Goal: Task Accomplishment & Management: Complete application form

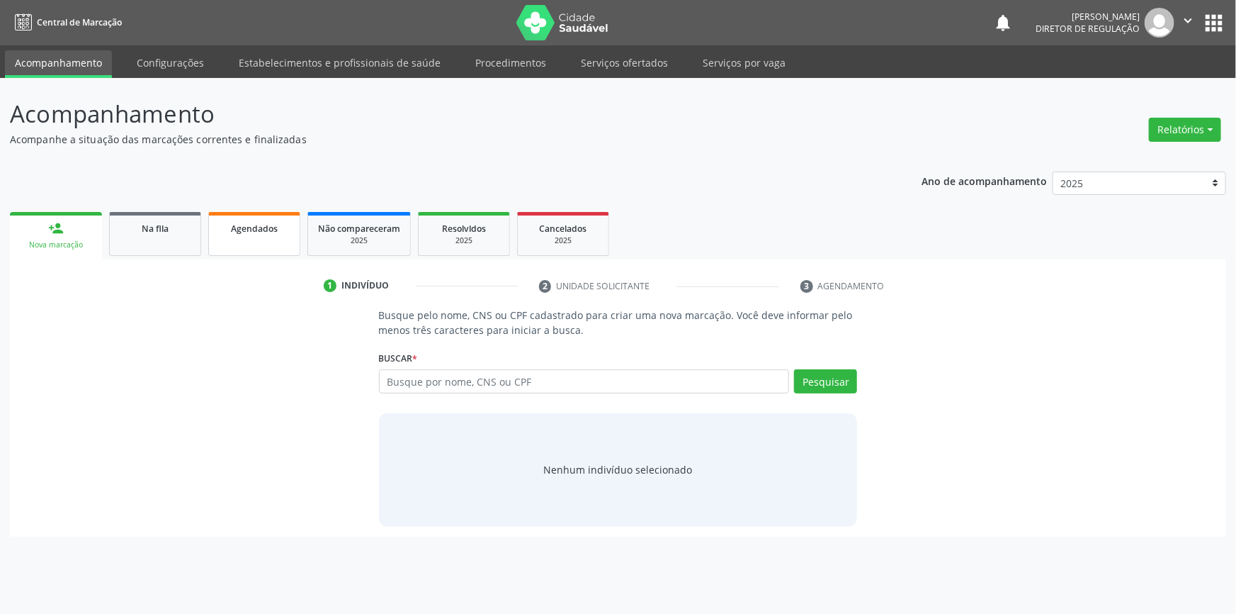
click at [234, 231] on span "Agendados" at bounding box center [254, 228] width 47 height 12
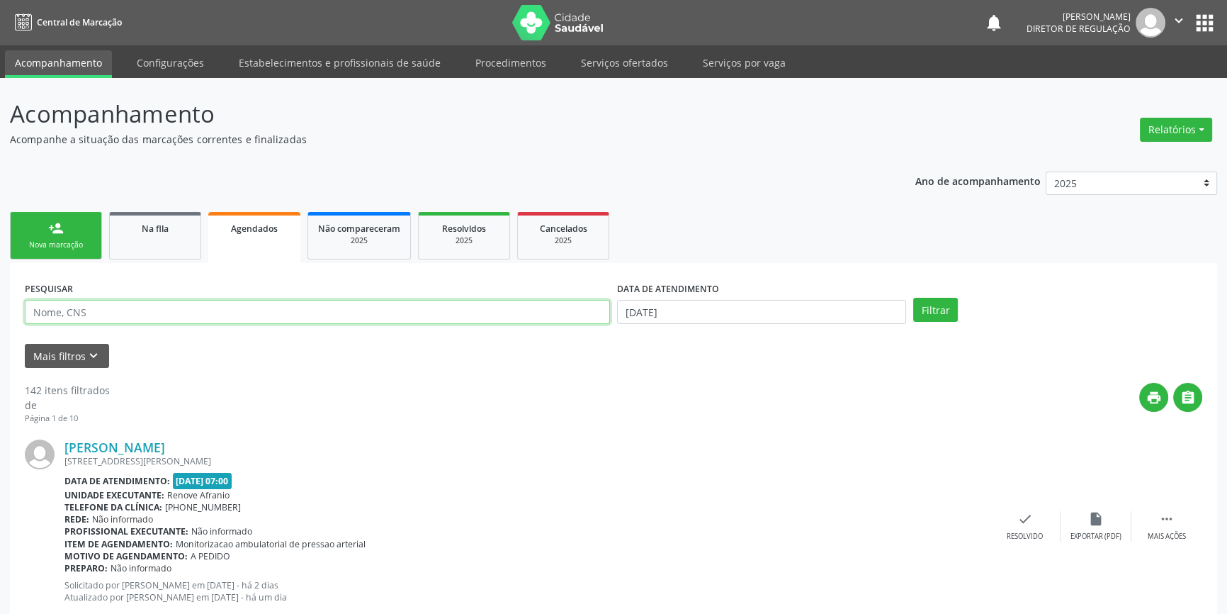
click at [263, 307] on input "text" at bounding box center [317, 312] width 585 height 24
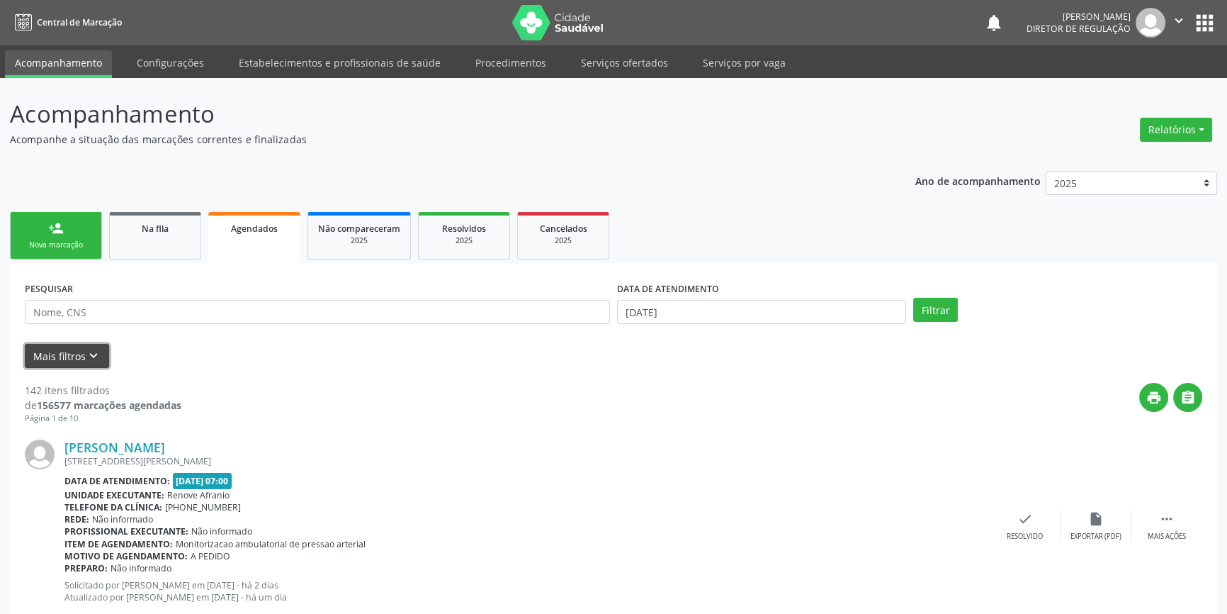
click at [32, 357] on button "Mais filtros keyboard_arrow_down" at bounding box center [67, 356] width 84 height 25
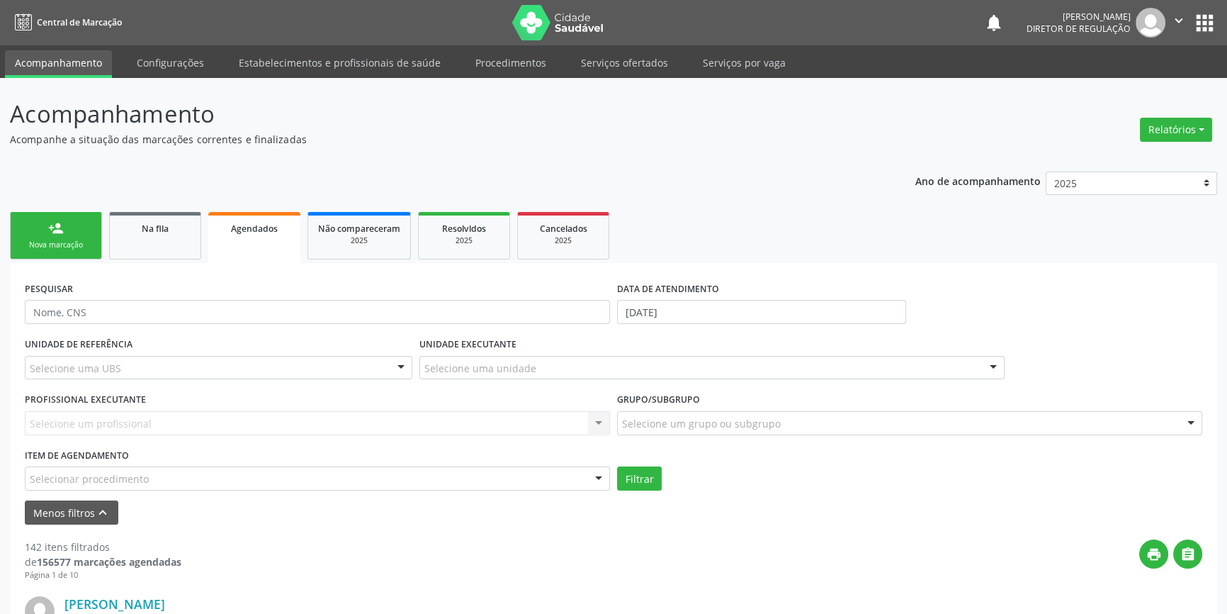
click at [149, 476] on div "Selecionar procedimento" at bounding box center [317, 478] width 585 height 24
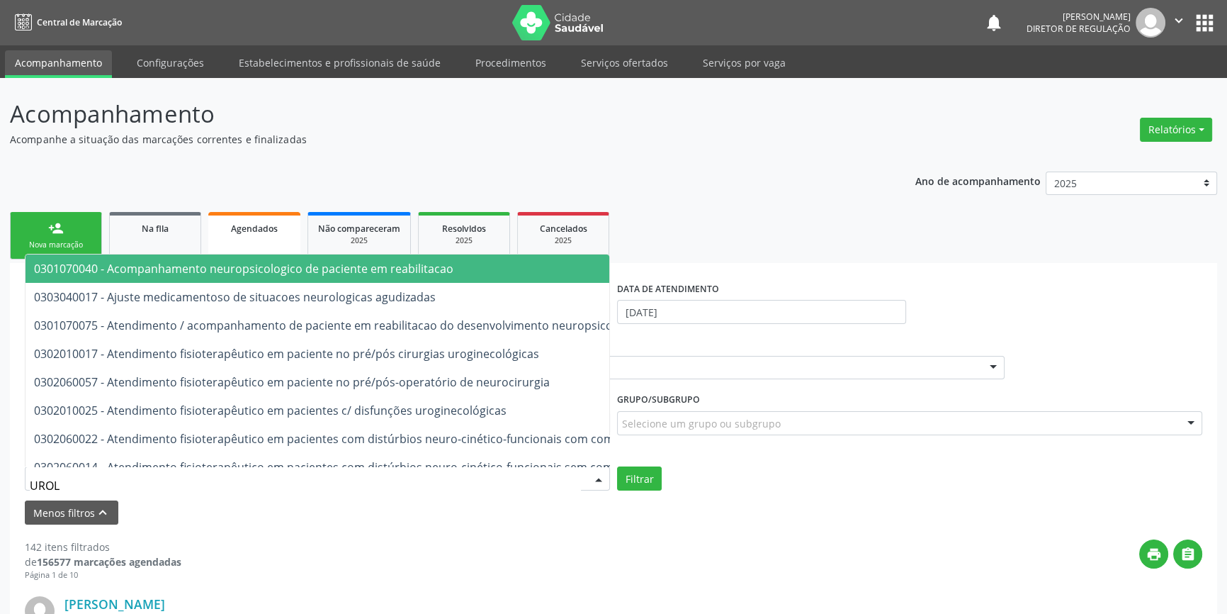
type input "UROLO"
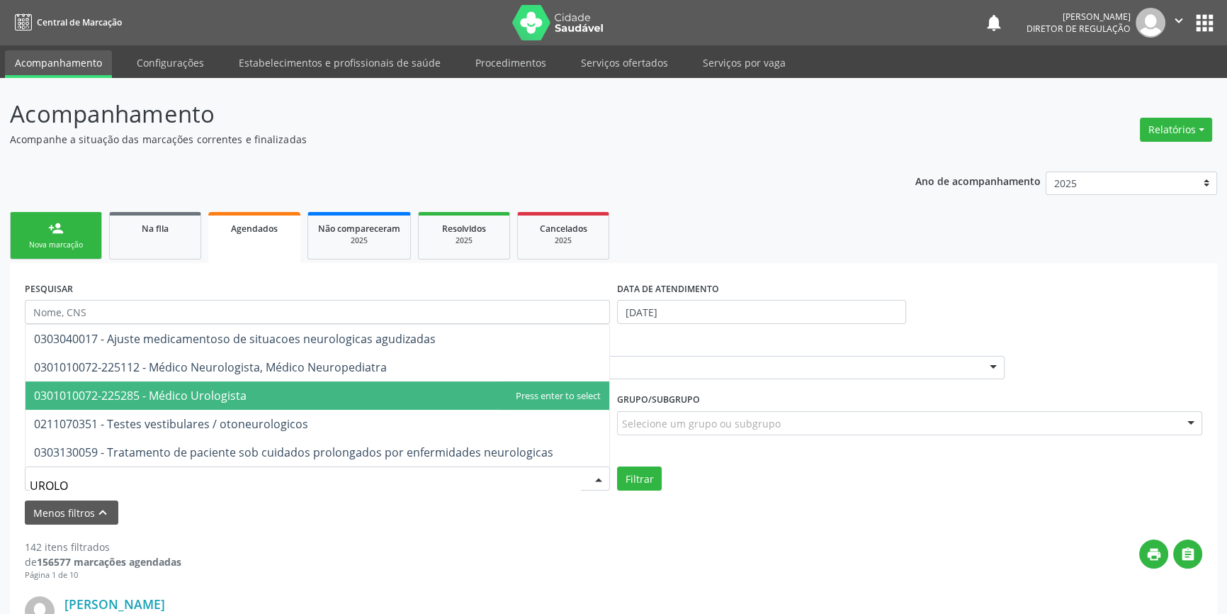
click at [205, 401] on span "0301010072-225285 - Médico Urologista" at bounding box center [140, 396] width 213 height 16
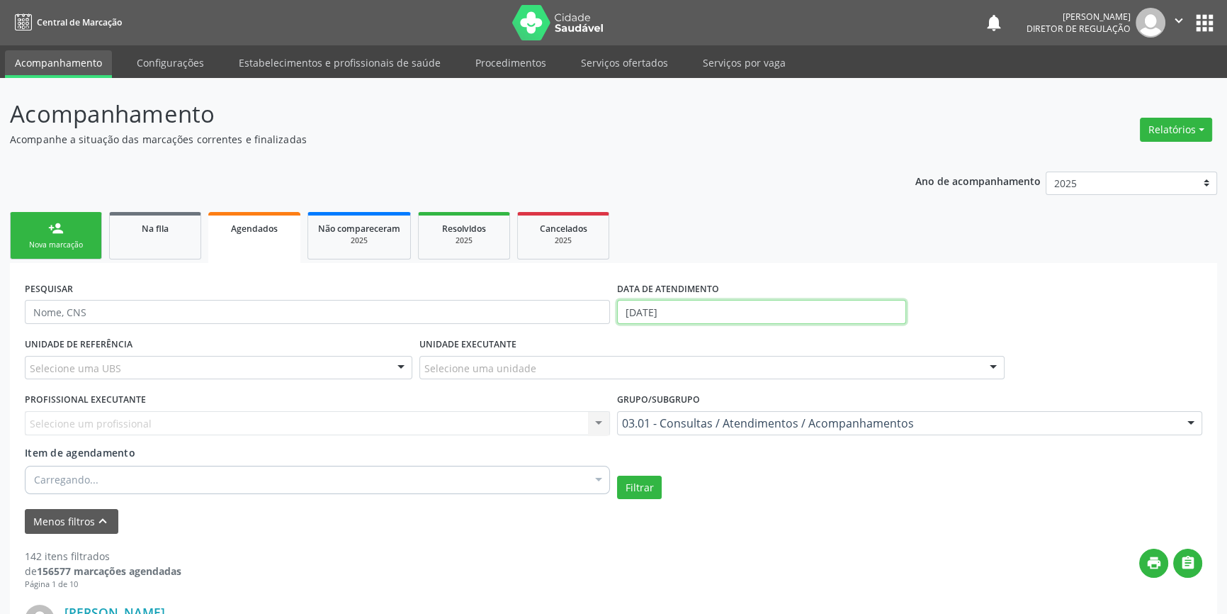
click at [697, 315] on body "Central de Marcação notifications Maria Aparecida Rodrigues da Silva Diretor de…" at bounding box center [613, 307] width 1227 height 614
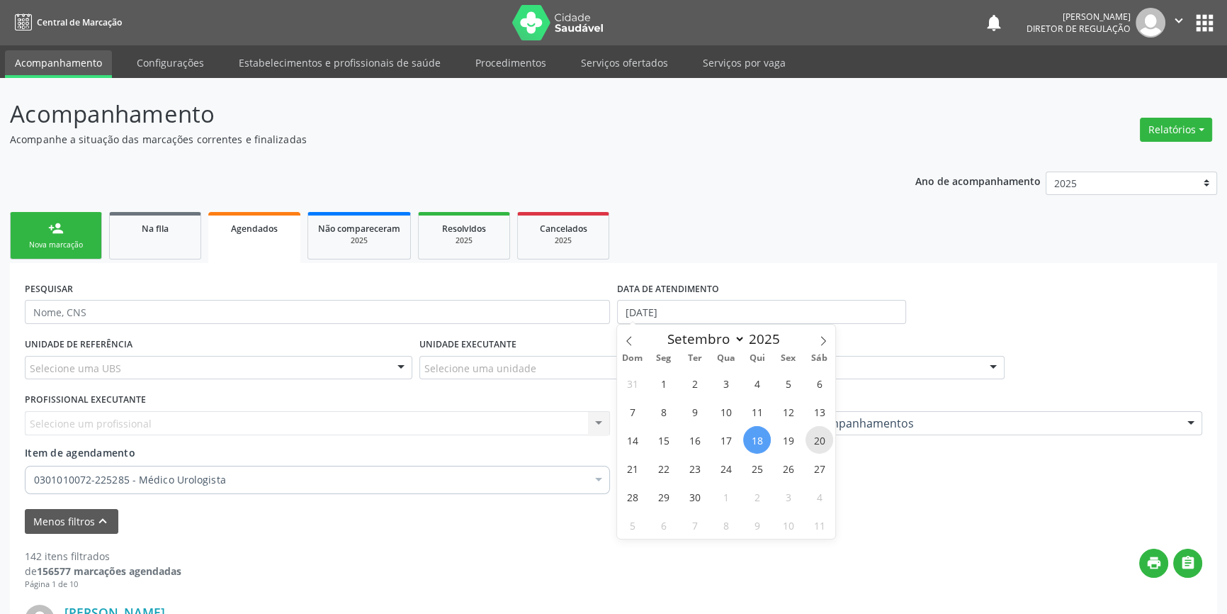
click at [818, 439] on span "20" at bounding box center [819, 440] width 28 height 28
type input "20/09/2025"
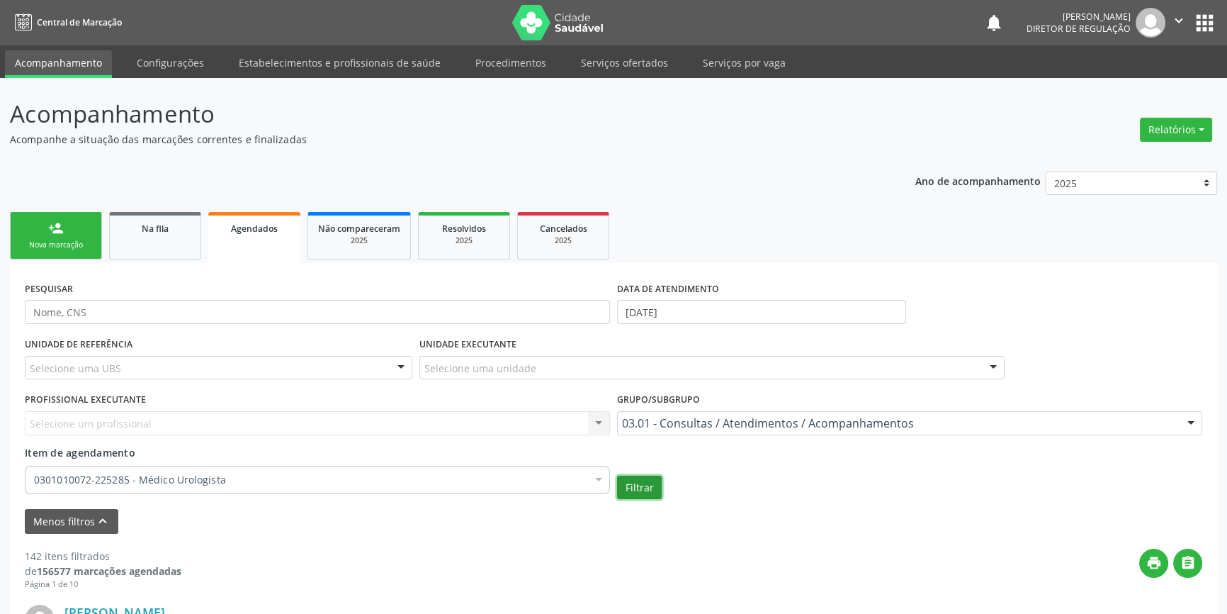
click at [656, 484] on button "Filtrar" at bounding box center [639, 487] width 45 height 24
click at [571, 65] on link "Serviços ofertados" at bounding box center [624, 62] width 107 height 25
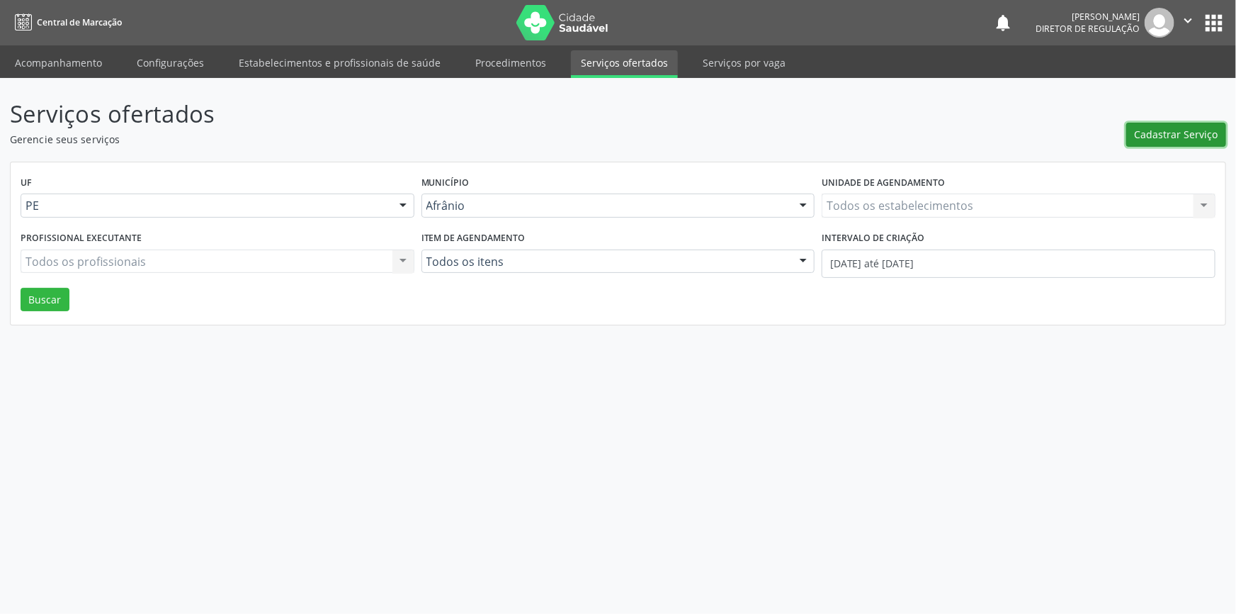
click at [1209, 135] on span "Cadastrar Serviço" at bounding box center [1177, 134] width 84 height 15
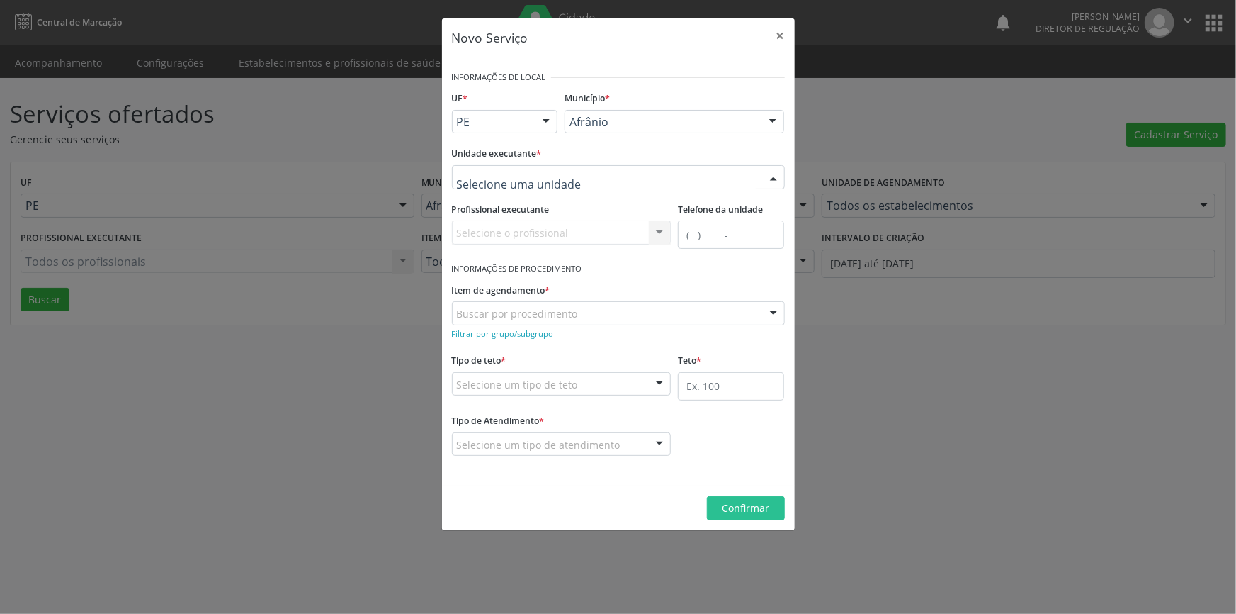
click at [640, 173] on div at bounding box center [618, 177] width 333 height 24
drag, startPoint x: 598, startPoint y: 181, endPoint x: 397, endPoint y: 174, distance: 201.3
click at [399, 174] on div "Novo Serviço × Informações de Local UF * PE BA PE Nenhum resultado encontrado p…" at bounding box center [618, 307] width 1236 height 614
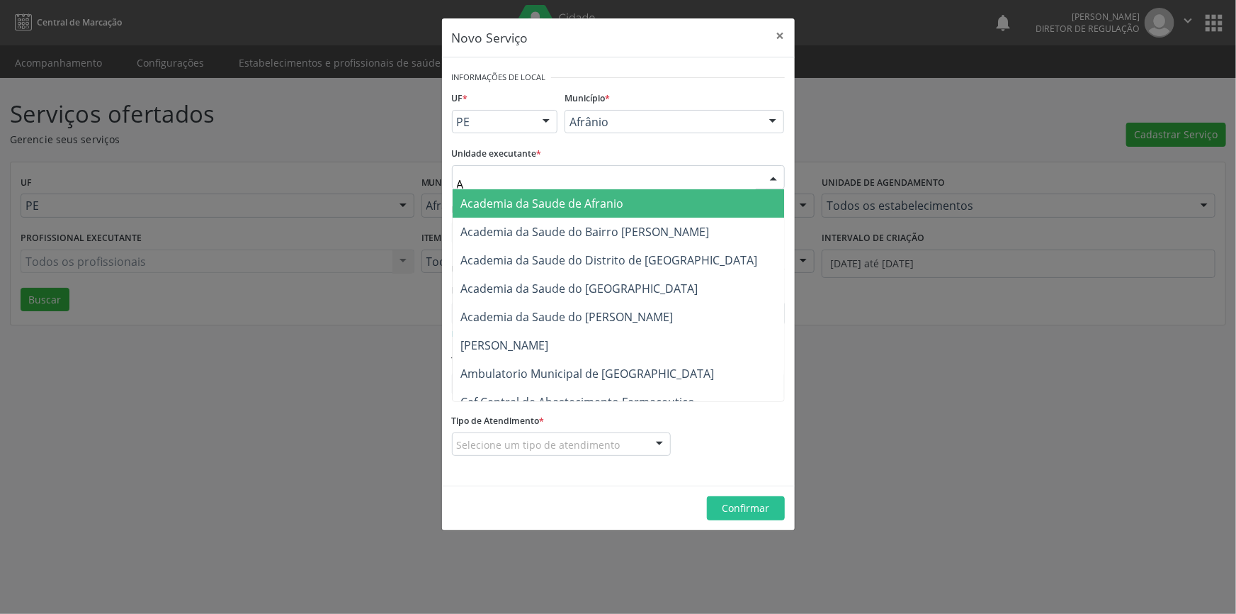
type input "AM"
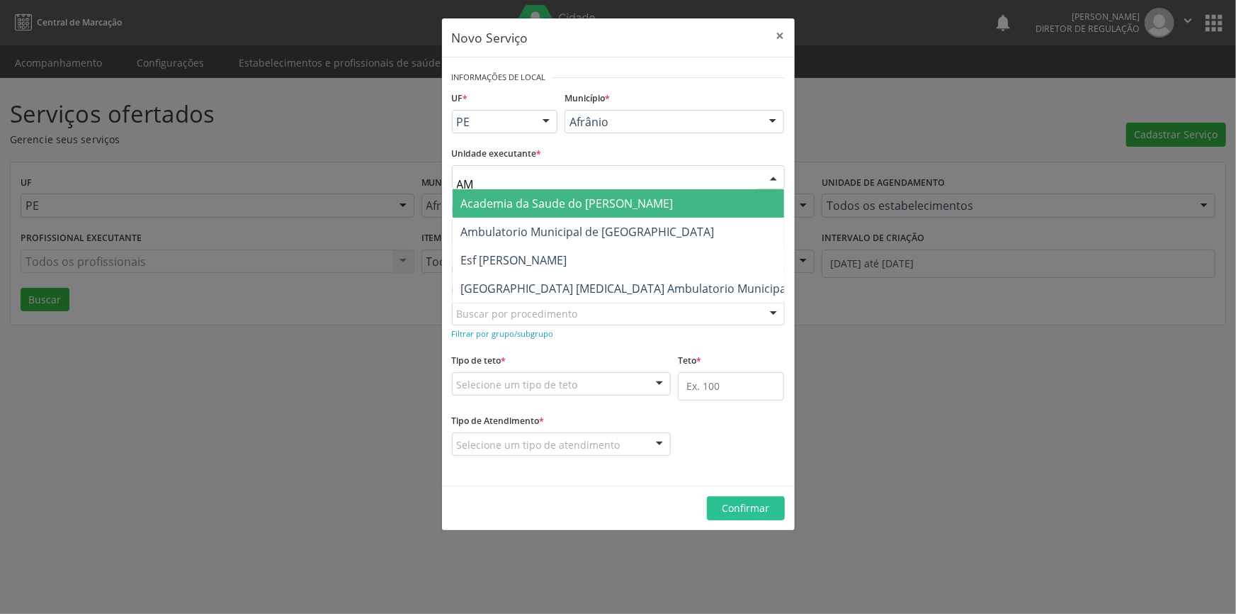
drag, startPoint x: 249, startPoint y: 176, endPoint x: 80, endPoint y: 149, distance: 170.7
click at [81, 152] on div "Novo Serviço × Informações de Local UF * PE BA PE Nenhum resultado encontrado p…" at bounding box center [618, 307] width 1236 height 614
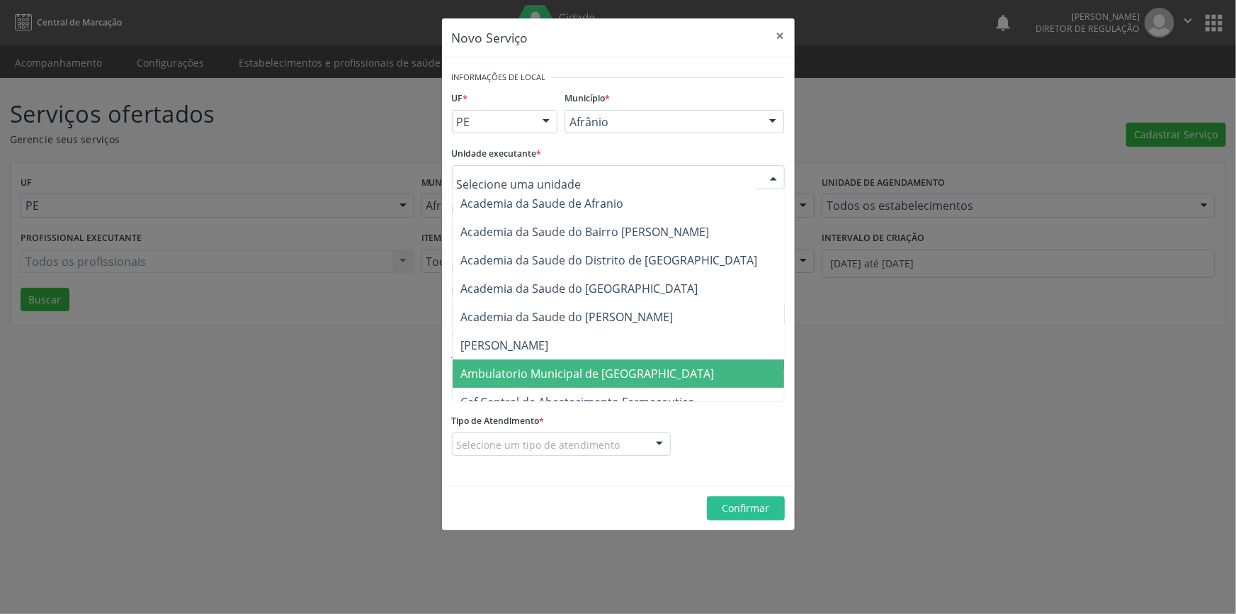
click at [466, 369] on span "Ambulatorio Municipal de [GEOGRAPHIC_DATA]" at bounding box center [588, 374] width 254 height 16
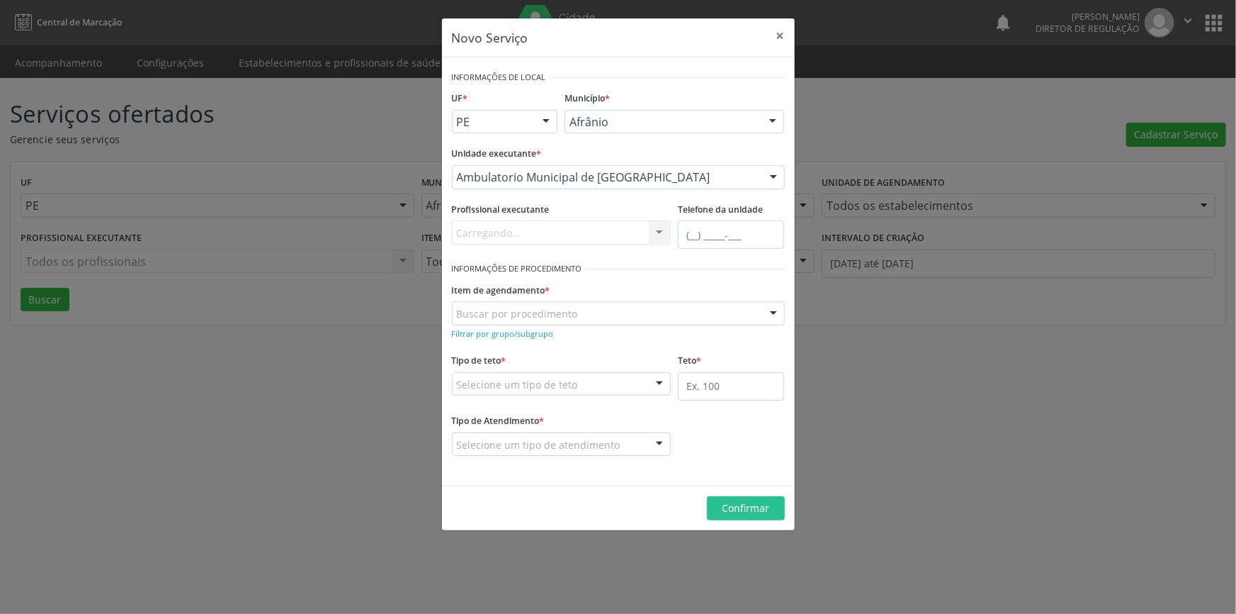
click at [526, 323] on div "Buscar por procedimento" at bounding box center [618, 313] width 333 height 24
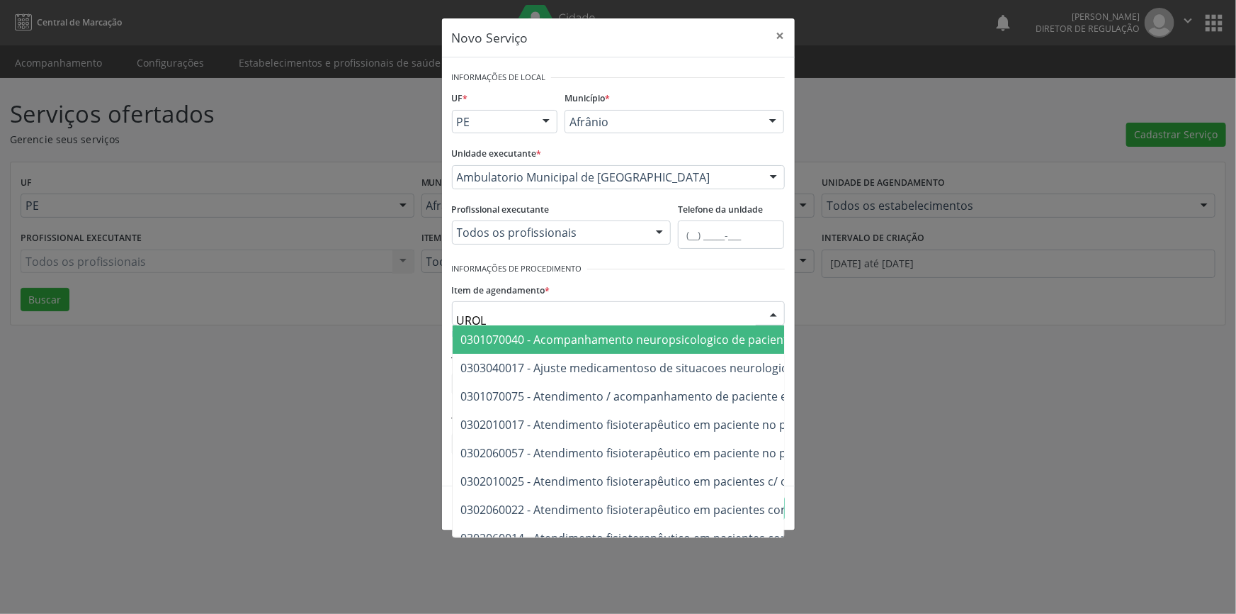
type input "UROLO"
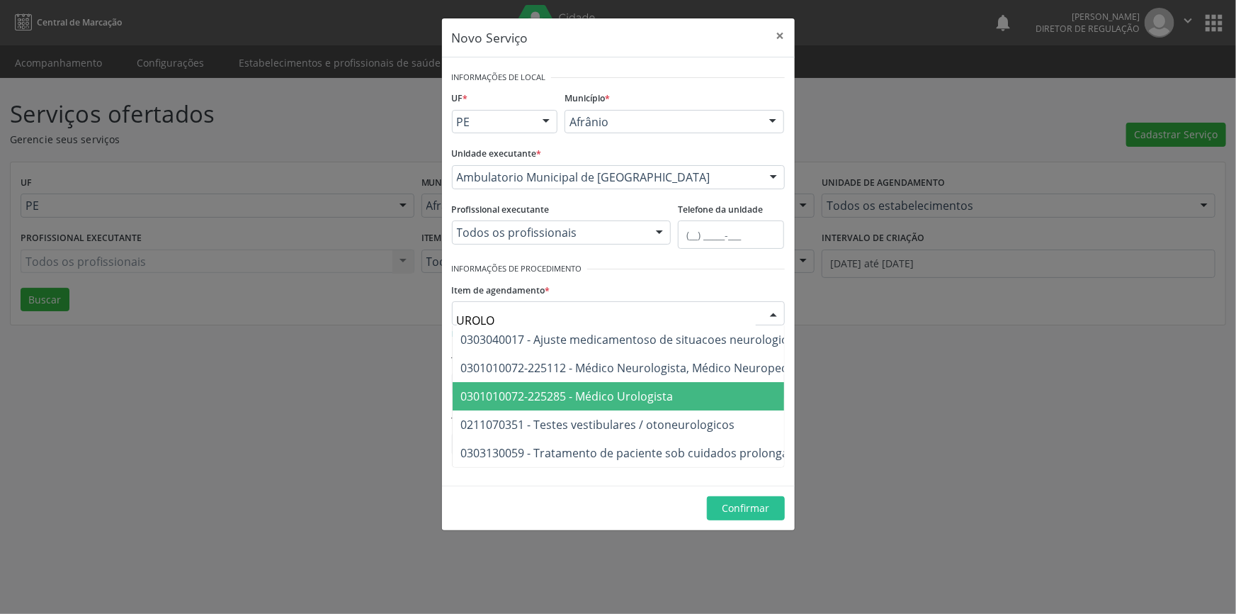
click at [603, 385] on span "0301010072-225285 - Médico Urologista" at bounding box center [721, 396] width 536 height 28
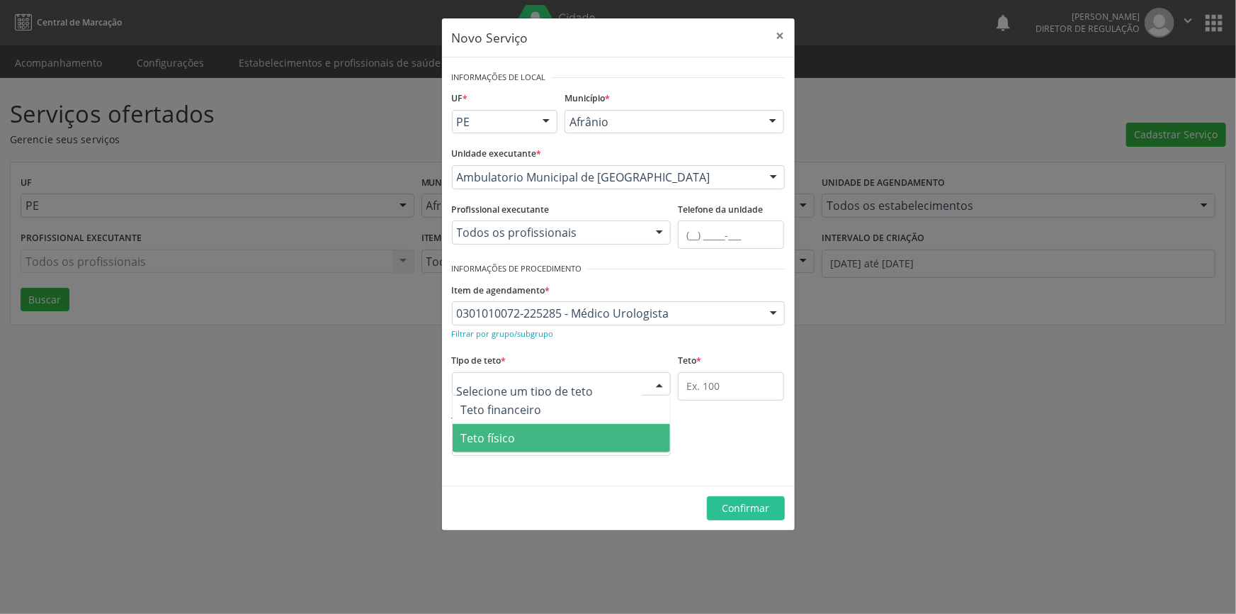
click at [526, 431] on span "Teto físico" at bounding box center [562, 438] width 218 height 28
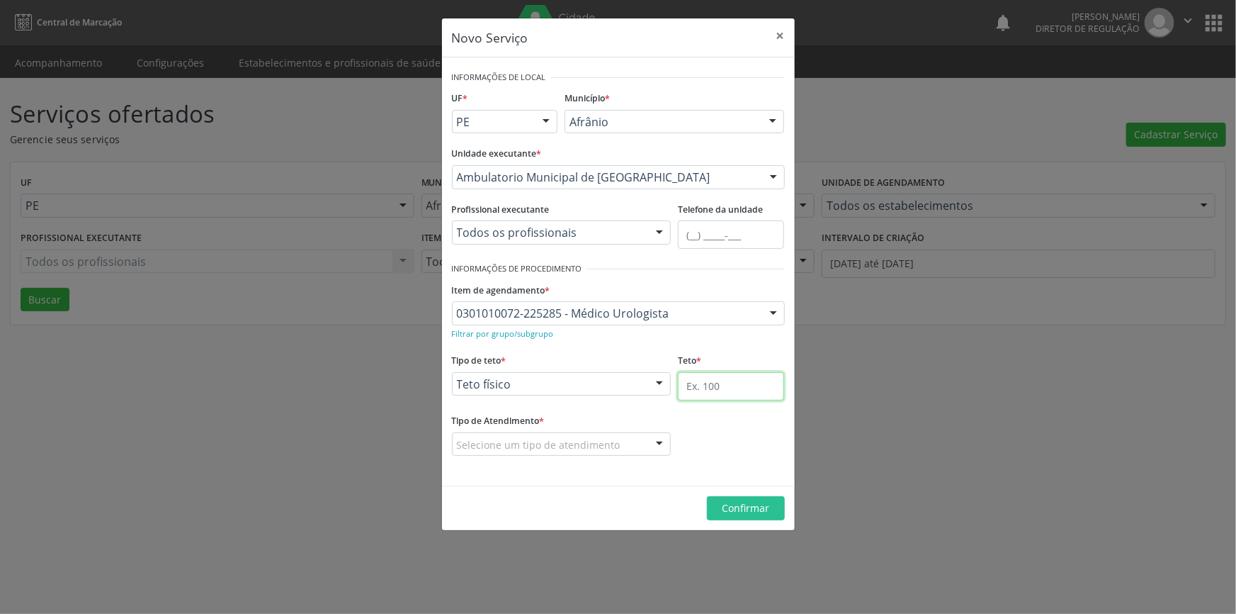
click at [718, 390] on input "text" at bounding box center [731, 386] width 106 height 28
type input "1"
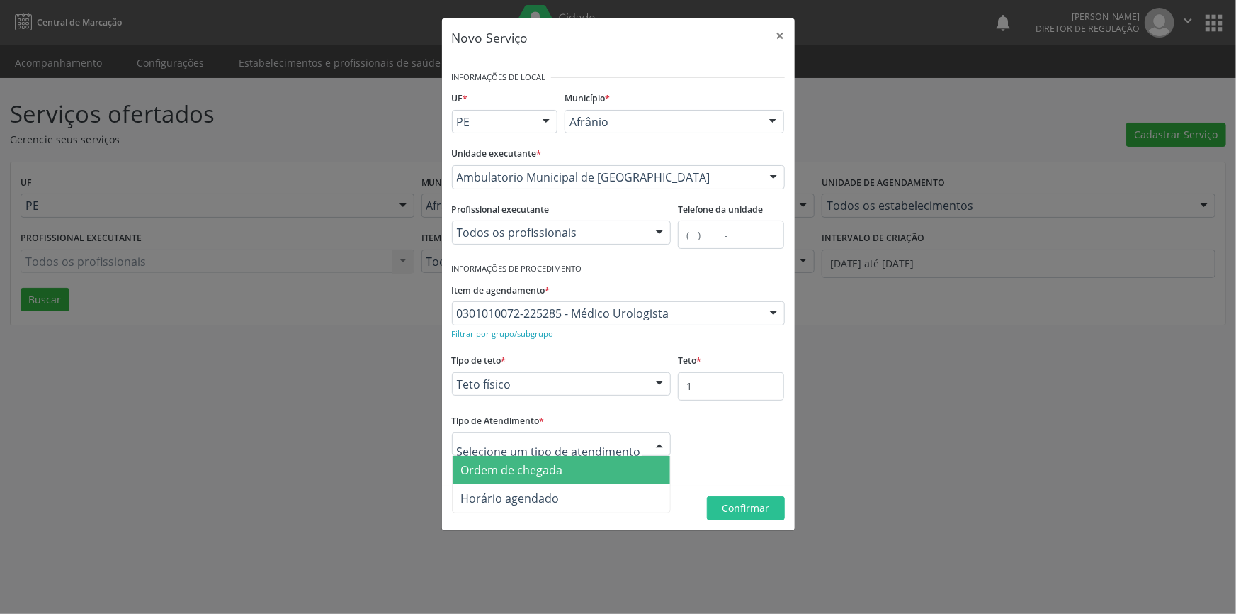
click at [563, 460] on span "Ordem de chegada" at bounding box center [562, 470] width 218 height 28
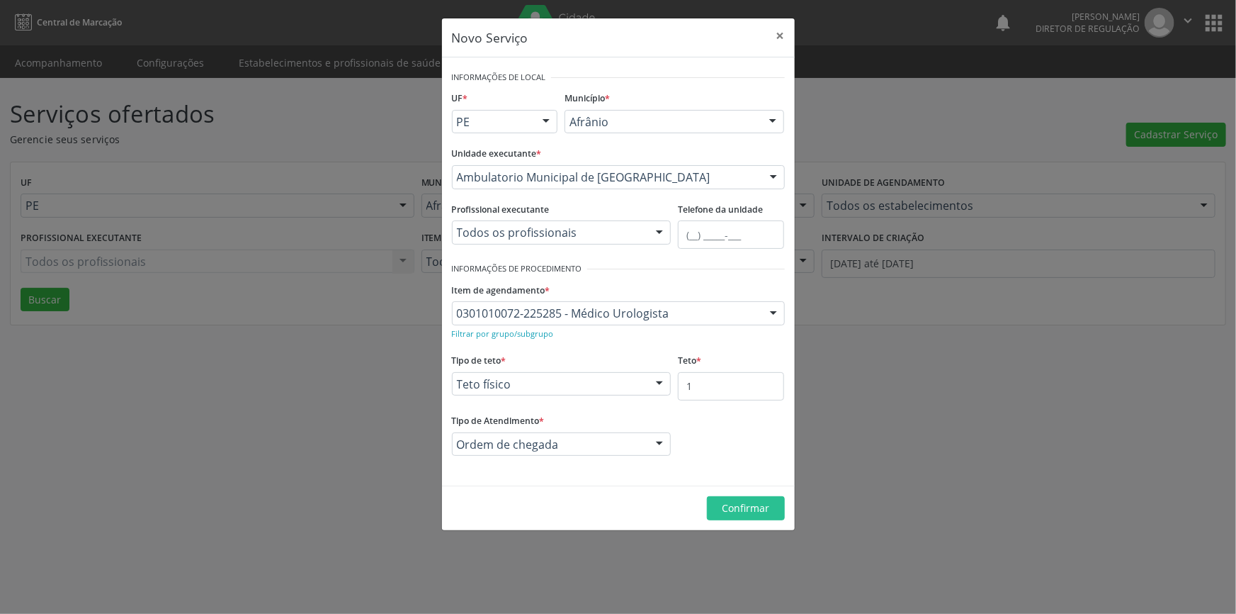
click at [720, 494] on footer "Confirmar" at bounding box center [618, 507] width 353 height 45
click at [725, 503] on span "Confirmar" at bounding box center [745, 507] width 47 height 13
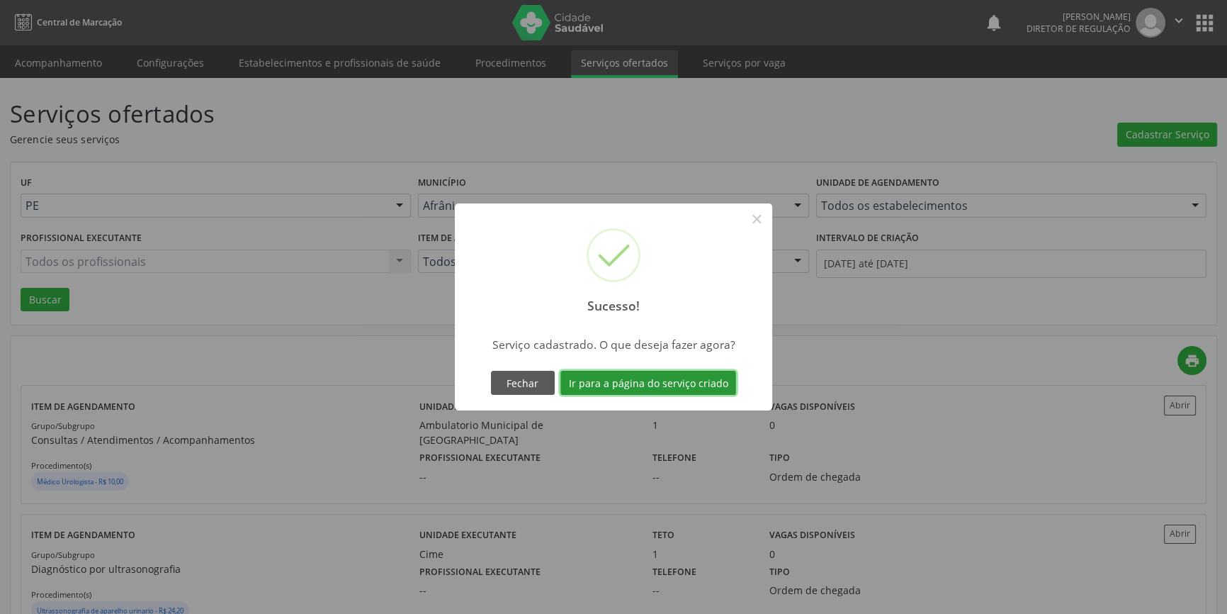
click at [677, 383] on button "Ir para a página do serviço criado" at bounding box center [648, 383] width 176 height 24
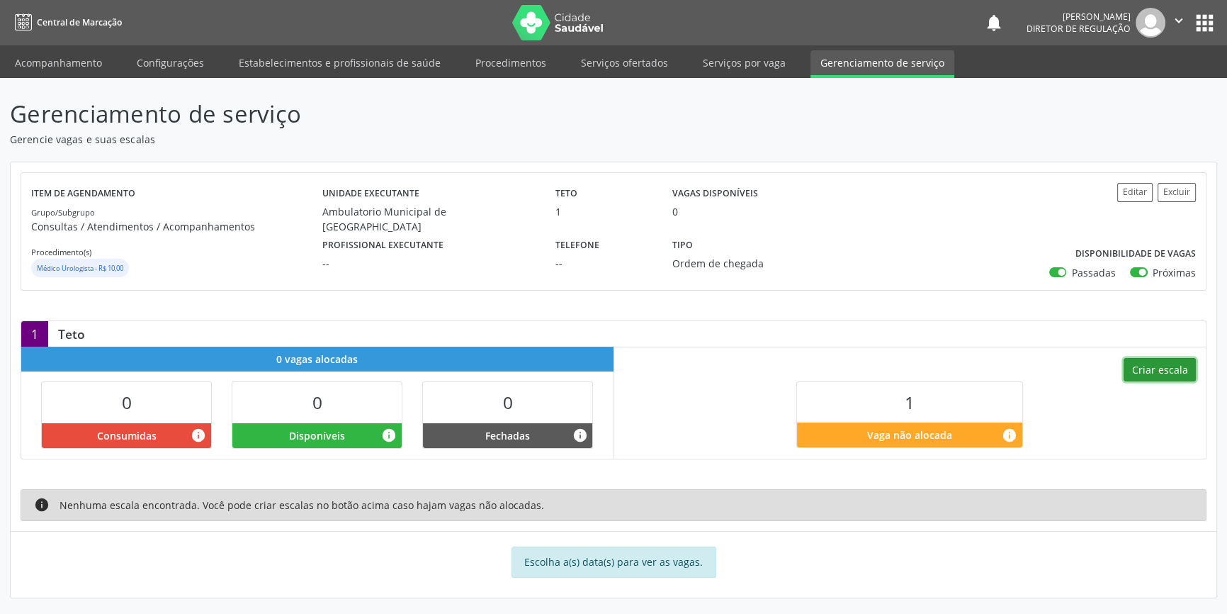
click at [1190, 363] on button "Criar escala" at bounding box center [1160, 370] width 72 height 24
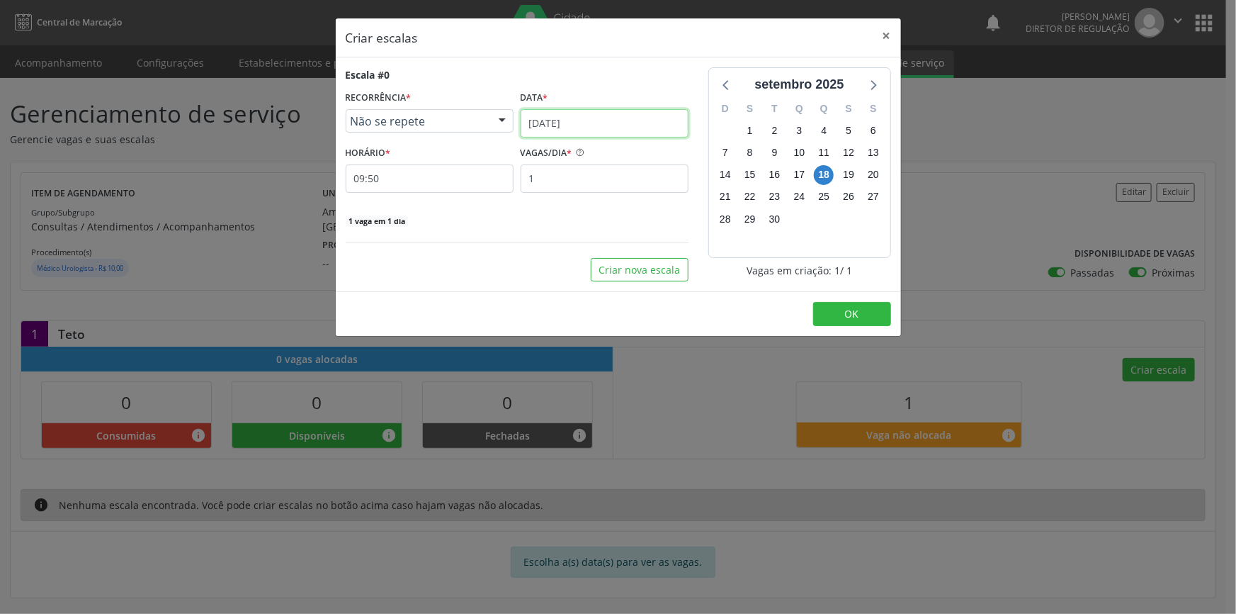
click at [615, 123] on input "18[DATE]" at bounding box center [605, 123] width 168 height 28
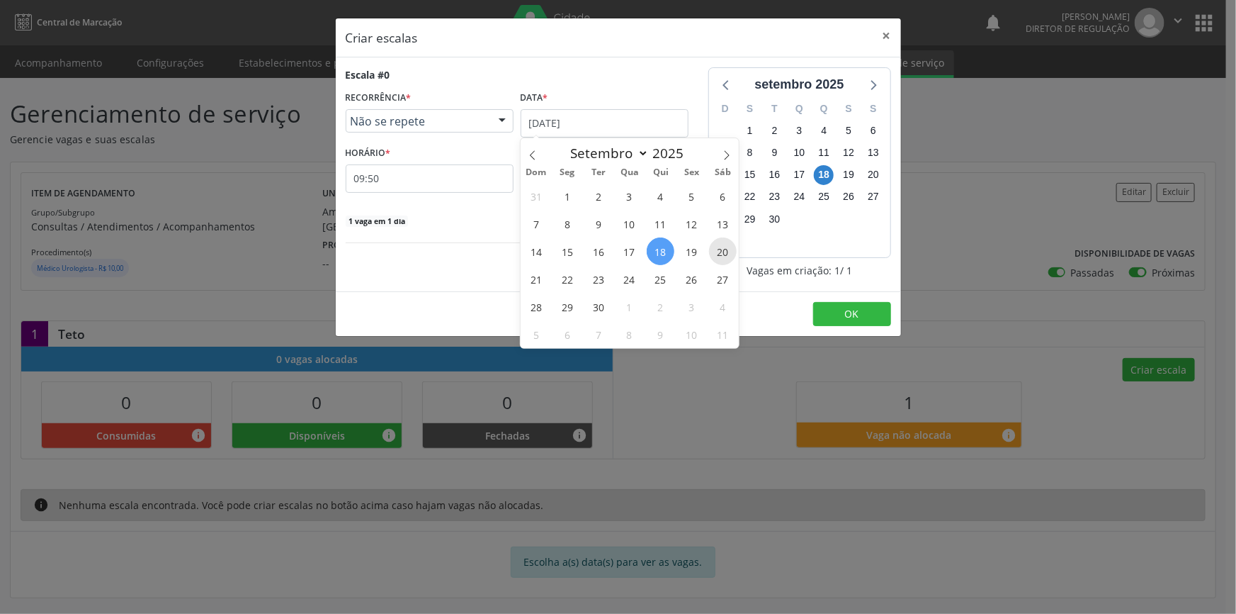
click at [722, 249] on span "20" at bounding box center [723, 251] width 28 height 28
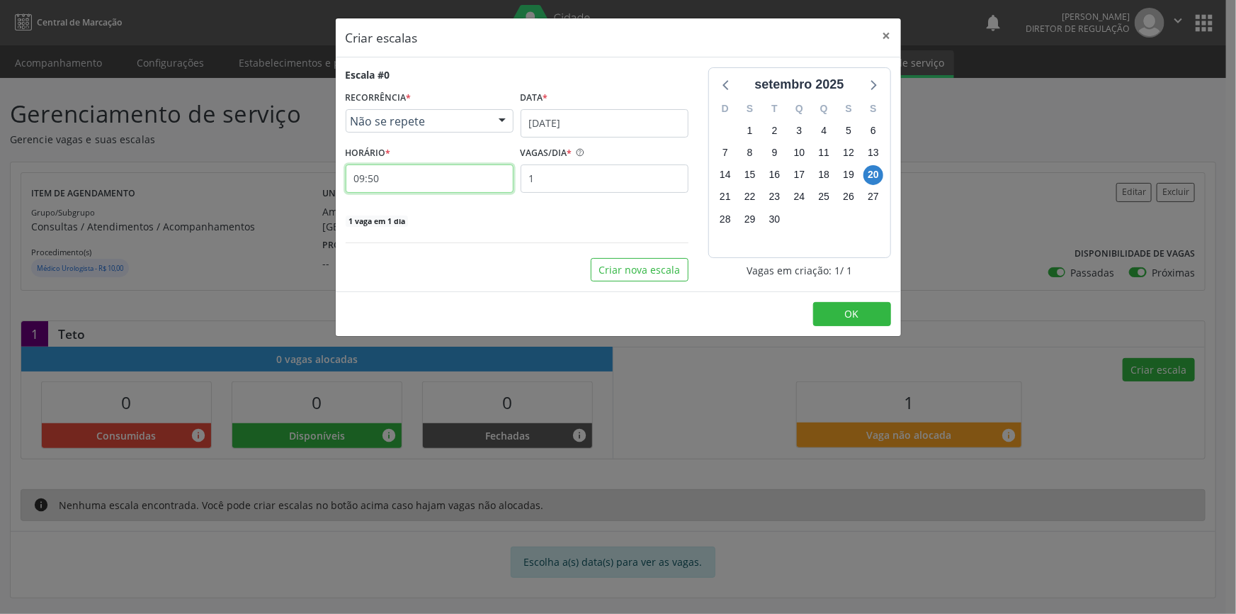
click at [429, 172] on input "09:50" at bounding box center [430, 178] width 168 height 28
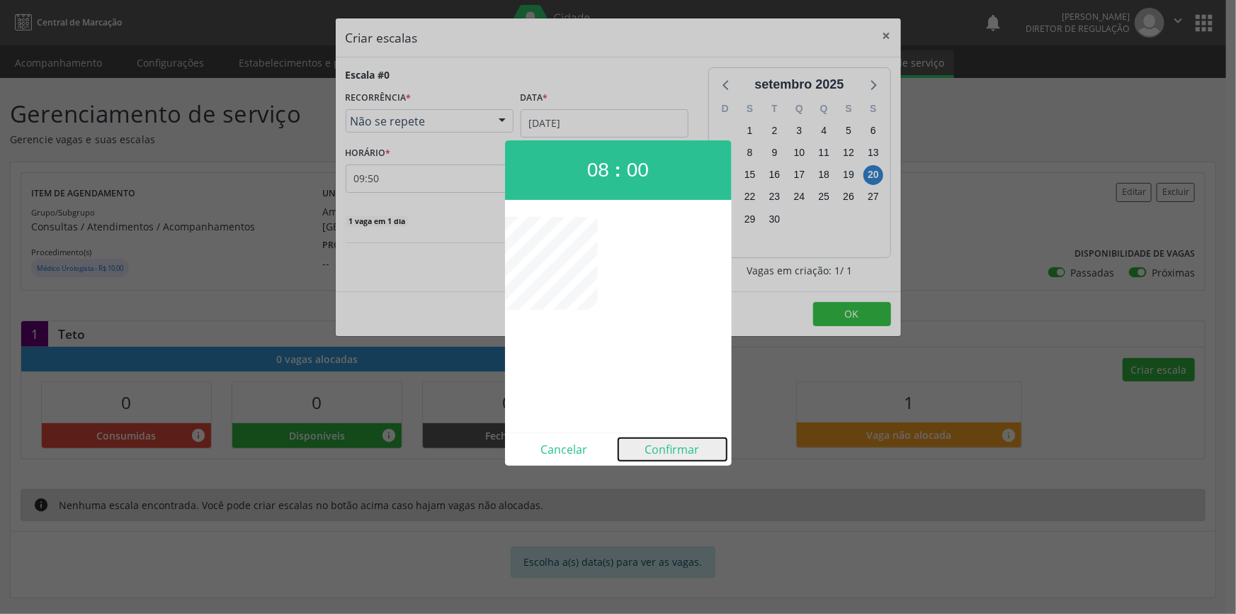
click at [669, 443] on button "Confirmar" at bounding box center [672, 449] width 108 height 23
type input "08:00"
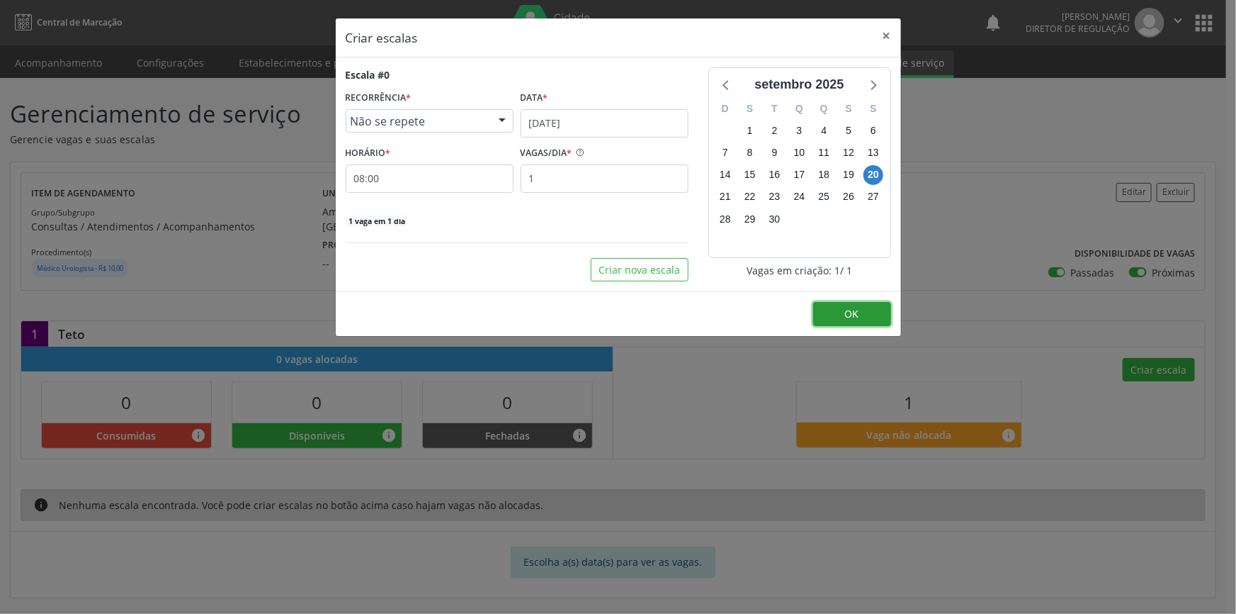
click at [852, 318] on span "OK" at bounding box center [852, 313] width 14 height 13
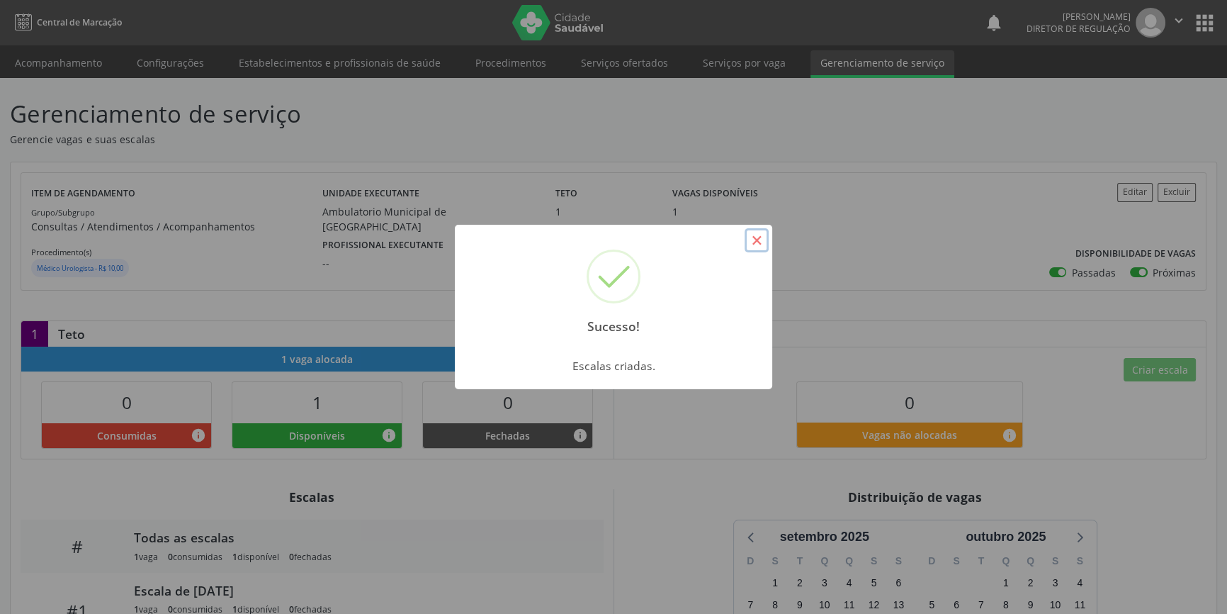
click at [750, 237] on button "×" at bounding box center [757, 240] width 24 height 24
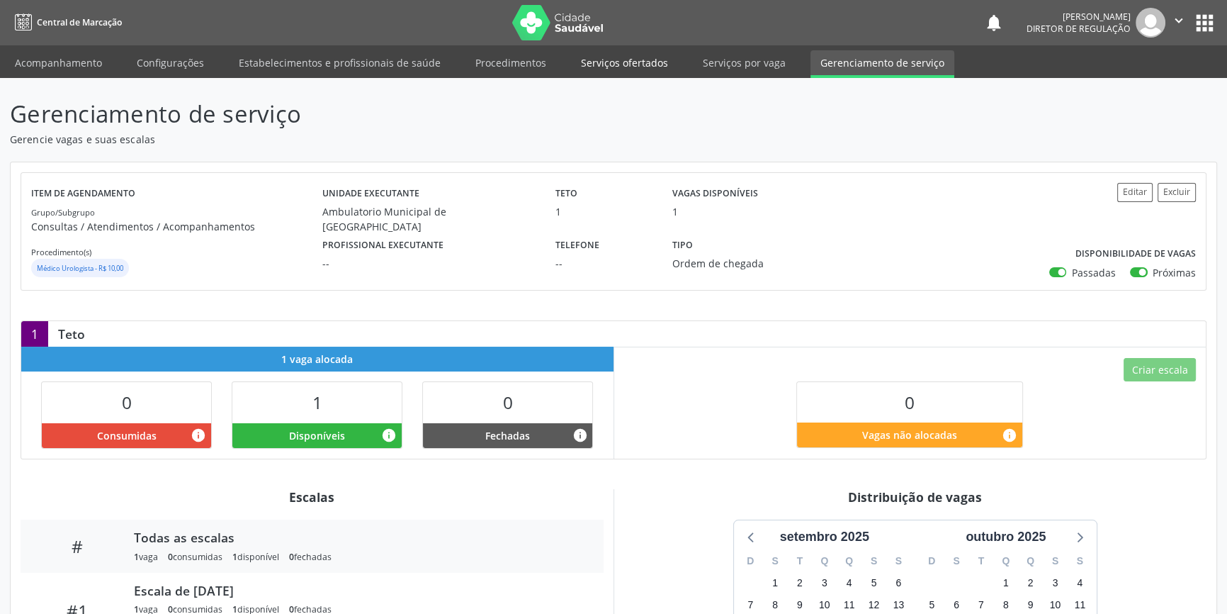
click at [626, 64] on link "Serviços ofertados" at bounding box center [624, 62] width 107 height 25
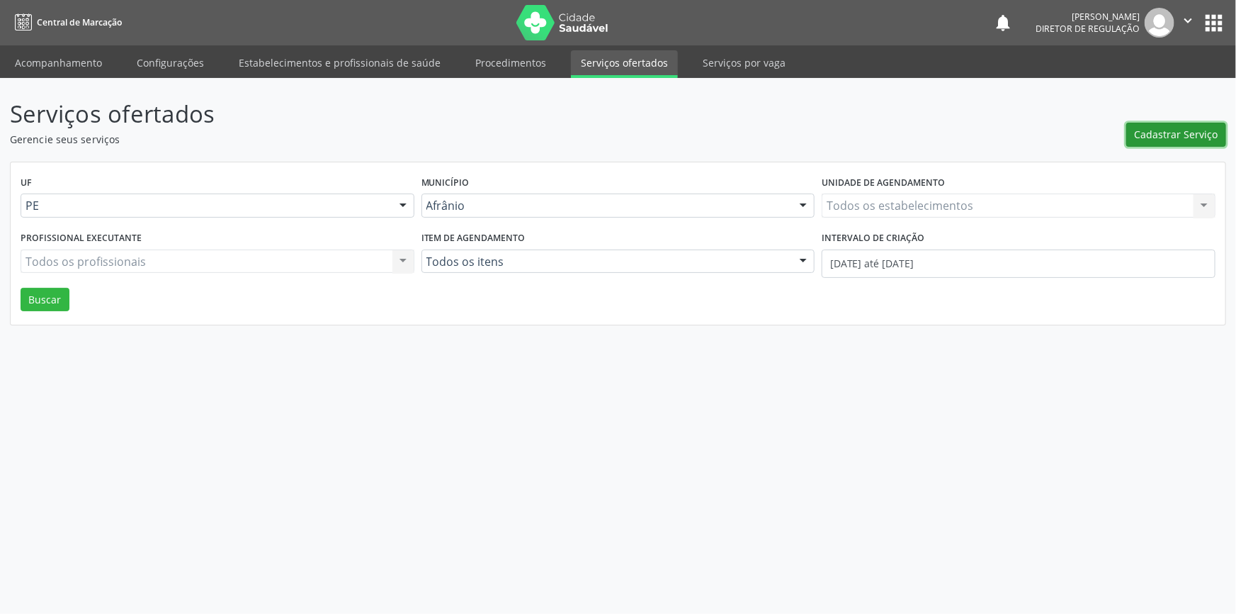
click at [1150, 135] on span "Cadastrar Serviço" at bounding box center [1177, 134] width 84 height 15
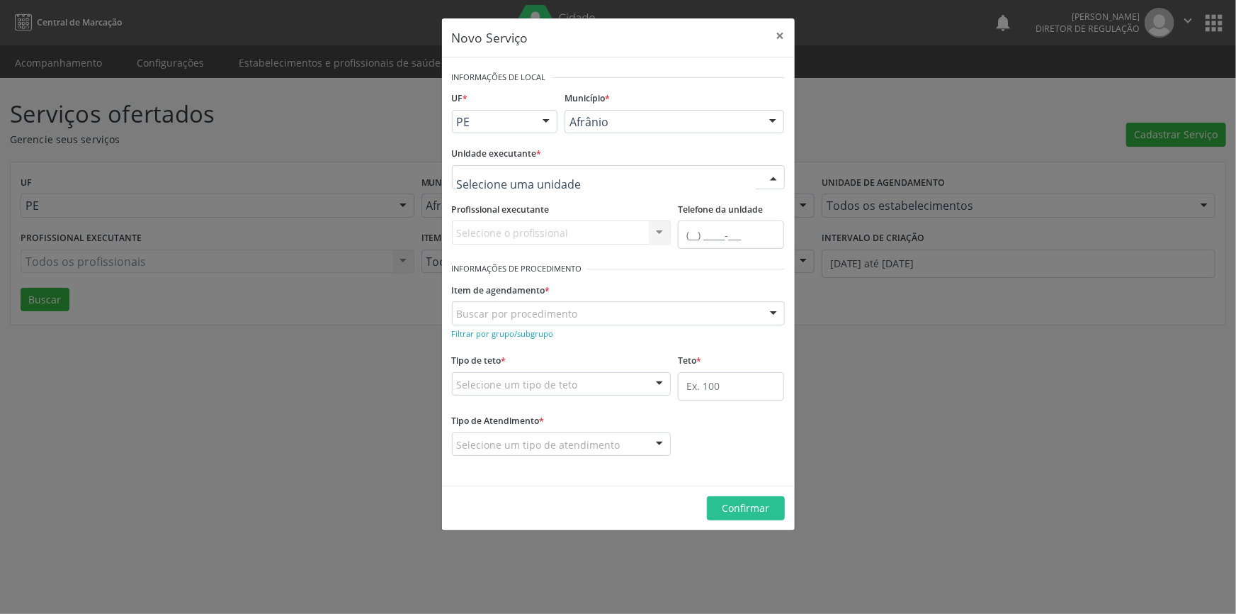
click at [672, 166] on div at bounding box center [618, 177] width 333 height 24
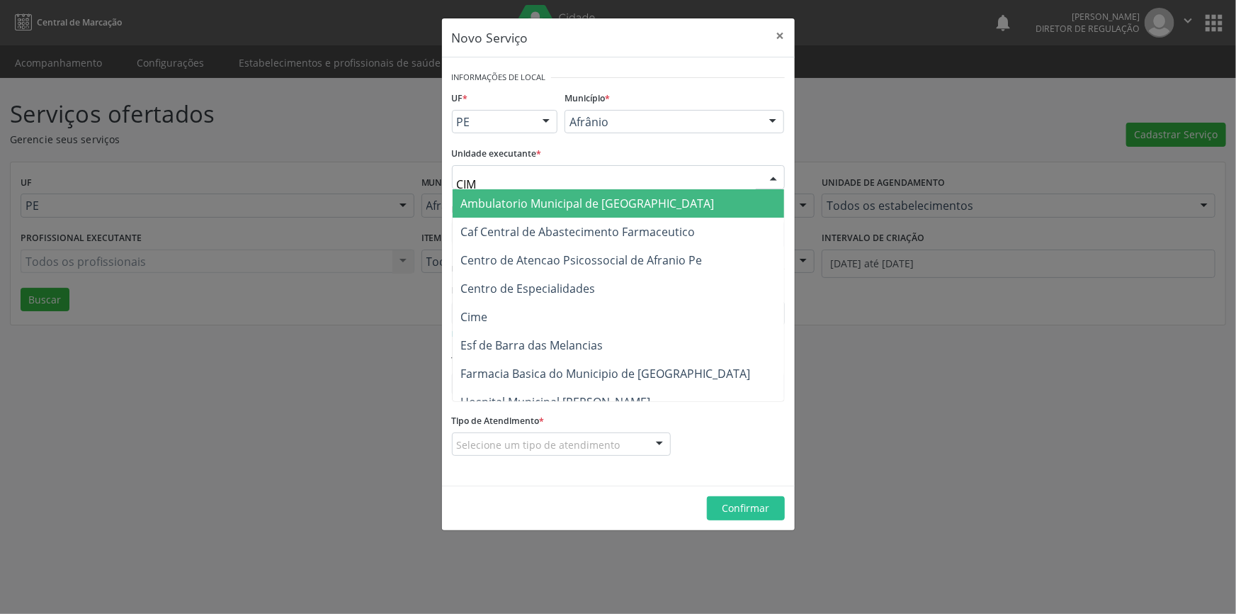
type input "CIME"
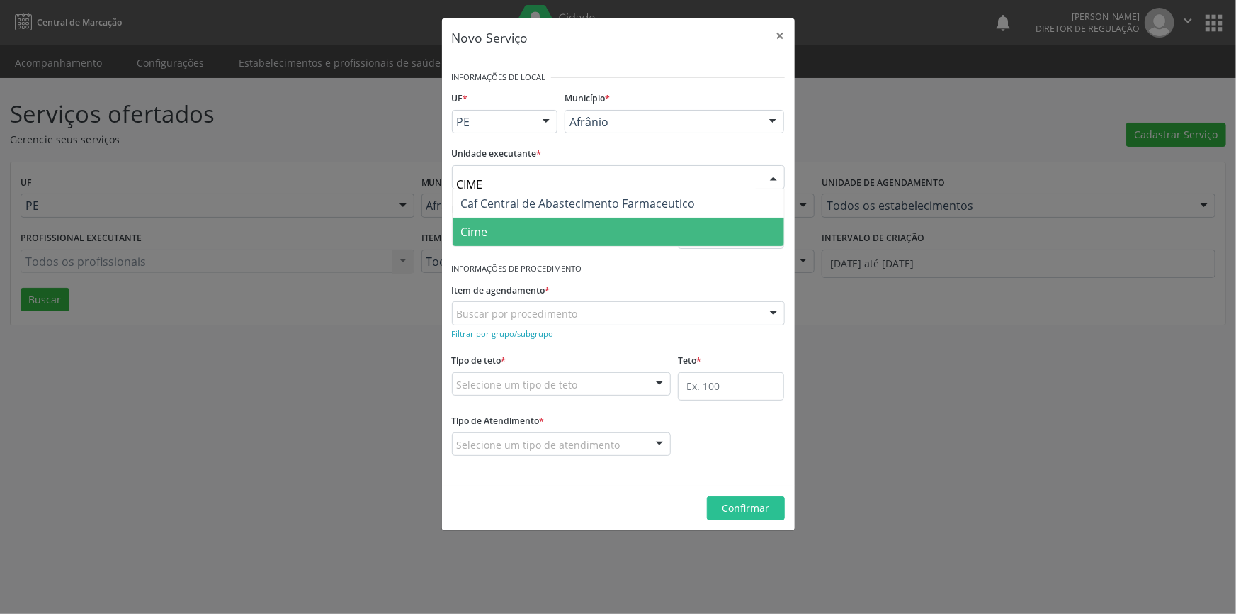
click at [511, 237] on span "Cime" at bounding box center [619, 231] width 332 height 28
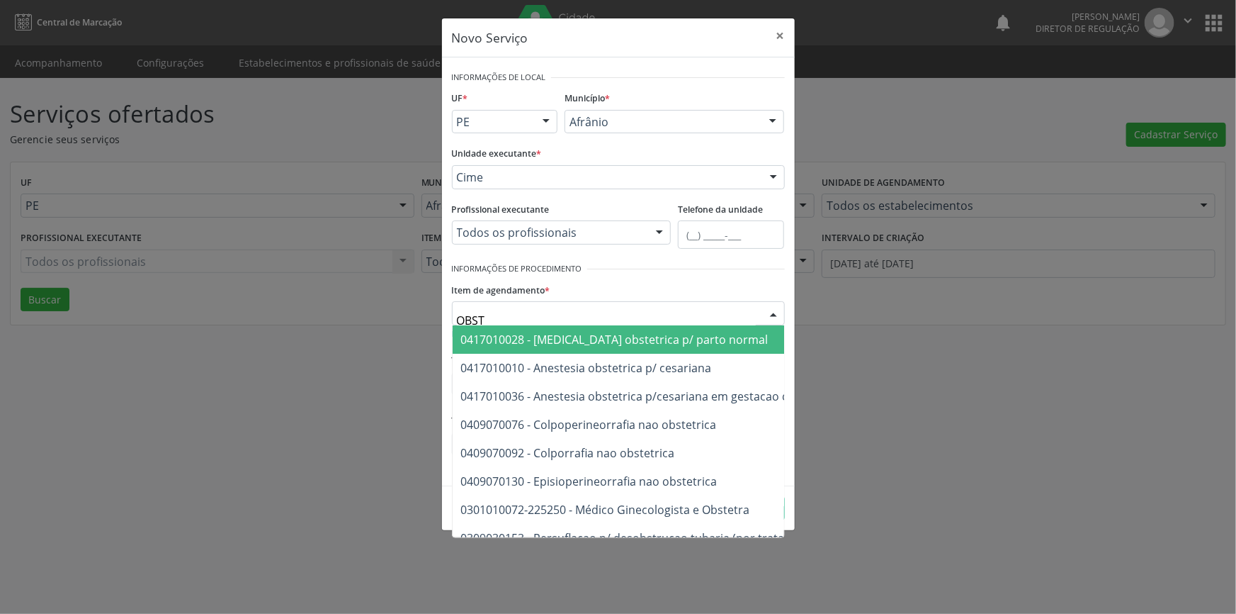
type input "OBSTE"
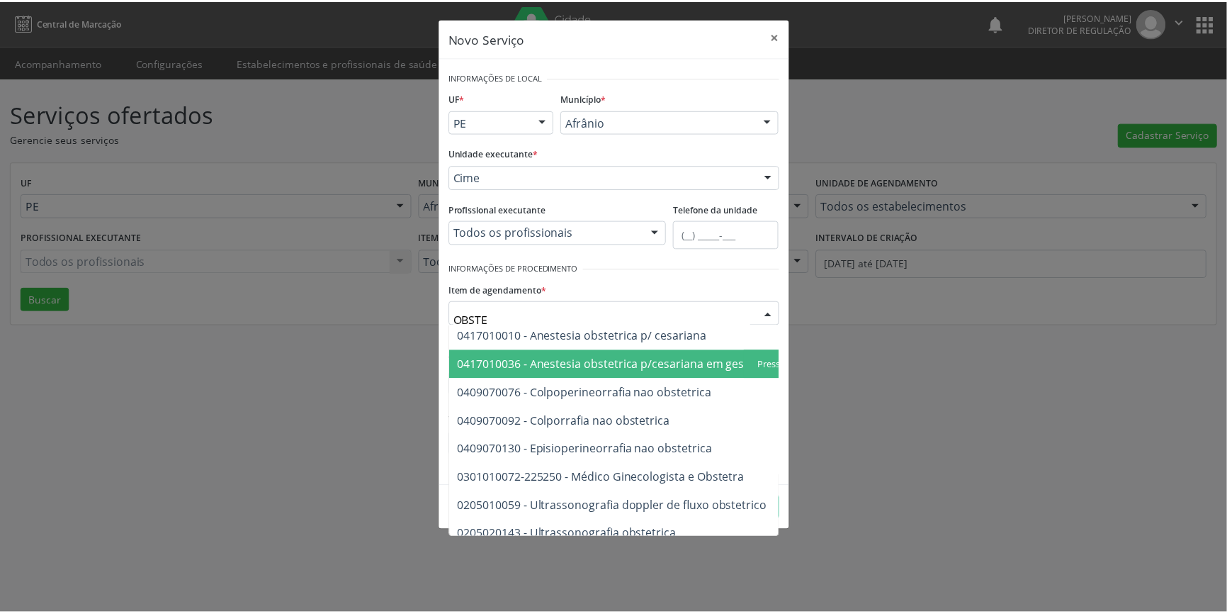
scroll to position [81, 0]
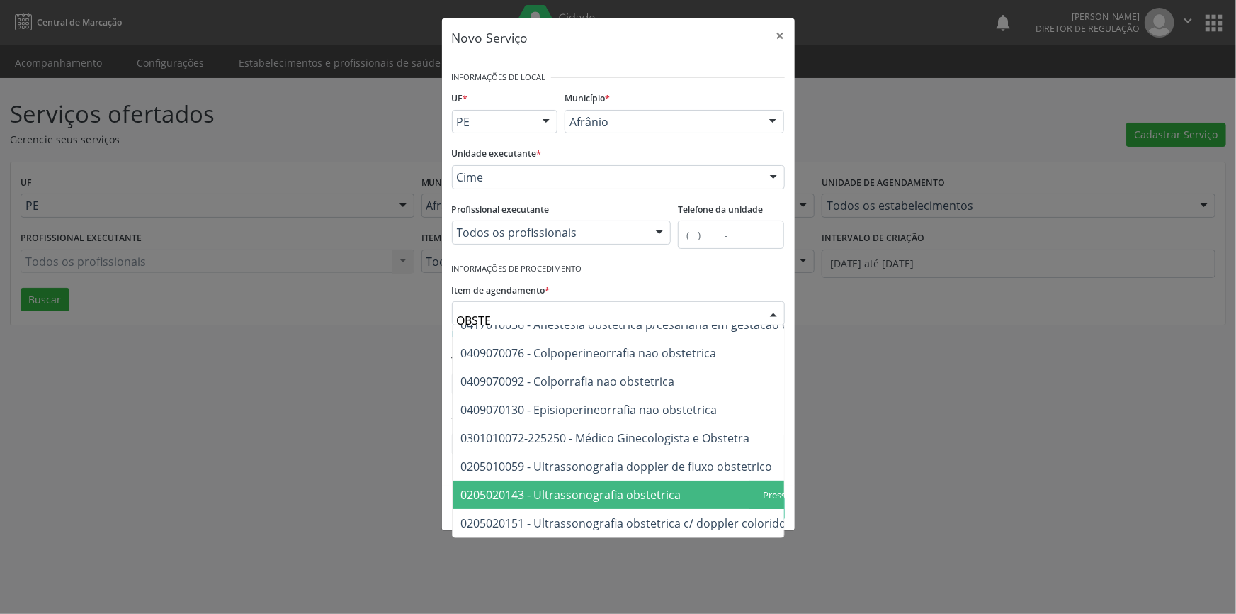
click at [616, 487] on span "0205020143 - Ultrassonografia obstetrica" at bounding box center [571, 495] width 220 height 16
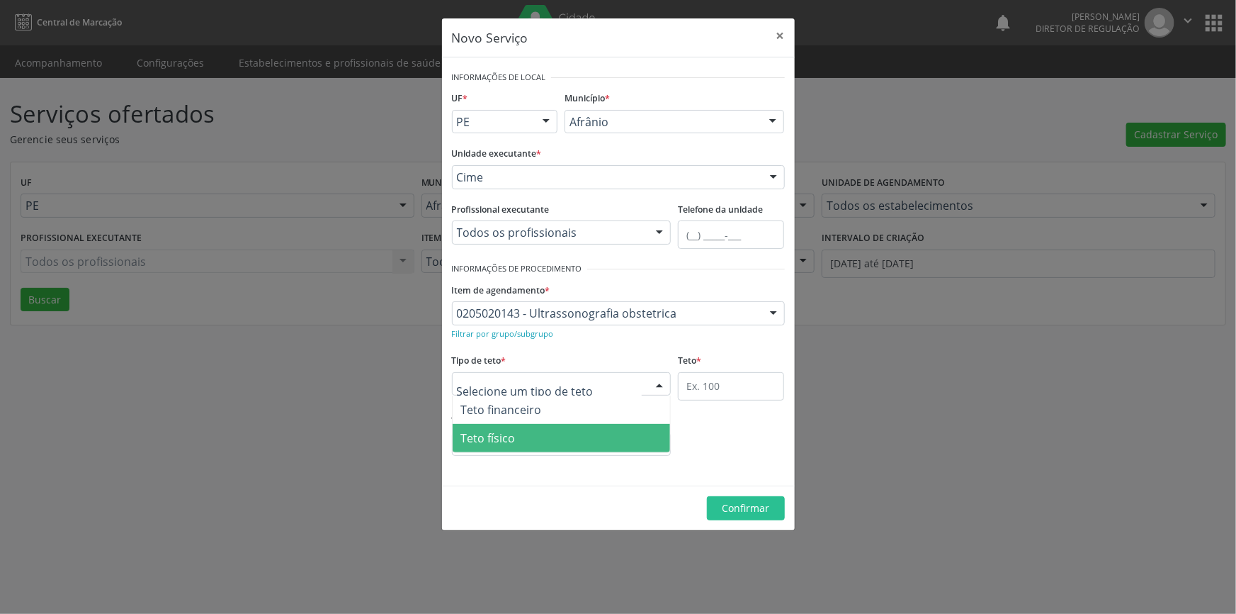
click at [519, 438] on span "Teto físico" at bounding box center [562, 438] width 218 height 28
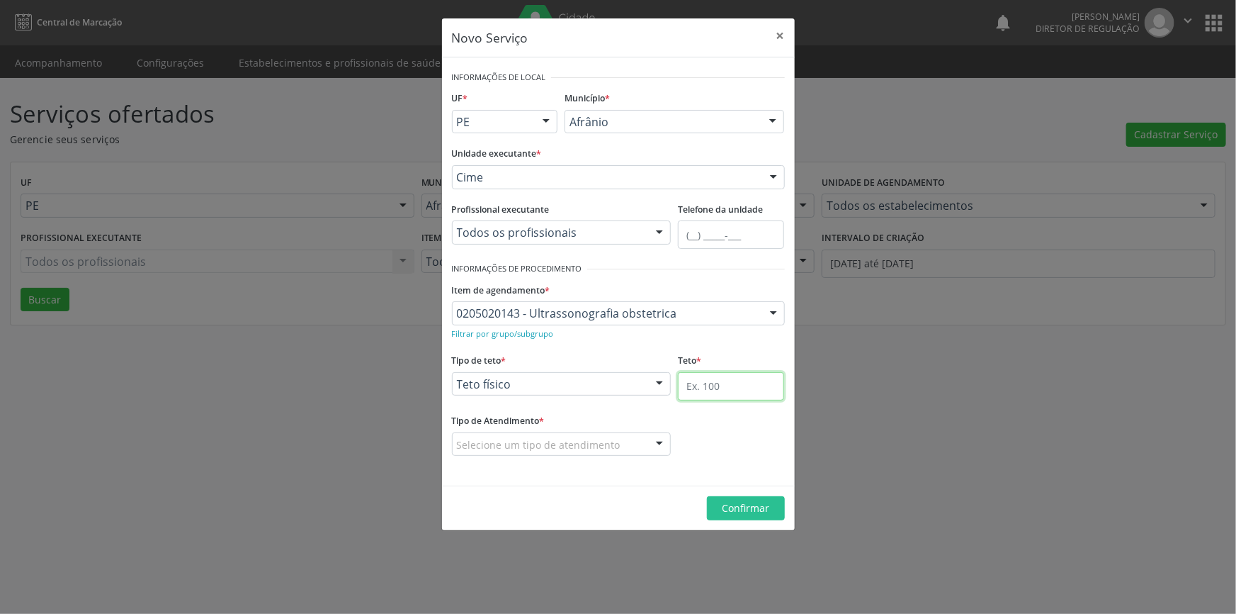
click at [756, 380] on input "text" at bounding box center [731, 386] width 106 height 28
type input "1"
click at [652, 443] on div at bounding box center [659, 445] width 21 height 24
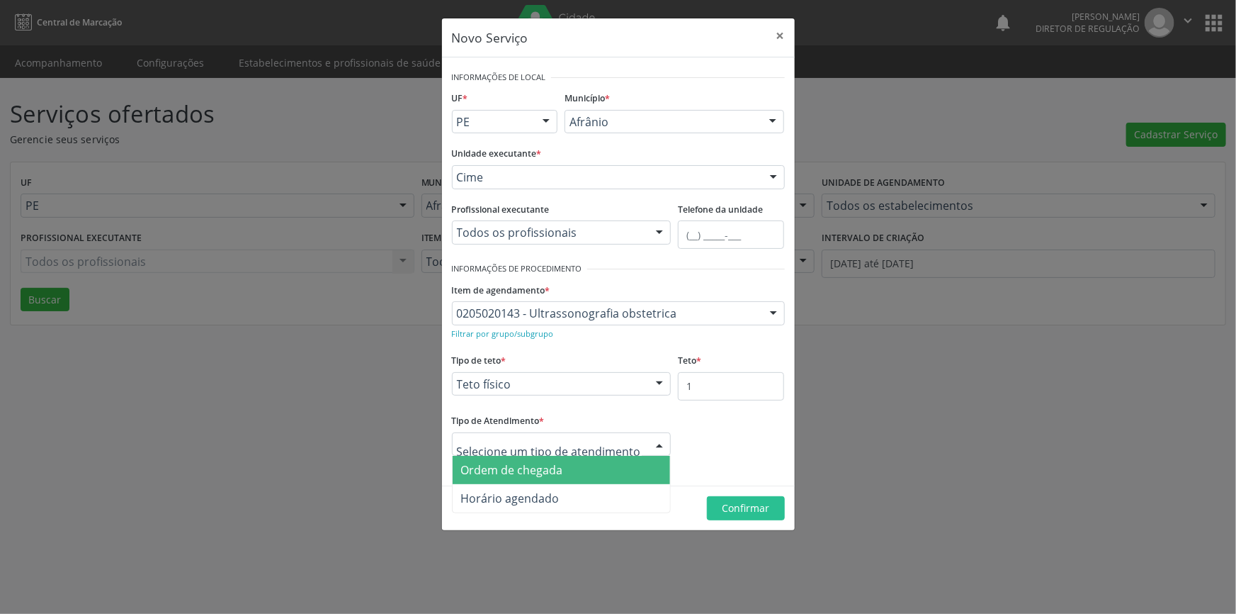
click at [575, 468] on span "Ordem de chegada" at bounding box center [562, 470] width 218 height 28
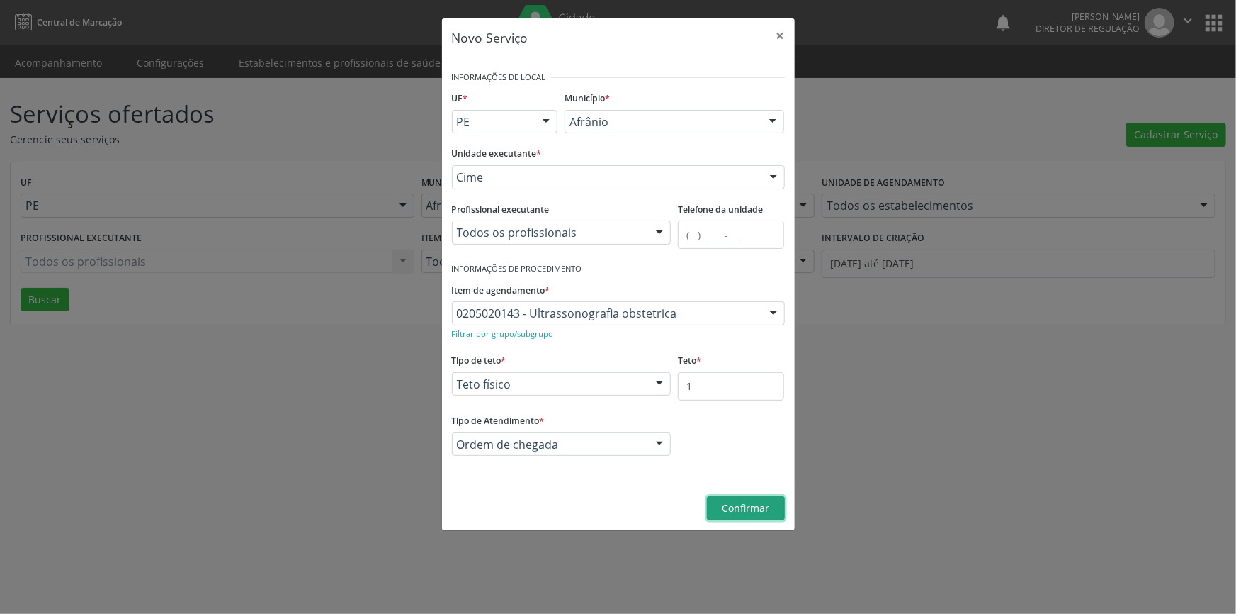
click at [723, 497] on button "Confirmar" at bounding box center [746, 508] width 78 height 24
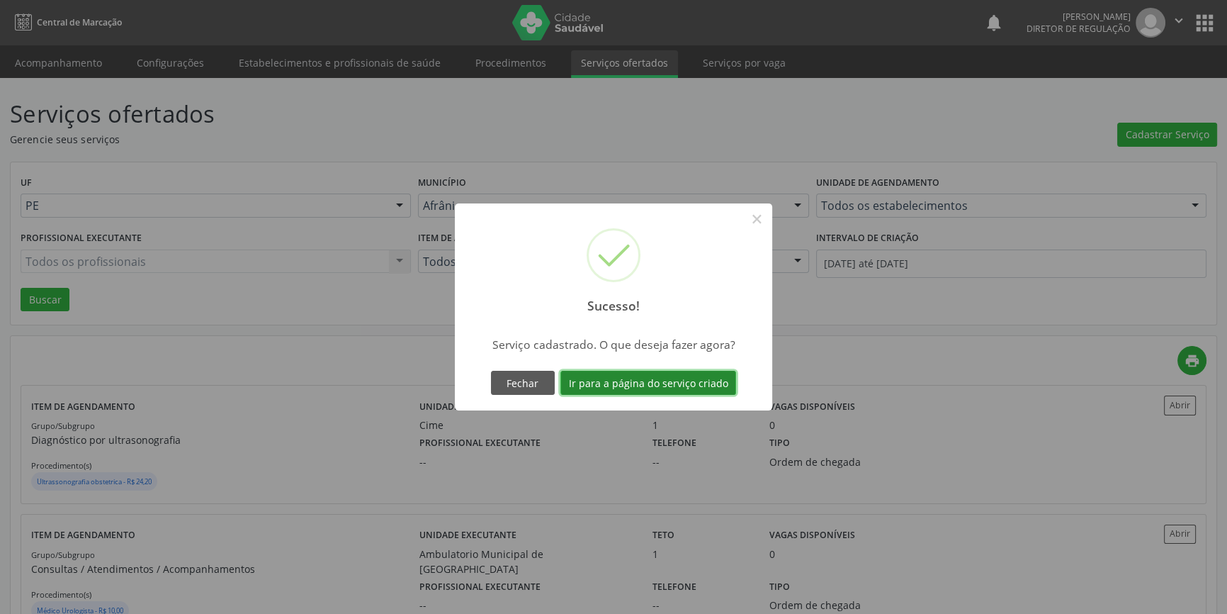
click at [695, 390] on button "Ir para a página do serviço criado" at bounding box center [648, 383] width 176 height 24
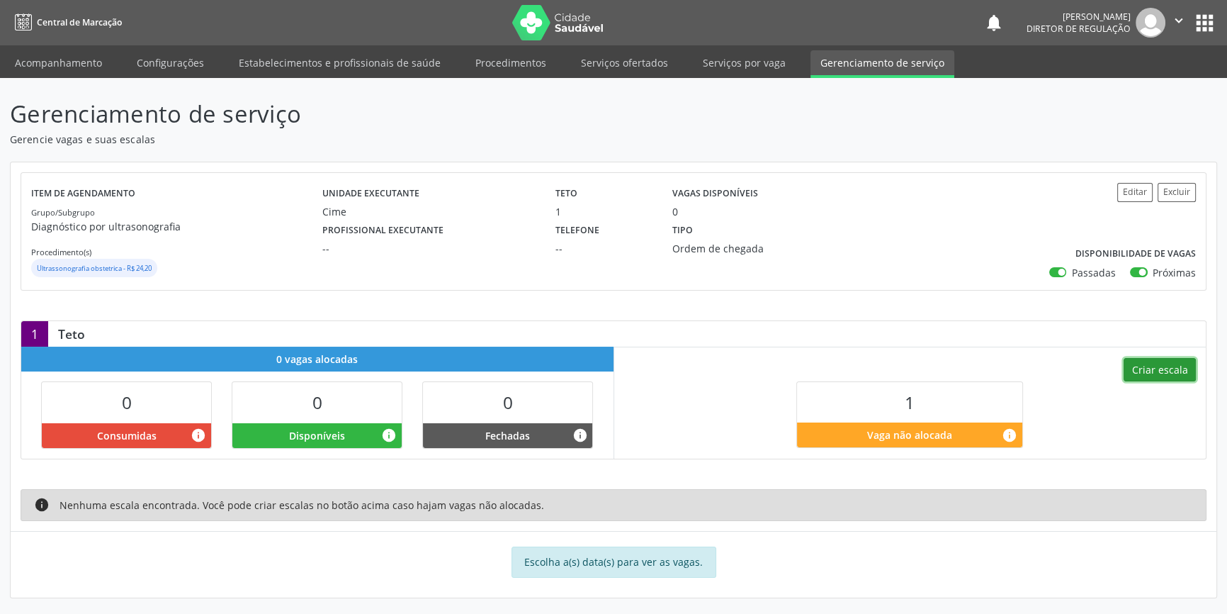
click at [1176, 373] on button "Criar escala" at bounding box center [1160, 370] width 72 height 24
select select "8"
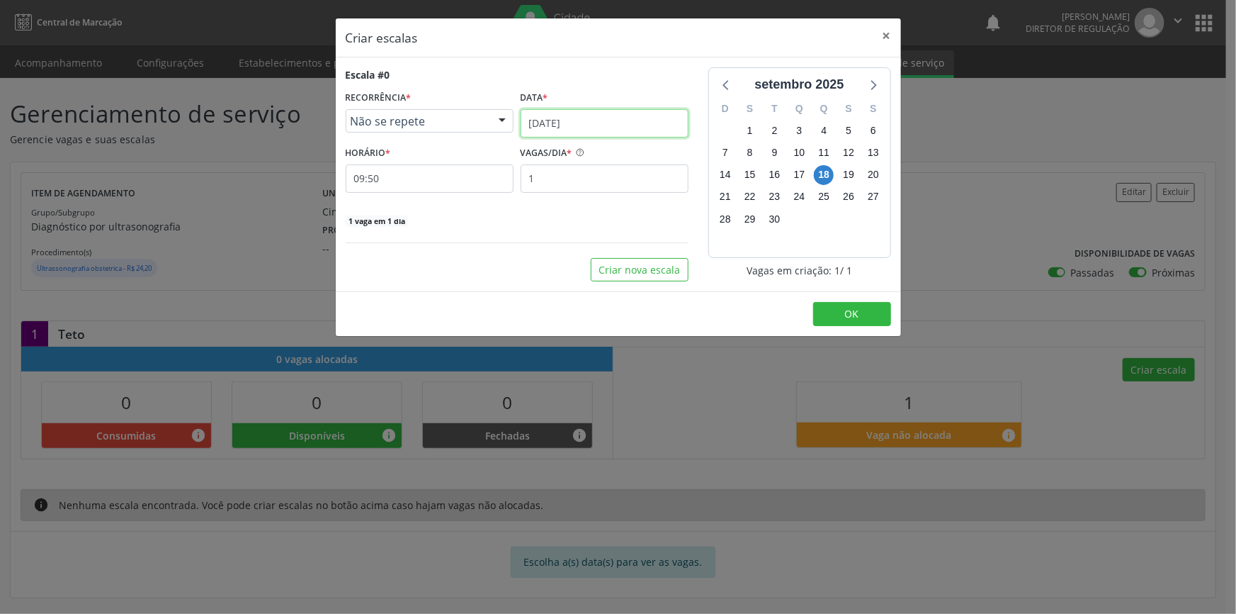
click at [571, 128] on input "18[DATE]" at bounding box center [605, 123] width 168 height 28
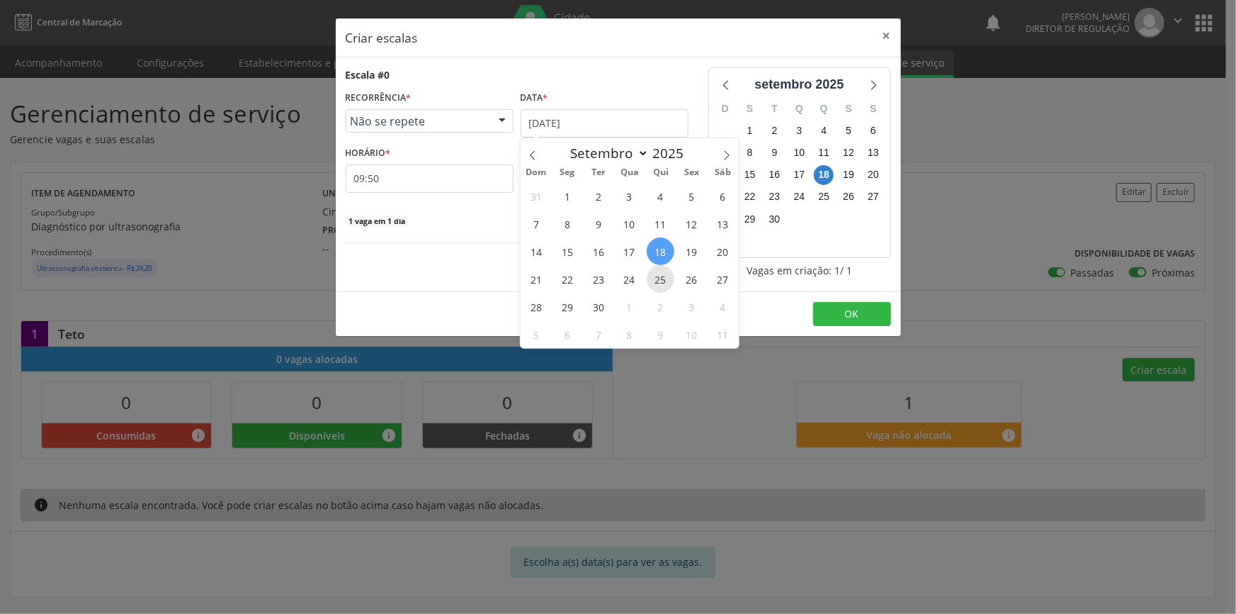
click at [651, 268] on span "25" at bounding box center [661, 279] width 28 height 28
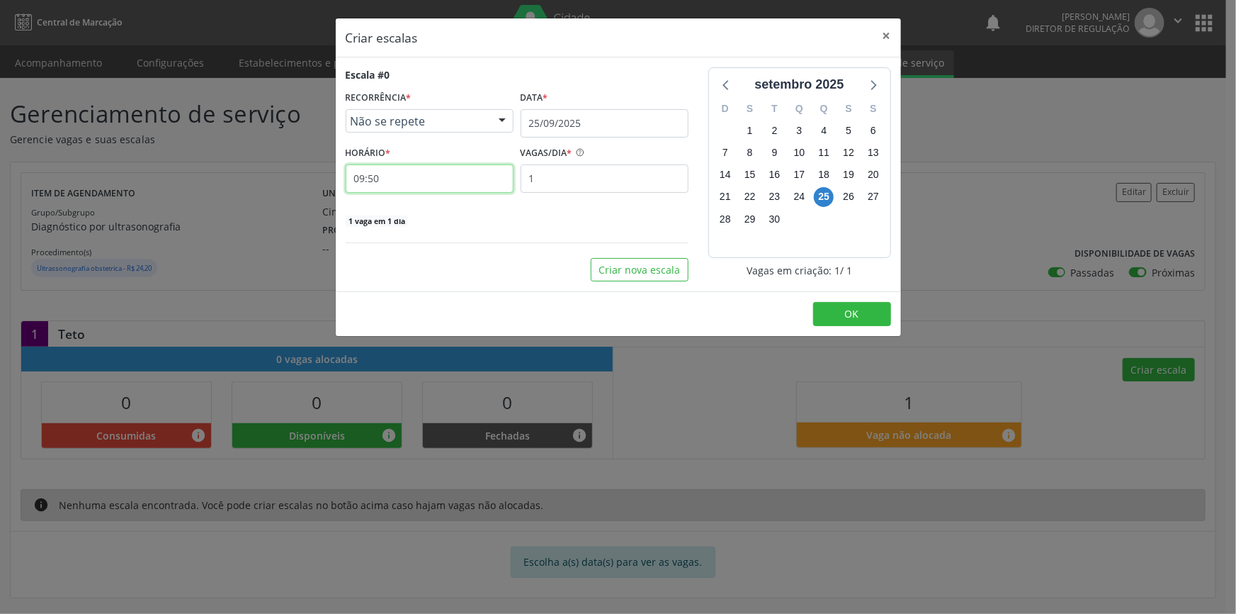
click at [439, 188] on input "09:50" at bounding box center [430, 178] width 168 height 28
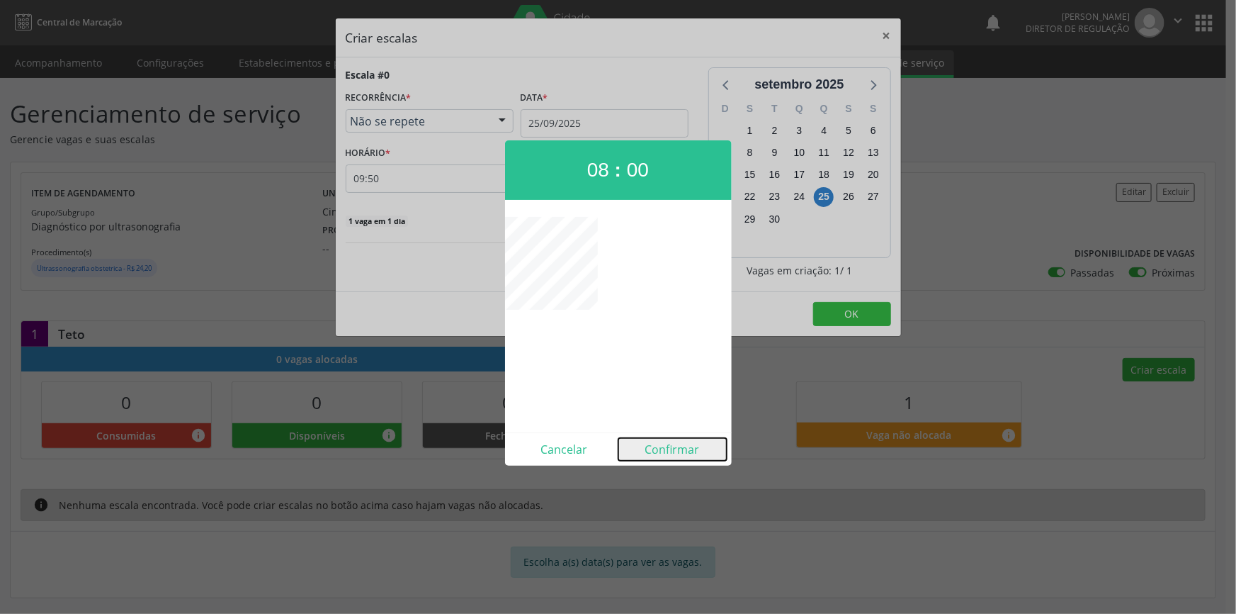
click at [671, 438] on button "Confirmar" at bounding box center [672, 449] width 108 height 23
type input "08:00"
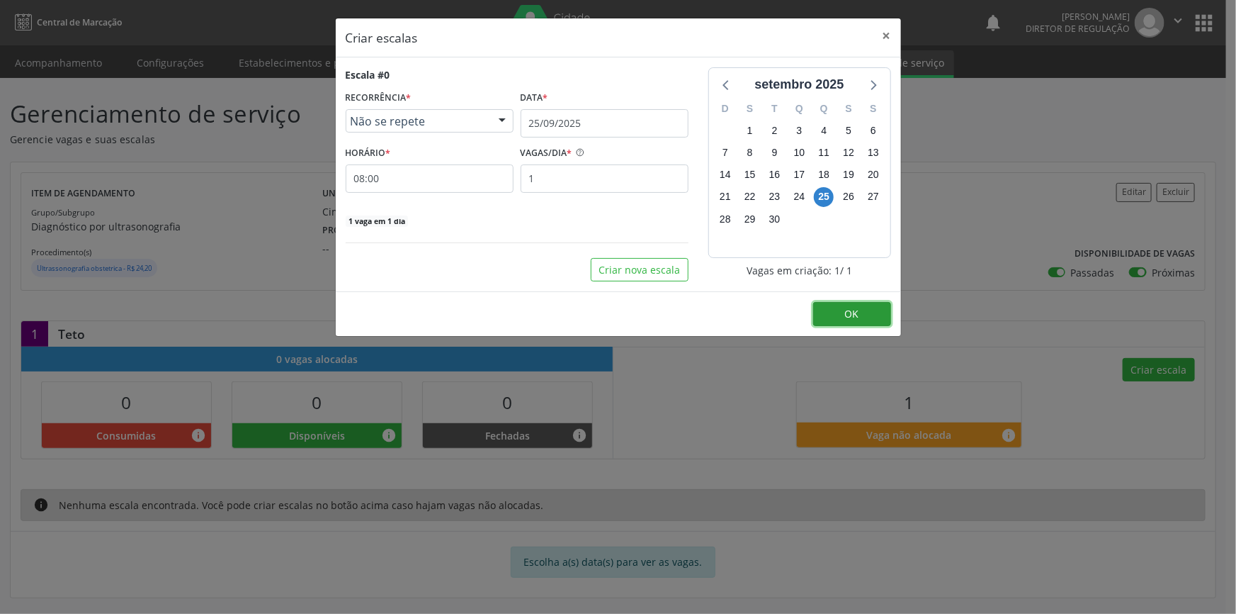
click at [819, 317] on button "OK" at bounding box center [852, 314] width 78 height 24
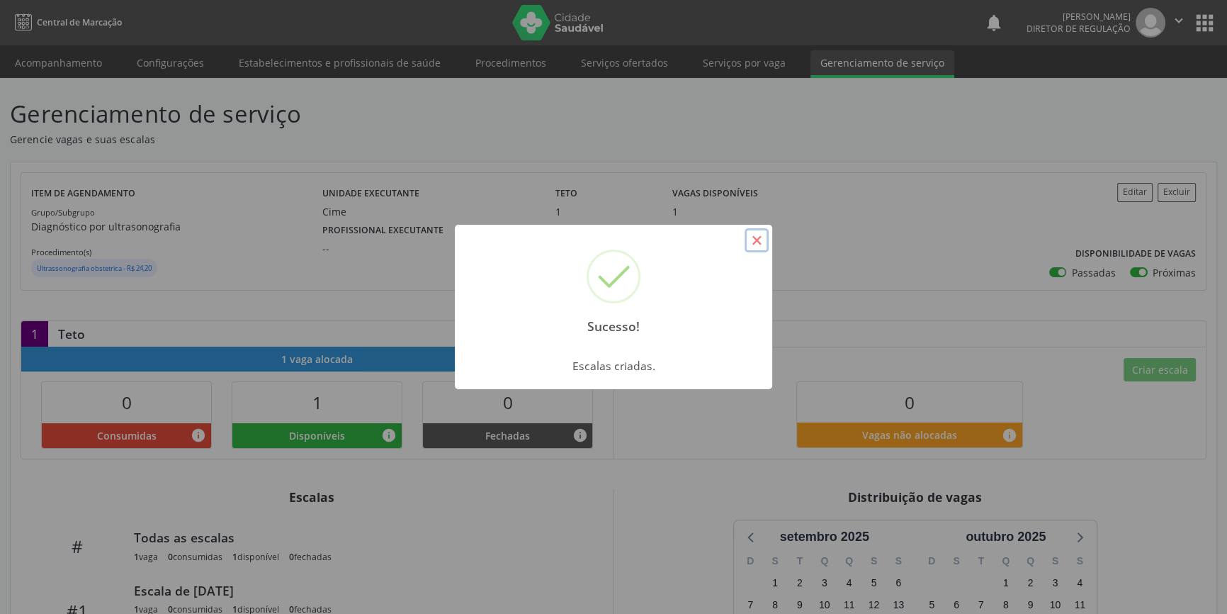
click at [755, 237] on button "×" at bounding box center [757, 240] width 24 height 24
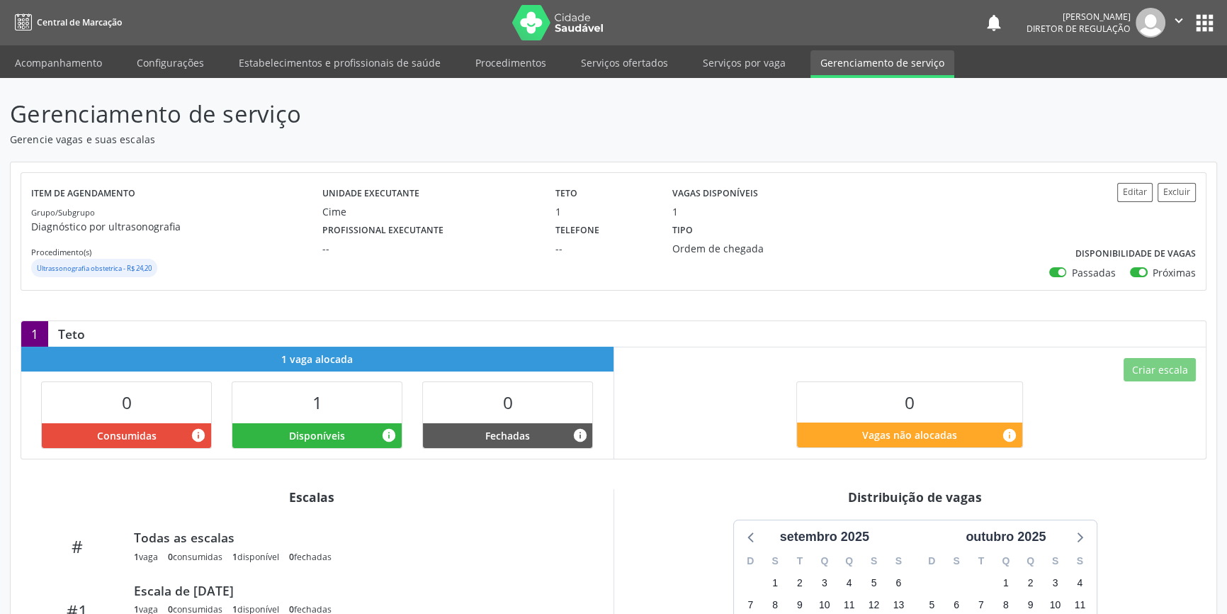
click at [596, 42] on nav "Central de Marcação notifications Maria Aparecida Rodrigues da Silva Diretor de…" at bounding box center [613, 22] width 1227 height 45
click at [606, 53] on link "Serviços ofertados" at bounding box center [624, 62] width 107 height 25
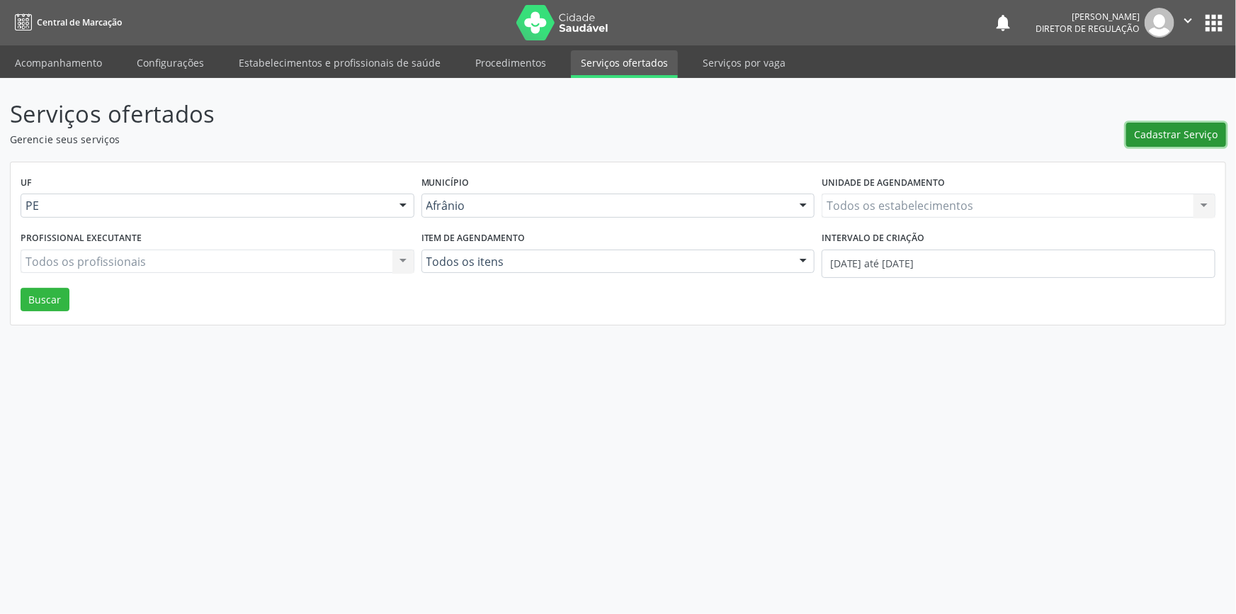
click at [1141, 137] on span "Cadastrar Serviço" at bounding box center [1177, 134] width 84 height 15
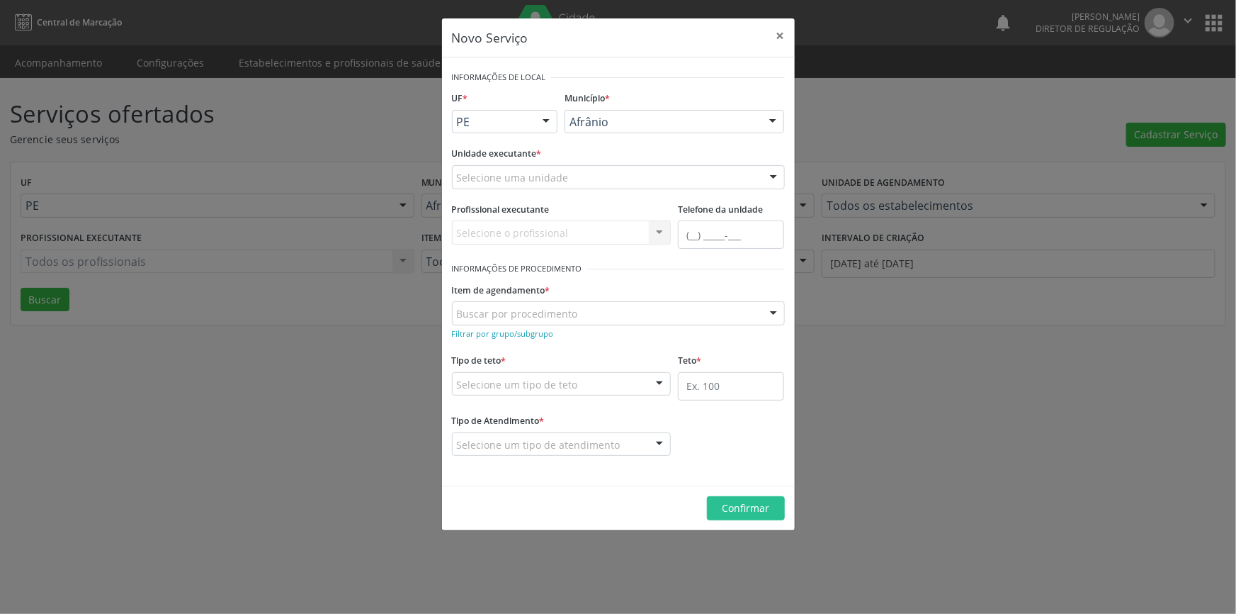
click at [601, 171] on div "Selecione uma unidade" at bounding box center [618, 177] width 333 height 24
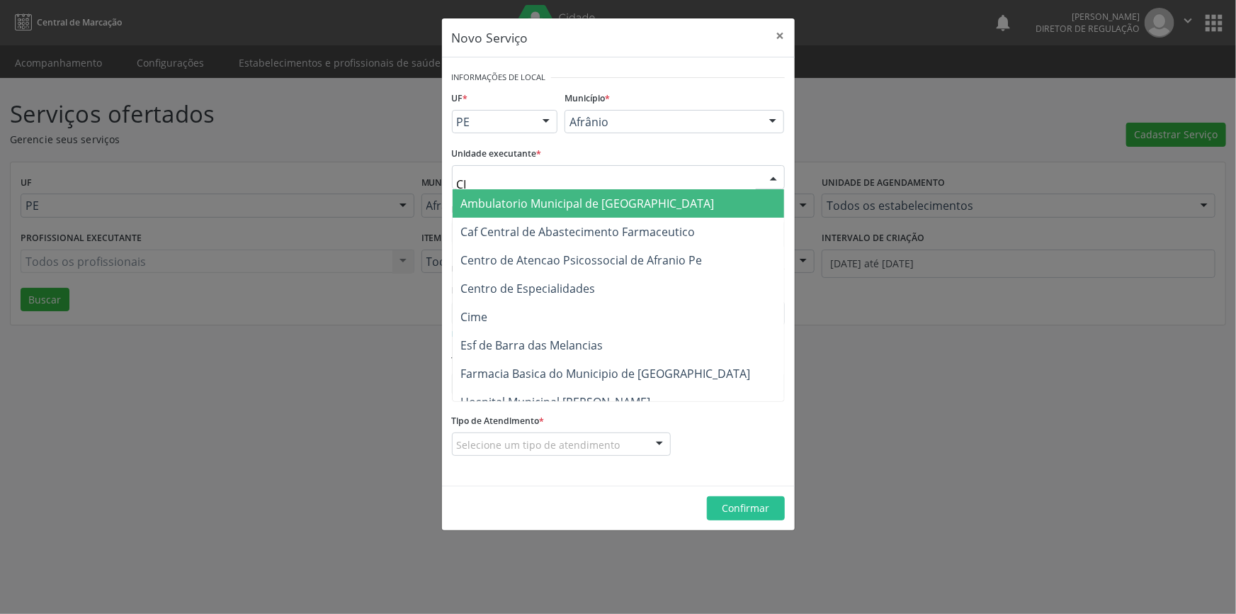
type input "CIM"
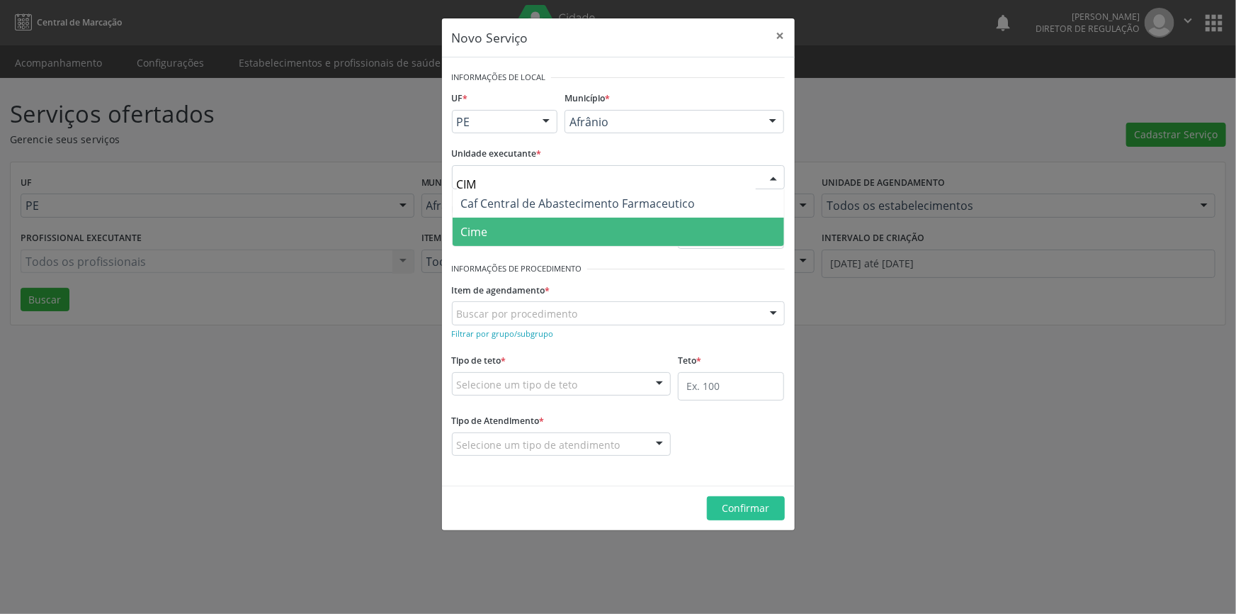
click at [557, 227] on span "Cime" at bounding box center [619, 231] width 332 height 28
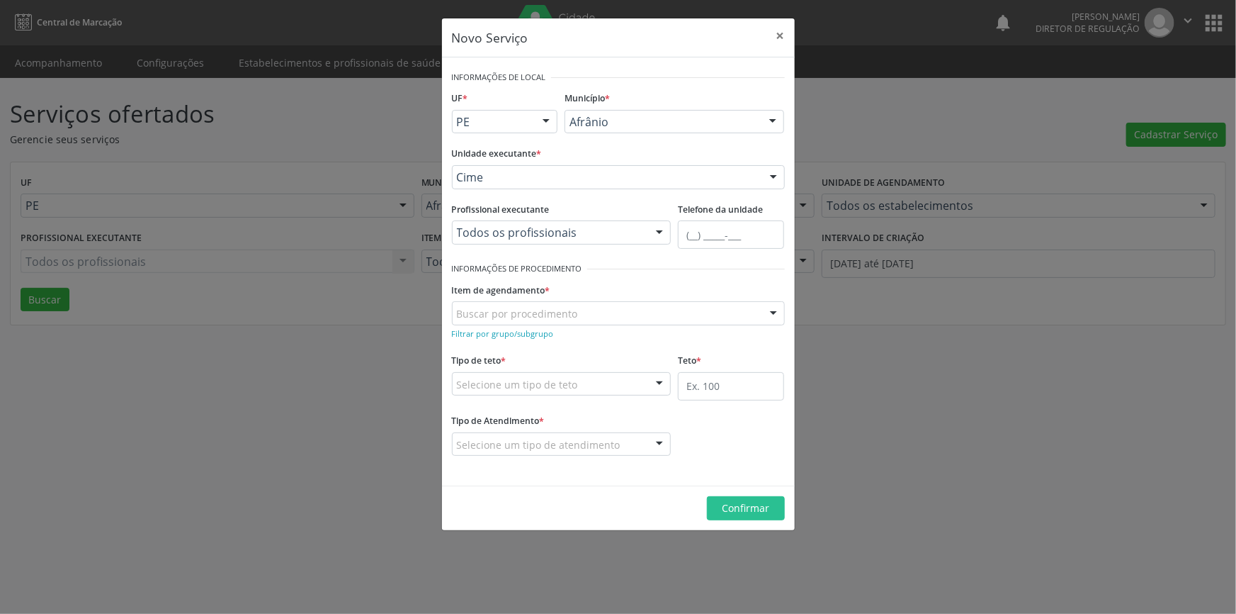
click at [532, 321] on div "Buscar por procedimento" at bounding box center [618, 313] width 333 height 24
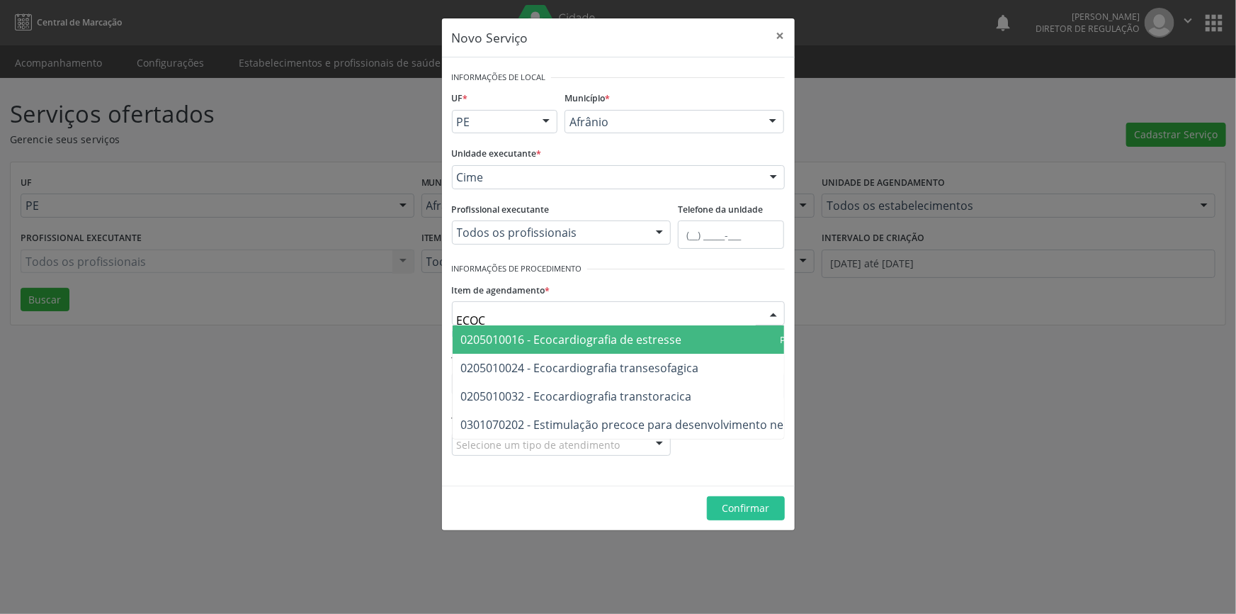
type input "ECOCA"
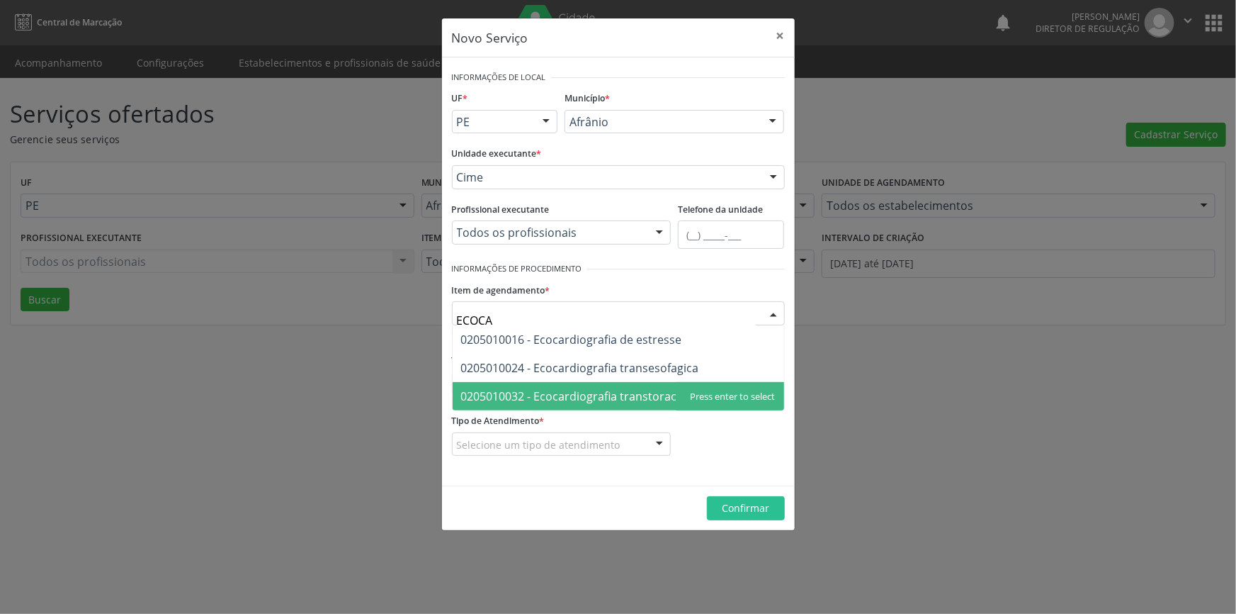
click at [652, 403] on span "0205010032 - Ecocardiografia transtoracica" at bounding box center [619, 396] width 332 height 28
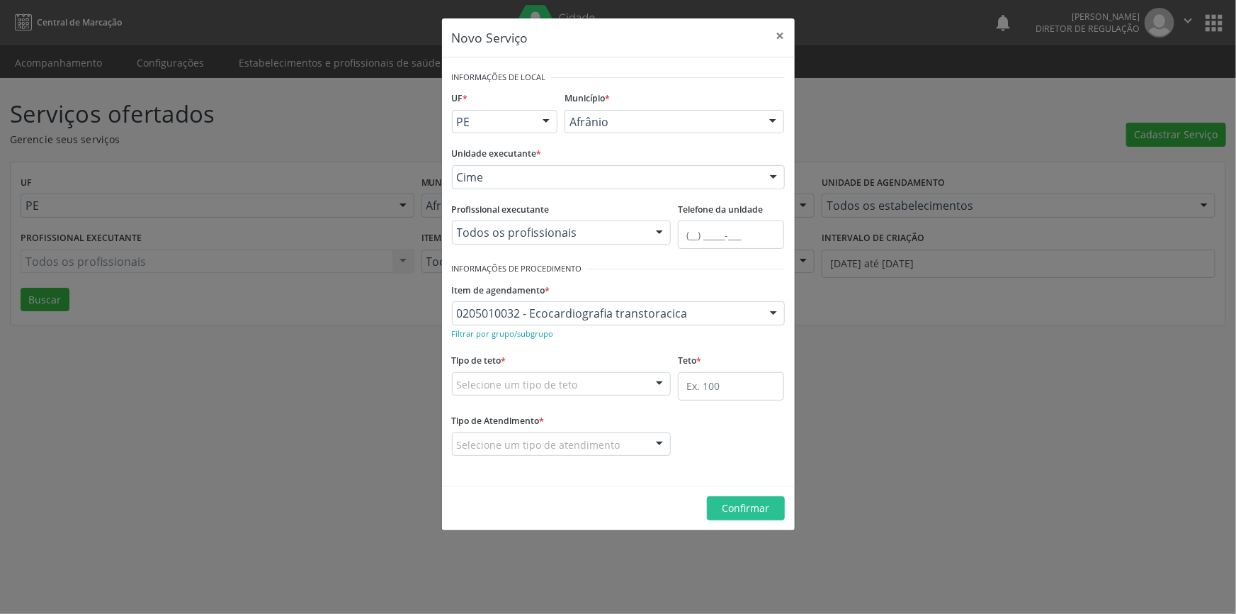
click at [628, 392] on div "Selecione um tipo de teto" at bounding box center [562, 384] width 220 height 24
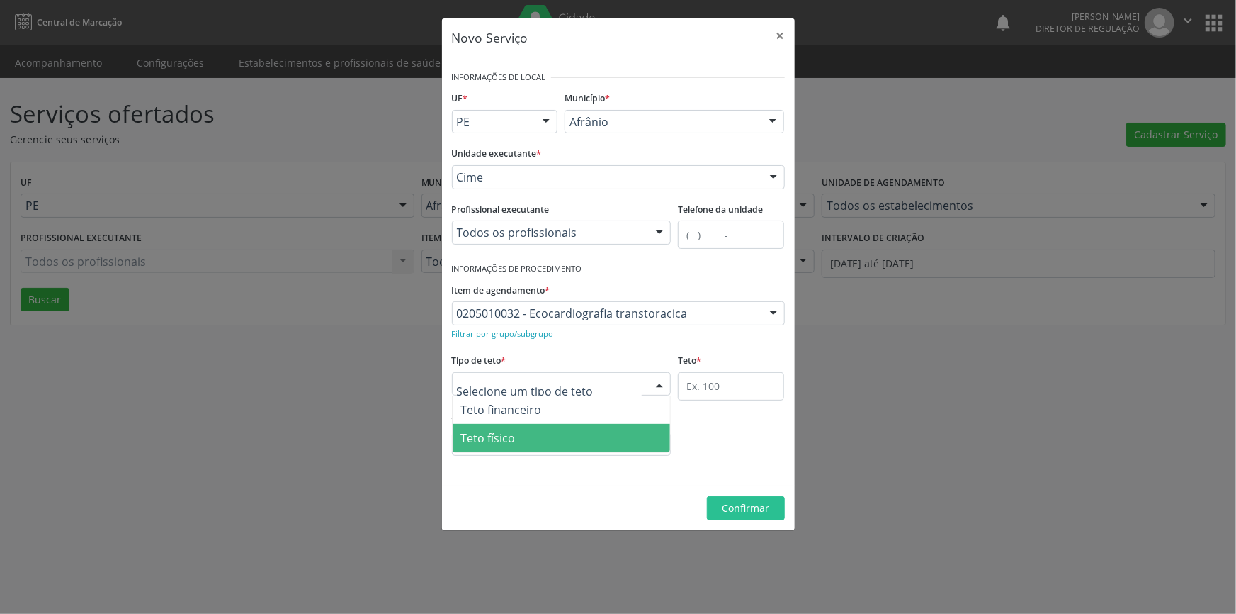
click at [553, 433] on span "Teto físico" at bounding box center [562, 438] width 218 height 28
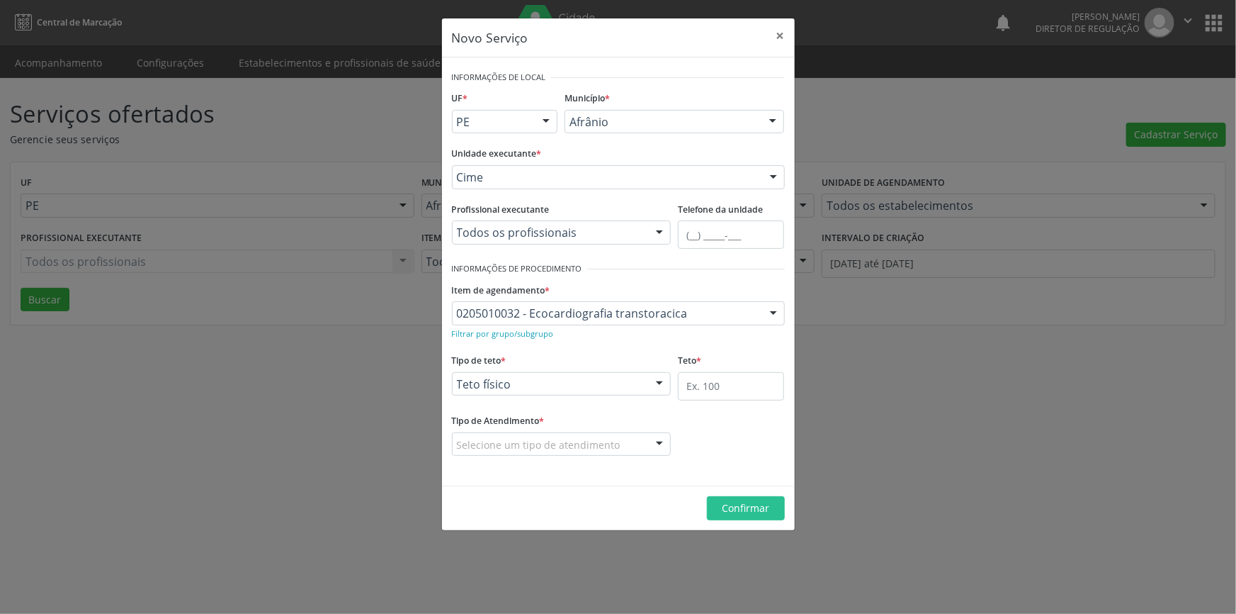
click at [674, 389] on div "Tipo de teto * Teto físico Teto financeiro Teto físico Nenhum resultado encontr…" at bounding box center [618, 380] width 340 height 60
click at [697, 380] on input "text" at bounding box center [731, 386] width 106 height 28
type input "1"
click at [577, 453] on div "Selecione um tipo de atendimento" at bounding box center [562, 444] width 220 height 24
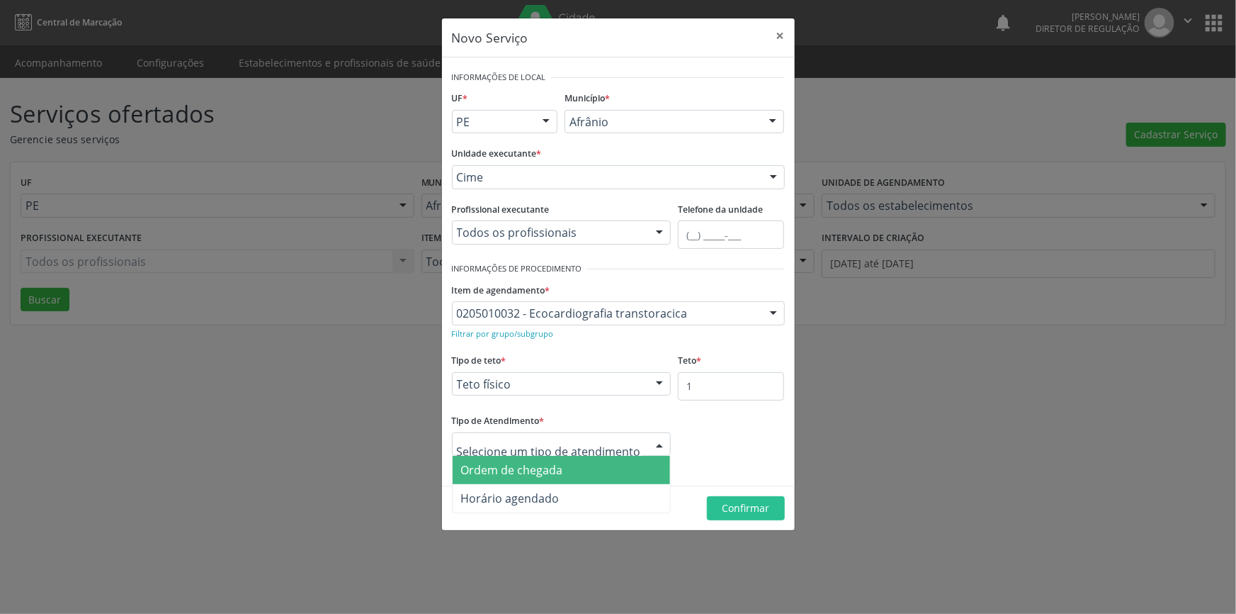
click at [540, 462] on span "Ordem de chegada" at bounding box center [512, 470] width 102 height 16
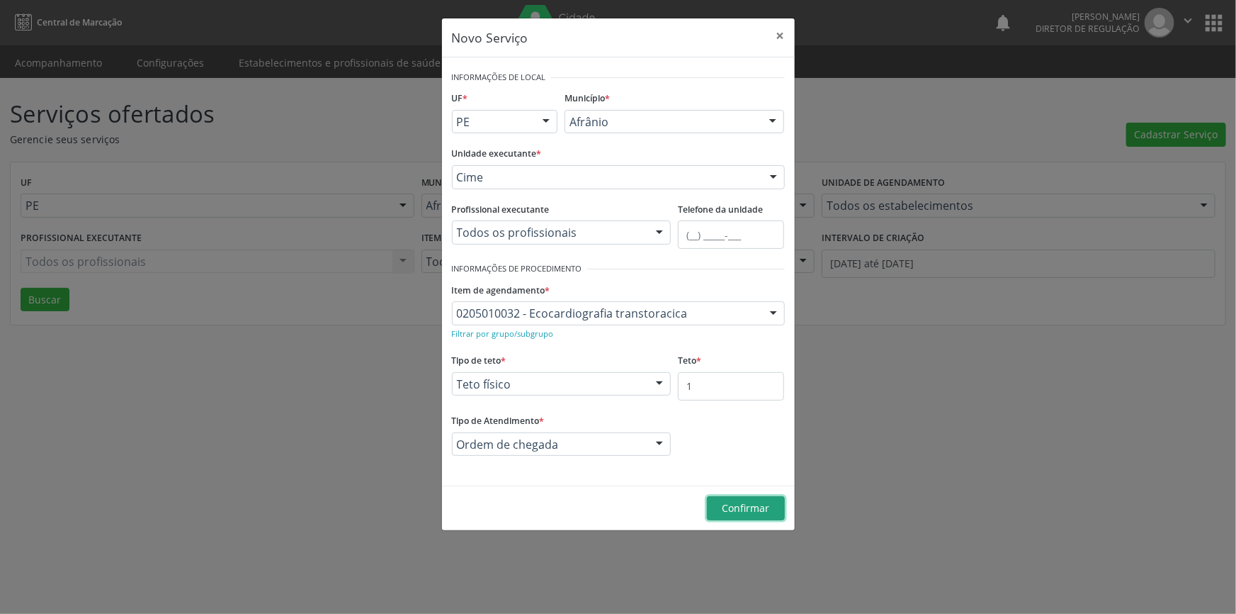
click at [770, 501] on button "Confirmar" at bounding box center [746, 508] width 78 height 24
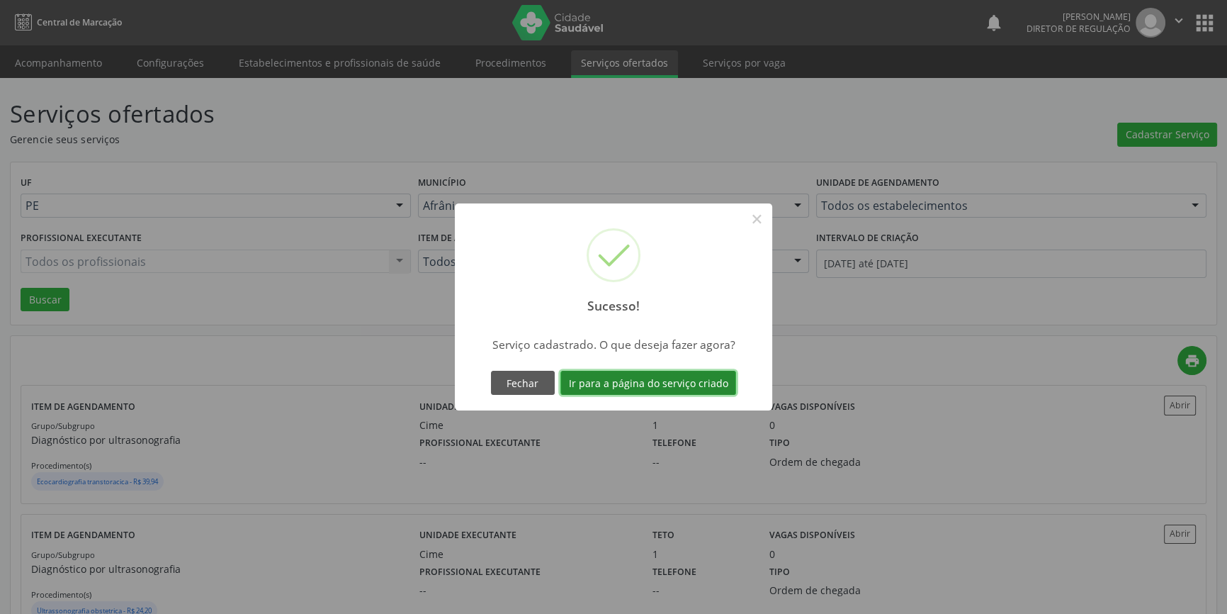
click at [716, 371] on button "Ir para a página do serviço criado" at bounding box center [648, 383] width 176 height 24
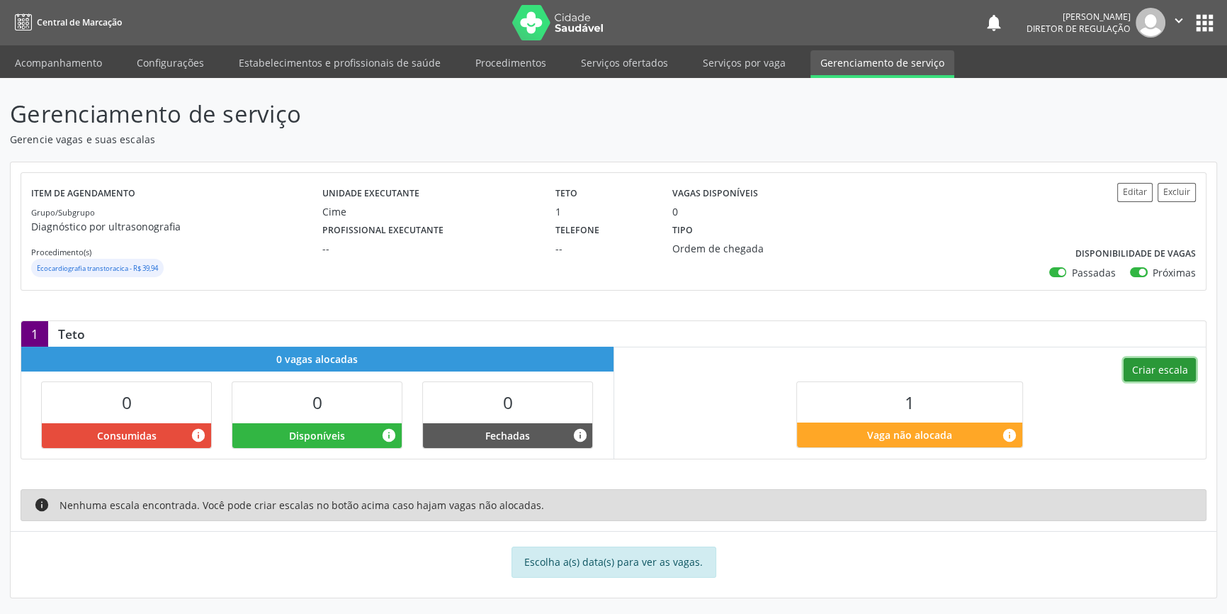
click at [1155, 368] on button "Criar escala" at bounding box center [1160, 370] width 72 height 24
select select "8"
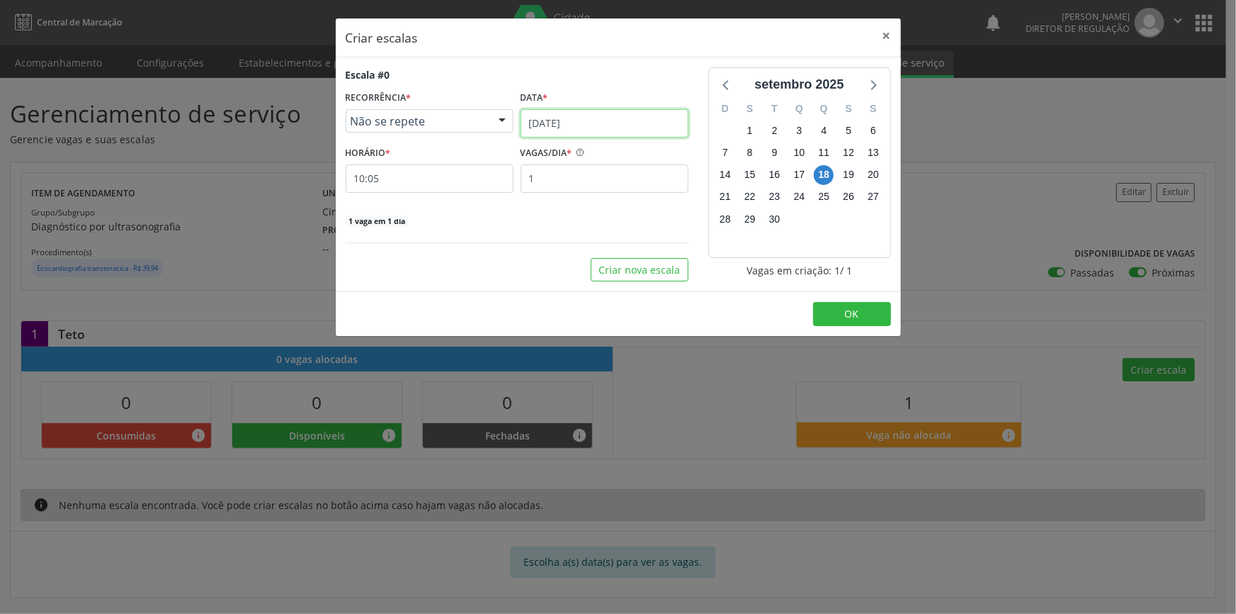
click at [597, 125] on input "18[DATE]" at bounding box center [605, 123] width 168 height 28
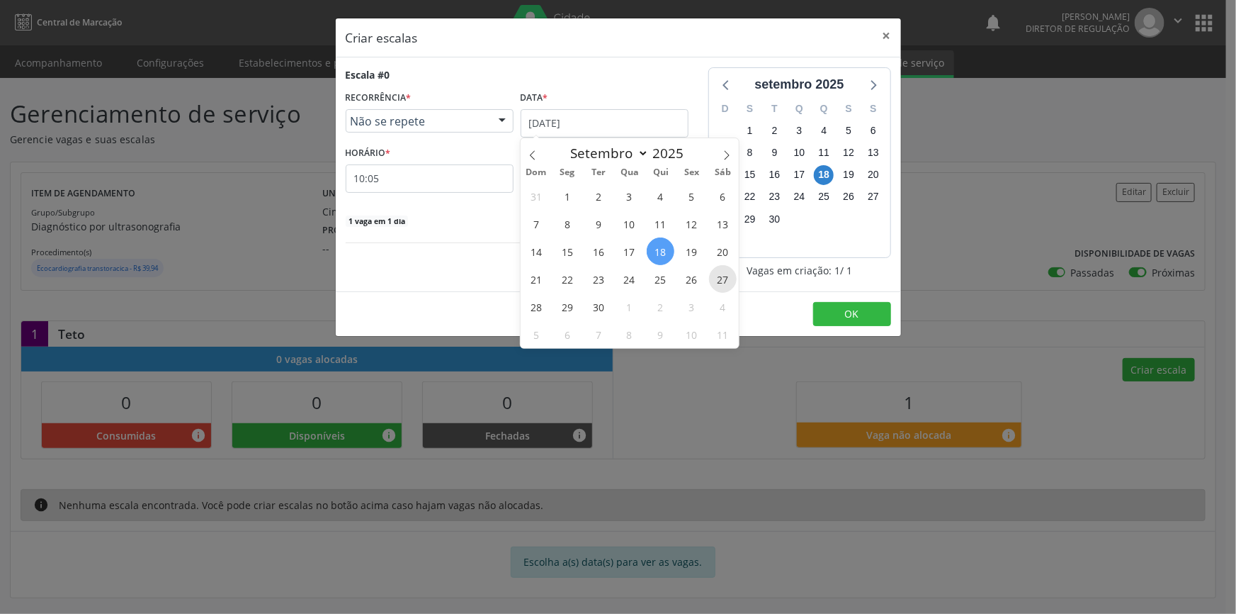
click at [727, 285] on span "27" at bounding box center [723, 279] width 28 height 28
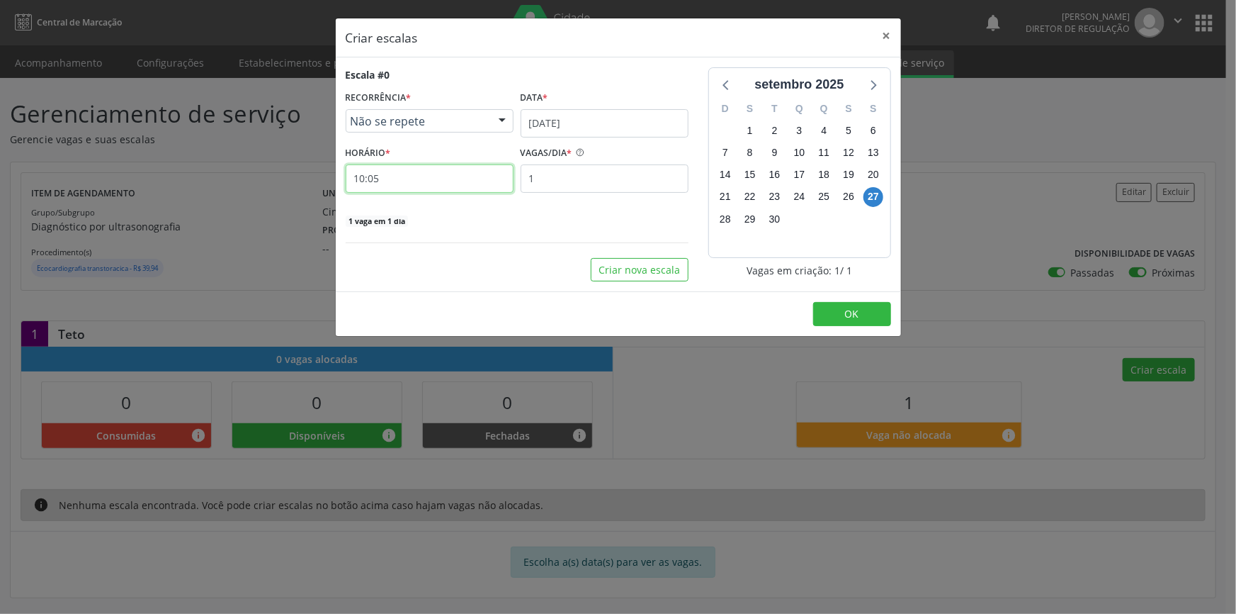
click at [397, 183] on input "10:05" at bounding box center [430, 178] width 168 height 28
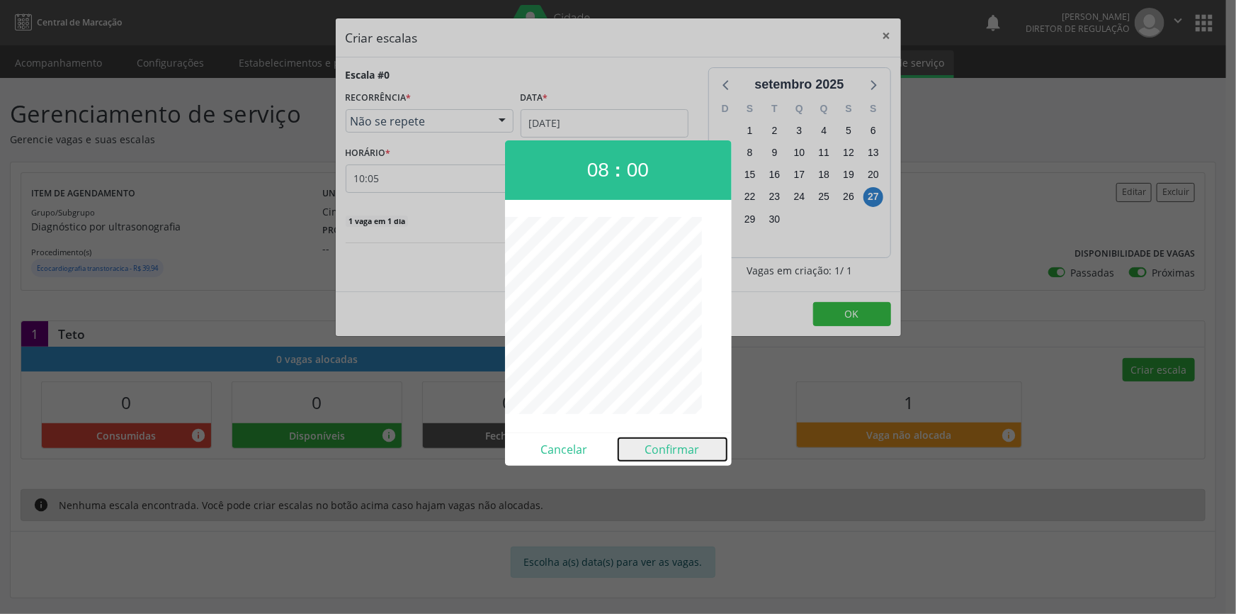
click at [679, 460] on button "Confirmar" at bounding box center [672, 449] width 108 height 23
type input "08:00"
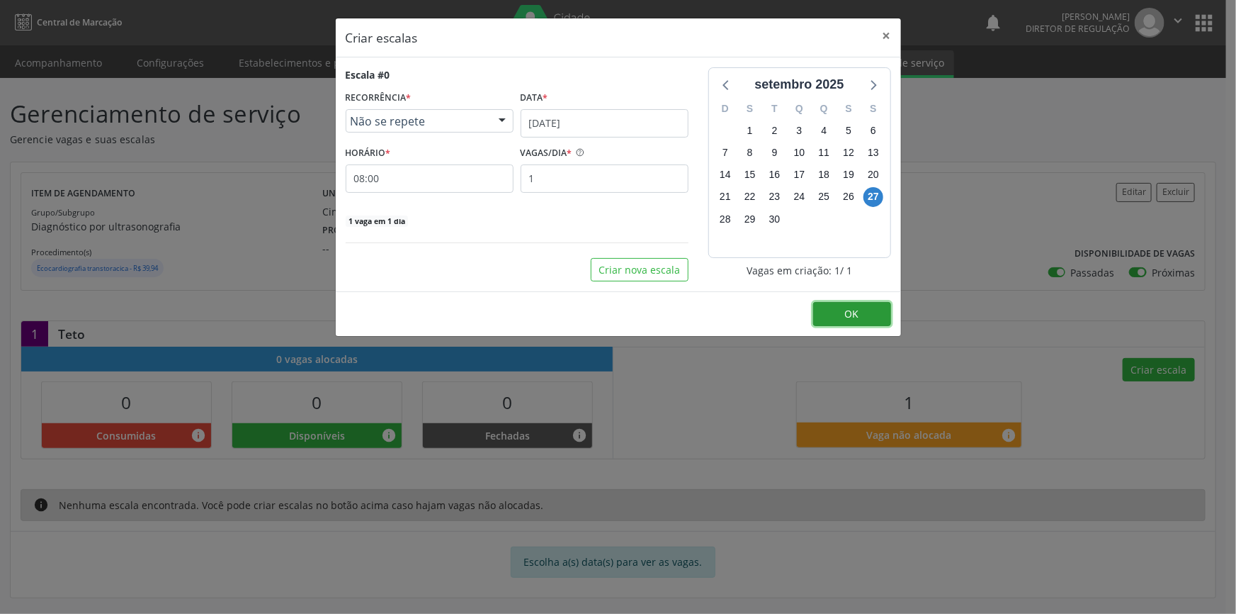
click at [843, 302] on button "OK" at bounding box center [852, 314] width 78 height 24
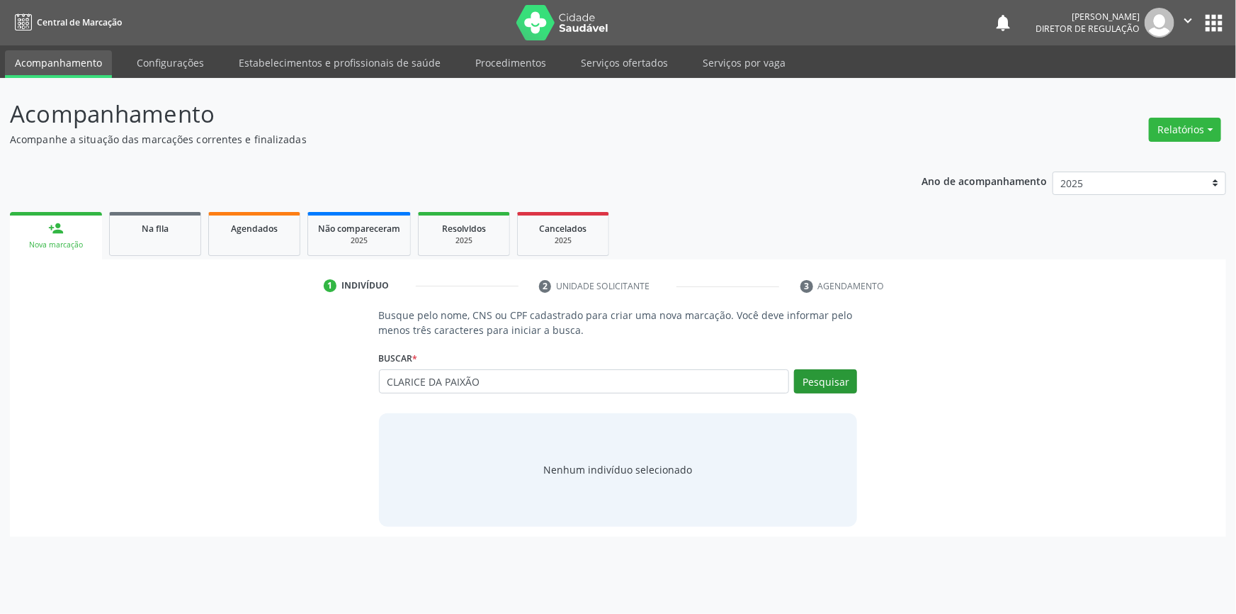
type input "CLARICE DA PAIXÃO"
click at [833, 374] on button "Pesquisar" at bounding box center [825, 381] width 63 height 24
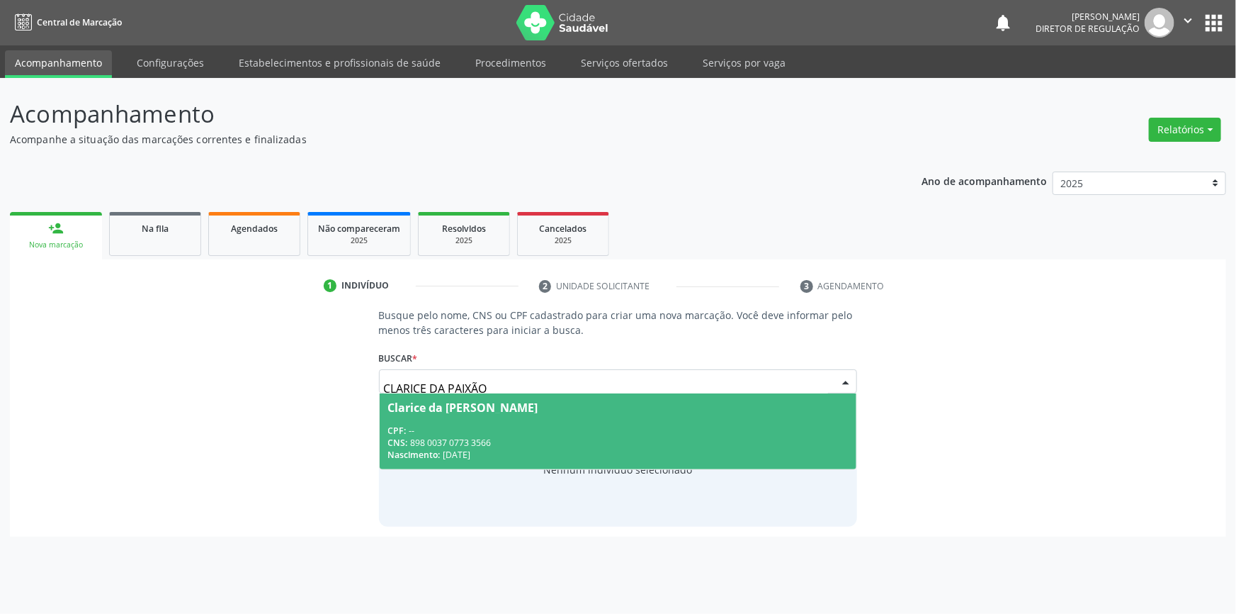
click at [542, 422] on span "Clarice da Paixão Gomes CPF: -- CNS: 898 0037 0773 3566 Nascimento: 11/12/2010" at bounding box center [618, 431] width 477 height 76
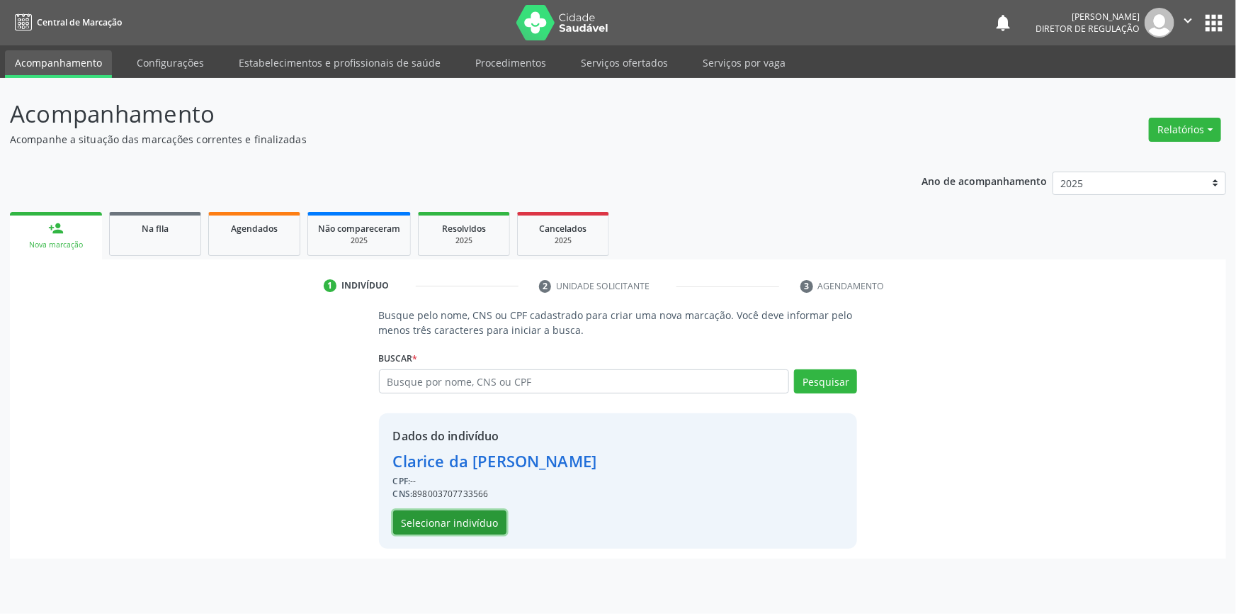
click at [487, 524] on button "Selecionar indivíduo" at bounding box center [449, 522] width 113 height 24
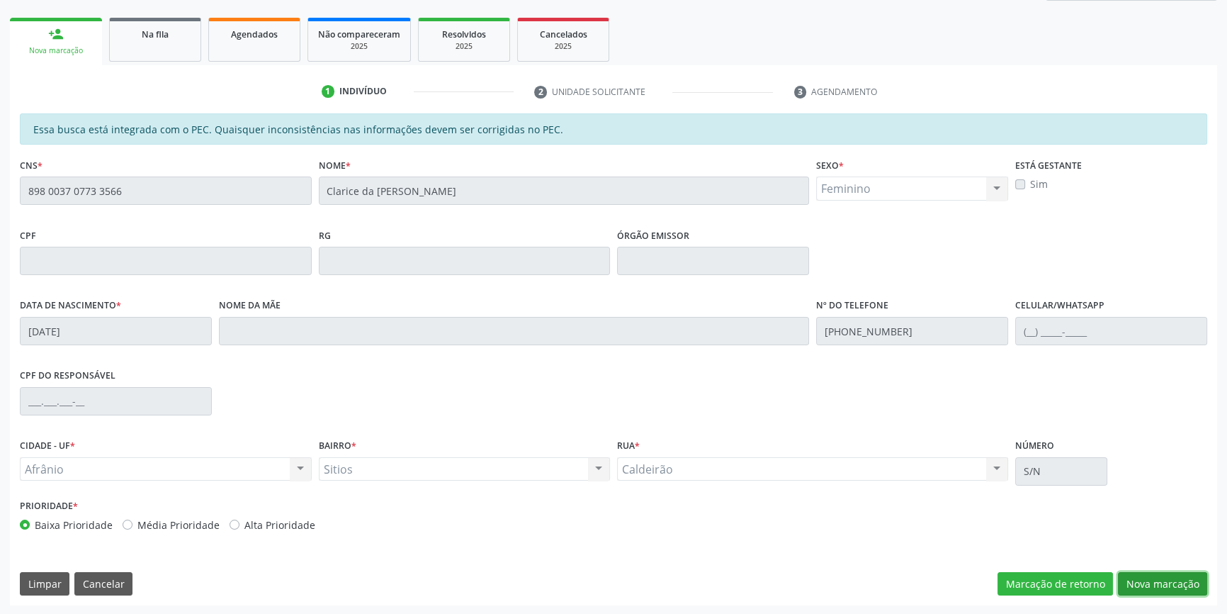
drag, startPoint x: 1177, startPoint y: 587, endPoint x: 1162, endPoint y: 571, distance: 22.5
click at [1177, 588] on button "Nova marcação" at bounding box center [1162, 584] width 89 height 24
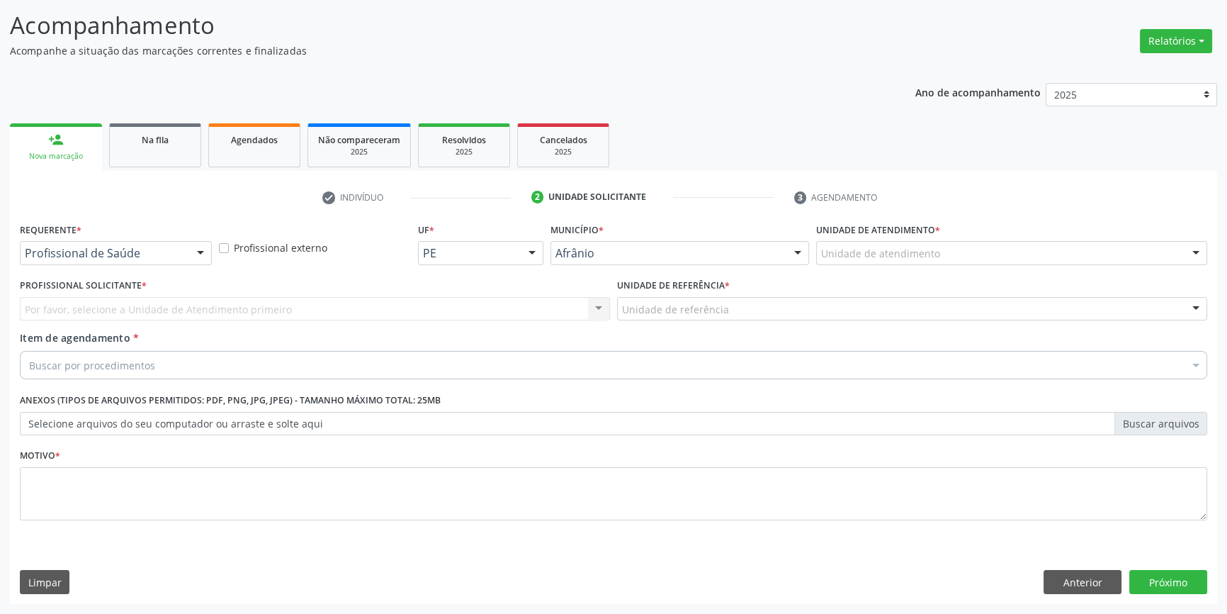
scroll to position [87, 0]
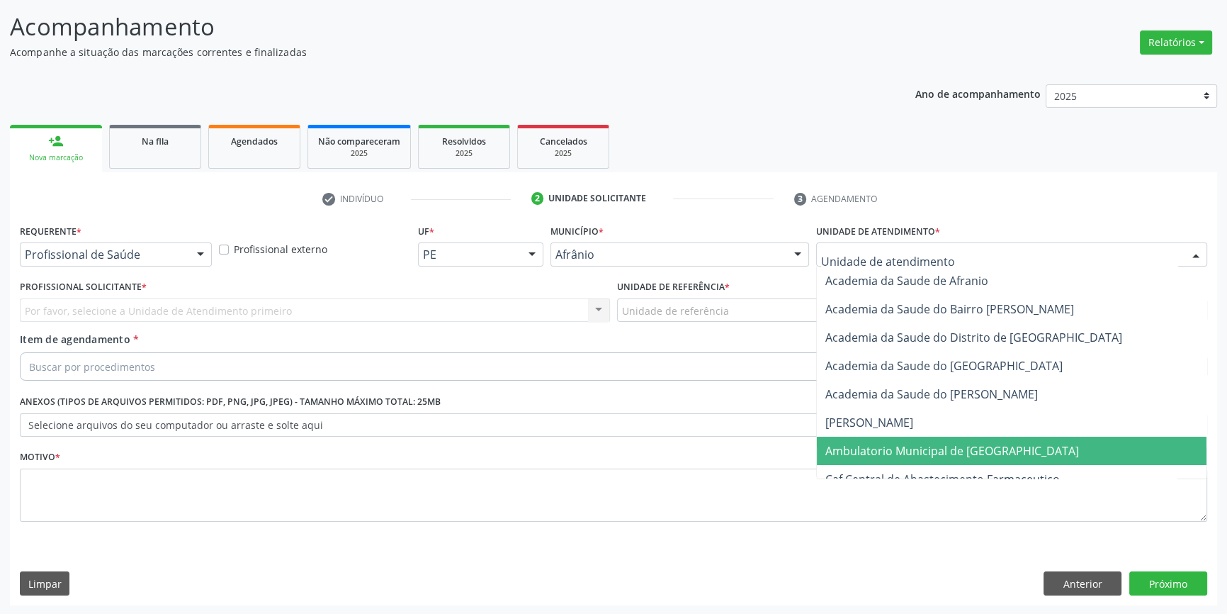
click at [881, 439] on span "Ambulatorio Municipal de [GEOGRAPHIC_DATA]" at bounding box center [1012, 450] width 390 height 28
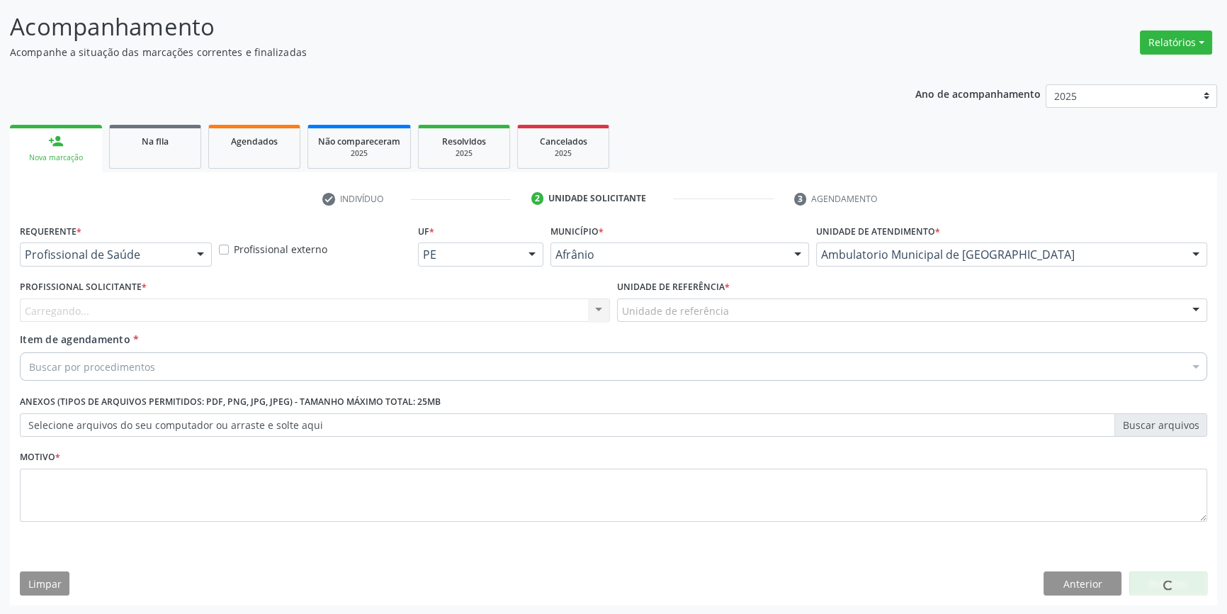
click at [728, 317] on div "Unidade de referência" at bounding box center [912, 310] width 590 height 24
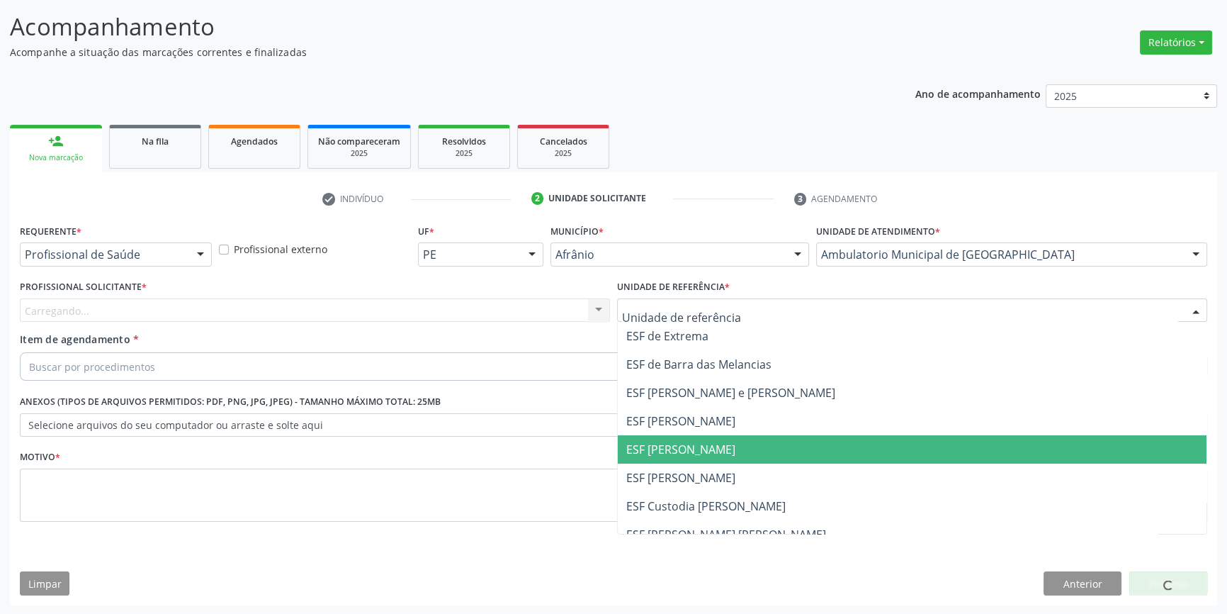
click at [682, 460] on span "ESF [PERSON_NAME]" at bounding box center [912, 449] width 589 height 28
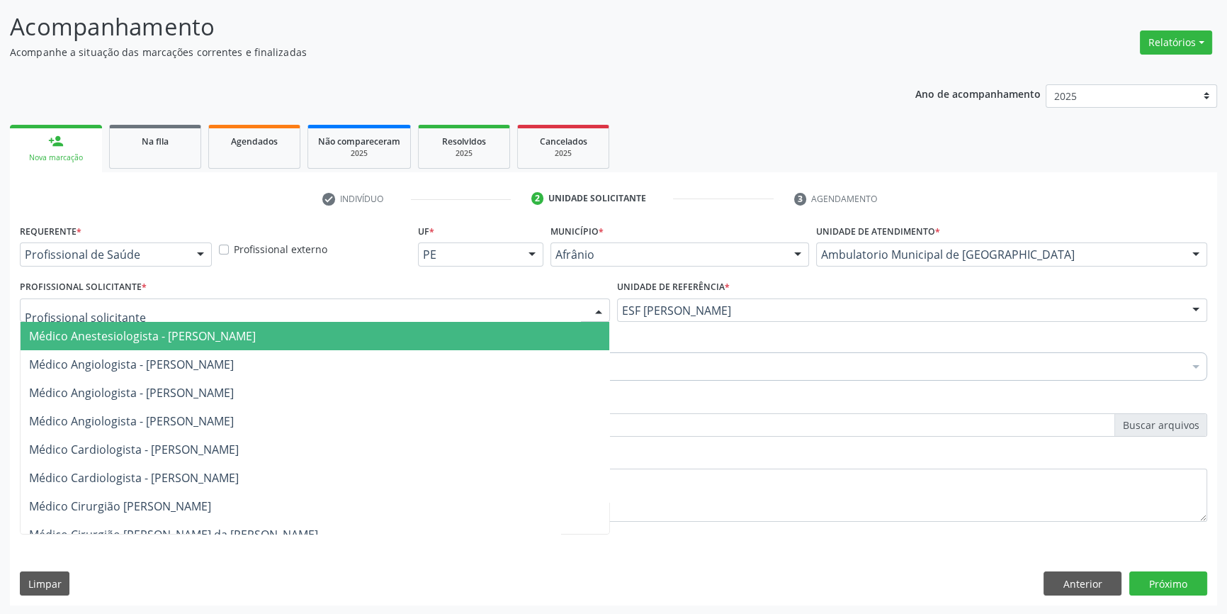
click at [436, 314] on div at bounding box center [315, 310] width 590 height 24
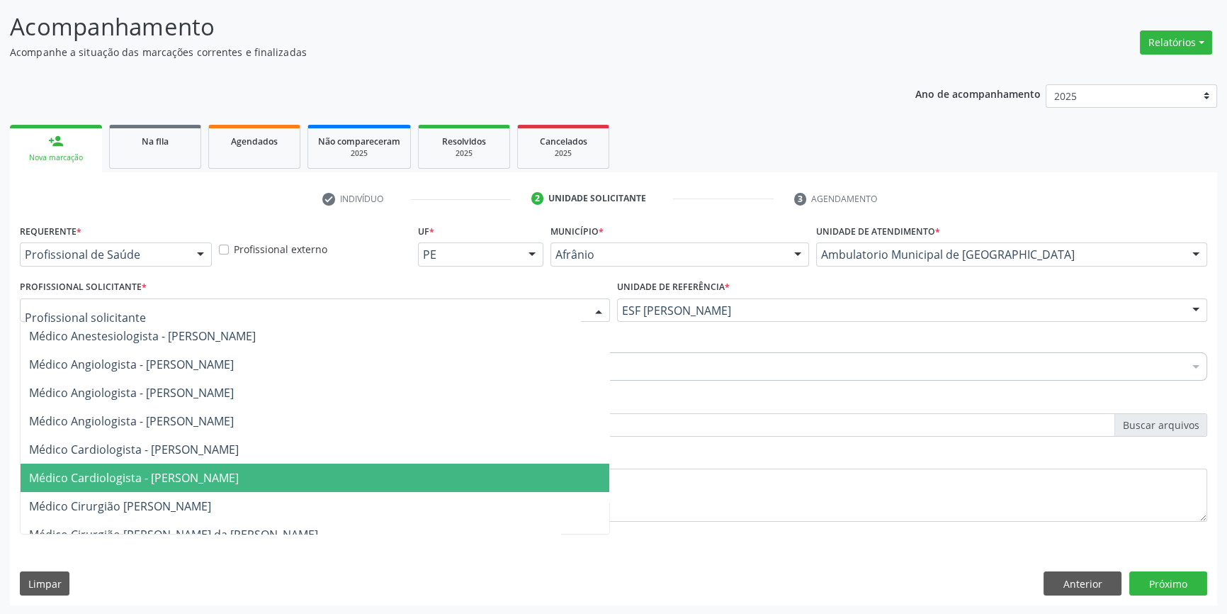
click at [239, 475] on span "Médico Cardiologista - [PERSON_NAME]" at bounding box center [134, 478] width 210 height 16
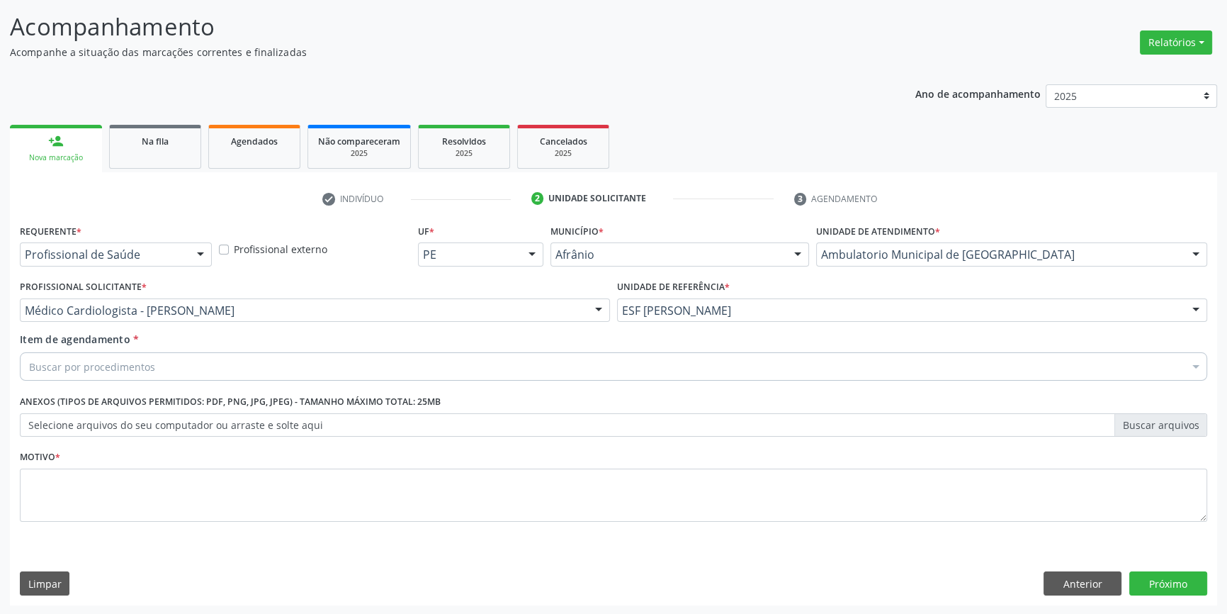
click at [201, 352] on div "Buscar por procedimentos" at bounding box center [613, 366] width 1187 height 28
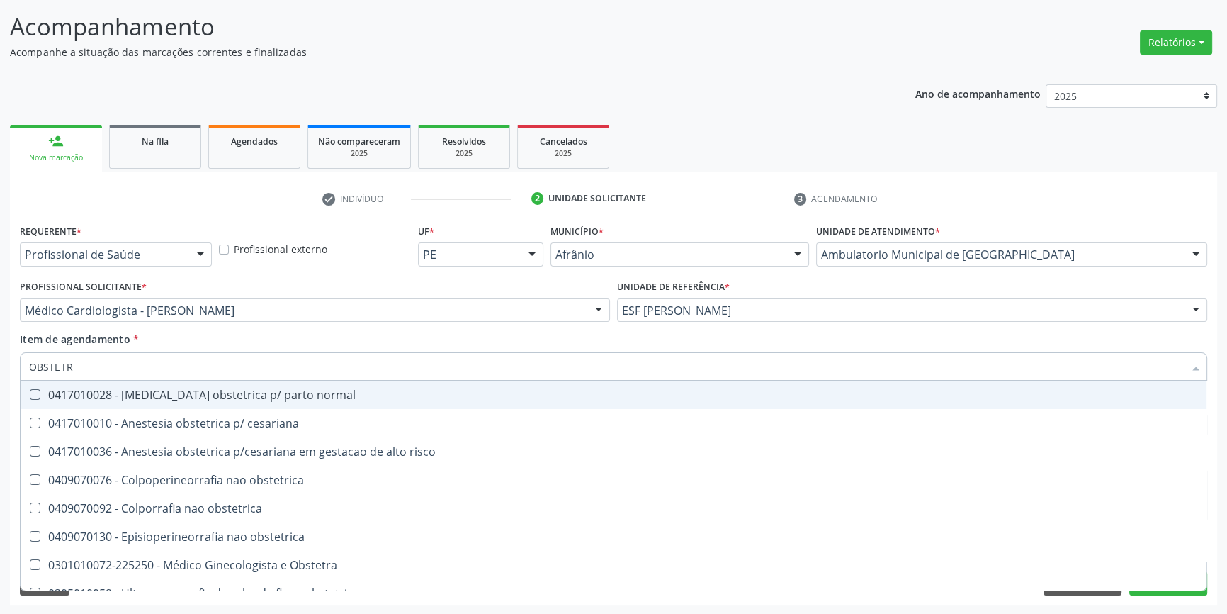
type input "OBSTET"
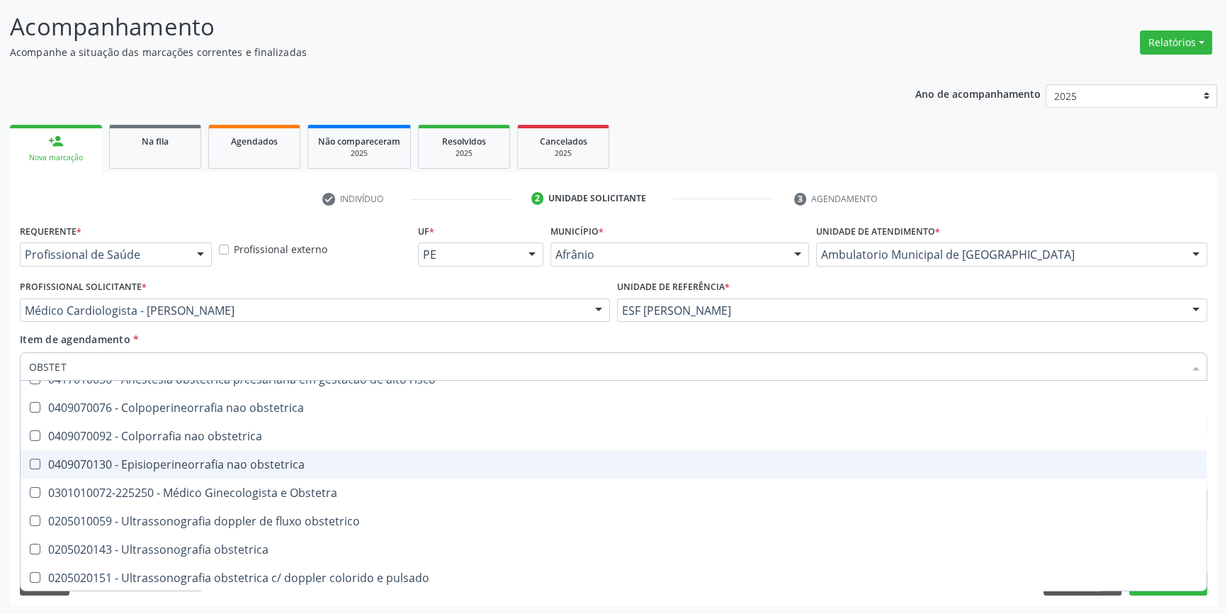
scroll to position [73, 0]
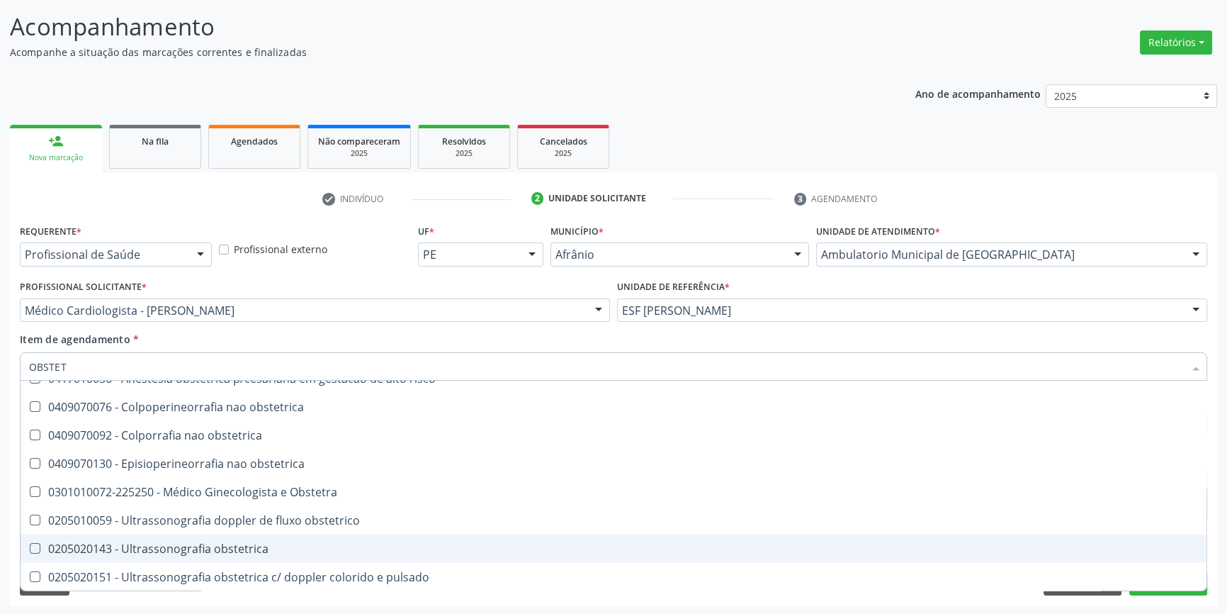
click at [189, 543] on div "0205020143 - Ultrassonografia obstetrica" at bounding box center [613, 548] width 1169 height 11
checkbox obstetrica "true"
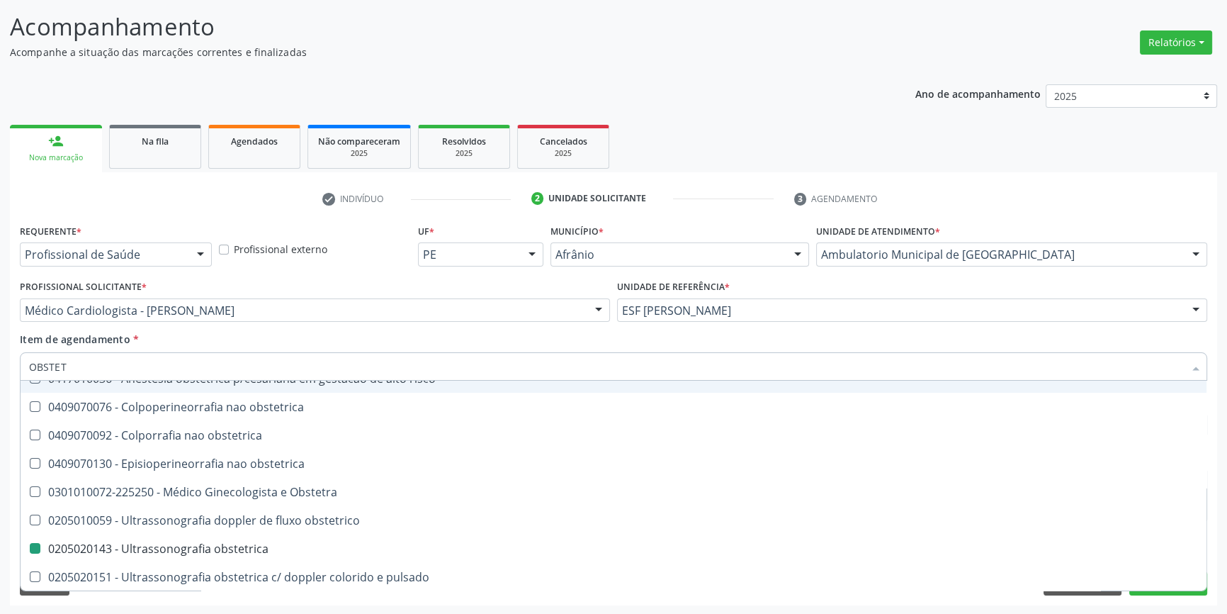
click at [245, 348] on div "Item de agendamento * OBSTET Desfazer seleção 0417010028 - Analgesia obstetrica…" at bounding box center [613, 354] width 1187 height 45
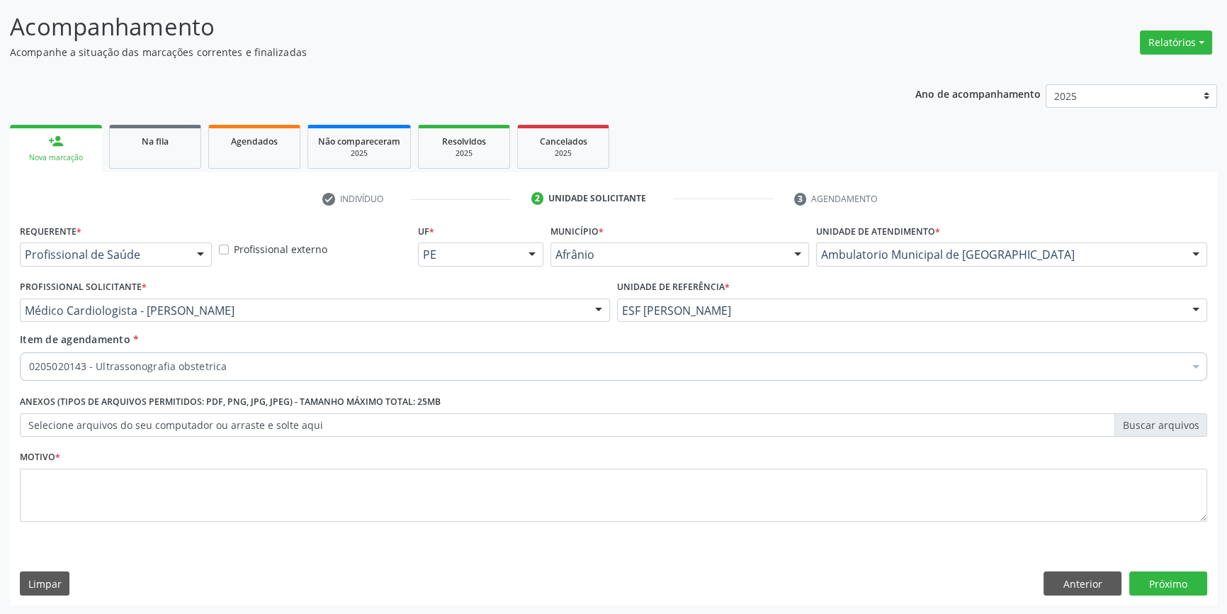
scroll to position [0, 0]
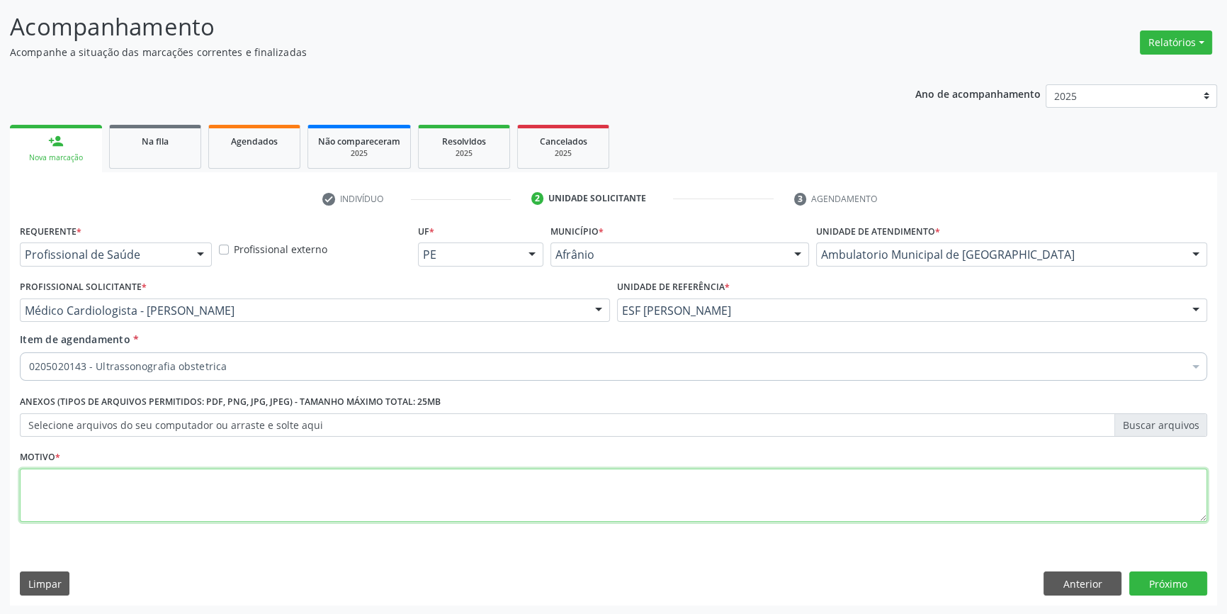
click at [159, 493] on textarea at bounding box center [613, 495] width 1187 height 54
type textarea "'"
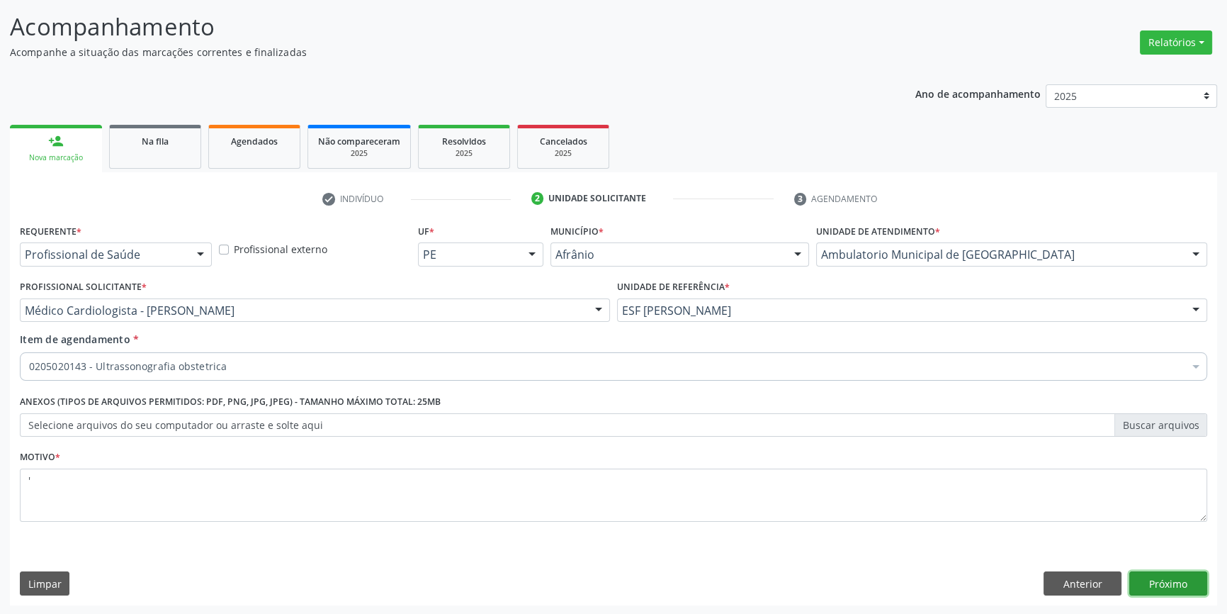
click at [1149, 579] on button "Próximo" at bounding box center [1168, 583] width 78 height 24
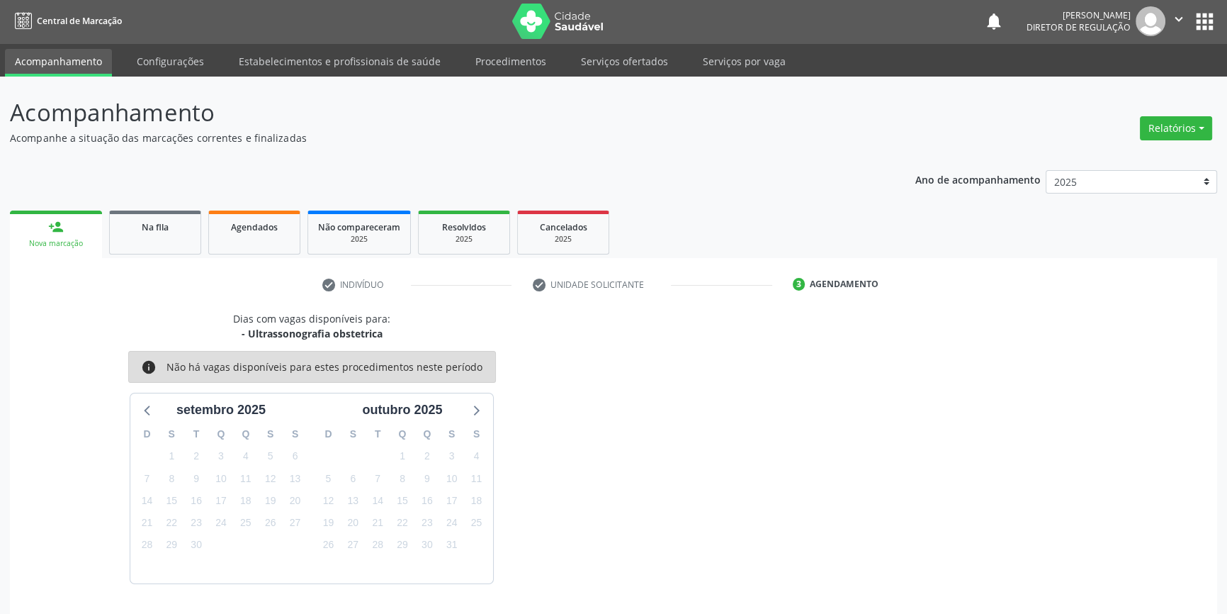
scroll to position [43, 0]
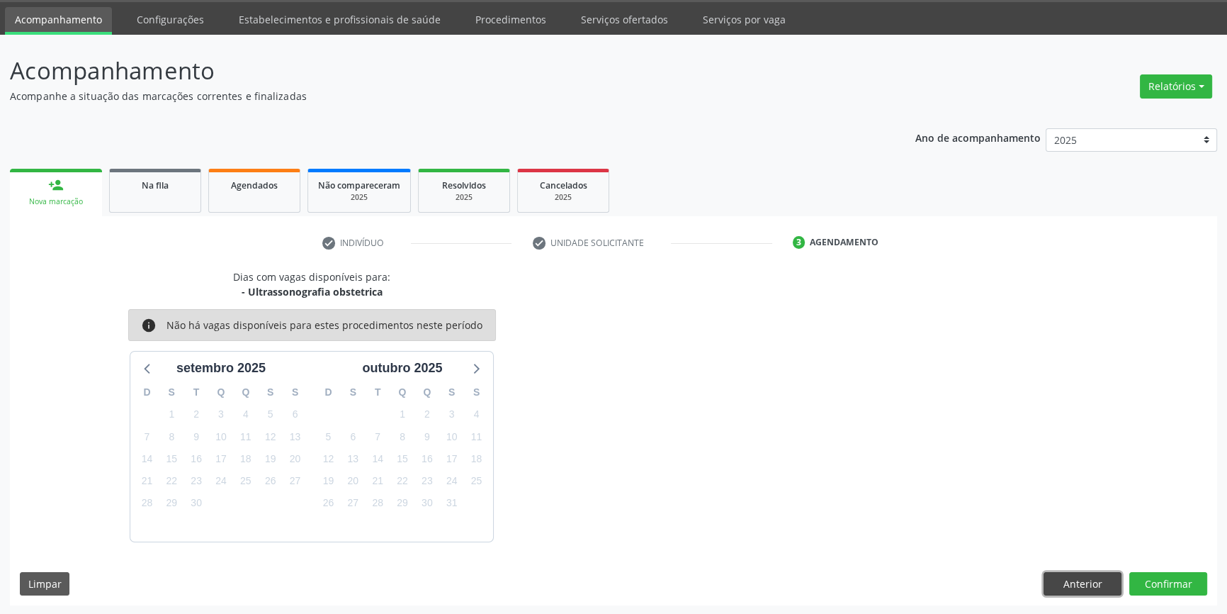
click at [1064, 585] on button "Anterior" at bounding box center [1083, 584] width 78 height 24
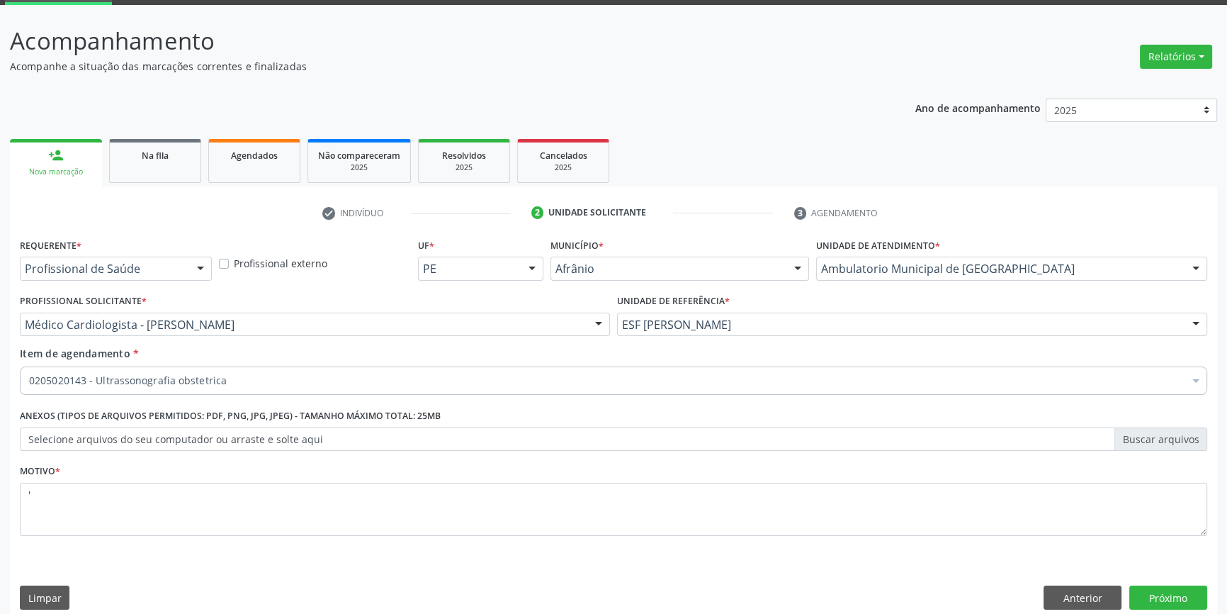
scroll to position [87, 0]
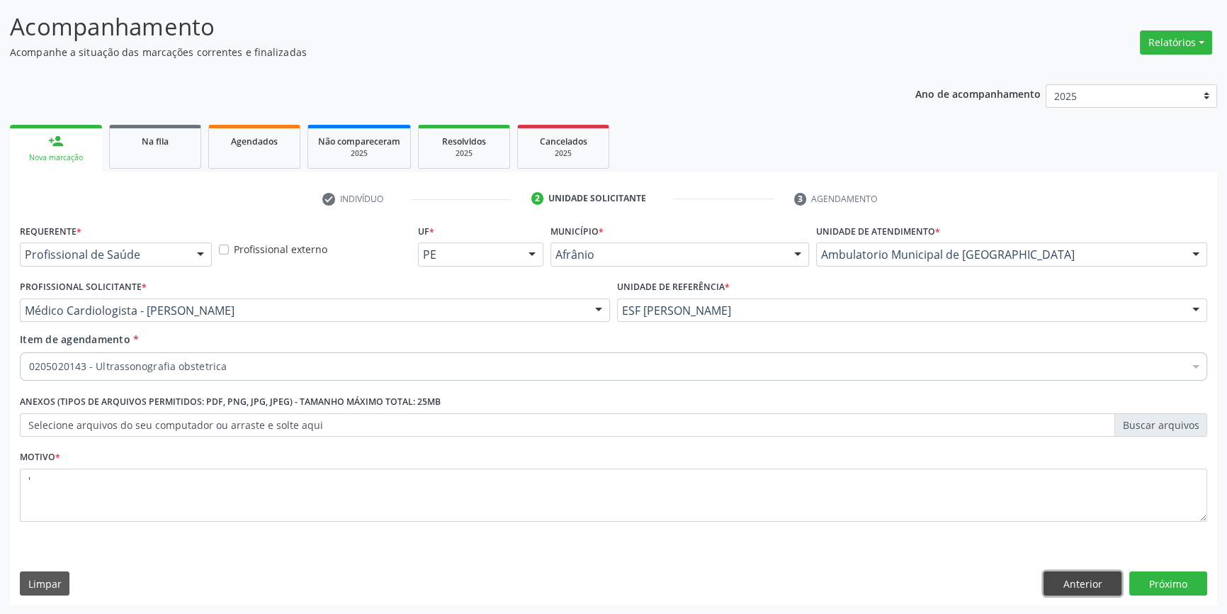
click at [1078, 578] on button "Anterior" at bounding box center [1083, 583] width 78 height 24
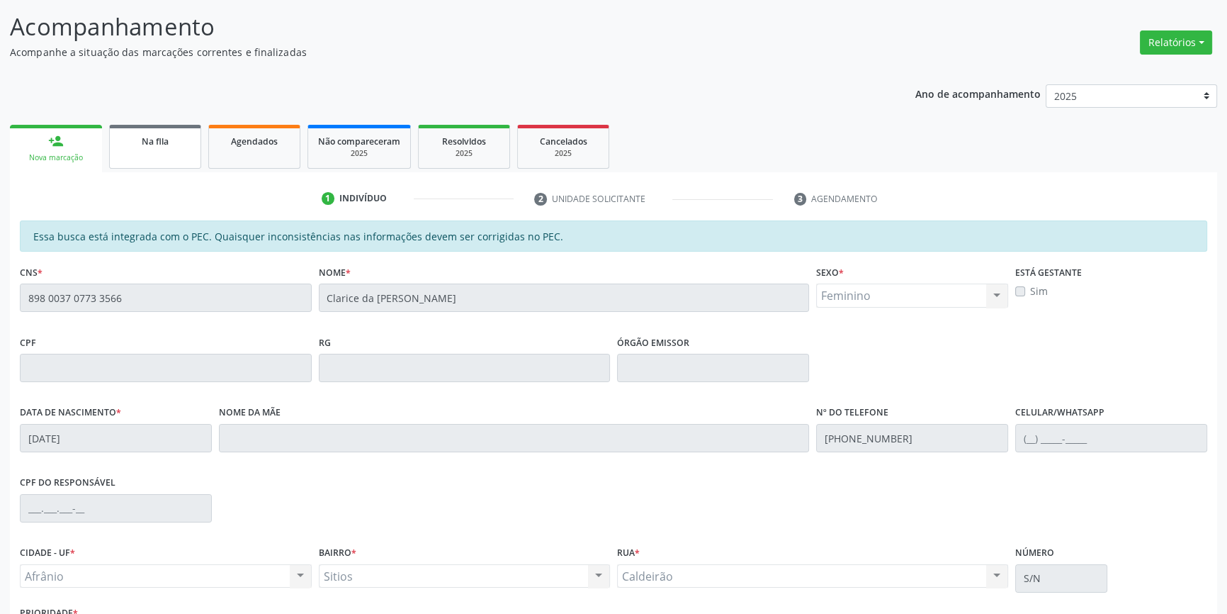
click at [176, 159] on link "Na fila" at bounding box center [155, 147] width 92 height 44
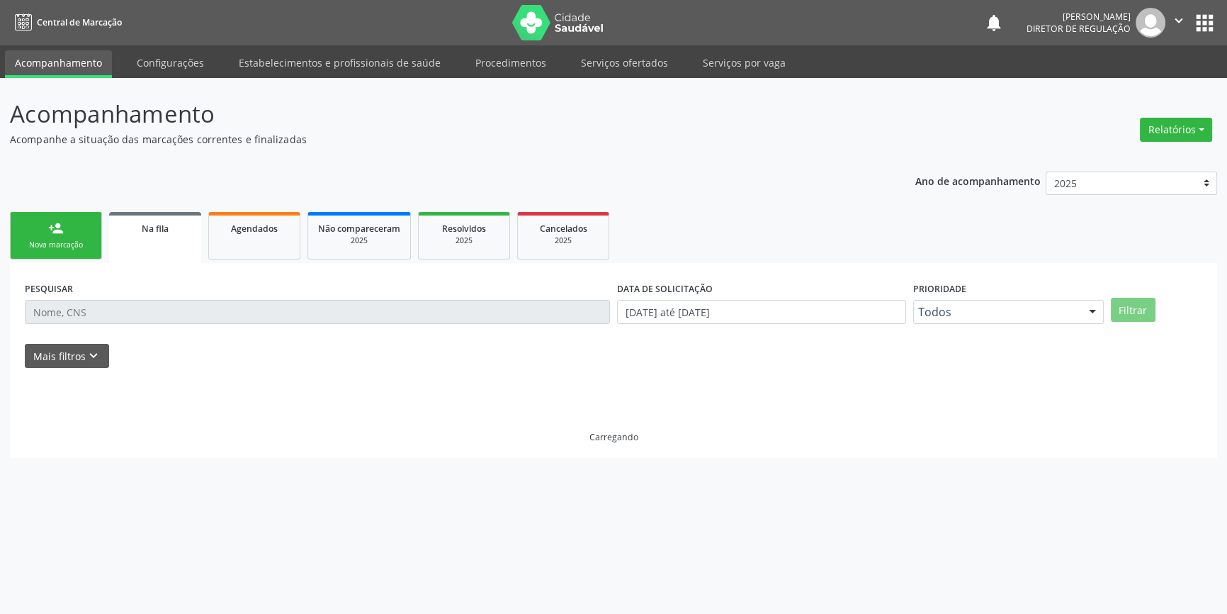
scroll to position [0, 0]
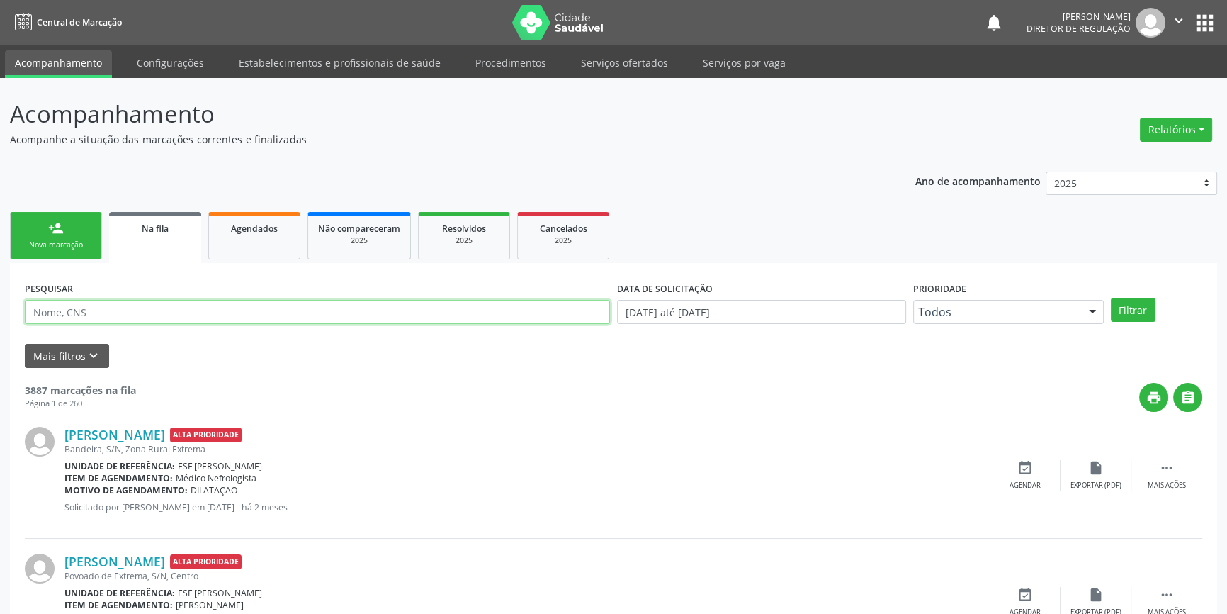
click at [175, 312] on input "text" at bounding box center [317, 312] width 585 height 24
paste input "706 0078 8656 7947"
click at [1153, 311] on button "Filtrar" at bounding box center [1133, 310] width 45 height 24
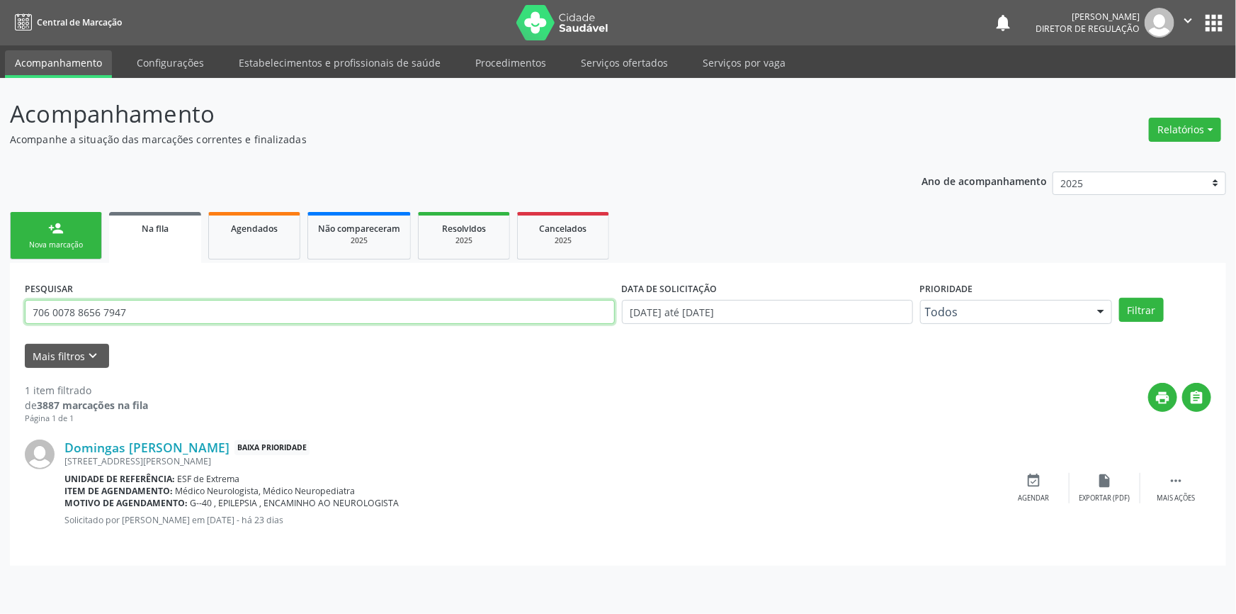
drag, startPoint x: 139, startPoint y: 310, endPoint x: 0, endPoint y: 299, distance: 139.3
click at [0, 299] on div "Acompanhamento Acompanhe a situação das marcações correntes e finalizadas Relat…" at bounding box center [618, 346] width 1236 height 536
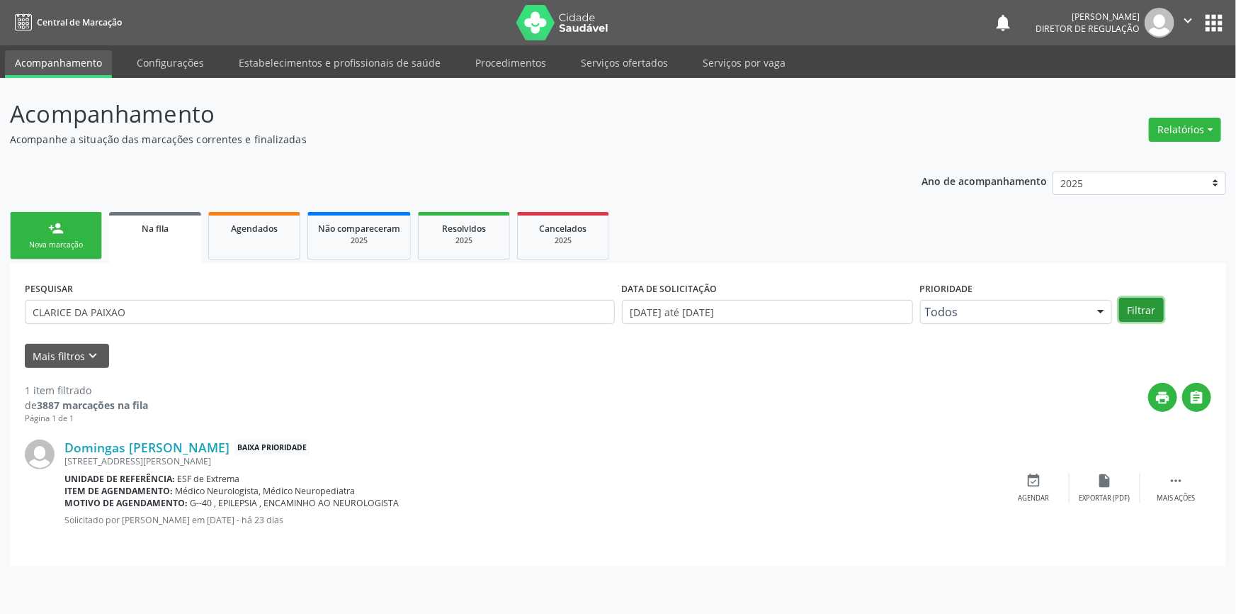
click at [1143, 302] on button "Filtrar" at bounding box center [1141, 310] width 45 height 24
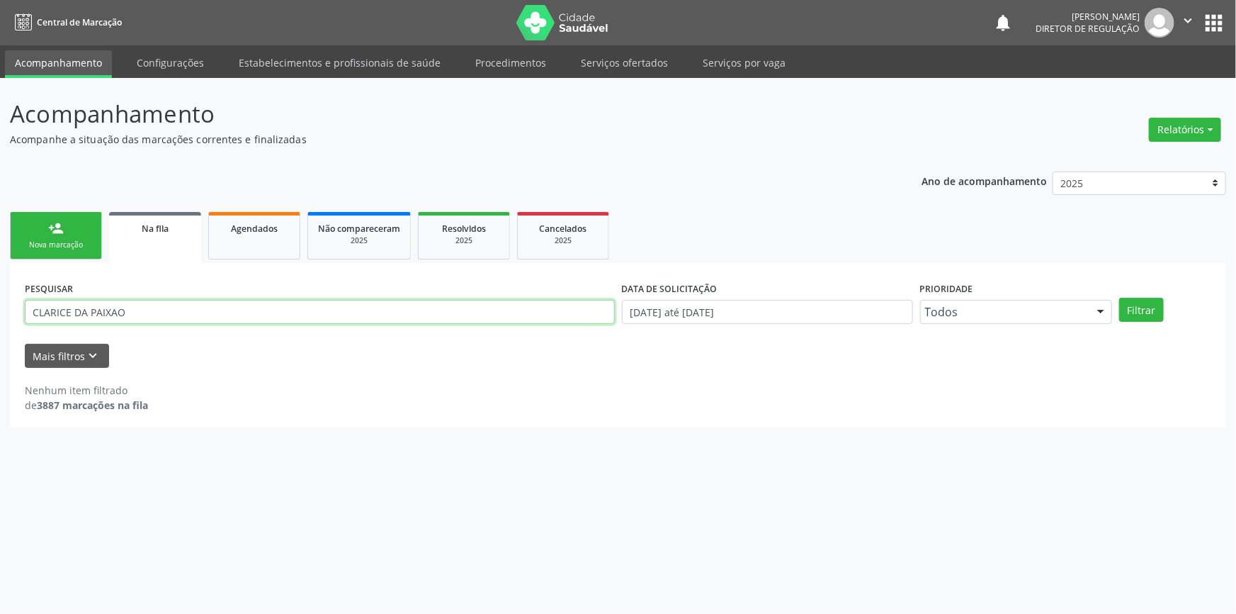
click at [228, 312] on input "CLARICE DA PAIXAO" at bounding box center [320, 312] width 590 height 24
type input "CLARICE DA"
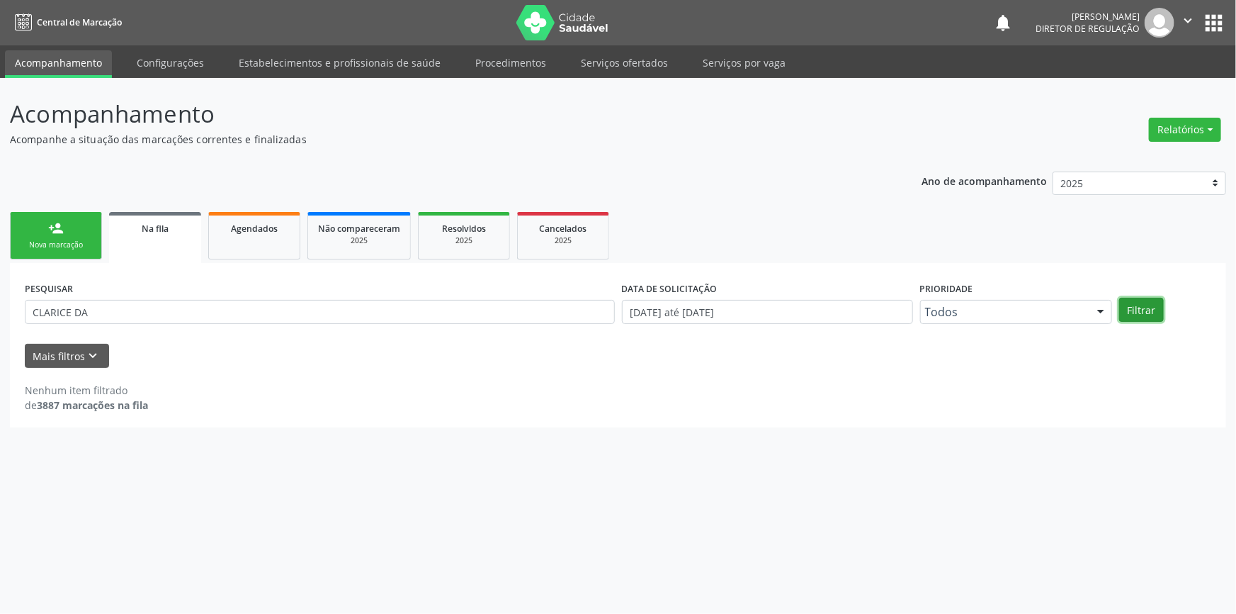
click at [1136, 307] on button "Filtrar" at bounding box center [1141, 310] width 45 height 24
click at [62, 231] on div "person_add" at bounding box center [56, 228] width 16 height 16
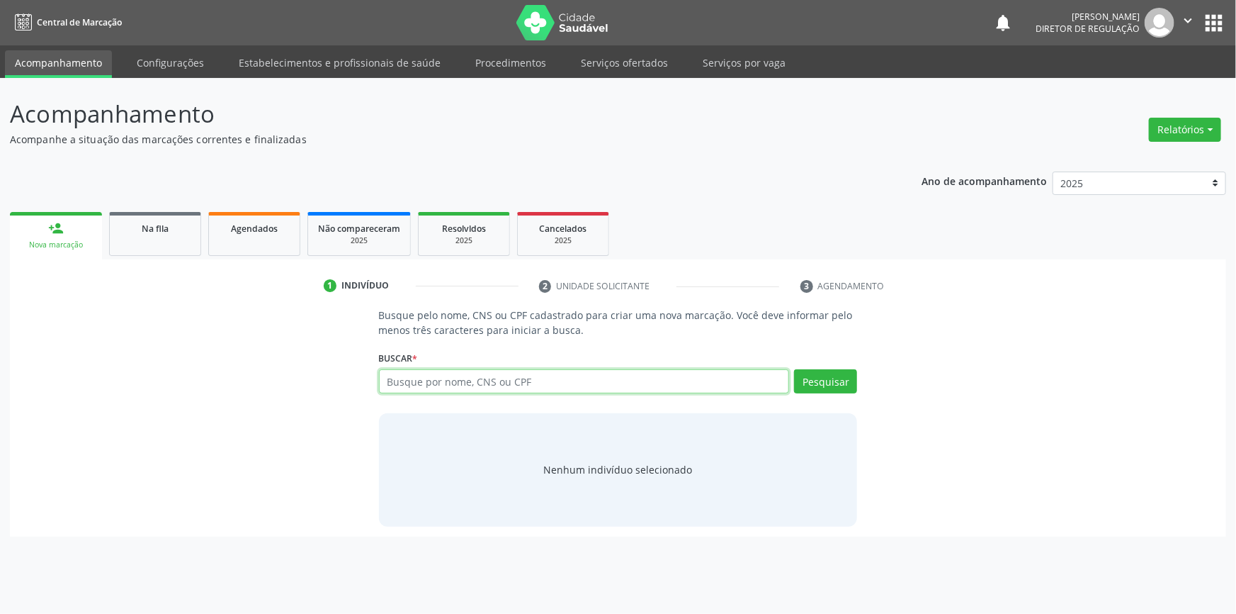
click at [458, 385] on input "text" at bounding box center [584, 381] width 411 height 24
type input "CARICE"
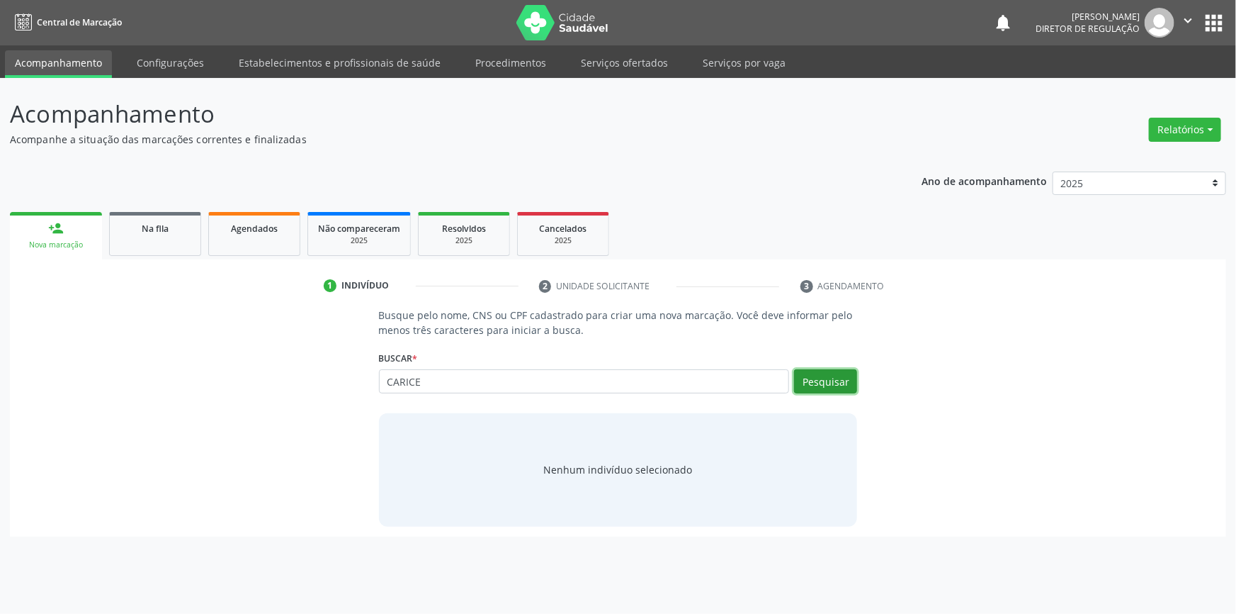
click at [810, 371] on button "Pesquisar" at bounding box center [825, 381] width 63 height 24
type input "CLARICE DA"
click at [830, 378] on button "Pesquisar" at bounding box center [825, 381] width 63 height 24
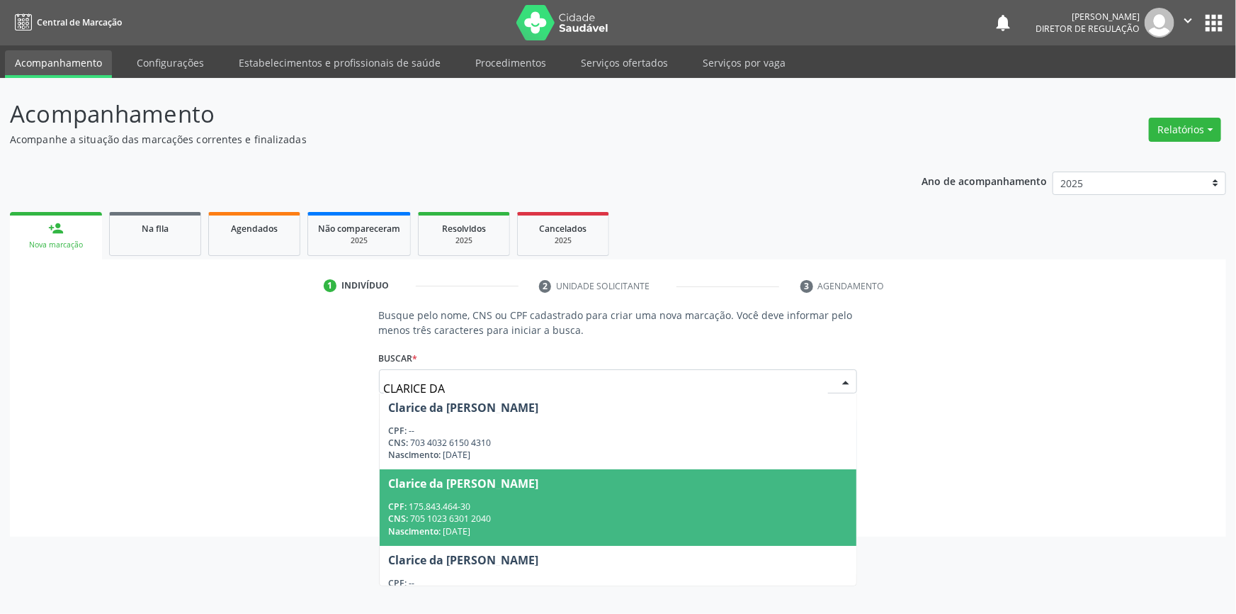
click at [574, 496] on span "Clarice da Paixao Gomes CPF: 175.843.464-30 CNS: 705 1023 6301 2040 Nascimento:…" at bounding box center [618, 507] width 477 height 76
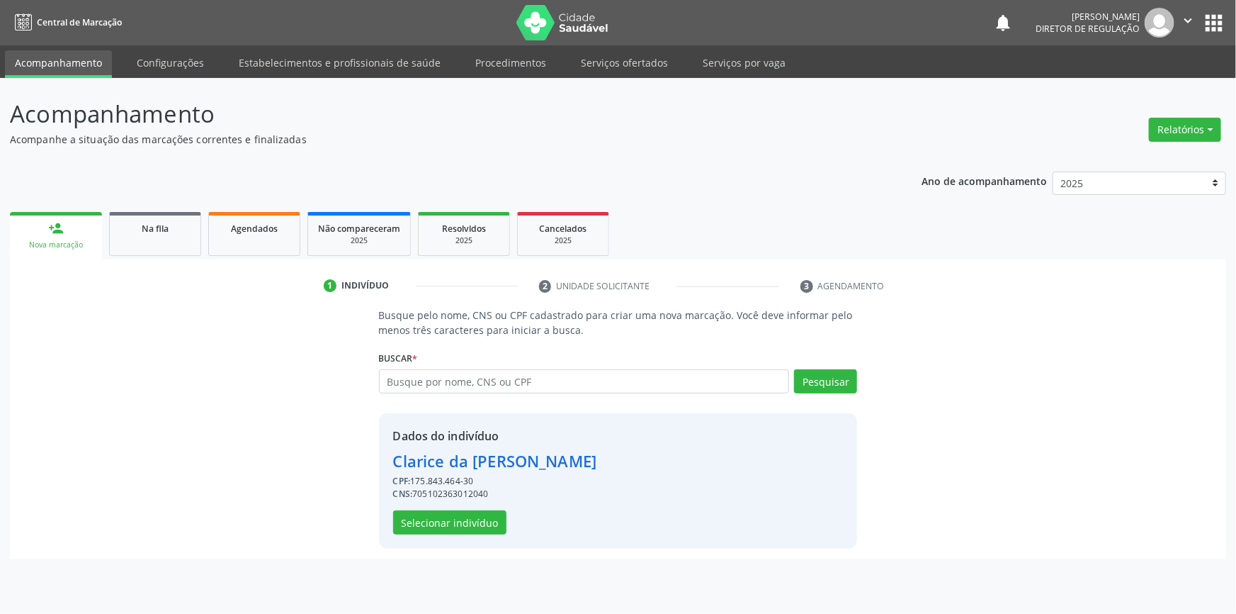
drag, startPoint x: 497, startPoint y: 495, endPoint x: 413, endPoint y: 496, distance: 84.3
click at [413, 496] on div "CNS: 705102363012040" at bounding box center [495, 493] width 204 height 13
copy div "705102363012040"
click at [432, 523] on button "Selecionar indivíduo" at bounding box center [449, 522] width 113 height 24
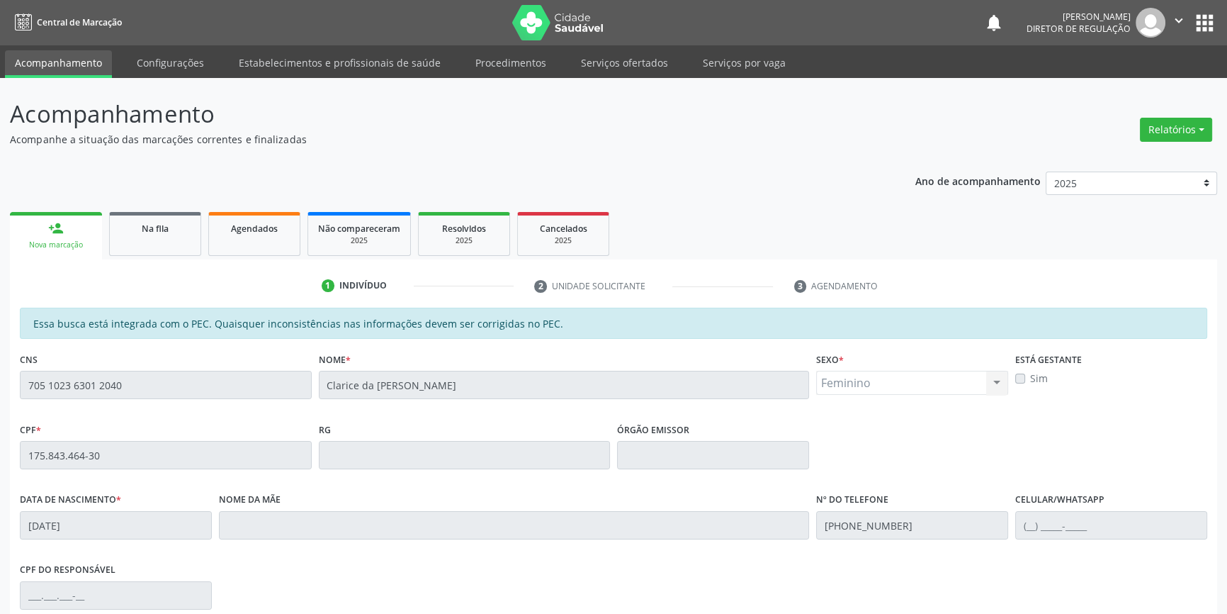
scroll to position [194, 0]
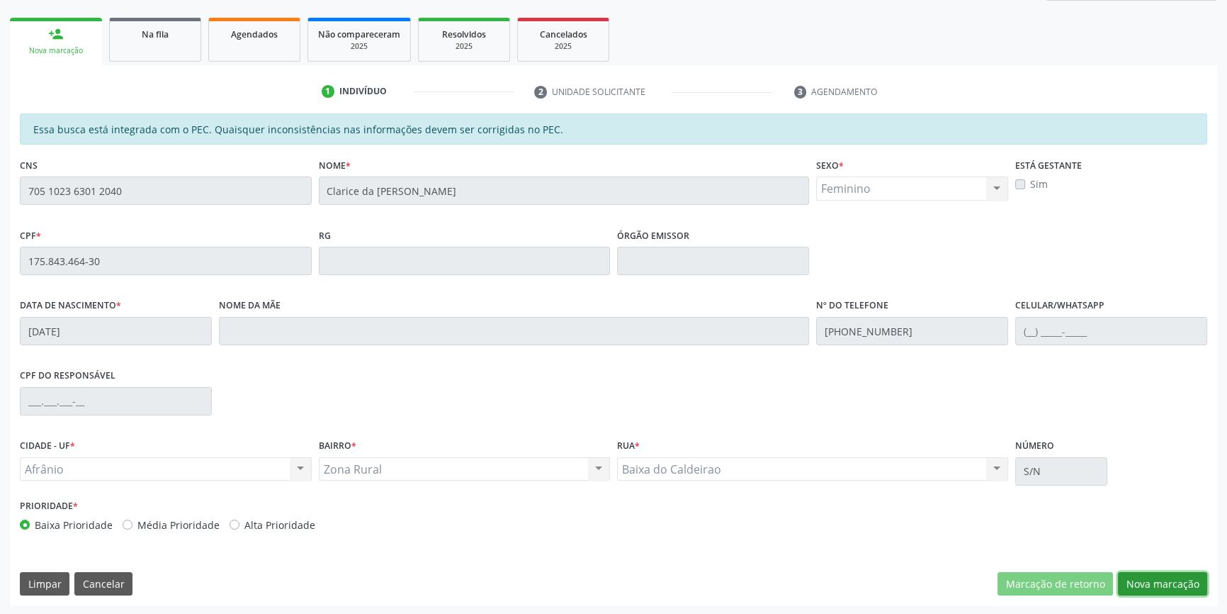
click at [1176, 577] on button "Nova marcação" at bounding box center [1162, 584] width 89 height 24
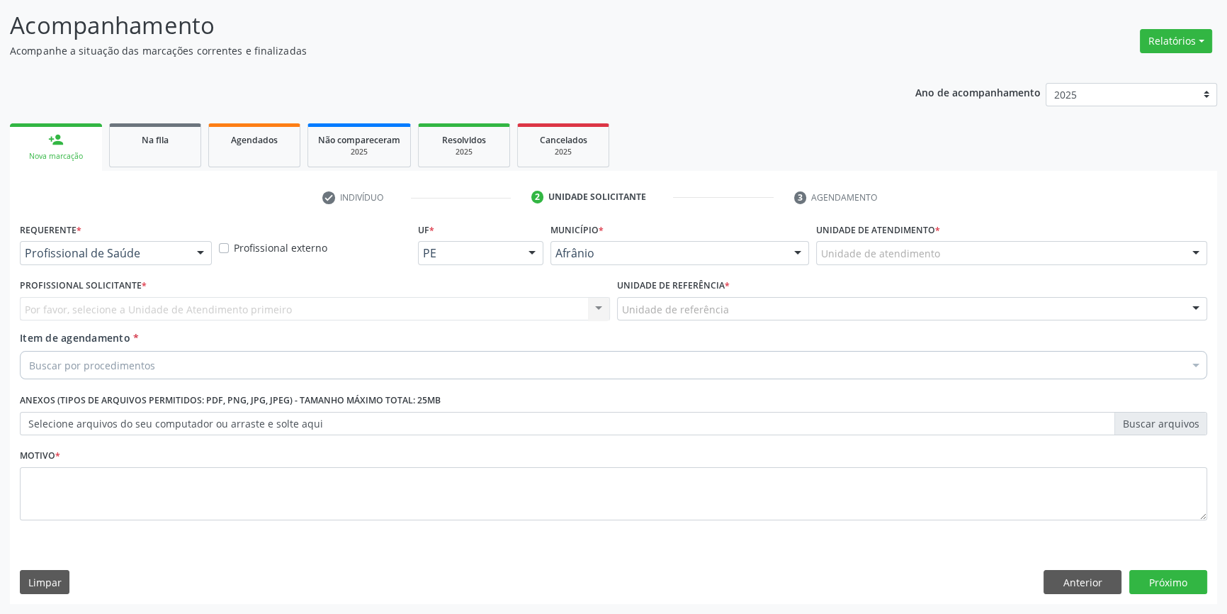
scroll to position [87, 0]
drag, startPoint x: 861, startPoint y: 261, endPoint x: 876, endPoint y: 312, distance: 53.3
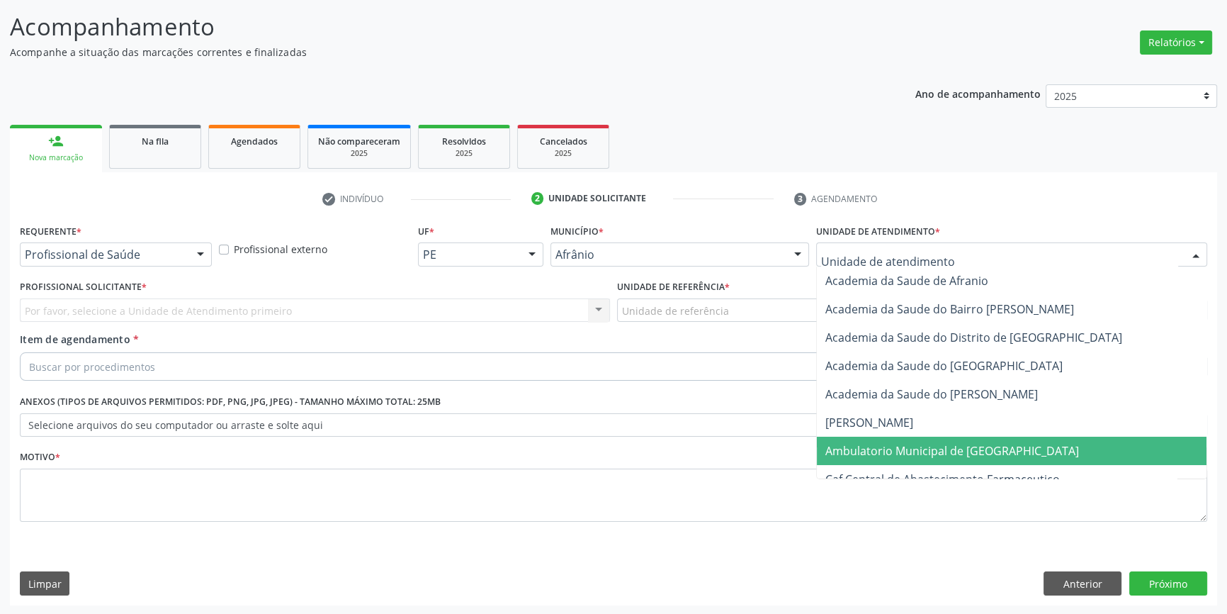
click at [880, 439] on span "Ambulatorio Municipal de [GEOGRAPHIC_DATA]" at bounding box center [1012, 450] width 390 height 28
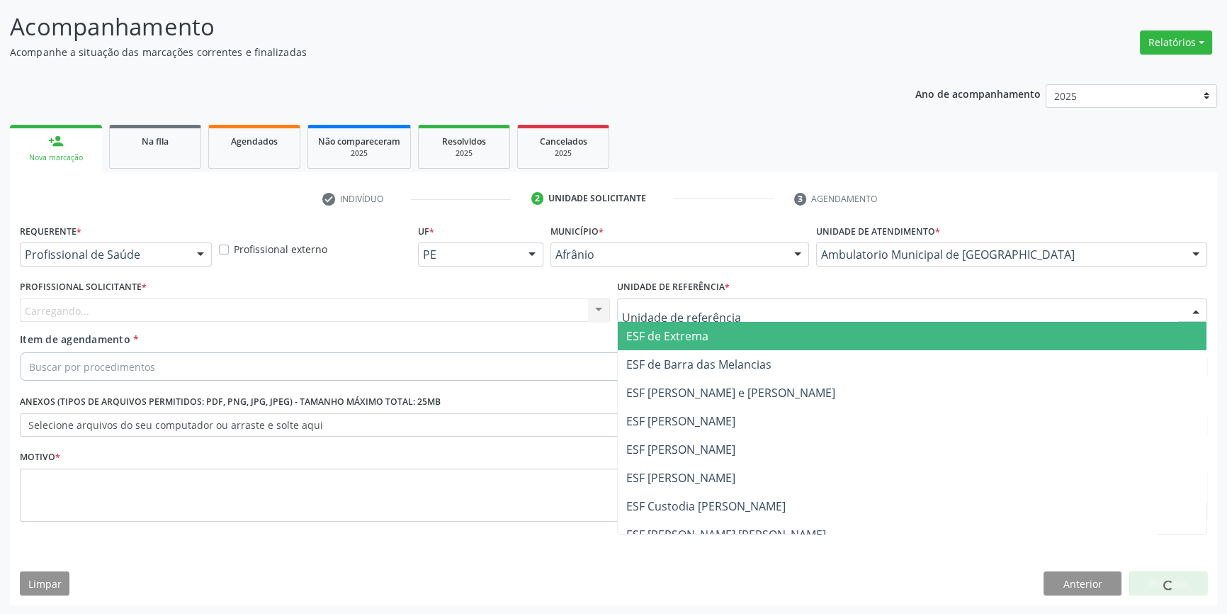
click at [735, 320] on div at bounding box center [912, 310] width 590 height 24
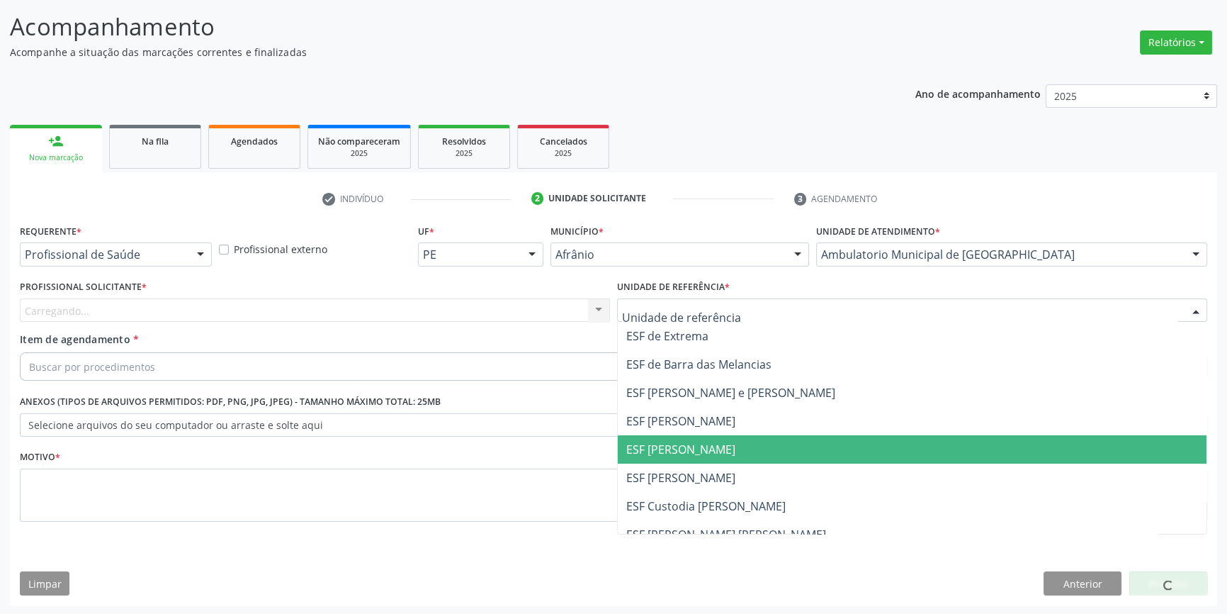
click at [689, 452] on span "ESF [PERSON_NAME]" at bounding box center [680, 449] width 109 height 16
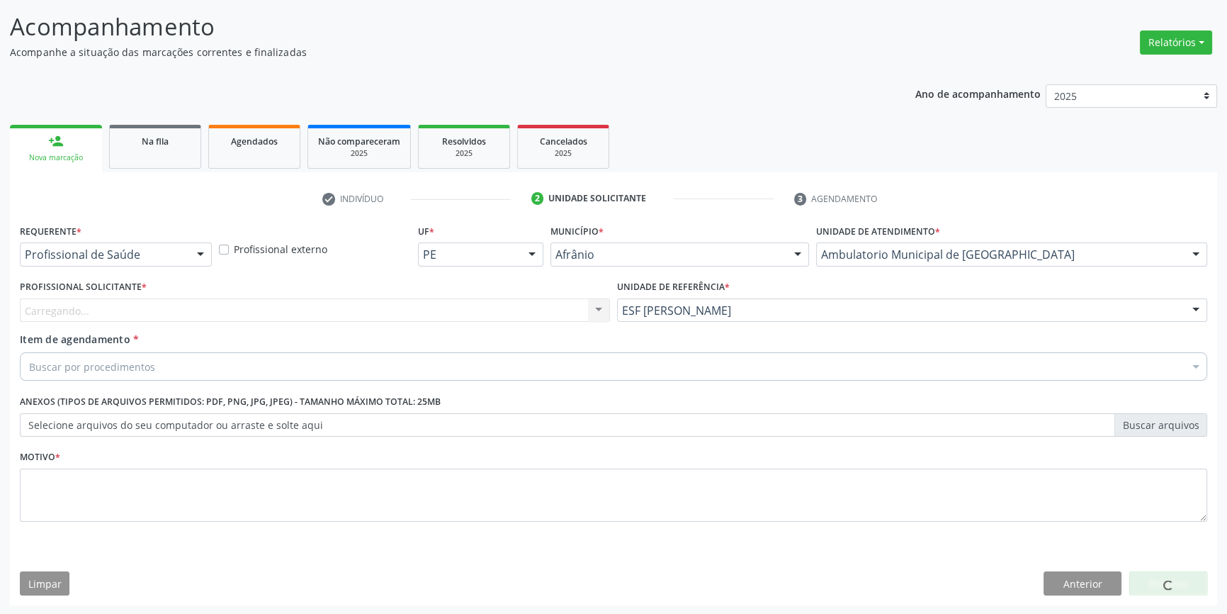
click at [414, 318] on div "Carregando... Nenhum resultado encontrado para: " " Não há nenhuma opção para s…" at bounding box center [315, 310] width 590 height 24
click at [399, 311] on div "Profissional solicitante" at bounding box center [315, 310] width 590 height 24
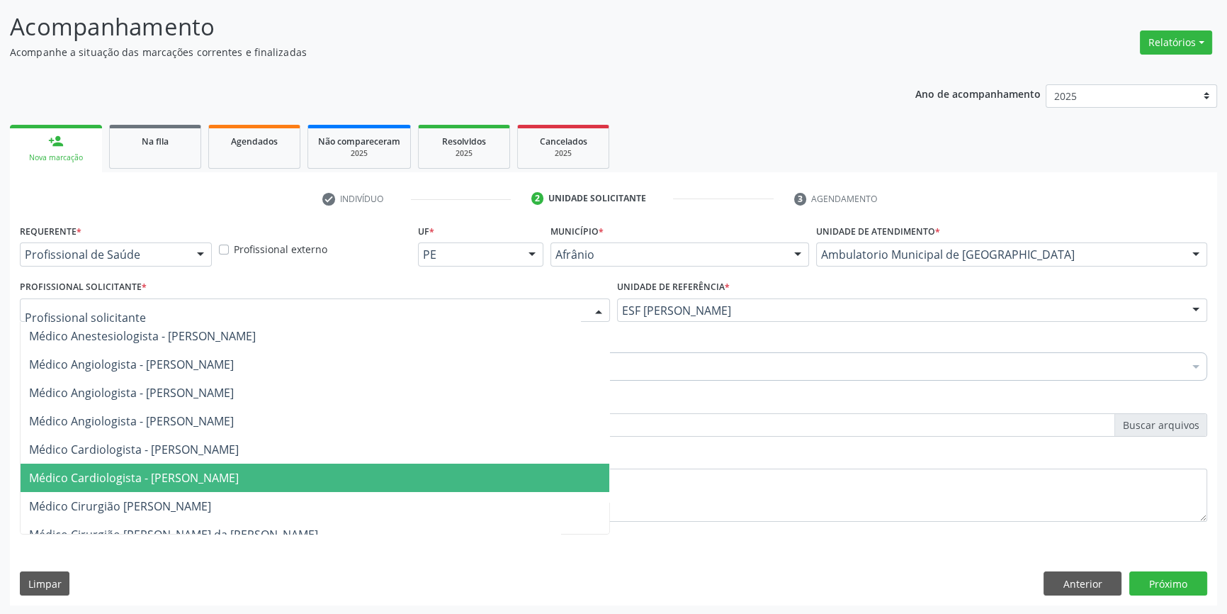
click at [239, 470] on span "Médico Cardiologista - [PERSON_NAME]" at bounding box center [134, 478] width 210 height 16
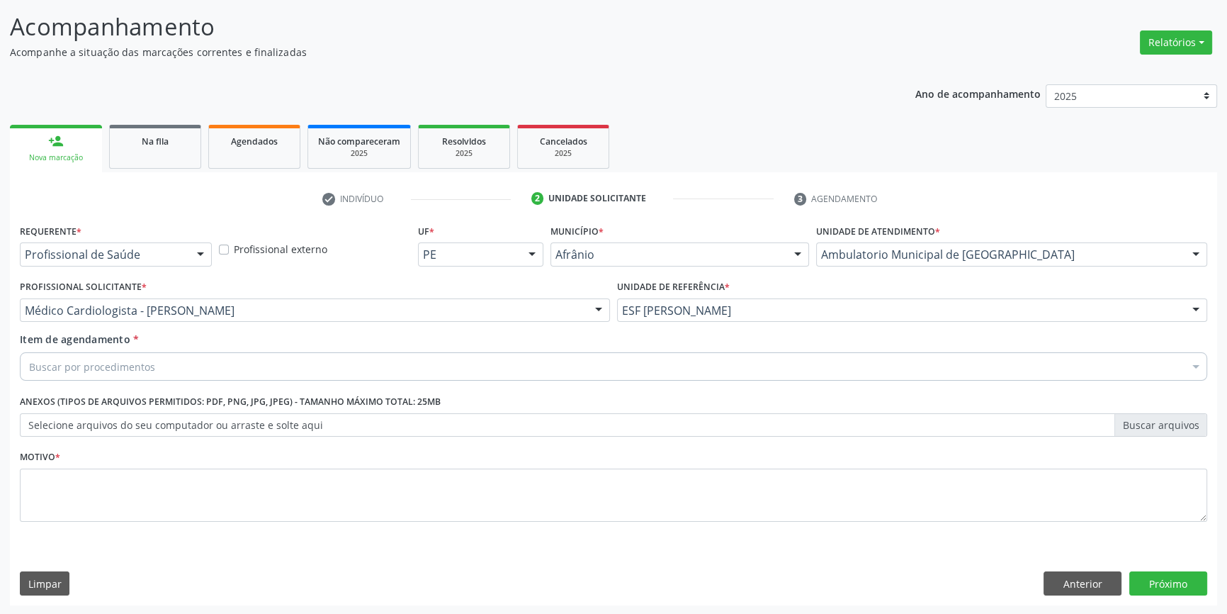
click at [222, 363] on div "Buscar por procedimentos" at bounding box center [613, 366] width 1187 height 28
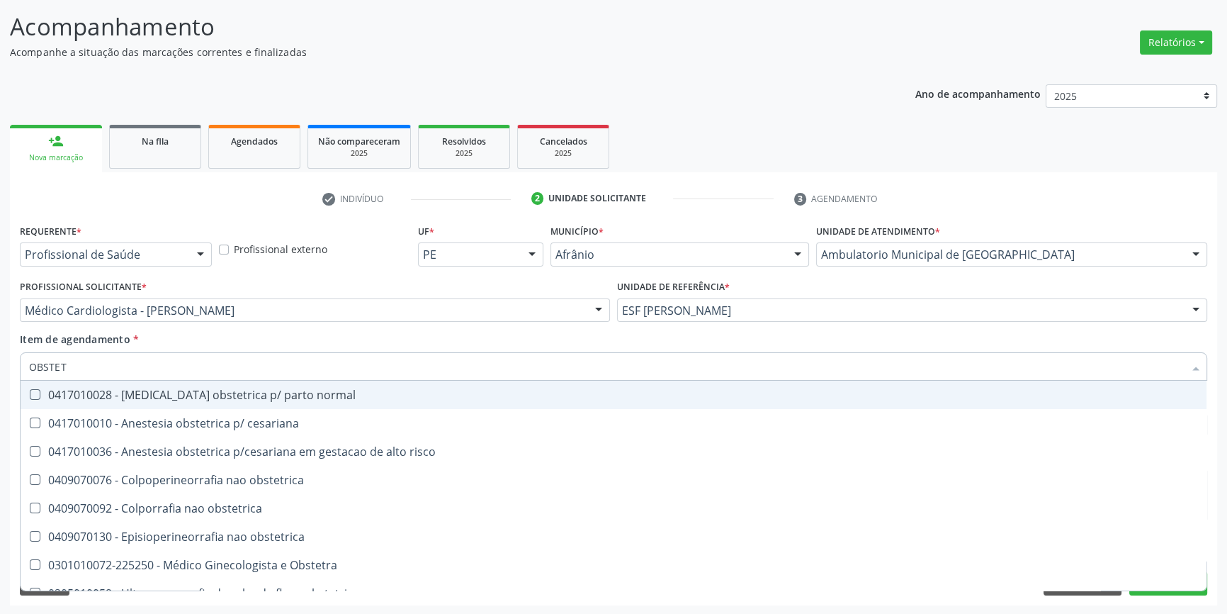
type input "OBSTETR"
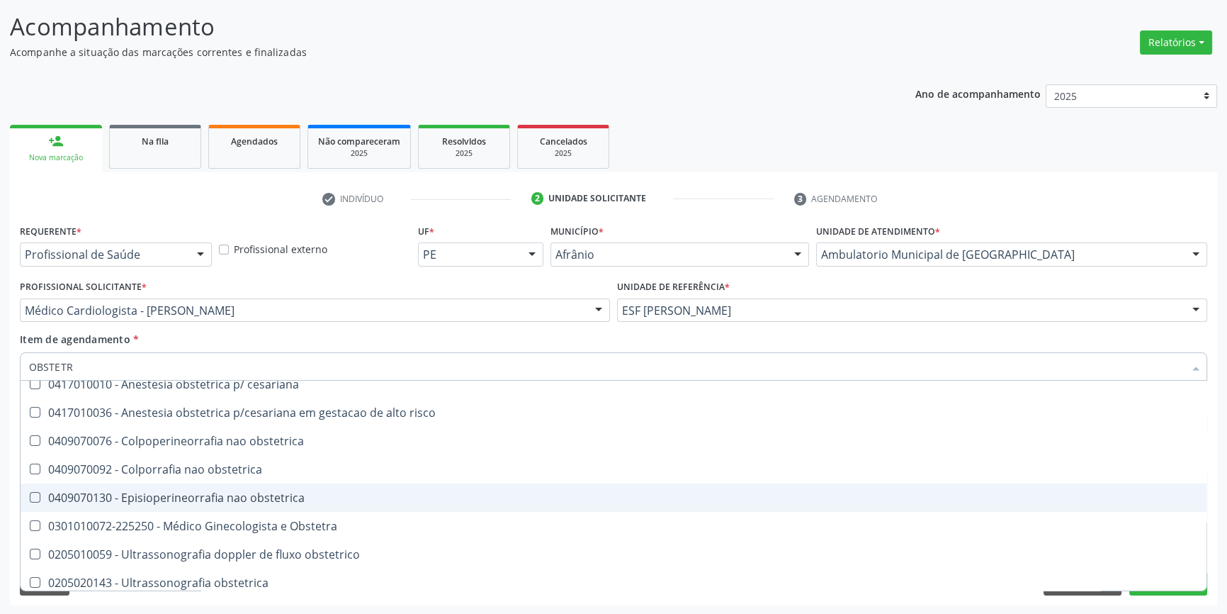
scroll to position [73, 0]
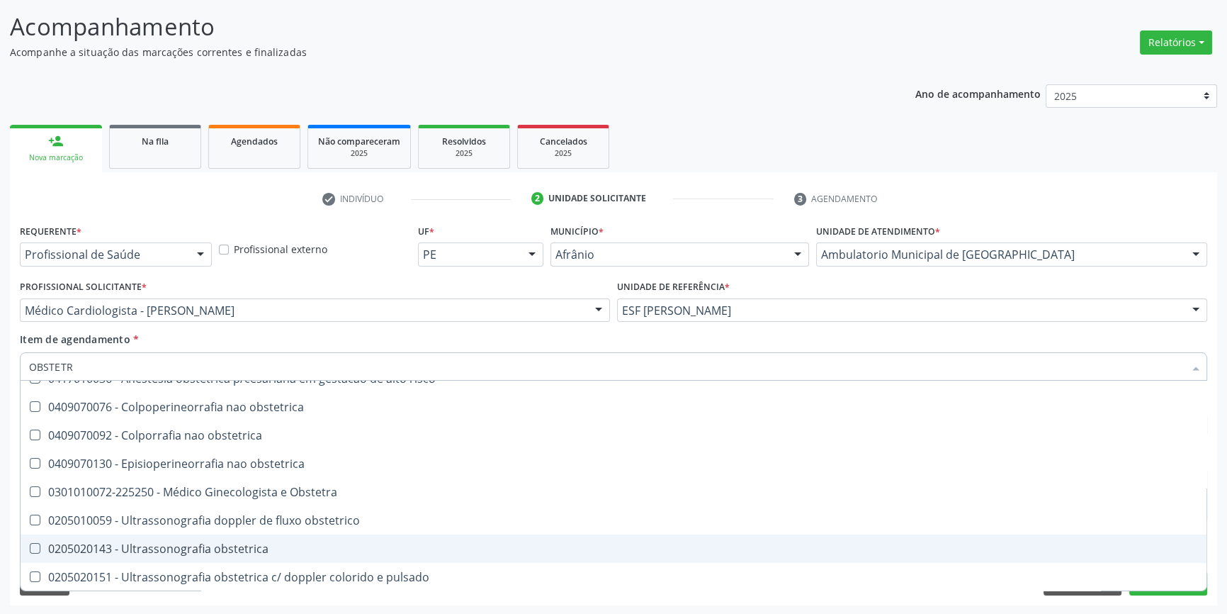
click at [251, 554] on span "0205020143 - Ultrassonografia obstetrica" at bounding box center [614, 548] width 1186 height 28
checkbox obstetrica "true"
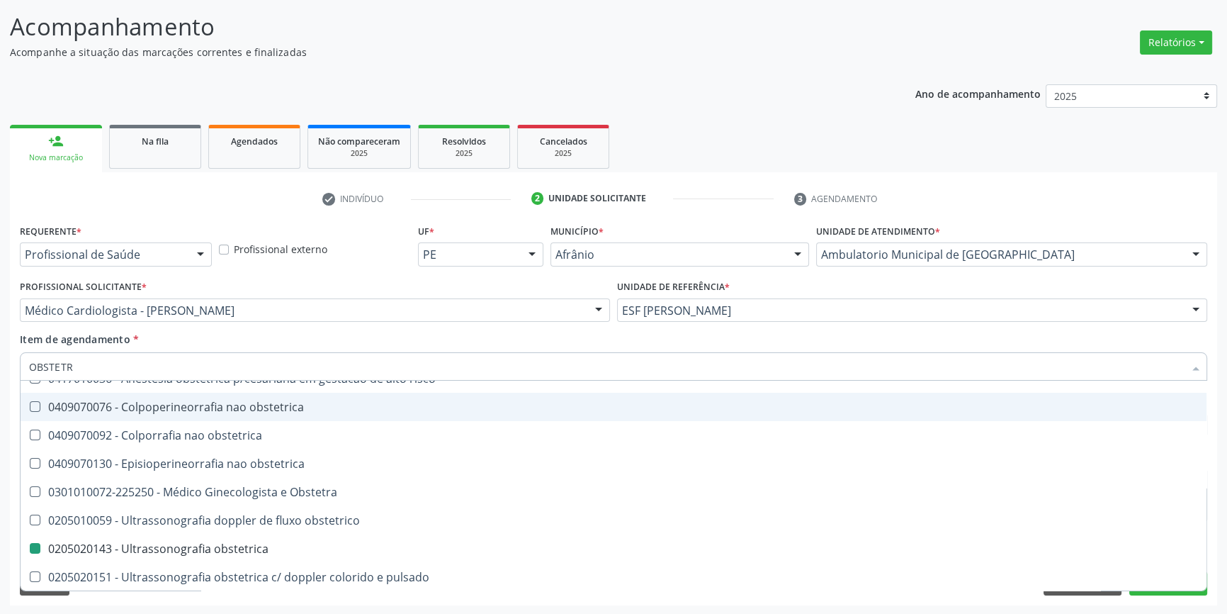
click at [310, 337] on div "Item de agendamento * OBSTETR Desfazer seleção 0417010028 - Analgesia obstetric…" at bounding box center [613, 354] width 1187 height 45
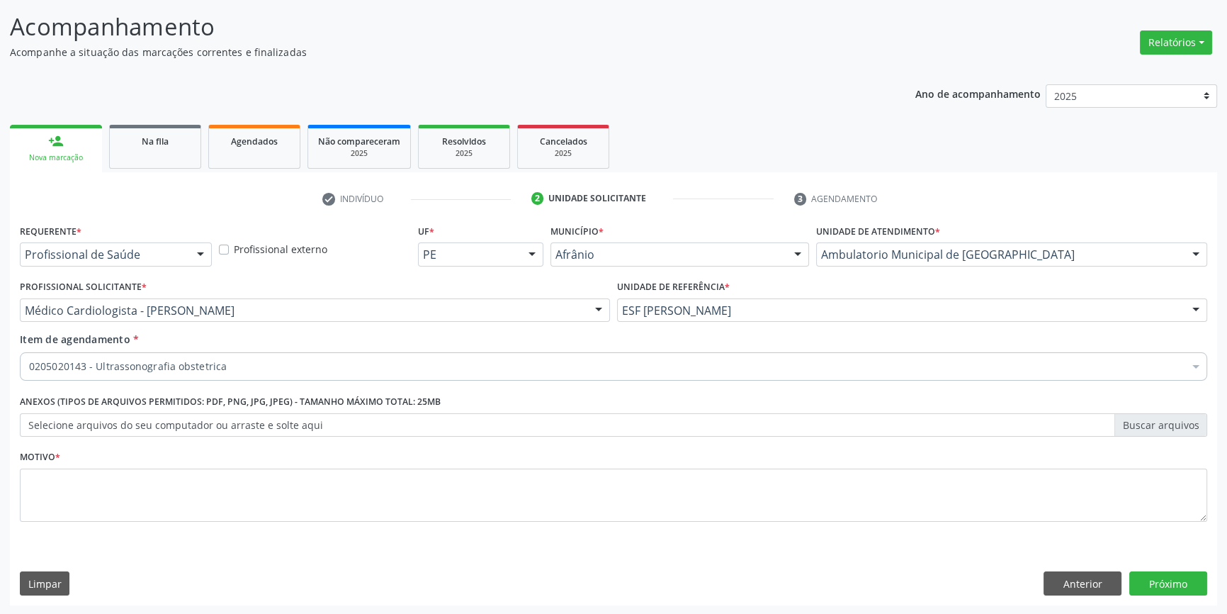
scroll to position [0, 0]
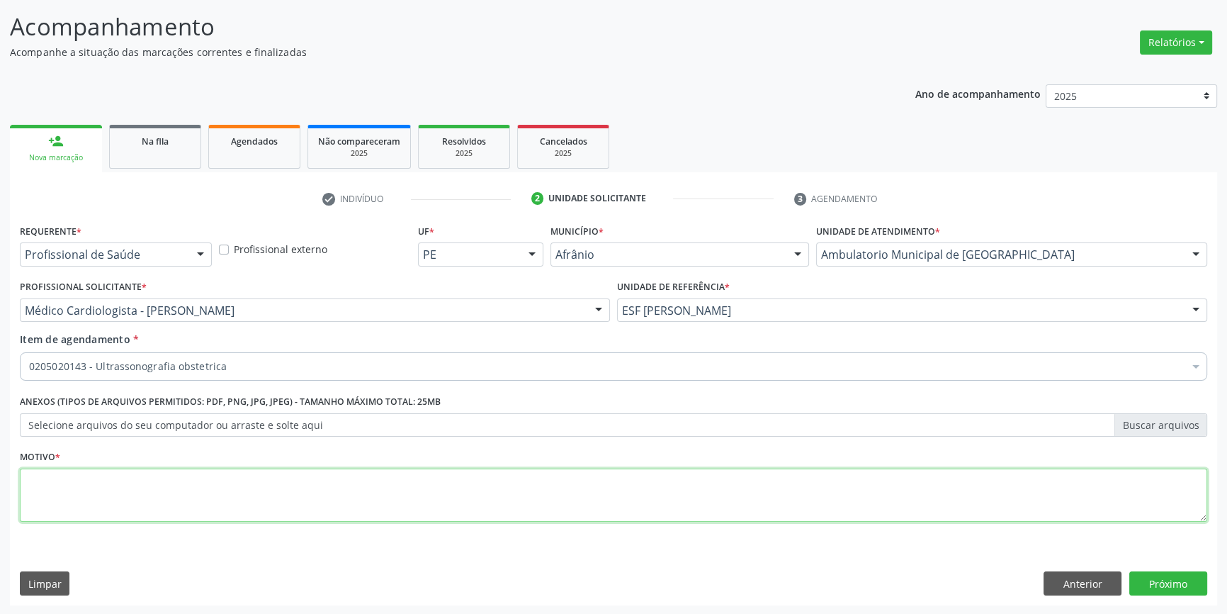
click at [366, 475] on textarea at bounding box center [613, 495] width 1187 height 54
type textarea "'"
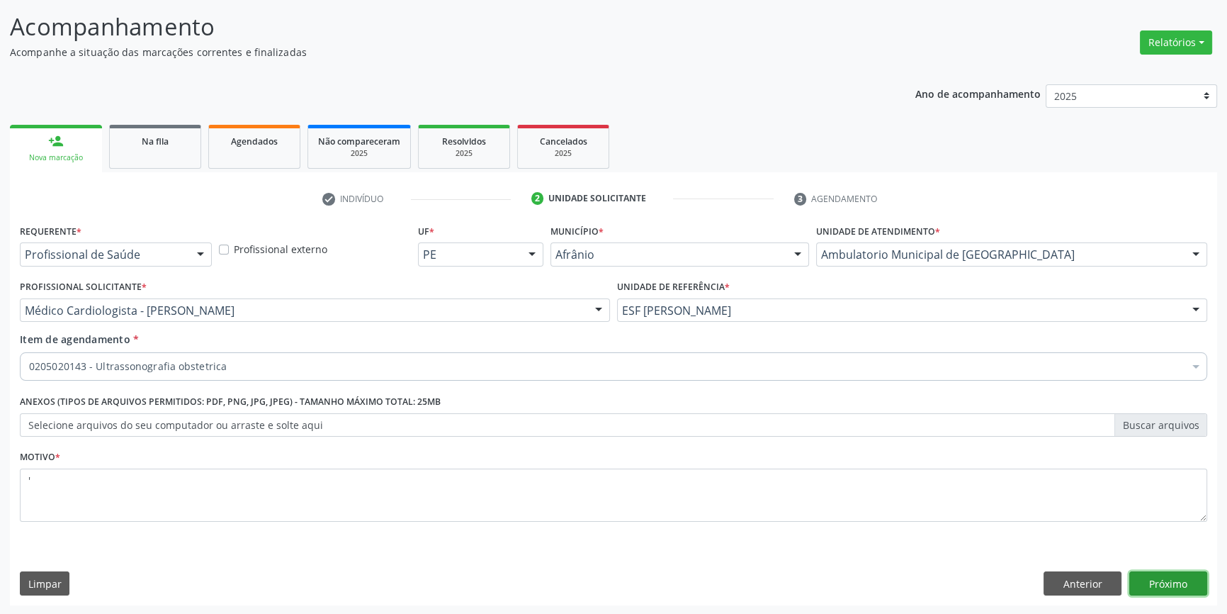
click at [1181, 582] on button "Próximo" at bounding box center [1168, 583] width 78 height 24
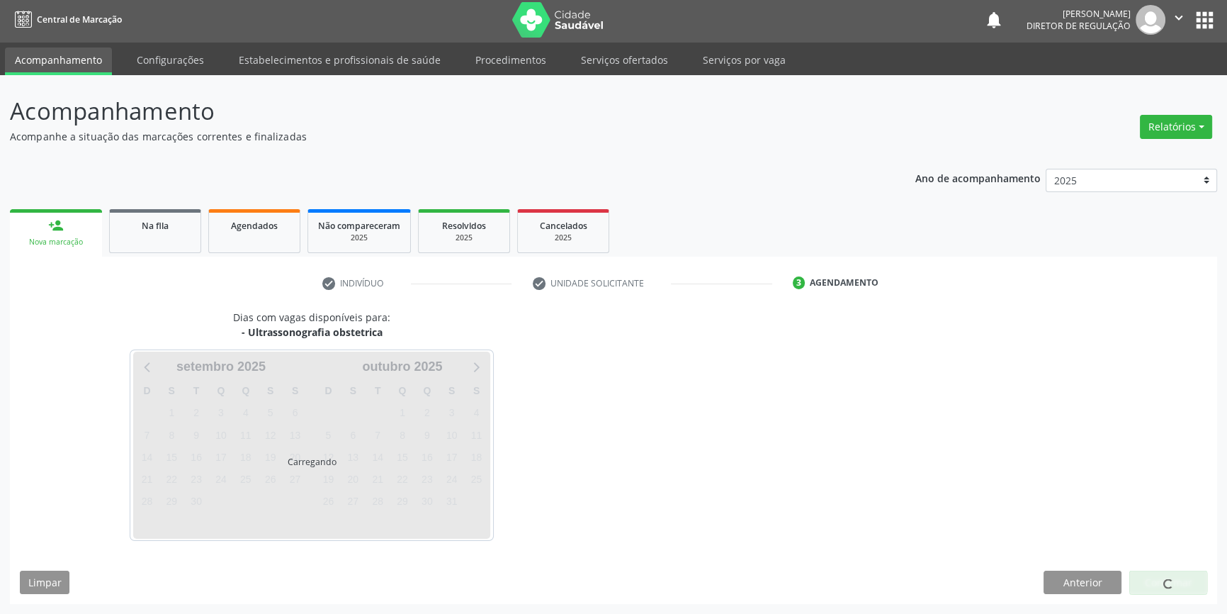
scroll to position [1, 0]
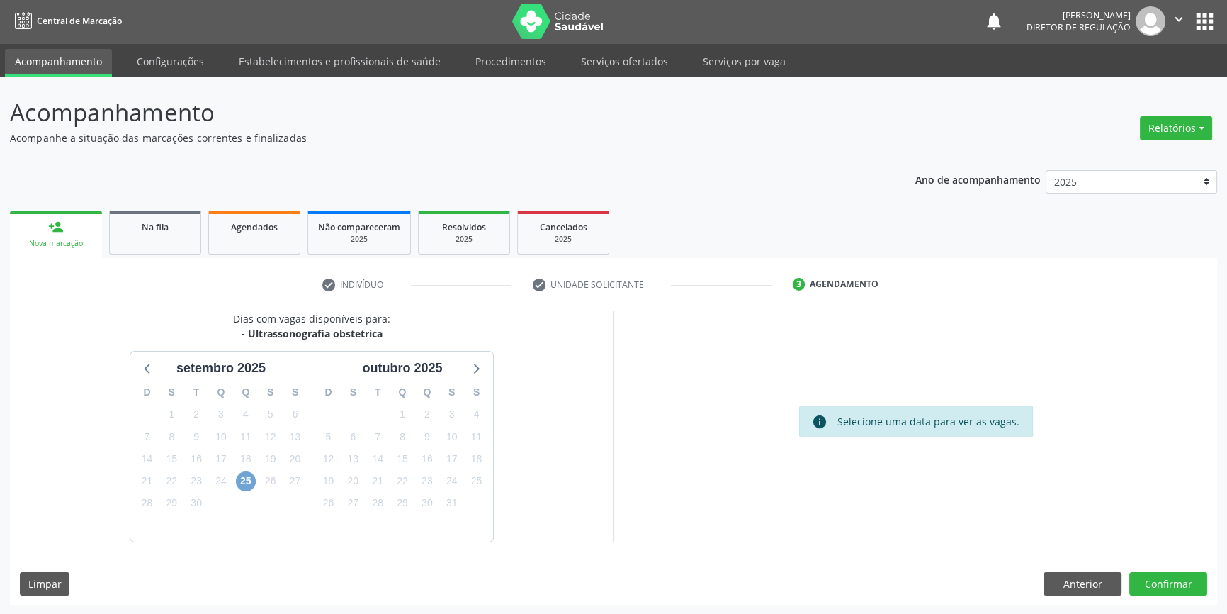
click at [248, 482] on span "25" at bounding box center [246, 481] width 20 height 20
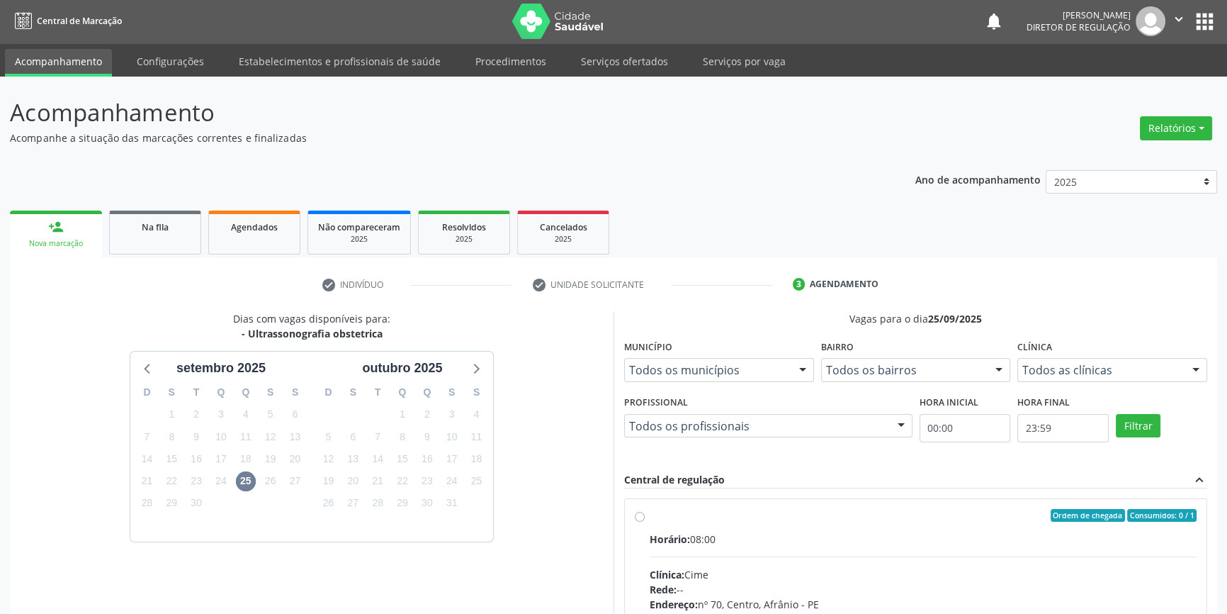
drag, startPoint x: 644, startPoint y: 524, endPoint x: 747, endPoint y: 467, distance: 117.7
click at [648, 524] on div "Ordem de chegada Consumidos: 0 / 1 Horário: 08:00 Clínica: Cime Rede: -- Endere…" at bounding box center [916, 617] width 562 height 217
radio input "true"
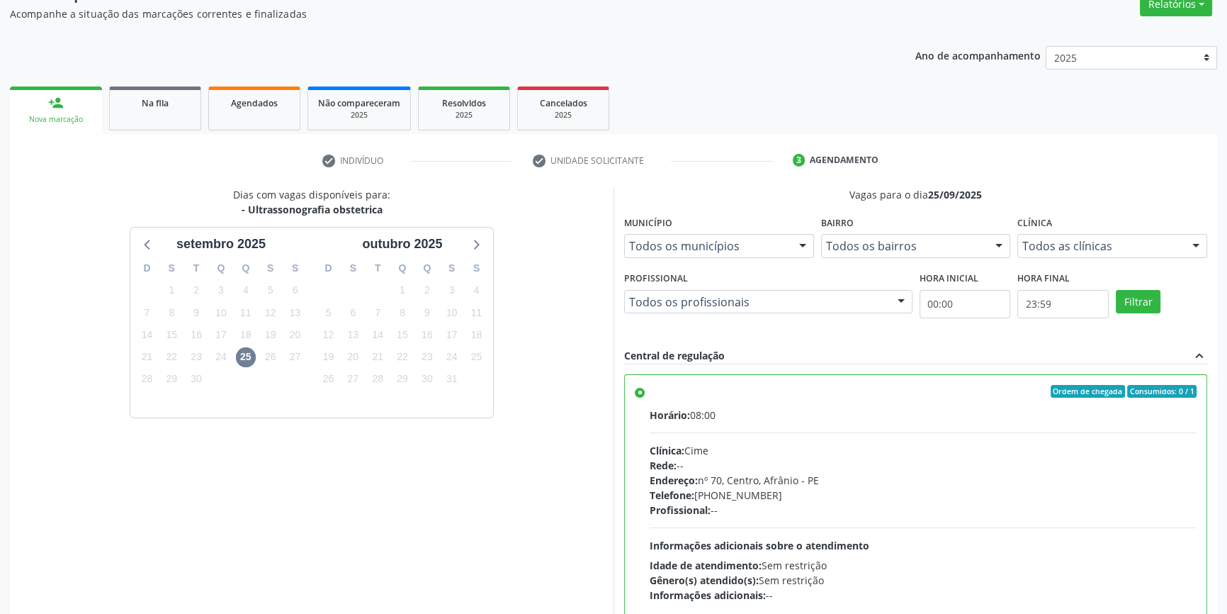
scroll to position [232, 0]
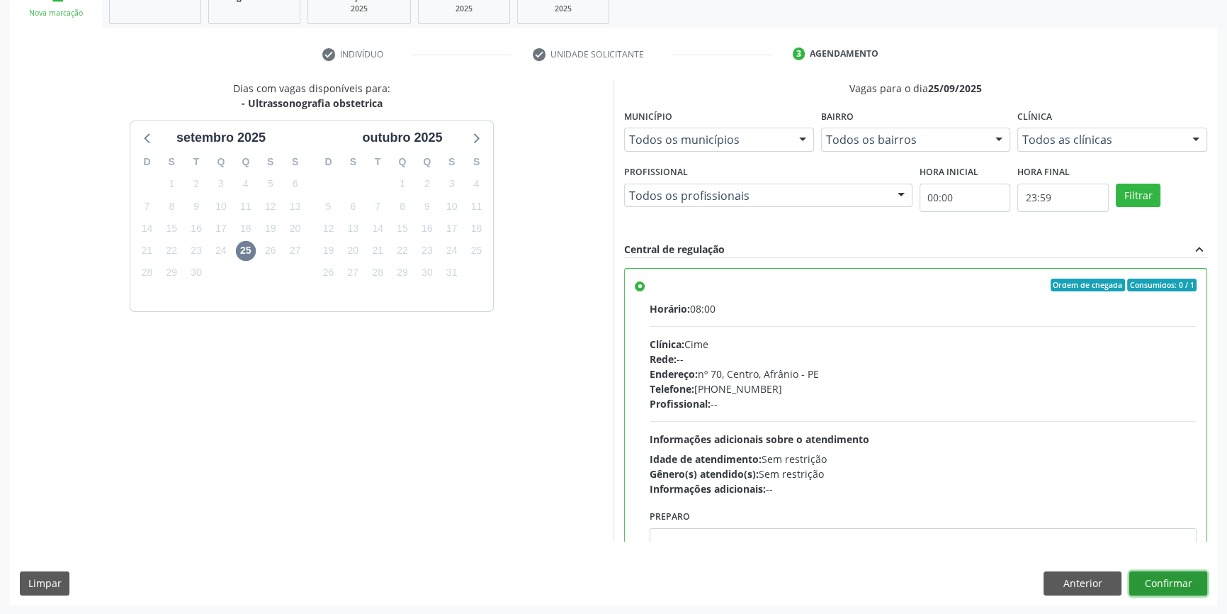
click at [1163, 584] on button "Confirmar" at bounding box center [1168, 583] width 78 height 24
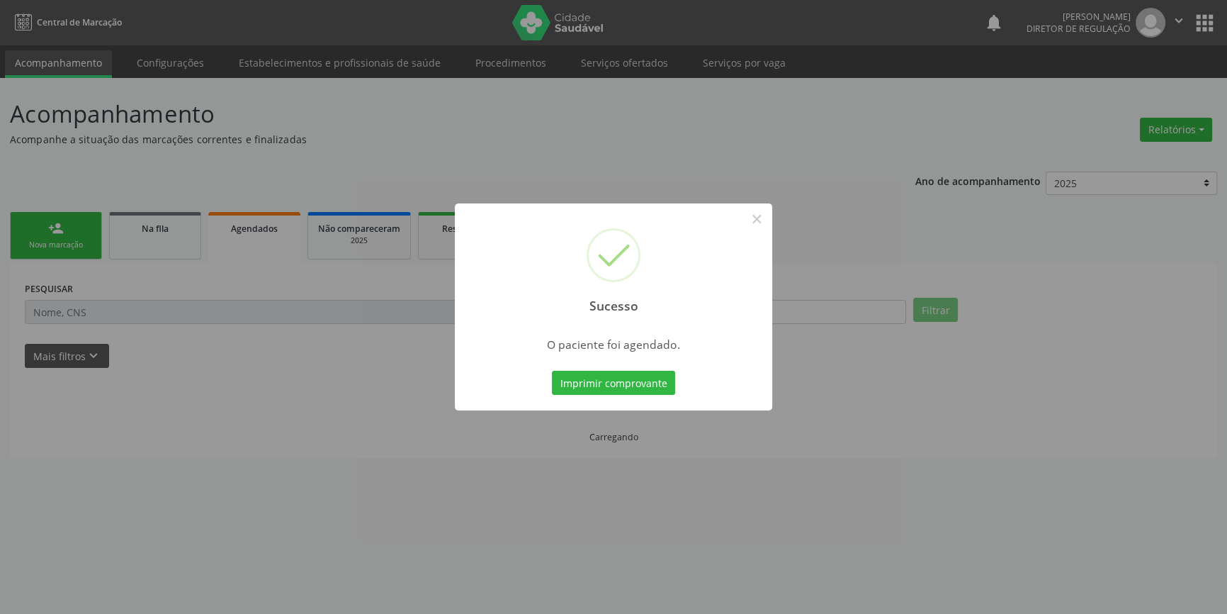
scroll to position [0, 0]
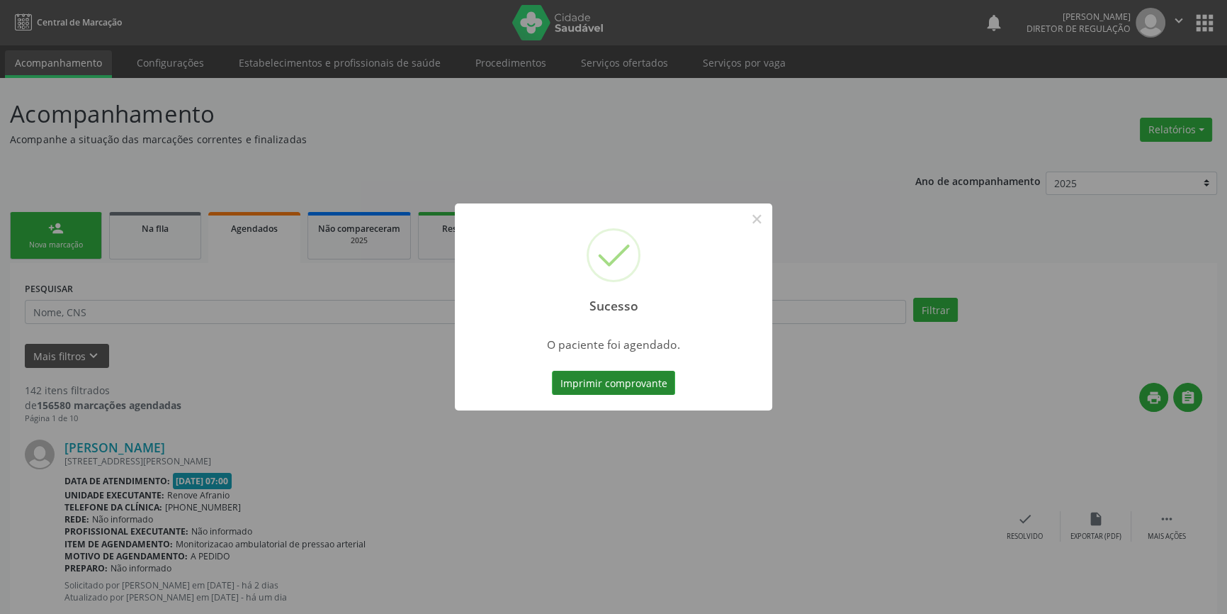
click at [658, 390] on button "Imprimir comprovante" at bounding box center [613, 383] width 123 height 24
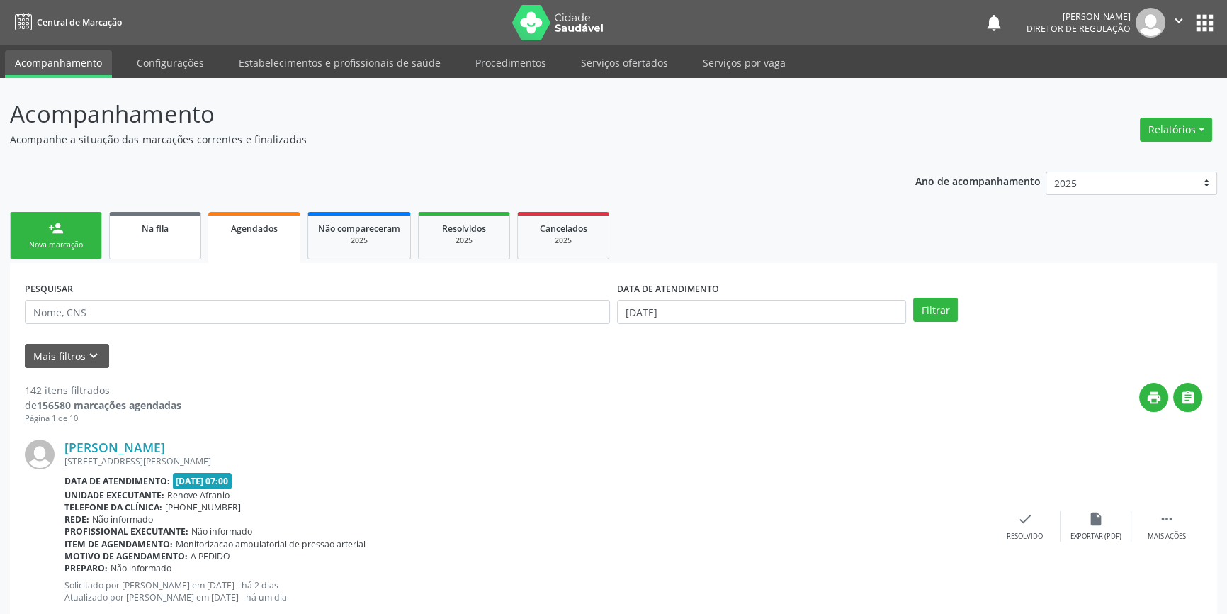
click at [132, 237] on link "Na fila" at bounding box center [155, 235] width 92 height 47
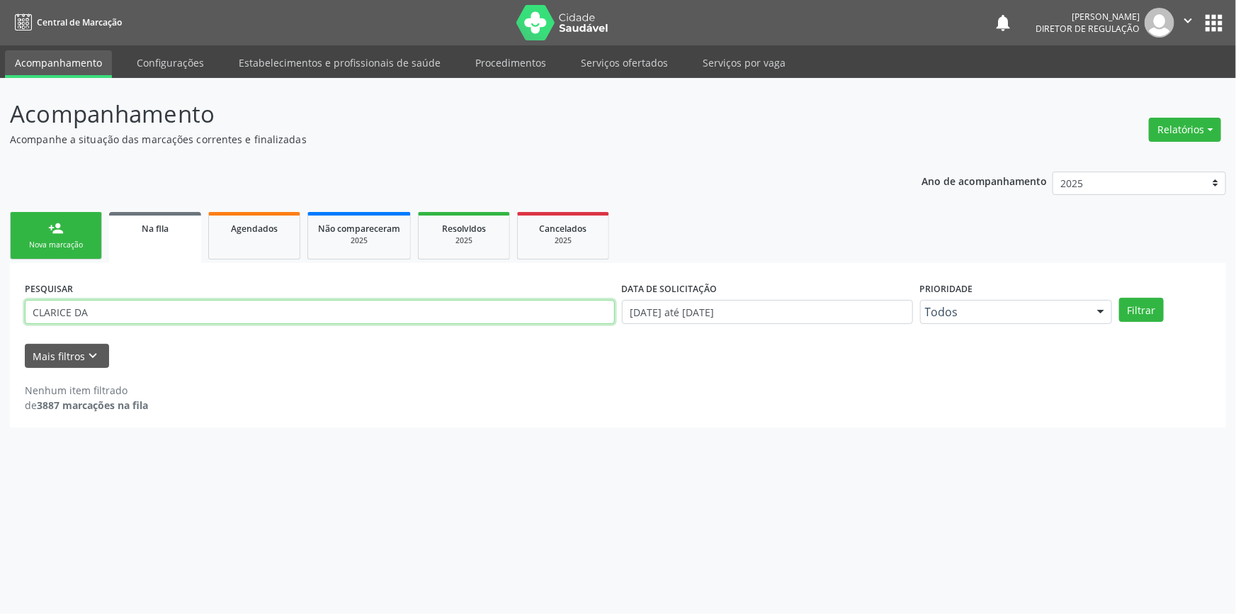
drag, startPoint x: 28, startPoint y: 305, endPoint x: 0, endPoint y: 305, distance: 28.3
click at [0, 305] on div "Acompanhamento Acompanhe a situação das marcações correntes e finalizadas Relat…" at bounding box center [618, 346] width 1236 height 536
paste input "704305503047790"
type input "704305503047790"
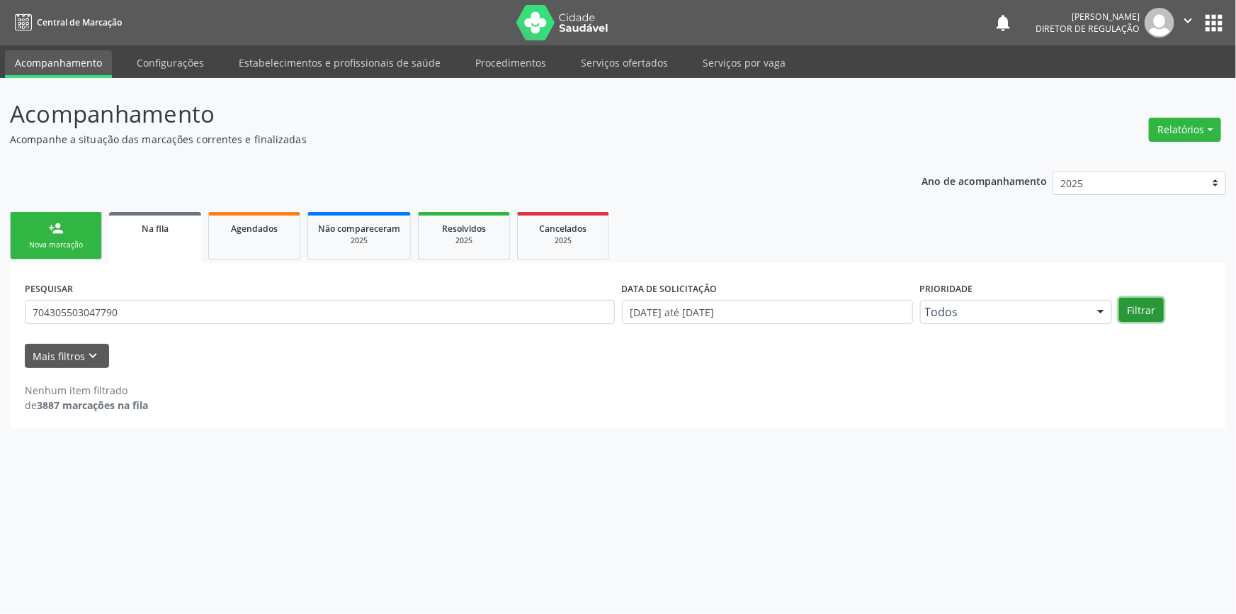
click at [1131, 309] on button "Filtrar" at bounding box center [1141, 310] width 45 height 24
click at [72, 247] on div "Nova marcação" at bounding box center [56, 244] width 71 height 11
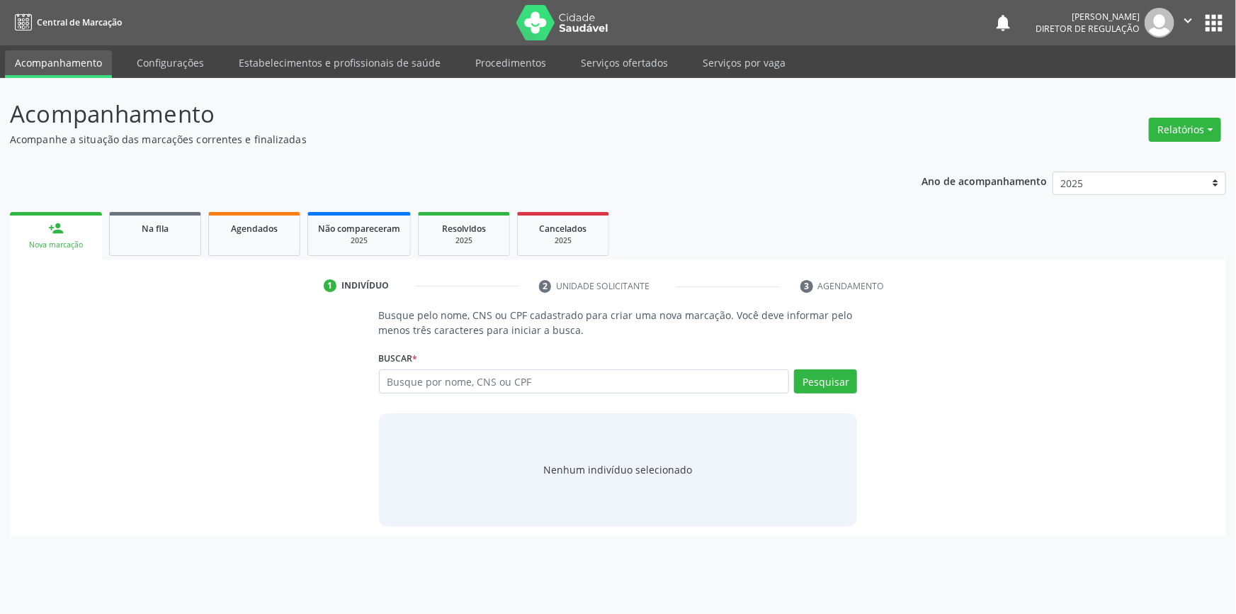
drag, startPoint x: 456, startPoint y: 358, endPoint x: 456, endPoint y: 371, distance: 13.5
click at [455, 363] on div "Buscar * Busque por nome, CNS ou CPF Nenhum resultado encontrado para: " " Digi…" at bounding box center [618, 374] width 479 height 55
click at [456, 373] on input "text" at bounding box center [584, 381] width 411 height 24
paste input "704305503047790"
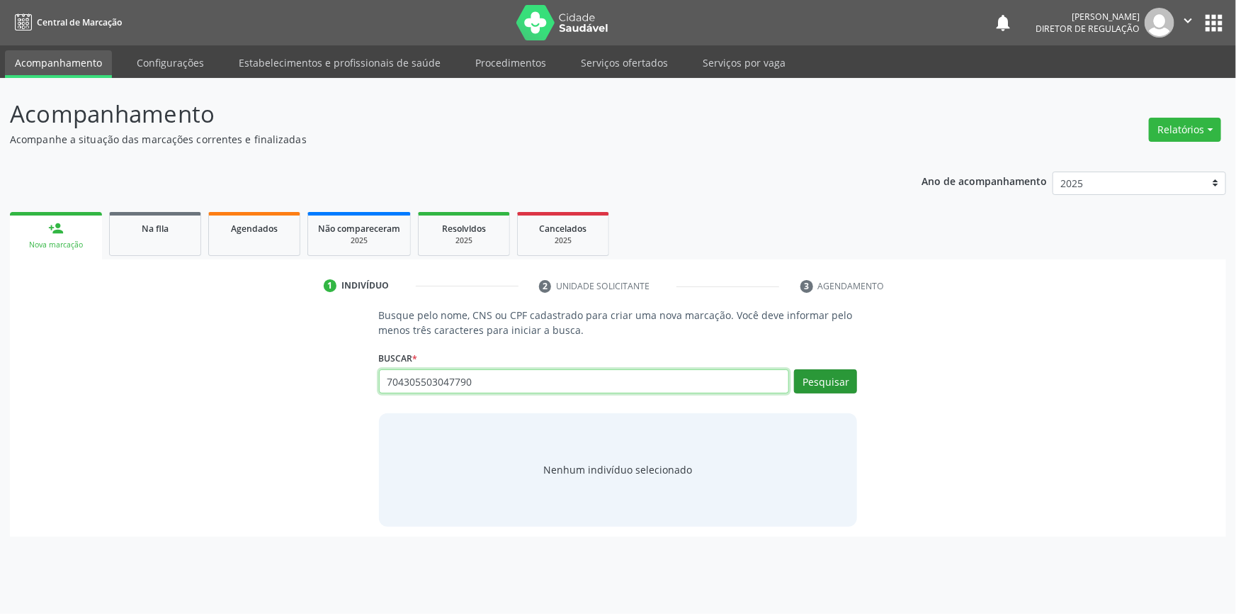
type input "704305503047790"
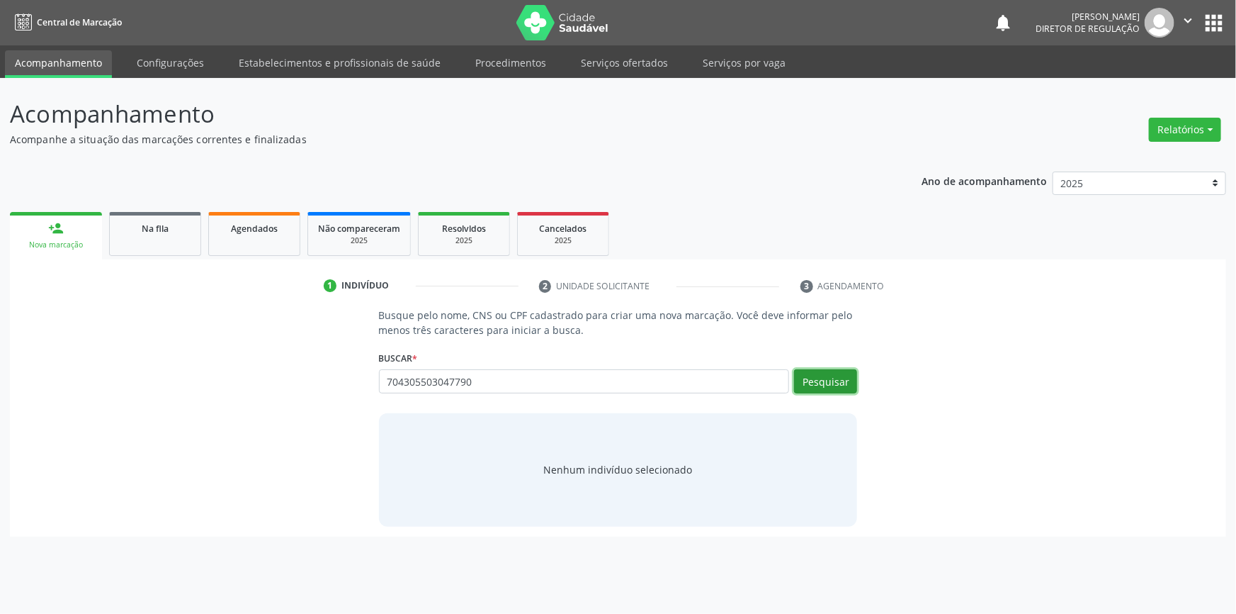
click at [823, 382] on button "Pesquisar" at bounding box center [825, 381] width 63 height 24
type input "704305503047790"
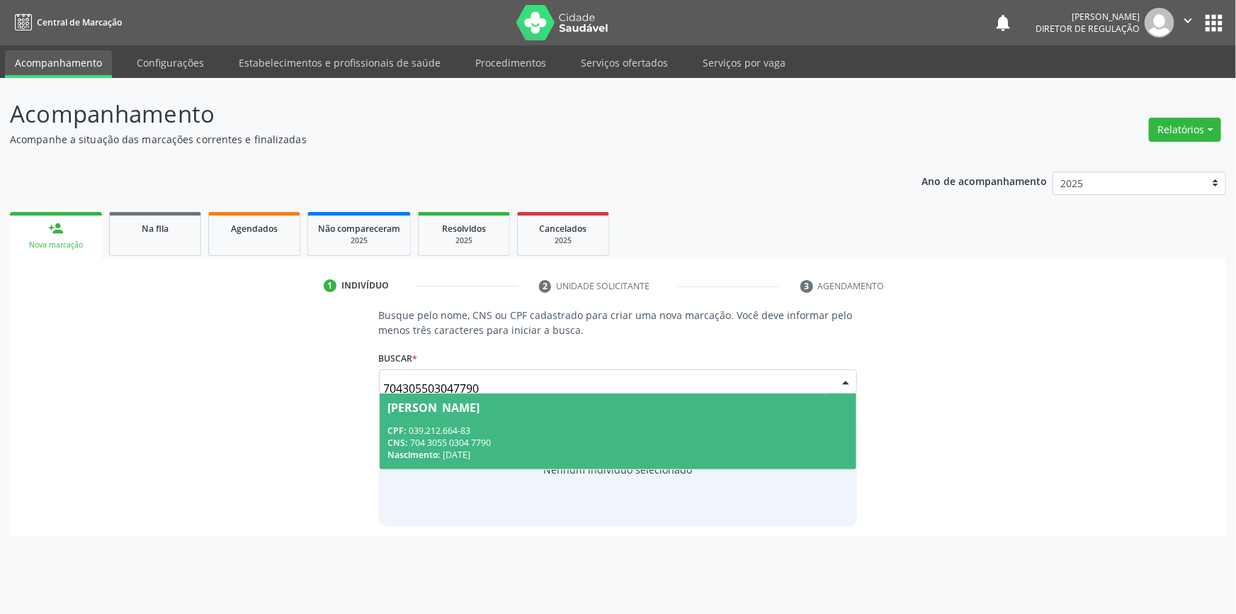
click at [560, 441] on div "CNS: 704 3055 0304 7790" at bounding box center [618, 442] width 460 height 12
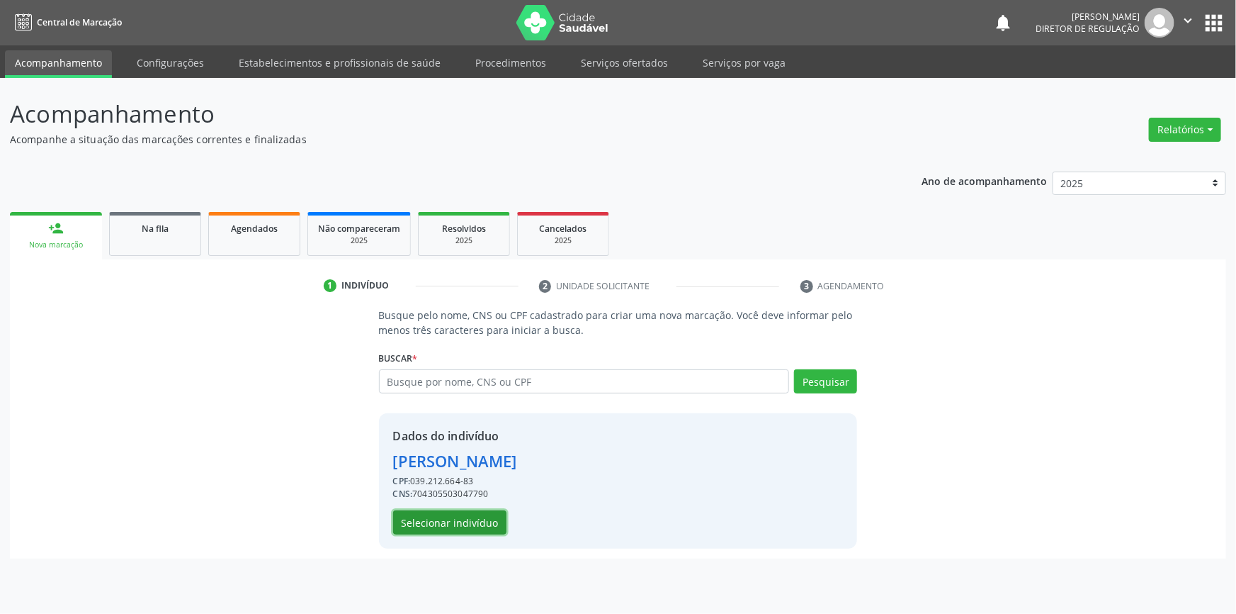
click at [484, 516] on button "Selecionar indivíduo" at bounding box center [449, 522] width 113 height 24
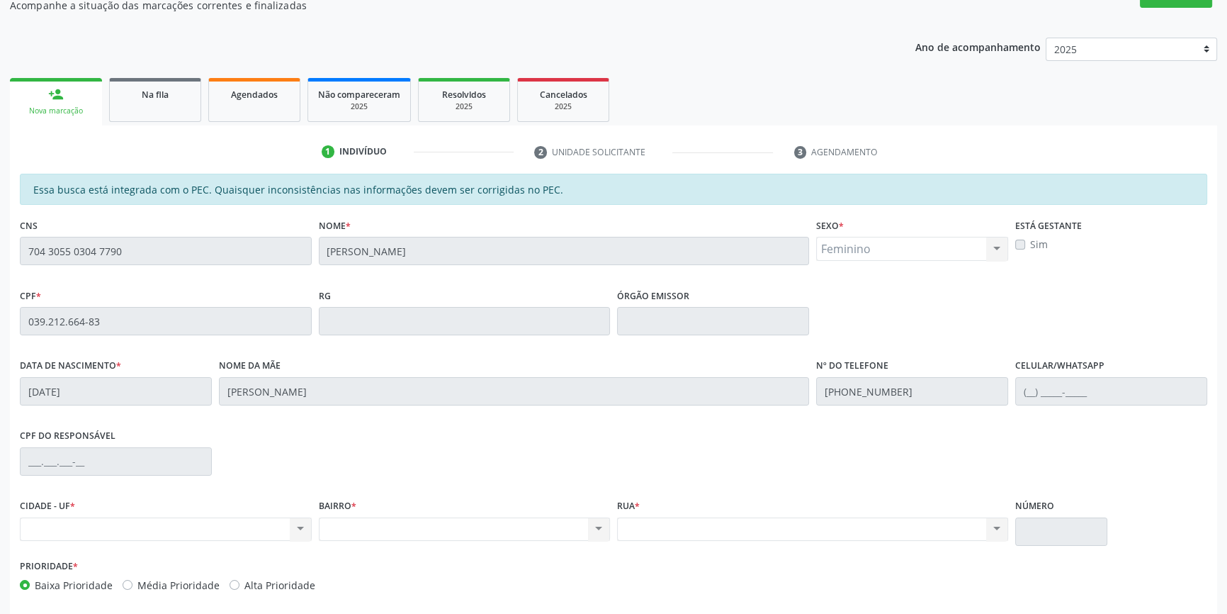
scroll to position [194, 0]
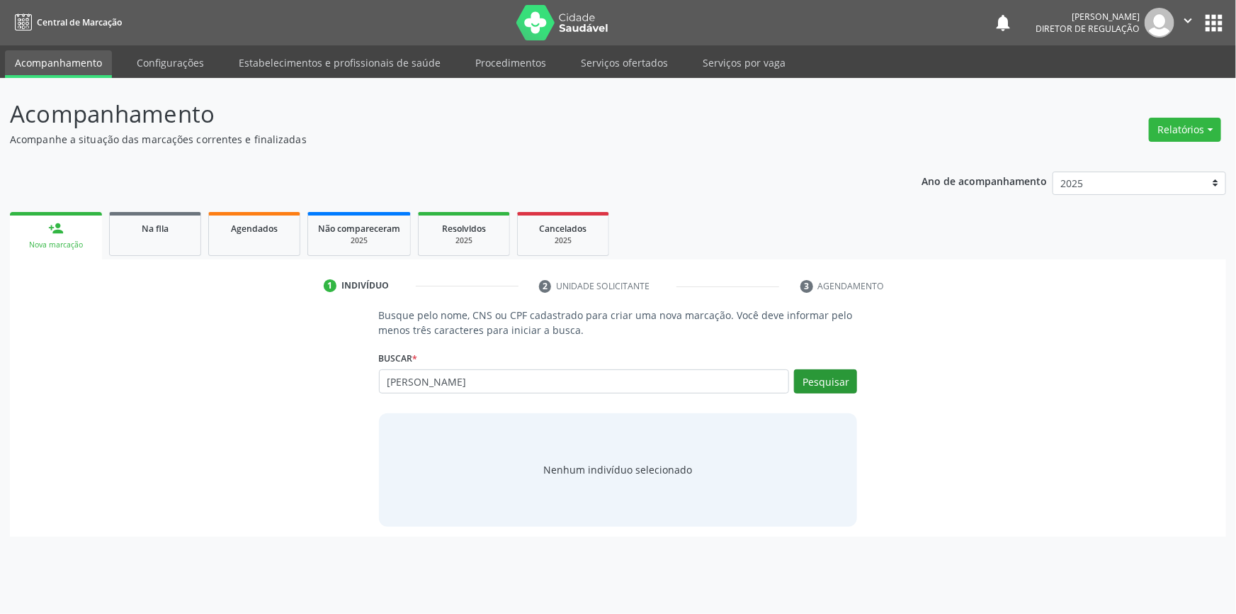
type input "[PERSON_NAME]"
click at [844, 375] on button "Pesquisar" at bounding box center [825, 381] width 63 height 24
type input "SIMONY DE BRITO"
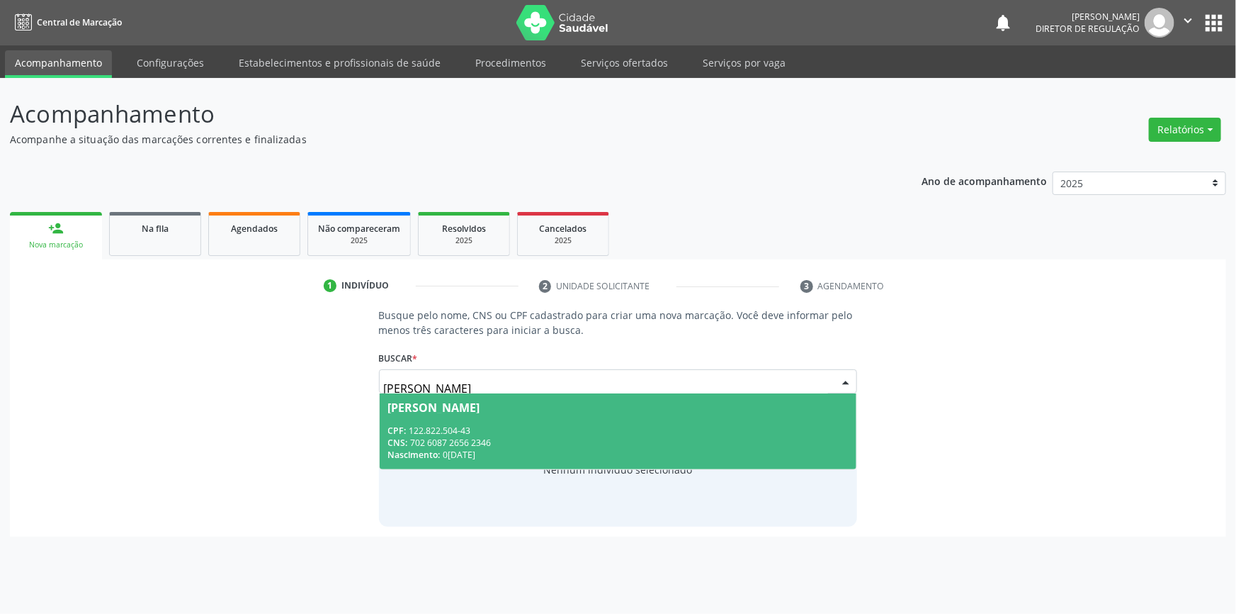
click at [480, 410] on div "Simony de Brito Silva" at bounding box center [434, 407] width 92 height 11
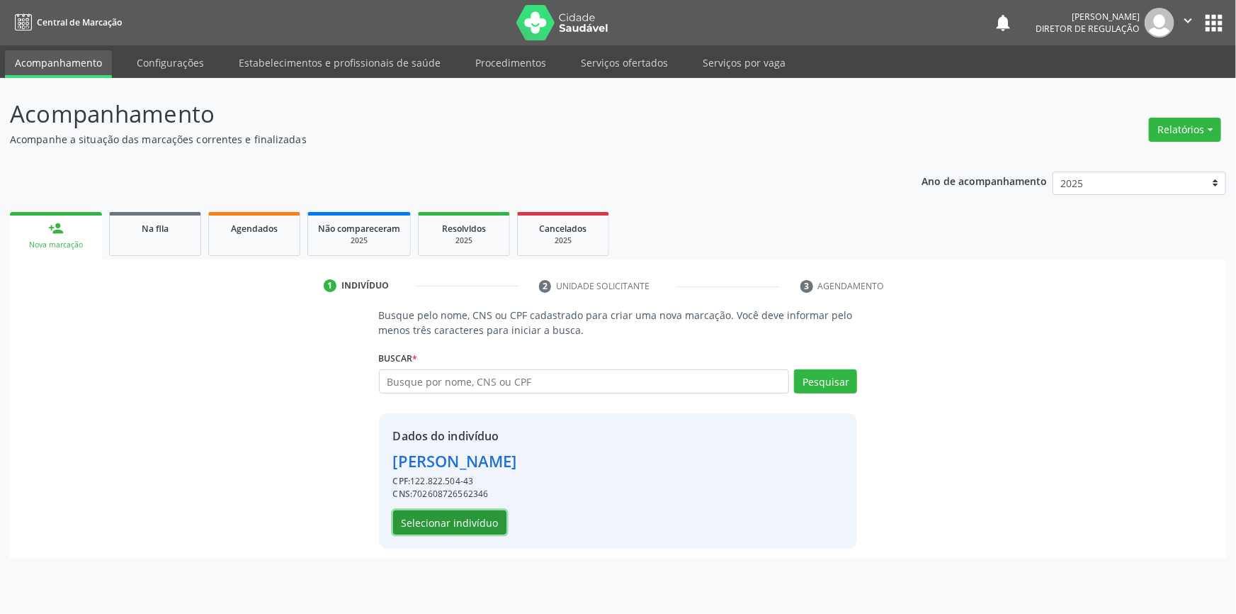
click at [470, 516] on button "Selecionar indivíduo" at bounding box center [449, 522] width 113 height 24
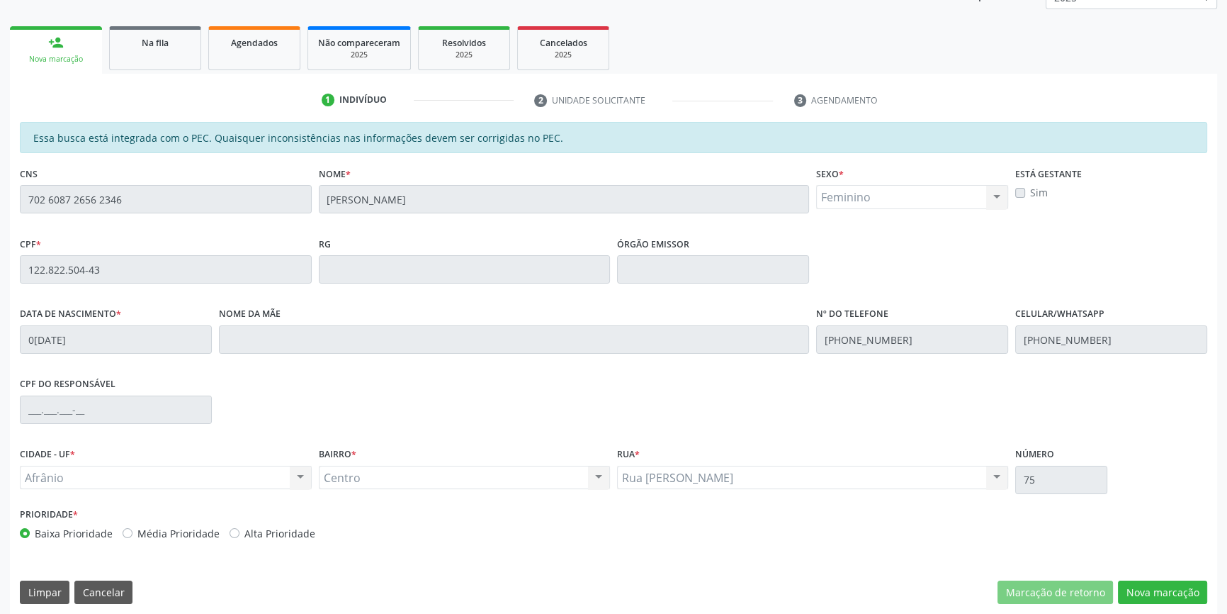
scroll to position [194, 0]
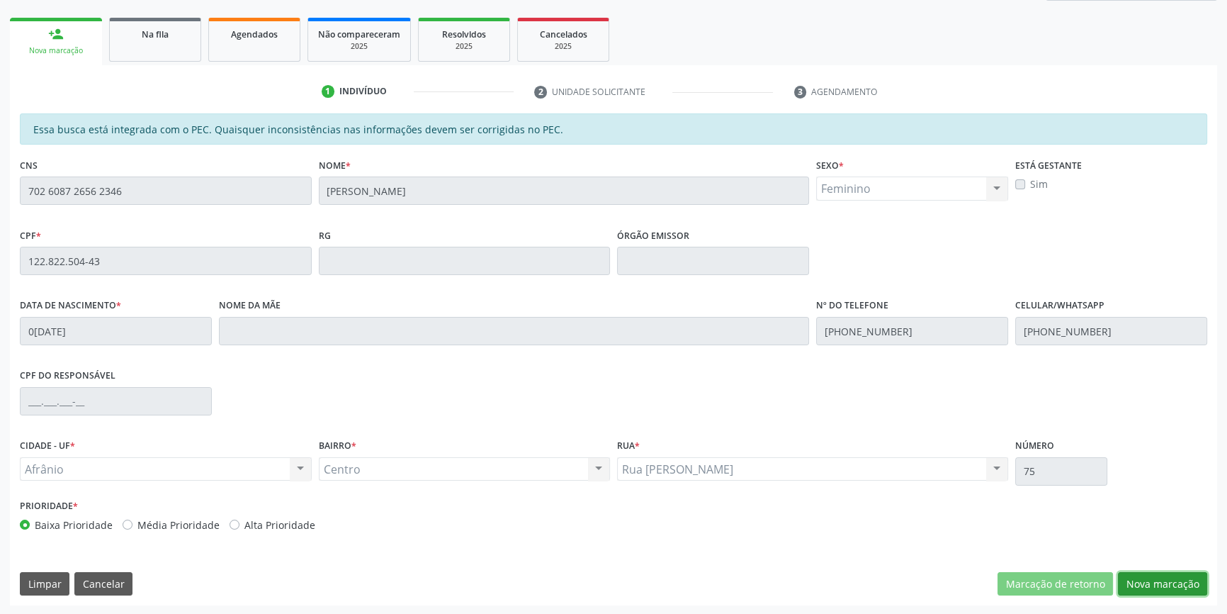
click at [1178, 581] on button "Nova marcação" at bounding box center [1162, 584] width 89 height 24
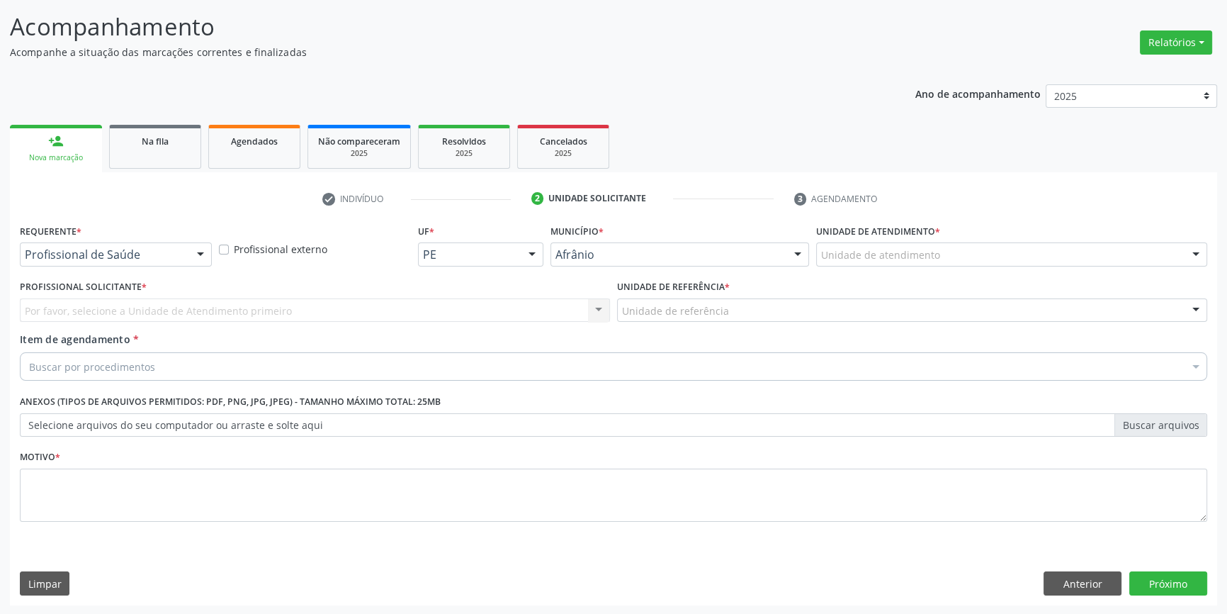
click at [871, 266] on div "Unidade de atendimento * Unidade de atendimento Academia da Saude de Afranio Ac…" at bounding box center [1012, 247] width 398 height 55
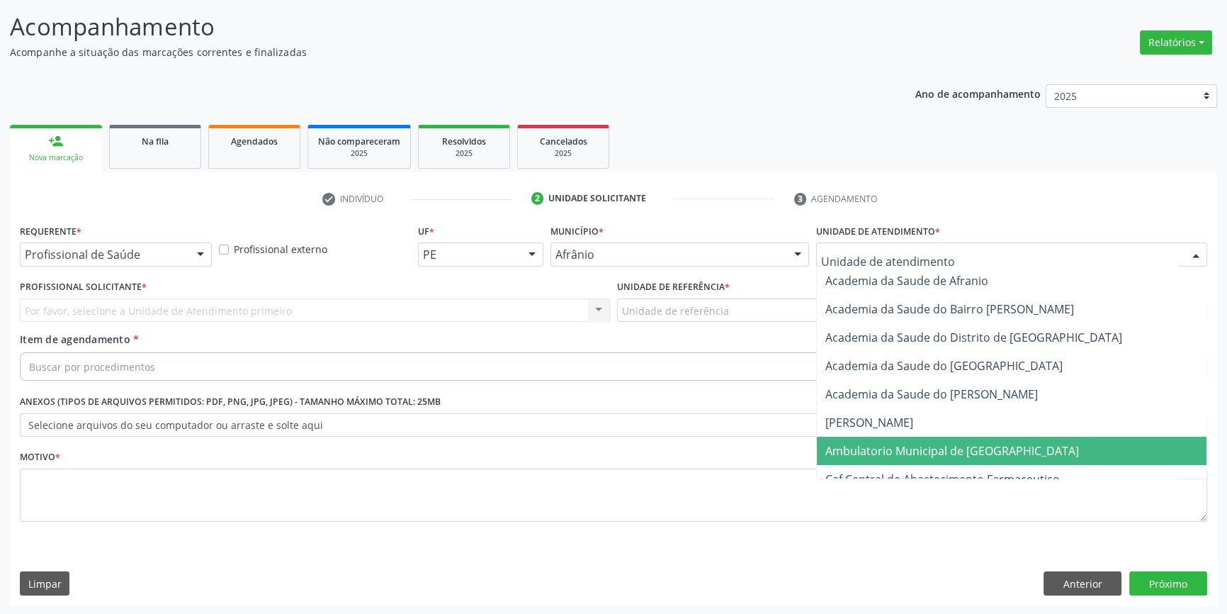
click at [882, 449] on span "Ambulatorio Municipal de [GEOGRAPHIC_DATA]" at bounding box center [952, 451] width 254 height 16
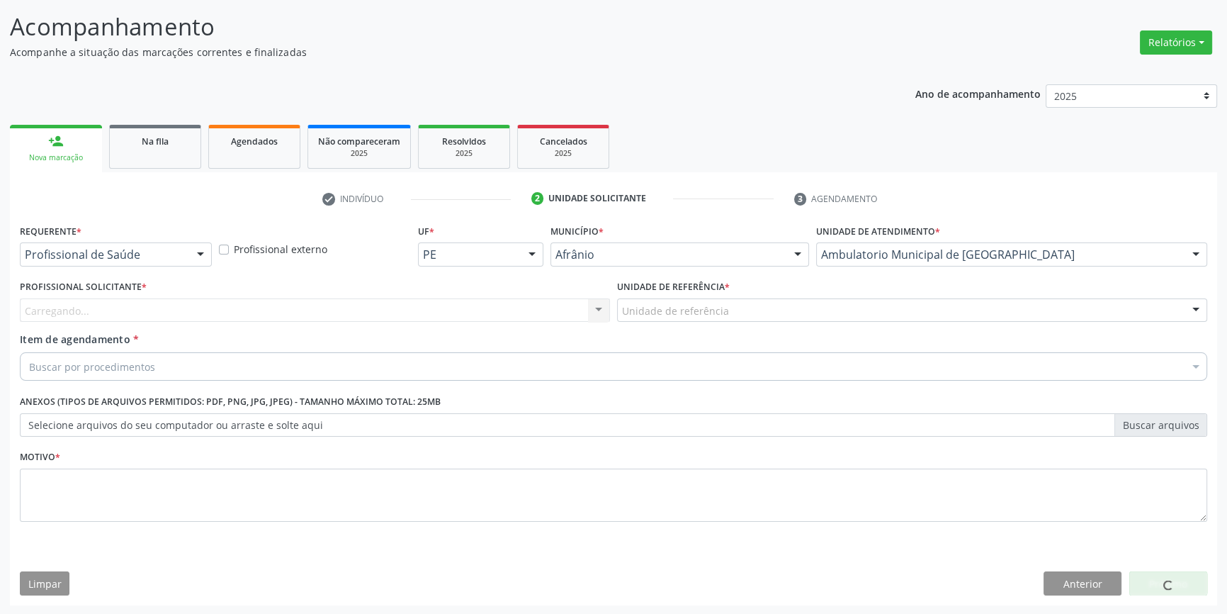
click at [745, 317] on div "Unidade de referência" at bounding box center [912, 310] width 590 height 24
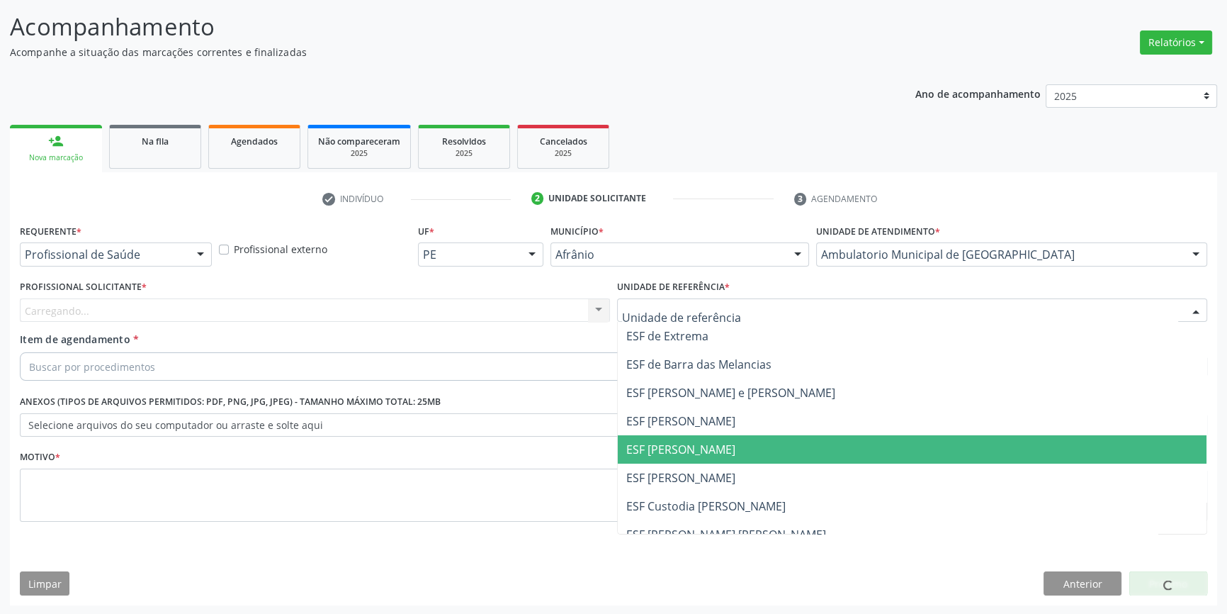
drag, startPoint x: 725, startPoint y: 448, endPoint x: 528, endPoint y: 339, distance: 224.5
click at [721, 448] on span "ESF [PERSON_NAME]" at bounding box center [912, 449] width 589 height 28
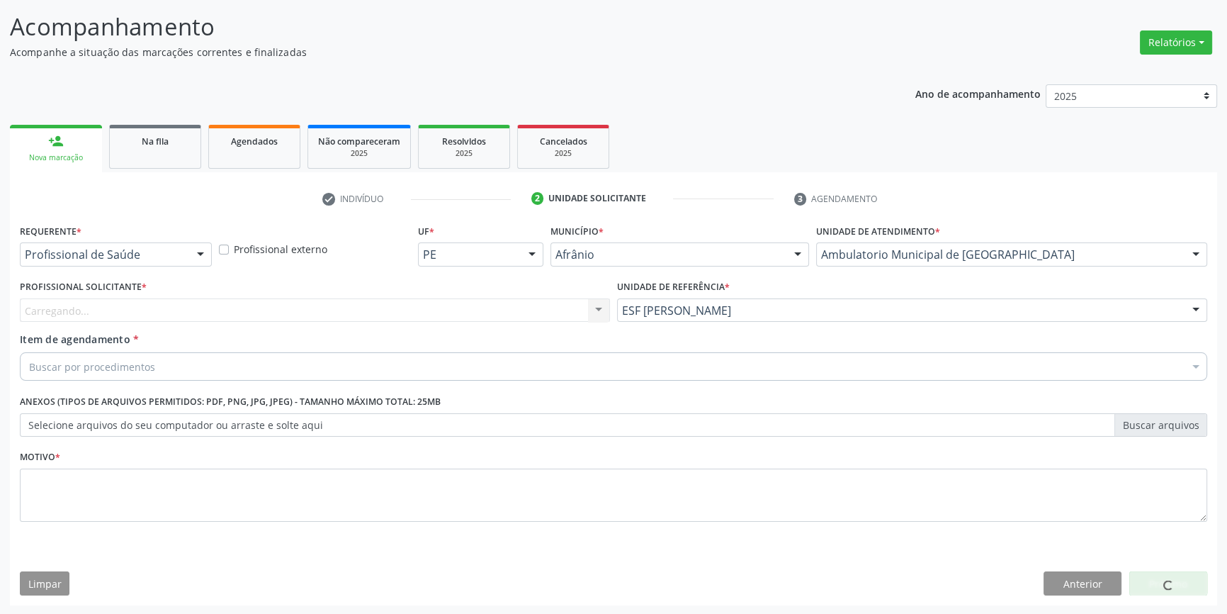
click at [464, 320] on div "Carregando... Nenhum resultado encontrado para: " " Não há nenhuma opção para s…" at bounding box center [315, 310] width 590 height 24
click at [460, 321] on div "Profissional Solicitante * Carregando... Nenhum resultado encontrado para: " " …" at bounding box center [314, 303] width 597 height 55
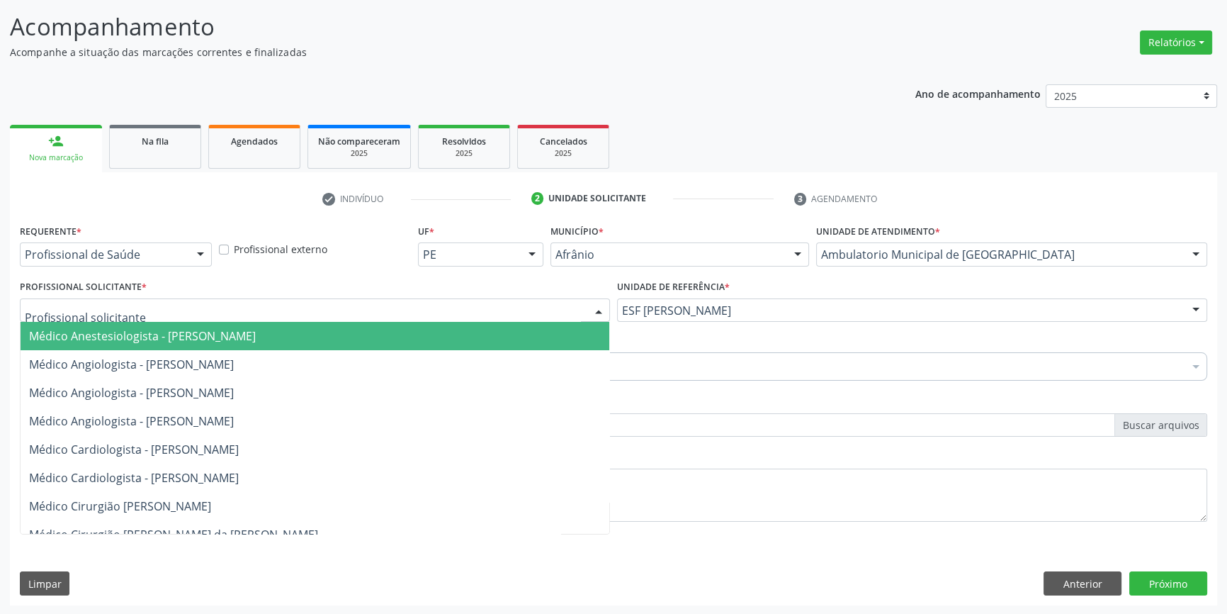
click at [458, 319] on div at bounding box center [315, 310] width 590 height 24
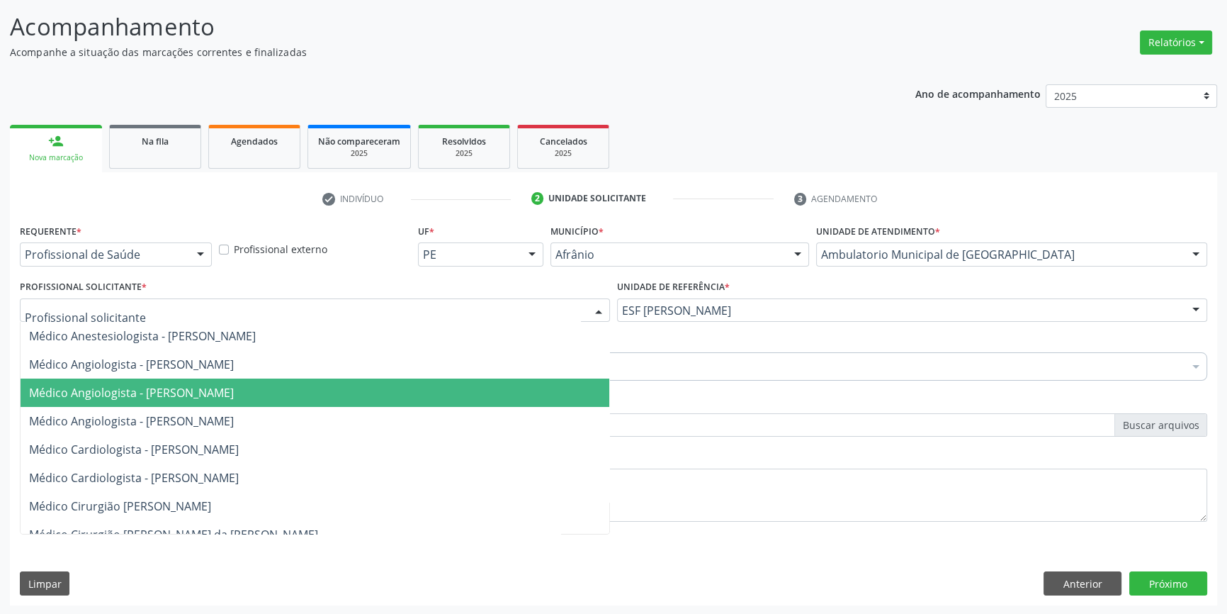
click at [305, 404] on span "Médico Angiologista - [PERSON_NAME]" at bounding box center [315, 392] width 589 height 28
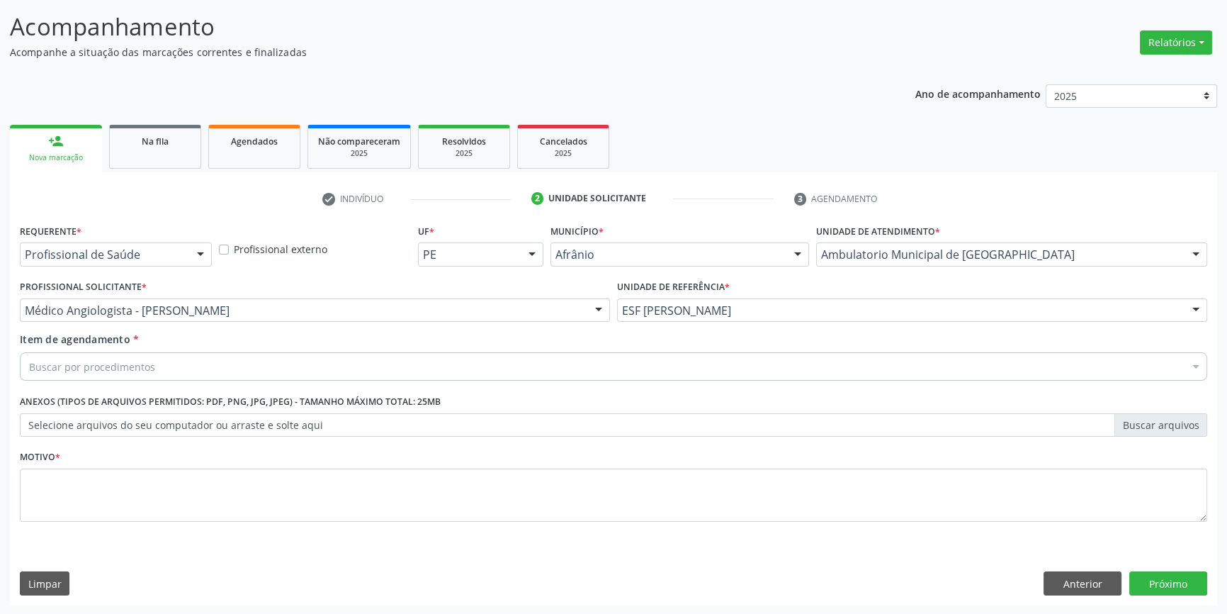
click at [214, 358] on div "Buscar por procedimentos" at bounding box center [613, 366] width 1187 height 28
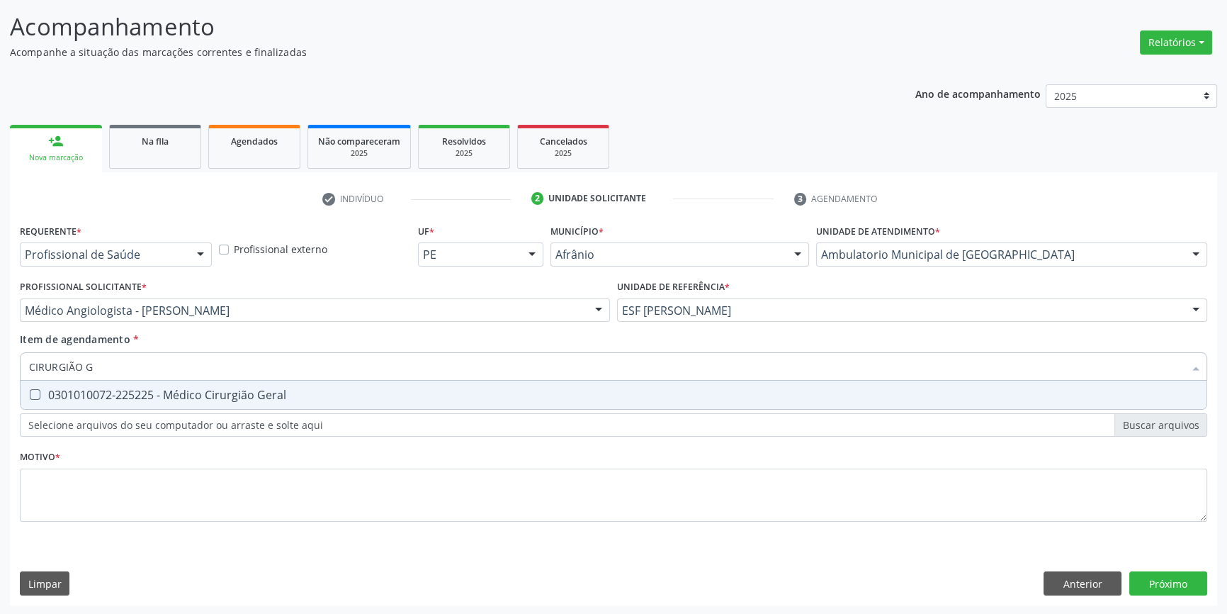
type input "CIRURGIÃO GE"
click at [214, 392] on div "0301010072-225225 - Médico Cirurgião Geral" at bounding box center [613, 394] width 1169 height 11
checkbox Geral "true"
click at [178, 468] on div "Requerente * Profissional de Saúde Profissional de Saúde Paciente Nenhum result…" at bounding box center [613, 380] width 1187 height 321
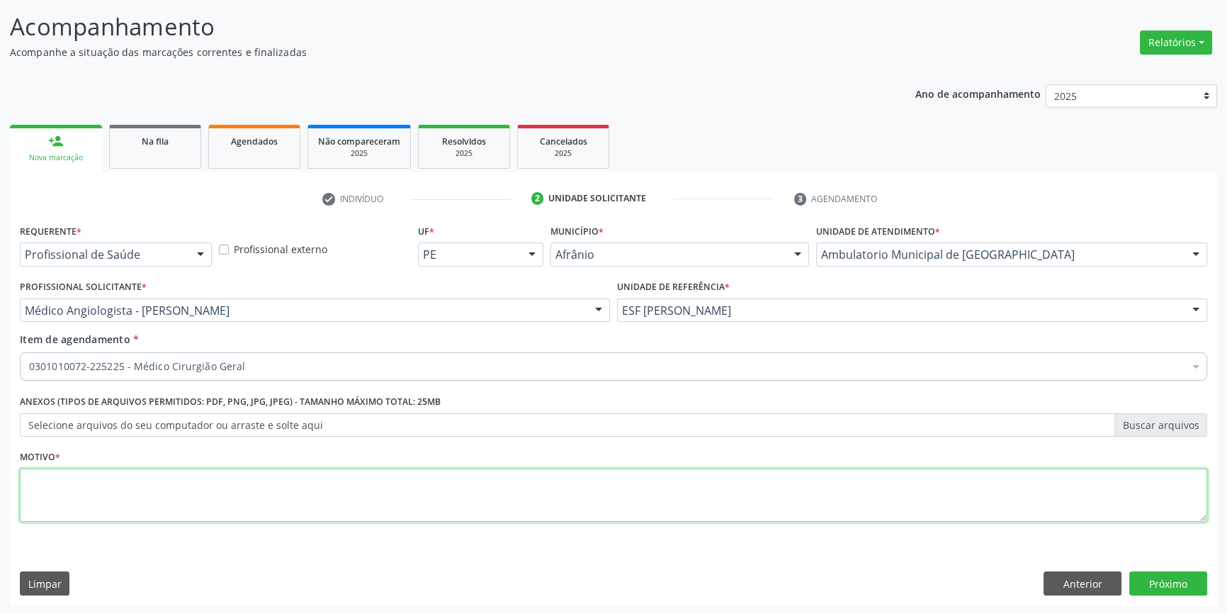
click at [165, 487] on textarea at bounding box center [613, 495] width 1187 height 54
type textarea "'"
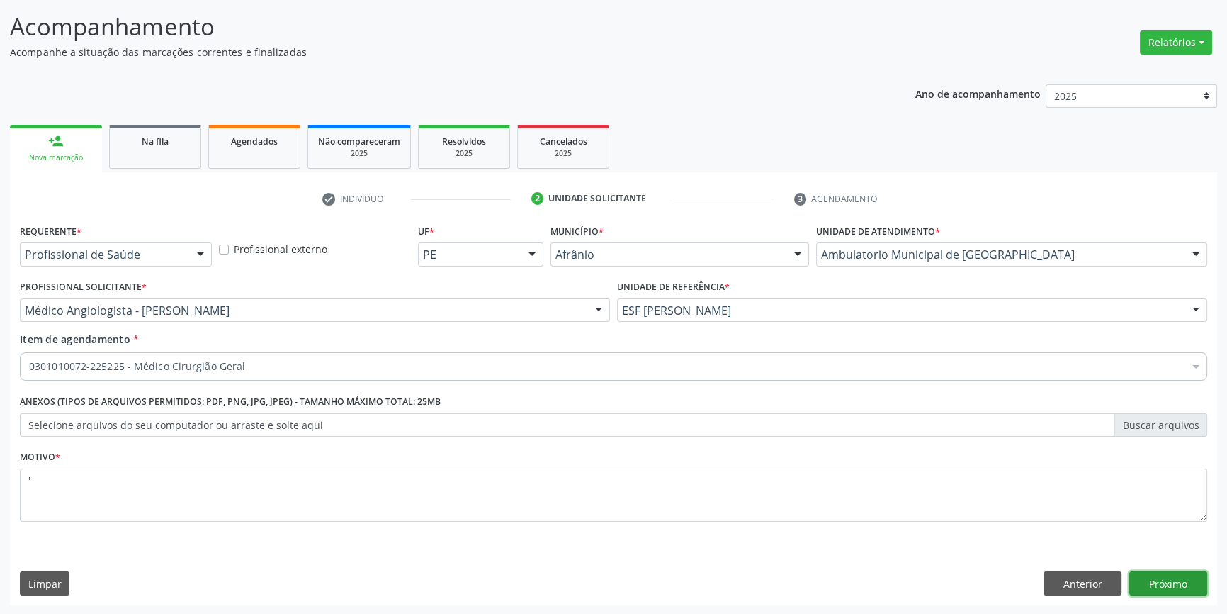
click at [1162, 574] on button "Próximo" at bounding box center [1168, 583] width 78 height 24
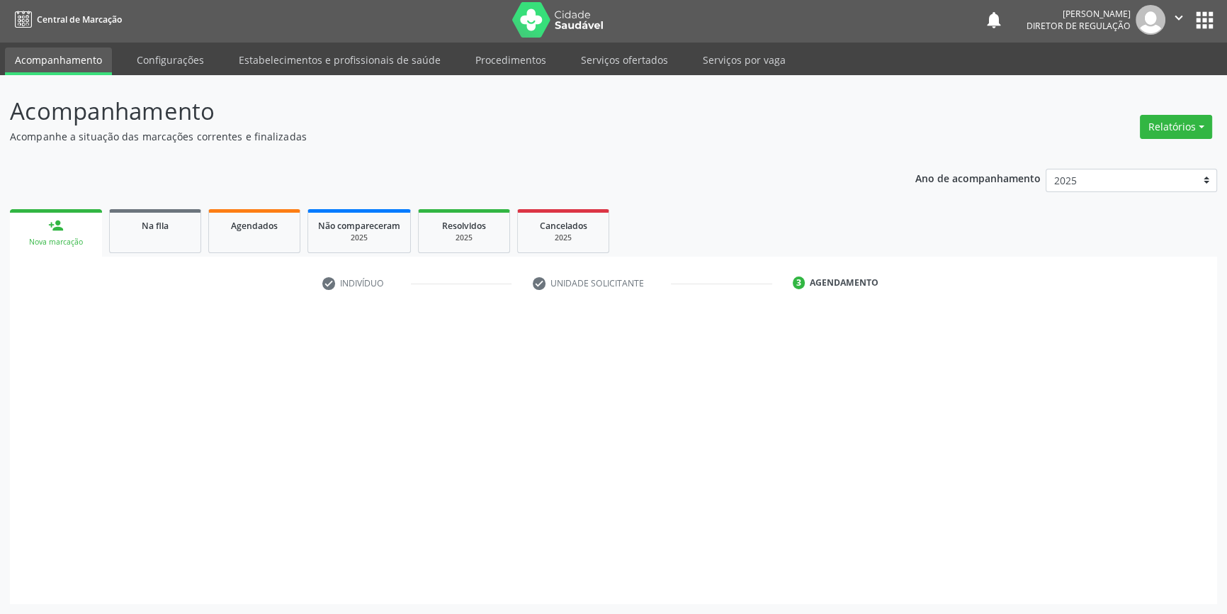
scroll to position [1, 0]
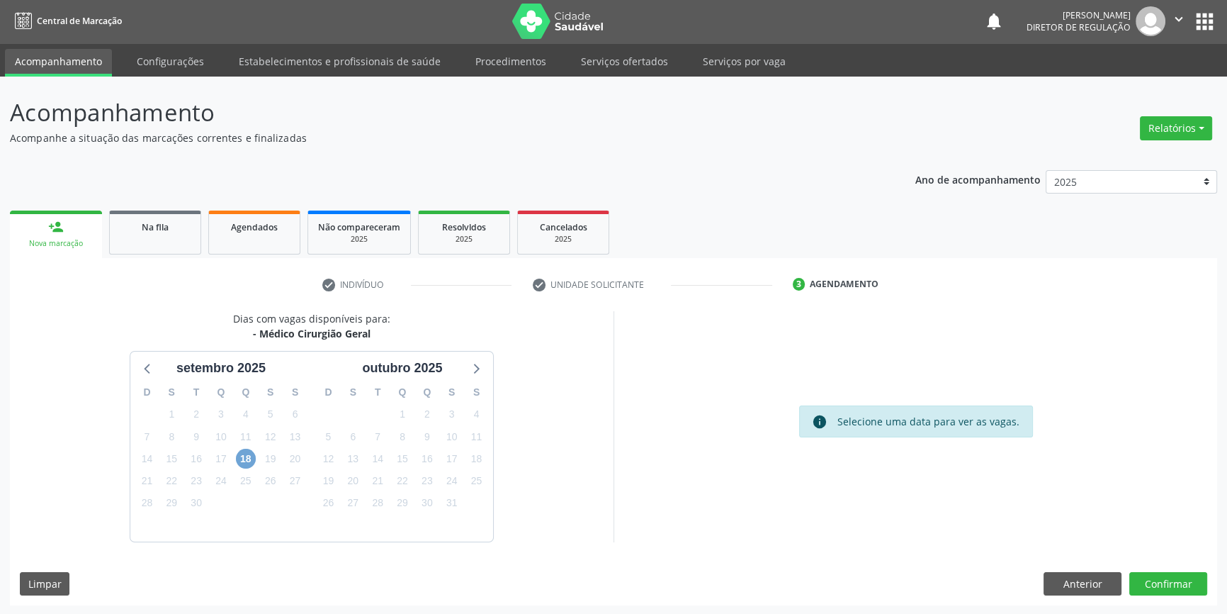
click at [251, 456] on span "18" at bounding box center [246, 458] width 20 height 20
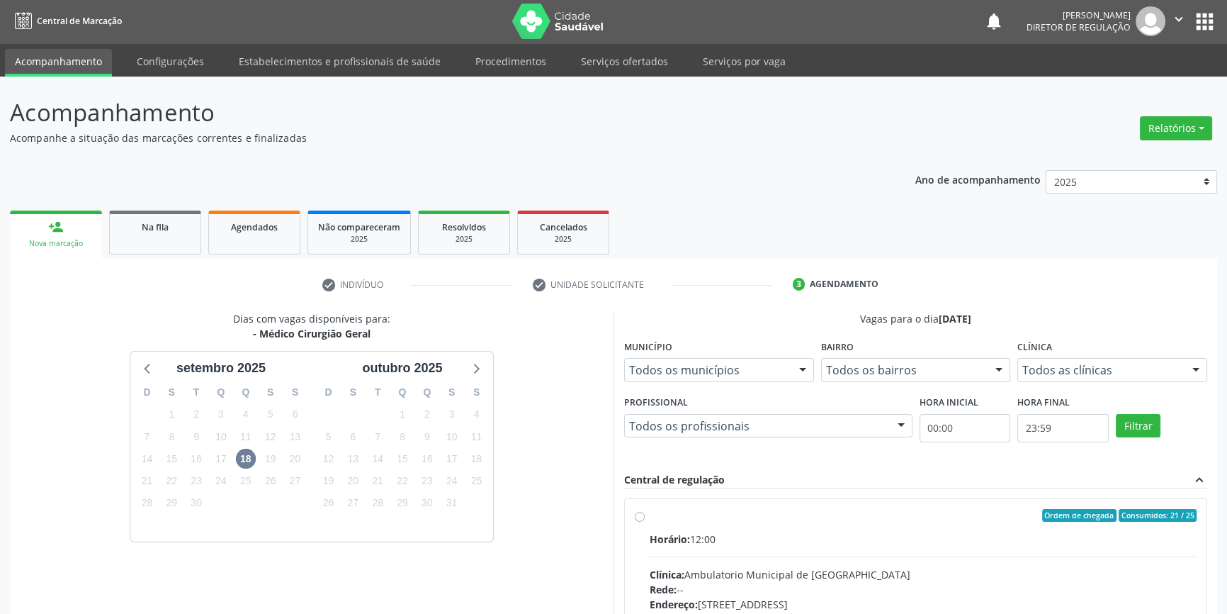
click at [751, 504] on div "Ordem de chegada Consumidos: 21 / 25 Horário: 12:00 Clínica: Ambulatorio Munici…" at bounding box center [916, 617] width 582 height 237
radio input "true"
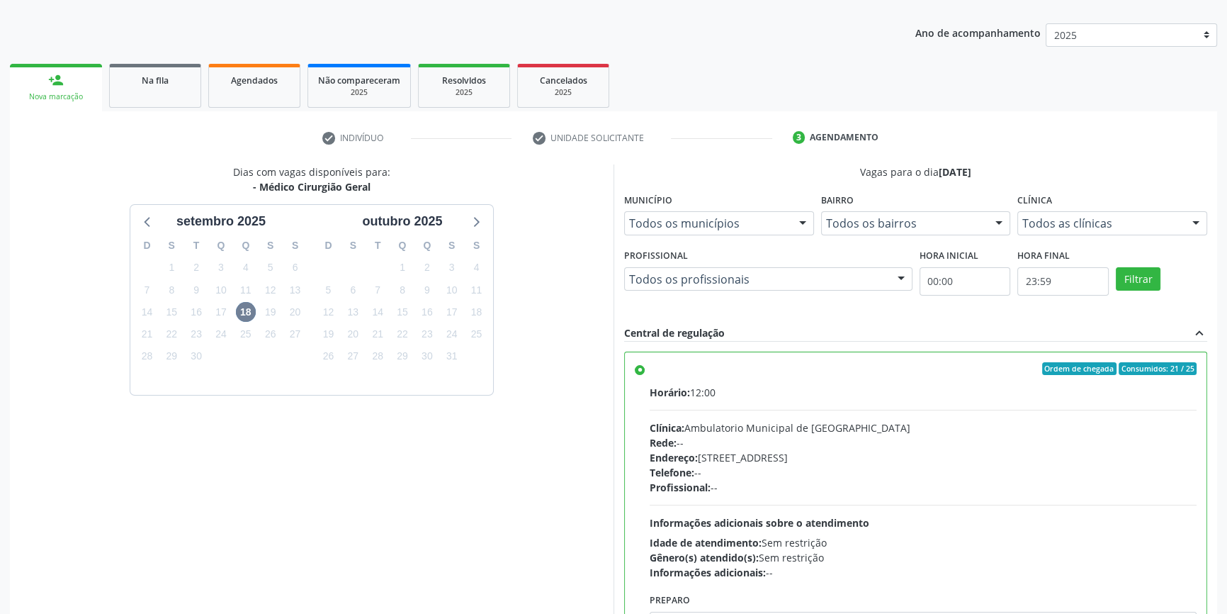
scroll to position [232, 0]
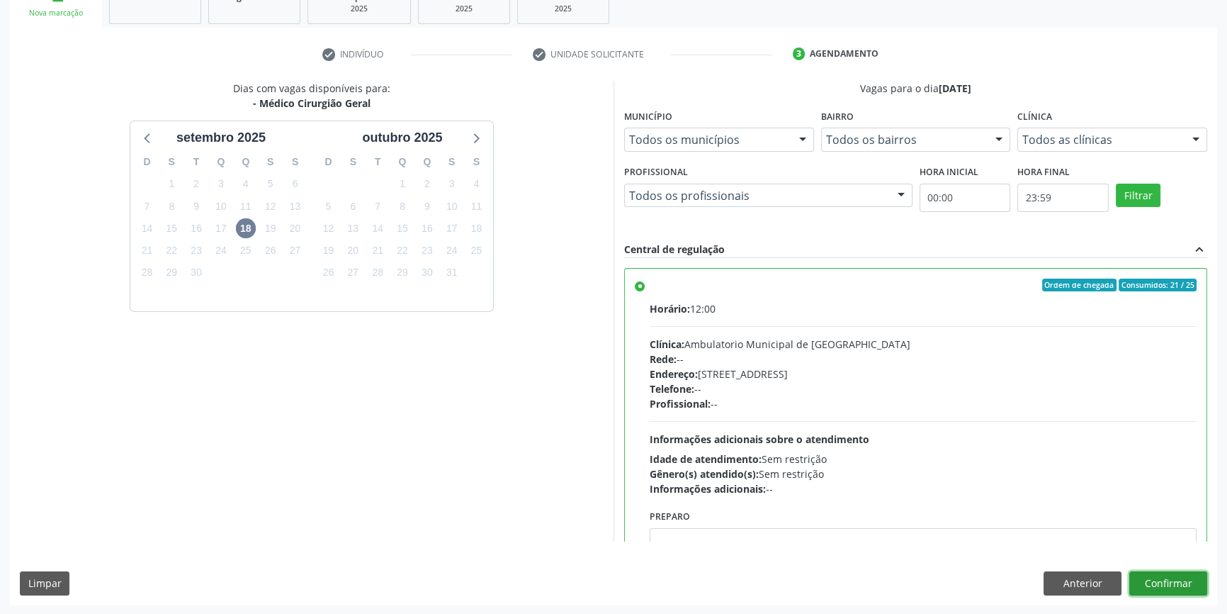
click at [1182, 579] on button "Confirmar" at bounding box center [1168, 583] width 78 height 24
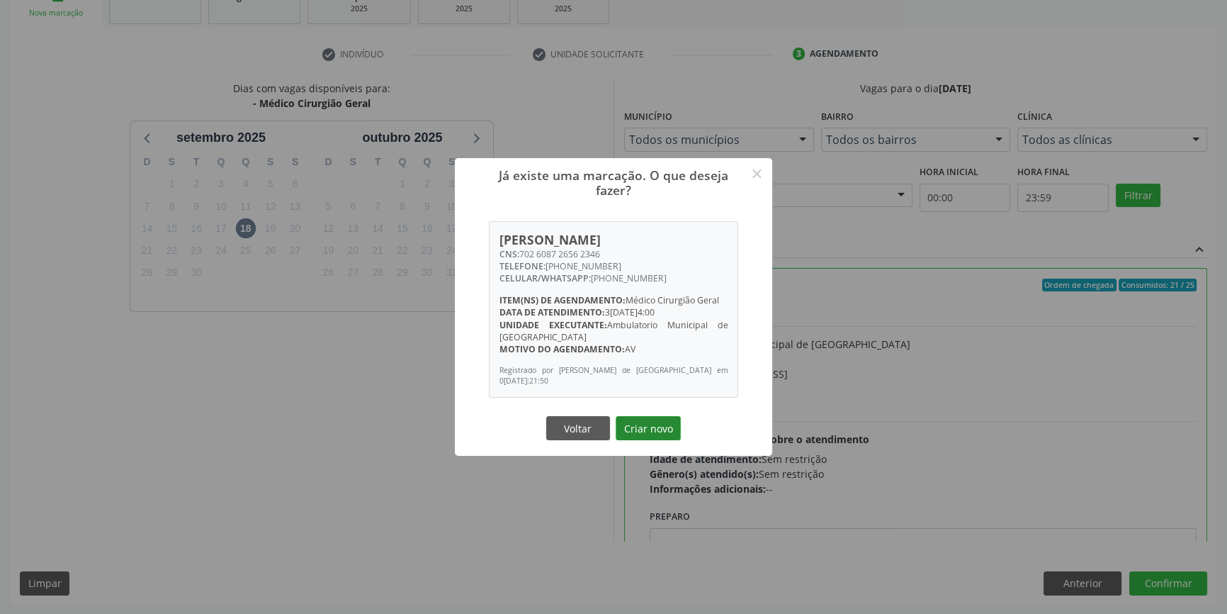
click at [665, 430] on button "Criar novo" at bounding box center [648, 428] width 65 height 24
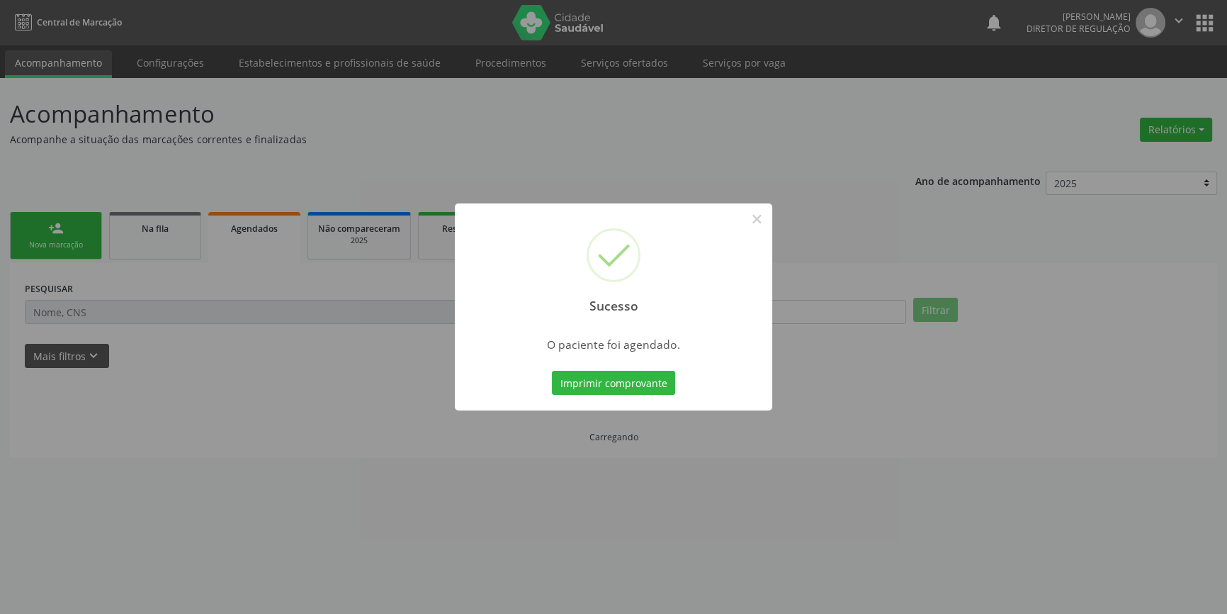
scroll to position [0, 0]
click at [647, 395] on div "Imprimir comprovante Cancel" at bounding box center [618, 383] width 130 height 30
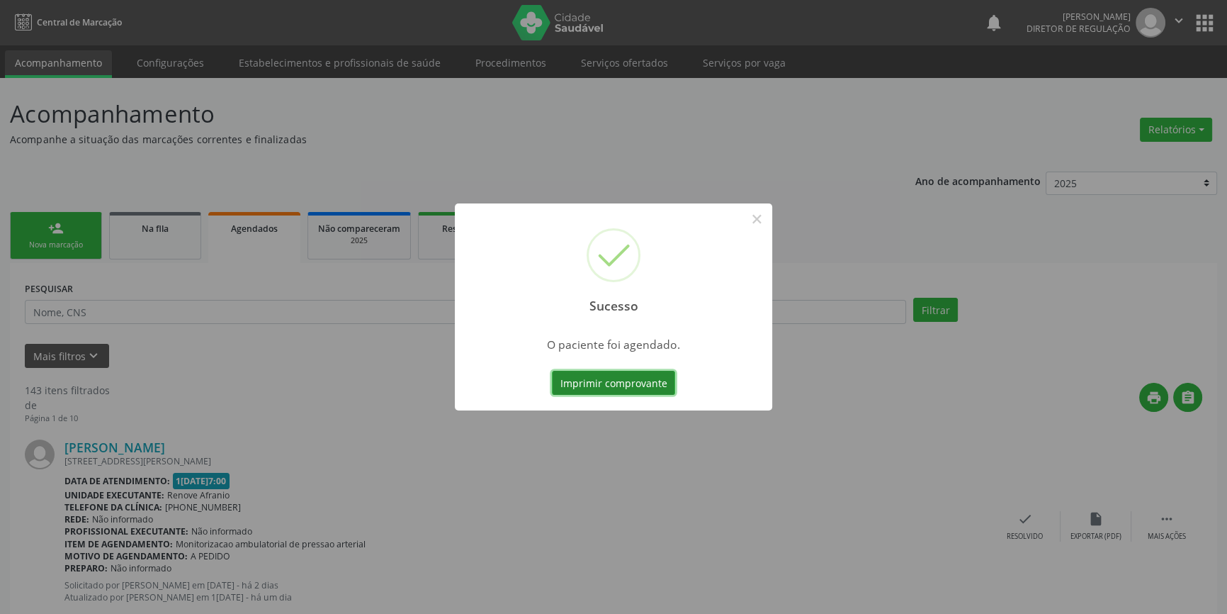
click at [644, 389] on button "Imprimir comprovante" at bounding box center [613, 383] width 123 height 24
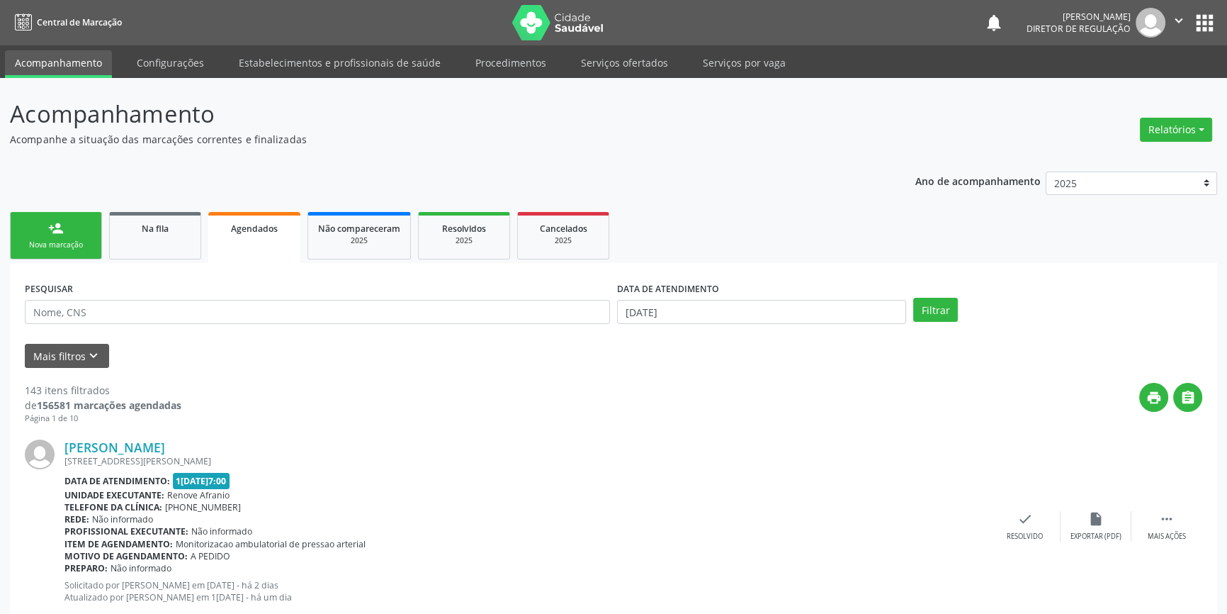
click at [87, 233] on link "person_add Nova marcação" at bounding box center [56, 235] width 92 height 47
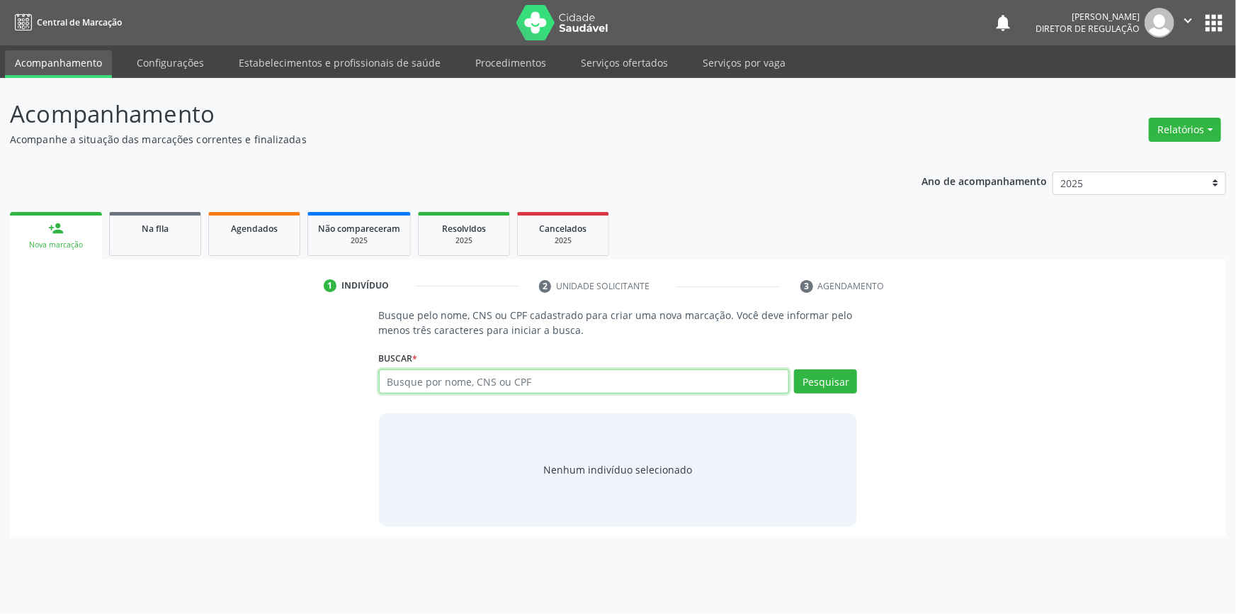
click at [477, 388] on input "text" at bounding box center [584, 381] width 411 height 24
paste input "704305503047790"
type input "704305503047790"
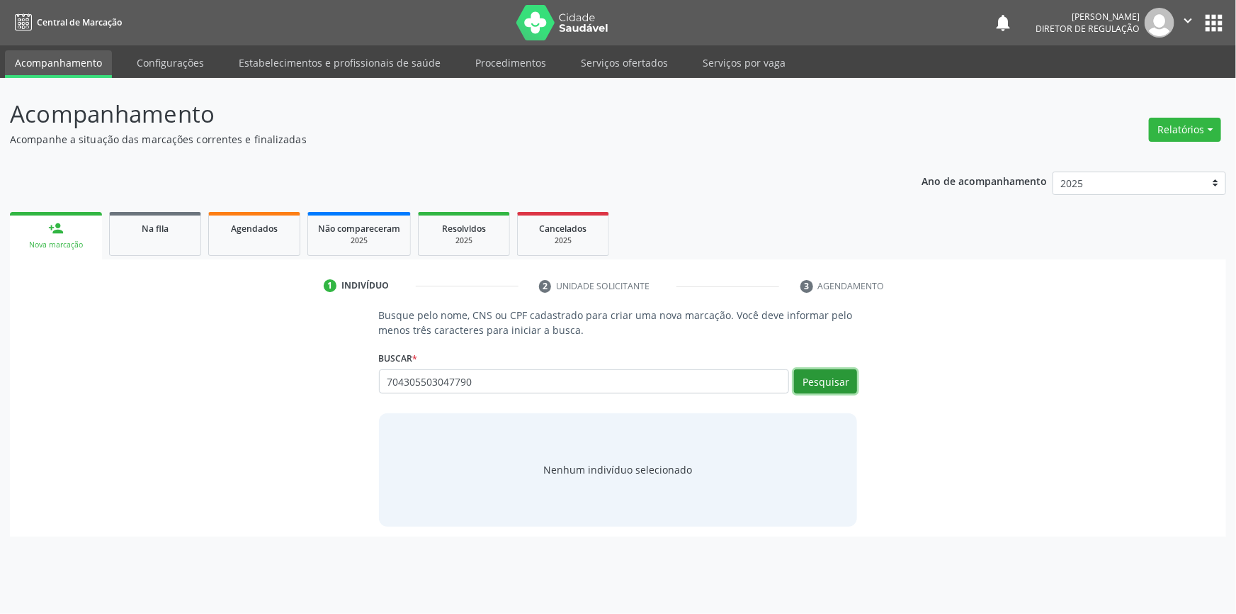
click at [844, 379] on button "Pesquisar" at bounding box center [825, 381] width 63 height 24
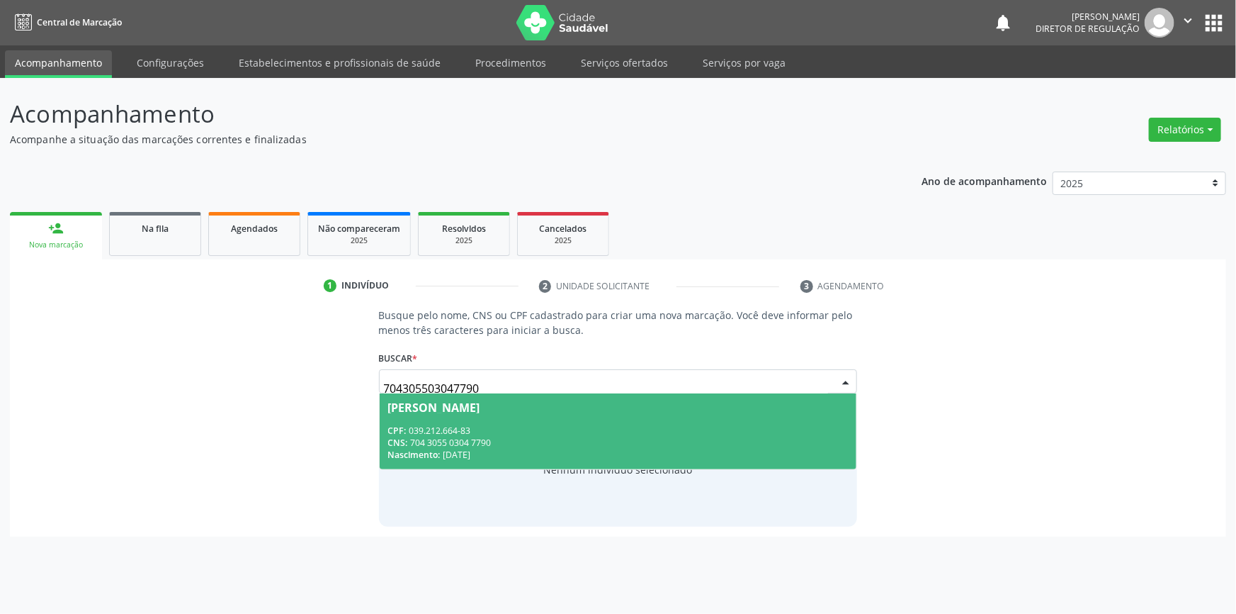
click at [511, 418] on span "Cremilda Pereira da Silva Brito CPF: 039.212.664-83 CNS: 704 3055 0304 7790 Nas…" at bounding box center [618, 431] width 477 height 76
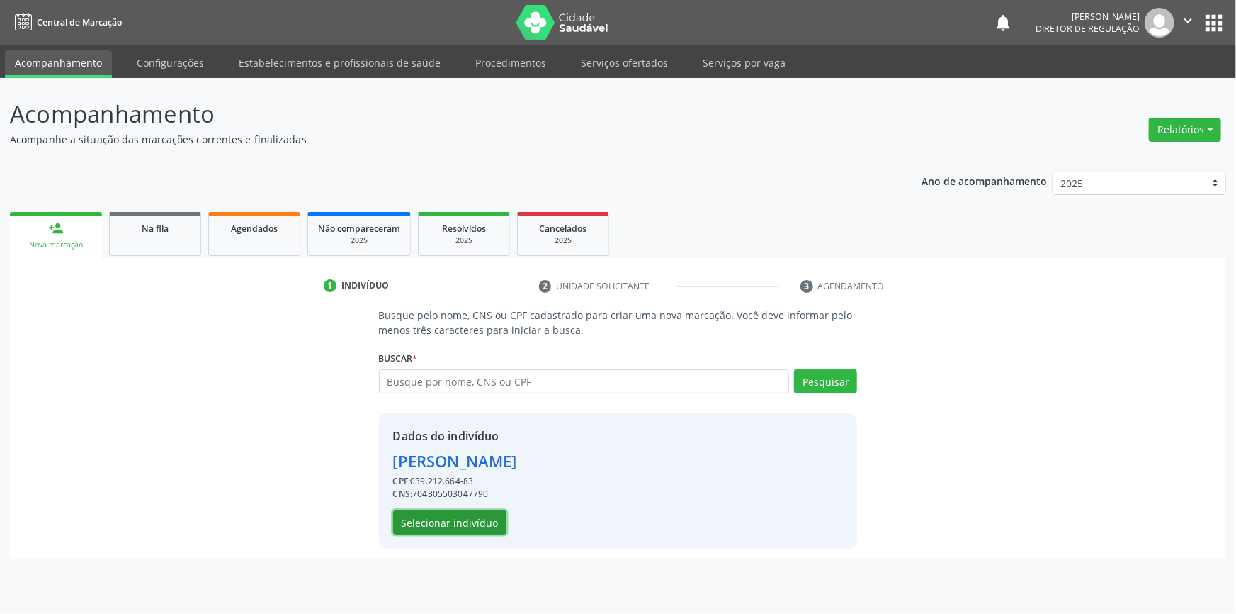
click at [473, 517] on button "Selecionar indivíduo" at bounding box center [449, 522] width 113 height 24
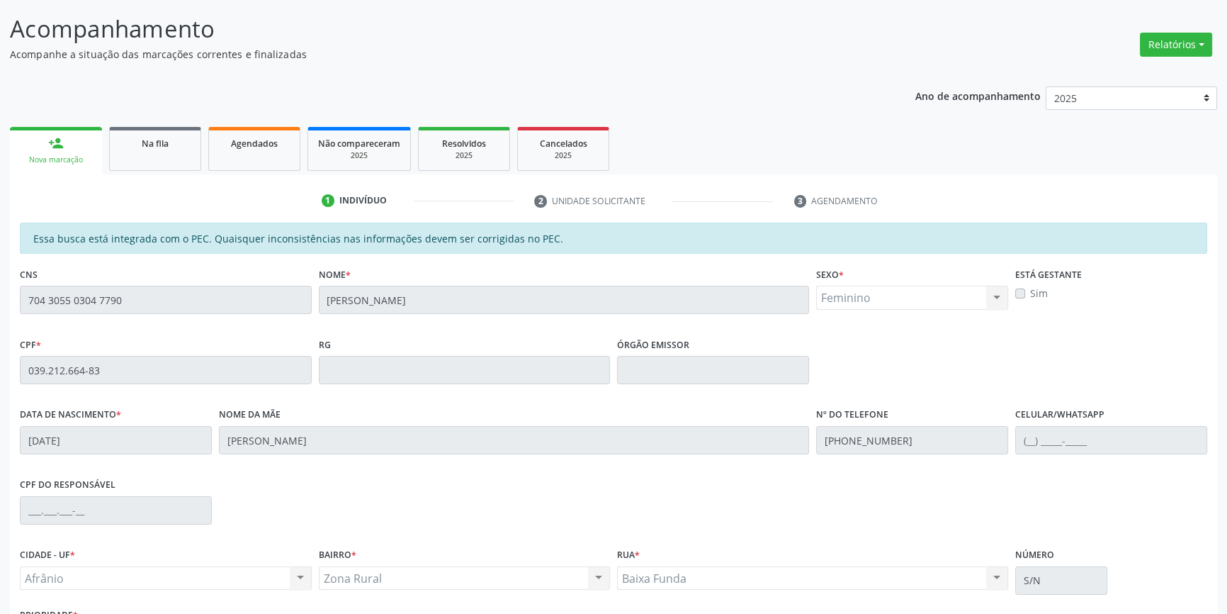
scroll to position [194, 0]
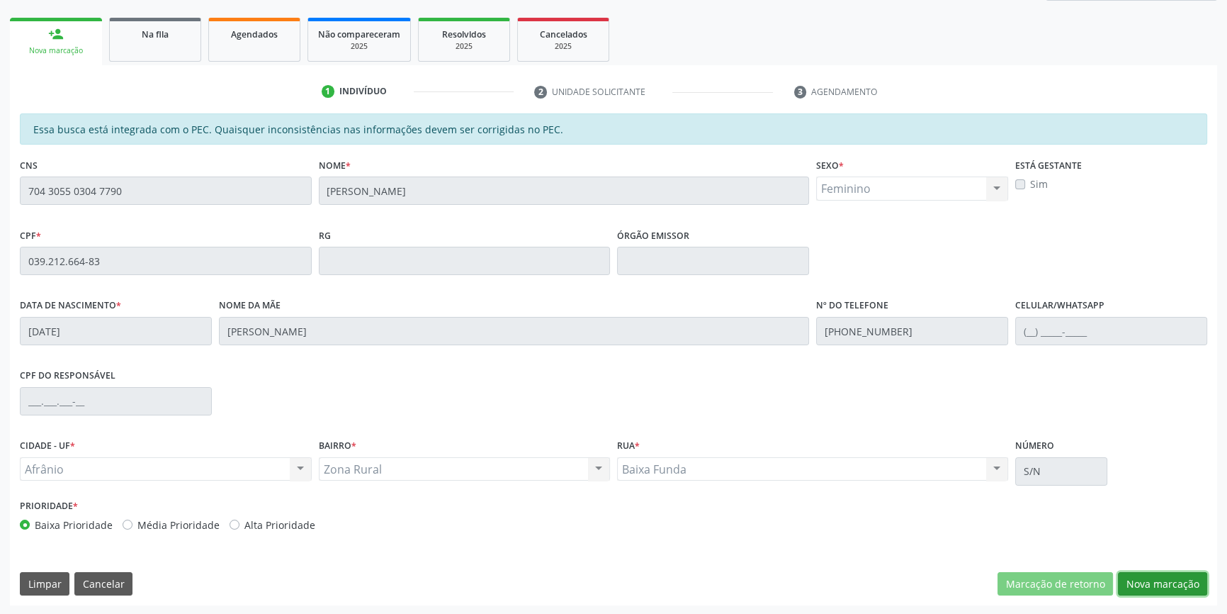
click at [1150, 589] on button "Nova marcação" at bounding box center [1162, 584] width 89 height 24
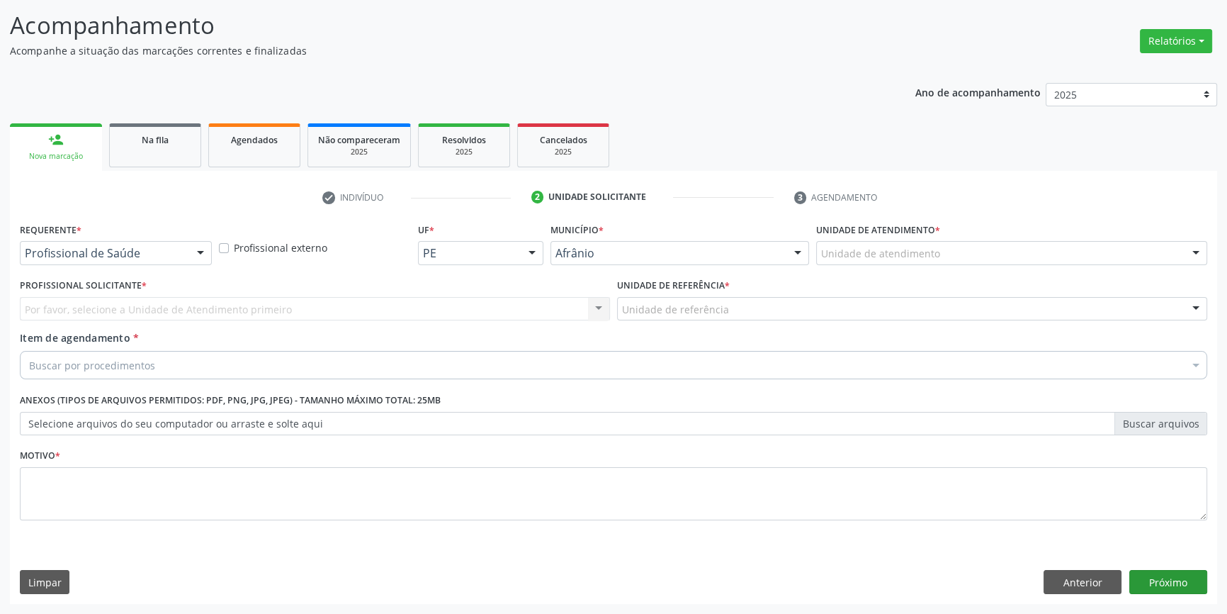
scroll to position [87, 0]
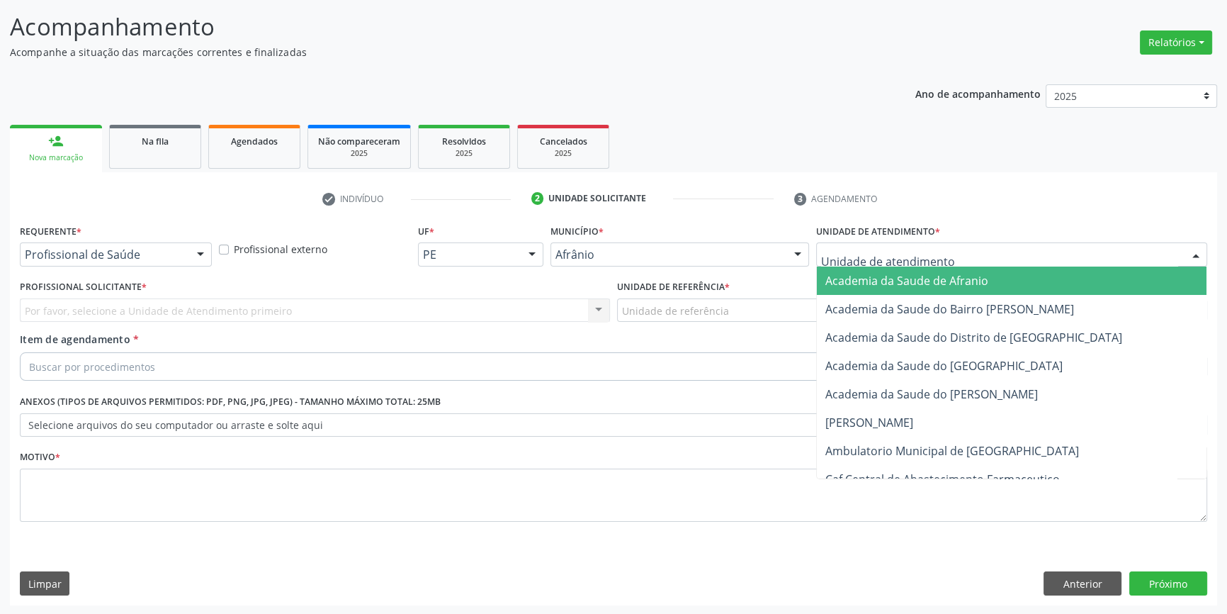
click at [960, 254] on div at bounding box center [1011, 254] width 391 height 24
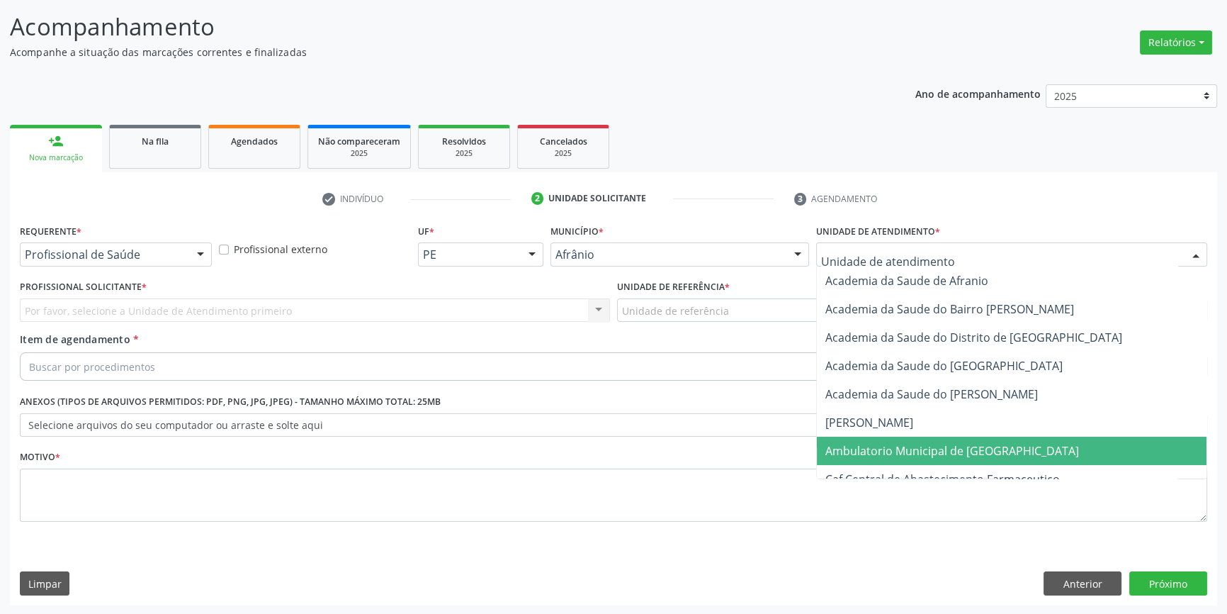
click at [927, 439] on span "Ambulatorio Municipal de [GEOGRAPHIC_DATA]" at bounding box center [1012, 450] width 390 height 28
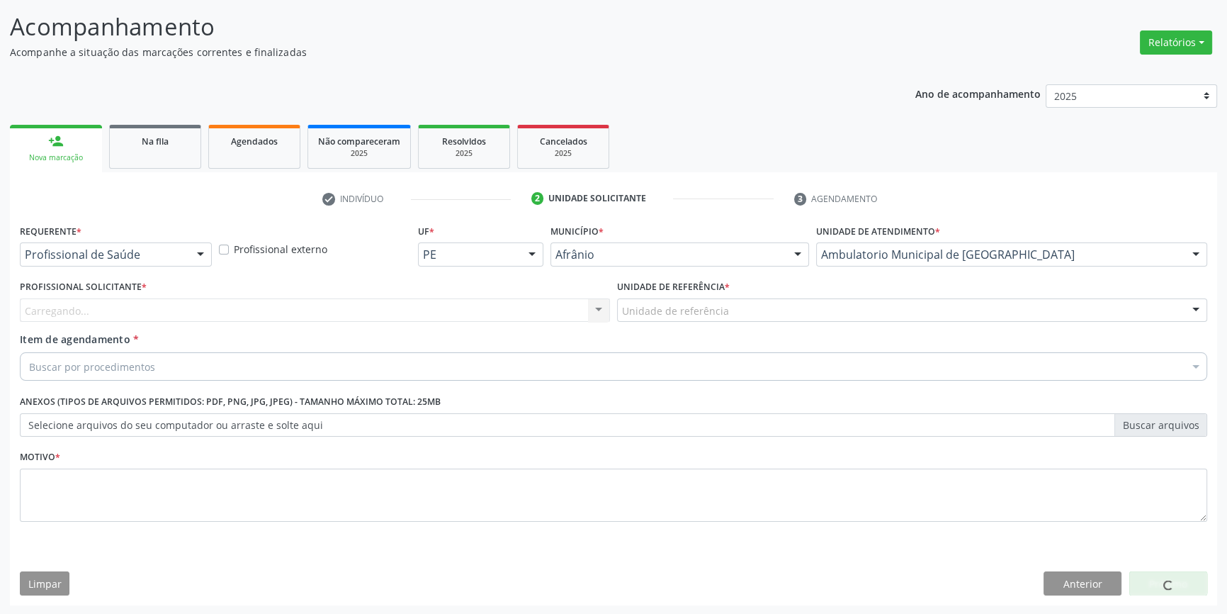
click at [731, 300] on div "Unidade de referência" at bounding box center [912, 310] width 590 height 24
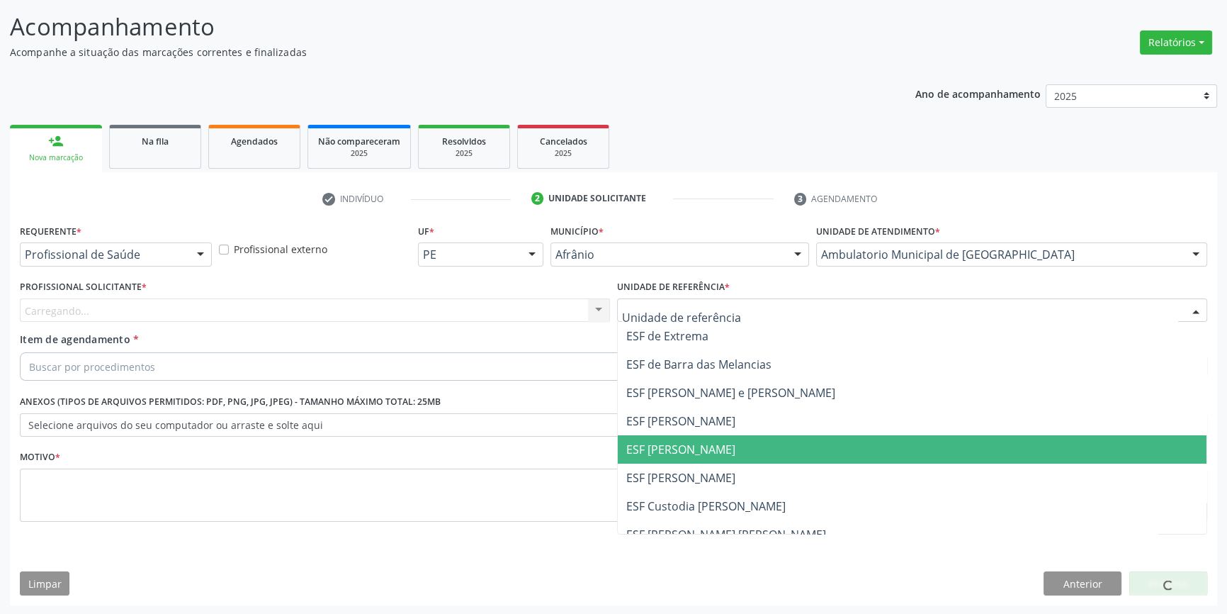
click at [691, 456] on span "ESF [PERSON_NAME]" at bounding box center [912, 449] width 589 height 28
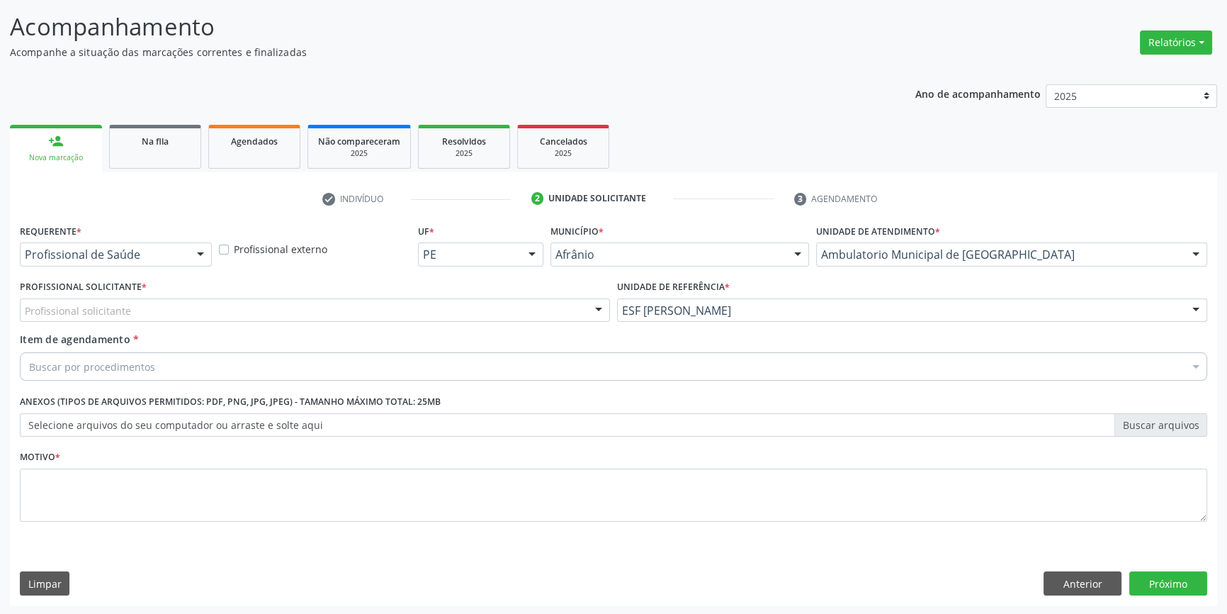
click at [469, 298] on div "Profissional solicitante" at bounding box center [315, 310] width 590 height 24
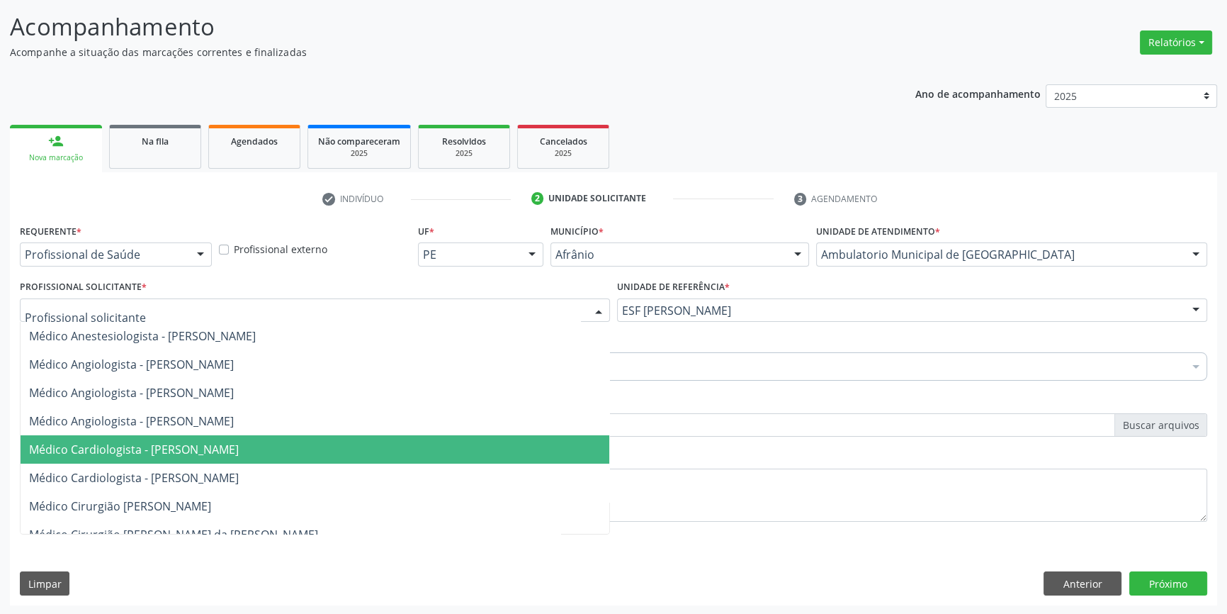
click at [254, 435] on span "Médico Cardiologista - [PERSON_NAME]" at bounding box center [315, 449] width 589 height 28
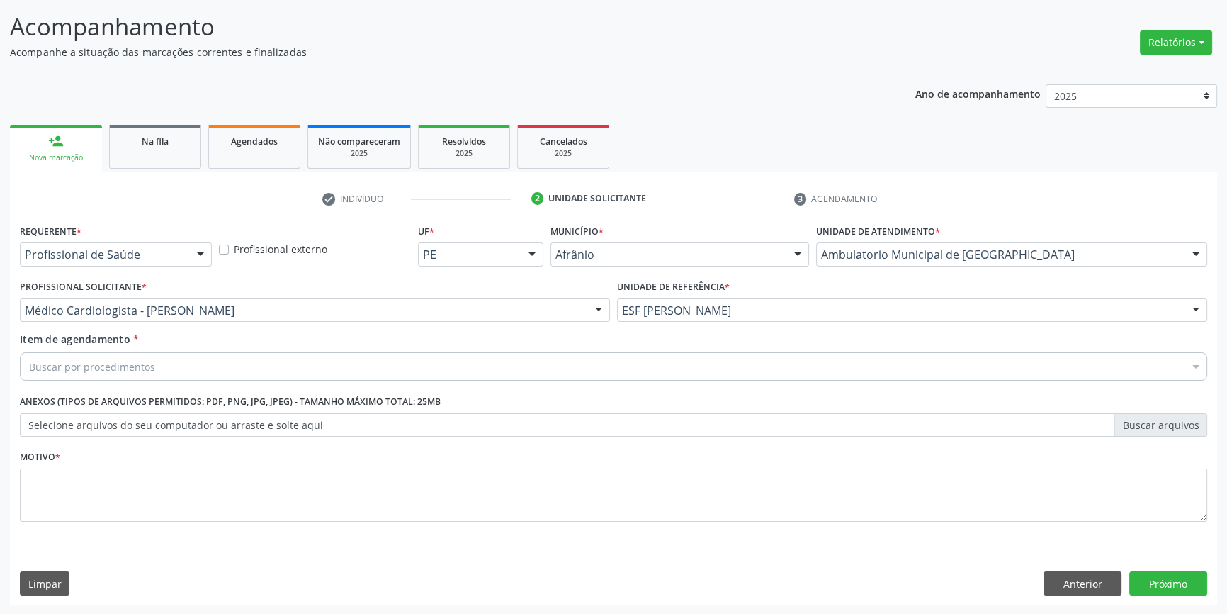
click at [230, 367] on div "Buscar por procedimentos" at bounding box center [613, 366] width 1187 height 28
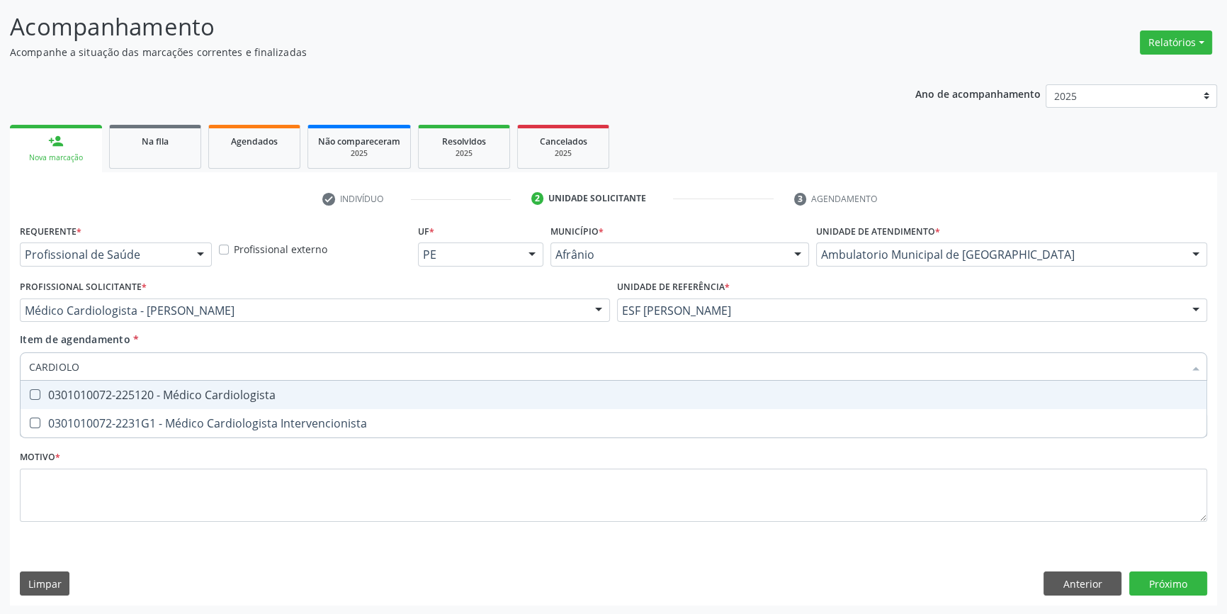
drag, startPoint x: 183, startPoint y: 365, endPoint x: 0, endPoint y: 364, distance: 183.5
click at [0, 364] on div "Acompanhamento Acompanhe a situação das marcações correntes e finalizadas Relat…" at bounding box center [613, 303] width 1227 height 624
type input "CIRURGIÃO GER"
click at [67, 390] on div "0301010072-225225 - Médico Cirurgião Geral" at bounding box center [613, 394] width 1169 height 11
checkbox Geral "true"
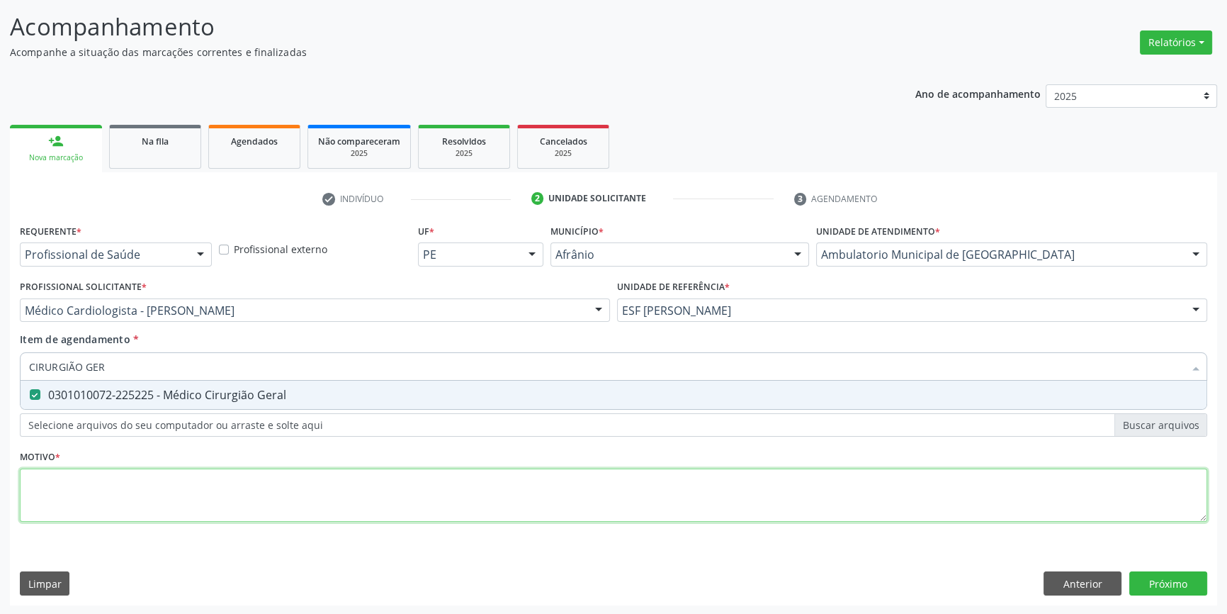
click at [89, 516] on div "Requerente * Profissional de Saúde Profissional de Saúde Paciente Nenhum result…" at bounding box center [613, 380] width 1187 height 321
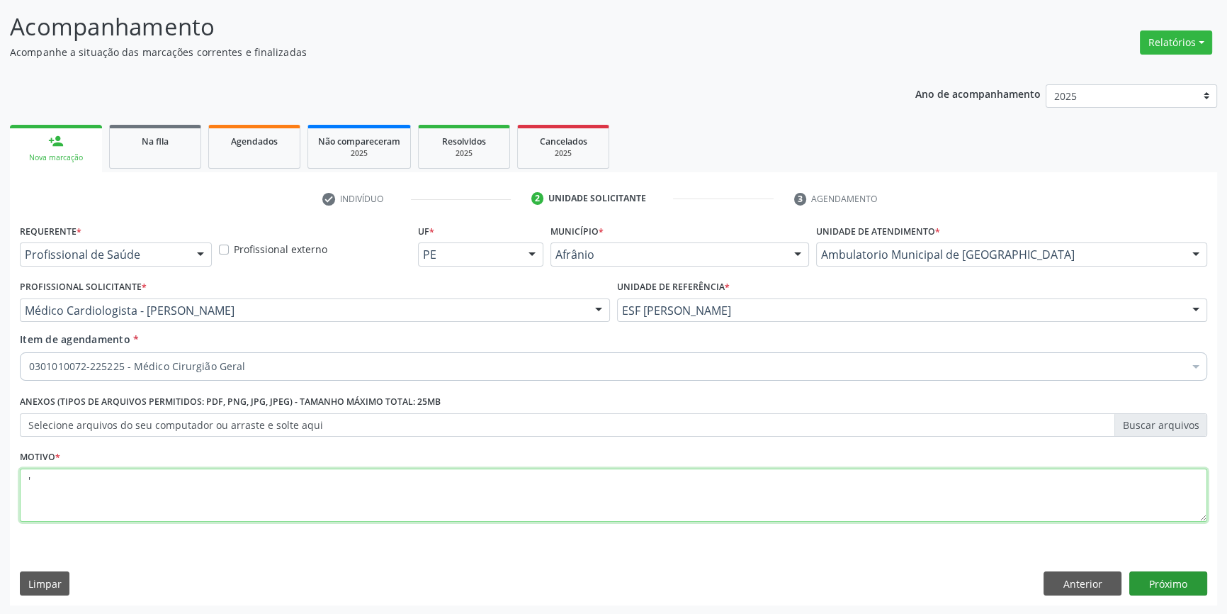
type textarea "'"
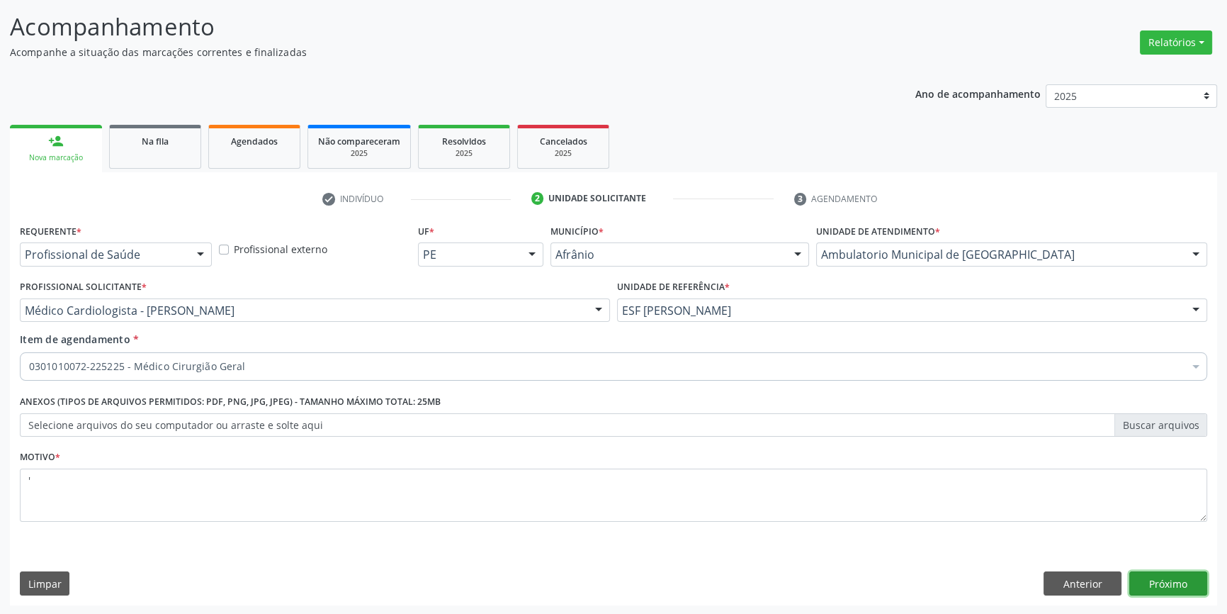
click at [1169, 581] on button "Próximo" at bounding box center [1168, 583] width 78 height 24
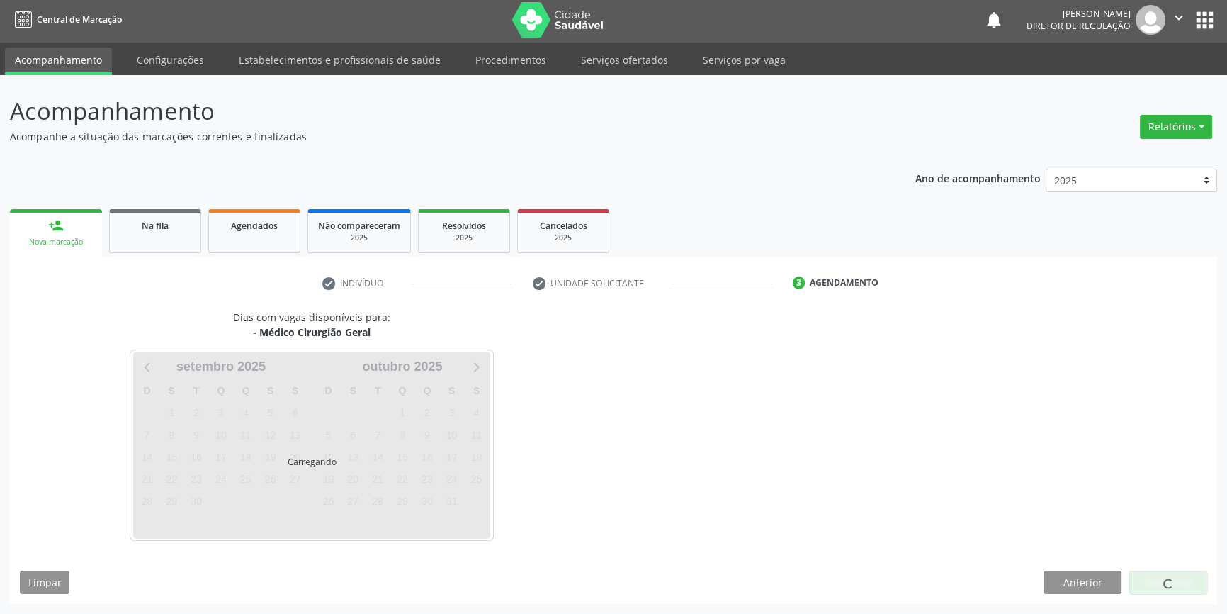
scroll to position [1, 0]
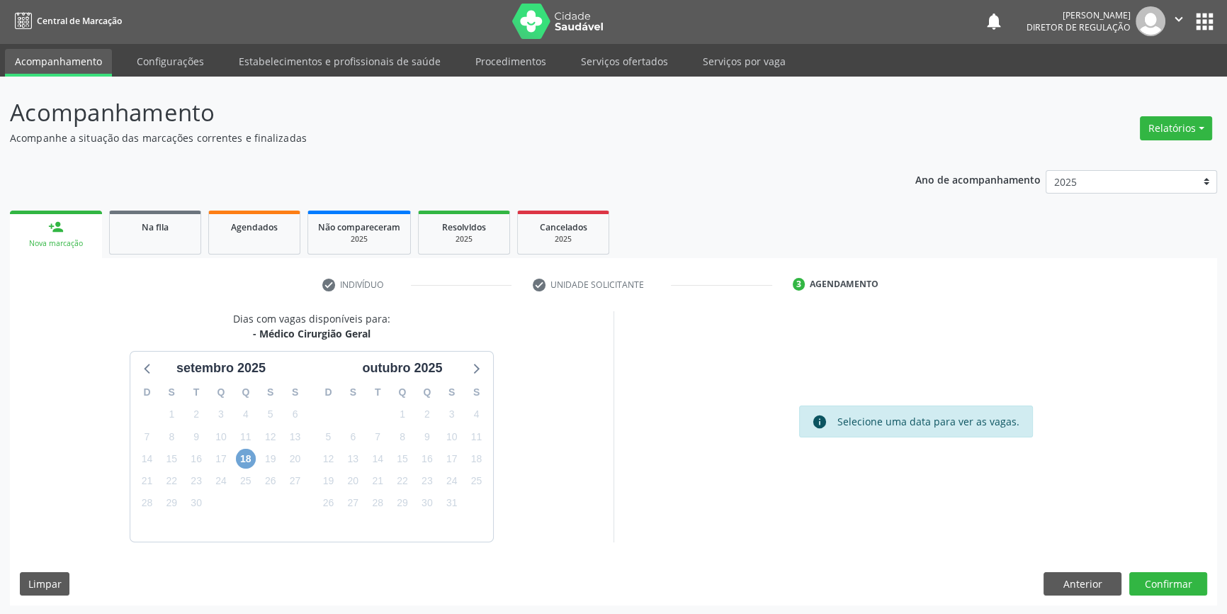
click at [253, 453] on span "18" at bounding box center [246, 458] width 20 height 20
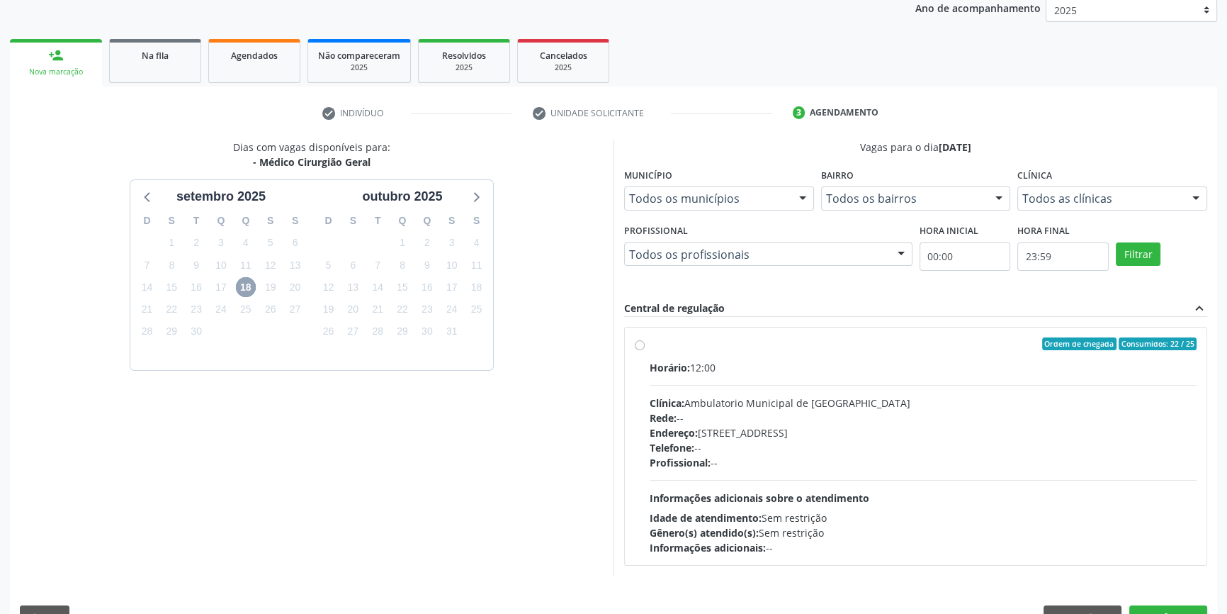
scroll to position [206, 0]
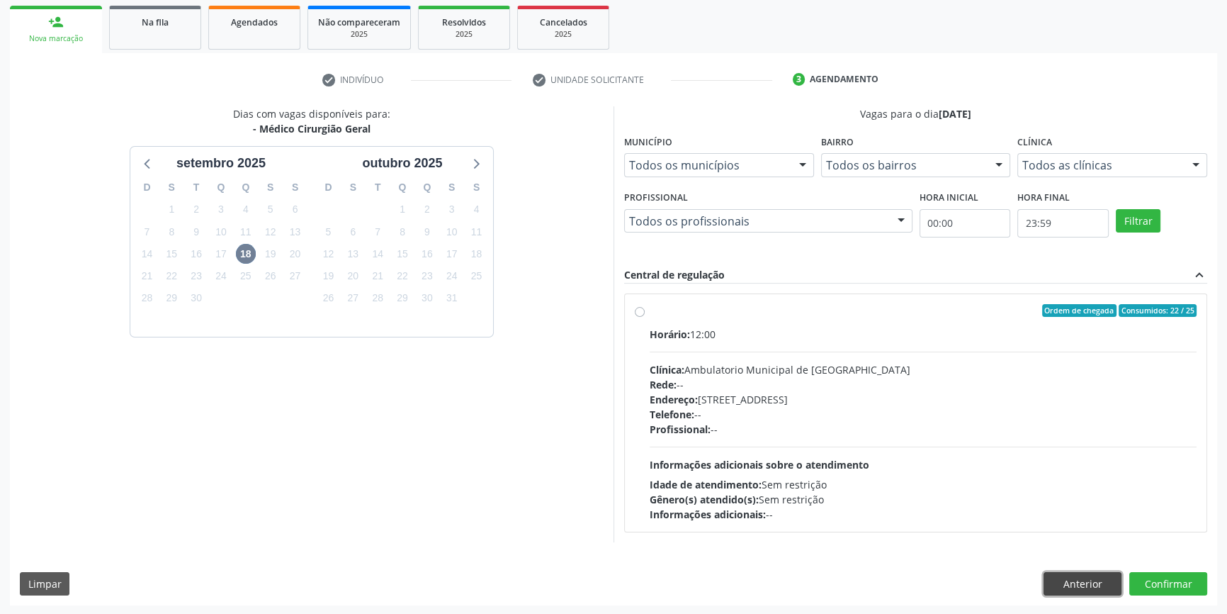
click at [1071, 583] on button "Anterior" at bounding box center [1083, 584] width 78 height 24
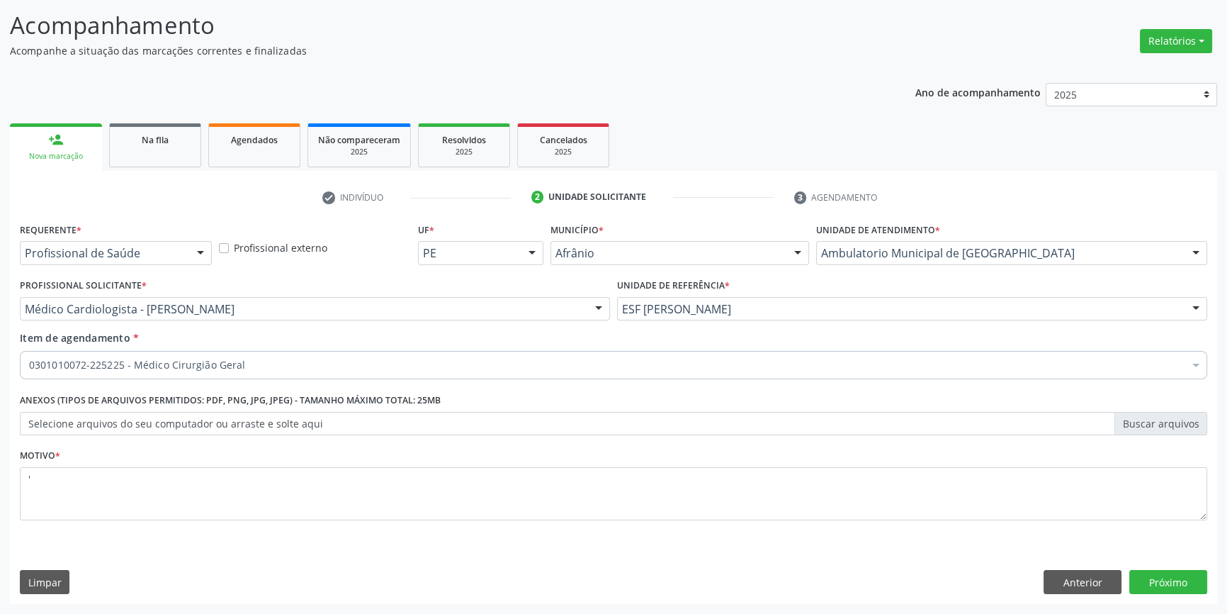
scroll to position [87, 0]
drag, startPoint x: 1084, startPoint y: 575, endPoint x: 1024, endPoint y: 572, distance: 59.6
click at [1082, 576] on button "Anterior" at bounding box center [1083, 583] width 78 height 24
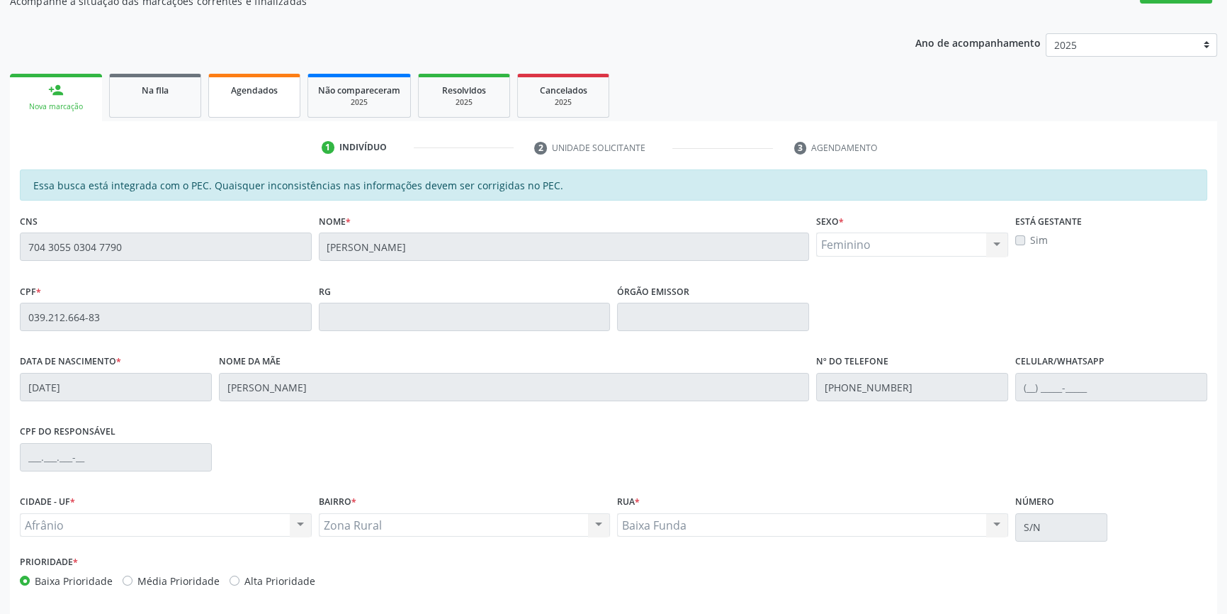
scroll to position [194, 0]
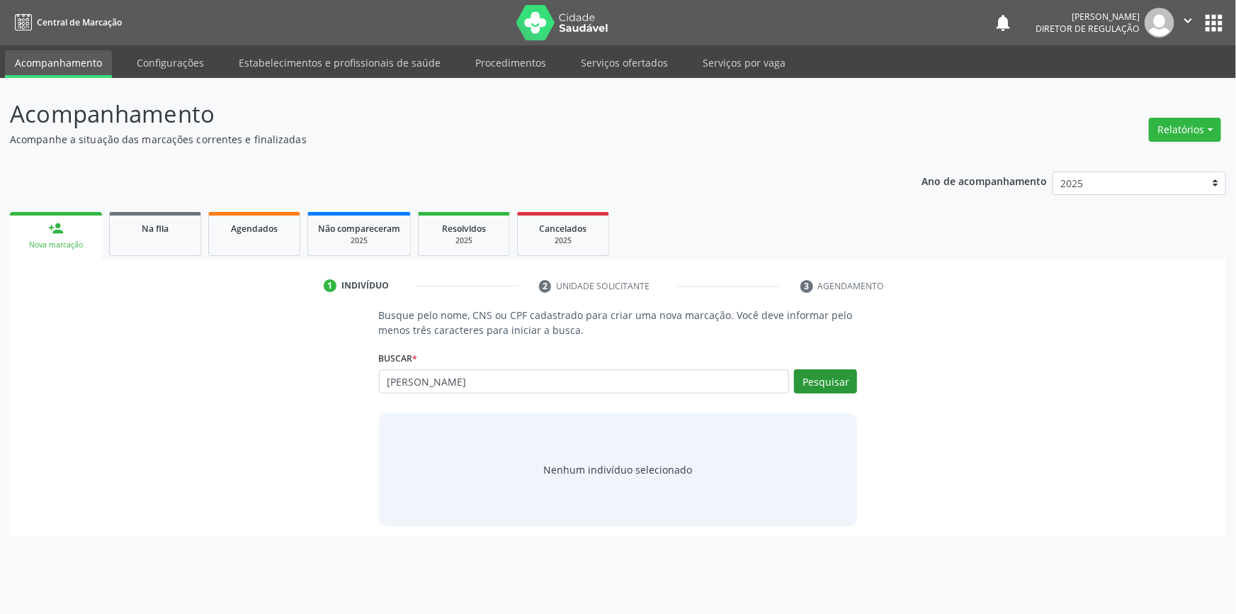
type input "[PERSON_NAME]"
click at [842, 384] on button "Pesquisar" at bounding box center [825, 381] width 63 height 24
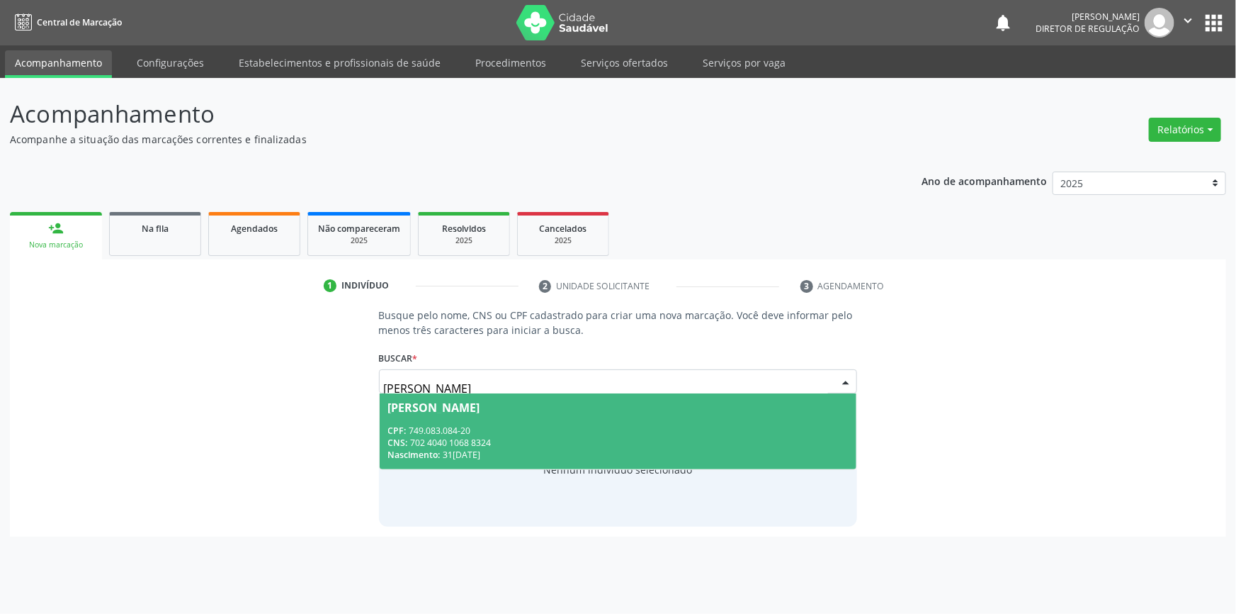
click at [556, 424] on div "CPF: 749.083.084-20" at bounding box center [618, 430] width 460 height 12
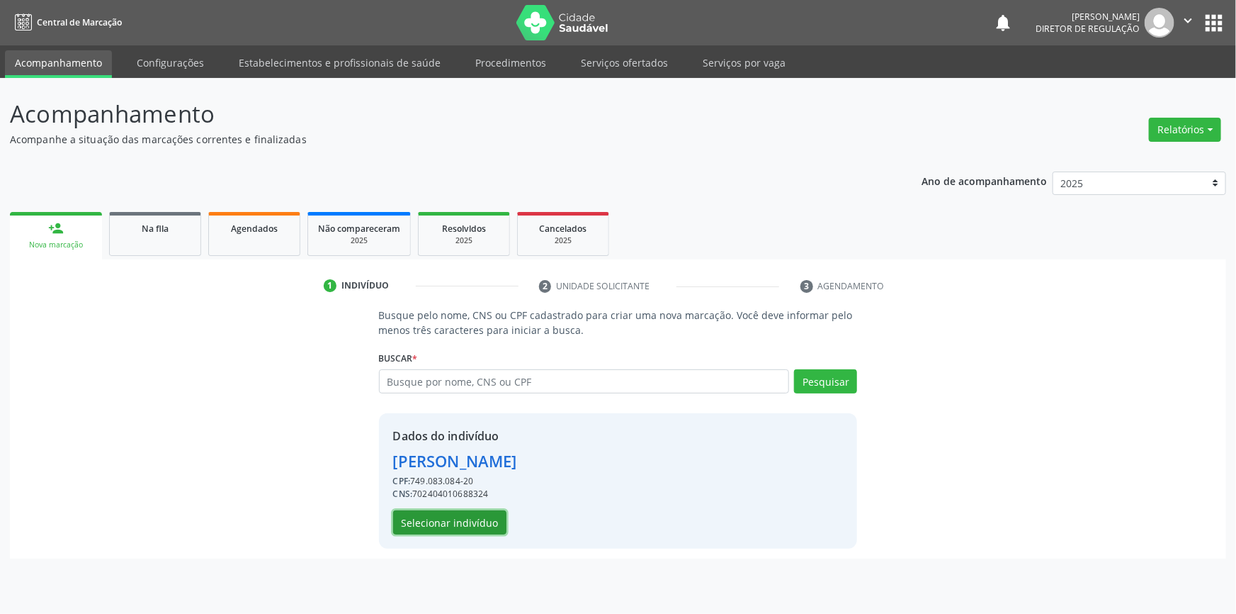
click at [490, 517] on button "Selecionar indivíduo" at bounding box center [449, 522] width 113 height 24
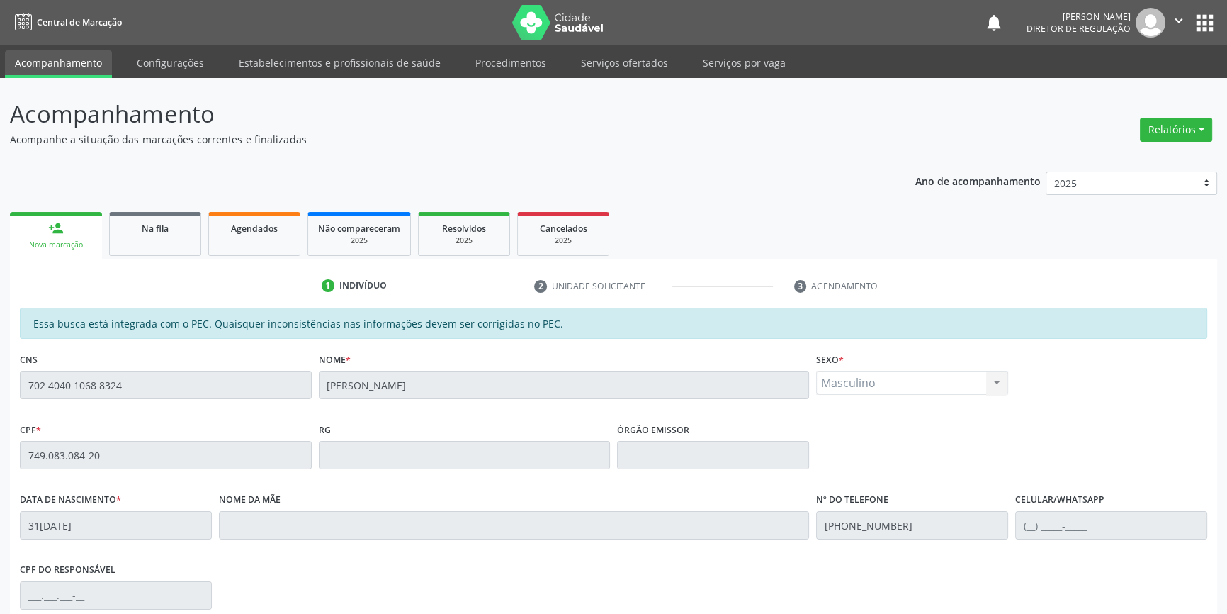
scroll to position [194, 0]
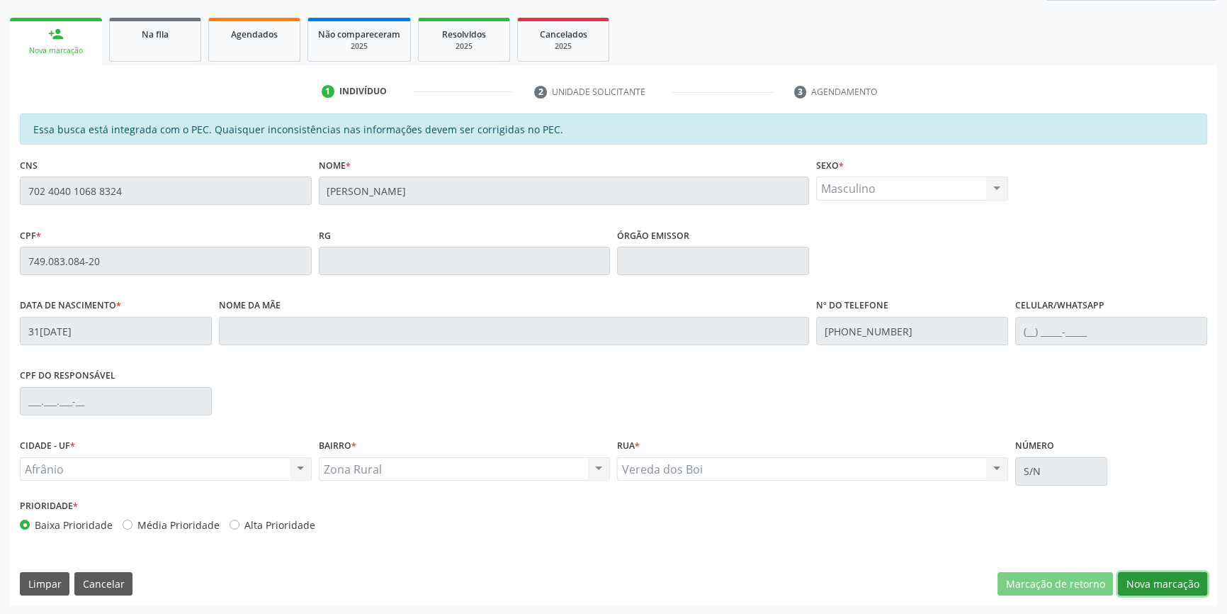
click at [1179, 590] on button "Nova marcação" at bounding box center [1162, 584] width 89 height 24
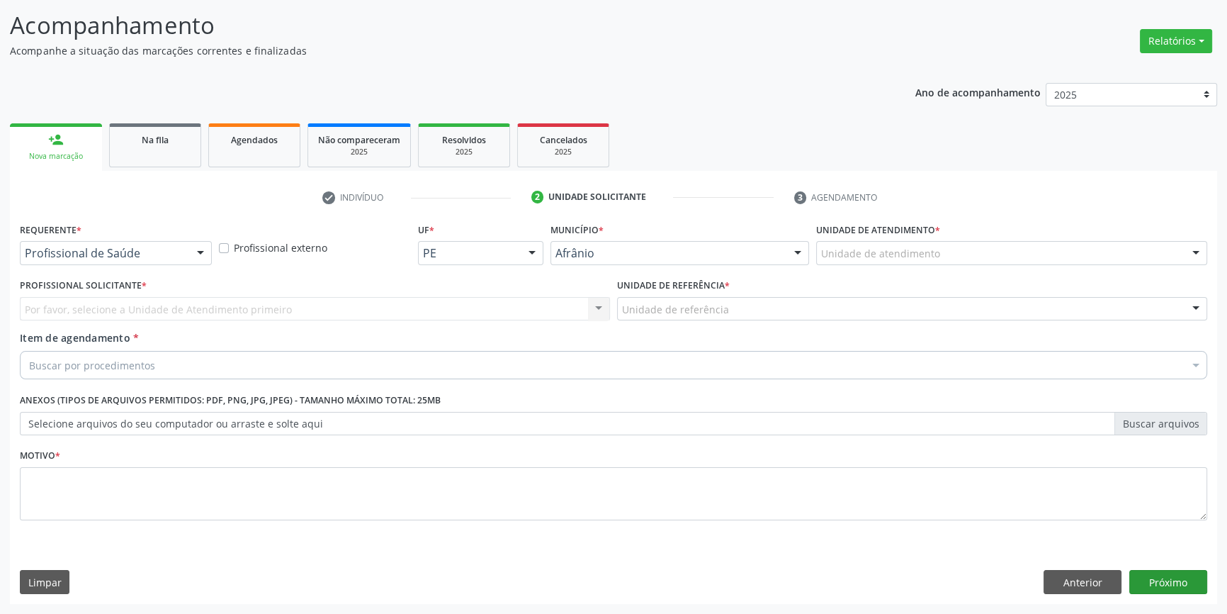
scroll to position [87, 0]
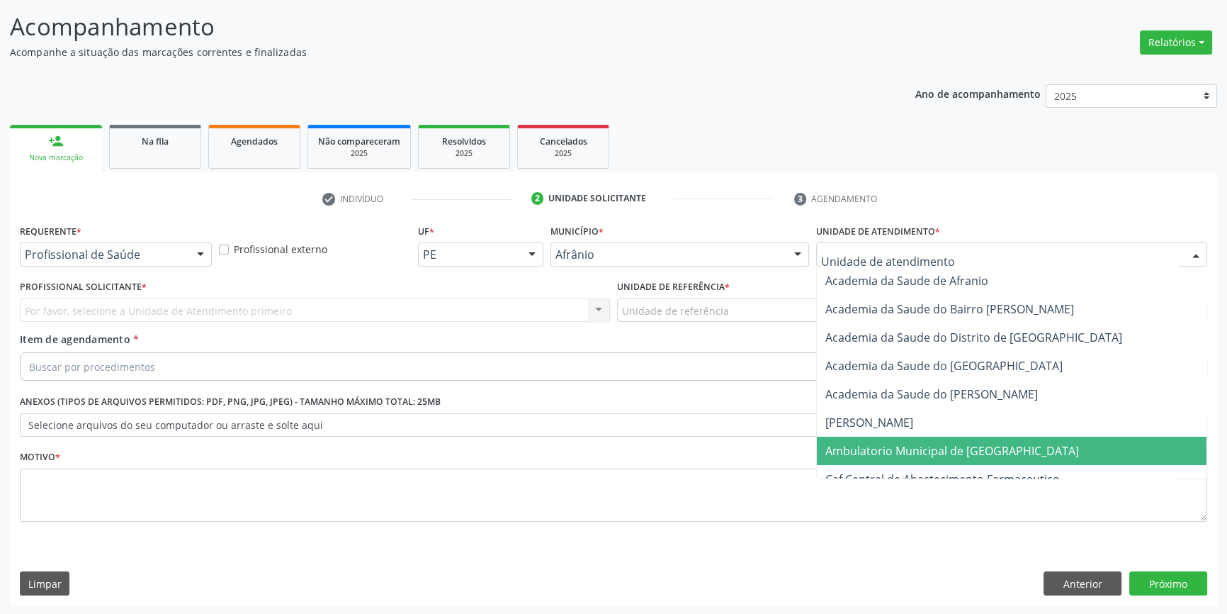
drag, startPoint x: 882, startPoint y: 450, endPoint x: 812, endPoint y: 369, distance: 107.0
click at [877, 436] on span "Ambulatorio Municipal de [GEOGRAPHIC_DATA]" at bounding box center [1012, 450] width 390 height 28
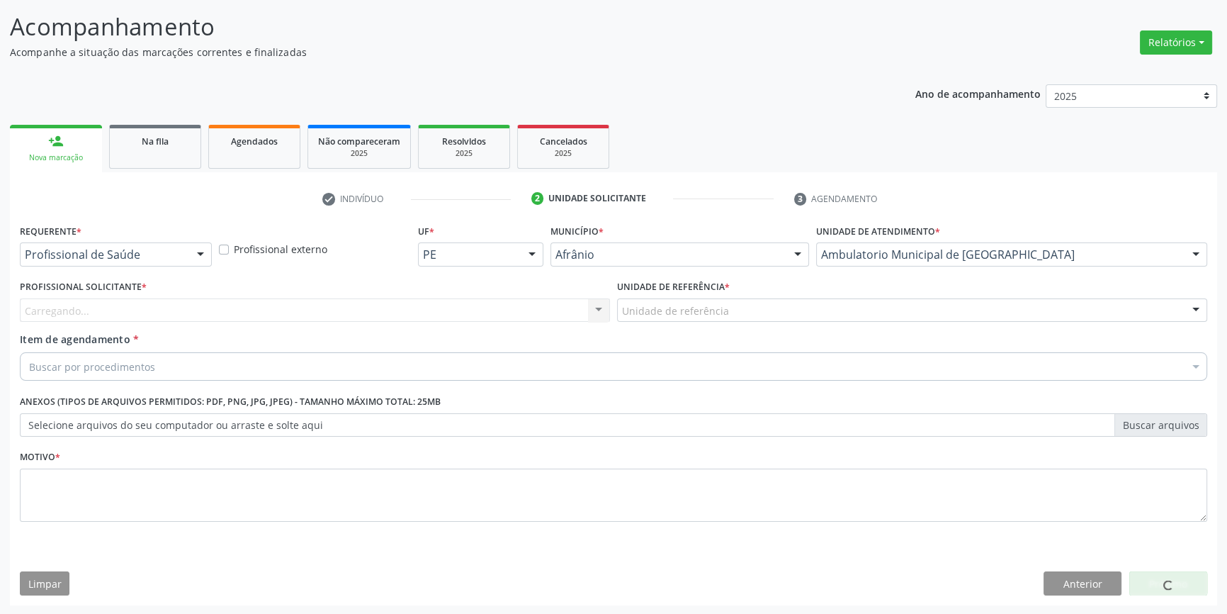
click at [755, 310] on div "Unidade de referência" at bounding box center [912, 310] width 590 height 24
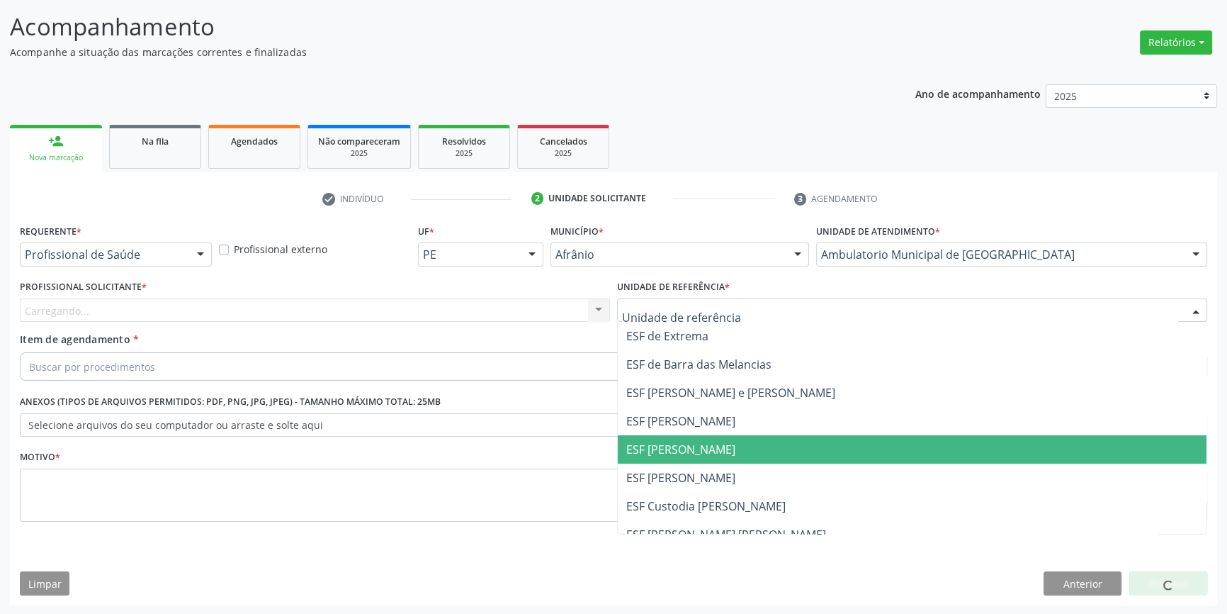
click at [711, 447] on span "ESF [PERSON_NAME]" at bounding box center [680, 449] width 109 height 16
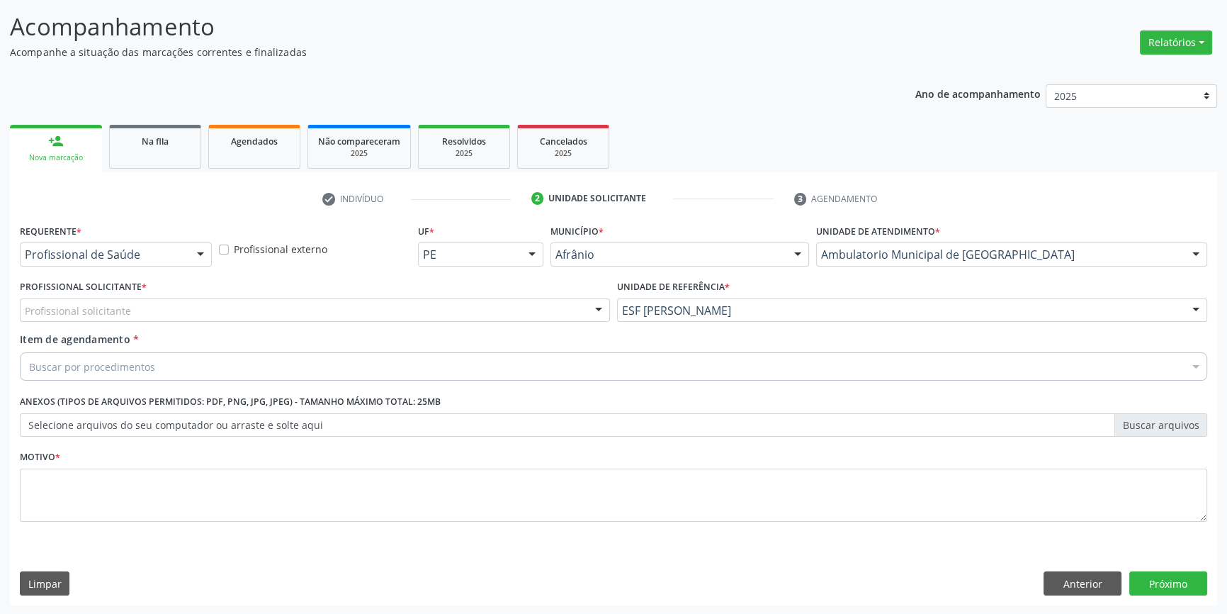
click at [473, 312] on div "Profissional solicitante" at bounding box center [315, 310] width 590 height 24
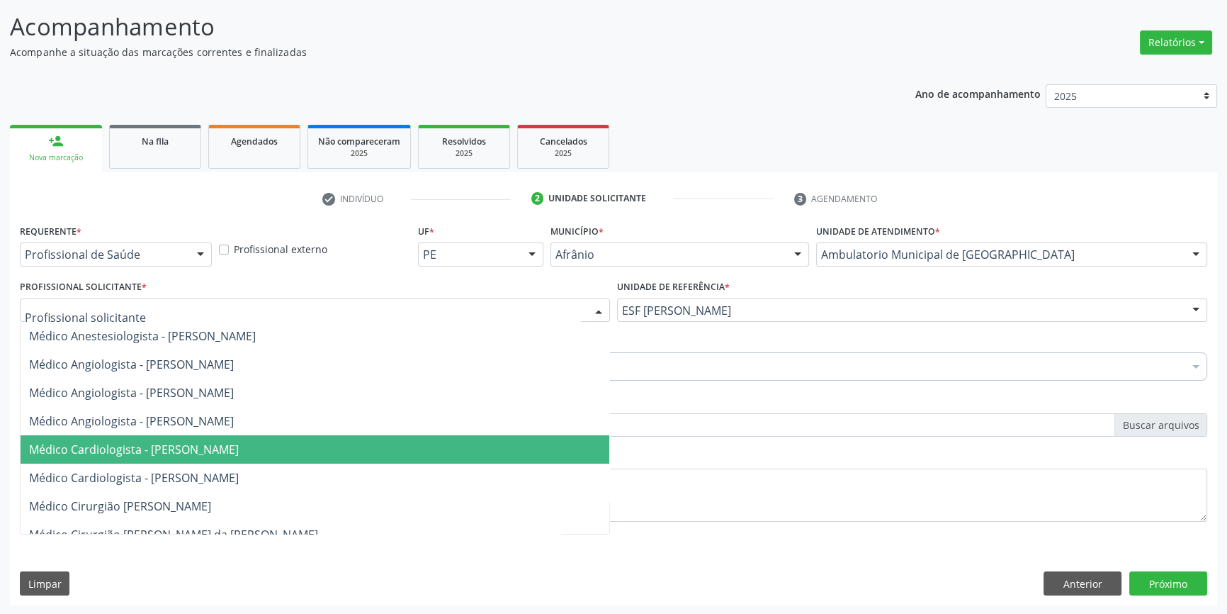
click at [230, 454] on span "Médico Cardiologista - [PERSON_NAME]" at bounding box center [134, 449] width 210 height 16
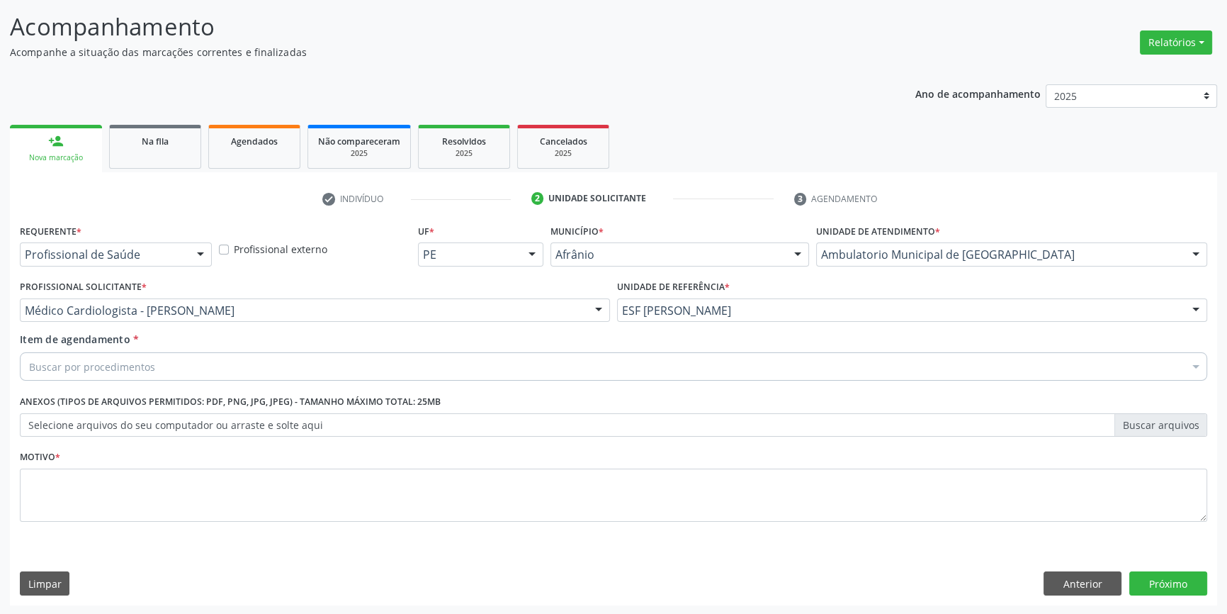
click at [190, 374] on div "Buscar por procedimentos" at bounding box center [613, 366] width 1187 height 28
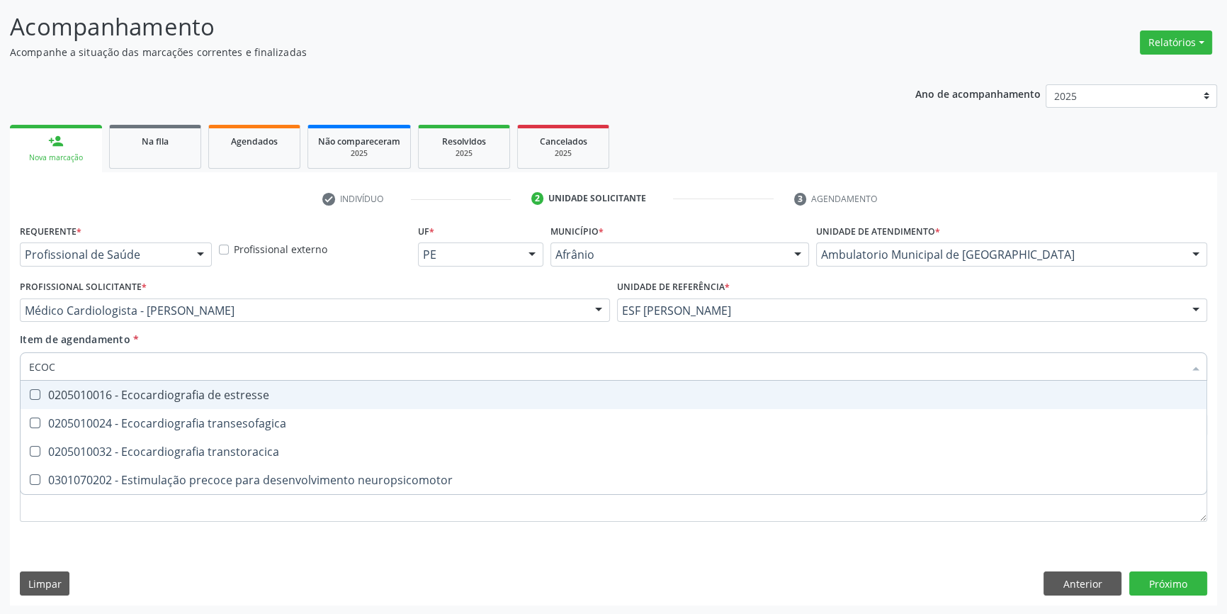
type input "ECOCA"
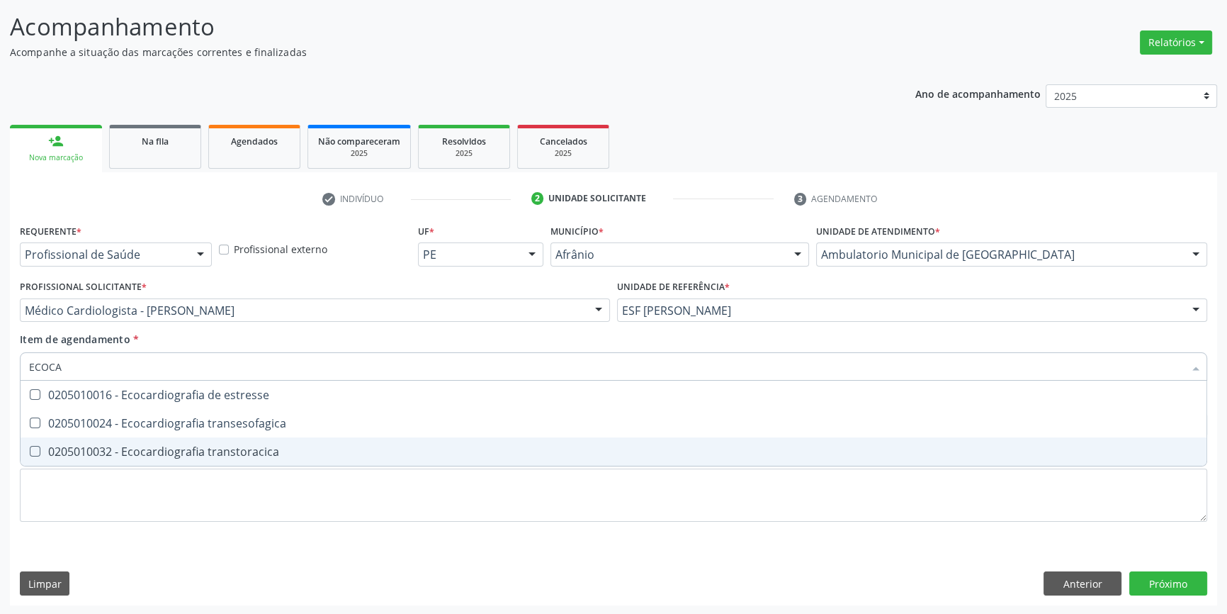
click at [220, 446] on div "0205010032 - Ecocardiografia transtoracica" at bounding box center [613, 451] width 1169 height 11
checkbox transtoracica "true"
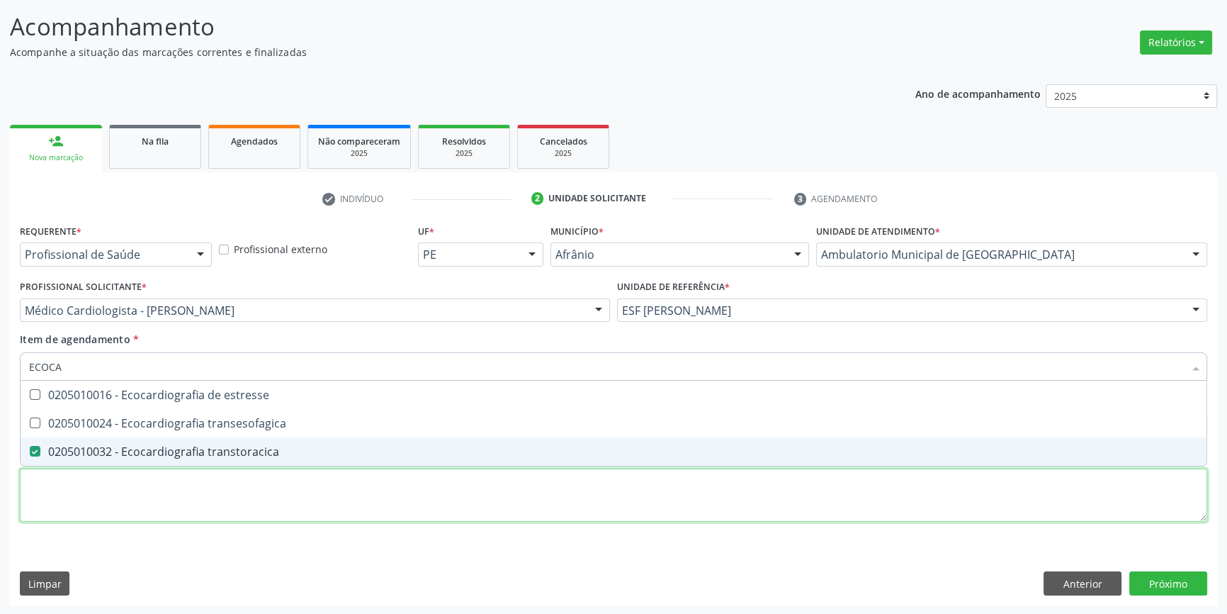
click at [161, 487] on div "Requerente * Profissional de Saúde Profissional de Saúde Paciente Nenhum result…" at bounding box center [613, 380] width 1187 height 321
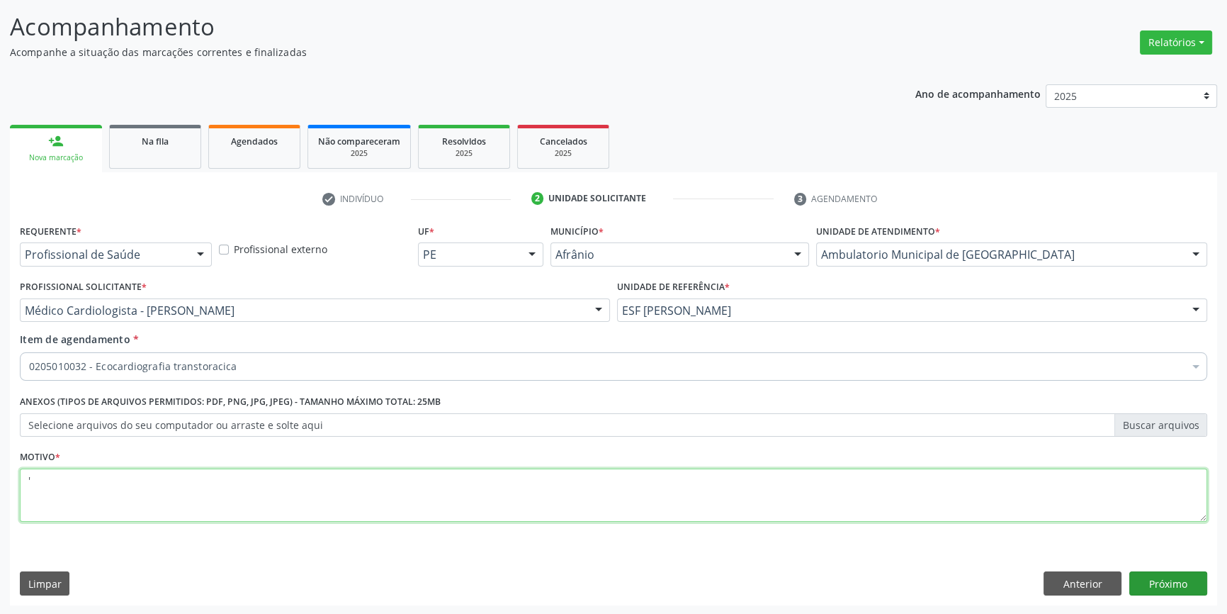
type textarea "'"
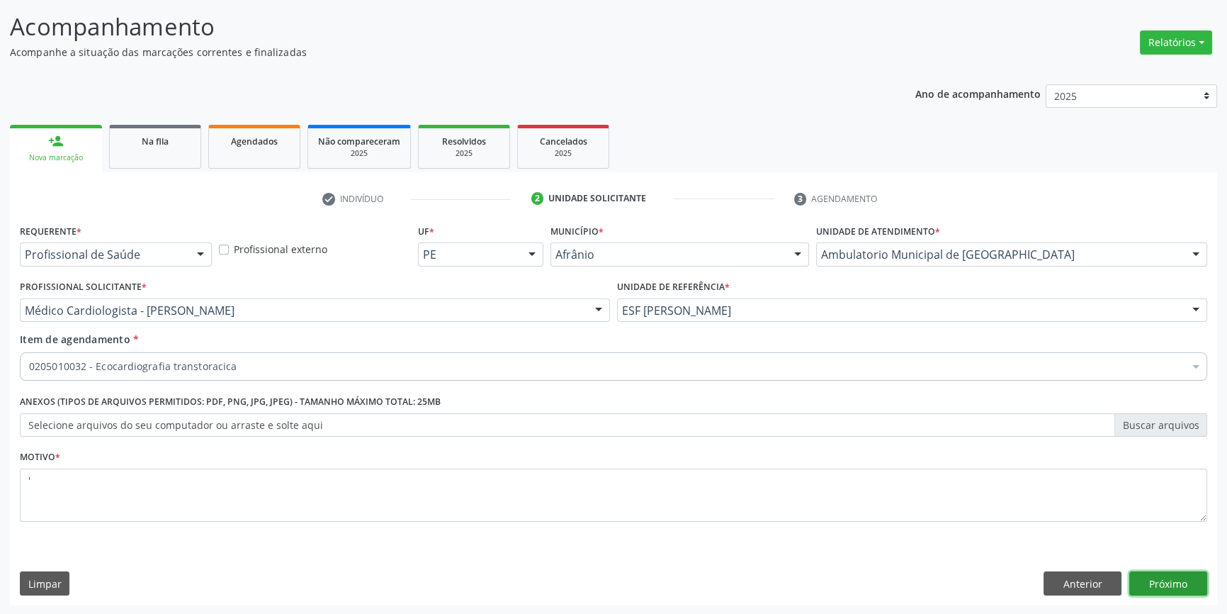
click at [1169, 577] on button "Próximo" at bounding box center [1168, 583] width 78 height 24
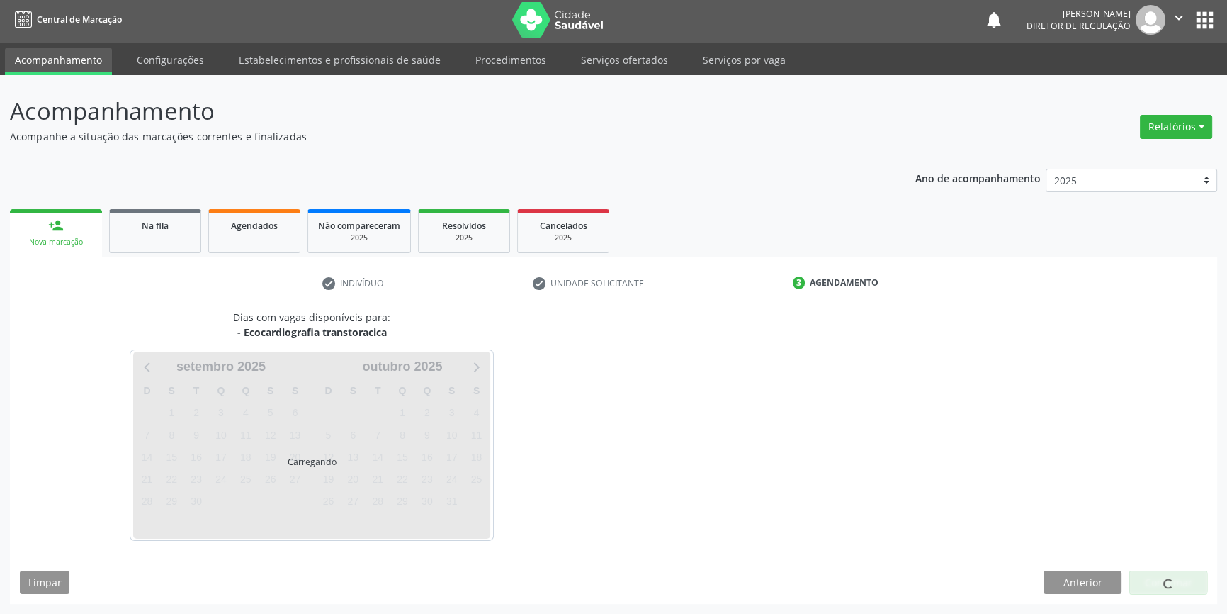
scroll to position [1, 0]
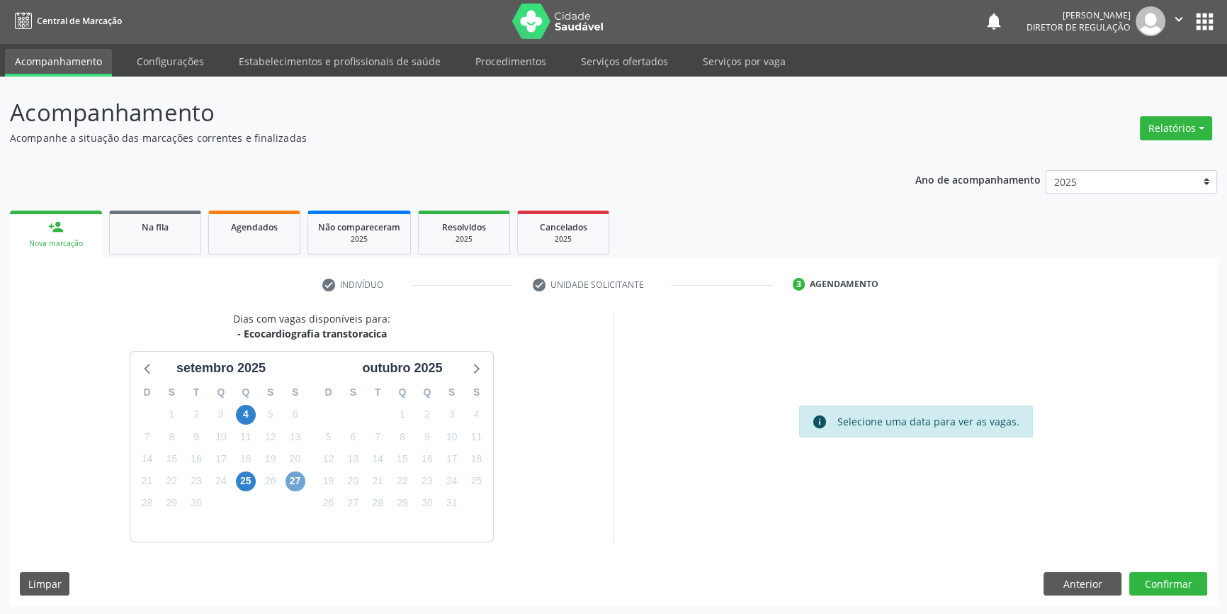
click at [290, 480] on span "27" at bounding box center [295, 481] width 20 height 20
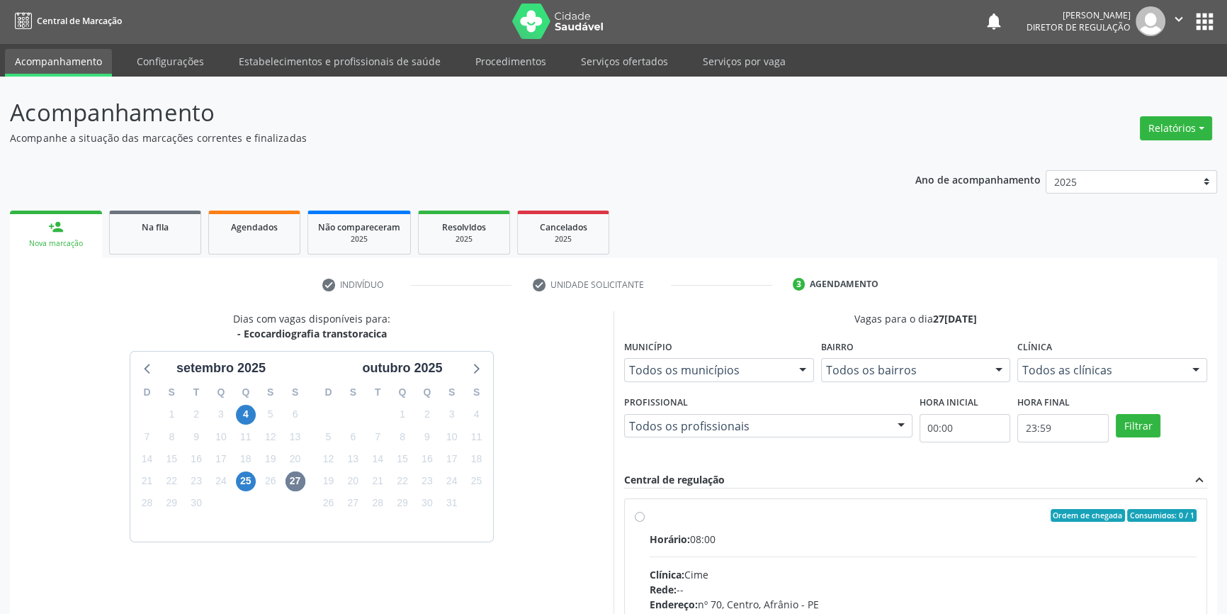
click at [689, 525] on label "Ordem de chegada Consumidos: 0 / 1 Horário: 08:00 Clínica: Cime Rede: -- Endere…" at bounding box center [923, 617] width 547 height 217
click at [645, 521] on input "Ordem de chegada Consumidos: 0 / 1 Horário: 08:00 Clínica: Cime Rede: -- Endere…" at bounding box center [640, 515] width 10 height 13
radio input "true"
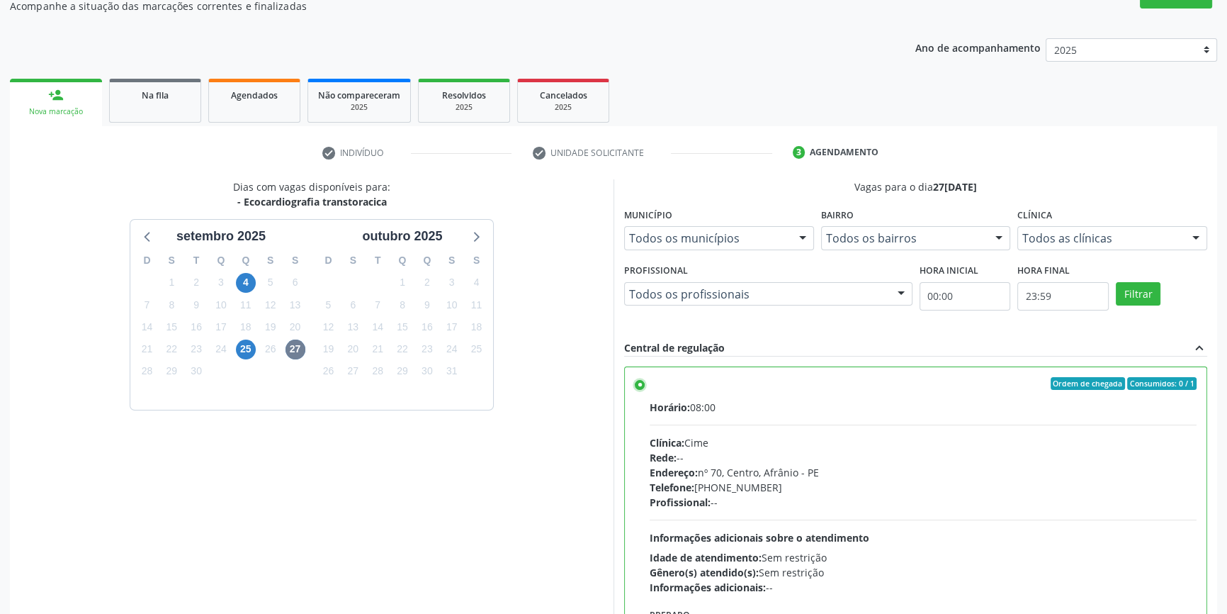
scroll to position [232, 0]
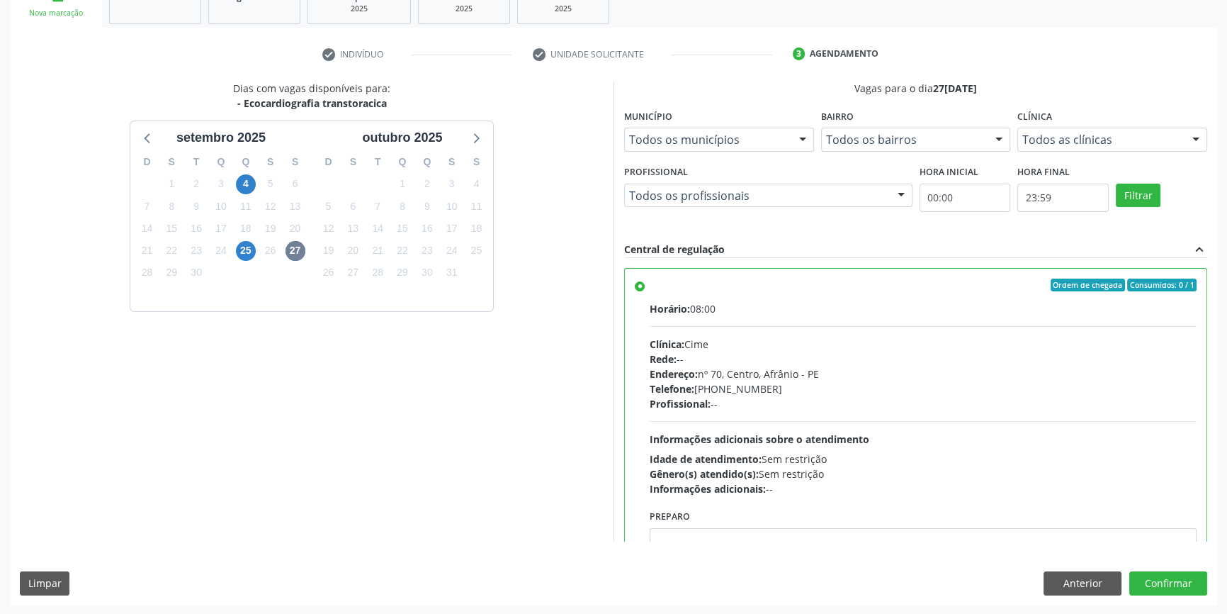
click at [1173, 558] on div "Dias com vagas disponíveis para: - Ecocardiografia transtoracica setembro 2025 …" at bounding box center [613, 343] width 1207 height 524
click at [1169, 574] on button "Confirmar" at bounding box center [1168, 583] width 78 height 24
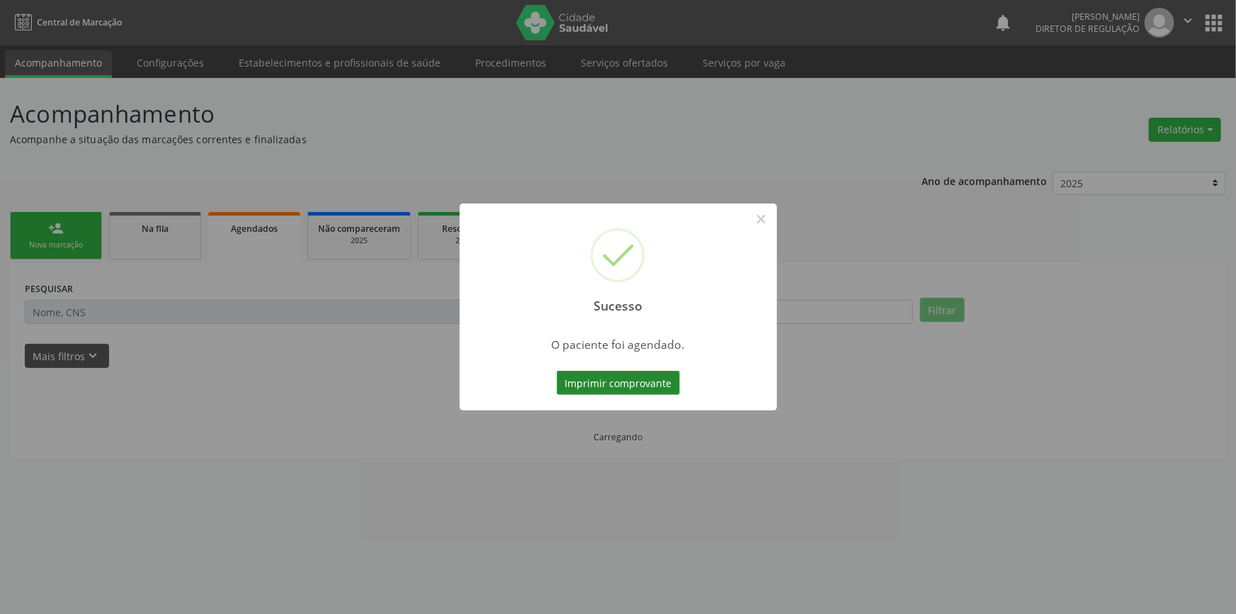
click at [655, 375] on button "Imprimir comprovante" at bounding box center [618, 383] width 123 height 24
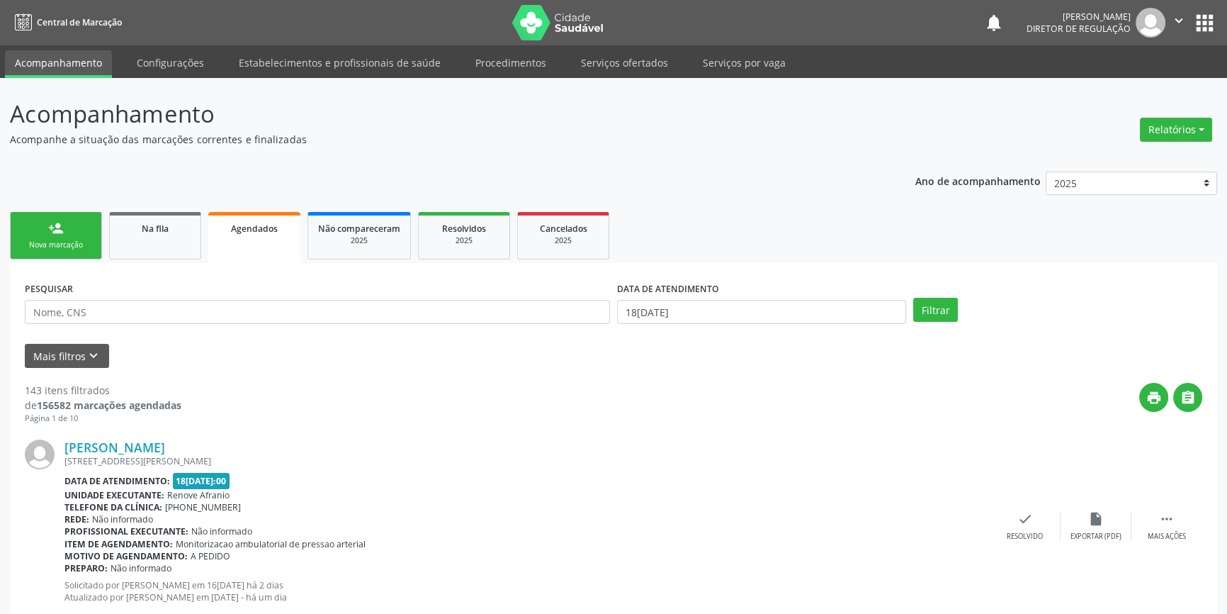
click at [55, 227] on div "person_add" at bounding box center [56, 228] width 16 height 16
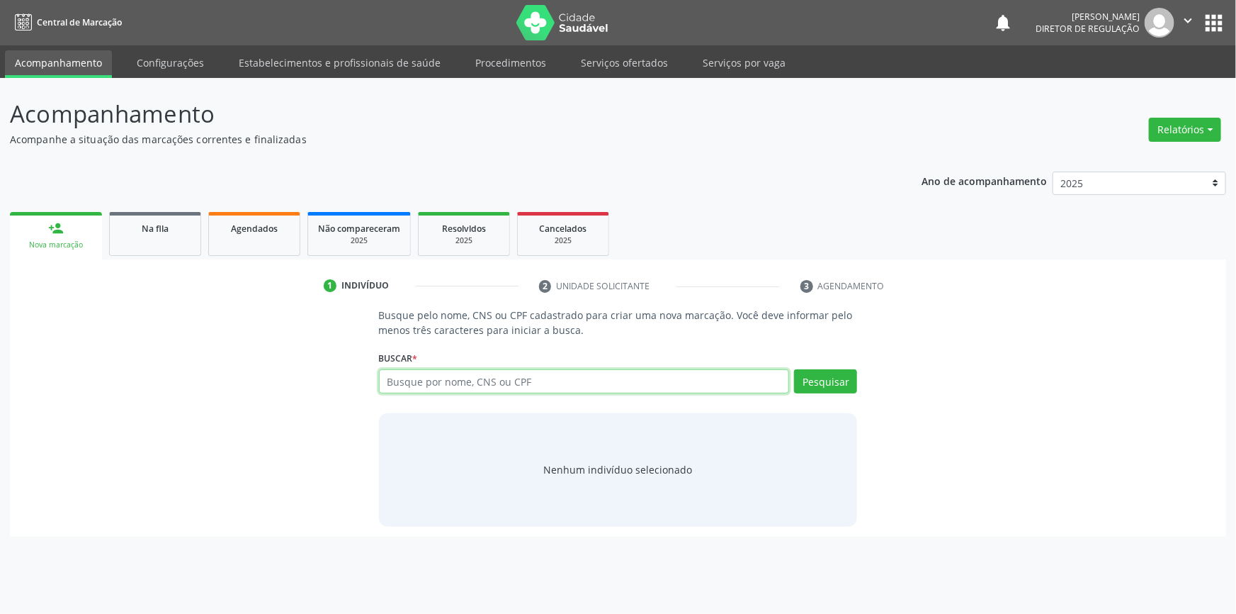
click at [422, 379] on input "text" at bounding box center [584, 381] width 411 height 24
type input "7"
type input "04052771486"
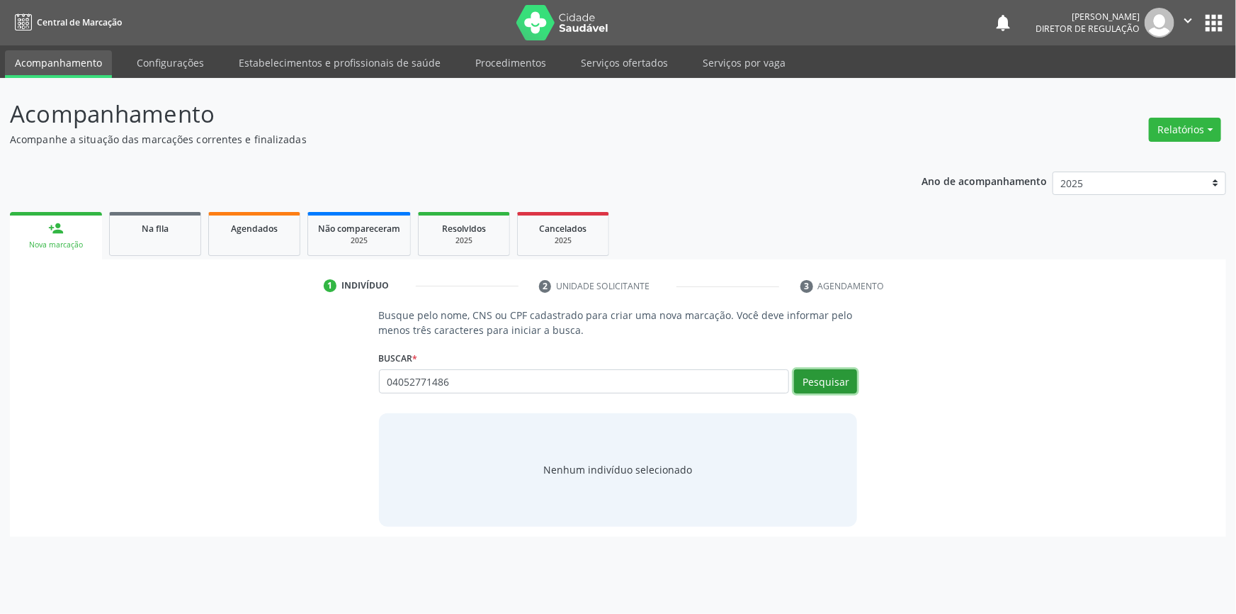
click at [814, 375] on button "Pesquisar" at bounding box center [825, 381] width 63 height 24
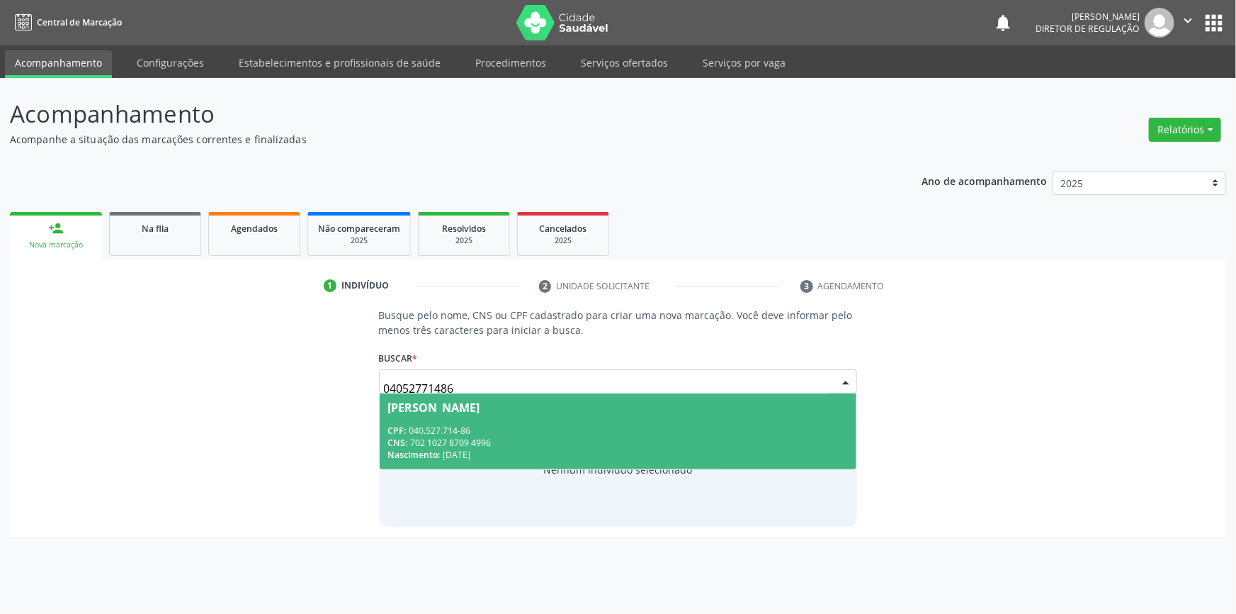
click at [548, 438] on div "CNS: 702 1027 8709 4996" at bounding box center [618, 442] width 460 height 12
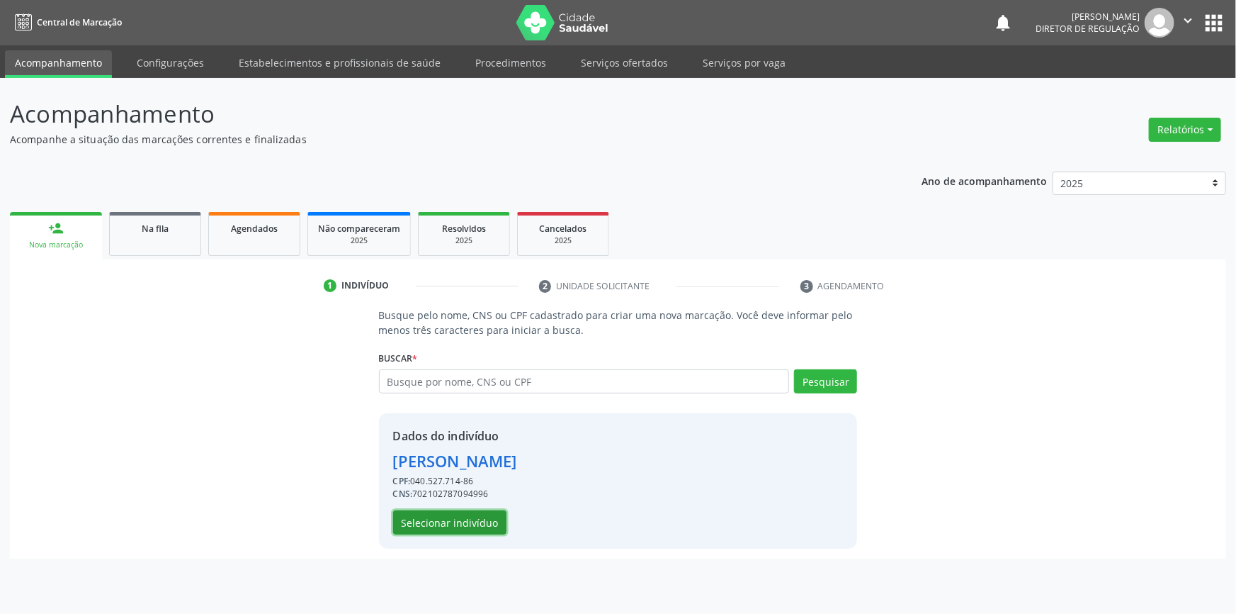
click at [463, 519] on button "Selecionar indivíduo" at bounding box center [449, 522] width 113 height 24
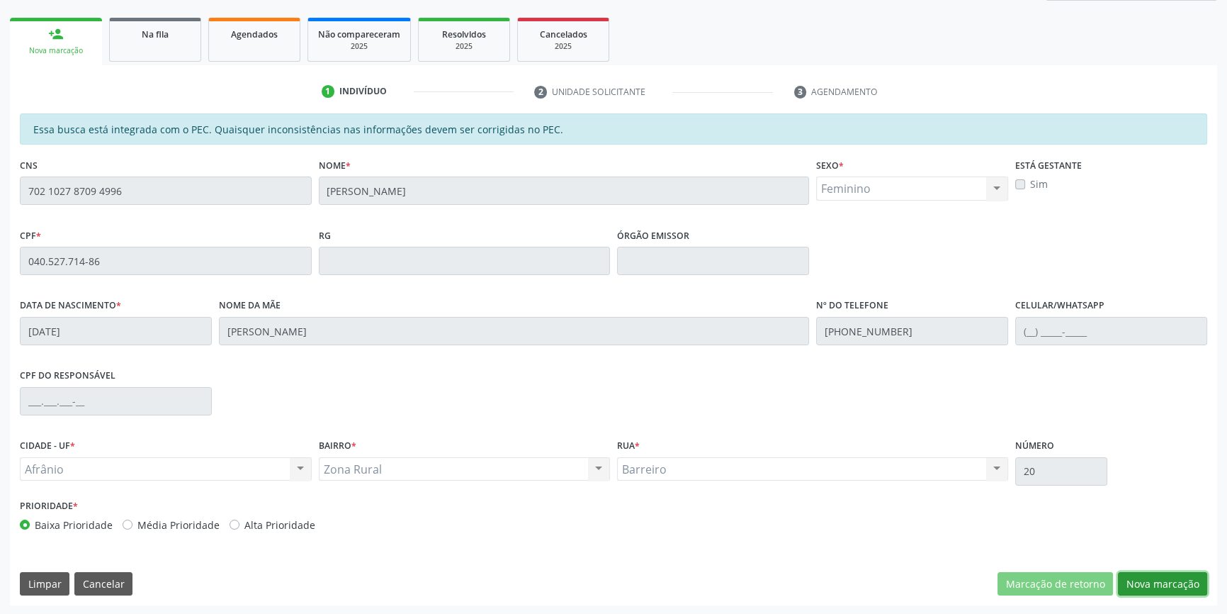
click at [1165, 572] on button "Nova marcação" at bounding box center [1162, 584] width 89 height 24
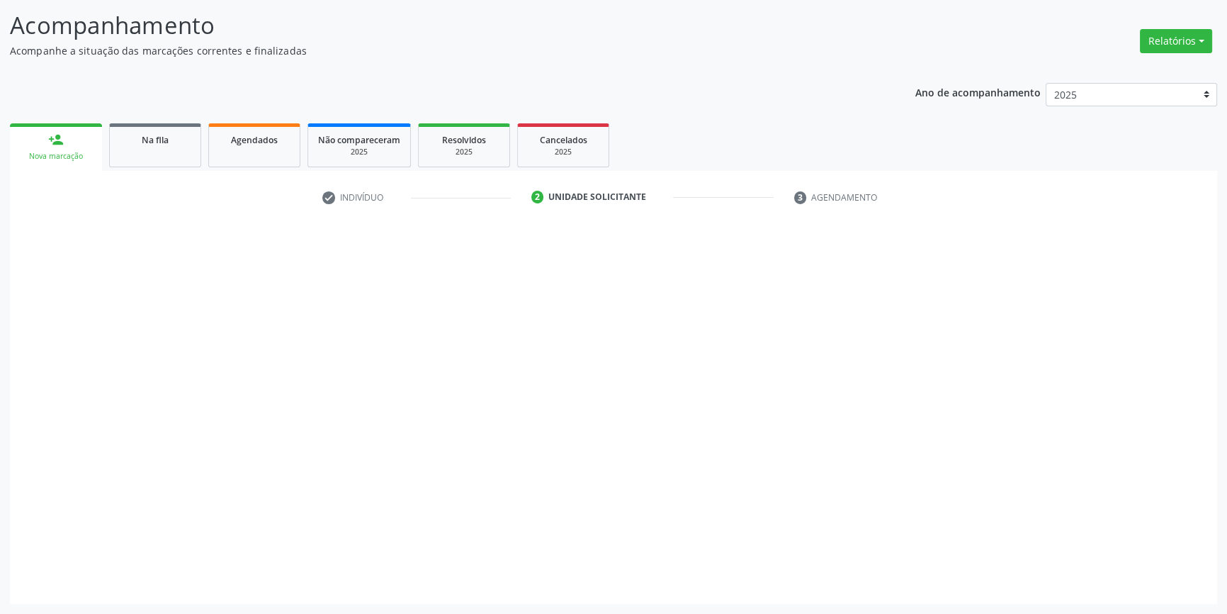
scroll to position [87, 0]
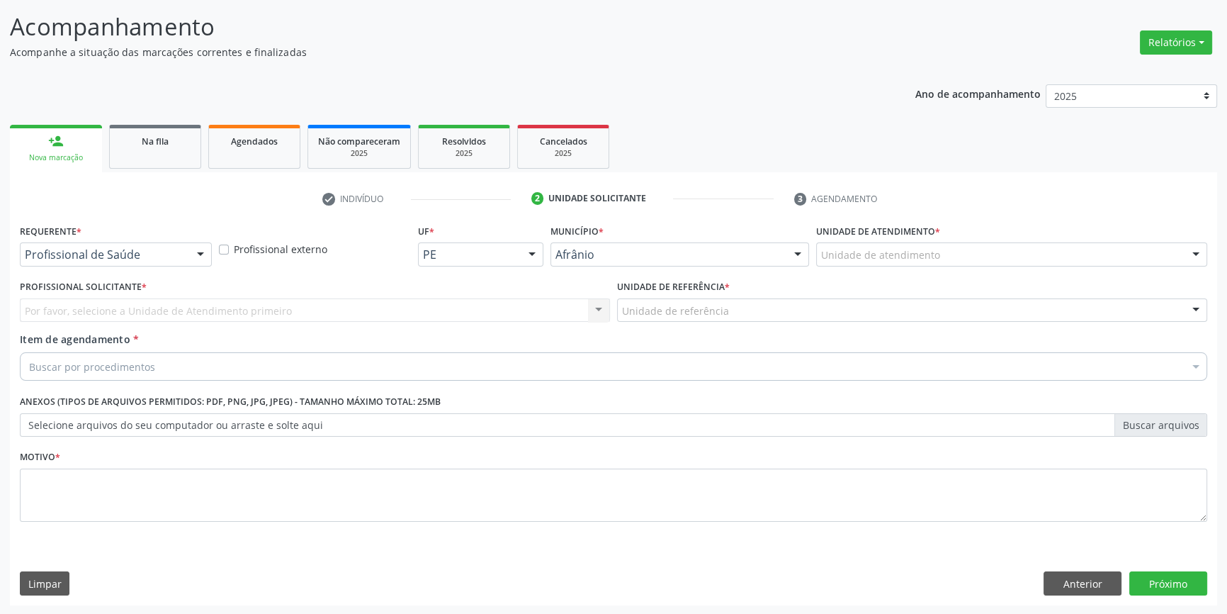
click at [878, 263] on div "Unidade de atendimento" at bounding box center [1011, 254] width 391 height 24
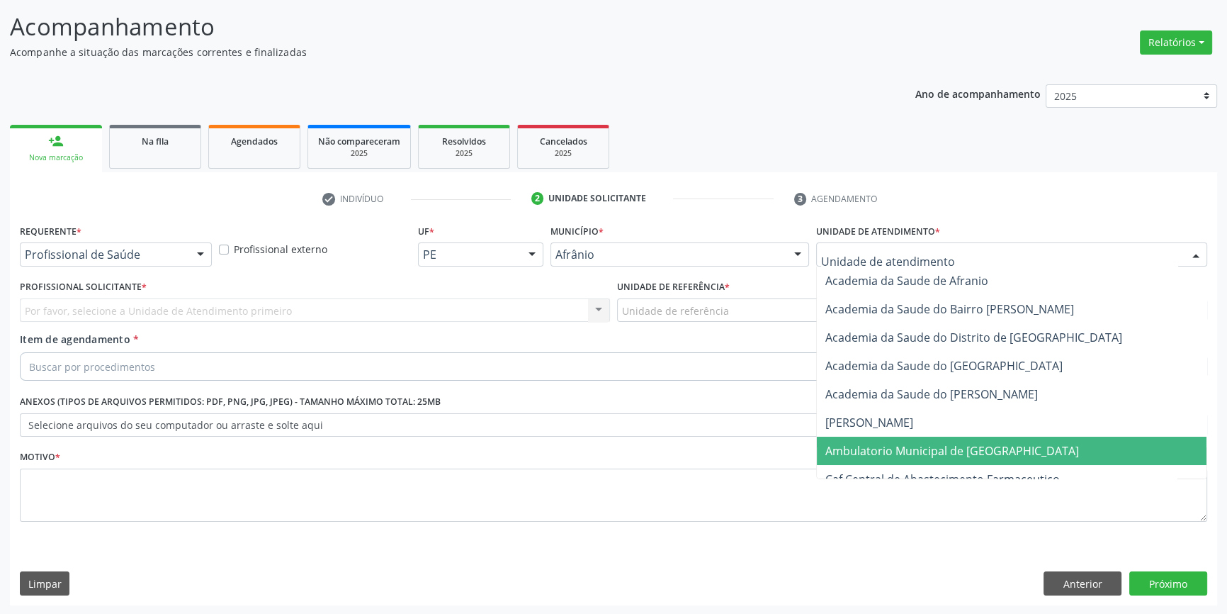
click at [879, 458] on span "Ambulatorio Municipal de [GEOGRAPHIC_DATA]" at bounding box center [1012, 450] width 390 height 28
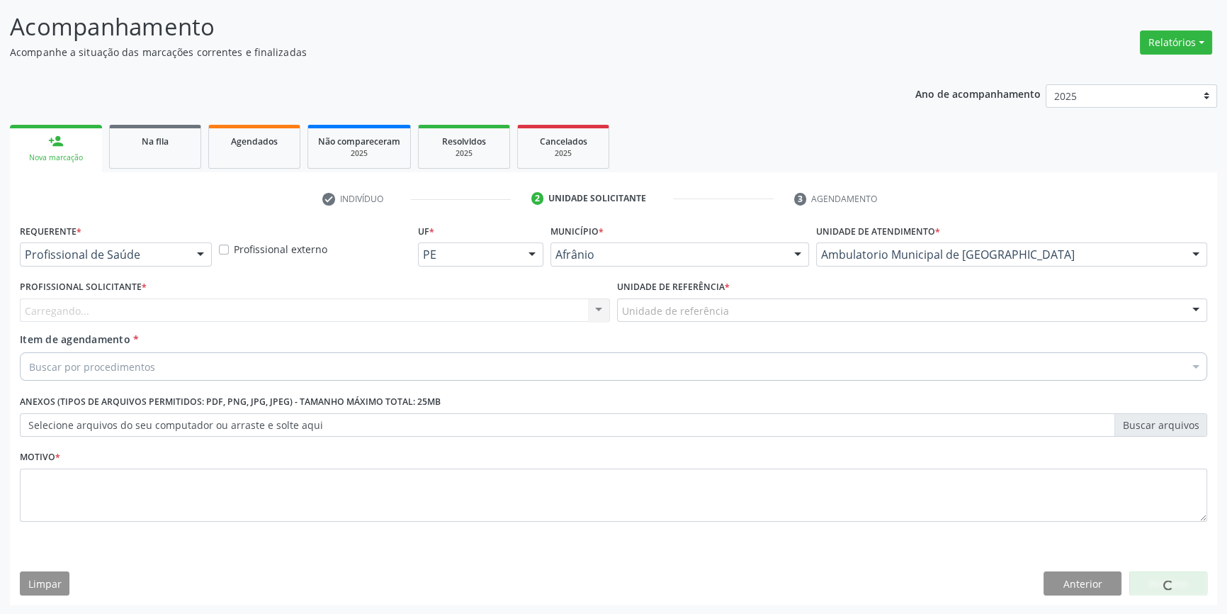
click at [708, 322] on div "Unidade de referência * Unidade de referência ESF de Extrema ESF de Barra das M…" at bounding box center [912, 303] width 597 height 55
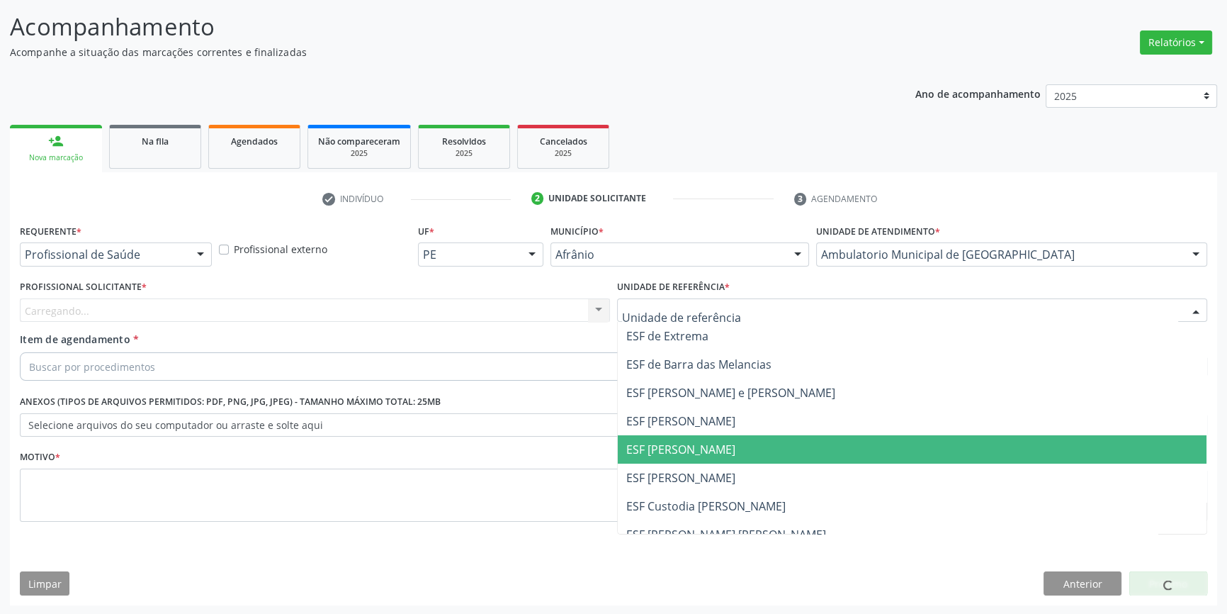
click at [682, 451] on span "ESF [PERSON_NAME]" at bounding box center [680, 449] width 109 height 16
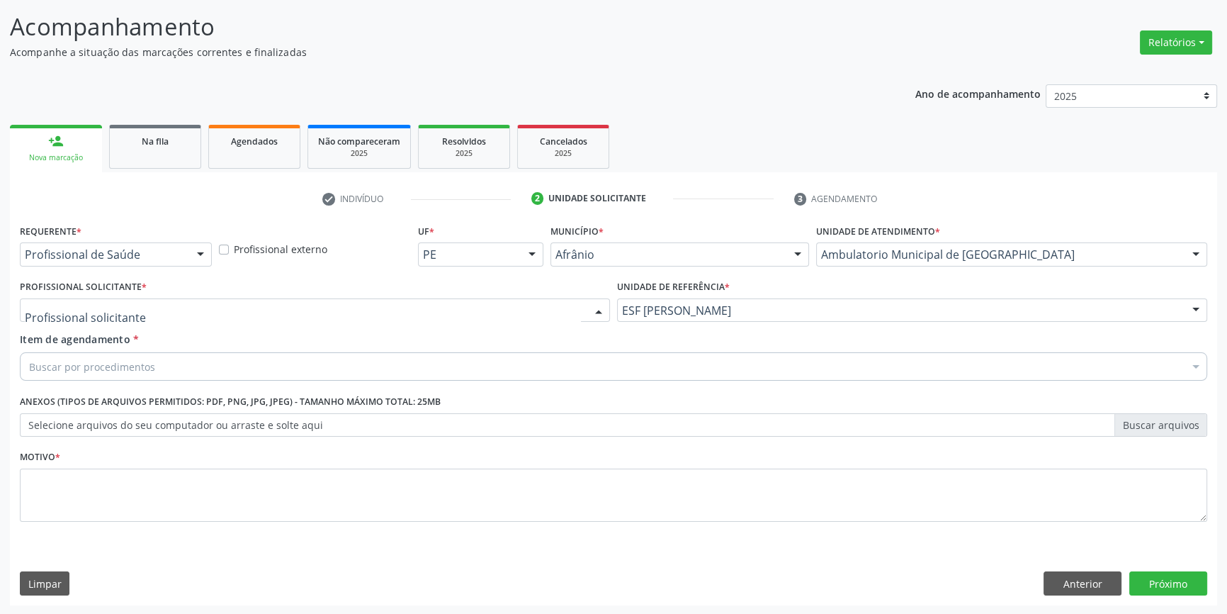
click at [402, 298] on div at bounding box center [315, 310] width 590 height 24
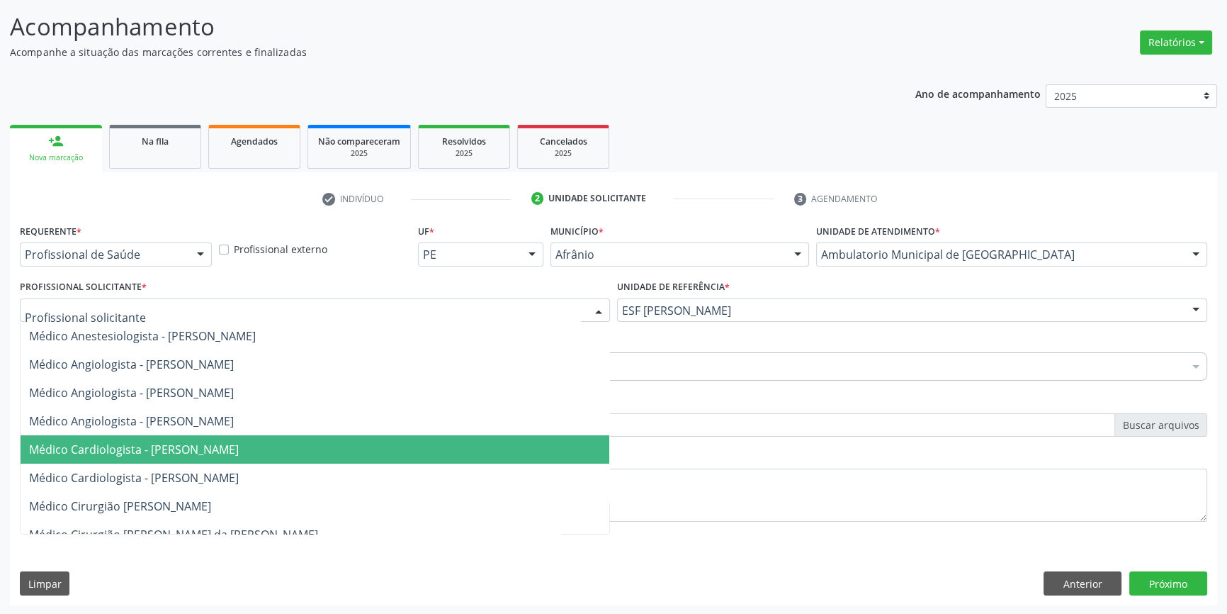
click at [239, 443] on span "Médico Cardiologista - Alysson Rodrigo Ferreira Cavalcanti" at bounding box center [134, 449] width 210 height 16
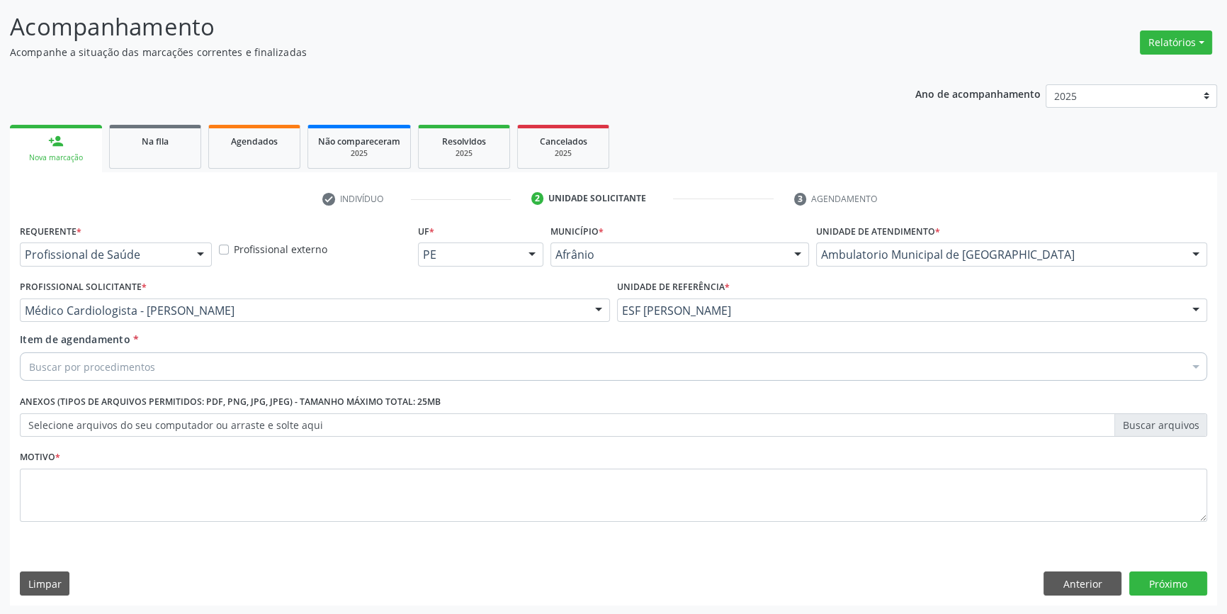
click at [171, 369] on div "Buscar por procedimentos" at bounding box center [613, 366] width 1187 height 28
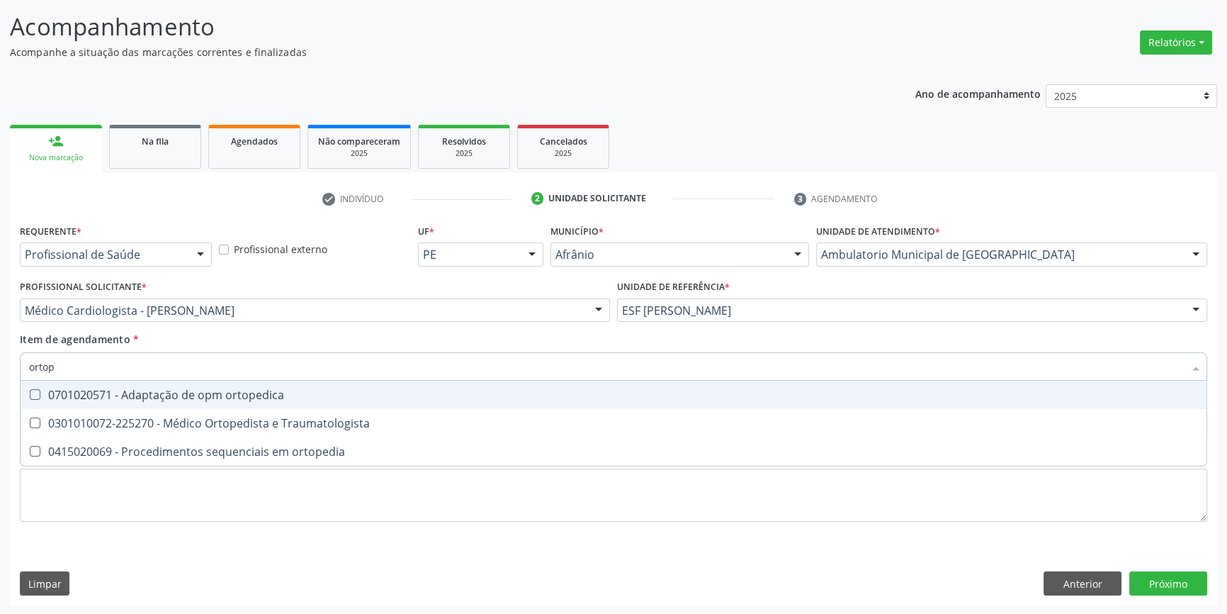
type input "ortope"
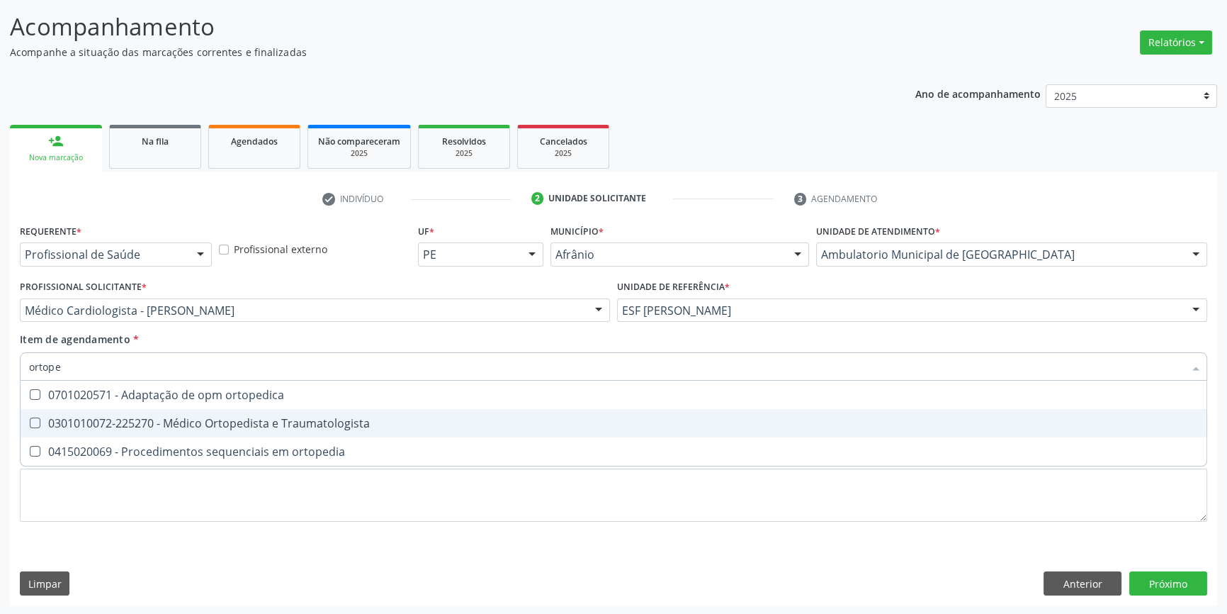
click at [195, 424] on div "0301010072-225270 - Médico Ortopedista e Traumatologista" at bounding box center [613, 422] width 1169 height 11
checkbox Traumatologista "true"
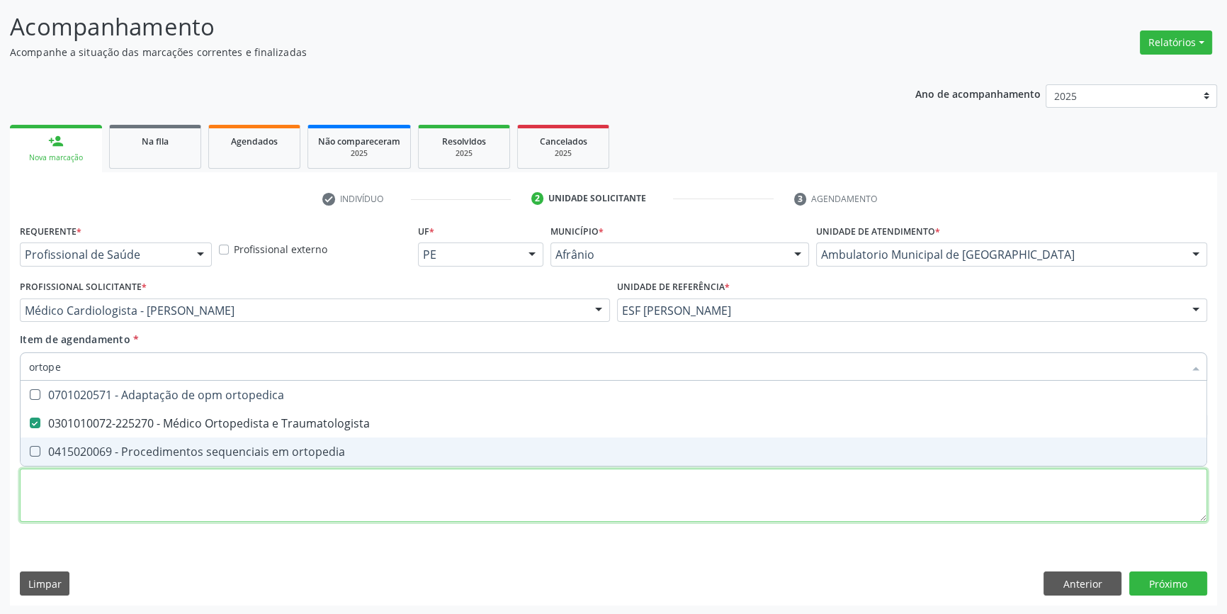
click at [136, 508] on div "Requerente * Profissional de Saúde Profissional de Saúde Paciente Nenhum result…" at bounding box center [613, 380] width 1187 height 321
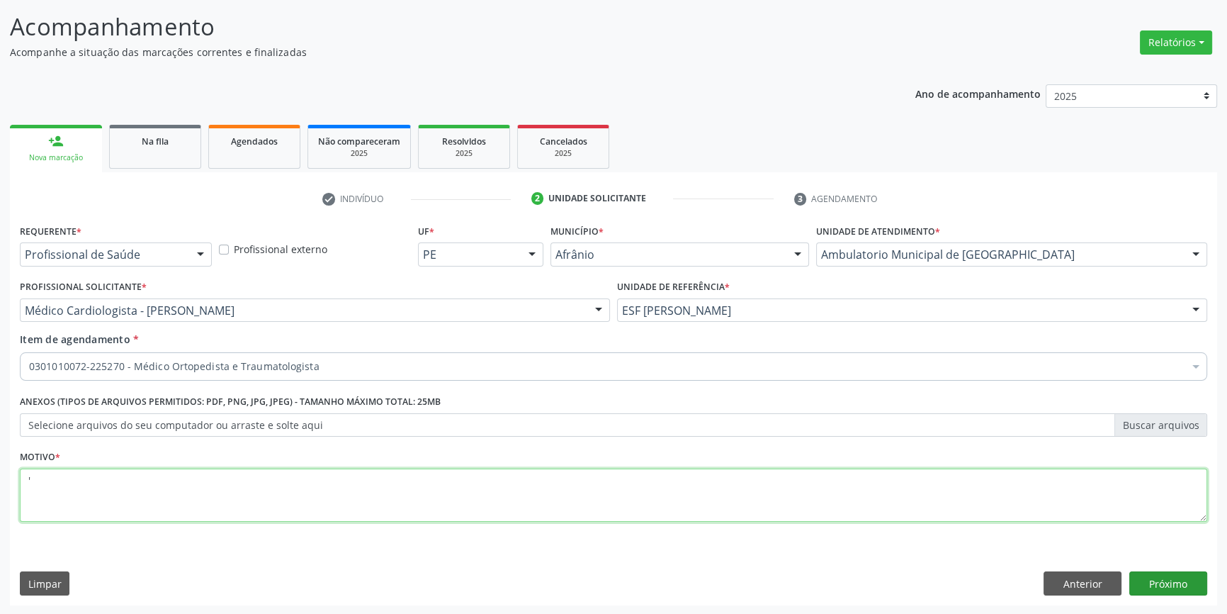
type textarea "'"
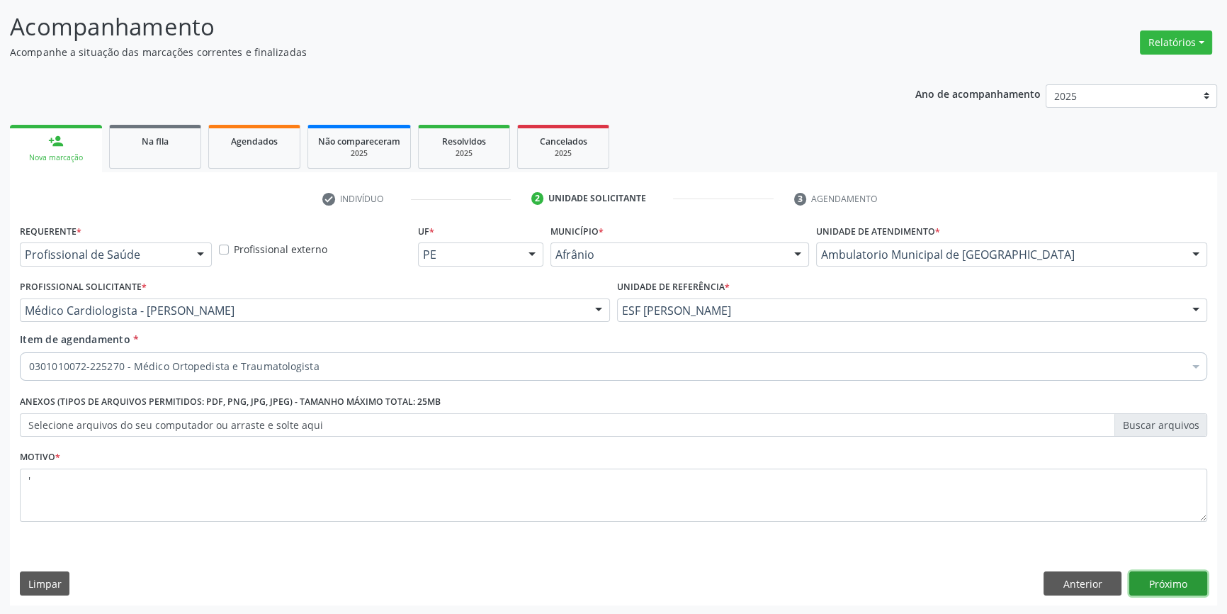
click at [1182, 585] on button "Próximo" at bounding box center [1168, 583] width 78 height 24
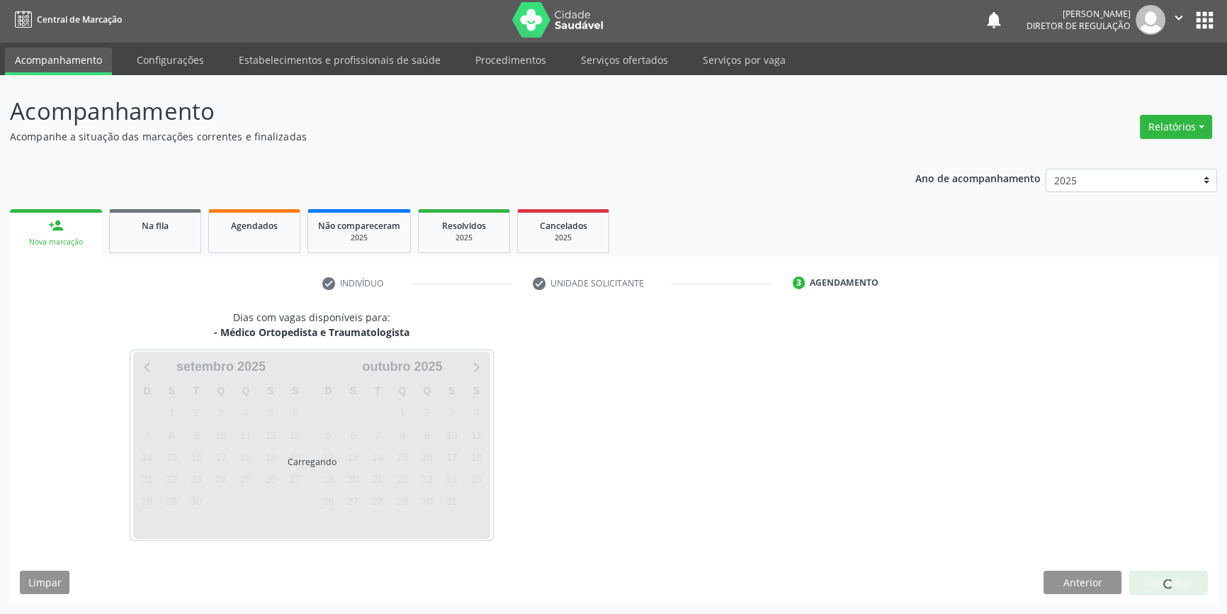
scroll to position [1, 0]
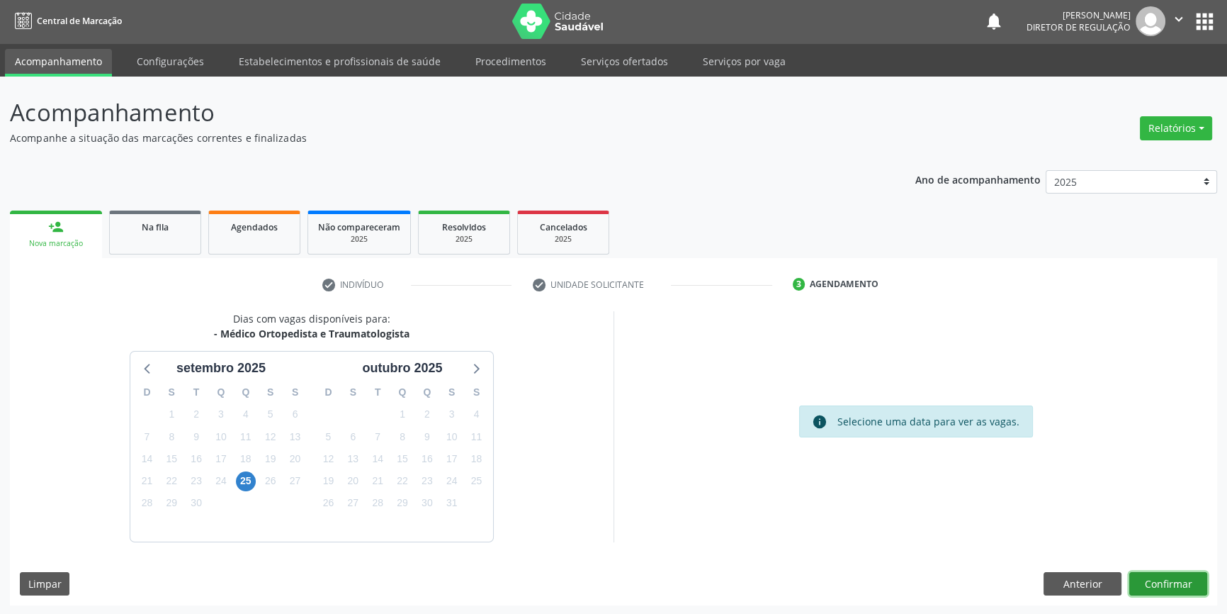
click at [1176, 585] on button "Confirmar" at bounding box center [1168, 584] width 78 height 24
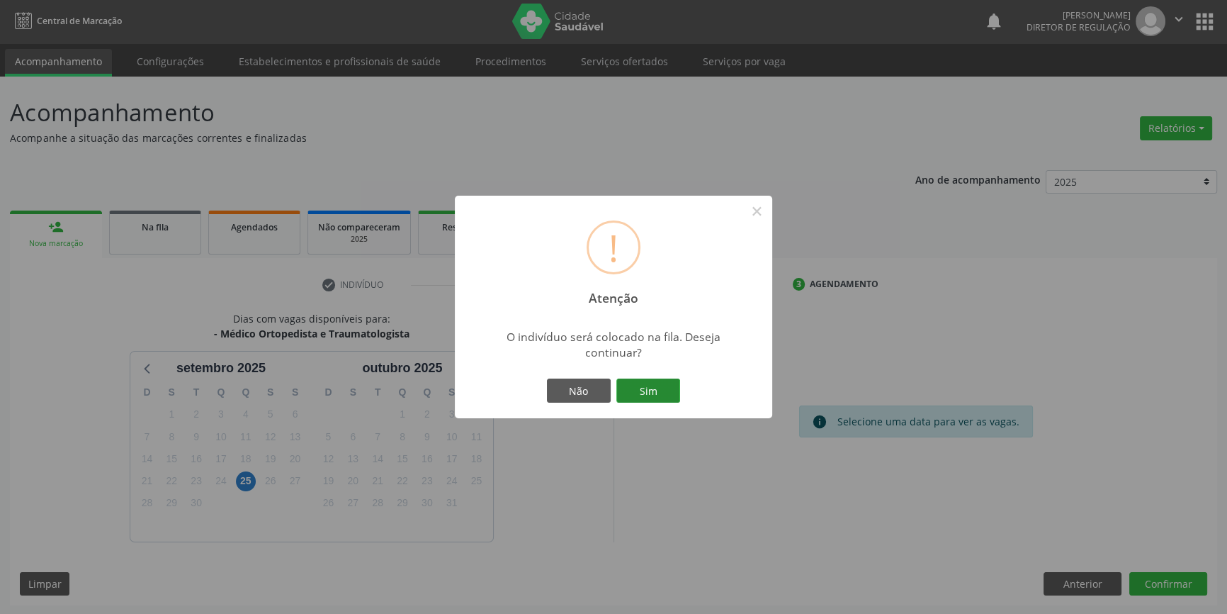
click at [657, 398] on button "Sim" at bounding box center [648, 390] width 64 height 24
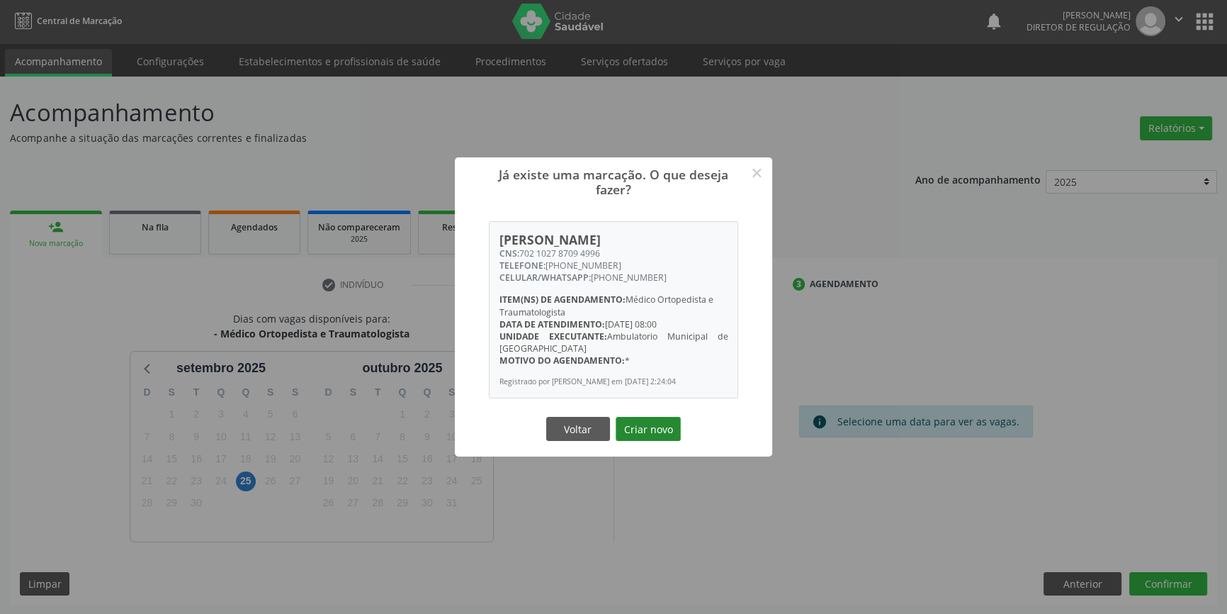
click at [661, 434] on button "Criar novo" at bounding box center [648, 429] width 65 height 24
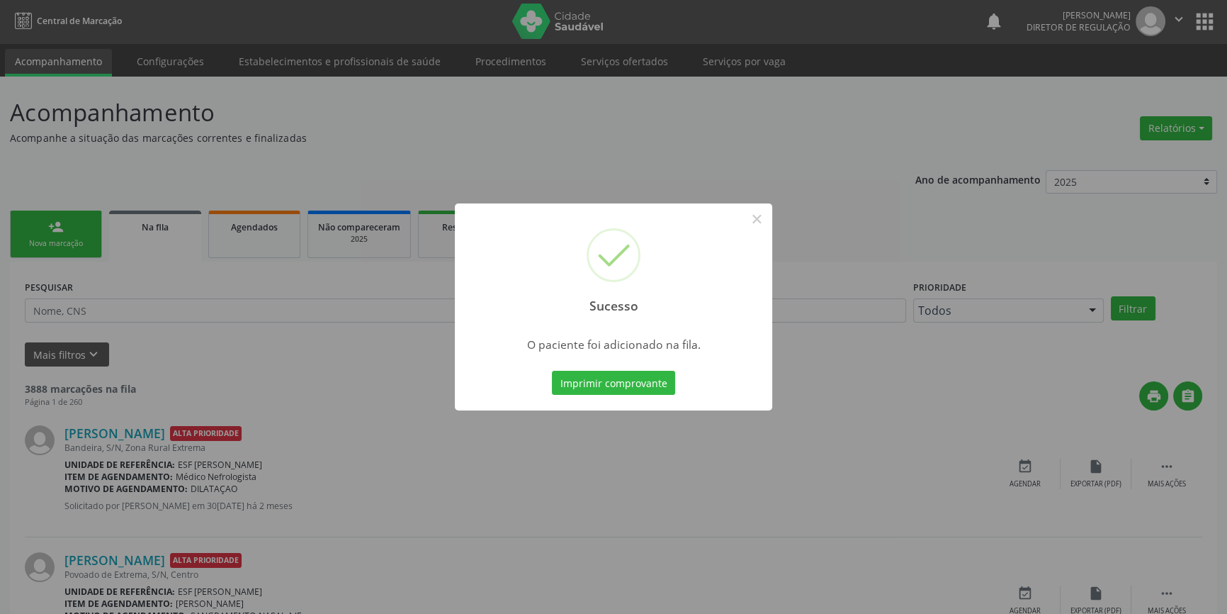
scroll to position [0, 0]
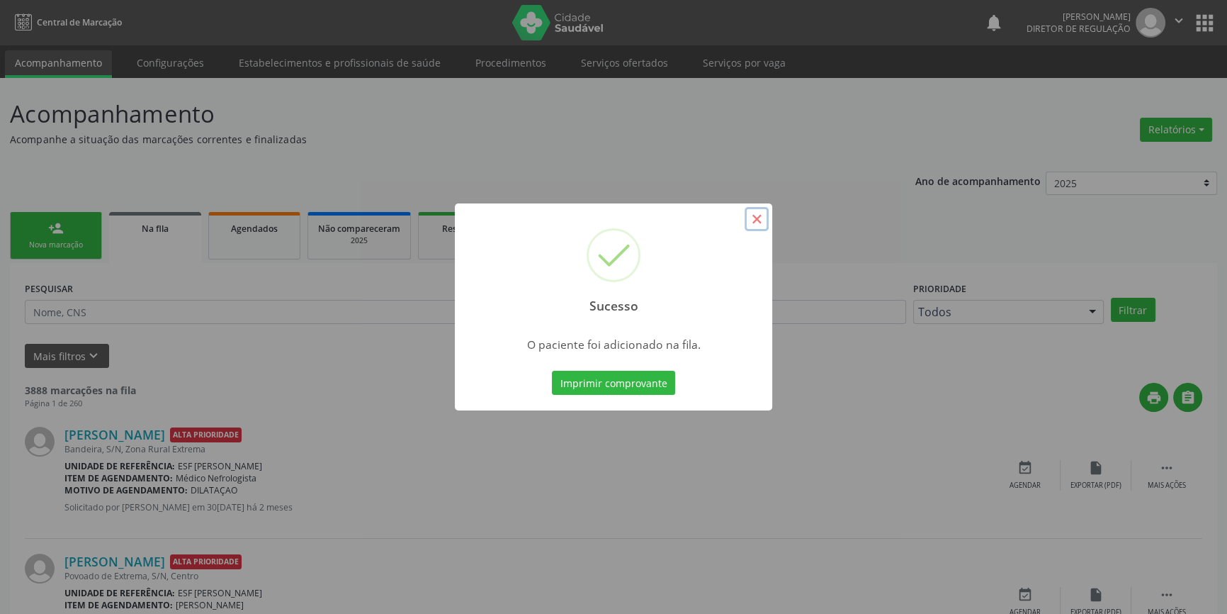
click at [764, 219] on button "×" at bounding box center [757, 219] width 24 height 24
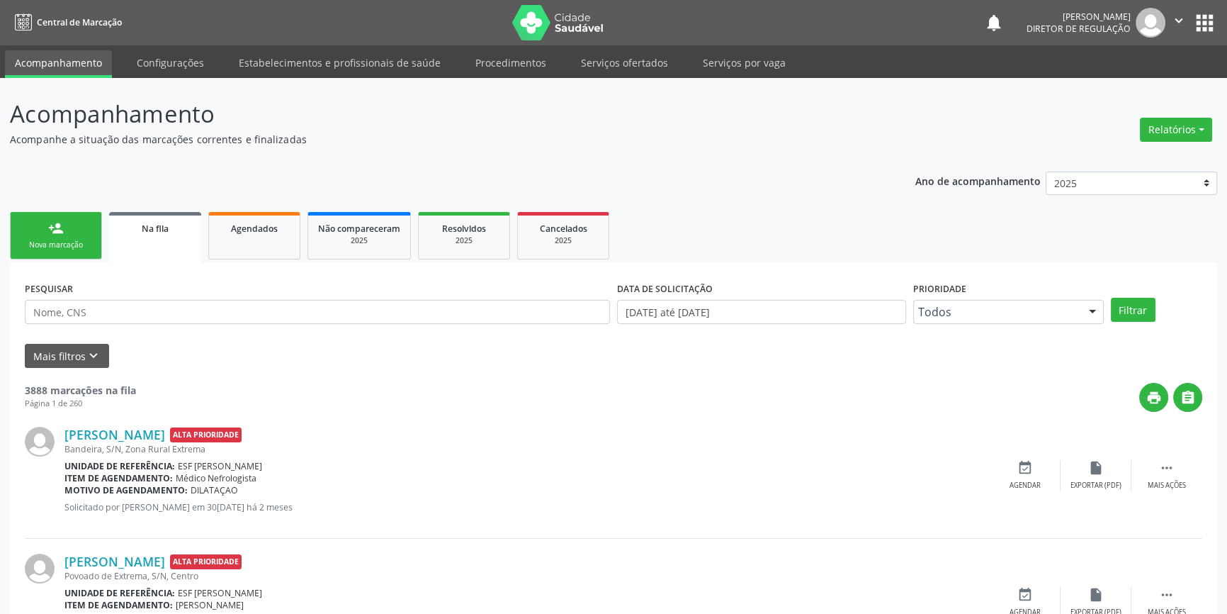
click at [92, 249] on link "person_add Nova marcação" at bounding box center [56, 235] width 92 height 47
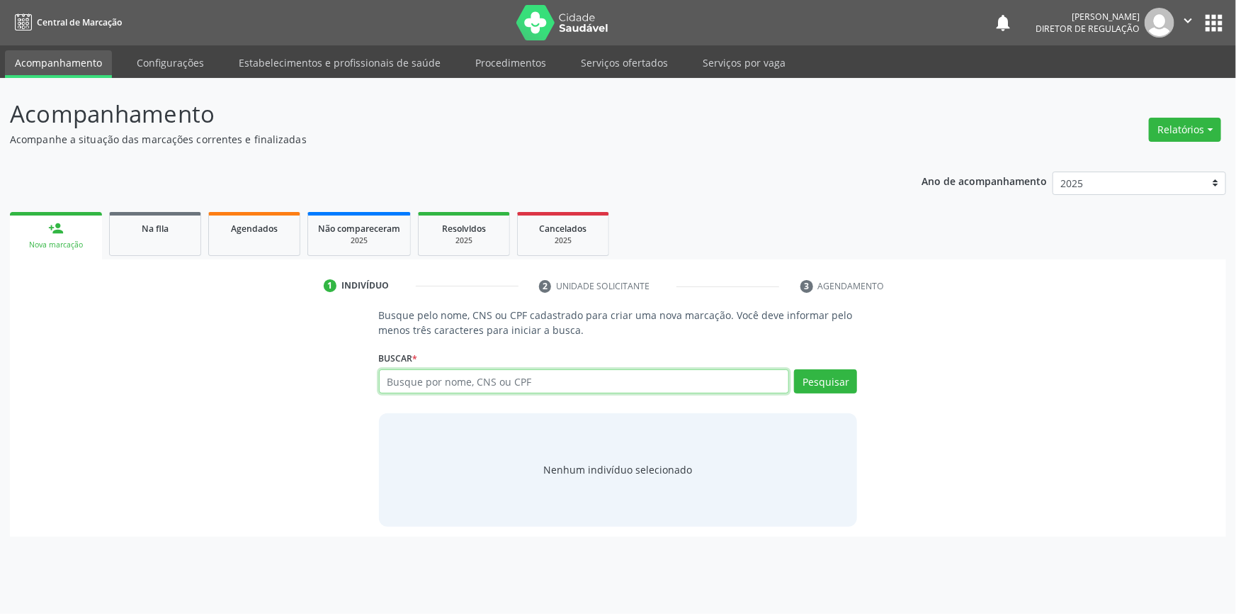
click at [437, 381] on input "text" at bounding box center [584, 381] width 411 height 24
type input "7"
type input "04052771486"
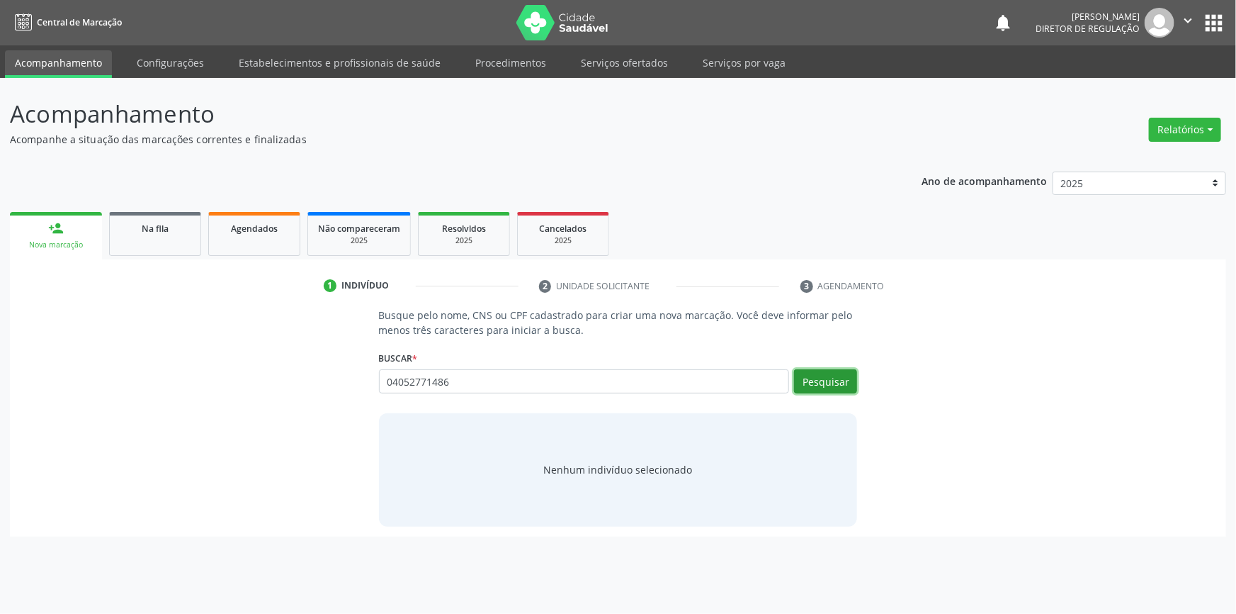
click at [821, 378] on button "Pesquisar" at bounding box center [825, 381] width 63 height 24
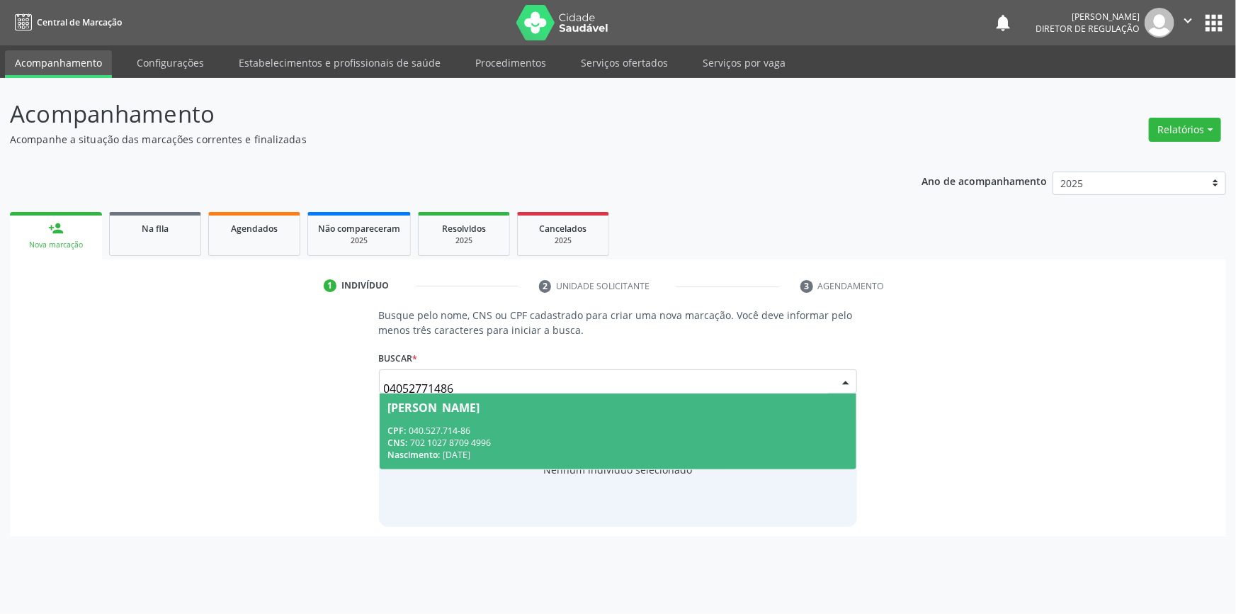
click at [553, 431] on div "CPF: 040.527.714-86" at bounding box center [618, 430] width 460 height 12
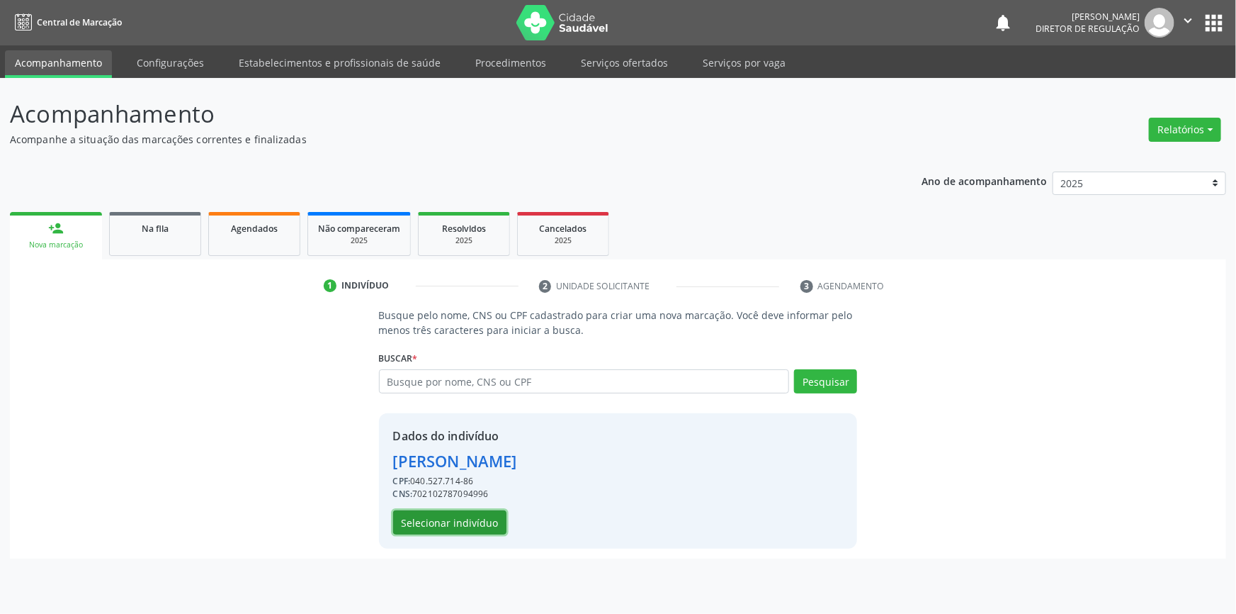
click at [474, 514] on button "Selecionar indivíduo" at bounding box center [449, 522] width 113 height 24
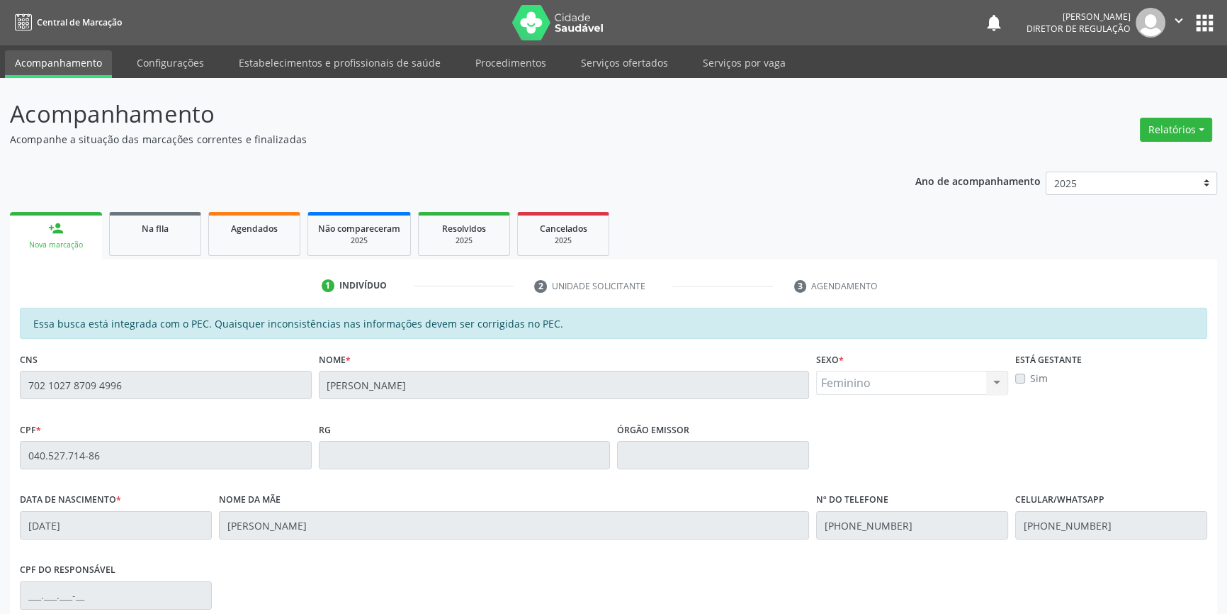
scroll to position [194, 0]
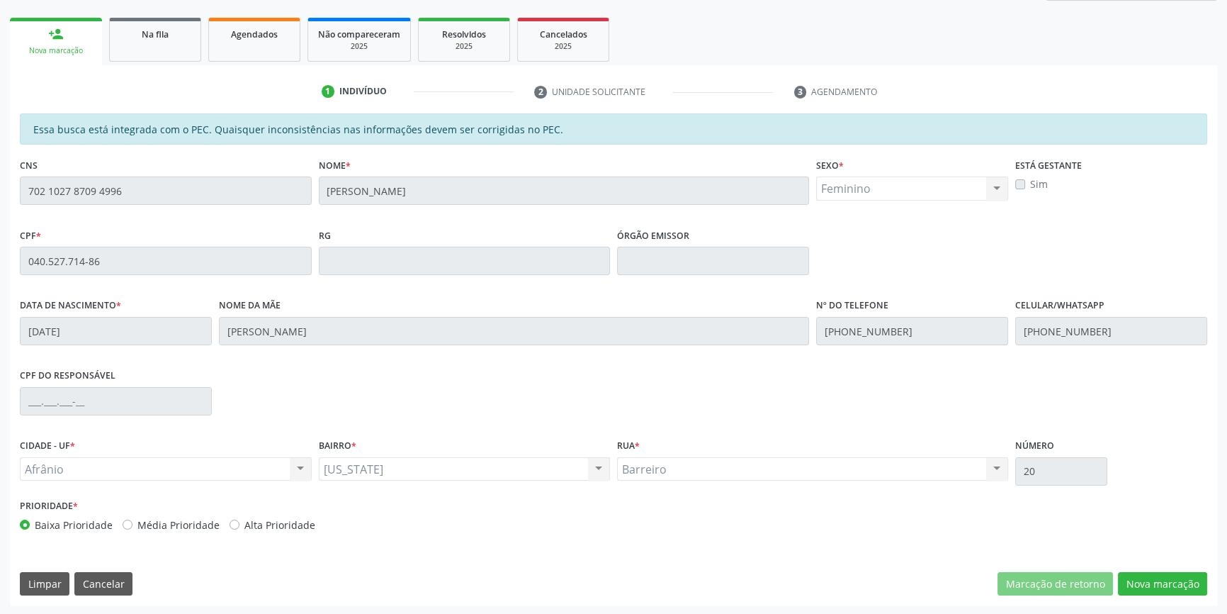
click at [1146, 567] on div "Essa busca está integrada com o PEC. Quaisquer inconsistências nas informações …" at bounding box center [613, 359] width 1207 height 492
click at [1146, 573] on button "Nova marcação" at bounding box center [1162, 584] width 89 height 24
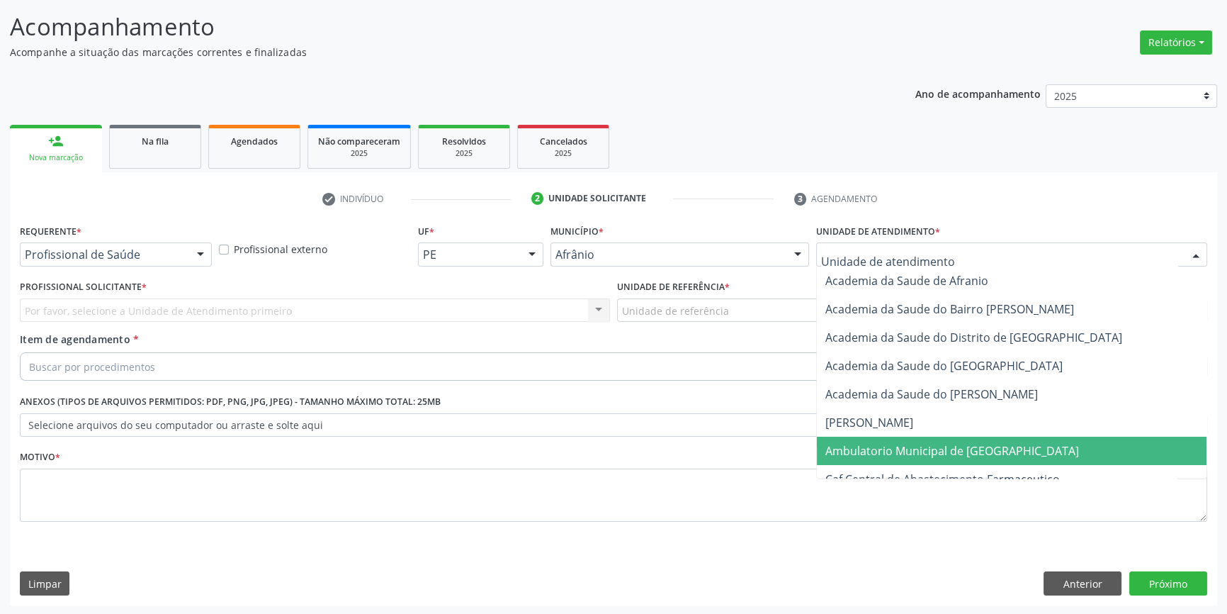
drag, startPoint x: 893, startPoint y: 445, endPoint x: 771, endPoint y: 361, distance: 148.2
click at [890, 443] on span "Ambulatorio Municipal de [GEOGRAPHIC_DATA]" at bounding box center [952, 451] width 254 height 16
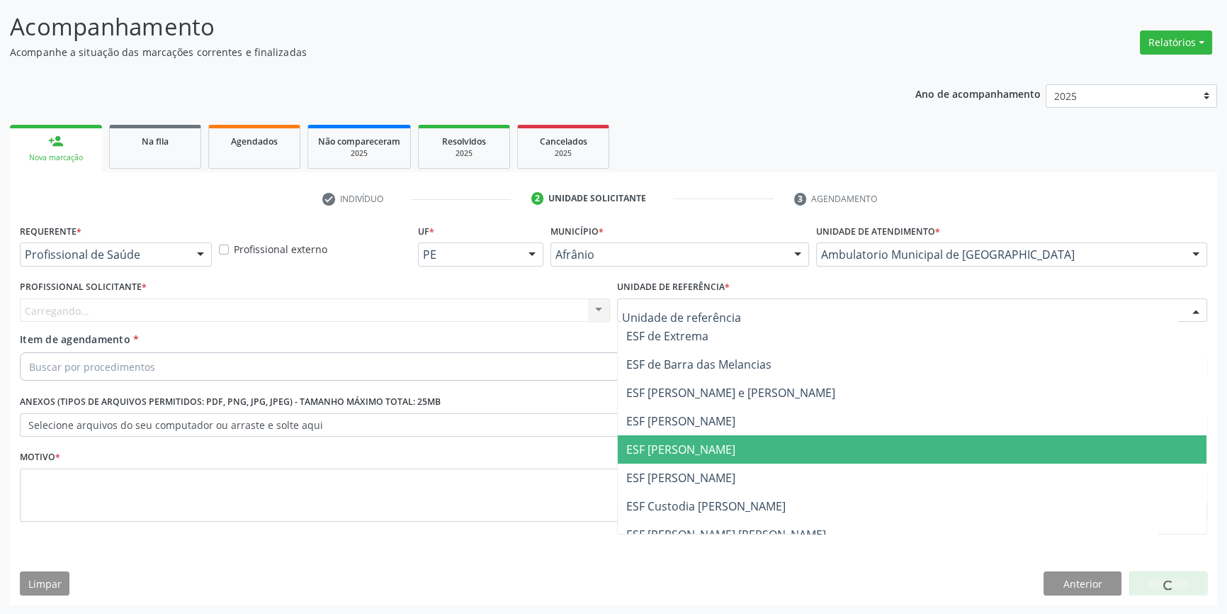
click at [702, 441] on span "ESF [PERSON_NAME]" at bounding box center [680, 449] width 109 height 16
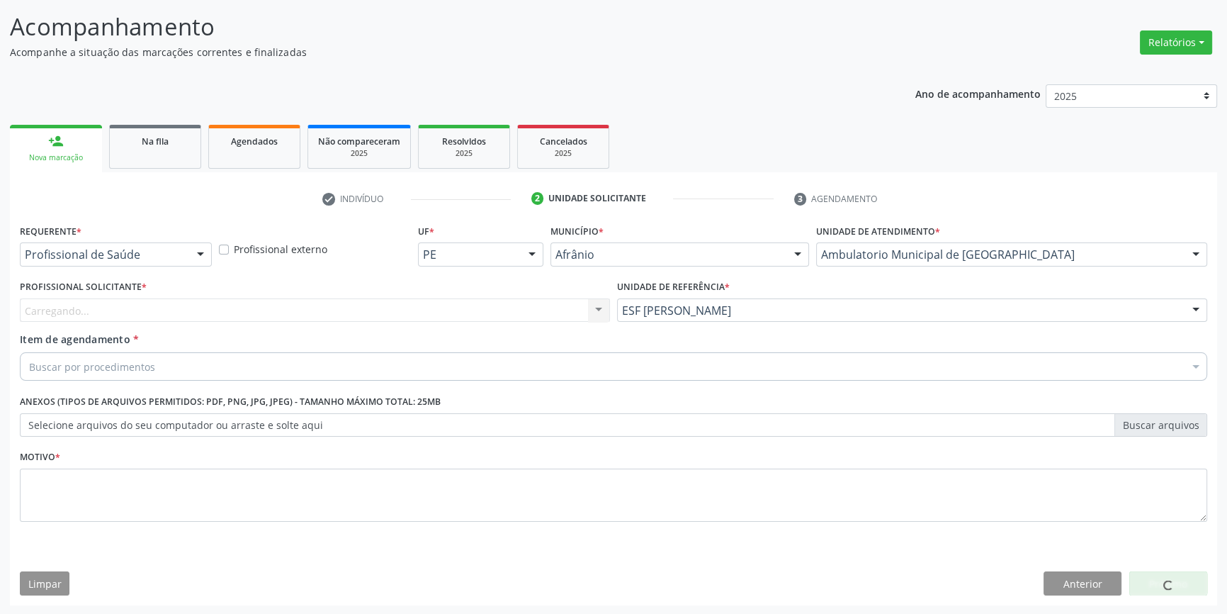
click at [368, 302] on div "Carregando... Nenhum resultado encontrado para: " " Não há nenhuma opção para s…" at bounding box center [315, 310] width 590 height 24
click at [359, 308] on div "Profissional solicitante" at bounding box center [315, 310] width 590 height 24
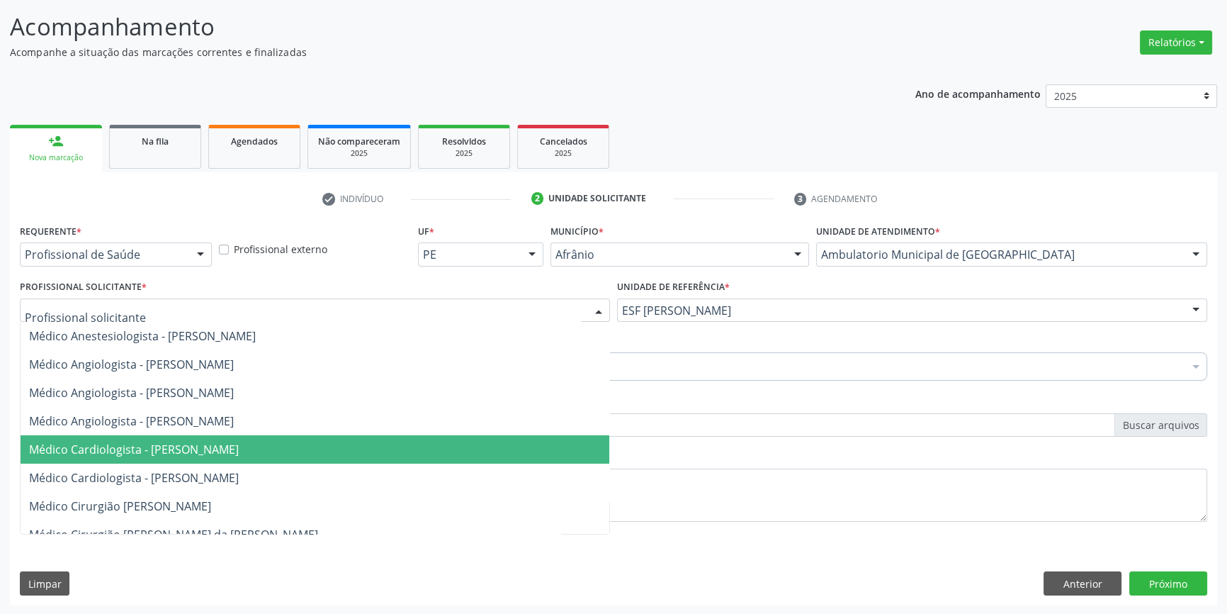
click at [236, 439] on span "Médico Cardiologista - [PERSON_NAME]" at bounding box center [315, 449] width 589 height 28
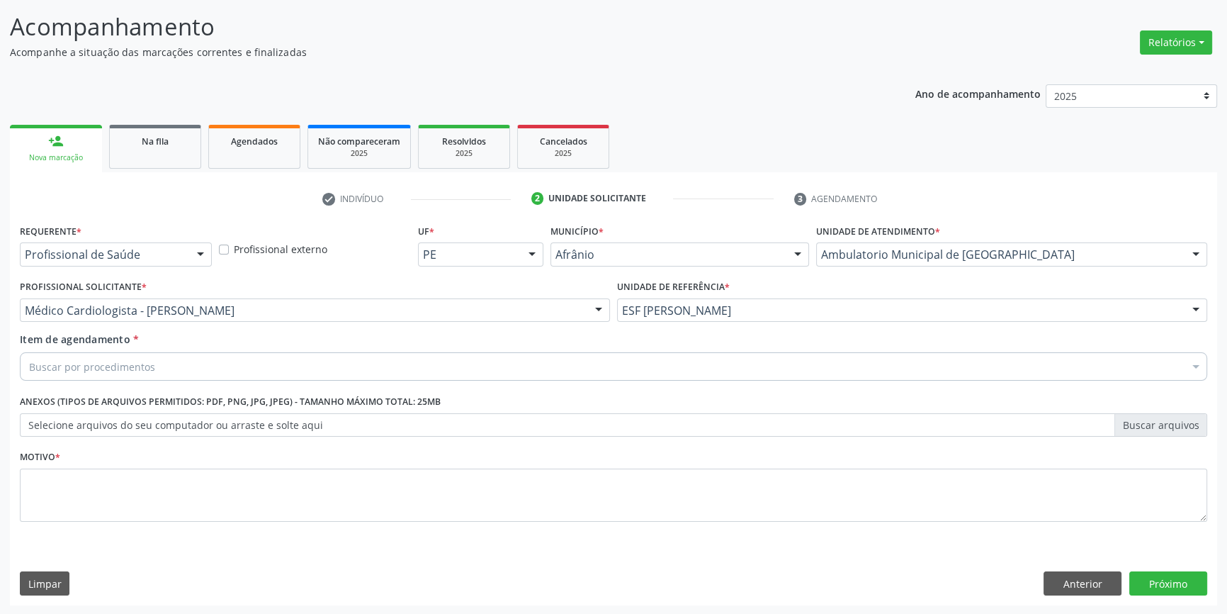
click at [210, 368] on div "Buscar por procedimentos" at bounding box center [613, 366] width 1187 height 28
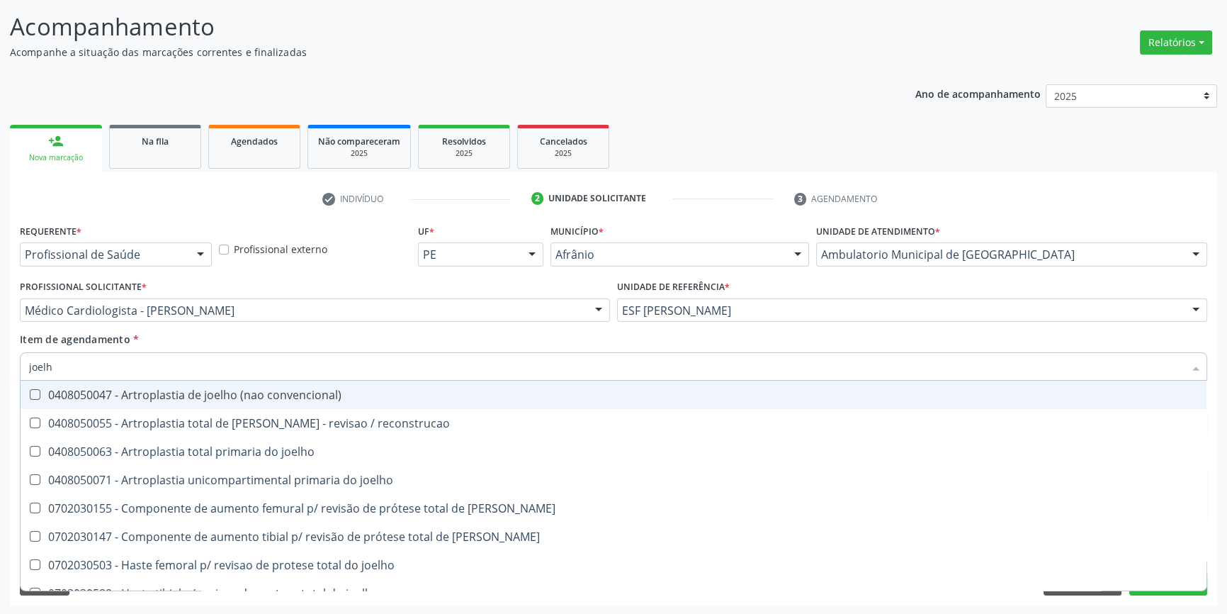
type input "joelho"
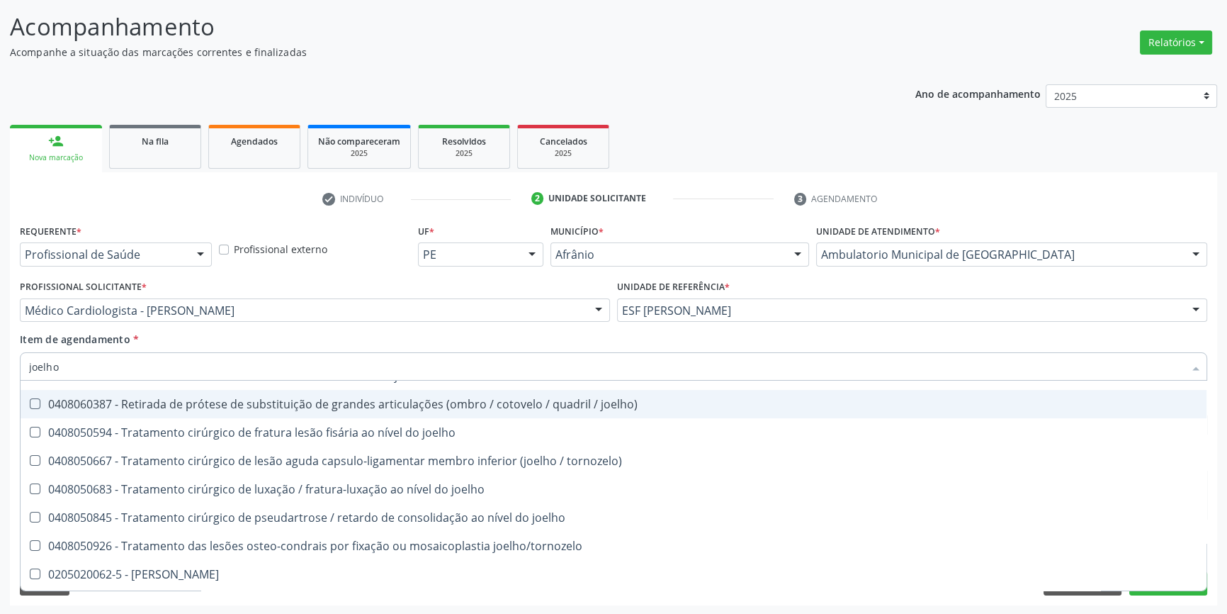
scroll to position [611, 0]
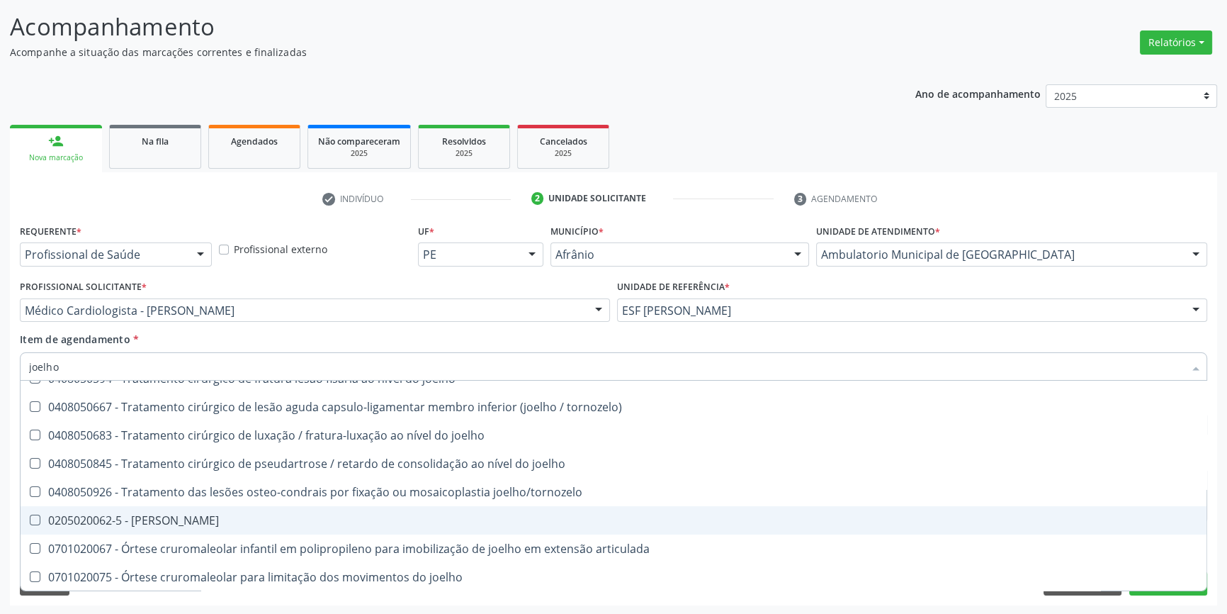
click at [196, 527] on span "0205020062-5 - Usg Joelho" at bounding box center [614, 520] width 1186 height 28
checkbox Joelho "true"
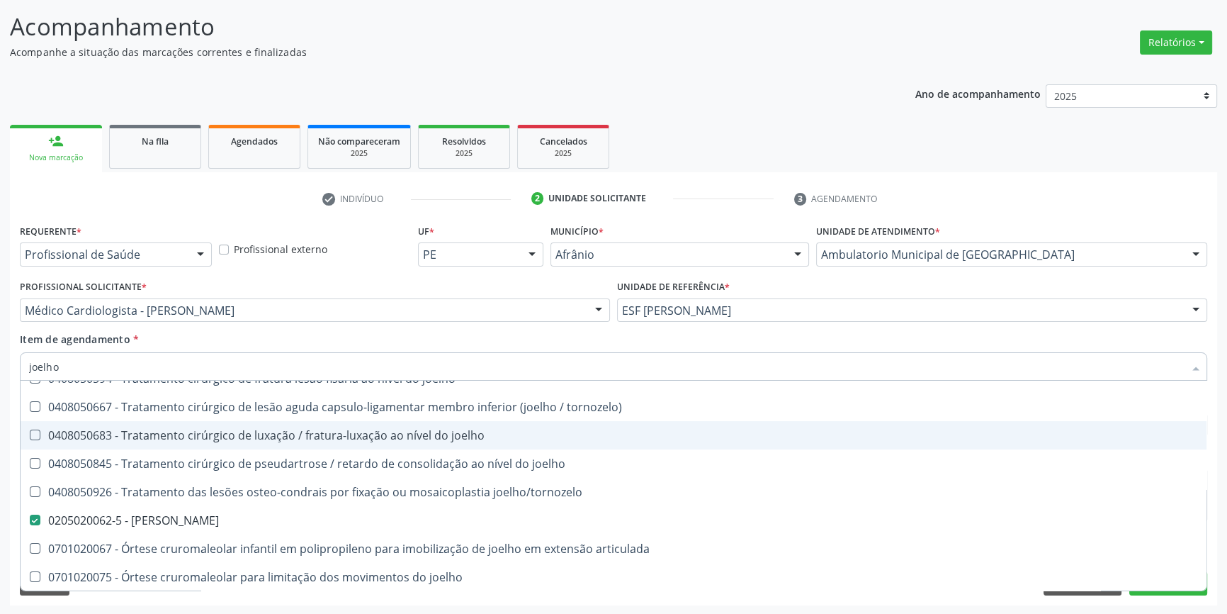
click at [262, 332] on div "Item de agendamento * joelho Desfazer seleção 0408050047 - Artroplastia de joel…" at bounding box center [613, 354] width 1187 height 45
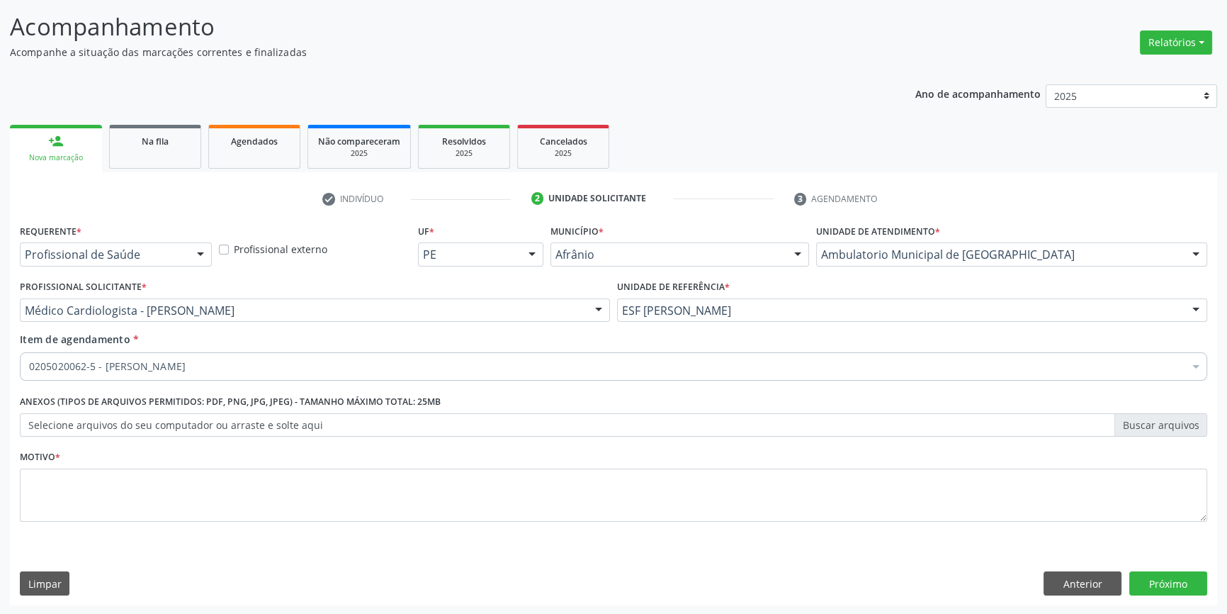
scroll to position [0, 0]
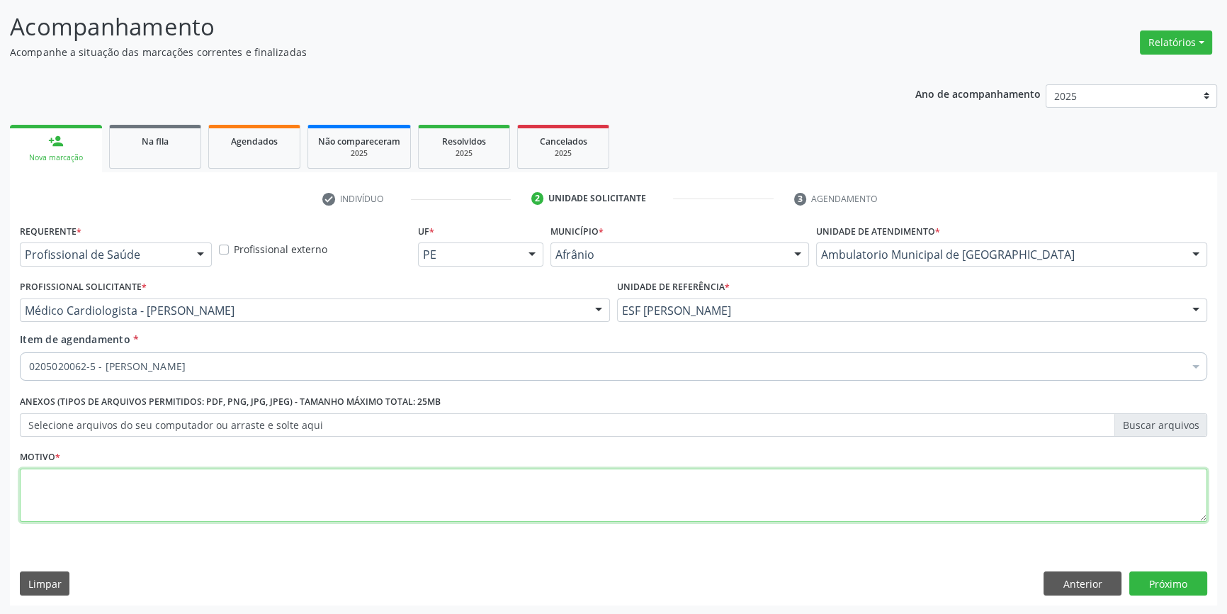
click at [269, 498] on textarea at bounding box center [613, 495] width 1187 height 54
type textarea "'"
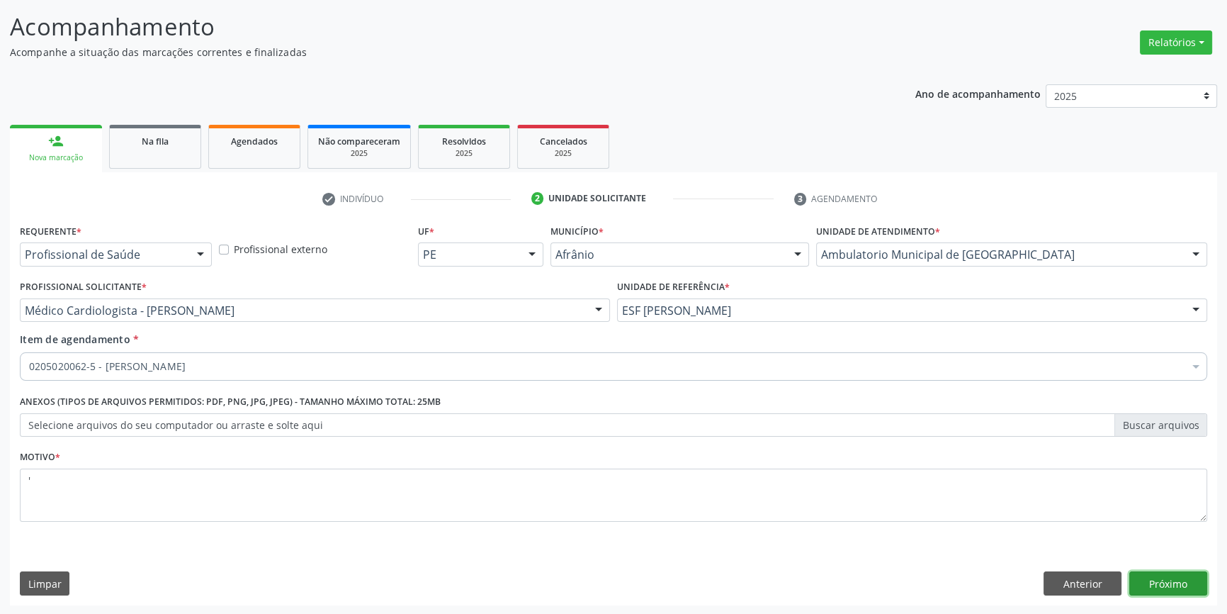
click at [1134, 580] on button "Próximo" at bounding box center [1168, 583] width 78 height 24
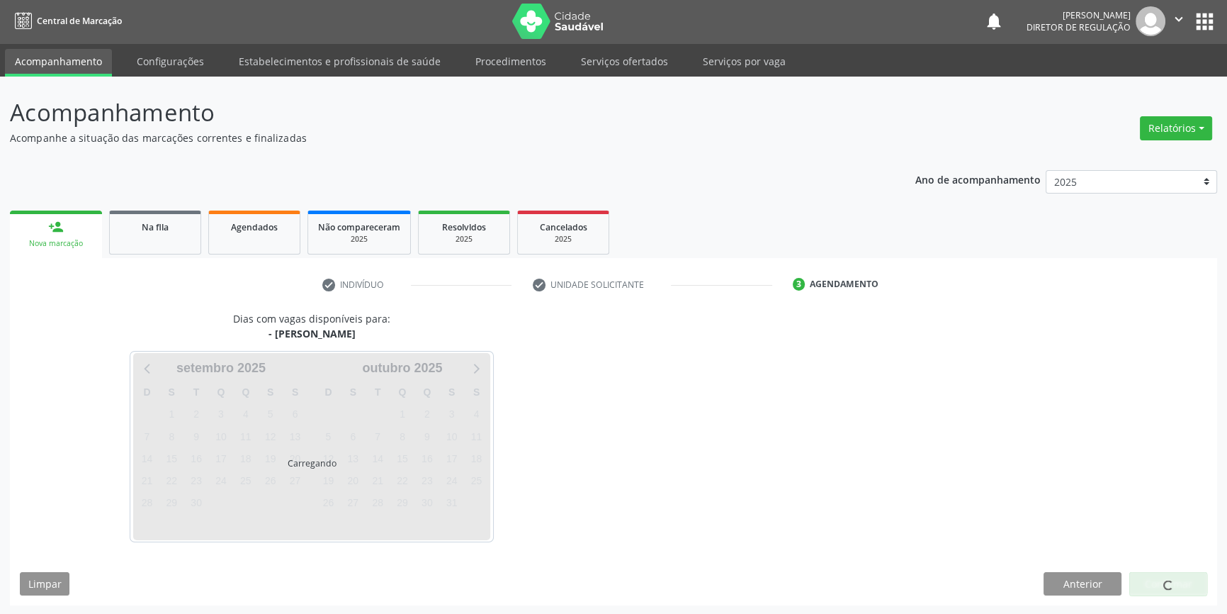
scroll to position [43, 0]
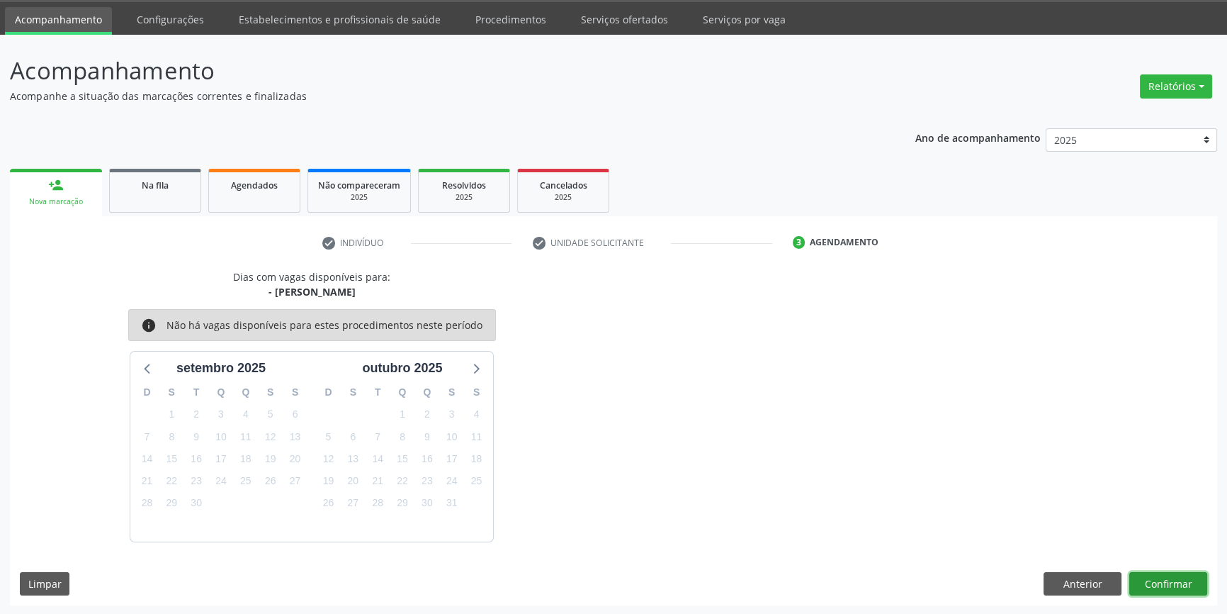
click at [1150, 581] on button "Confirmar" at bounding box center [1168, 584] width 78 height 24
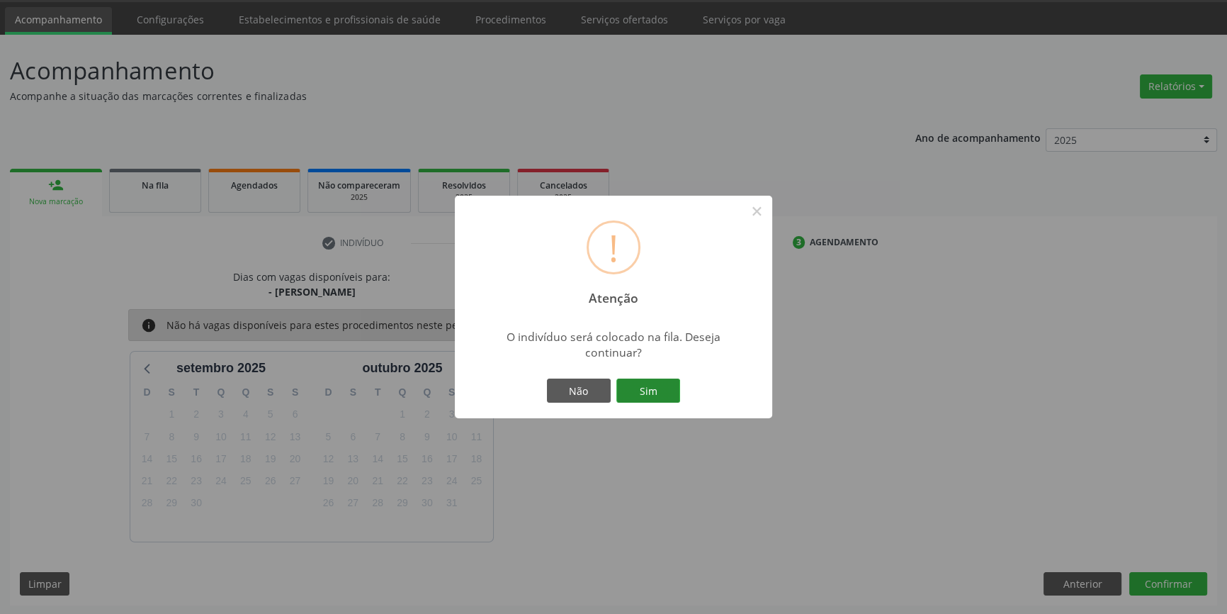
click at [664, 381] on button "Sim" at bounding box center [648, 390] width 64 height 24
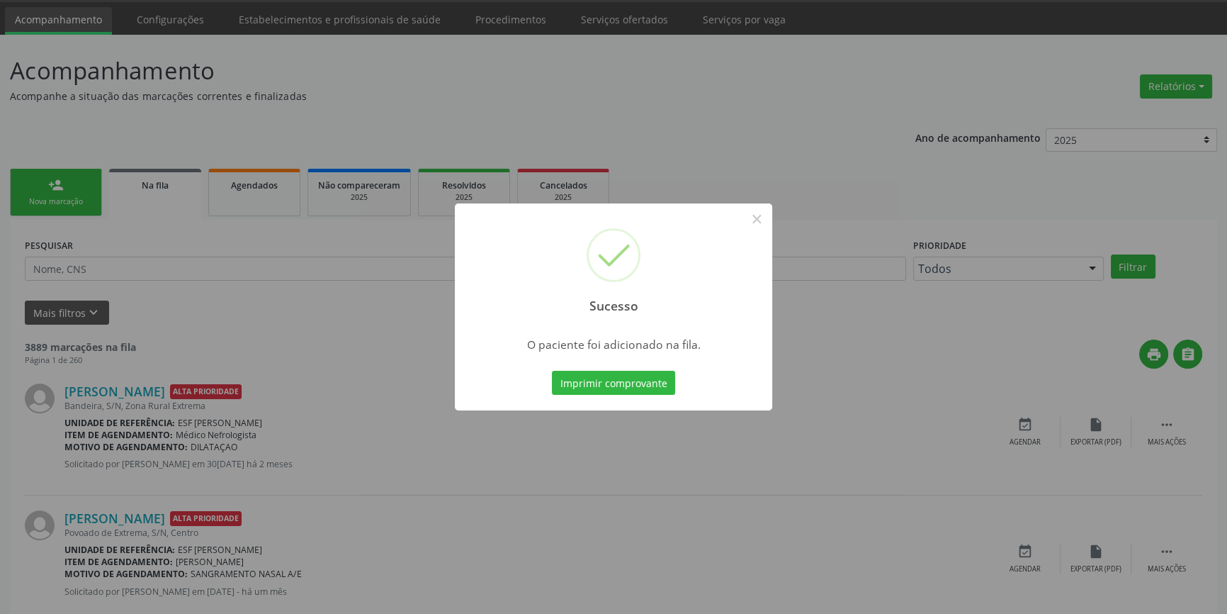
scroll to position [0, 0]
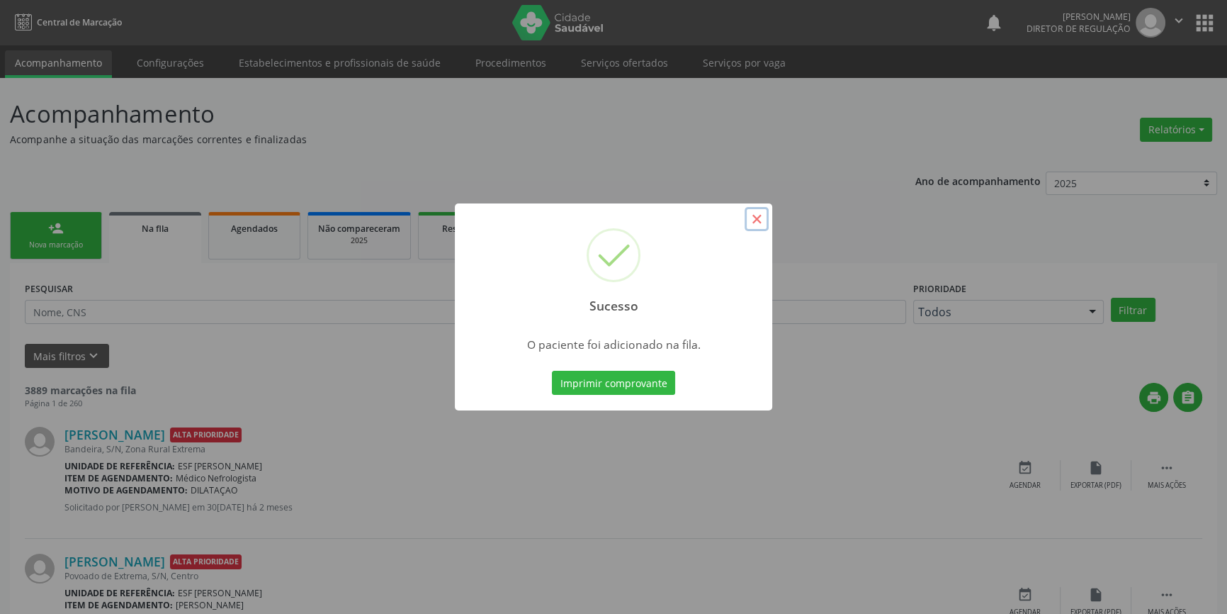
click at [751, 225] on button "×" at bounding box center [757, 219] width 24 height 24
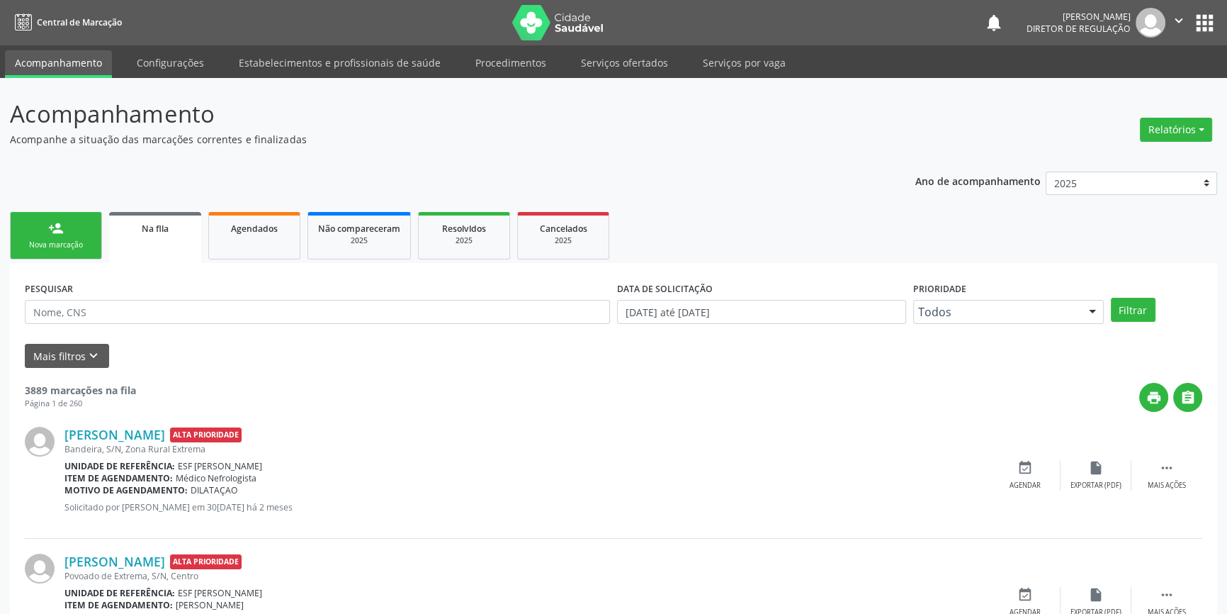
click at [34, 233] on link "person_add Nova marcação" at bounding box center [56, 235] width 92 height 47
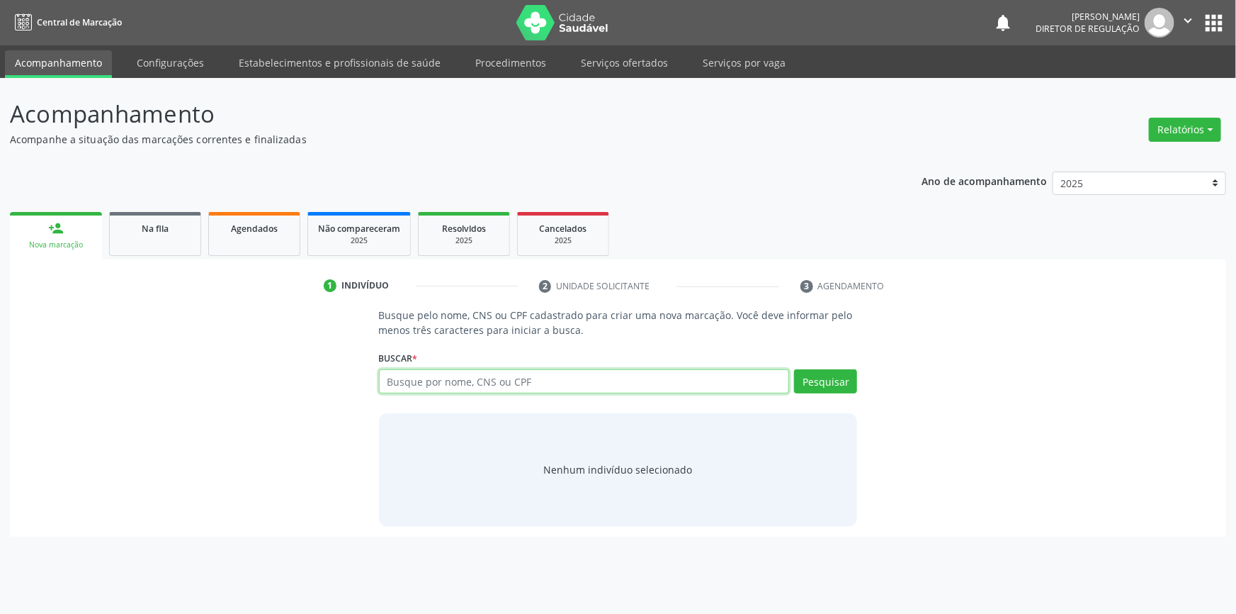
click at [489, 389] on input "text" at bounding box center [584, 381] width 411 height 24
type input "04052771486"
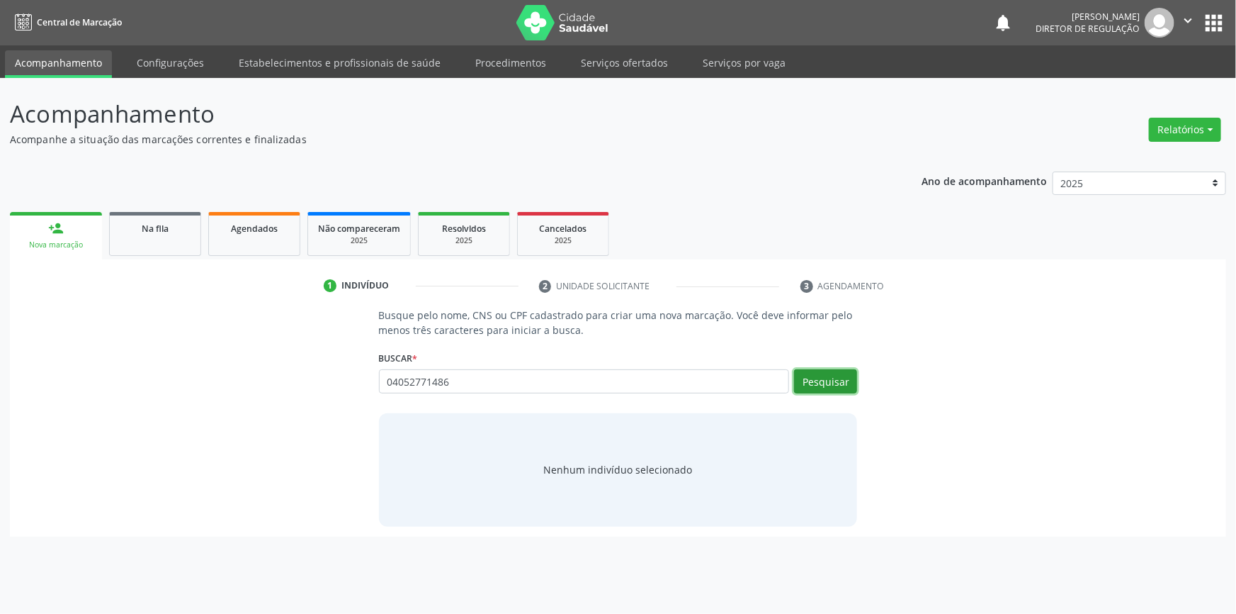
click at [848, 383] on button "Pesquisar" at bounding box center [825, 381] width 63 height 24
type input "04052771486"
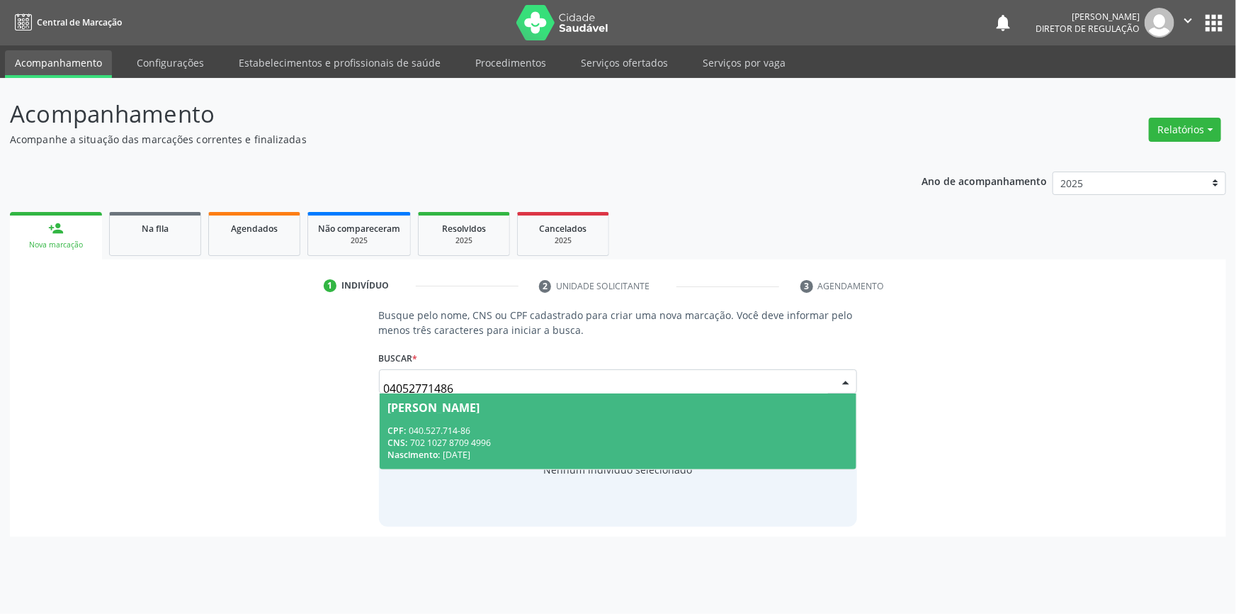
click at [582, 429] on div "CPF: 040.527.714-86" at bounding box center [618, 430] width 460 height 12
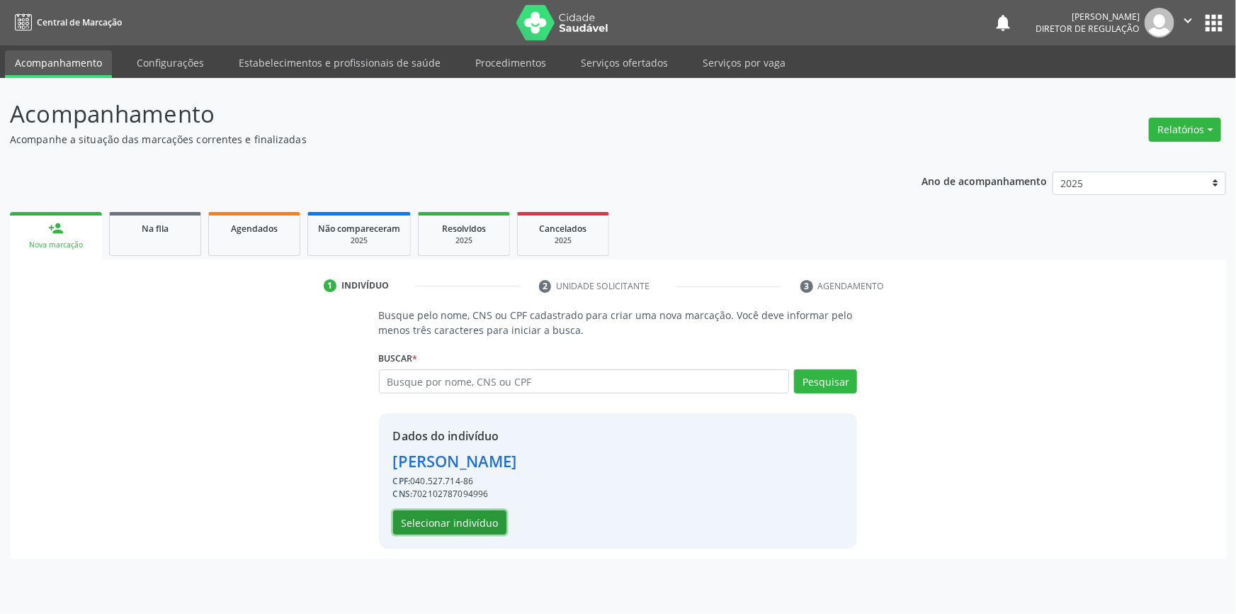
click at [487, 513] on button "Selecionar indivíduo" at bounding box center [449, 522] width 113 height 24
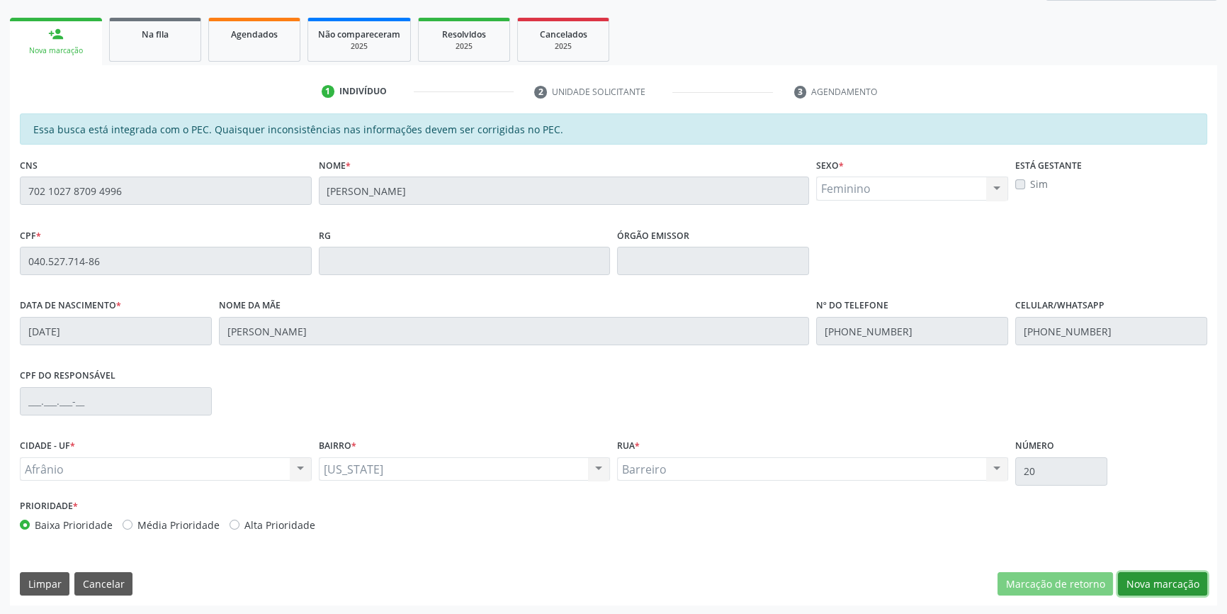
click at [1153, 579] on button "Nova marcação" at bounding box center [1162, 584] width 89 height 24
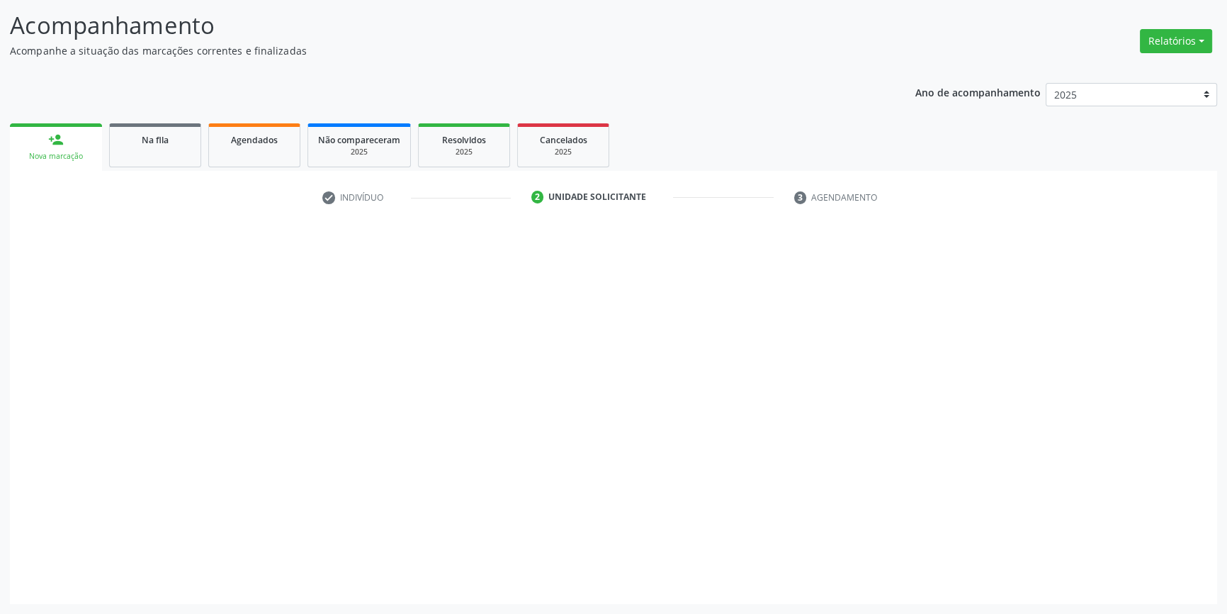
scroll to position [87, 0]
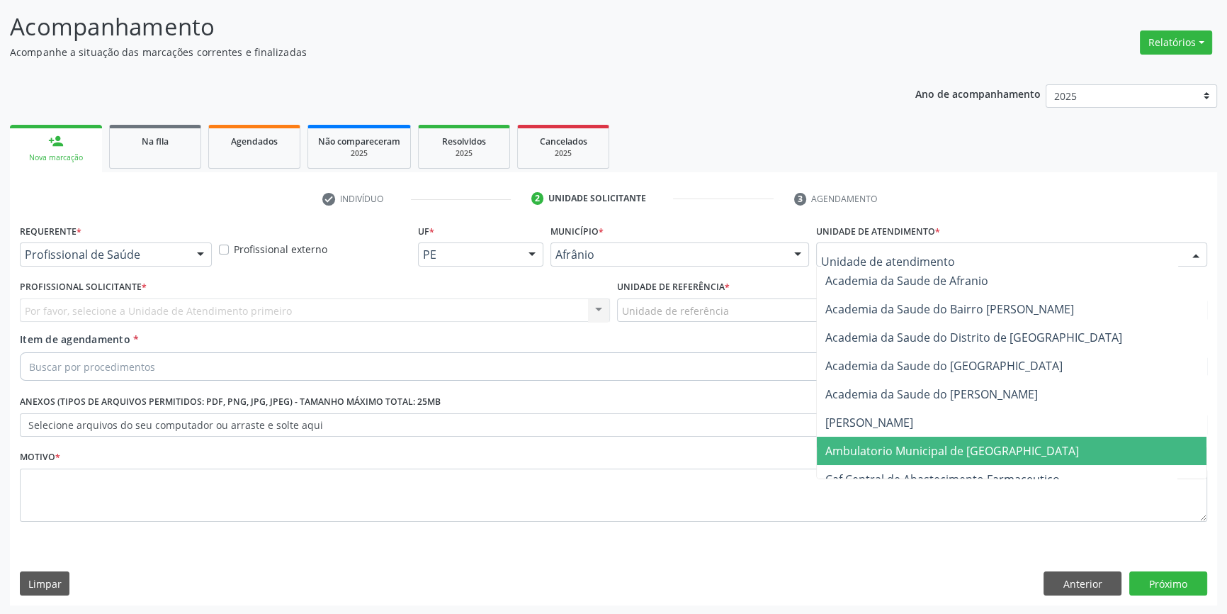
click at [898, 439] on span "Ambulatorio Municipal de [GEOGRAPHIC_DATA]" at bounding box center [1012, 450] width 390 height 28
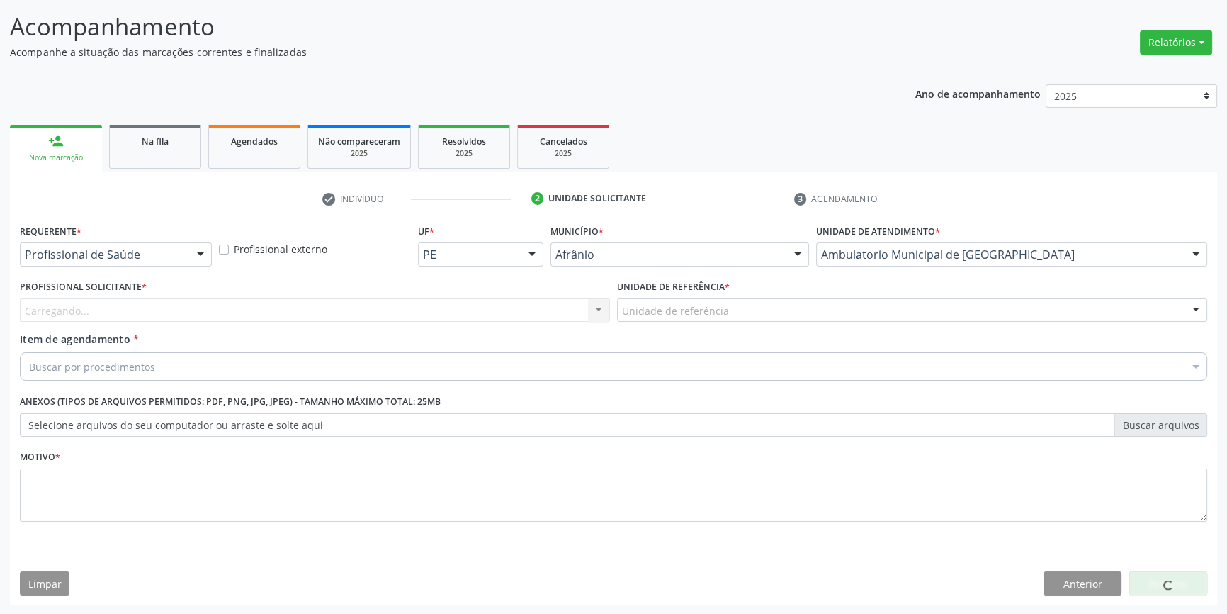
click at [755, 328] on div "Unidade de referência * Unidade de referência ESF de Extrema ESF de Barra das M…" at bounding box center [912, 303] width 597 height 55
click at [736, 300] on div "Unidade de referência" at bounding box center [912, 310] width 590 height 24
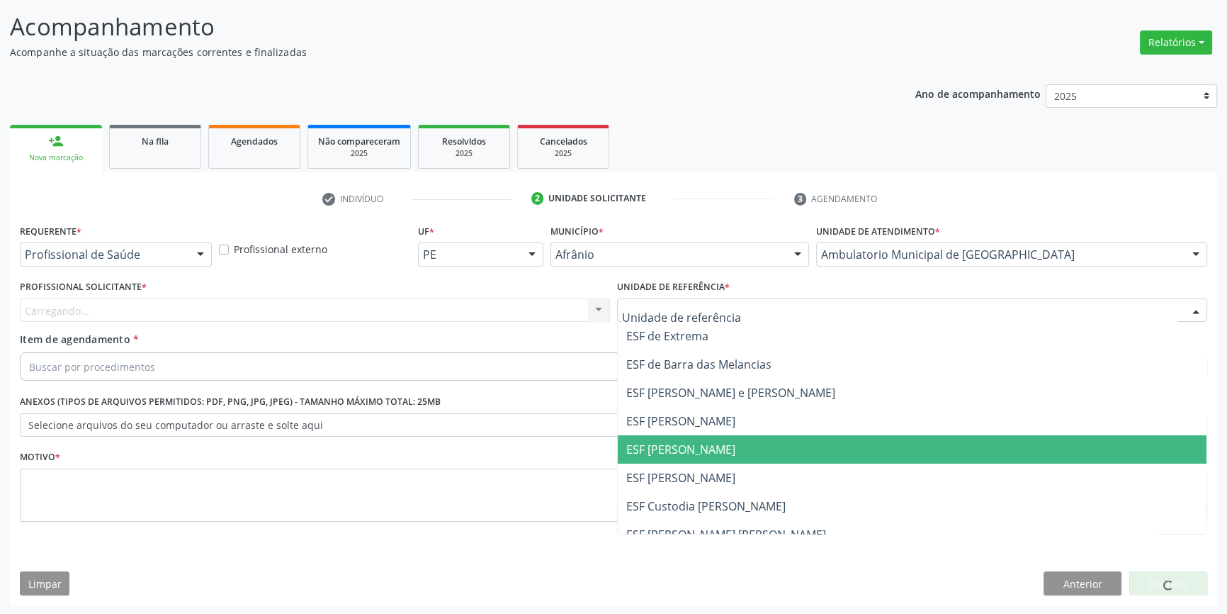
click at [692, 441] on span "ESF [PERSON_NAME]" at bounding box center [680, 449] width 109 height 16
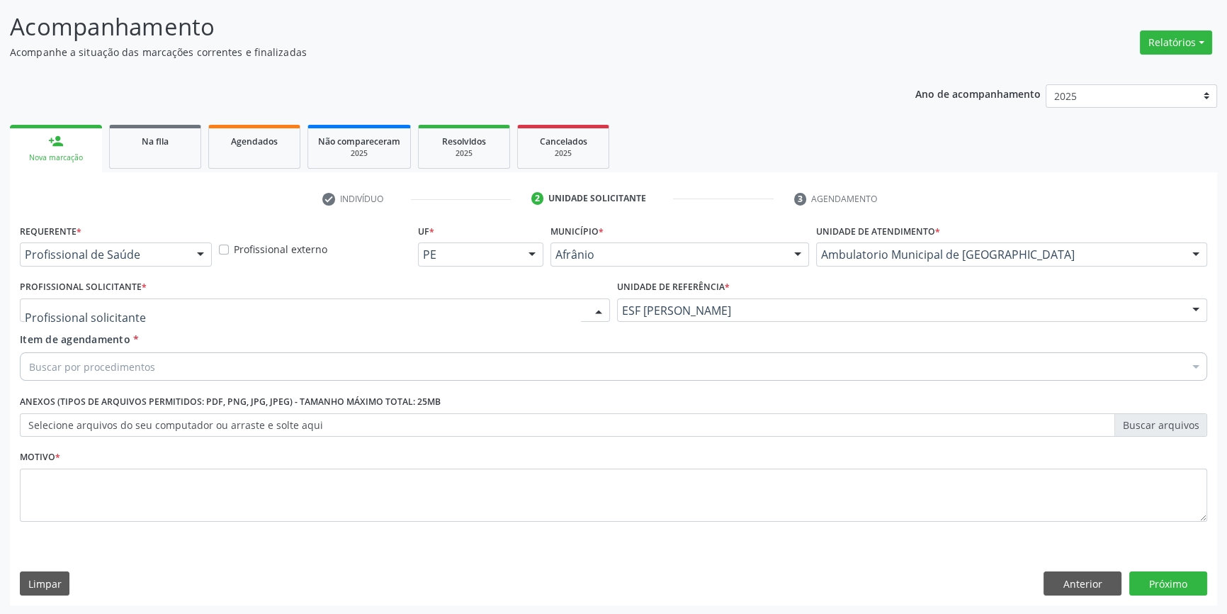
click at [504, 314] on div at bounding box center [315, 310] width 590 height 24
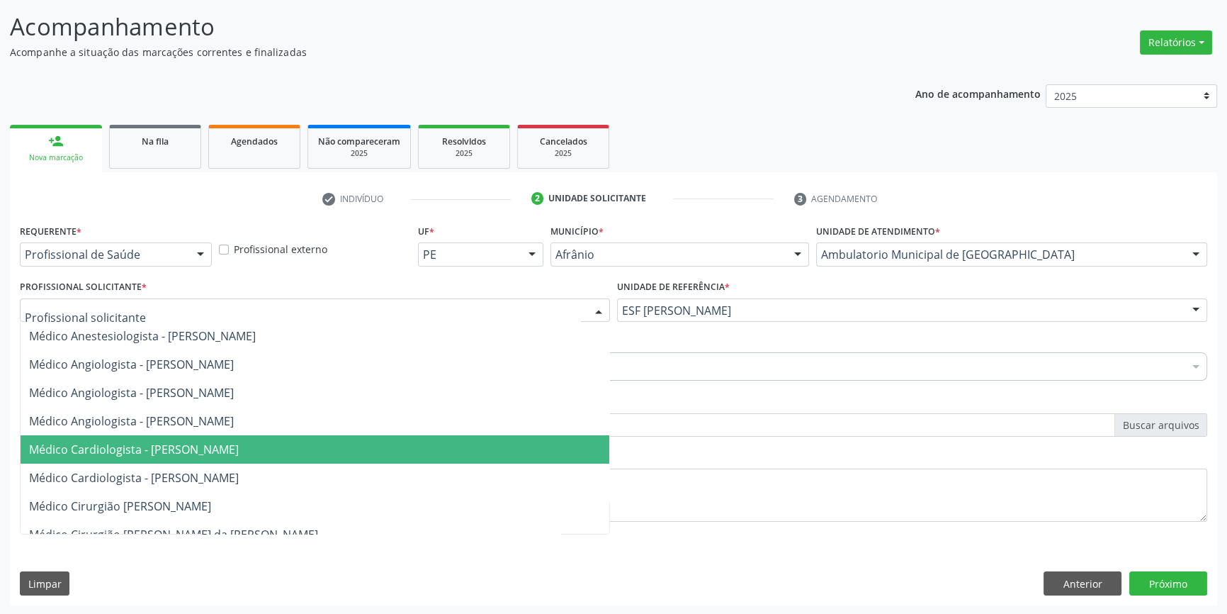
click at [239, 441] on span "Médico Cardiologista - [PERSON_NAME]" at bounding box center [134, 449] width 210 height 16
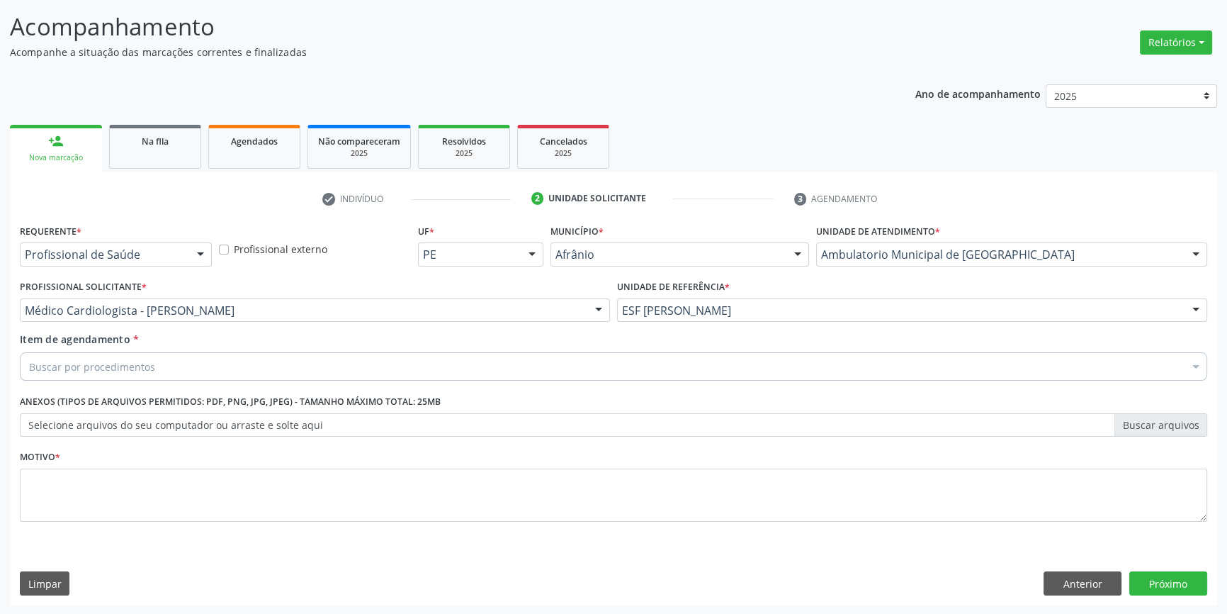
click at [208, 362] on div "Buscar por procedimentos" at bounding box center [613, 366] width 1187 height 28
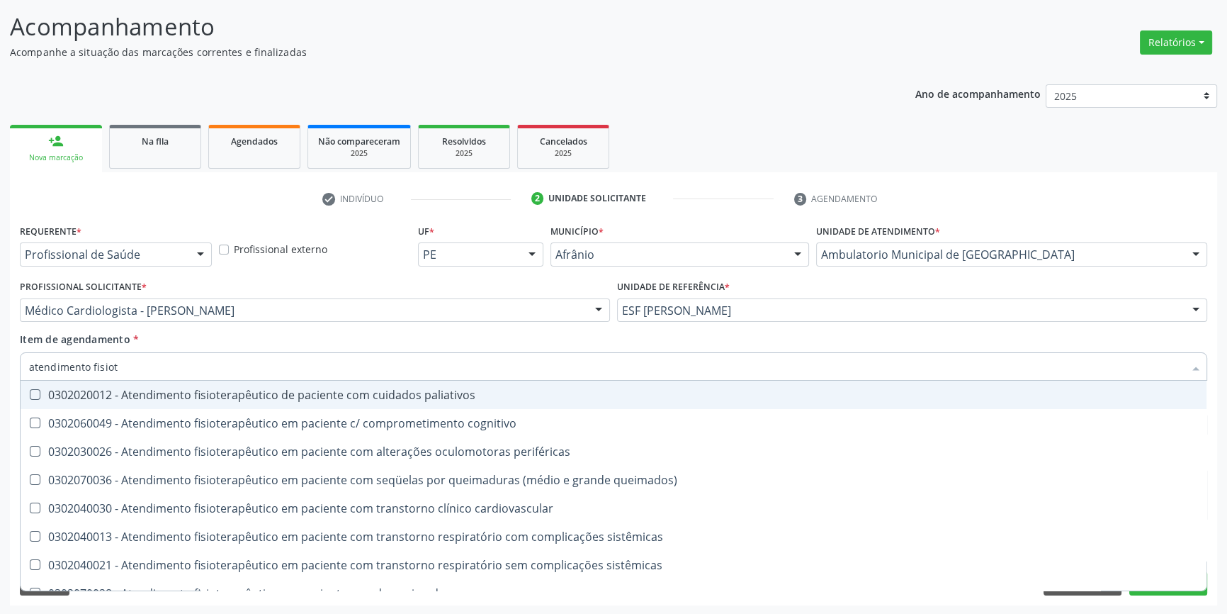
type input "atendimento fisiote"
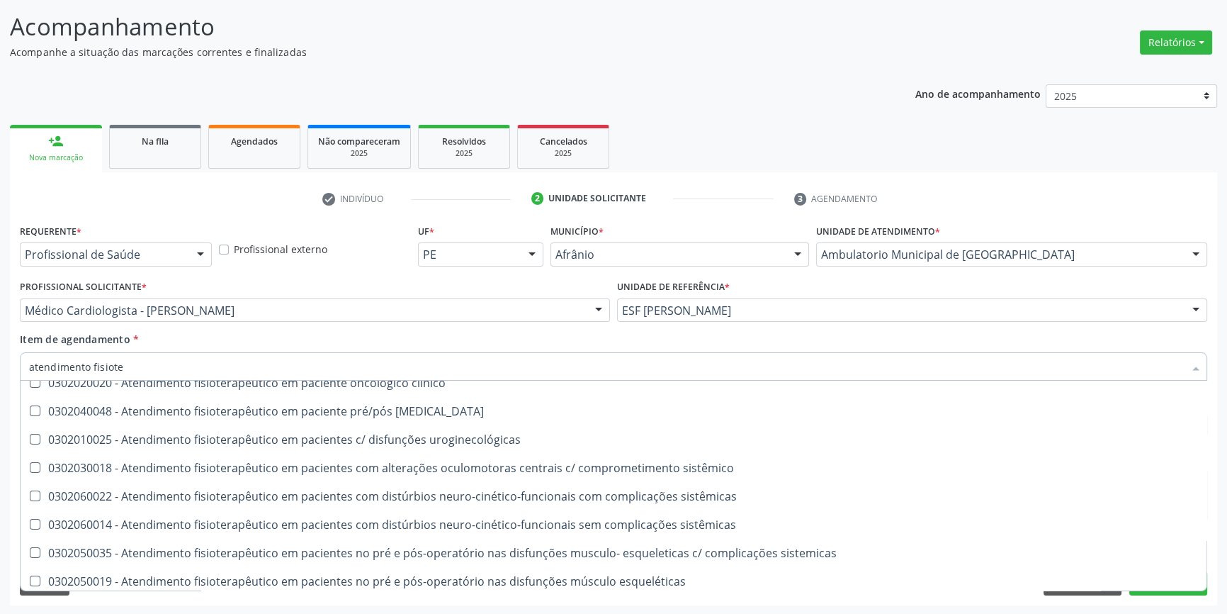
scroll to position [470, 0]
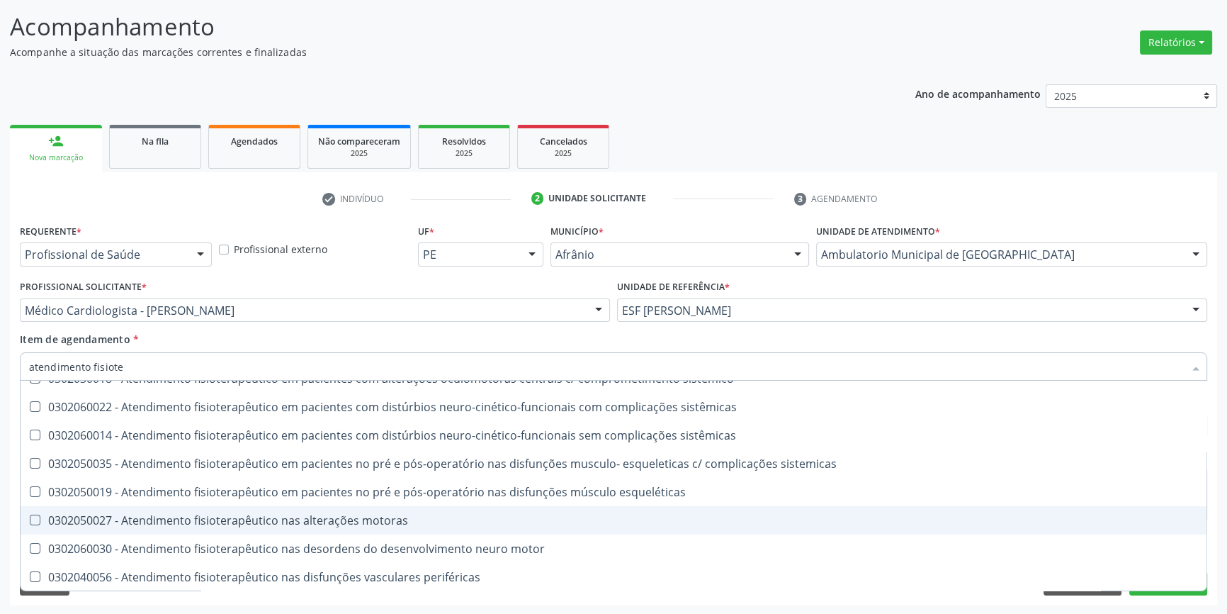
click at [282, 520] on div "0302050027 - Atendimento fisioterapêutico nas alterações motoras" at bounding box center [613, 519] width 1169 height 11
checkbox motoras "true"
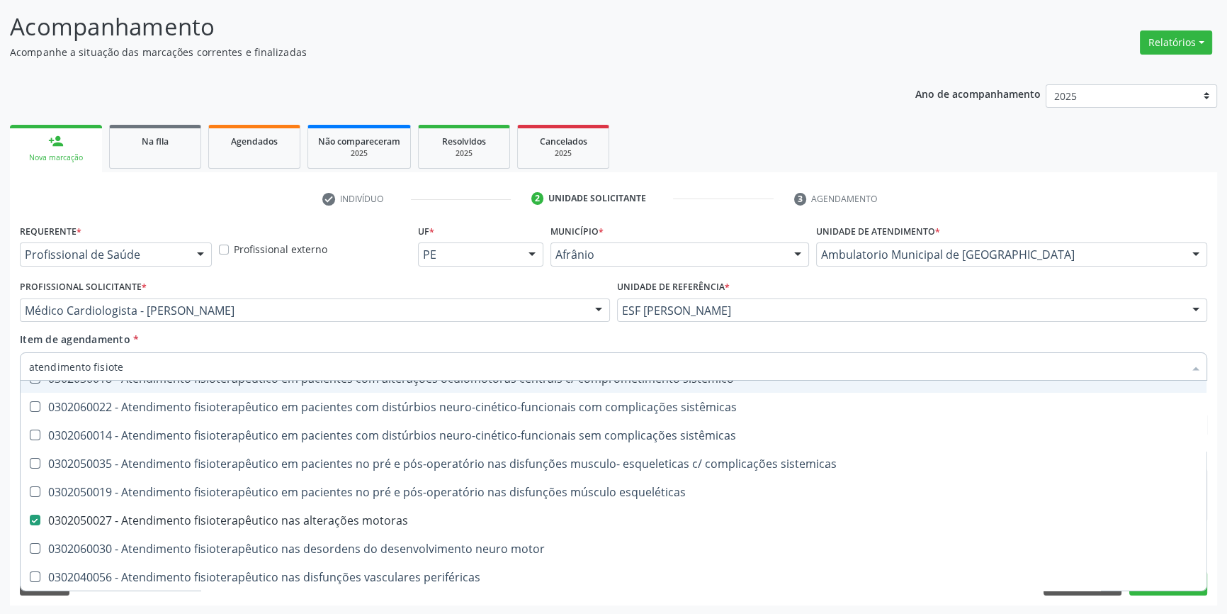
click at [381, 344] on div "Item de agendamento * atendimento fisiote Desfazer seleção 0302020012 - Atendim…" at bounding box center [613, 354] width 1187 height 45
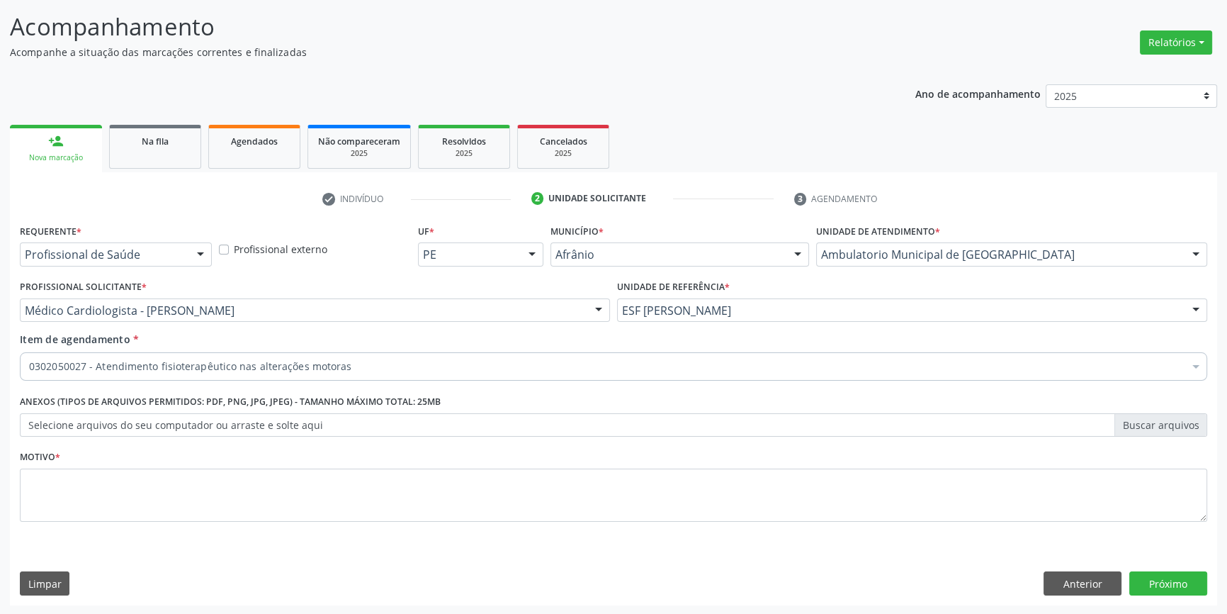
scroll to position [0, 0]
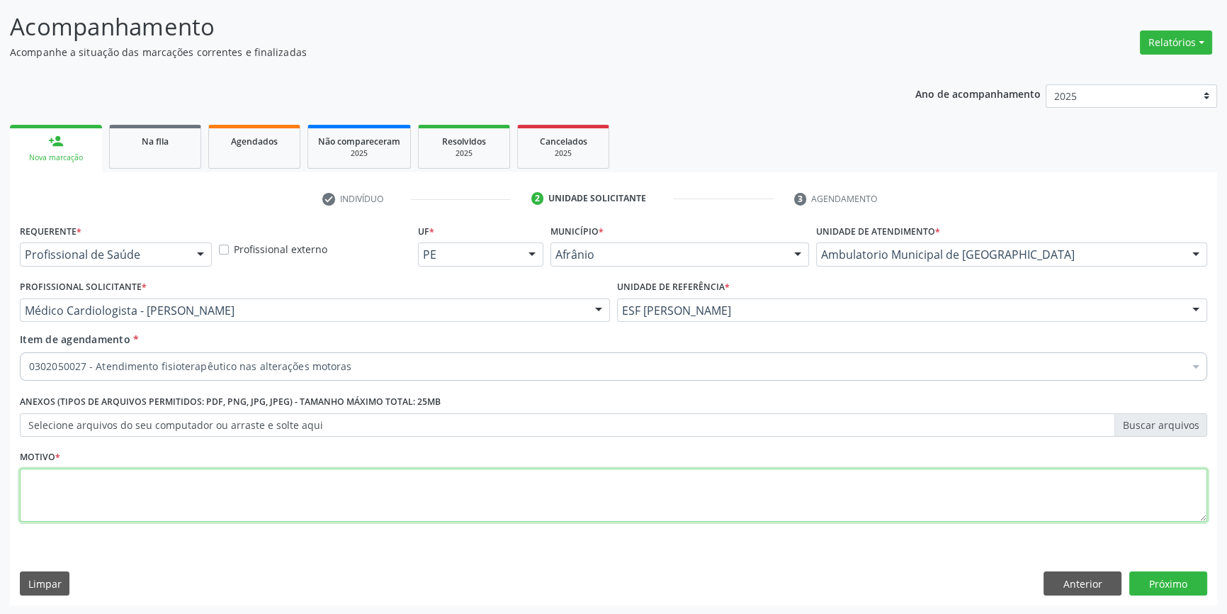
click at [285, 487] on textarea at bounding box center [613, 495] width 1187 height 54
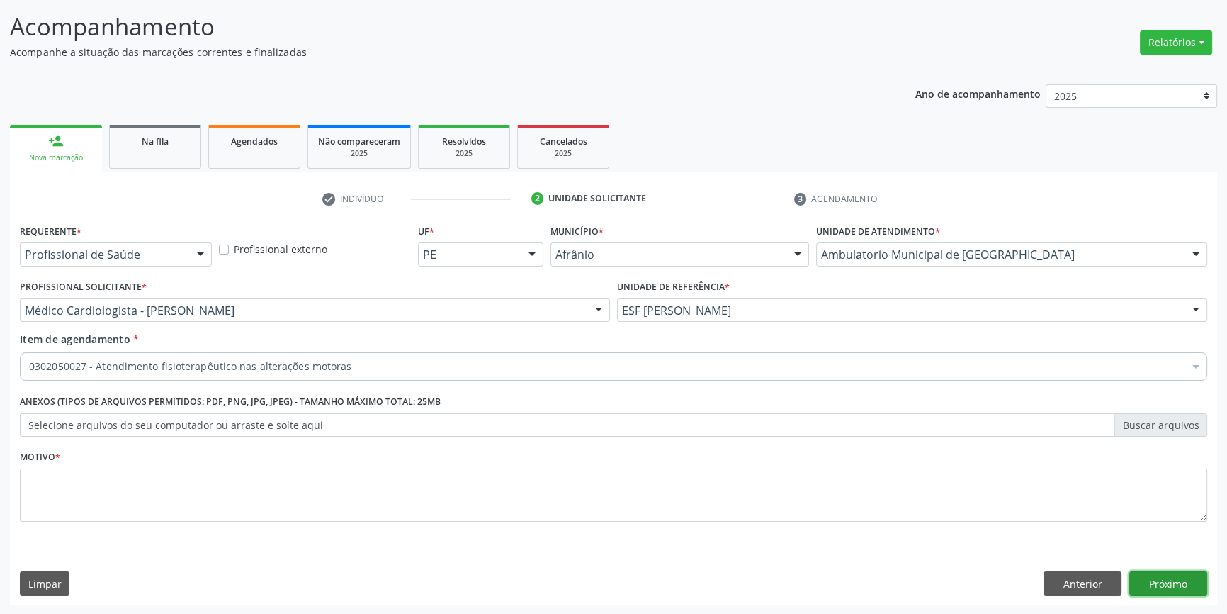
click at [1157, 581] on button "Próximo" at bounding box center [1168, 583] width 78 height 24
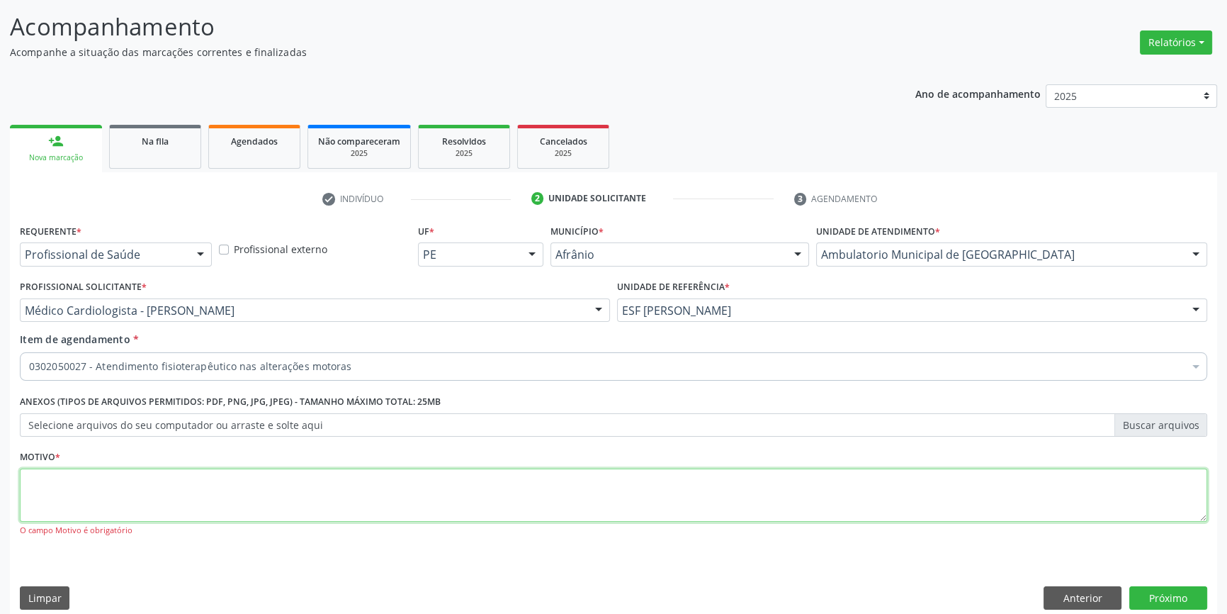
click at [330, 496] on textarea at bounding box center [613, 495] width 1187 height 54
type textarea "'"
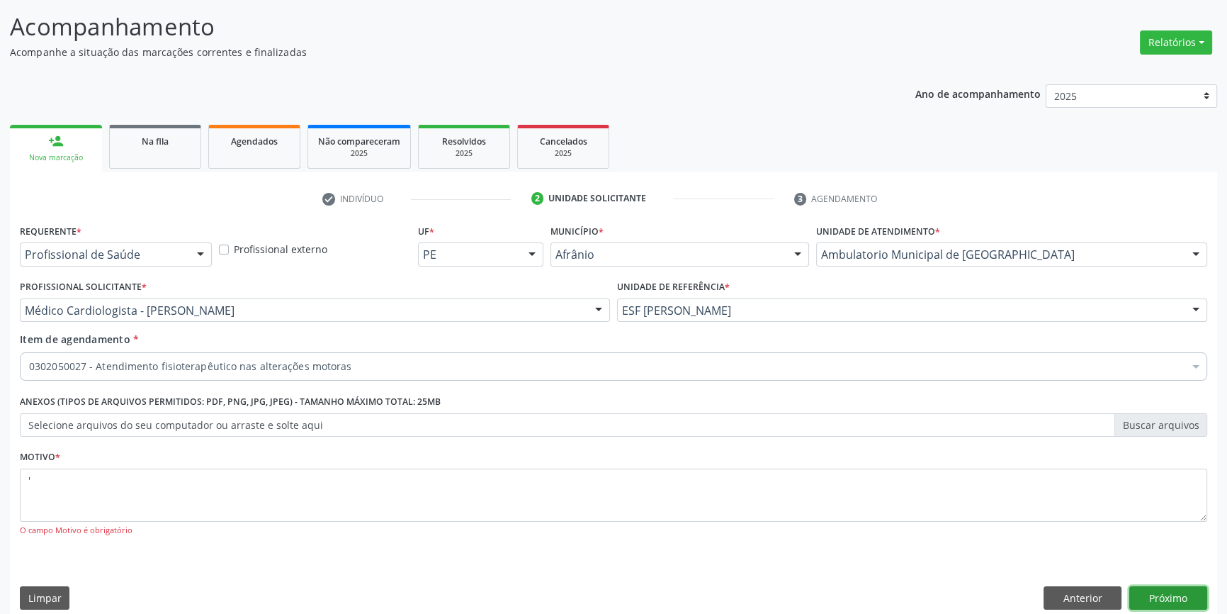
click at [1153, 602] on button "Próximo" at bounding box center [1168, 598] width 78 height 24
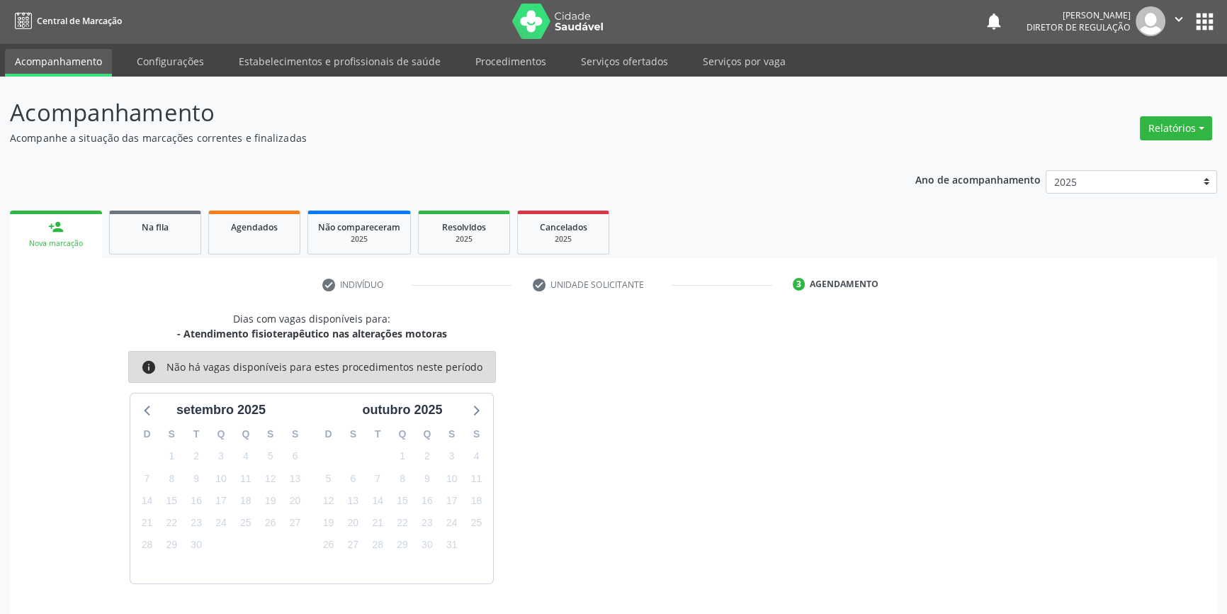
scroll to position [43, 0]
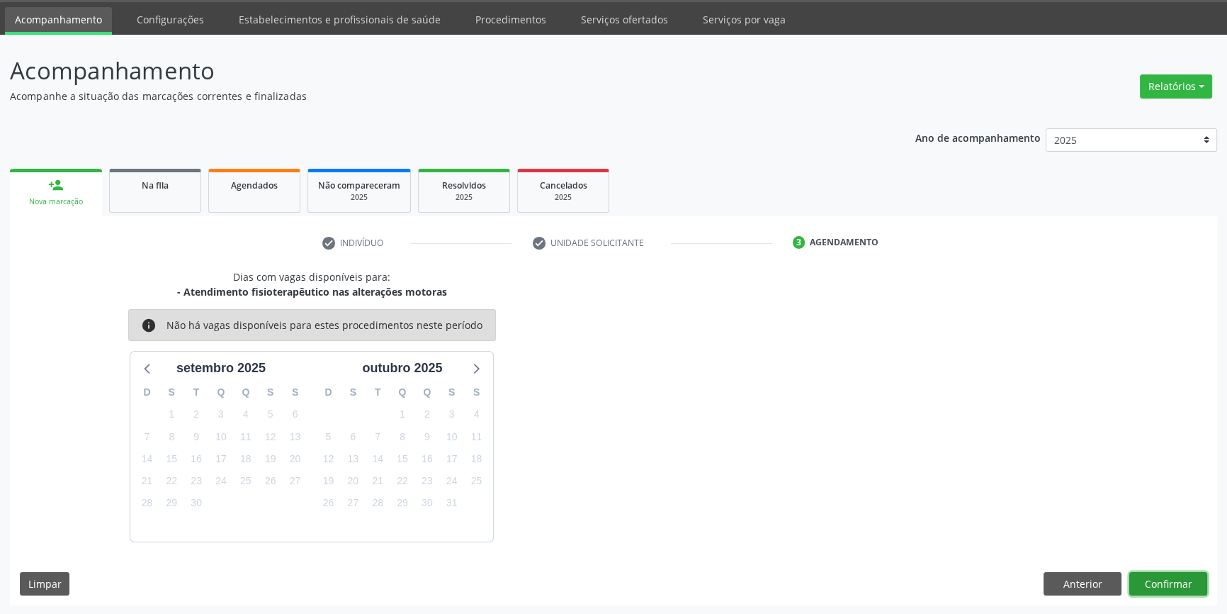
click at [1186, 582] on button "Confirmar" at bounding box center [1168, 584] width 78 height 24
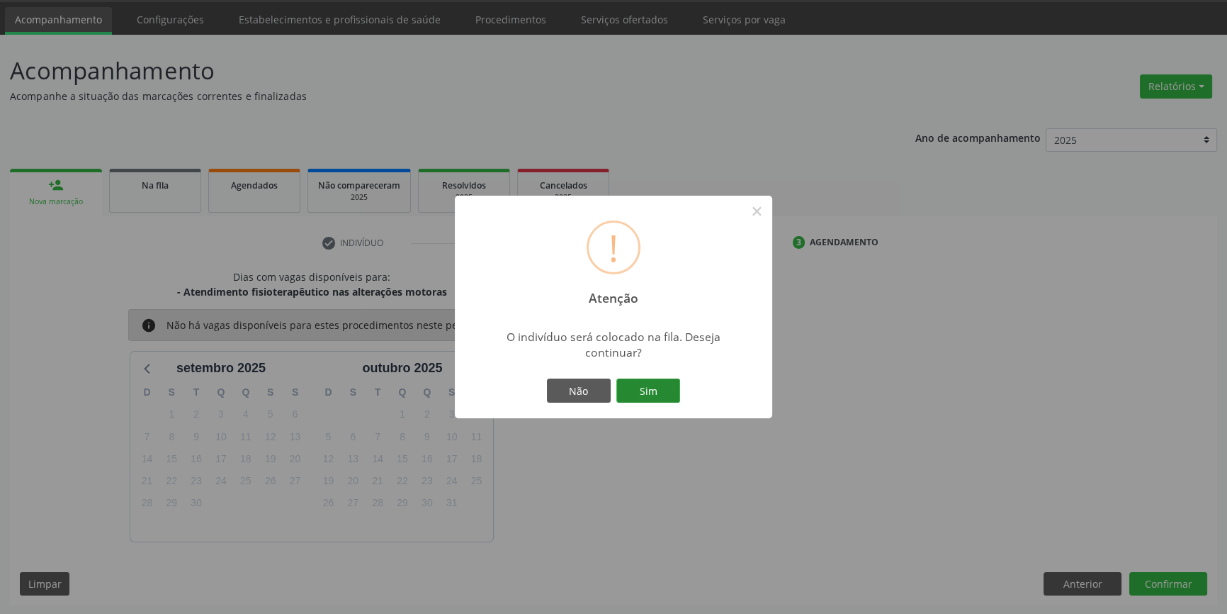
click at [649, 389] on button "Sim" at bounding box center [648, 390] width 64 height 24
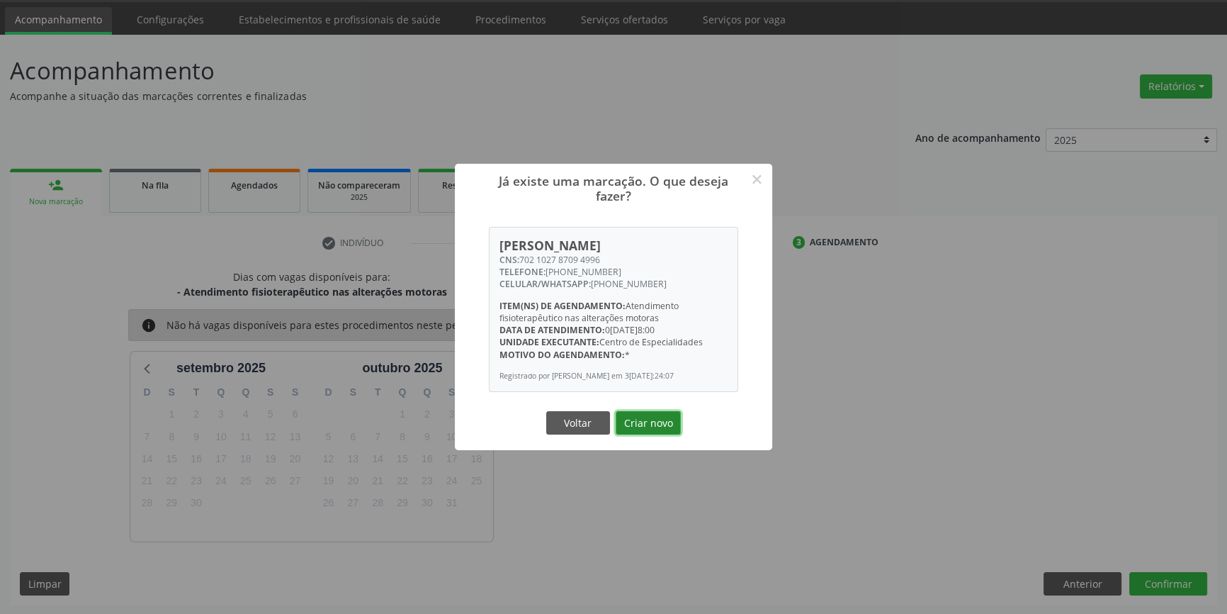
click at [671, 424] on button "Criar novo" at bounding box center [648, 423] width 65 height 24
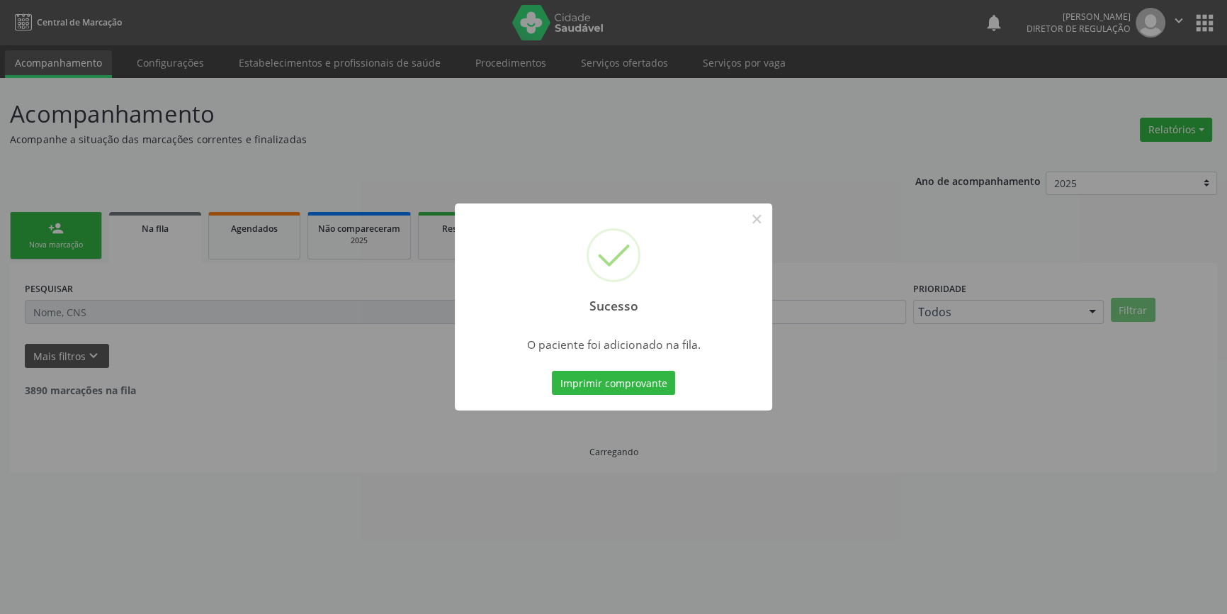
scroll to position [0, 0]
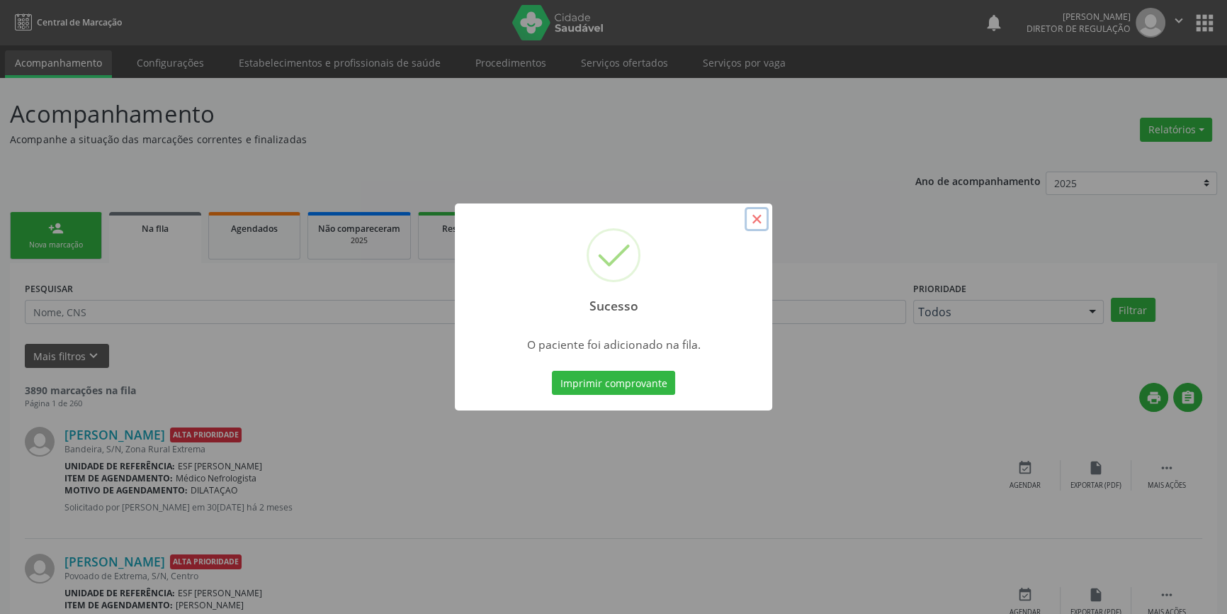
click at [757, 212] on button "×" at bounding box center [757, 219] width 24 height 24
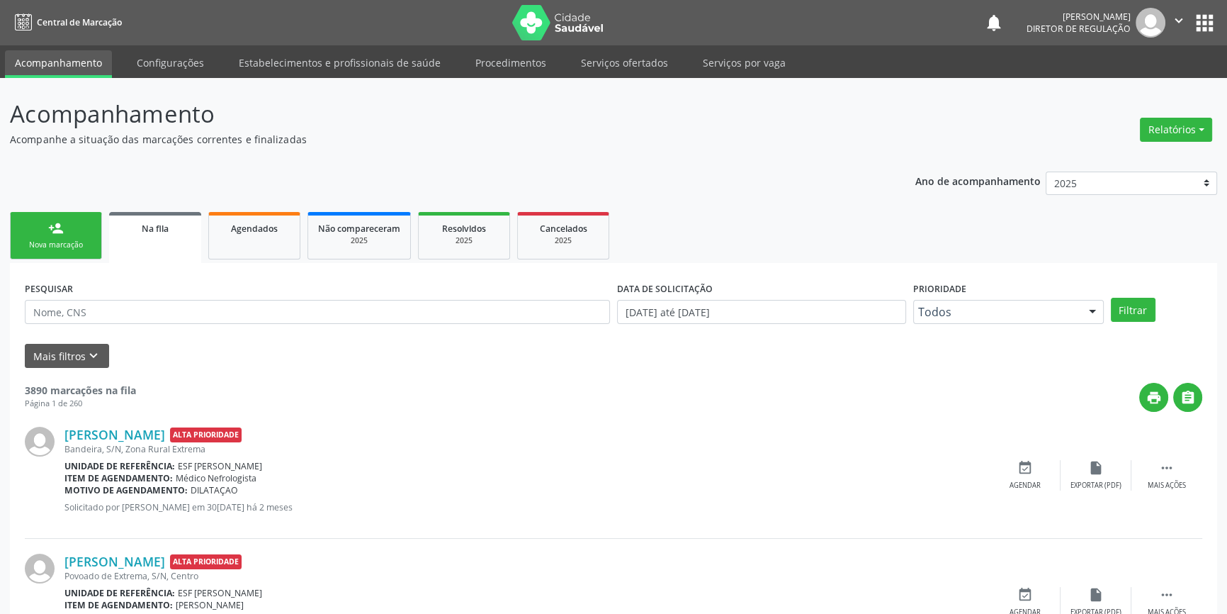
click at [99, 244] on link "person_add Nova marcação" at bounding box center [56, 235] width 92 height 47
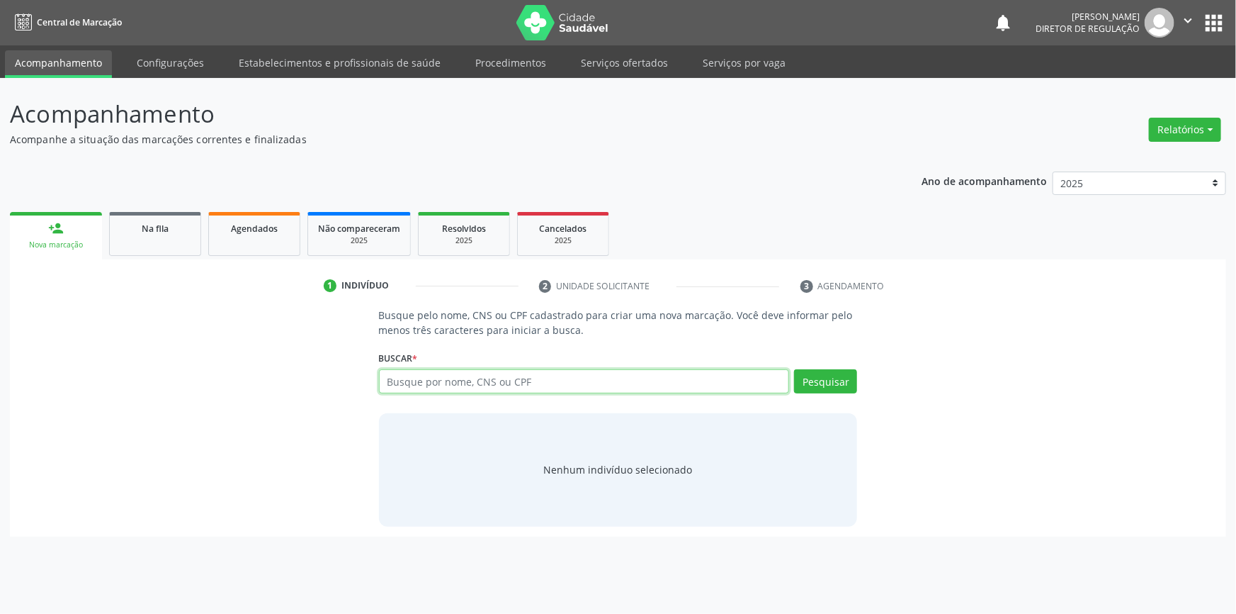
click at [477, 388] on input "text" at bounding box center [584, 381] width 411 height 24
type input "705203436151878"
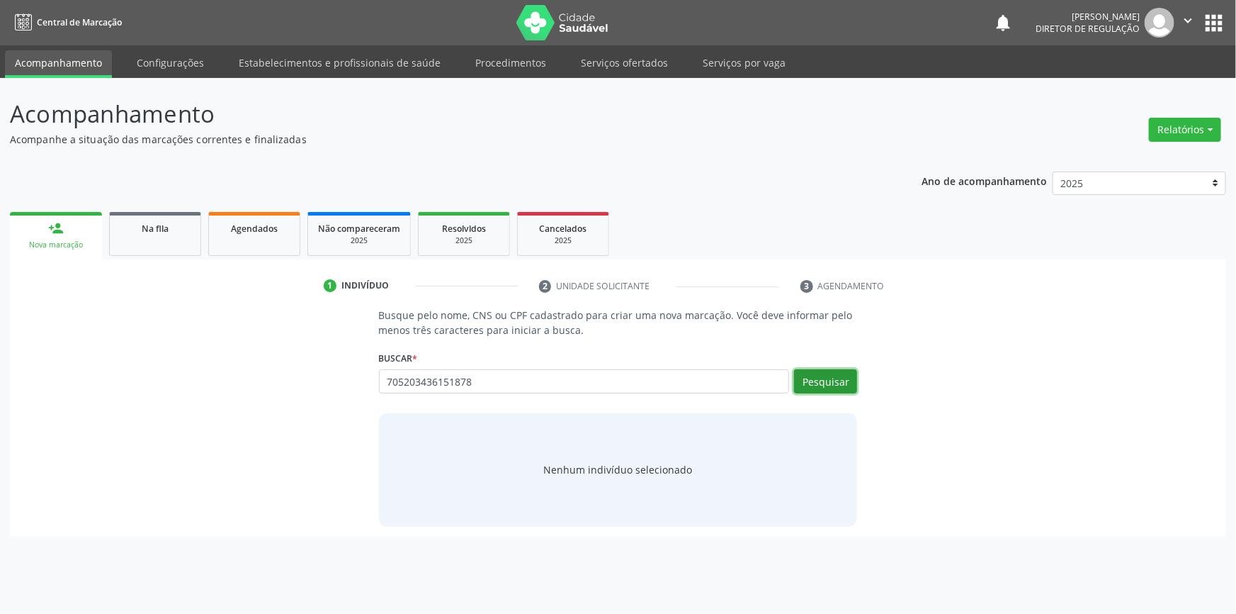
click at [814, 385] on button "Pesquisar" at bounding box center [825, 381] width 63 height 24
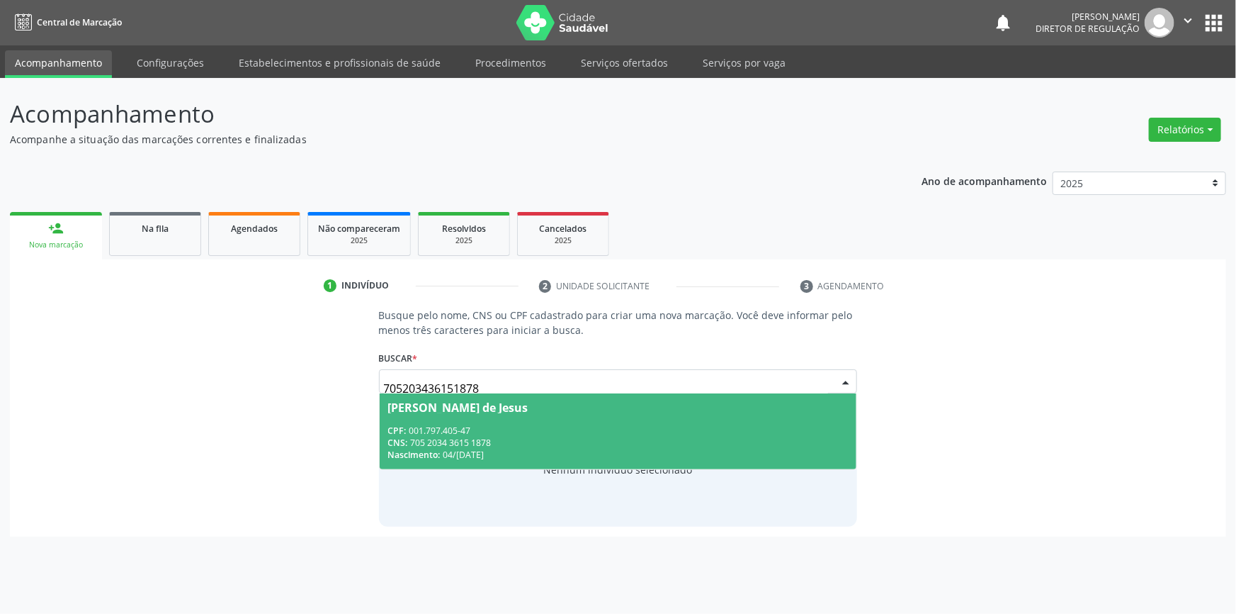
click at [563, 428] on div "CPF: 001.797.405-47" at bounding box center [618, 430] width 460 height 12
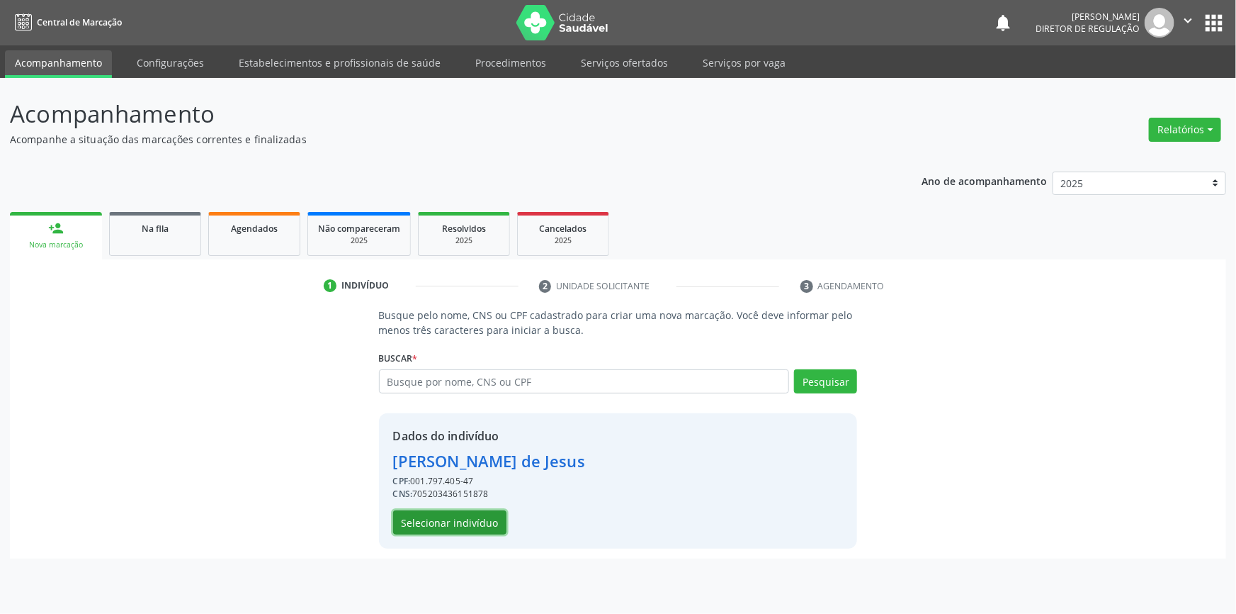
click at [475, 518] on button "Selecionar indivíduo" at bounding box center [449, 522] width 113 height 24
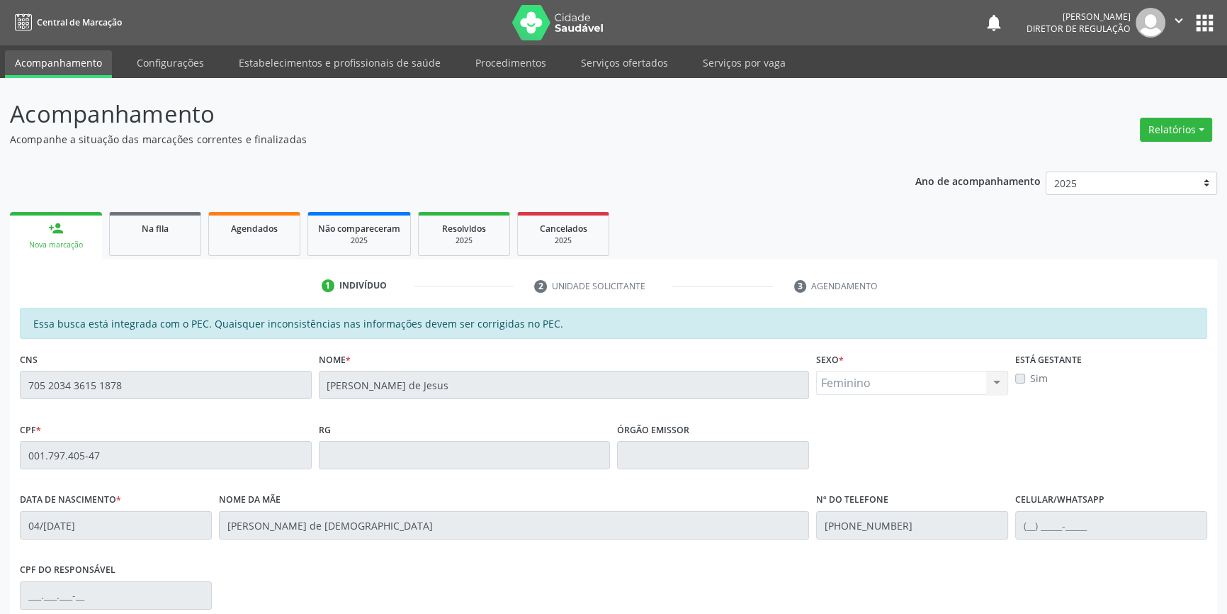
scroll to position [194, 0]
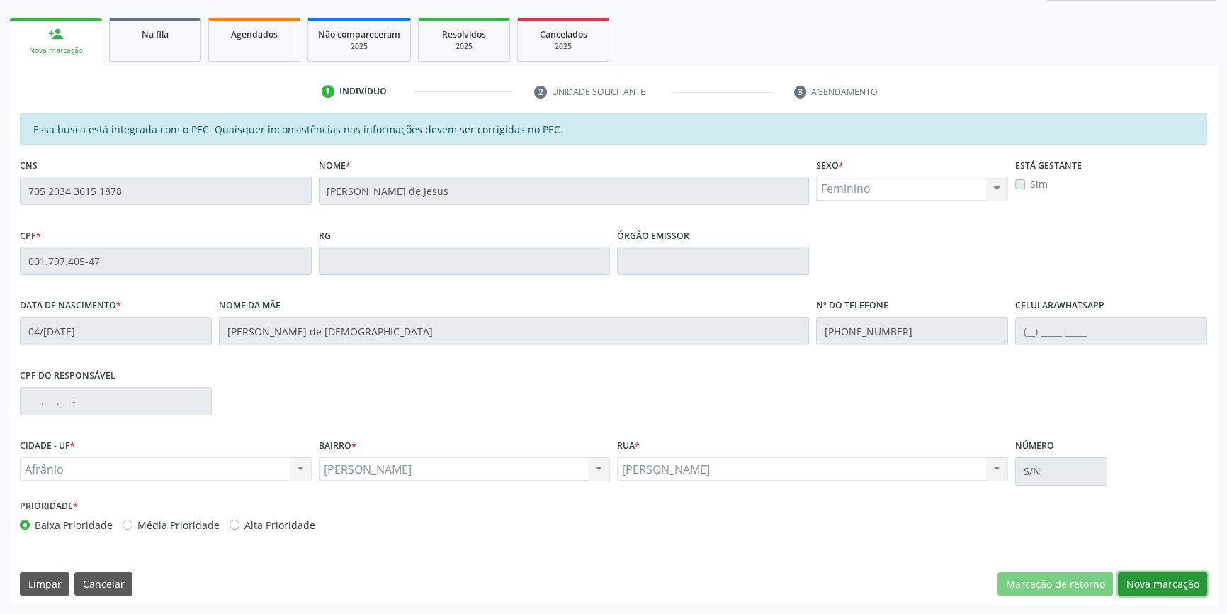
click at [1175, 582] on button "Nova marcação" at bounding box center [1162, 584] width 89 height 24
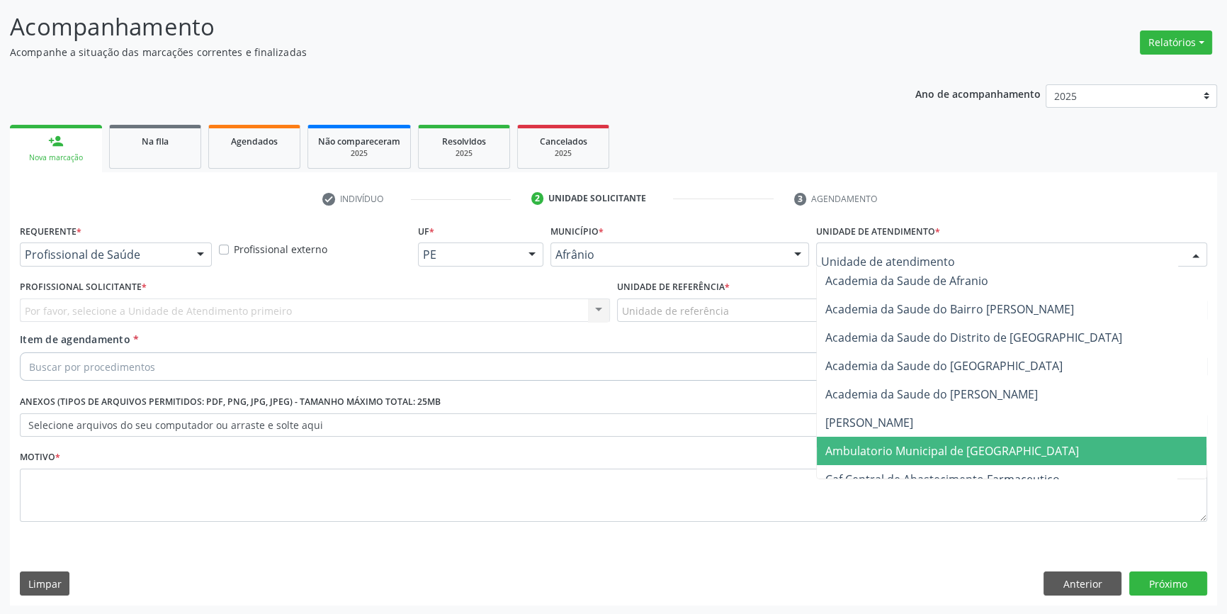
click at [877, 457] on span "Ambulatorio Municipal de [GEOGRAPHIC_DATA]" at bounding box center [1012, 450] width 390 height 28
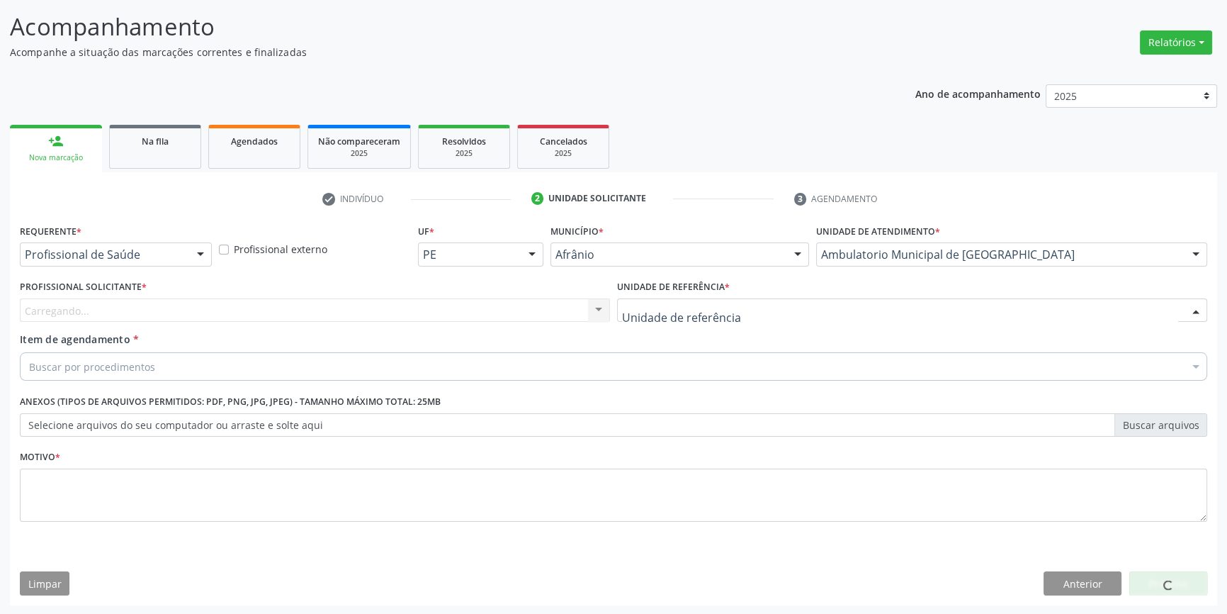
click at [733, 319] on div at bounding box center [912, 310] width 590 height 24
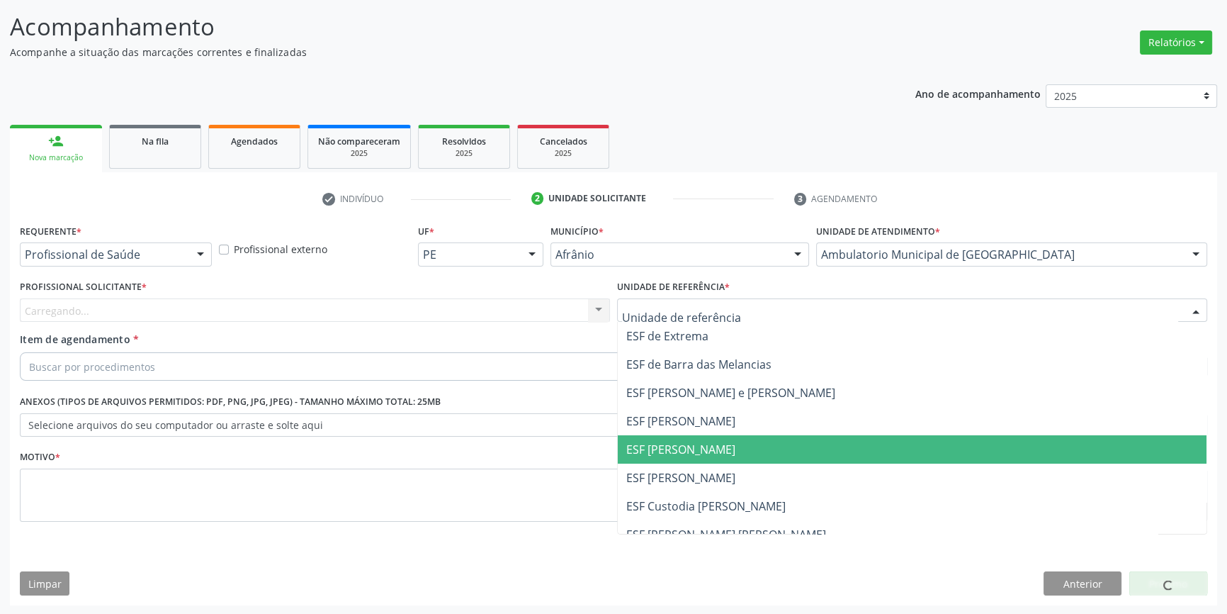
drag, startPoint x: 699, startPoint y: 451, endPoint x: 553, endPoint y: 361, distance: 171.8
click at [691, 445] on span "ESF [PERSON_NAME]" at bounding box center [680, 449] width 109 height 16
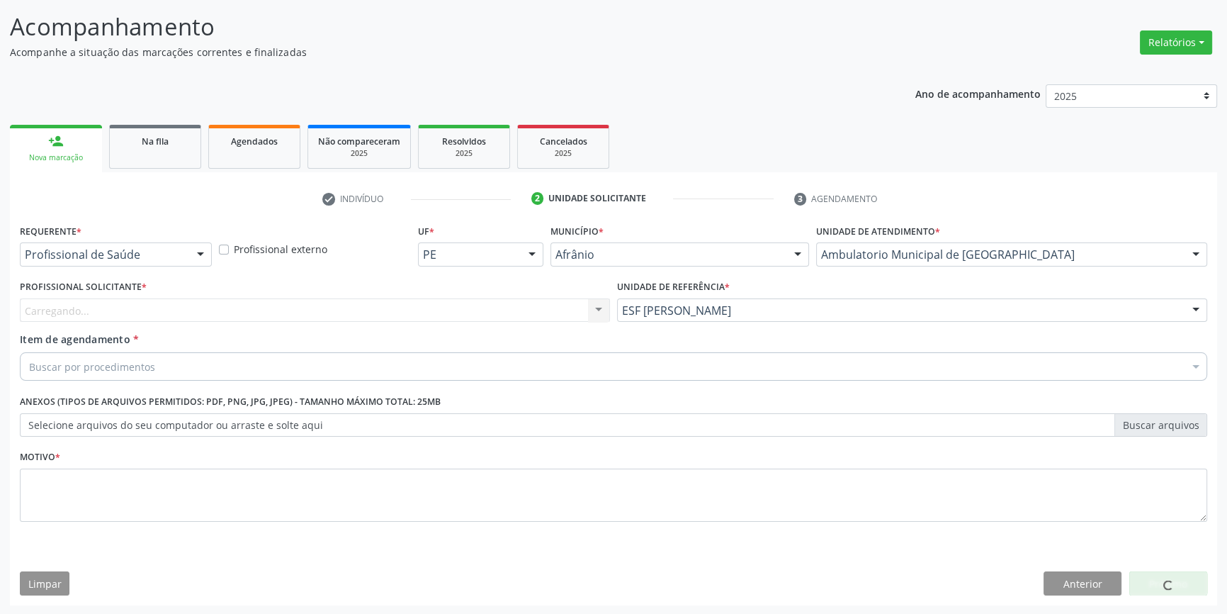
click at [471, 307] on div "Carregando..." at bounding box center [315, 310] width 590 height 24
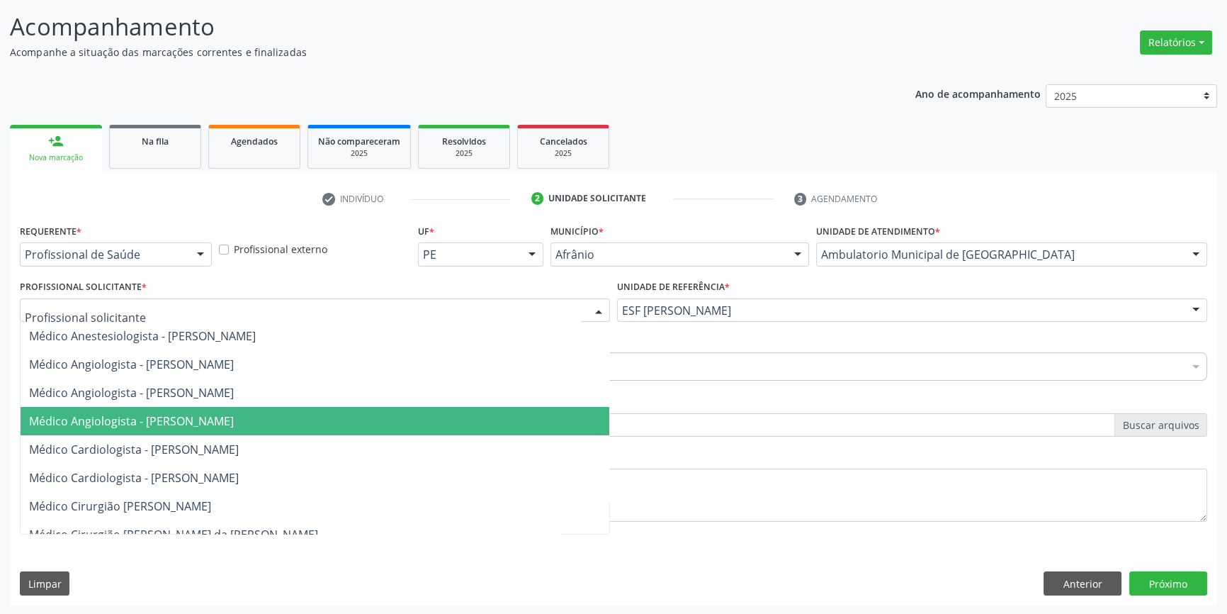
click at [258, 427] on span "Médico Angiologista - [PERSON_NAME]" at bounding box center [315, 421] width 589 height 28
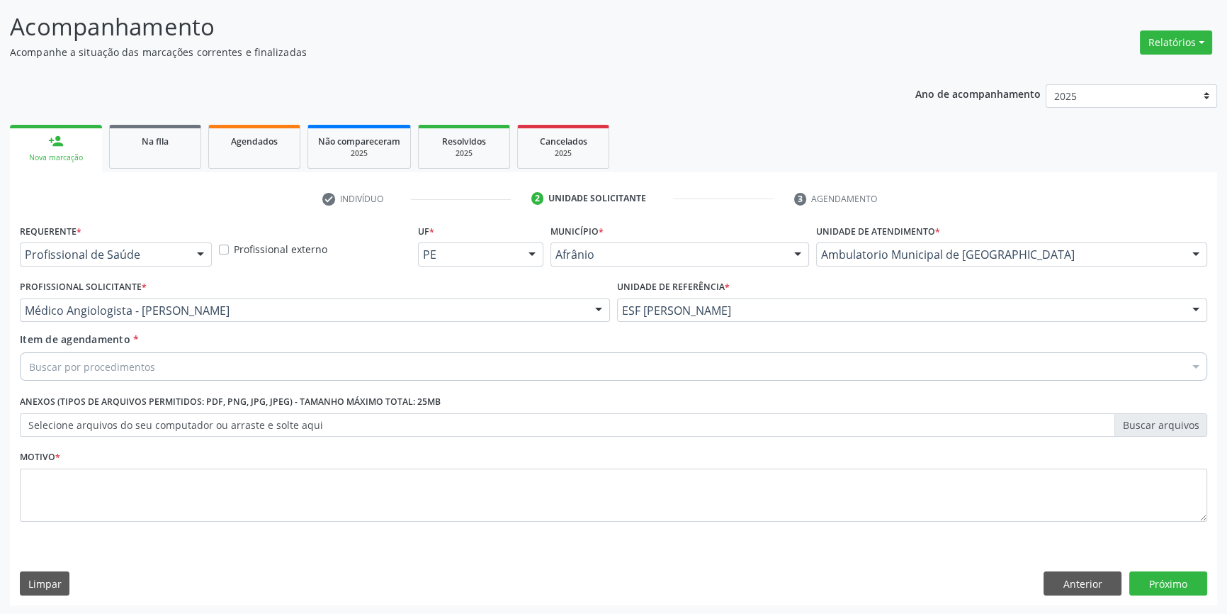
click at [196, 369] on div "Buscar por procedimentos" at bounding box center [613, 366] width 1187 height 28
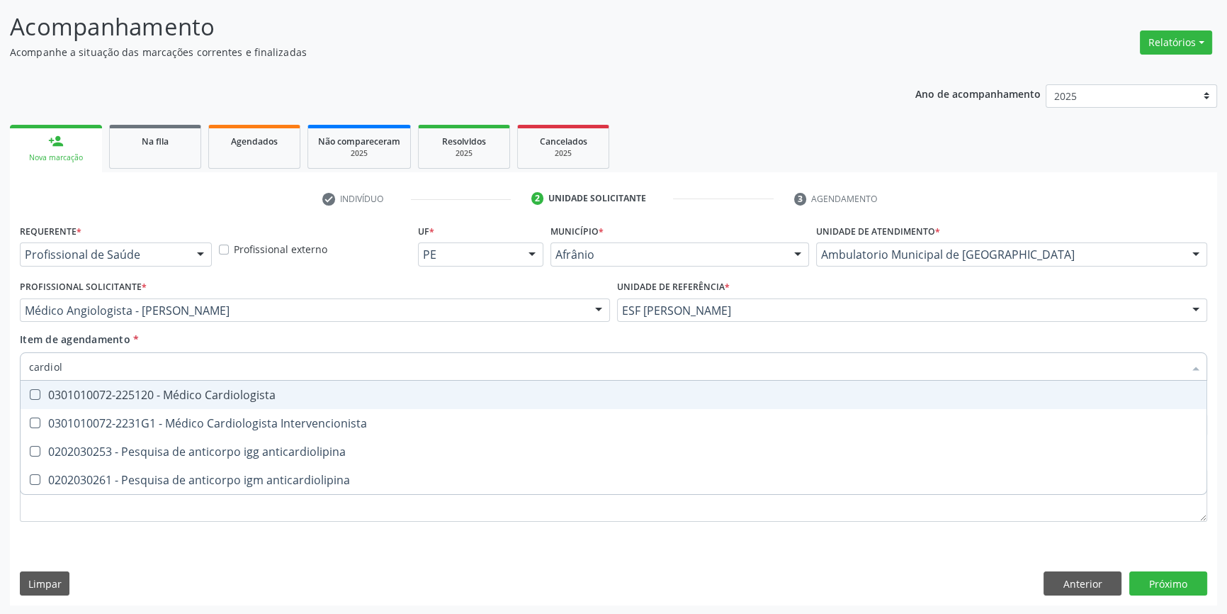
type input "cardiolo"
click at [198, 393] on div "0301010072-225120 - Médico Cardiologista" at bounding box center [613, 394] width 1169 height 11
checkbox Cardiologista "true"
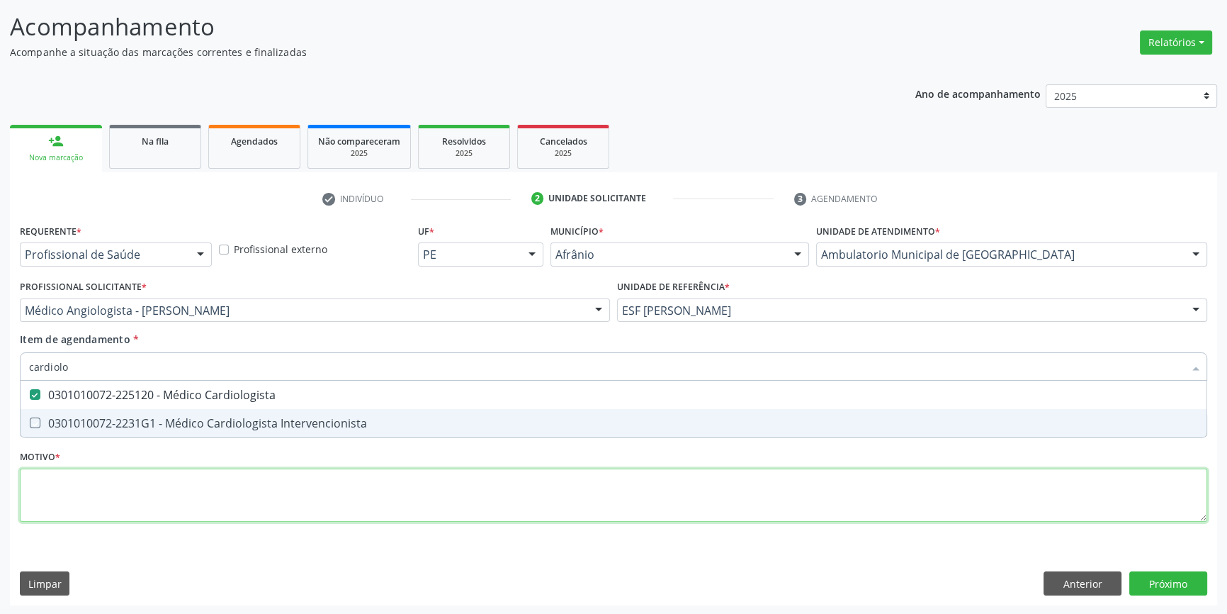
click at [127, 489] on div "Requerente * Profissional de Saúde Profissional de Saúde Paciente Nenhum result…" at bounding box center [613, 380] width 1187 height 321
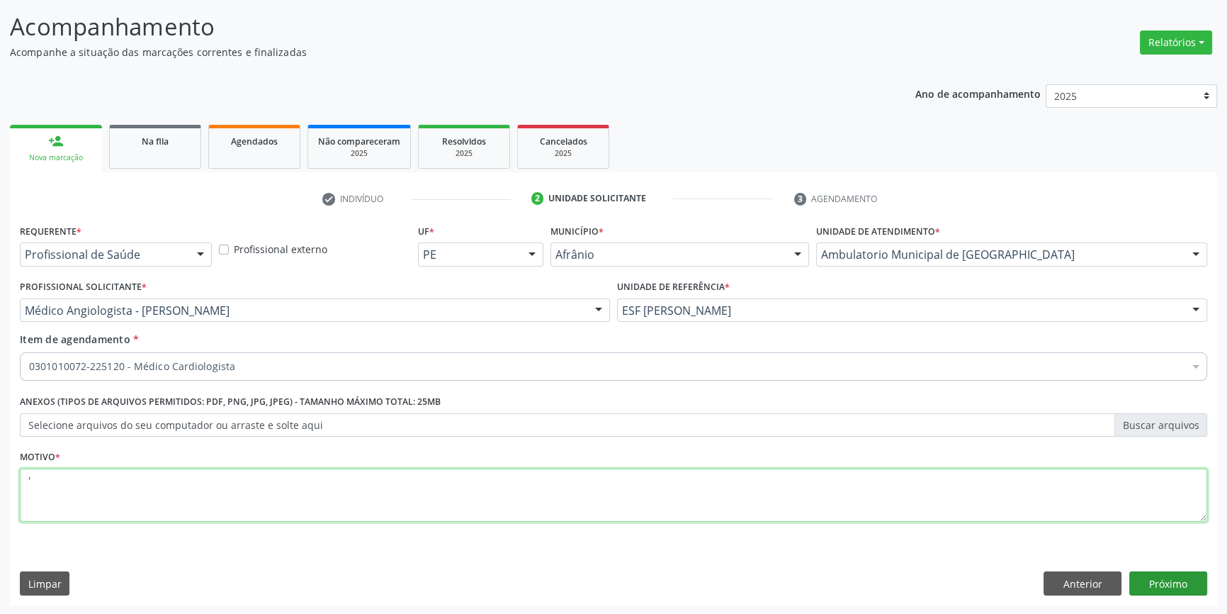
type textarea "'"
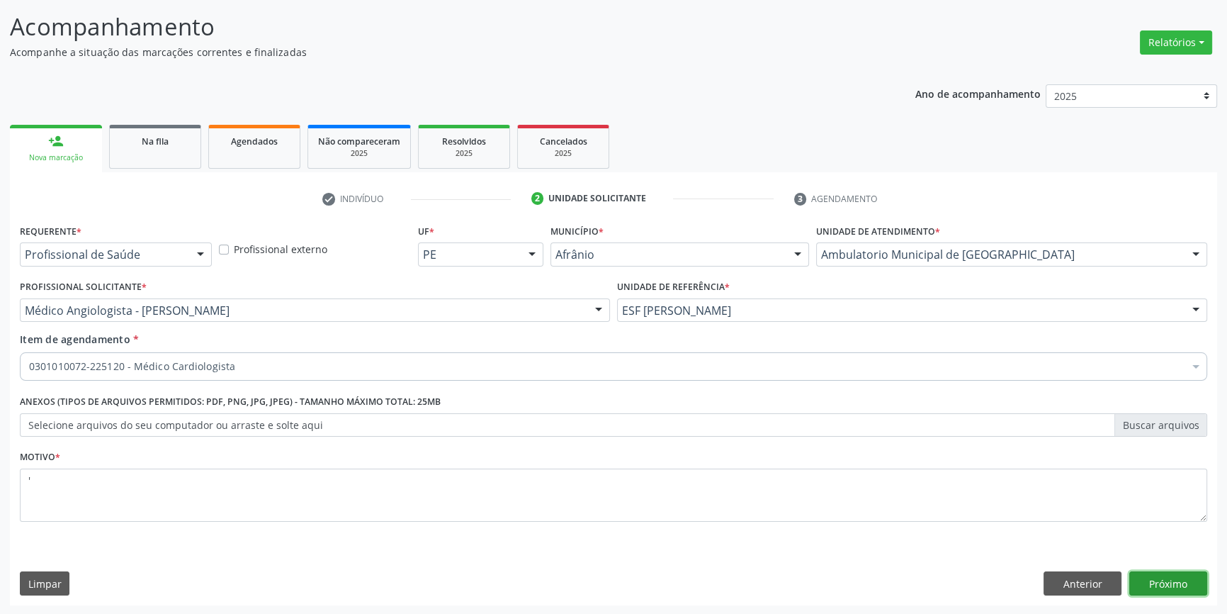
click at [1156, 578] on button "Próximo" at bounding box center [1168, 583] width 78 height 24
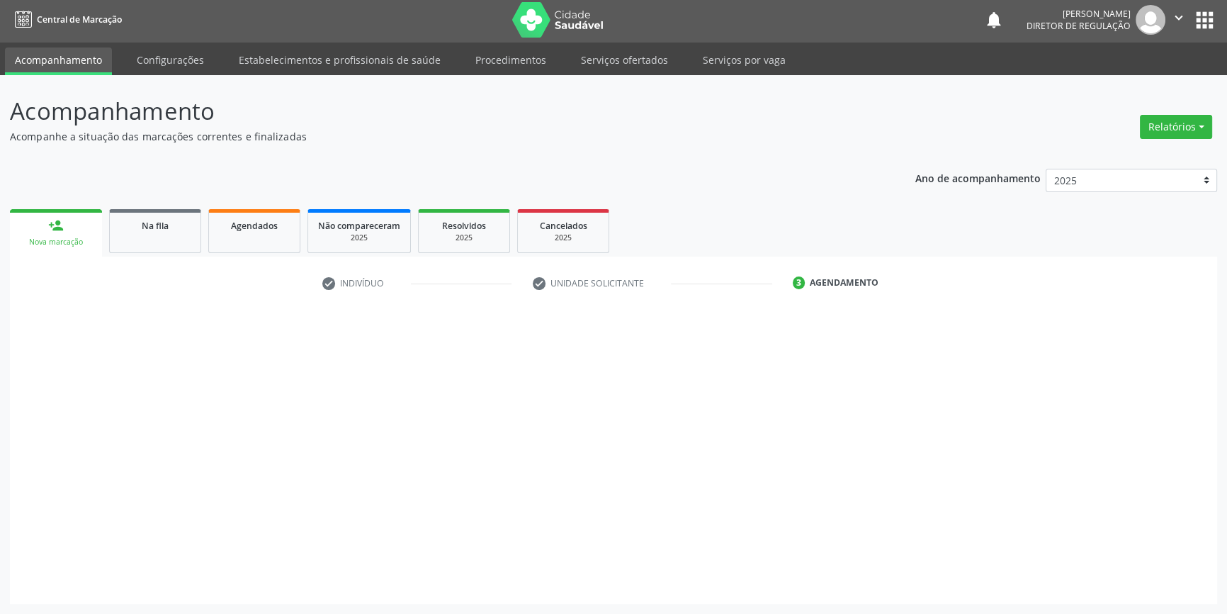
scroll to position [1, 0]
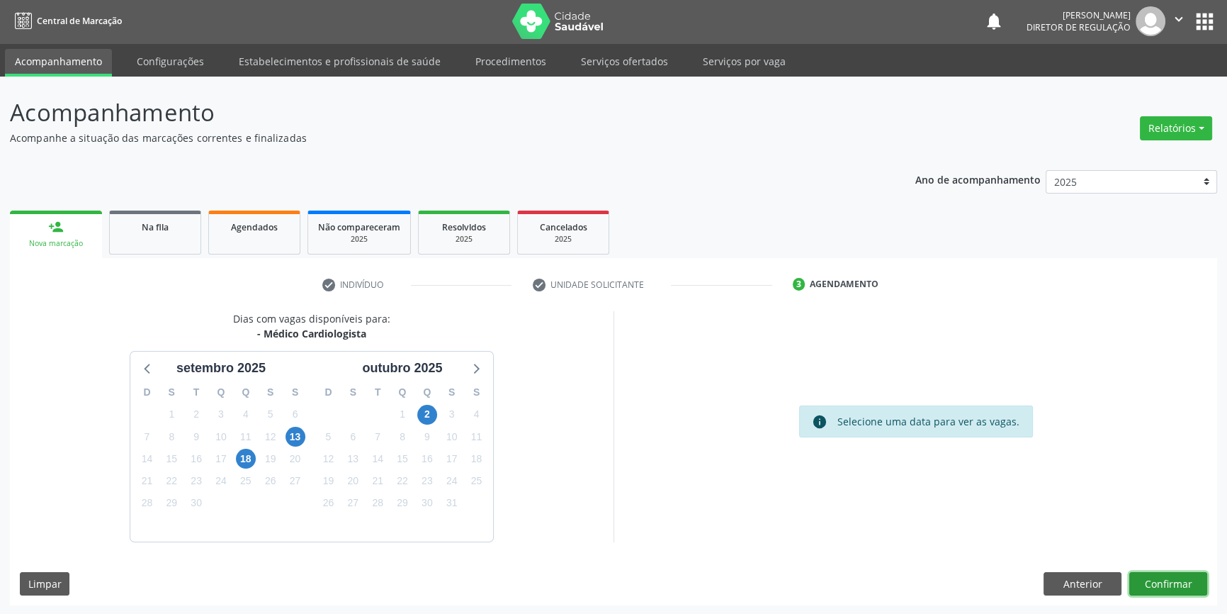
click at [1150, 584] on button "Confirmar" at bounding box center [1168, 584] width 78 height 24
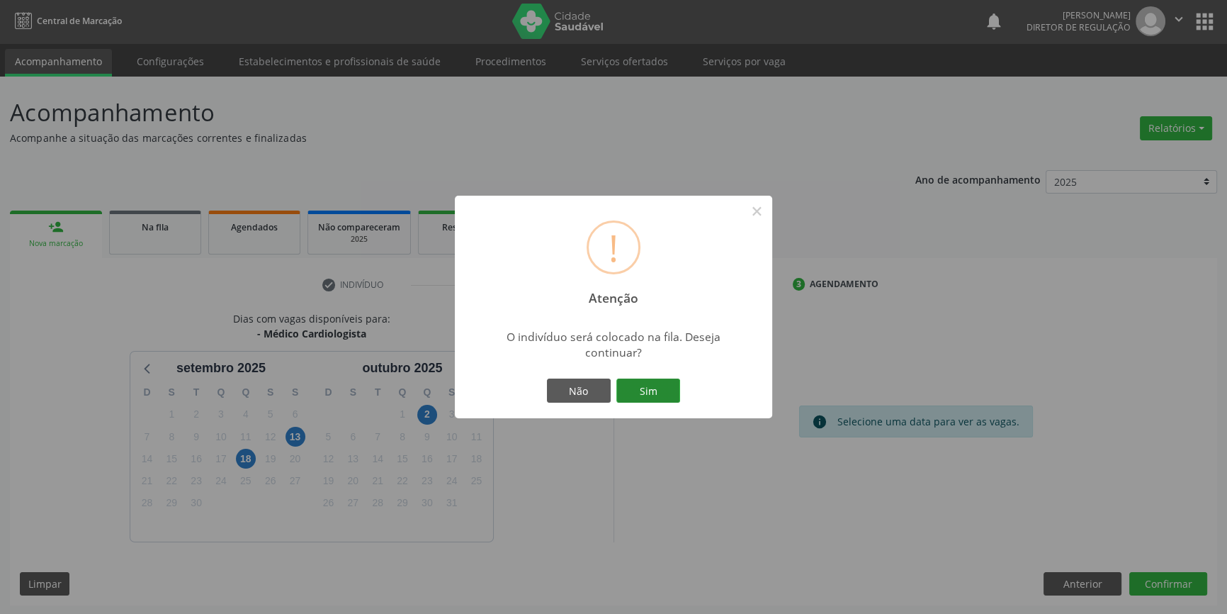
click at [648, 380] on button "Sim" at bounding box center [648, 390] width 64 height 24
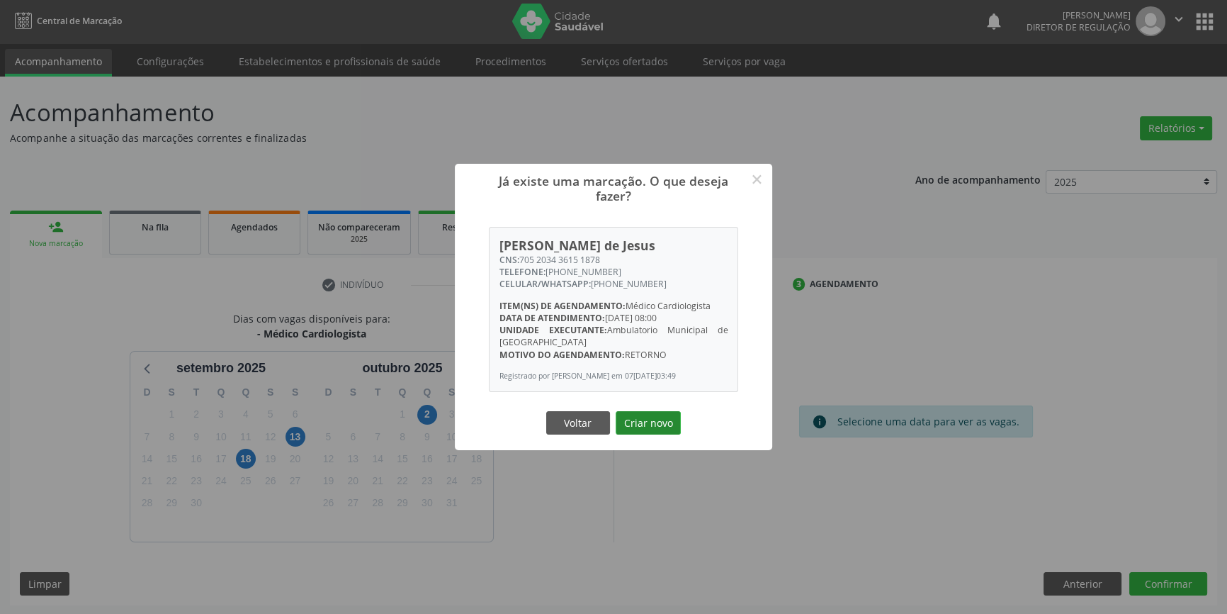
click at [641, 419] on button "Criar novo" at bounding box center [648, 423] width 65 height 24
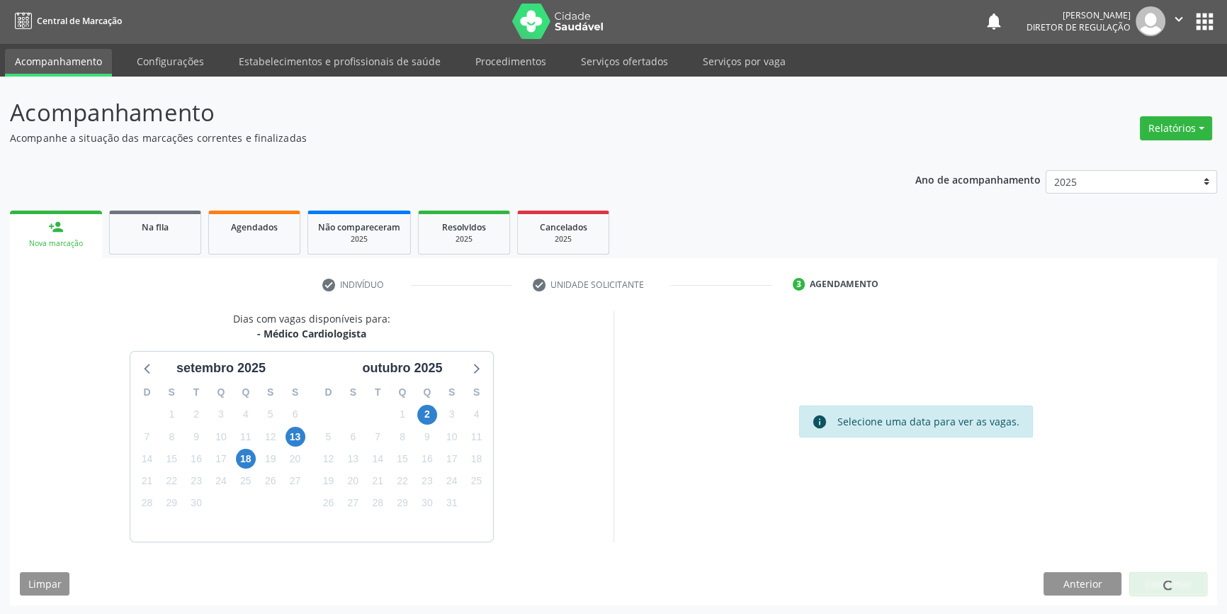
scroll to position [0, 0]
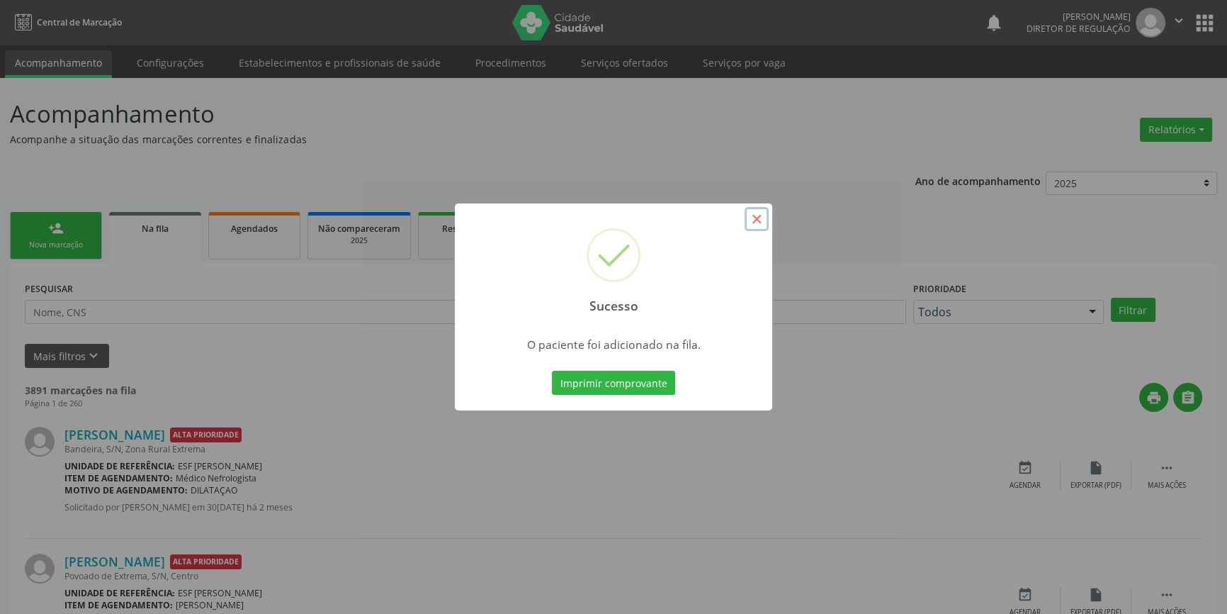
click at [760, 221] on button "×" at bounding box center [757, 219] width 24 height 24
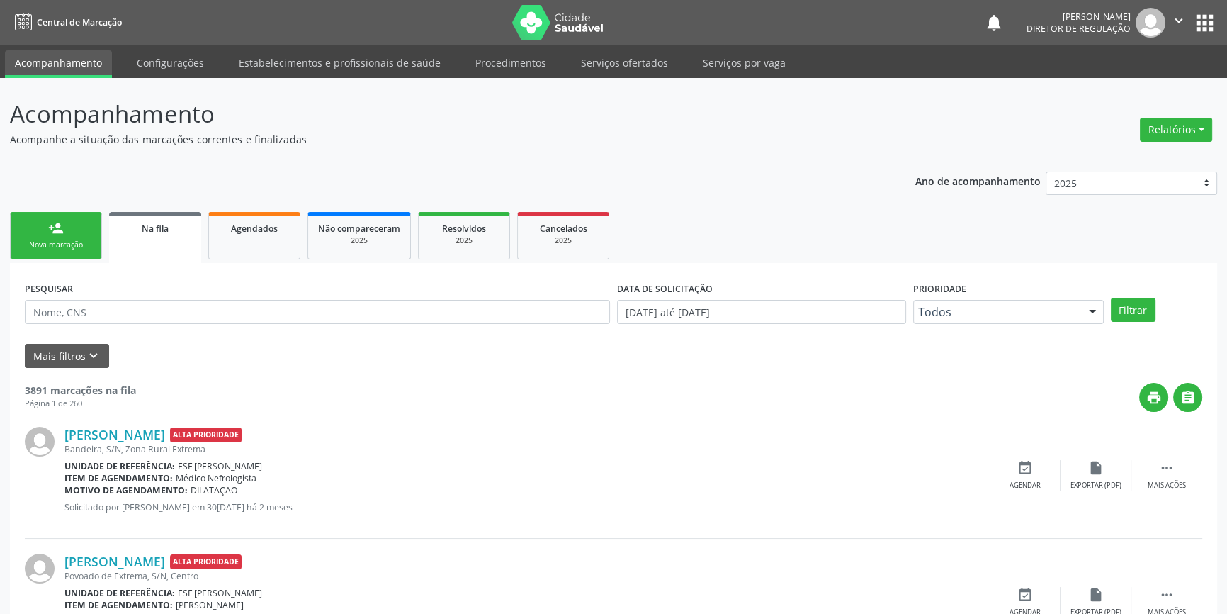
click at [34, 230] on link "person_add Nova marcação" at bounding box center [56, 235] width 92 height 47
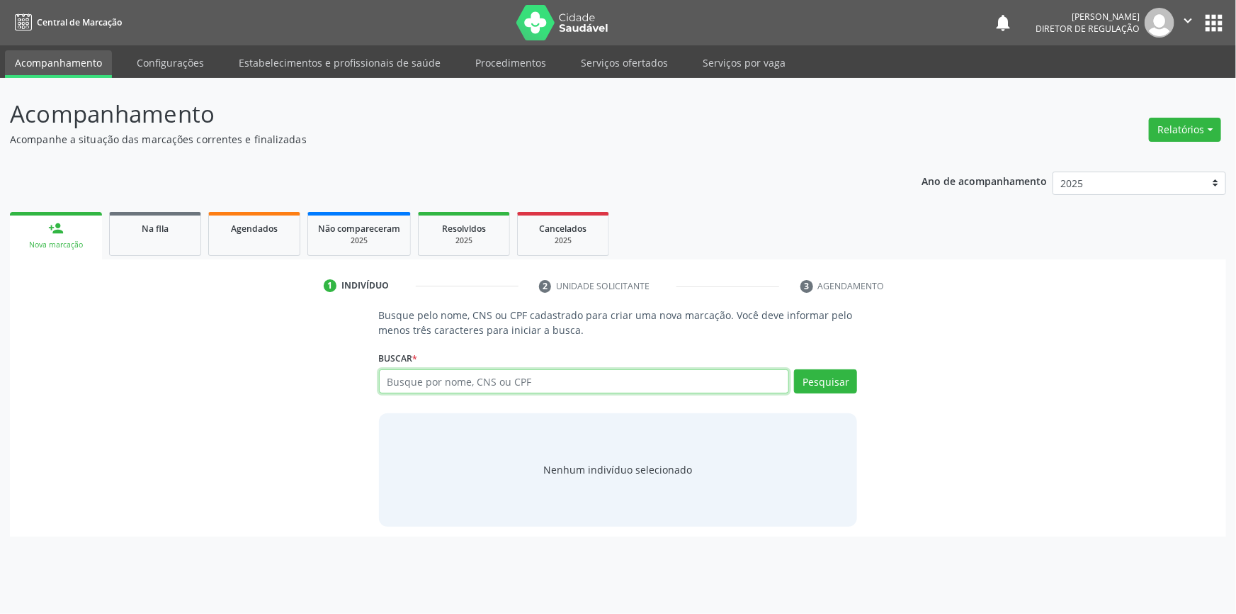
click at [492, 379] on input "text" at bounding box center [584, 381] width 411 height 24
type input "708408710304963"
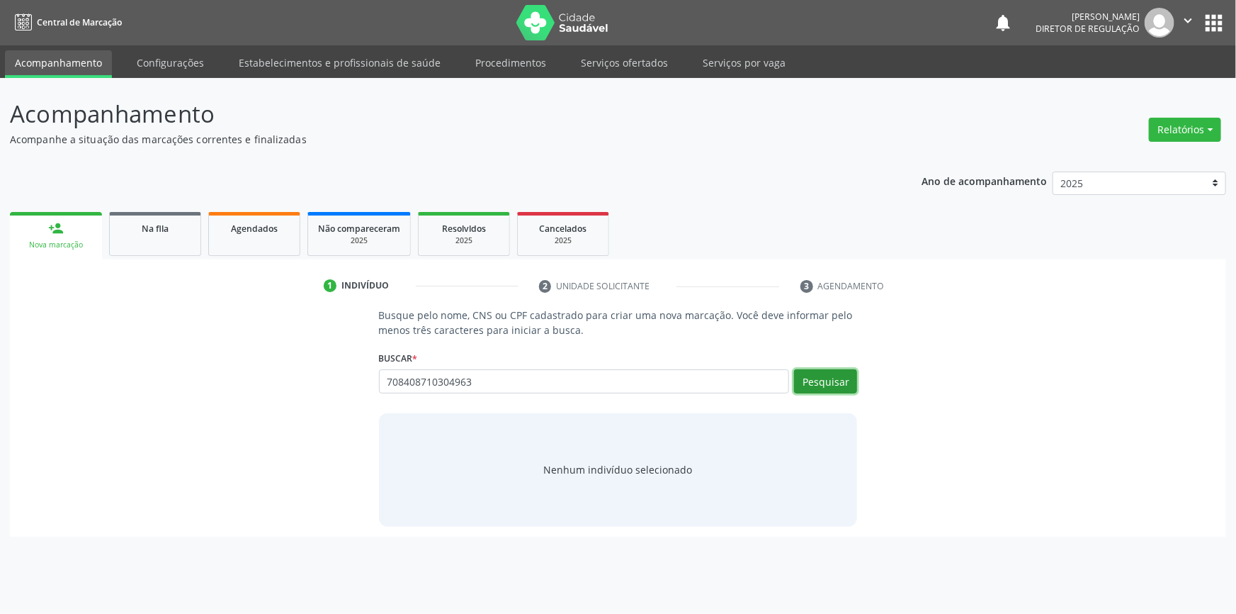
click at [825, 390] on button "Pesquisar" at bounding box center [825, 381] width 63 height 24
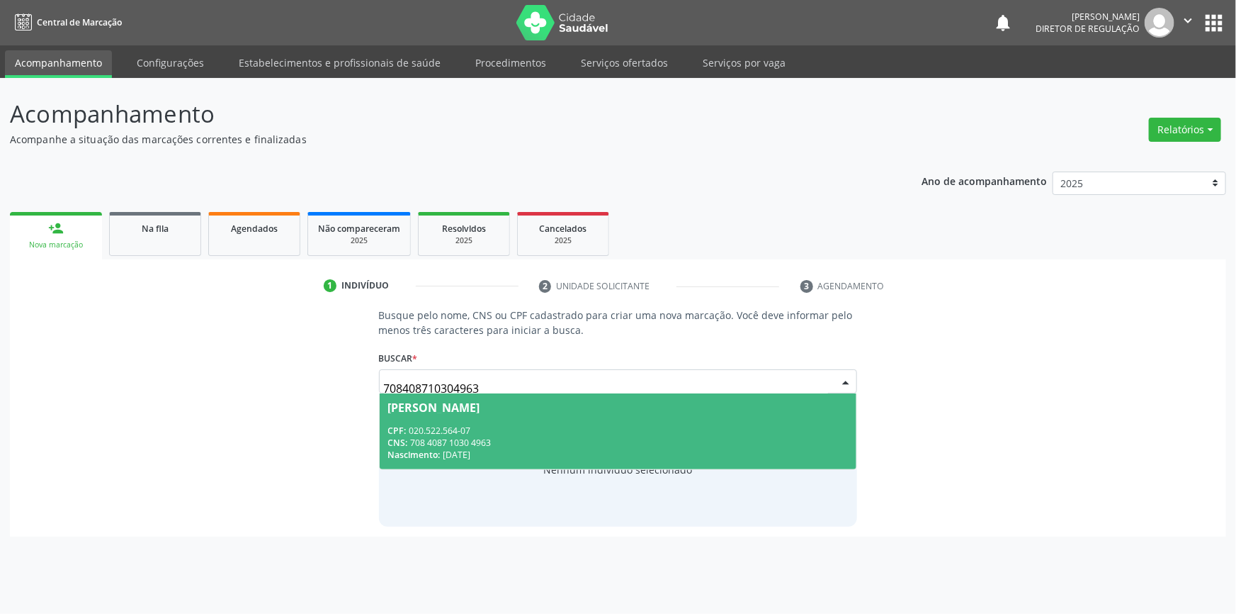
click at [599, 430] on div "CPF: 020.522.564-07" at bounding box center [618, 430] width 460 height 12
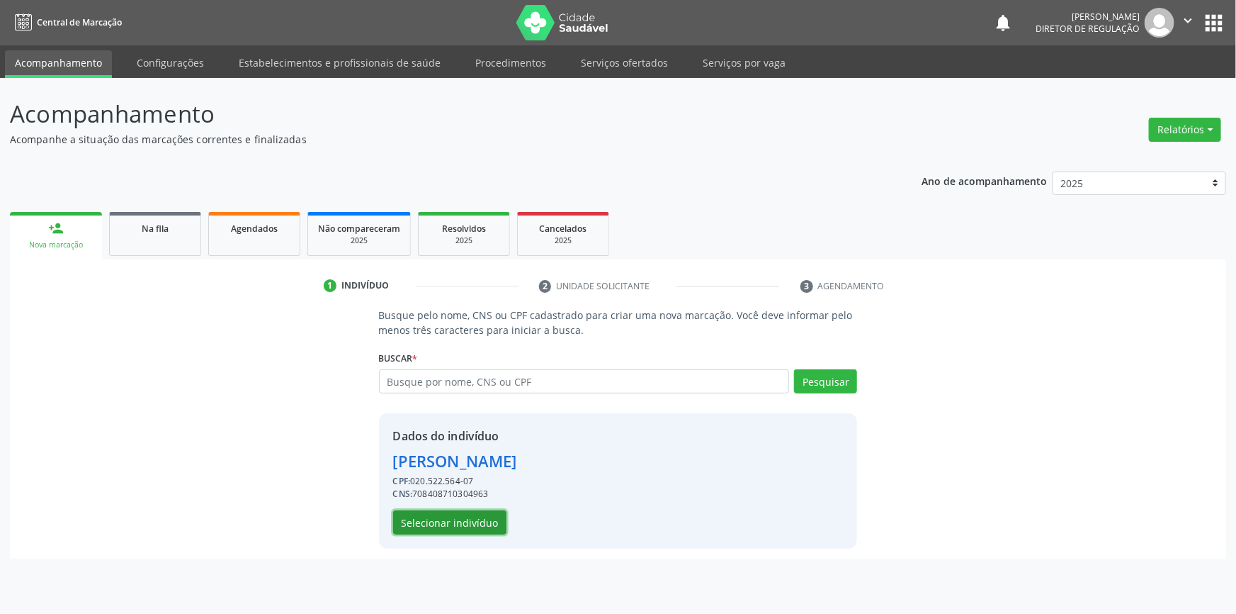
click at [488, 516] on button "Selecionar indivíduo" at bounding box center [449, 522] width 113 height 24
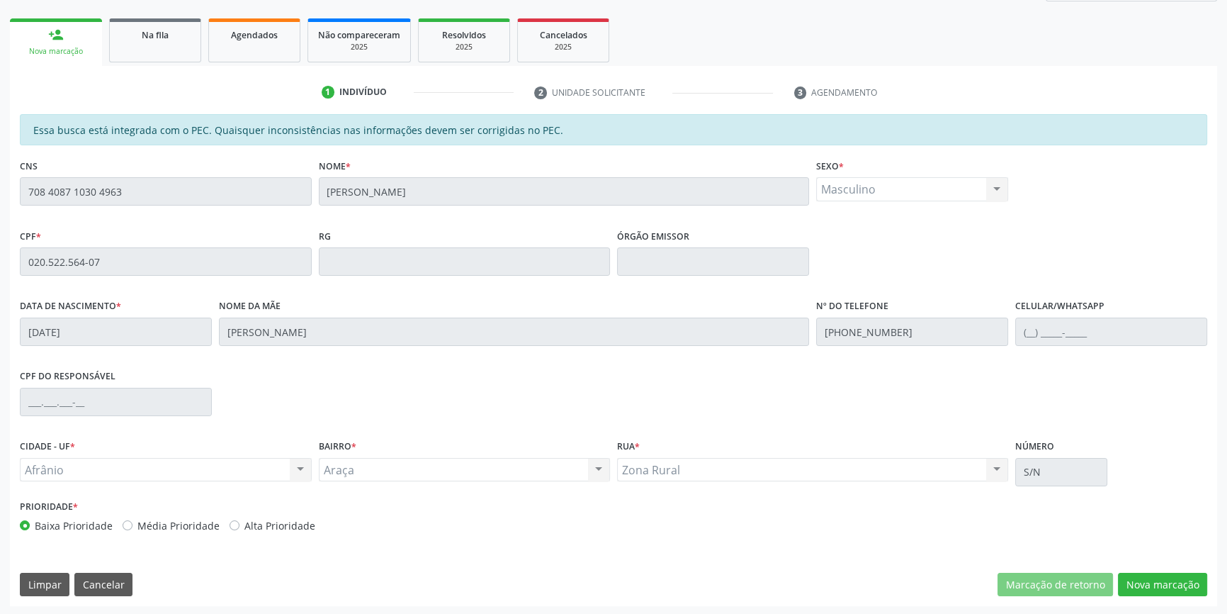
scroll to position [194, 0]
click at [1174, 592] on button "Nova marcação" at bounding box center [1162, 584] width 89 height 24
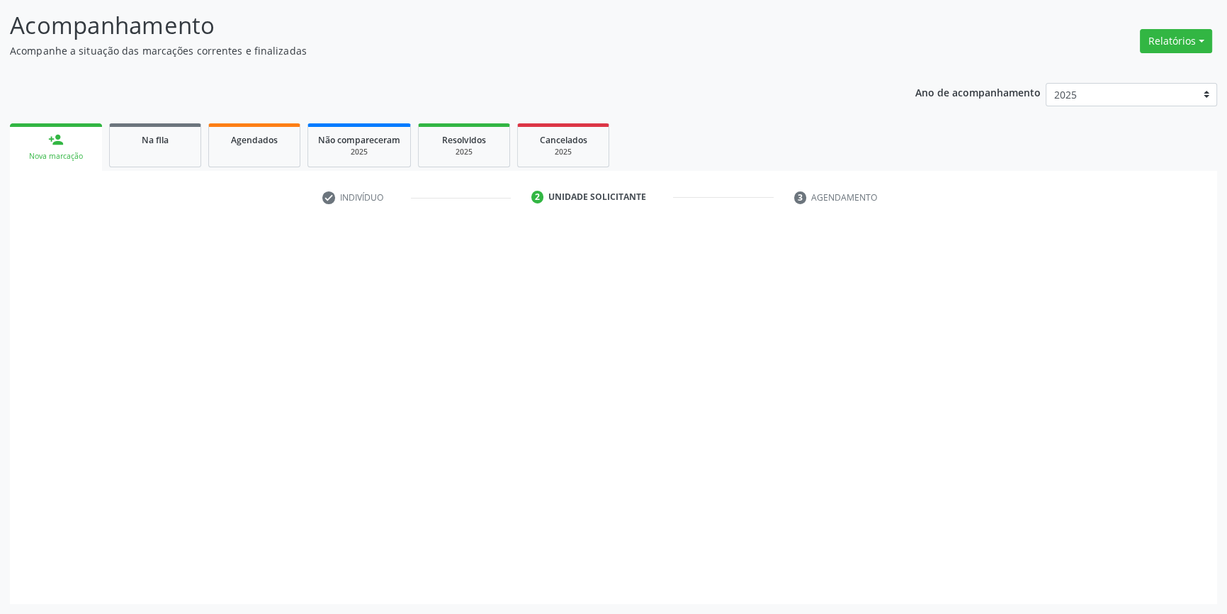
scroll to position [87, 0]
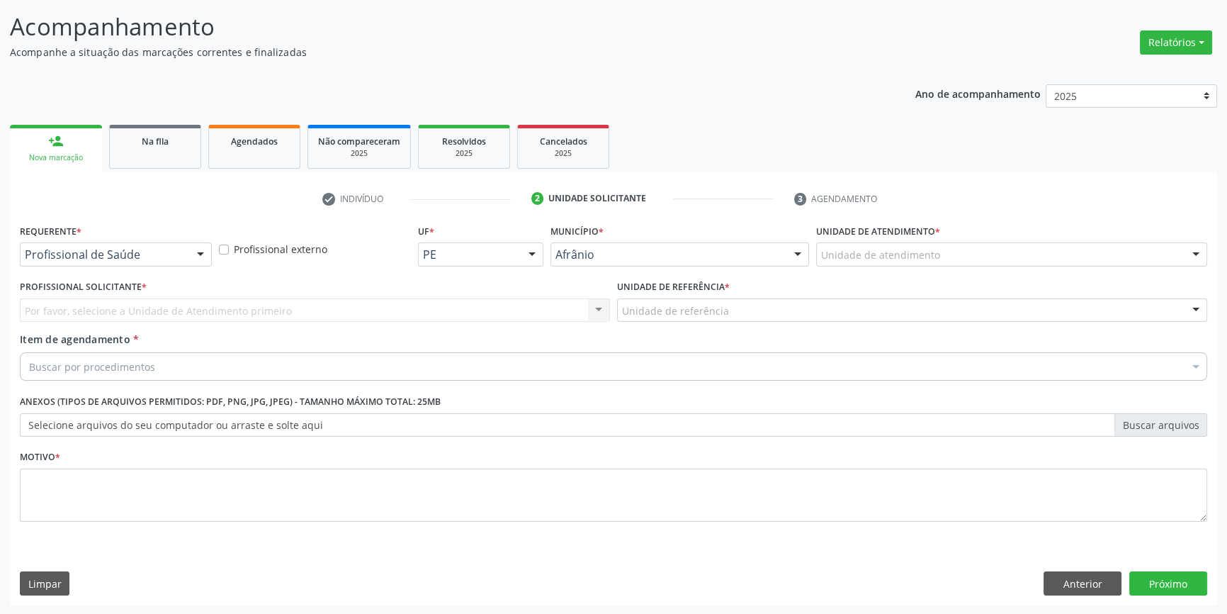
click at [950, 266] on div "Unidade de atendimento * Unidade de atendimento Academia da Saude de Afranio Ac…" at bounding box center [1012, 247] width 398 height 55
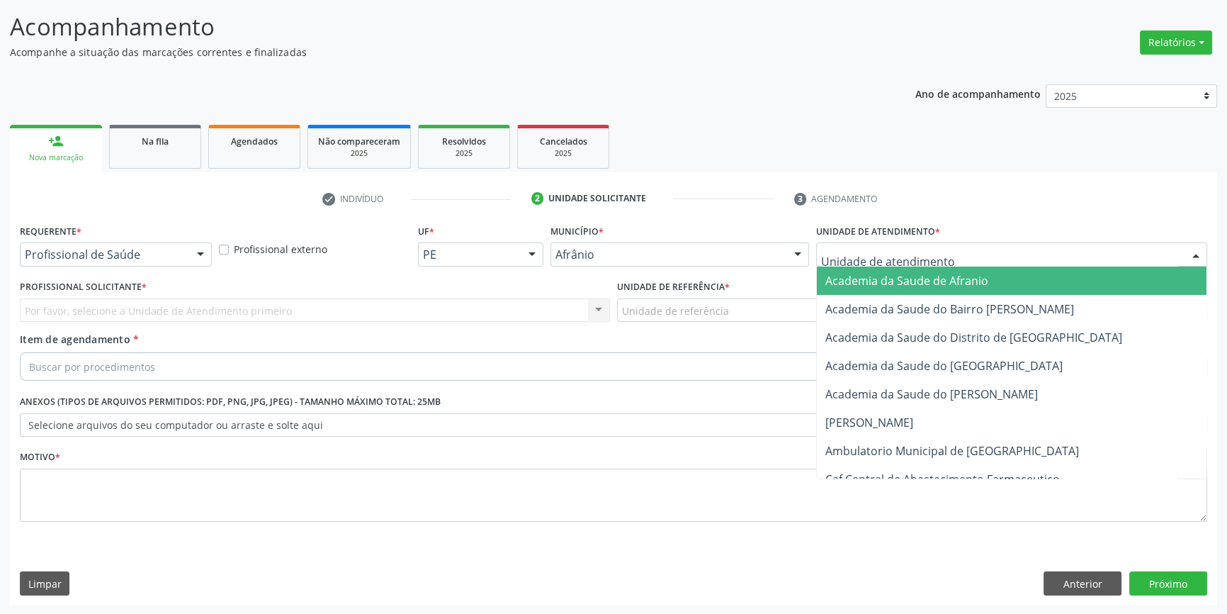
click at [942, 253] on div at bounding box center [1011, 254] width 391 height 24
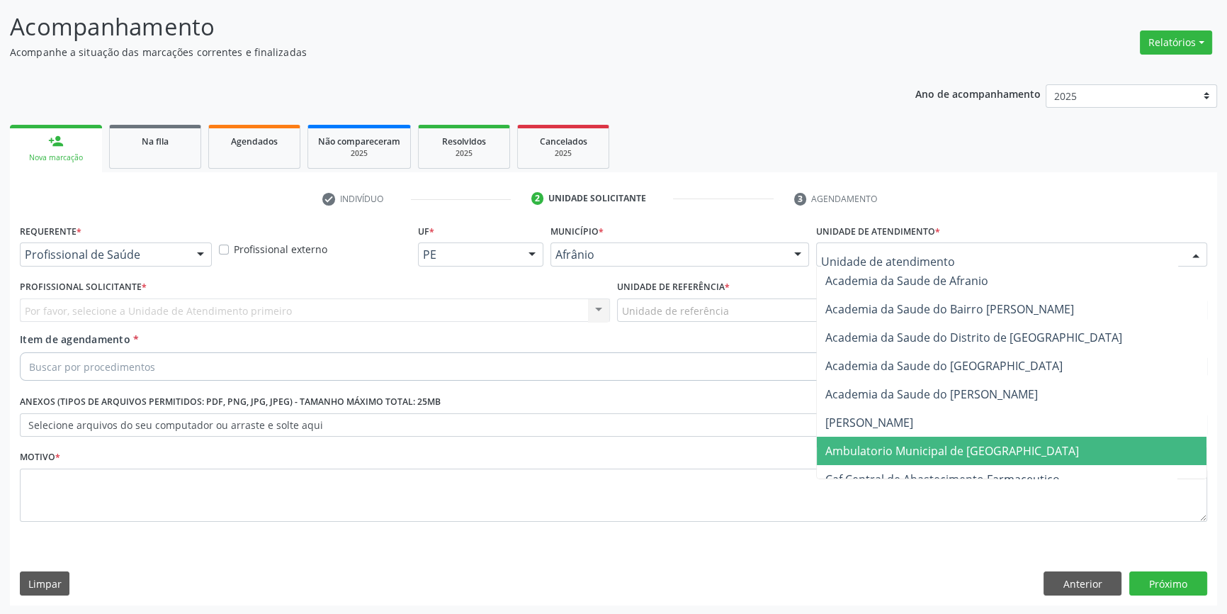
click at [873, 443] on span "Ambulatorio Municipal de [GEOGRAPHIC_DATA]" at bounding box center [952, 451] width 254 height 16
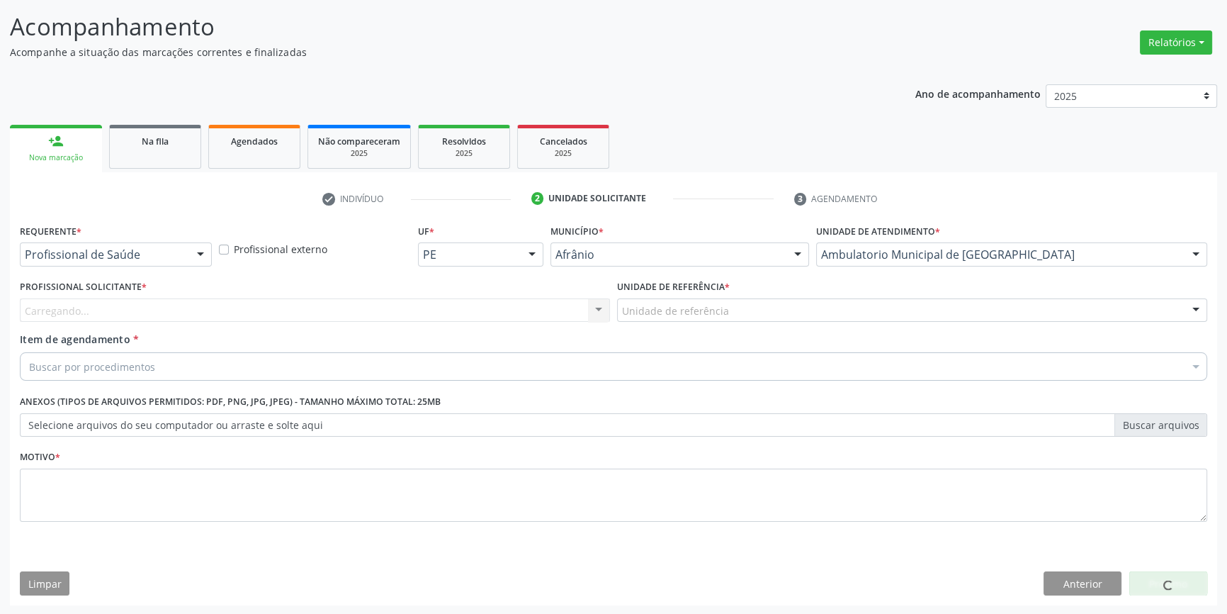
click at [716, 293] on label "Unidade de referência *" at bounding box center [673, 287] width 113 height 22
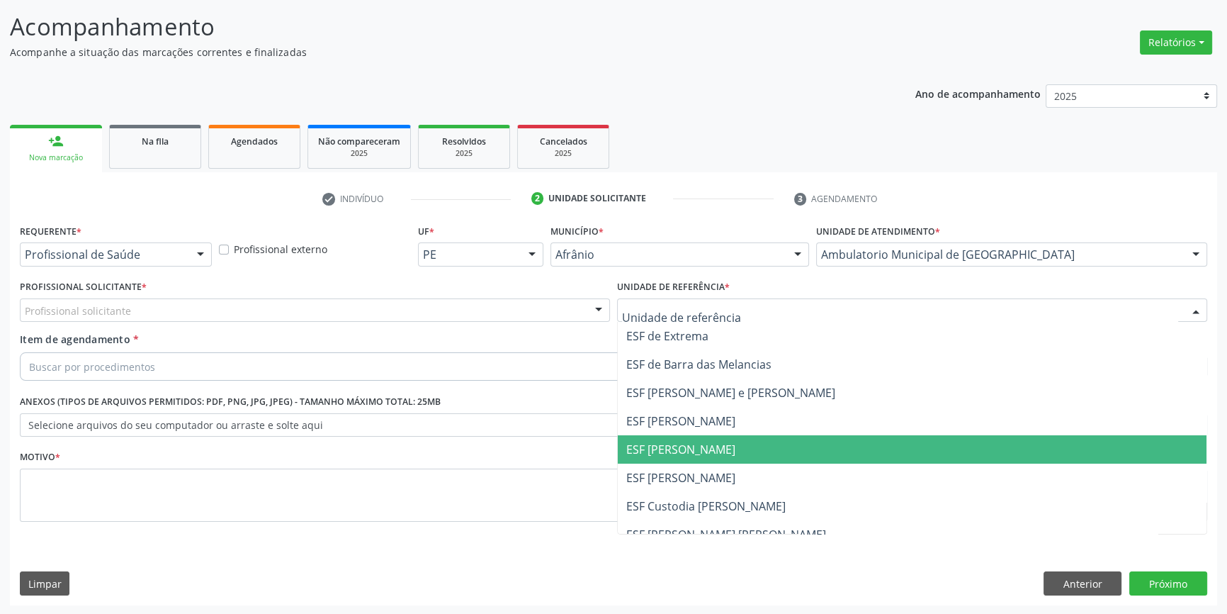
drag, startPoint x: 677, startPoint y: 448, endPoint x: 555, endPoint y: 376, distance: 141.3
click at [672, 446] on span "ESF [PERSON_NAME]" at bounding box center [680, 449] width 109 height 16
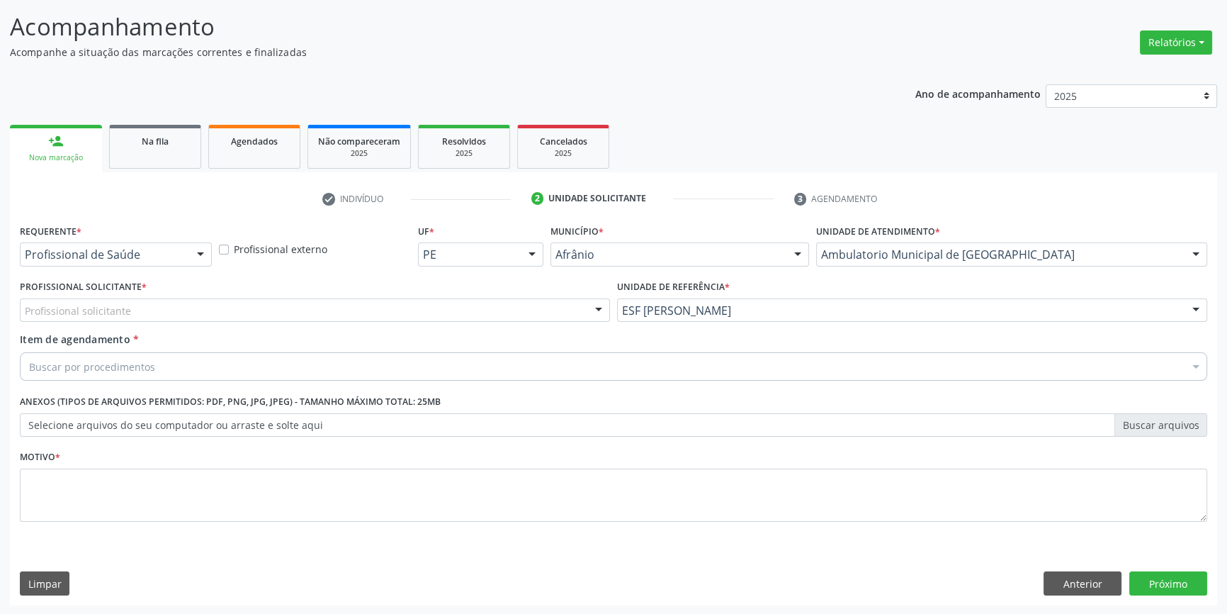
click at [462, 302] on div "Profissional solicitante" at bounding box center [315, 310] width 590 height 24
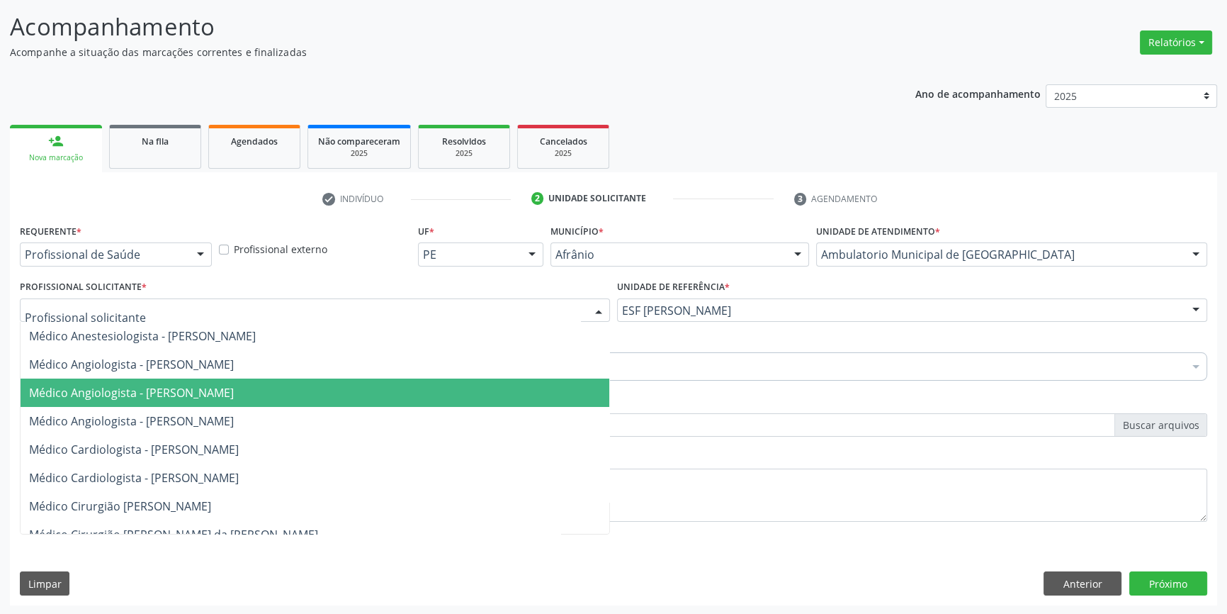
click at [234, 390] on span "Médico Angiologista - [PERSON_NAME]" at bounding box center [131, 393] width 205 height 16
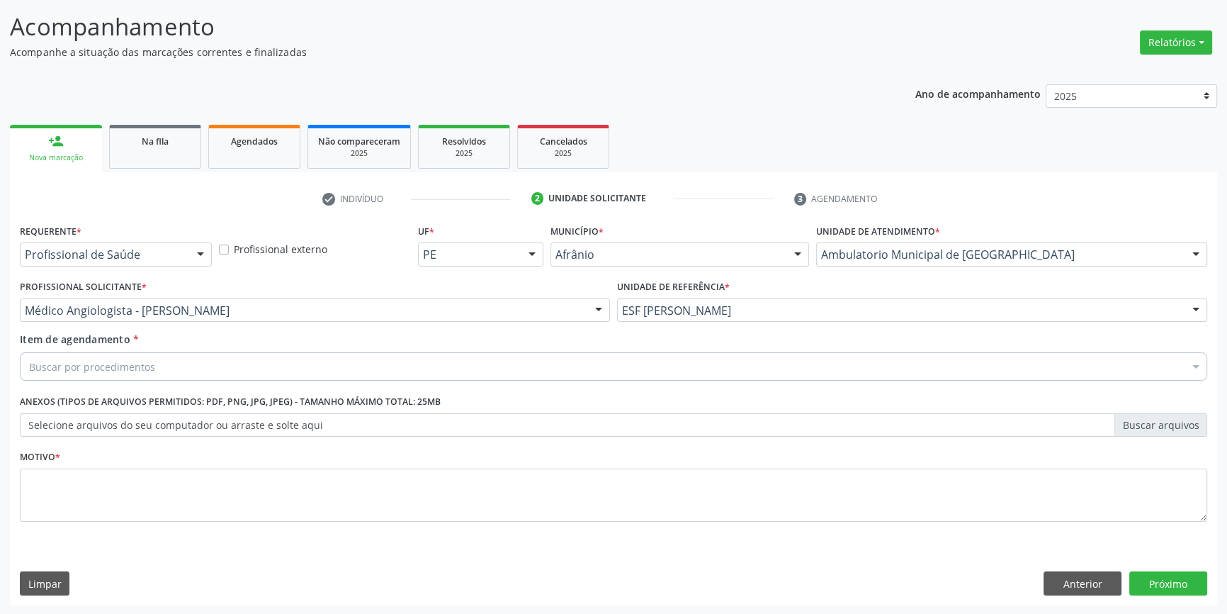
click at [213, 359] on div "Buscar por procedimentos" at bounding box center [613, 366] width 1187 height 28
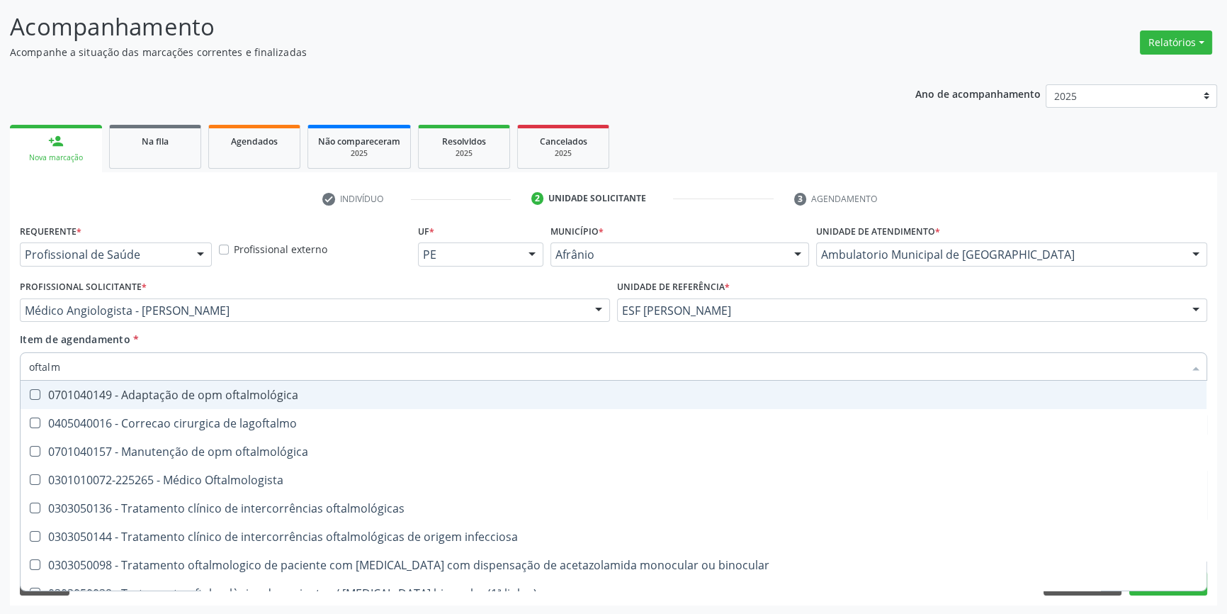
type input "oftalmo"
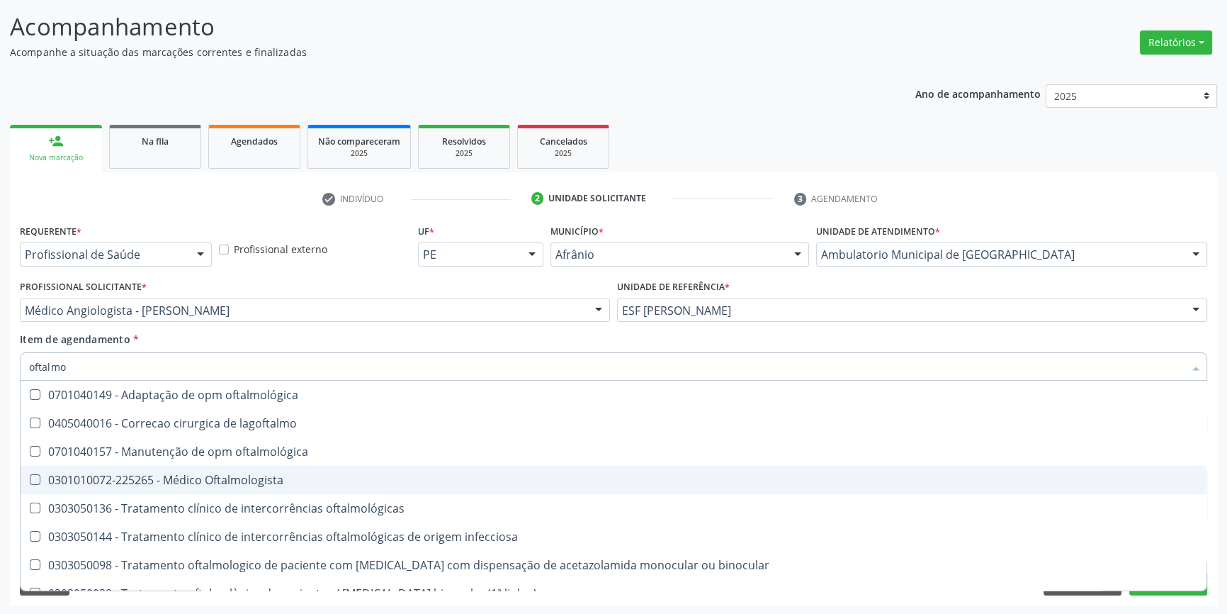
click at [278, 474] on div "0301010072-225265 - Médico Oftalmologista" at bounding box center [613, 479] width 1169 height 11
checkbox Oftalmologista "true"
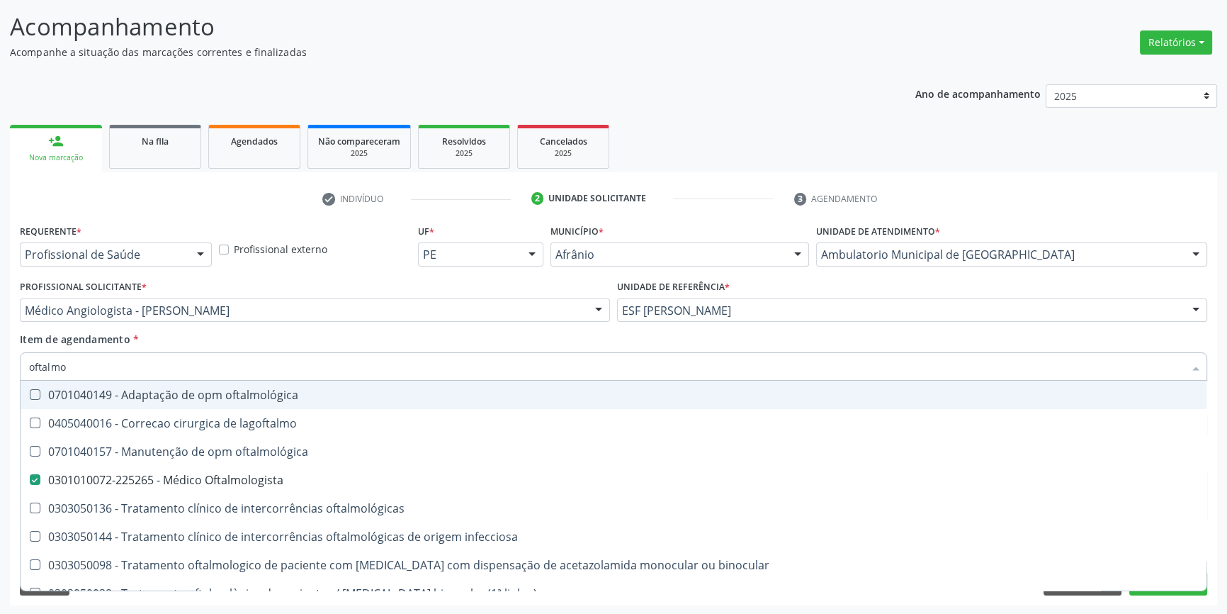
click at [317, 346] on div "Item de agendamento * oftalmo Desfazer seleção 0701040149 - Adaptação de opm of…" at bounding box center [613, 354] width 1187 height 45
checkbox lagoftalmo "true"
checkbox Oftalmologista "false"
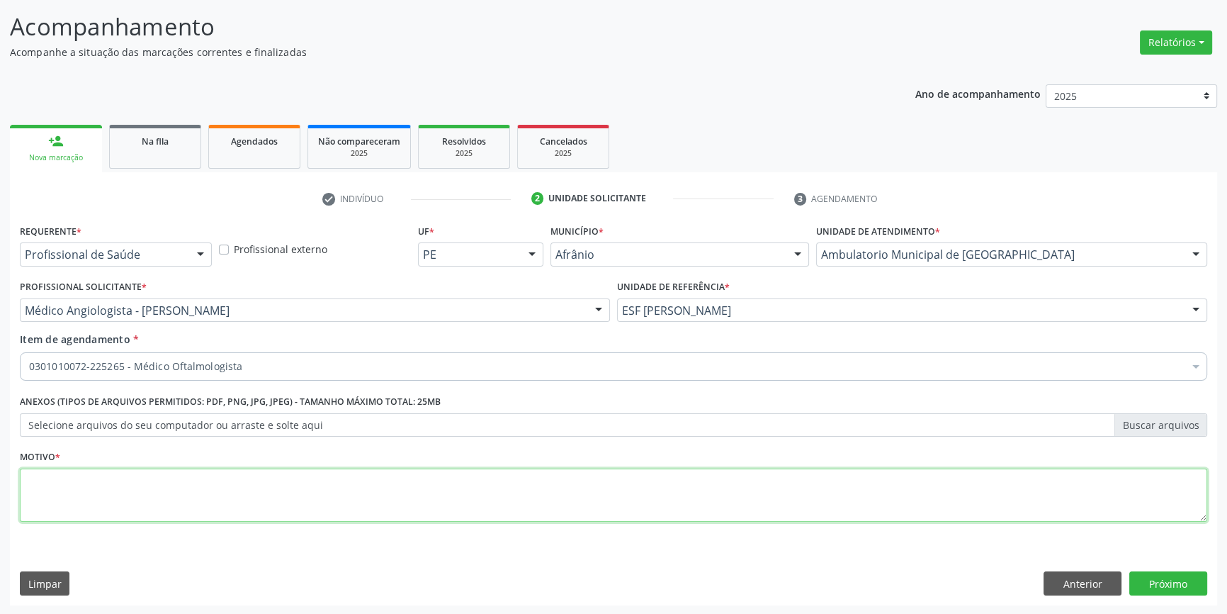
click at [200, 474] on textarea at bounding box center [613, 495] width 1187 height 54
type textarea "'"
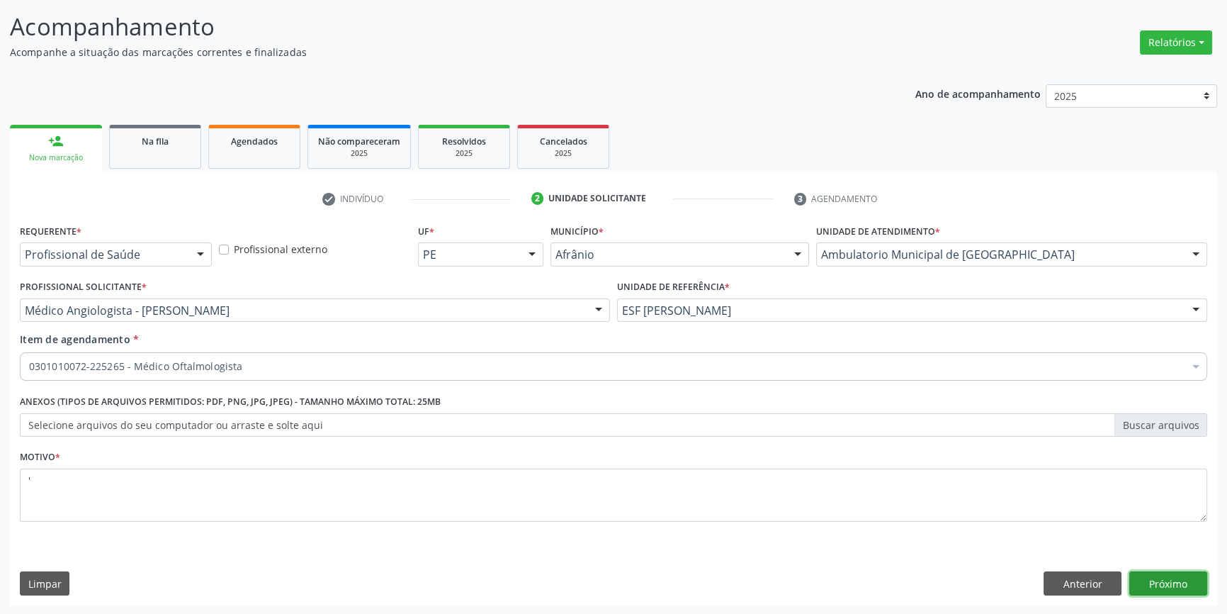
click at [1201, 580] on button "Próximo" at bounding box center [1168, 583] width 78 height 24
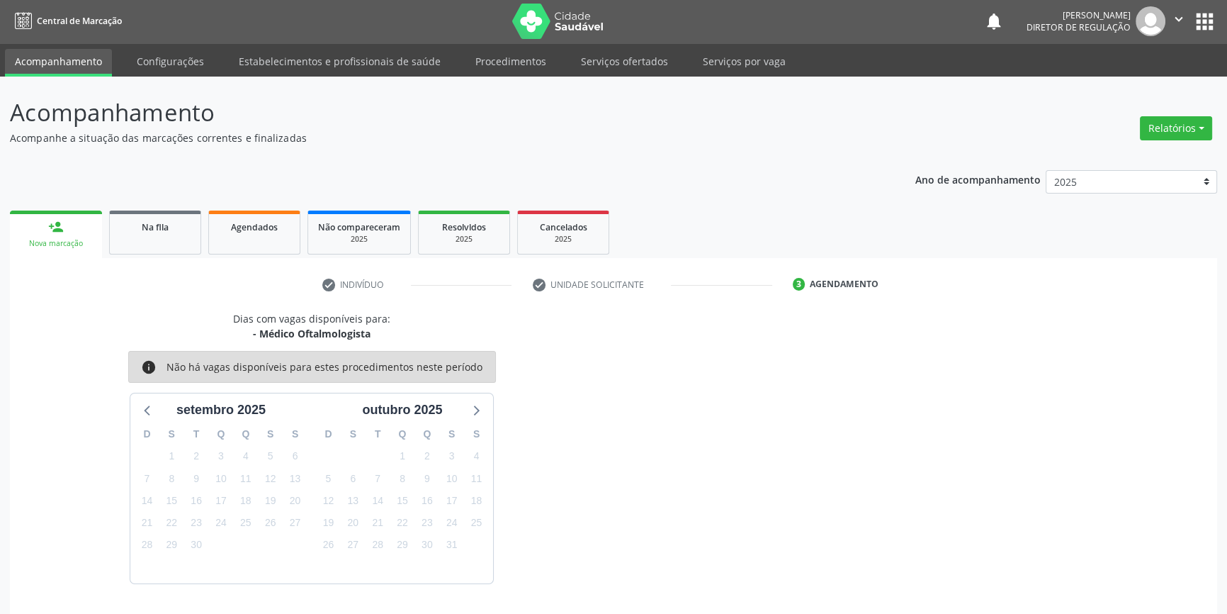
scroll to position [43, 0]
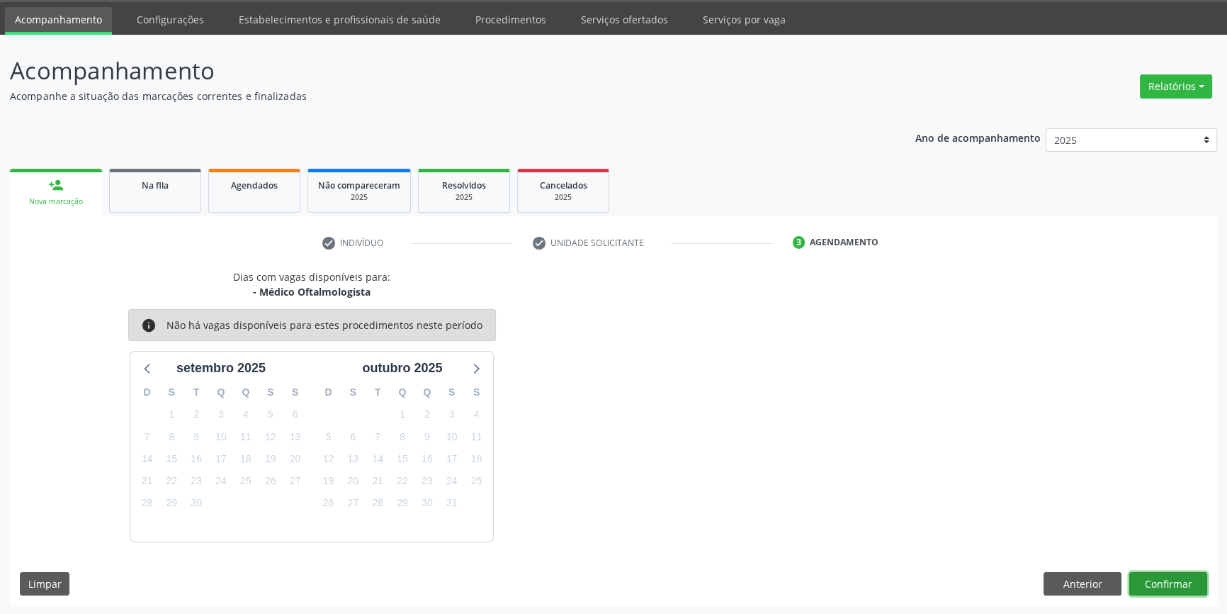
click at [1157, 577] on button "Confirmar" at bounding box center [1168, 584] width 78 height 24
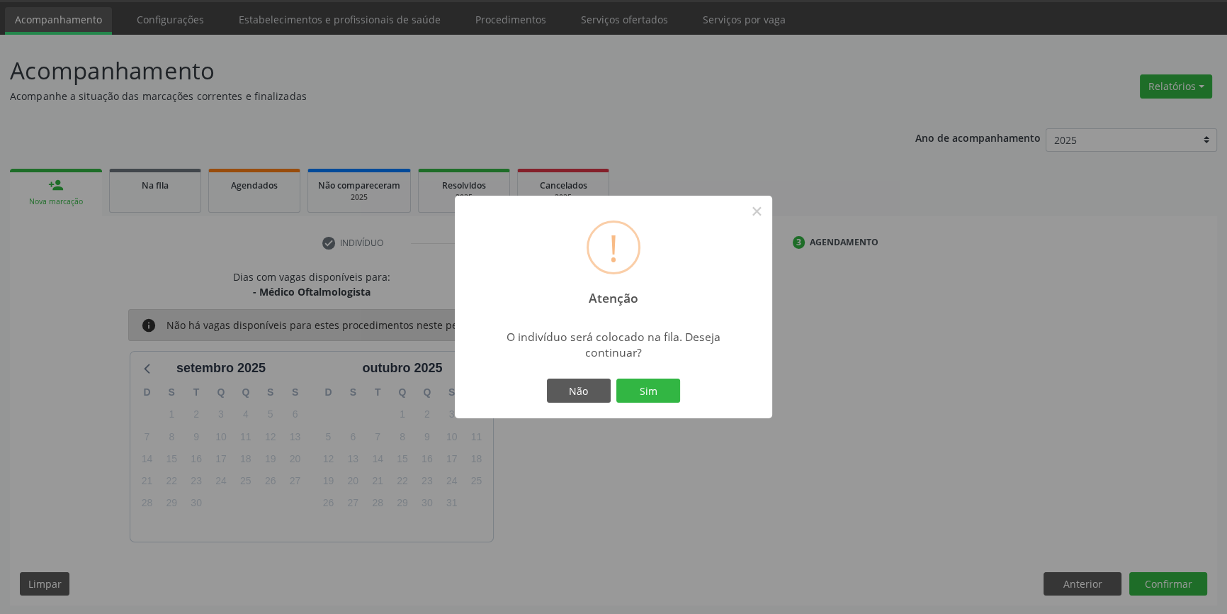
click at [682, 388] on div "Não Sim" at bounding box center [613, 390] width 140 height 30
click at [666, 389] on button "Sim" at bounding box center [648, 390] width 64 height 24
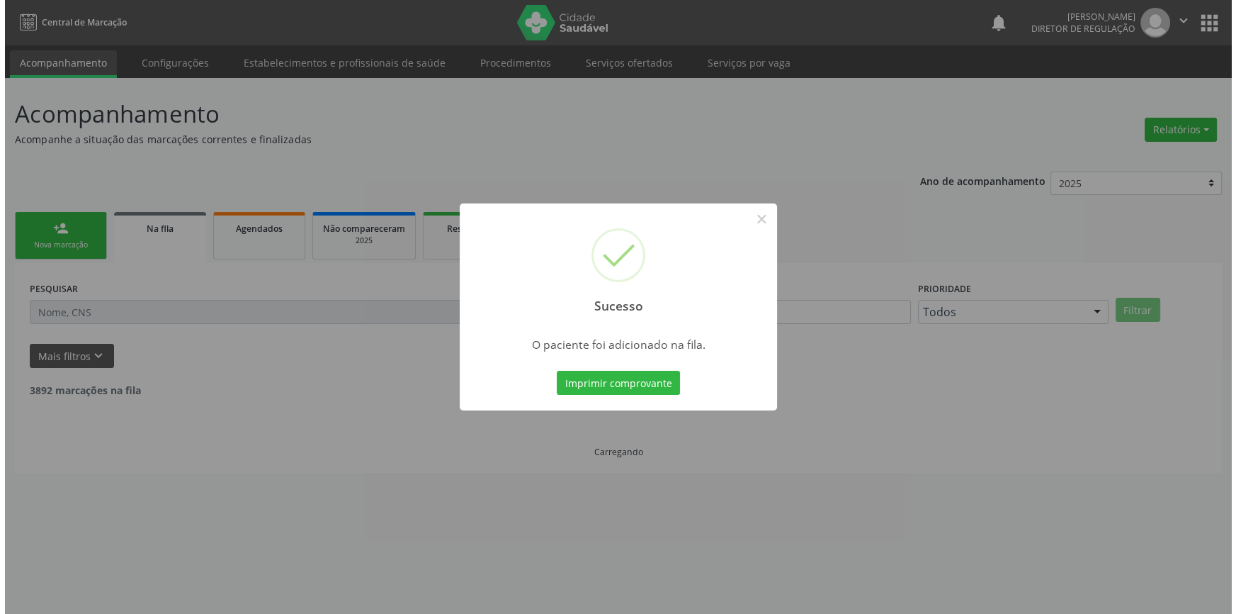
scroll to position [0, 0]
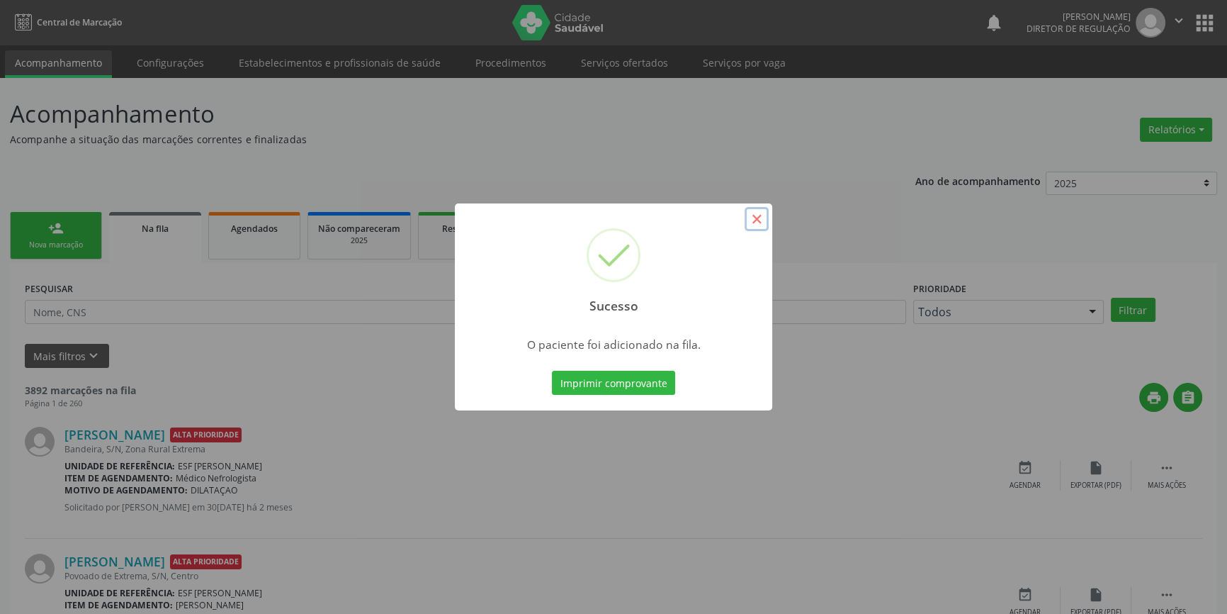
click at [757, 219] on button "×" at bounding box center [757, 219] width 24 height 24
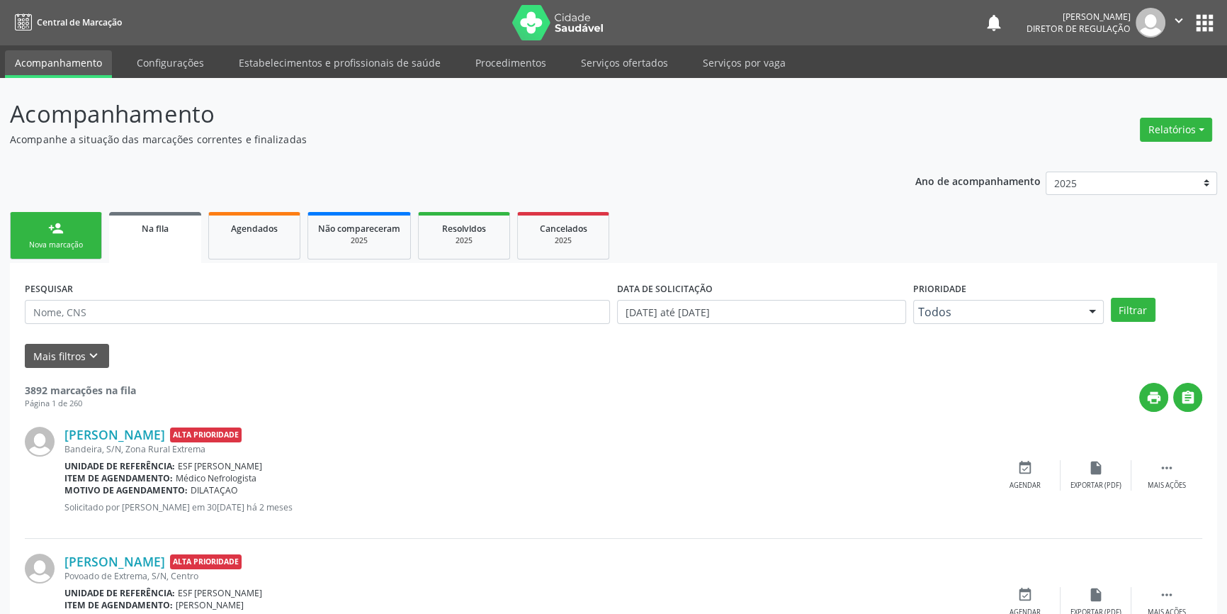
click at [77, 225] on link "person_add Nova marcação" at bounding box center [56, 235] width 92 height 47
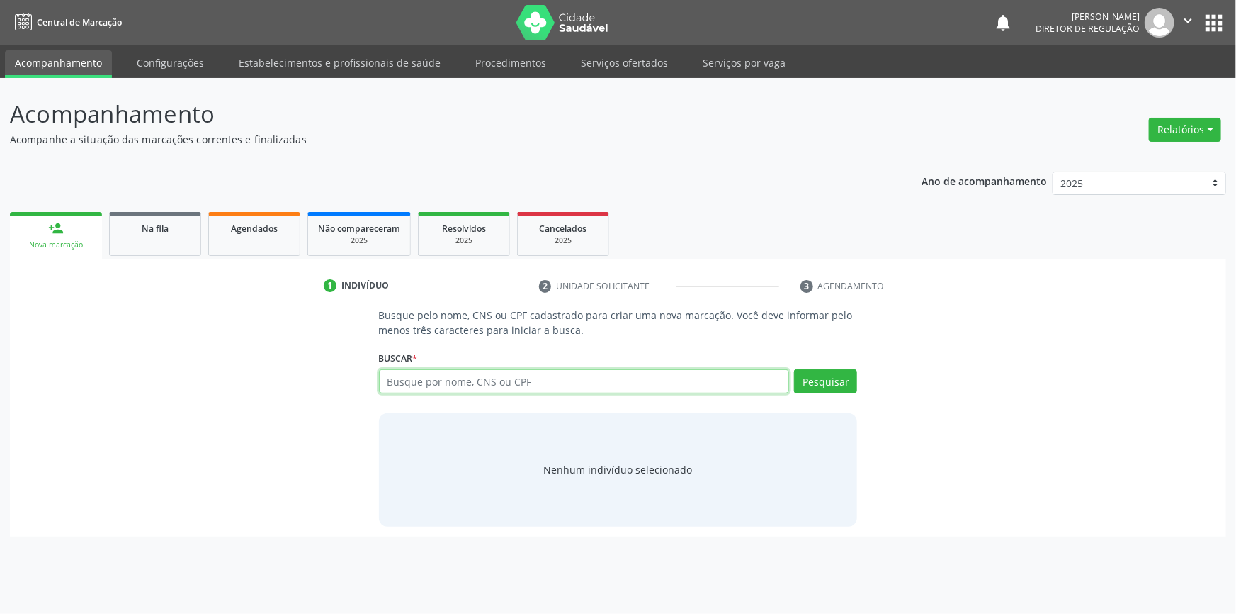
click at [585, 381] on input "text" at bounding box center [584, 381] width 411 height 24
type input "7000"
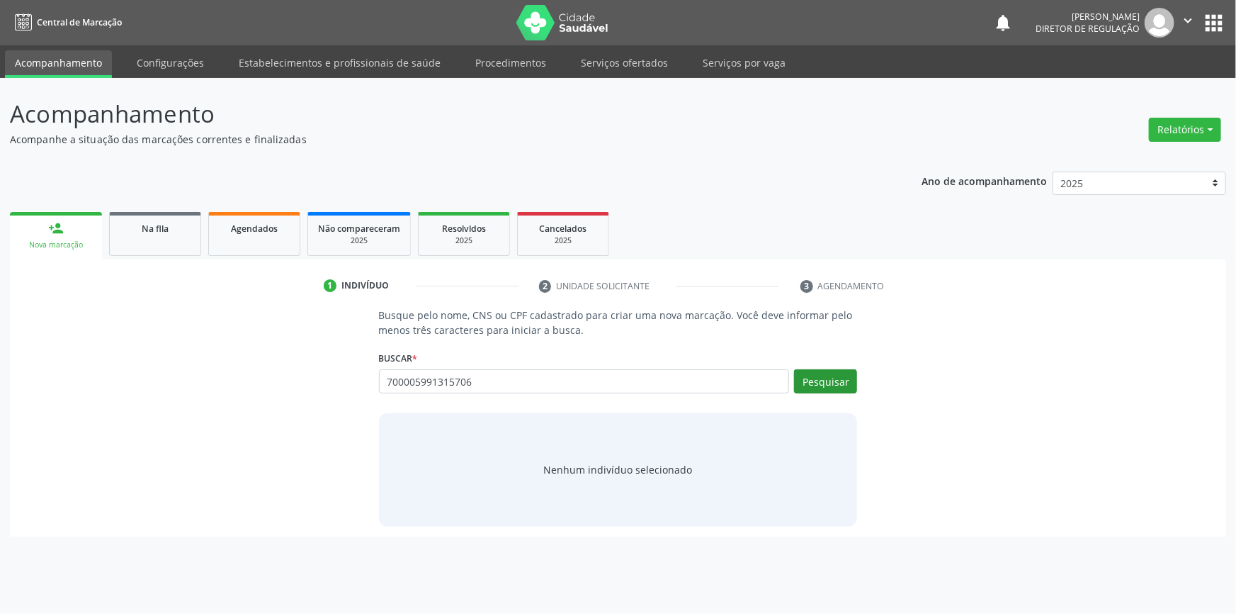
type input "700005991315706"
click at [832, 376] on button "Pesquisar" at bounding box center [825, 381] width 63 height 24
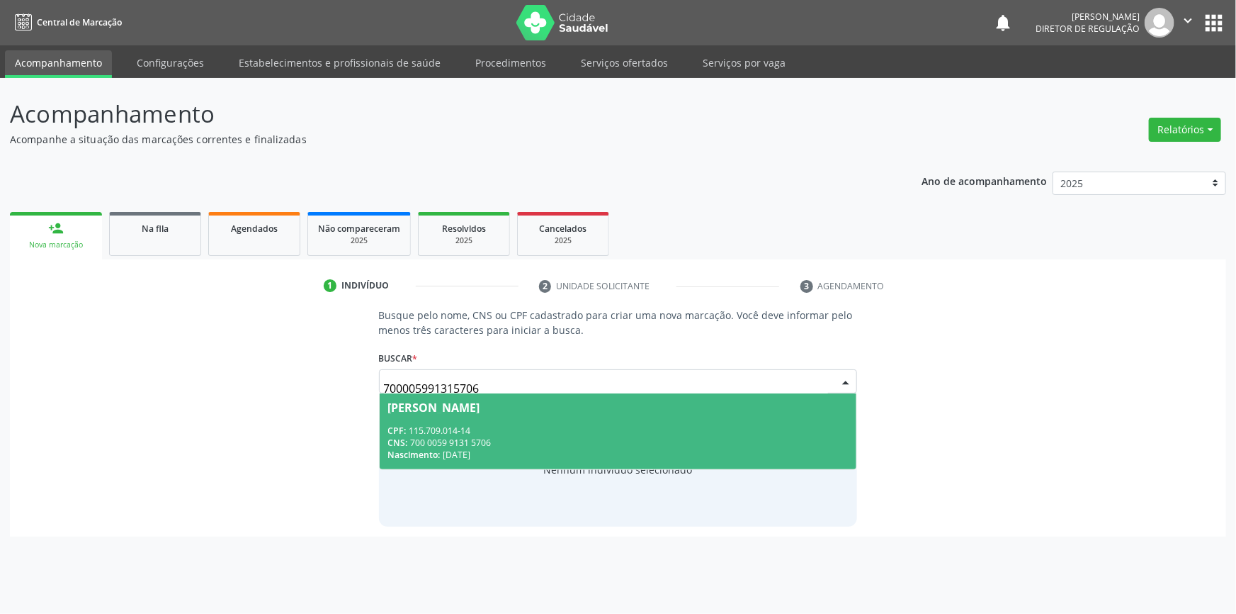
click at [513, 440] on div "CNS: 700 0059 9131 5706" at bounding box center [618, 442] width 460 height 12
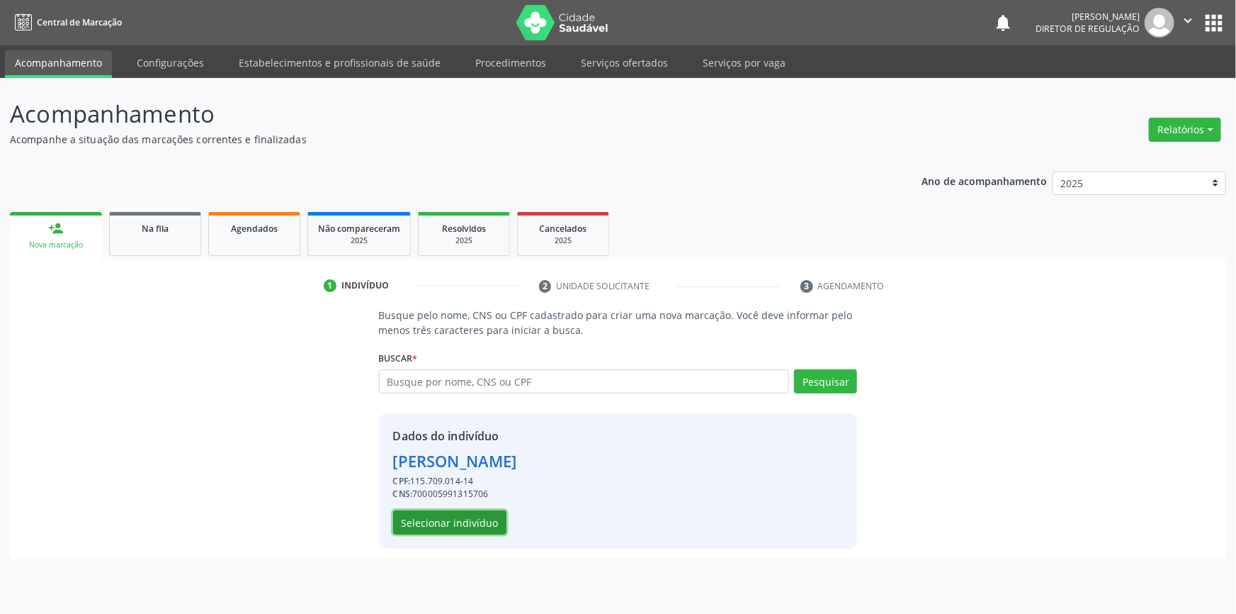
click at [471, 516] on button "Selecionar indivíduo" at bounding box center [449, 522] width 113 height 24
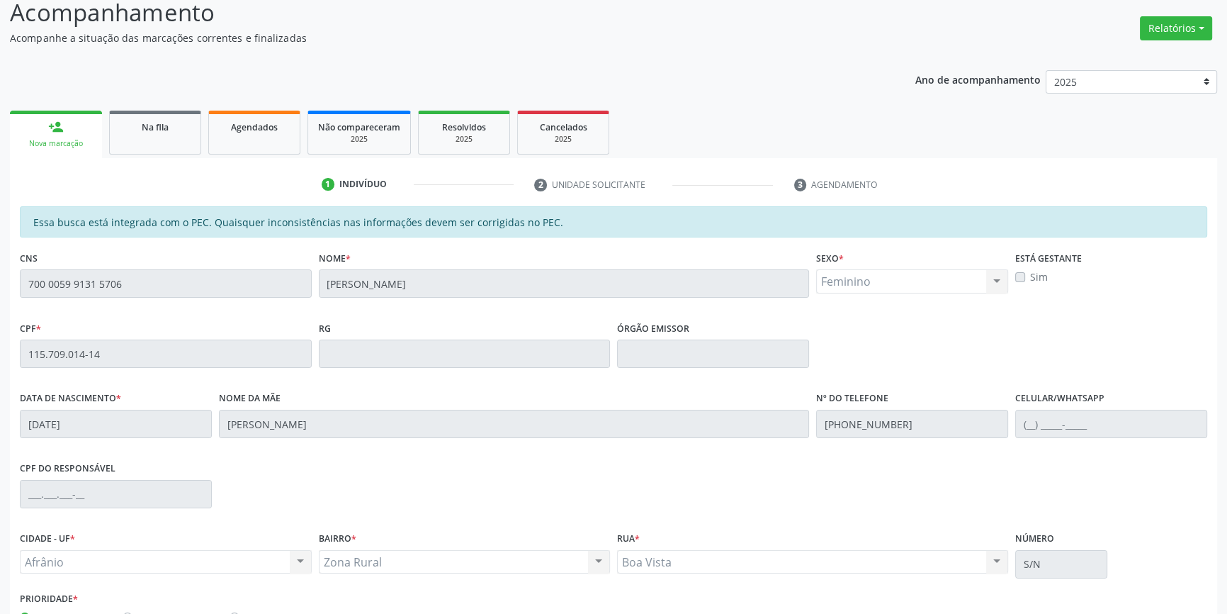
scroll to position [194, 0]
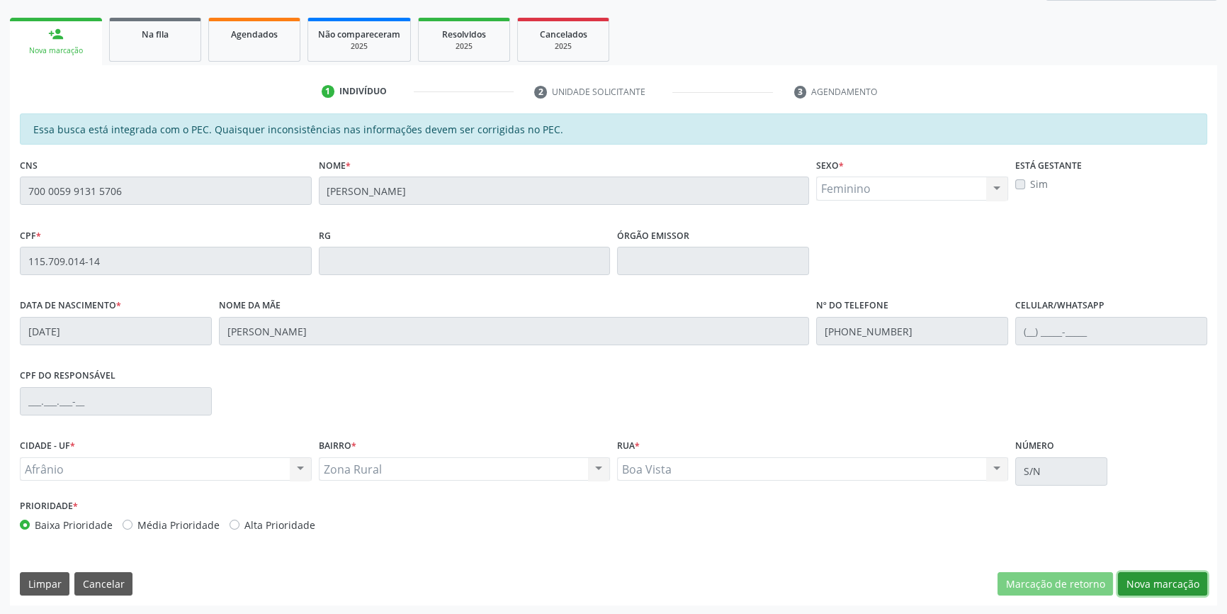
click at [1141, 588] on button "Nova marcação" at bounding box center [1162, 584] width 89 height 24
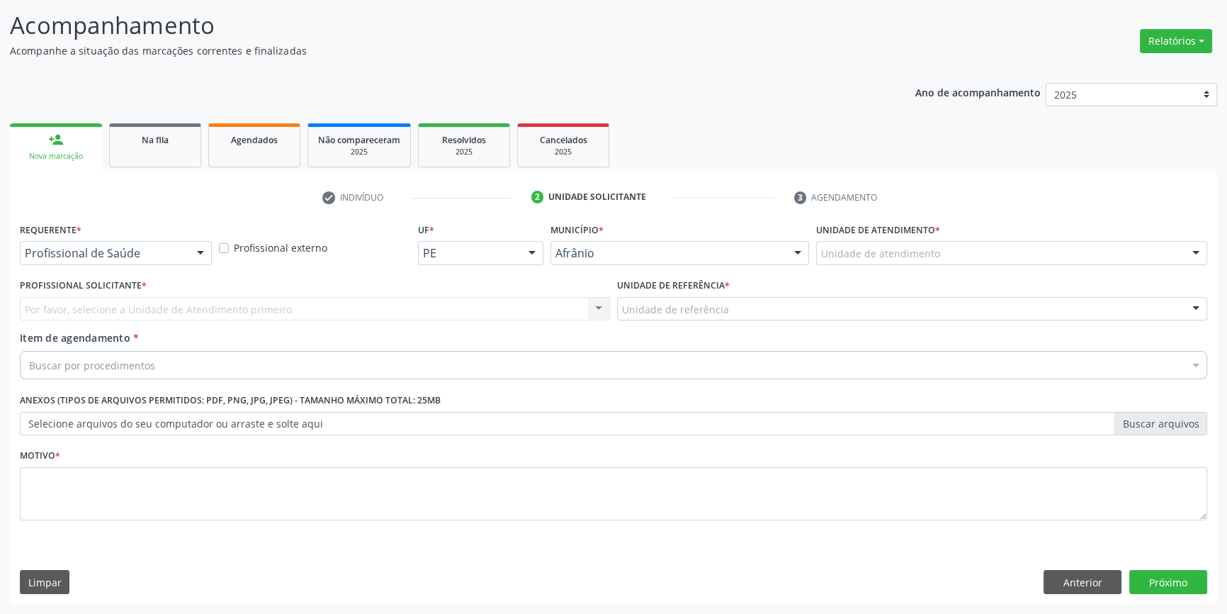
scroll to position [87, 0]
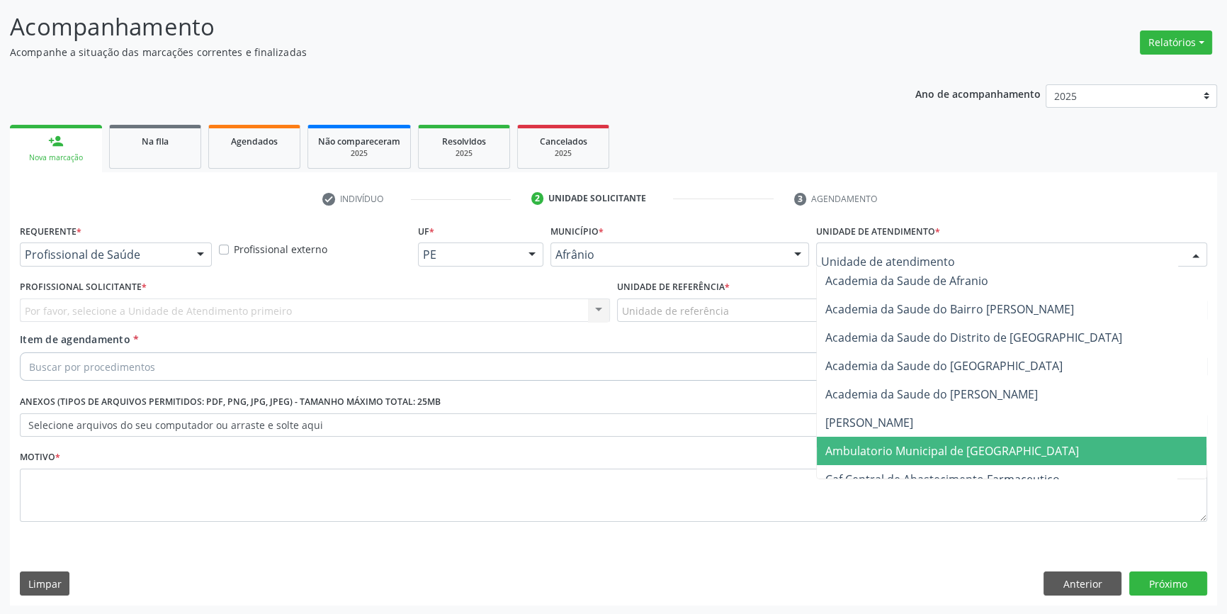
click at [903, 447] on span "Ambulatorio Municipal de [GEOGRAPHIC_DATA]" at bounding box center [952, 451] width 254 height 16
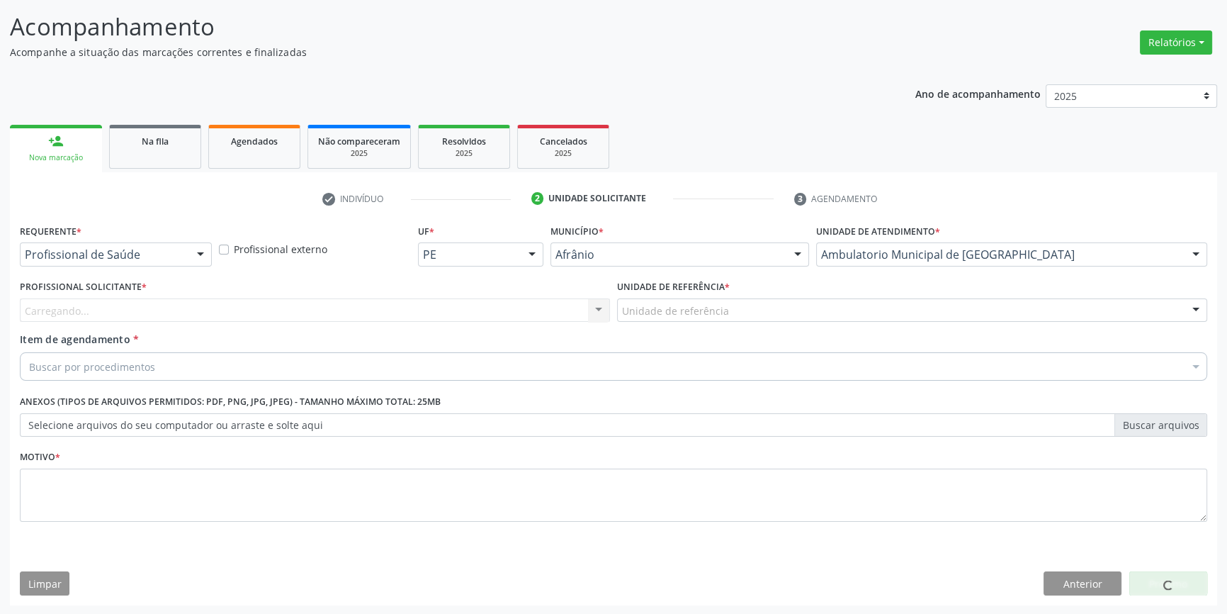
click at [745, 306] on div "Unidade de referência" at bounding box center [912, 310] width 590 height 24
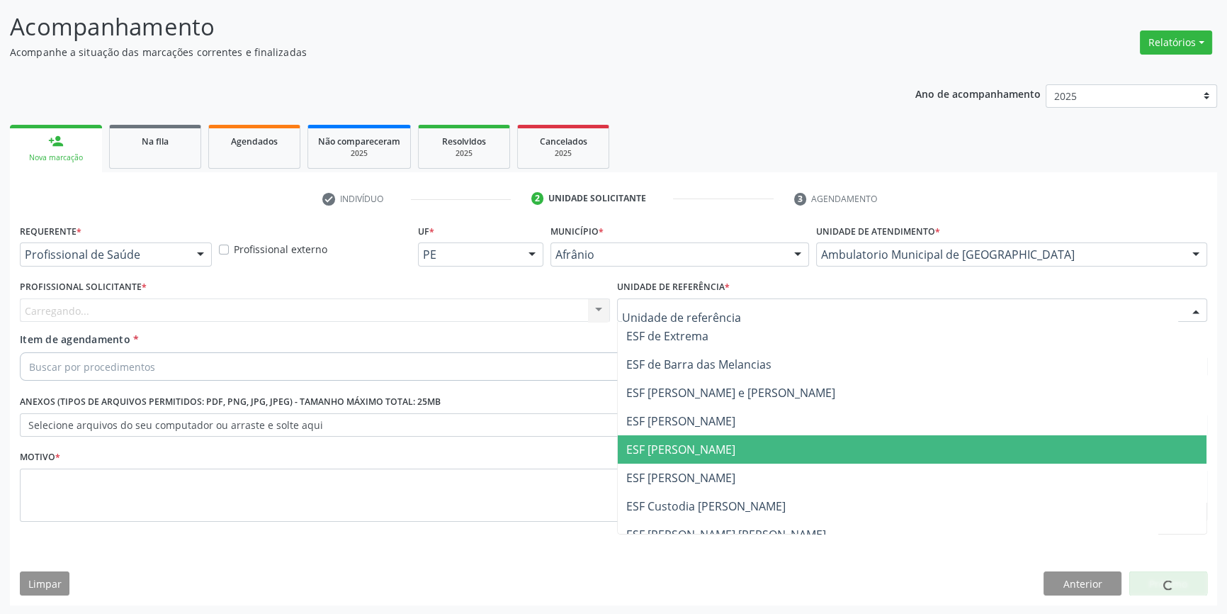
drag, startPoint x: 701, startPoint y: 436, endPoint x: 672, endPoint y: 419, distance: 33.7
click at [700, 439] on span "ESF [PERSON_NAME]" at bounding box center [912, 449] width 589 height 28
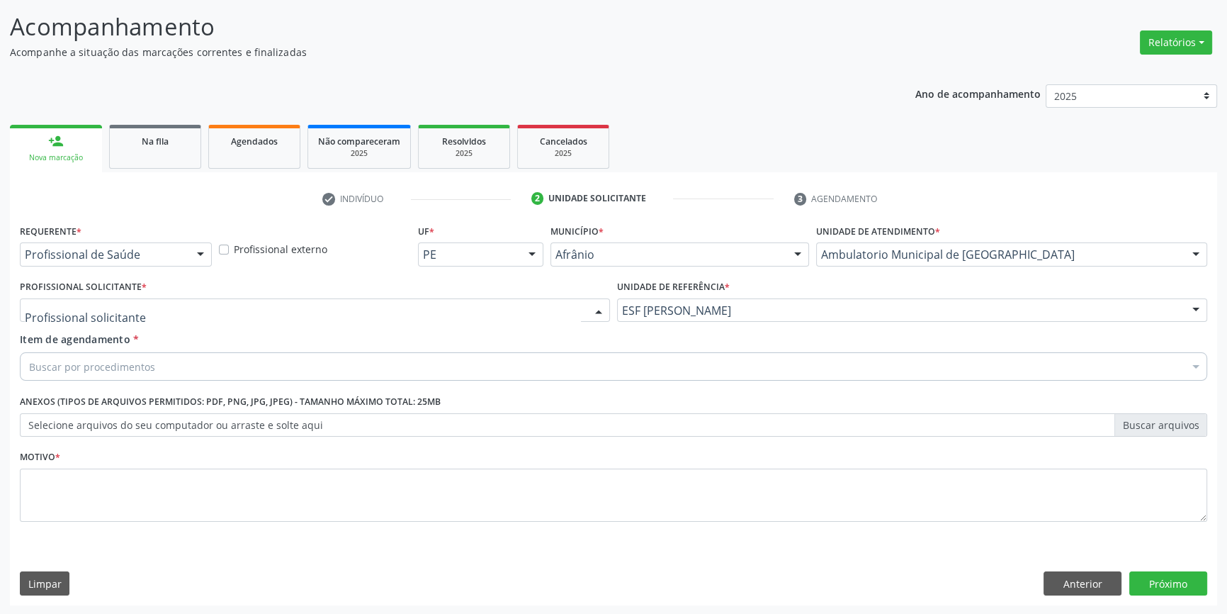
click at [478, 304] on div at bounding box center [315, 310] width 590 height 24
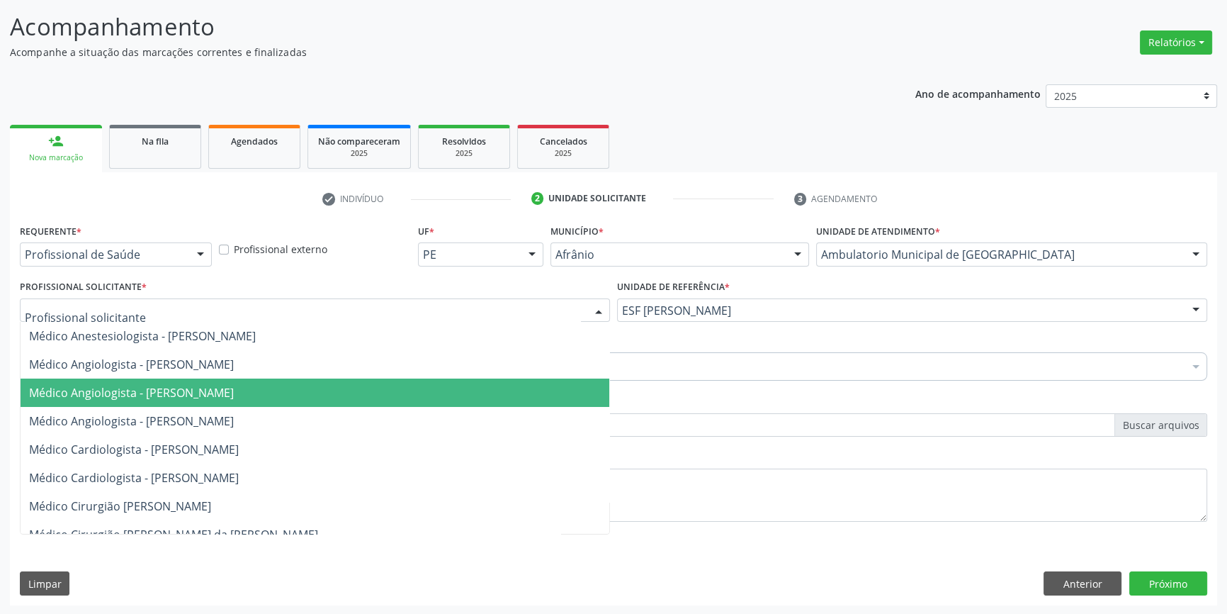
click at [300, 387] on span "Médico Angiologista - [PERSON_NAME]" at bounding box center [315, 392] width 589 height 28
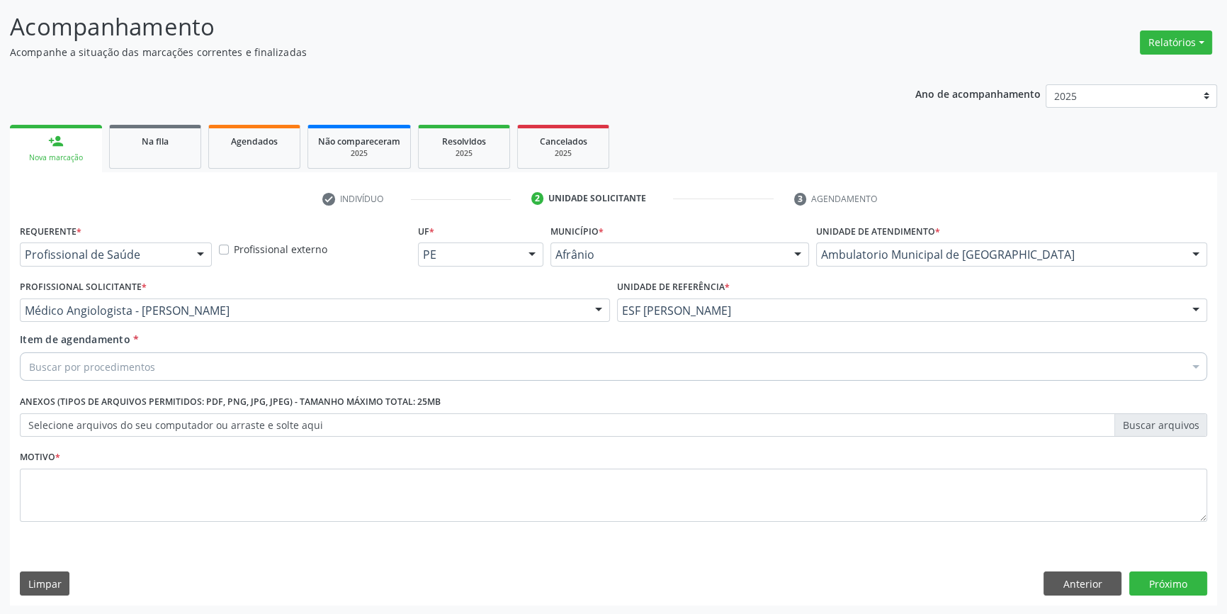
click at [220, 365] on div "Buscar por procedimentos" at bounding box center [613, 366] width 1187 height 28
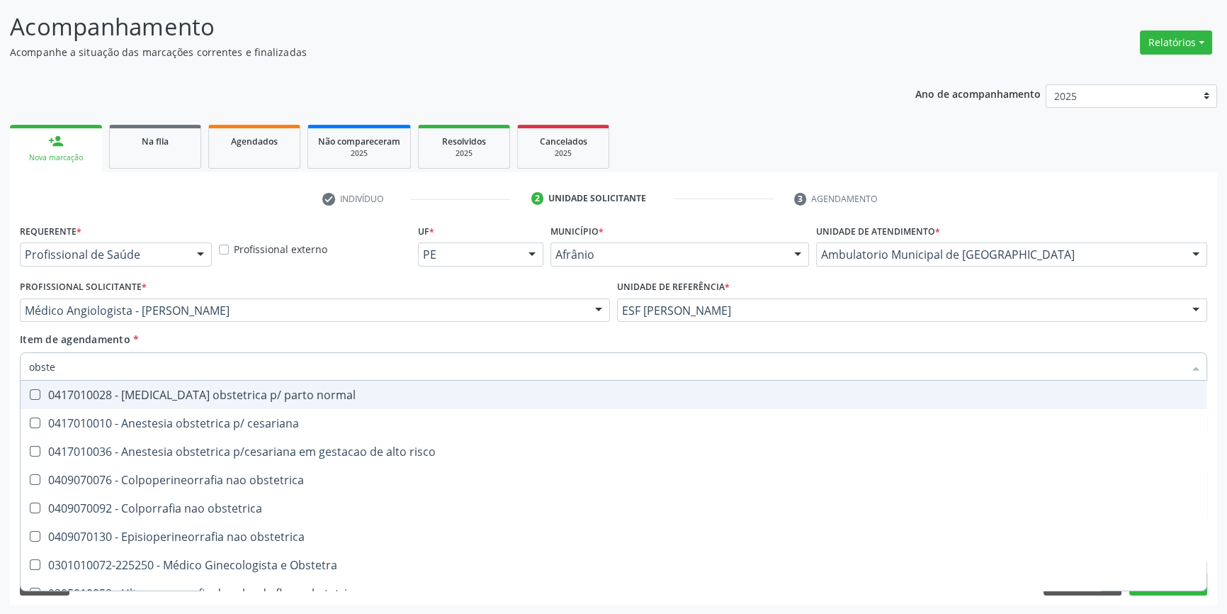
type input "obstet"
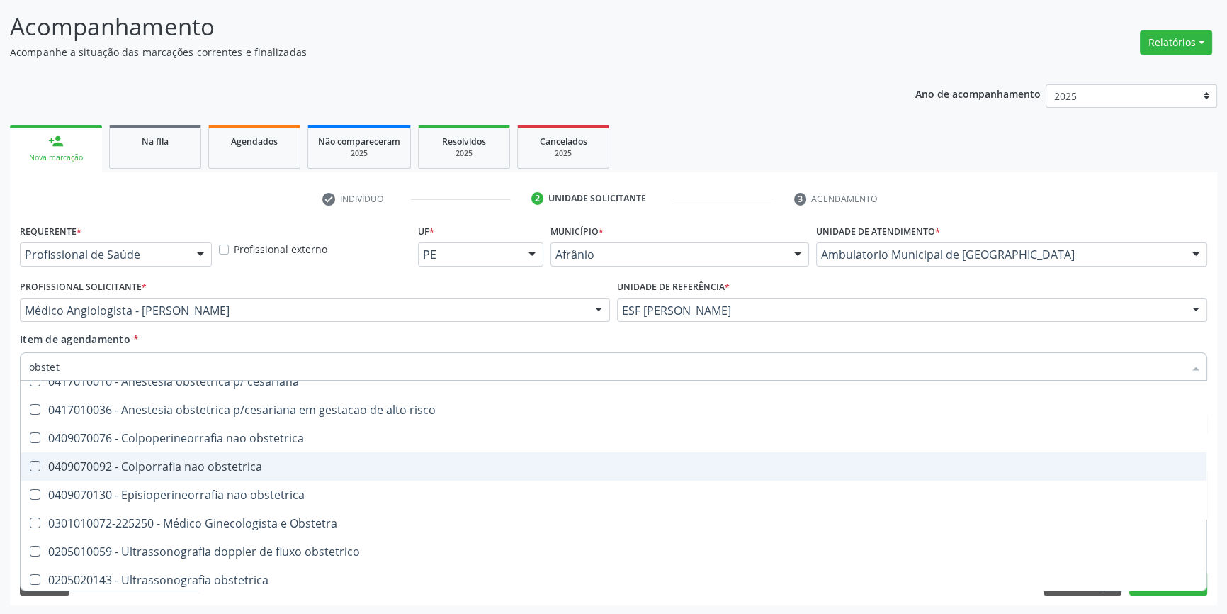
scroll to position [73, 0]
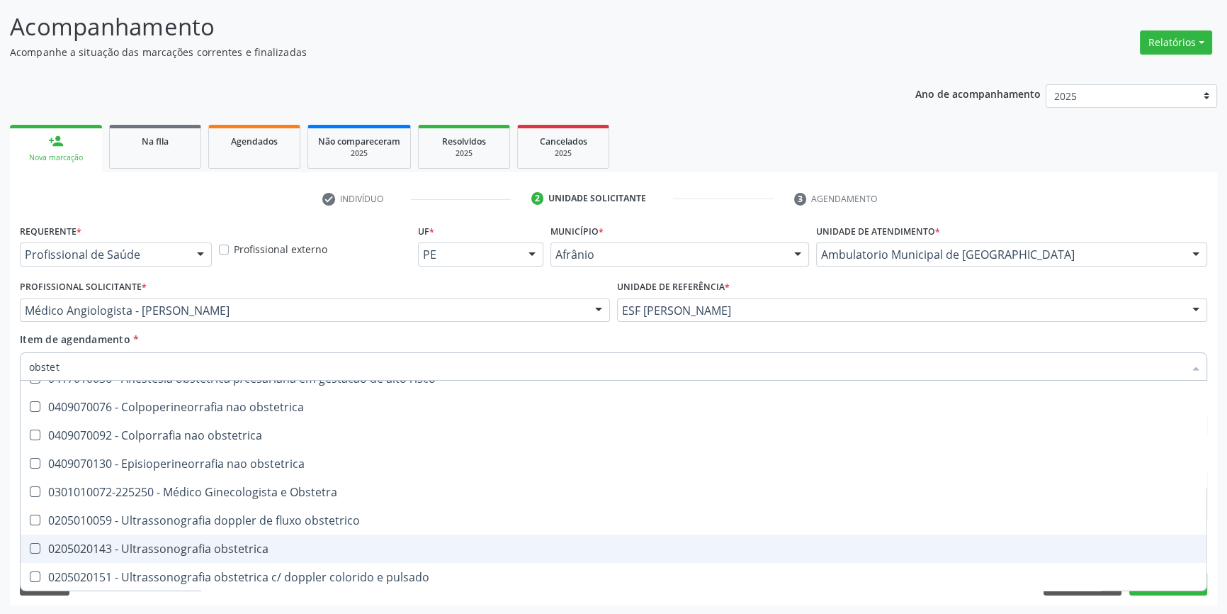
click at [244, 545] on div "0205020143 - Ultrassonografia obstetrica" at bounding box center [613, 548] width 1169 height 11
checkbox obstetrica "true"
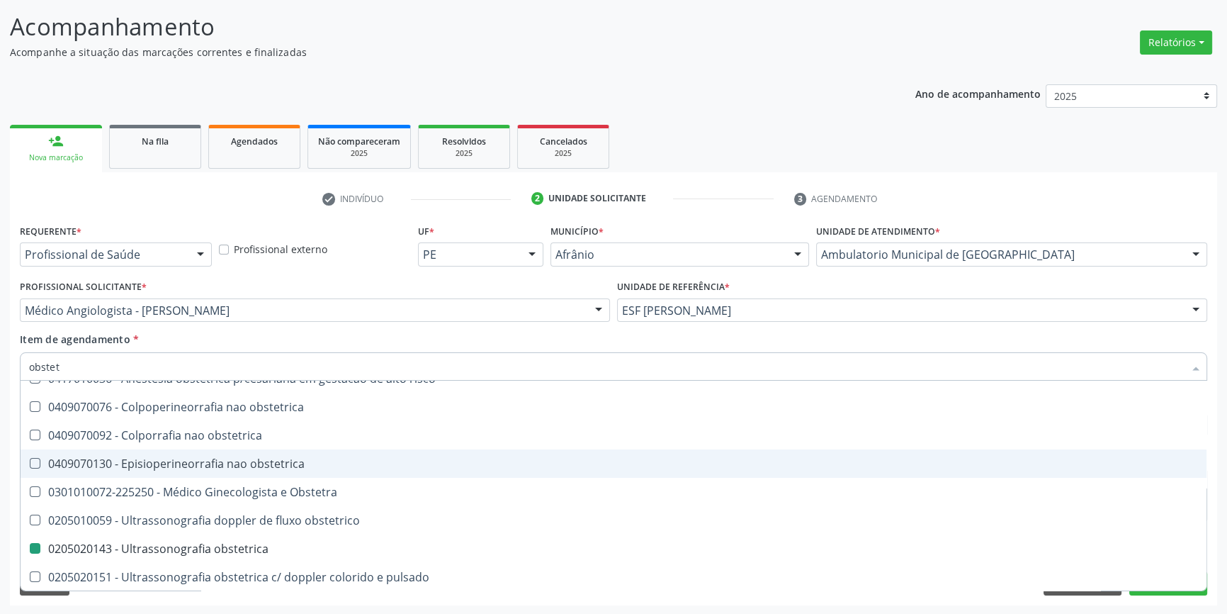
click at [290, 321] on div "Médico Angiologista - Luis Henrique de Sa Nunes Médico Anestesiologista - Julia…" at bounding box center [315, 310] width 590 height 24
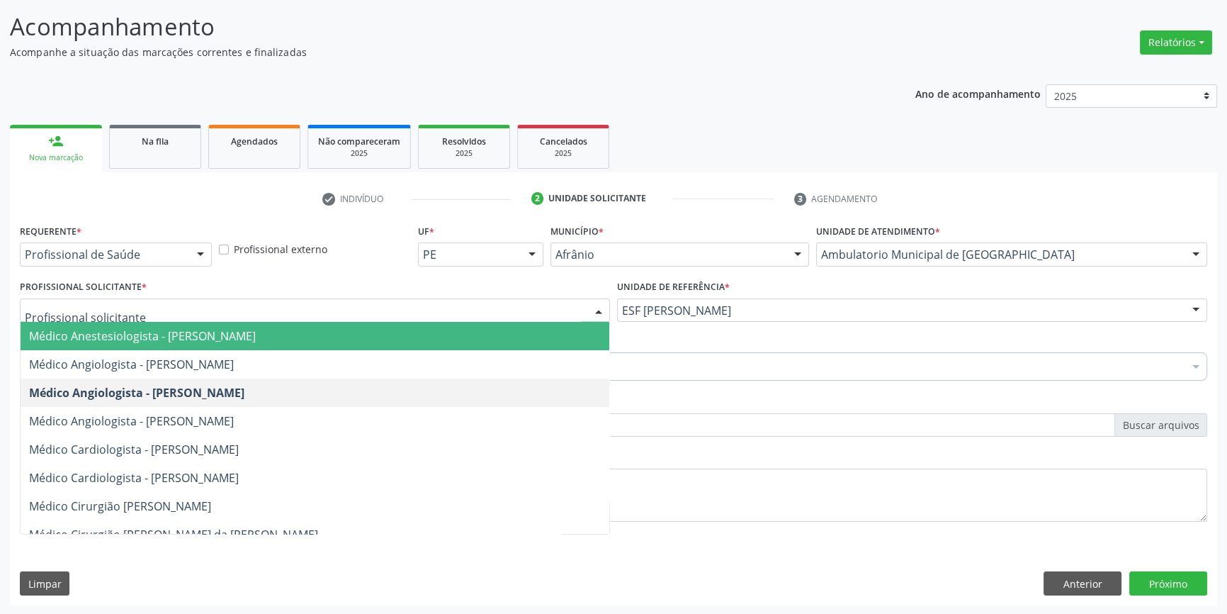
scroll to position [0, 0]
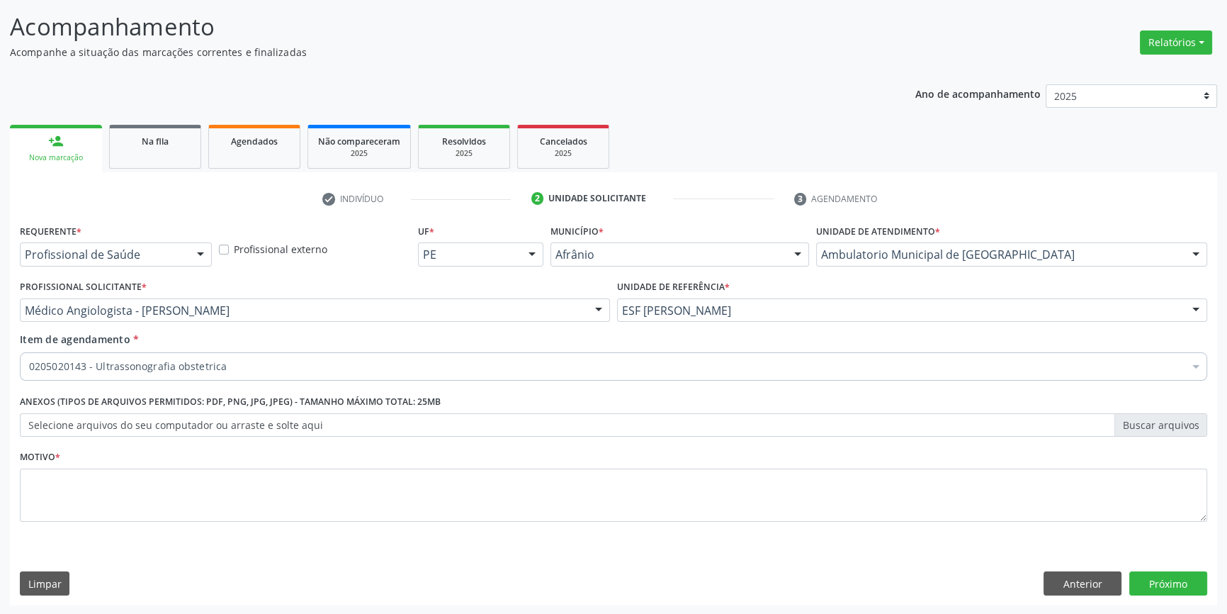
click at [730, 556] on div "Requerente * Profissional de Saúde Profissional de Saúde Paciente Nenhum result…" at bounding box center [613, 412] width 1207 height 385
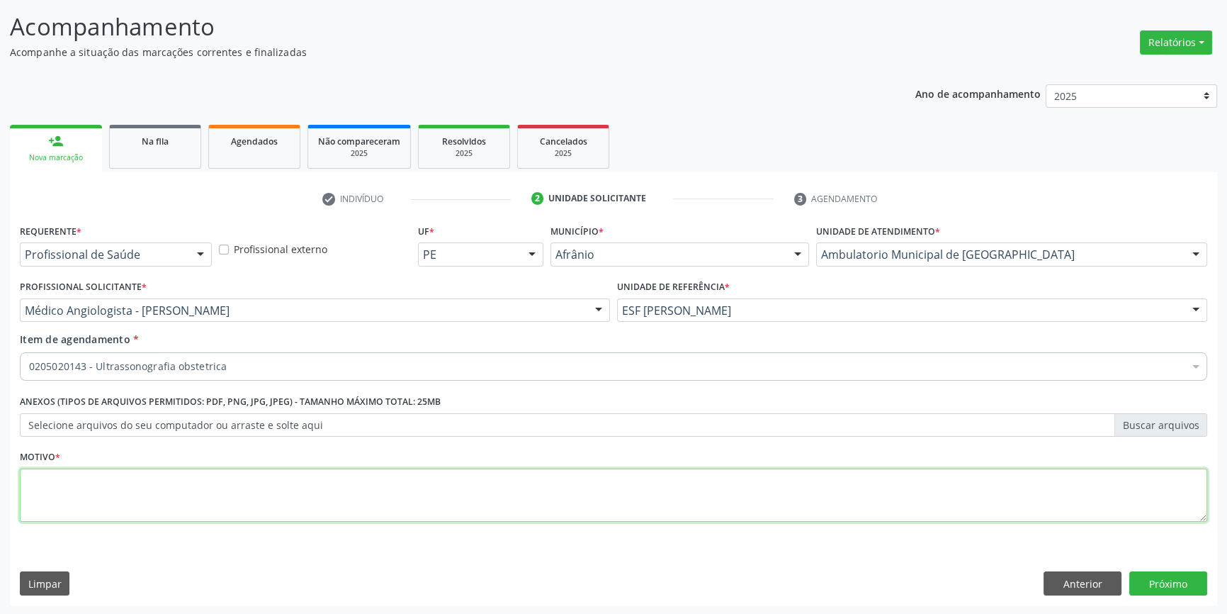
click at [606, 497] on textarea at bounding box center [613, 495] width 1187 height 54
type textarea "'"
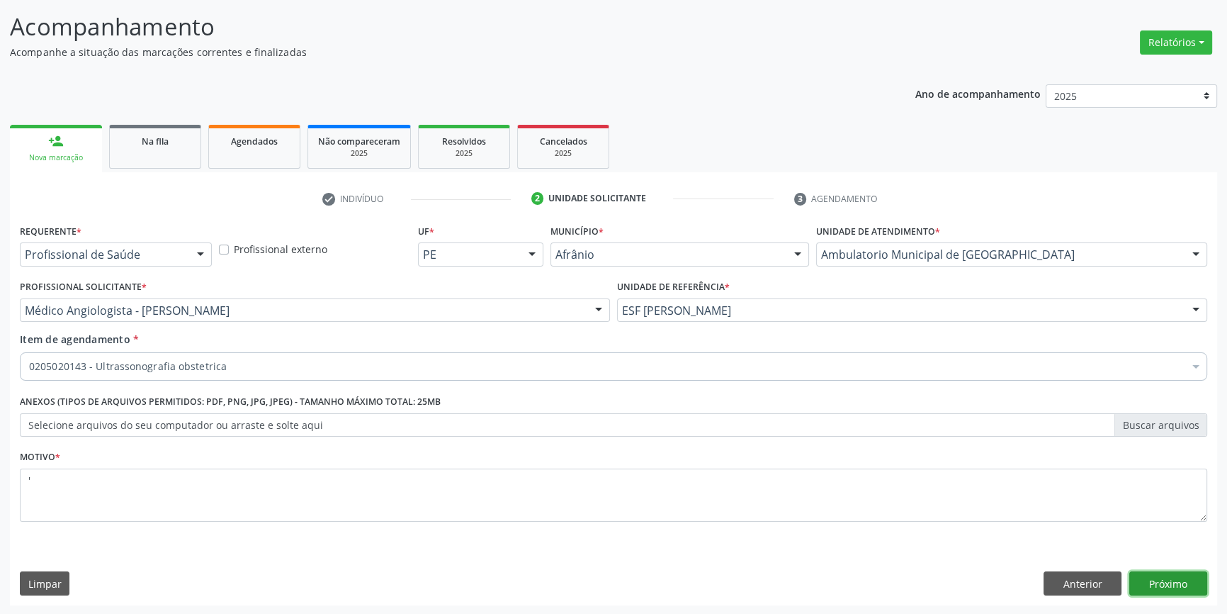
click at [1168, 578] on button "Próximo" at bounding box center [1168, 583] width 78 height 24
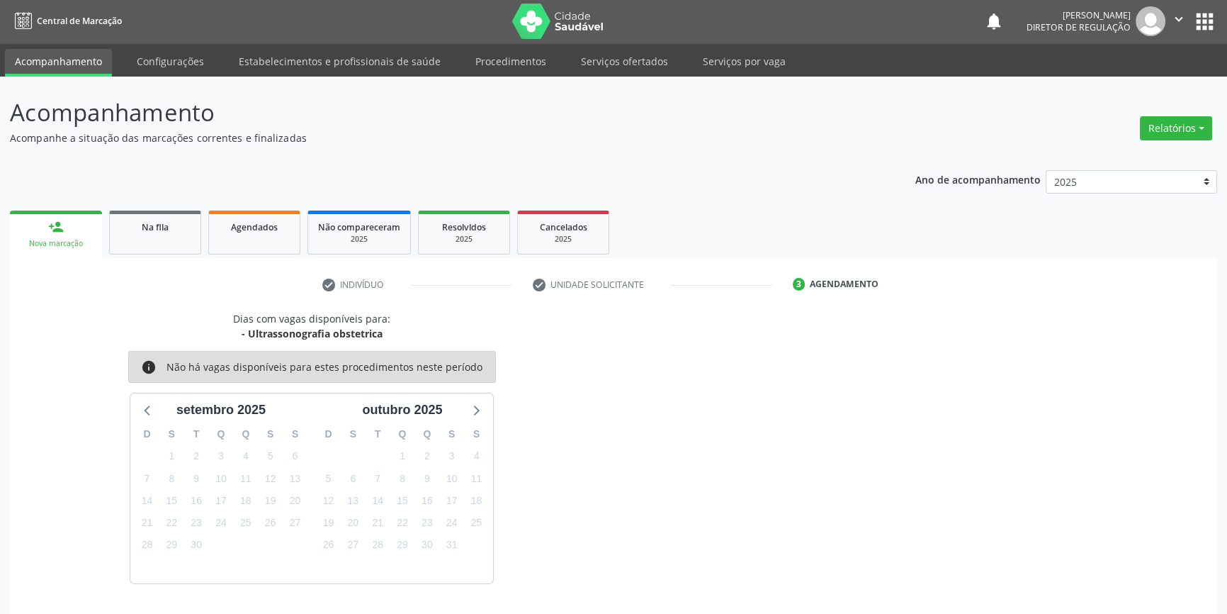
scroll to position [43, 0]
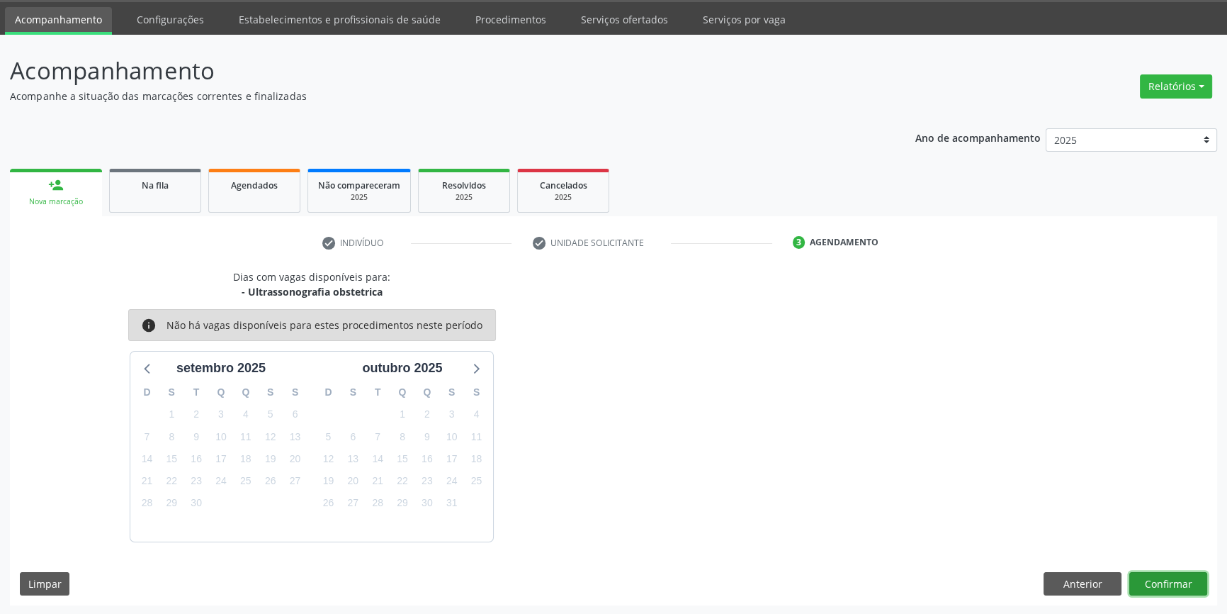
click at [1141, 579] on button "Confirmar" at bounding box center [1168, 584] width 78 height 24
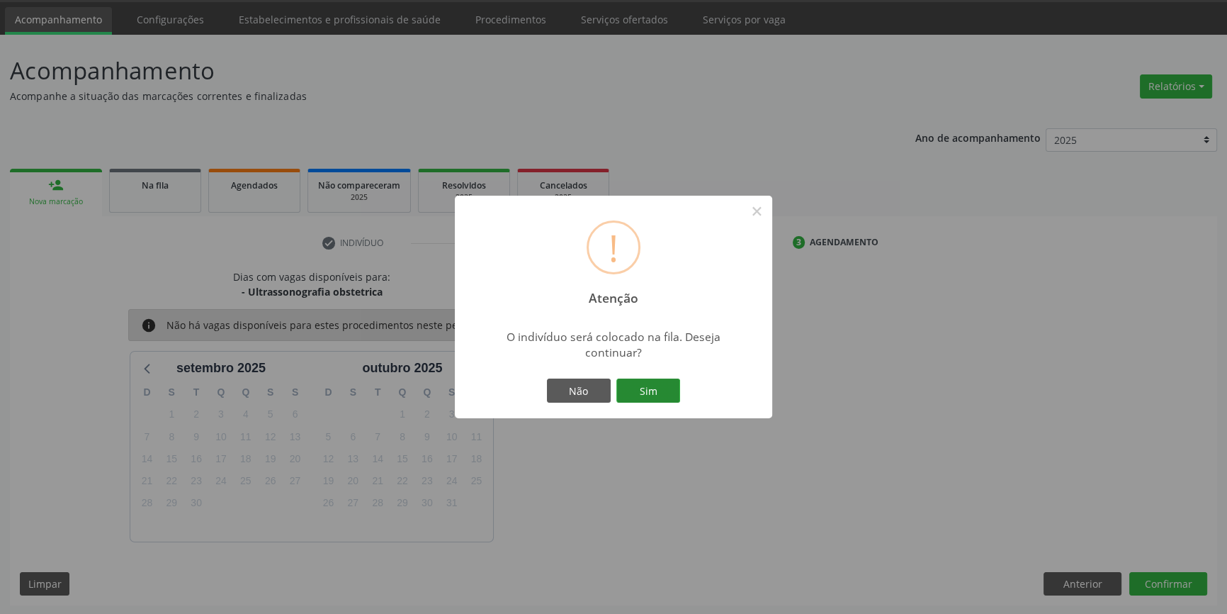
click at [664, 397] on button "Sim" at bounding box center [648, 390] width 64 height 24
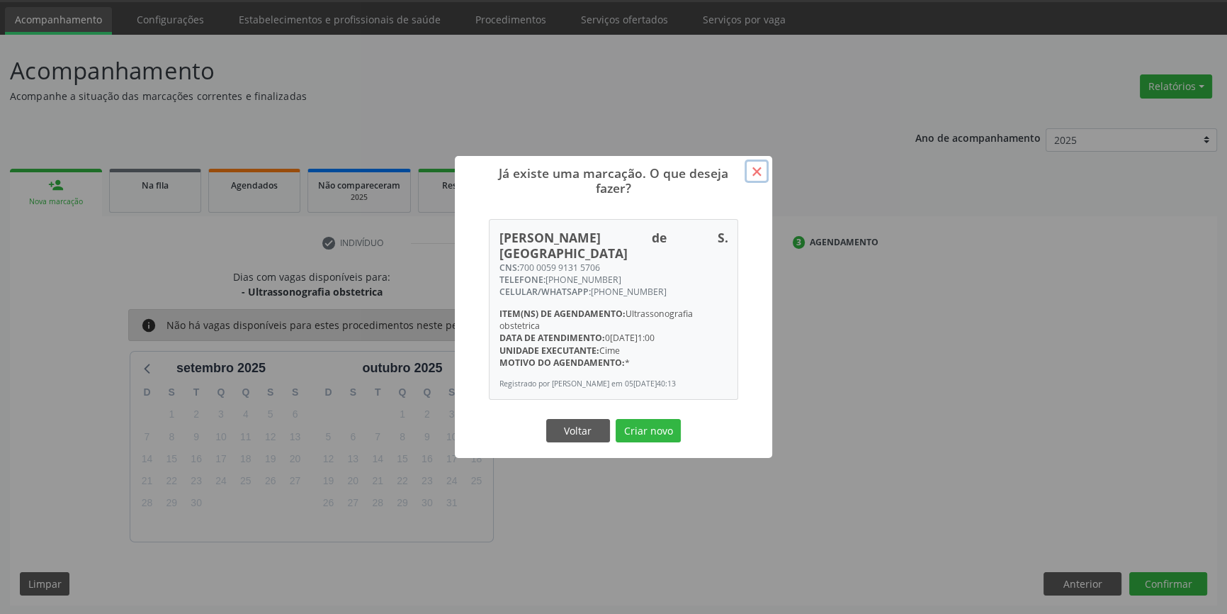
click at [757, 168] on button "×" at bounding box center [757, 171] width 24 height 24
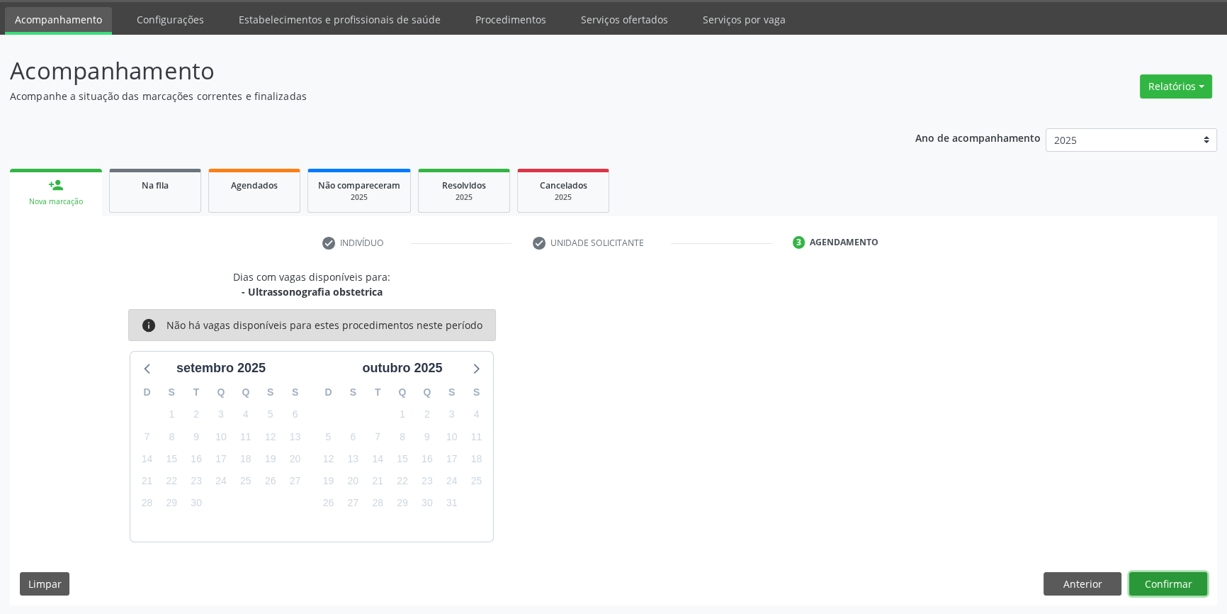
click at [1153, 577] on button "Confirmar" at bounding box center [1168, 584] width 78 height 24
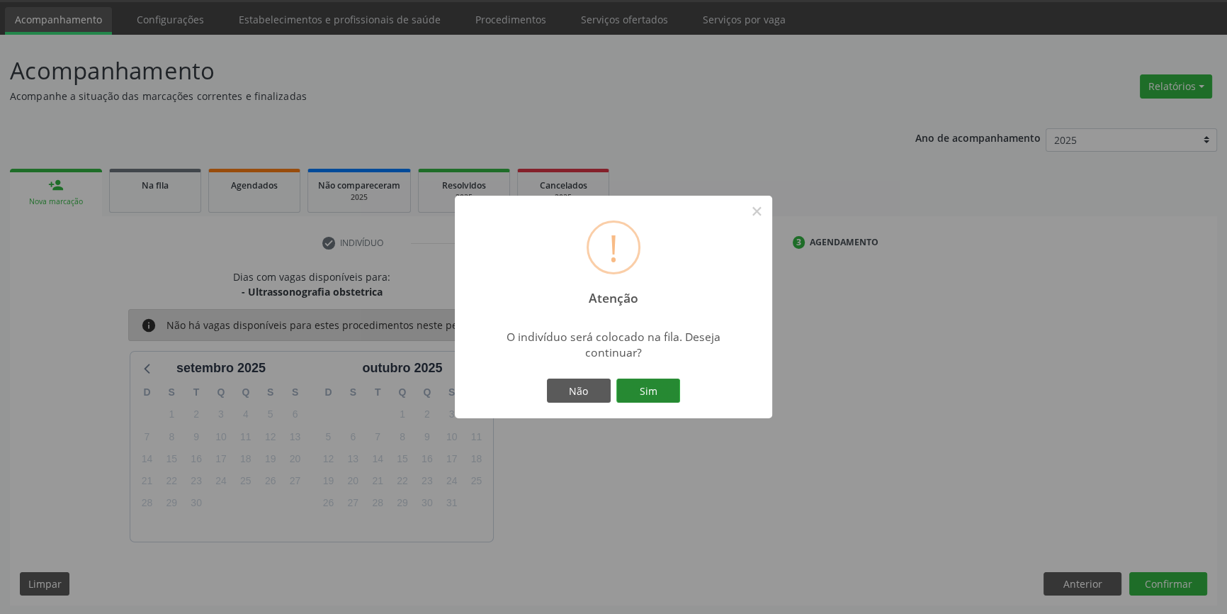
click at [655, 390] on button "Sim" at bounding box center [648, 390] width 64 height 24
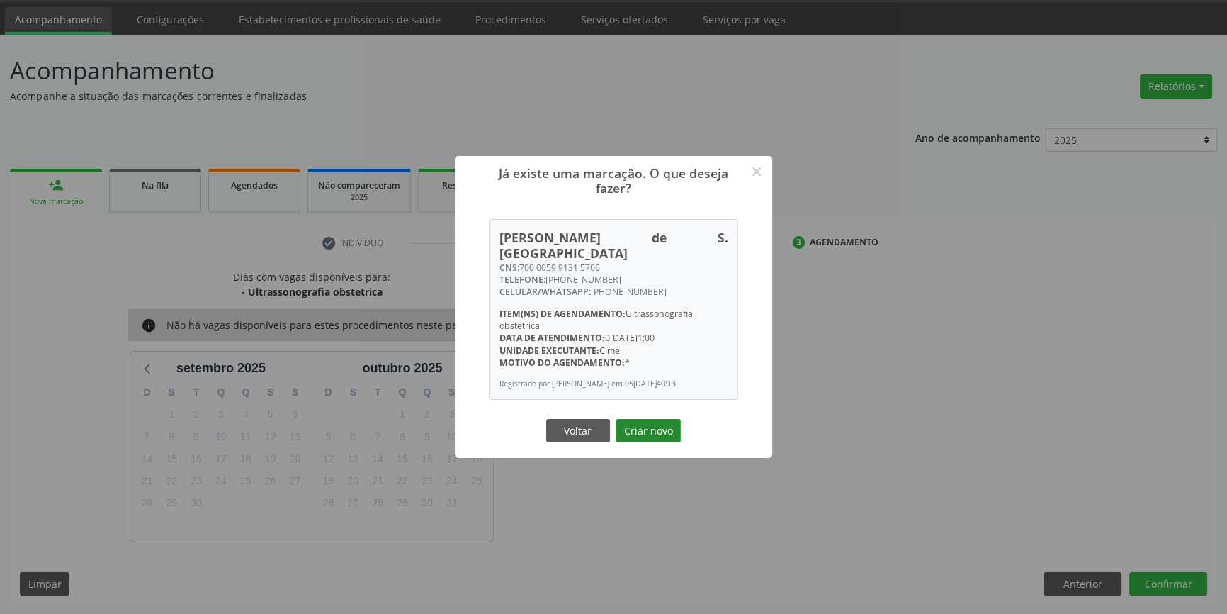
click at [646, 439] on button "Criar novo" at bounding box center [648, 431] width 65 height 24
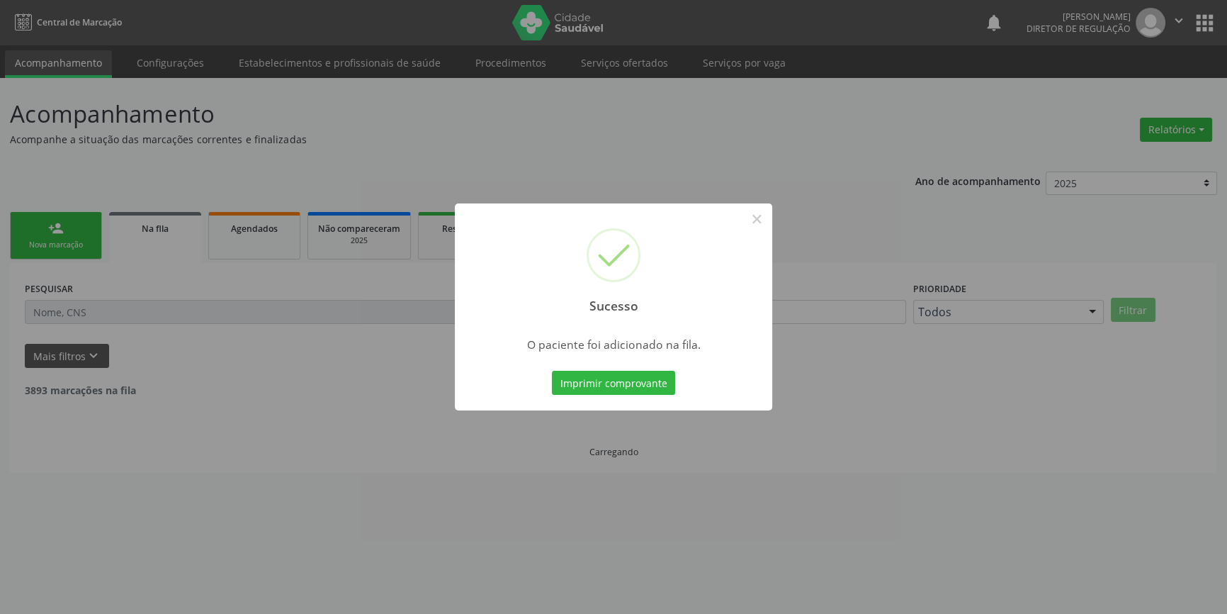
scroll to position [0, 0]
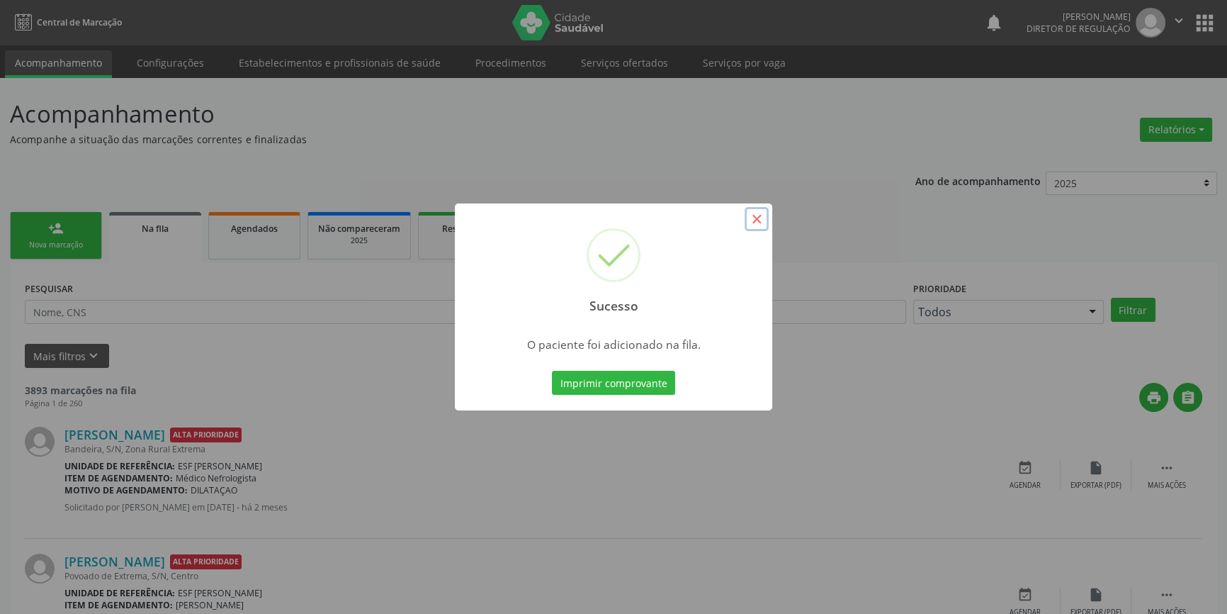
click at [759, 221] on button "×" at bounding box center [757, 219] width 24 height 24
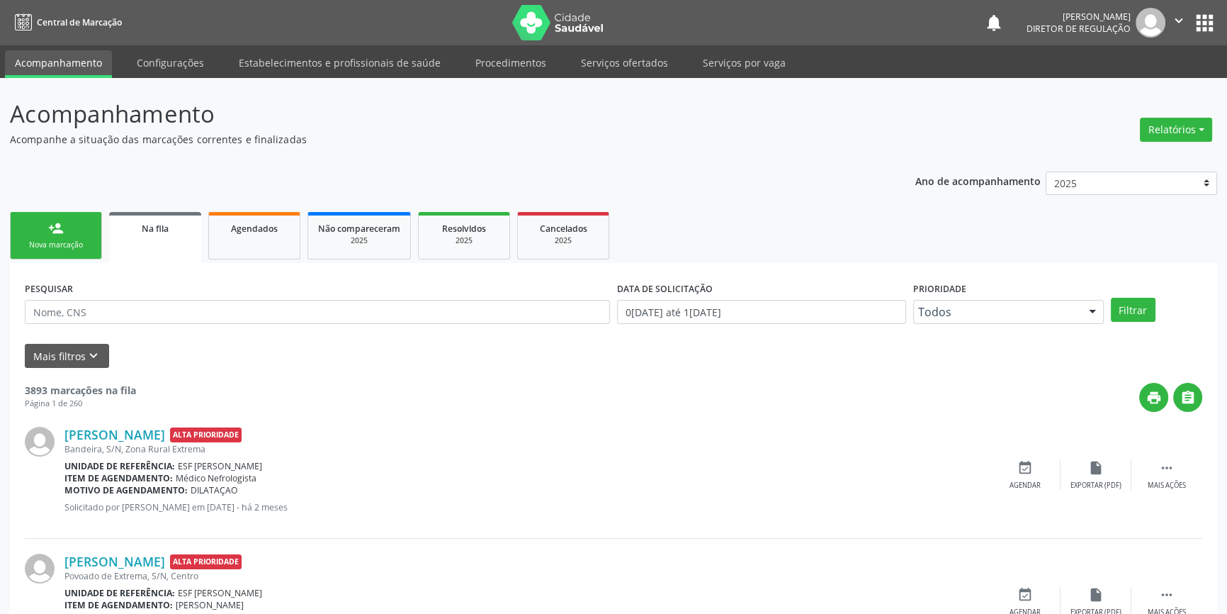
click at [69, 224] on link "person_add Nova marcação" at bounding box center [56, 235] width 92 height 47
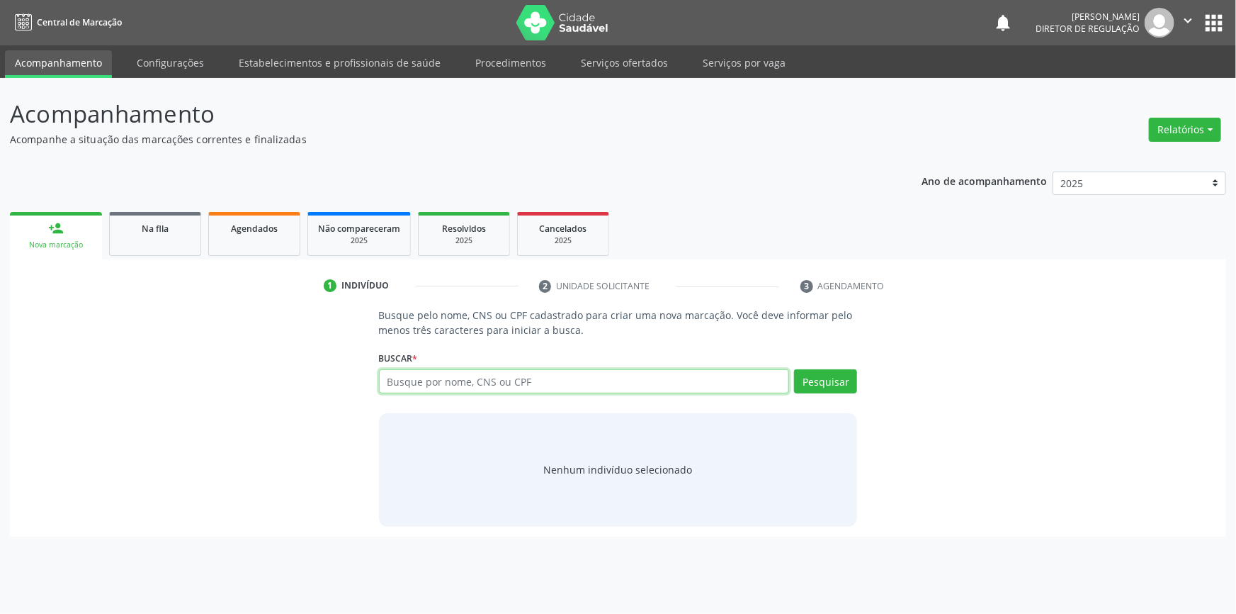
click at [436, 385] on input "text" at bounding box center [584, 381] width 411 height 24
type input "700206490822926"
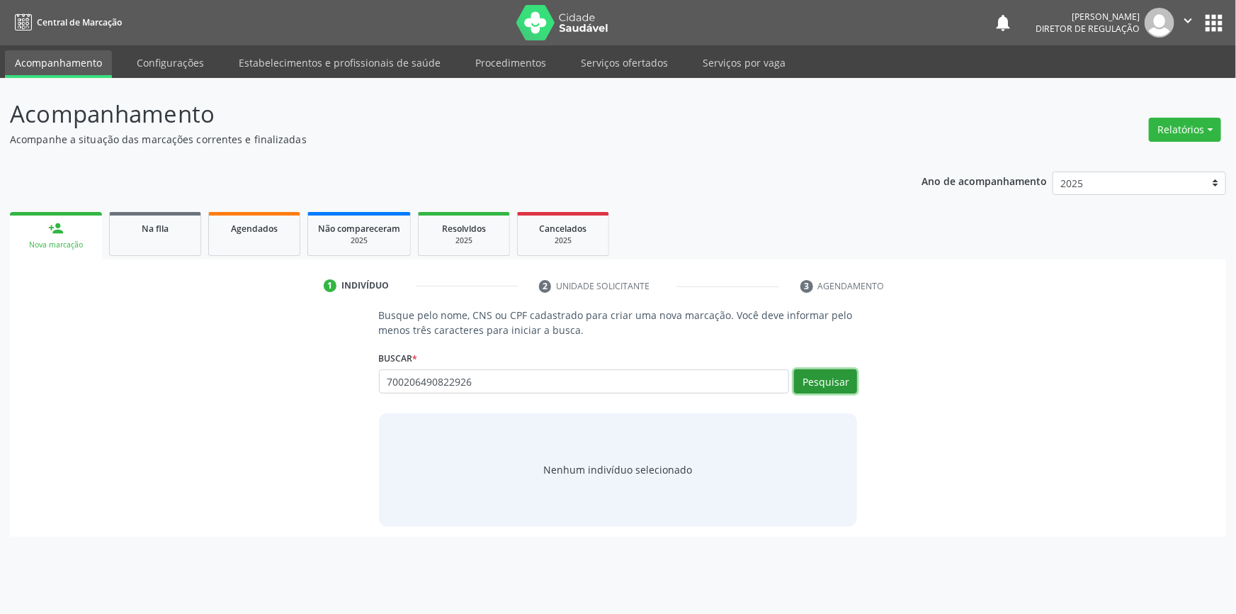
click at [822, 382] on button "Pesquisar" at bounding box center [825, 381] width 63 height 24
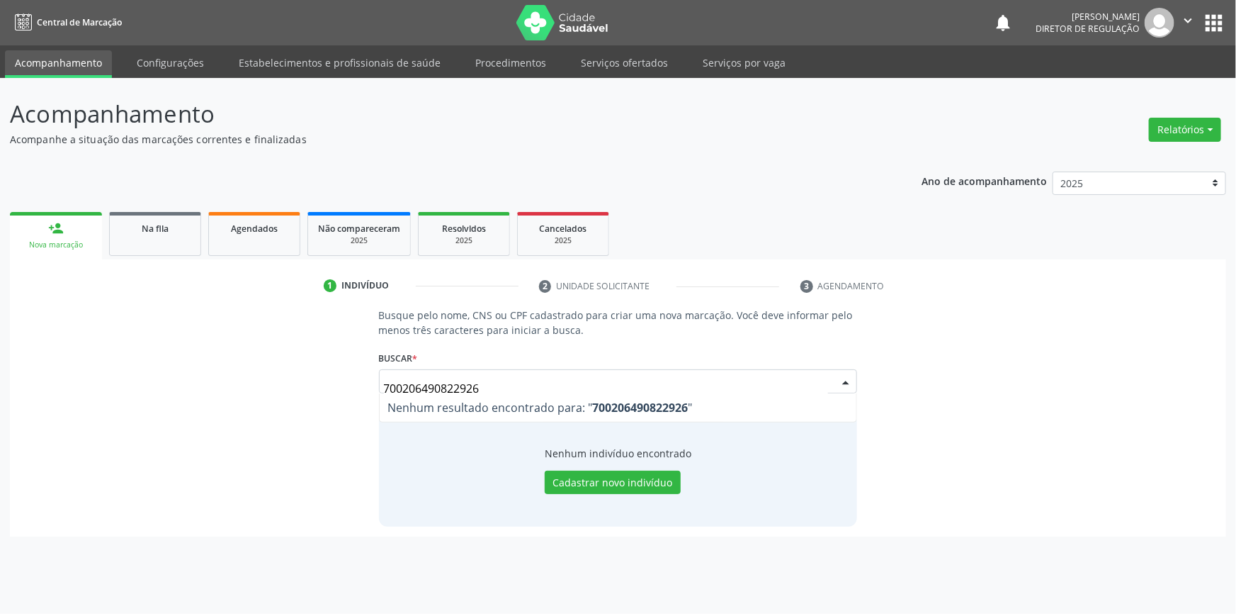
drag, startPoint x: 514, startPoint y: 394, endPoint x: 372, endPoint y: 383, distance: 142.8
click at [372, 383] on div "Busque pelo nome, CNS ou CPF cadastrado para criar uma nova marcação. Você deve…" at bounding box center [618, 416] width 499 height 218
drag, startPoint x: 484, startPoint y: 388, endPoint x: 184, endPoint y: 356, distance: 301.4
click at [184, 356] on div "Busque pelo nome, CNS ou CPF cadastrado para criar uma nova marcação. Você deve…" at bounding box center [618, 416] width 1197 height 218
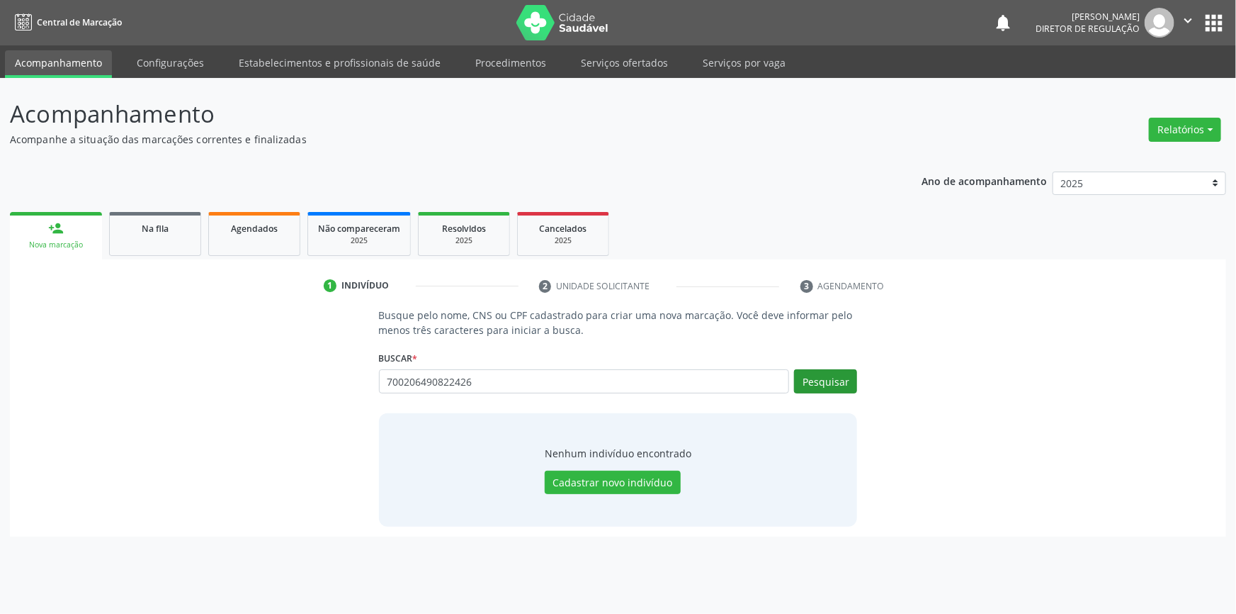
type input "700206490822426"
click at [844, 381] on button "Pesquisar" at bounding box center [825, 381] width 63 height 24
type input "700206490822426"
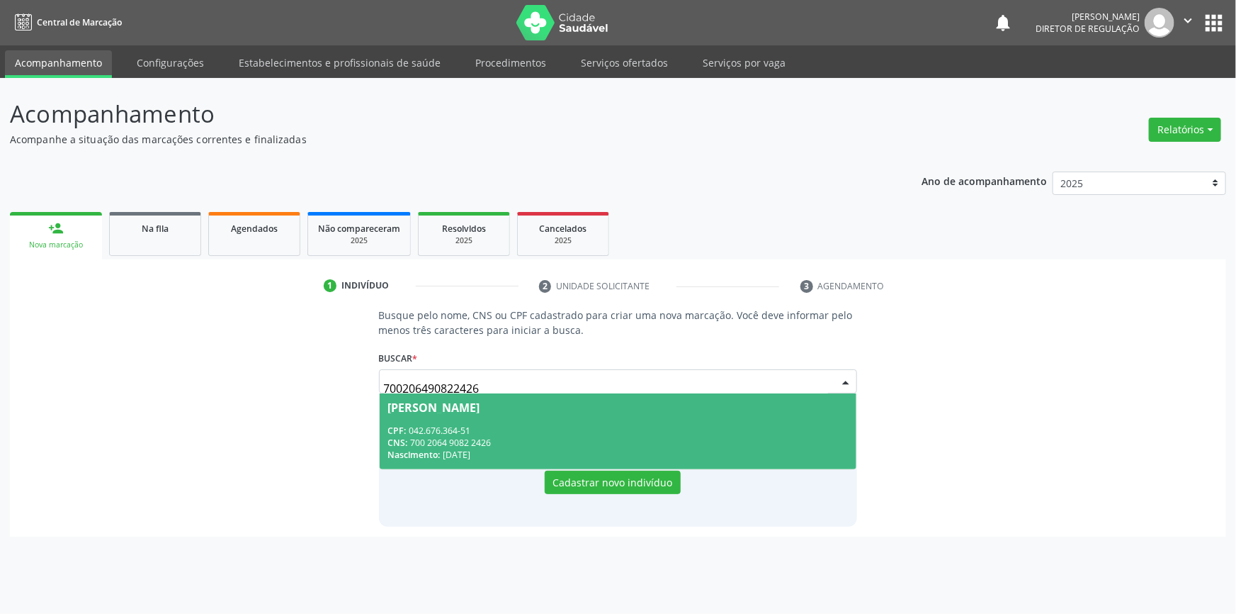
click at [492, 410] on div "Ivanilda Nunes" at bounding box center [618, 407] width 460 height 11
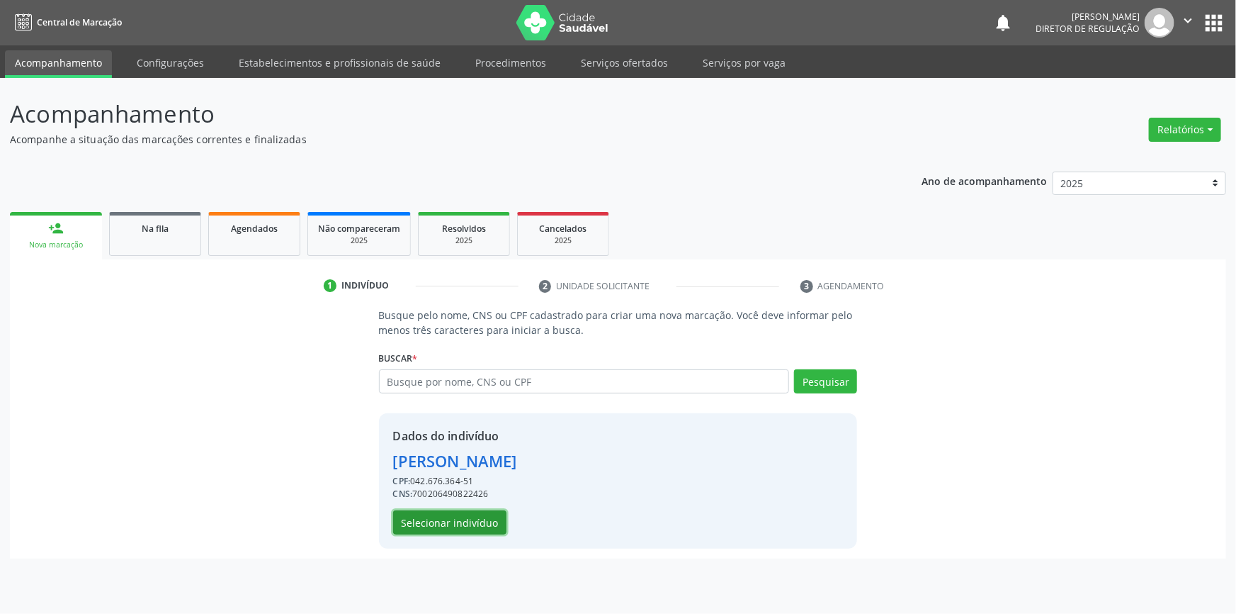
click at [460, 519] on button "Selecionar indivíduo" at bounding box center [449, 522] width 113 height 24
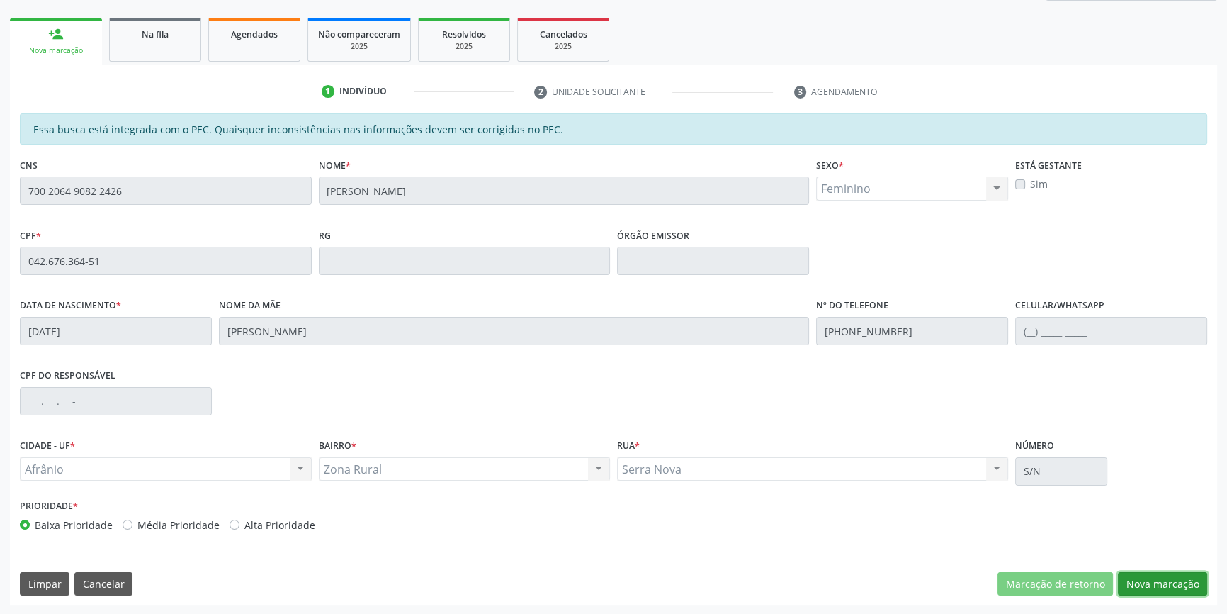
click at [1148, 574] on button "Nova marcação" at bounding box center [1162, 584] width 89 height 24
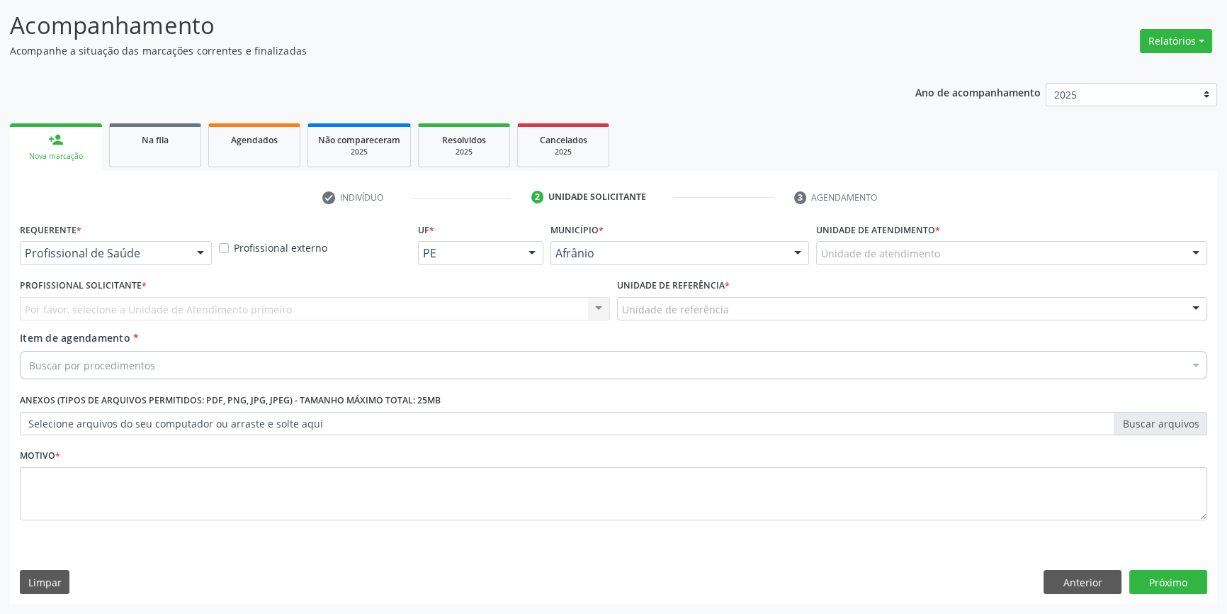
scroll to position [87, 0]
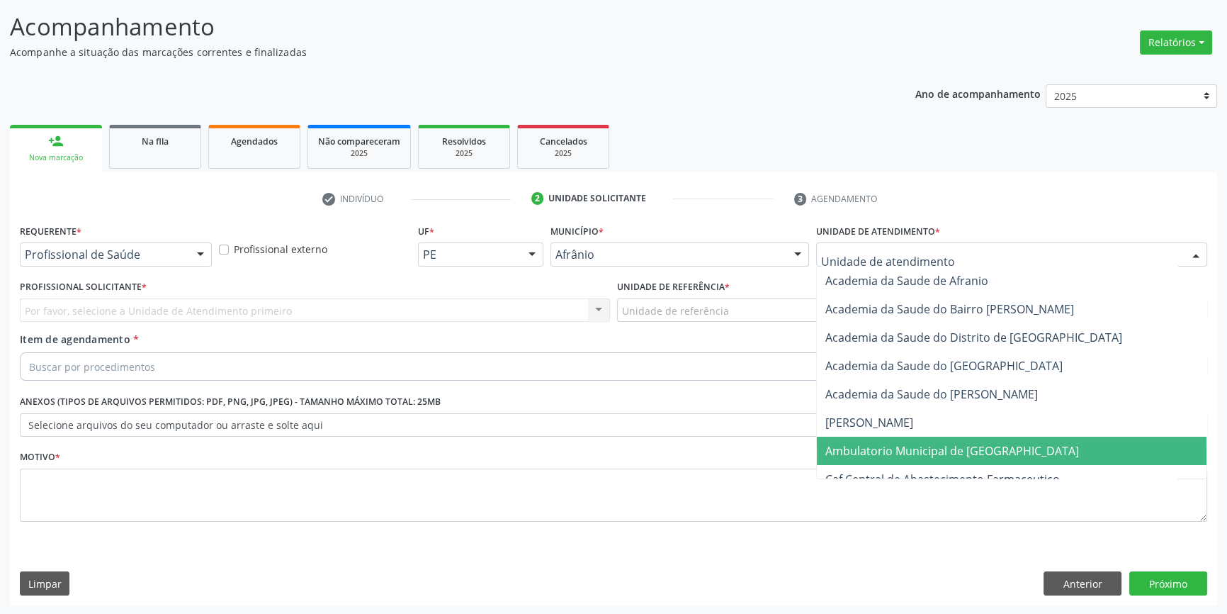
click at [886, 439] on span "Ambulatorio Municipal de [GEOGRAPHIC_DATA]" at bounding box center [1012, 450] width 390 height 28
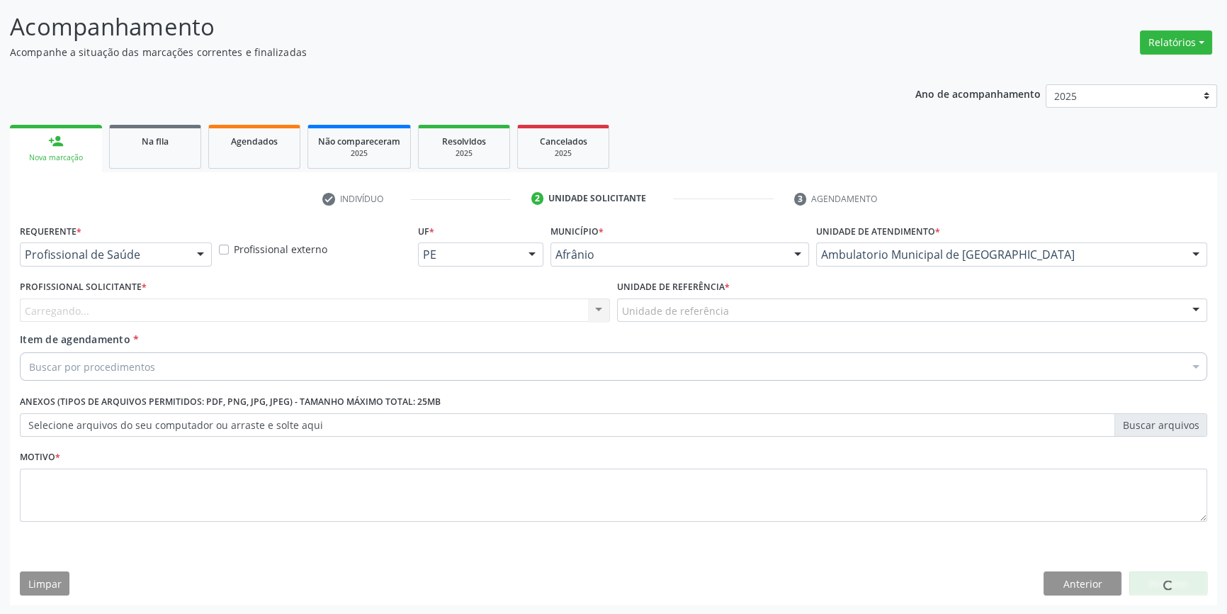
click at [741, 319] on div "Unidade de referência" at bounding box center [912, 310] width 590 height 24
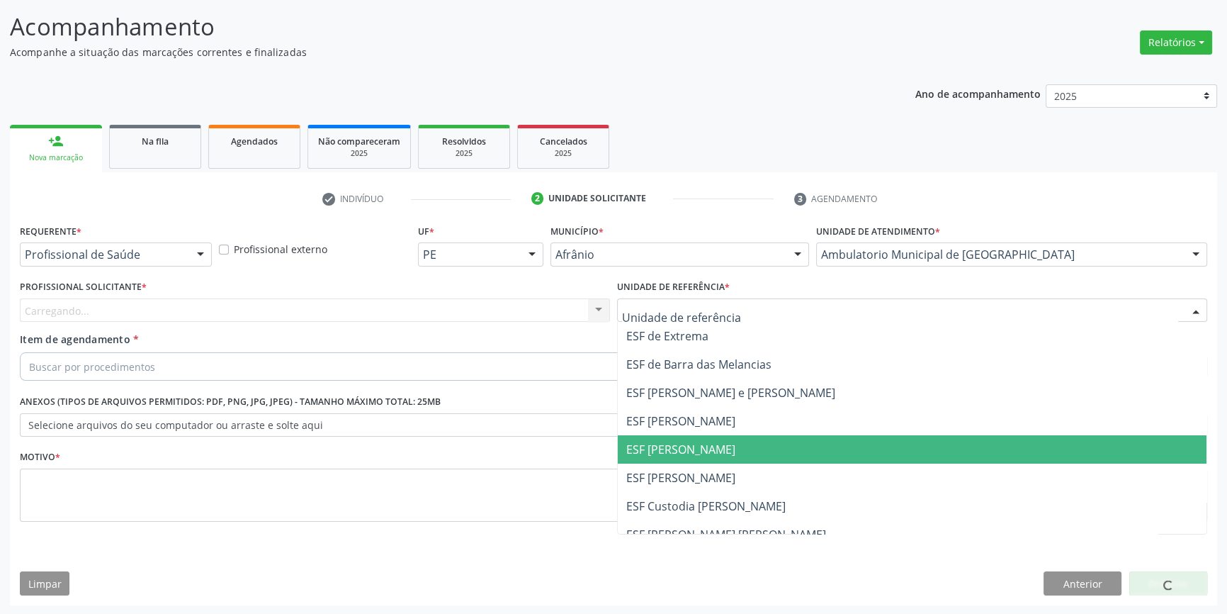
click at [699, 445] on span "ESF [PERSON_NAME]" at bounding box center [680, 449] width 109 height 16
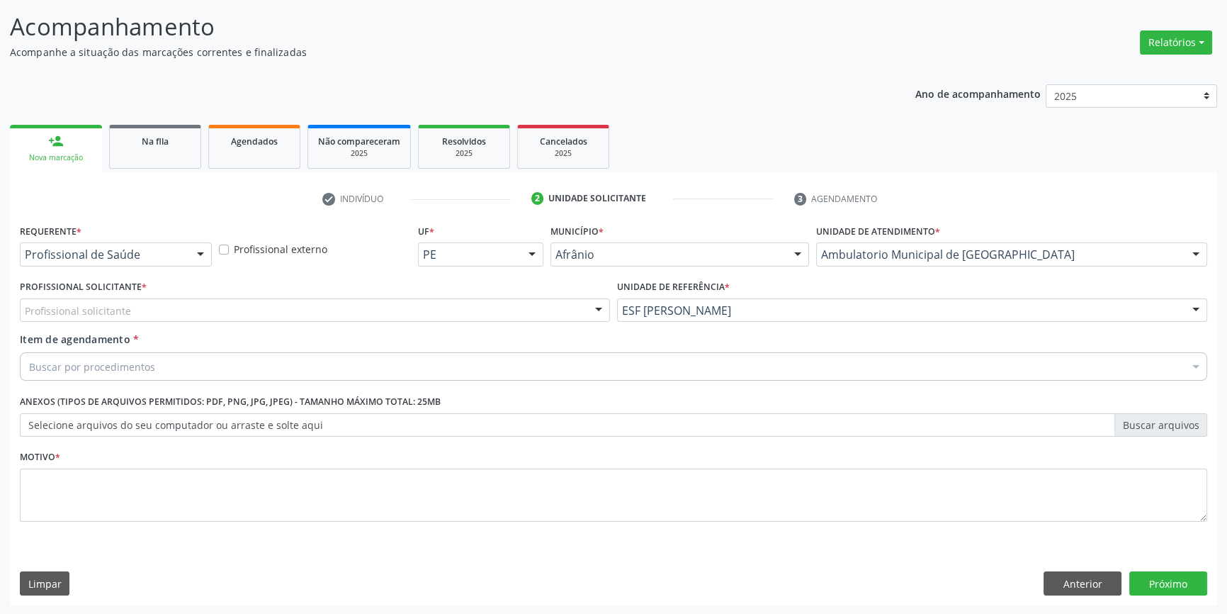
click at [475, 320] on div "Profissional solicitante Médico Anestesiologista - [PERSON_NAME] Angiologista -…" at bounding box center [315, 310] width 590 height 24
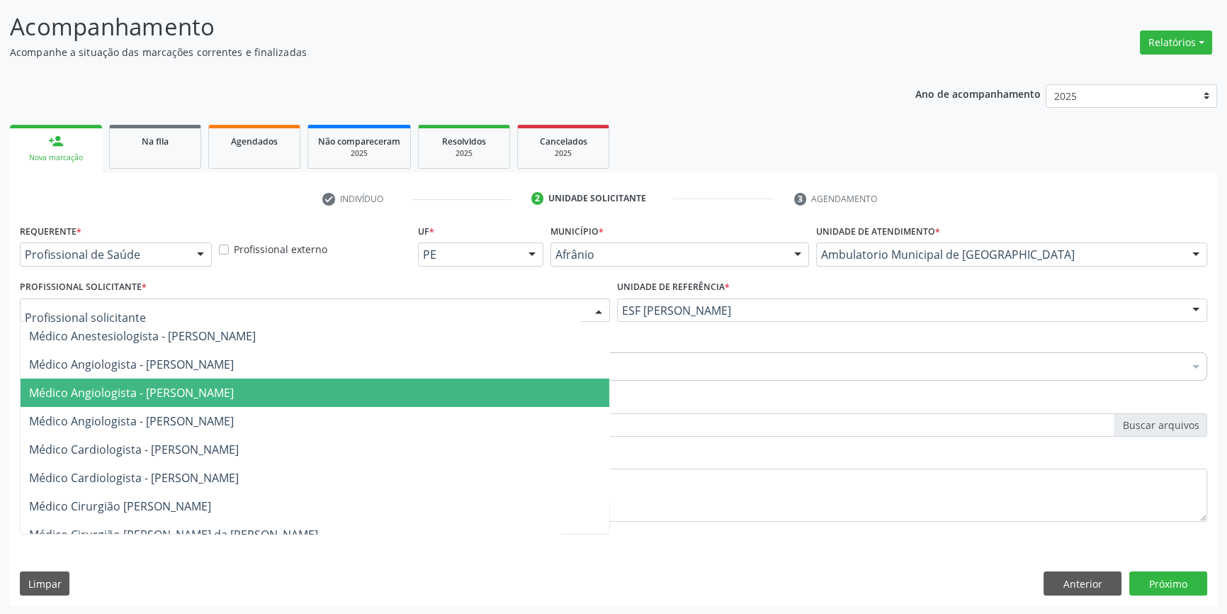
drag, startPoint x: 324, startPoint y: 389, endPoint x: 288, endPoint y: 390, distance: 36.1
click at [322, 390] on span "Médico Angiologista - [PERSON_NAME]" at bounding box center [315, 392] width 589 height 28
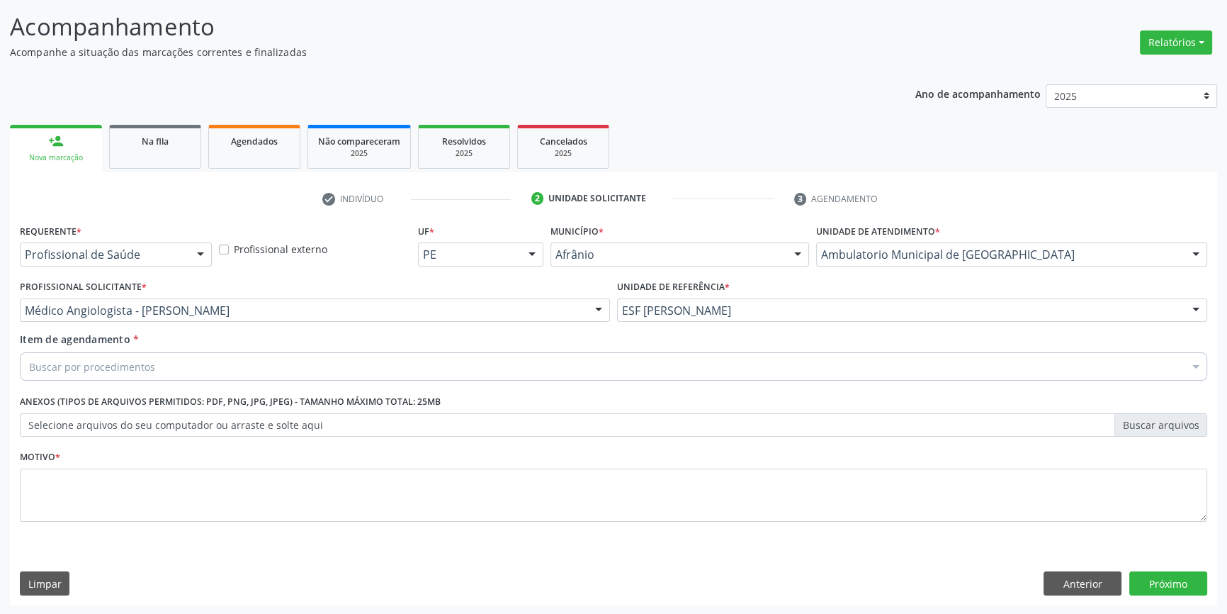
click at [215, 361] on div "Buscar por procedimentos" at bounding box center [613, 366] width 1187 height 28
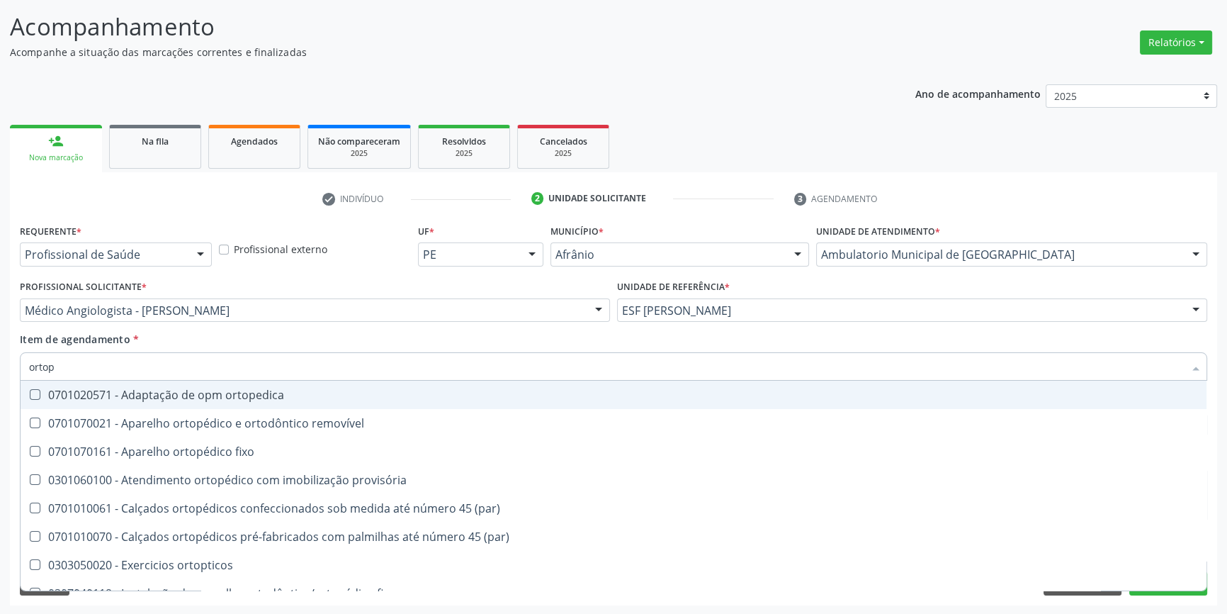
type input "ortope"
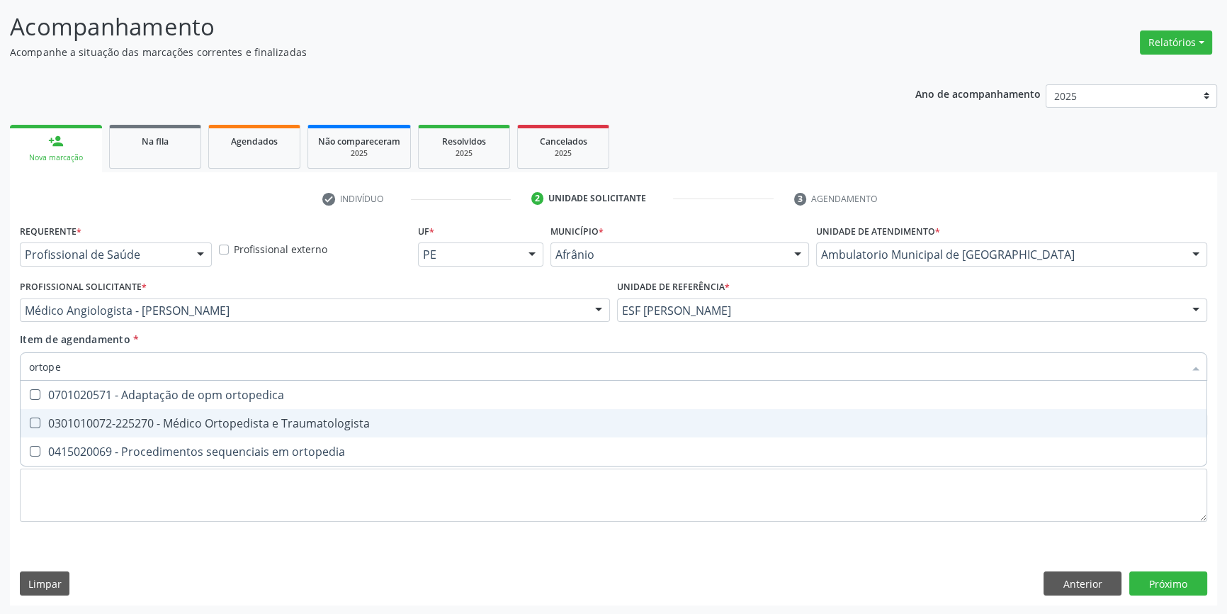
click at [264, 417] on div "0301010072-225270 - Médico Ortopedista e Traumatologista" at bounding box center [613, 422] width 1169 height 11
checkbox Traumatologista "true"
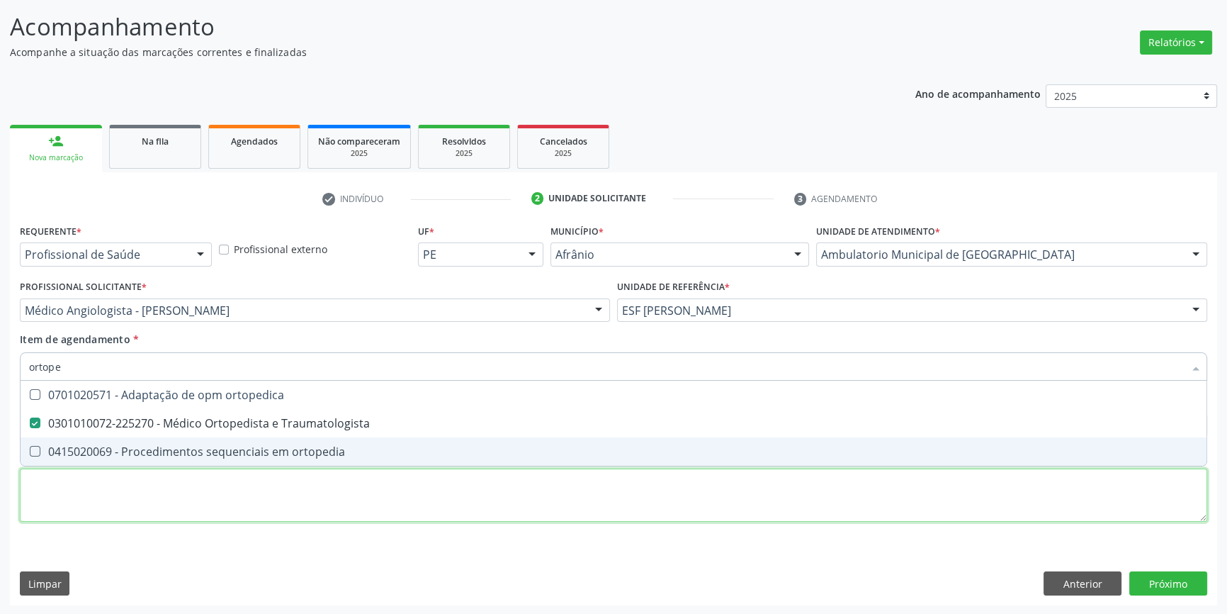
click at [222, 495] on div "Requerente * Profissional de Saúde Profissional de Saúde Paciente Nenhum result…" at bounding box center [613, 380] width 1187 height 321
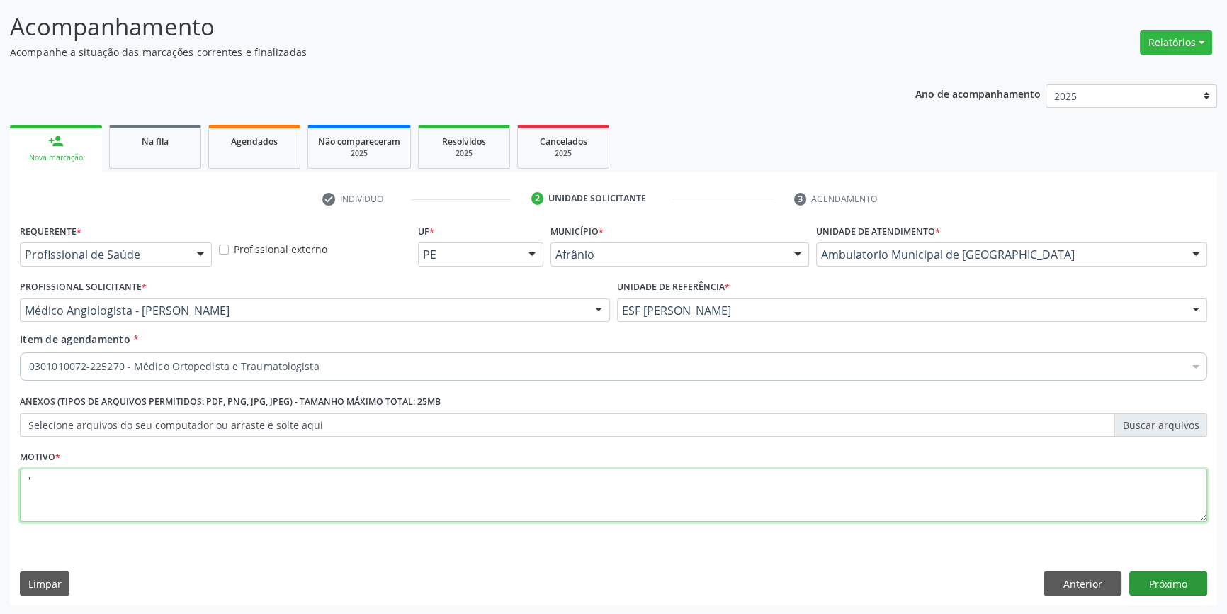
type textarea "'"
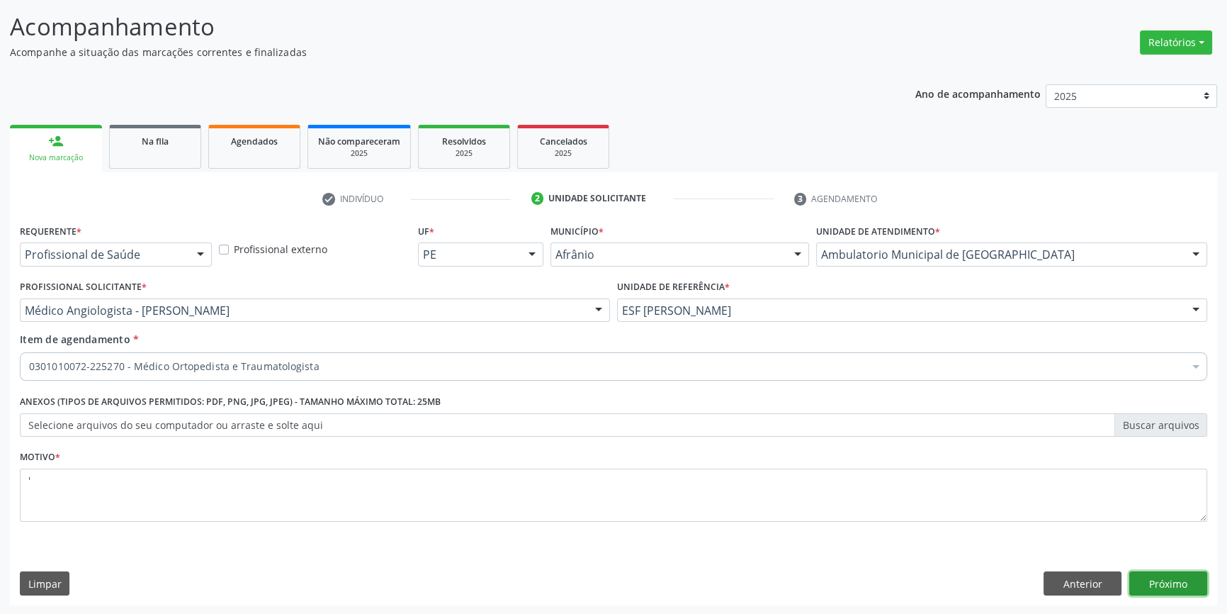
click at [1161, 577] on button "Próximo" at bounding box center [1168, 583] width 78 height 24
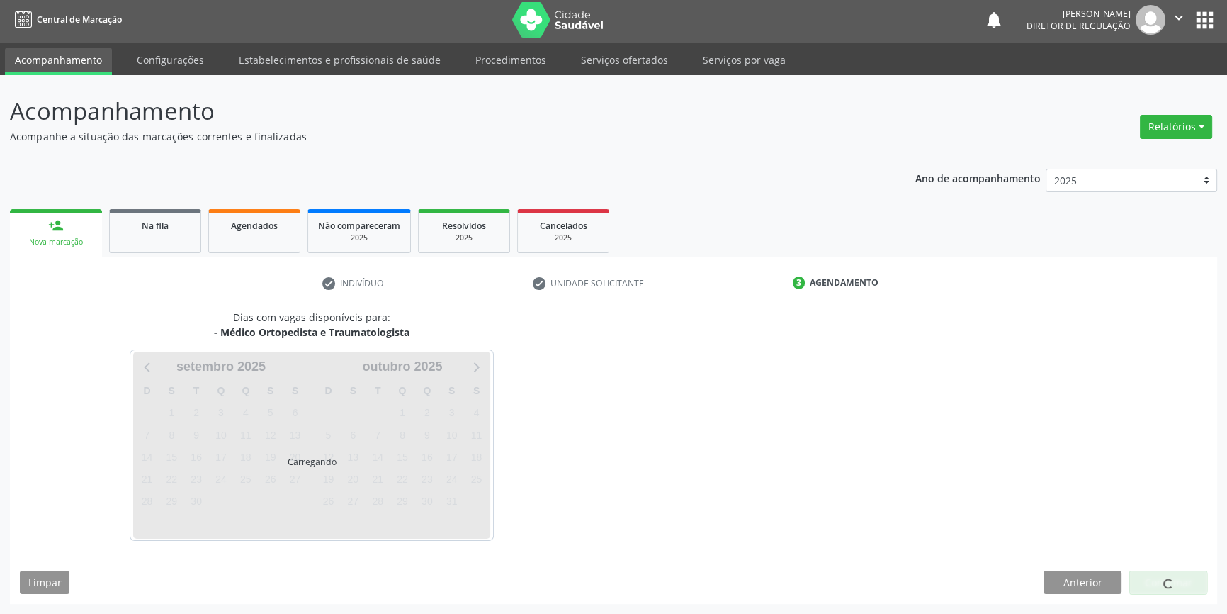
scroll to position [1, 0]
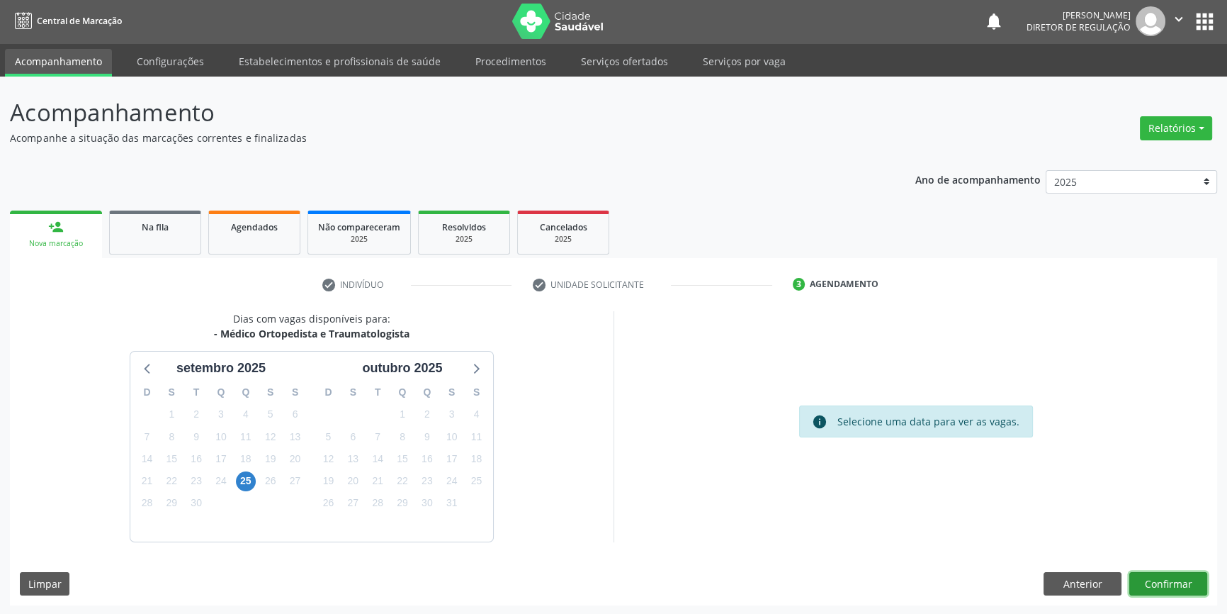
click at [1189, 585] on button "Confirmar" at bounding box center [1168, 584] width 78 height 24
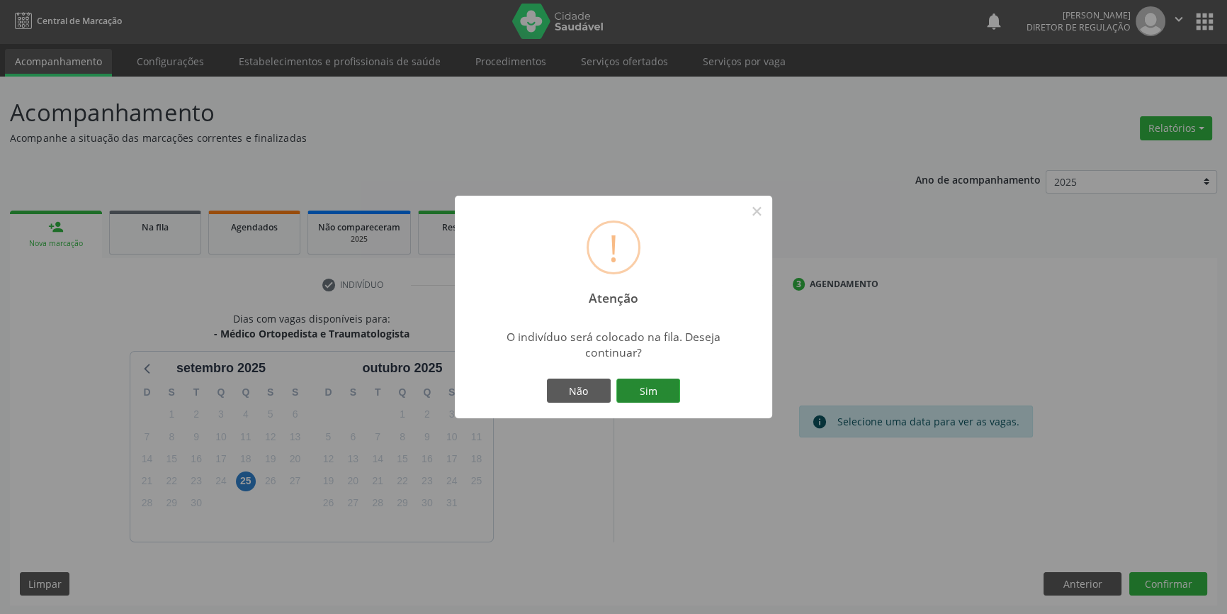
click at [660, 383] on button "Sim" at bounding box center [648, 390] width 64 height 24
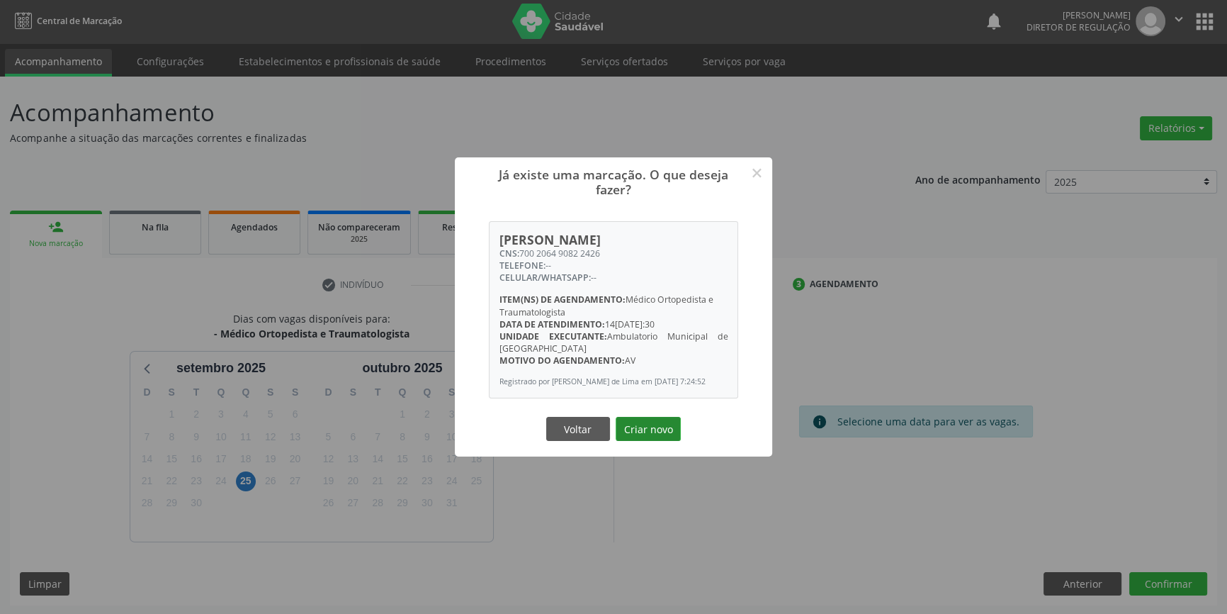
click at [630, 426] on button "Criar novo" at bounding box center [648, 429] width 65 height 24
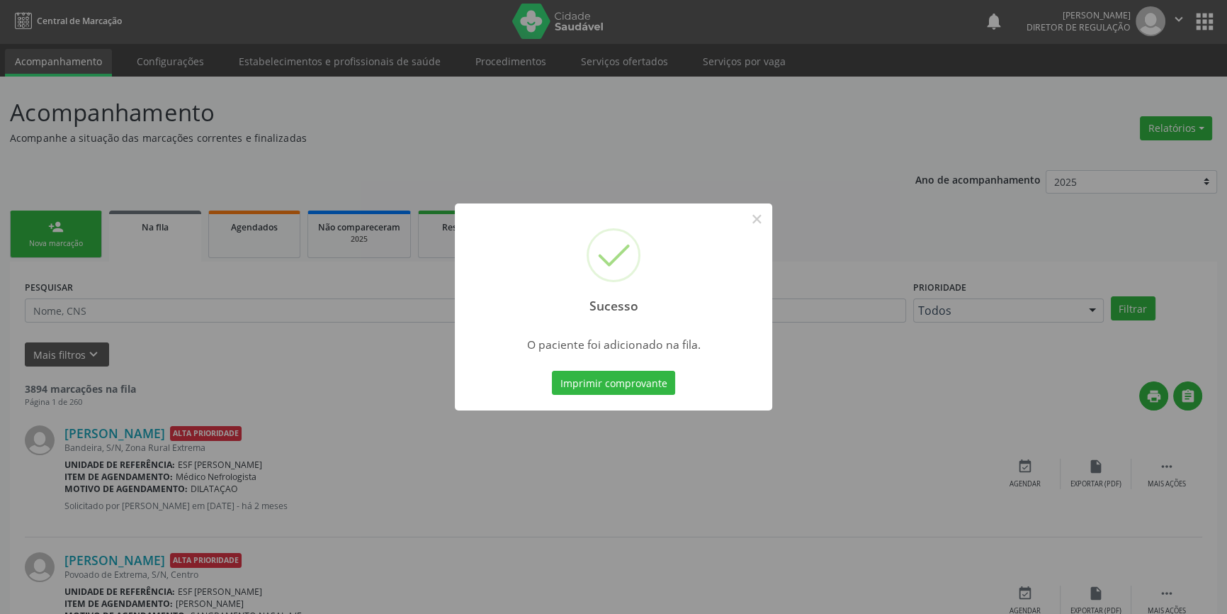
scroll to position [0, 0]
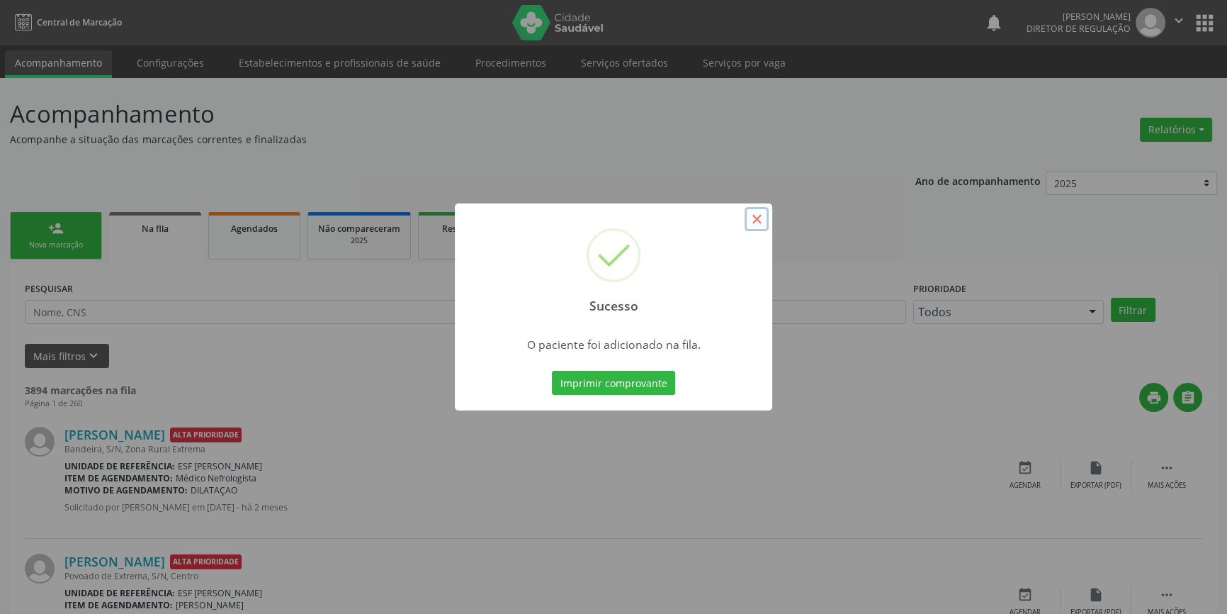
click at [760, 220] on button "×" at bounding box center [757, 219] width 24 height 24
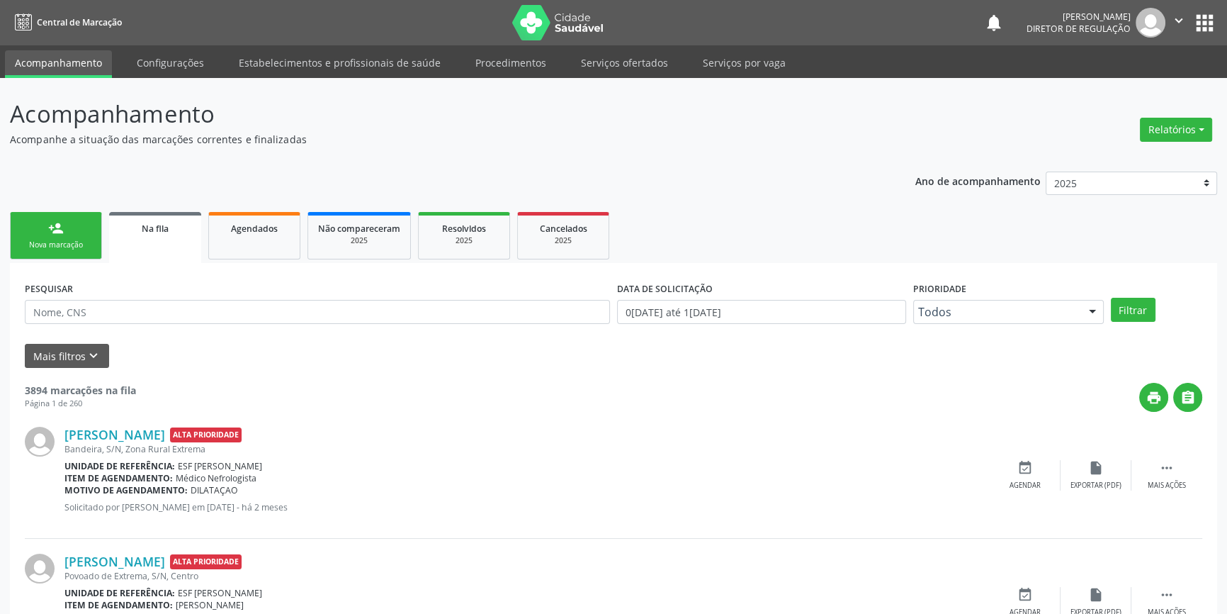
click at [45, 227] on link "person_add Nova marcação" at bounding box center [56, 235] width 92 height 47
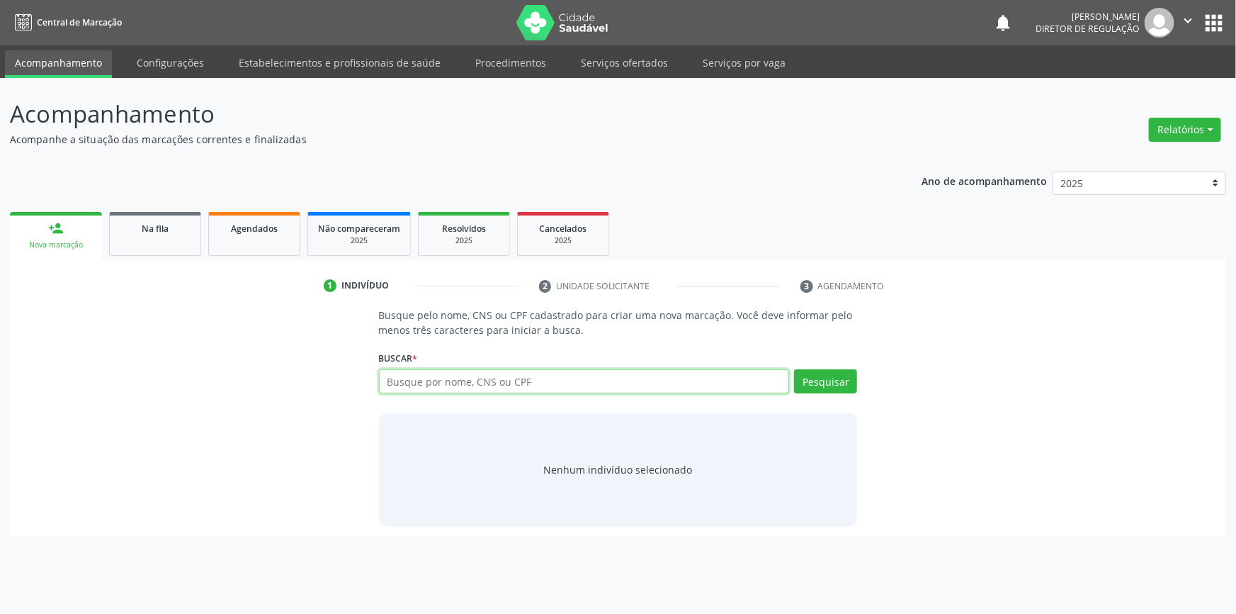
click at [472, 384] on input "text" at bounding box center [584, 381] width 411 height 24
type input "7"
type input "898002378961202"
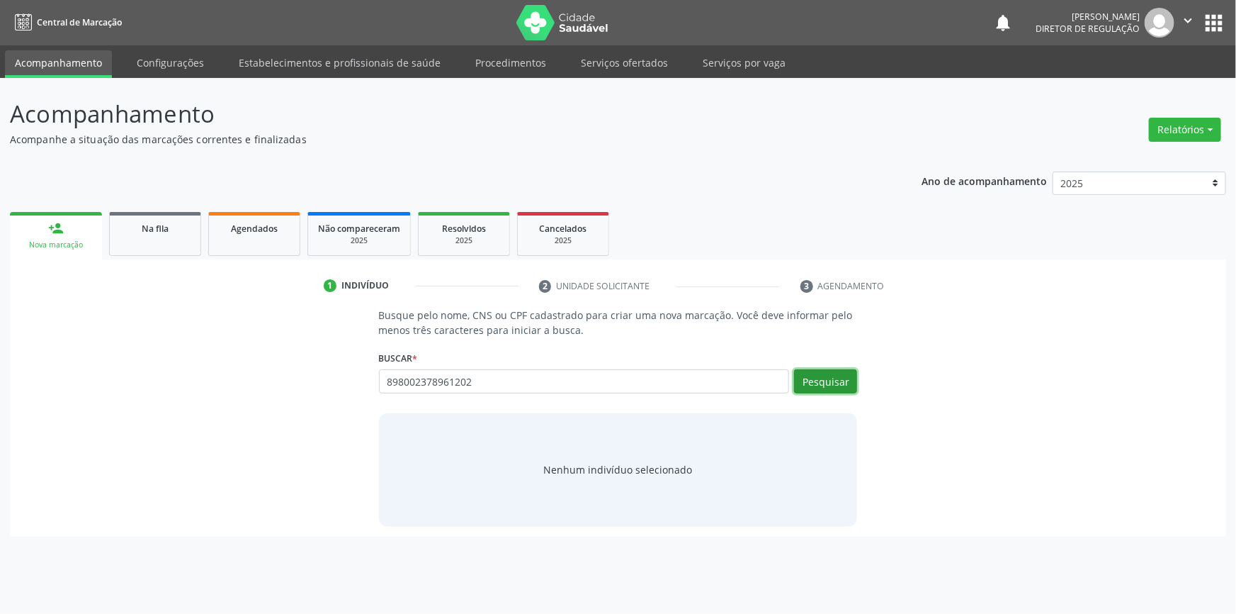
click at [822, 390] on button "Pesquisar" at bounding box center [825, 381] width 63 height 24
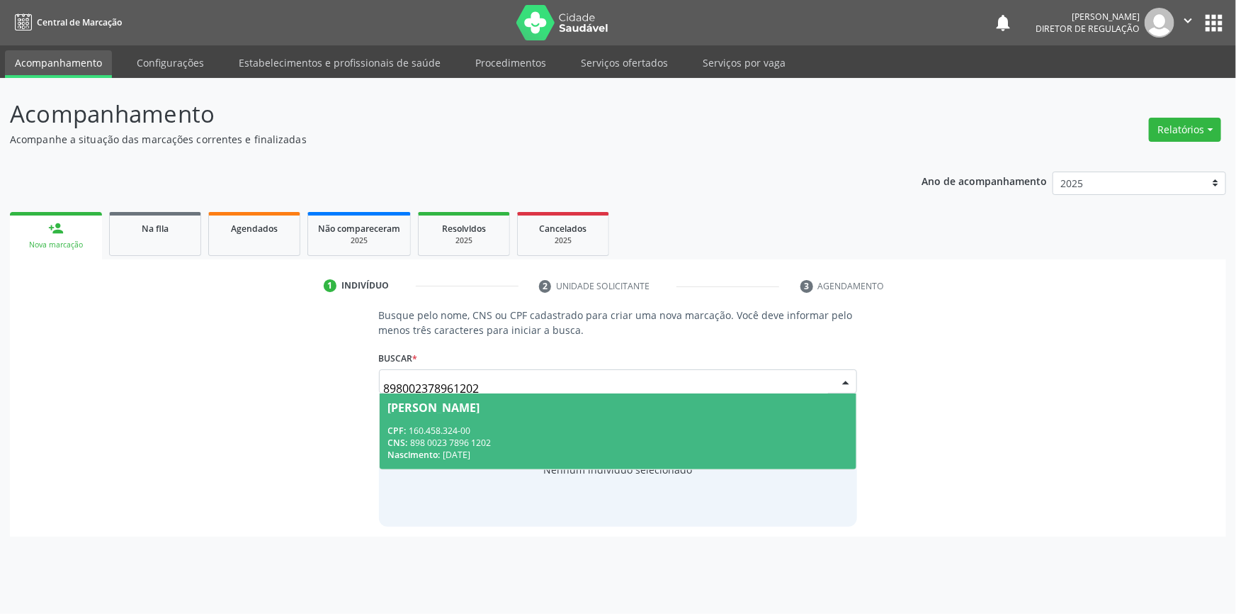
click at [565, 442] on div "CNS: 898 0023 7896 1202" at bounding box center [618, 442] width 460 height 12
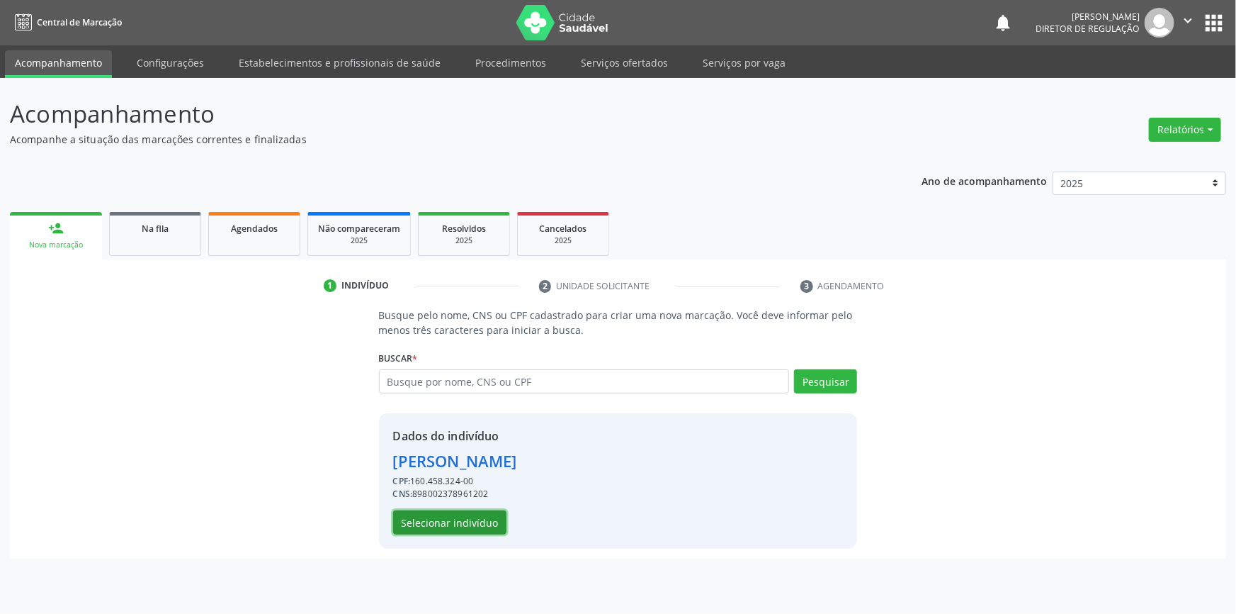
click at [463, 517] on button "Selecionar indivíduo" at bounding box center [449, 522] width 113 height 24
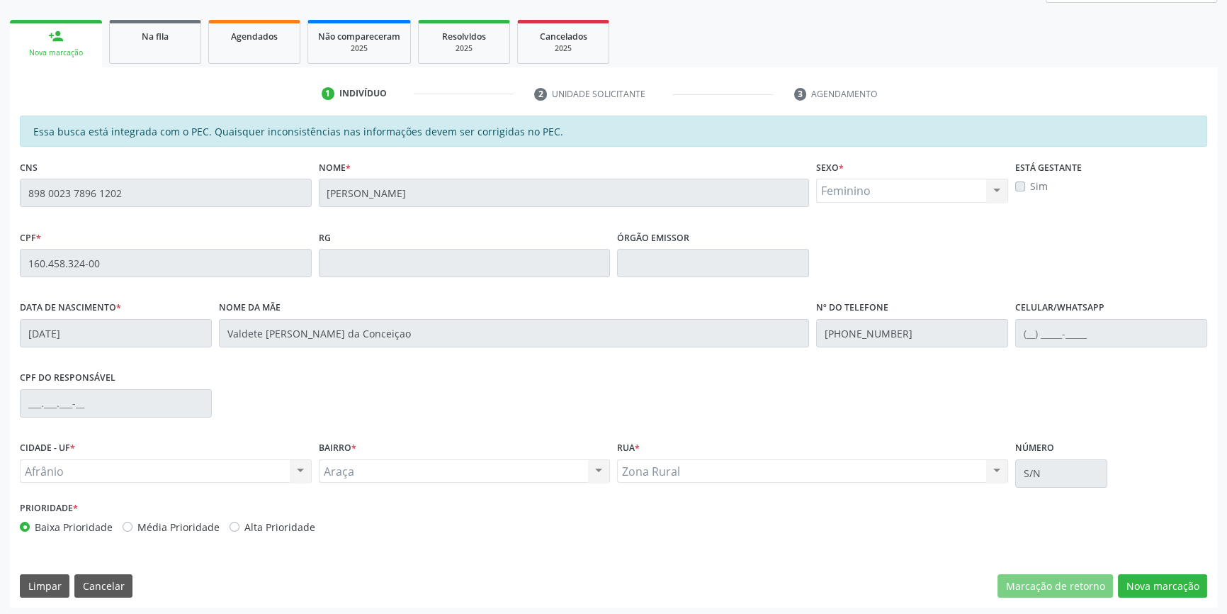
scroll to position [194, 0]
click at [1165, 588] on button "Nova marcação" at bounding box center [1162, 584] width 89 height 24
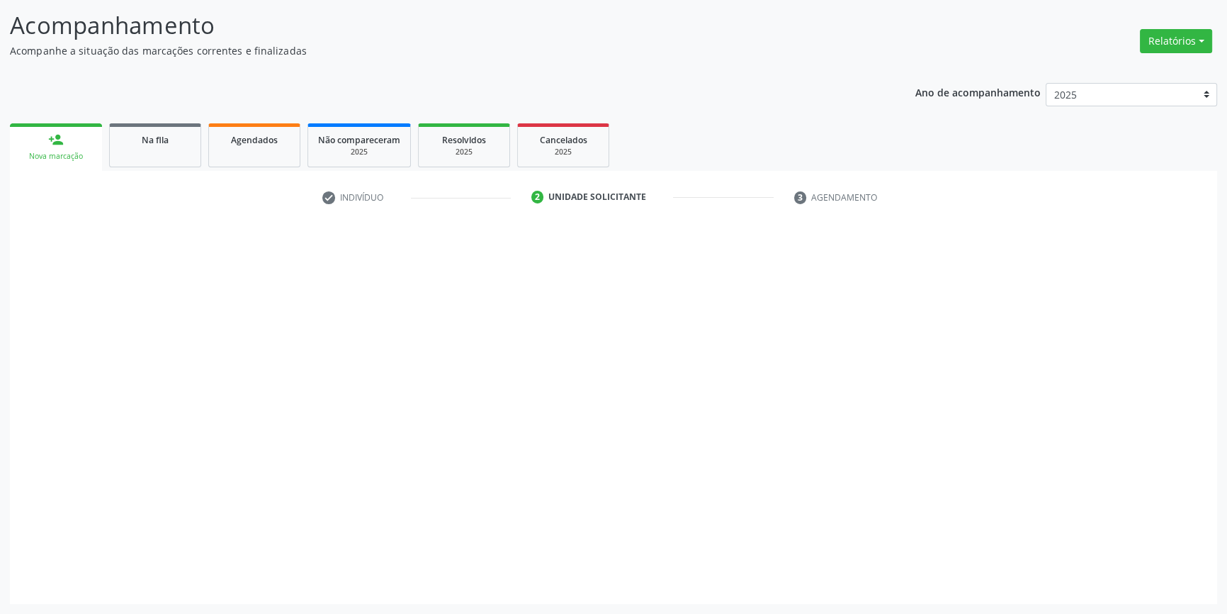
scroll to position [87, 0]
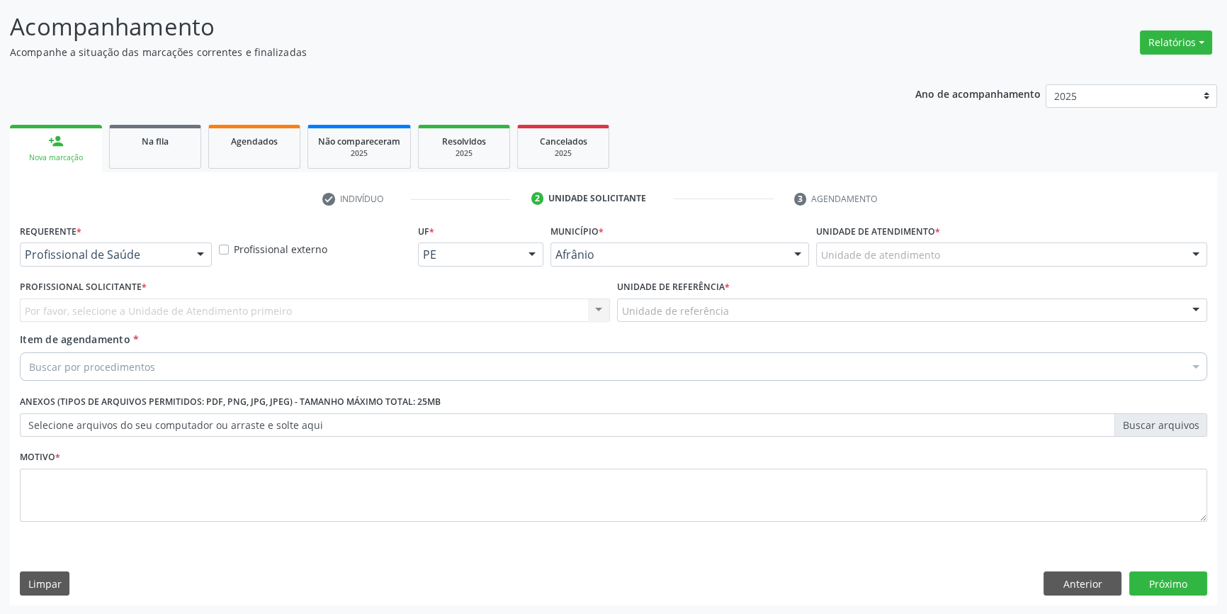
click at [872, 263] on div "Unidade de atendimento" at bounding box center [1011, 254] width 391 height 24
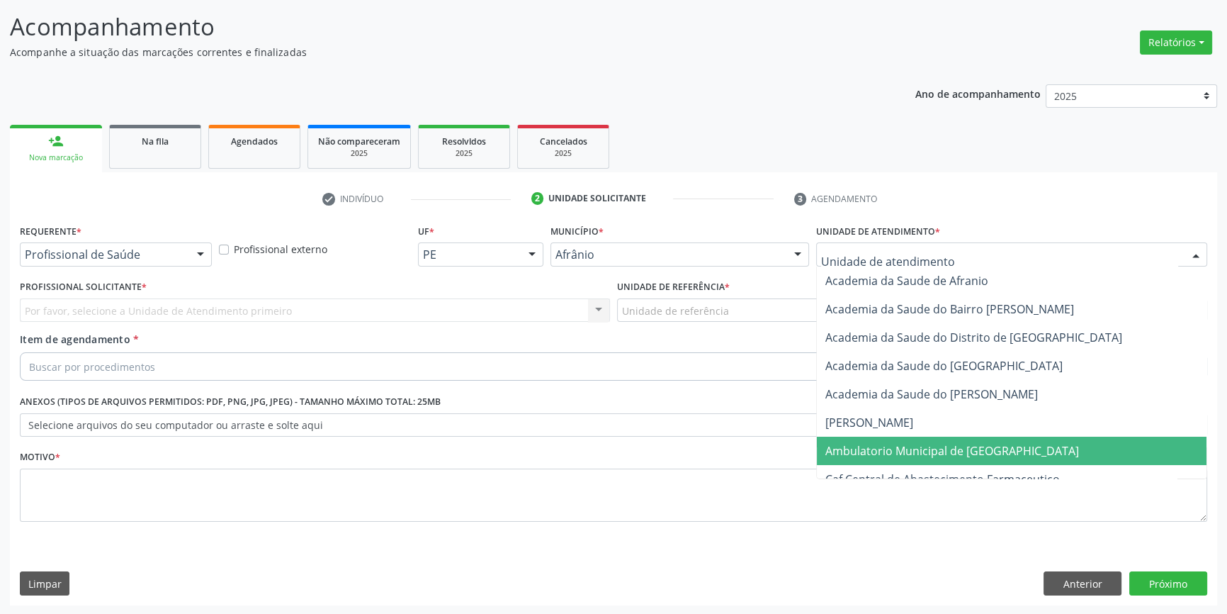
drag, startPoint x: 900, startPoint y: 453, endPoint x: 851, endPoint y: 422, distance: 58.6
click at [900, 454] on span "Ambulatorio Municipal de [GEOGRAPHIC_DATA]" at bounding box center [952, 451] width 254 height 16
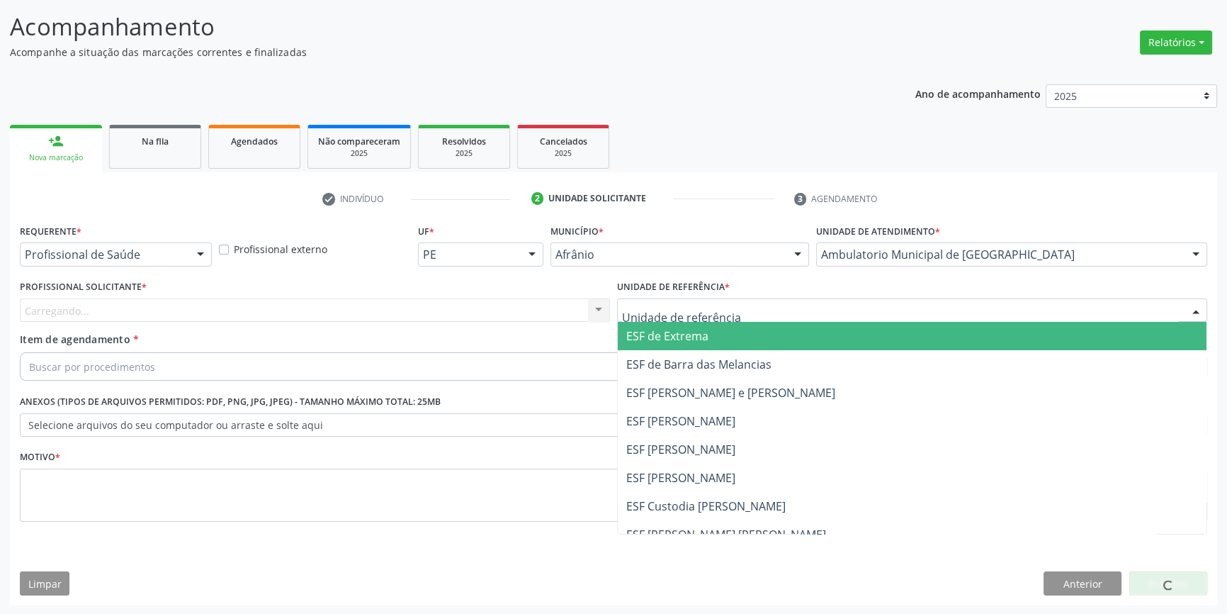
click at [725, 311] on div at bounding box center [912, 310] width 590 height 24
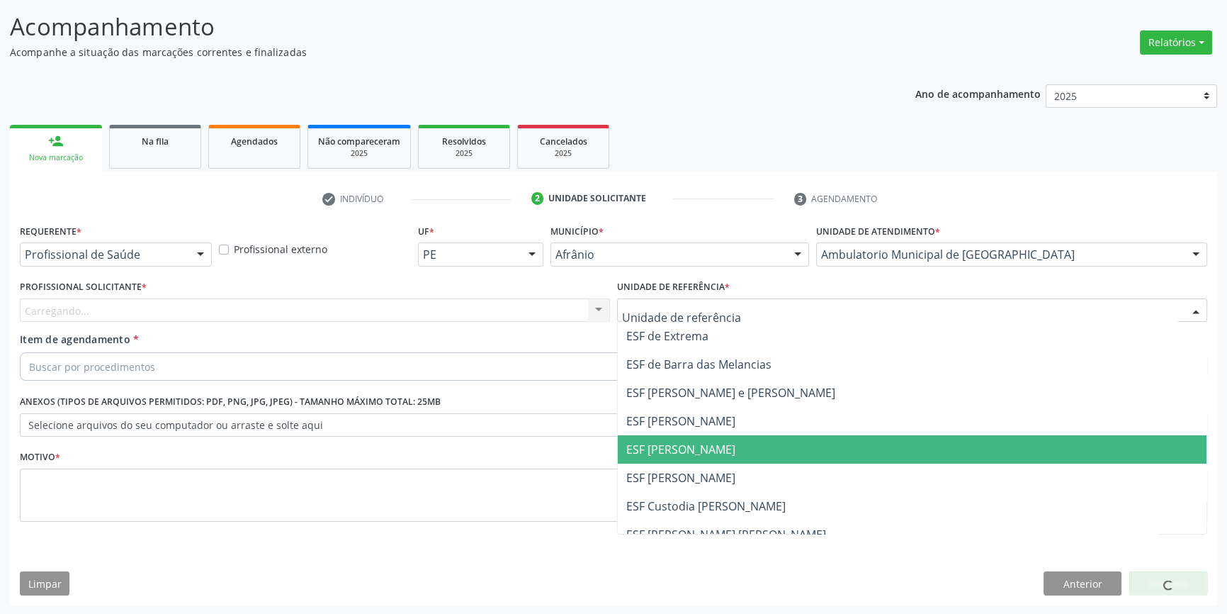
click at [674, 441] on span "ESF [PERSON_NAME]" at bounding box center [680, 449] width 109 height 16
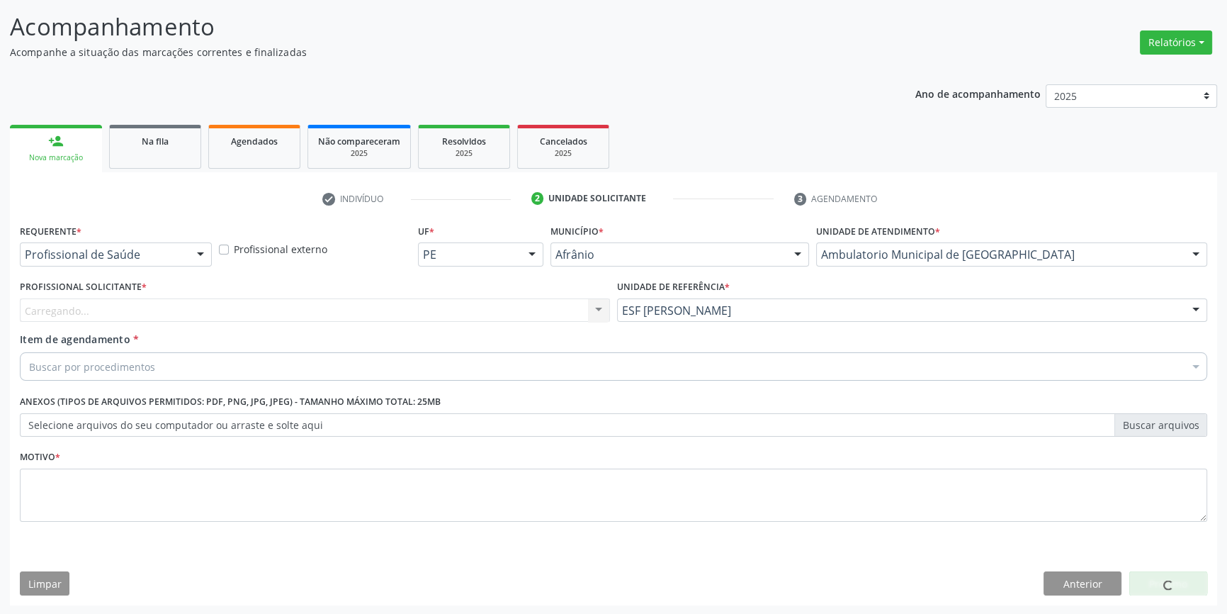
click at [470, 311] on div "Carregando... Nenhum resultado encontrado para: " " Não há nenhuma opção para s…" at bounding box center [315, 310] width 590 height 24
click at [469, 311] on div "Carregando... Nenhum resultado encontrado para: " " Não há nenhuma opção para s…" at bounding box center [315, 310] width 590 height 24
click at [222, 374] on div "Buscar por procedimentos" at bounding box center [613, 366] width 1187 height 28
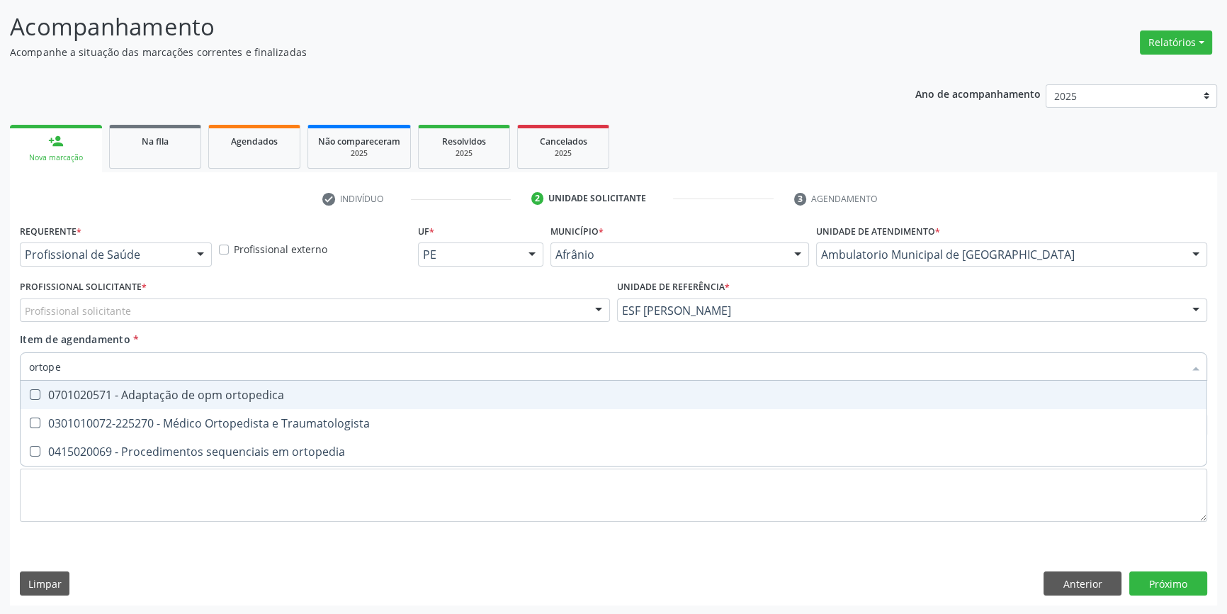
type input "ortoped"
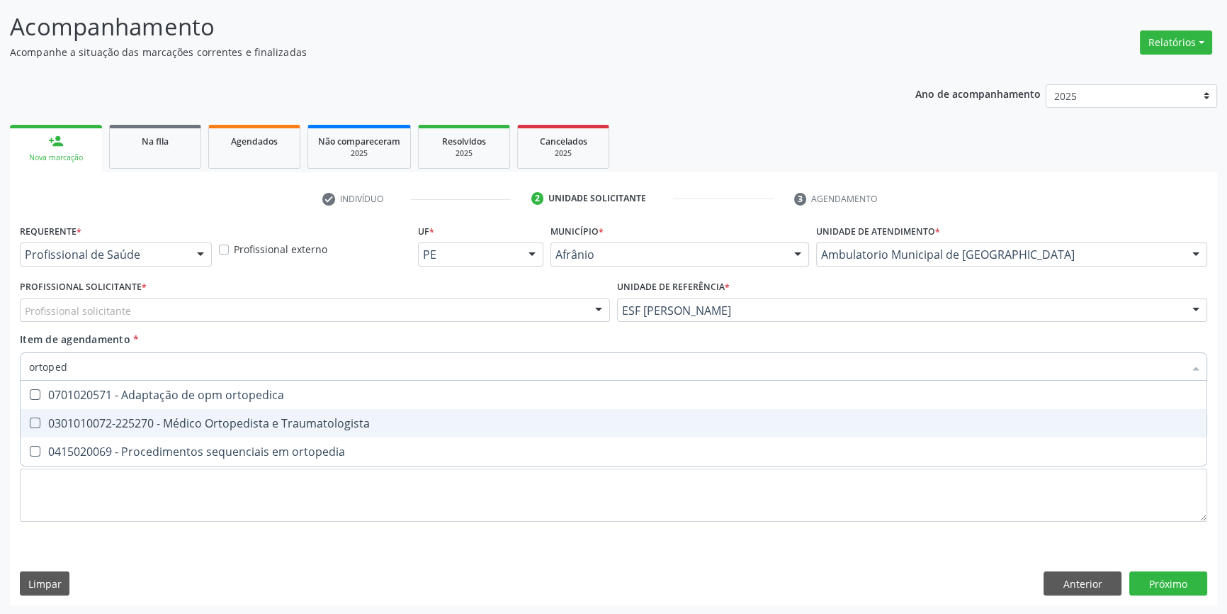
click at [212, 417] on div "0301010072-225270 - Médico Ortopedista e Traumatologista" at bounding box center [613, 422] width 1169 height 11
checkbox Traumatologista "true"
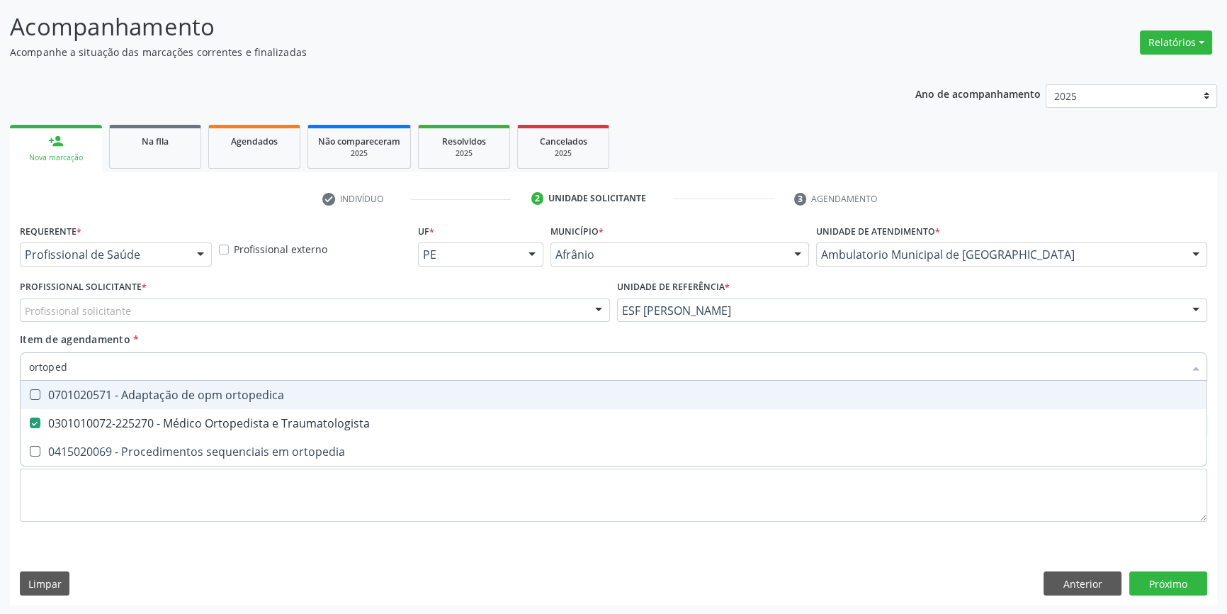
click at [192, 312] on div "Profissional solicitante" at bounding box center [315, 310] width 590 height 24
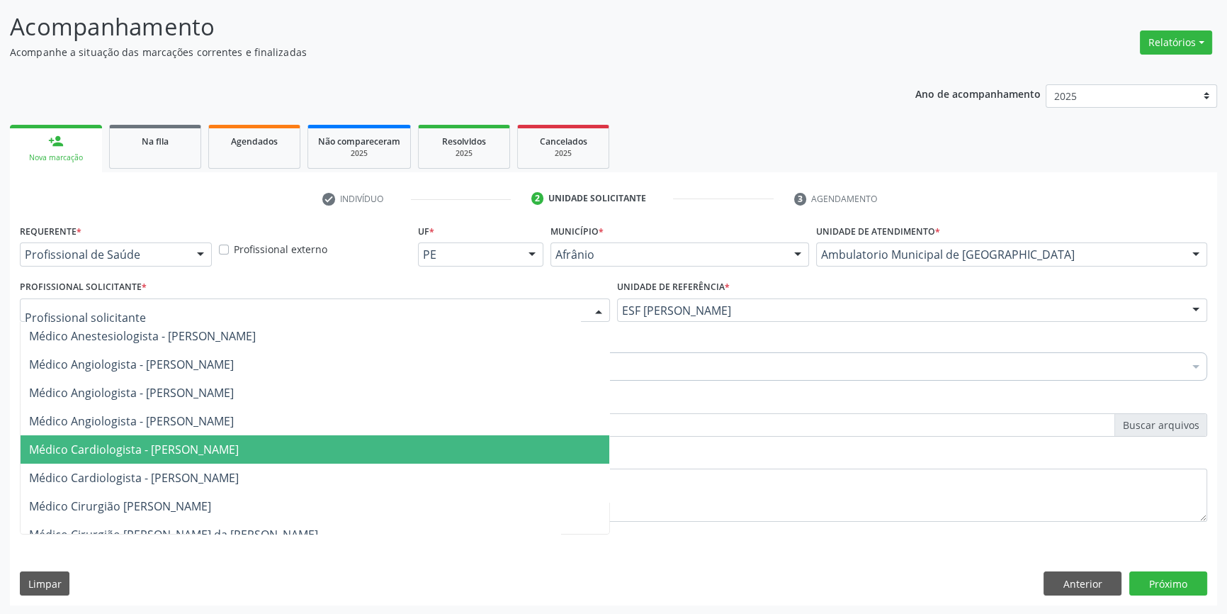
click at [193, 437] on span "Médico Cardiologista - [PERSON_NAME]" at bounding box center [315, 449] width 589 height 28
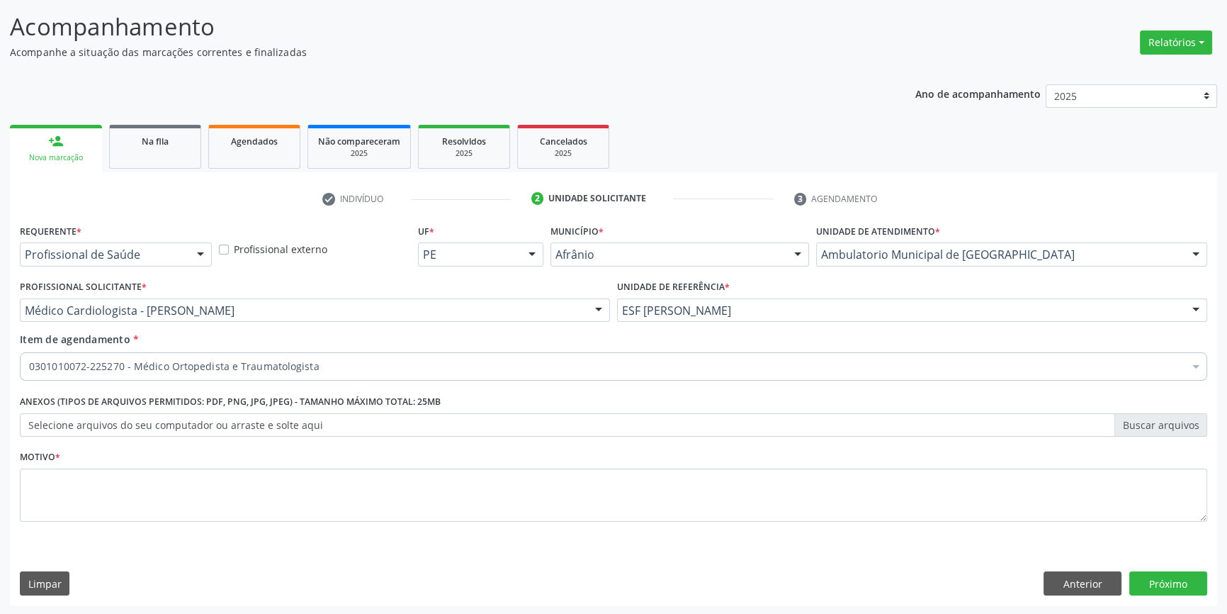
click at [165, 464] on div "Motivo *" at bounding box center [613, 483] width 1187 height 75
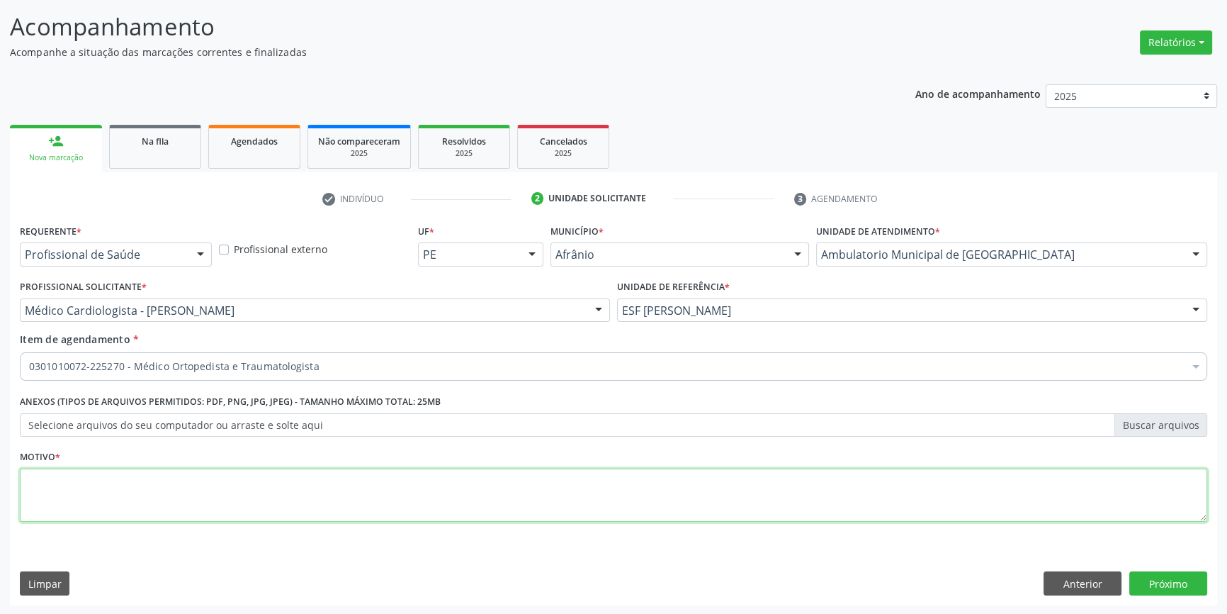
click at [145, 474] on textarea at bounding box center [613, 495] width 1187 height 54
type textarea "'"
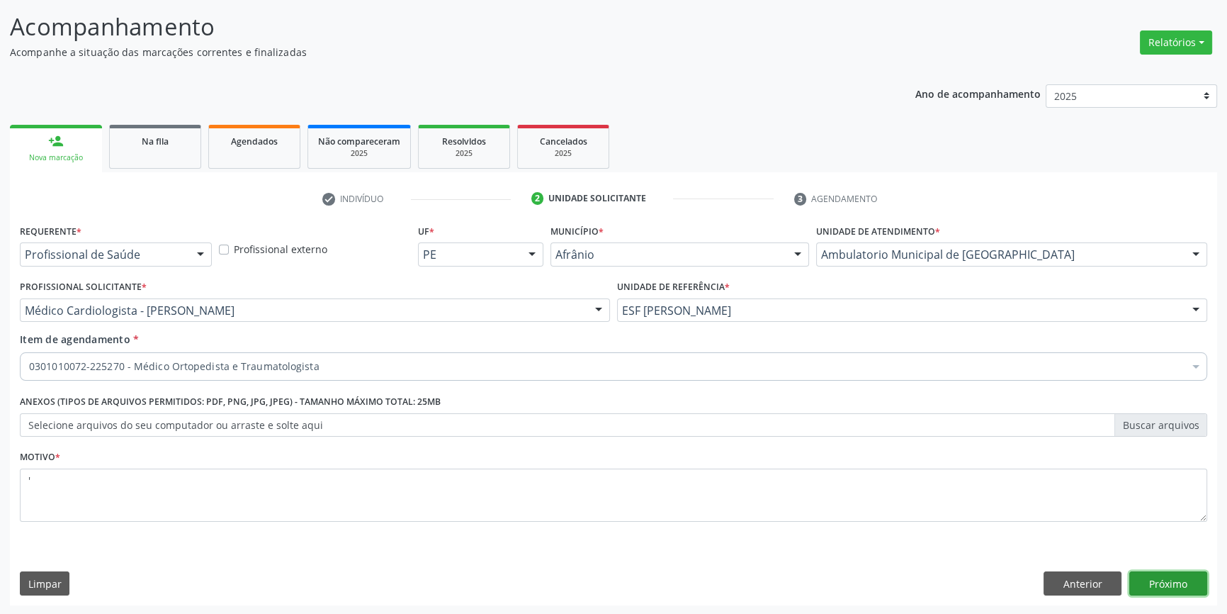
click at [1146, 579] on button "Próximo" at bounding box center [1168, 583] width 78 height 24
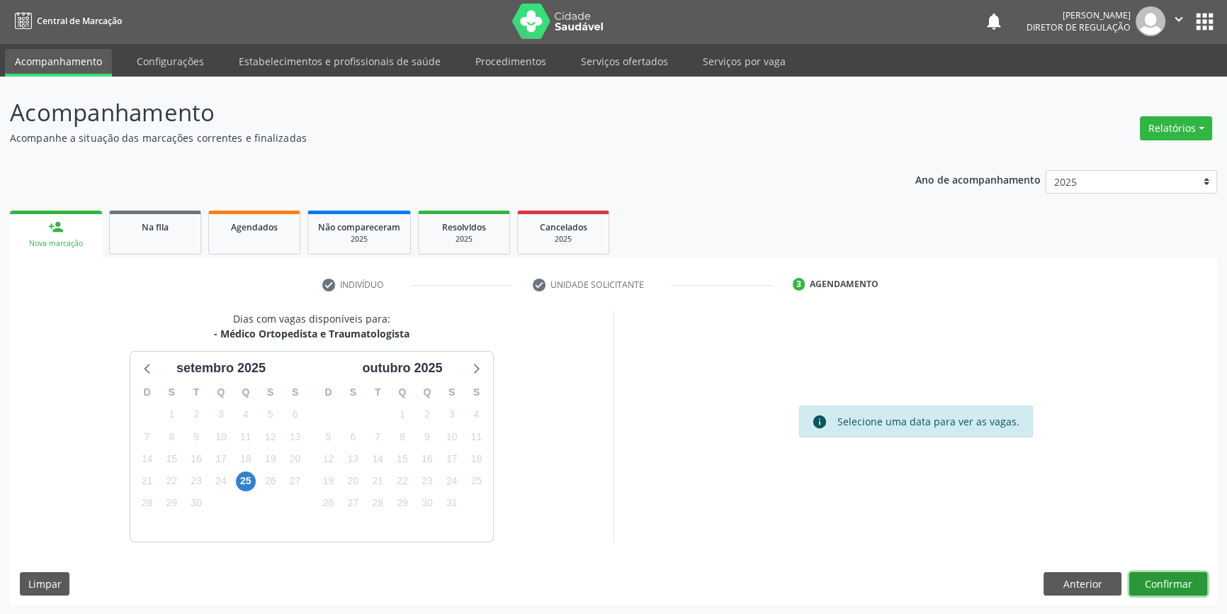
click at [1196, 577] on button "Confirmar" at bounding box center [1168, 584] width 78 height 24
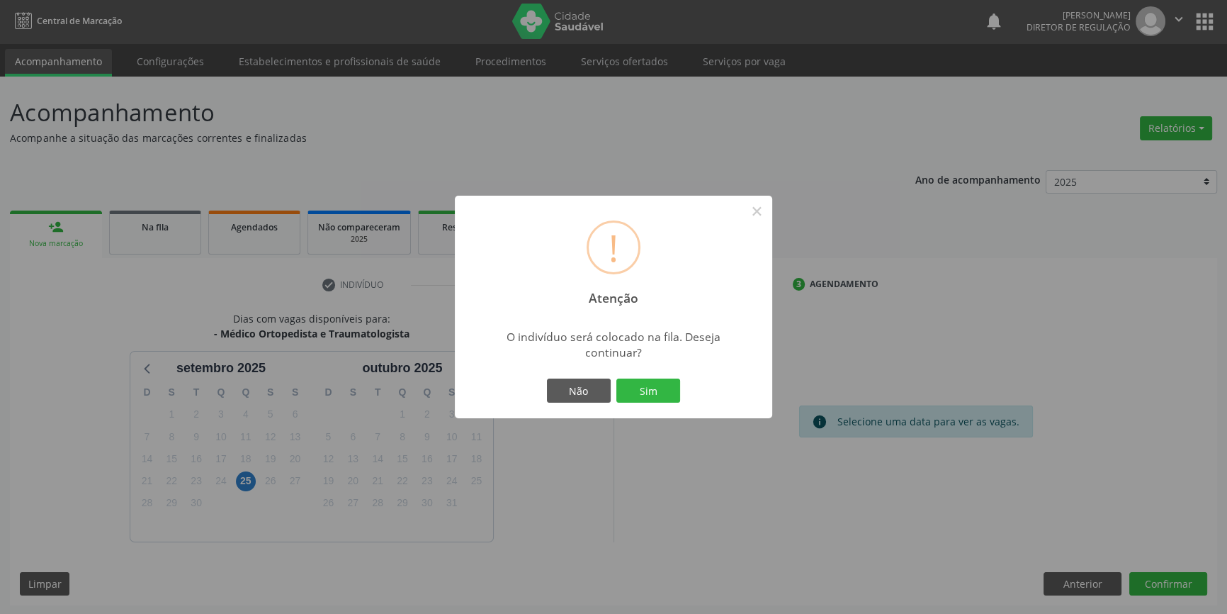
click at [660, 402] on div "Não Sim" at bounding box center [613, 390] width 140 height 30
click at [663, 390] on button "Sim" at bounding box center [648, 390] width 64 height 24
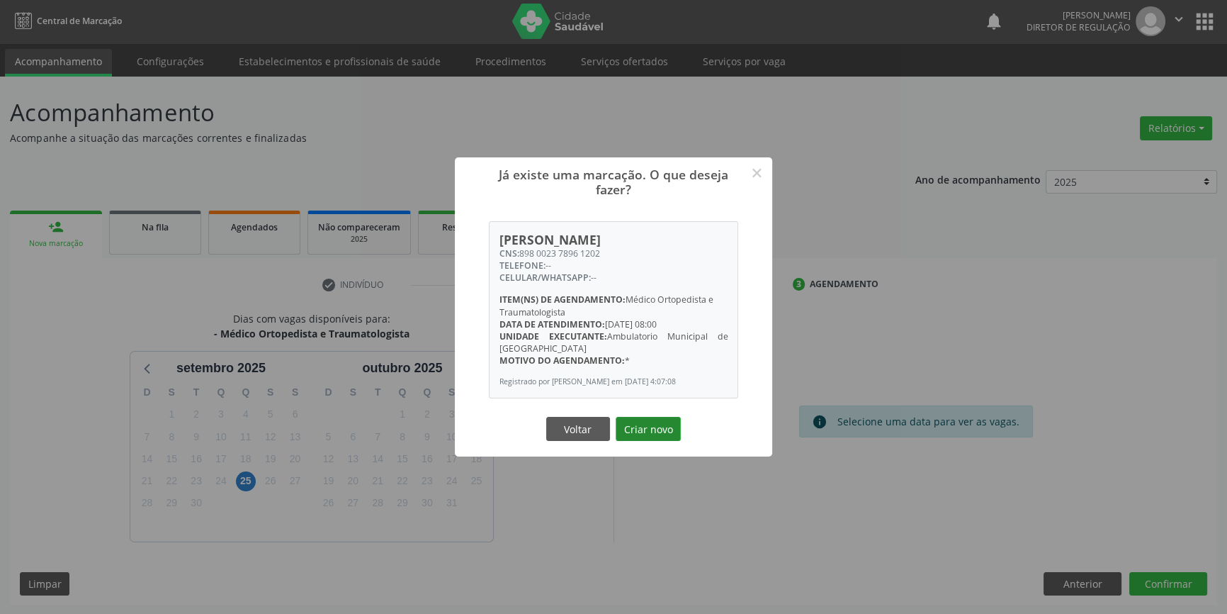
click at [650, 436] on button "Criar novo" at bounding box center [648, 429] width 65 height 24
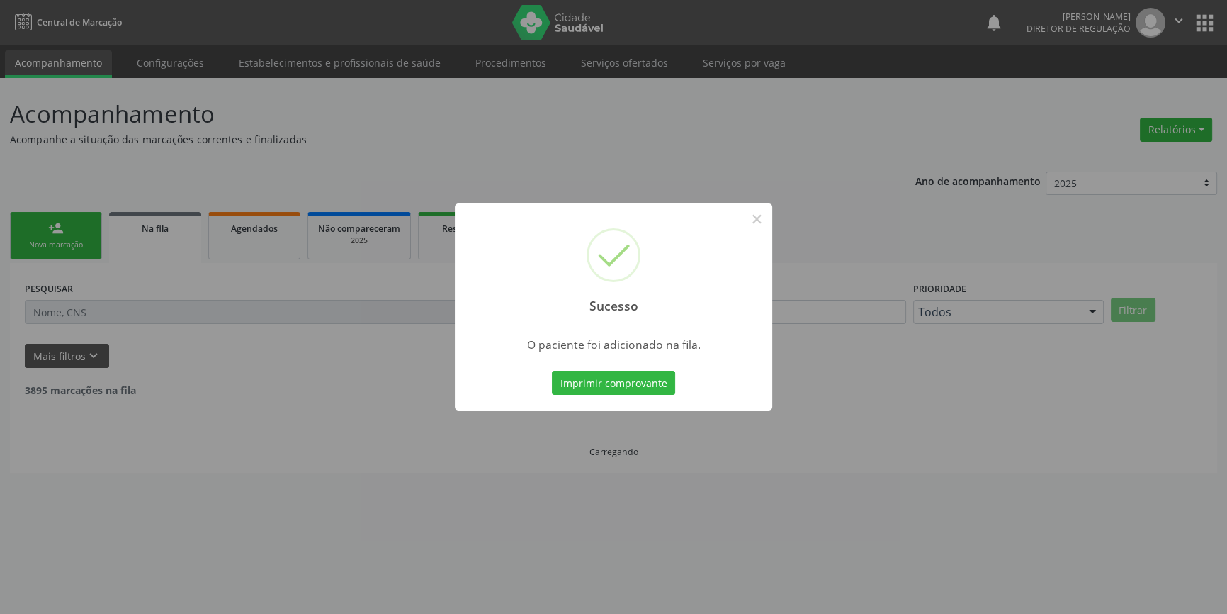
scroll to position [0, 0]
click at [765, 210] on button "×" at bounding box center [762, 219] width 24 height 24
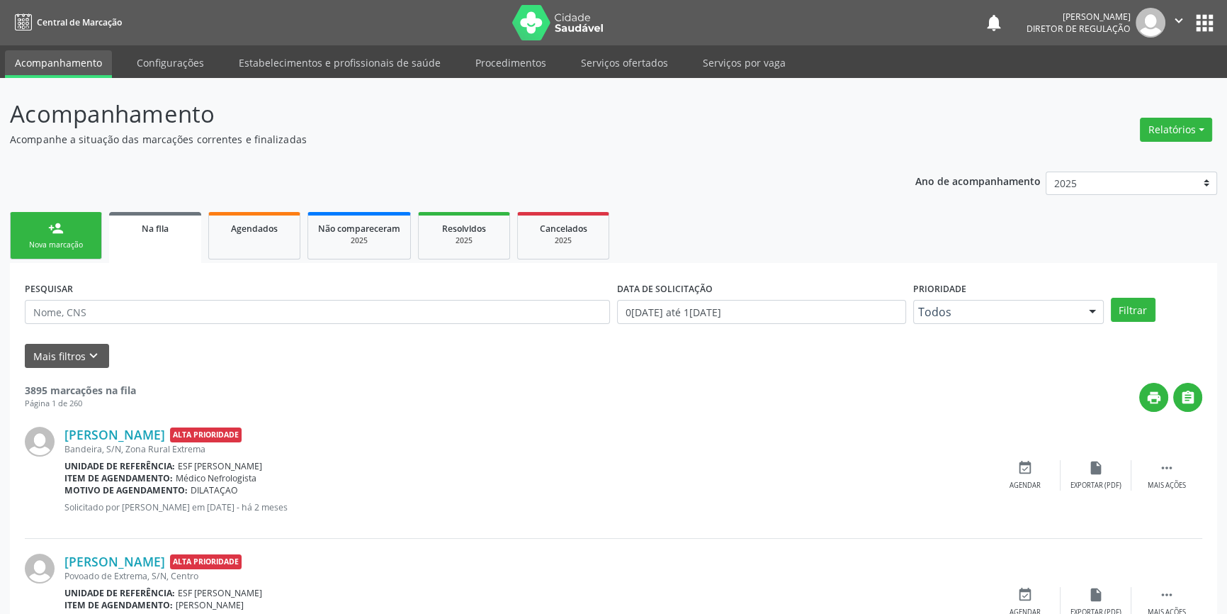
click at [757, 215] on ul "person_add Nova marcação Na fila Agendados Não compareceram 2025 Resolvidos 202…" at bounding box center [613, 235] width 1207 height 55
click at [53, 234] on div "person_add" at bounding box center [56, 228] width 16 height 16
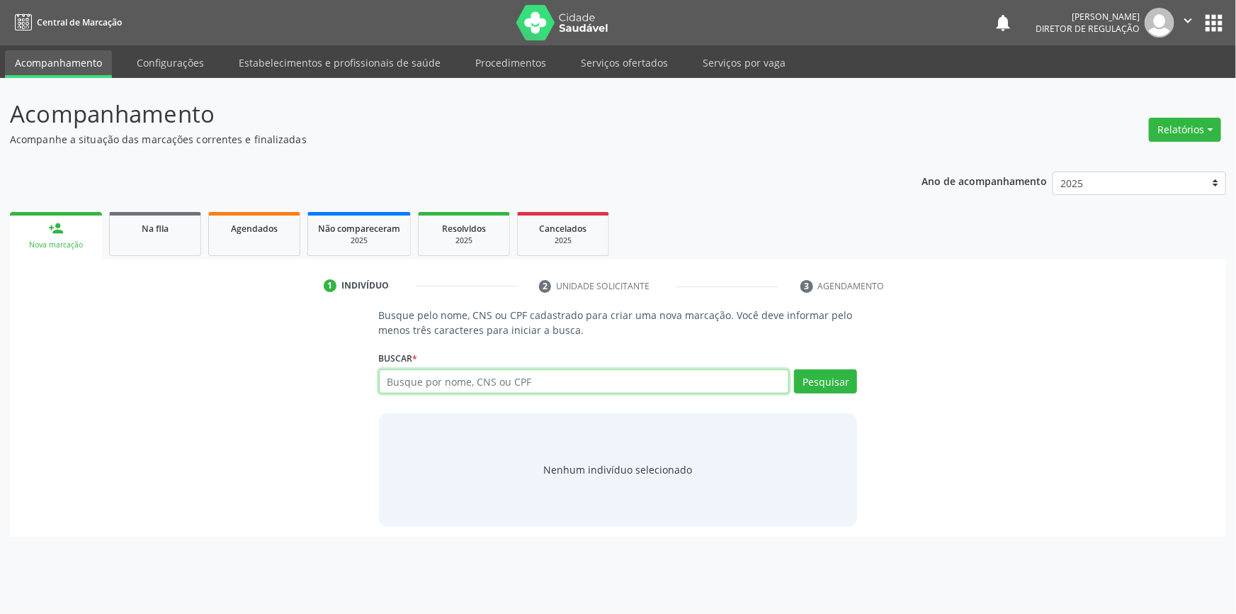
click at [418, 384] on input "text" at bounding box center [584, 381] width 411 height 24
type input "701406601225338"
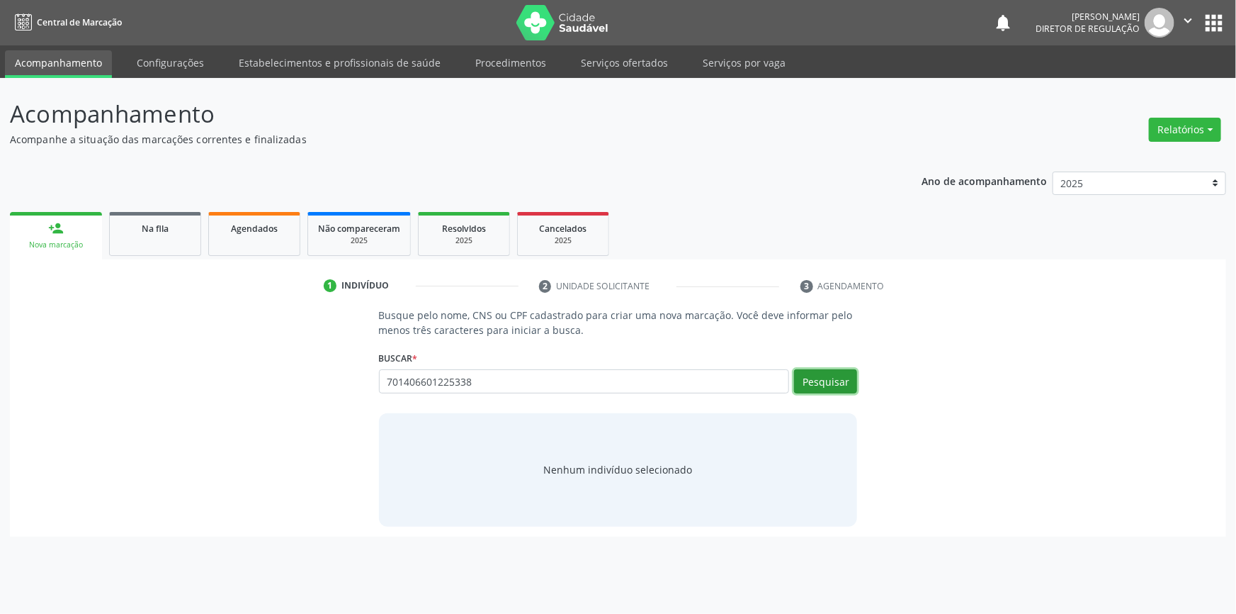
click at [825, 384] on button "Pesquisar" at bounding box center [825, 381] width 63 height 24
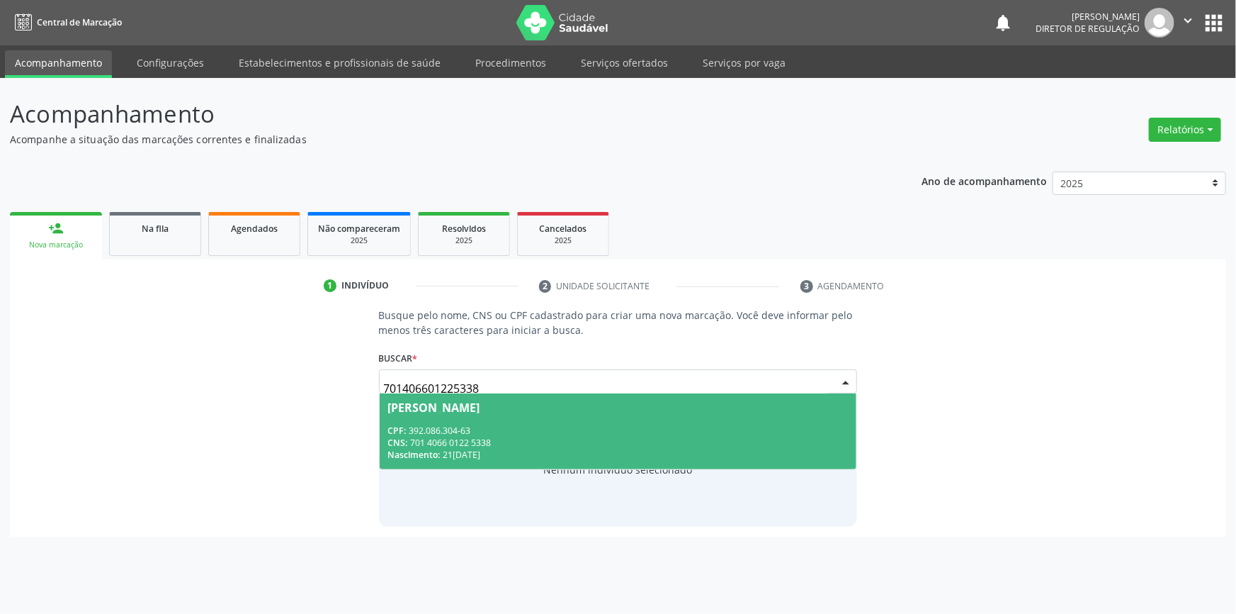
click at [494, 397] on span "Cristina Ferreira dos Santos CPF: 392.086.304-63 CNS: 701 4066 0122 5338 Nascim…" at bounding box center [618, 431] width 477 height 76
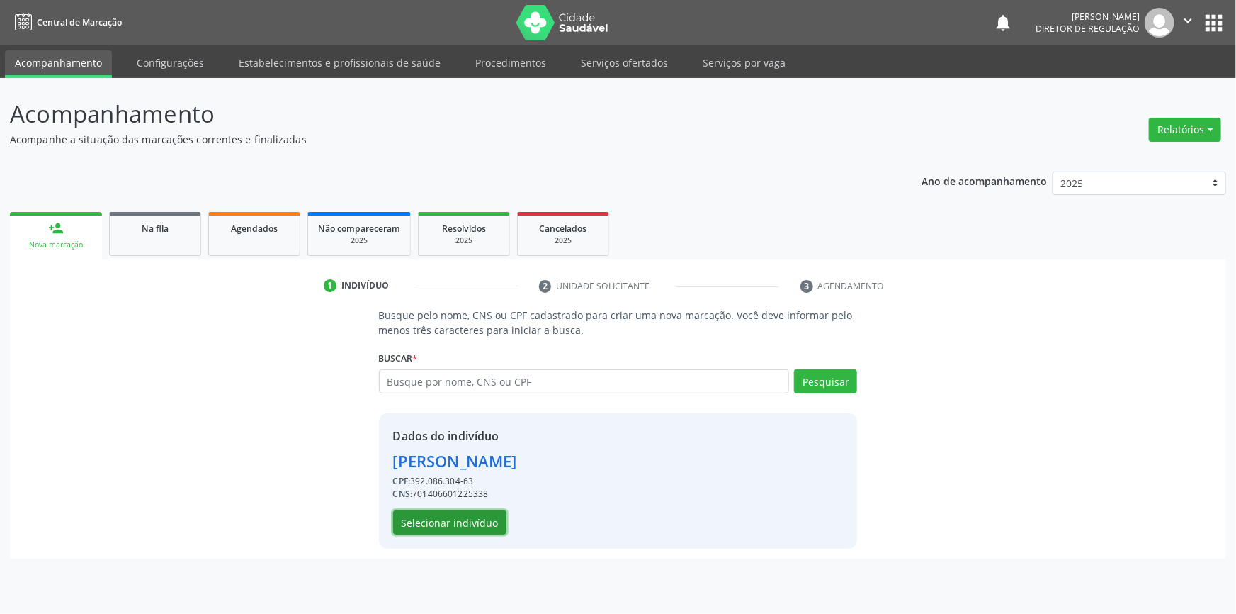
click at [467, 516] on button "Selecionar indivíduo" at bounding box center [449, 522] width 113 height 24
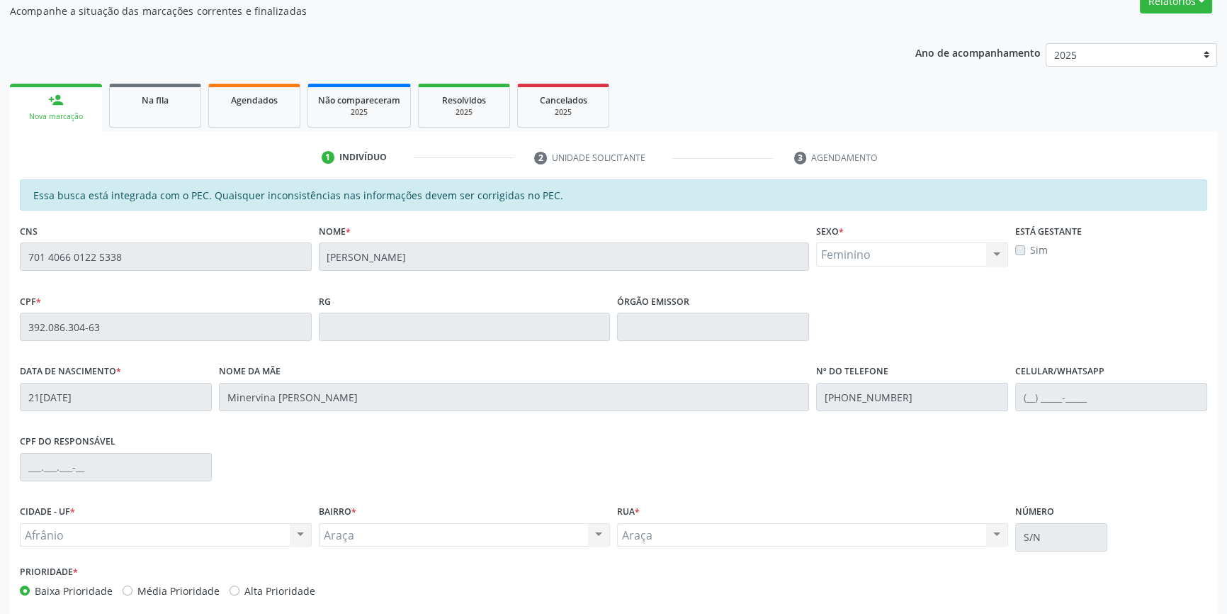
scroll to position [194, 0]
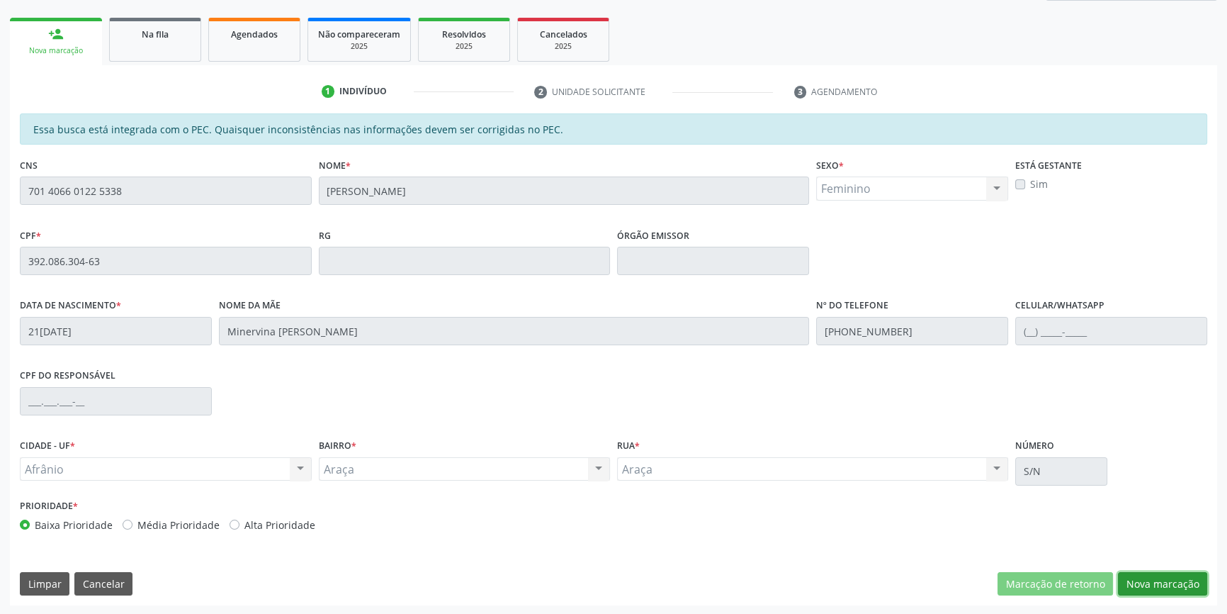
click at [1144, 579] on button "Nova marcação" at bounding box center [1162, 584] width 89 height 24
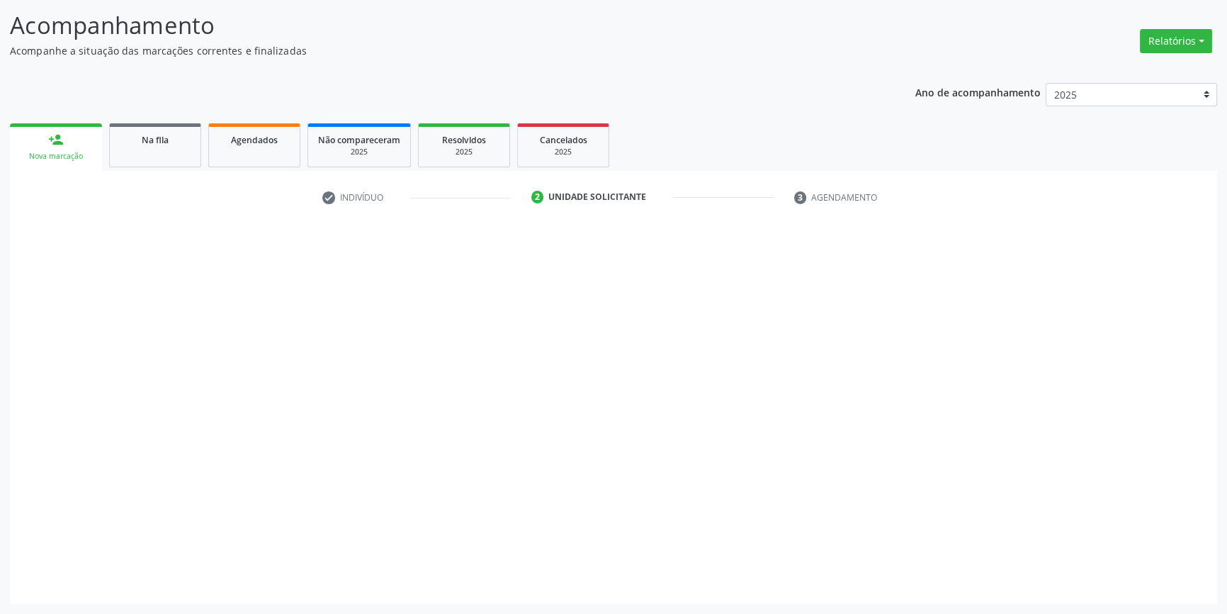
scroll to position [87, 0]
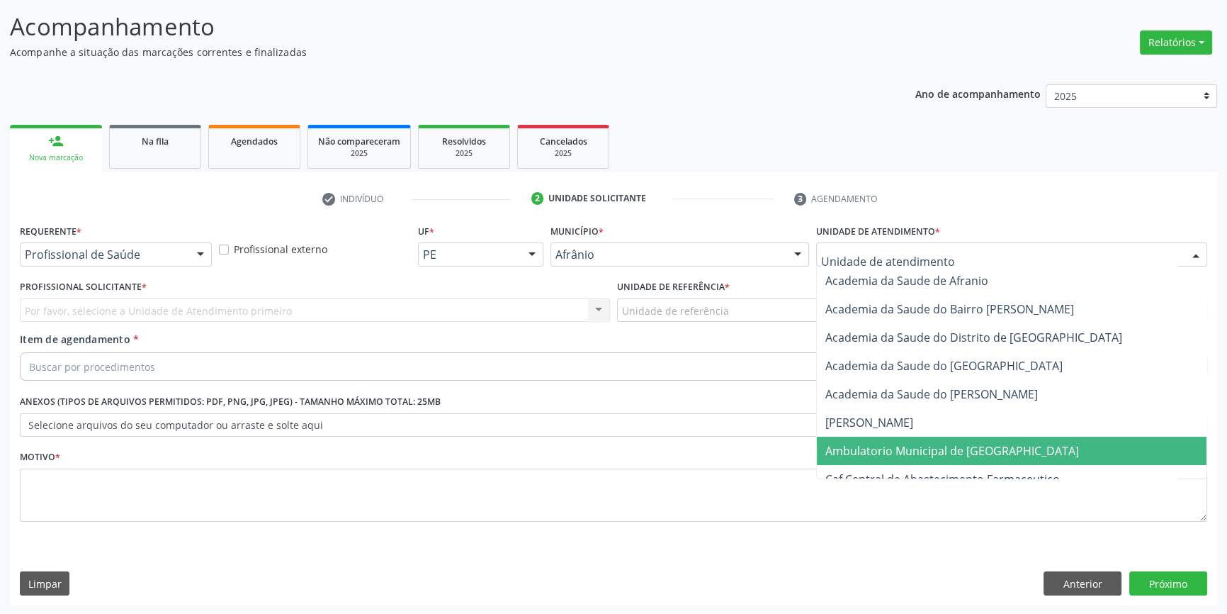
click at [868, 453] on span "Ambulatorio Municipal de [GEOGRAPHIC_DATA]" at bounding box center [952, 451] width 254 height 16
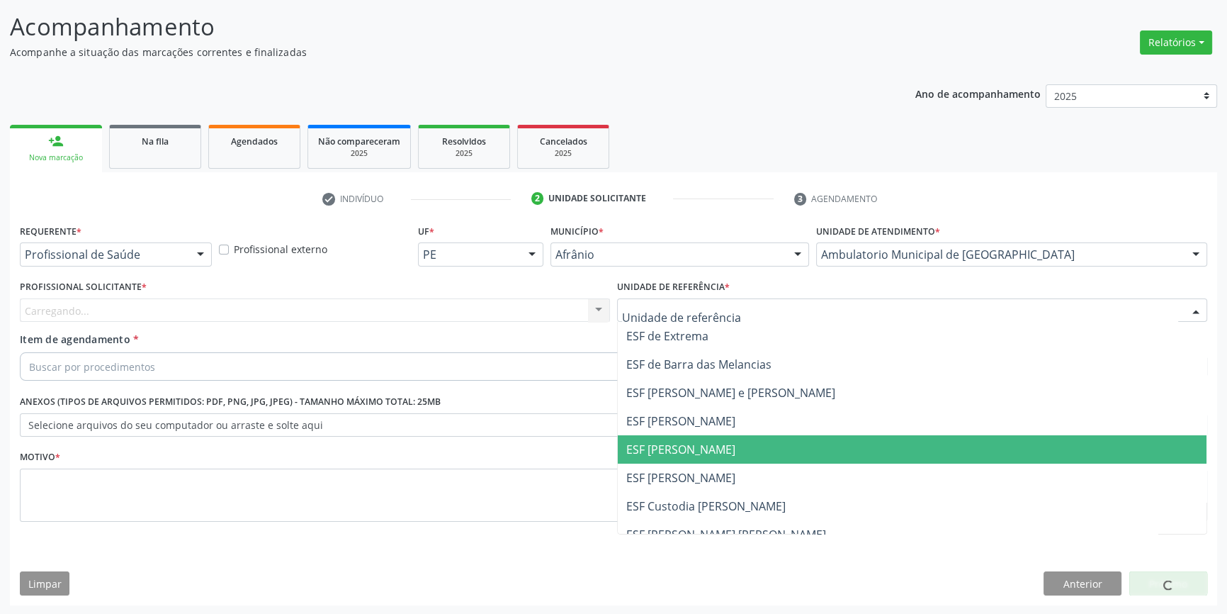
click at [676, 441] on span "ESF [PERSON_NAME]" at bounding box center [680, 449] width 109 height 16
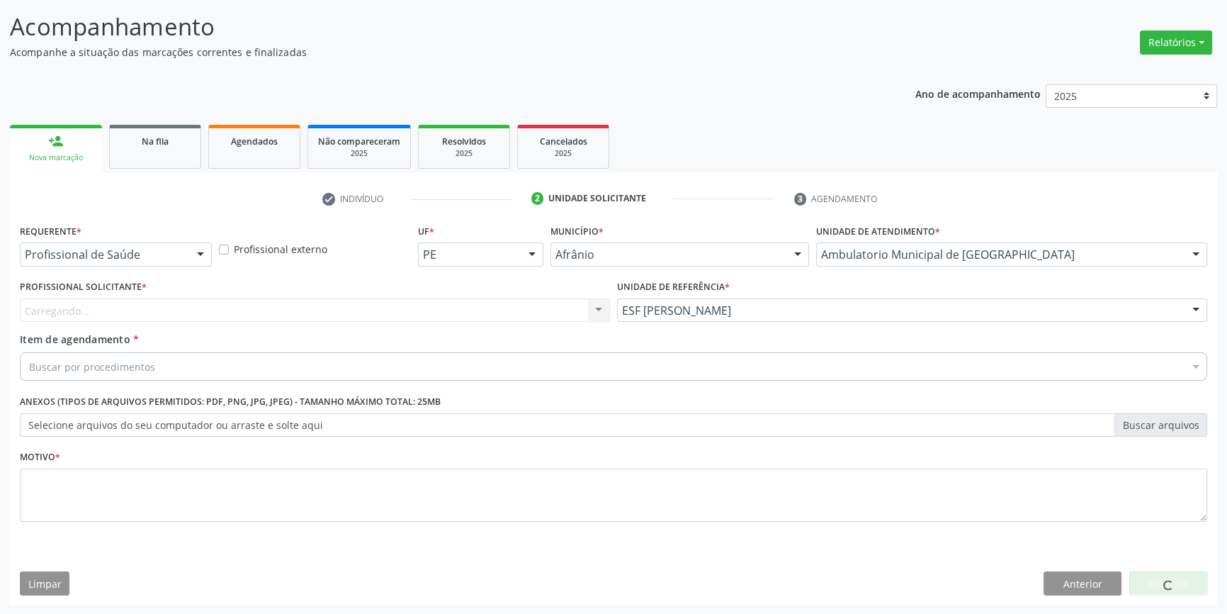
click at [496, 305] on div "Carregando... Nenhum resultado encontrado para: " " Não há nenhuma opção para s…" at bounding box center [315, 310] width 590 height 24
click at [210, 312] on div "Profissional solicitante" at bounding box center [315, 310] width 590 height 24
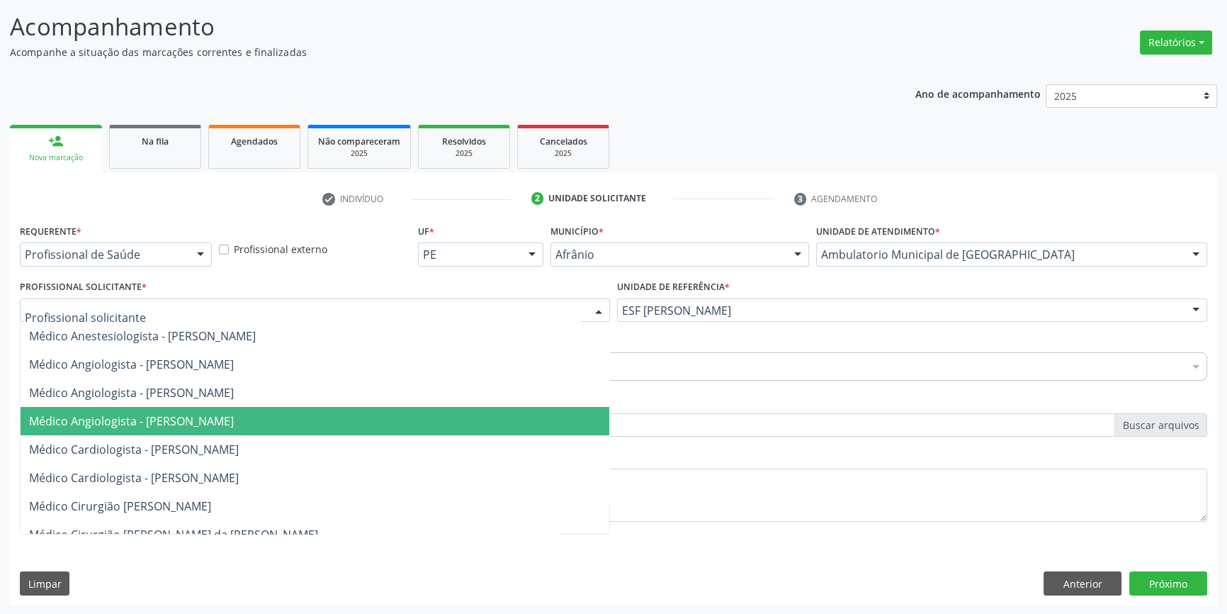
click at [223, 426] on span "Médico Angiologista - [PERSON_NAME]" at bounding box center [131, 421] width 205 height 16
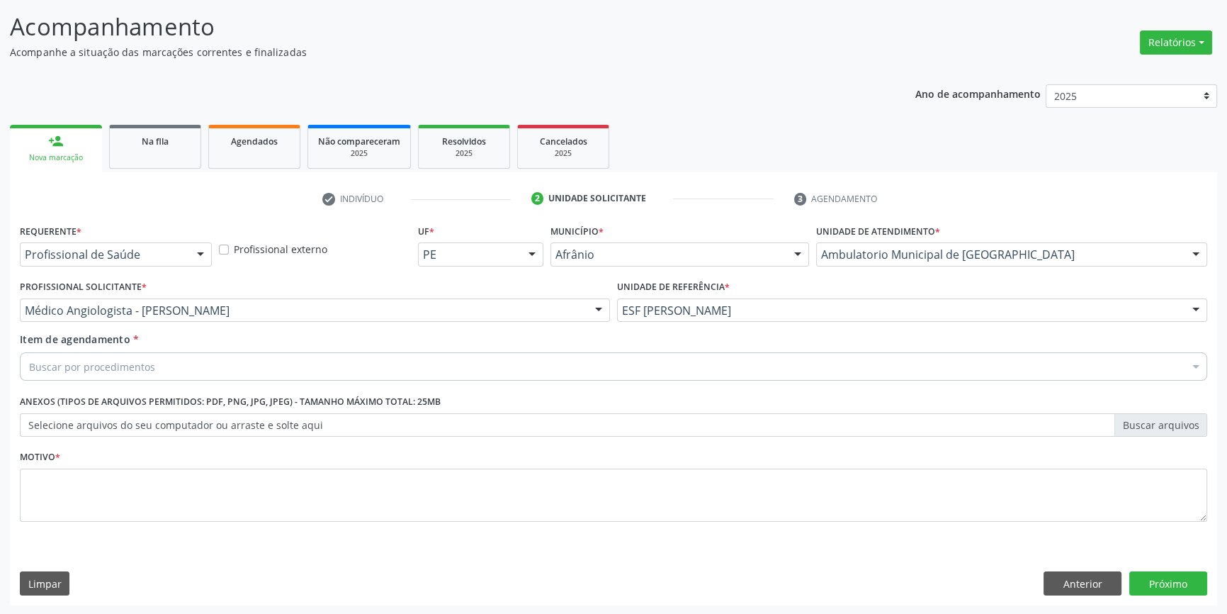
click at [165, 368] on div "Buscar por procedimentos" at bounding box center [613, 366] width 1187 height 28
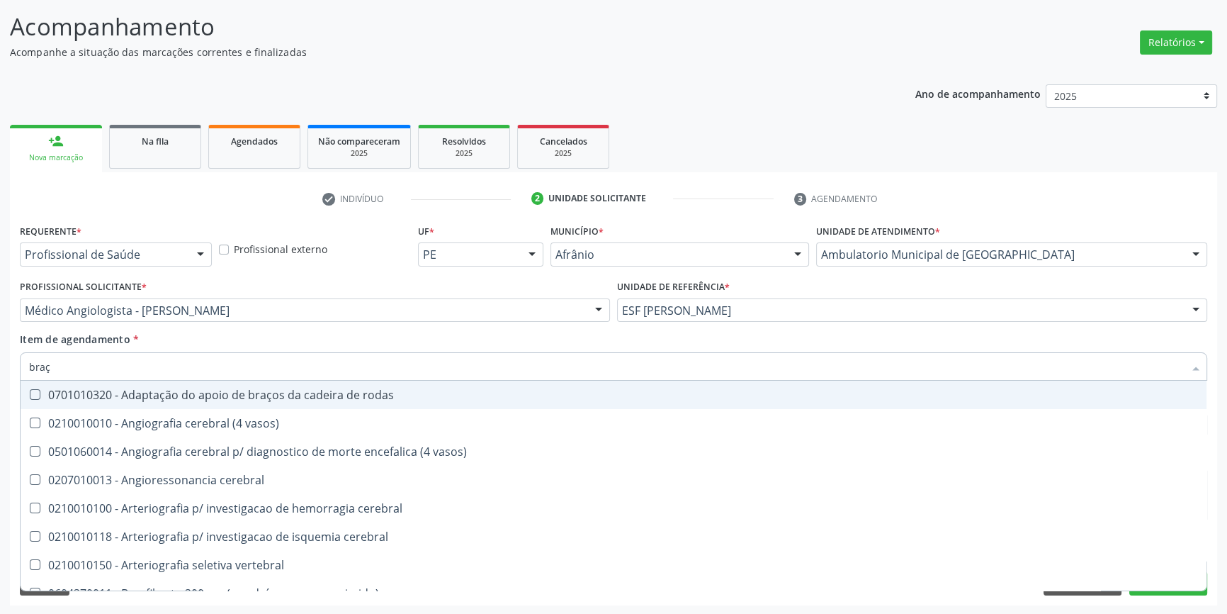
type input "braço"
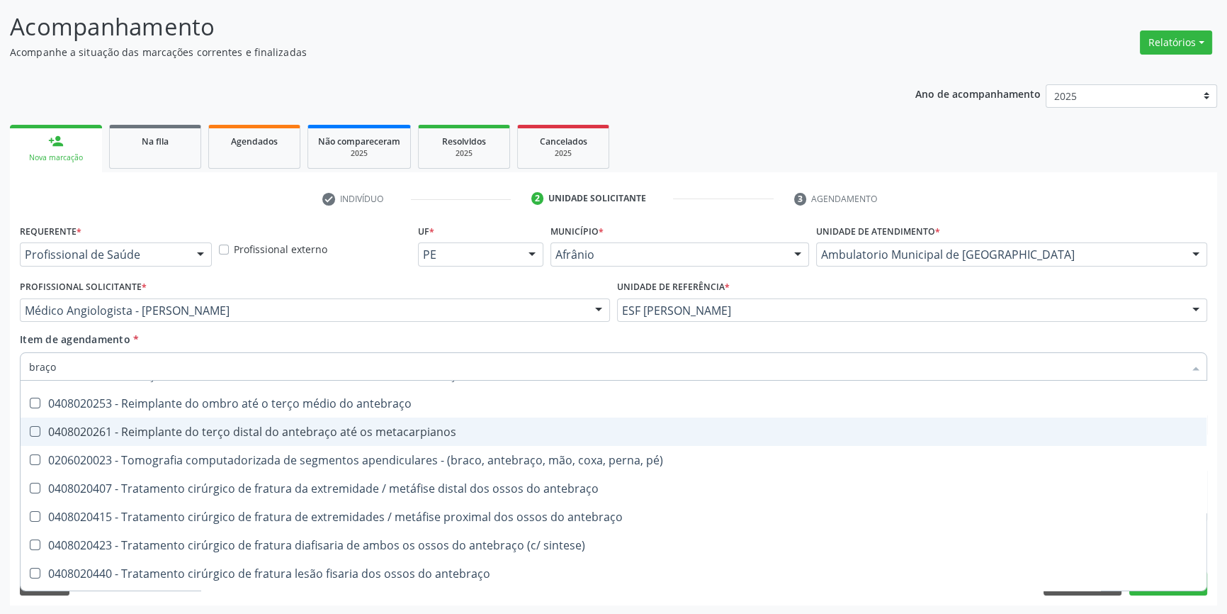
scroll to position [101, 0]
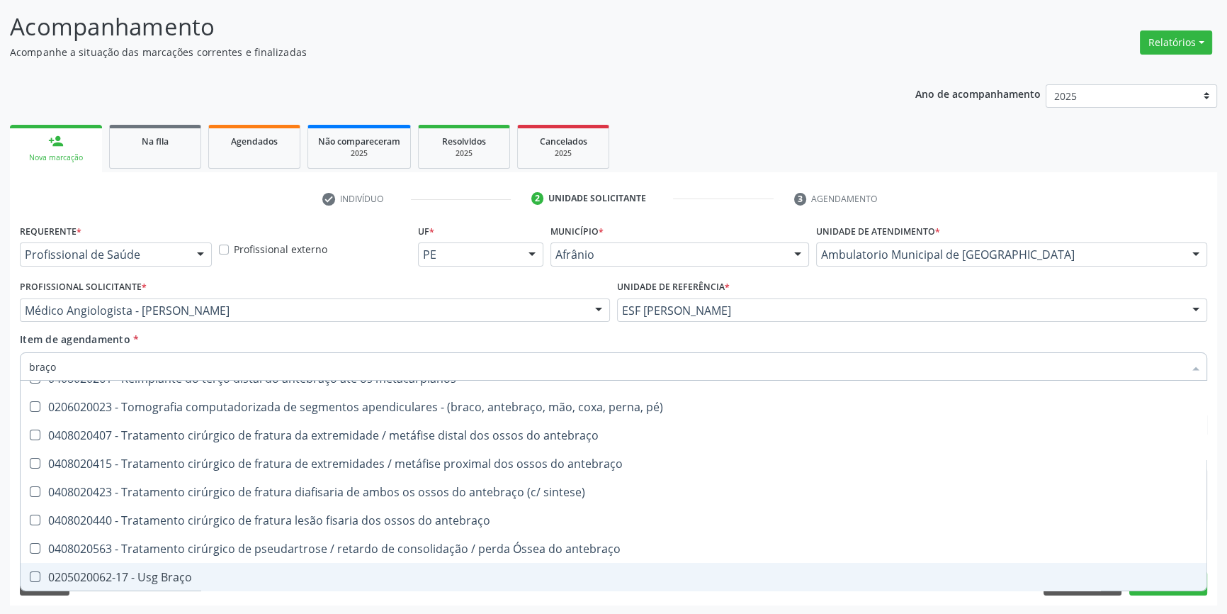
click at [186, 565] on span "0205020062-17 - Usg Braço" at bounding box center [614, 576] width 1186 height 28
checkbox Braço "true"
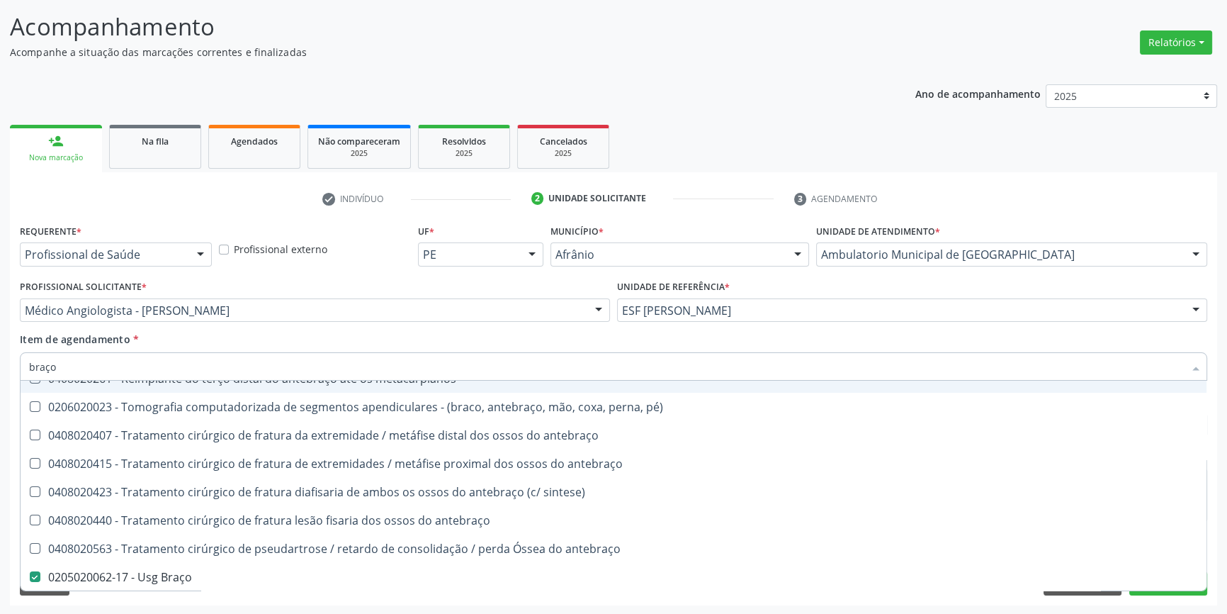
click at [248, 332] on div "Item de agendamento * braço Desfazer seleção 0701010320 - Adaptação do apoio de…" at bounding box center [613, 354] width 1187 height 45
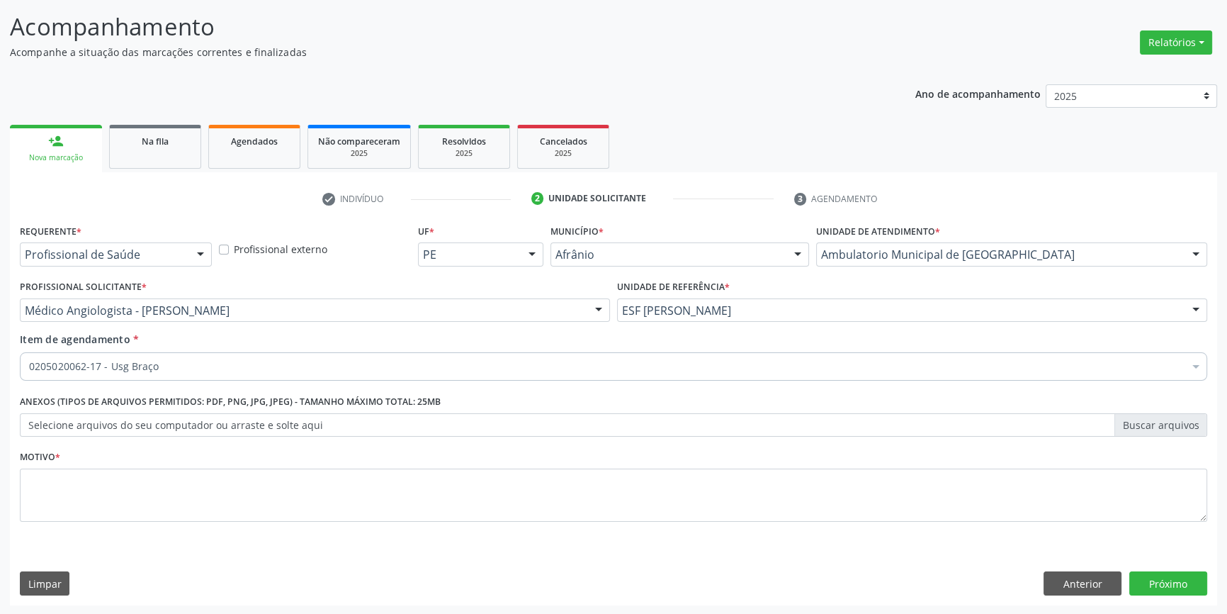
scroll to position [0, 0]
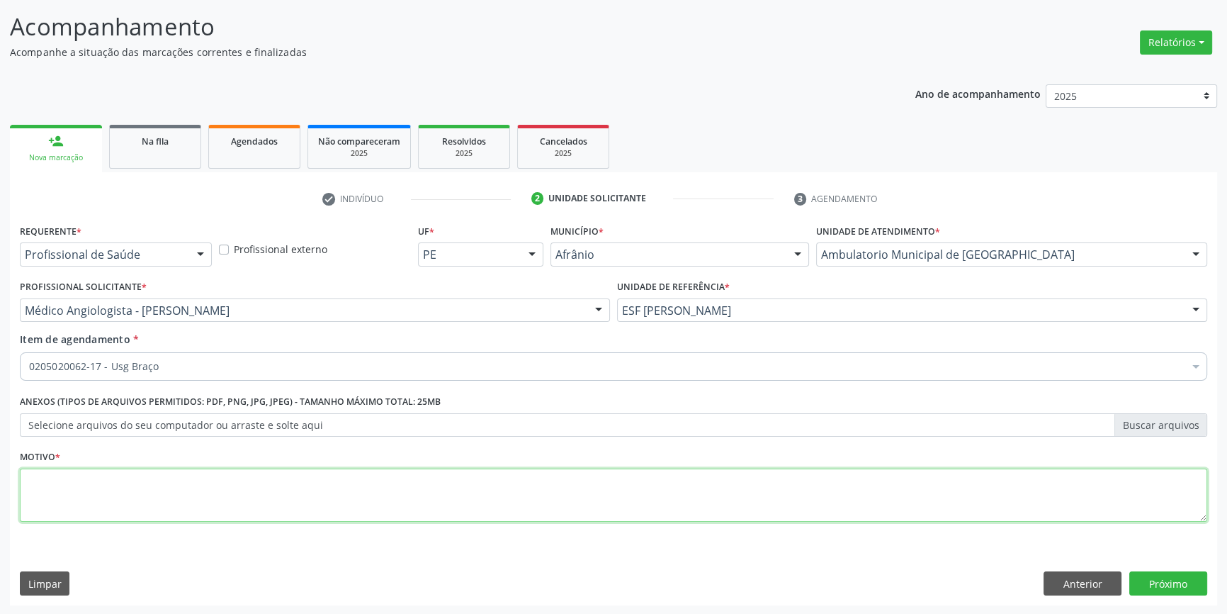
click at [205, 474] on textarea at bounding box center [613, 495] width 1187 height 54
type textarea "'"
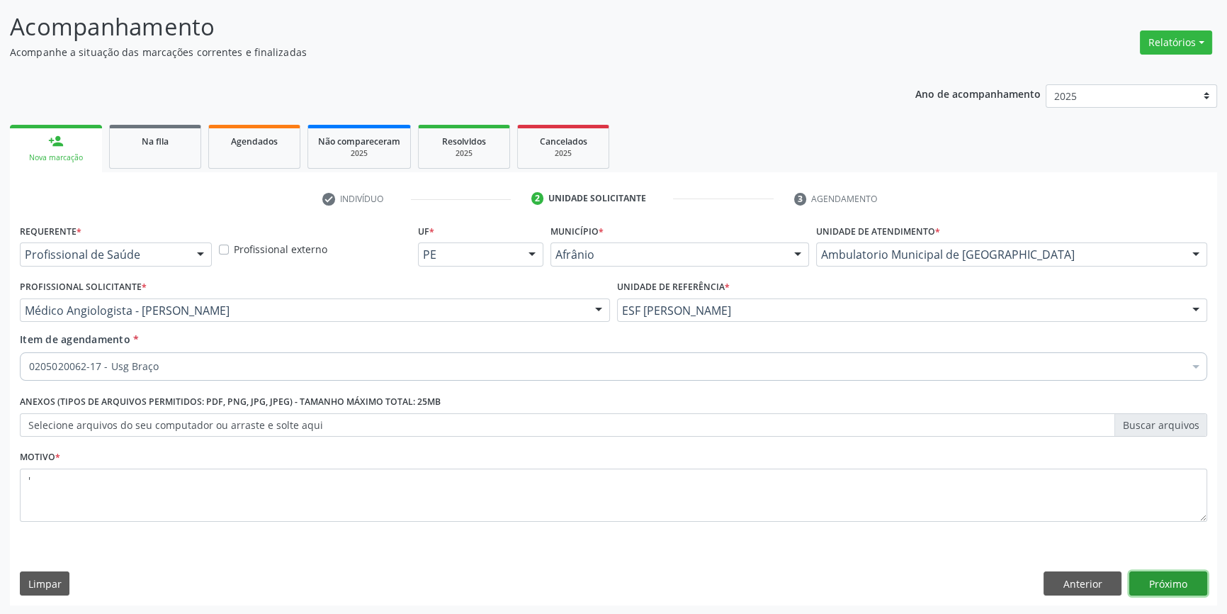
click at [1164, 575] on button "Próximo" at bounding box center [1168, 583] width 78 height 24
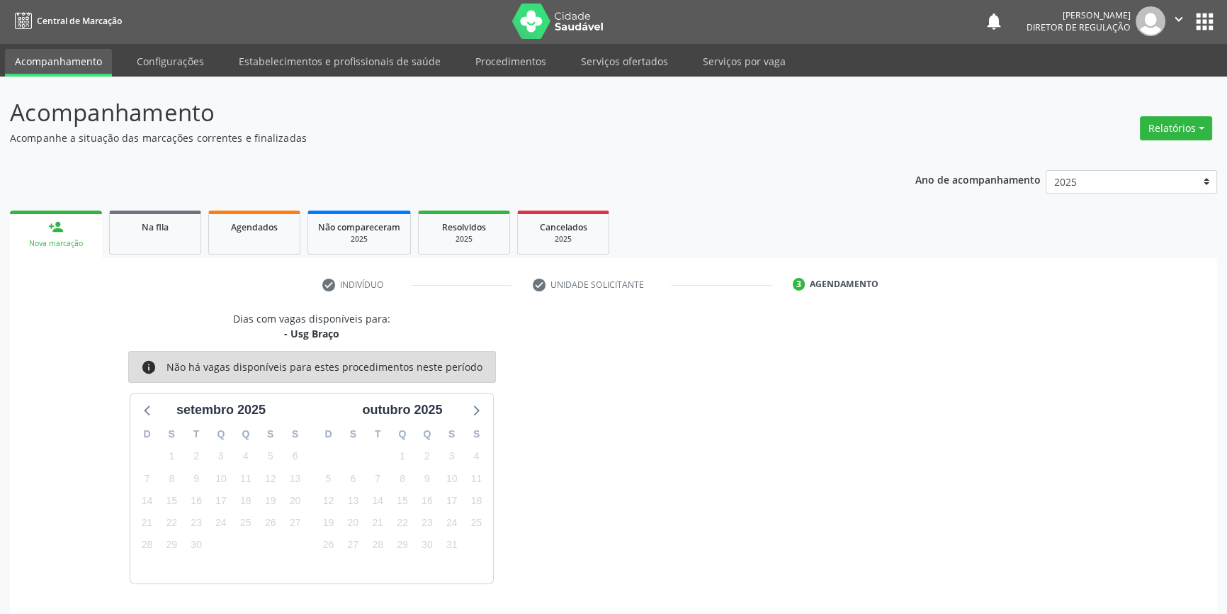
scroll to position [43, 0]
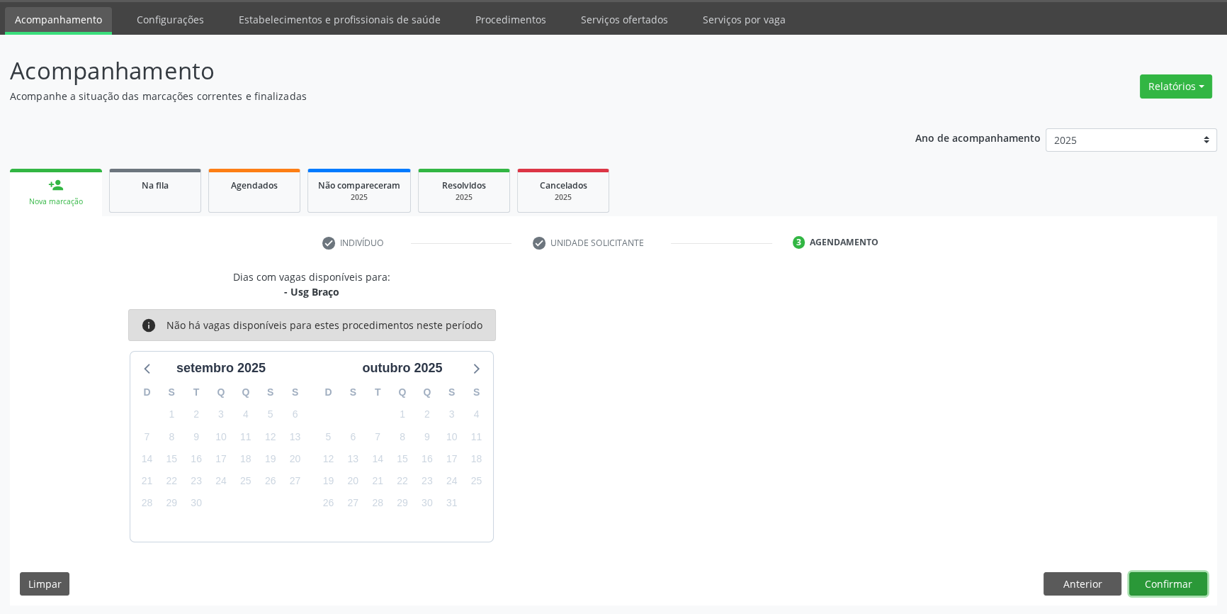
click at [1177, 586] on button "Confirmar" at bounding box center [1168, 584] width 78 height 24
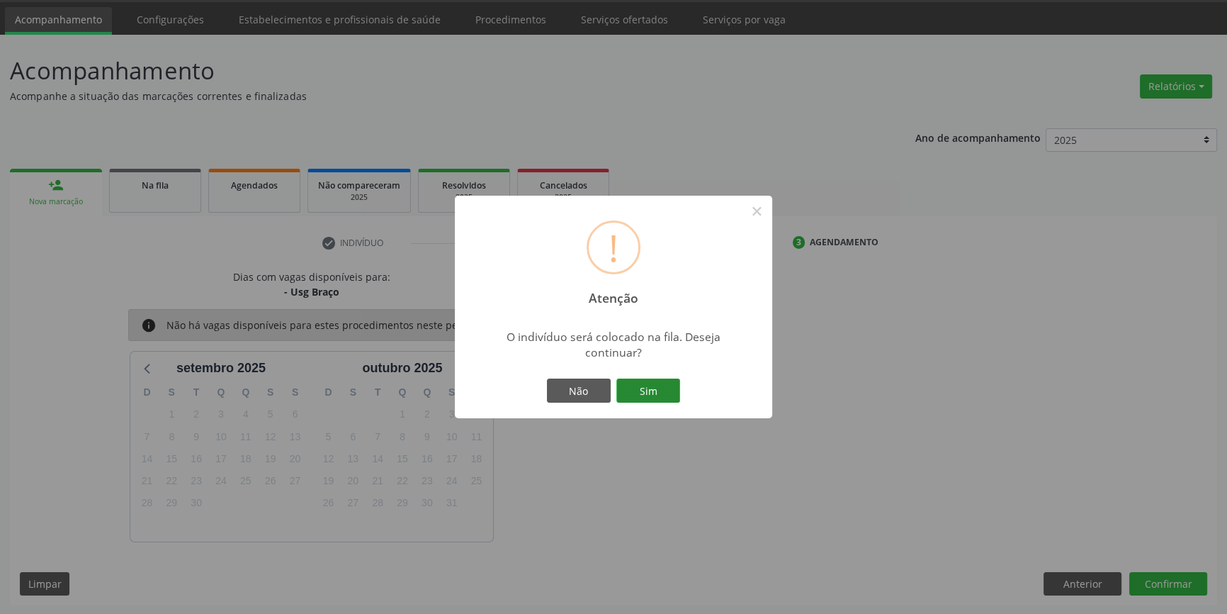
click at [649, 399] on button "Sim" at bounding box center [648, 390] width 64 height 24
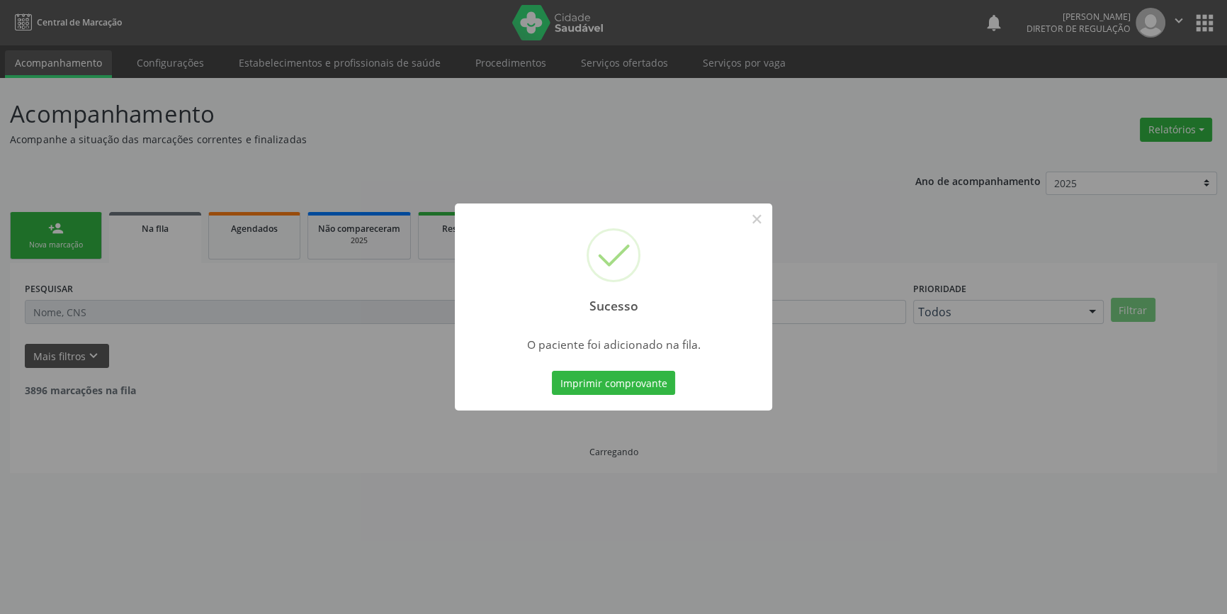
scroll to position [0, 0]
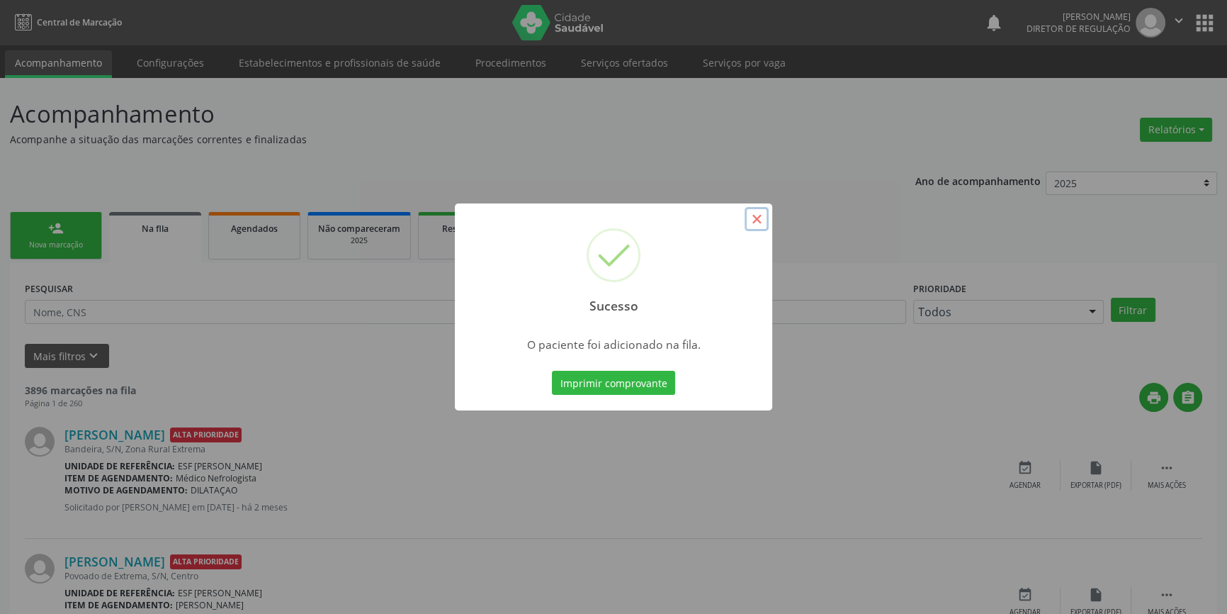
click at [761, 218] on button "×" at bounding box center [757, 219] width 24 height 24
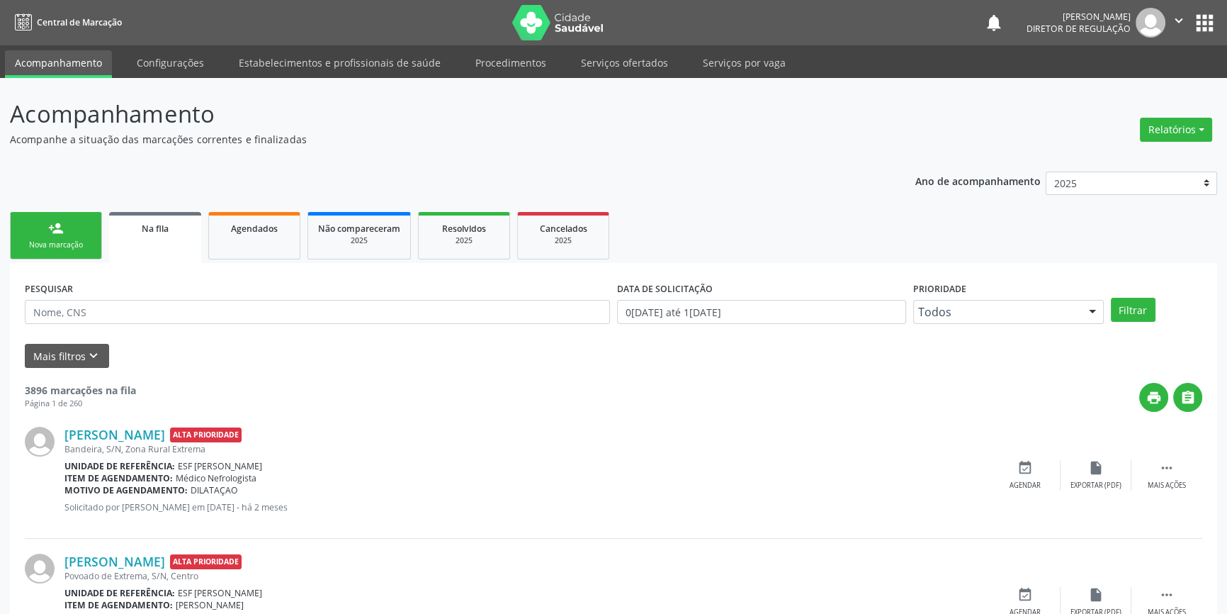
click at [37, 238] on link "person_add Nova marcação" at bounding box center [56, 235] width 92 height 47
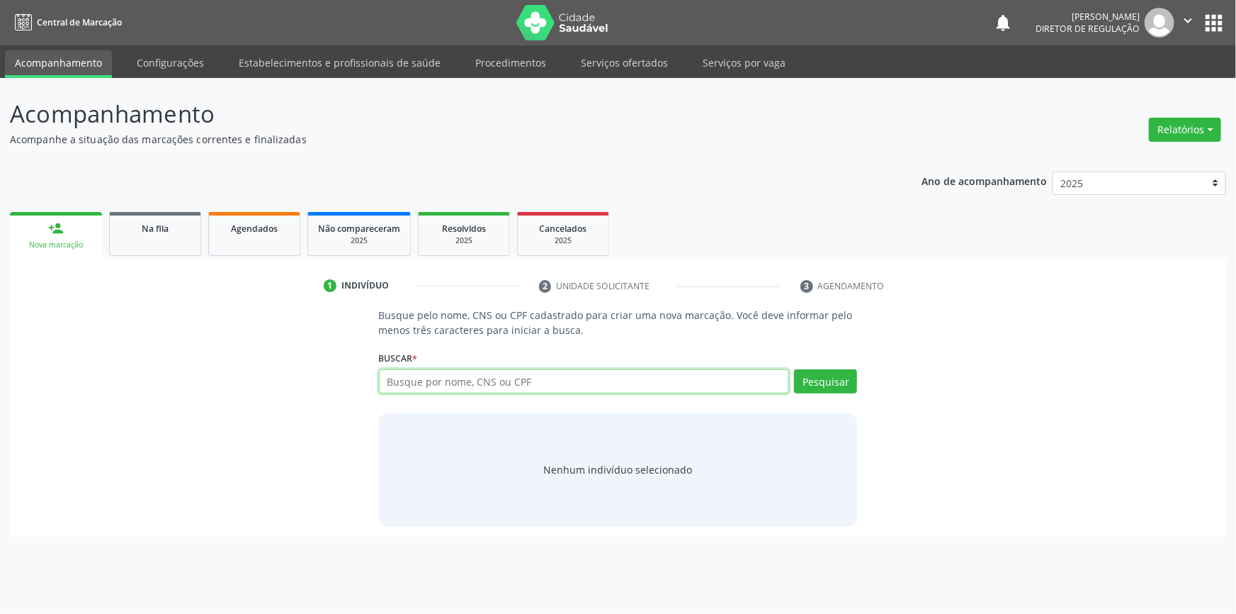
click at [441, 373] on input "text" at bounding box center [584, 381] width 411 height 24
type input "706001328596242"
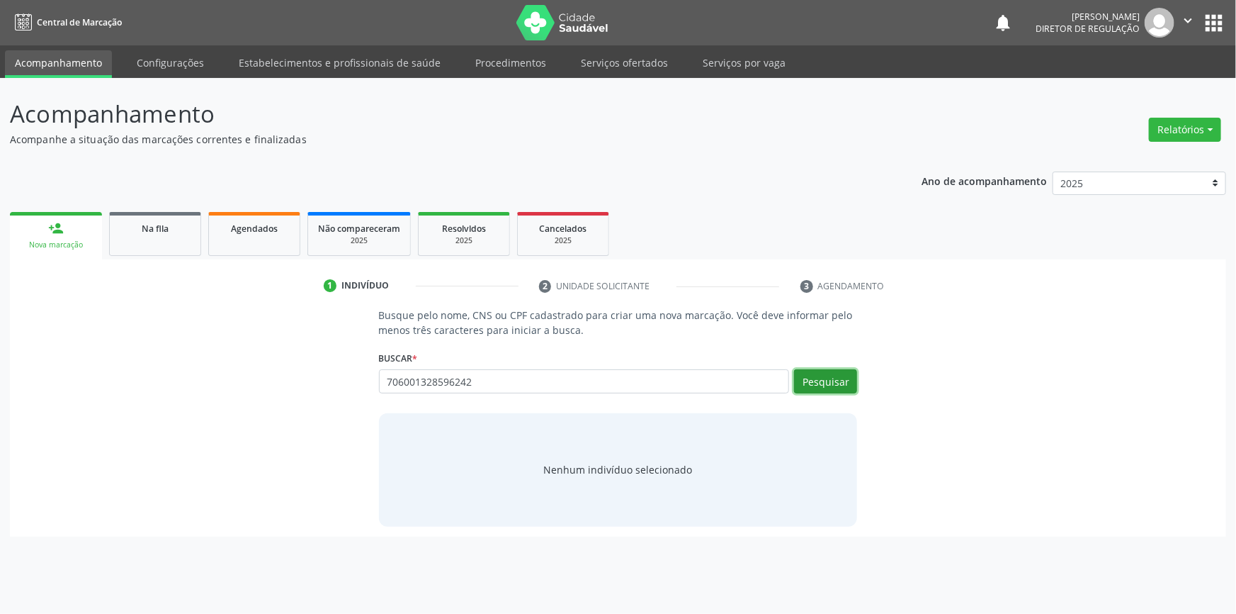
click at [830, 380] on button "Pesquisar" at bounding box center [825, 381] width 63 height 24
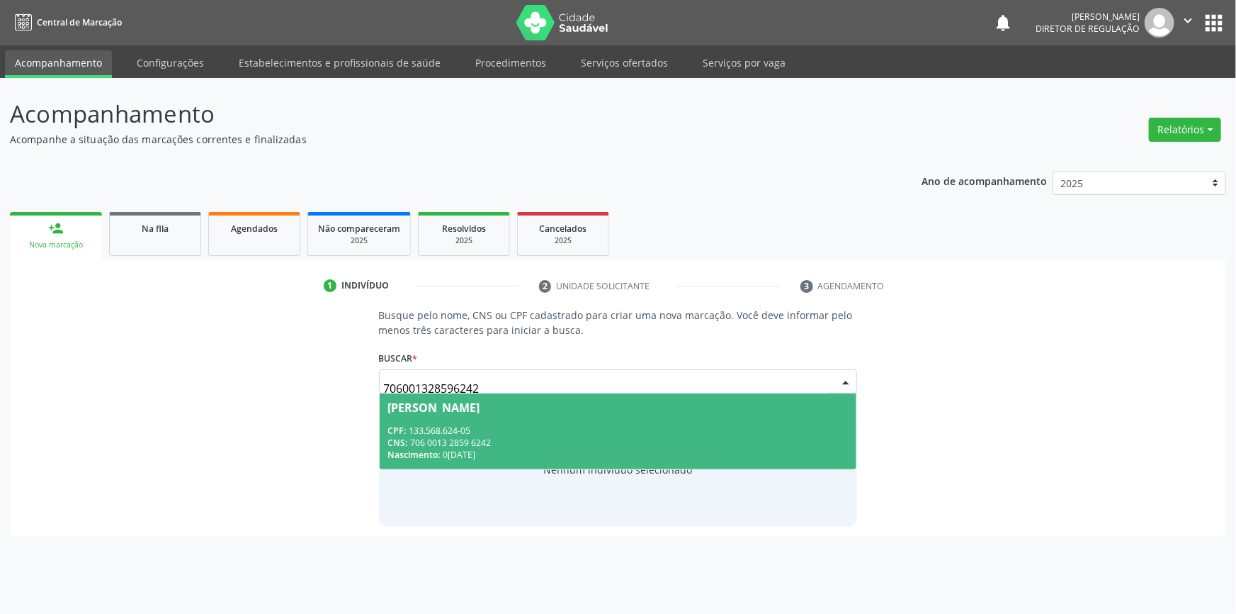
click at [554, 433] on div "CPF: 133.568.624-05" at bounding box center [618, 430] width 460 height 12
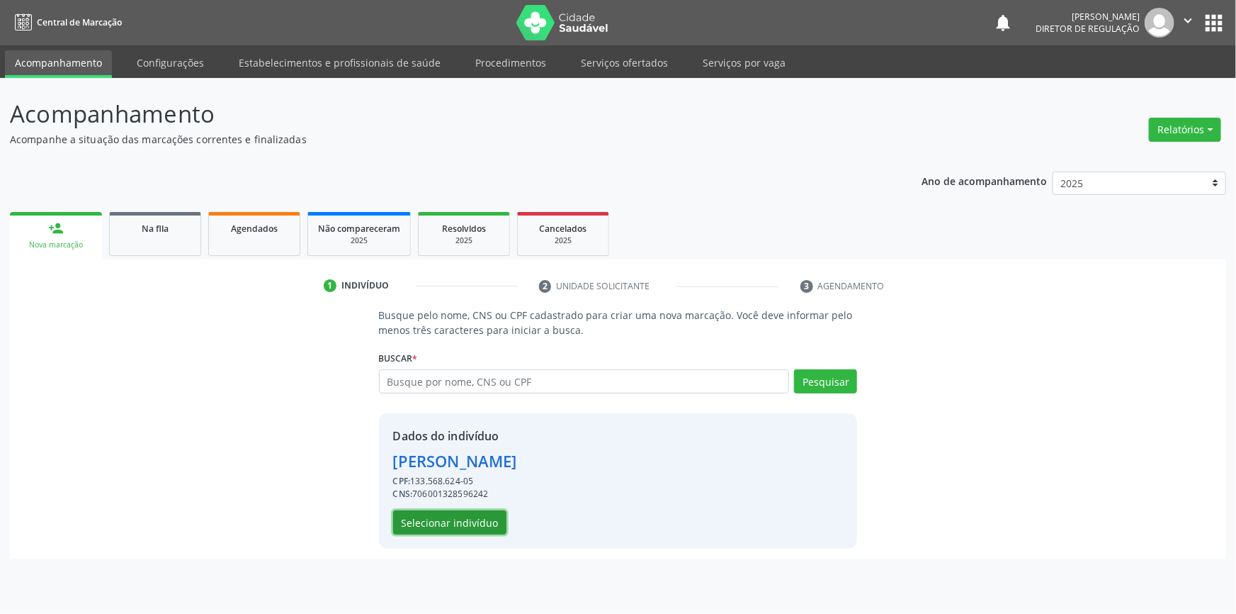
click at [393, 513] on button "Selecionar indivíduo" at bounding box center [449, 522] width 113 height 24
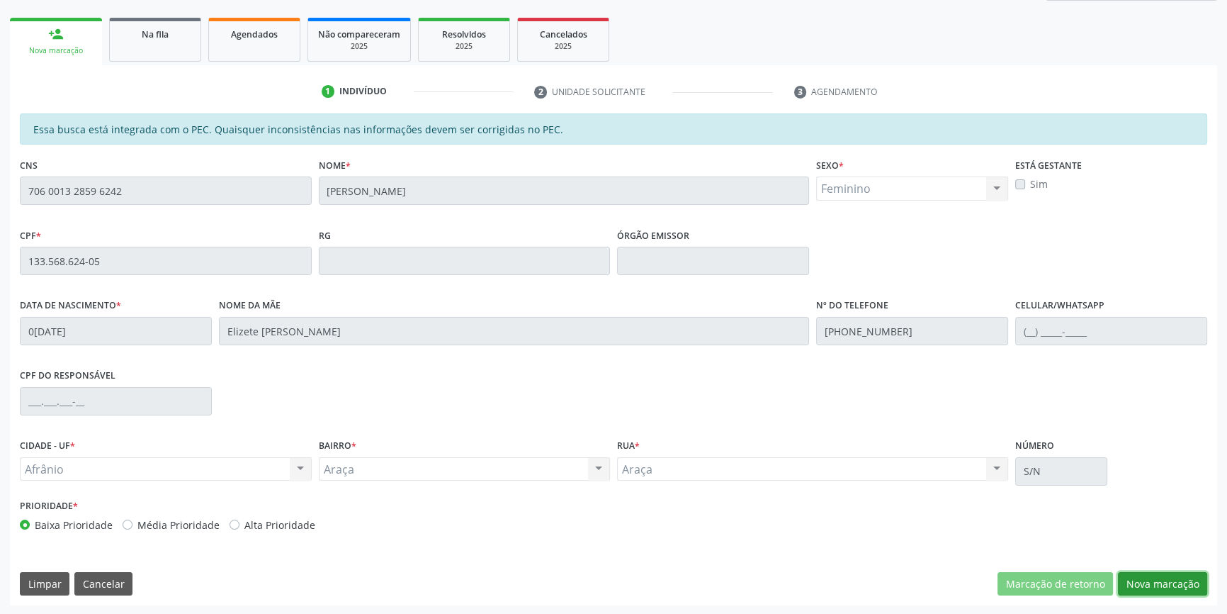
click at [1158, 592] on button "Nova marcação" at bounding box center [1162, 584] width 89 height 24
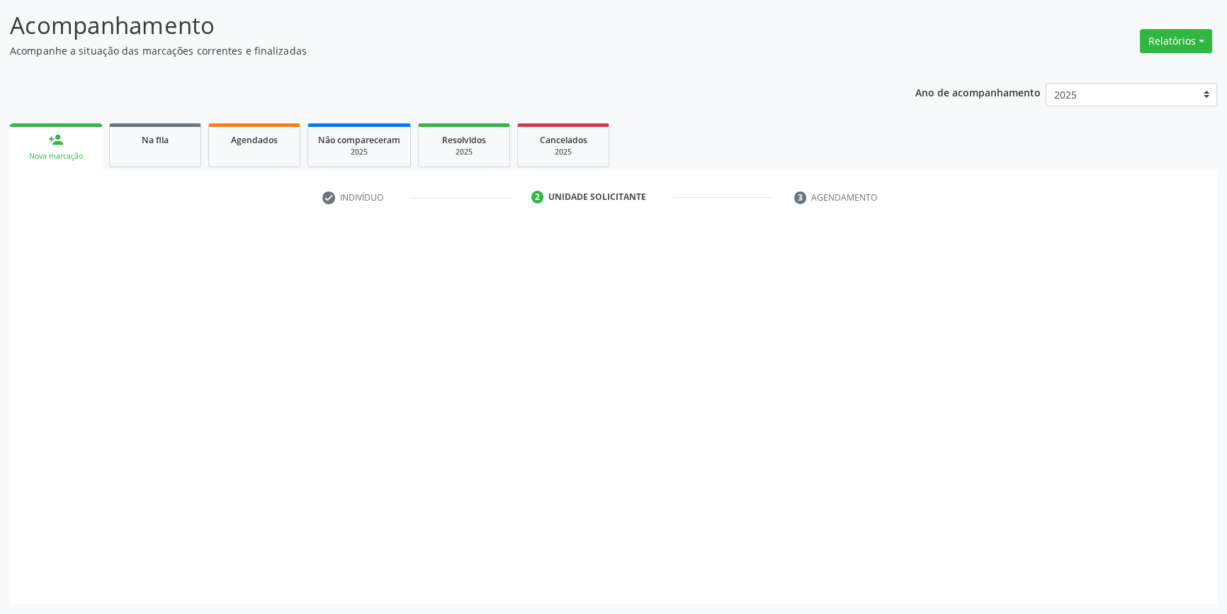
scroll to position [87, 0]
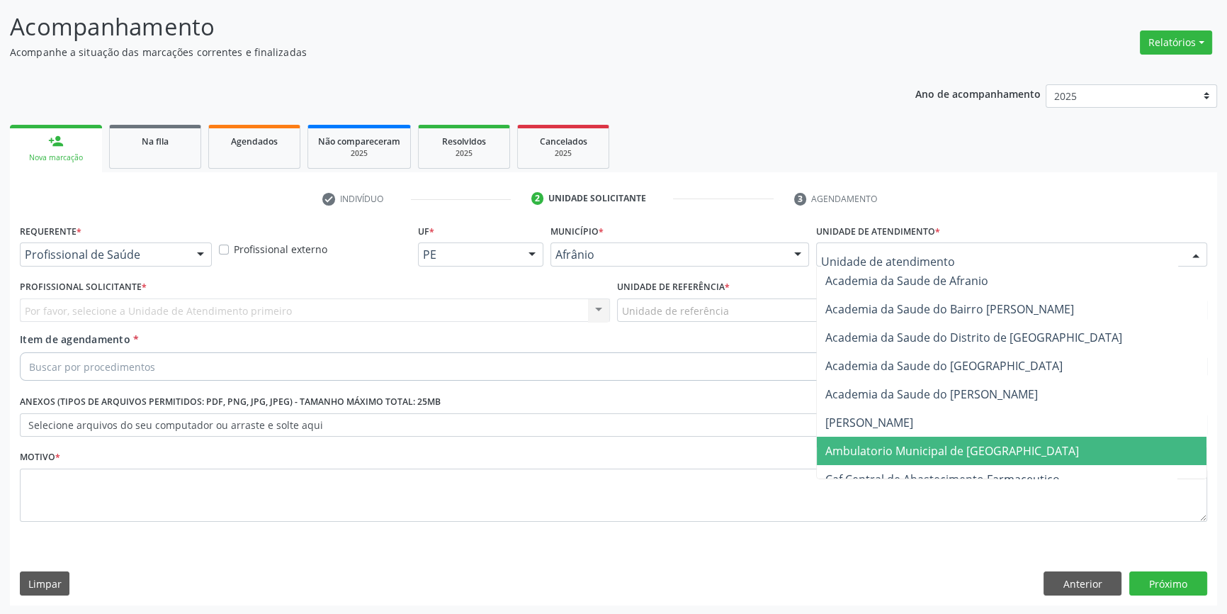
click at [886, 446] on span "Ambulatorio Municipal de [GEOGRAPHIC_DATA]" at bounding box center [952, 451] width 254 height 16
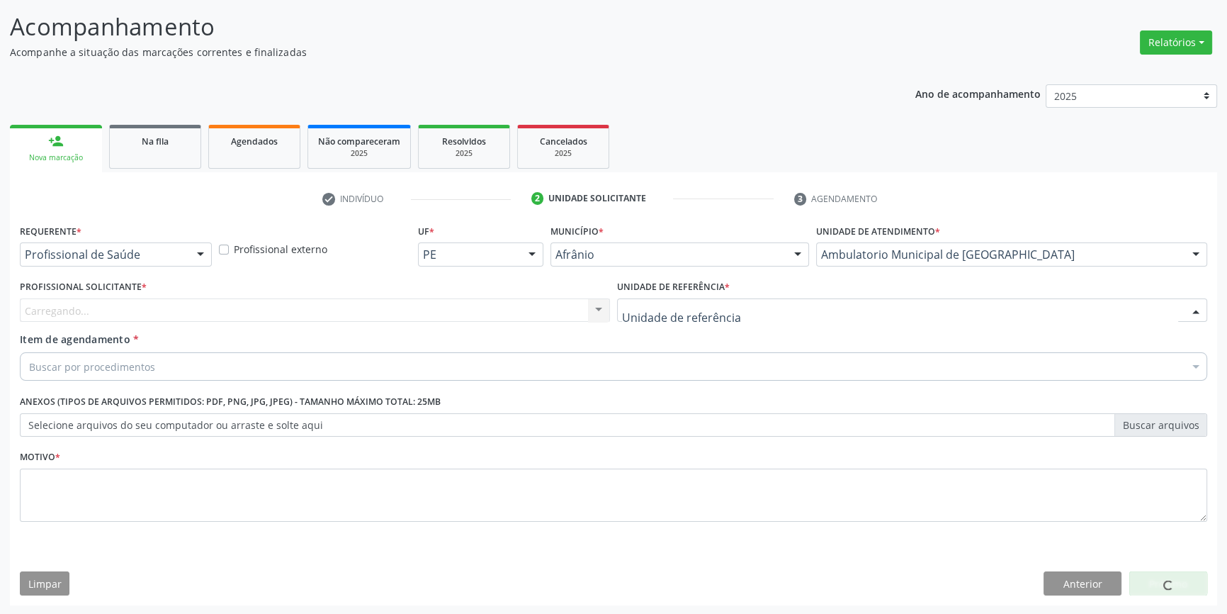
click at [746, 304] on div at bounding box center [912, 310] width 590 height 24
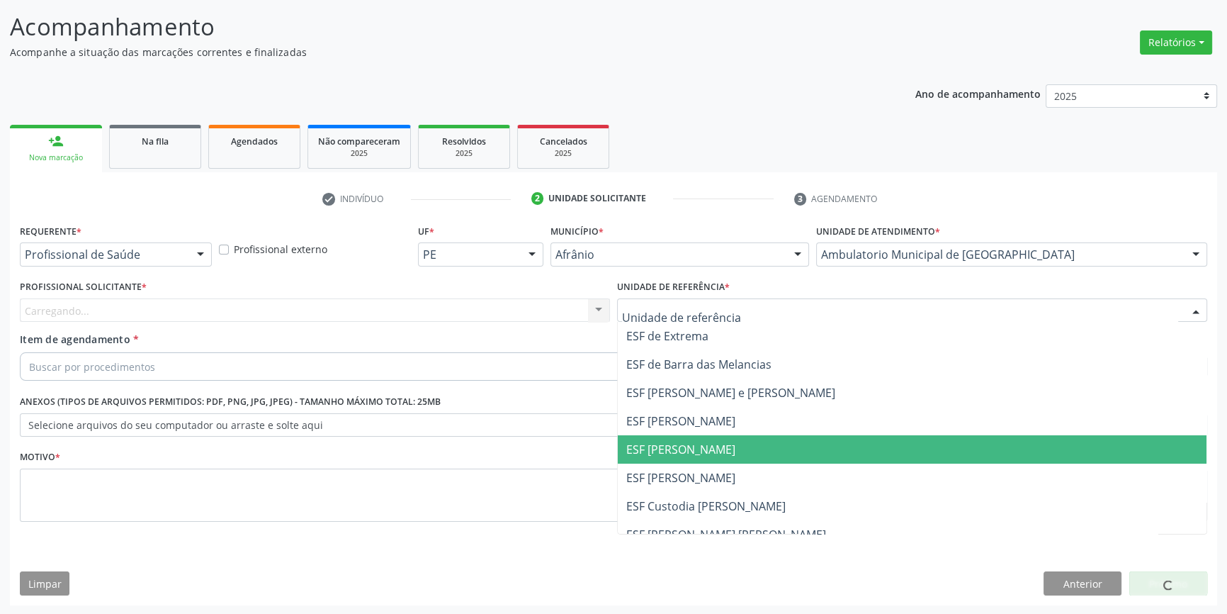
click at [691, 443] on span "ESF [PERSON_NAME]" at bounding box center [680, 449] width 109 height 16
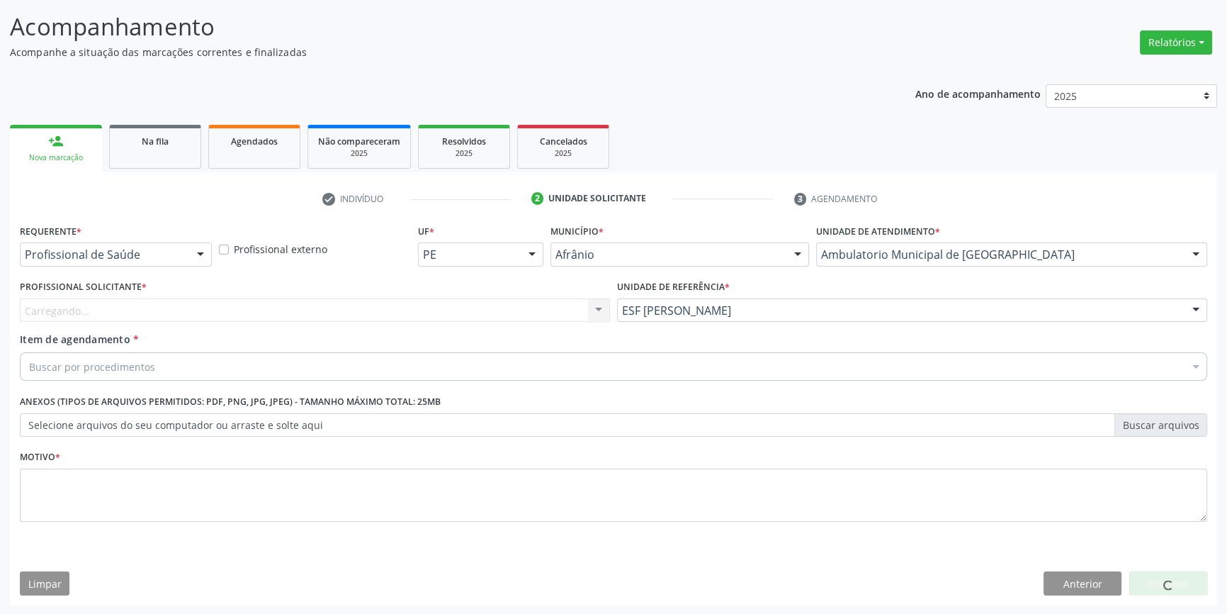
click at [478, 312] on div "Carregando... Nenhum resultado encontrado para: " " Não há nenhuma opção para s…" at bounding box center [315, 310] width 590 height 24
click at [473, 312] on div "Profissional solicitante" at bounding box center [315, 310] width 590 height 24
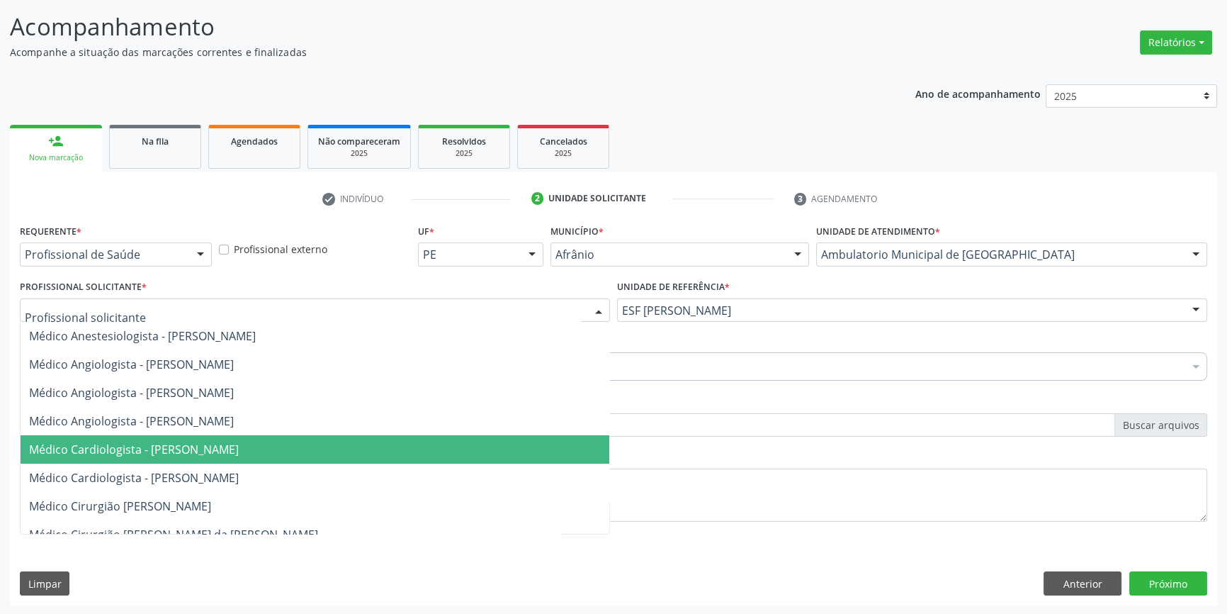
click at [232, 436] on span "Médico Cardiologista - [PERSON_NAME]" at bounding box center [315, 449] width 589 height 28
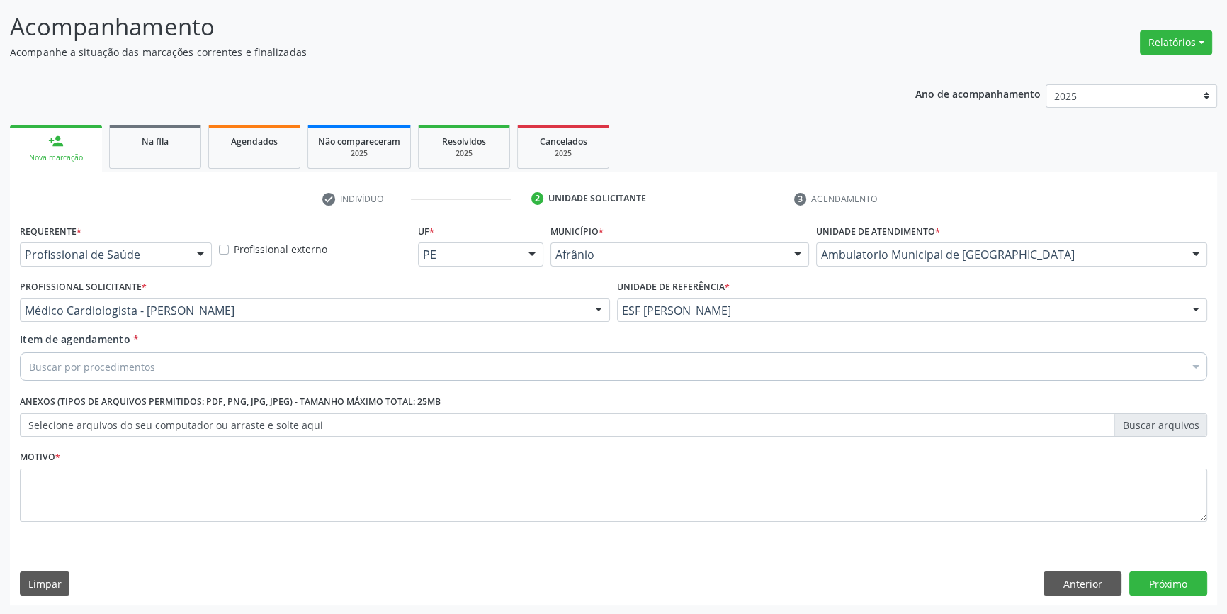
click at [223, 371] on div "Buscar por procedimentos" at bounding box center [613, 366] width 1187 height 28
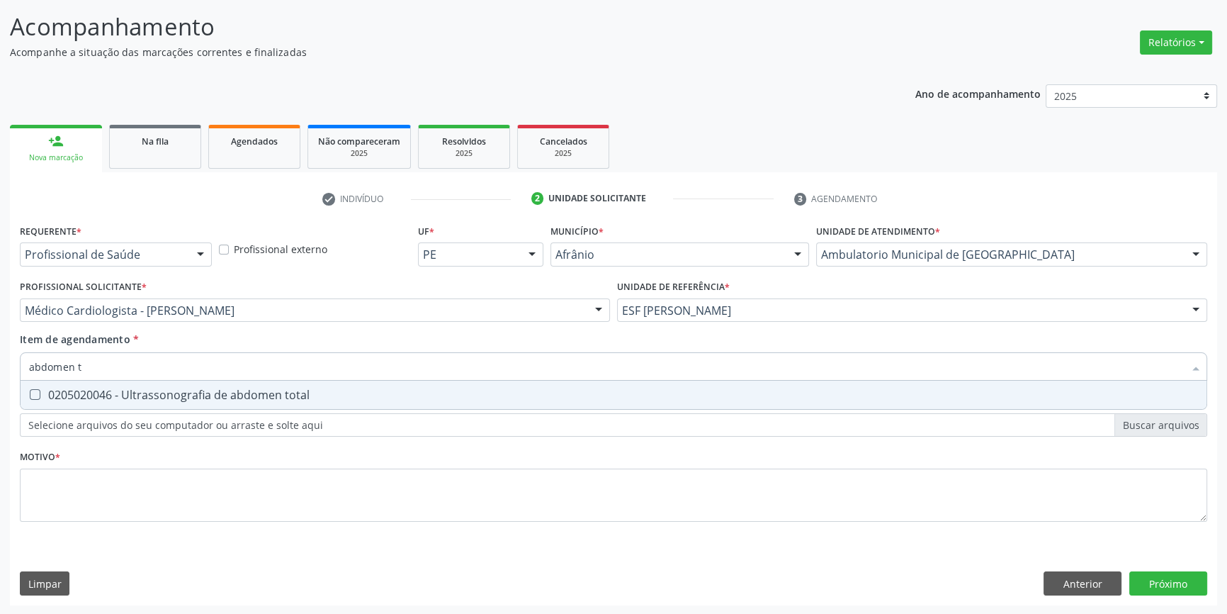
type input "abdomen to"
click at [210, 397] on div "0205020046 - Ultrassonografia de abdomen total" at bounding box center [613, 394] width 1169 height 11
checkbox total "true"
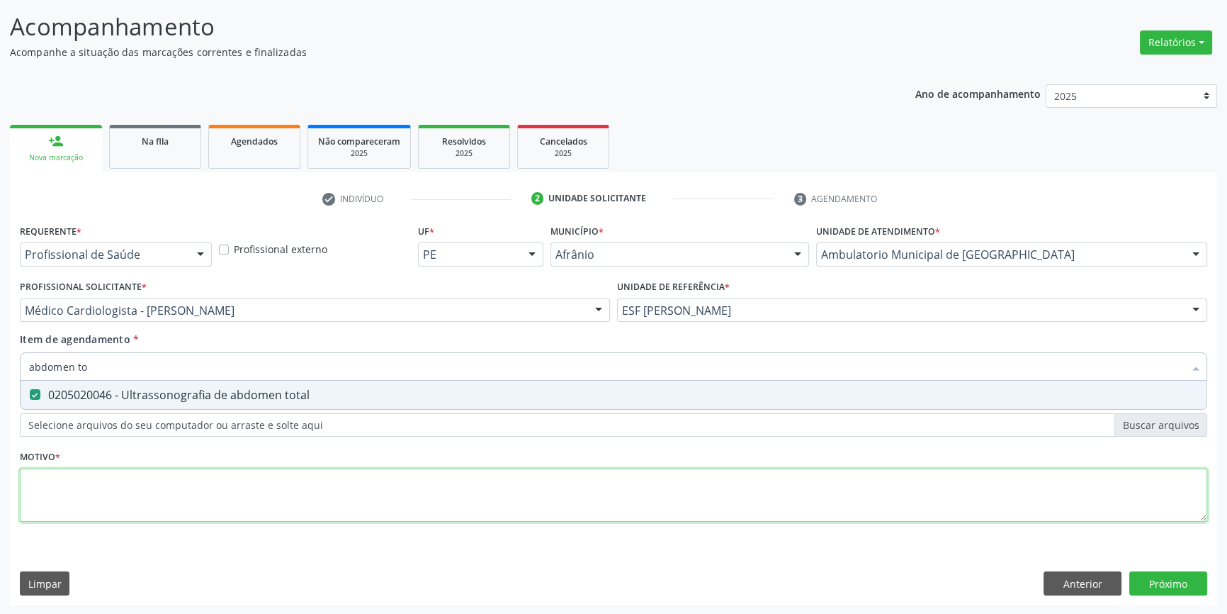
click at [196, 490] on div "Requerente * Profissional de Saúde Profissional de Saúde Paciente Nenhum result…" at bounding box center [613, 380] width 1187 height 321
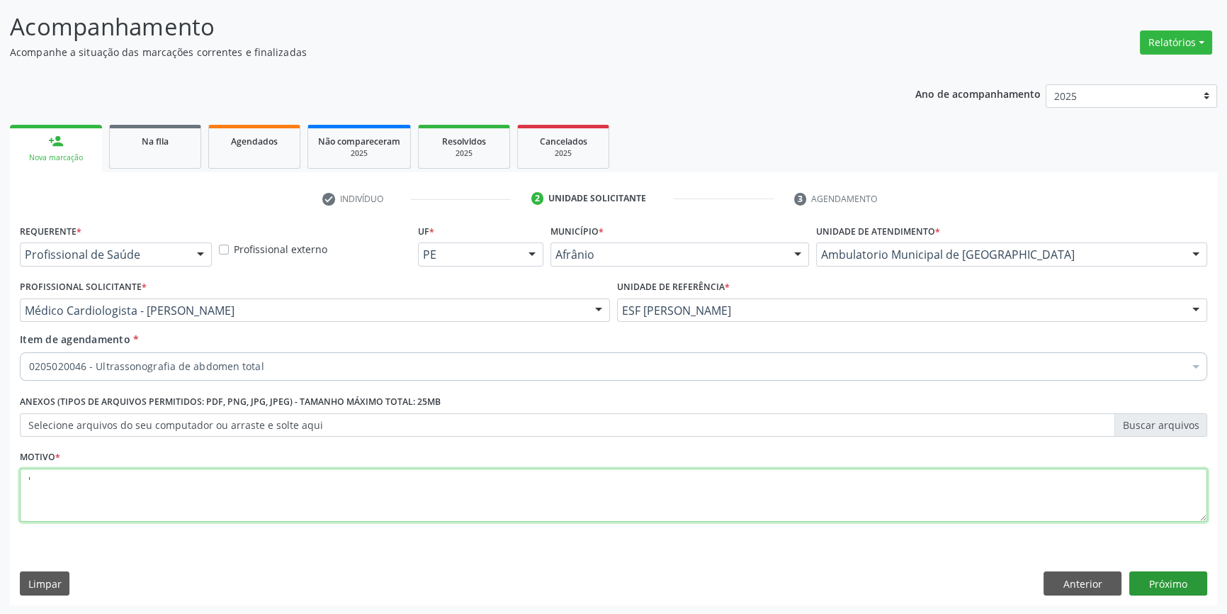
type textarea "'"
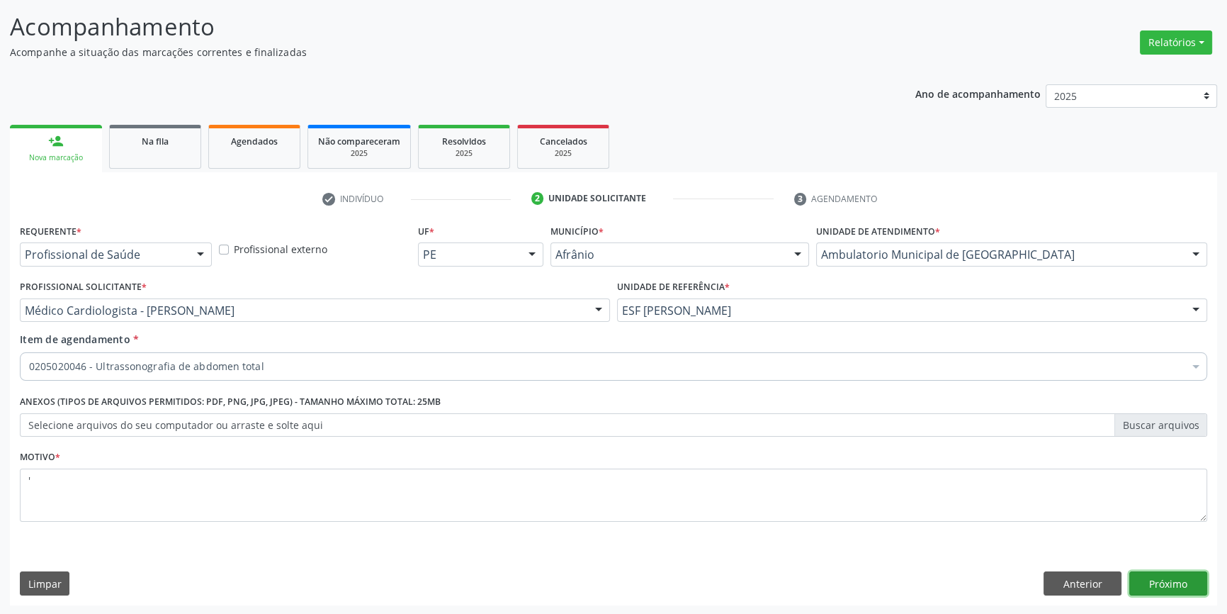
click at [1183, 581] on button "Próximo" at bounding box center [1168, 583] width 78 height 24
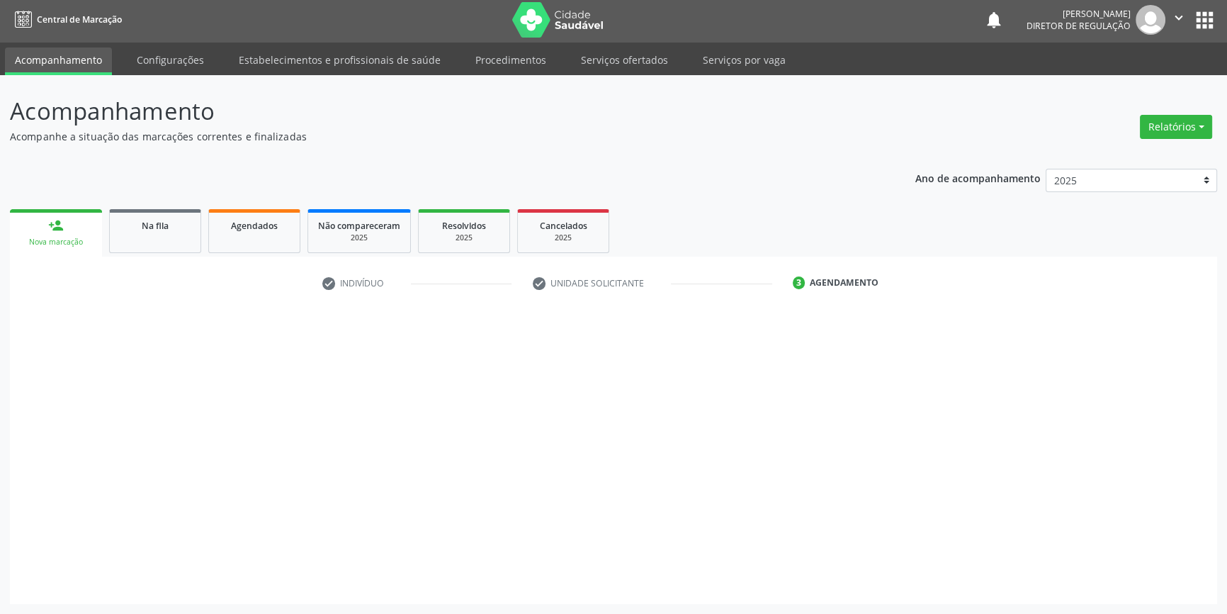
scroll to position [1, 0]
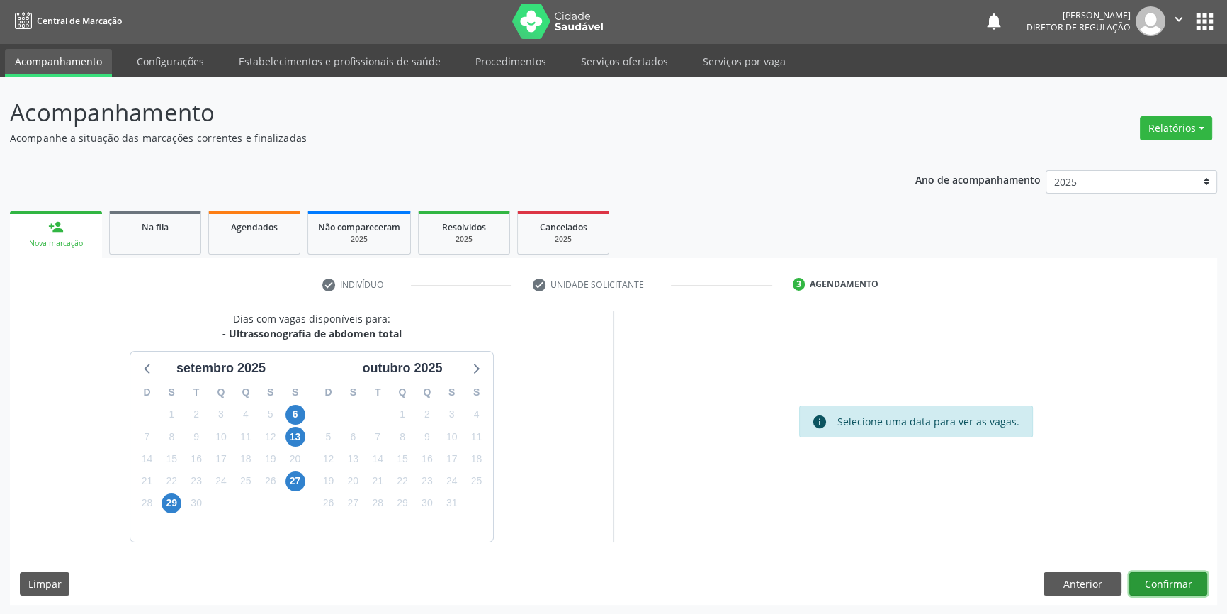
click at [1182, 582] on button "Confirmar" at bounding box center [1168, 584] width 78 height 24
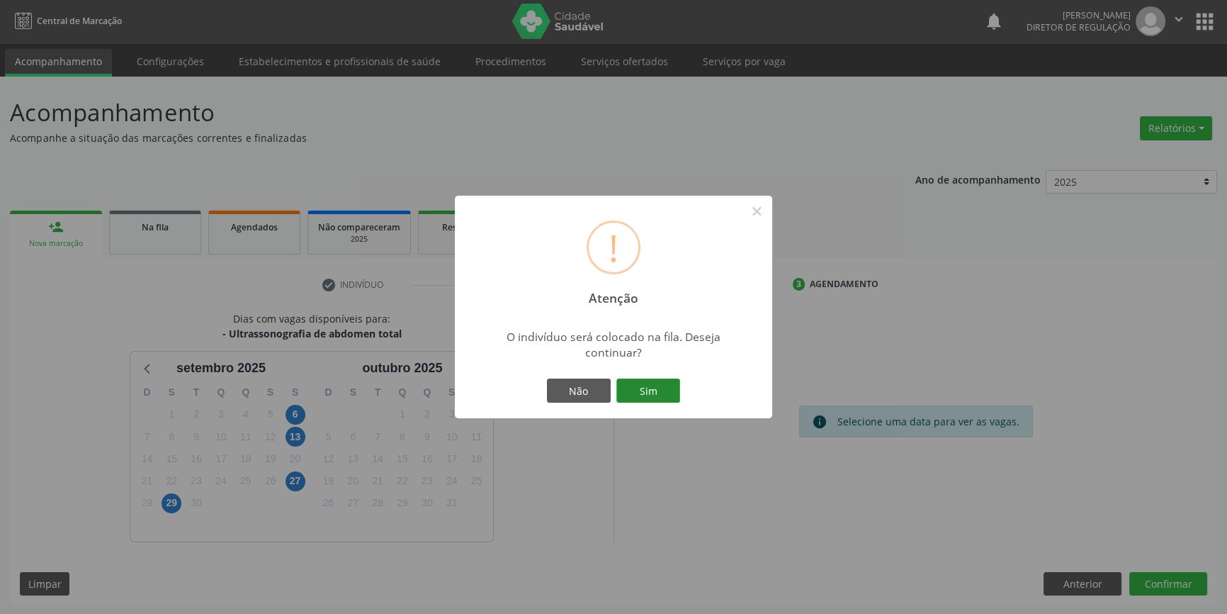
click at [651, 378] on button "Sim" at bounding box center [648, 390] width 64 height 24
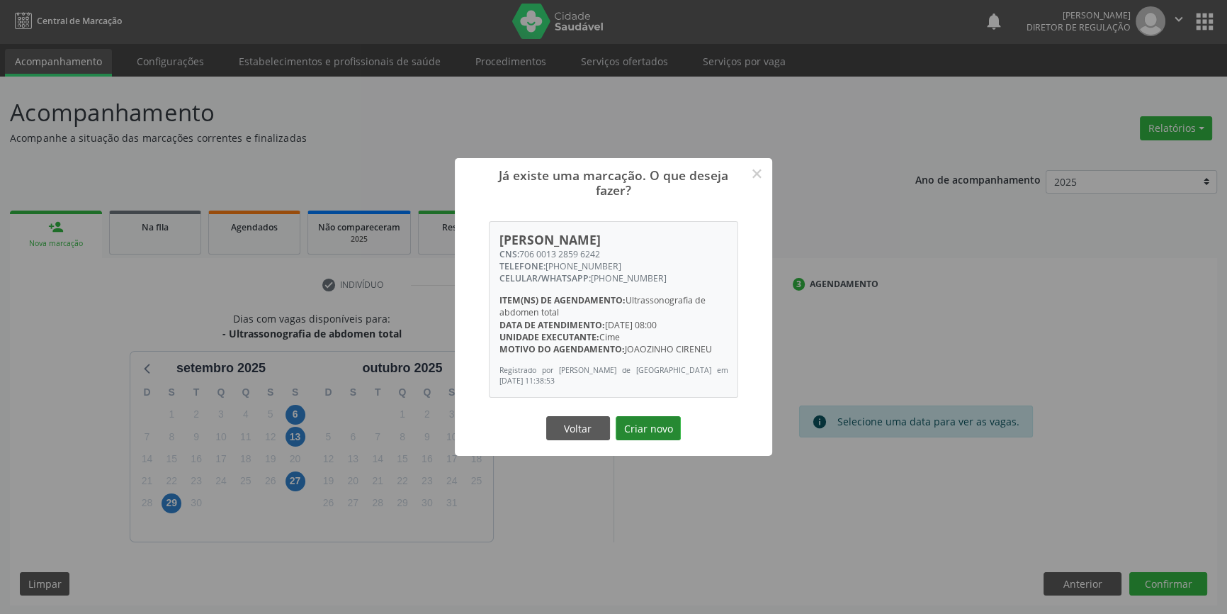
click at [655, 417] on button "Criar novo" at bounding box center [648, 428] width 65 height 24
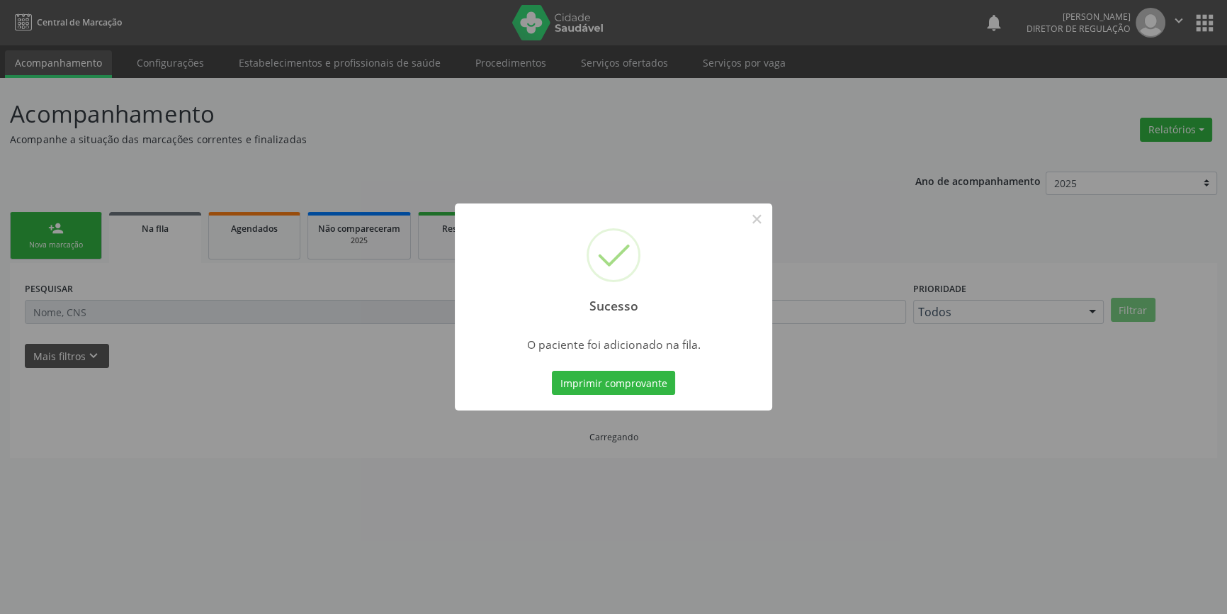
scroll to position [0, 0]
click at [765, 219] on button "×" at bounding box center [762, 219] width 24 height 24
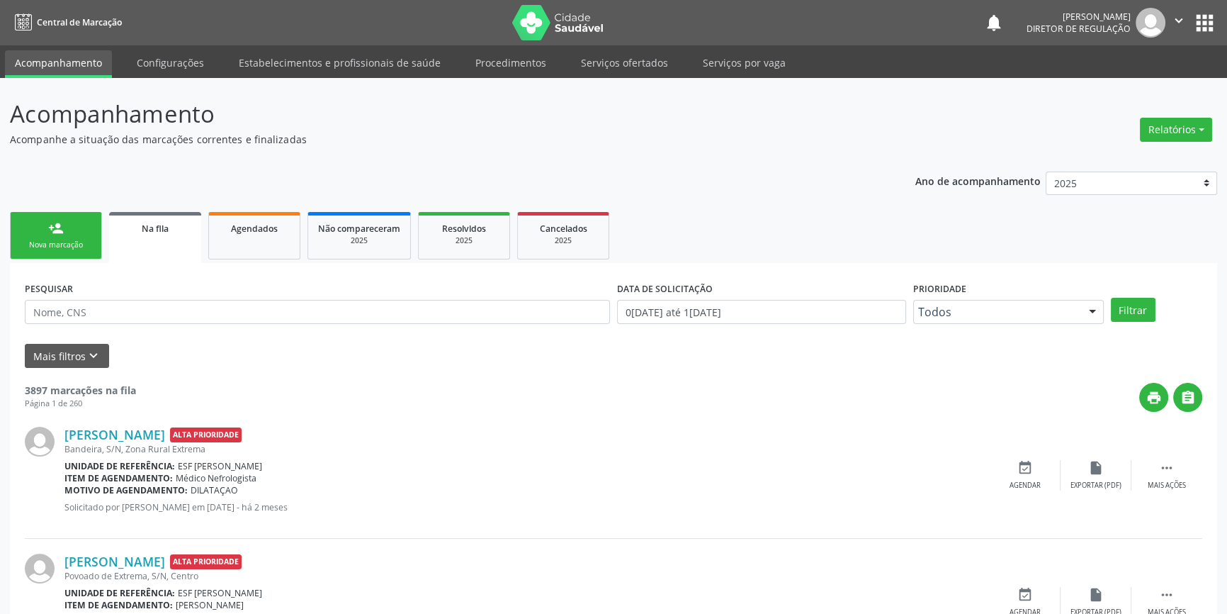
click at [70, 234] on link "person_add Nova marcação" at bounding box center [56, 235] width 92 height 47
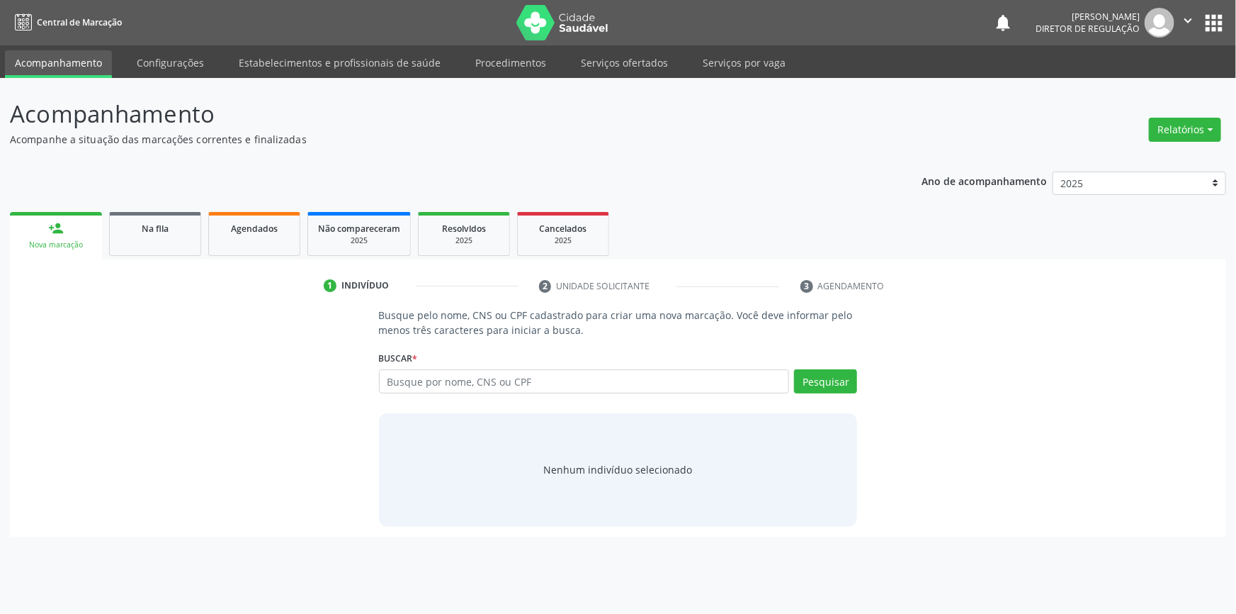
click at [443, 392] on div "Busque por nome, CNS ou CPF Nenhum resultado encontrado para: " " Digite nome, …" at bounding box center [618, 386] width 479 height 34
click at [468, 375] on input "text" at bounding box center [584, 381] width 411 height 24
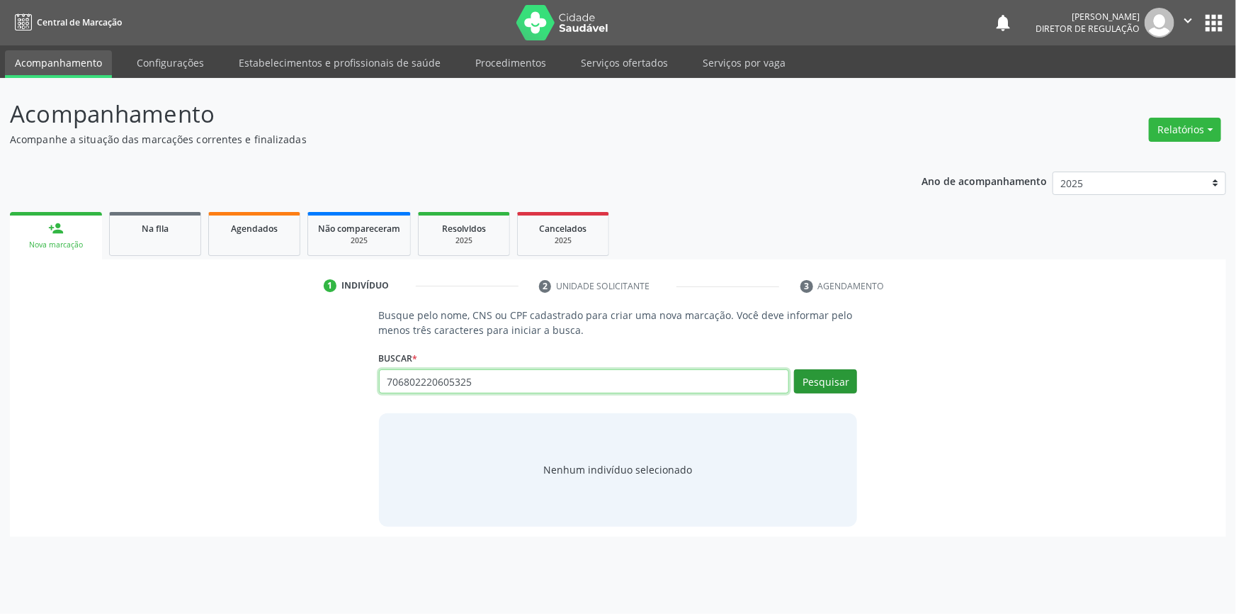
type input "706802220605325"
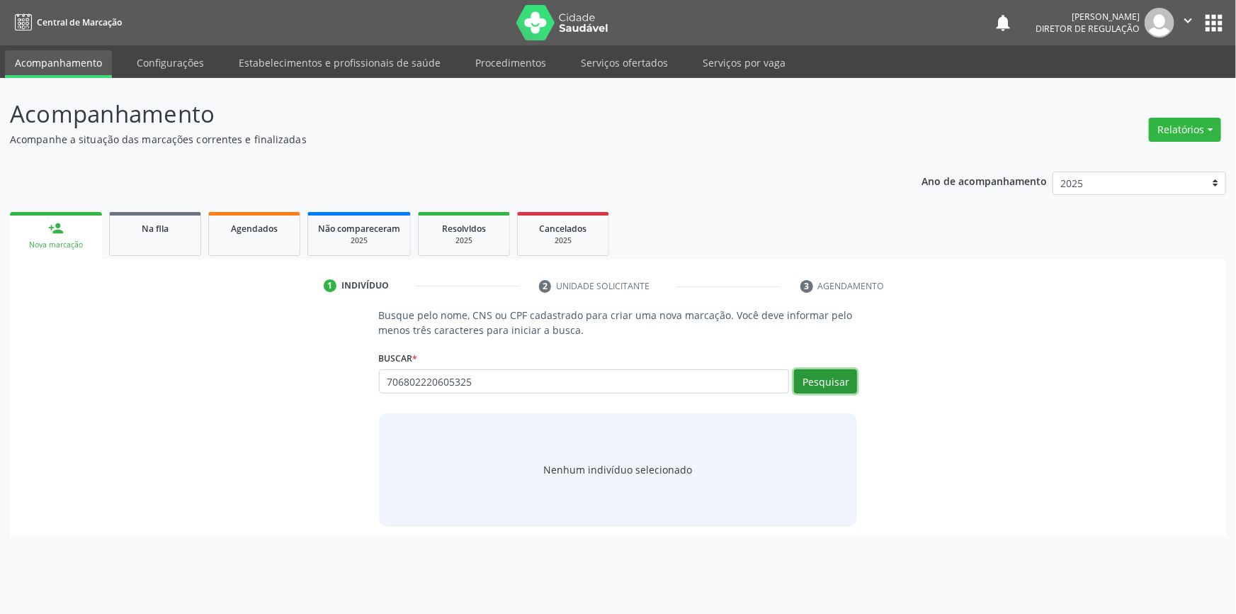
click at [850, 383] on button "Pesquisar" at bounding box center [825, 381] width 63 height 24
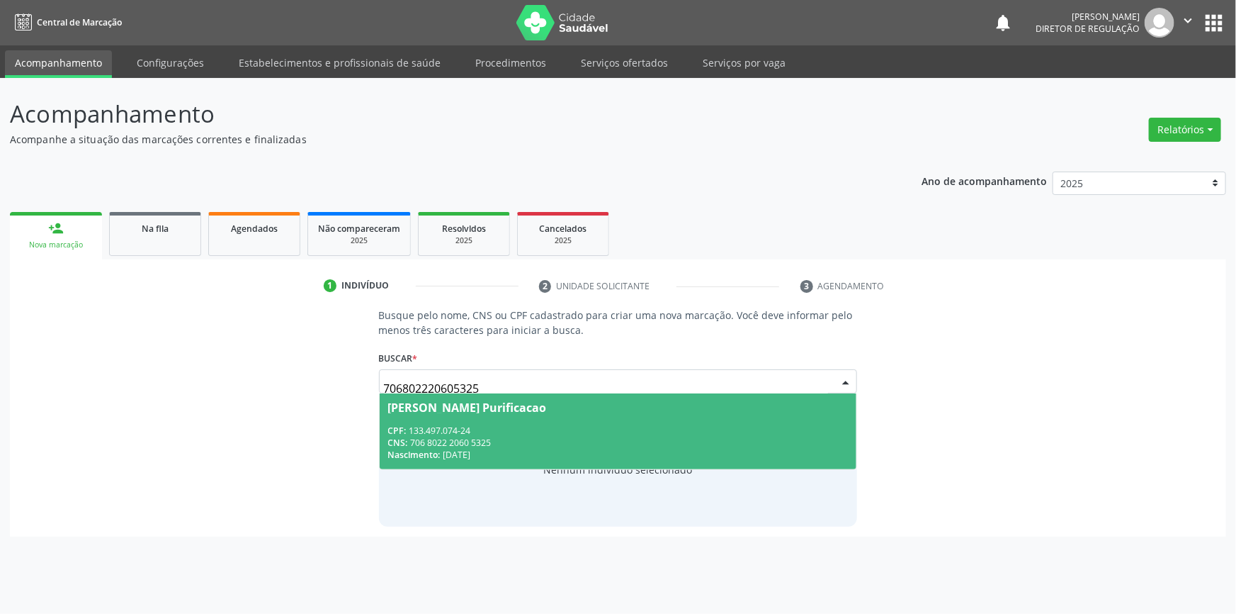
click at [648, 419] on span "Julyanne Karine Santos Purificacao CPF: 133.497.074-24 CNS: 706 8022 2060 5325 …" at bounding box center [618, 431] width 477 height 76
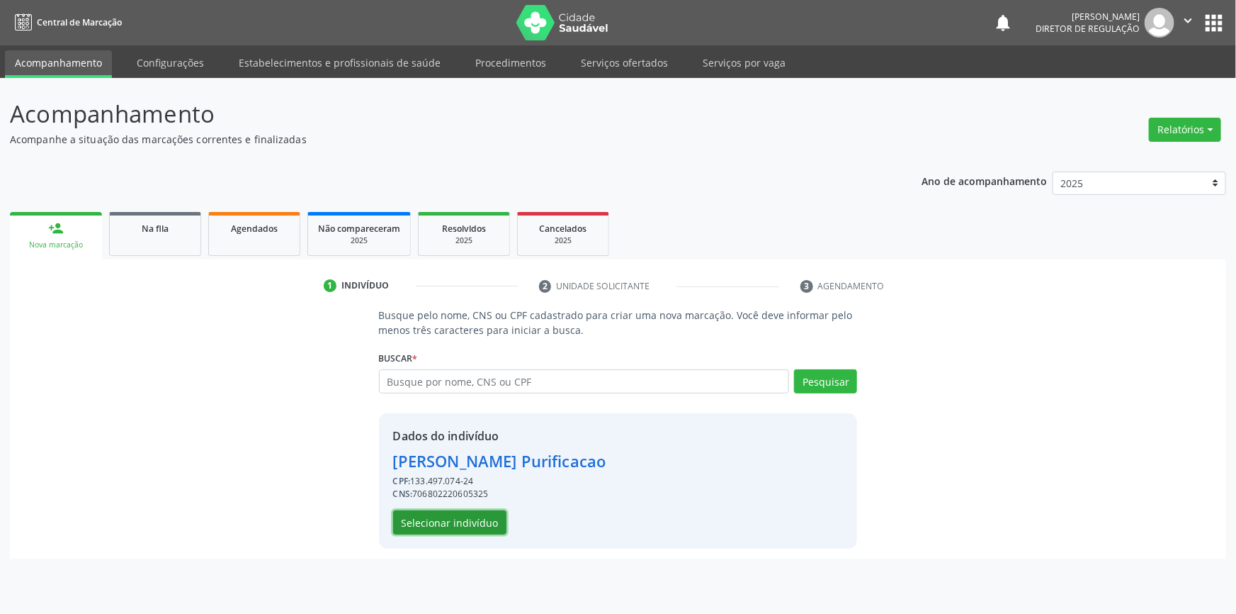
click at [477, 516] on button "Selecionar indivíduo" at bounding box center [449, 522] width 113 height 24
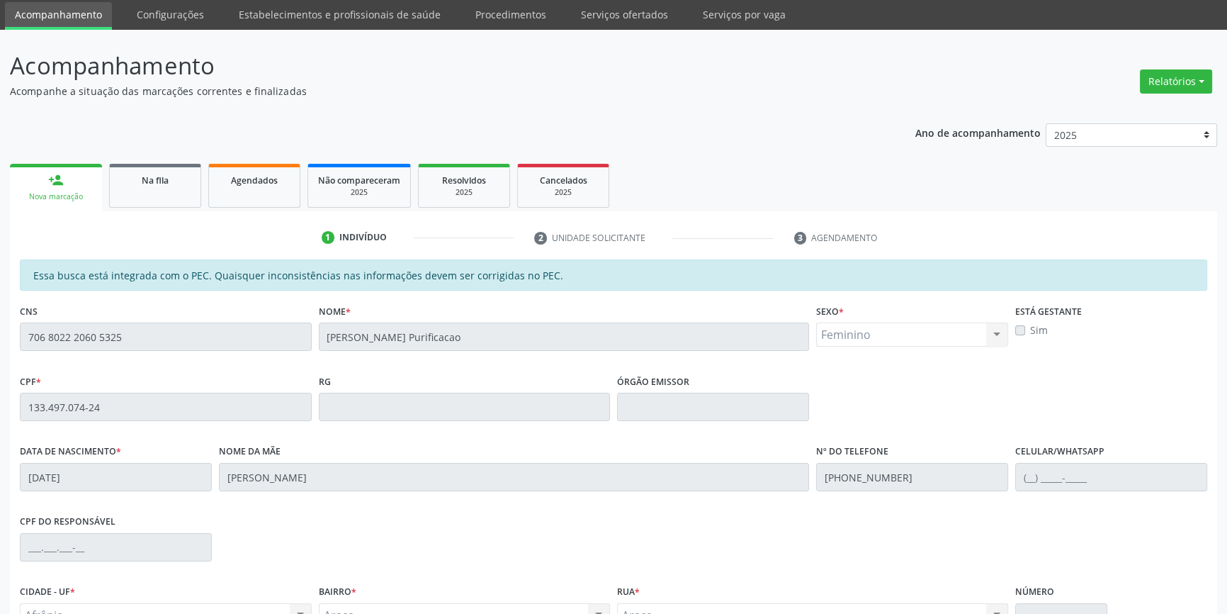
scroll to position [194, 0]
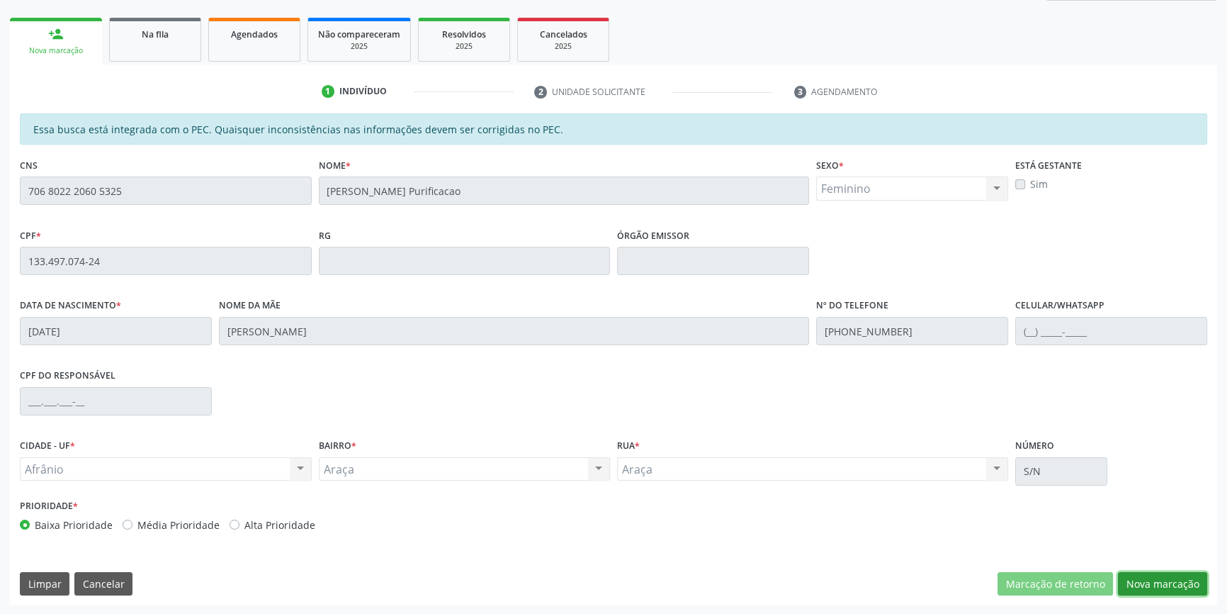
click at [1146, 577] on button "Nova marcação" at bounding box center [1162, 584] width 89 height 24
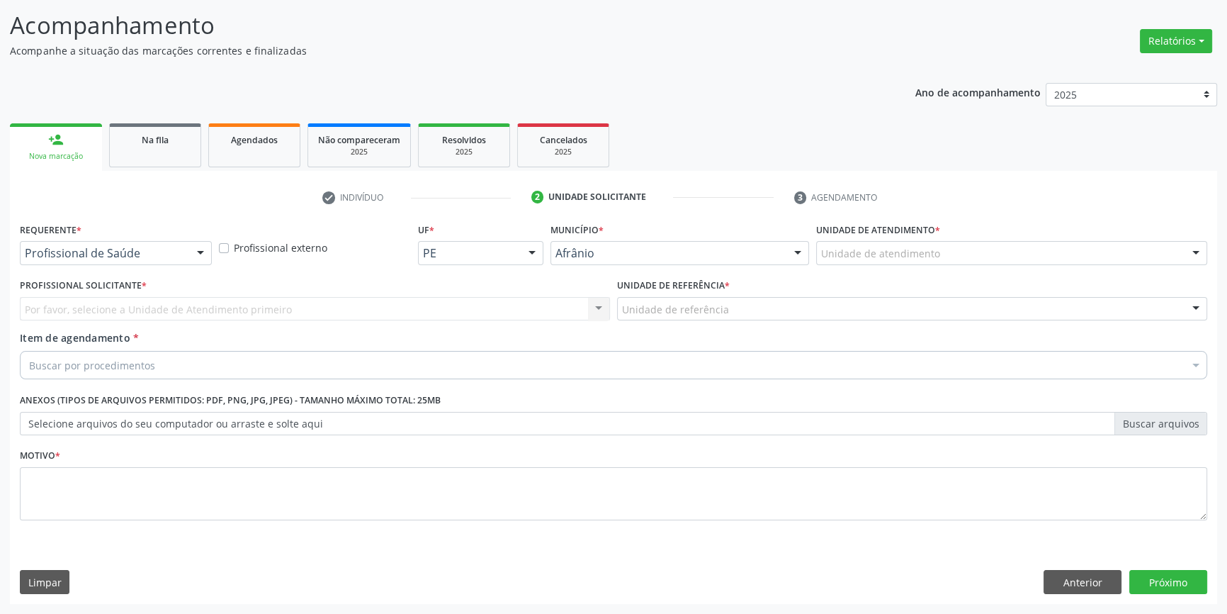
scroll to position [87, 0]
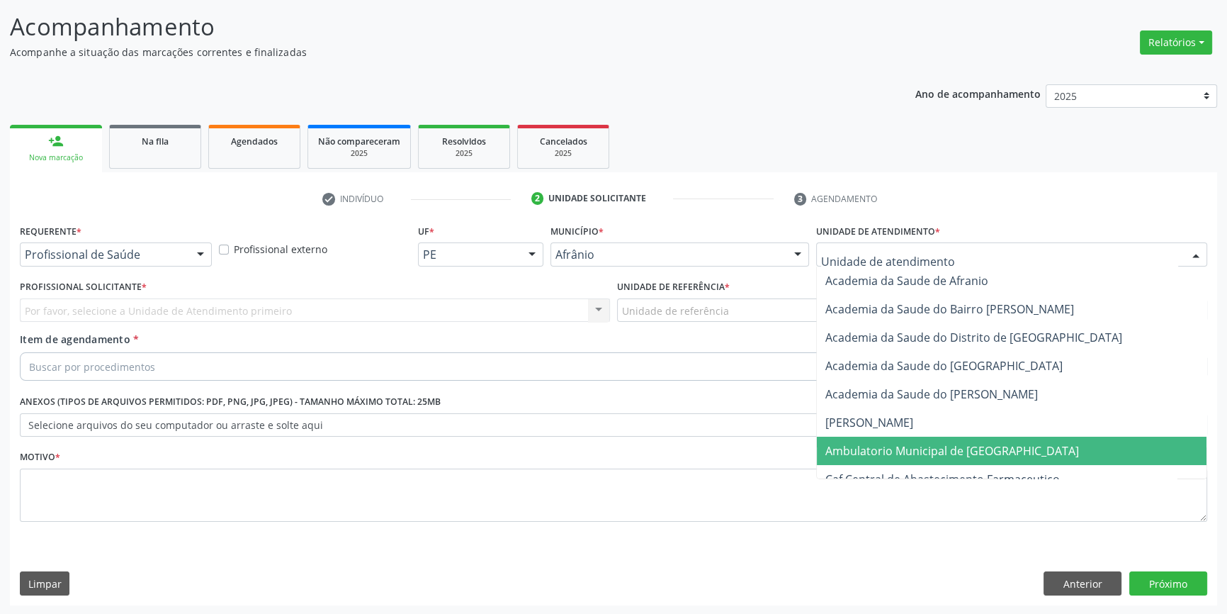
drag, startPoint x: 910, startPoint y: 443, endPoint x: 866, endPoint y: 418, distance: 50.4
click at [910, 443] on span "Ambulatorio Municipal de [GEOGRAPHIC_DATA]" at bounding box center [952, 451] width 254 height 16
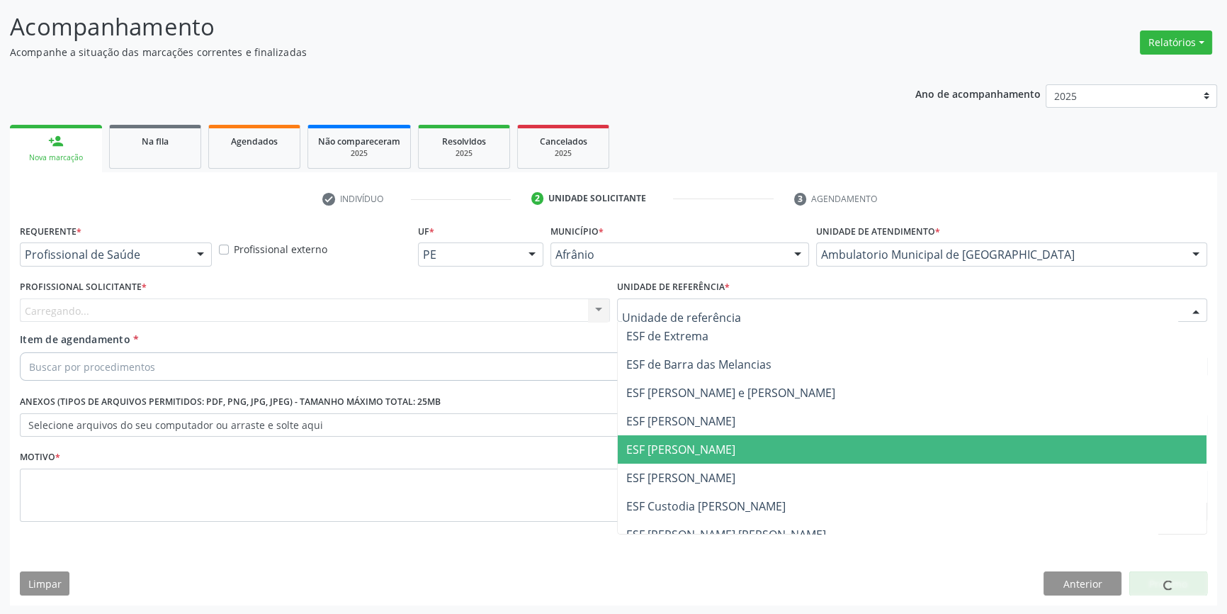
click at [659, 439] on span "ESF [PERSON_NAME]" at bounding box center [912, 449] width 589 height 28
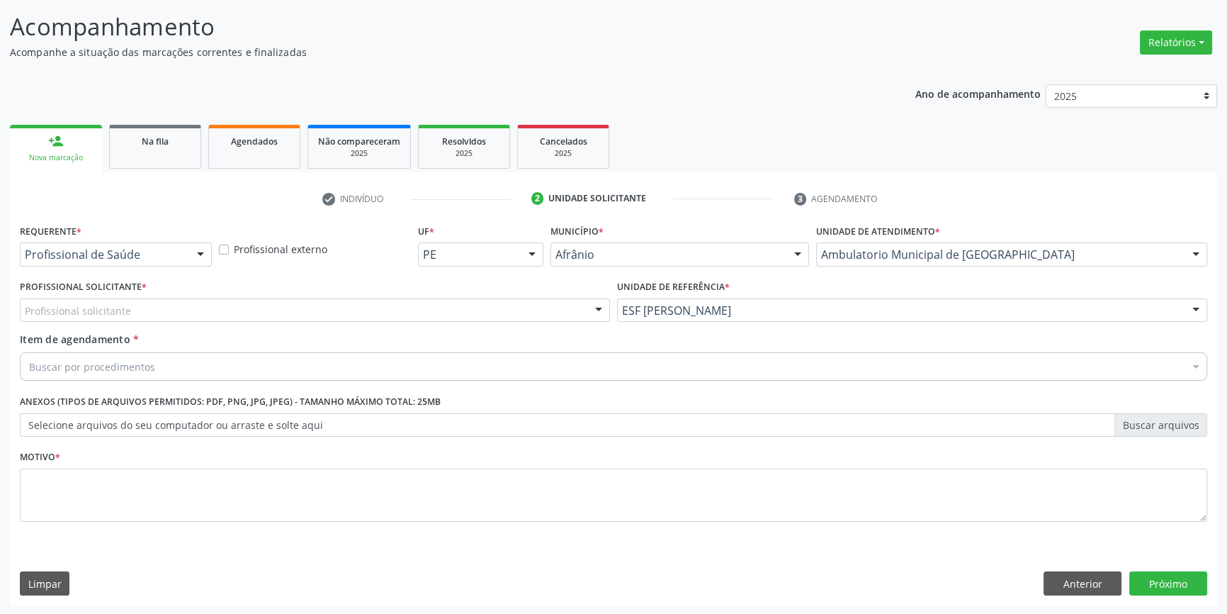
click at [363, 310] on div "Profissional solicitante" at bounding box center [315, 310] width 590 height 24
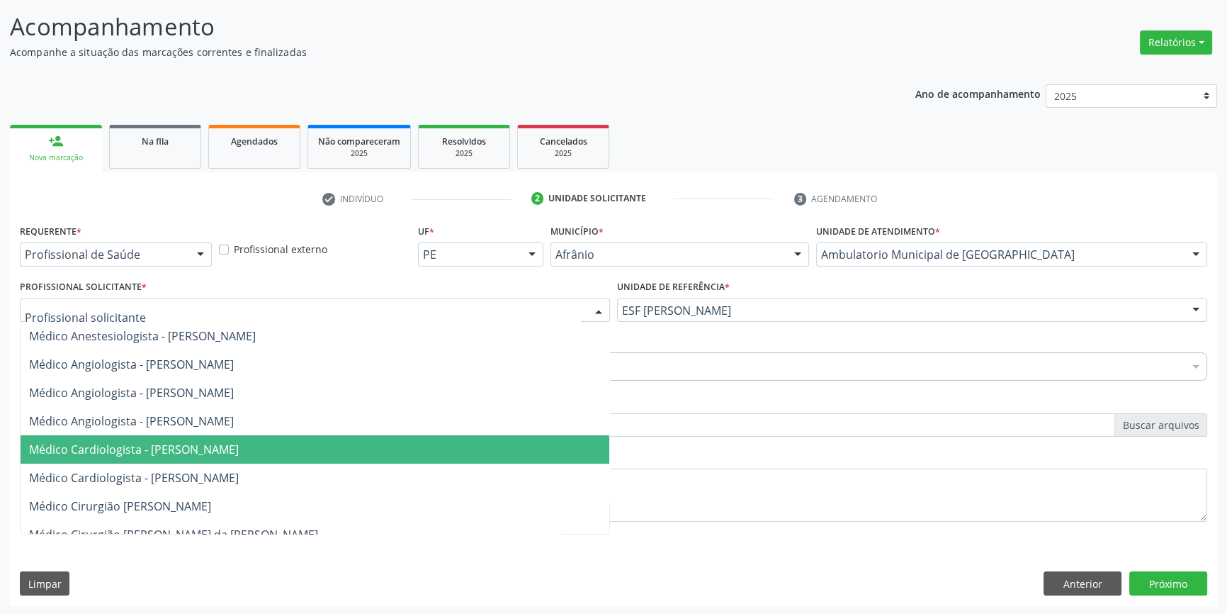
click at [239, 441] on span "Médico Cardiologista - [PERSON_NAME]" at bounding box center [134, 449] width 210 height 16
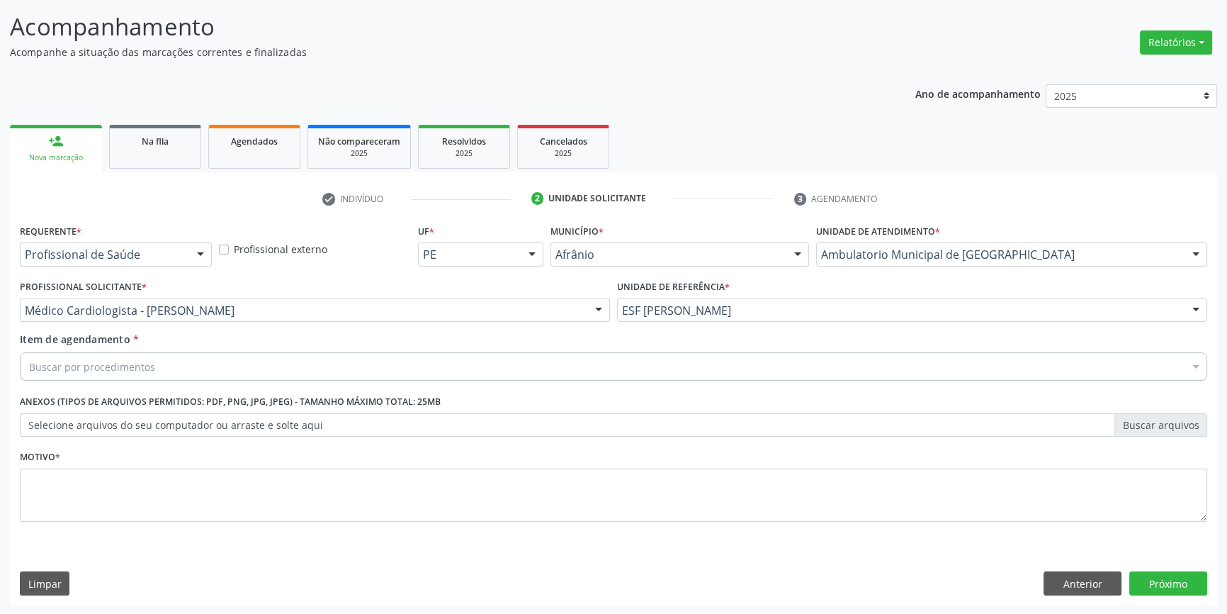
click at [191, 371] on div "Buscar por procedimentos" at bounding box center [613, 366] width 1187 height 28
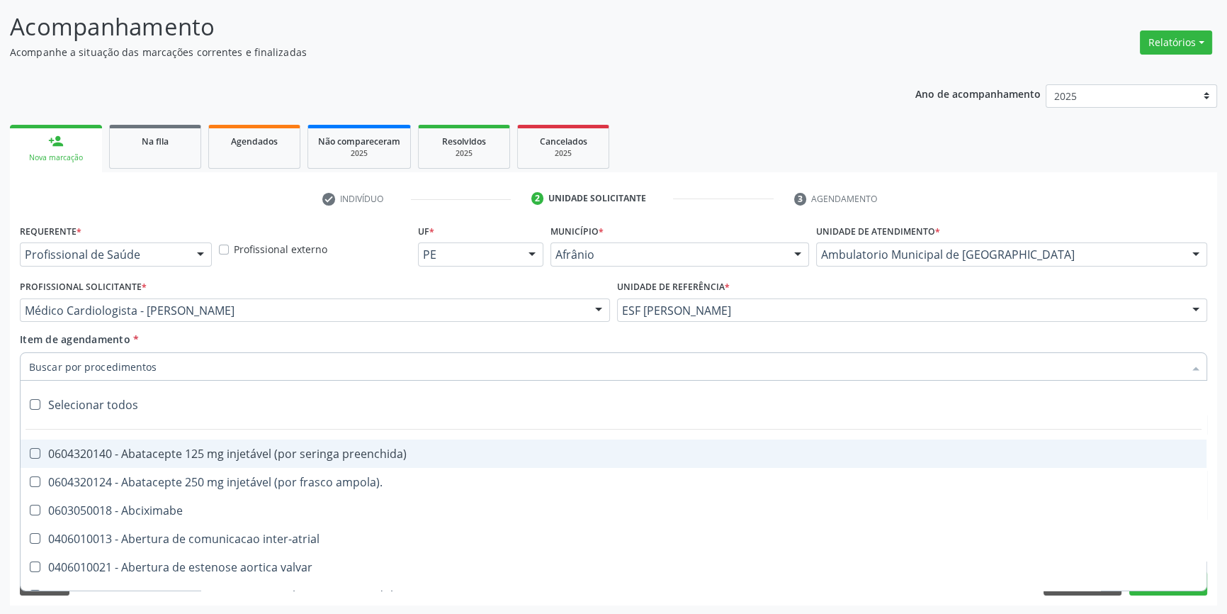
type input "r"
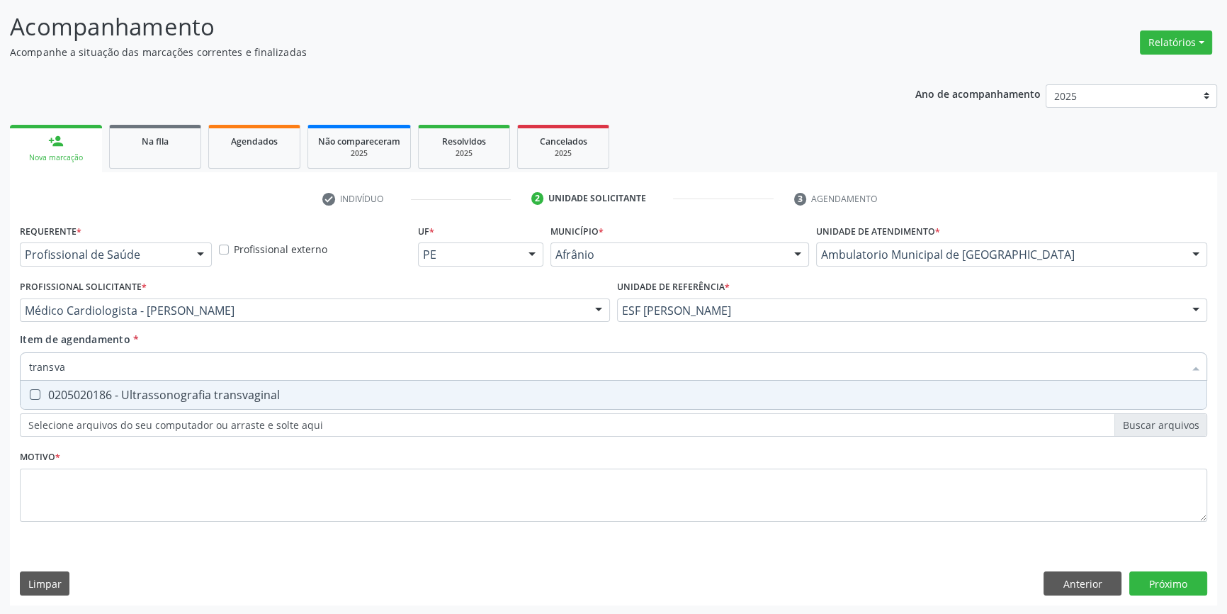
type input "transvag"
click at [191, 383] on span "0205020186 - Ultrassonografia transvaginal" at bounding box center [614, 394] width 1186 height 28
checkbox transvaginal "true"
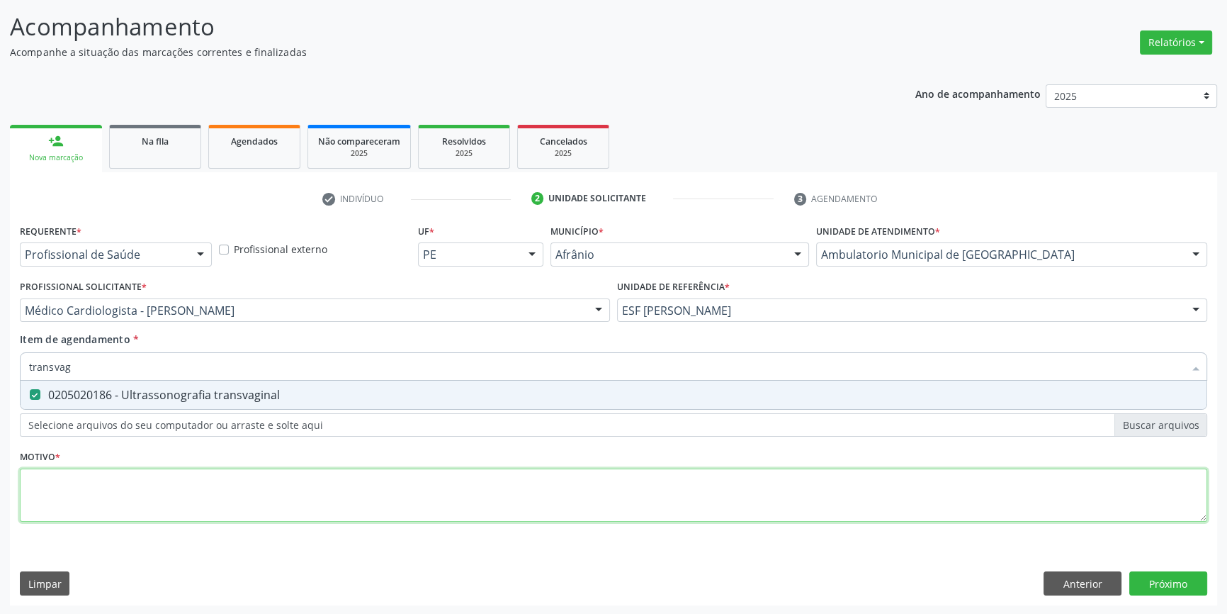
click at [155, 487] on div "Requerente * Profissional de Saúde Profissional de Saúde Paciente Nenhum result…" at bounding box center [613, 380] width 1187 height 321
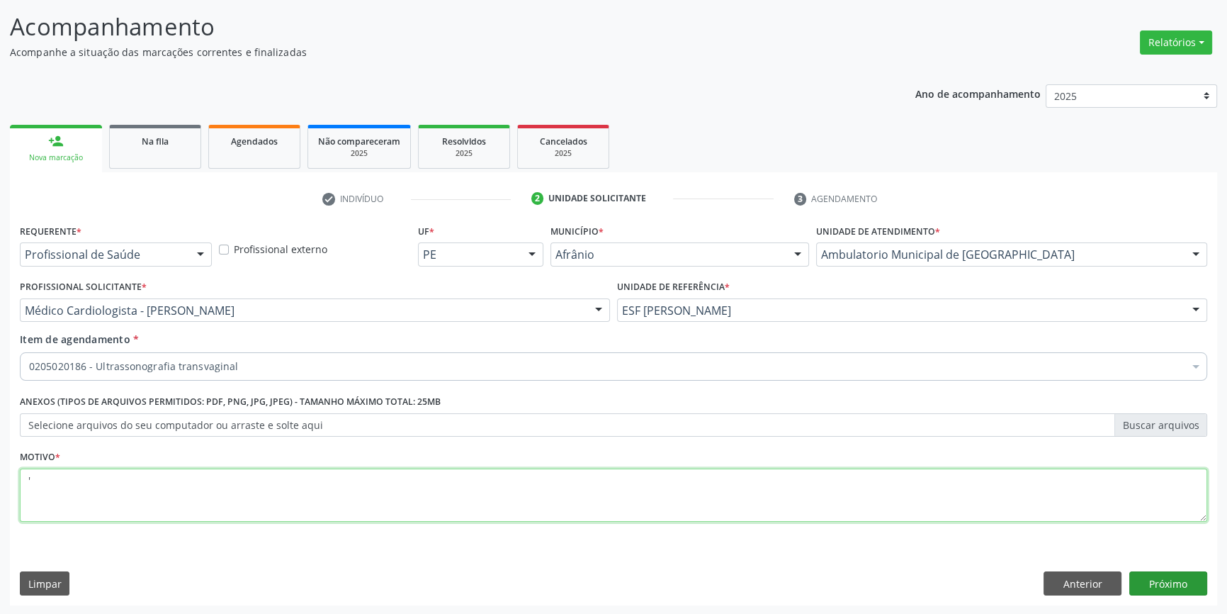
type textarea "'"
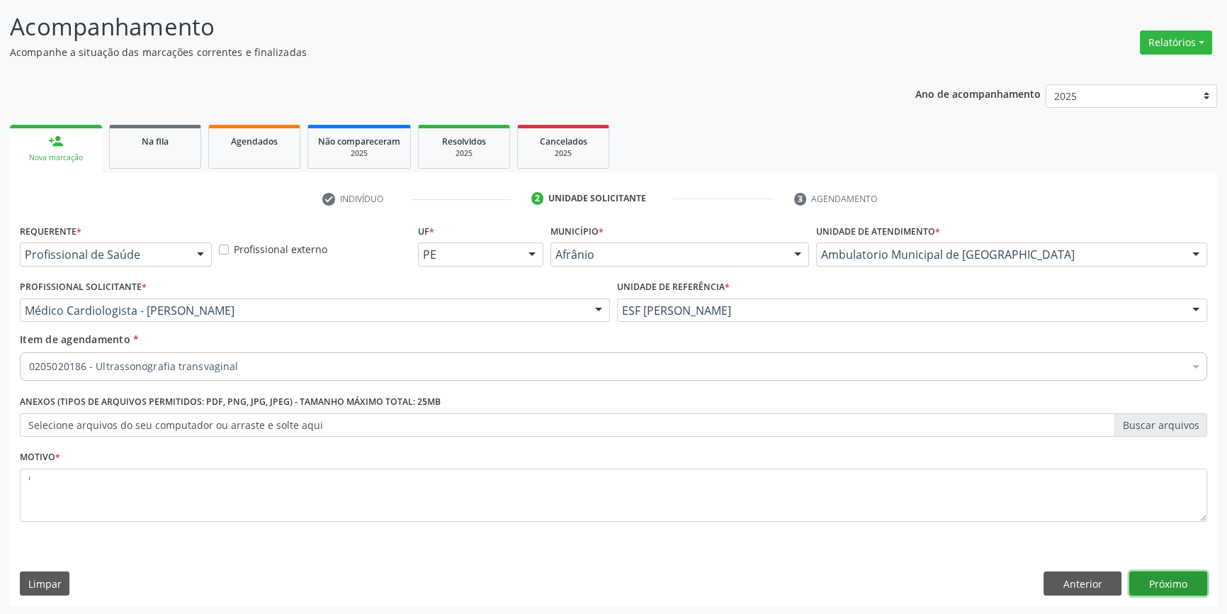
click at [1148, 582] on button "Próximo" at bounding box center [1168, 583] width 78 height 24
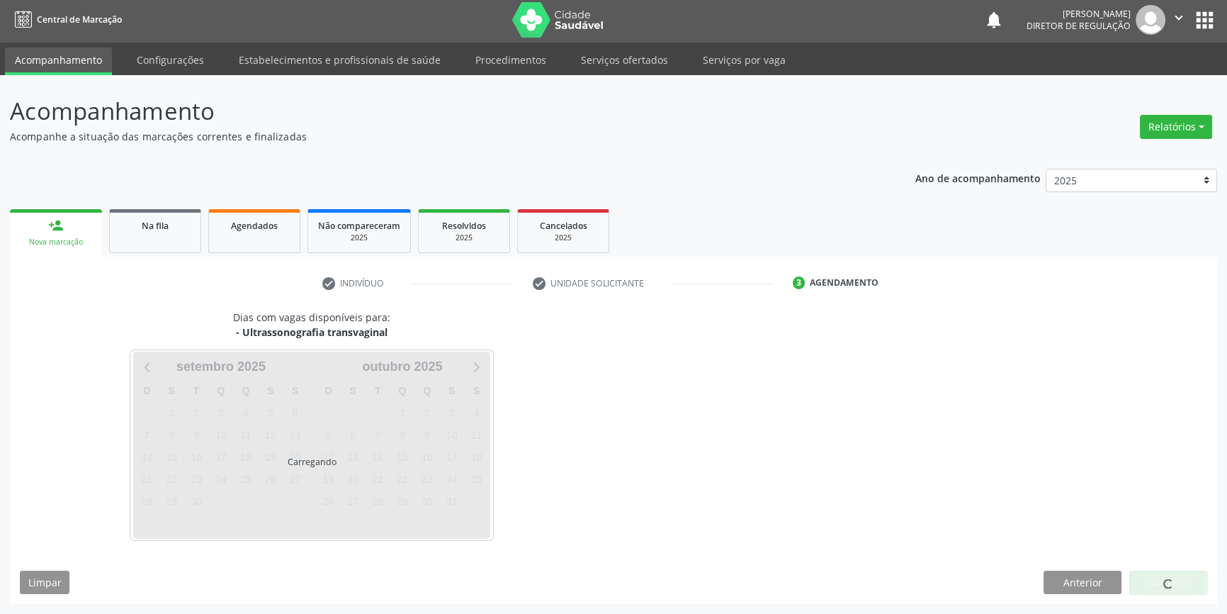
scroll to position [1, 0]
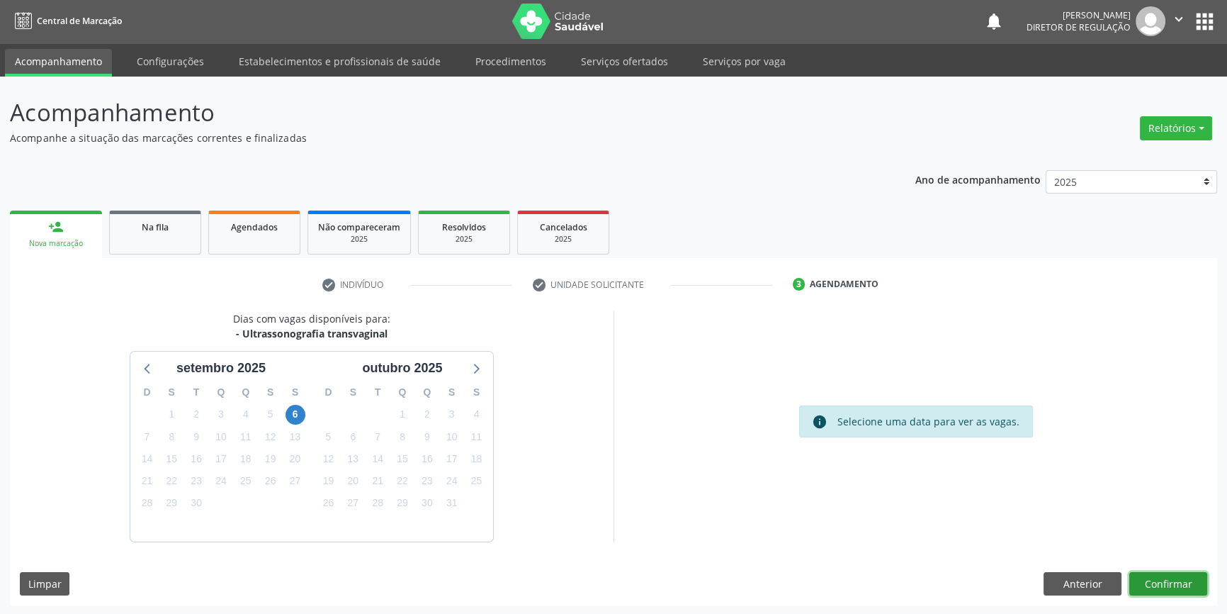
click at [1164, 582] on button "Confirmar" at bounding box center [1168, 584] width 78 height 24
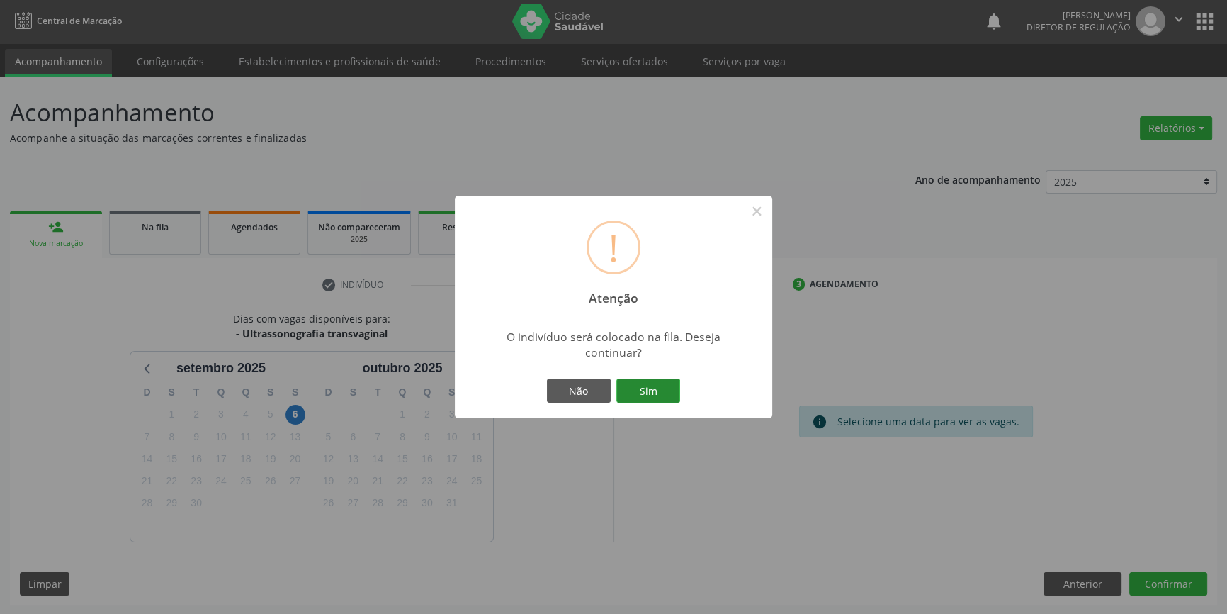
click at [648, 390] on button "Sim" at bounding box center [648, 390] width 64 height 24
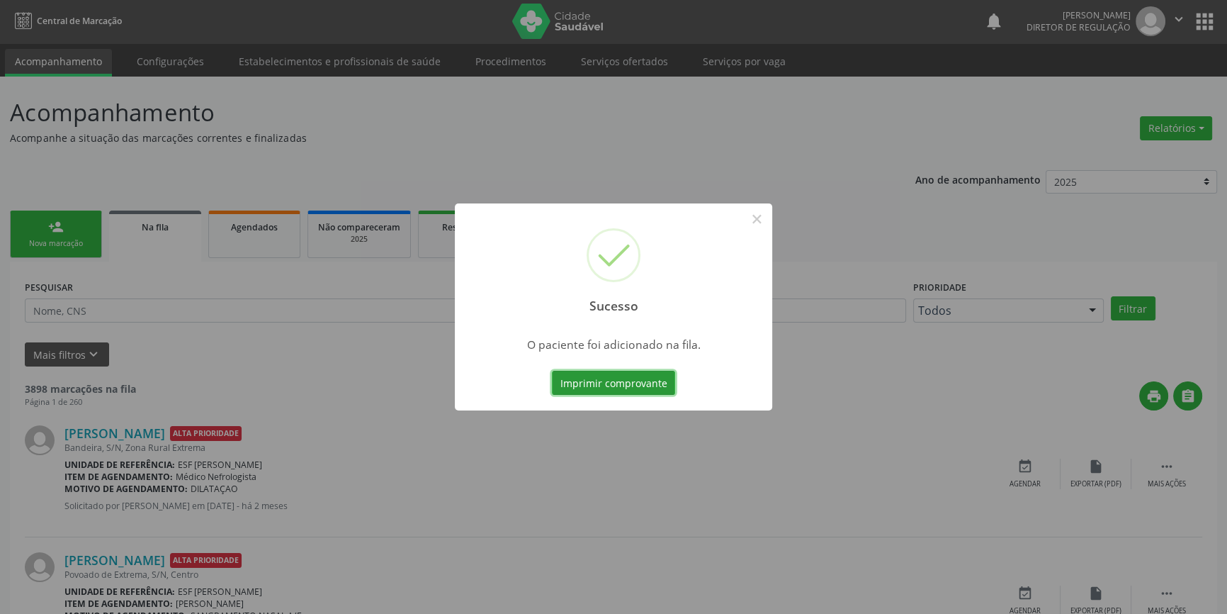
scroll to position [0, 0]
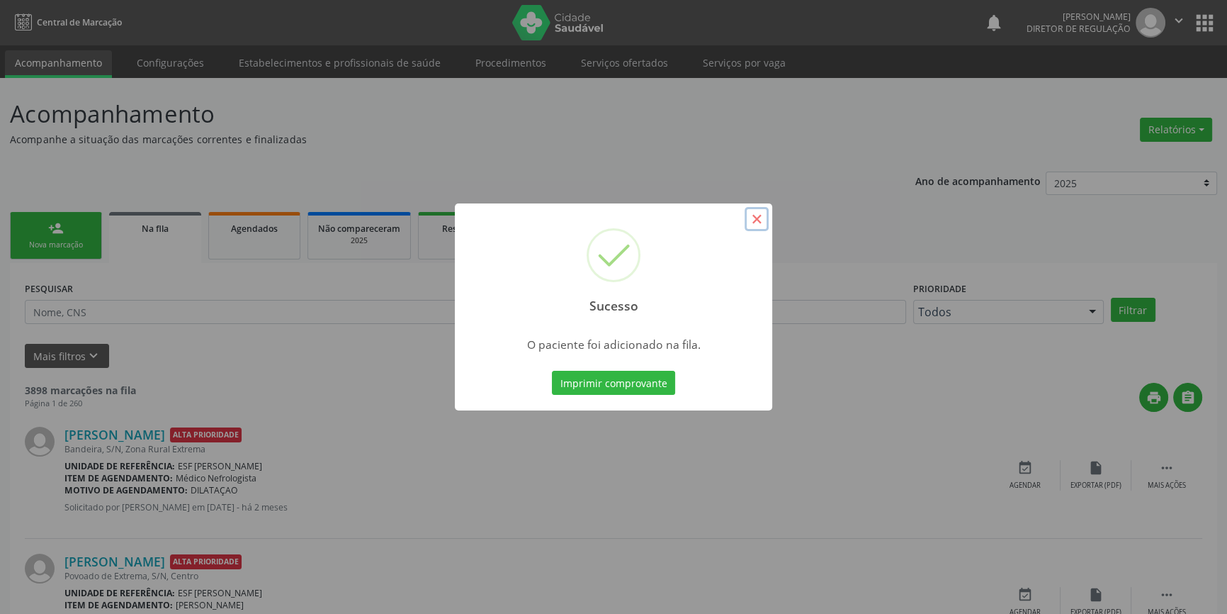
click at [755, 220] on button "×" at bounding box center [757, 219] width 24 height 24
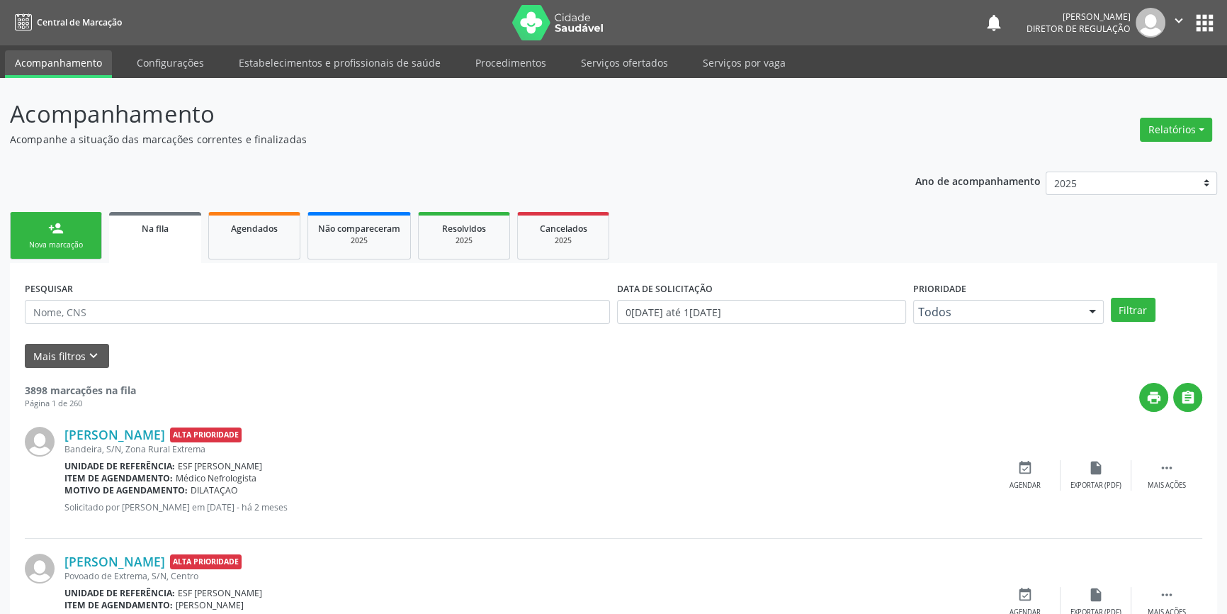
click at [55, 232] on div "person_add" at bounding box center [56, 228] width 16 height 16
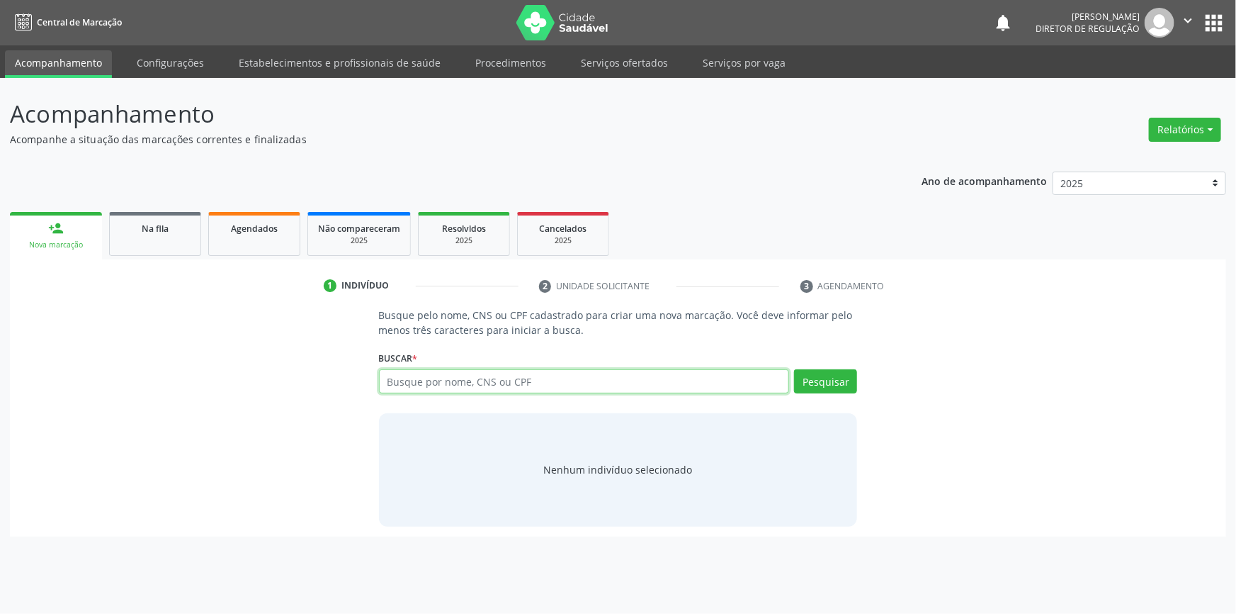
click at [556, 390] on input "text" at bounding box center [584, 381] width 411 height 24
type input "701009866239899"
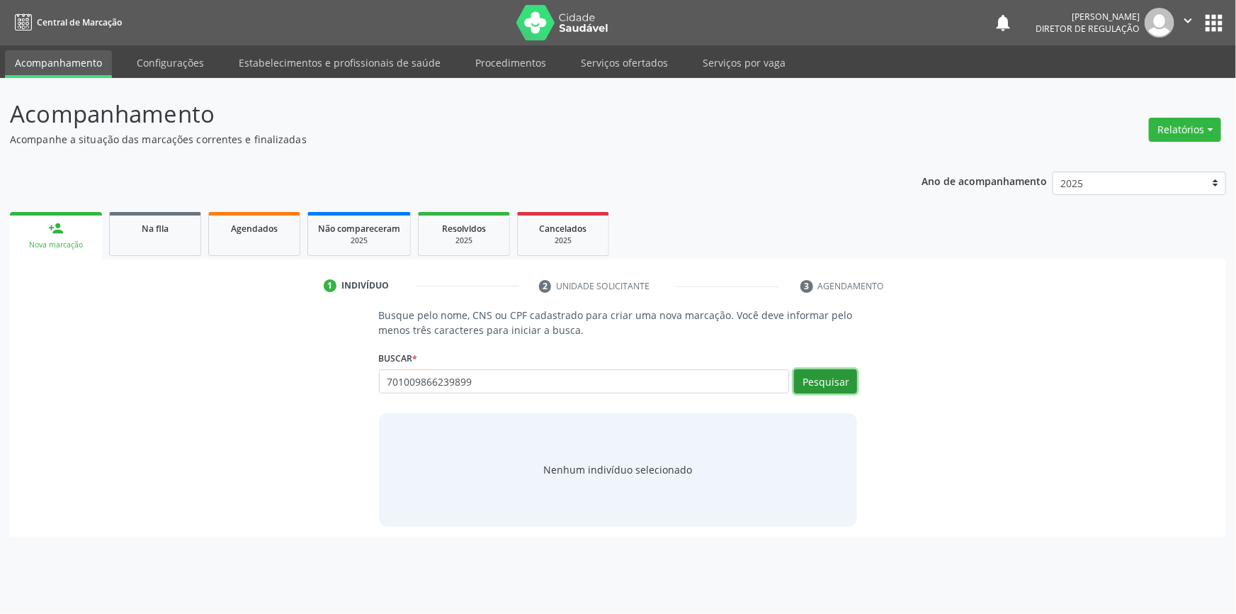
click at [807, 380] on button "Pesquisar" at bounding box center [825, 381] width 63 height 24
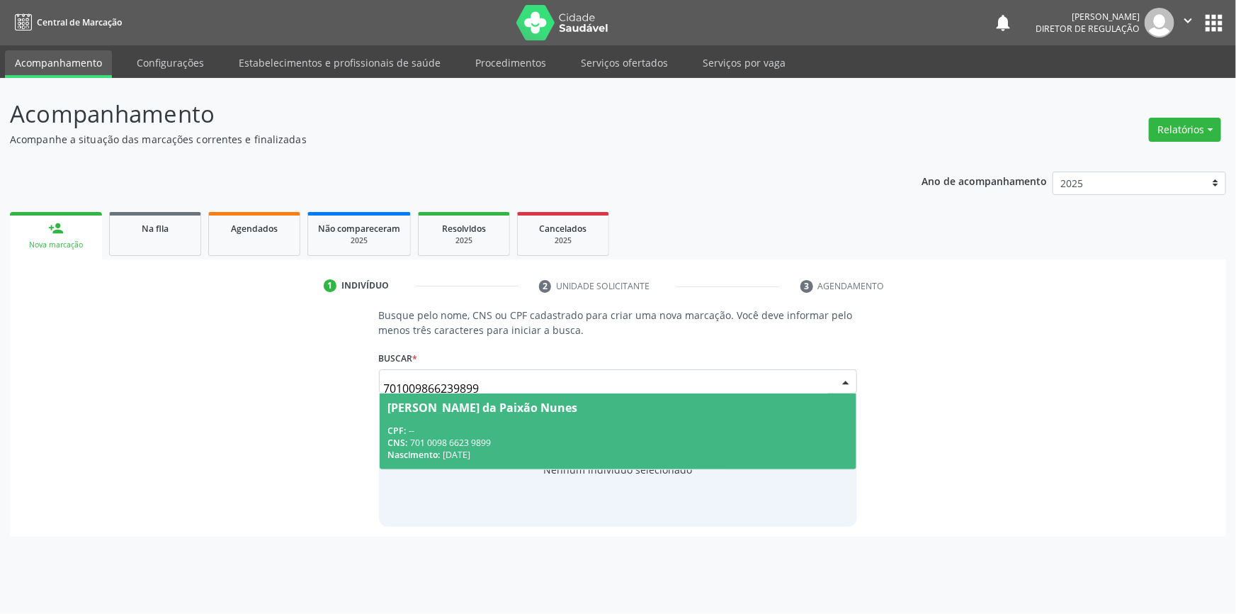
click at [510, 432] on div "CPF: --" at bounding box center [618, 430] width 460 height 12
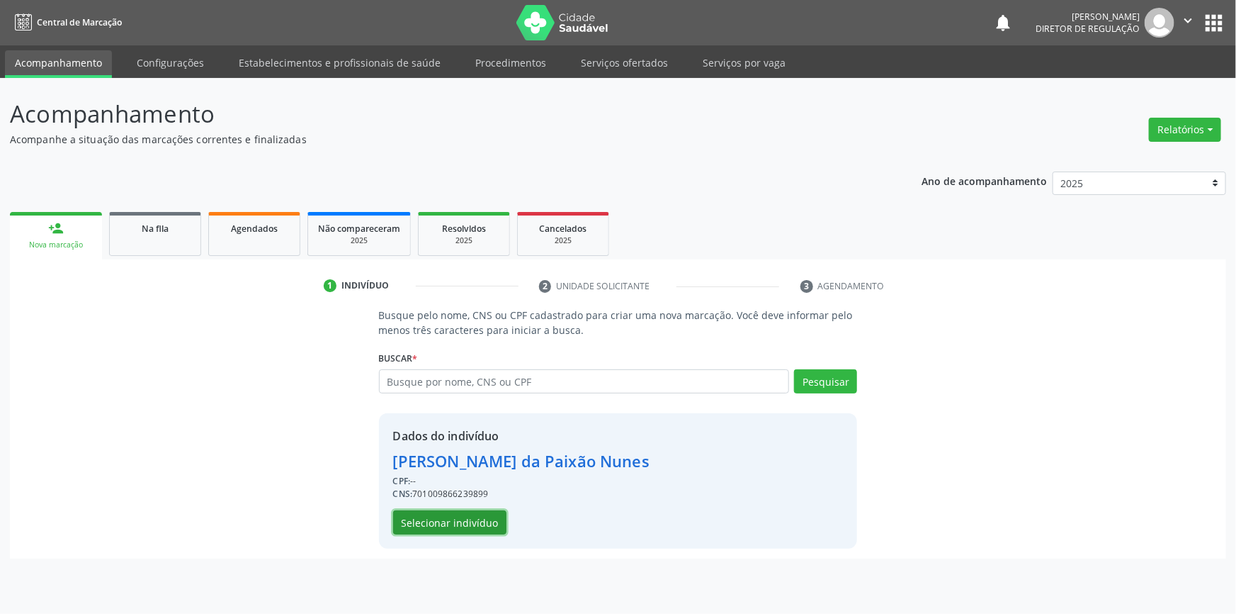
click at [470, 529] on button "Selecionar indivíduo" at bounding box center [449, 522] width 113 height 24
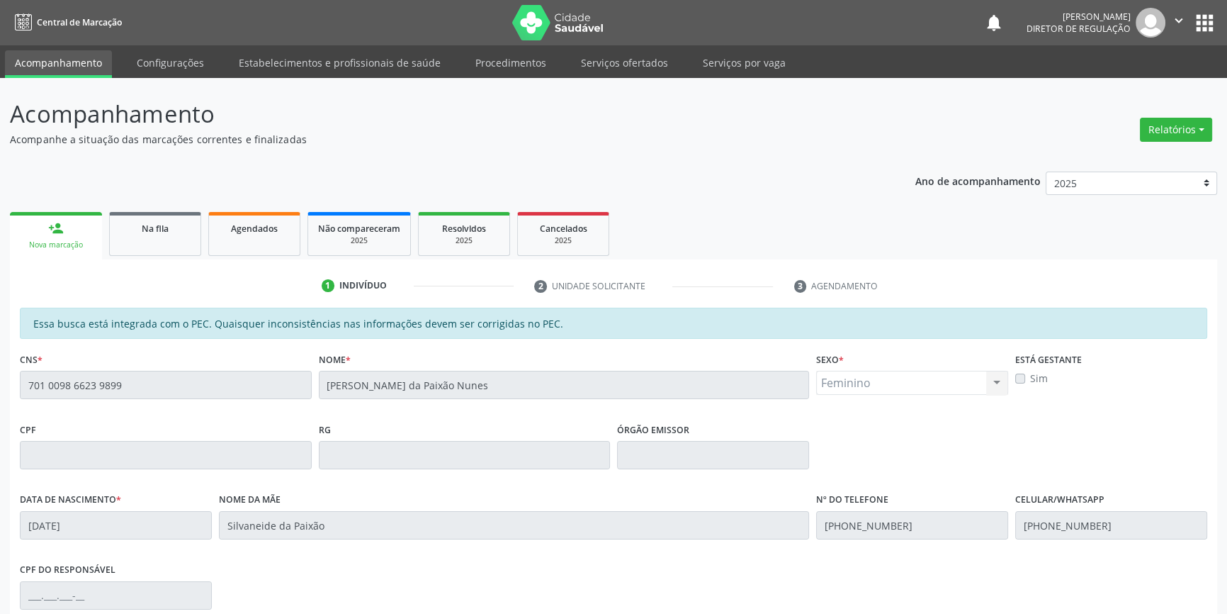
scroll to position [194, 0]
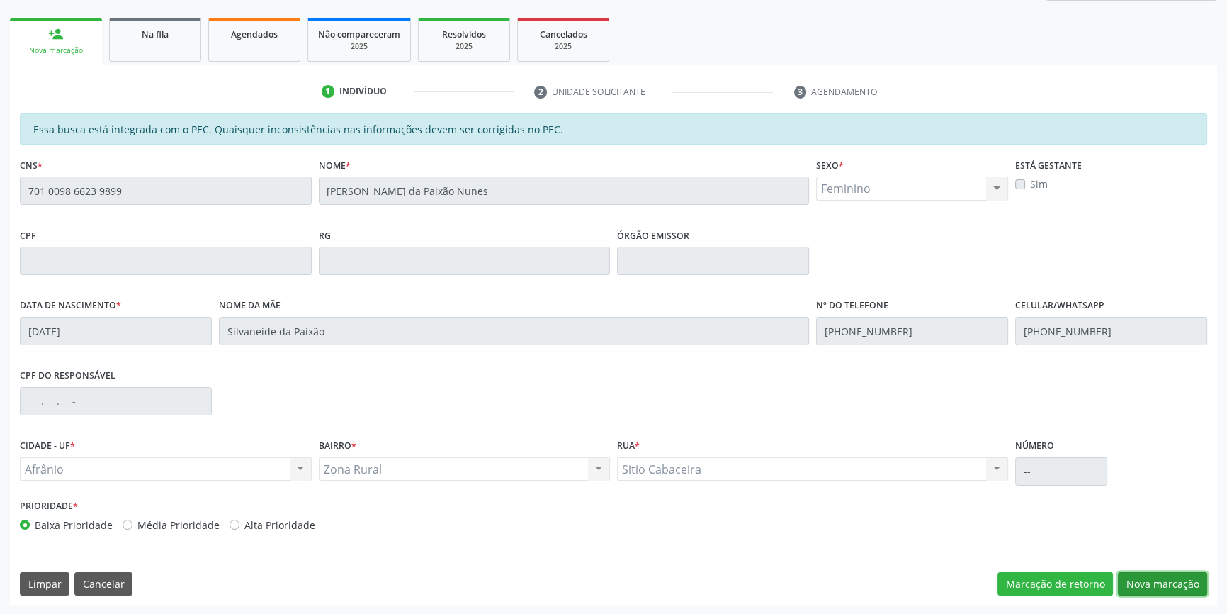
click at [1141, 575] on button "Nova marcação" at bounding box center [1162, 584] width 89 height 24
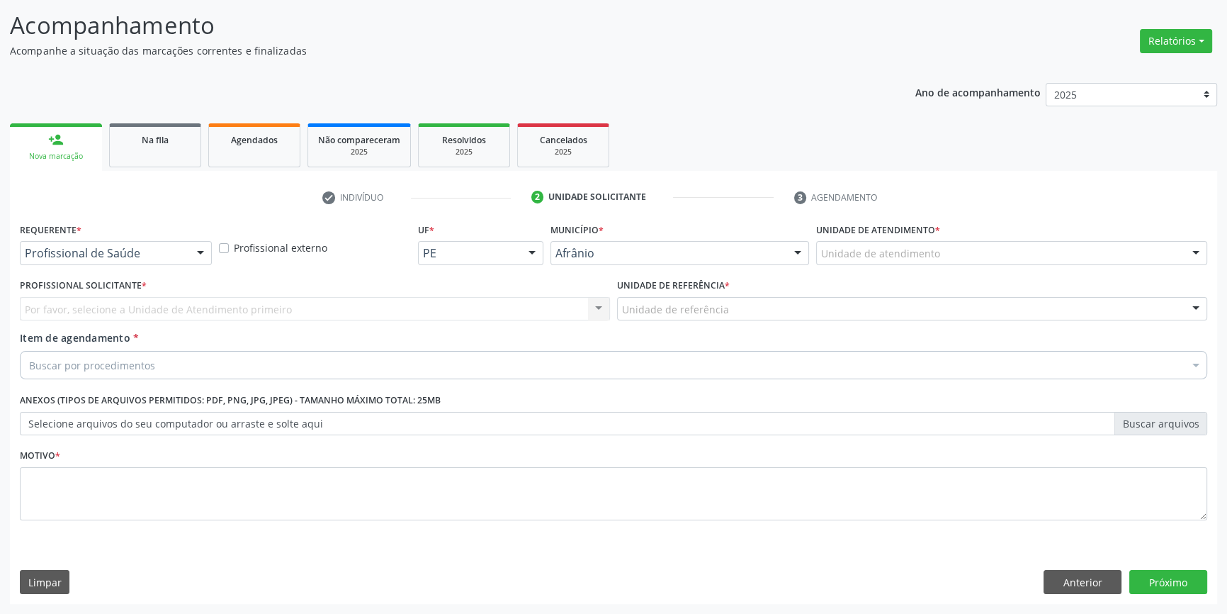
scroll to position [87, 0]
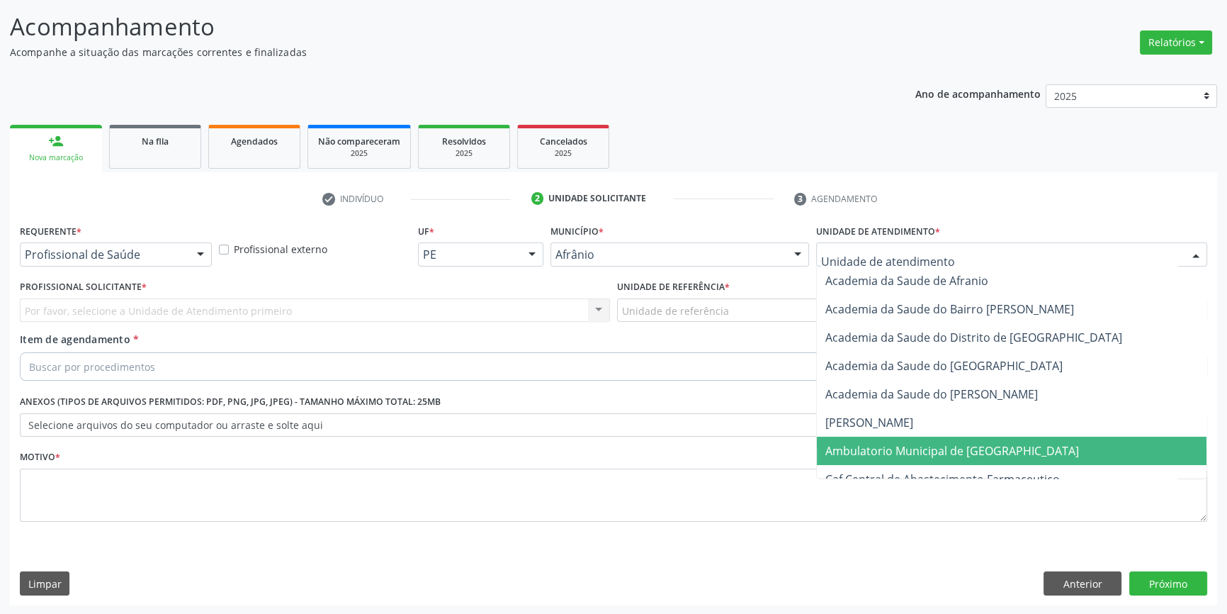
click at [869, 447] on span "Ambulatorio Municipal de [GEOGRAPHIC_DATA]" at bounding box center [952, 451] width 254 height 16
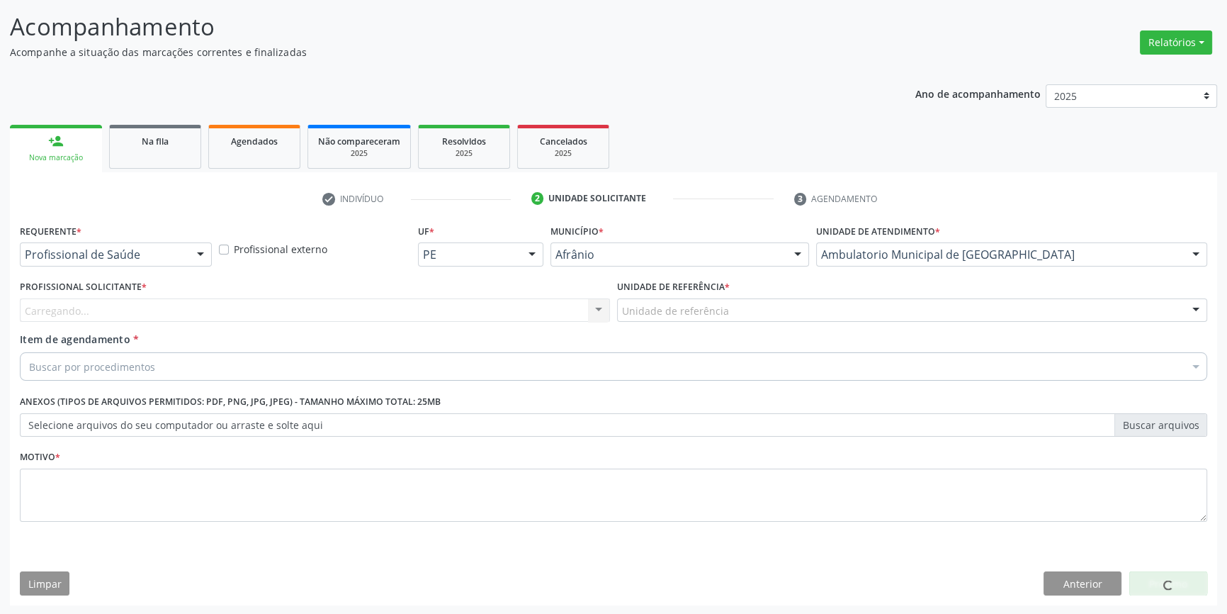
click at [735, 305] on div "Unidade de referência" at bounding box center [912, 310] width 590 height 24
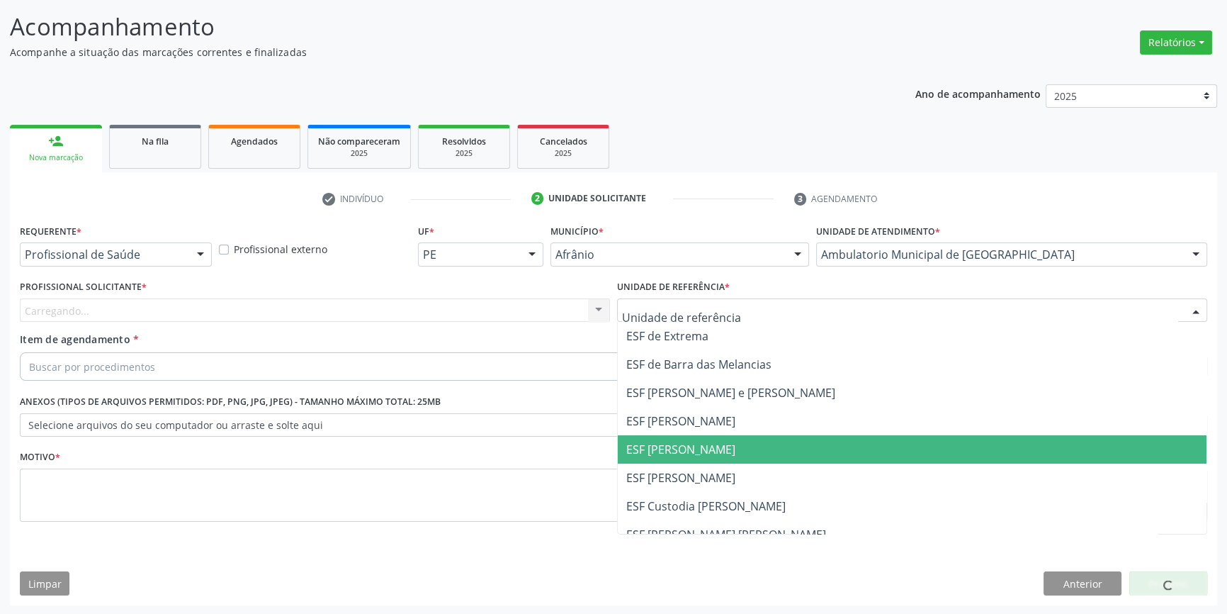
click at [711, 438] on span "ESF [PERSON_NAME]" at bounding box center [912, 449] width 589 height 28
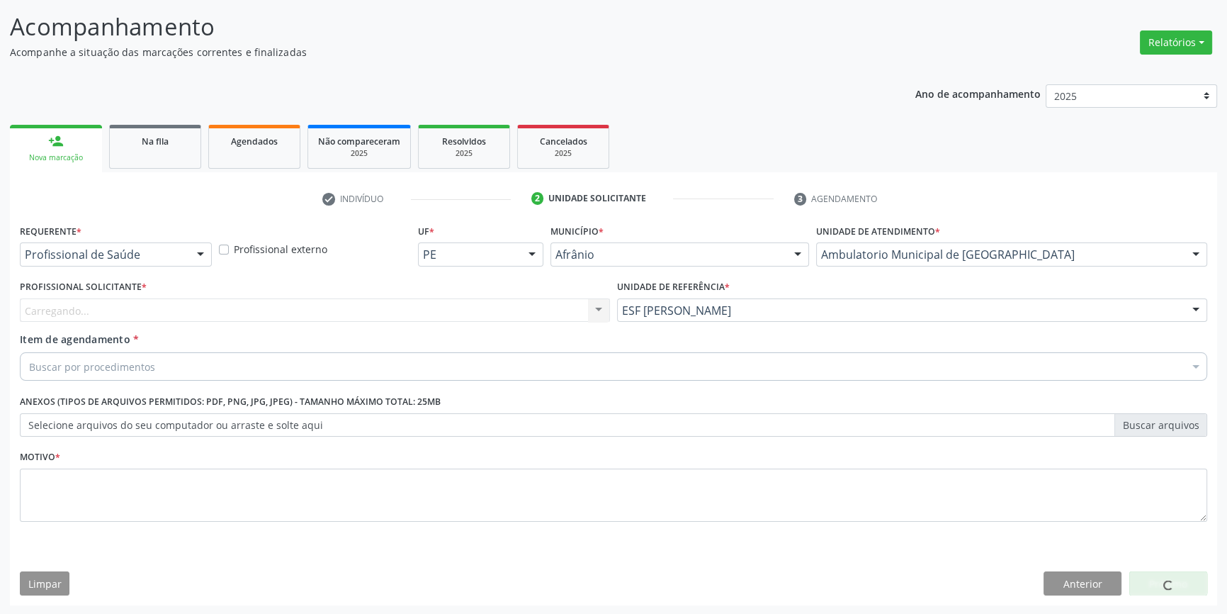
click at [519, 309] on div "Carregando..." at bounding box center [315, 310] width 590 height 24
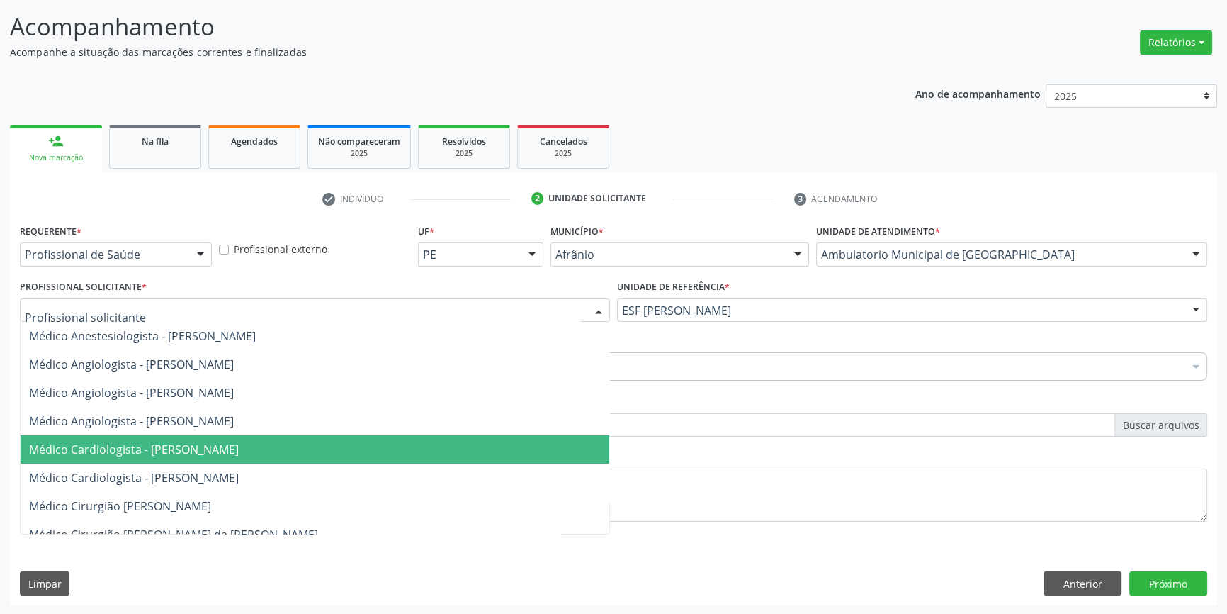
click at [224, 441] on span "Médico Cardiologista - [PERSON_NAME]" at bounding box center [134, 449] width 210 height 16
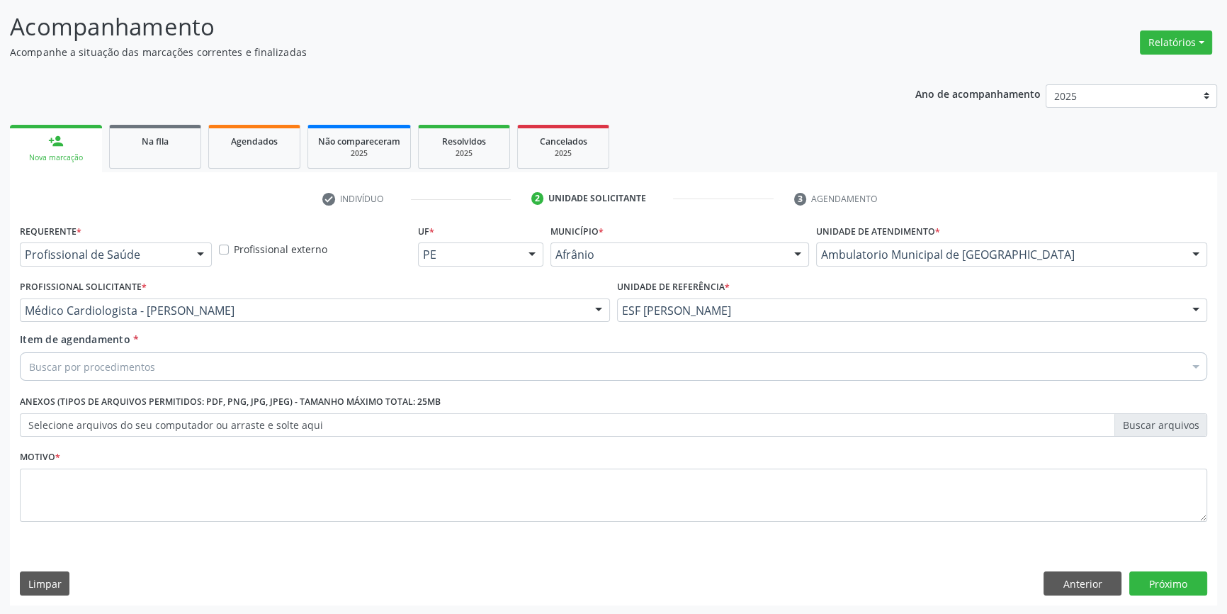
click at [200, 361] on div "Buscar por procedimentos" at bounding box center [613, 366] width 1187 height 28
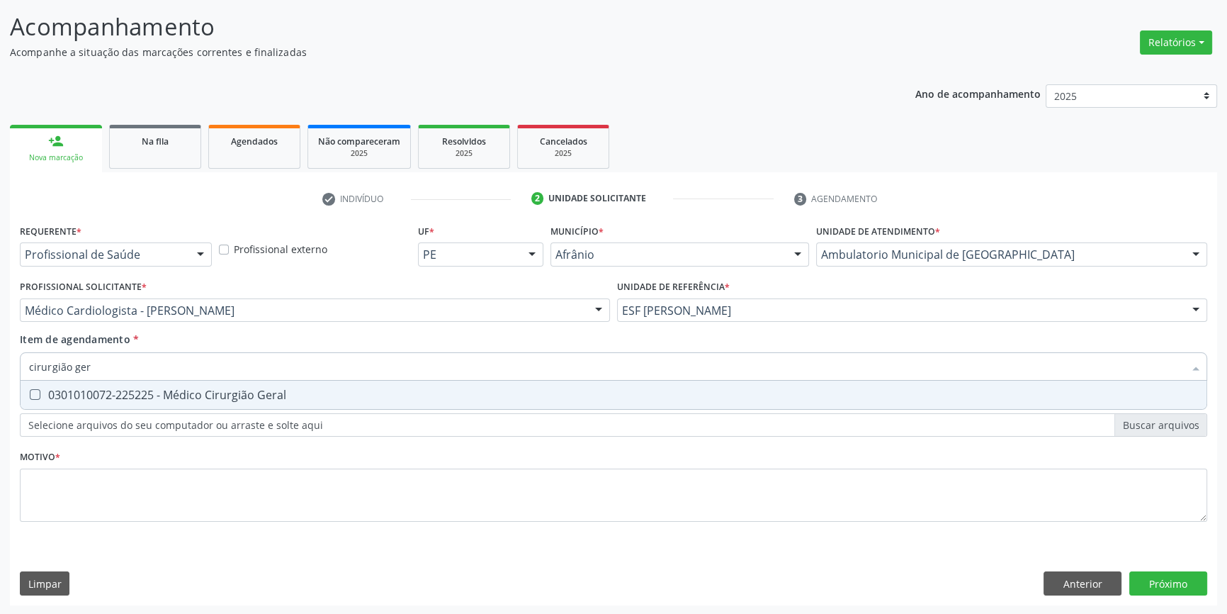
type input "cirurgião gera"
click at [234, 398] on div "0301010072-225225 - Médico Cirurgião Geral" at bounding box center [613, 394] width 1169 height 11
checkbox Geral "true"
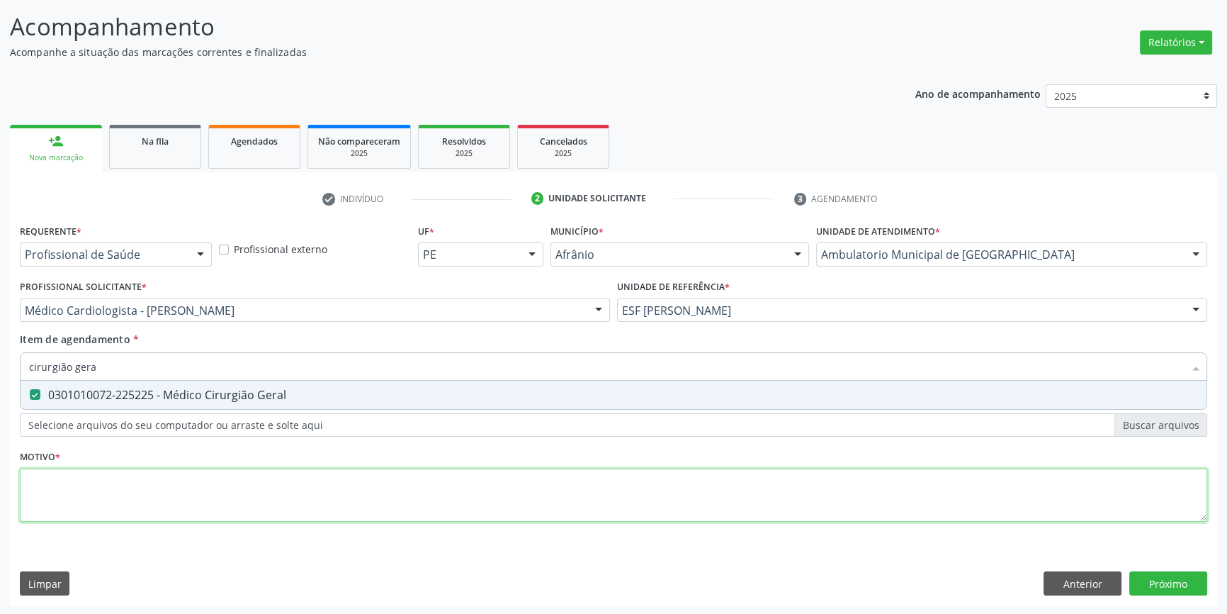
click at [183, 480] on div "Requerente * Profissional de Saúde Profissional de Saúde Paciente Nenhum result…" at bounding box center [613, 380] width 1187 height 321
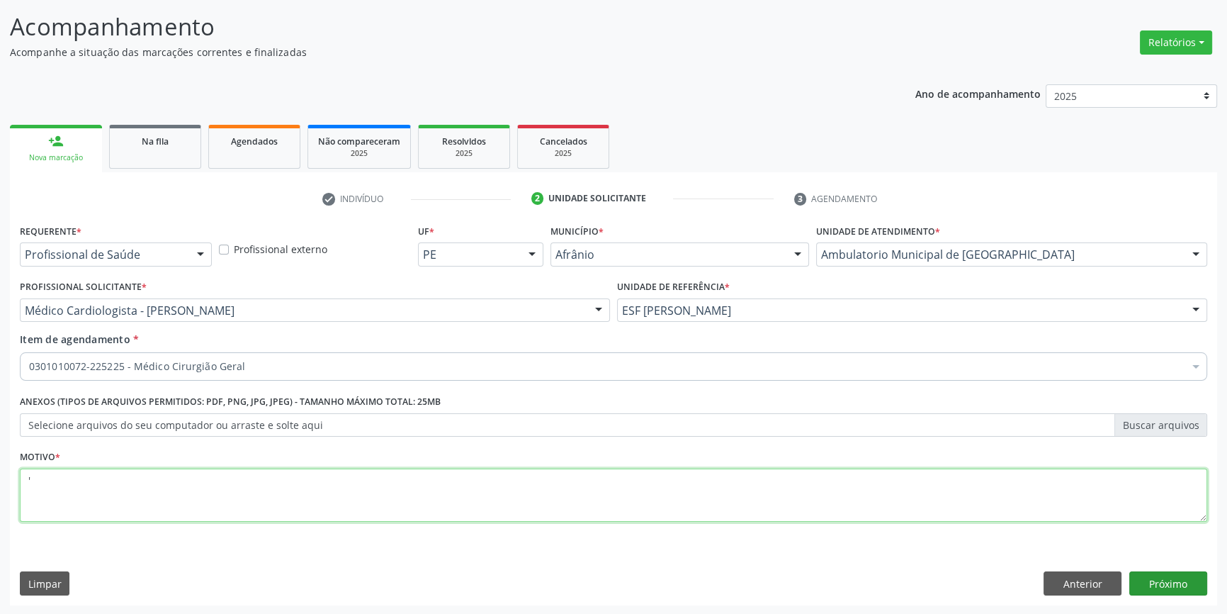
type textarea "'"
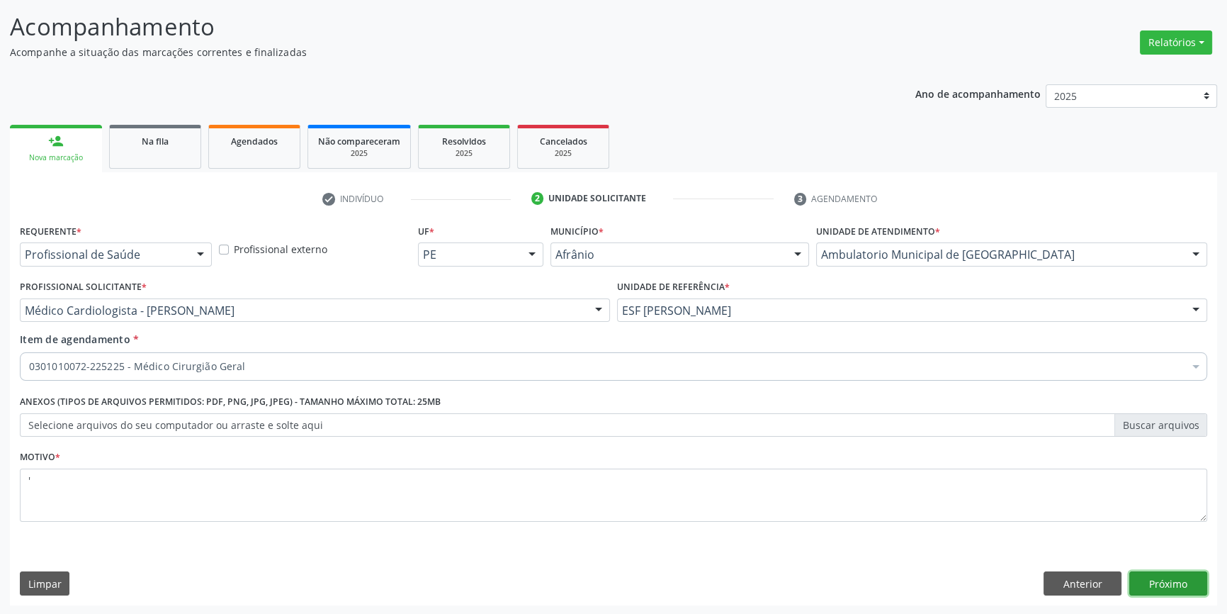
click at [1194, 578] on button "Próximo" at bounding box center [1168, 583] width 78 height 24
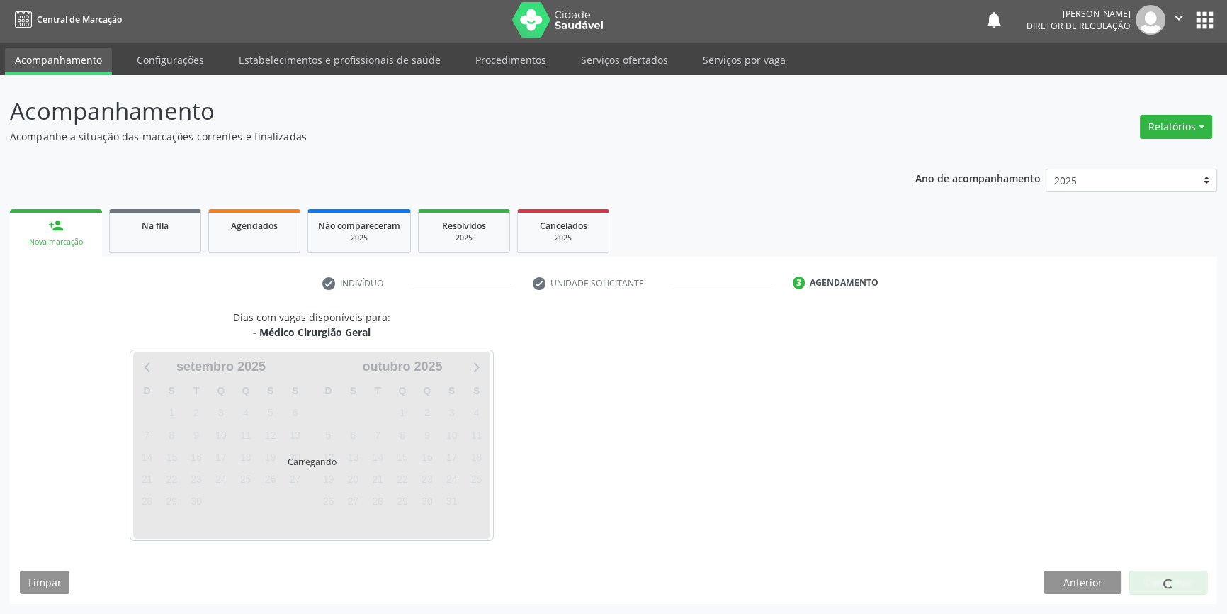
scroll to position [1, 0]
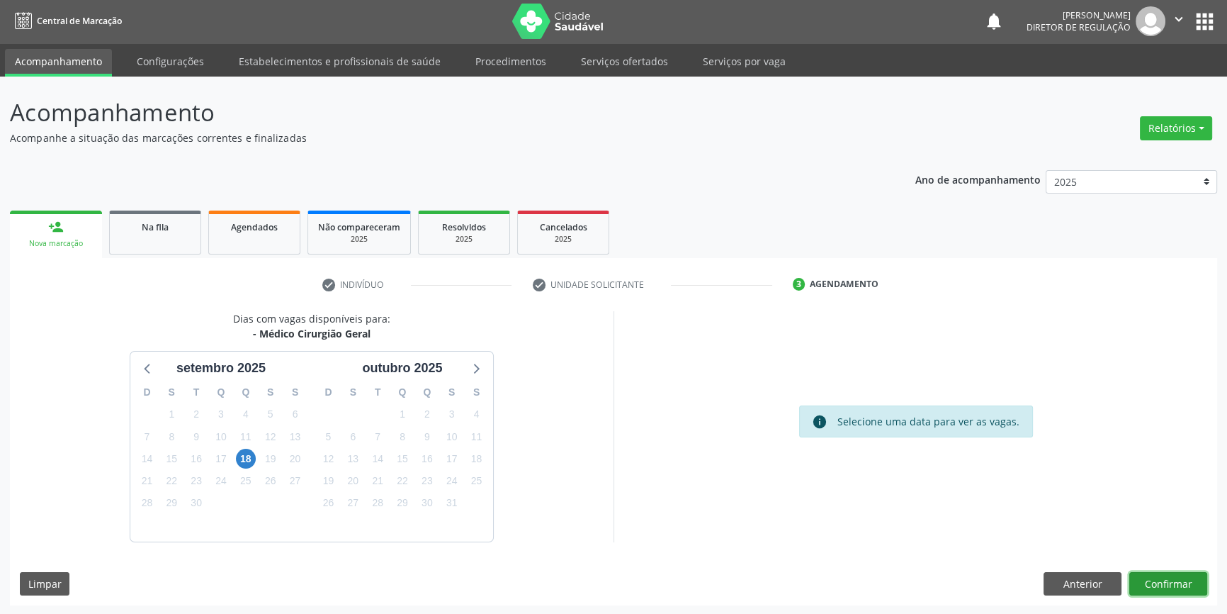
click at [1168, 574] on button "Confirmar" at bounding box center [1168, 584] width 78 height 24
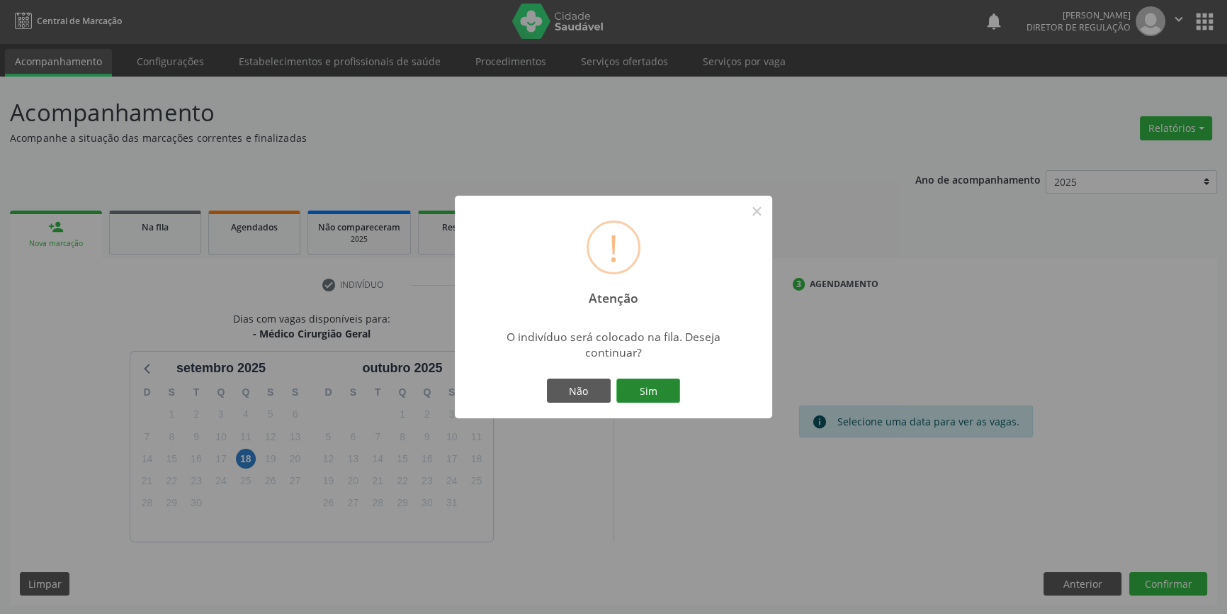
click at [644, 396] on button "Sim" at bounding box center [648, 390] width 64 height 24
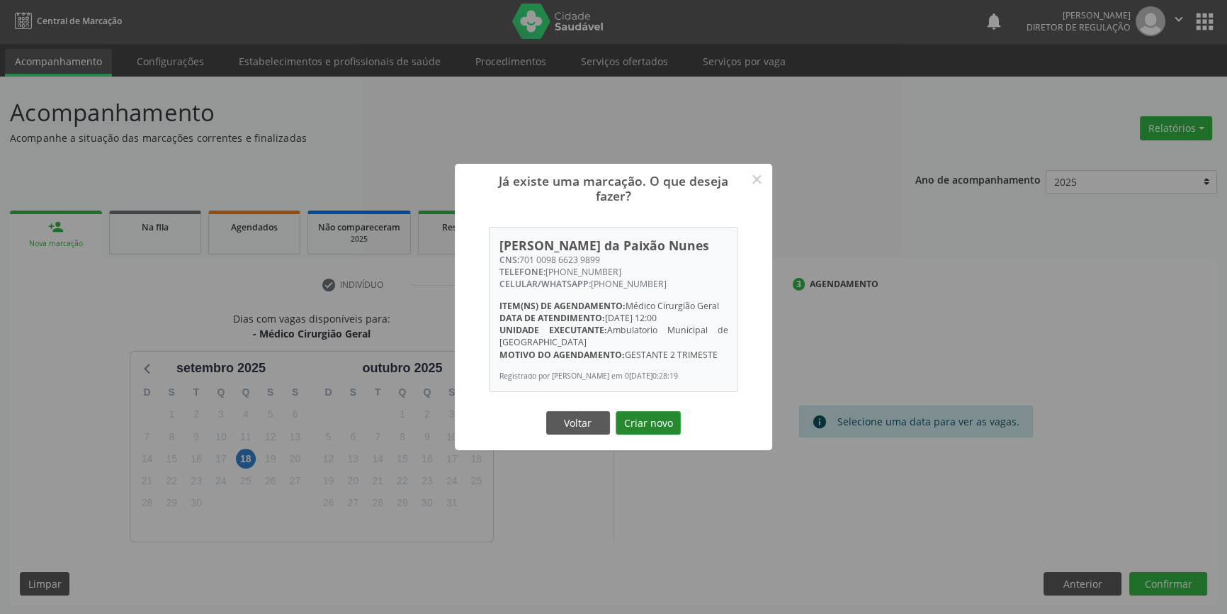
click at [645, 422] on button "Criar novo" at bounding box center [648, 423] width 65 height 24
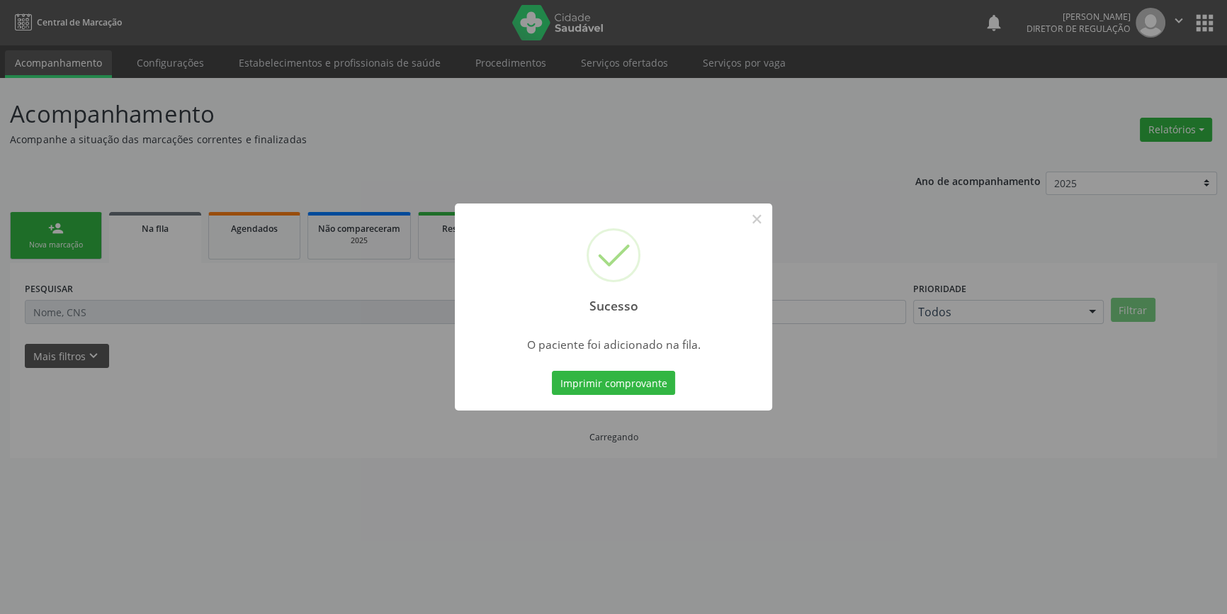
scroll to position [0, 0]
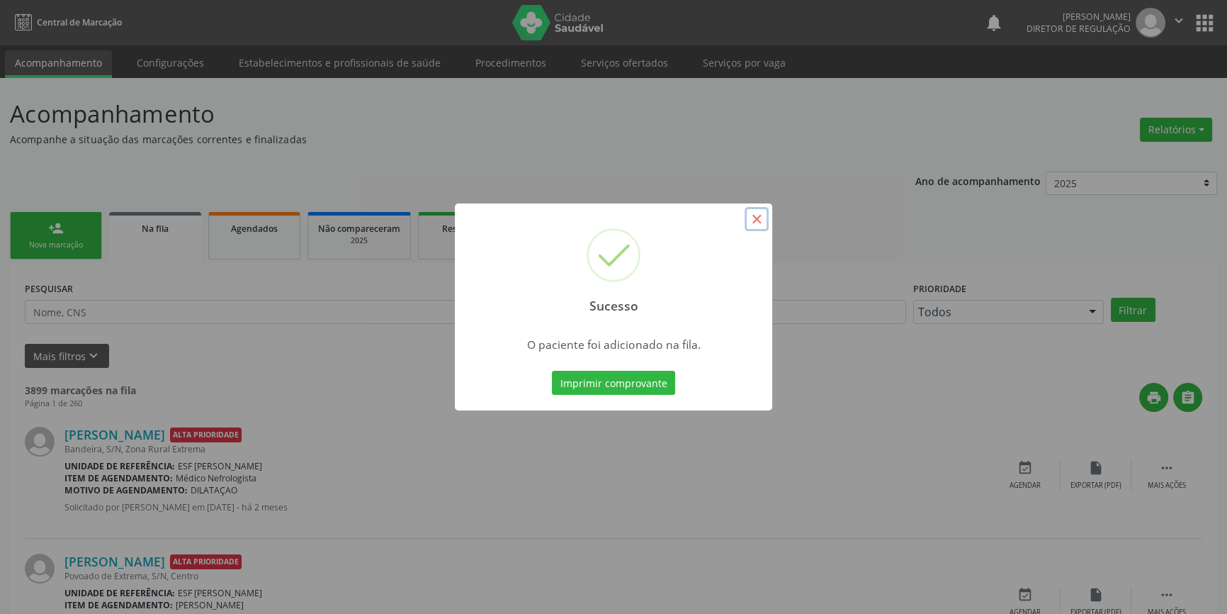
click at [758, 220] on button "×" at bounding box center [757, 219] width 24 height 24
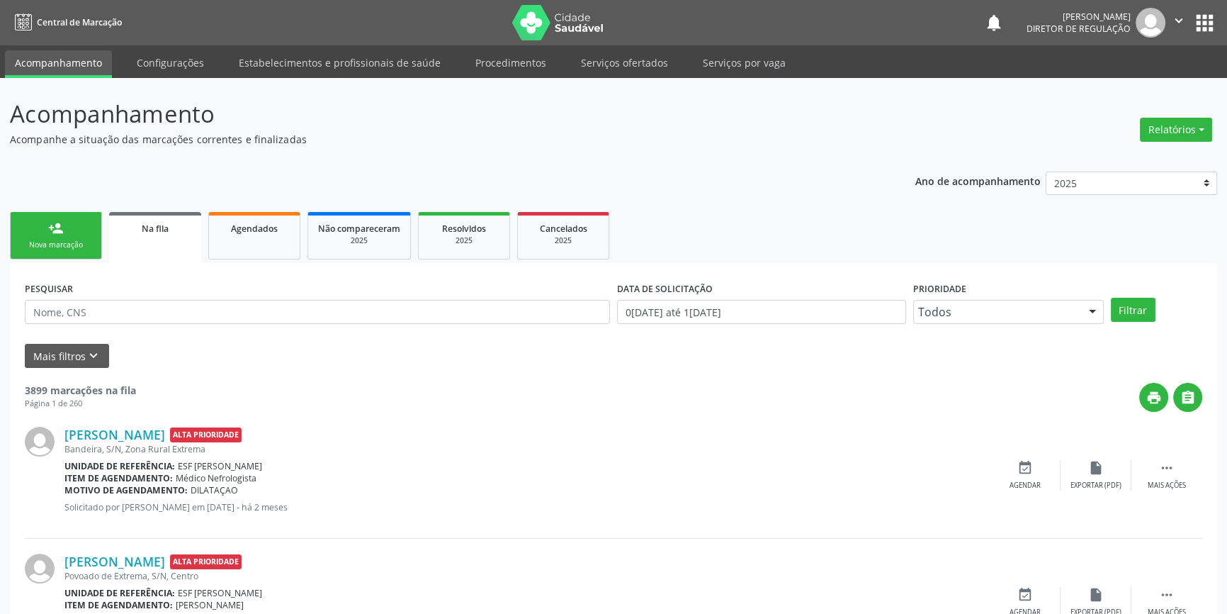
click at [60, 244] on div "Nova marcação" at bounding box center [56, 244] width 71 height 11
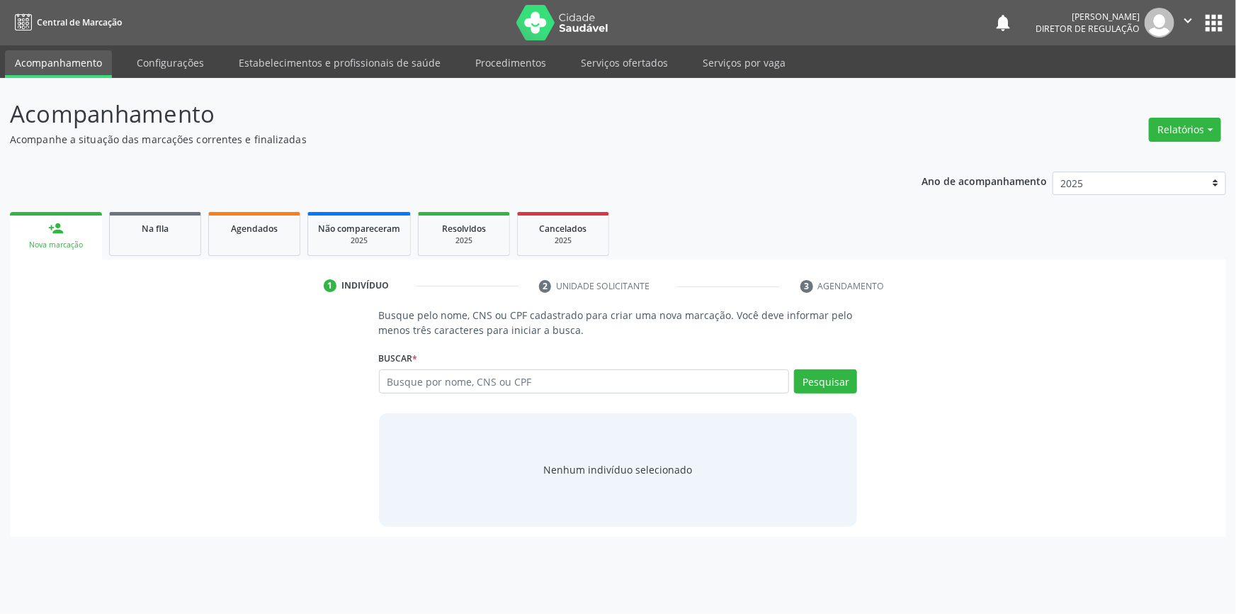
click at [436, 395] on div "Busque por nome, CNS ou CPF Nenhum resultado encontrado para: " " Digite nome, …" at bounding box center [618, 386] width 479 height 34
click at [443, 388] on input "text" at bounding box center [584, 381] width 411 height 24
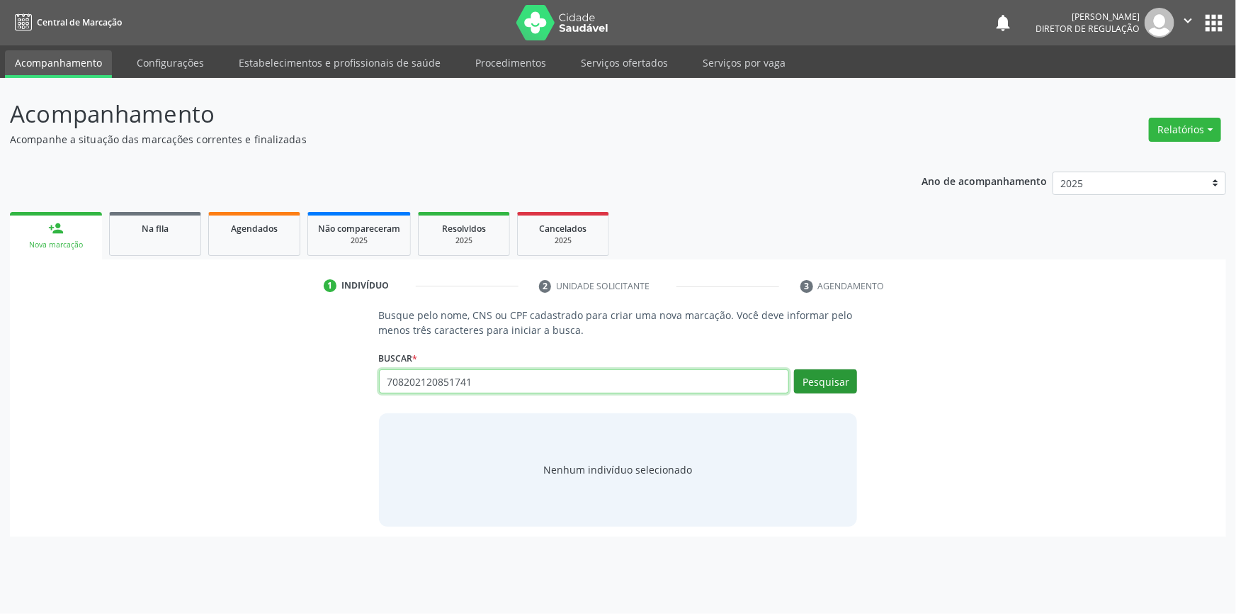
type input "708202120851741"
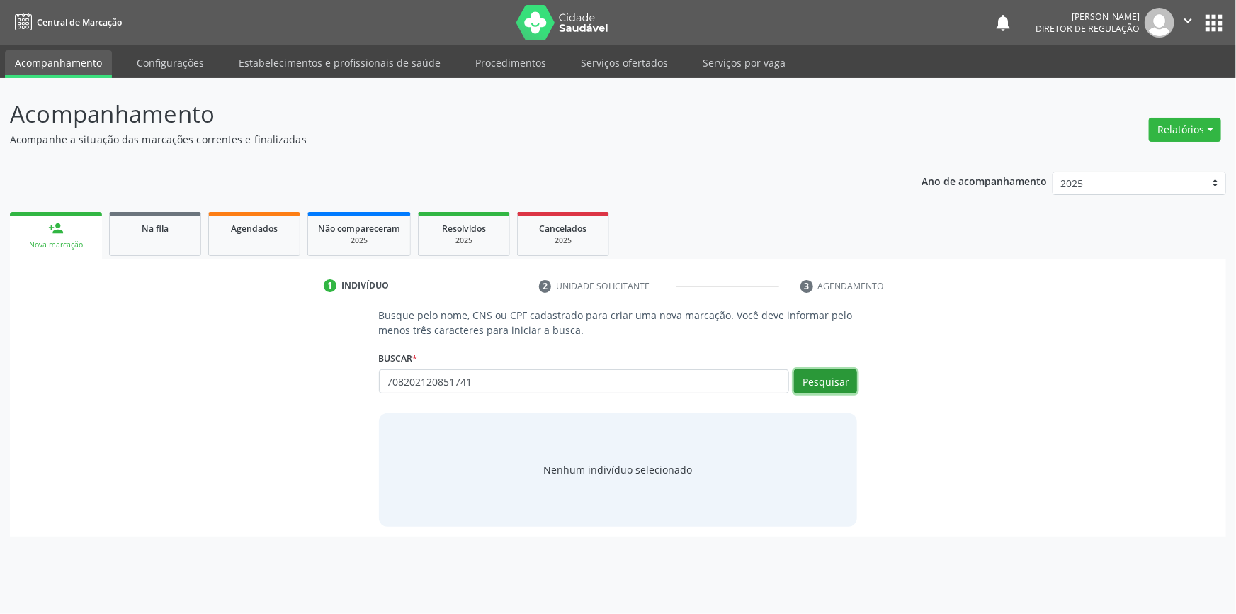
click at [823, 380] on button "Pesquisar" at bounding box center [825, 381] width 63 height 24
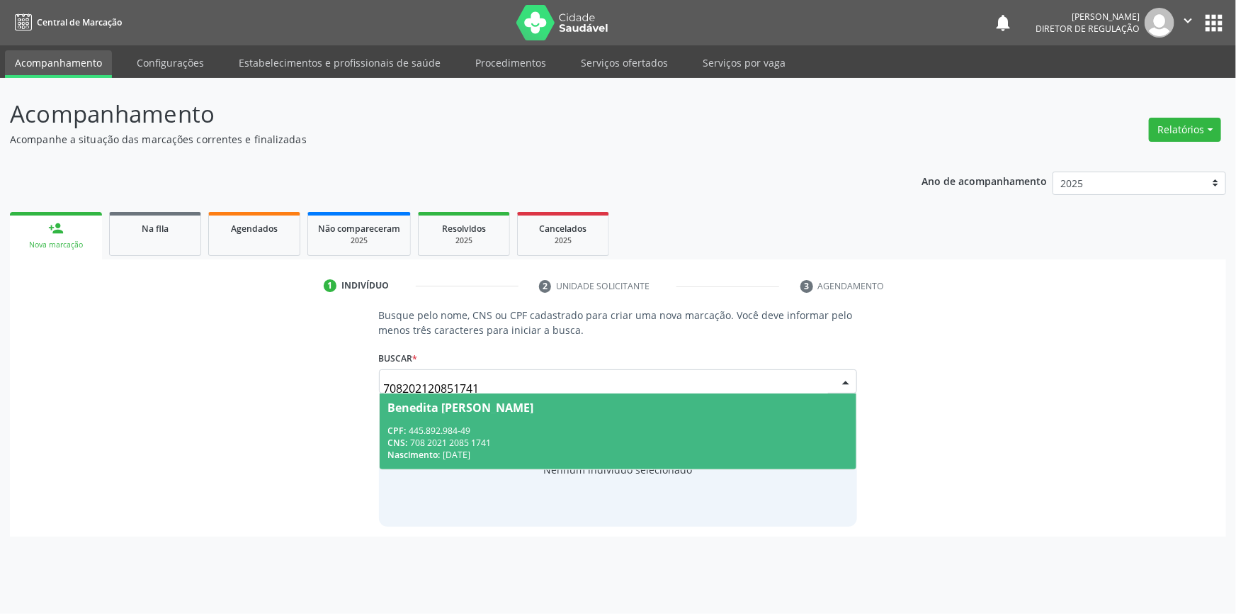
click at [665, 408] on div "Benedita Francisca Pereira" at bounding box center [618, 407] width 460 height 11
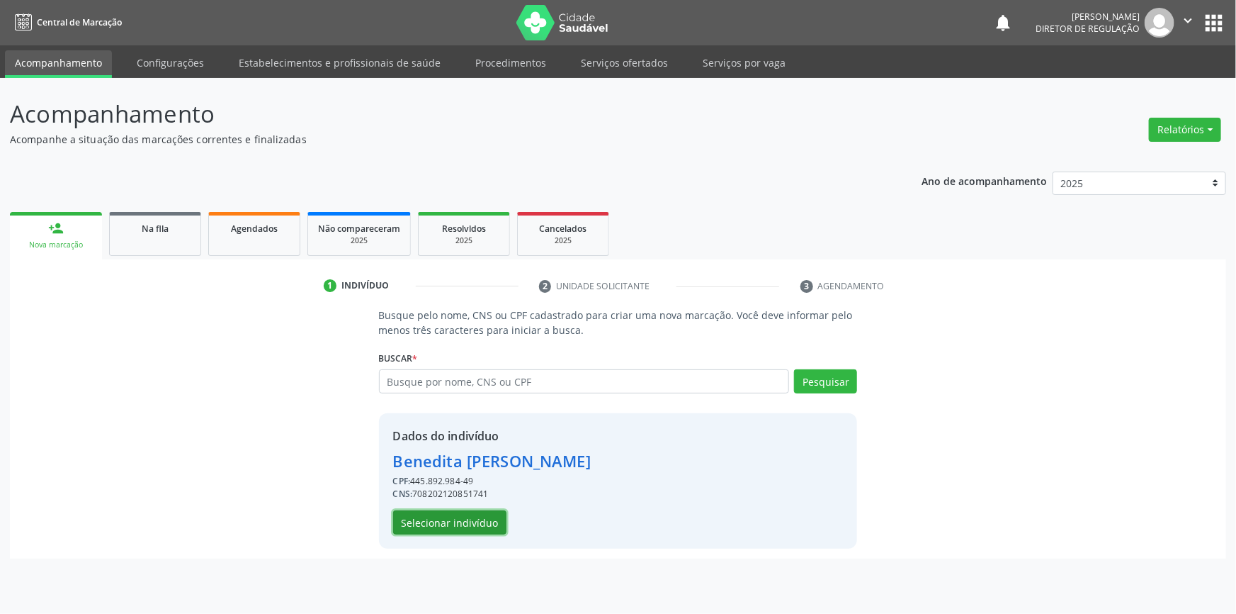
click at [456, 526] on button "Selecionar indivíduo" at bounding box center [449, 522] width 113 height 24
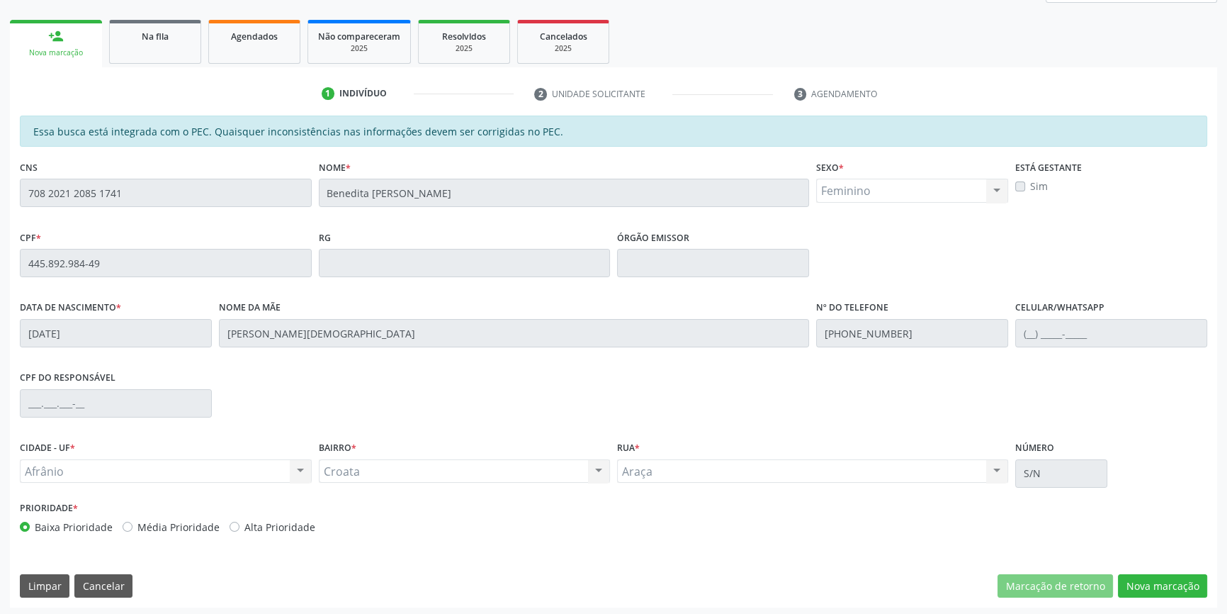
scroll to position [194, 0]
click at [1147, 582] on button "Nova marcação" at bounding box center [1162, 584] width 89 height 24
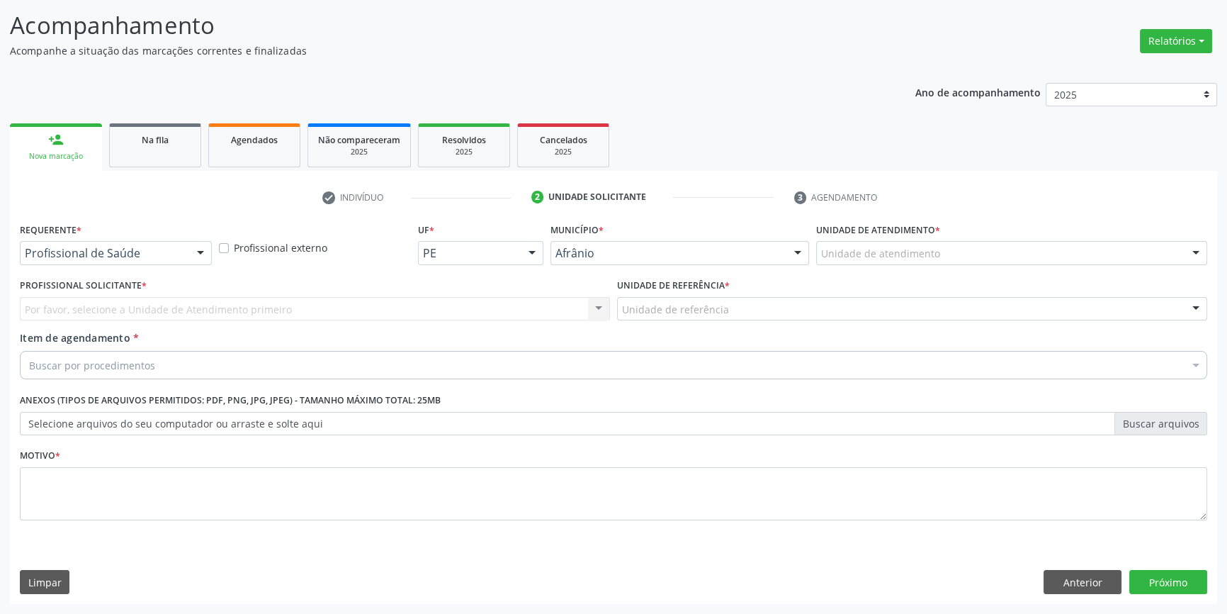
scroll to position [87, 0]
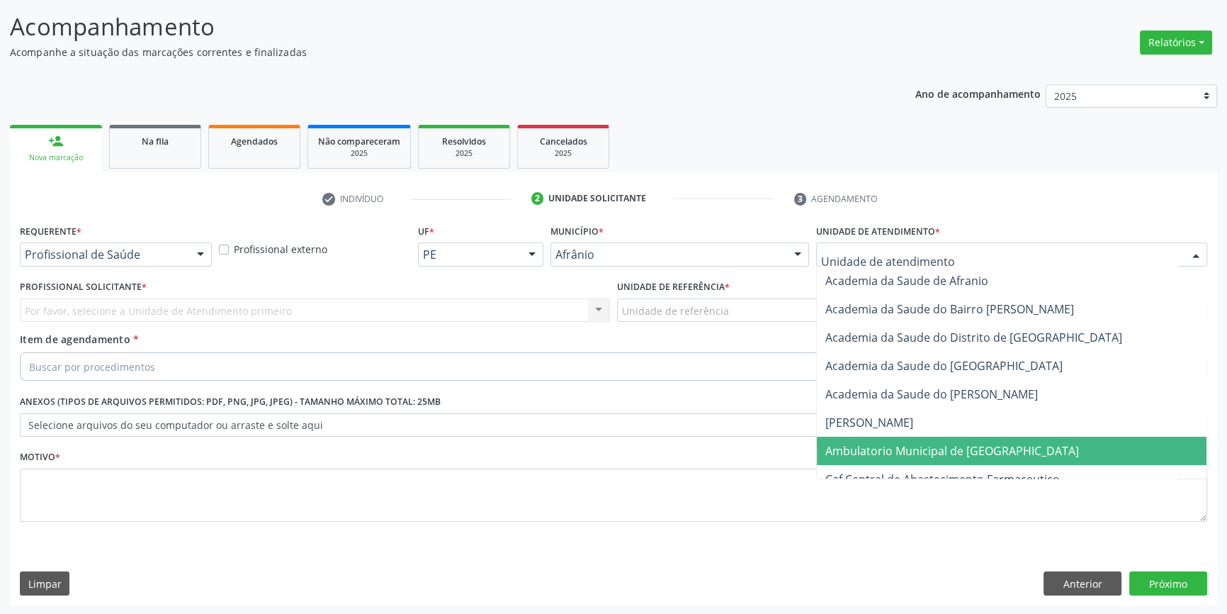
click at [942, 443] on span "Ambulatorio Municipal de [GEOGRAPHIC_DATA]" at bounding box center [952, 451] width 254 height 16
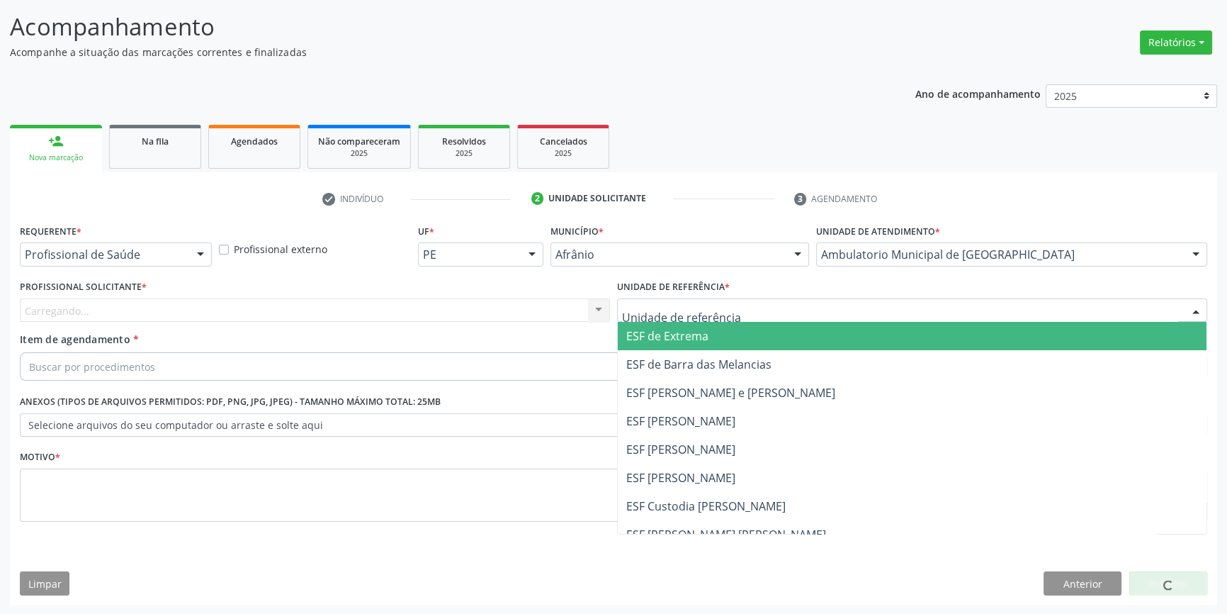
click at [740, 298] on div at bounding box center [912, 310] width 590 height 24
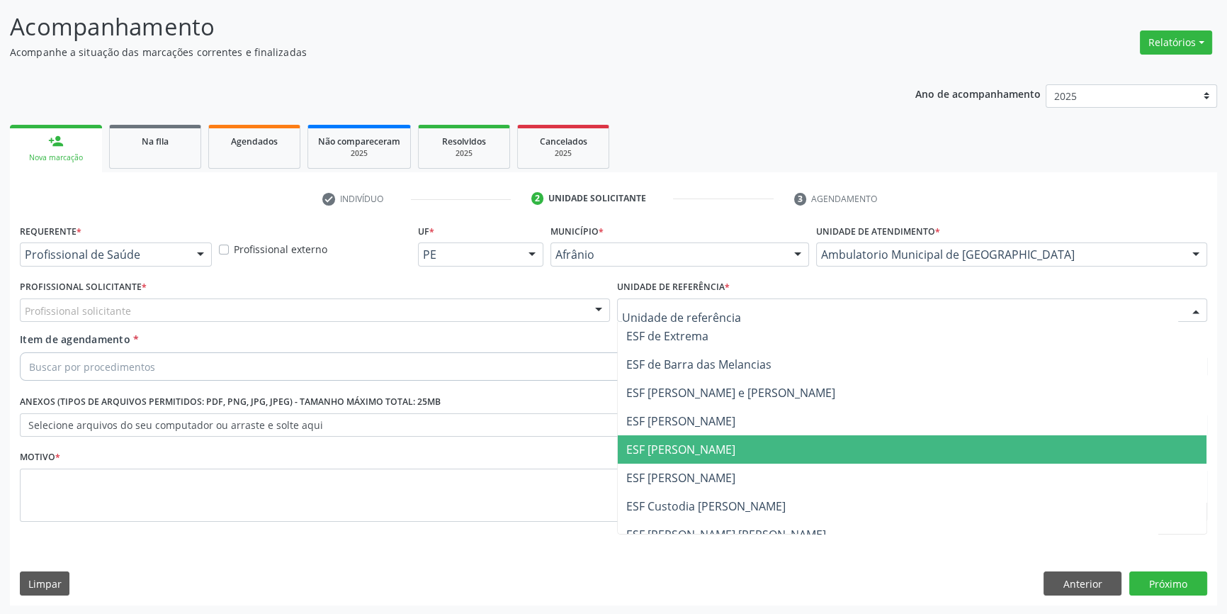
click at [749, 456] on span "ESF [PERSON_NAME]" at bounding box center [912, 449] width 589 height 28
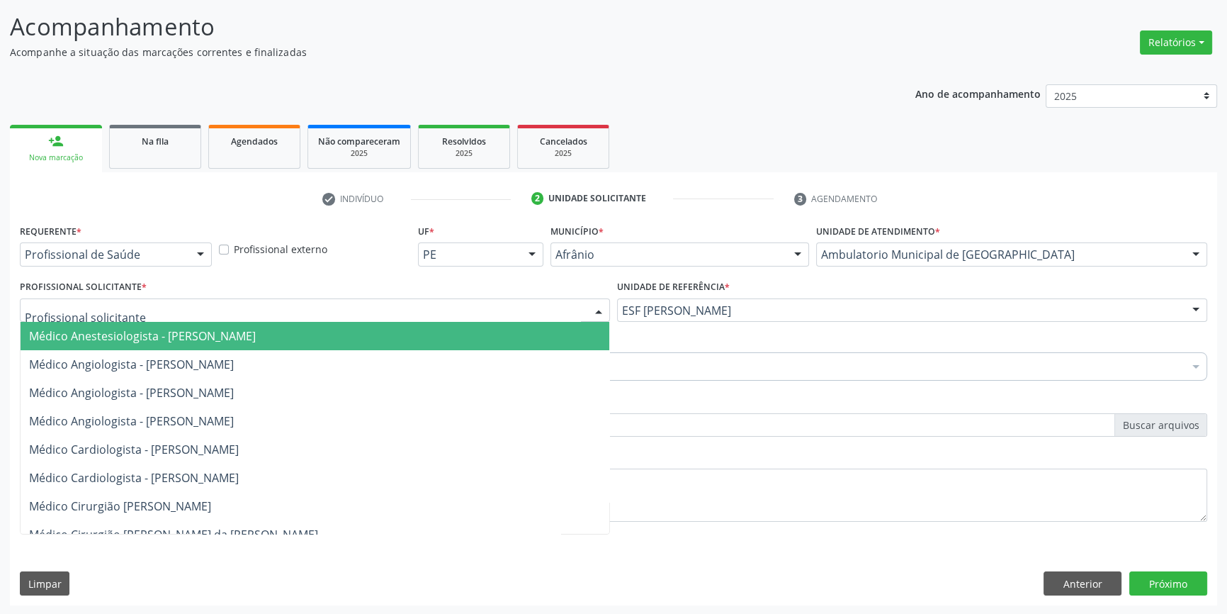
click at [428, 309] on div at bounding box center [315, 310] width 590 height 24
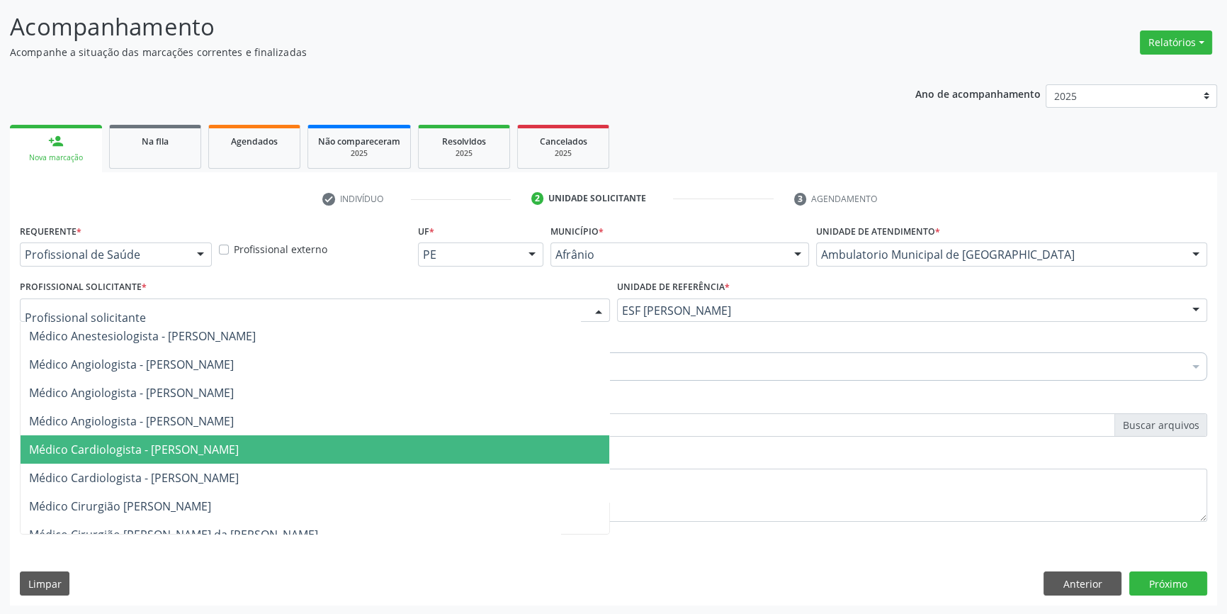
click at [239, 441] on span "Médico Cardiologista - [PERSON_NAME]" at bounding box center [134, 449] width 210 height 16
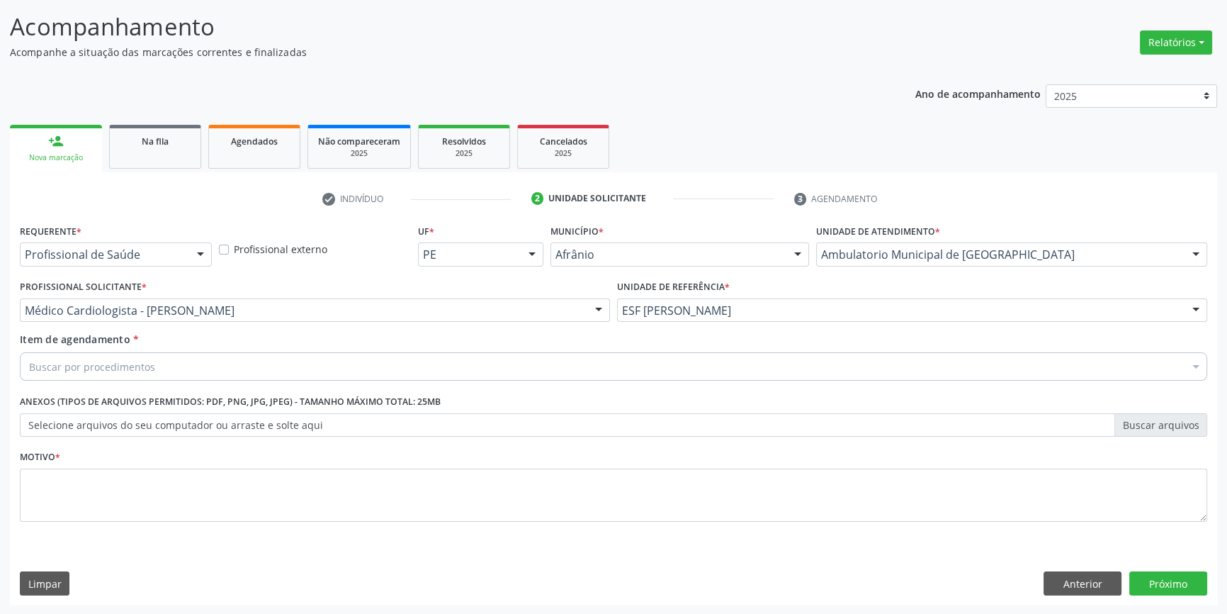
click at [220, 356] on div "Buscar por procedimentos" at bounding box center [613, 366] width 1187 height 28
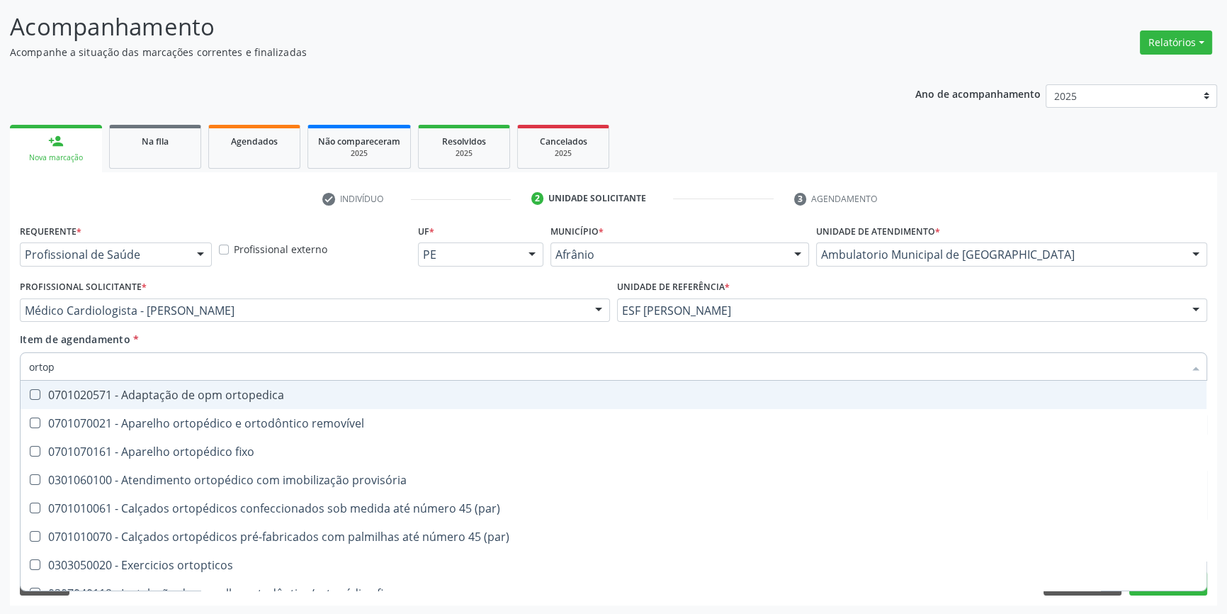
type input "ortope"
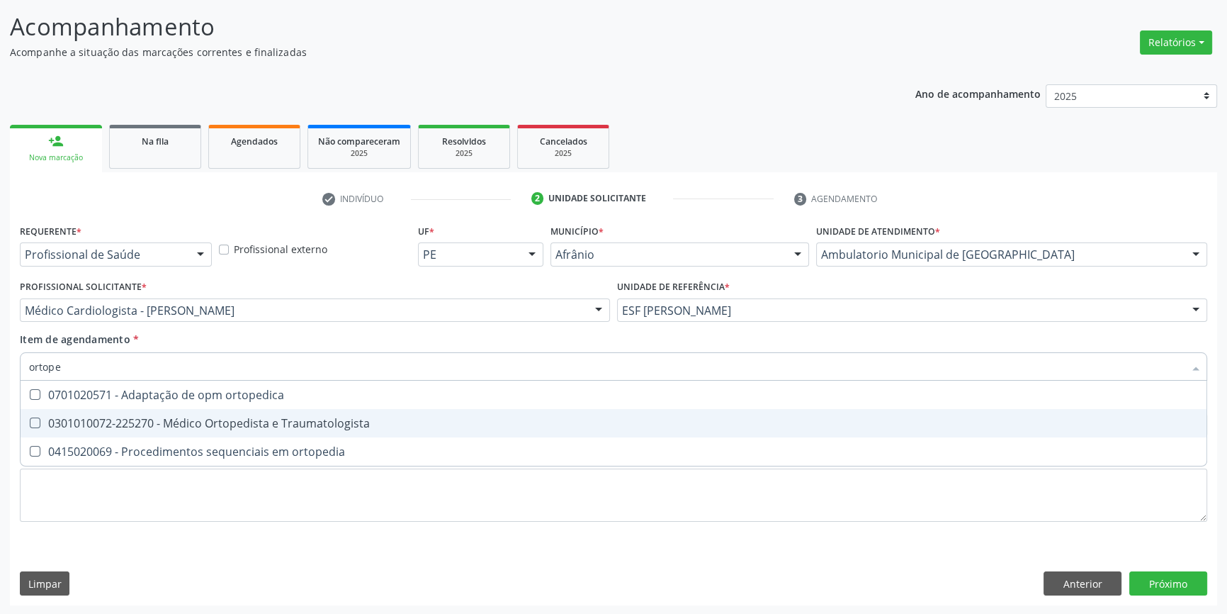
click at [234, 418] on div "0301010072-225270 - Médico Ortopedista e Traumatologista" at bounding box center [613, 422] width 1169 height 11
checkbox Traumatologista "true"
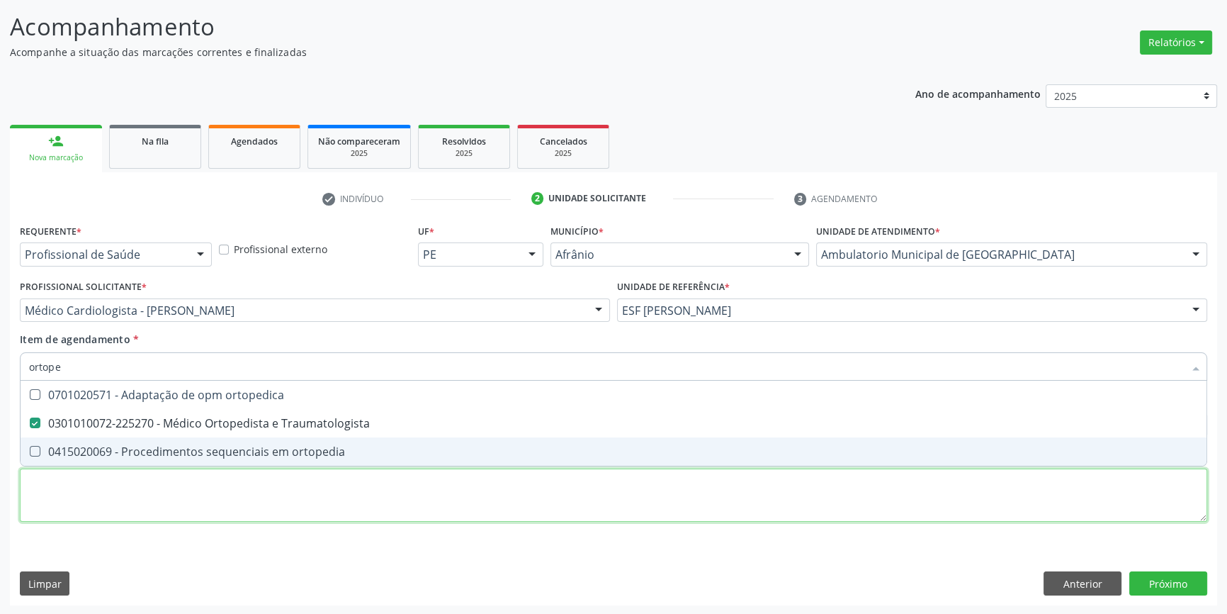
click at [185, 481] on div "Requerente * Profissional de Saúde Profissional de Saúde Paciente Nenhum result…" at bounding box center [613, 380] width 1187 height 321
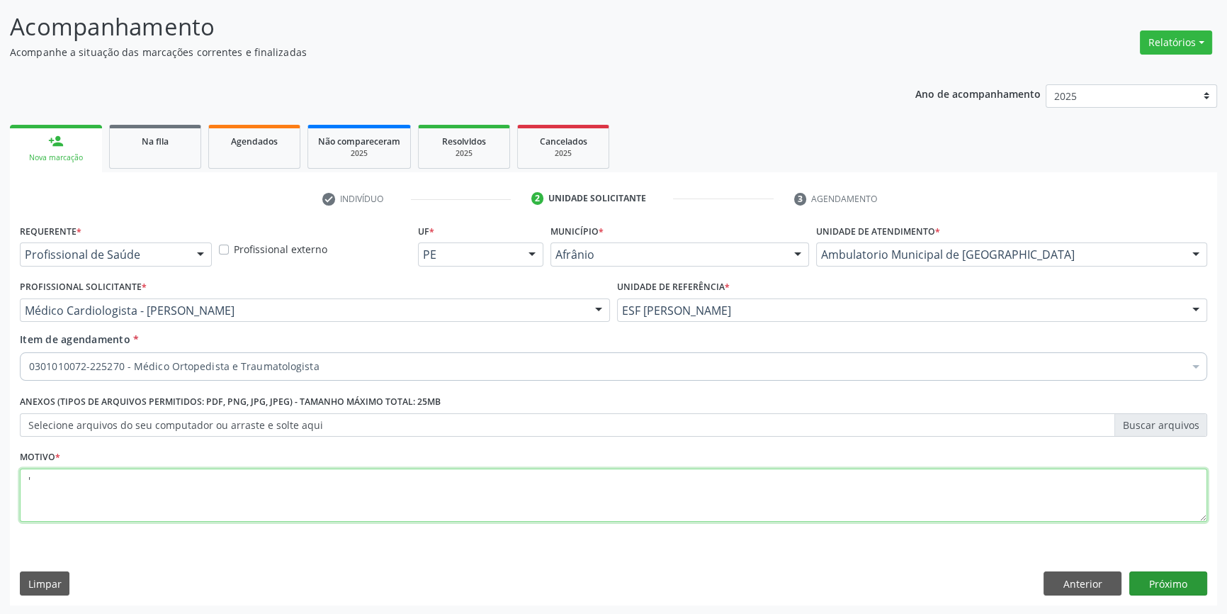
type textarea "'"
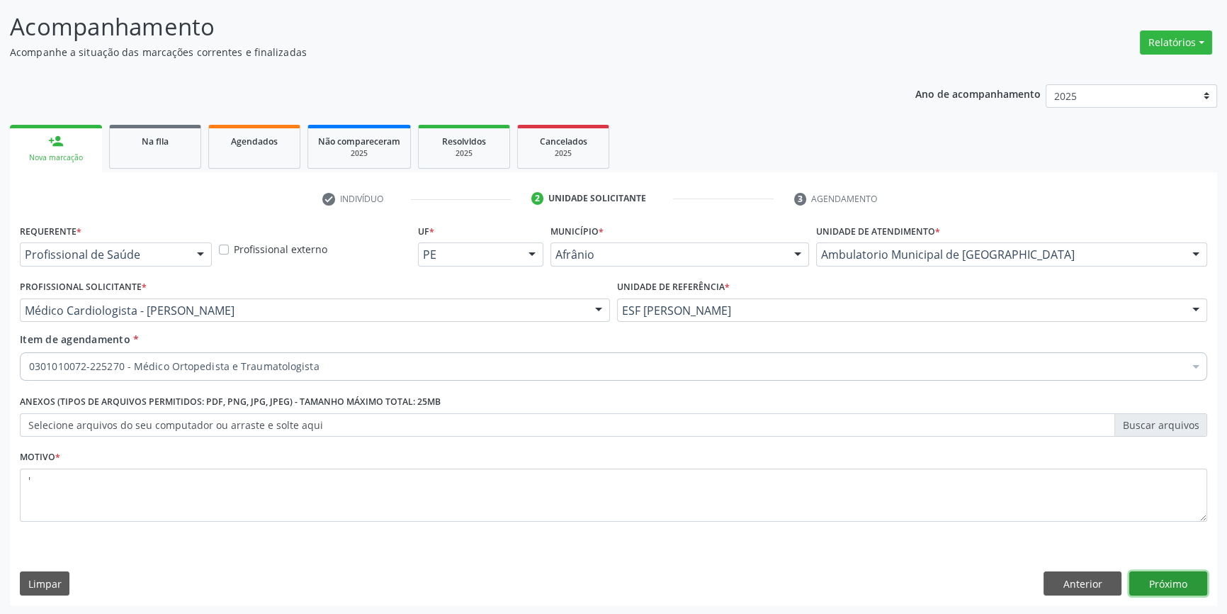
click at [1153, 589] on button "Próximo" at bounding box center [1168, 583] width 78 height 24
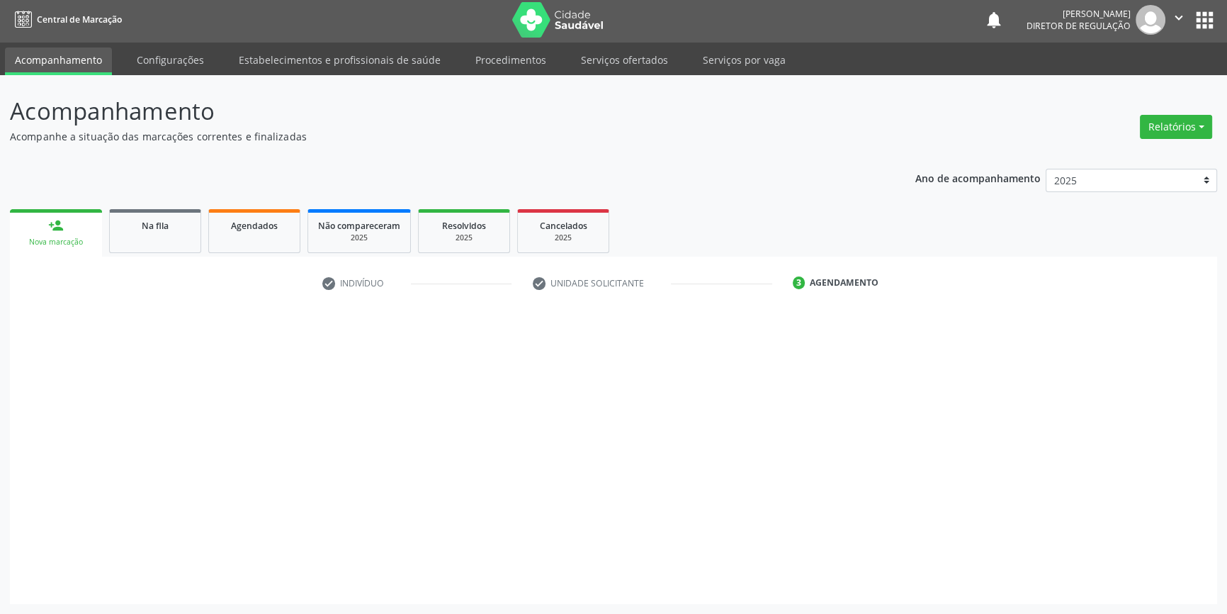
scroll to position [1, 0]
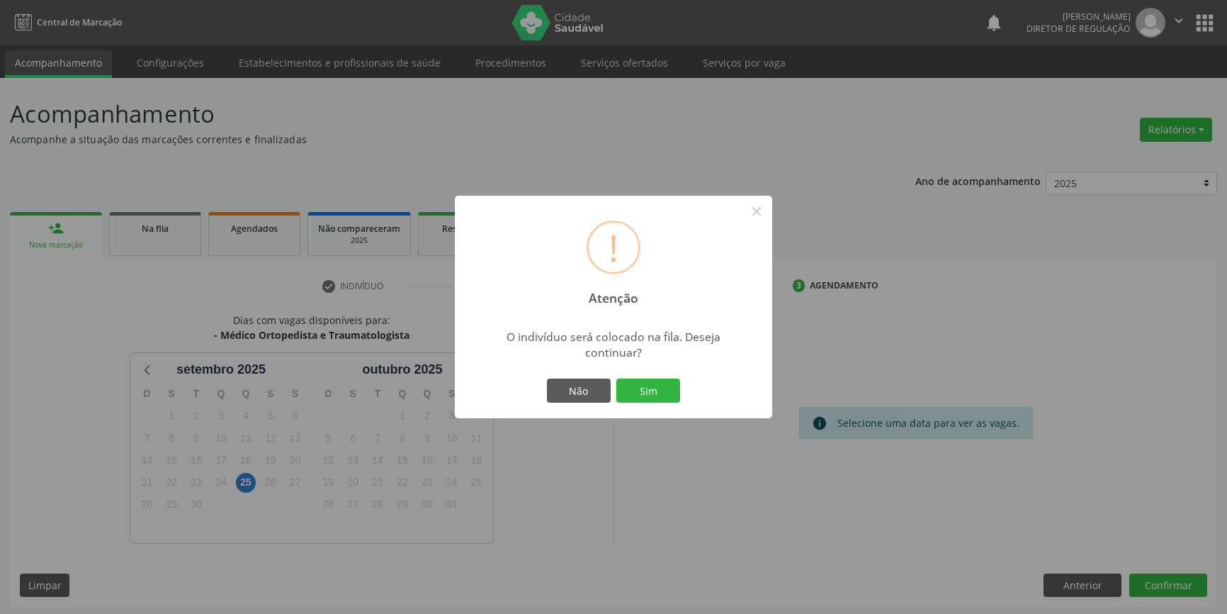
scroll to position [1, 0]
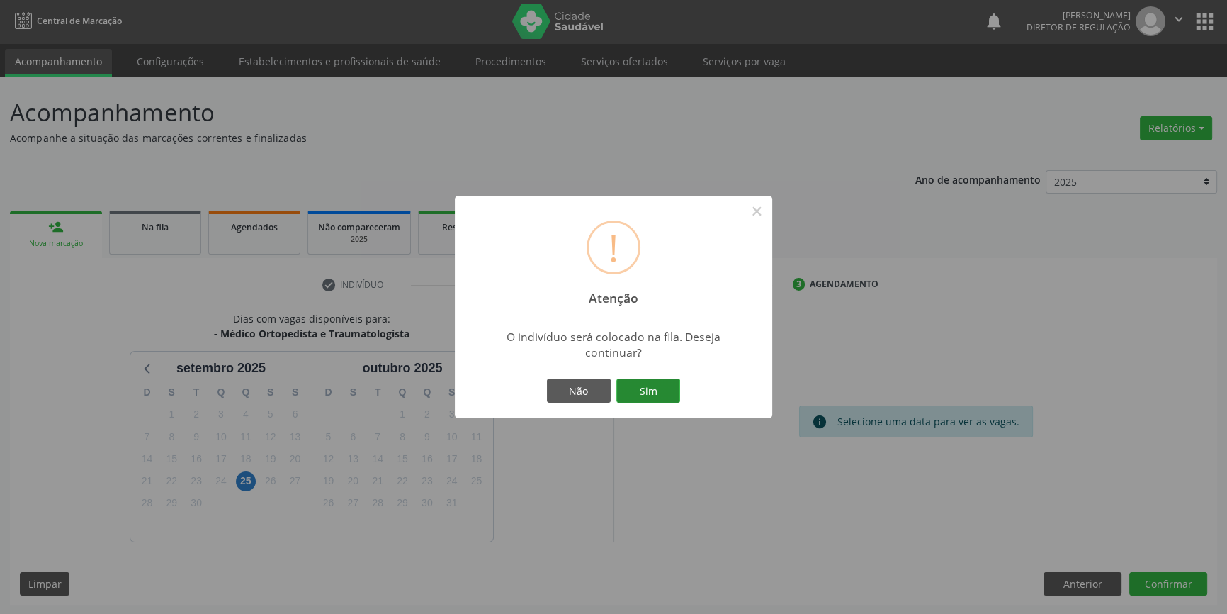
click at [640, 392] on button "Sim" at bounding box center [648, 390] width 64 height 24
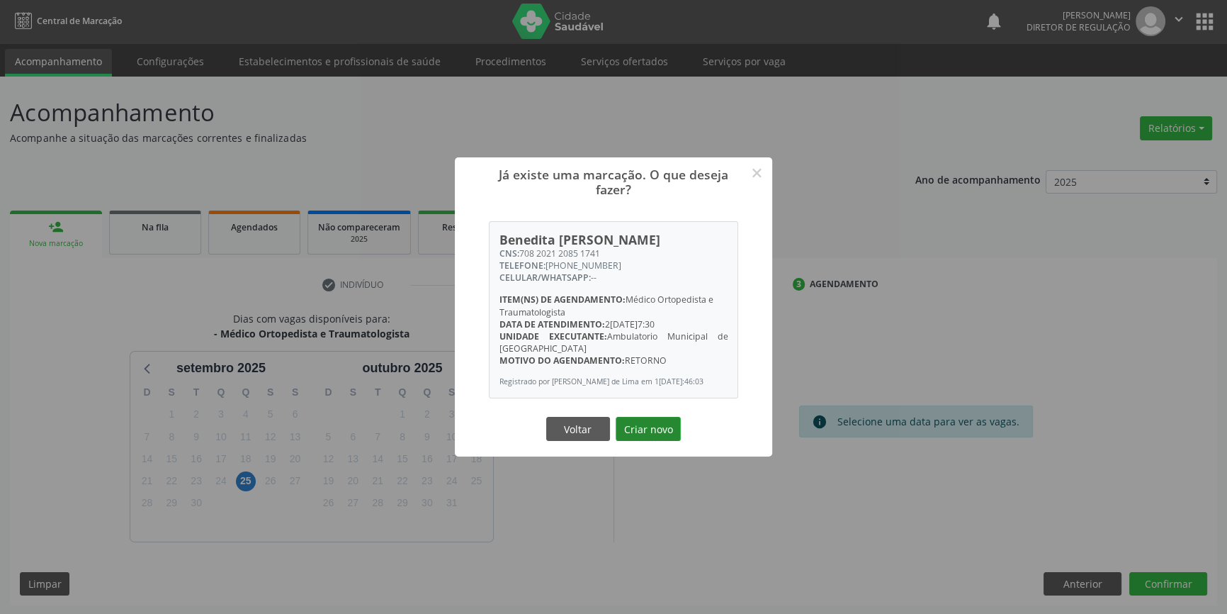
click at [645, 432] on button "Criar novo" at bounding box center [648, 429] width 65 height 24
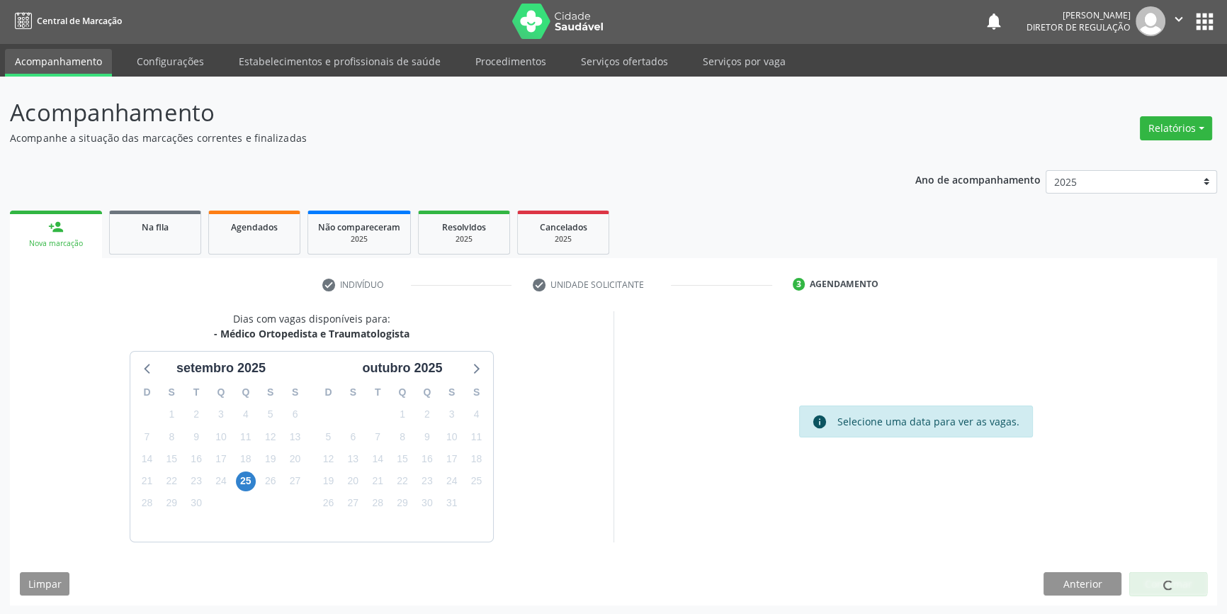
scroll to position [0, 0]
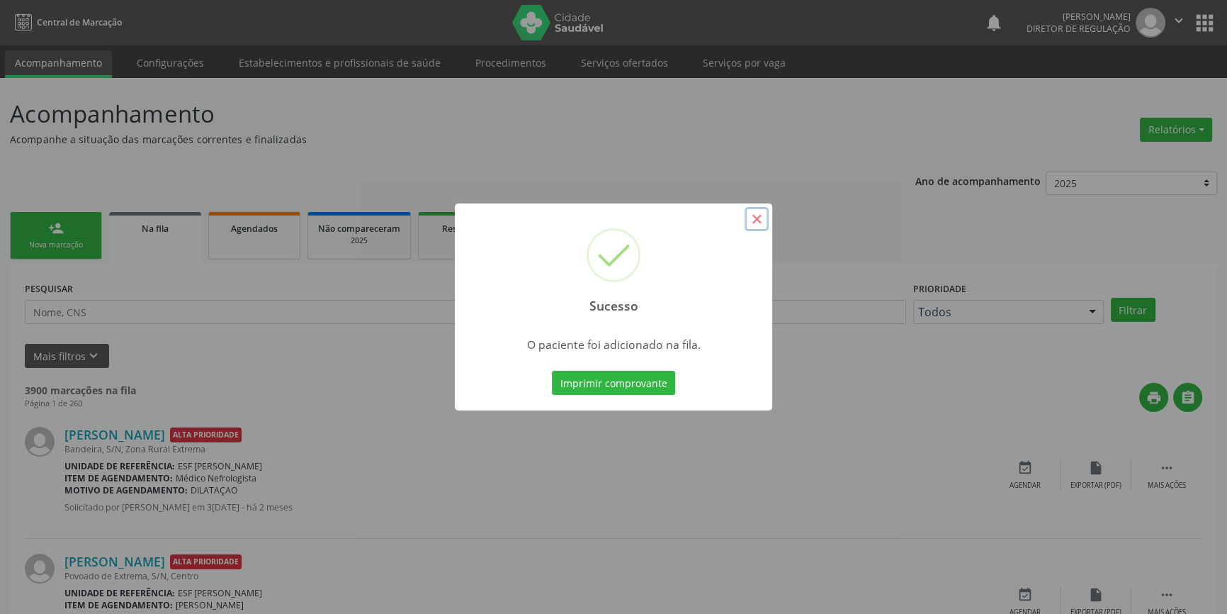
click at [753, 217] on button "×" at bounding box center [757, 219] width 24 height 24
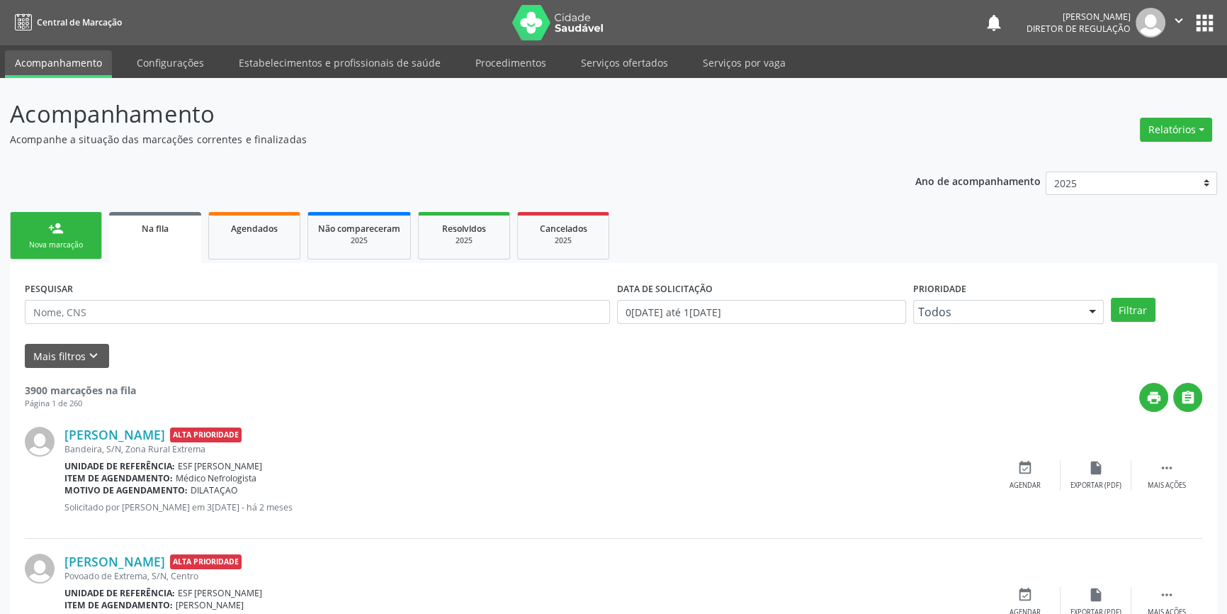
click at [72, 241] on div "Nova marcação" at bounding box center [56, 244] width 71 height 11
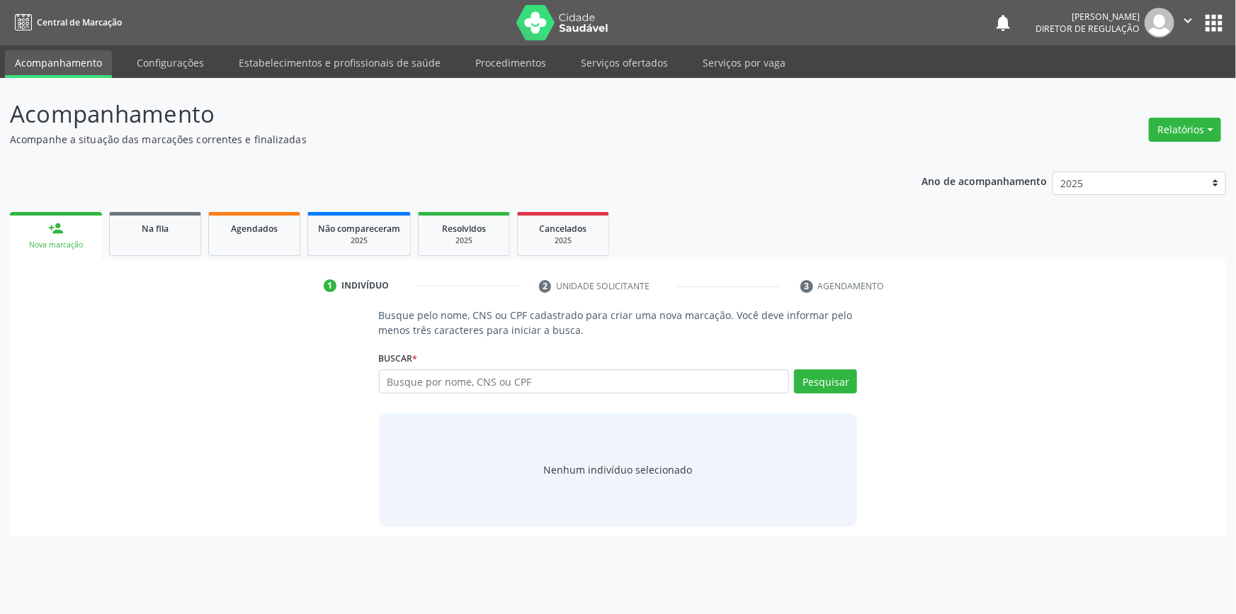
click at [492, 401] on div "Busque por nome, CNS ou CPF Nenhum resultado encontrado para: " " Digite nome, …" at bounding box center [618, 386] width 479 height 34
click at [498, 386] on input "text" at bounding box center [584, 381] width 411 height 24
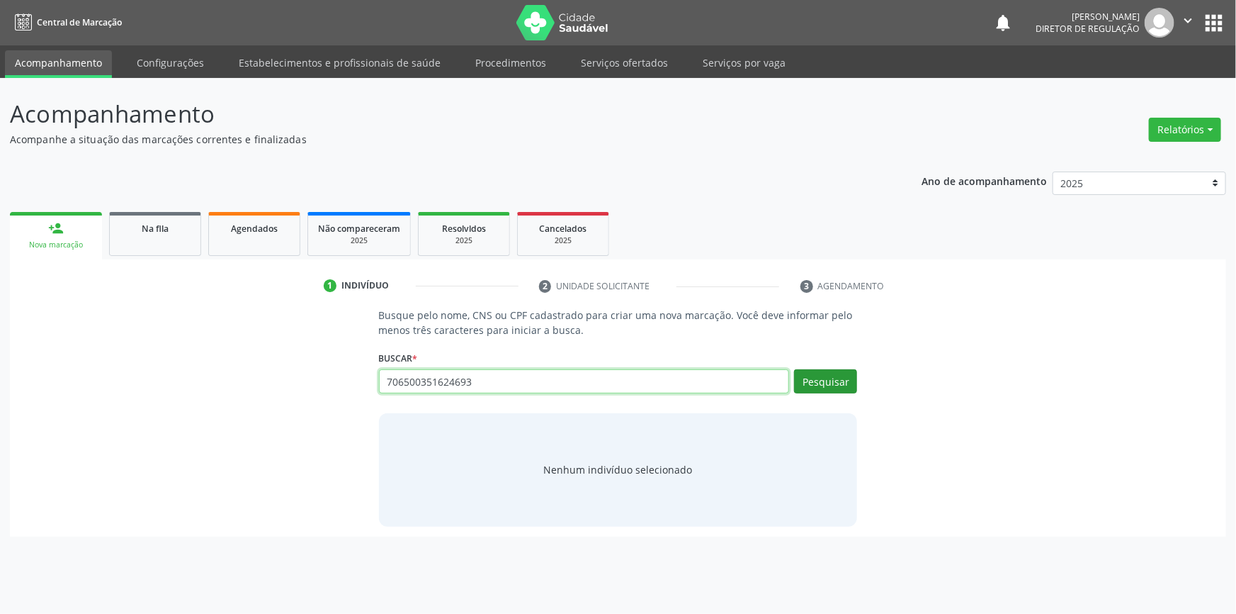
type input "706500351624693"
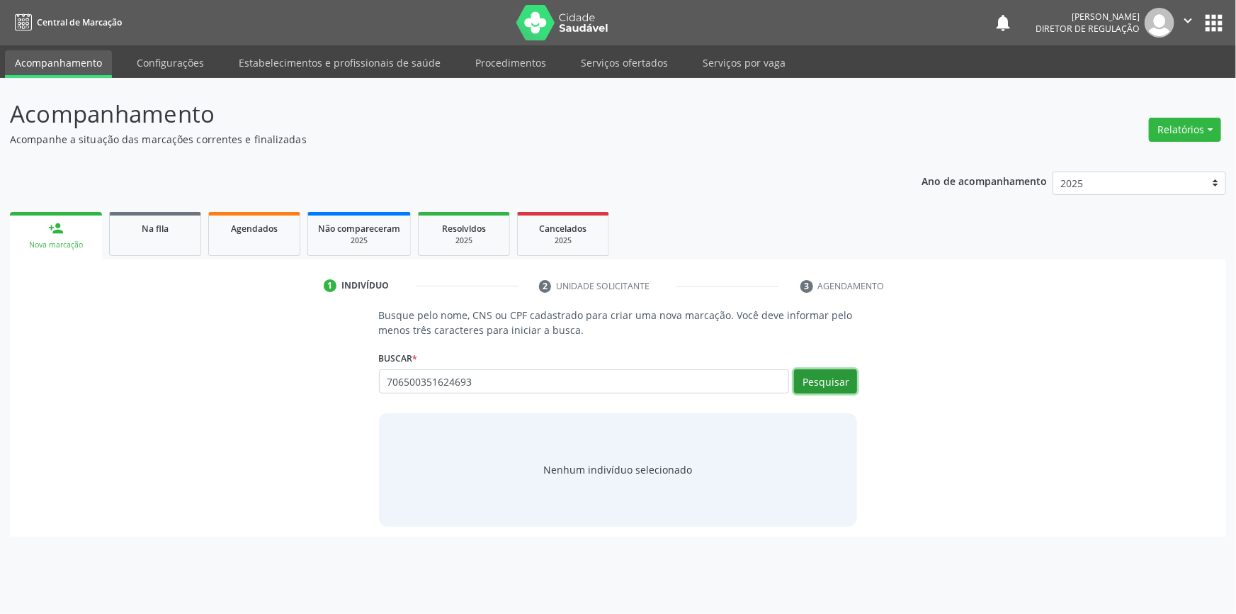
click at [838, 375] on button "Pesquisar" at bounding box center [825, 381] width 63 height 24
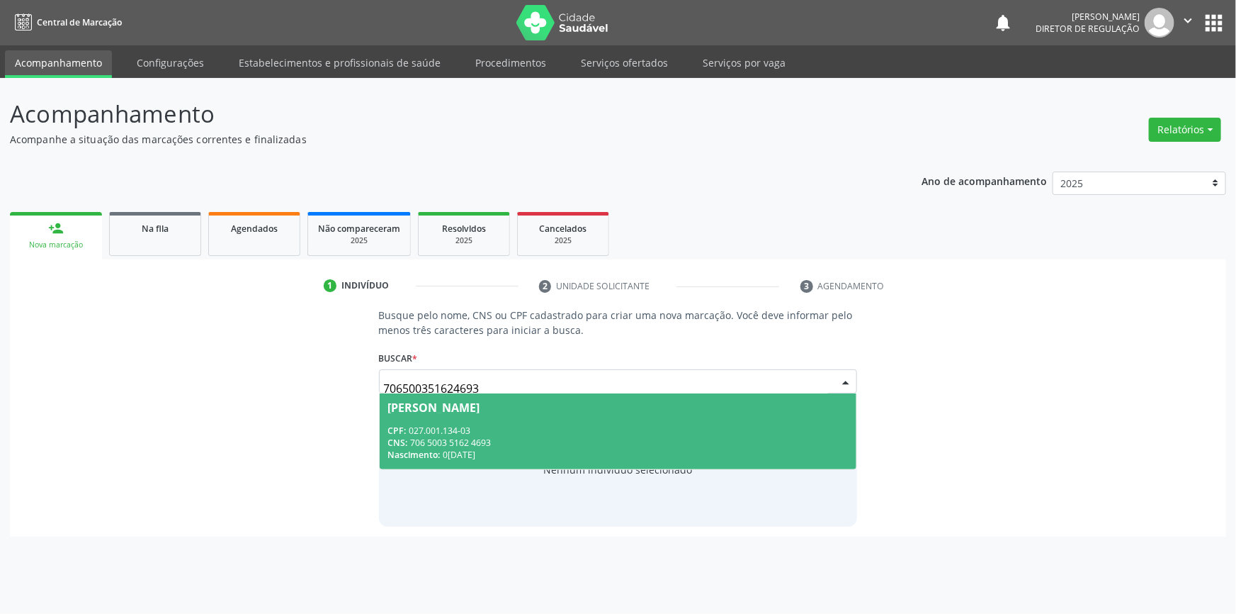
click at [660, 427] on div "CPF: 027.001.134-03" at bounding box center [618, 430] width 460 height 12
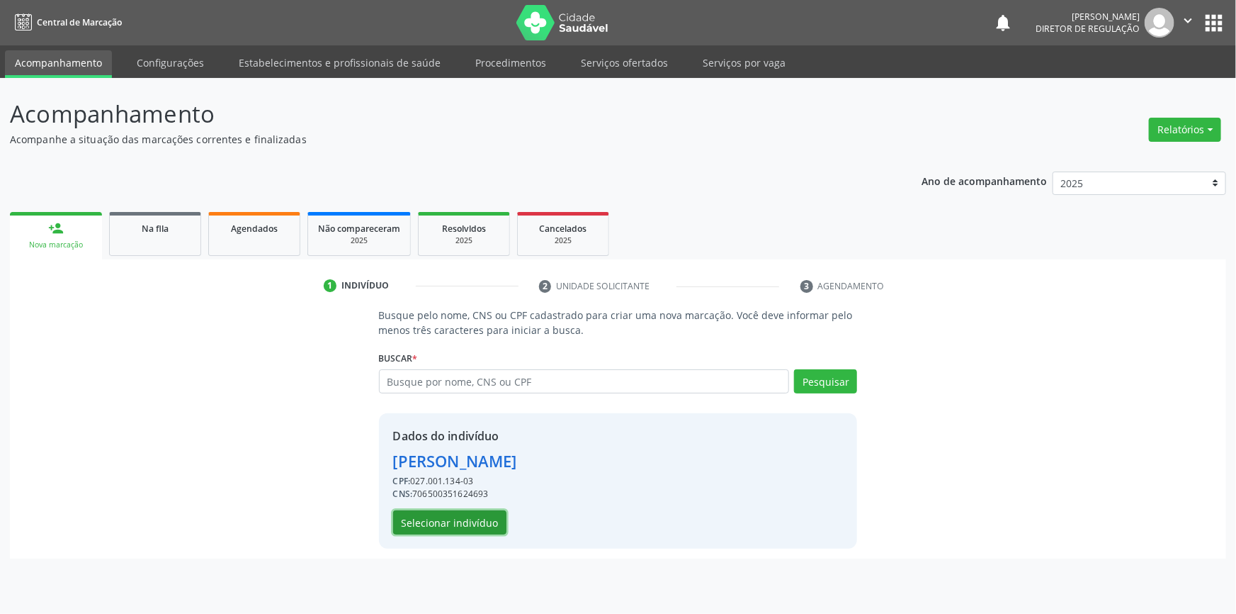
click at [442, 523] on button "Selecionar indivíduo" at bounding box center [449, 522] width 113 height 24
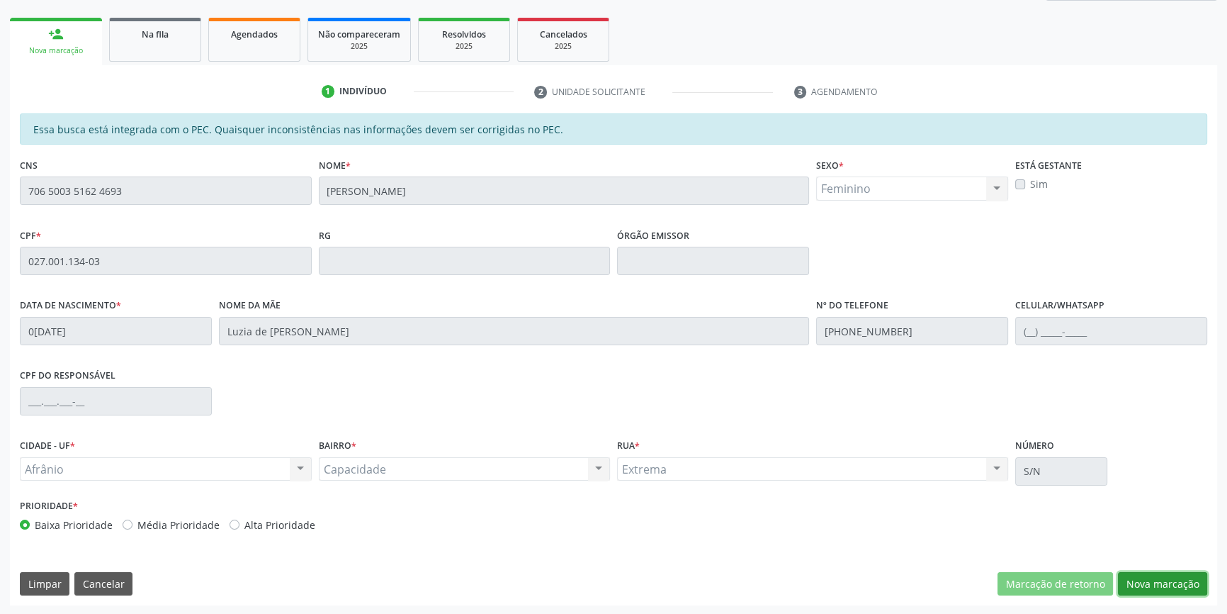
click at [1140, 573] on button "Nova marcação" at bounding box center [1162, 584] width 89 height 24
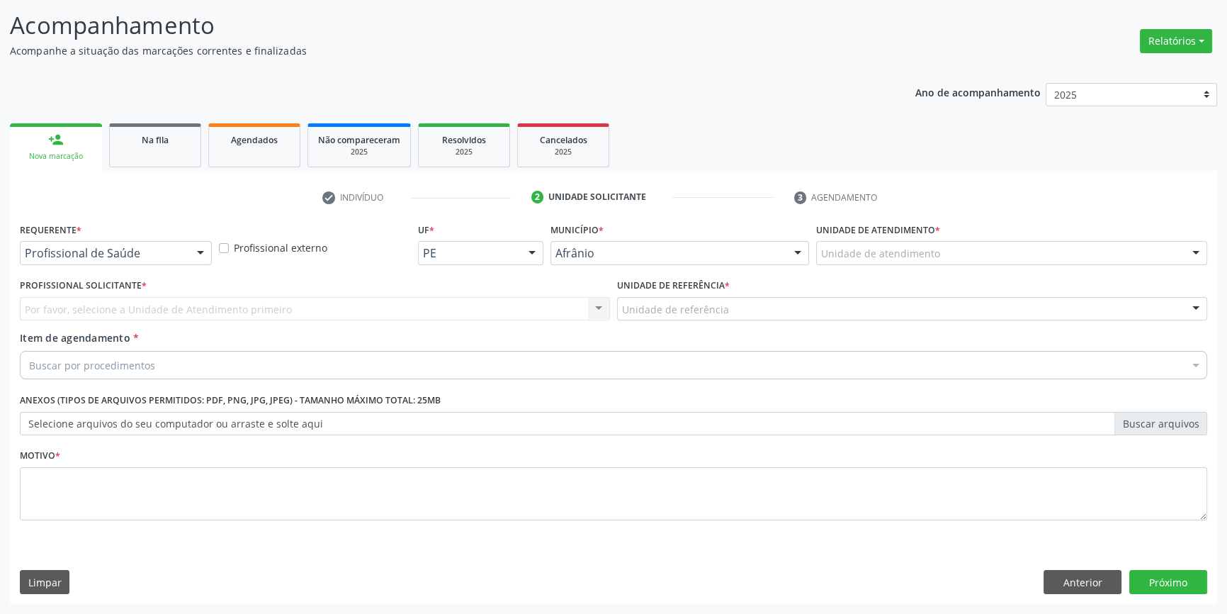
scroll to position [87, 0]
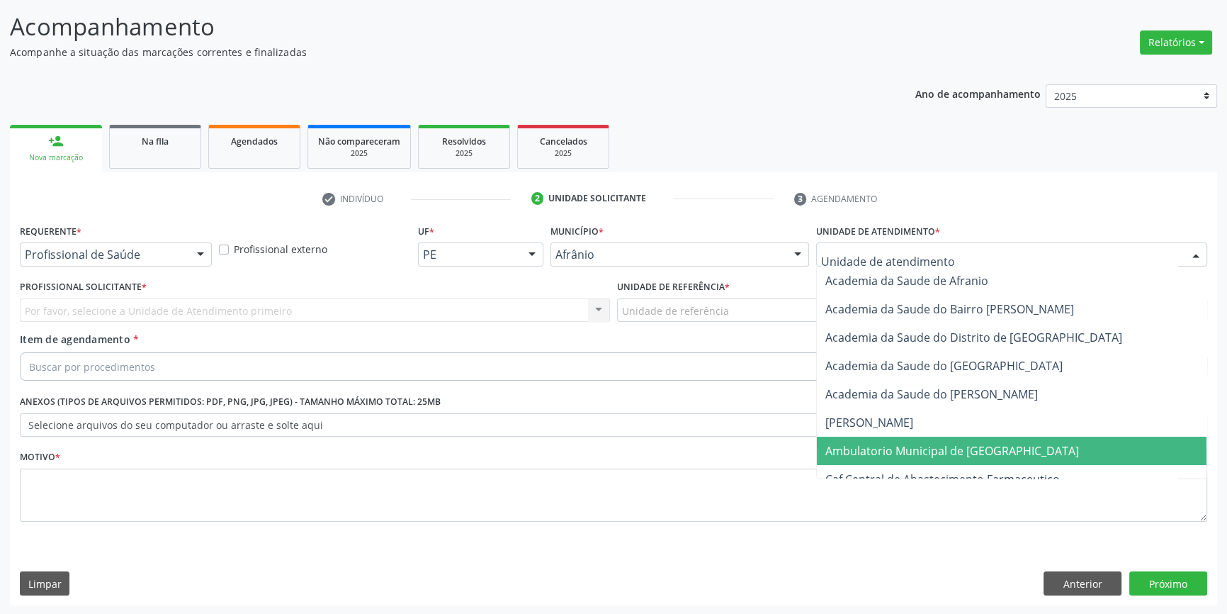
click at [893, 460] on span "Ambulatorio Municipal de [GEOGRAPHIC_DATA]" at bounding box center [1012, 450] width 390 height 28
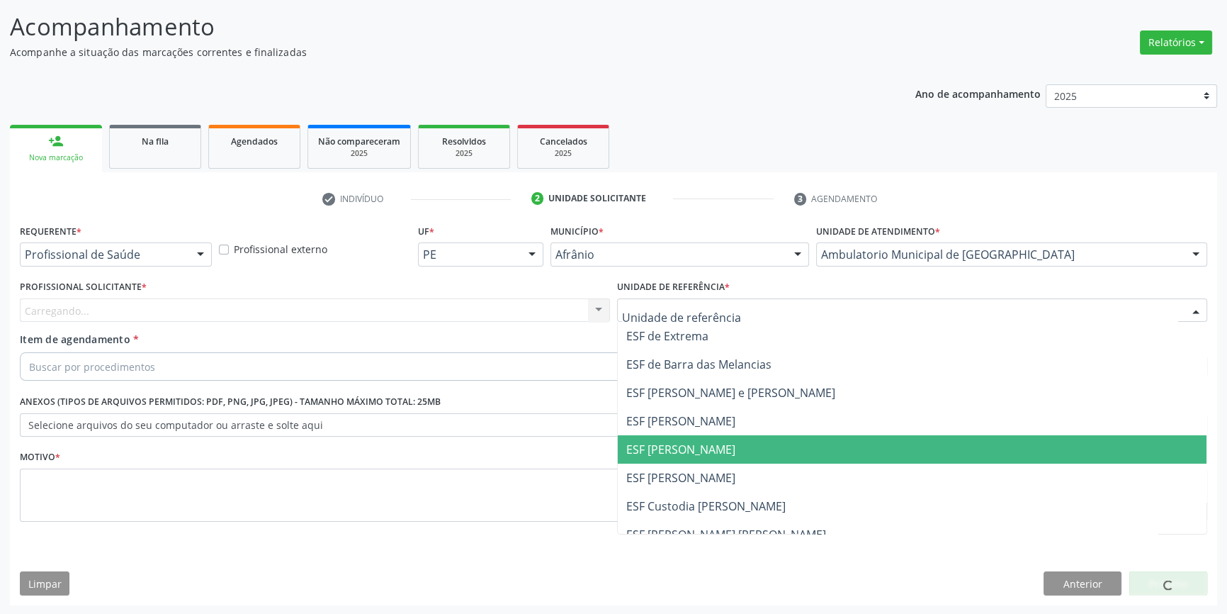
click at [691, 456] on span "ESF [PERSON_NAME]" at bounding box center [912, 449] width 589 height 28
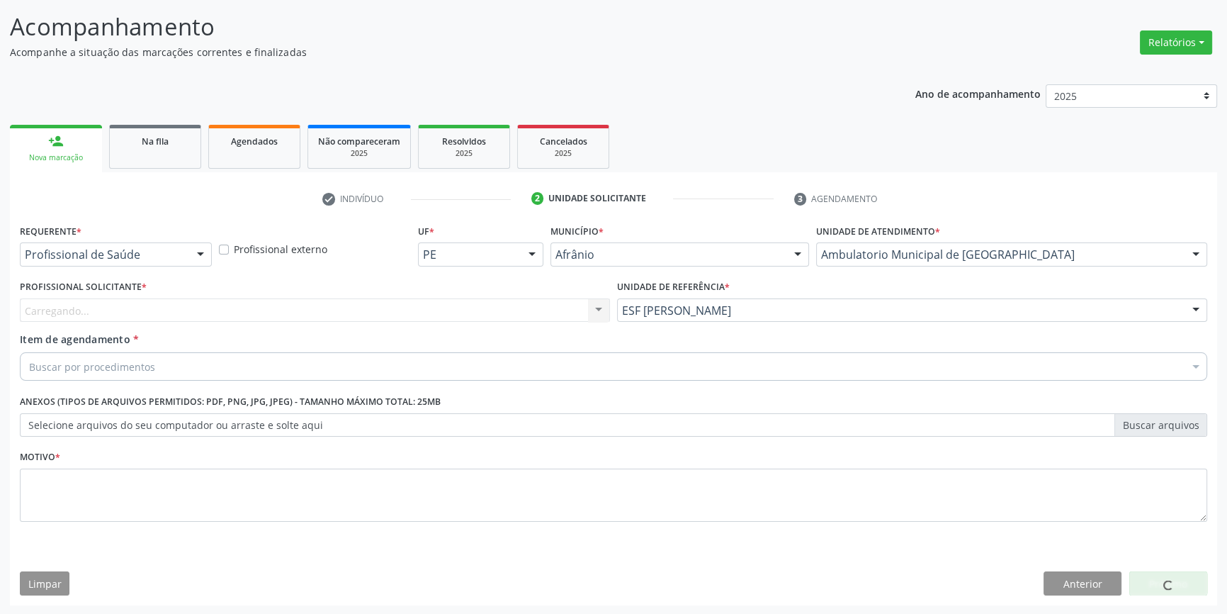
click at [475, 326] on div "Profissional Solicitante * [GEOGRAPHIC_DATA]... Nenhum resultado encontrado par…" at bounding box center [314, 303] width 597 height 55
click at [458, 306] on div "Profissional solicitante" at bounding box center [315, 310] width 590 height 24
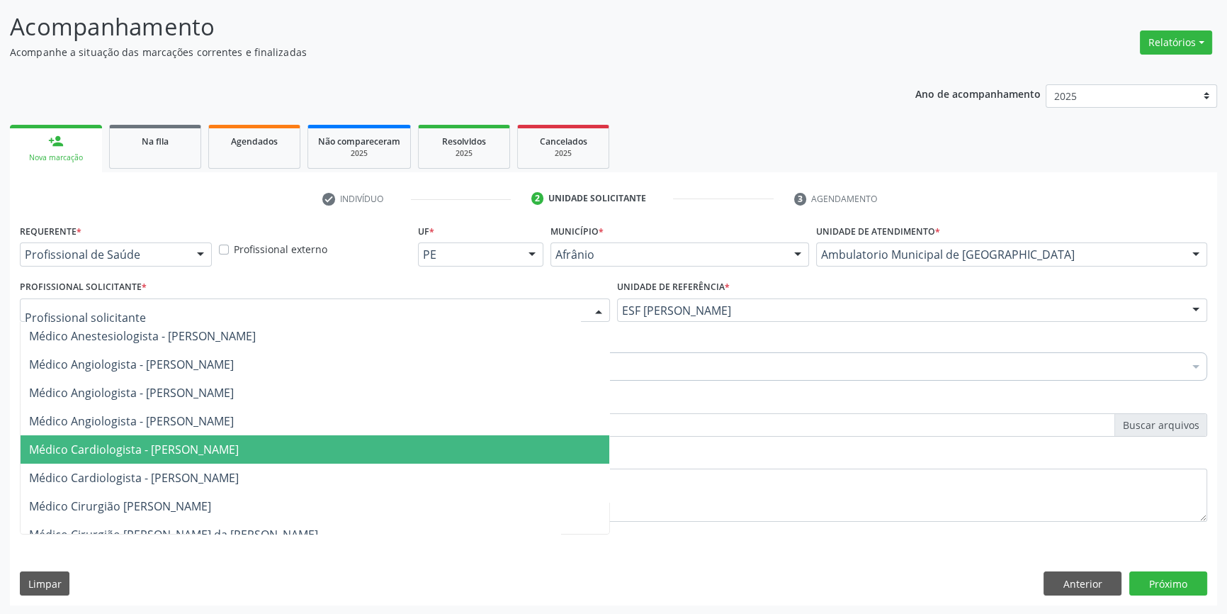
click at [239, 446] on span "Médico Cardiologista - [PERSON_NAME]" at bounding box center [134, 449] width 210 height 16
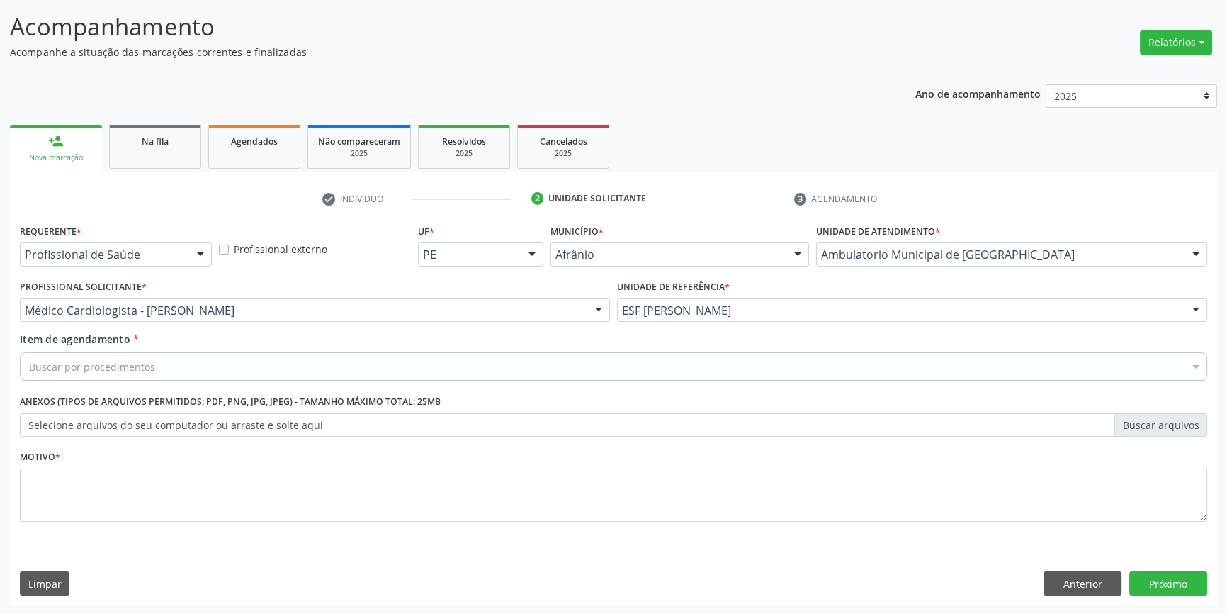
click at [210, 369] on div "Buscar por procedimentos" at bounding box center [613, 366] width 1187 height 28
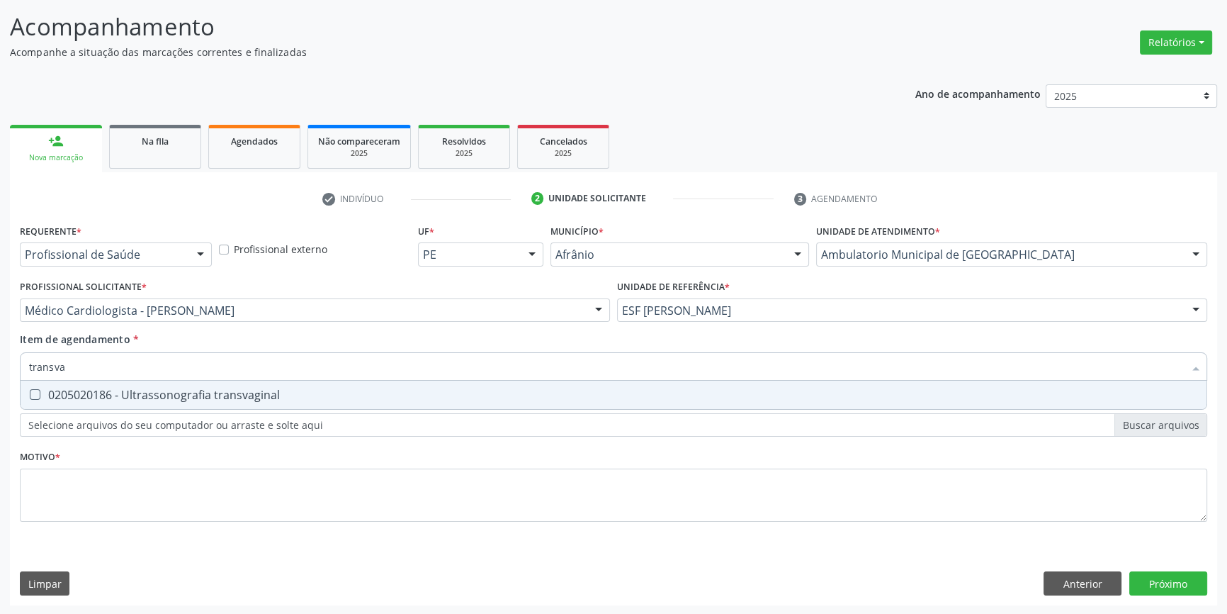
type input "transvag"
click at [220, 389] on div "0205020186 - Ultrassonografia transvaginal" at bounding box center [613, 394] width 1169 height 11
checkbox transvaginal "true"
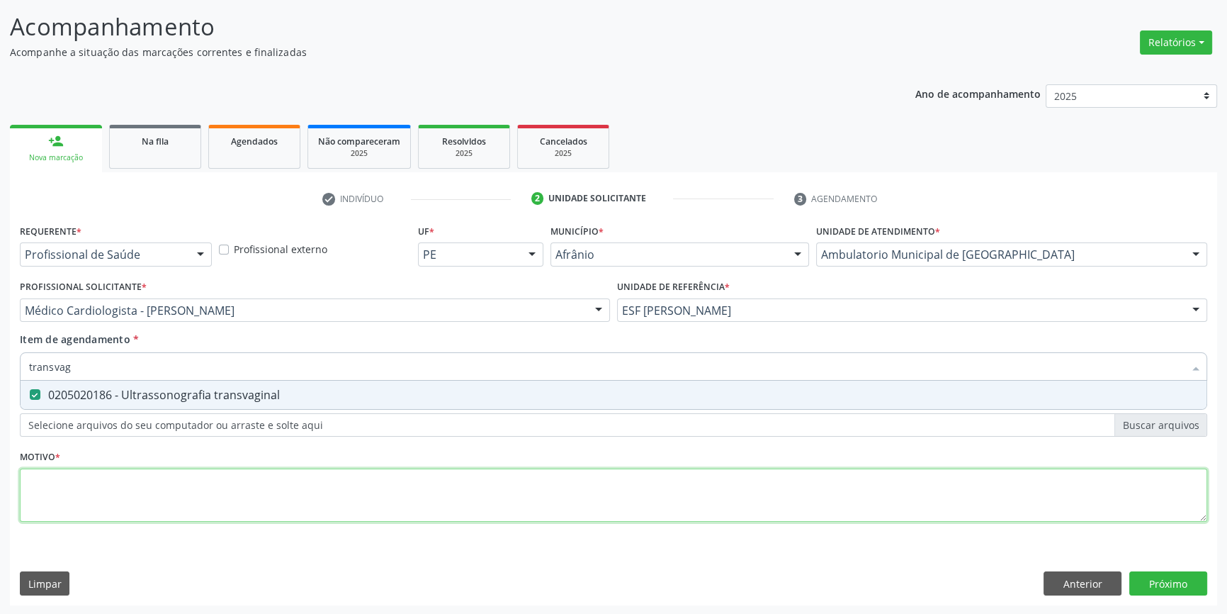
click at [176, 473] on div "Requerente * Profissional de Saúde Profissional de Saúde Paciente Nenhum result…" at bounding box center [613, 380] width 1187 height 321
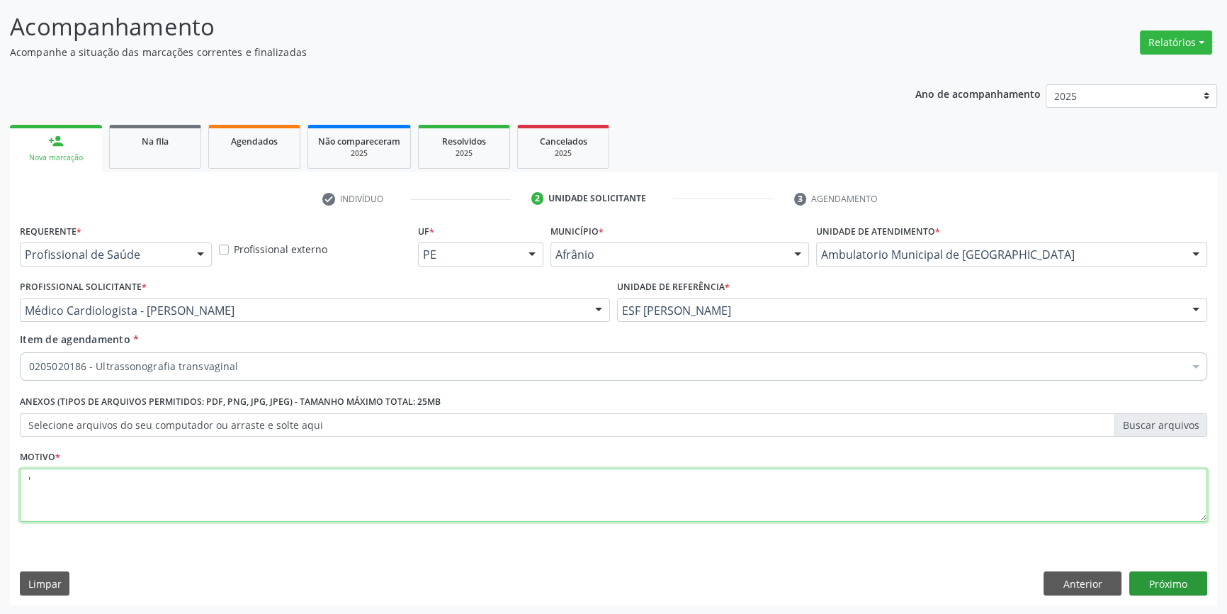
type textarea "'"
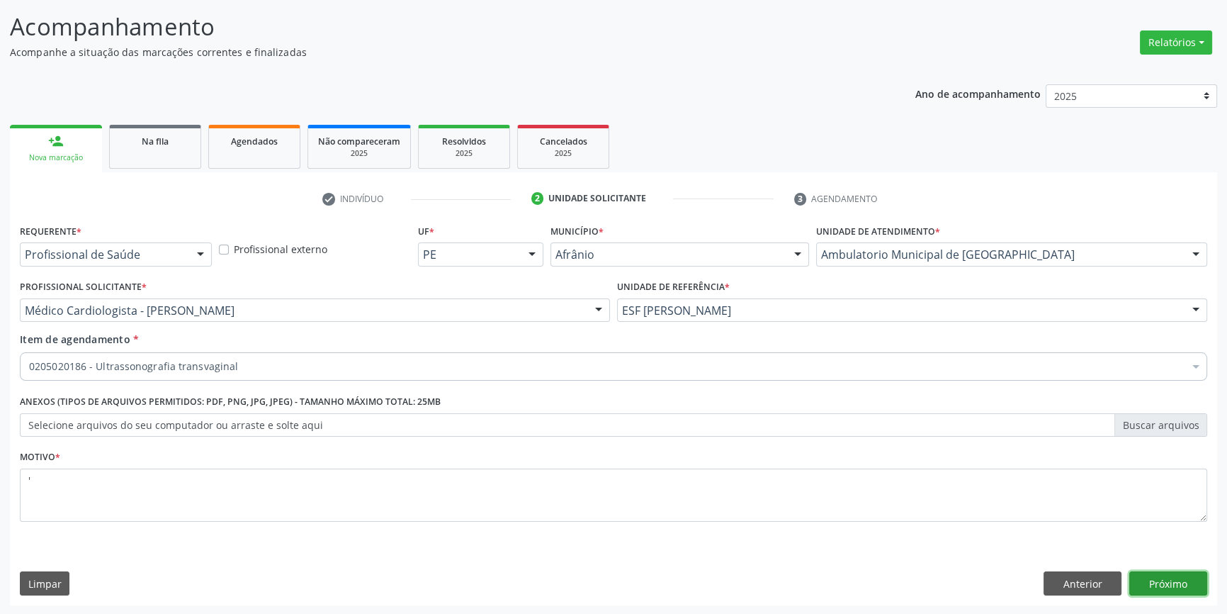
click at [1155, 571] on button "Próximo" at bounding box center [1168, 583] width 78 height 24
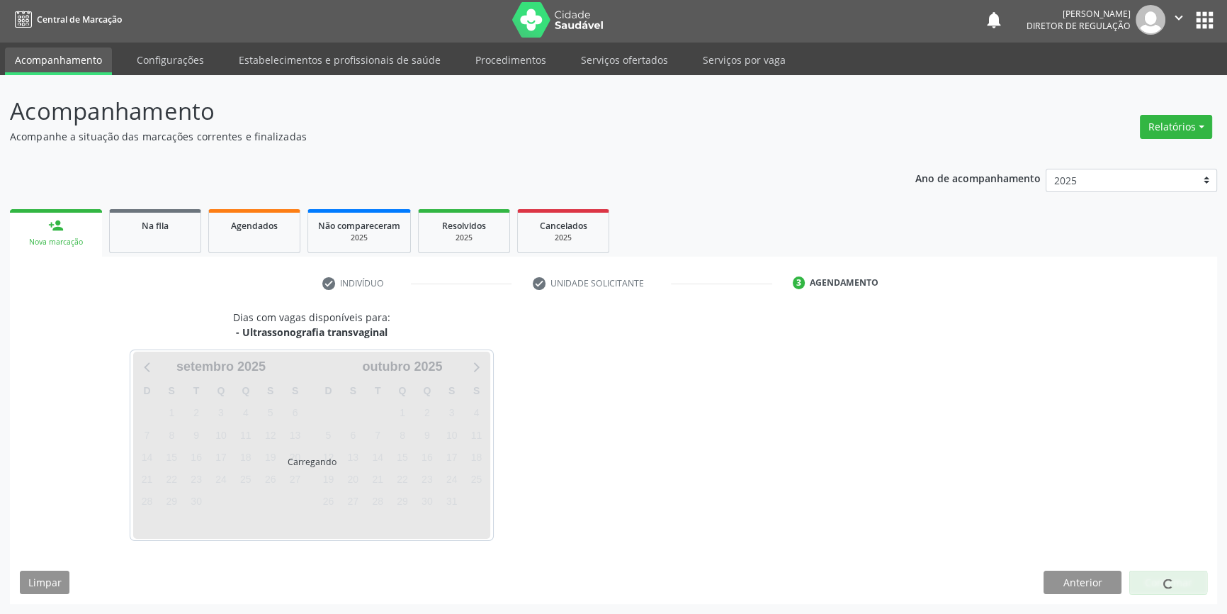
scroll to position [1, 0]
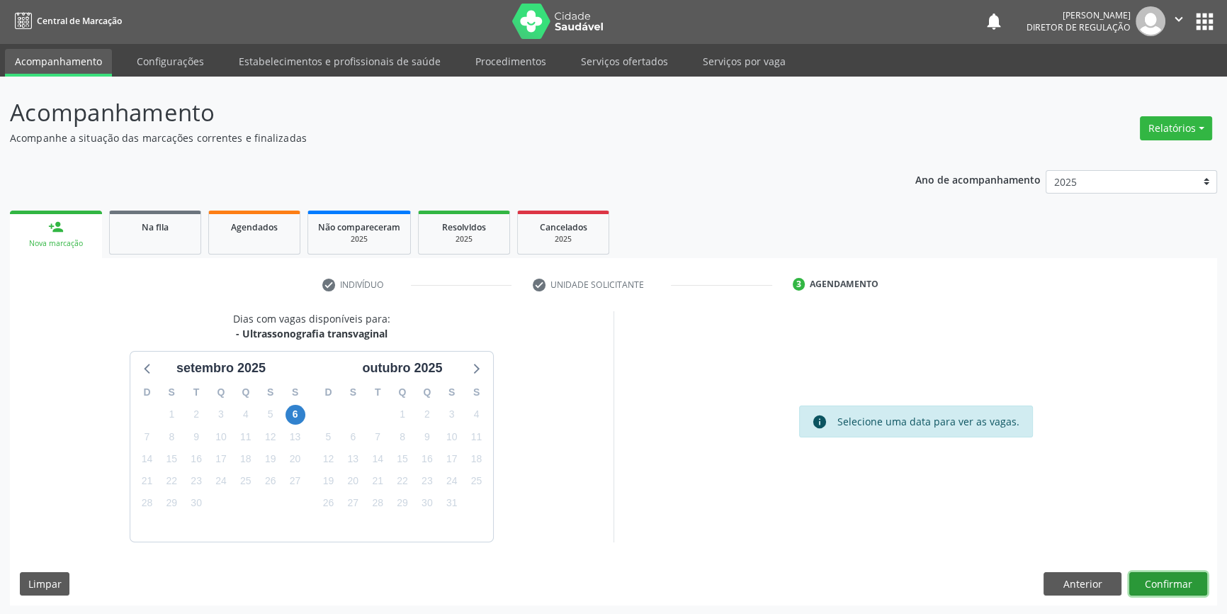
click at [1172, 583] on button "Confirmar" at bounding box center [1168, 584] width 78 height 24
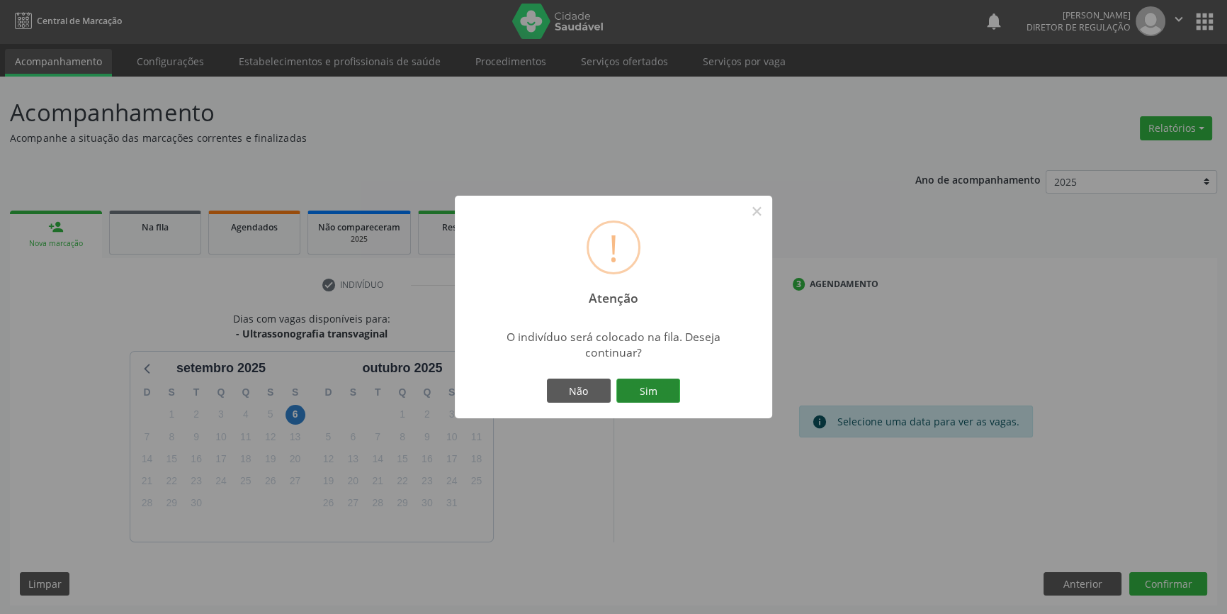
click at [640, 383] on button "Sim" at bounding box center [648, 390] width 64 height 24
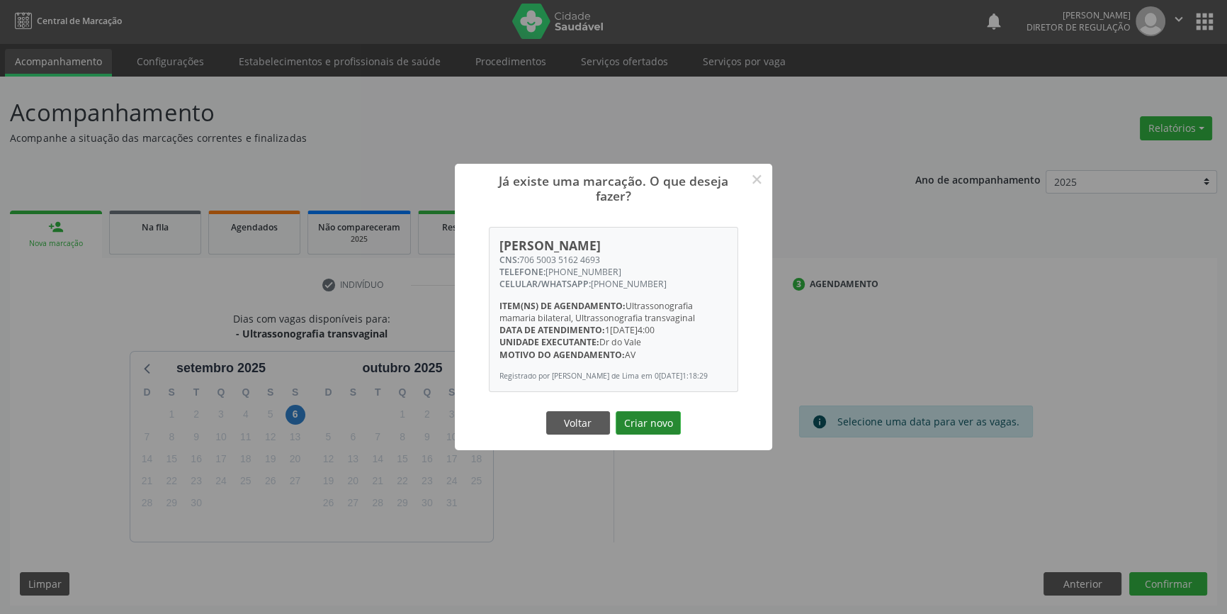
click at [642, 426] on button "Criar novo" at bounding box center [648, 423] width 65 height 24
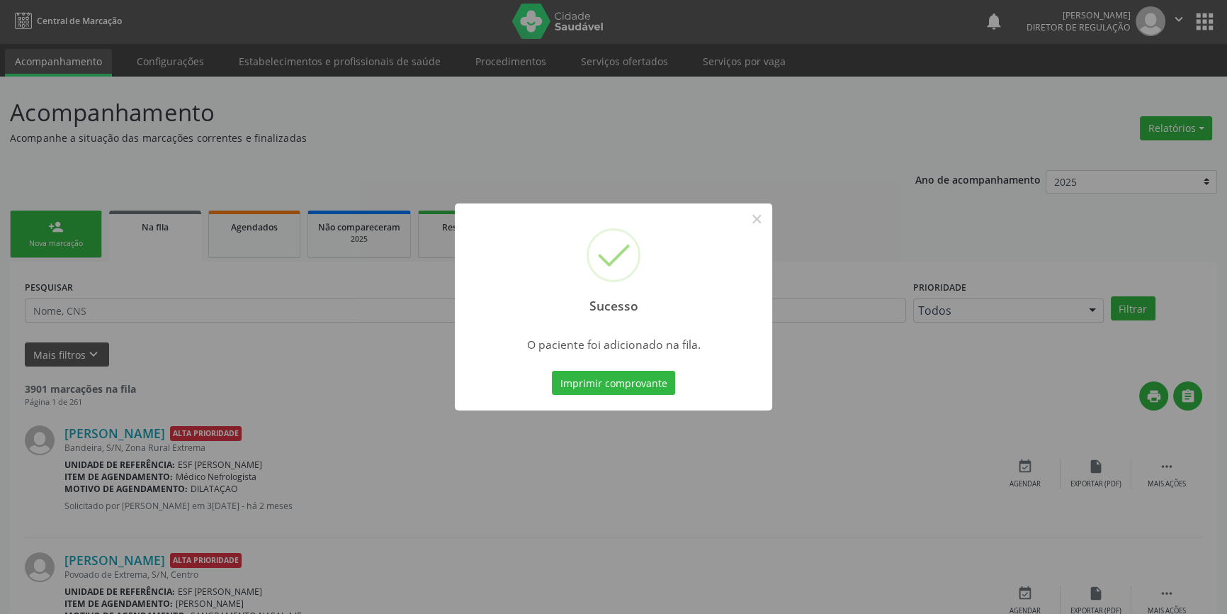
scroll to position [0, 0]
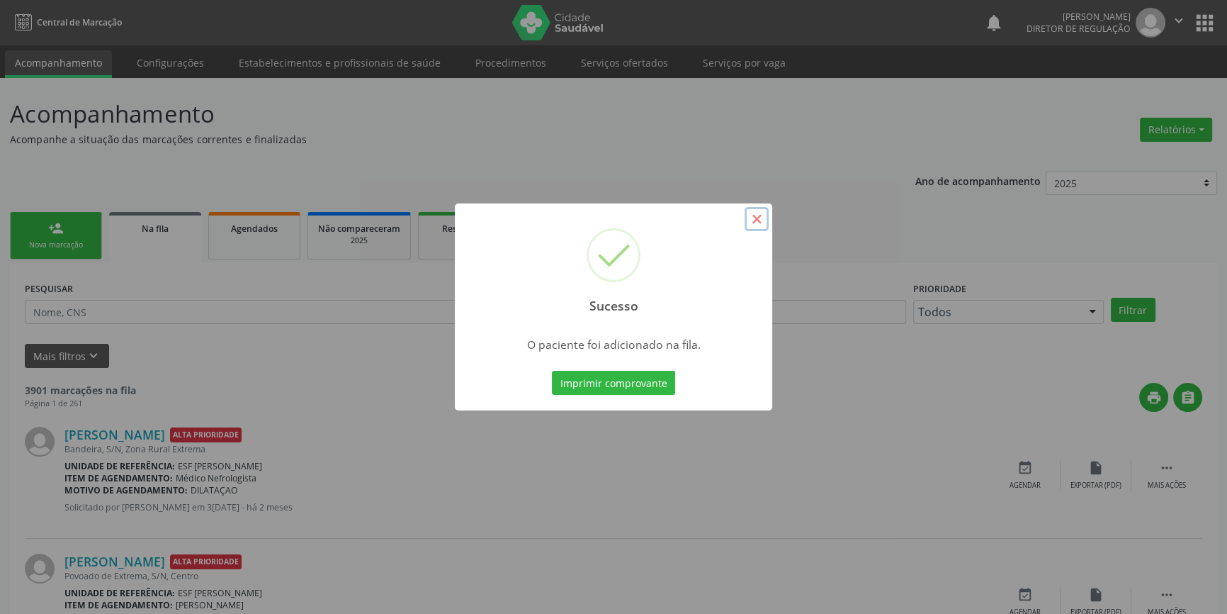
click at [767, 213] on button "×" at bounding box center [757, 219] width 24 height 24
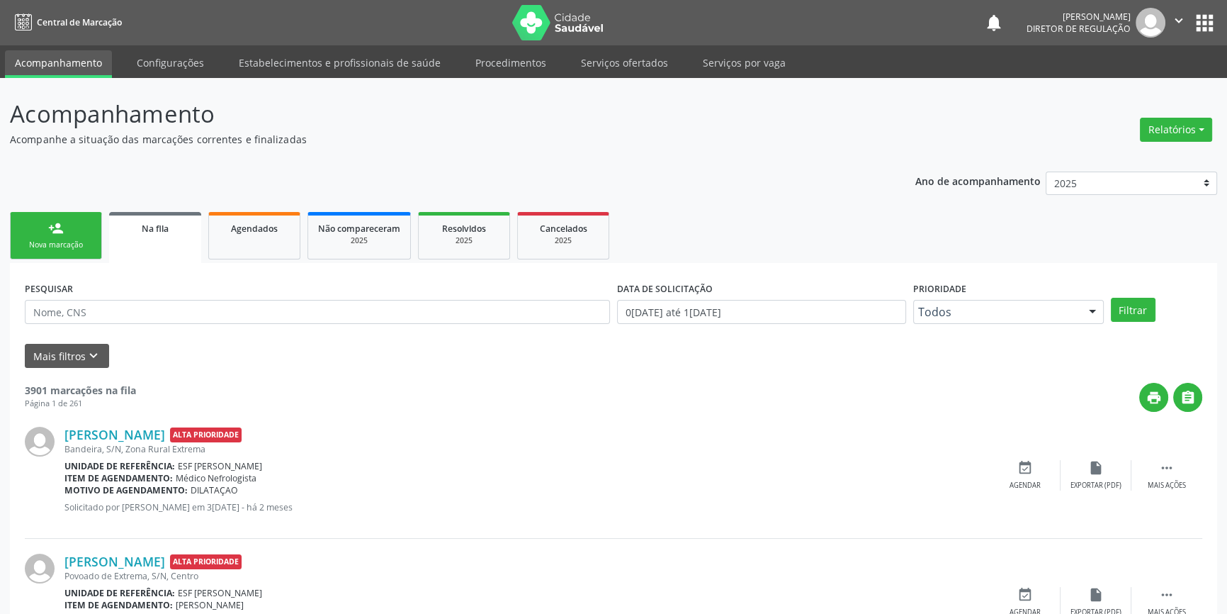
click at [67, 247] on div "Nova marcação" at bounding box center [56, 244] width 71 height 11
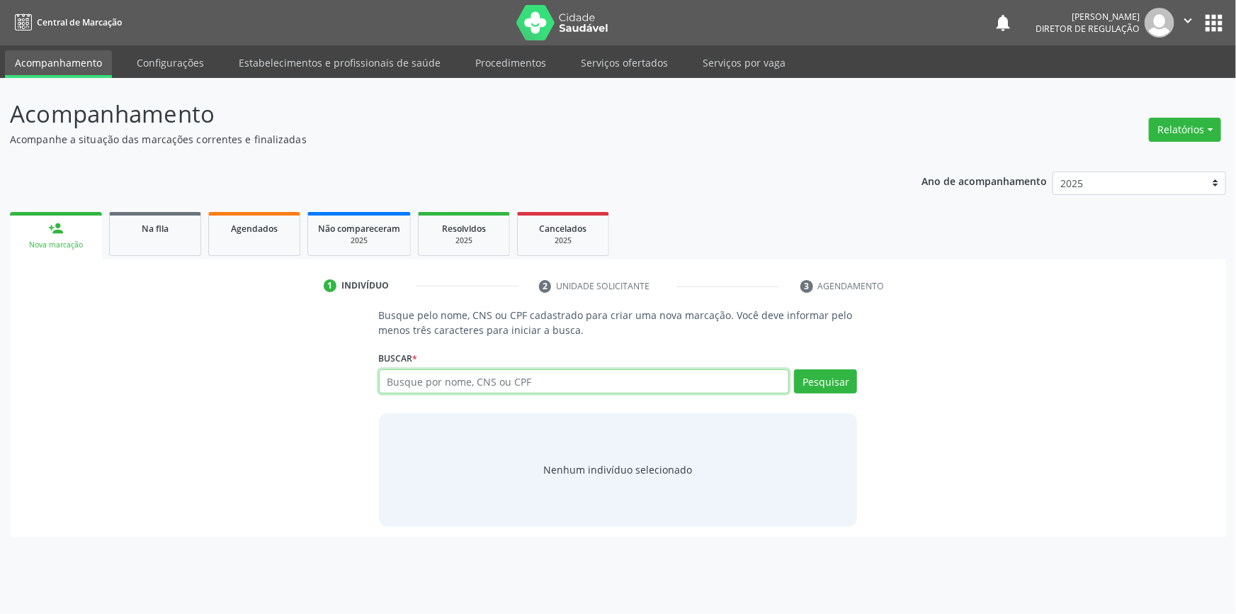
click at [452, 386] on input "text" at bounding box center [584, 381] width 411 height 24
type input "702609762010448"
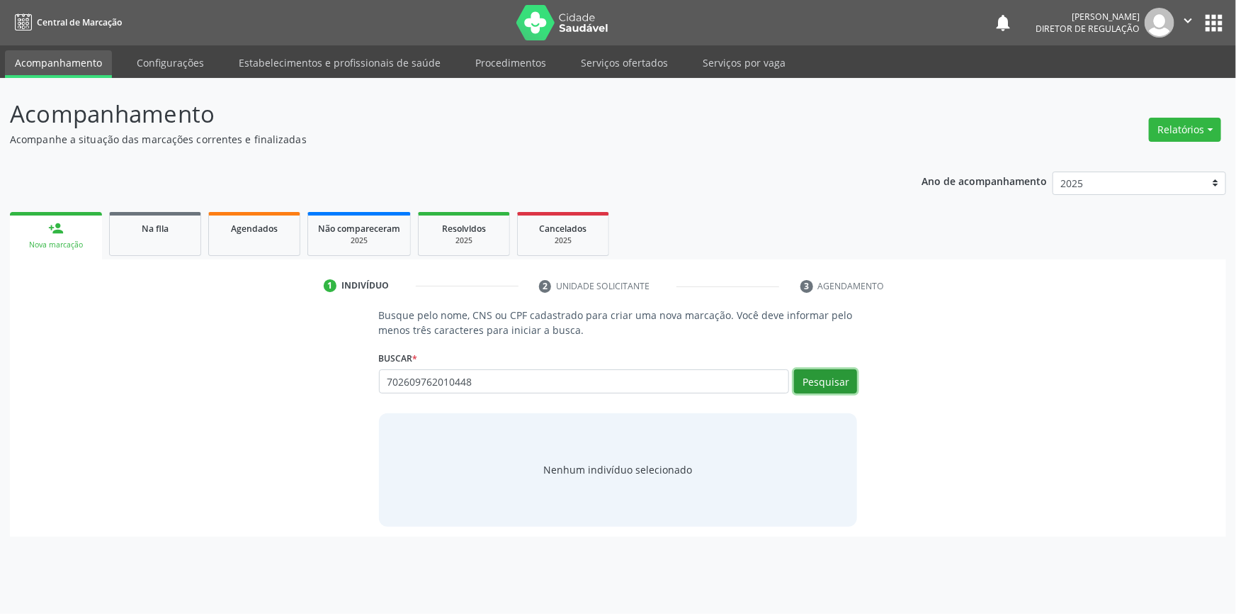
click at [847, 383] on button "Pesquisar" at bounding box center [825, 381] width 63 height 24
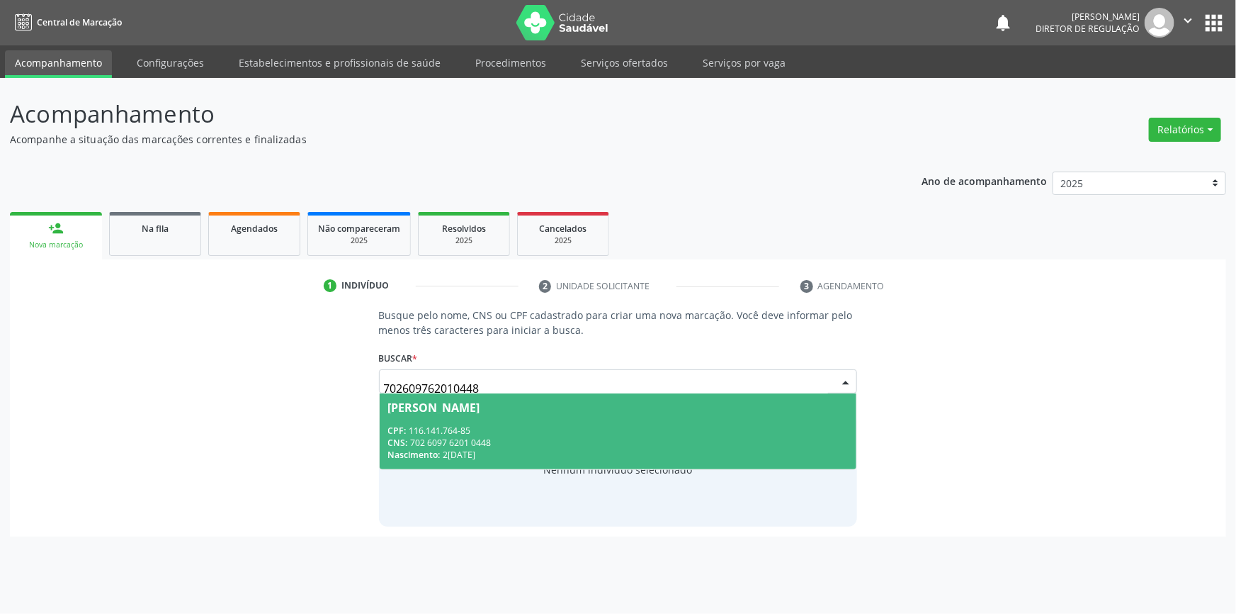
click at [456, 422] on span "[PERSON_NAME] CPF: 116.141.764-85 CNS: 702 6097 6201 0448 Nascimento: [DATE]" at bounding box center [618, 431] width 477 height 76
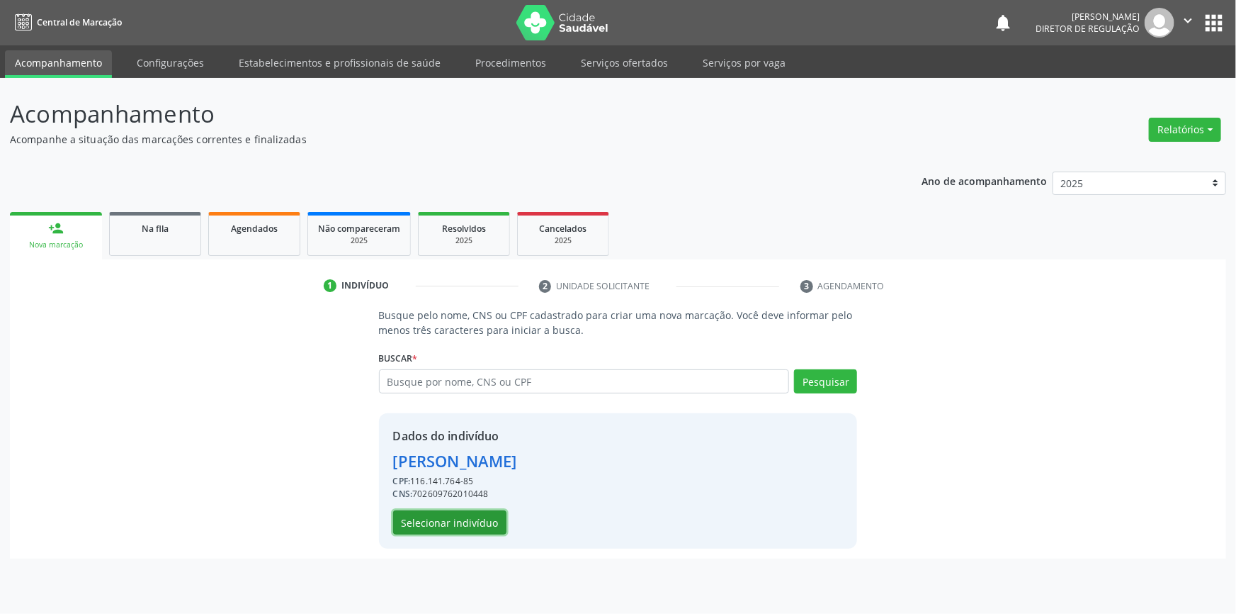
click at [451, 523] on button "Selecionar indivíduo" at bounding box center [449, 522] width 113 height 24
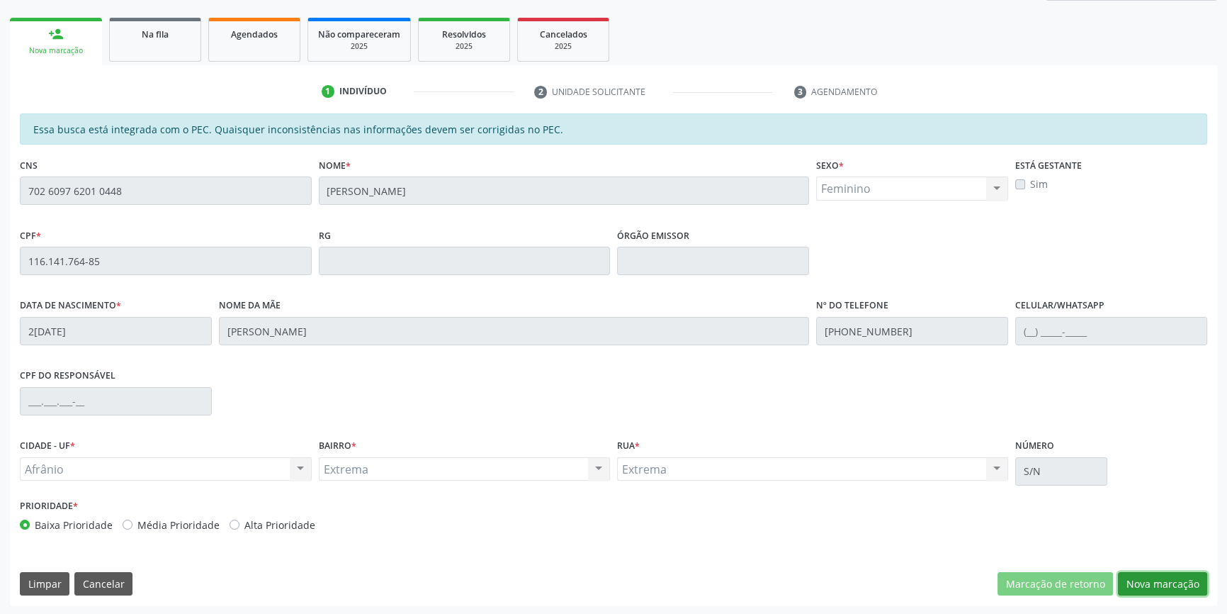
click at [1150, 576] on button "Nova marcação" at bounding box center [1162, 584] width 89 height 24
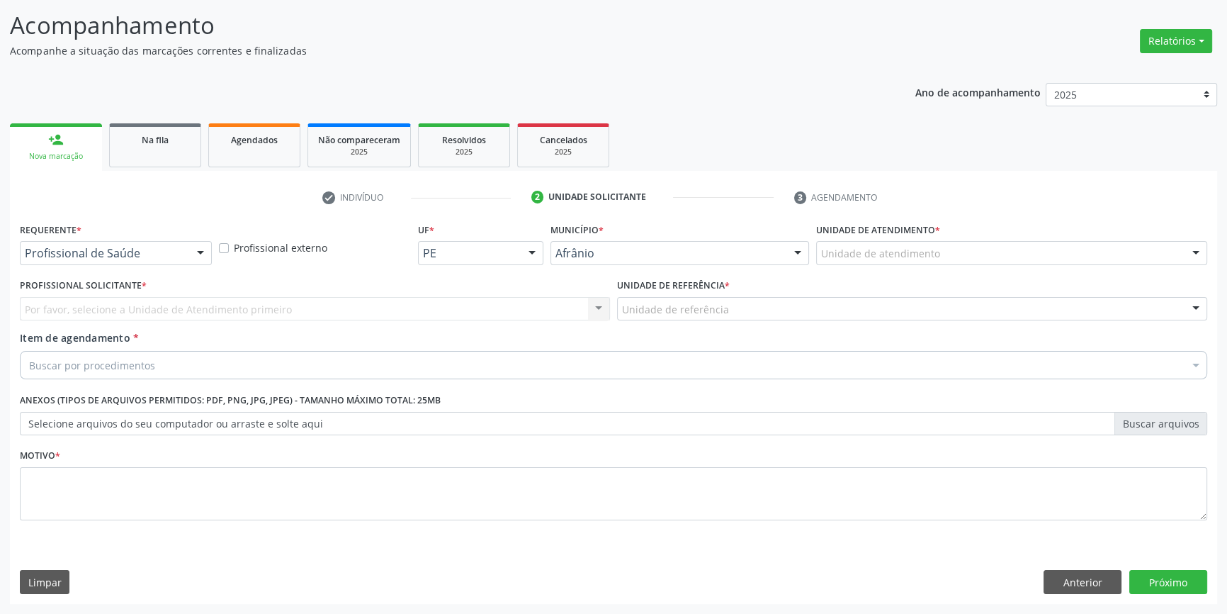
scroll to position [87, 0]
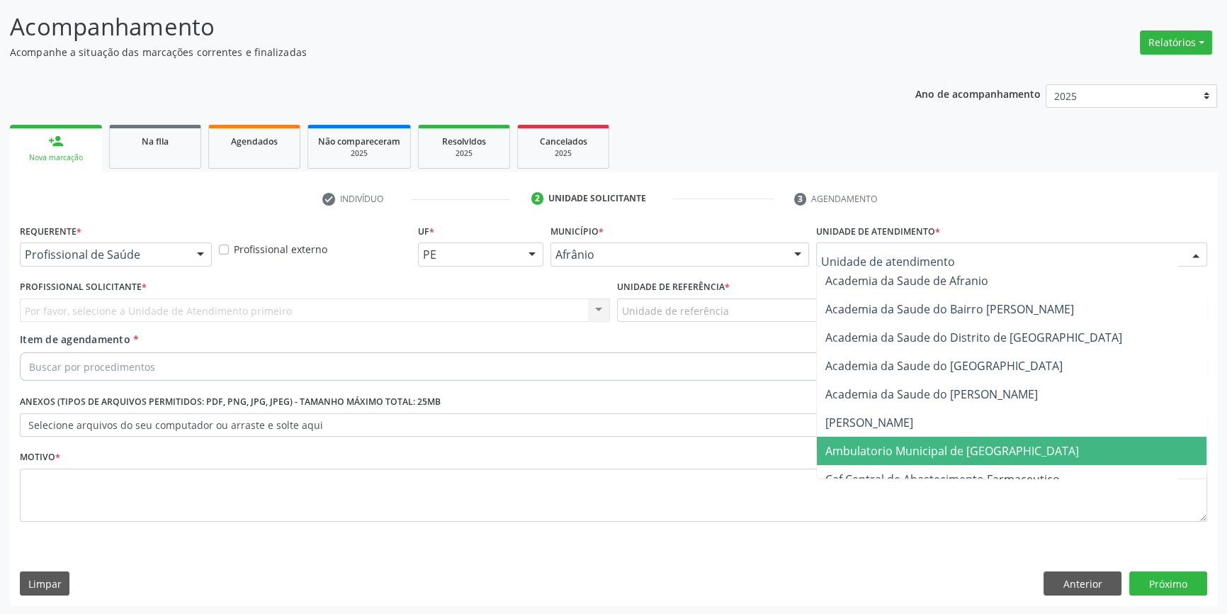
click at [909, 443] on span "Ambulatorio Municipal de [GEOGRAPHIC_DATA]" at bounding box center [952, 451] width 254 height 16
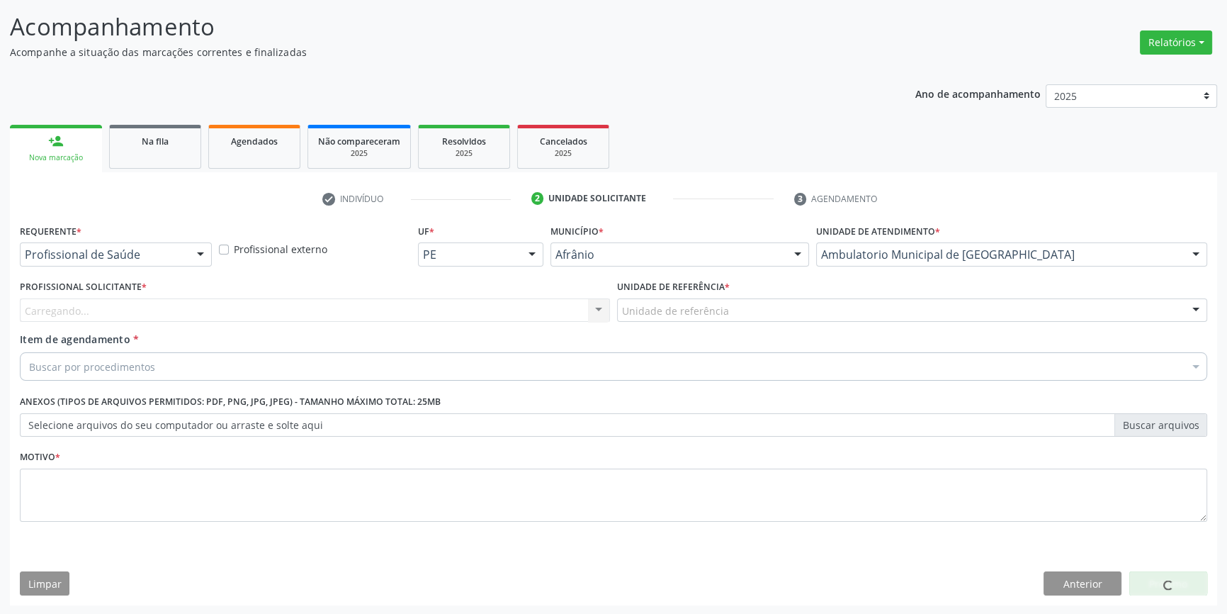
click at [742, 315] on div "Unidade de referência" at bounding box center [912, 310] width 590 height 24
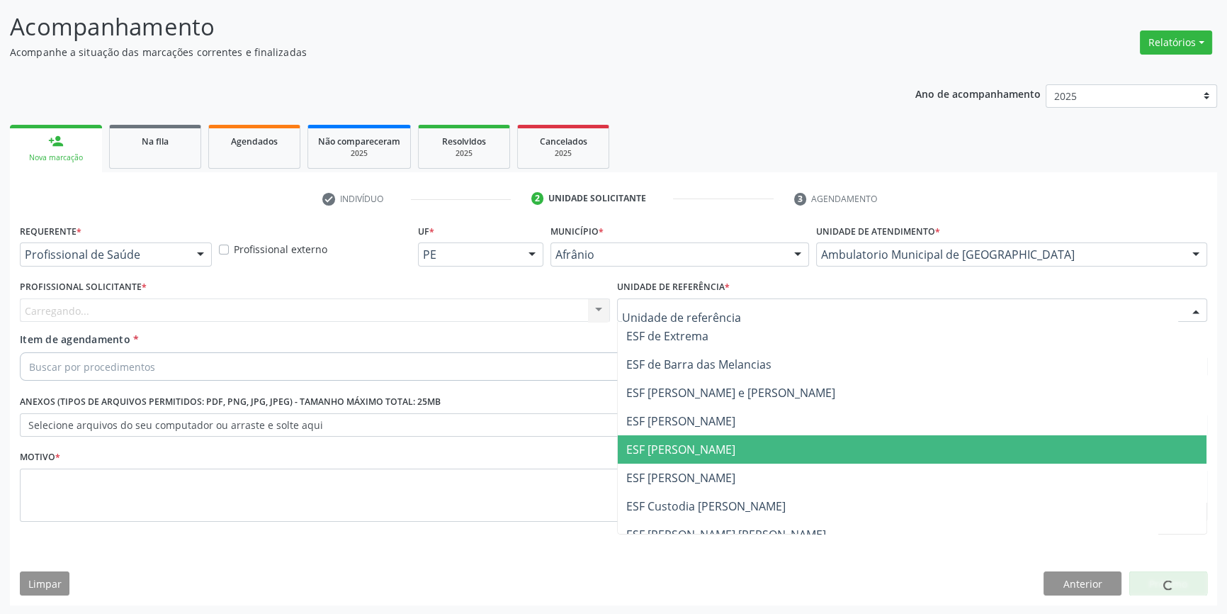
click at [708, 439] on span "ESF [PERSON_NAME]" at bounding box center [912, 449] width 589 height 28
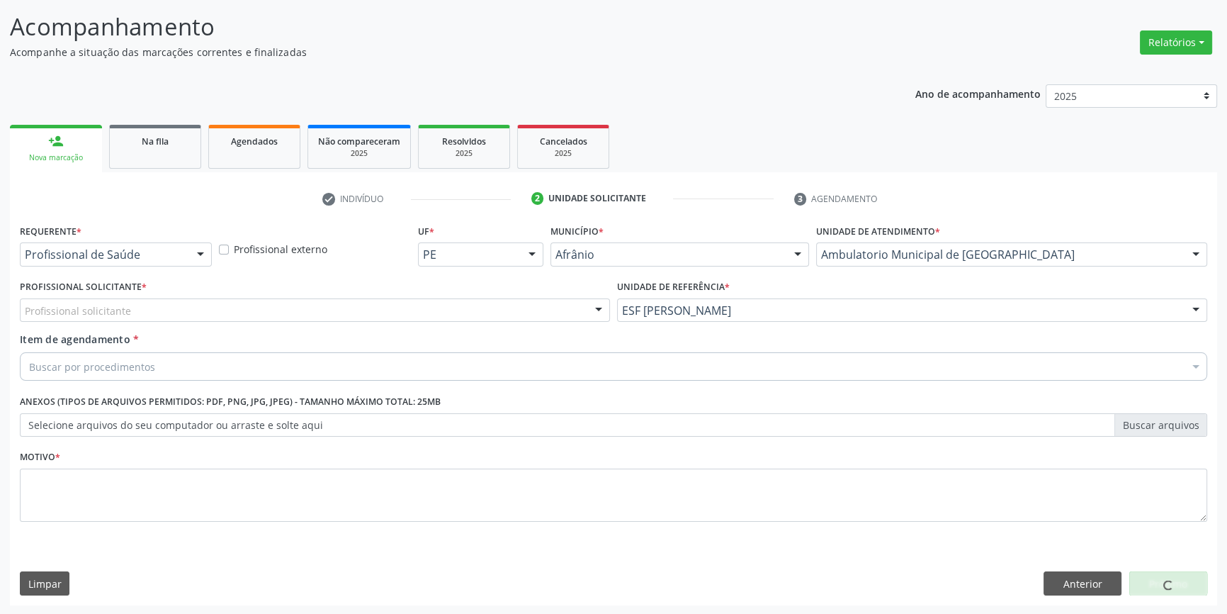
click at [465, 310] on div "Profissional solicitante" at bounding box center [315, 310] width 590 height 24
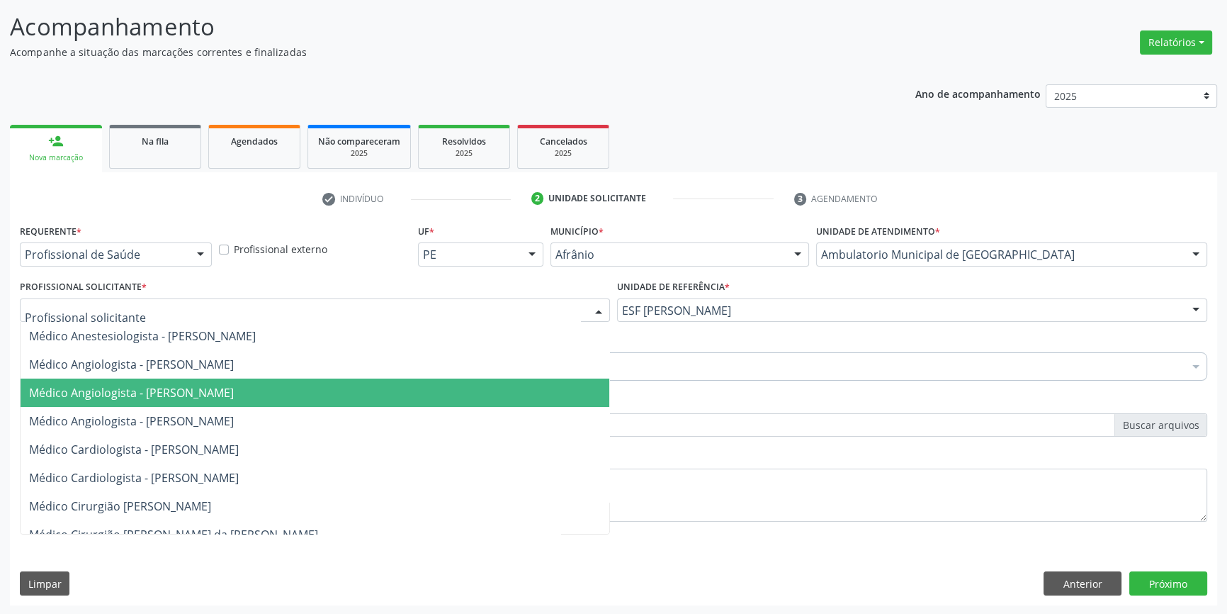
click at [291, 390] on span "Médico Angiologista - [PERSON_NAME]" at bounding box center [315, 392] width 589 height 28
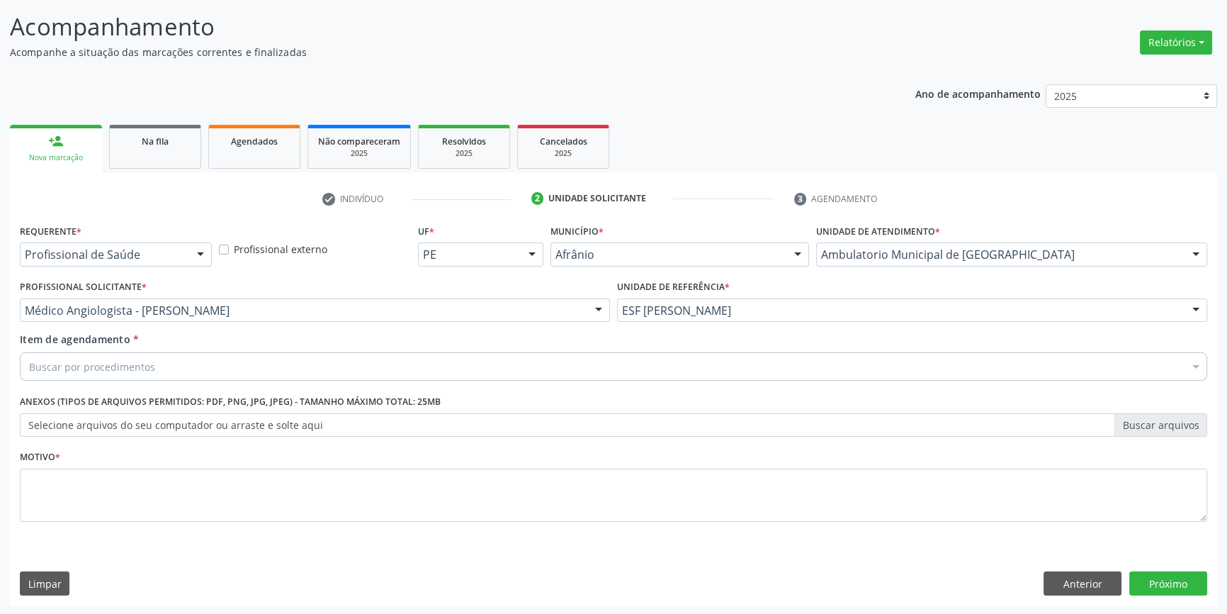
click at [205, 356] on div "Buscar por procedimentos" at bounding box center [613, 366] width 1187 height 28
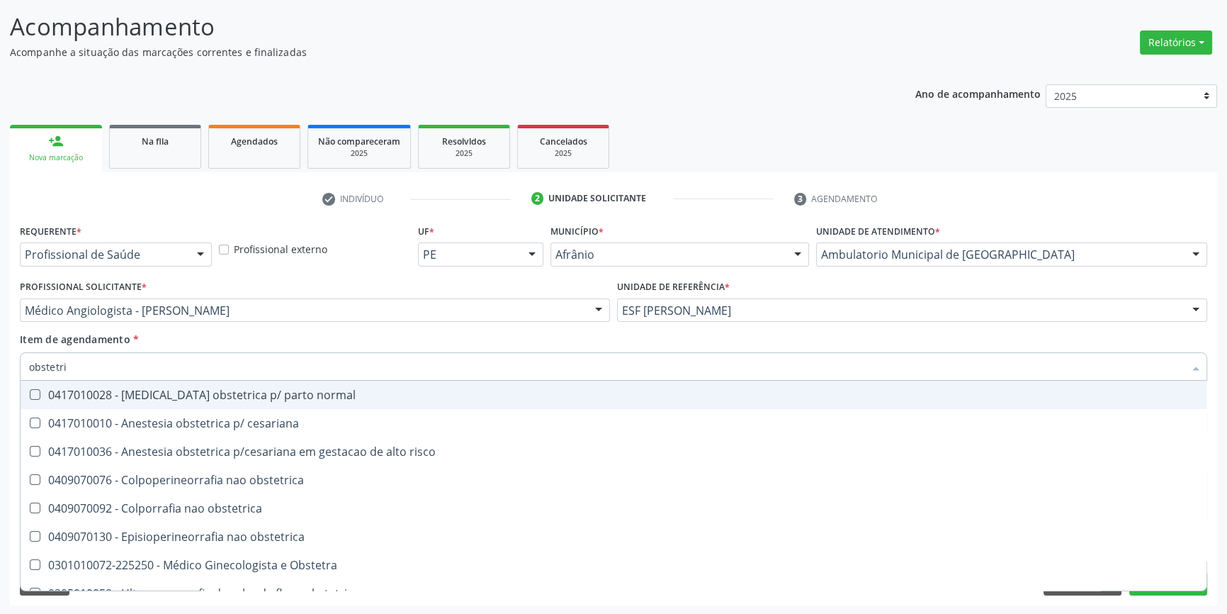
type input "obstetric"
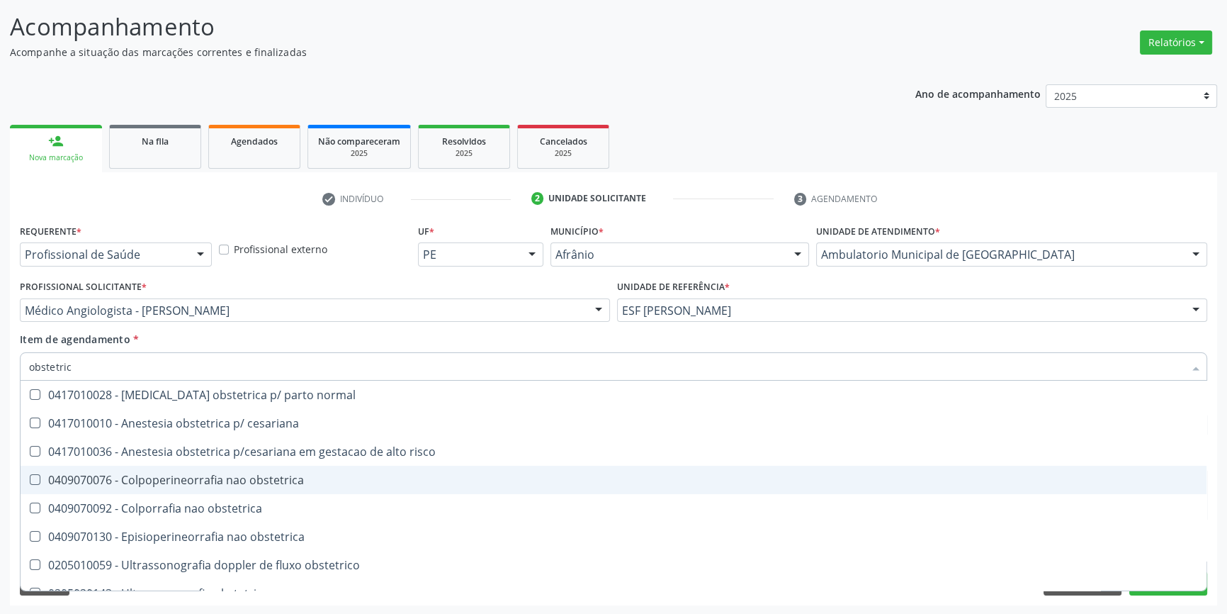
scroll to position [45, 0]
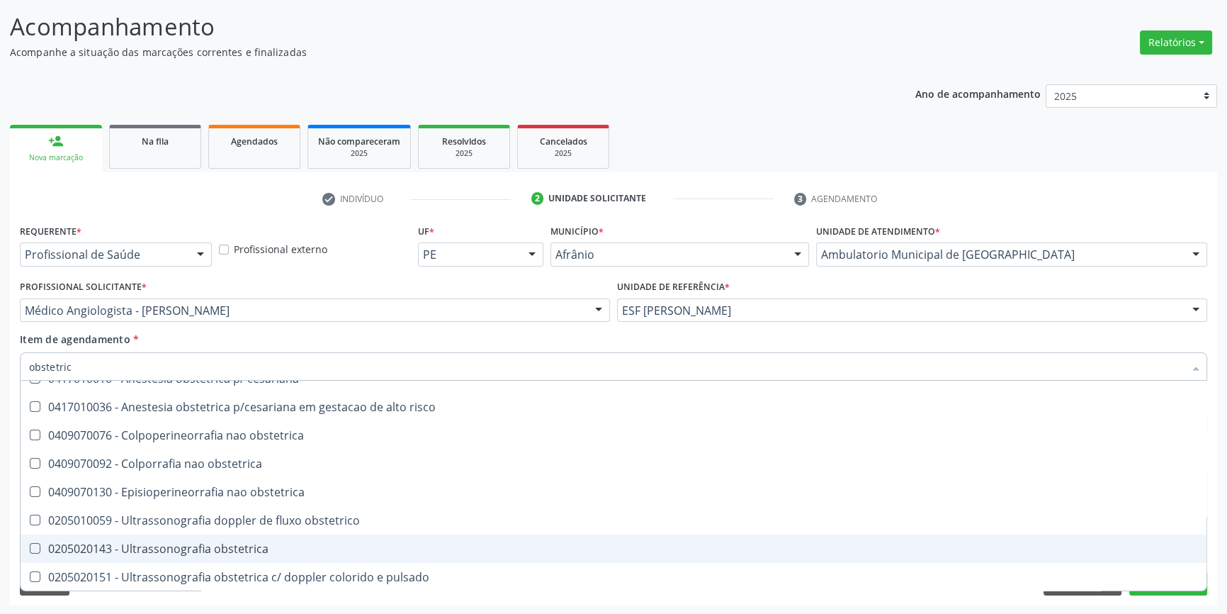
click at [244, 543] on div "0205020143 - Ultrassonografia obstetrica" at bounding box center [613, 548] width 1169 height 11
checkbox obstetrica "true"
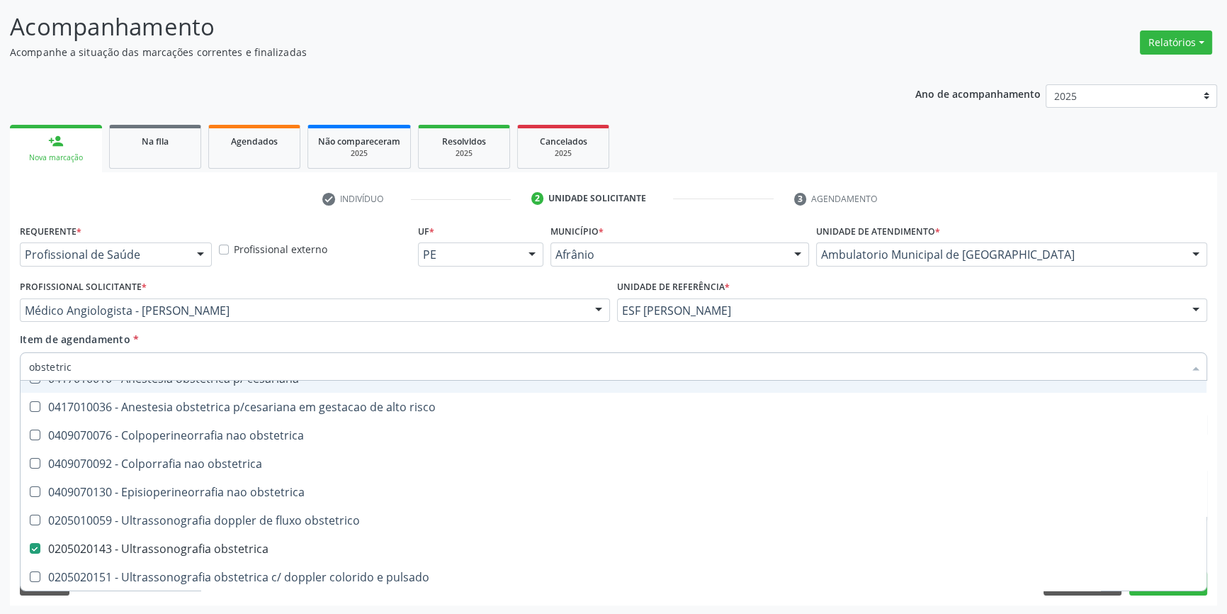
click at [380, 334] on div "Item de agendamento * obstetric Desfazer seleção 0417010028 - [MEDICAL_DATA] ob…" at bounding box center [613, 354] width 1187 height 45
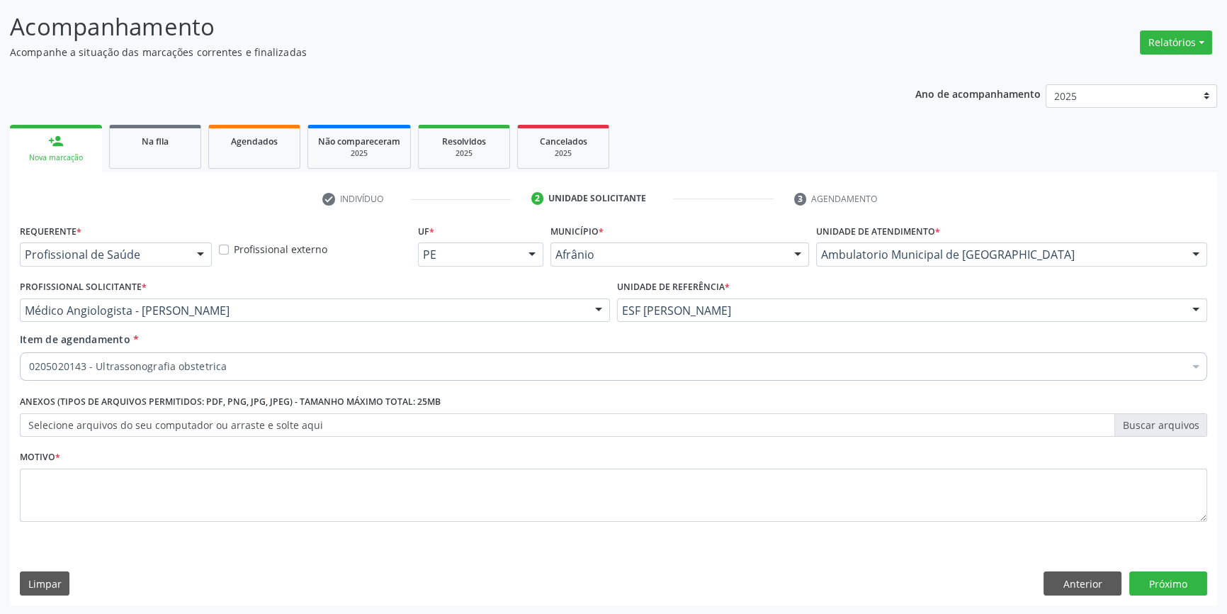
scroll to position [0, 0]
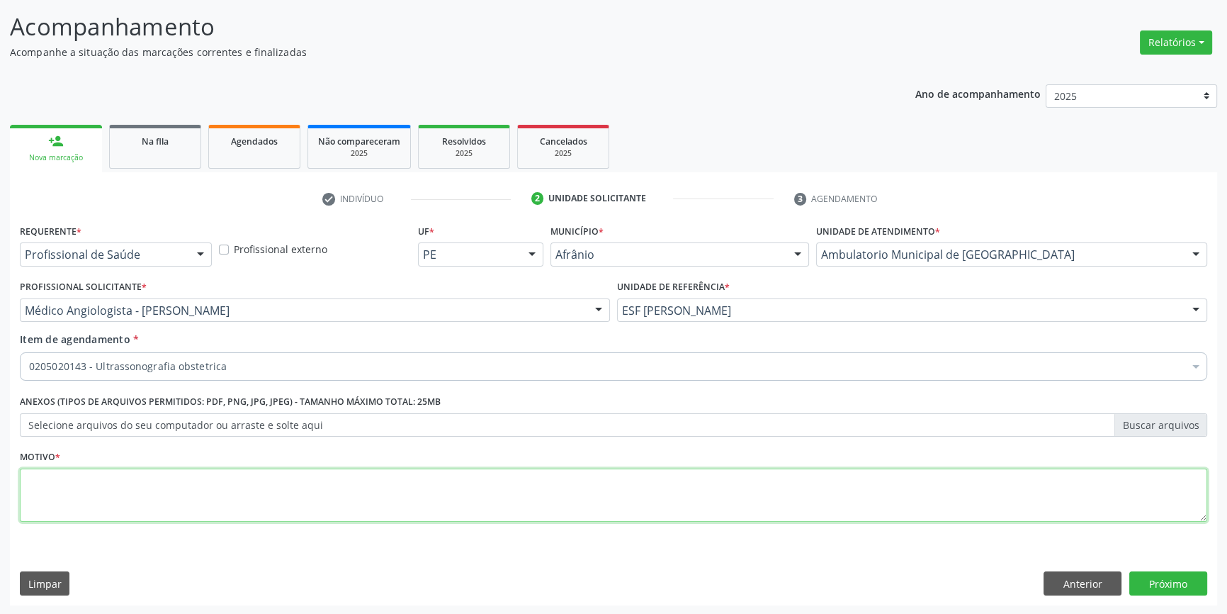
click at [279, 489] on textarea at bounding box center [613, 495] width 1187 height 54
type textarea "'"
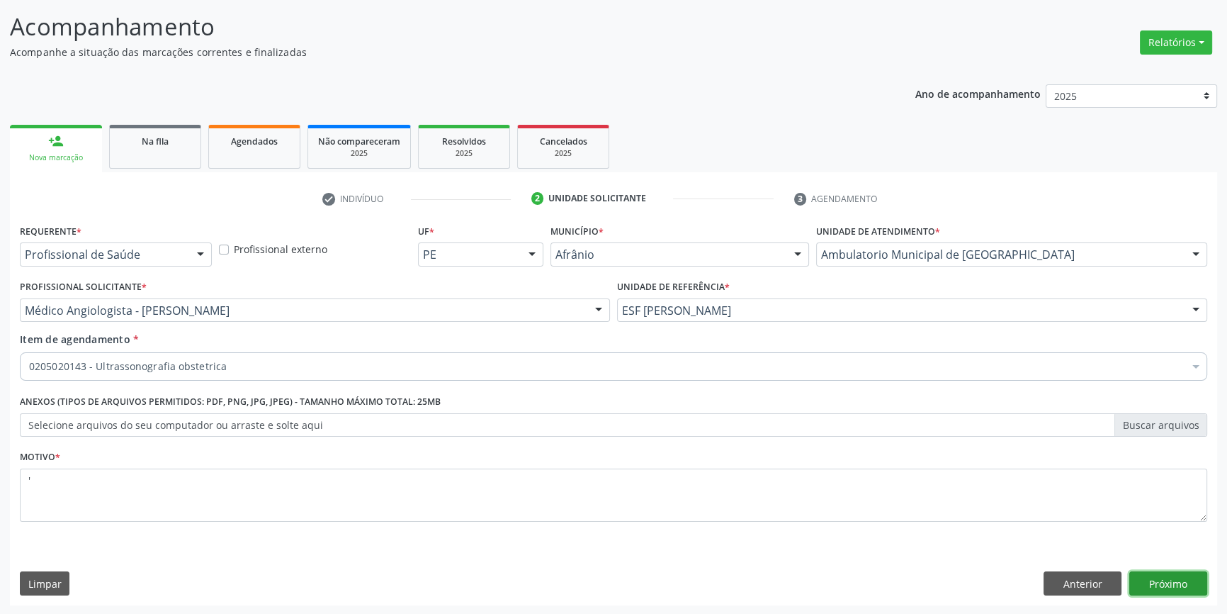
click at [1163, 579] on button "Próximo" at bounding box center [1168, 583] width 78 height 24
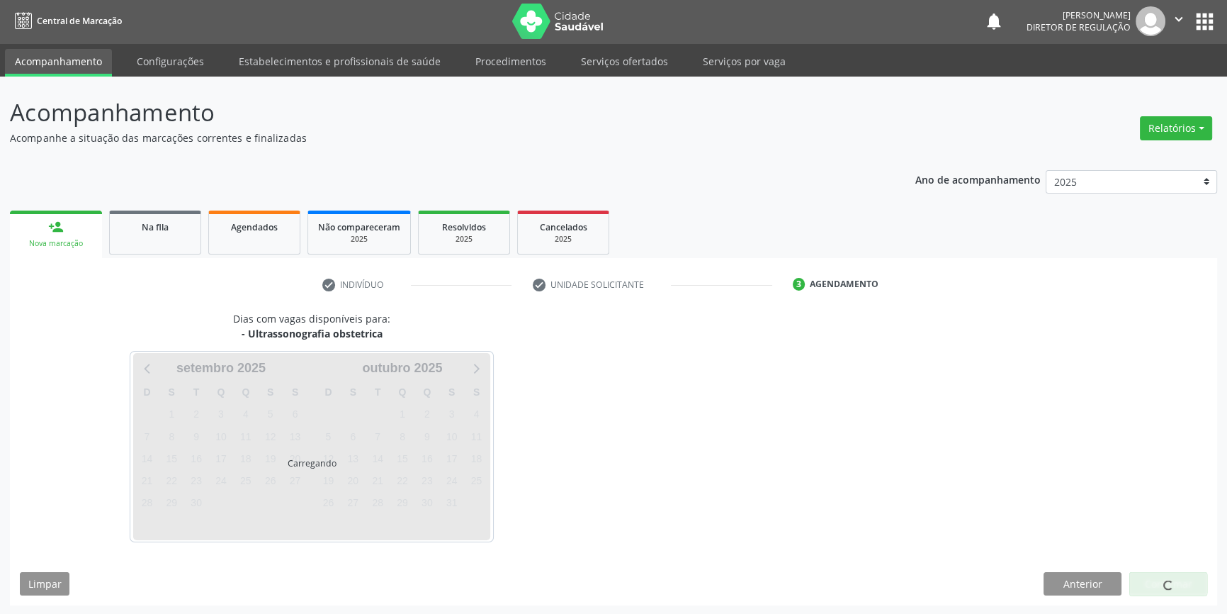
scroll to position [43, 0]
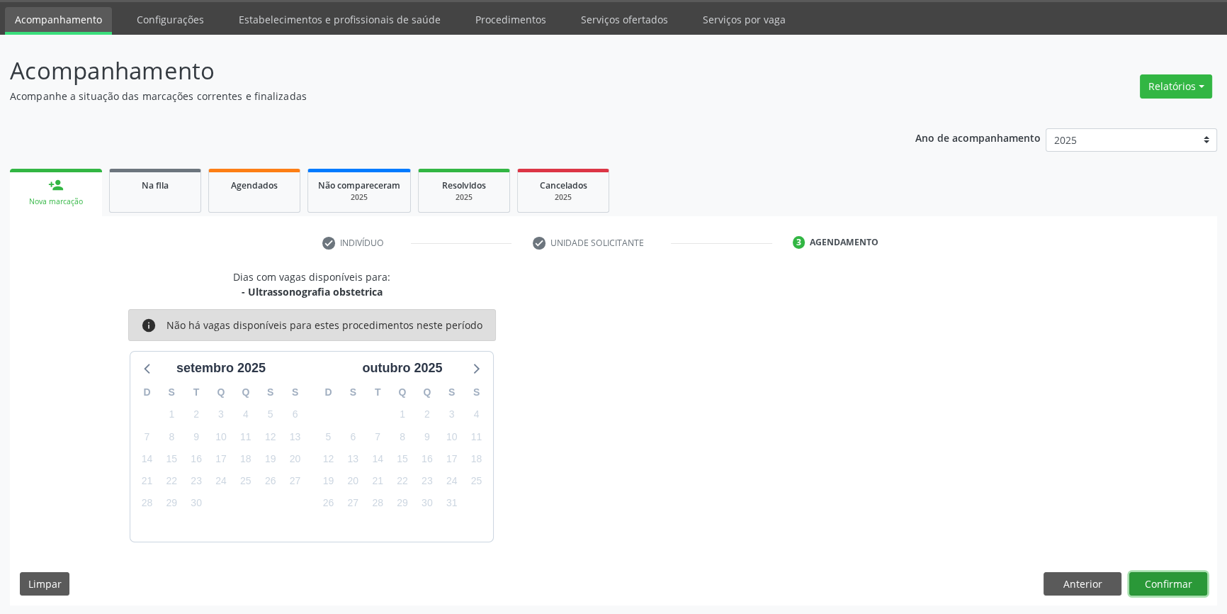
click at [1187, 576] on button "Confirmar" at bounding box center [1168, 584] width 78 height 24
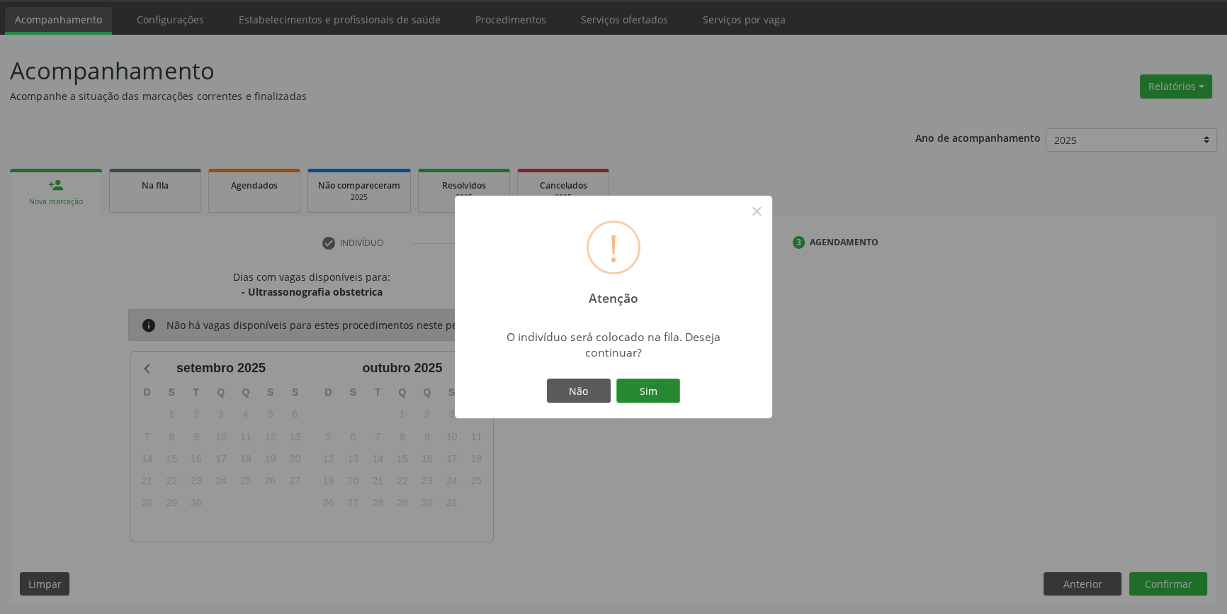
click at [645, 401] on button "Sim" at bounding box center [648, 390] width 64 height 24
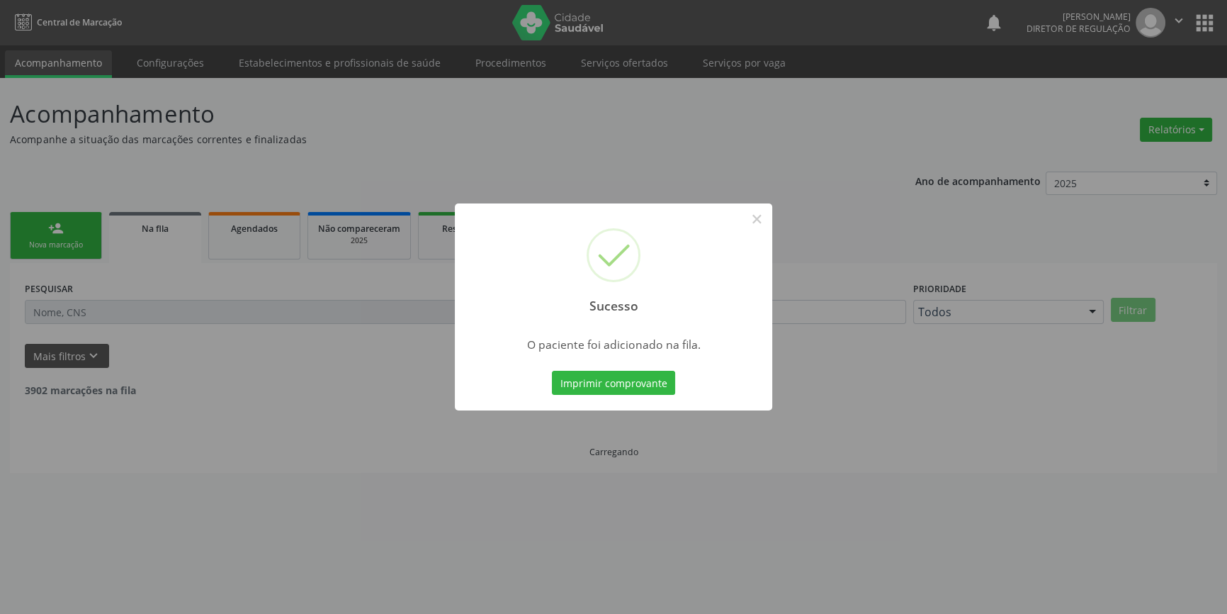
scroll to position [0, 0]
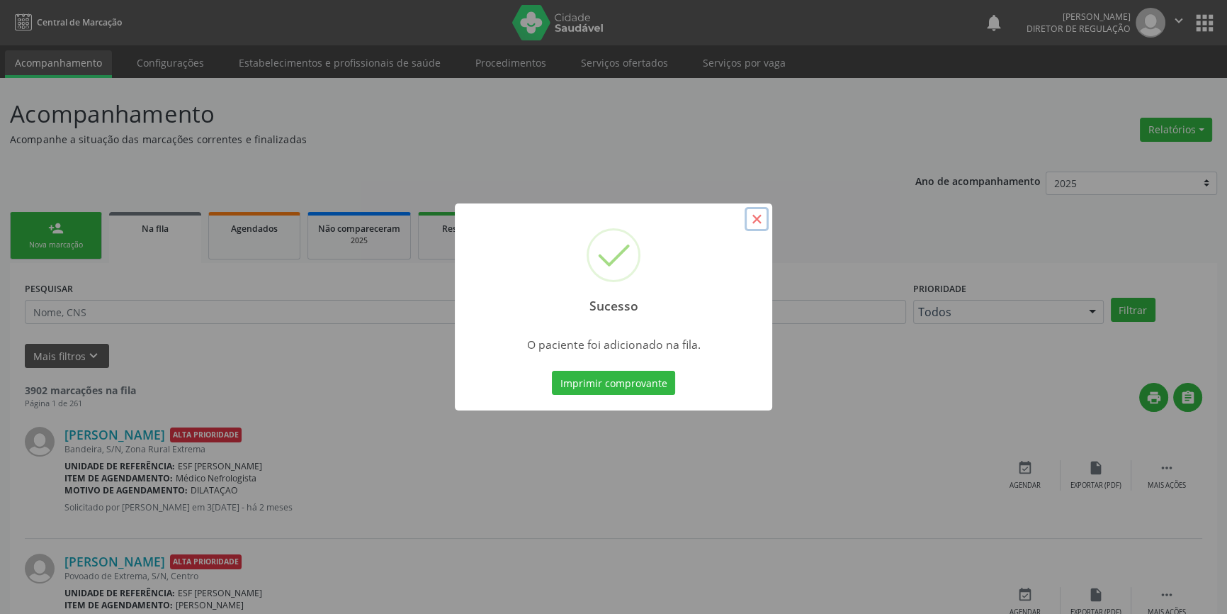
click at [757, 221] on button "×" at bounding box center [757, 219] width 24 height 24
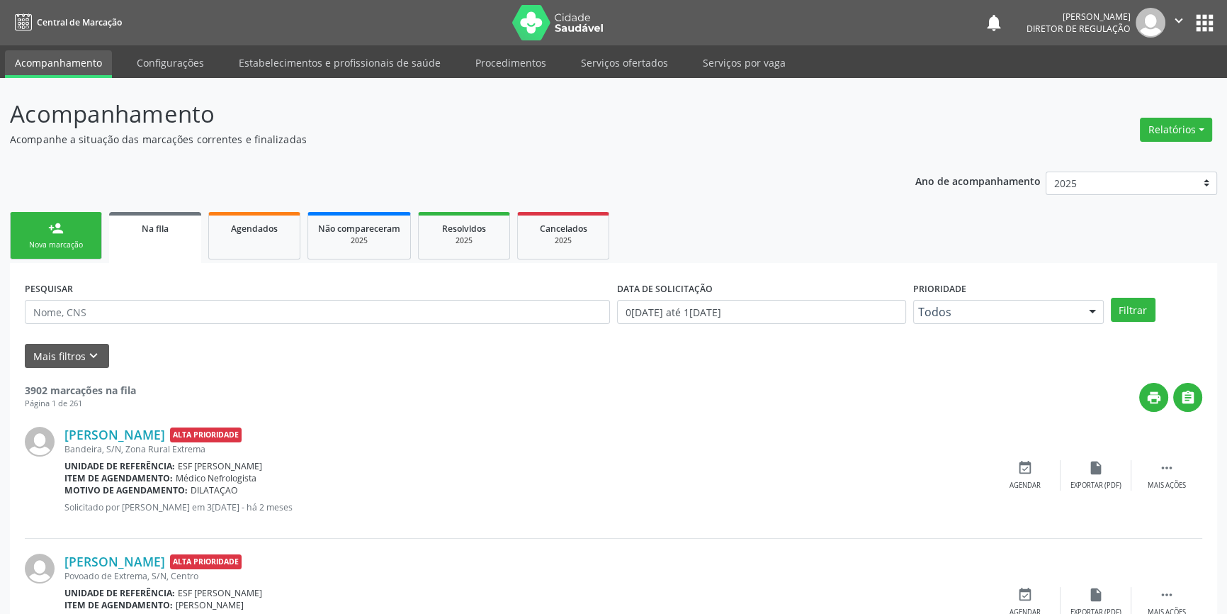
click at [94, 244] on link "person_add Nova marcação" at bounding box center [56, 235] width 92 height 47
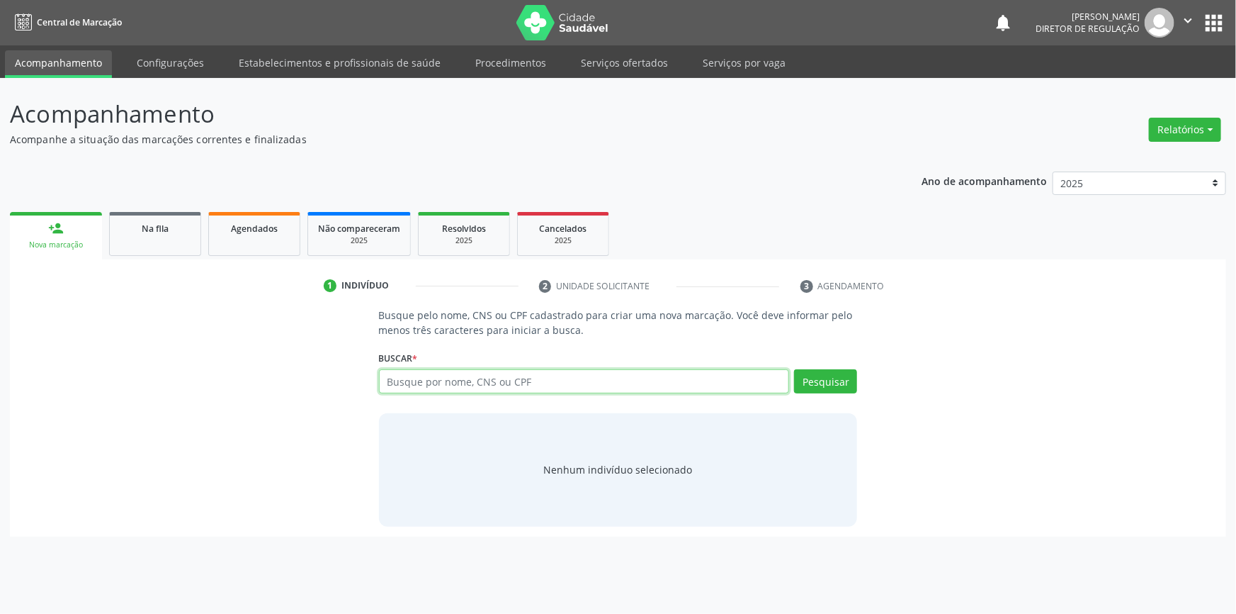
click at [444, 371] on input "text" at bounding box center [584, 381] width 411 height 24
type input "700202967580123"
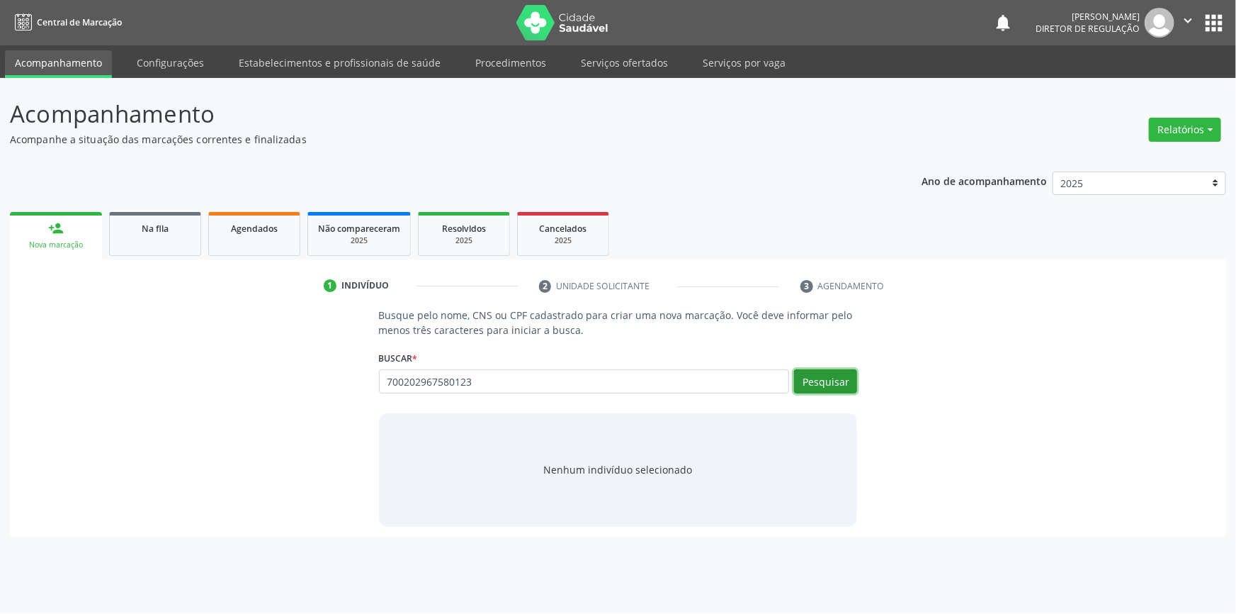
click at [825, 384] on button "Pesquisar" at bounding box center [825, 381] width 63 height 24
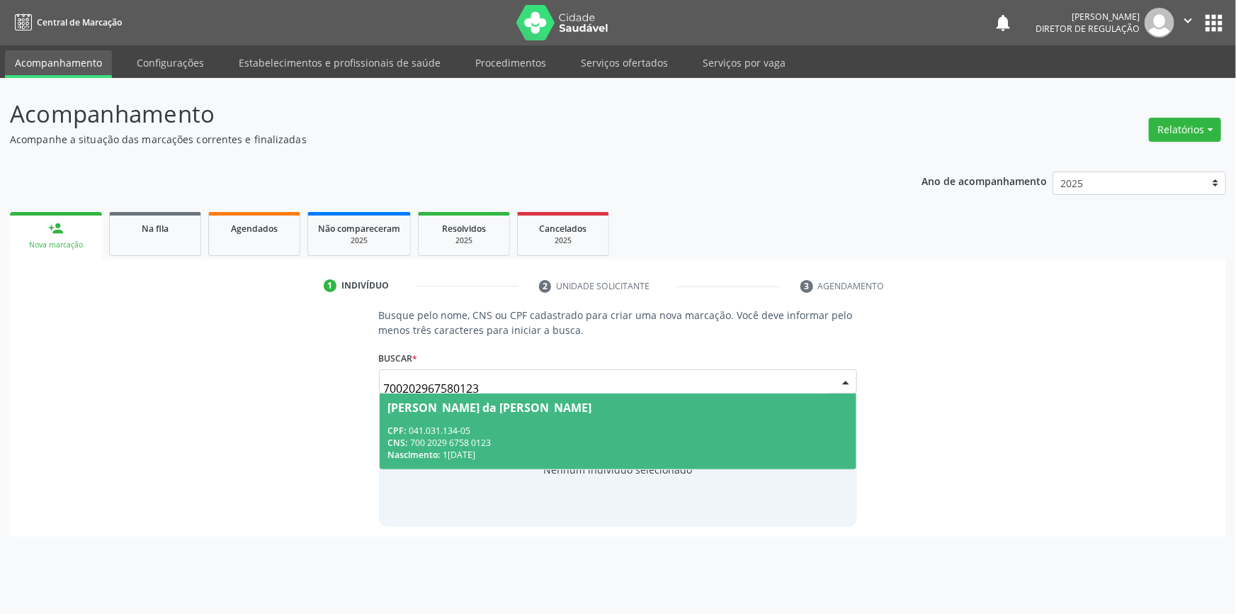
click at [645, 409] on div "[PERSON_NAME] da [PERSON_NAME]" at bounding box center [618, 407] width 460 height 11
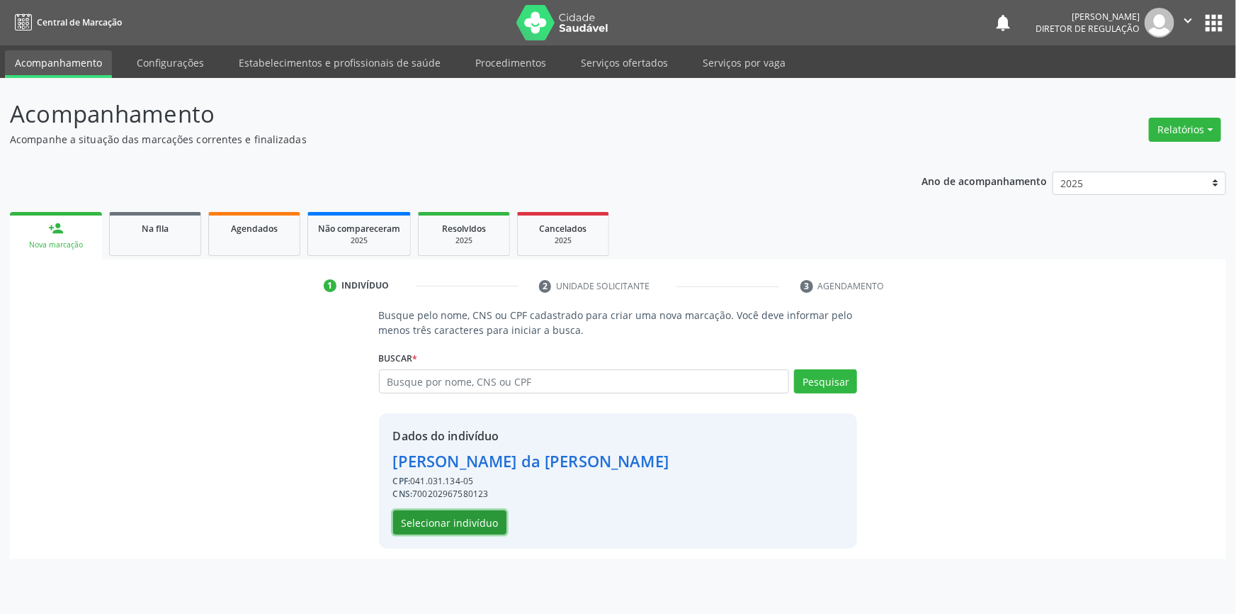
click at [446, 524] on button "Selecionar indivíduo" at bounding box center [449, 522] width 113 height 24
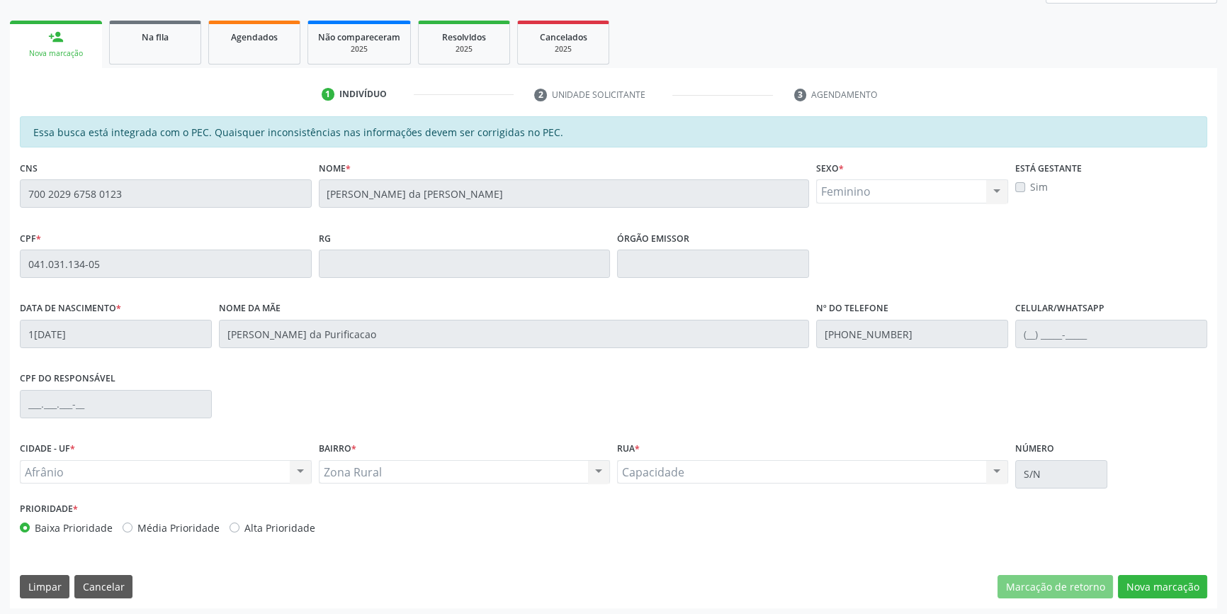
scroll to position [194, 0]
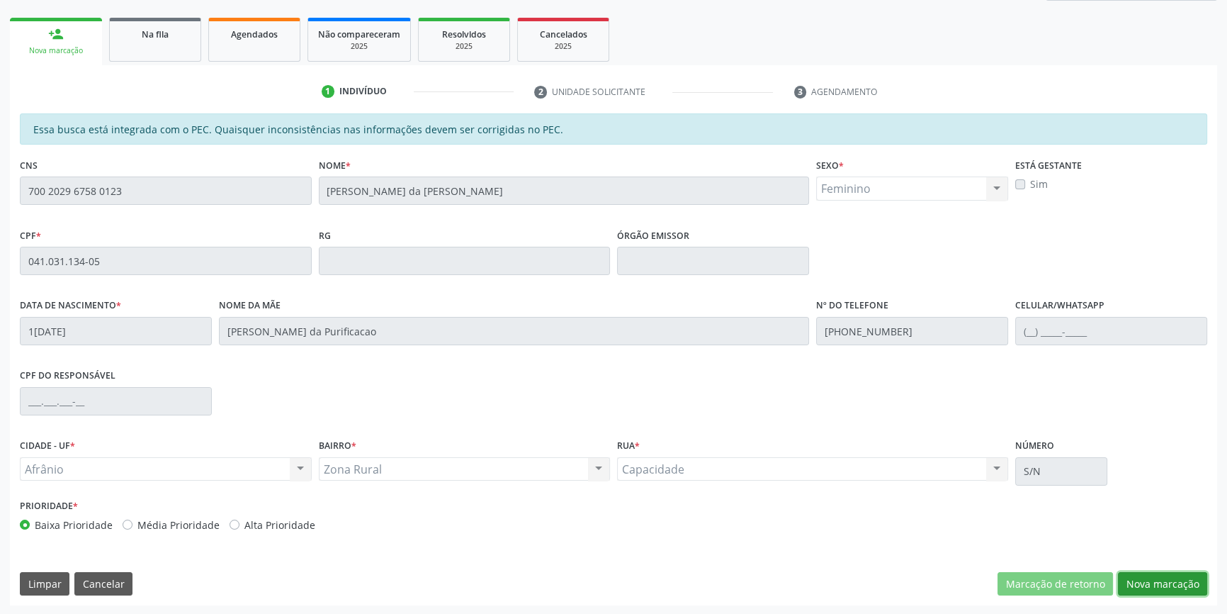
click at [1152, 577] on button "Nova marcação" at bounding box center [1162, 584] width 89 height 24
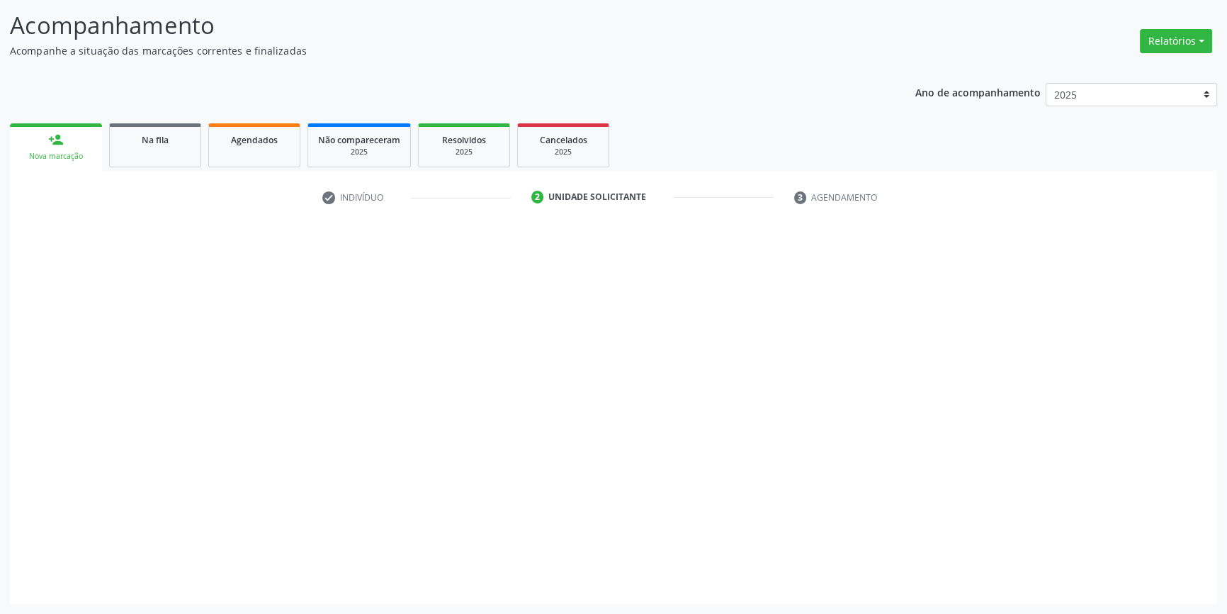
scroll to position [87, 0]
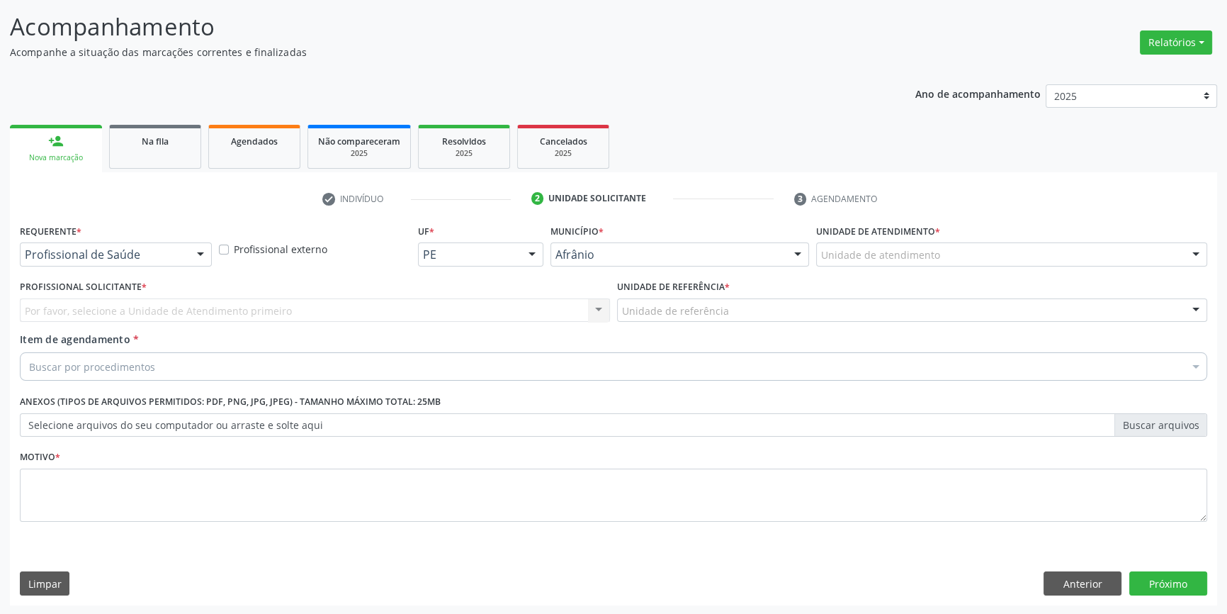
click at [936, 249] on div "Unidade de atendimento" at bounding box center [1011, 254] width 391 height 24
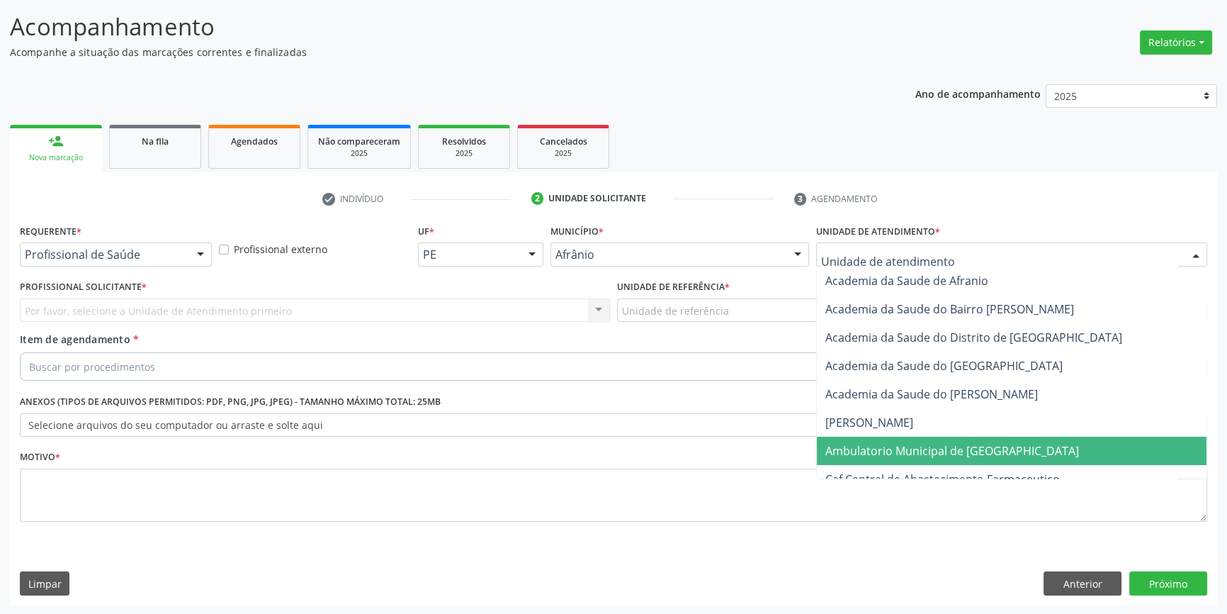
click at [904, 451] on span "Ambulatorio Municipal de [GEOGRAPHIC_DATA]" at bounding box center [952, 451] width 254 height 16
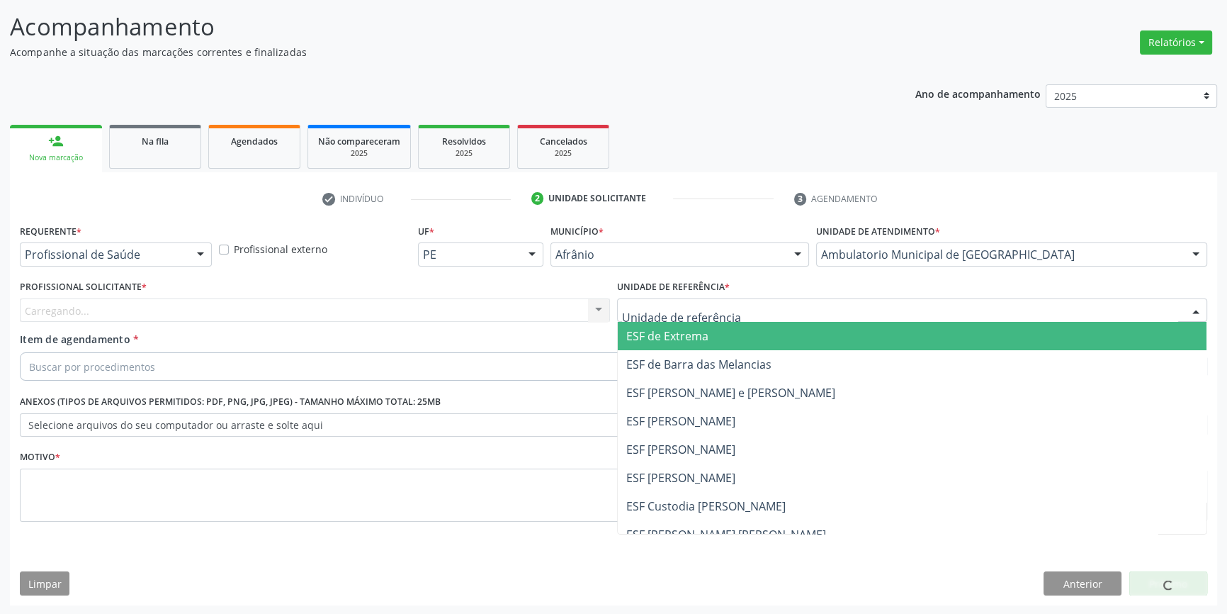
click at [733, 313] on div at bounding box center [912, 310] width 590 height 24
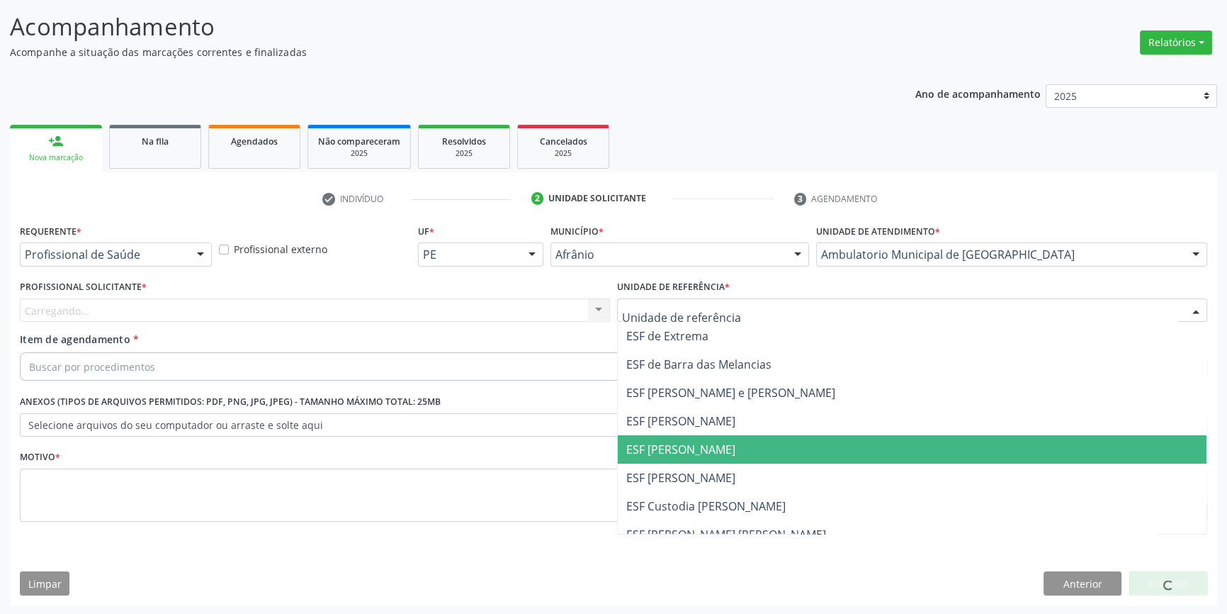
click at [698, 453] on span "ESF [PERSON_NAME]" at bounding box center [680, 449] width 109 height 16
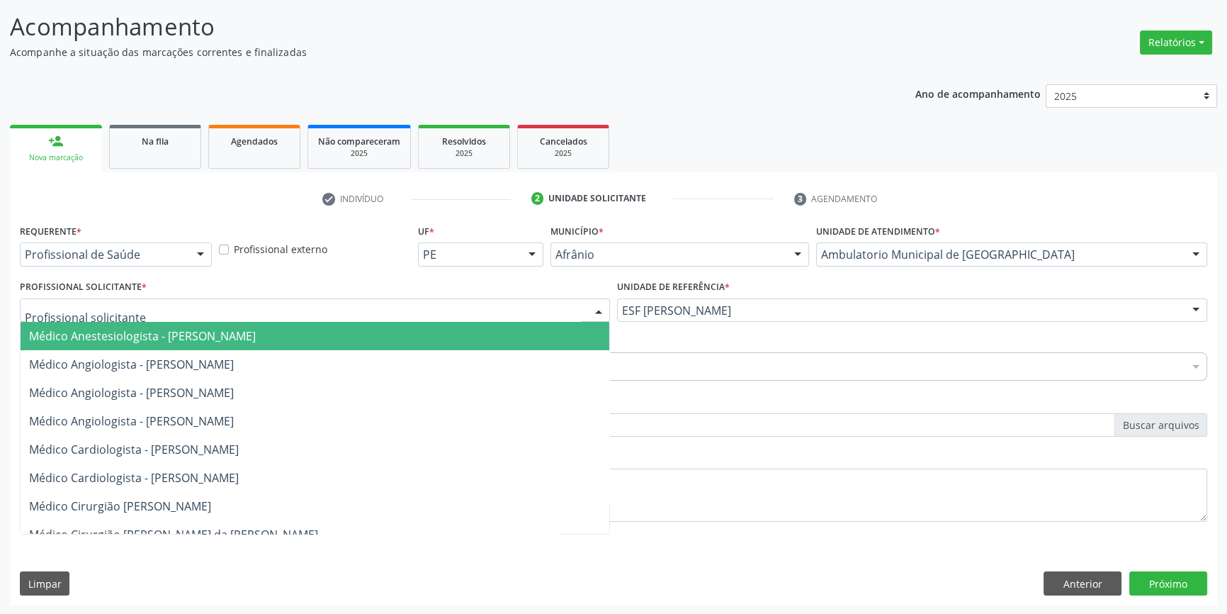
click at [471, 312] on div at bounding box center [315, 310] width 590 height 24
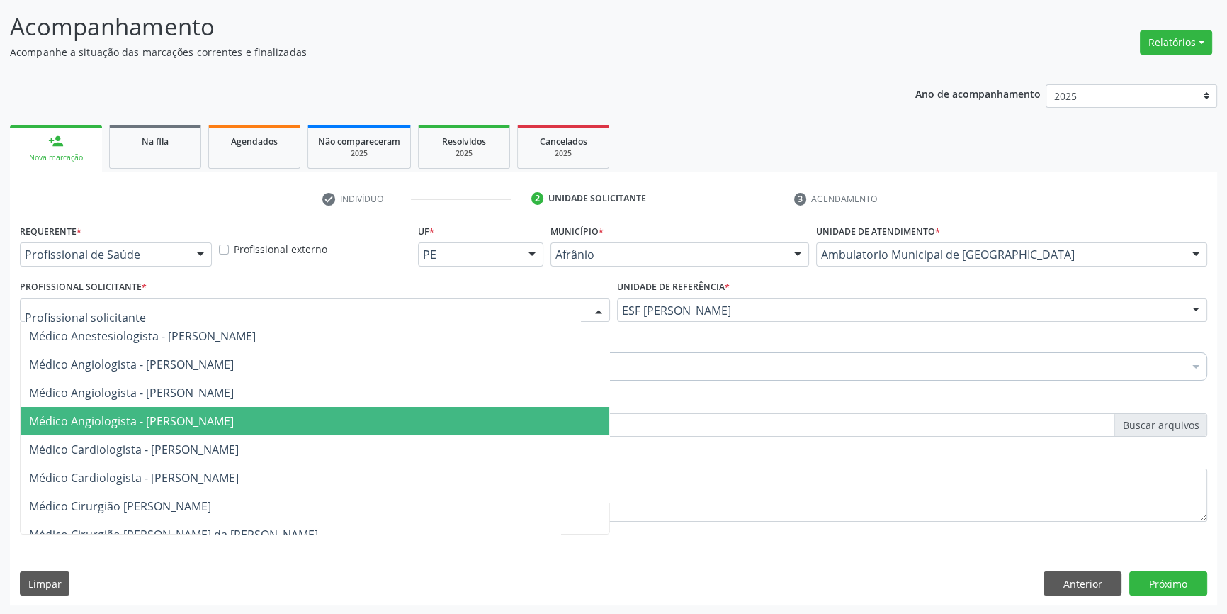
click at [234, 419] on span "Médico Angiologista - [PERSON_NAME]" at bounding box center [131, 421] width 205 height 16
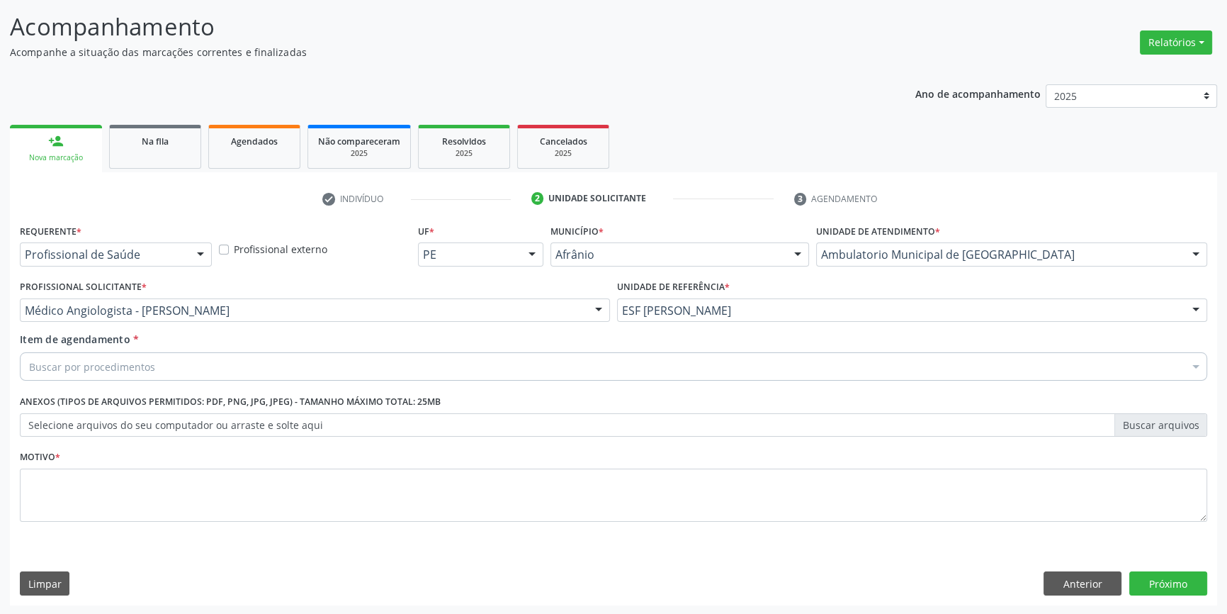
click at [198, 367] on div "Buscar por procedimentos" at bounding box center [613, 366] width 1187 height 28
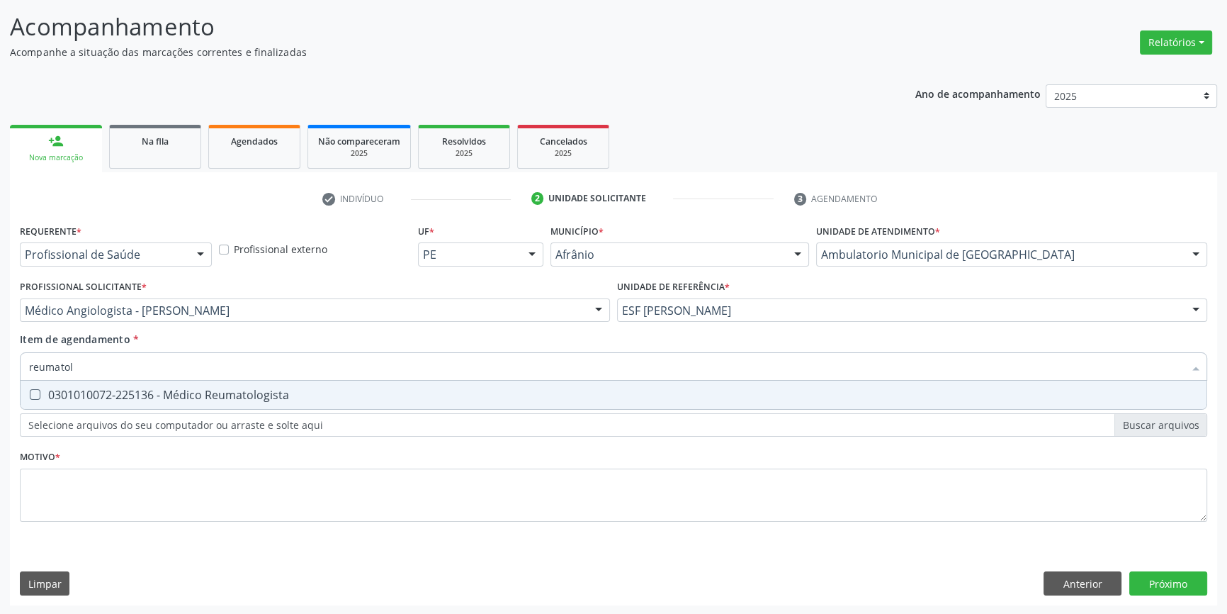
type input "reumatolo"
click at [193, 392] on div "0301010072-225136 - Médico Reumatologista" at bounding box center [613, 394] width 1169 height 11
checkbox Reumatologista "true"
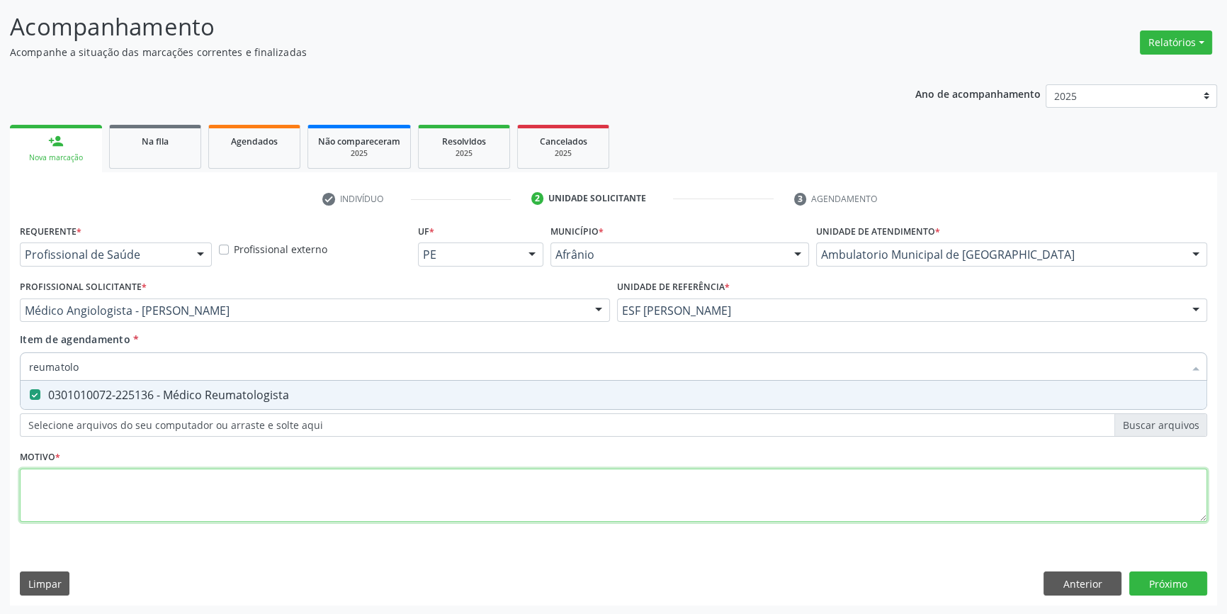
click at [271, 509] on div "Requerente * Profissional de Saúde Profissional de Saúde Paciente Nenhum result…" at bounding box center [613, 380] width 1187 height 321
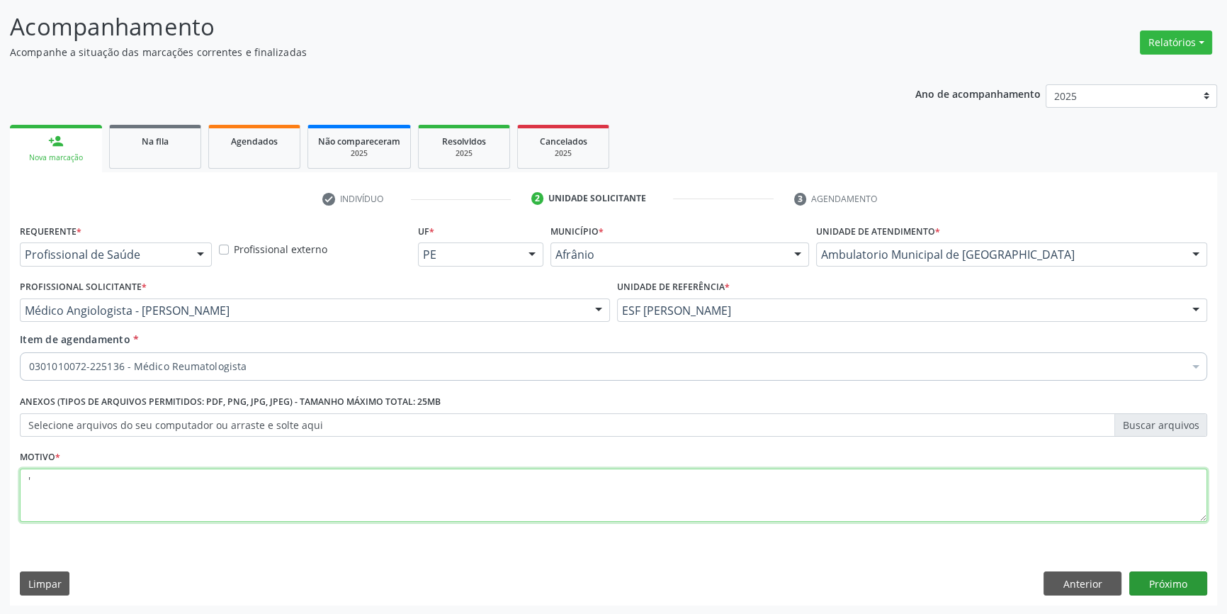
type textarea "'"
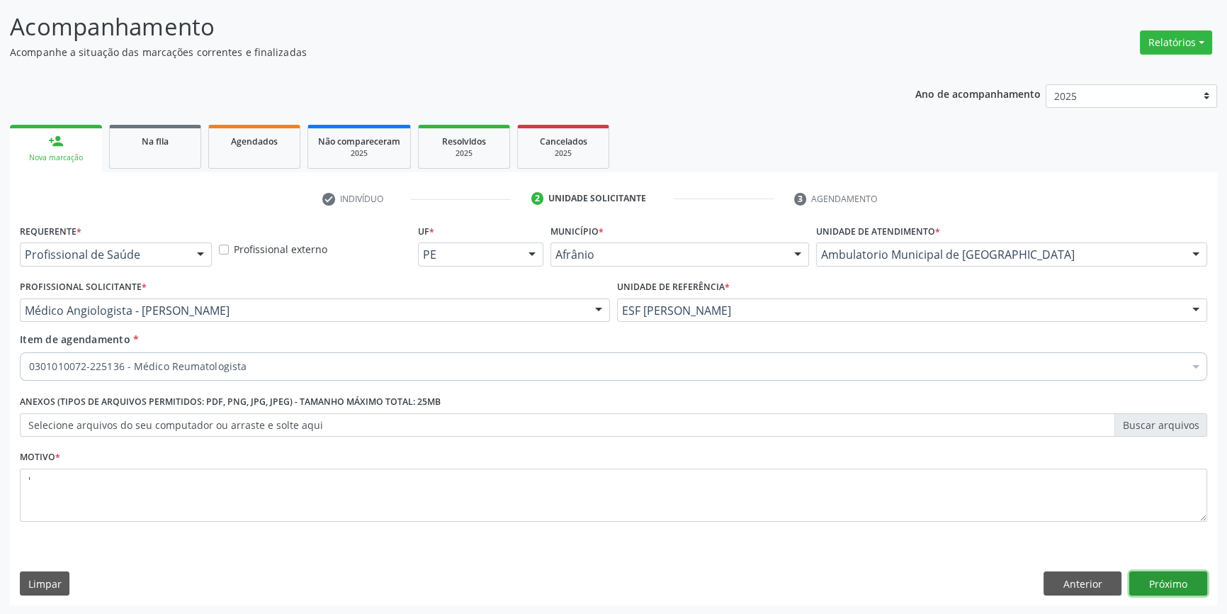
click at [1160, 588] on button "Próximo" at bounding box center [1168, 583] width 78 height 24
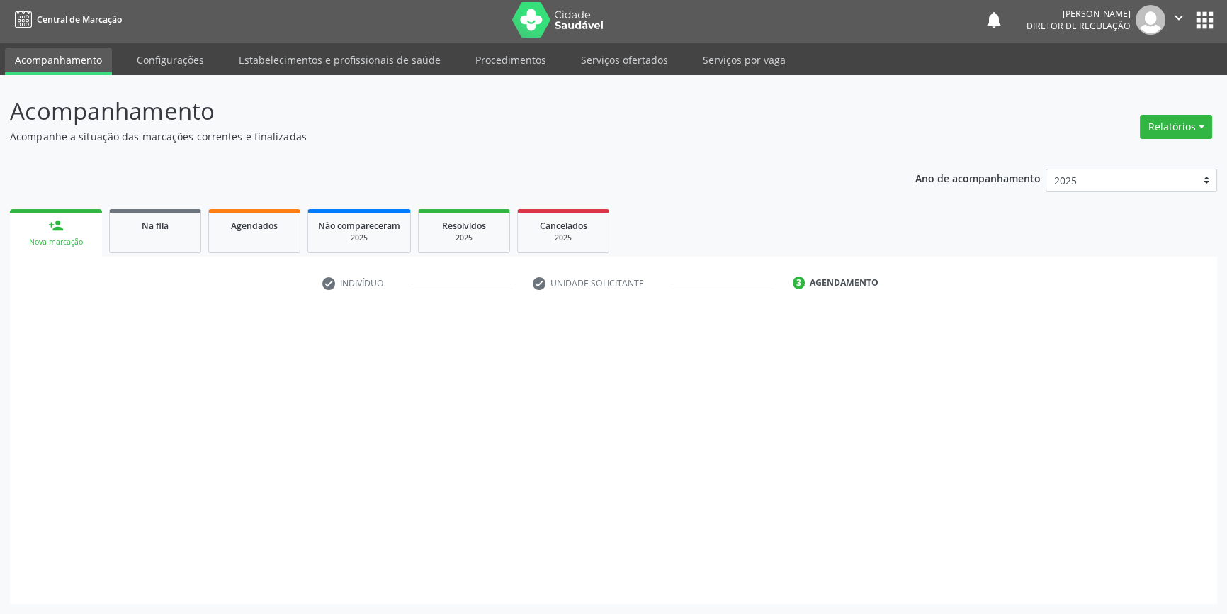
scroll to position [1, 0]
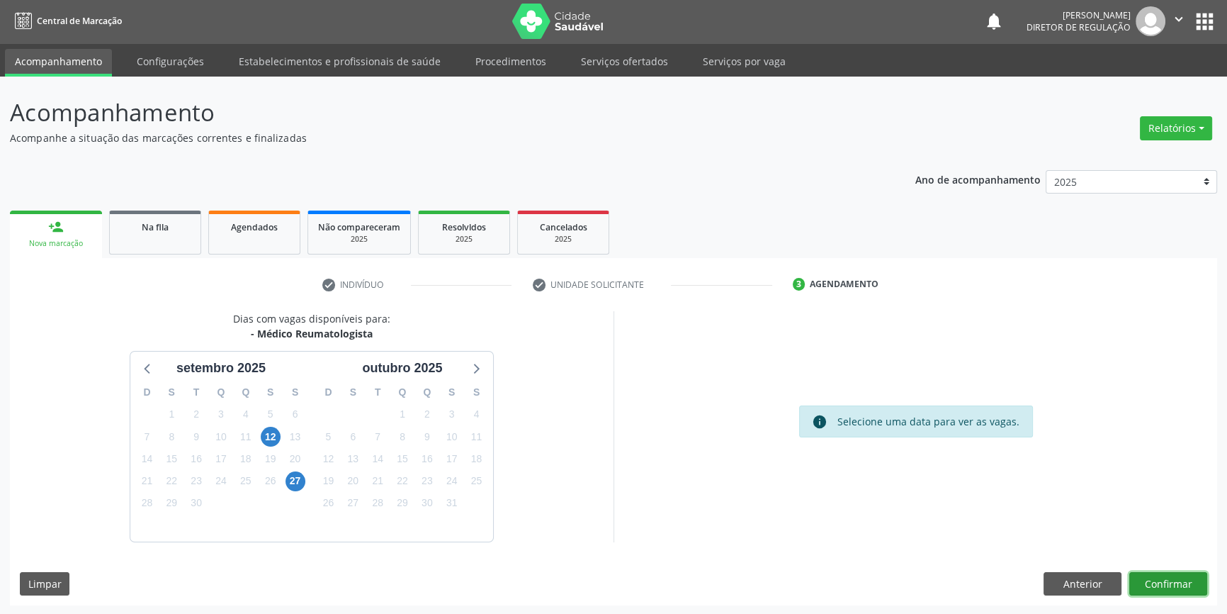
click at [1158, 576] on button "Confirmar" at bounding box center [1168, 584] width 78 height 24
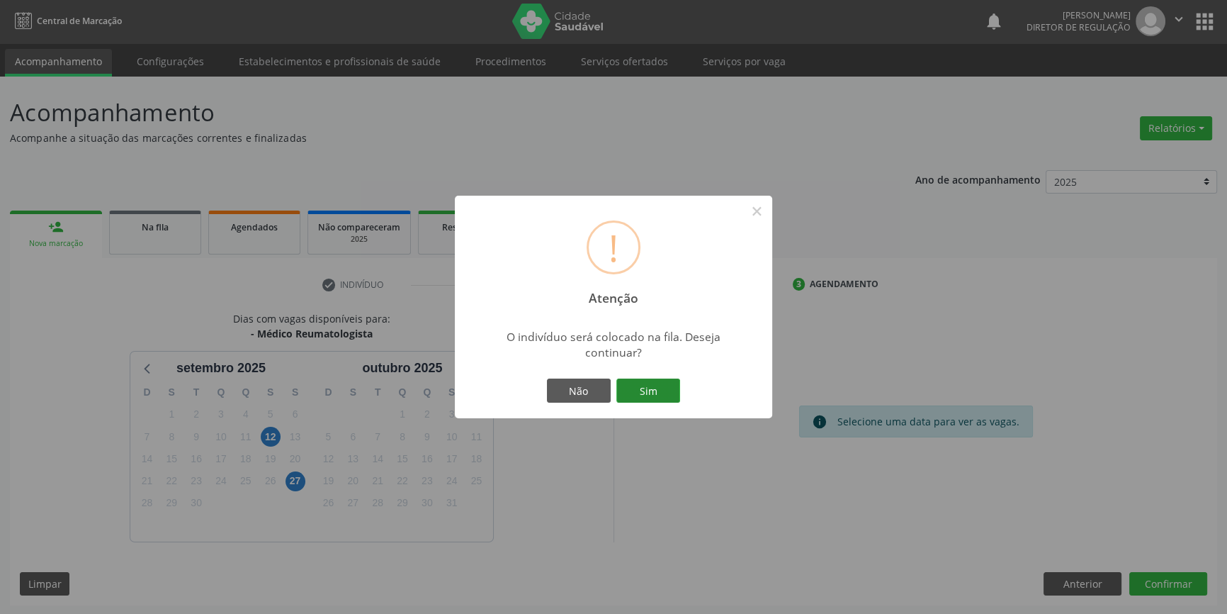
click at [647, 385] on button "Sim" at bounding box center [648, 390] width 64 height 24
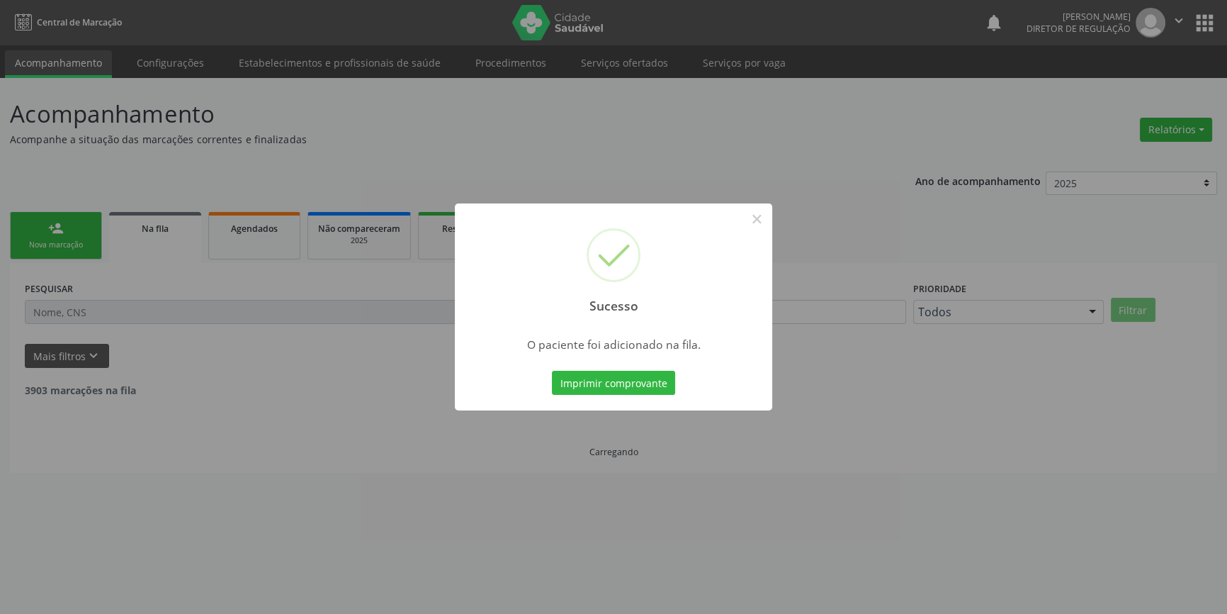
scroll to position [0, 0]
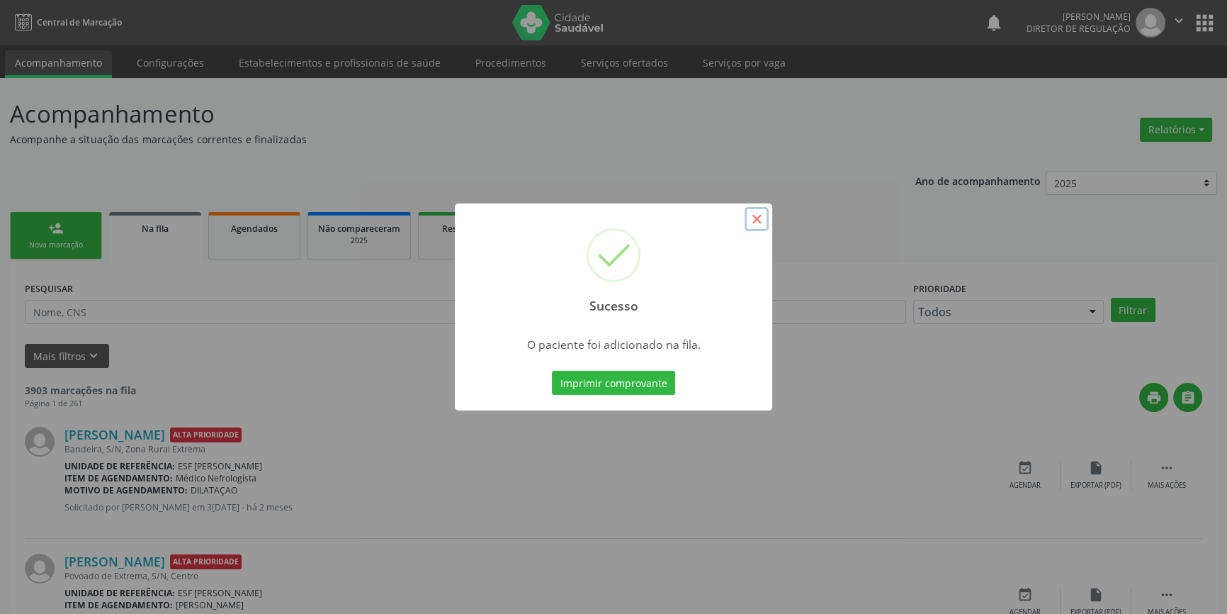
click at [758, 220] on button "×" at bounding box center [757, 219] width 24 height 24
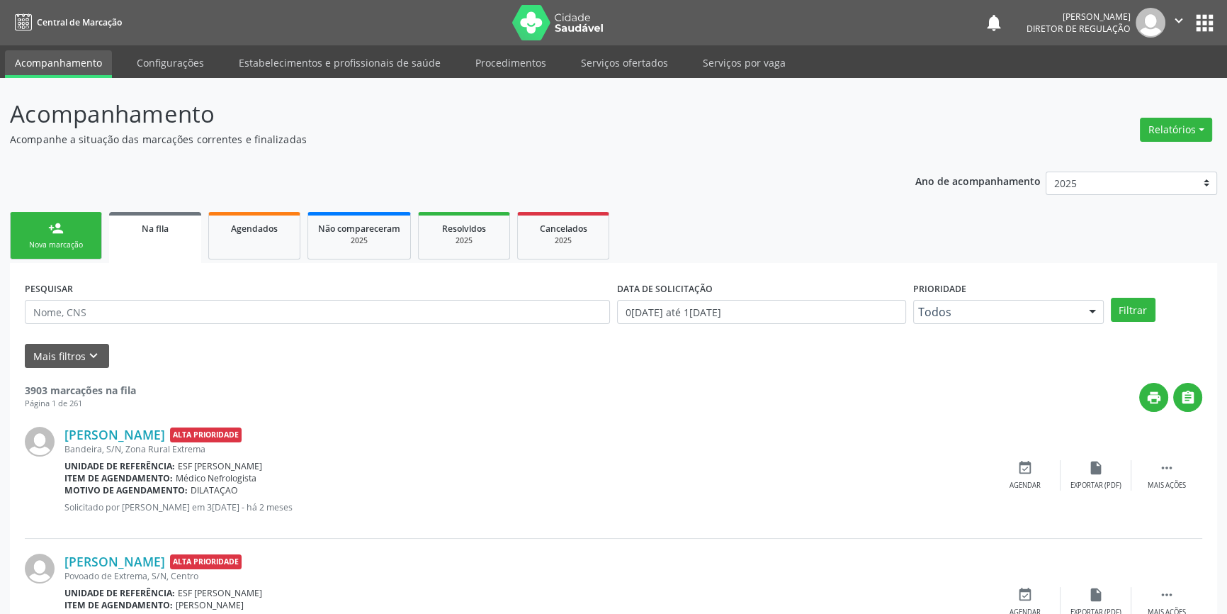
click at [38, 230] on link "person_add Nova marcação" at bounding box center [56, 235] width 92 height 47
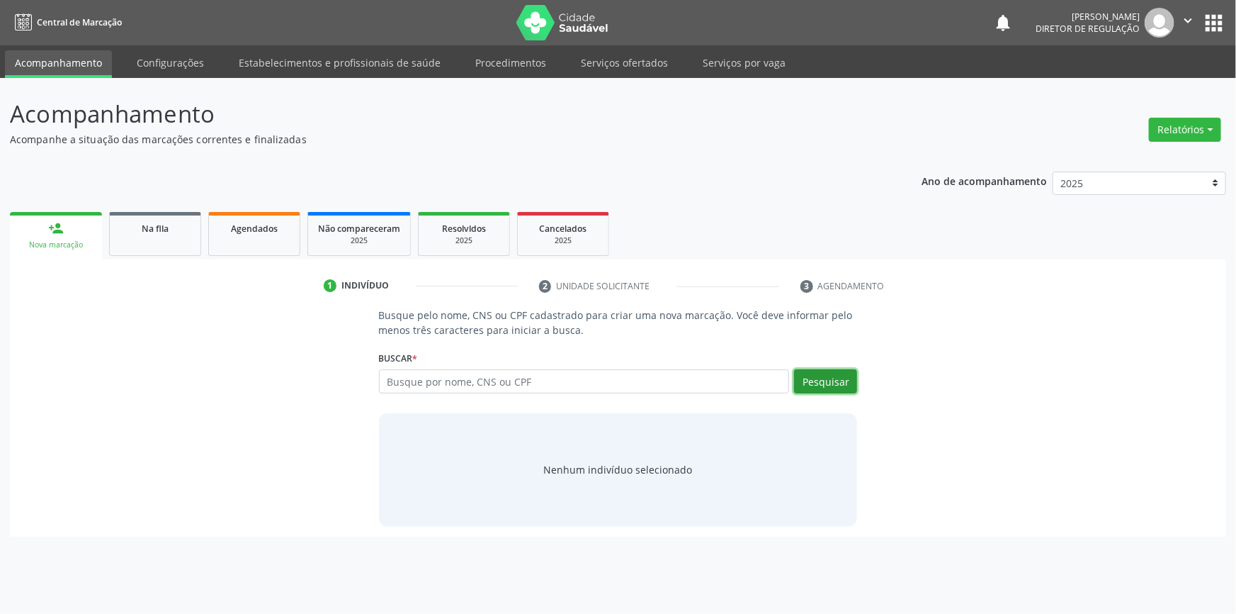
click at [831, 377] on button "Pesquisar" at bounding box center [825, 381] width 63 height 24
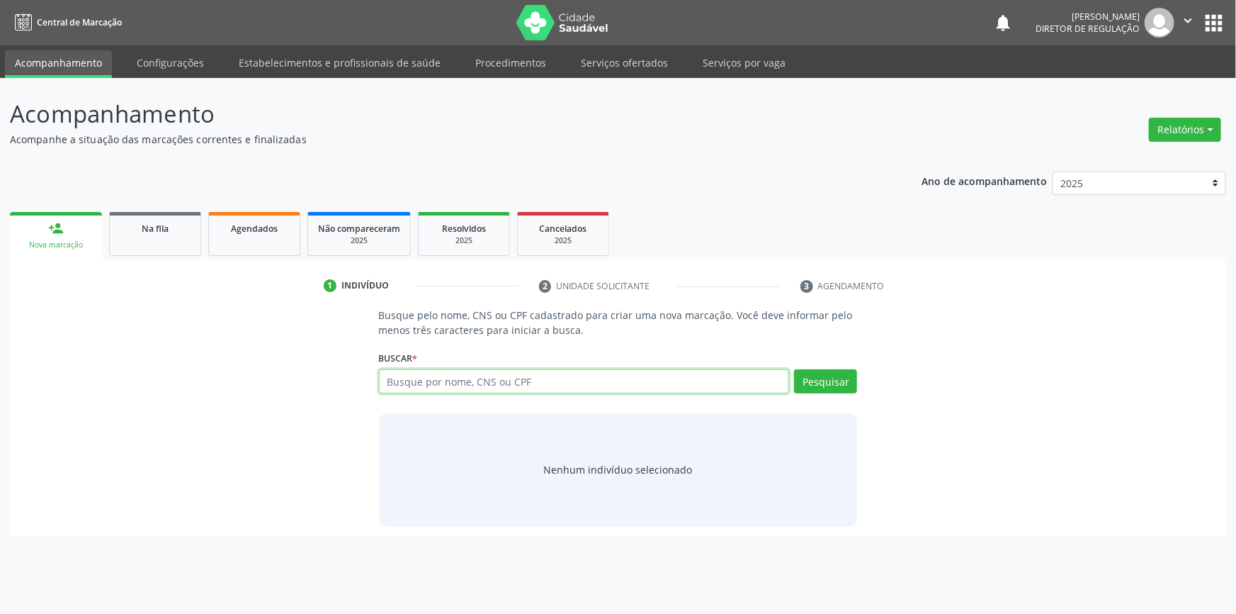
click at [599, 386] on input "text" at bounding box center [584, 381] width 411 height 24
type input "704605626552725"
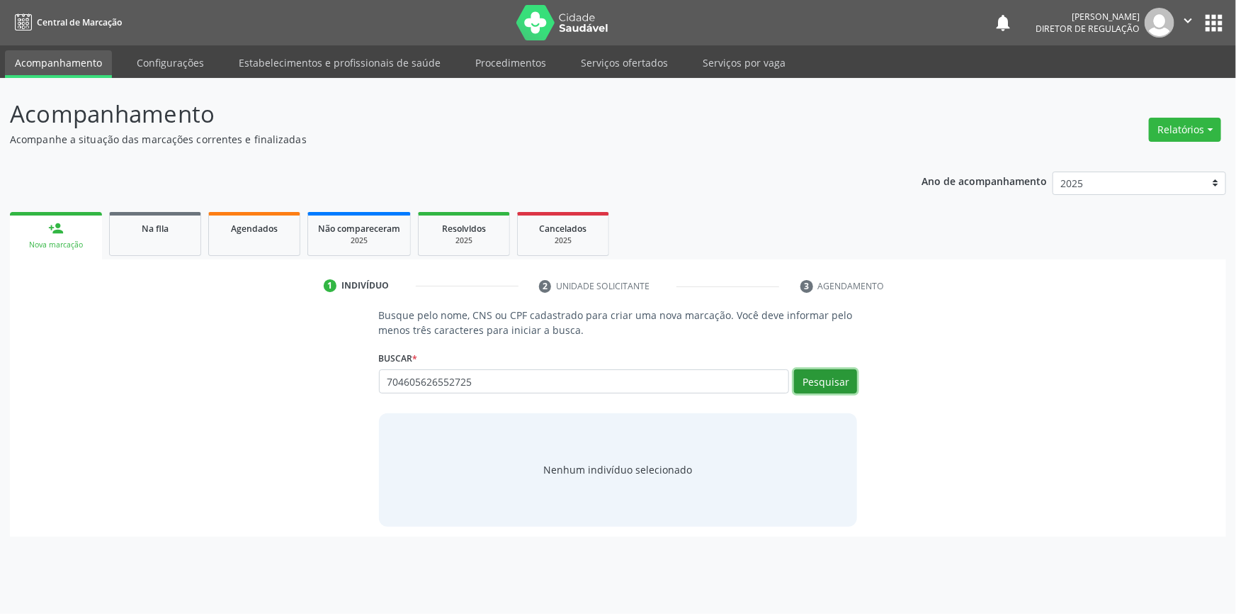
click at [853, 383] on button "Pesquisar" at bounding box center [825, 381] width 63 height 24
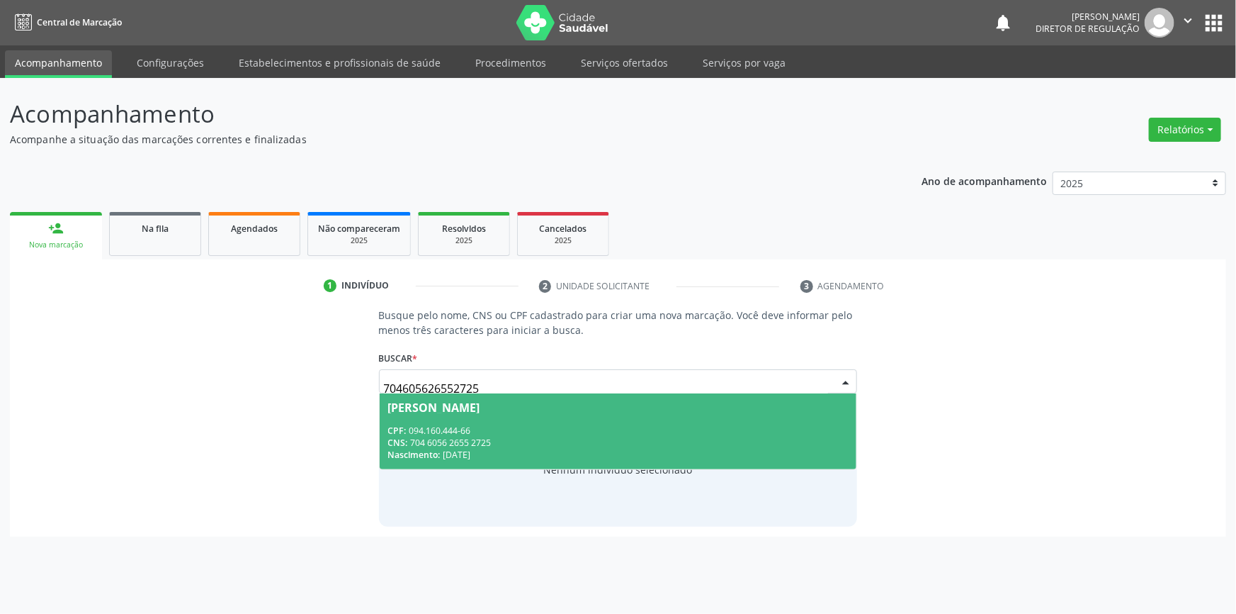
click at [725, 422] on span "[PERSON_NAME] CPF: 094.160.444-66 CNS: 704 6056 2655 2725 Nascimento: [DATE]" at bounding box center [618, 431] width 477 height 76
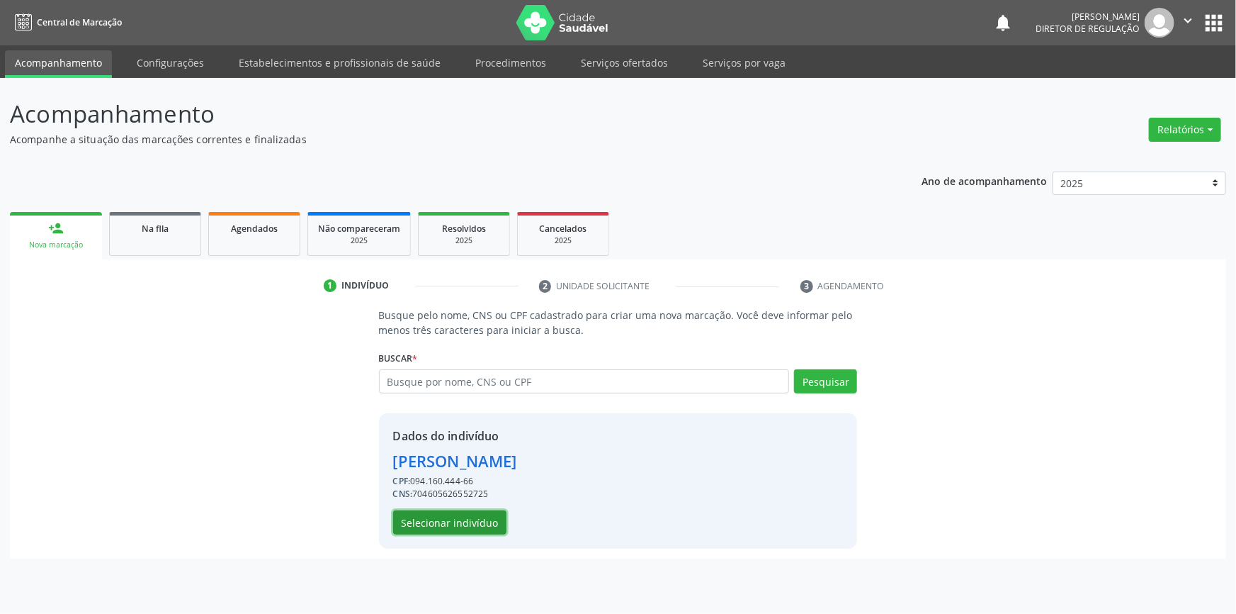
click at [462, 516] on button "Selecionar indivíduo" at bounding box center [449, 522] width 113 height 24
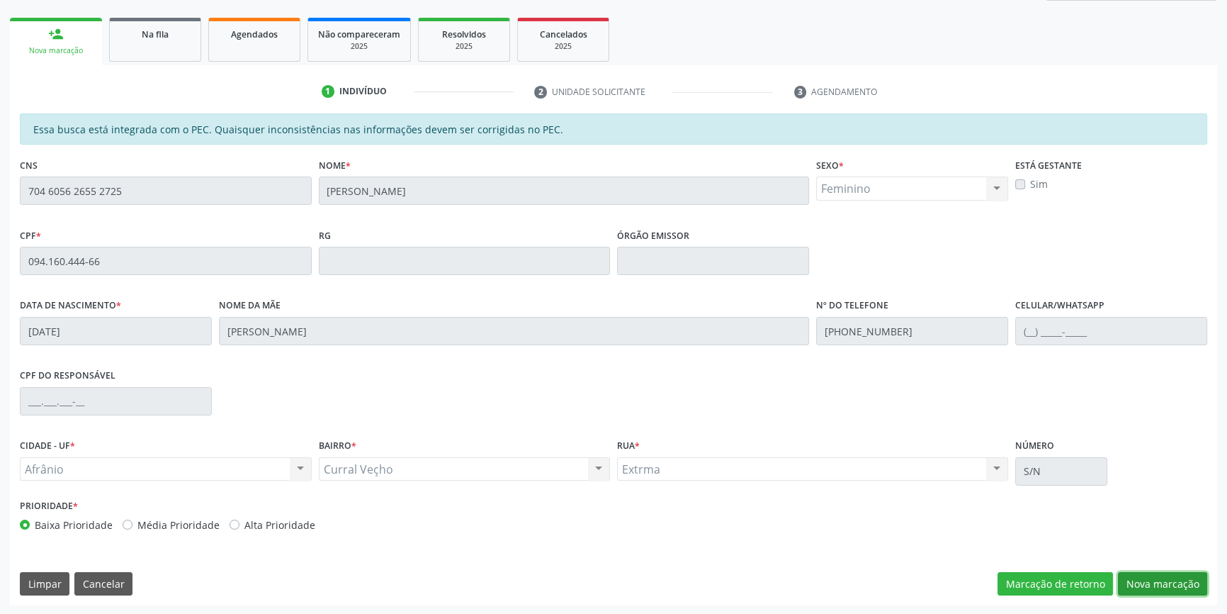
click at [1170, 588] on button "Nova marcação" at bounding box center [1162, 584] width 89 height 24
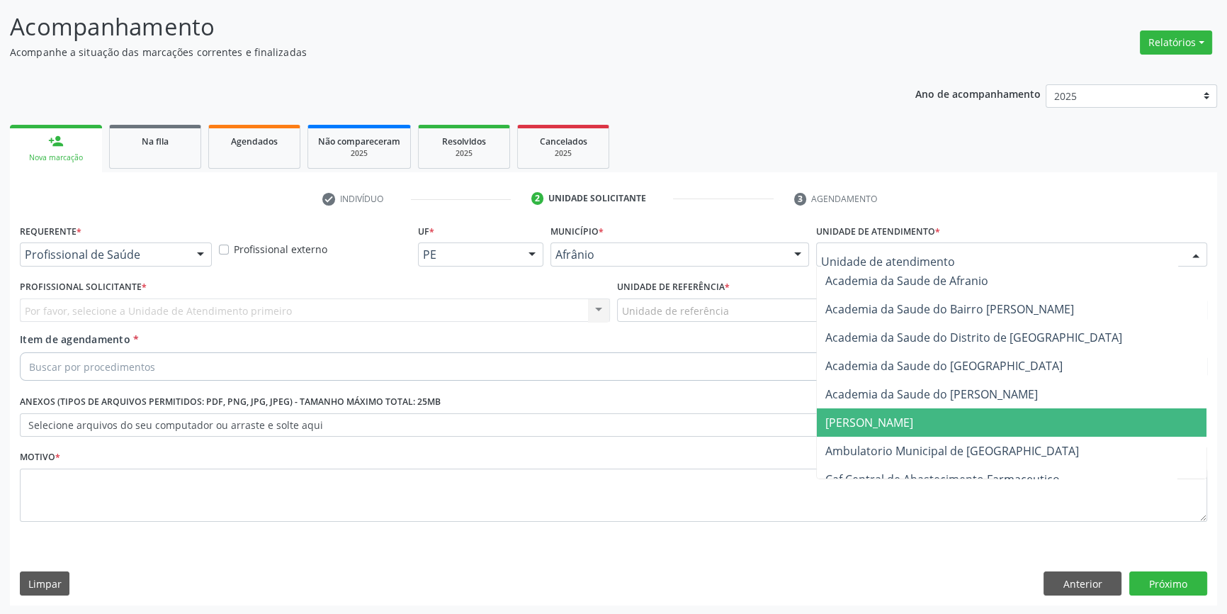
click at [898, 425] on span "[PERSON_NAME]" at bounding box center [1012, 422] width 390 height 28
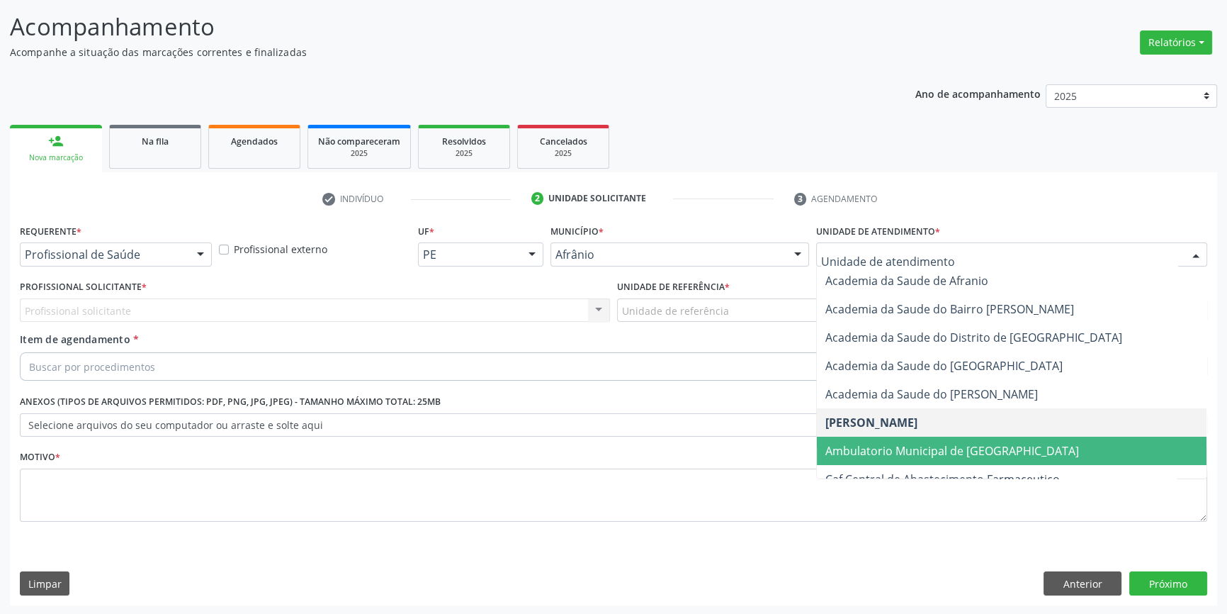
click at [888, 456] on span "Ambulatorio Municipal de [GEOGRAPHIC_DATA]" at bounding box center [952, 451] width 254 height 16
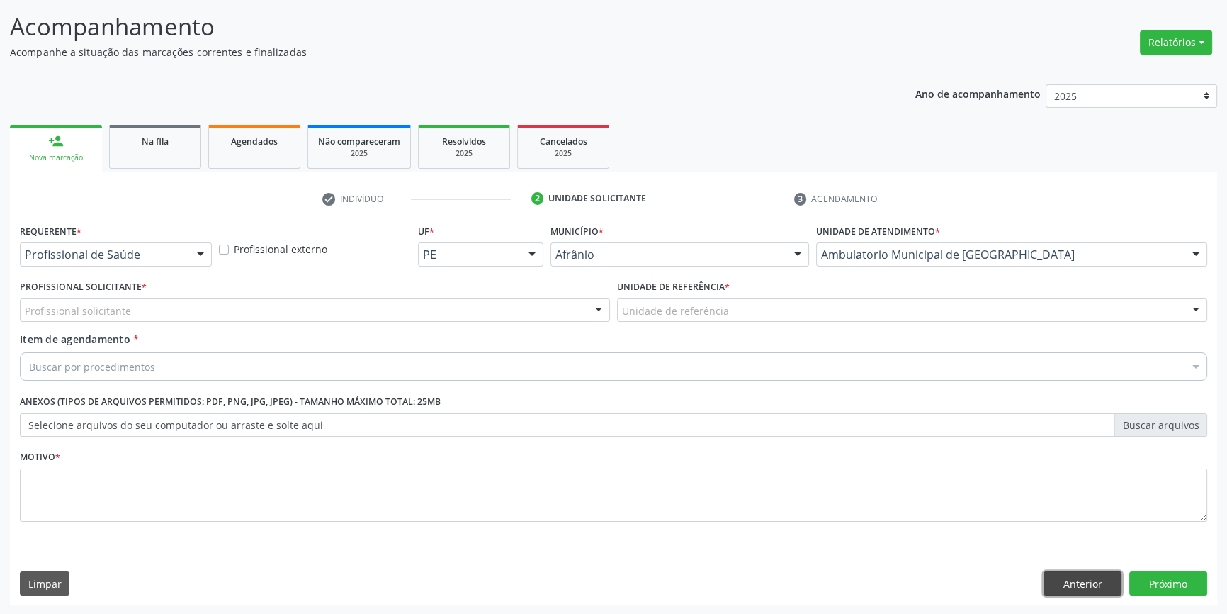
click at [1091, 579] on button "Anterior" at bounding box center [1083, 583] width 78 height 24
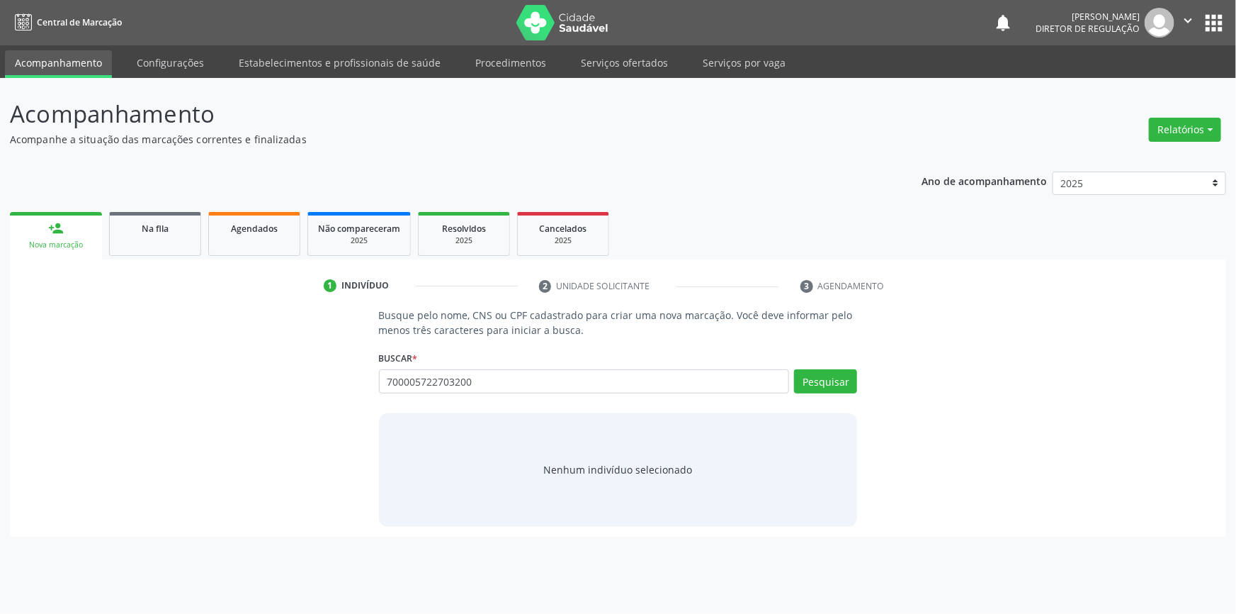
type input "700005722703200"
click at [793, 388] on div "Pesquisar" at bounding box center [823, 386] width 68 height 34
click at [798, 385] on button "Pesquisar" at bounding box center [825, 381] width 63 height 24
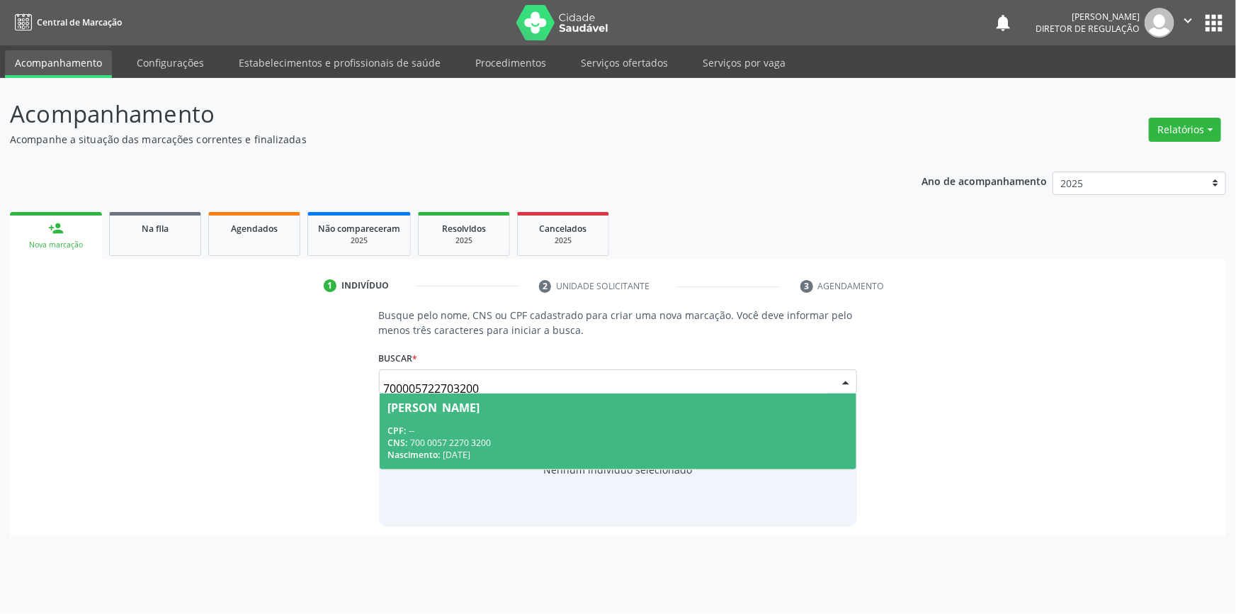
click at [440, 421] on span "[PERSON_NAME] CPF: -- CNS: 700 0057 2270 3200 Nascimento: [DATE]" at bounding box center [618, 431] width 477 height 76
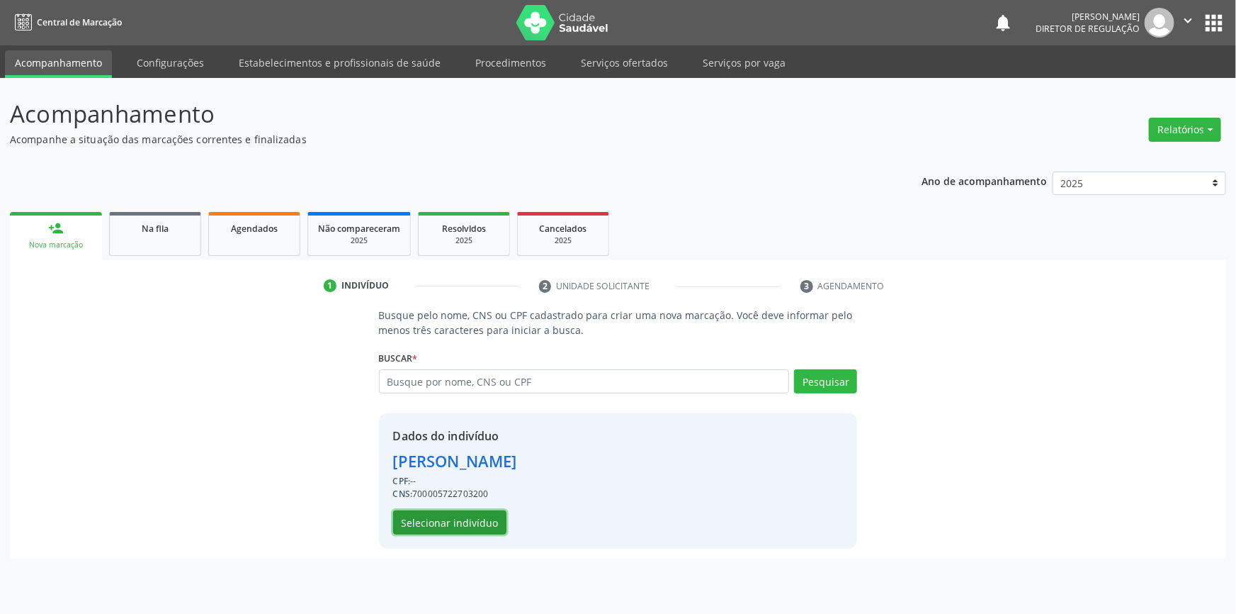
click at [461, 521] on button "Selecionar indivíduo" at bounding box center [449, 522] width 113 height 24
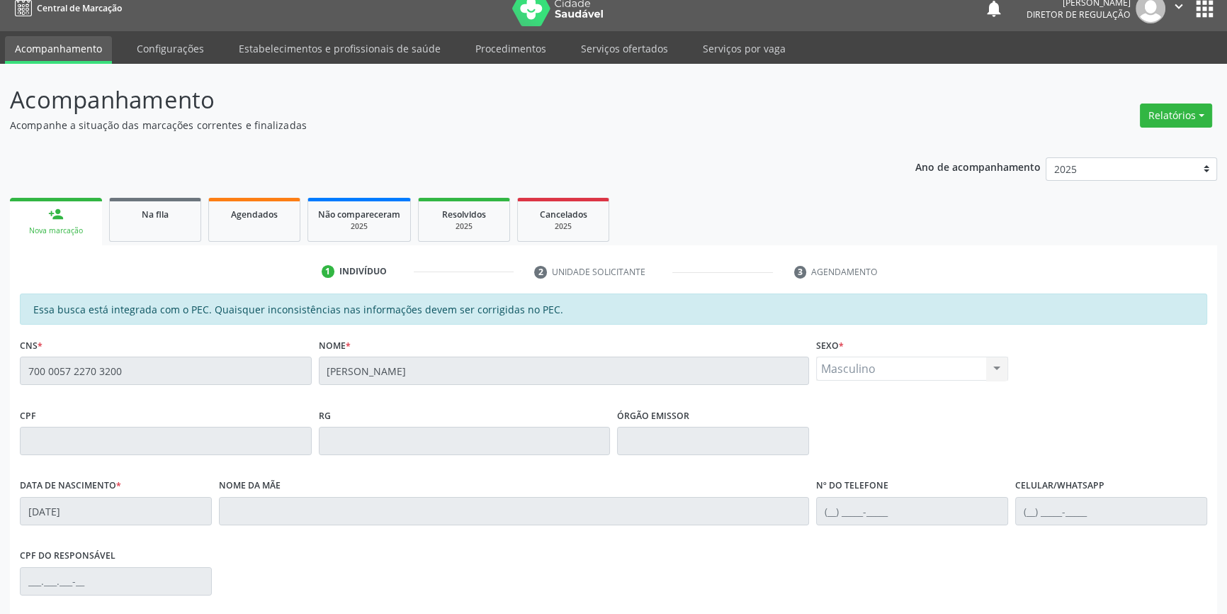
scroll to position [193, 0]
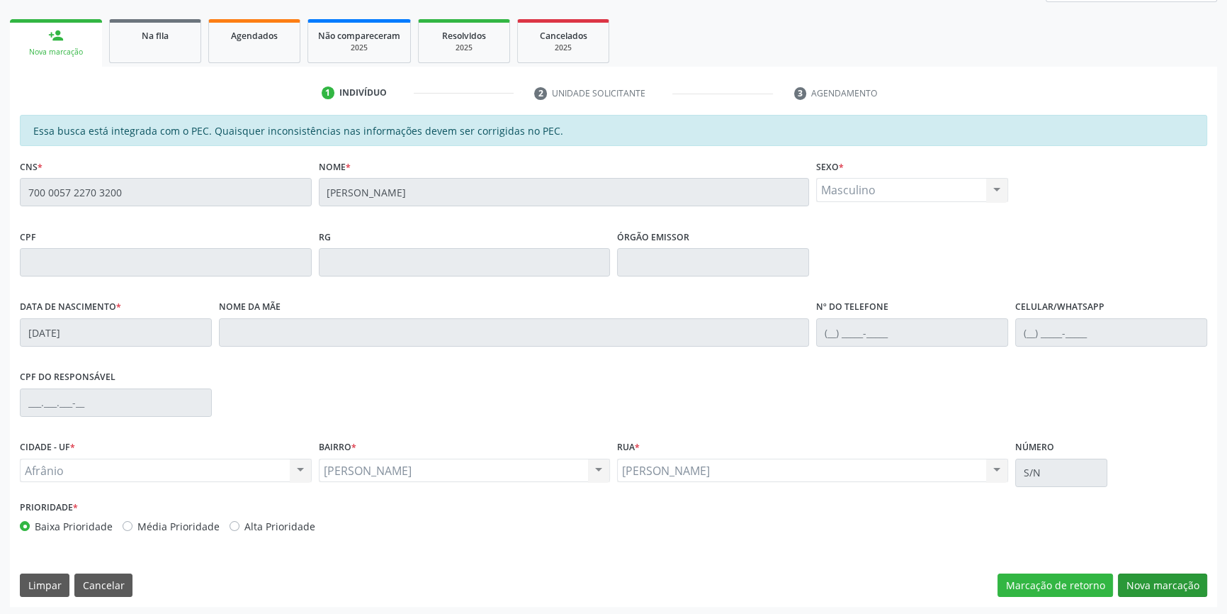
drag, startPoint x: 1114, startPoint y: 572, endPoint x: 1131, endPoint y: 579, distance: 17.8
click at [1116, 574] on div "Marcação de retorno Nova marcação" at bounding box center [1102, 585] width 210 height 24
click at [1131, 579] on button "Nova marcação" at bounding box center [1162, 585] width 89 height 24
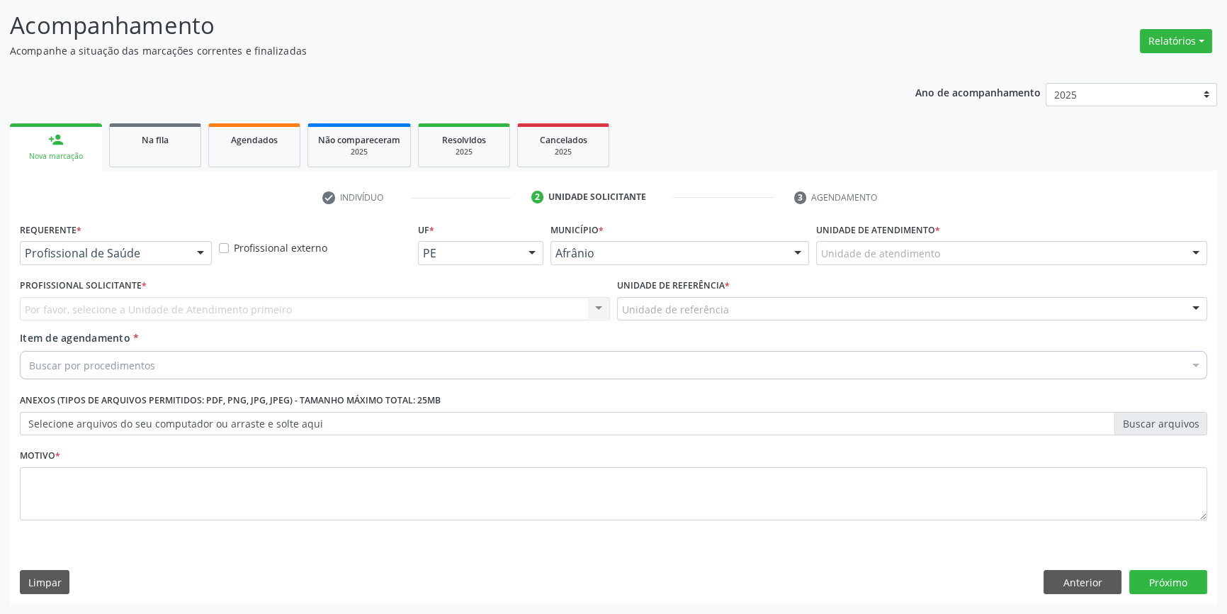
scroll to position [87, 0]
click at [953, 247] on div "Unidade de atendimento" at bounding box center [1011, 254] width 391 height 24
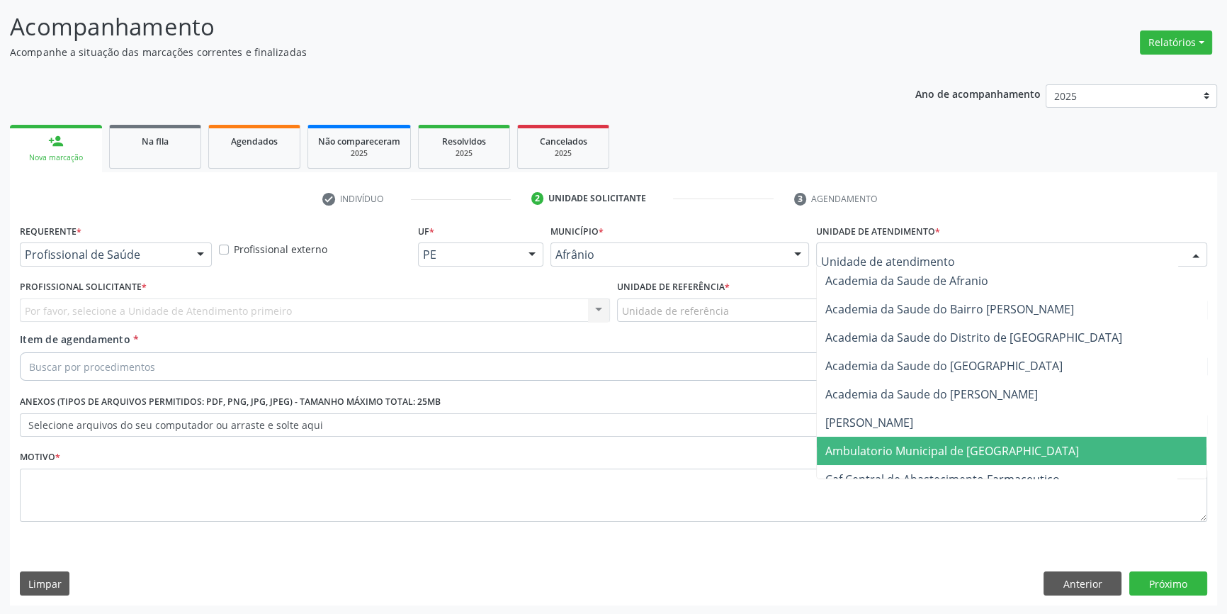
click at [935, 448] on span "Ambulatorio Municipal de [GEOGRAPHIC_DATA]" at bounding box center [952, 451] width 254 height 16
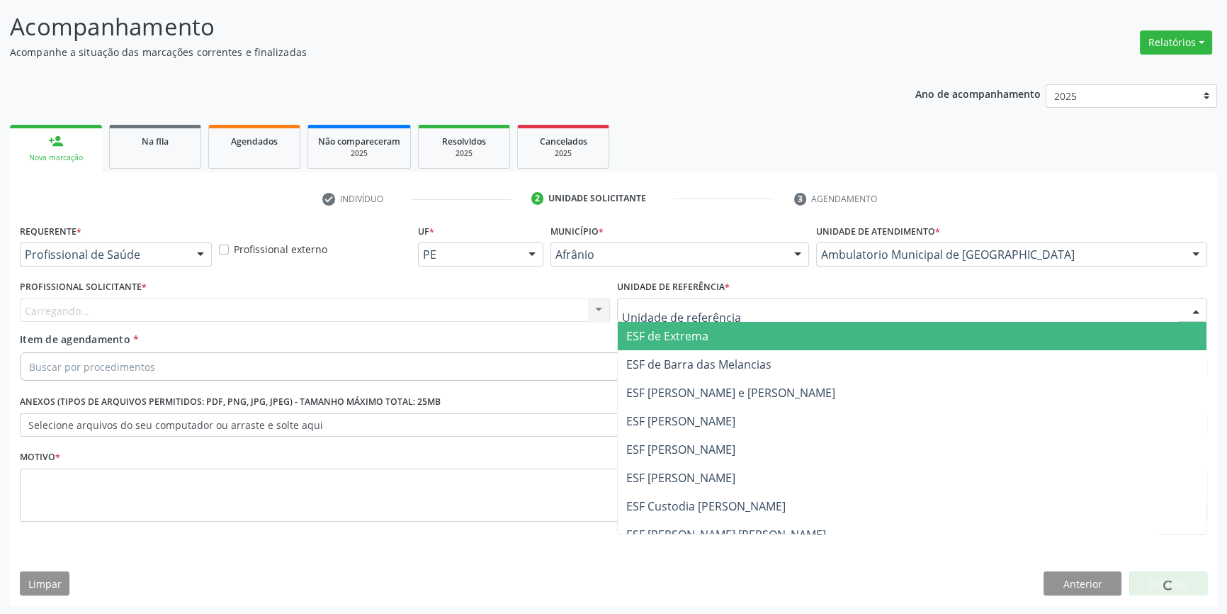
click at [745, 312] on div at bounding box center [912, 310] width 590 height 24
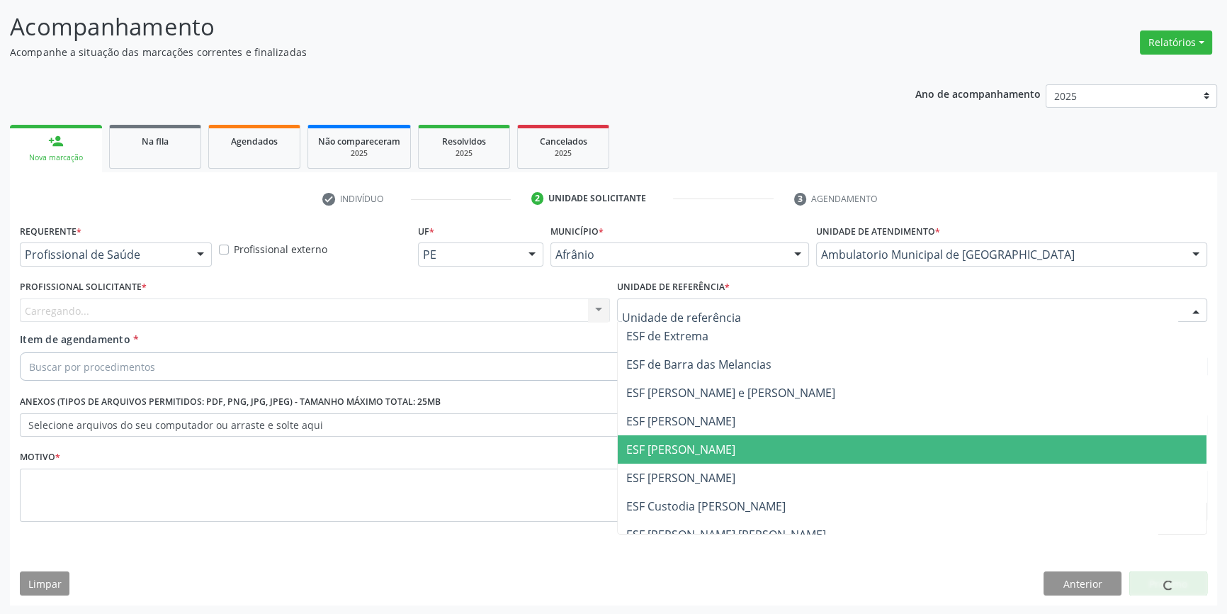
click at [730, 439] on span "ESF [PERSON_NAME]" at bounding box center [912, 449] width 589 height 28
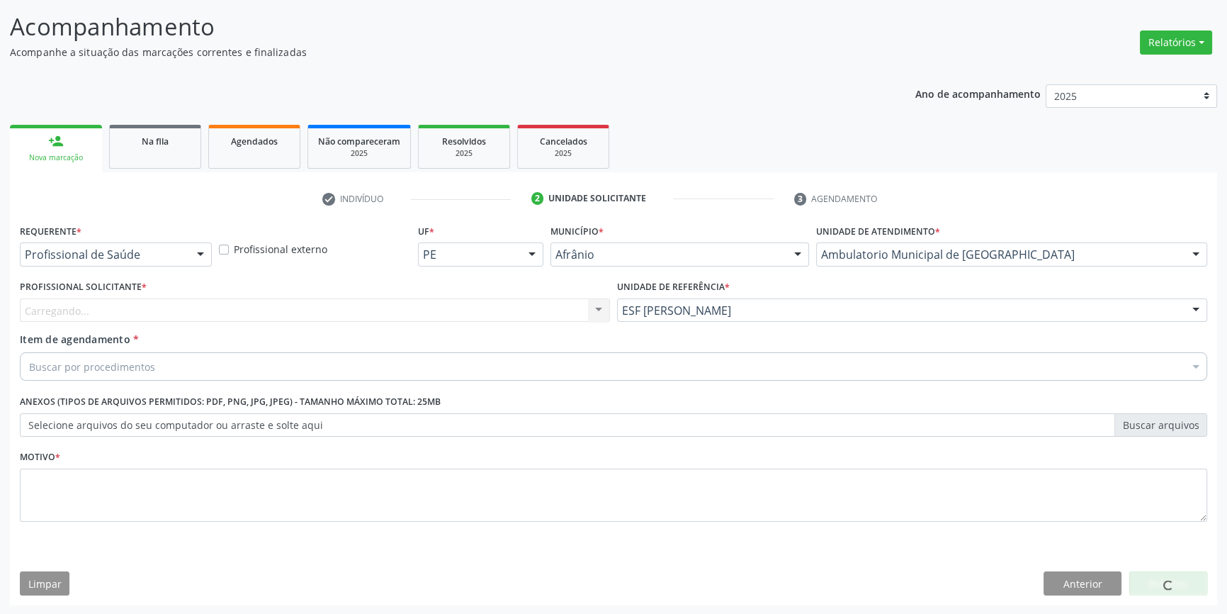
click at [437, 313] on div "Carregando... Nenhum resultado encontrado para: " " Não há nenhuma opção para s…" at bounding box center [315, 310] width 590 height 24
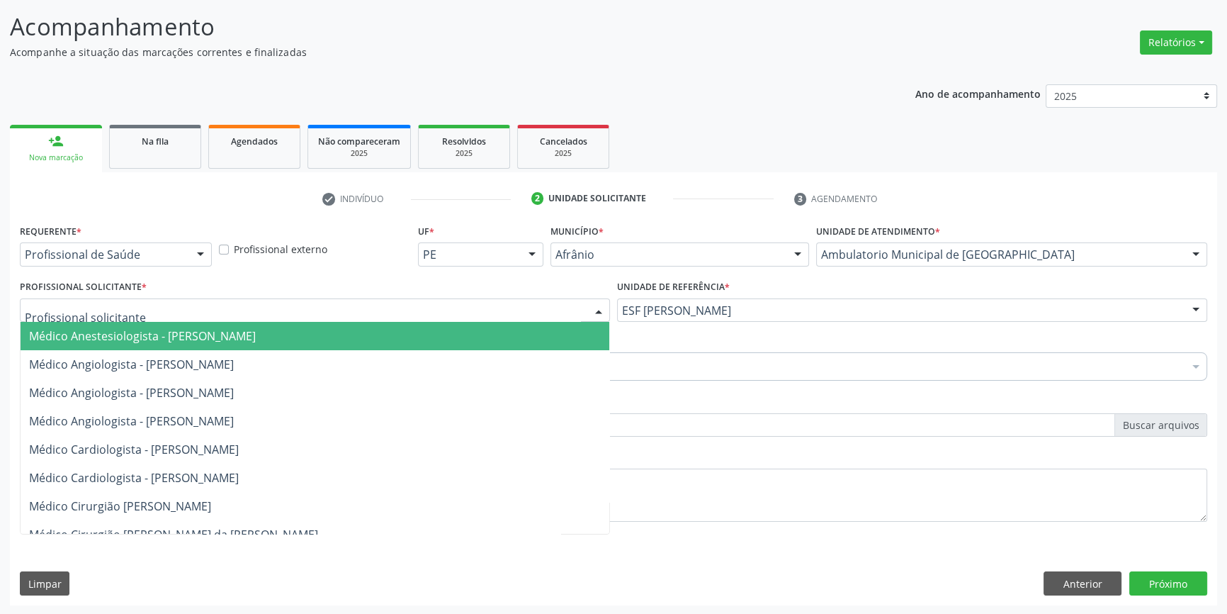
click at [437, 315] on div at bounding box center [315, 310] width 590 height 24
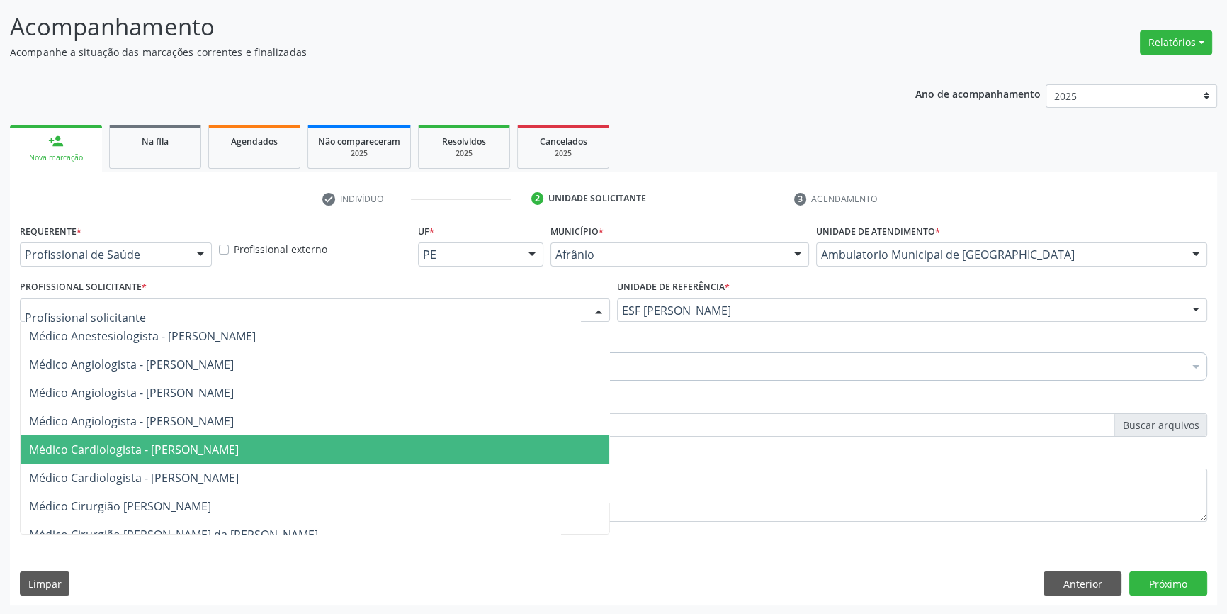
click at [278, 460] on span "Médico Cardiologista - [PERSON_NAME]" at bounding box center [315, 449] width 589 height 28
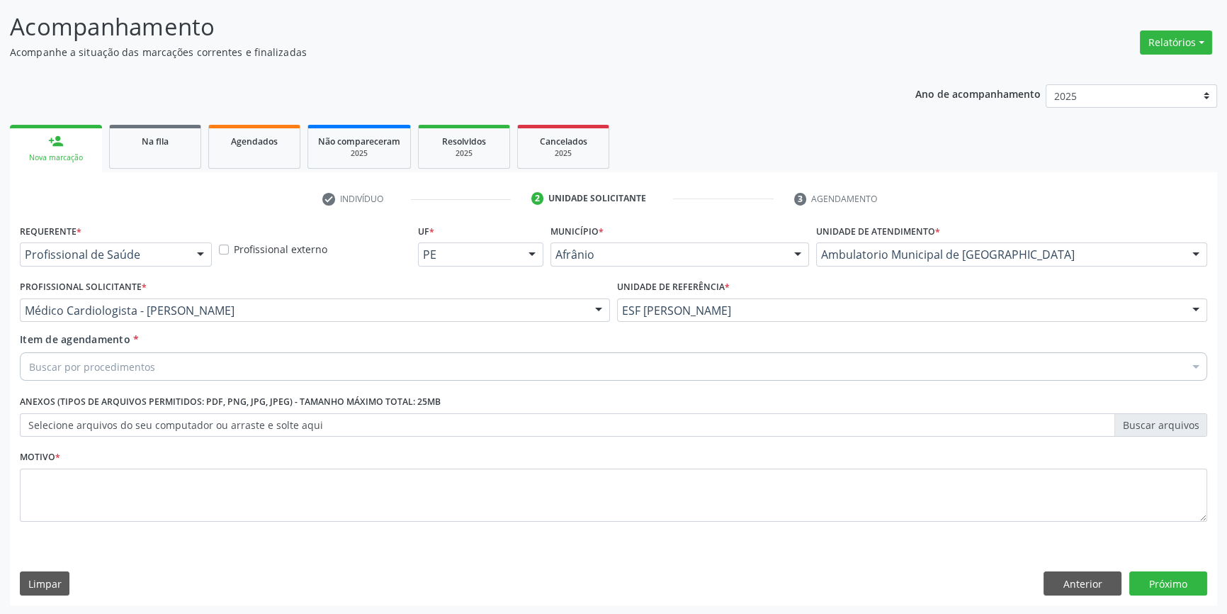
click at [226, 368] on div "Buscar por procedimentos" at bounding box center [613, 366] width 1187 height 28
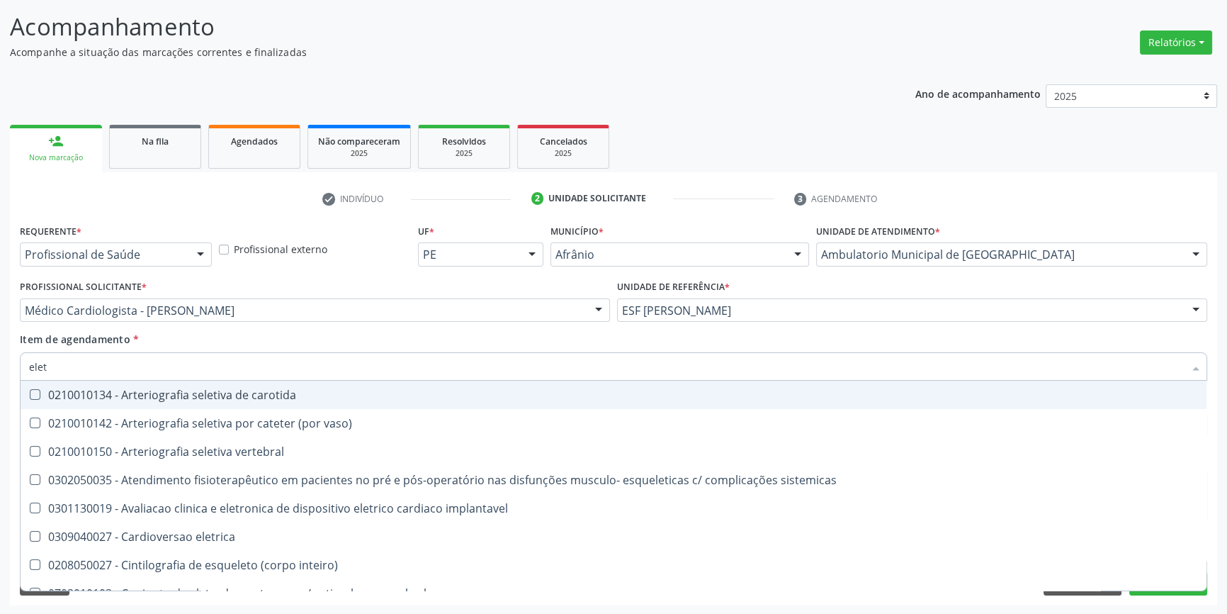
type input "eletr"
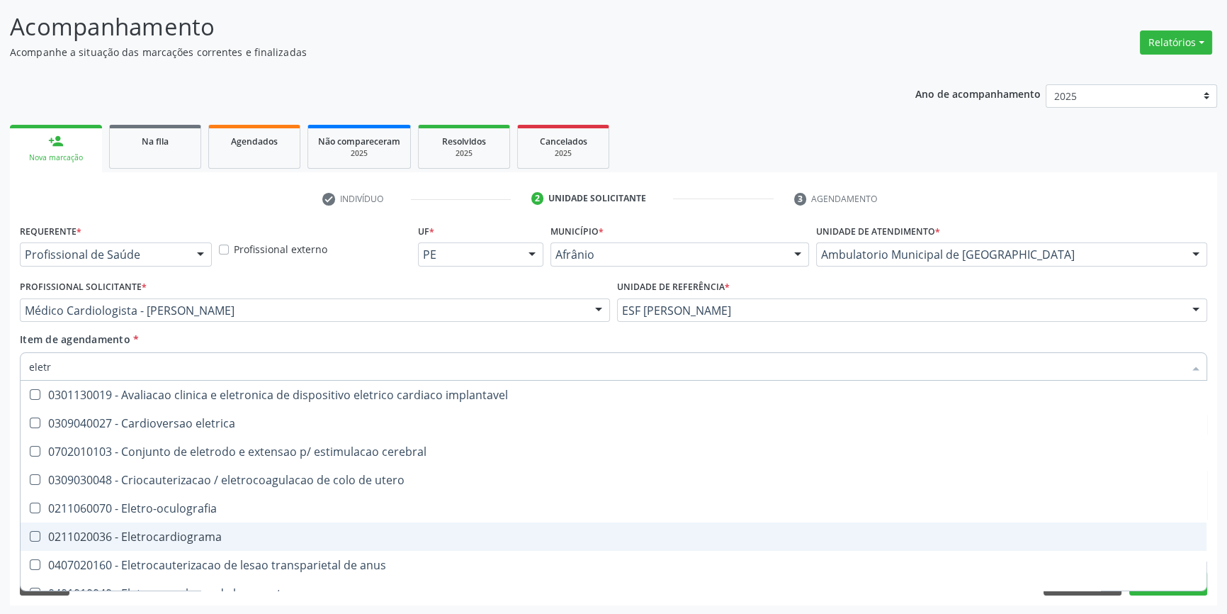
click at [208, 531] on div "0211020036 - Eletrocardiograma" at bounding box center [613, 536] width 1169 height 11
checkbox Eletrocardiograma "true"
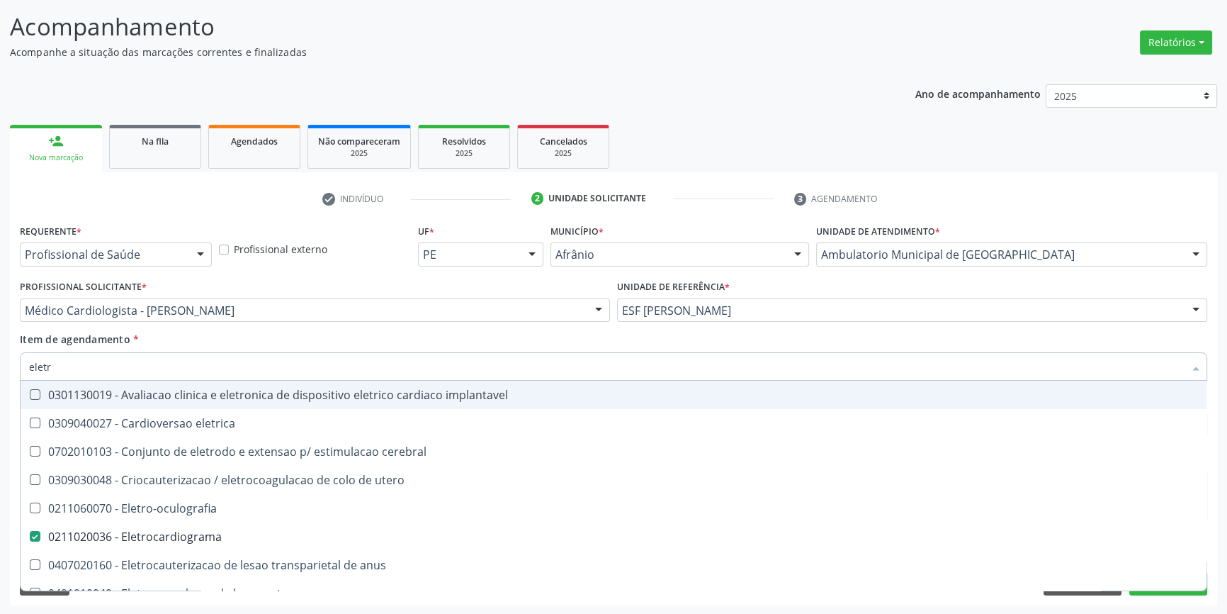
click at [302, 337] on div "Item de agendamento * eletr Desfazer seleção 0301130019 - Avaliacao clinica e e…" at bounding box center [613, 354] width 1187 height 45
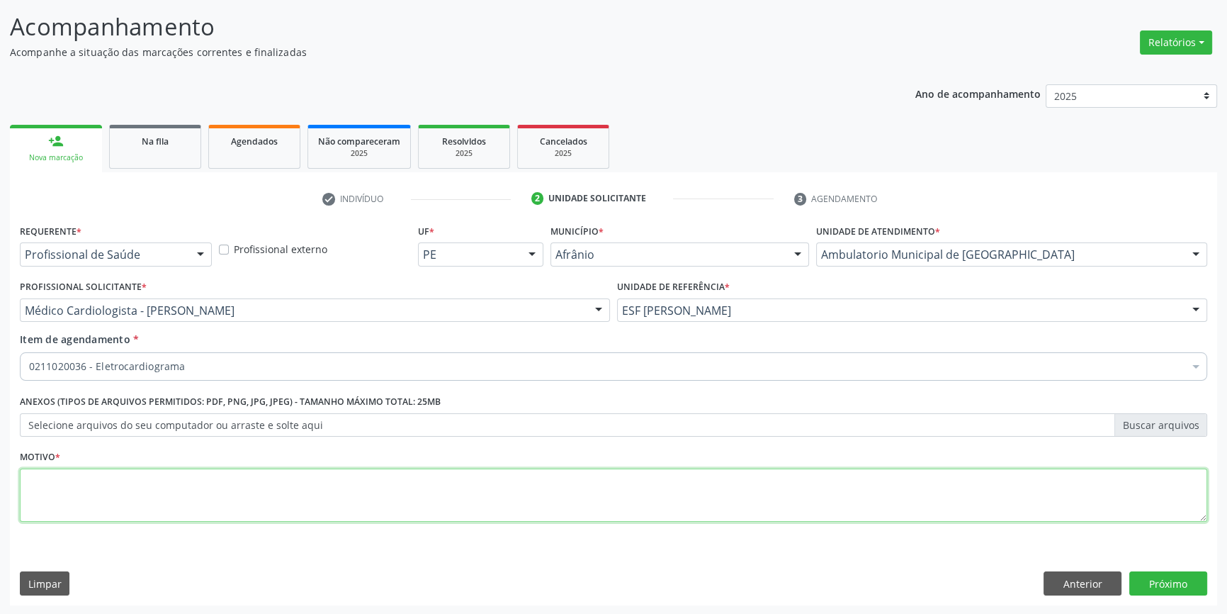
click at [281, 502] on textarea at bounding box center [613, 495] width 1187 height 54
type textarea "'"
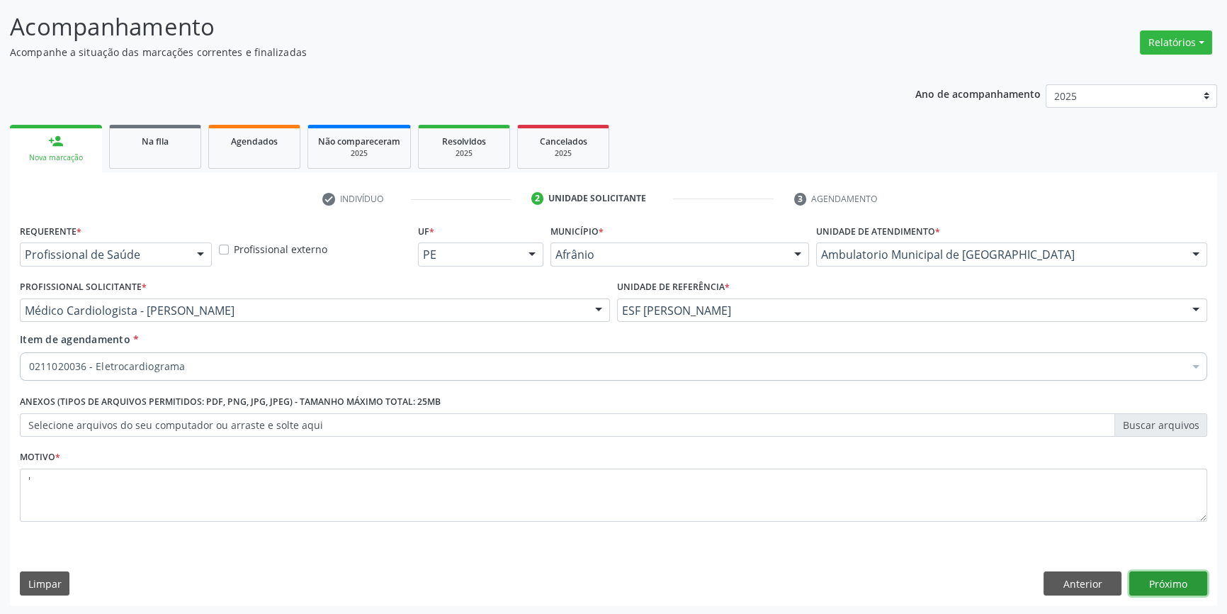
click at [1141, 585] on button "Próximo" at bounding box center [1168, 583] width 78 height 24
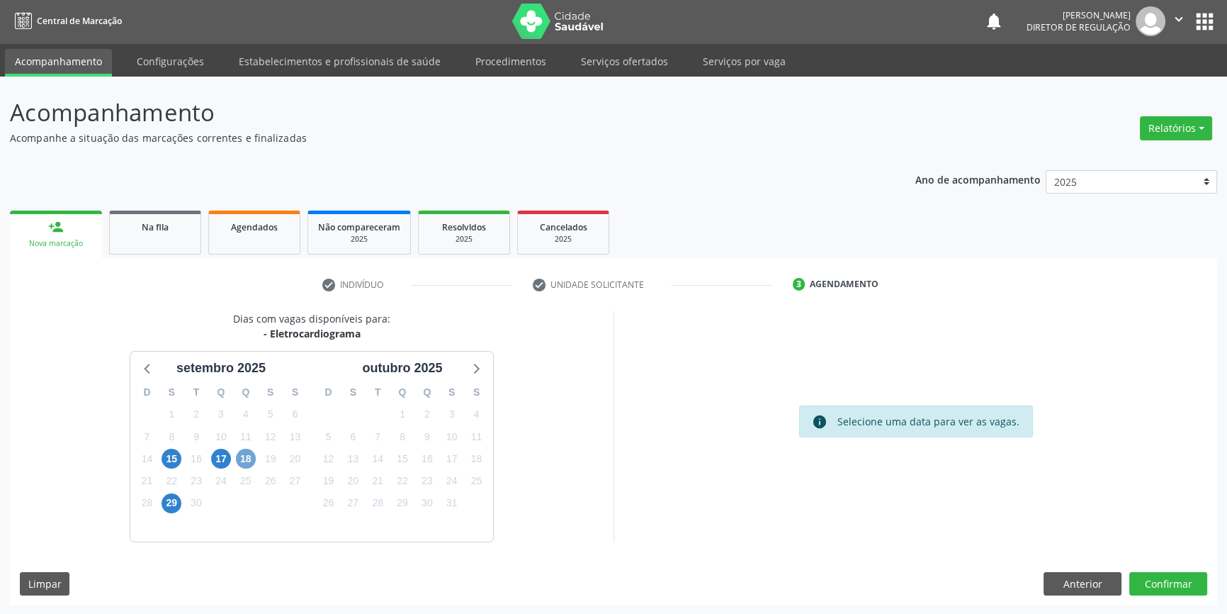
click at [242, 461] on span "18" at bounding box center [246, 458] width 20 height 20
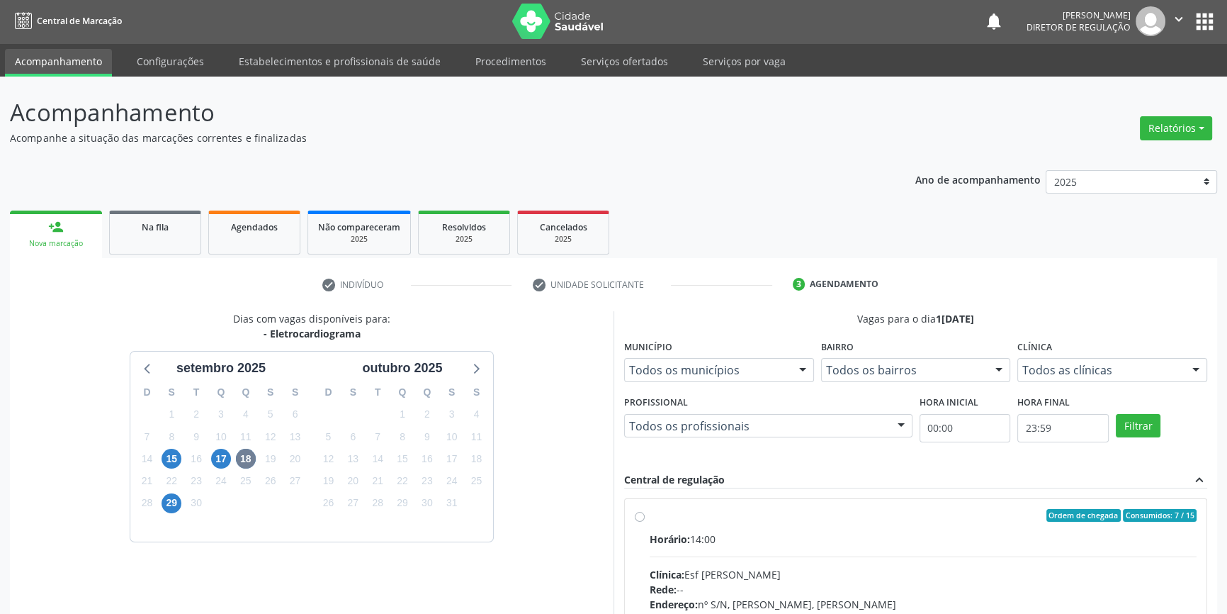
click at [705, 538] on div "Horário: 14:00" at bounding box center [923, 538] width 547 height 15
click at [645, 521] on input "Ordem de chegada Consumidos: 7 / 15 Horário: 14:00 Clínica: Esf [PERSON_NAME] R…" at bounding box center [640, 515] width 10 height 13
radio input "true"
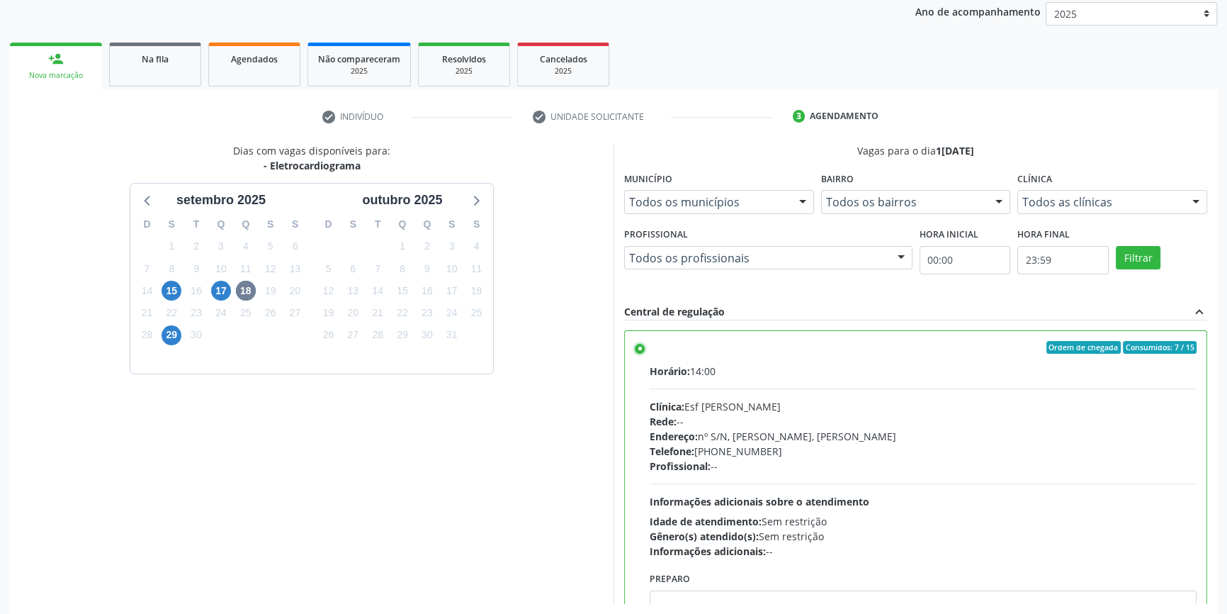
scroll to position [232, 0]
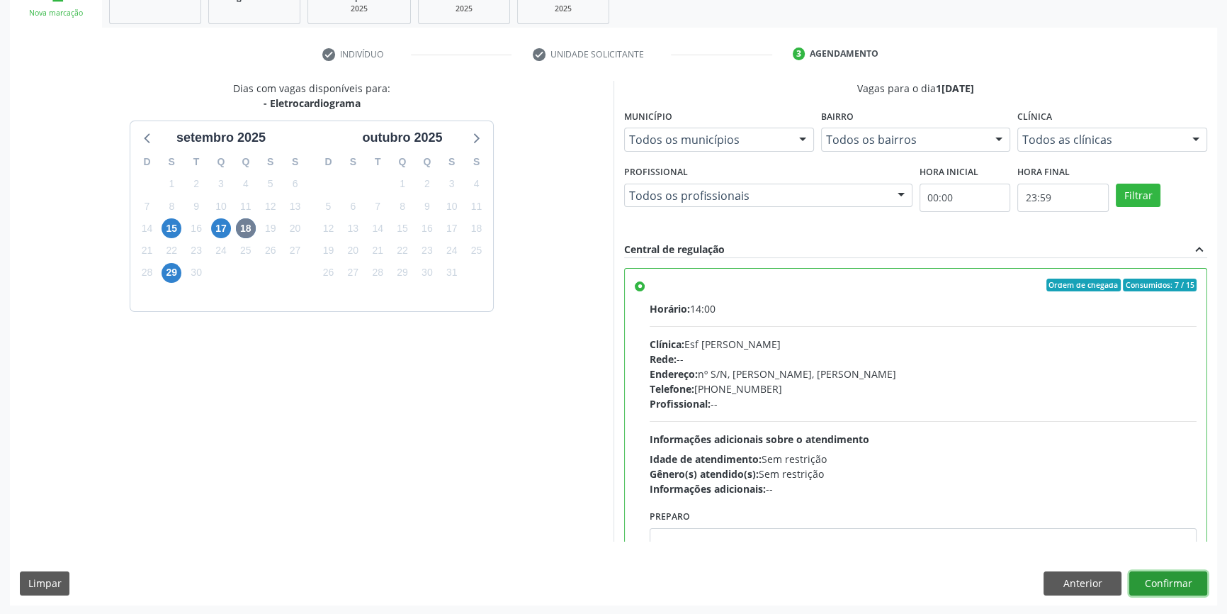
click at [1184, 588] on button "Confirmar" at bounding box center [1168, 583] width 78 height 24
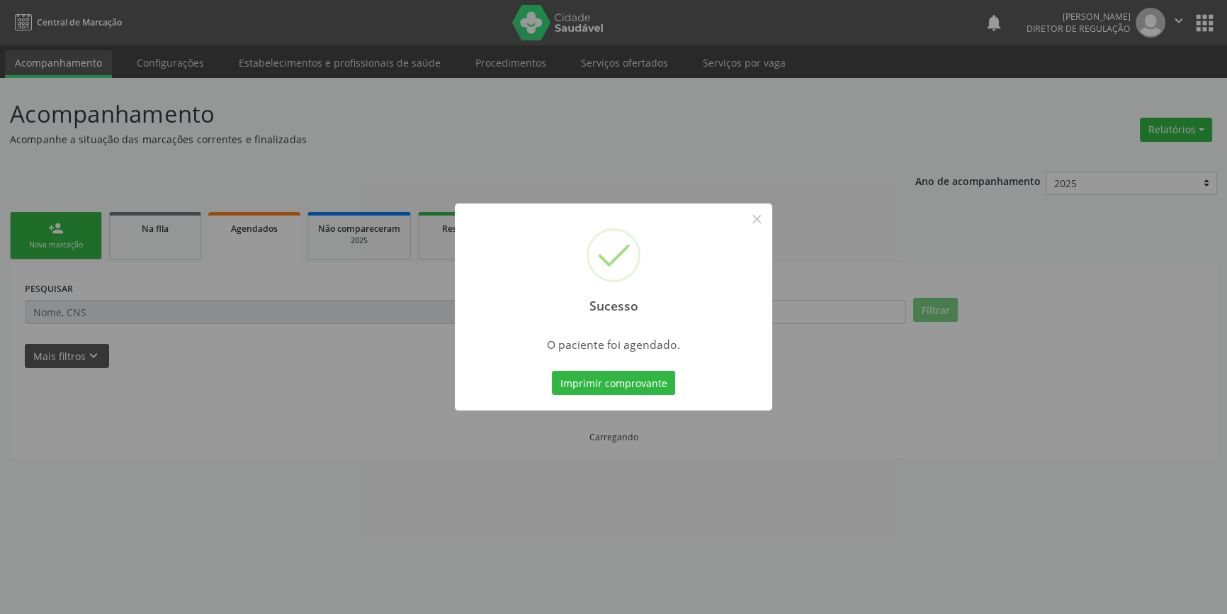
scroll to position [0, 0]
click at [663, 378] on button "Imprimir comprovante" at bounding box center [618, 383] width 123 height 24
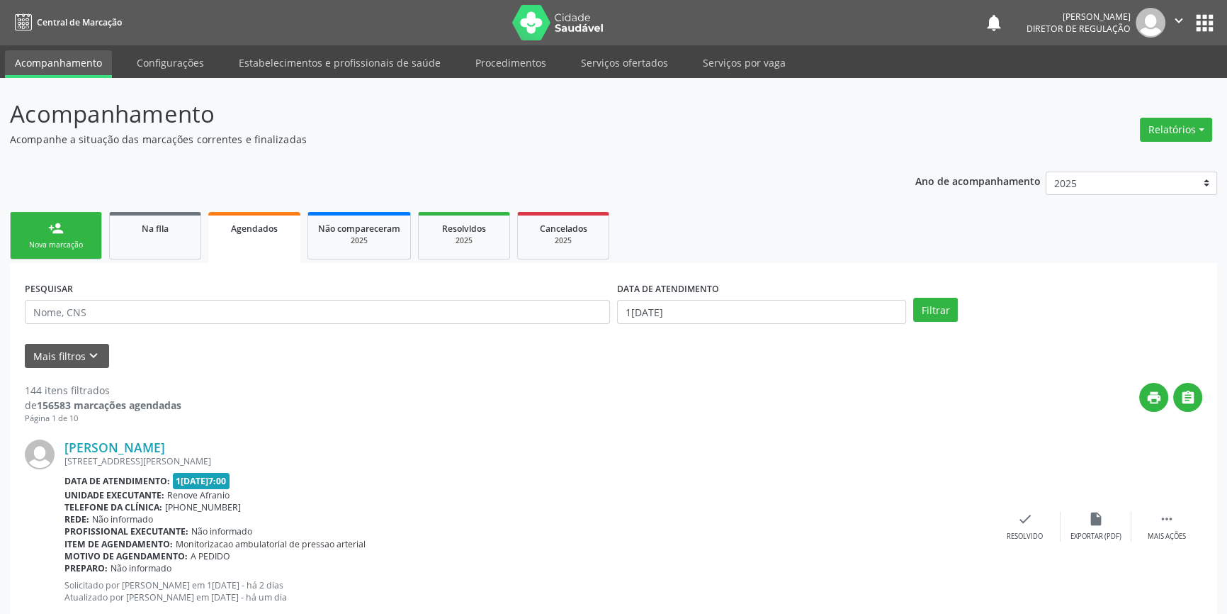
click at [59, 244] on div "Nova marcação" at bounding box center [56, 244] width 71 height 11
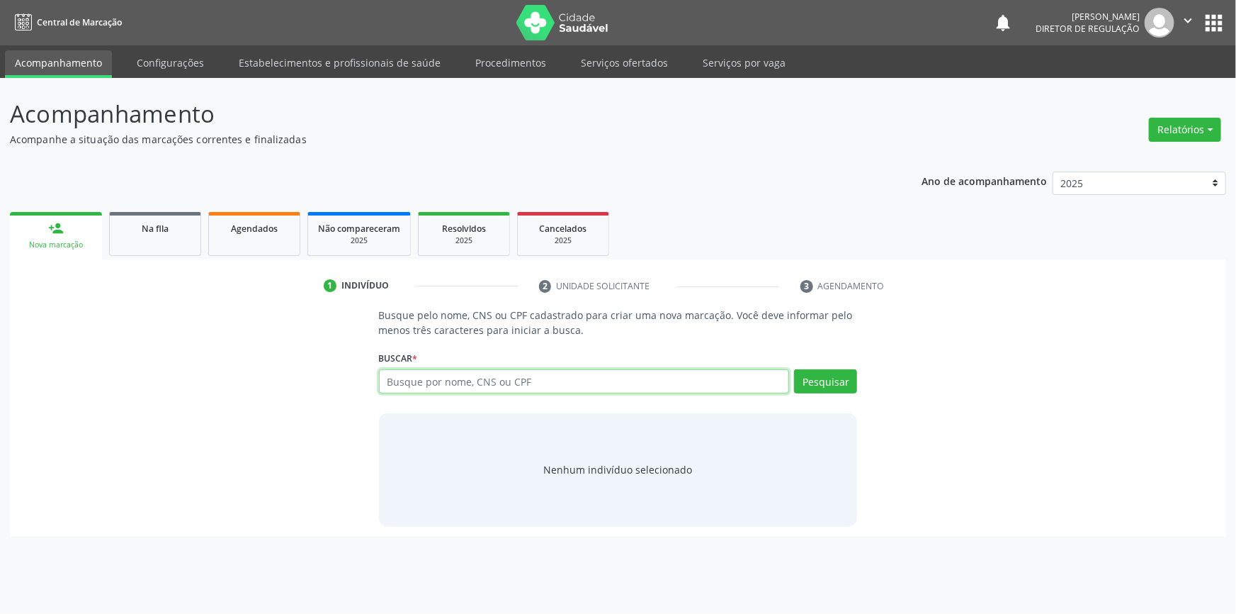
click at [433, 379] on input "text" at bounding box center [584, 381] width 411 height 24
type input "[PERSON_NAME]"
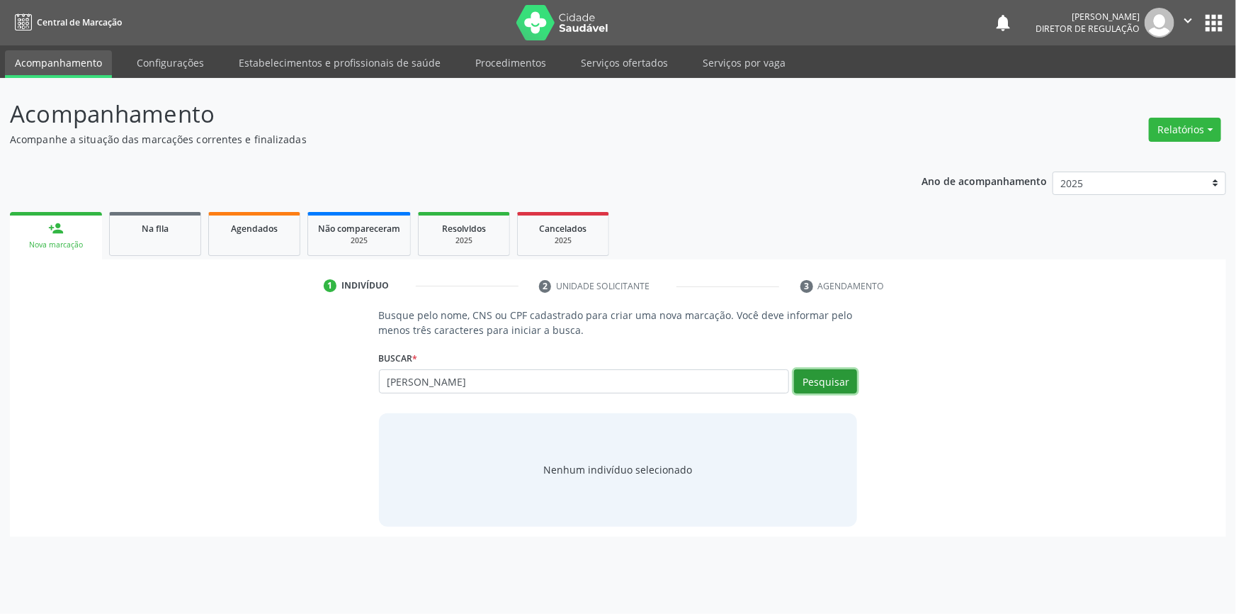
click at [831, 378] on button "Pesquisar" at bounding box center [825, 381] width 63 height 24
type input "[PERSON_NAME]"
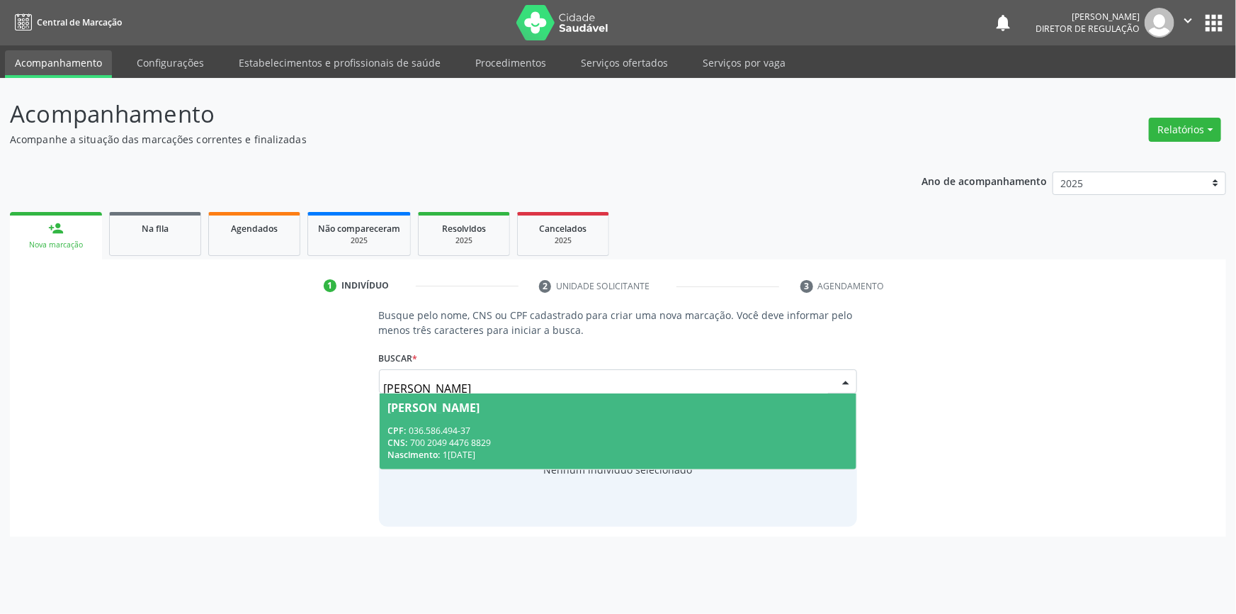
click at [598, 424] on div "CPF: 036.586.494-37" at bounding box center [618, 430] width 460 height 12
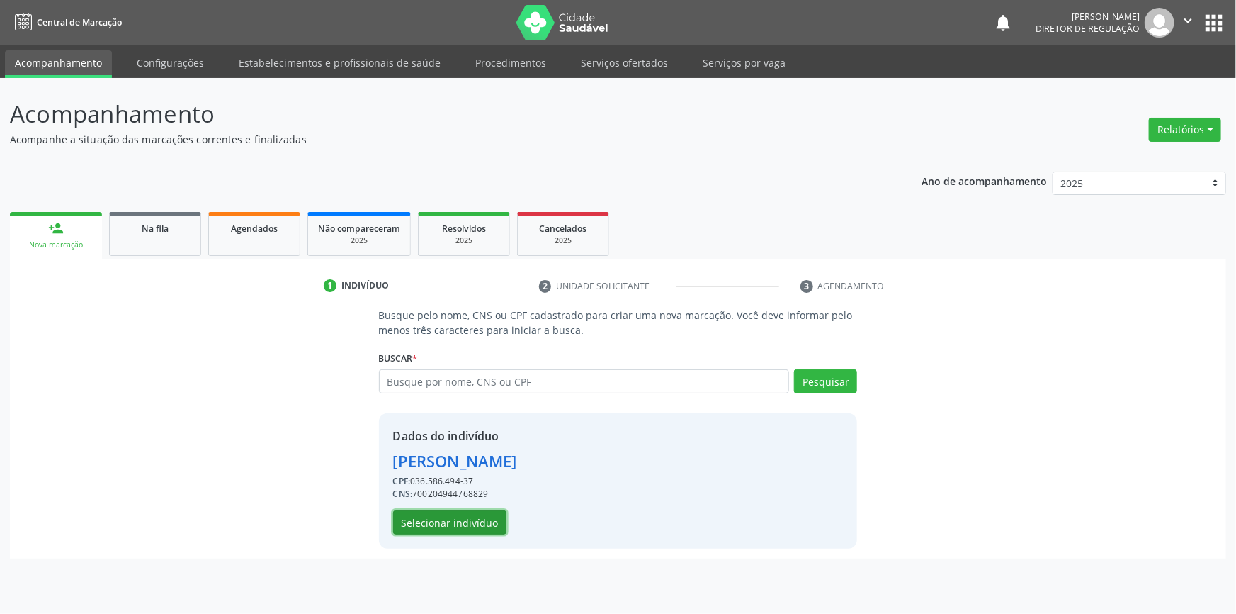
click at [465, 520] on button "Selecionar indivíduo" at bounding box center [449, 522] width 113 height 24
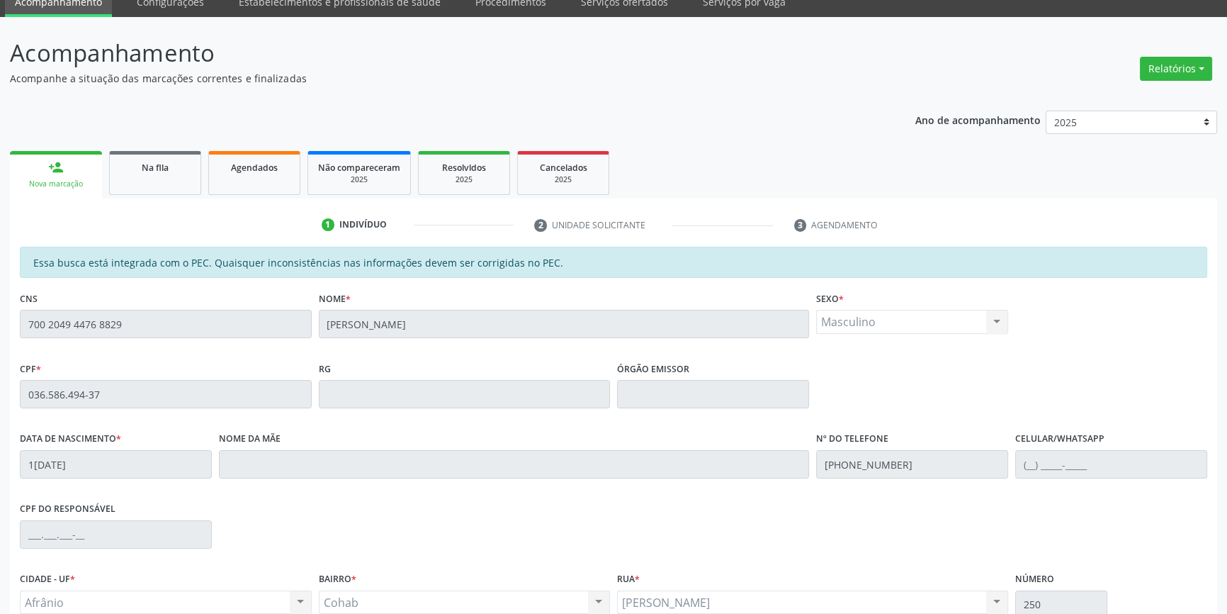
scroll to position [194, 0]
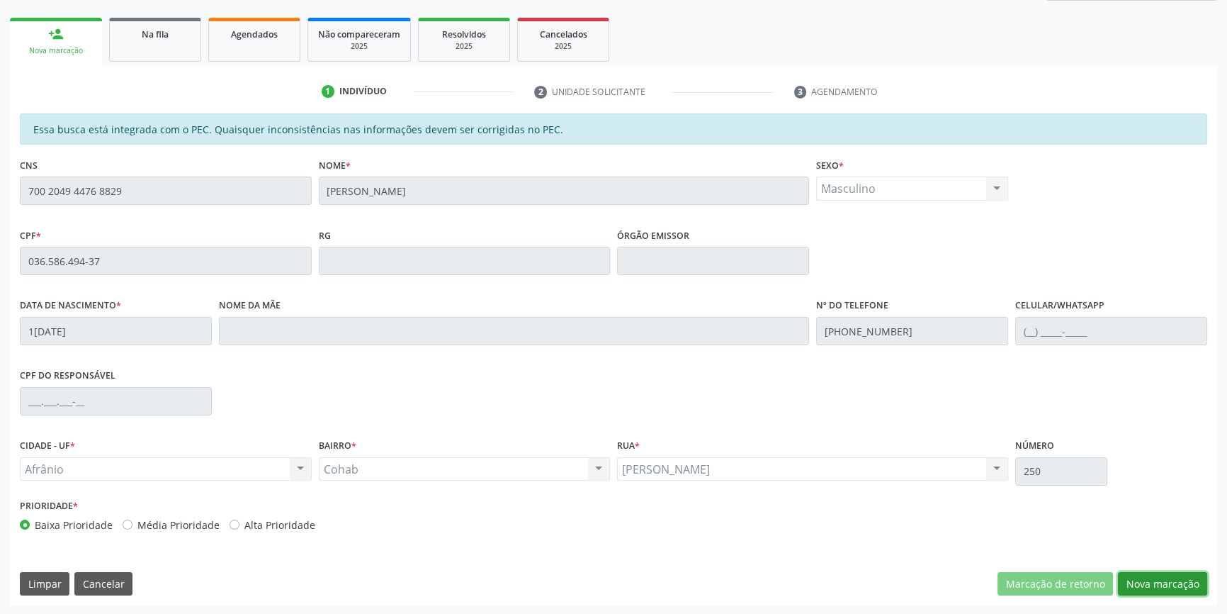
click at [1132, 578] on button "Nova marcação" at bounding box center [1162, 584] width 89 height 24
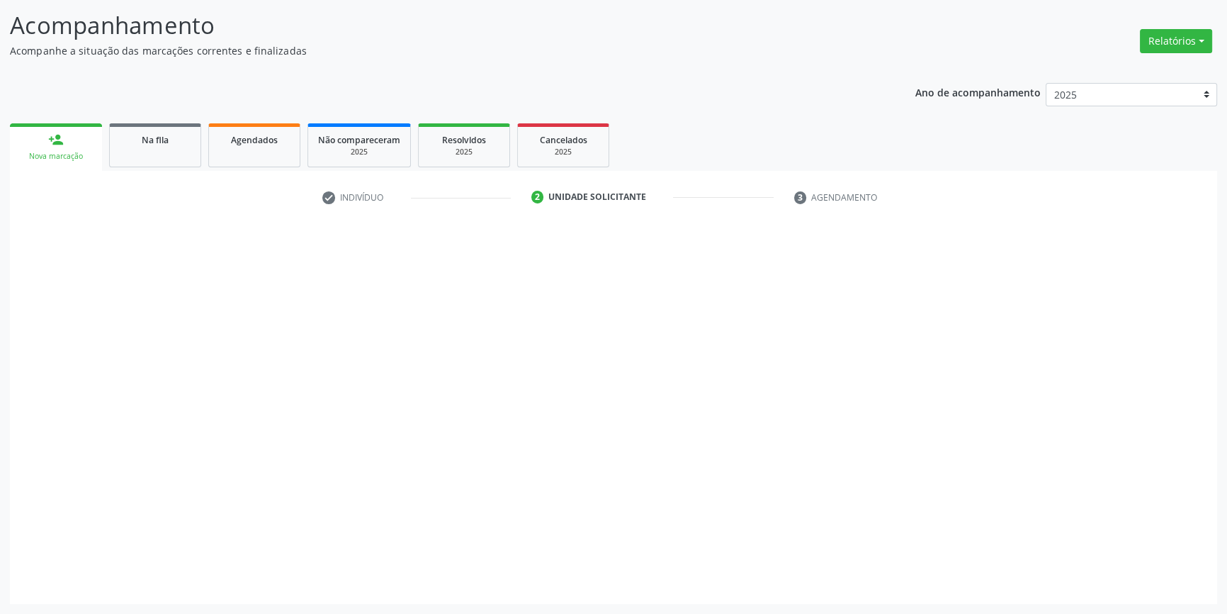
scroll to position [87, 0]
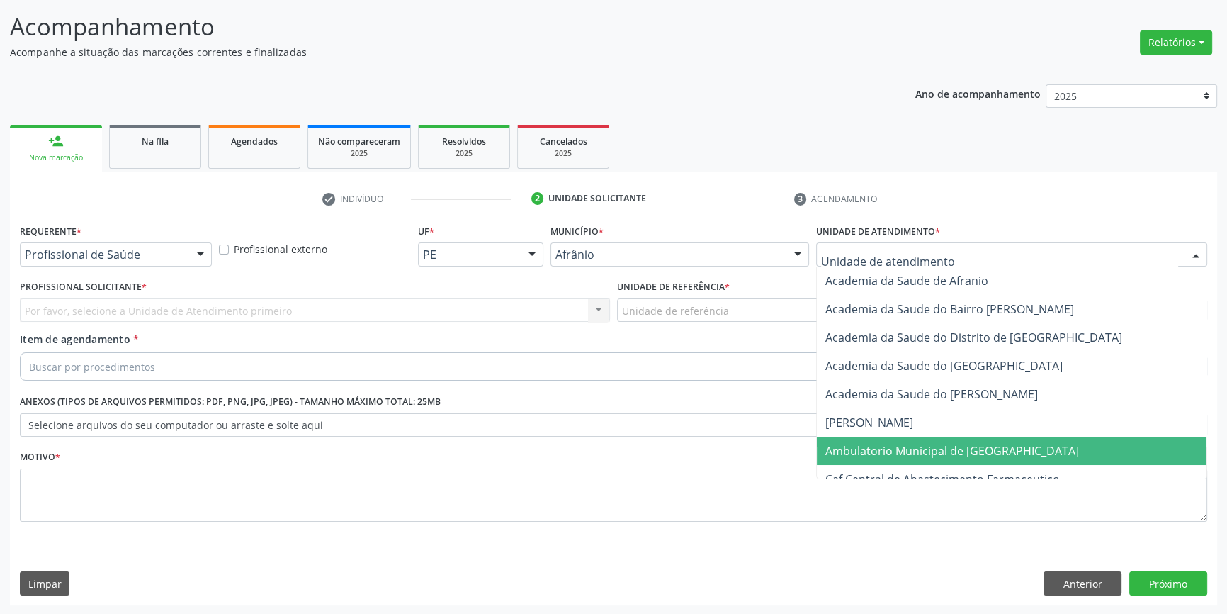
click at [900, 436] on span "Ambulatorio Municipal de [GEOGRAPHIC_DATA]" at bounding box center [1012, 450] width 390 height 28
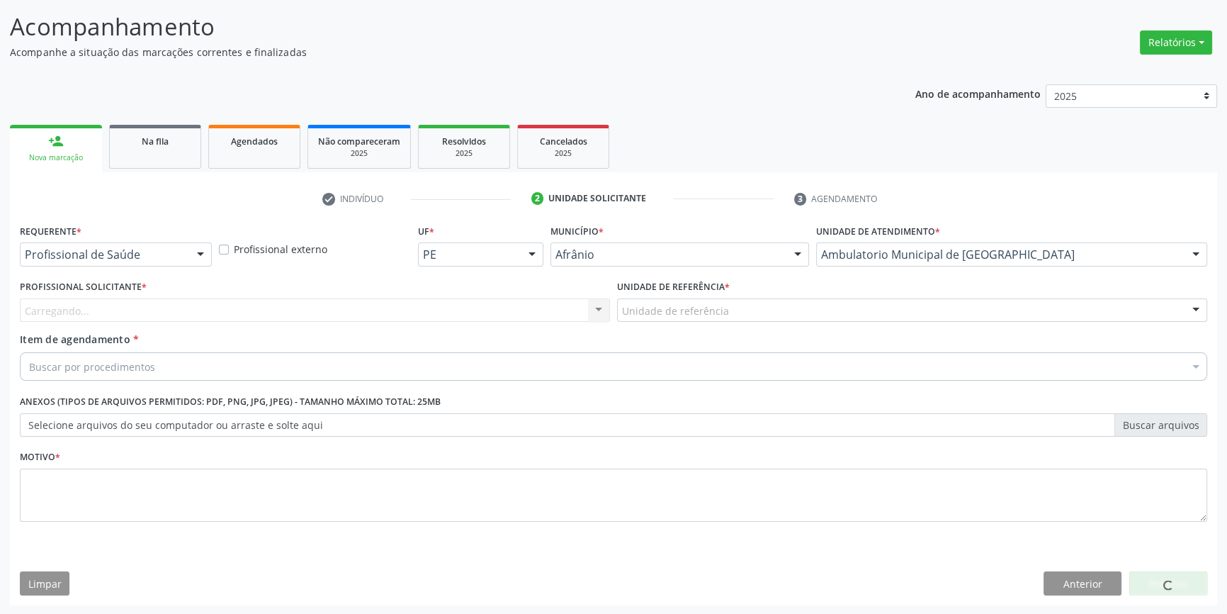
click at [735, 302] on div "Unidade de referência" at bounding box center [912, 310] width 590 height 24
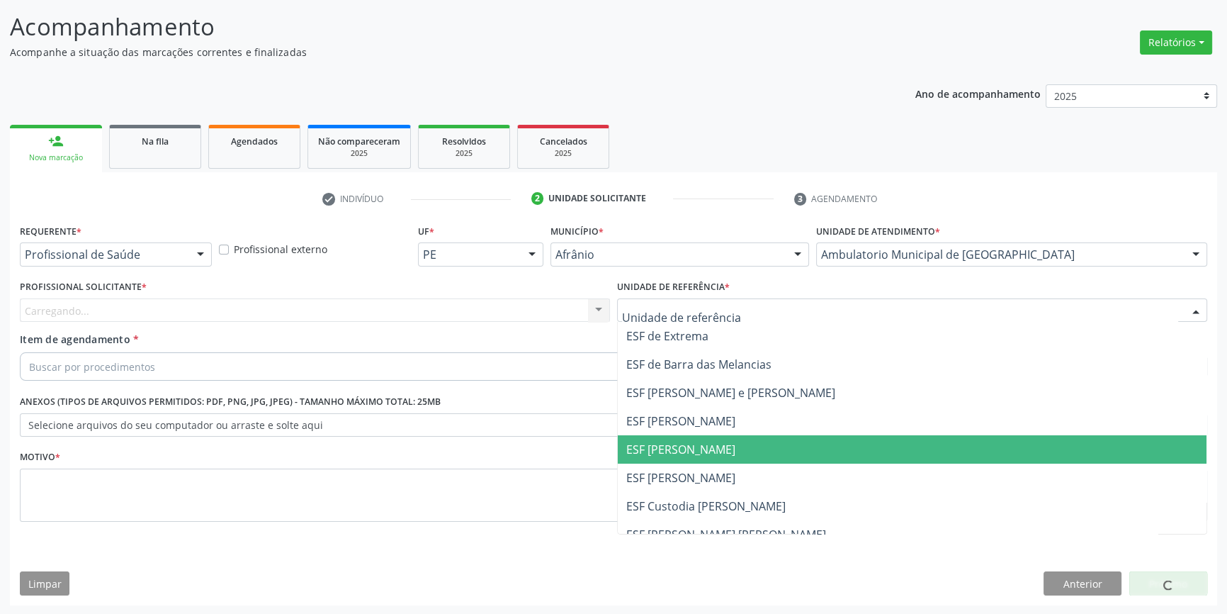
click at [701, 435] on span "ESF [PERSON_NAME]" at bounding box center [912, 449] width 589 height 28
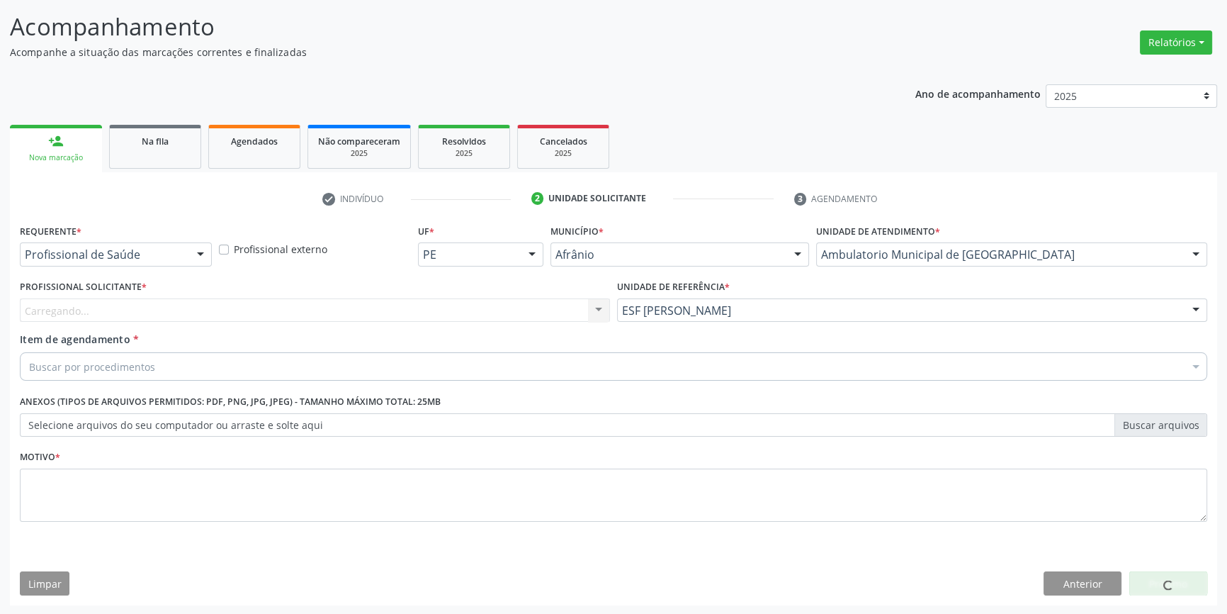
click at [446, 305] on div "Carregando... Nenhum resultado encontrado para: " " Não há nenhuma opção para s…" at bounding box center [315, 310] width 590 height 24
click at [446, 305] on div "Carregando..." at bounding box center [315, 310] width 590 height 24
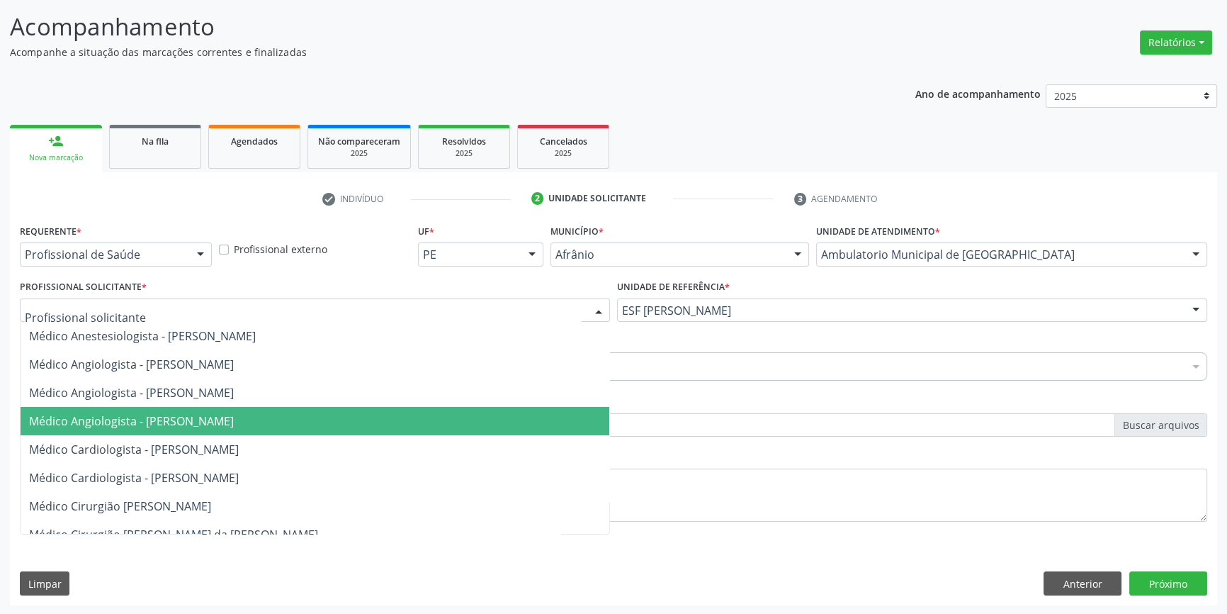
click at [268, 429] on span "Médico Angiologista - Suyenne Gomes de Araujo Freire" at bounding box center [315, 421] width 589 height 28
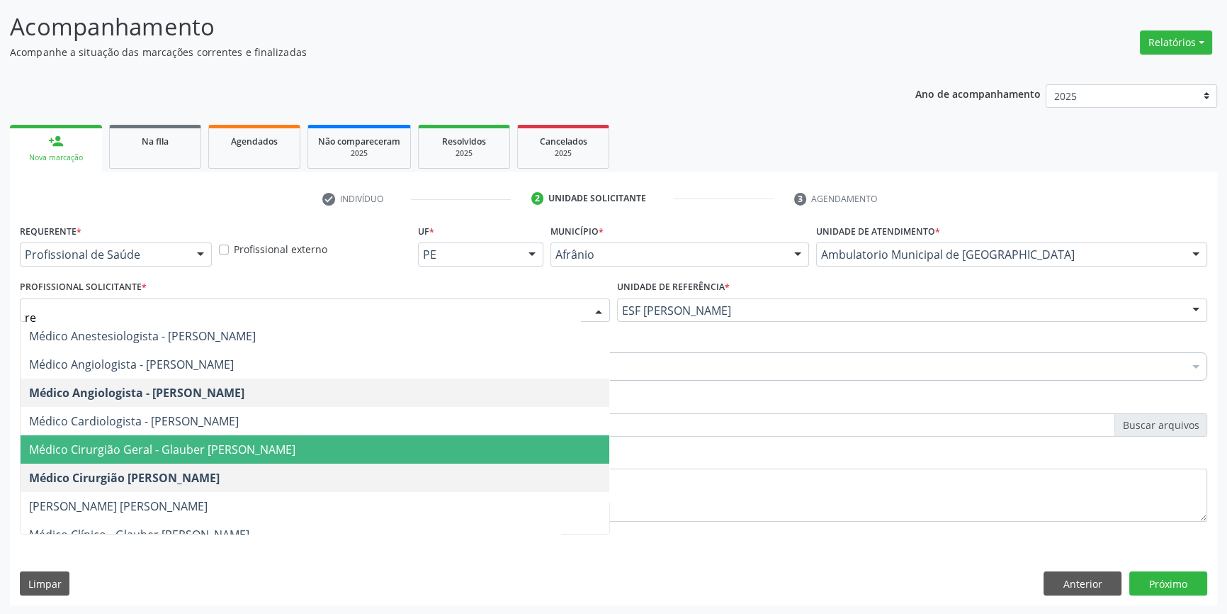
type input "reu"
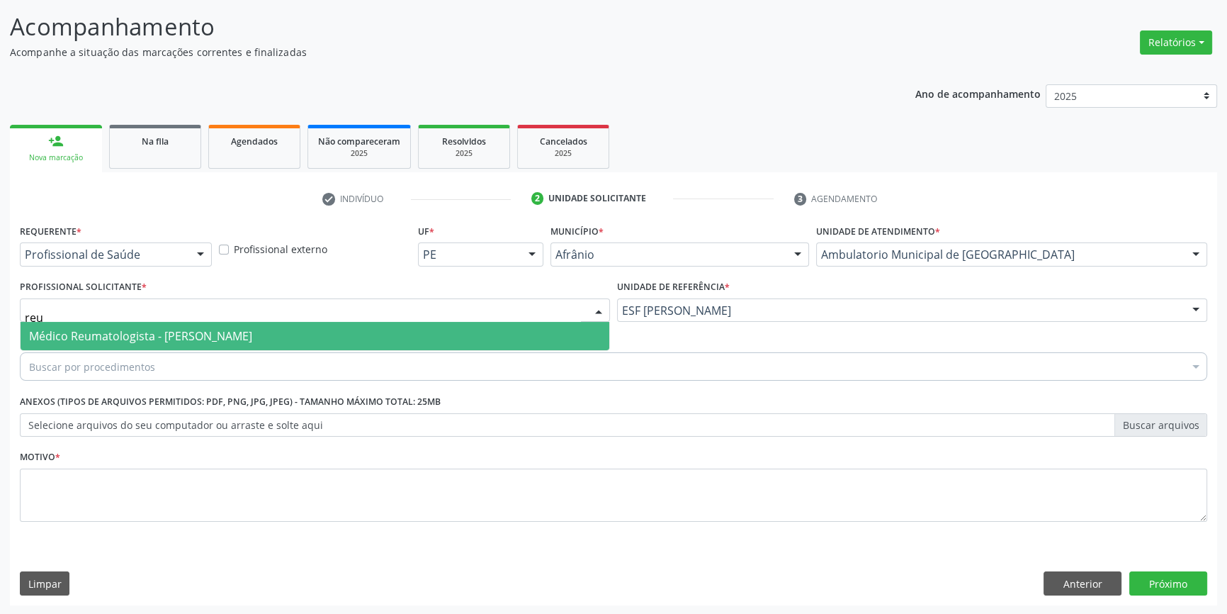
click at [115, 332] on span "Médico Reumatologista - Ramon Carvalho Rodrigues Cavalcanti" at bounding box center [140, 336] width 223 height 16
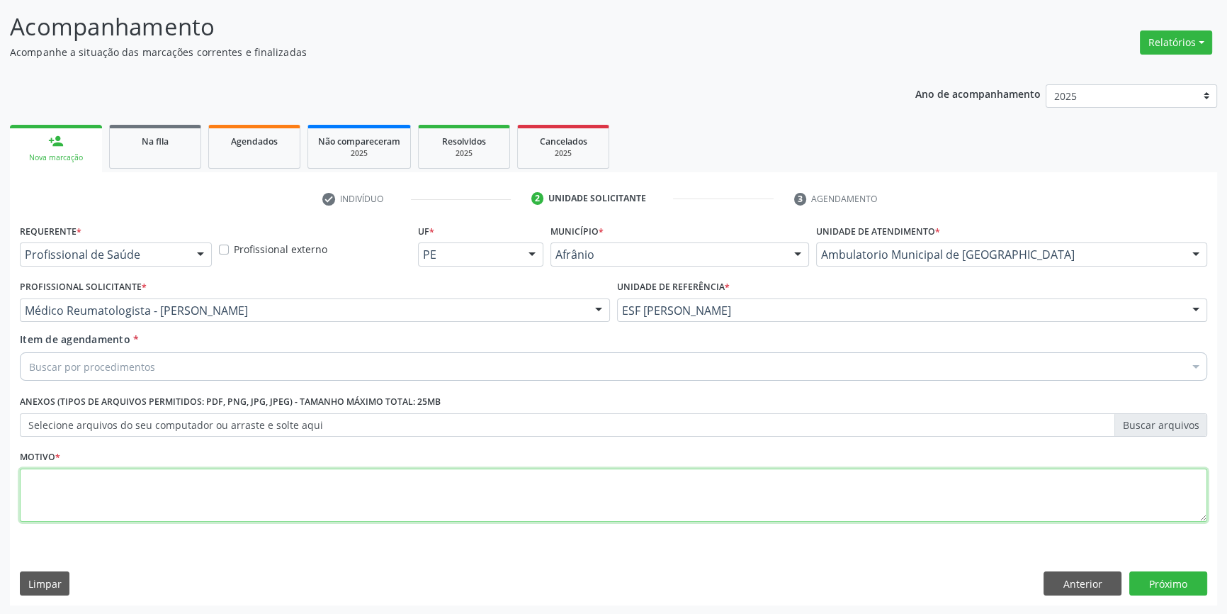
click at [95, 483] on textarea at bounding box center [613, 495] width 1187 height 54
type textarea "'"
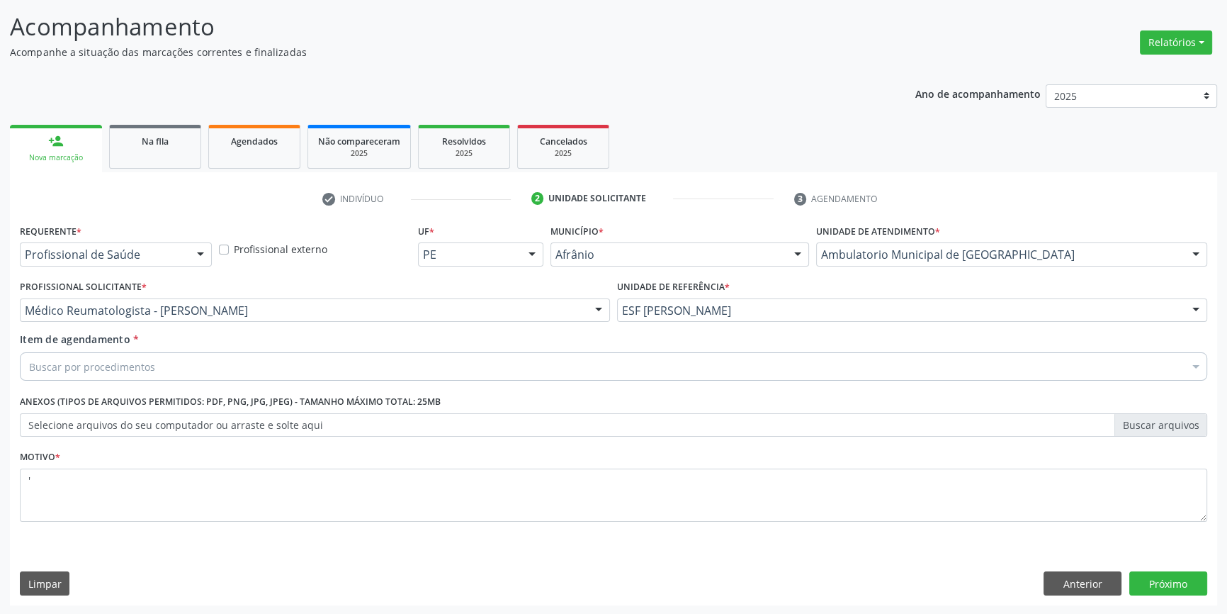
click at [152, 361] on div "Buscar por procedimentos" at bounding box center [613, 366] width 1187 height 28
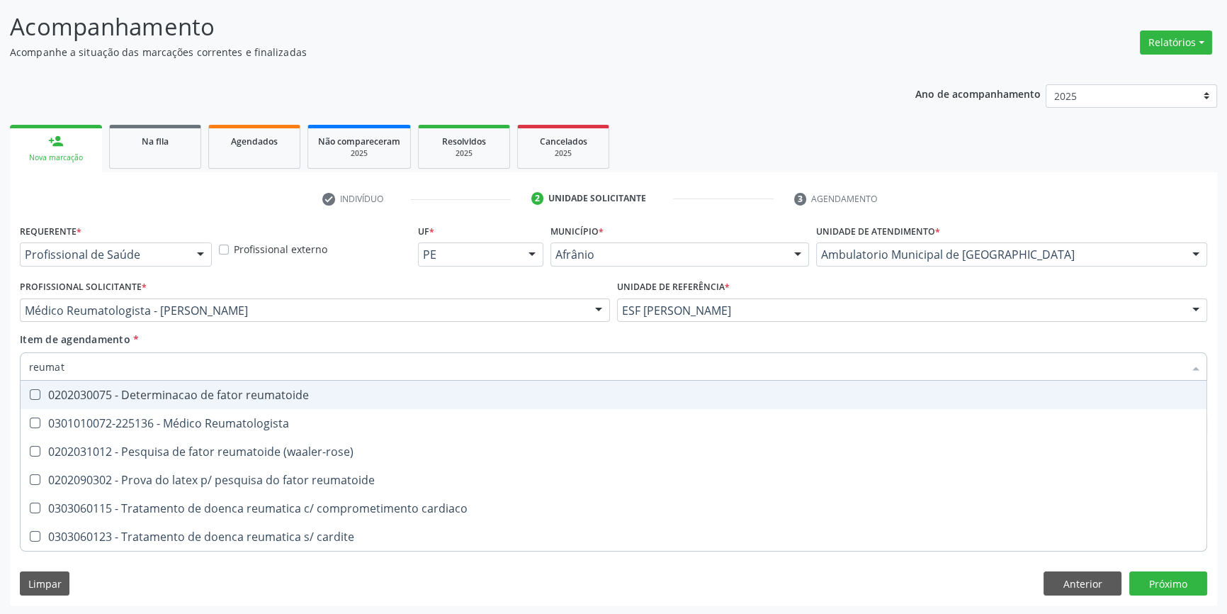
type input "reumato"
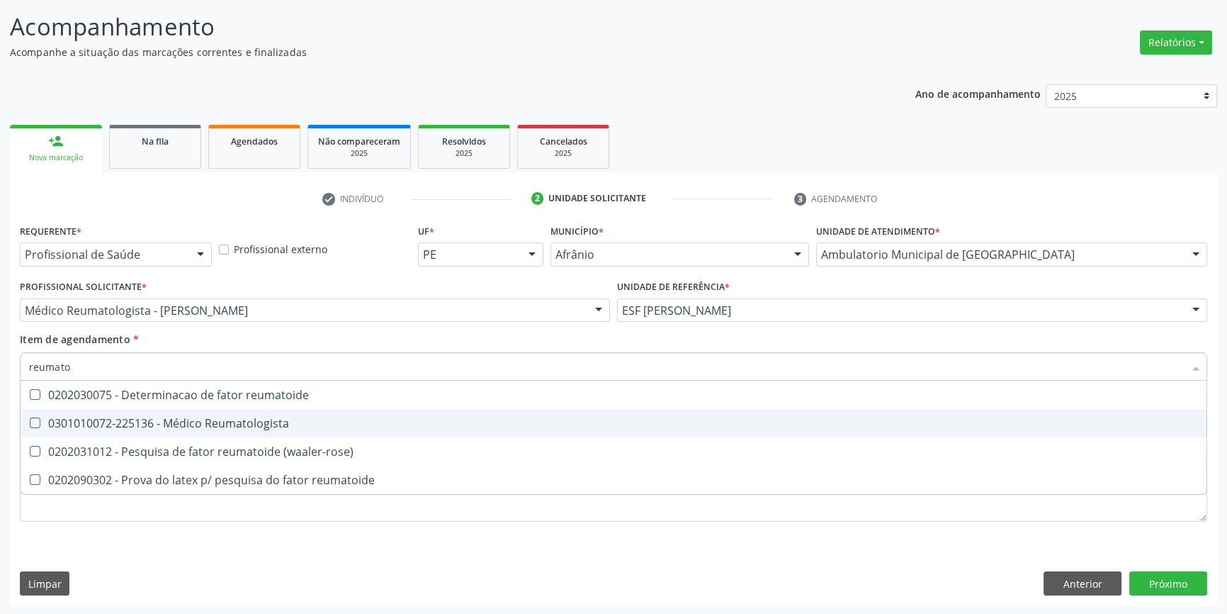
click at [161, 409] on span "0301010072-225136 - Médico Reumatologista" at bounding box center [614, 423] width 1186 height 28
checkbox Reumatologista "true"
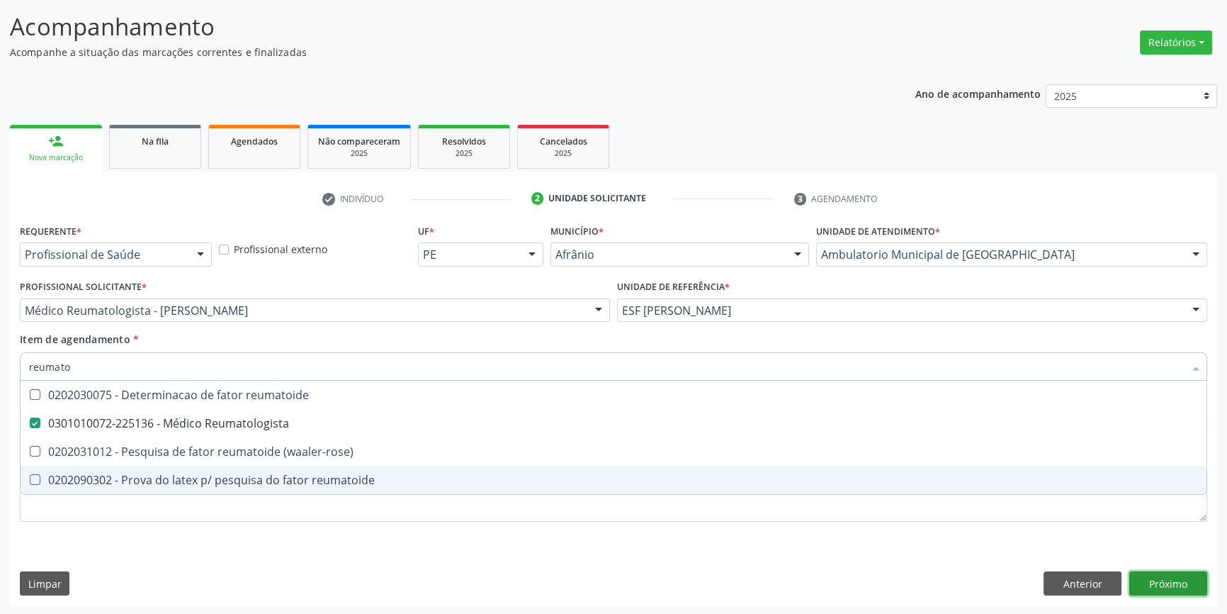
click at [1182, 586] on div "Requerente * Profissional de Saúde Profissional de Saúde Paciente Nenhum result…" at bounding box center [613, 412] width 1207 height 385
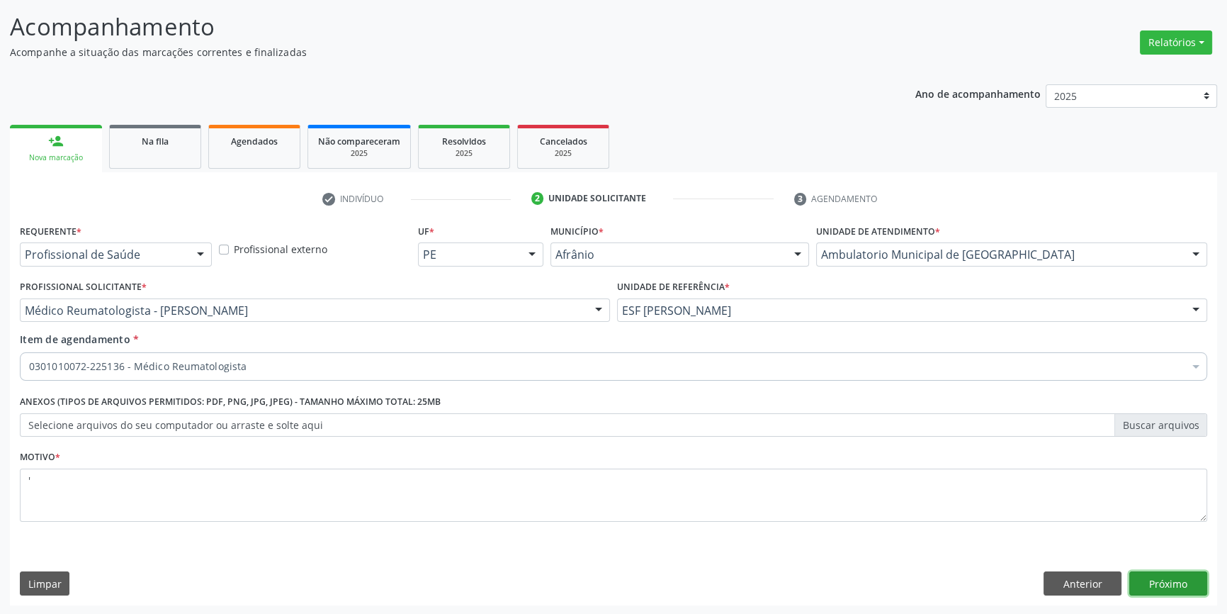
click at [1172, 579] on button "Próximo" at bounding box center [1168, 583] width 78 height 24
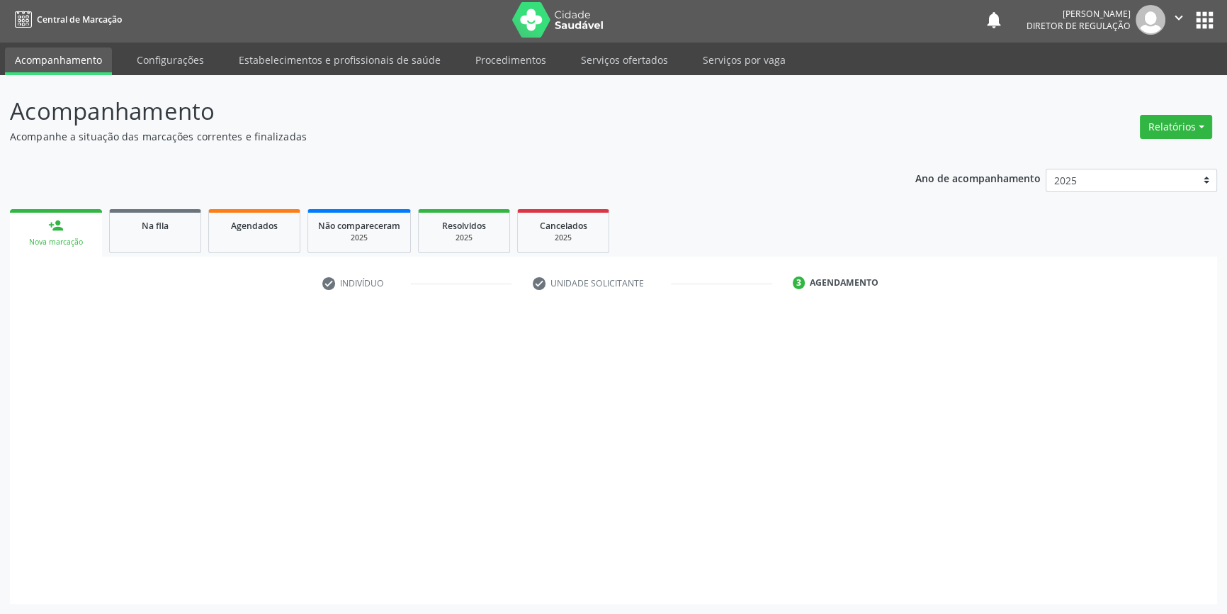
scroll to position [1, 0]
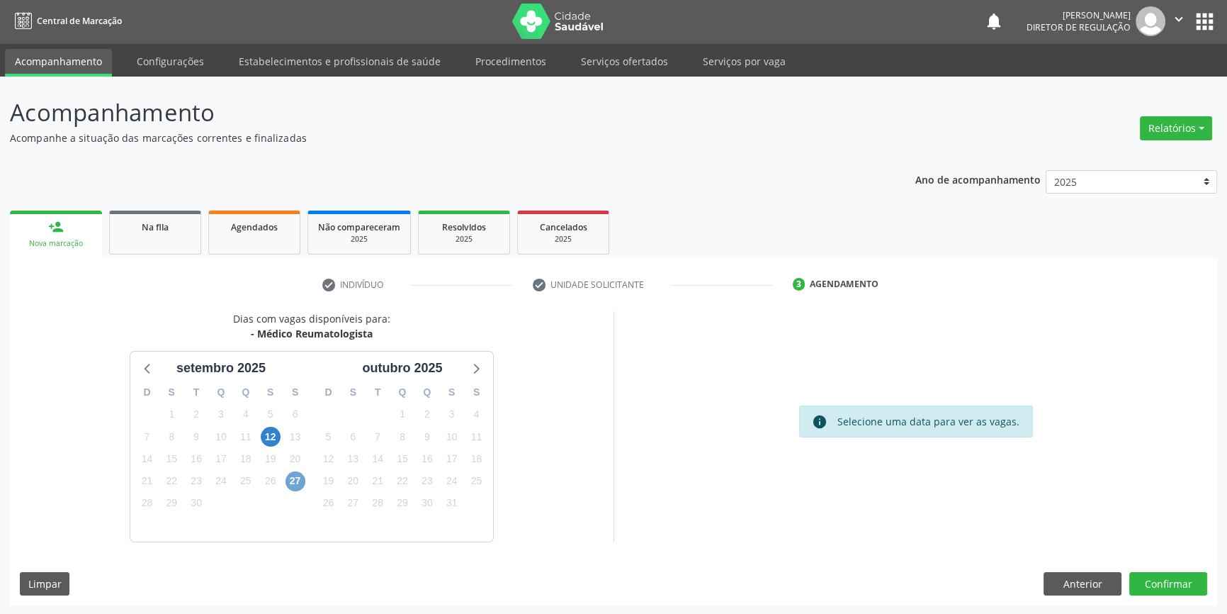
click at [296, 479] on span "27" at bounding box center [295, 481] width 20 height 20
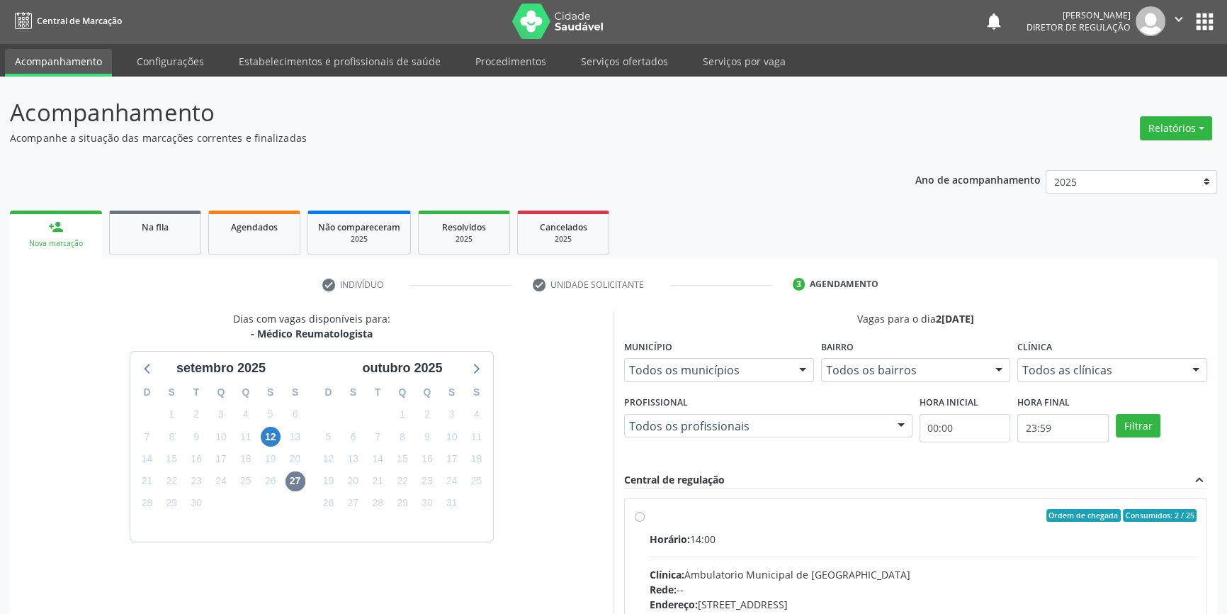
click at [725, 524] on label "Ordem de chegada Consumidos: 2 / 25 Horário: 14:00 Clínica: Ambulatorio Municip…" at bounding box center [923, 617] width 547 height 217
click at [645, 521] on input "Ordem de chegada Consumidos: 2 / 25 Horário: 14:00 Clínica: Ambulatorio Municip…" at bounding box center [640, 515] width 10 height 13
radio input "true"
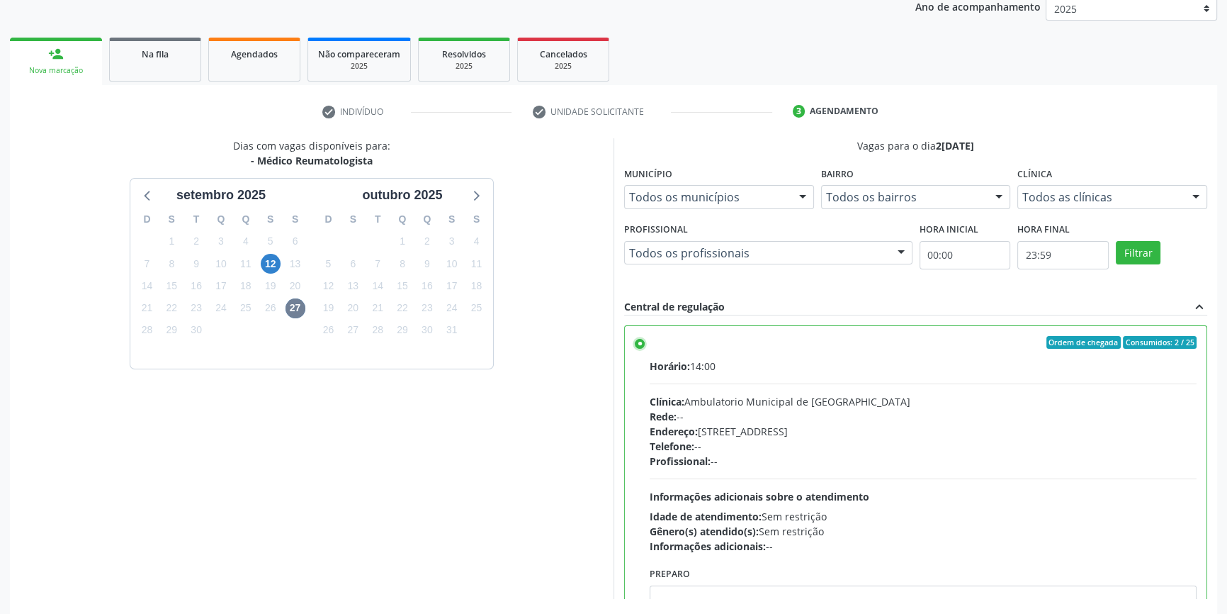
scroll to position [232, 0]
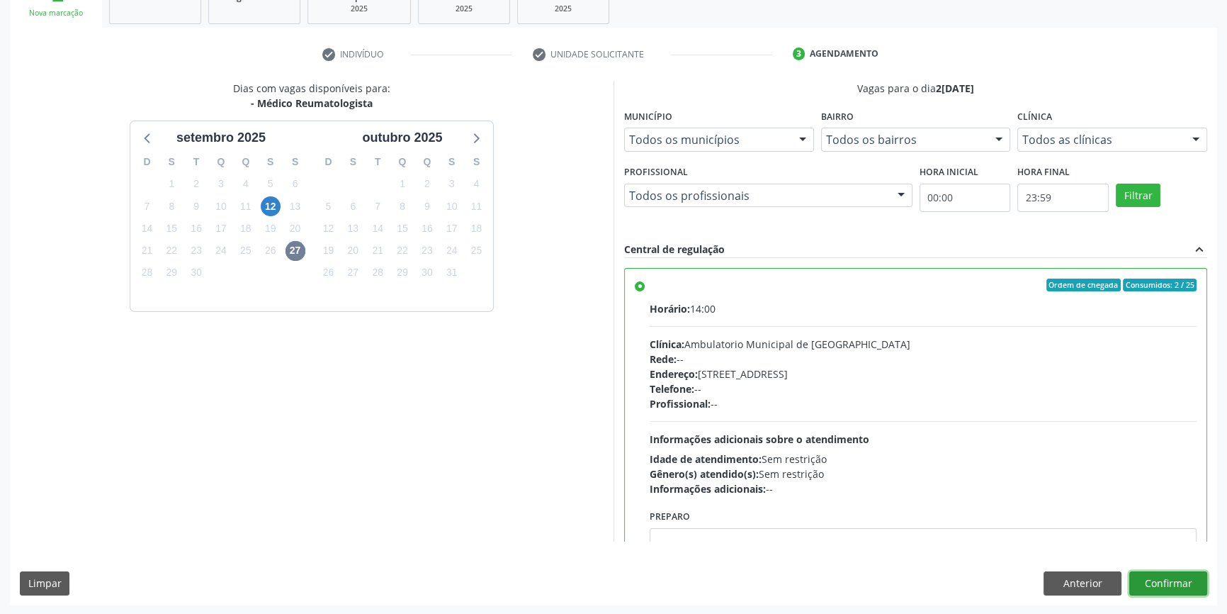
click at [1178, 579] on button "Confirmar" at bounding box center [1168, 583] width 78 height 24
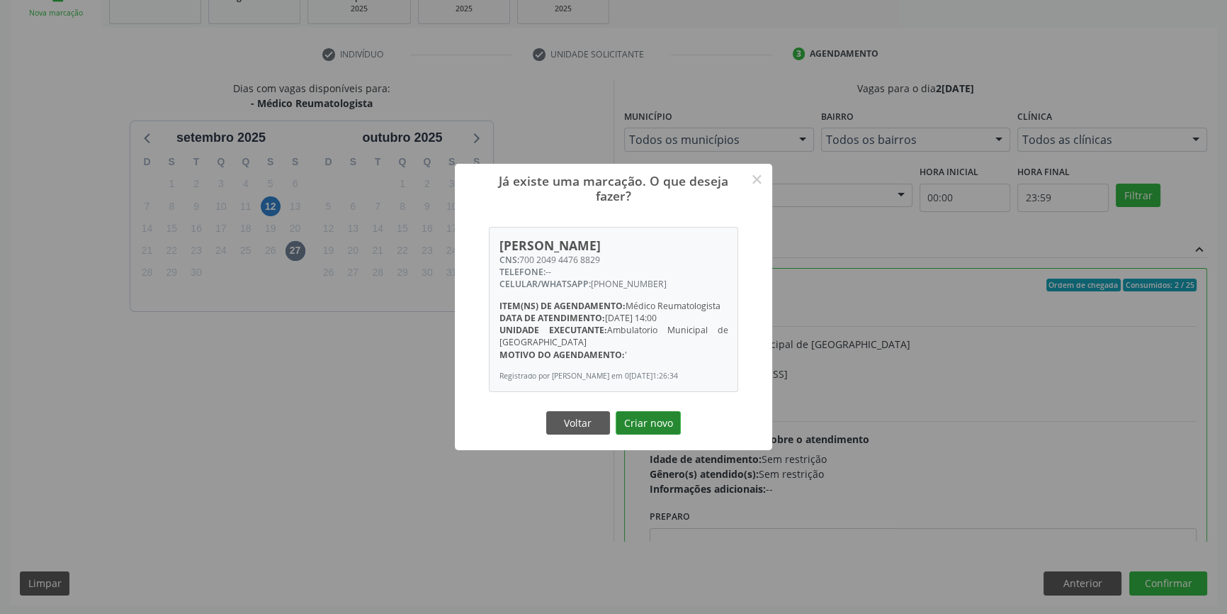
click at [653, 429] on button "Criar novo" at bounding box center [648, 423] width 65 height 24
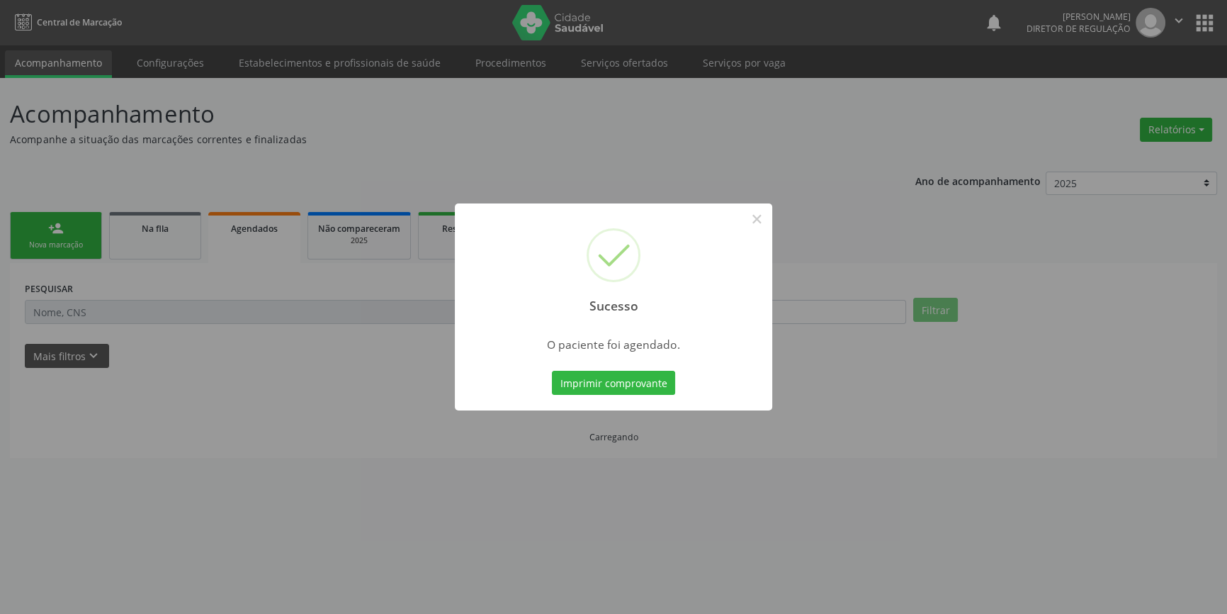
scroll to position [0, 0]
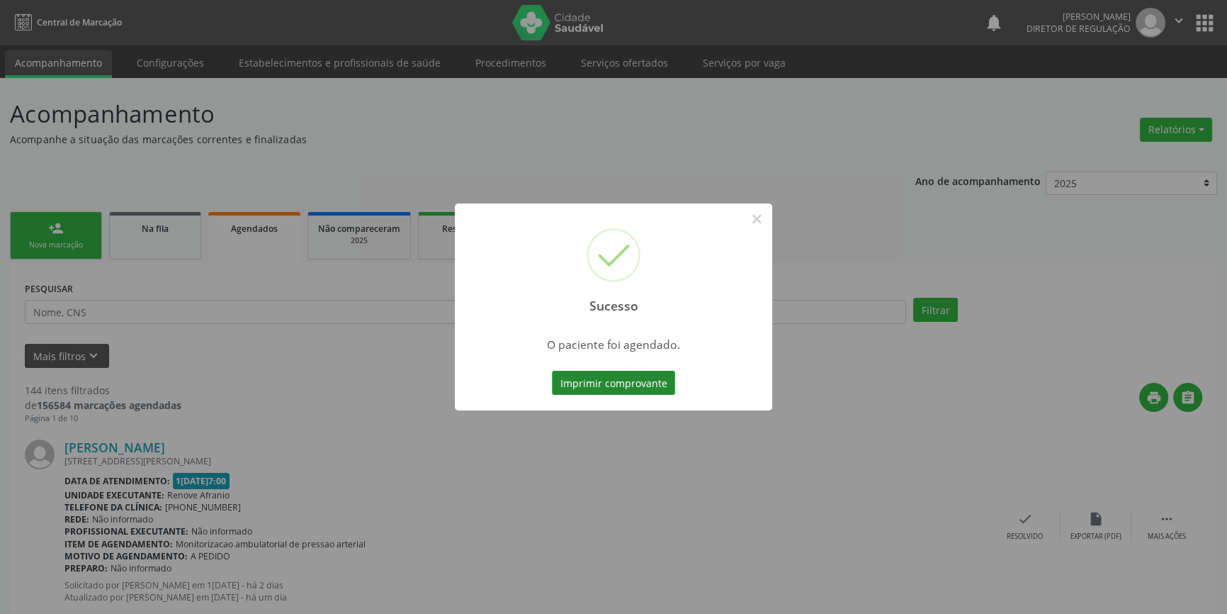
click at [657, 381] on button "Imprimir comprovante" at bounding box center [613, 383] width 123 height 24
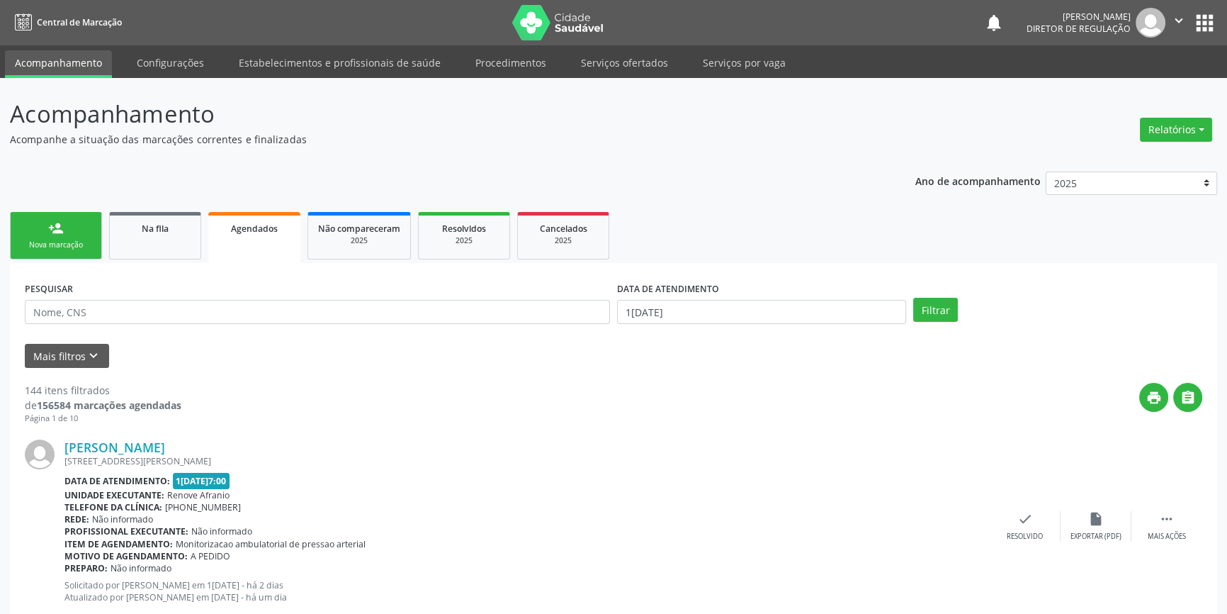
click at [50, 227] on div "person_add" at bounding box center [56, 228] width 16 height 16
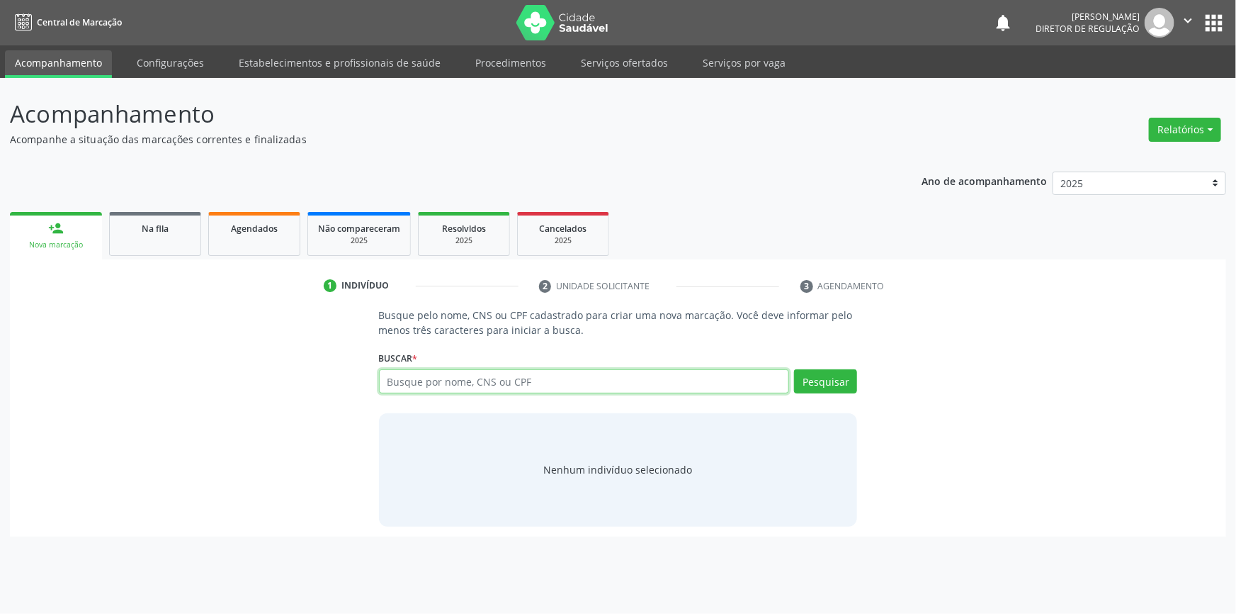
click at [514, 378] on input "text" at bounding box center [584, 381] width 411 height 24
type input "700007532900902"
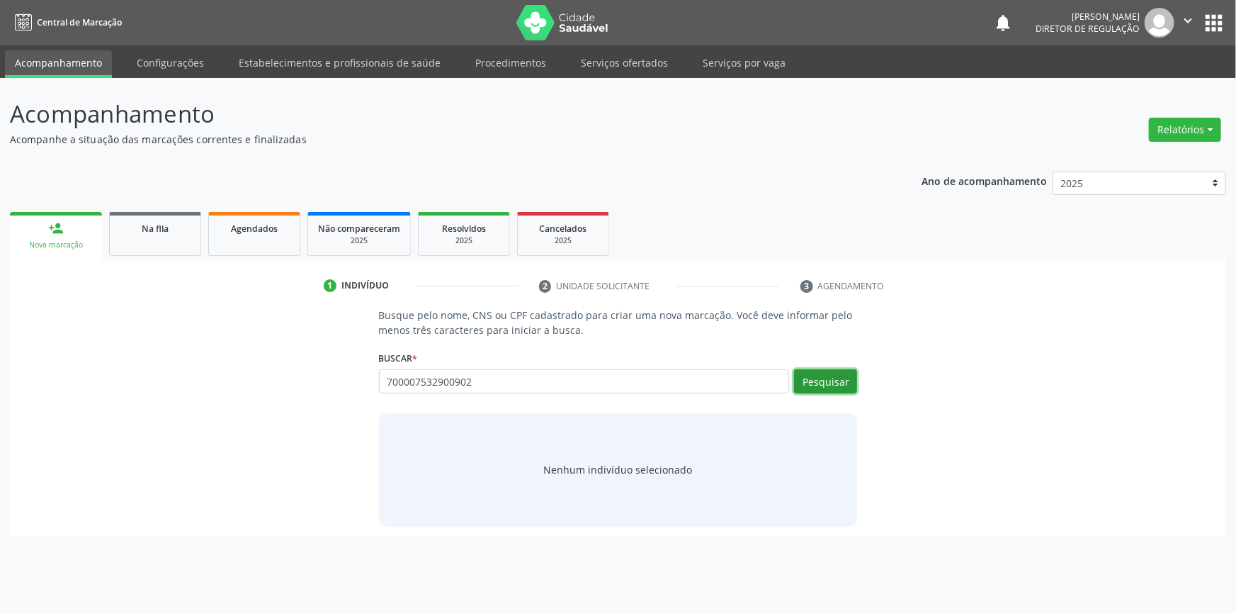
click at [822, 385] on button "Pesquisar" at bounding box center [825, 381] width 63 height 24
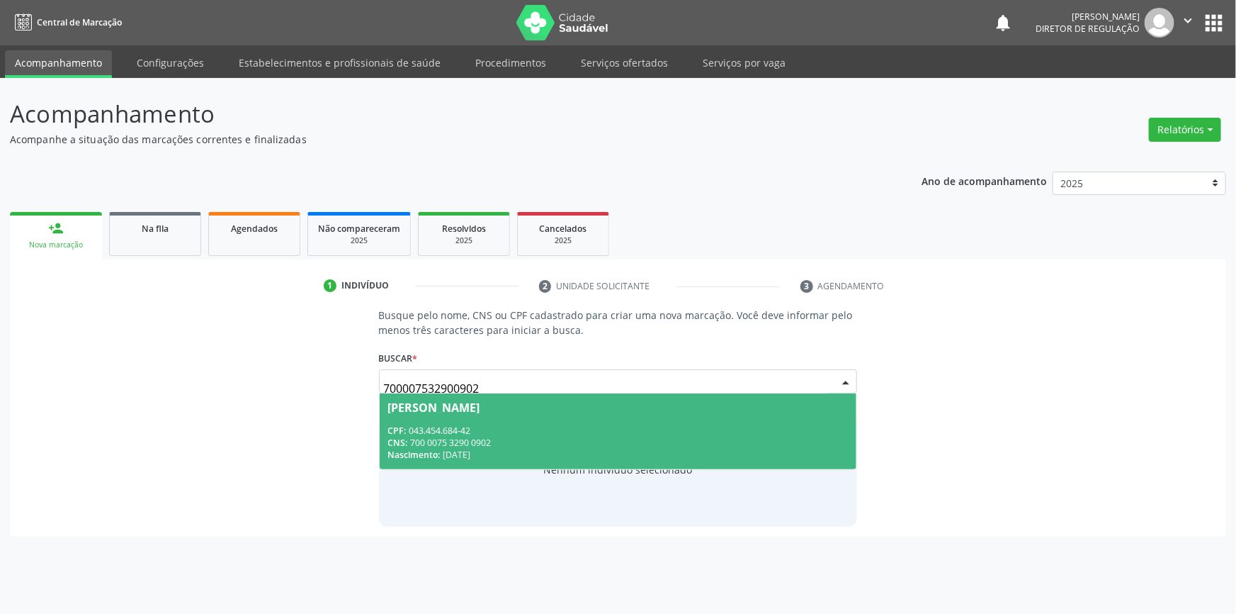
click at [640, 436] on div "CNS: 700 0075 3290 0902" at bounding box center [618, 442] width 460 height 12
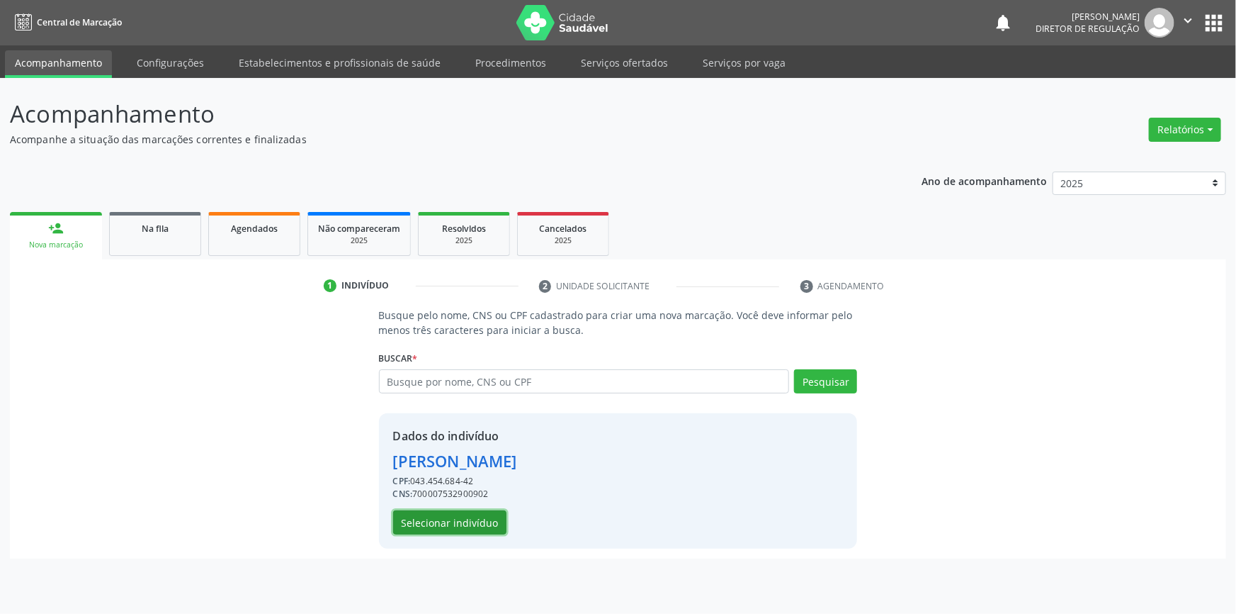
click at [486, 514] on button "Selecionar indivíduo" at bounding box center [449, 522] width 113 height 24
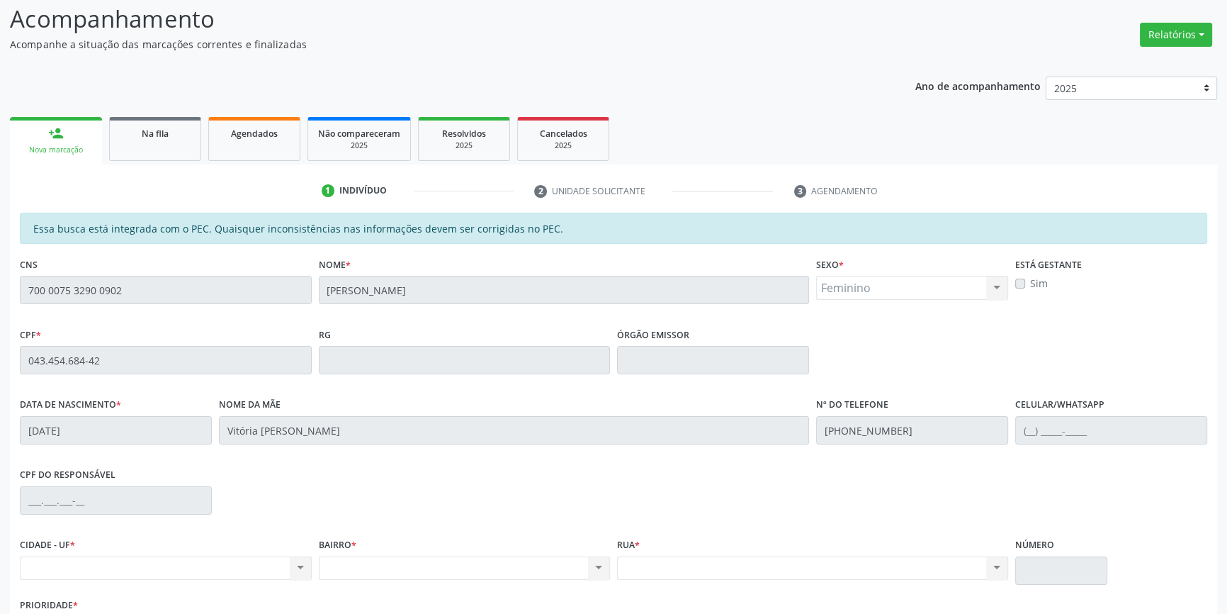
scroll to position [194, 0]
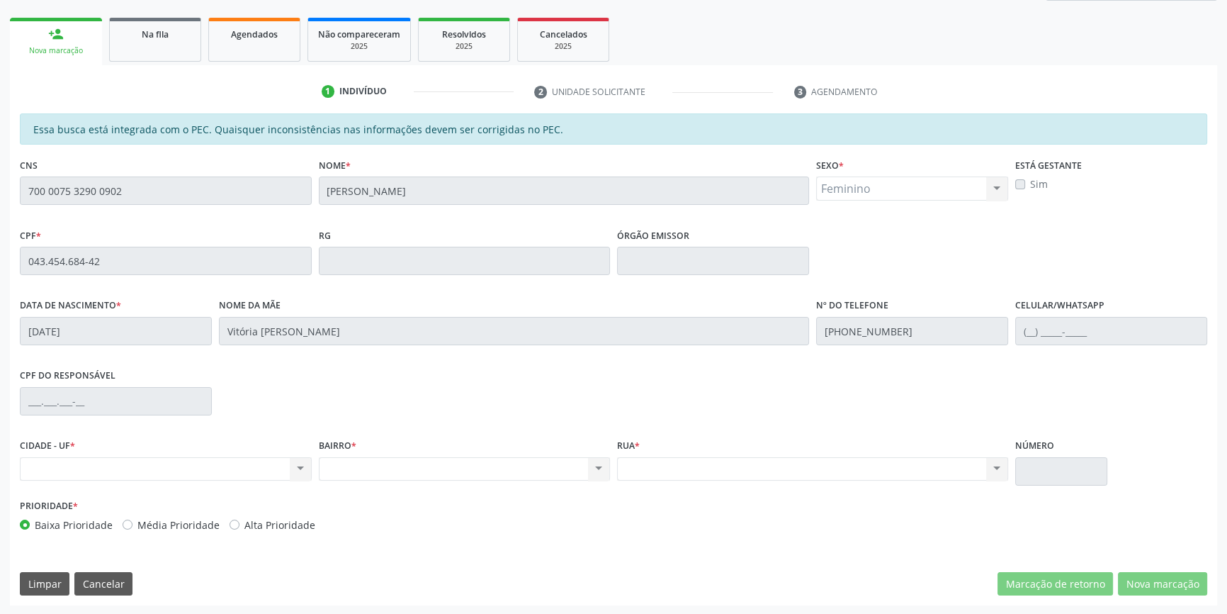
click at [0, 196] on div "Acompanhamento Acompanhe a situação das marcações correntes e finalizadas Relat…" at bounding box center [613, 249] width 1227 height 731
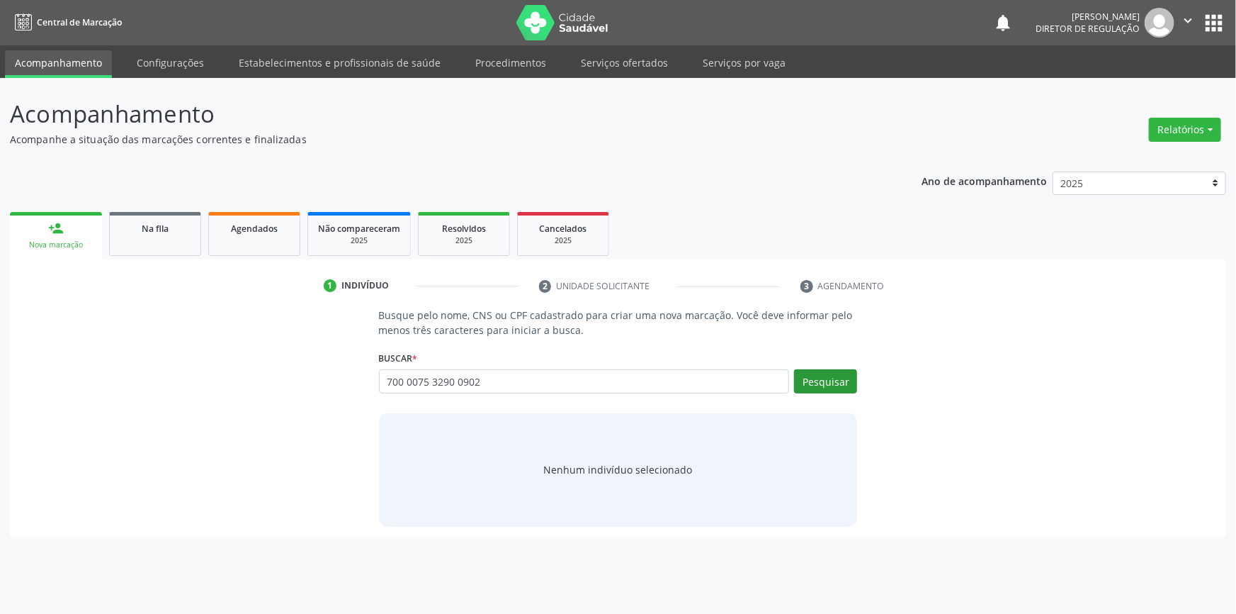
type input "700 0075 3290 0902"
click at [837, 383] on button "Pesquisar" at bounding box center [825, 381] width 63 height 24
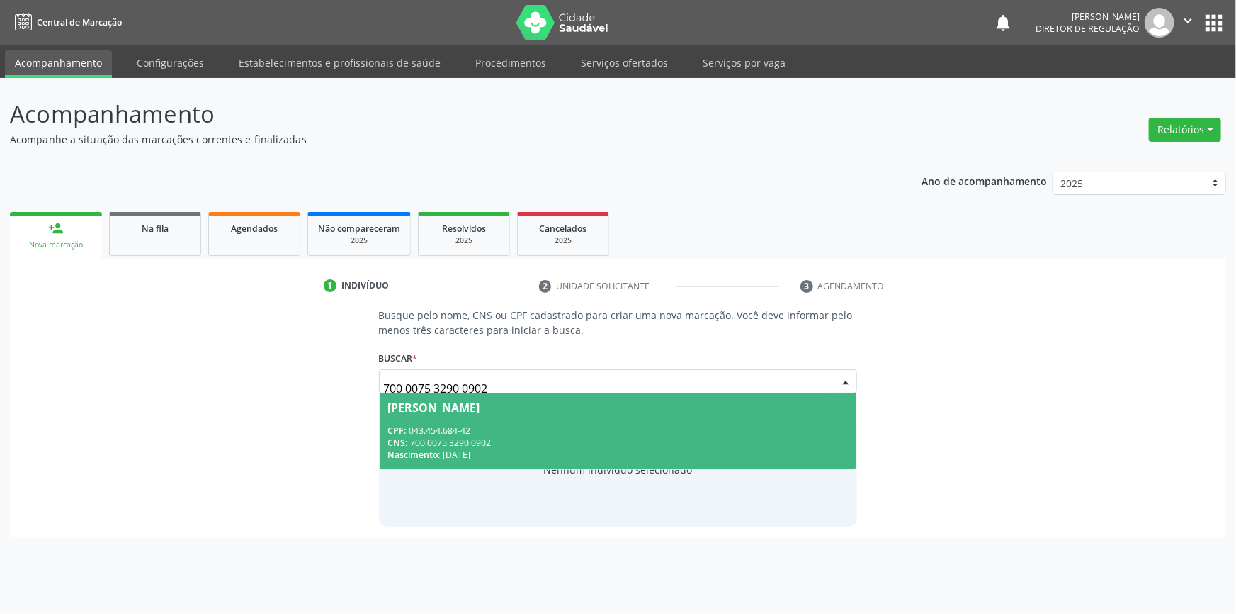
click at [526, 429] on div "CPF: 043.454.684-42" at bounding box center [618, 430] width 460 height 12
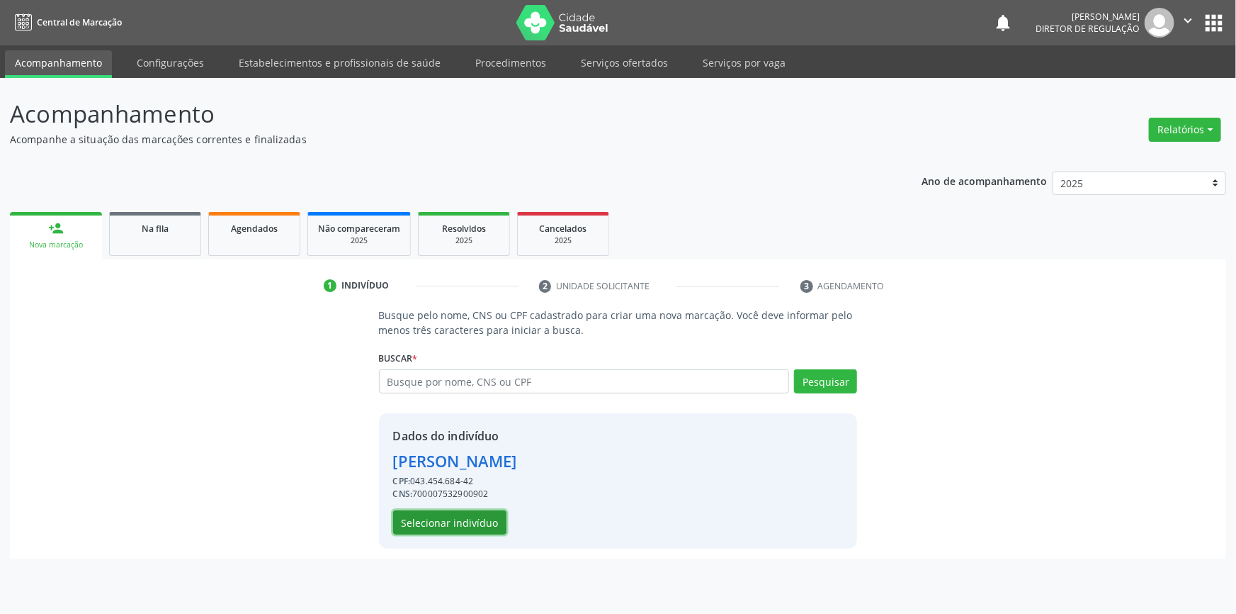
click at [457, 531] on button "Selecionar indivíduo" at bounding box center [449, 522] width 113 height 24
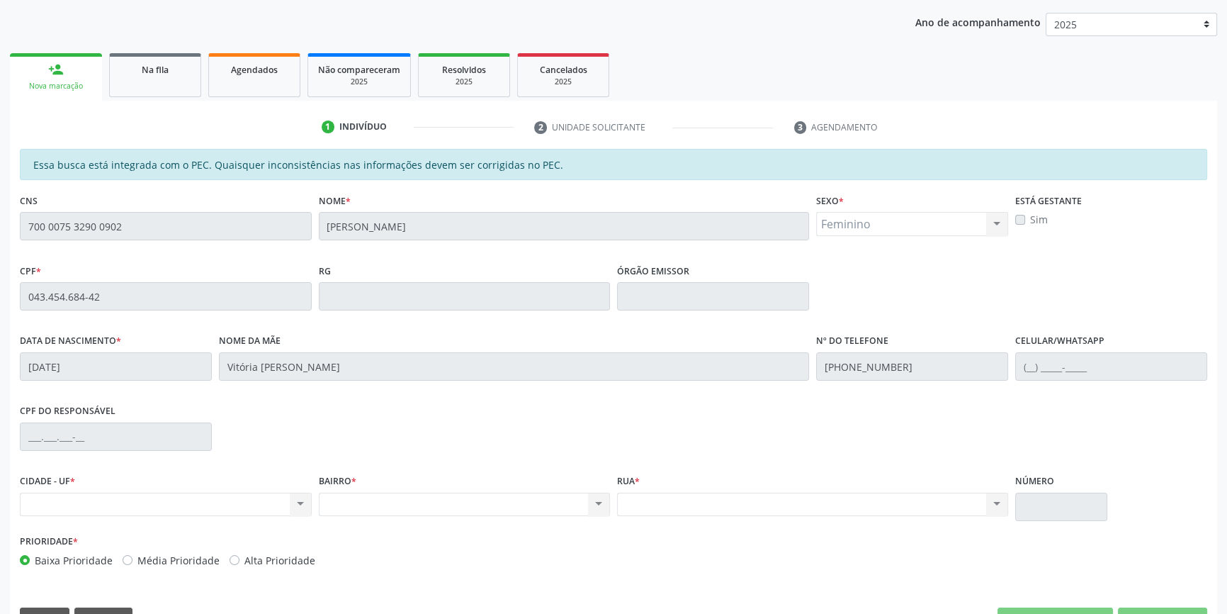
scroll to position [194, 0]
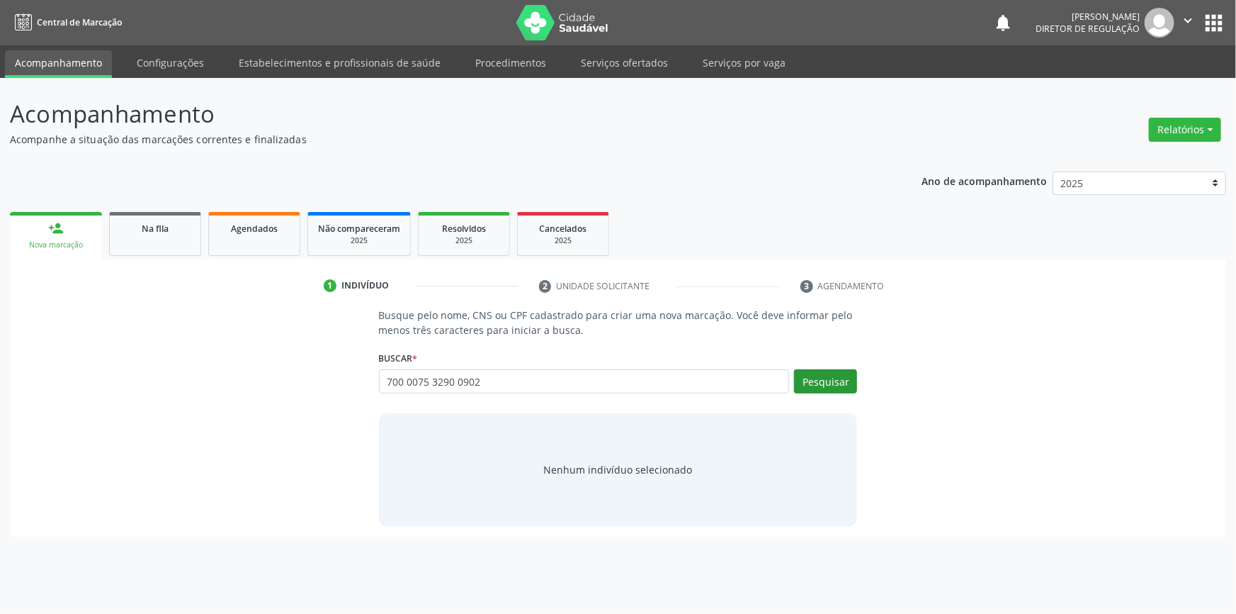
type input "700 0075 3290 0902"
click at [832, 380] on button "Pesquisar" at bounding box center [825, 381] width 63 height 24
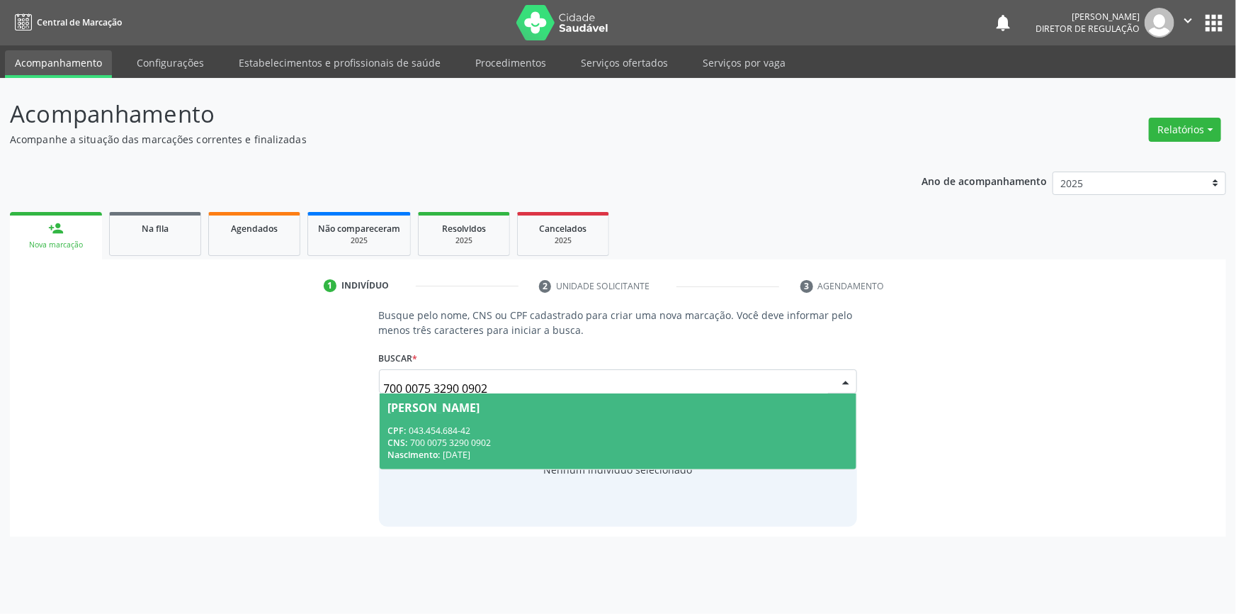
click at [703, 431] on div "CPF: 043.454.684-42" at bounding box center [618, 430] width 460 height 12
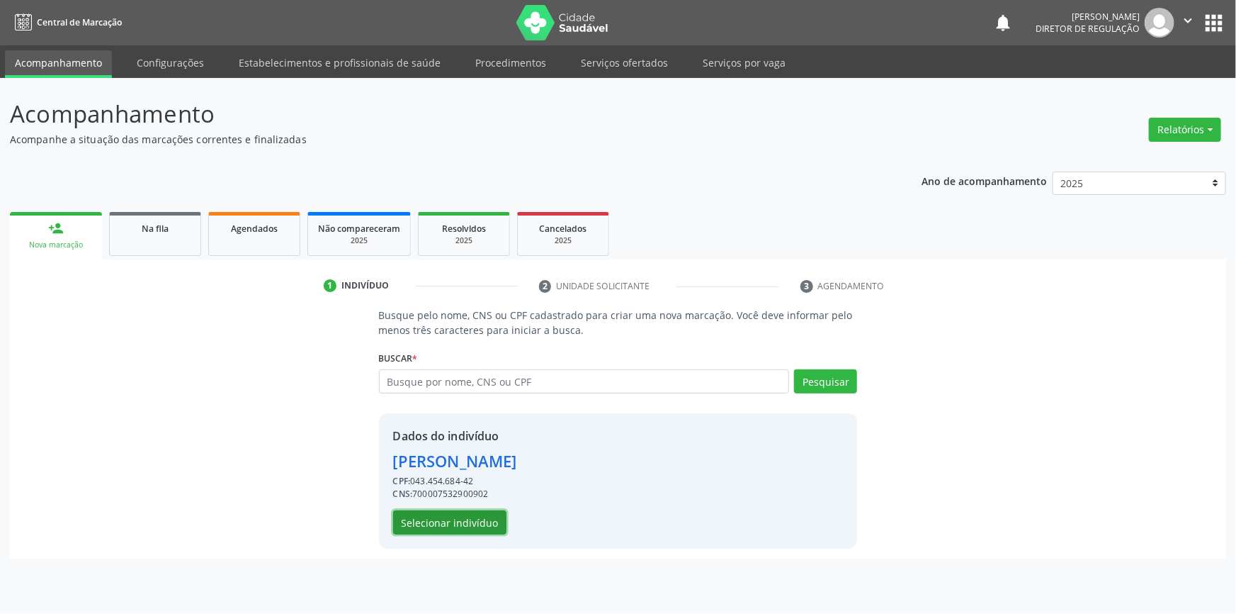
click at [479, 521] on button "Selecionar indivíduo" at bounding box center [449, 522] width 113 height 24
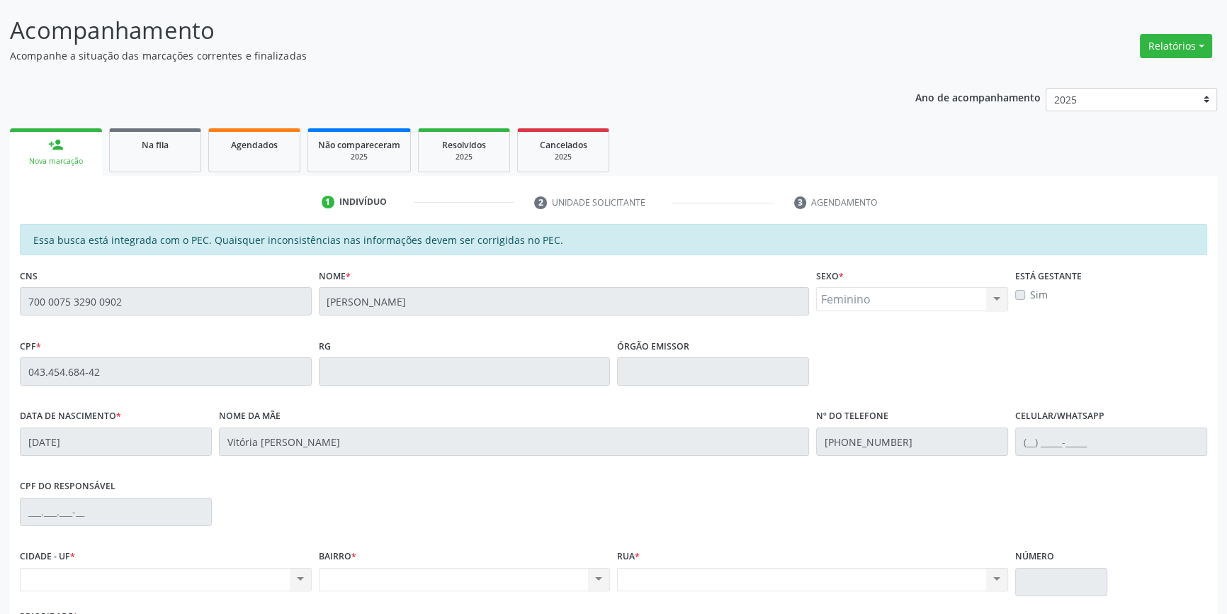
scroll to position [194, 0]
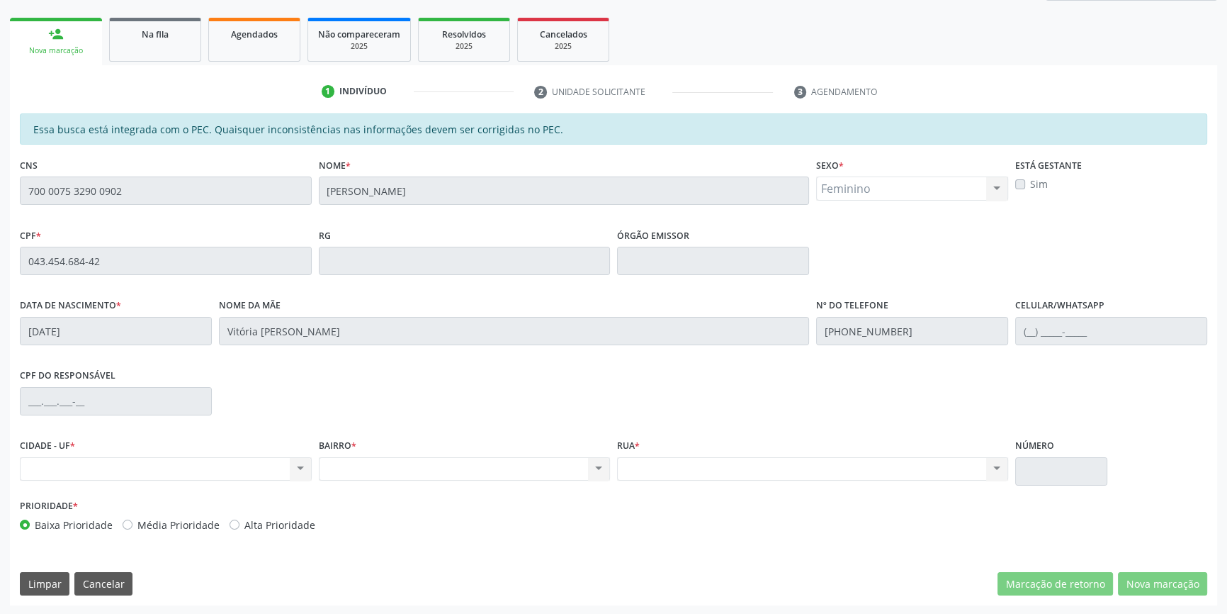
click at [650, 6] on div "Ano de acompanhamento 2025 2024 2023 2022 2021 2020 2019 2018 person_add Nova m…" at bounding box center [613, 286] width 1207 height 638
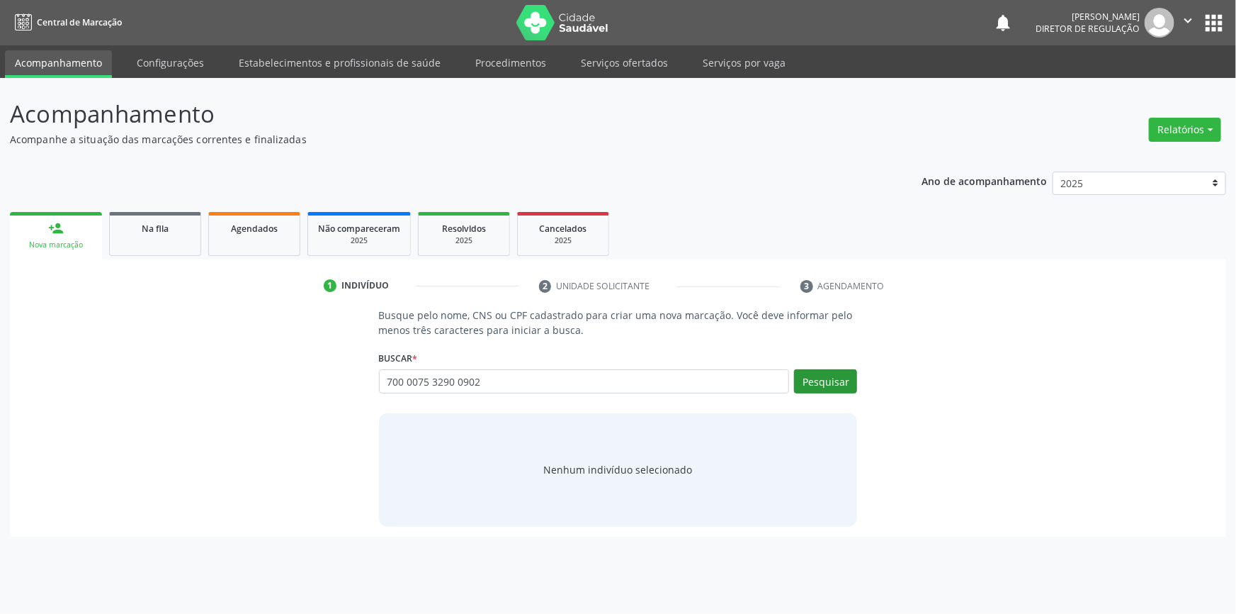
type input "700 0075 3290 0902"
click at [830, 375] on button "Pesquisar" at bounding box center [825, 381] width 63 height 24
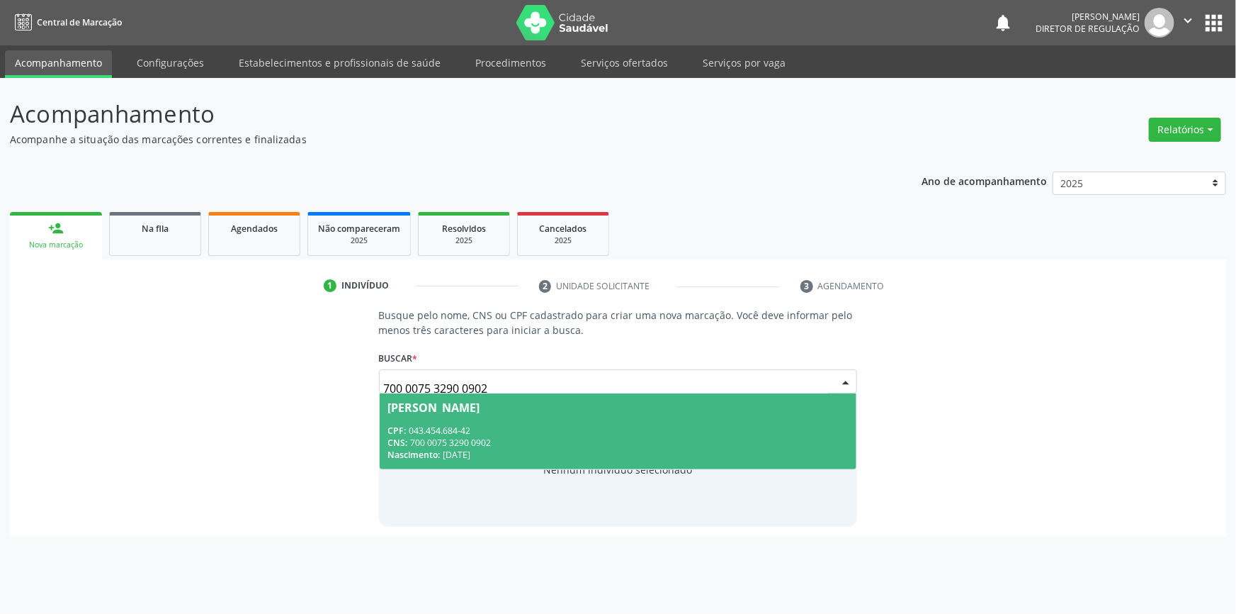
click at [672, 432] on div "CPF: 043.454.684-42" at bounding box center [618, 430] width 460 height 12
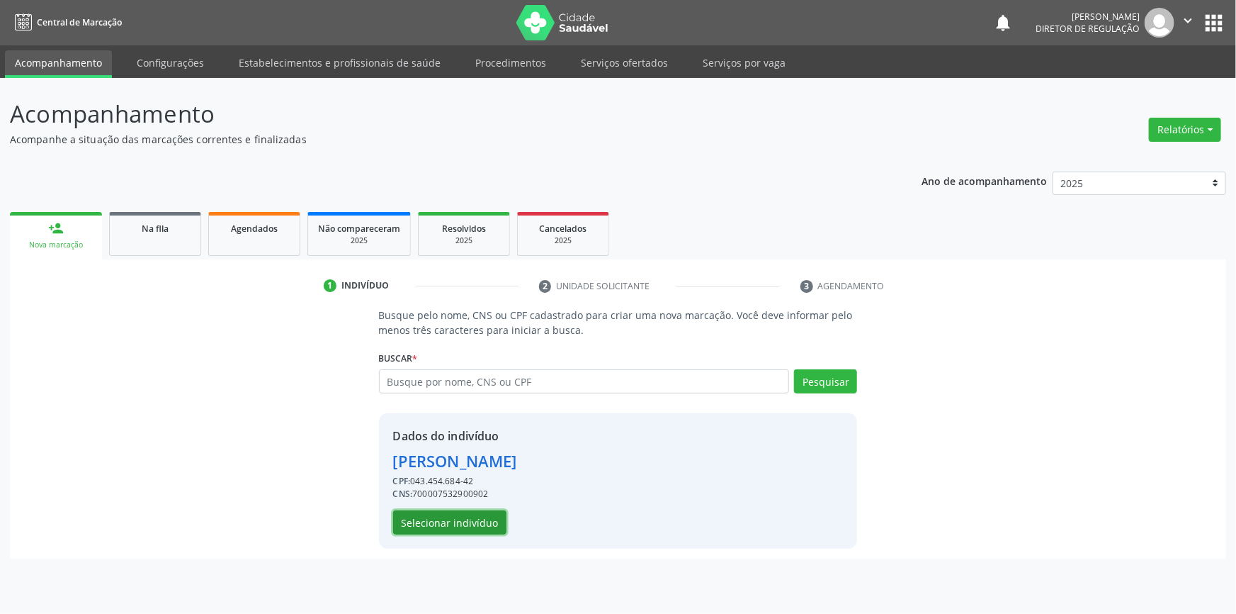
click at [475, 525] on button "Selecionar indivíduo" at bounding box center [449, 522] width 113 height 24
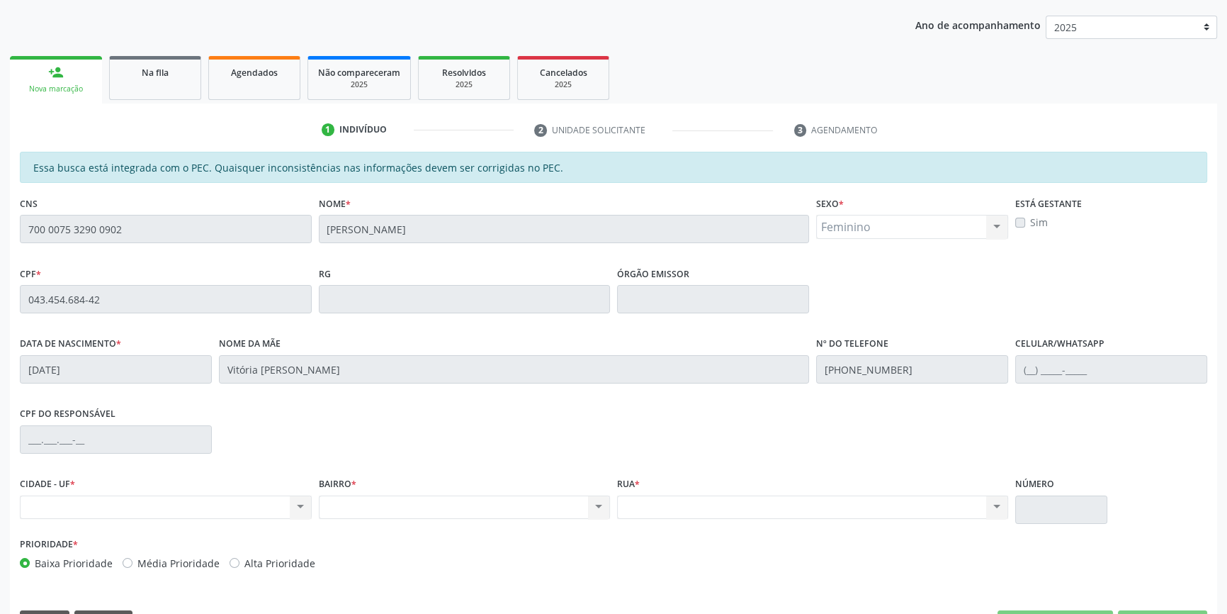
scroll to position [194, 0]
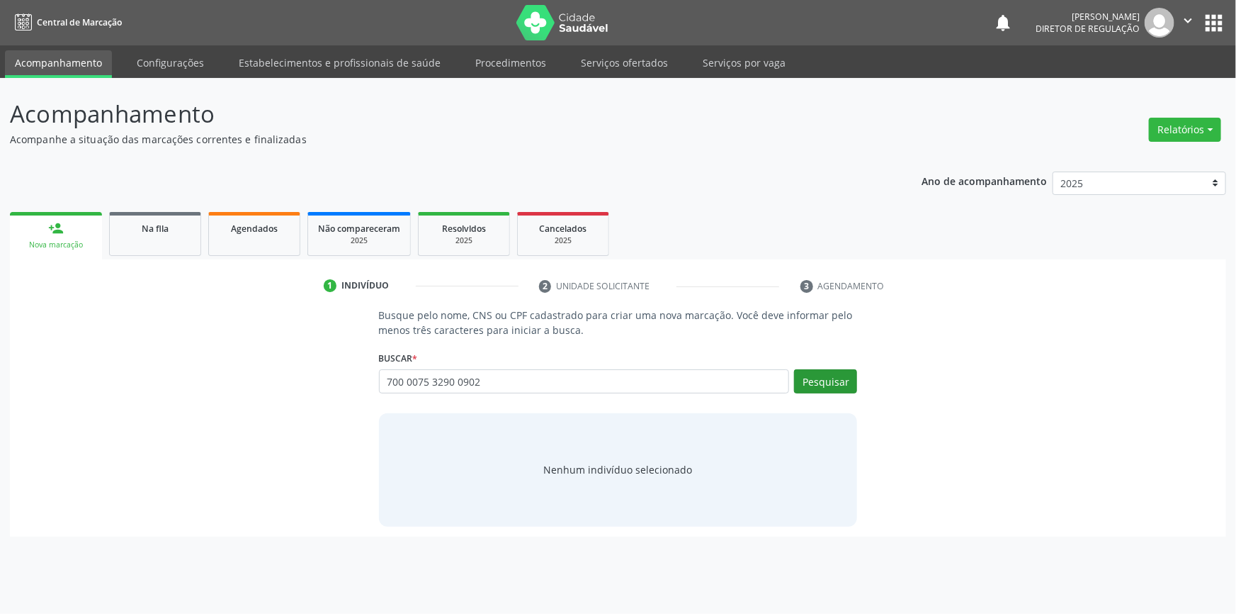
type input "700 0075 3290 0902"
click at [843, 377] on button "Pesquisar" at bounding box center [825, 381] width 63 height 24
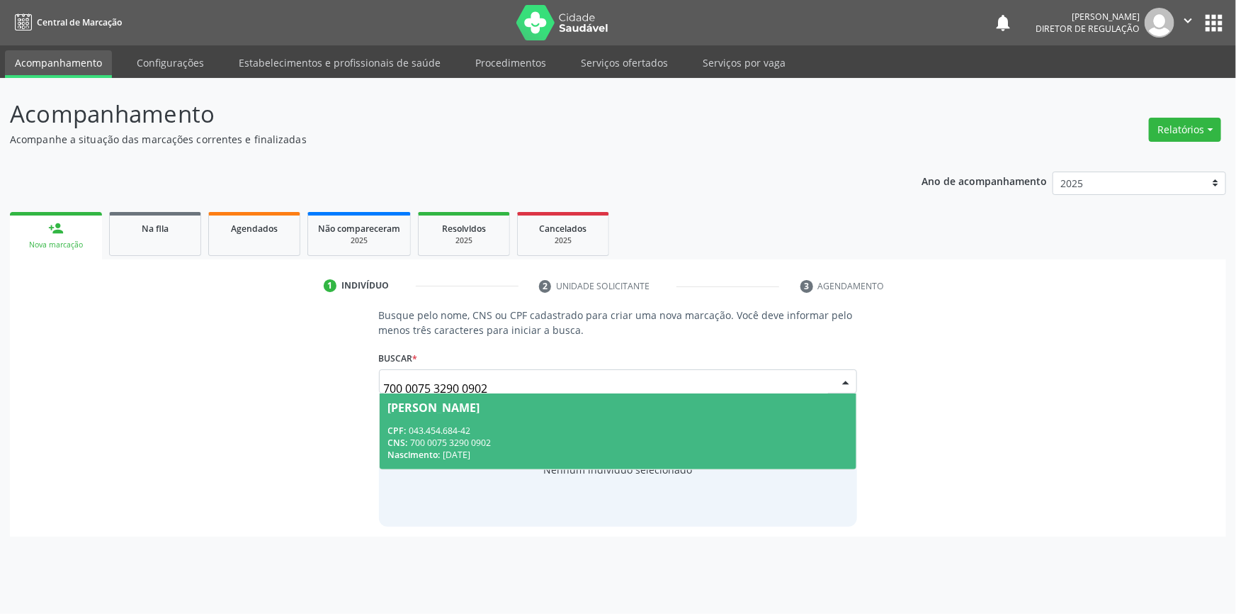
click at [523, 453] on div "Nascimento: [DATE]" at bounding box center [618, 454] width 460 height 12
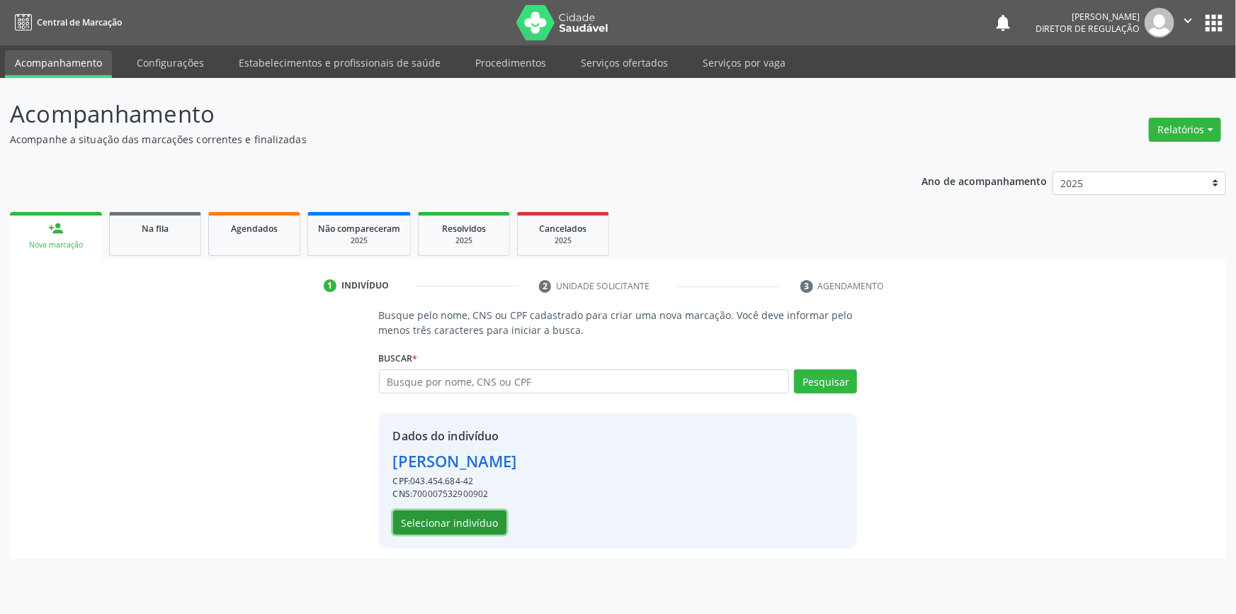
click at [480, 528] on button "Selecionar indivíduo" at bounding box center [449, 522] width 113 height 24
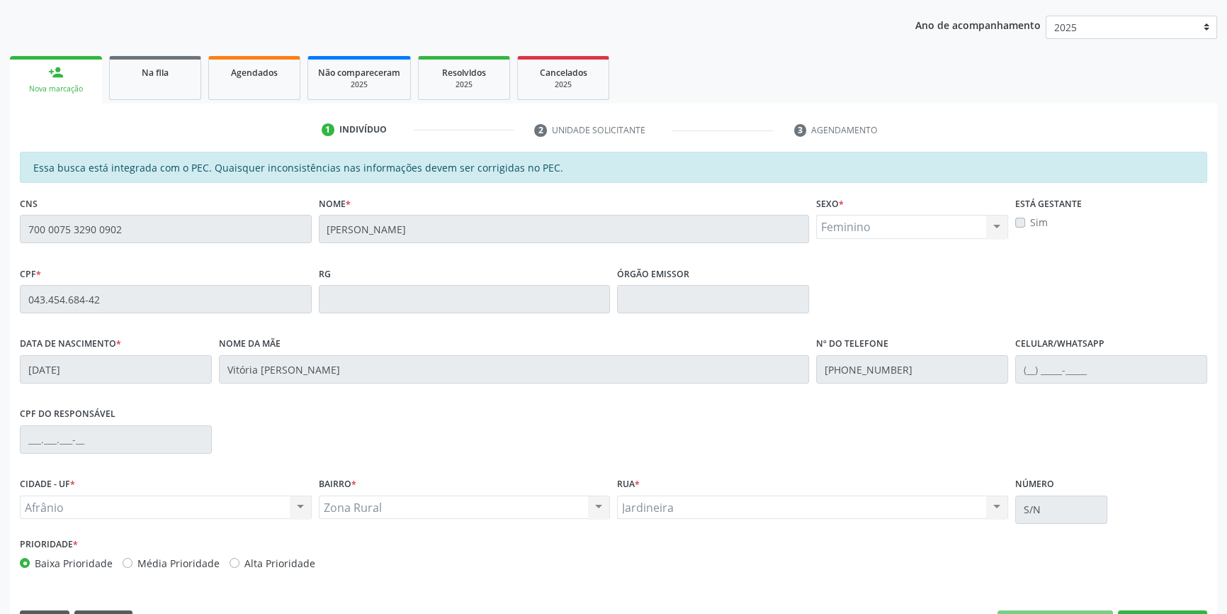
scroll to position [194, 0]
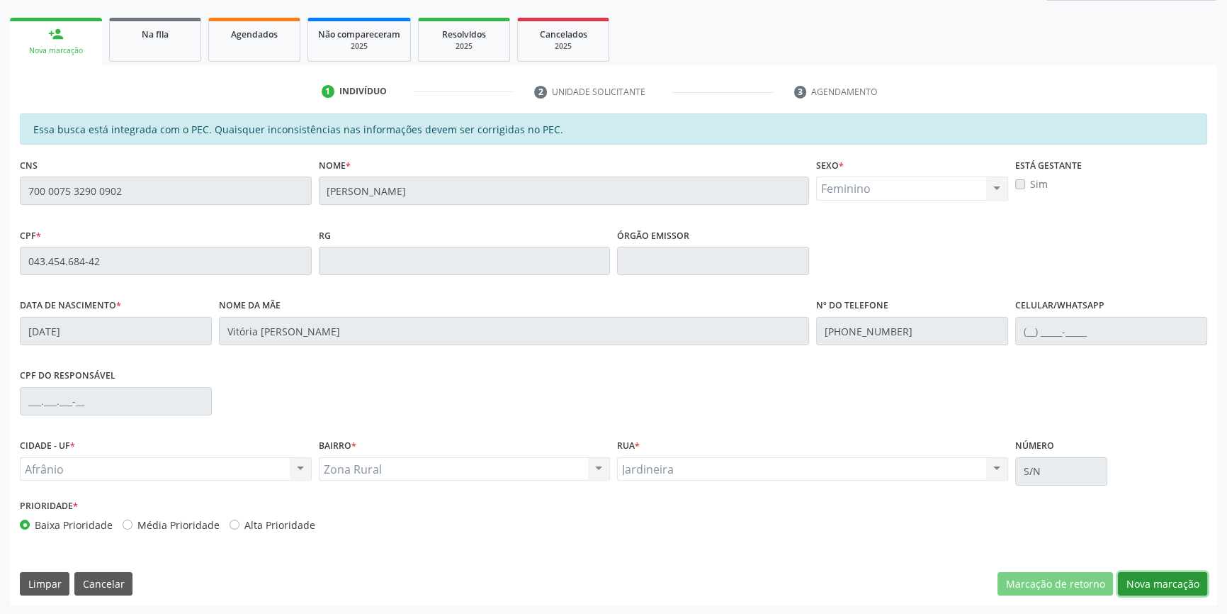
click at [1167, 572] on button "Nova marcação" at bounding box center [1162, 584] width 89 height 24
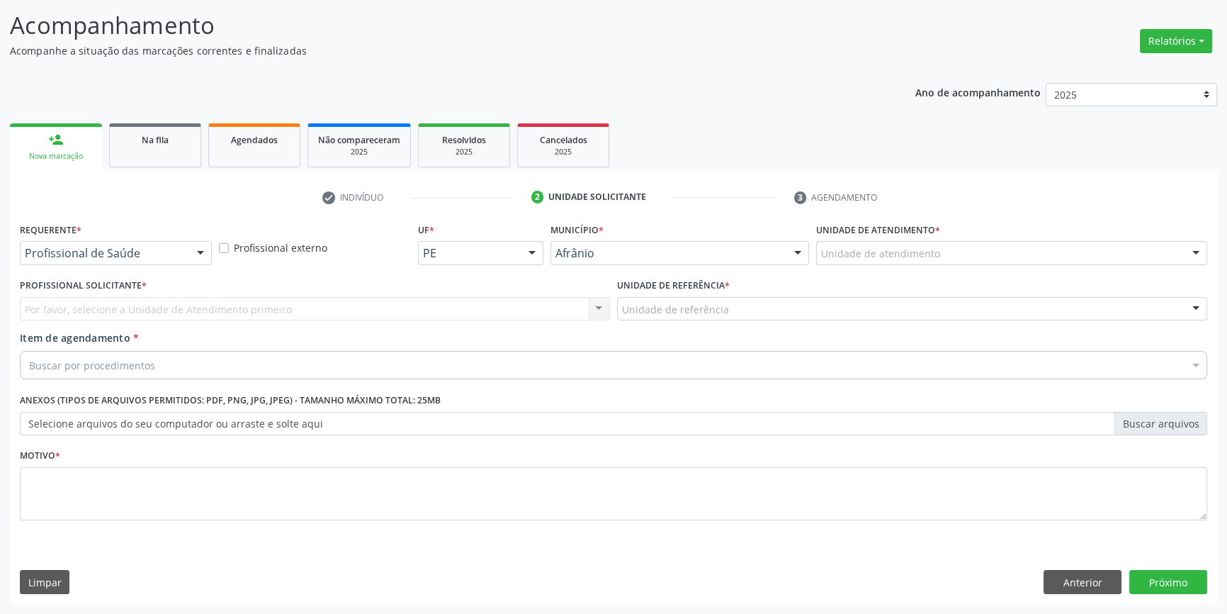
scroll to position [87, 0]
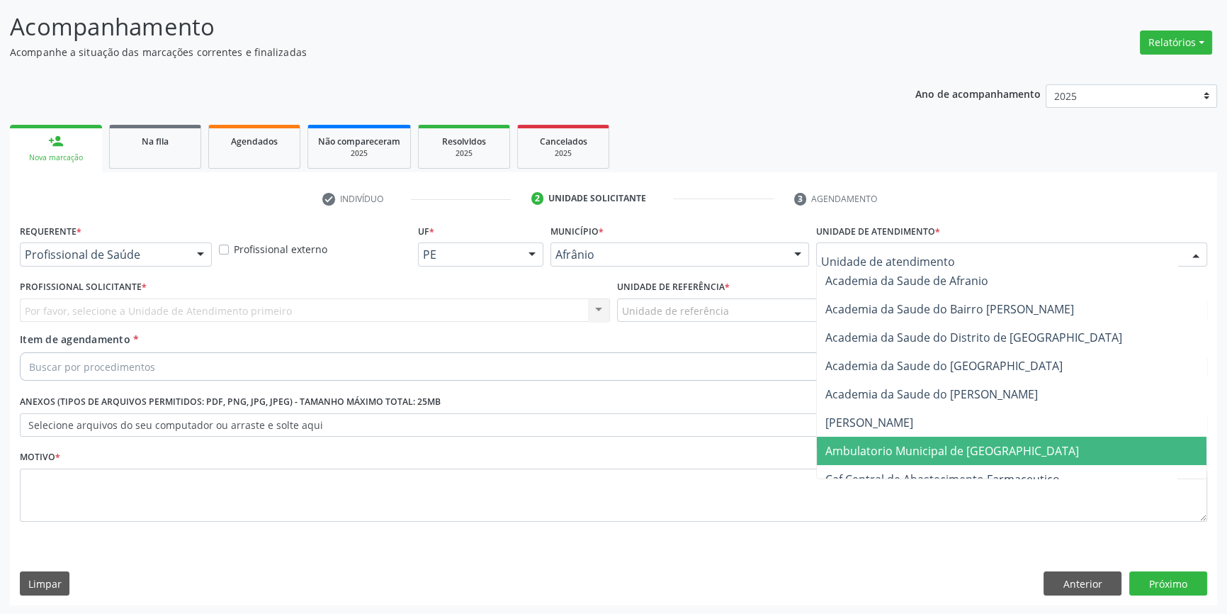
click at [907, 448] on span "Ambulatorio Municipal de [GEOGRAPHIC_DATA]" at bounding box center [952, 451] width 254 height 16
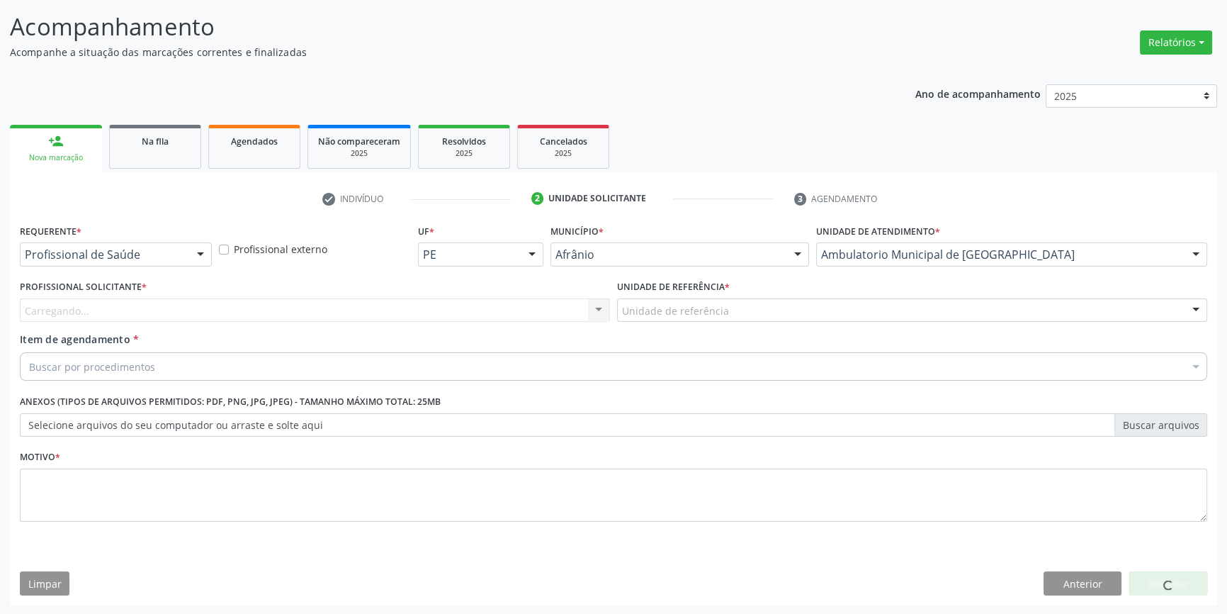
click at [718, 321] on div "Unidade de referência * Unidade de referência ESF de Extrema ESF de Barra das M…" at bounding box center [912, 303] width 597 height 55
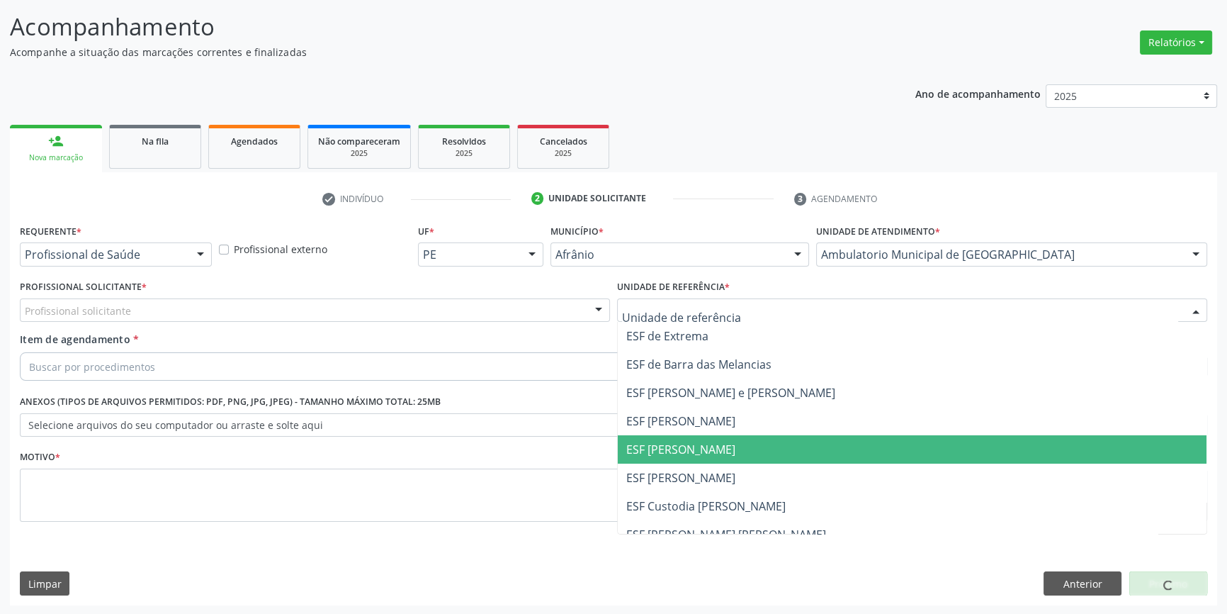
click at [699, 436] on span "ESF [PERSON_NAME]" at bounding box center [912, 449] width 589 height 28
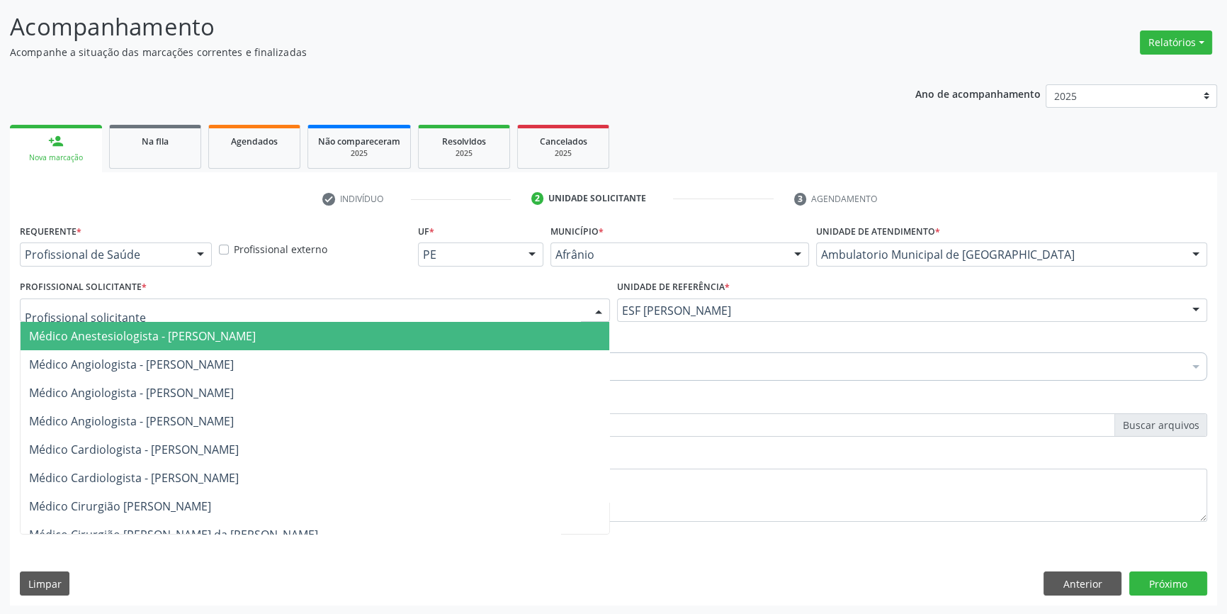
click at [436, 317] on div at bounding box center [315, 310] width 590 height 24
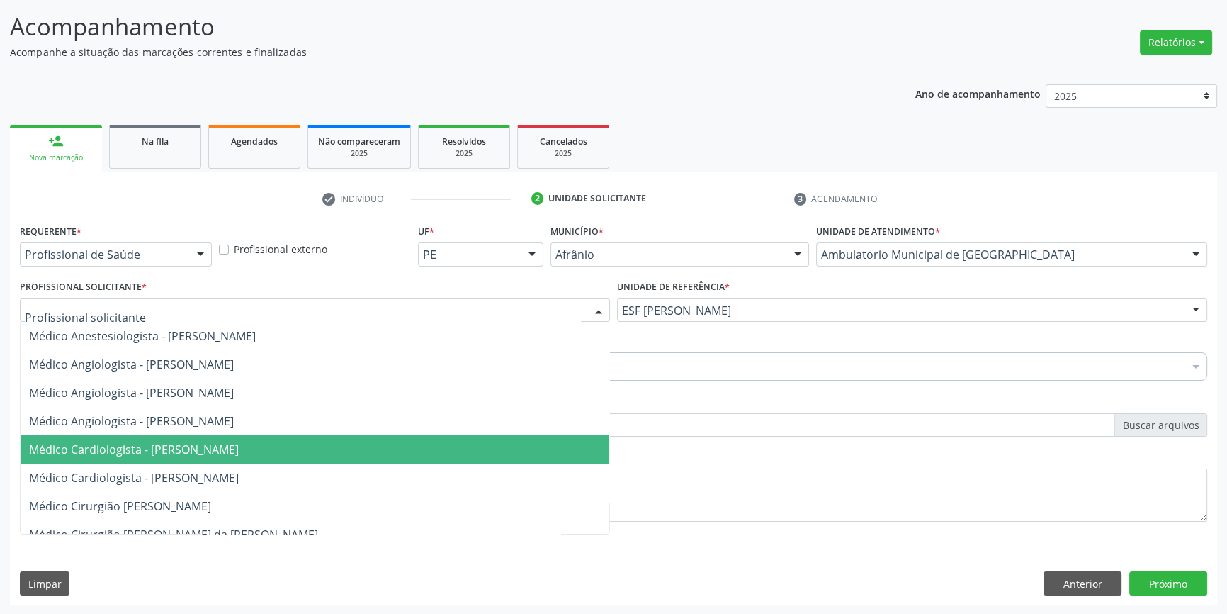
click at [215, 453] on span "Médico Cardiologista - [PERSON_NAME]" at bounding box center [134, 449] width 210 height 16
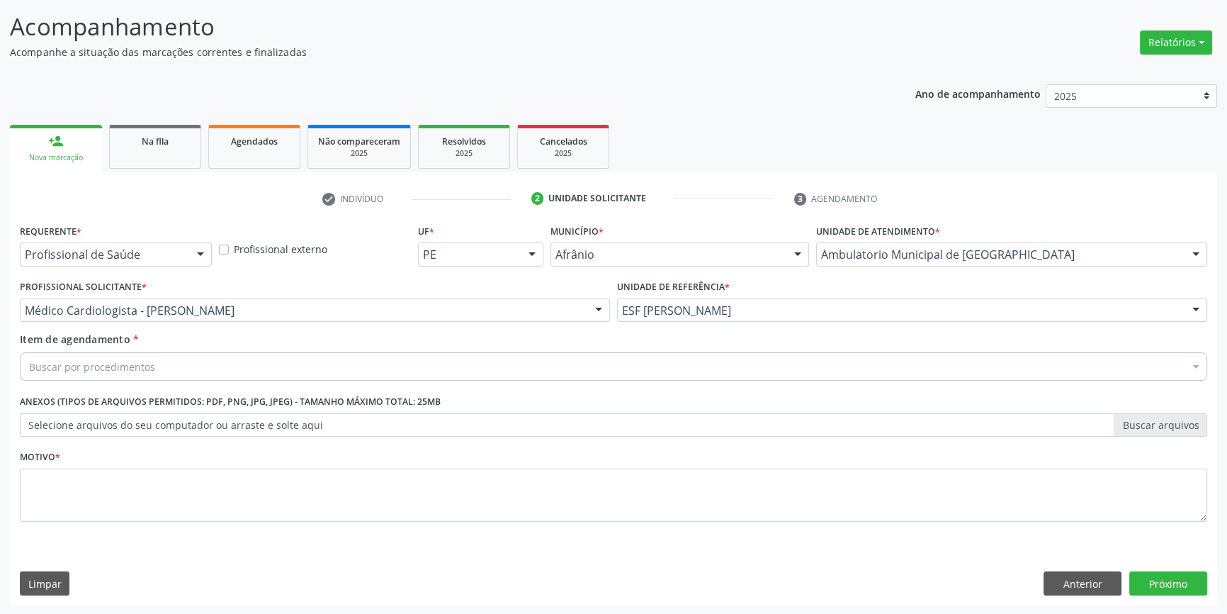
click at [176, 371] on div "Buscar por procedimentos" at bounding box center [613, 366] width 1187 height 28
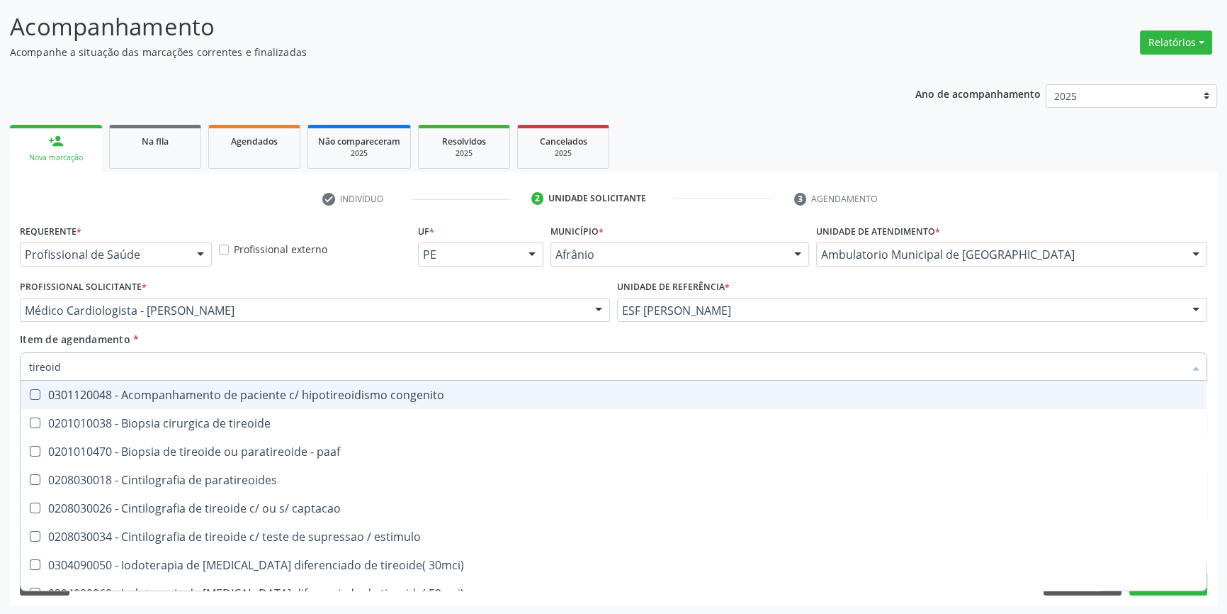
type input "tireoide"
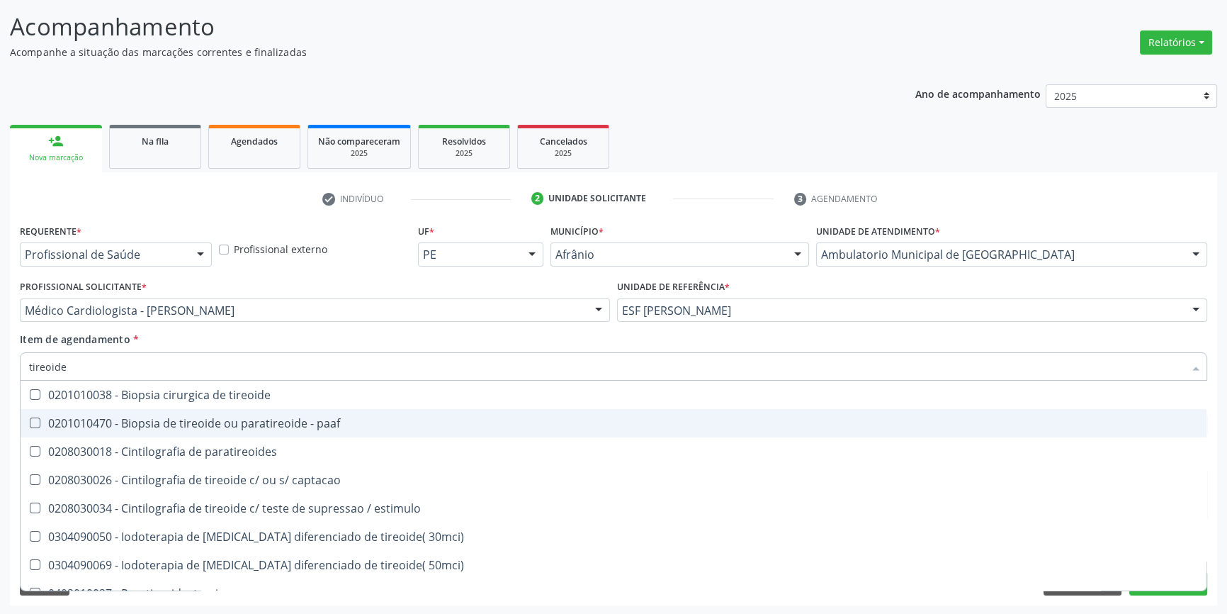
scroll to position [271, 0]
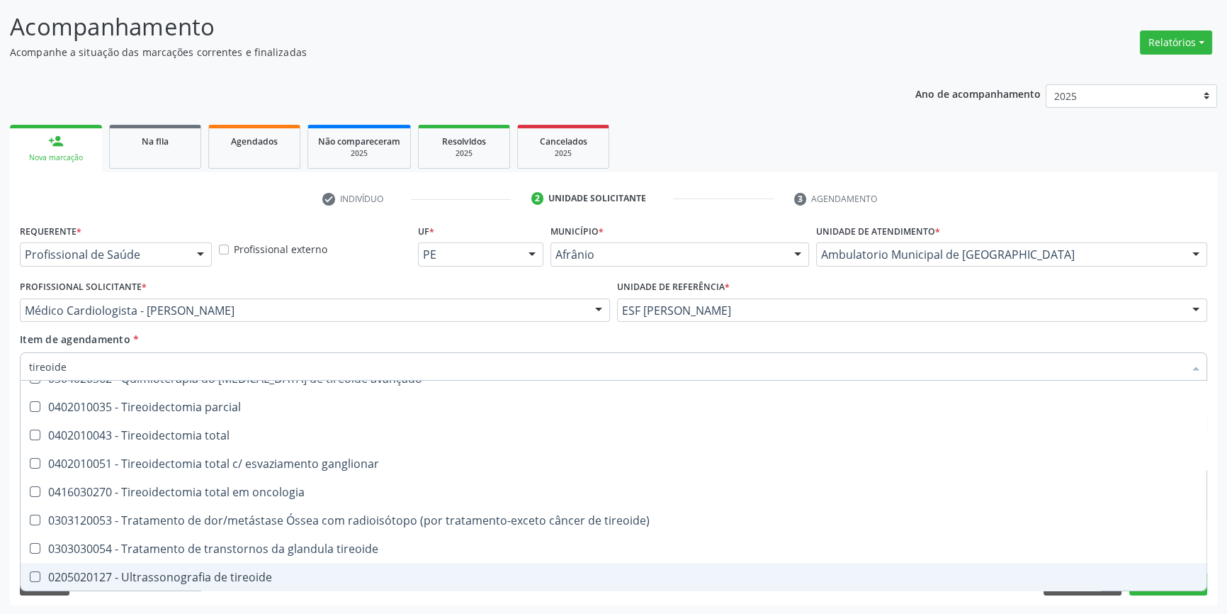
click at [229, 571] on div "0205020127 - Ultrassonografia de tireoide" at bounding box center [613, 576] width 1169 height 11
checkbox tireoide "true"
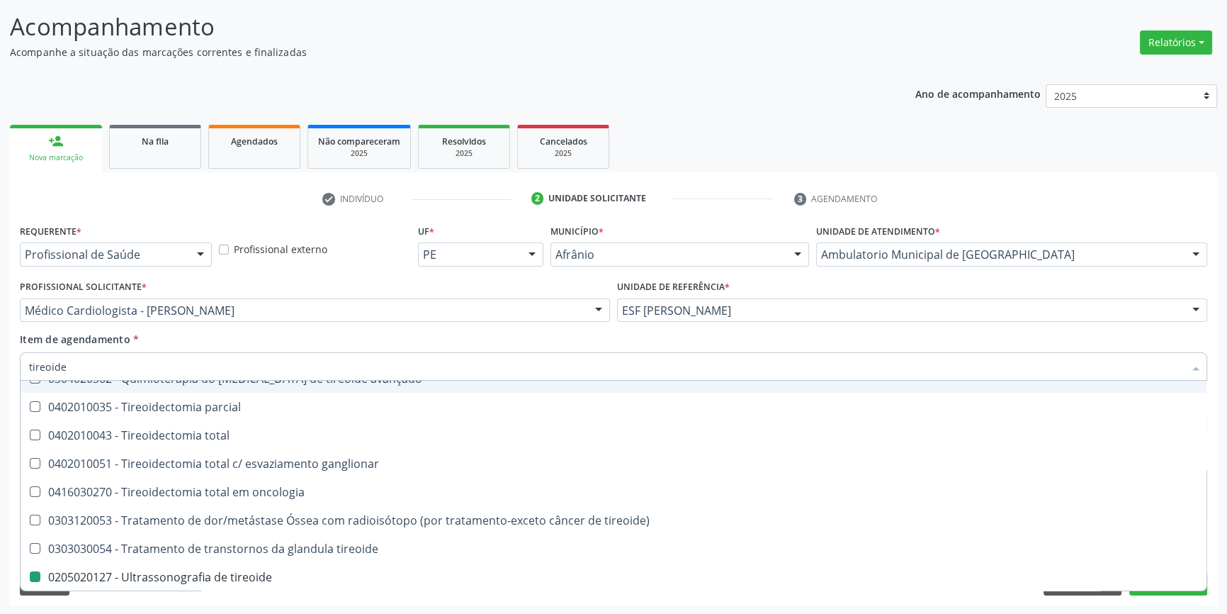
click at [317, 335] on div "Item de agendamento * tireoide Desfazer seleção 0201010038 - Biopsia cirurgica …" at bounding box center [613, 354] width 1187 height 45
checkbox paaf "true"
checkbox tireoide "false"
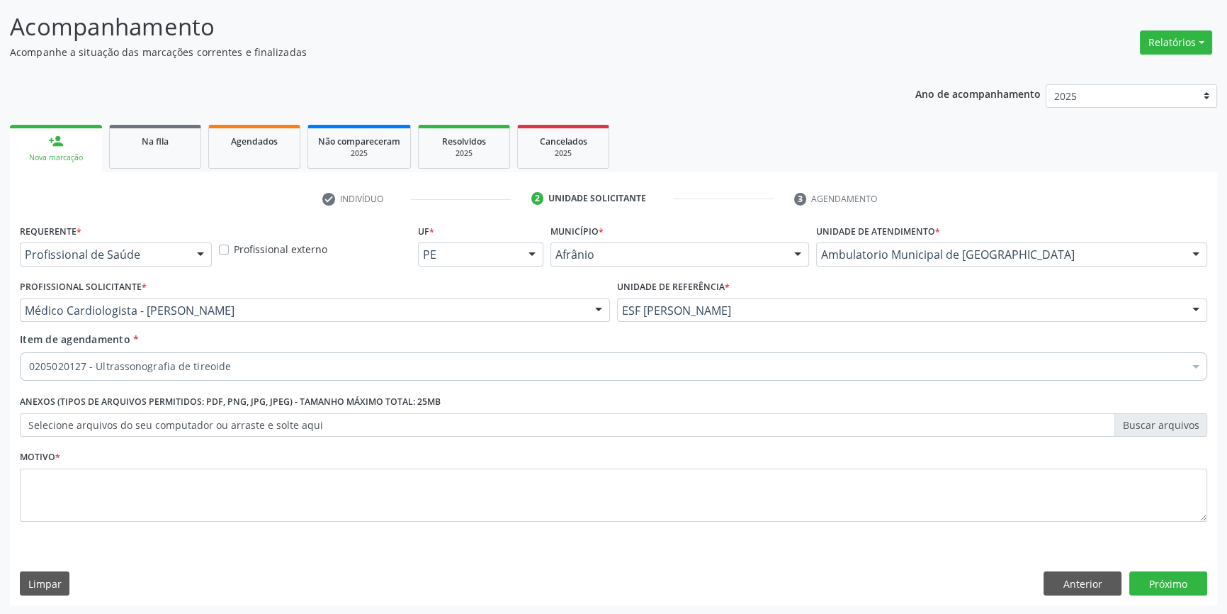
scroll to position [0, 0]
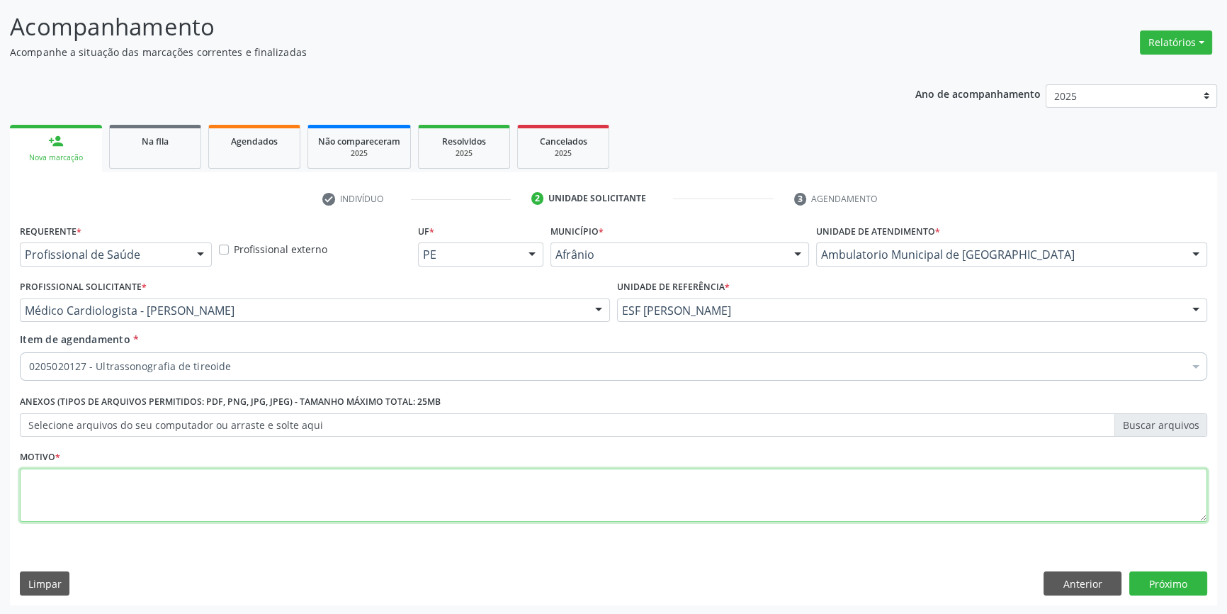
click at [271, 485] on textarea at bounding box center [613, 495] width 1187 height 54
type textarea "'"
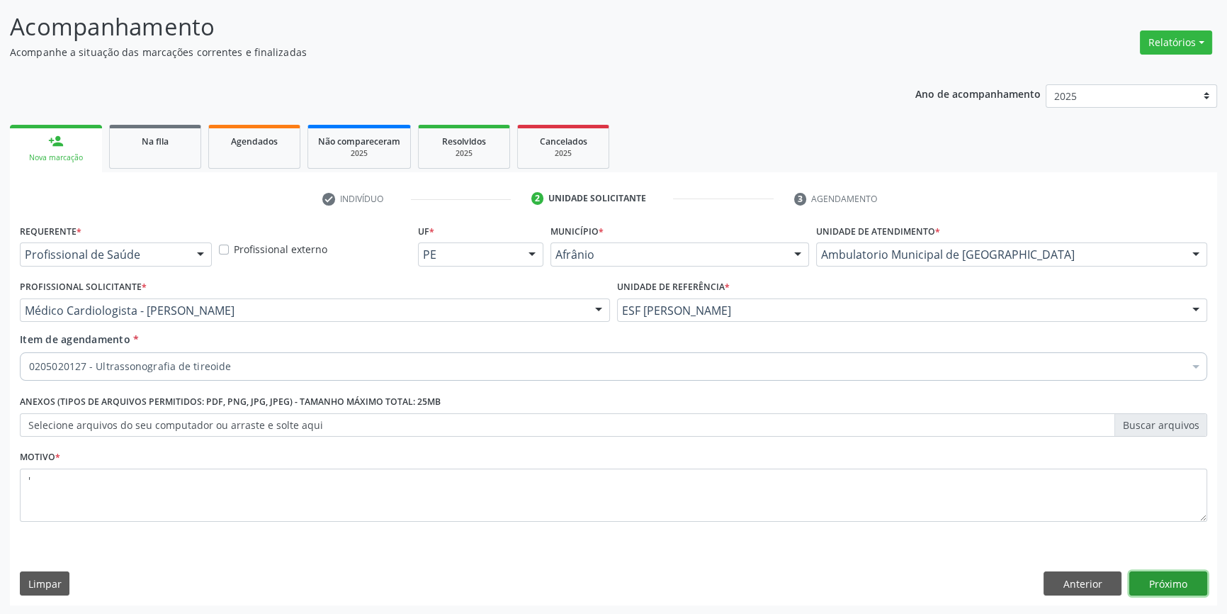
click at [1173, 590] on button "Próximo" at bounding box center [1168, 583] width 78 height 24
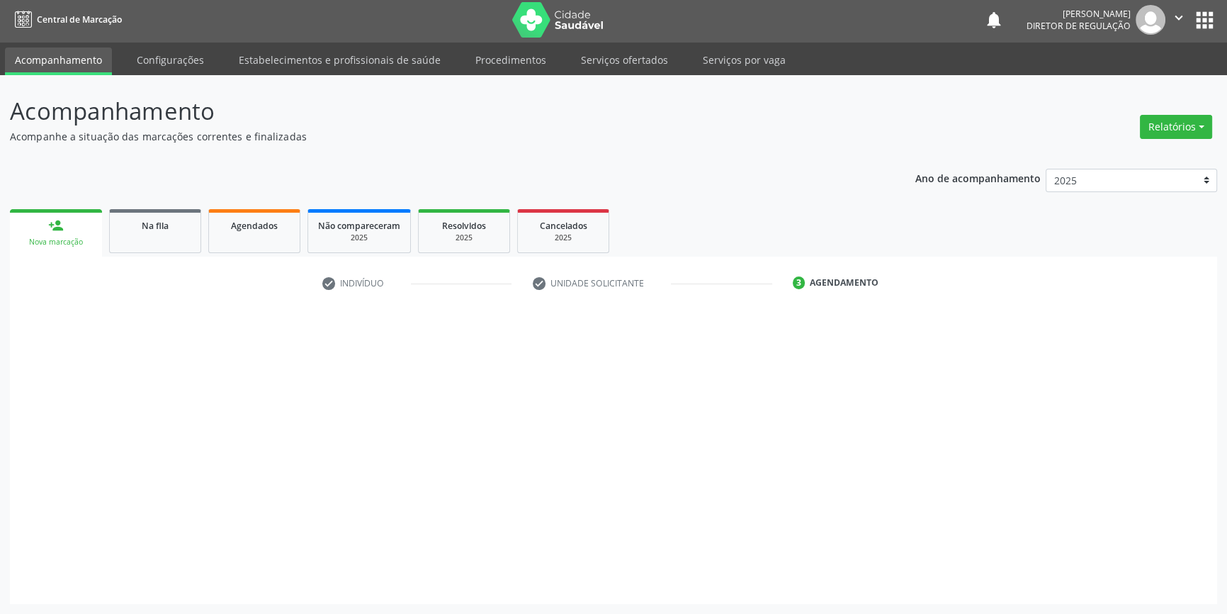
scroll to position [1, 0]
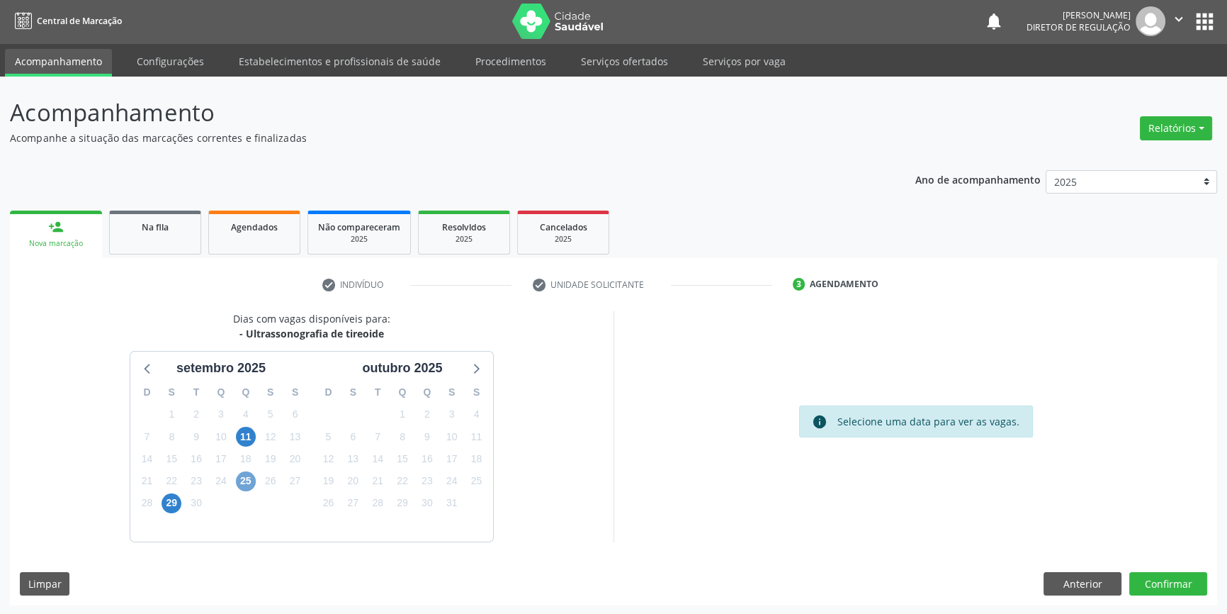
click at [241, 475] on span "25" at bounding box center [246, 481] width 20 height 20
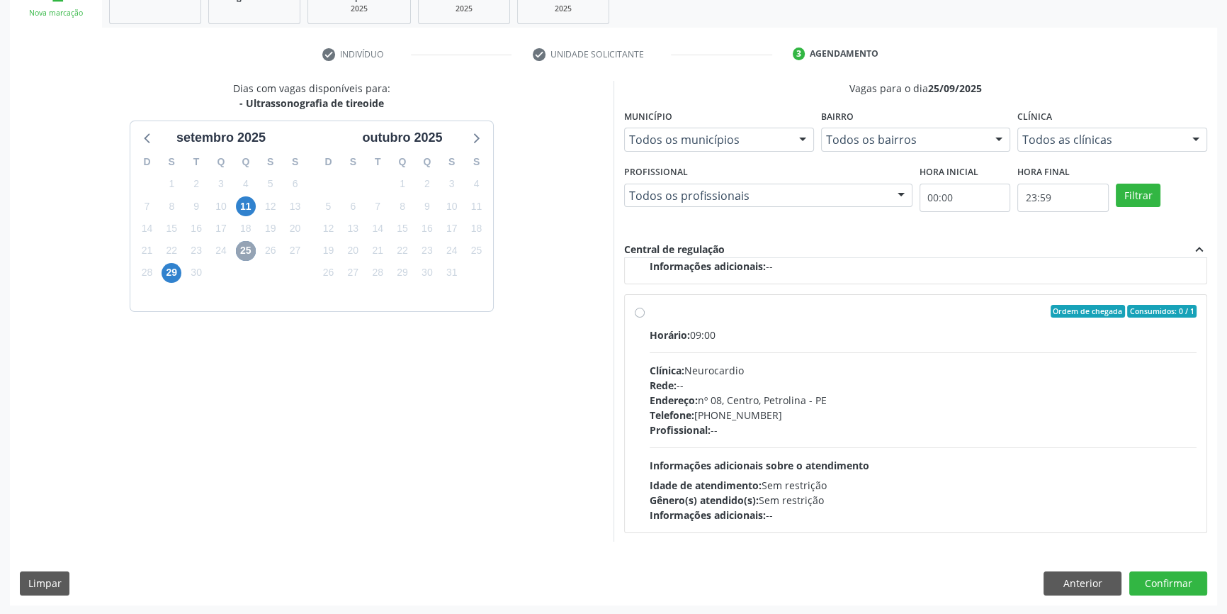
scroll to position [0, 0]
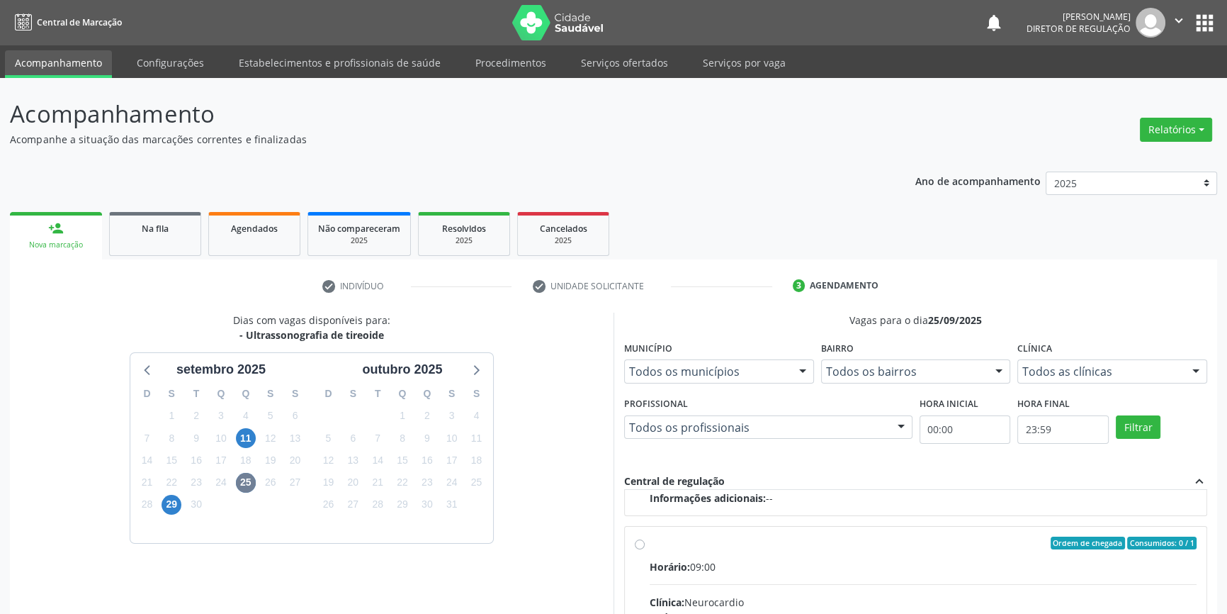
click at [233, 436] on div "11" at bounding box center [245, 438] width 25 height 22
click at [242, 436] on span "11" at bounding box center [246, 438] width 20 height 20
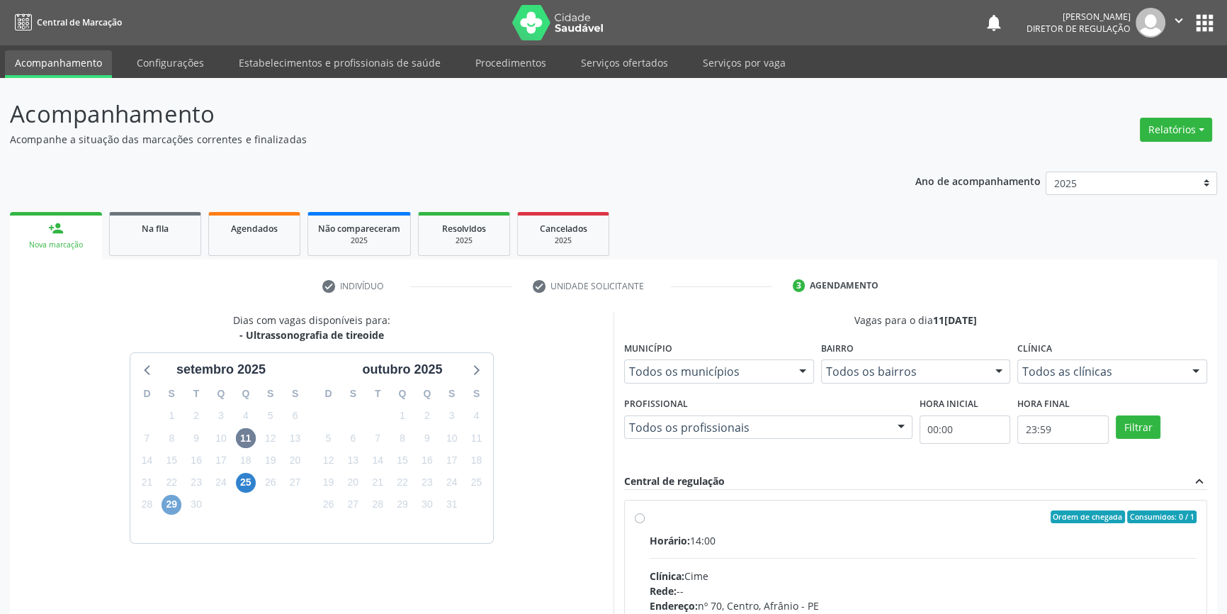
click at [165, 509] on span "29" at bounding box center [172, 504] width 20 height 20
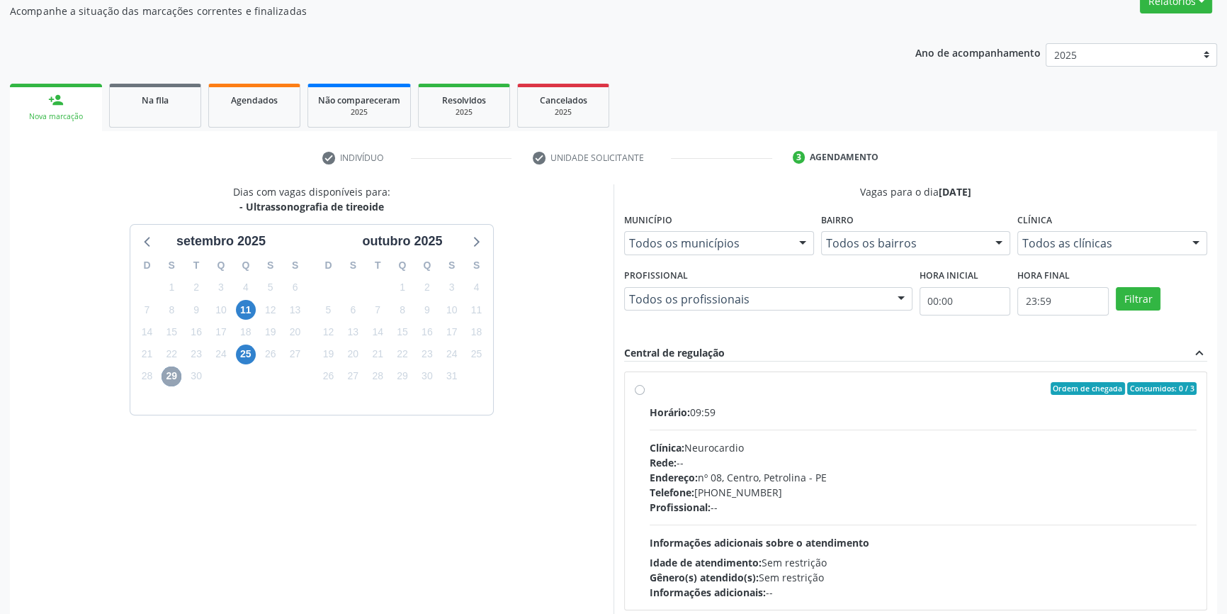
scroll to position [232, 0]
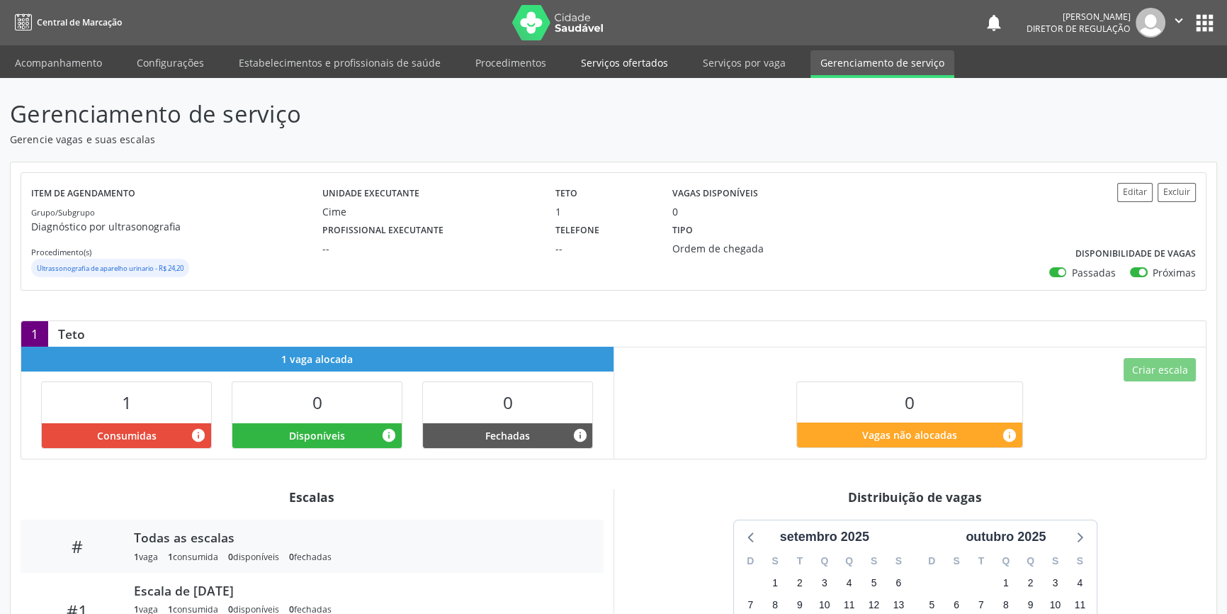
click at [648, 71] on link "Serviços ofertados" at bounding box center [624, 62] width 107 height 25
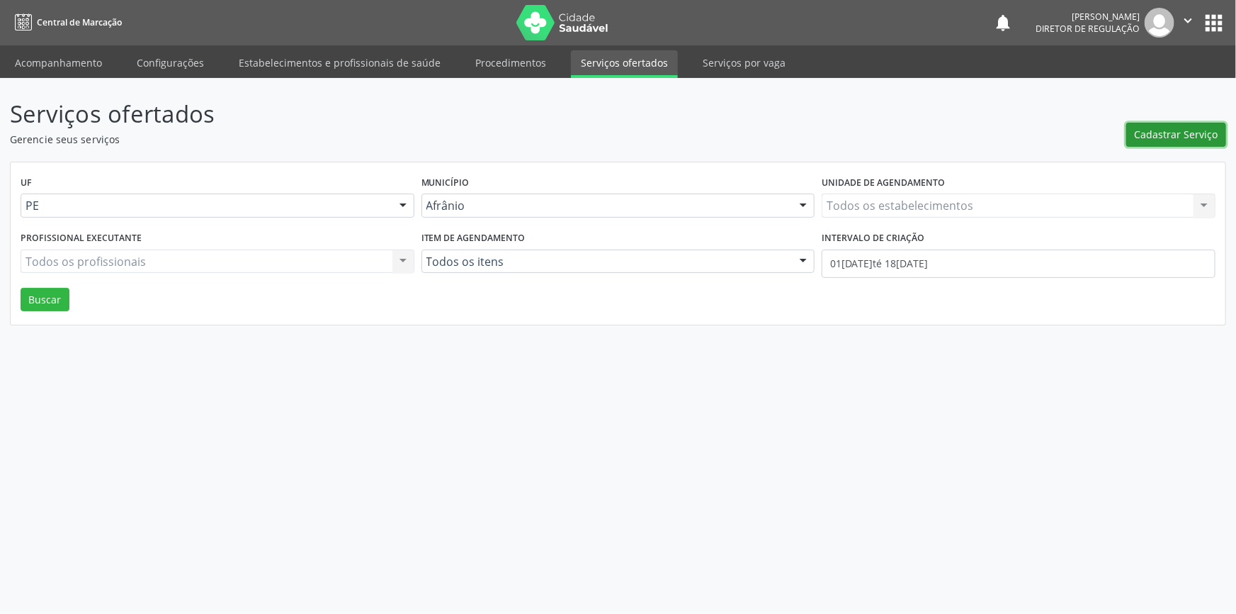
click at [1149, 142] on button "Cadastrar Serviço" at bounding box center [1176, 135] width 100 height 24
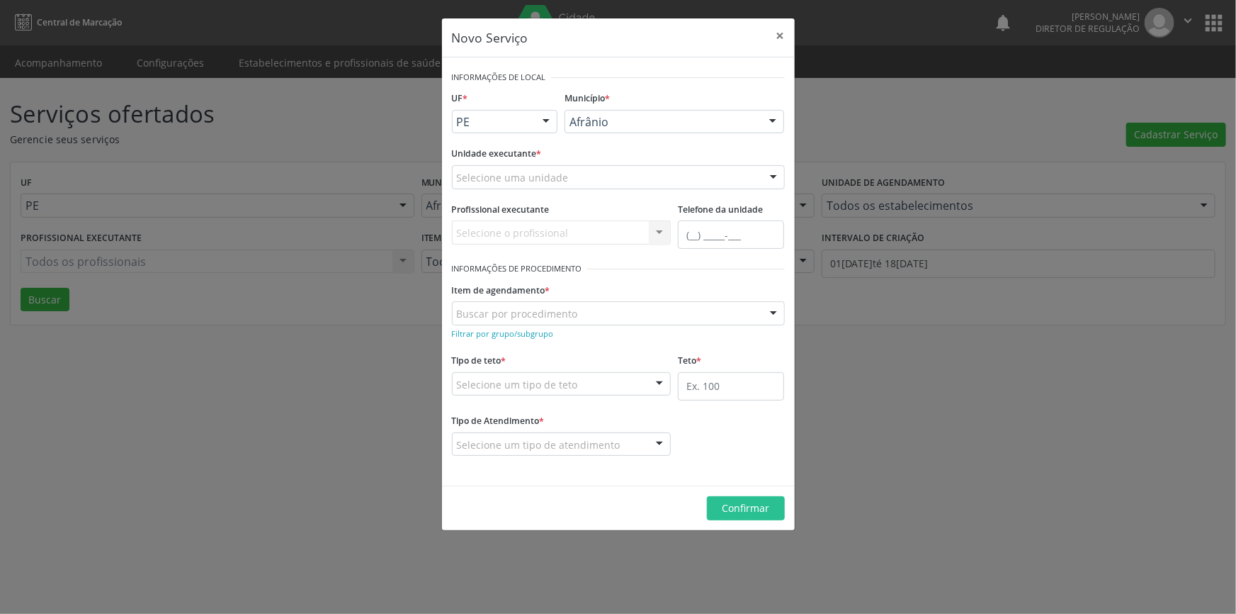
click at [639, 189] on div "Unidade executante * Selecione uma unidade Academia da Saude de Afranio Academi…" at bounding box center [618, 170] width 340 height 55
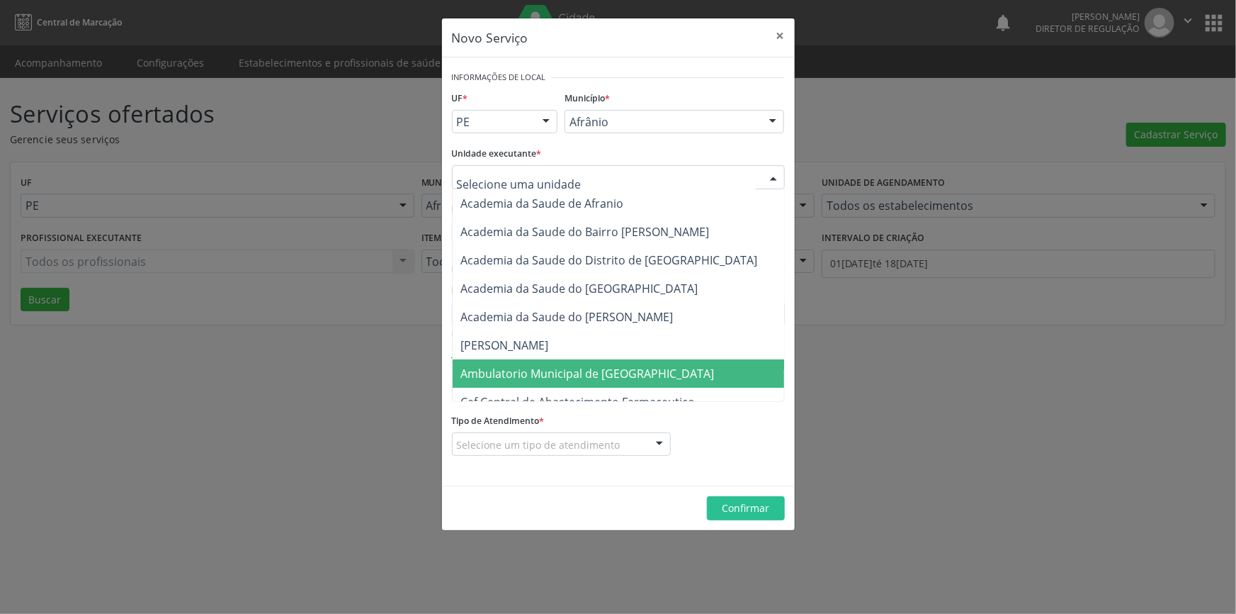
click at [574, 375] on span "Ambulatorio Municipal de [GEOGRAPHIC_DATA]" at bounding box center [588, 374] width 254 height 16
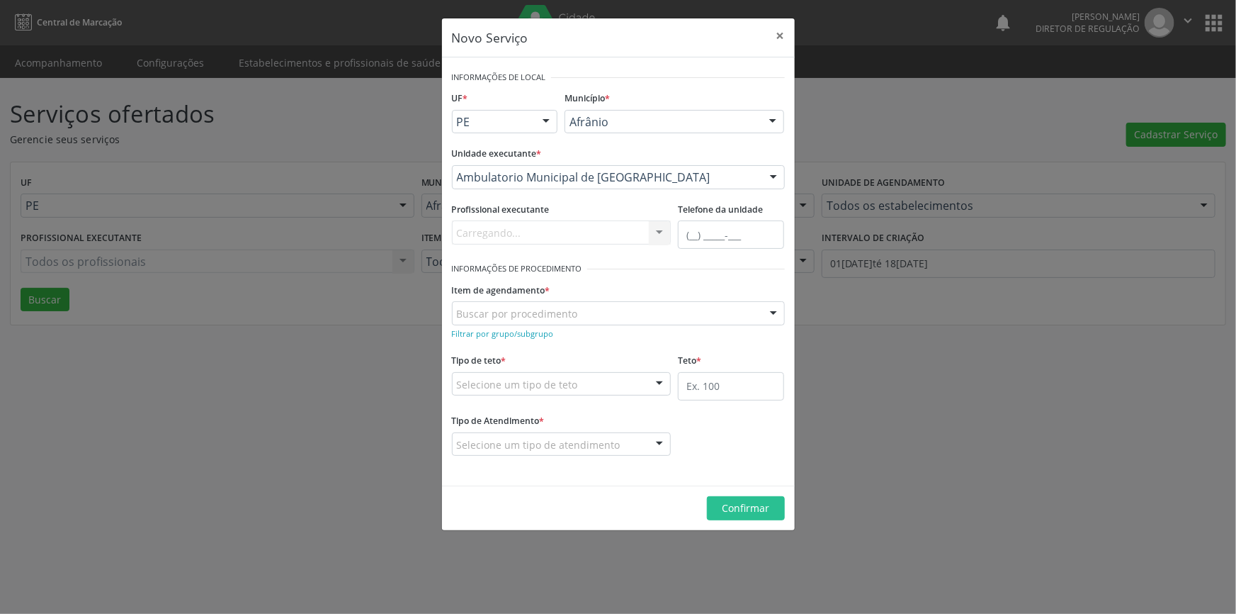
click at [580, 312] on div "Buscar por procedimento" at bounding box center [618, 313] width 333 height 24
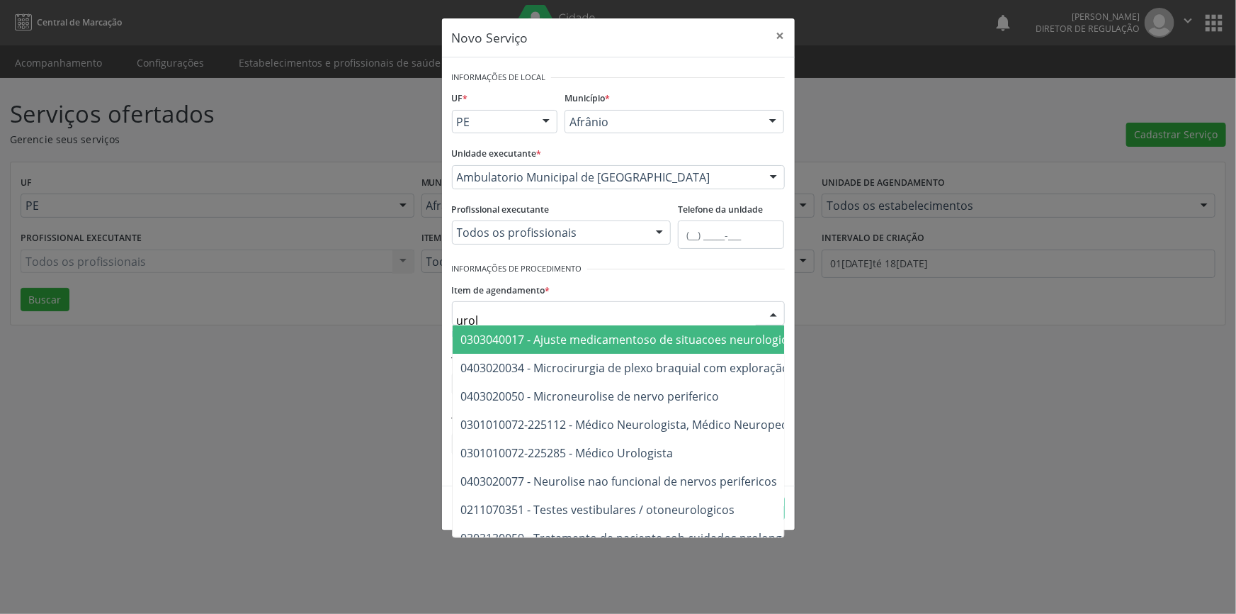
type input "urolo"
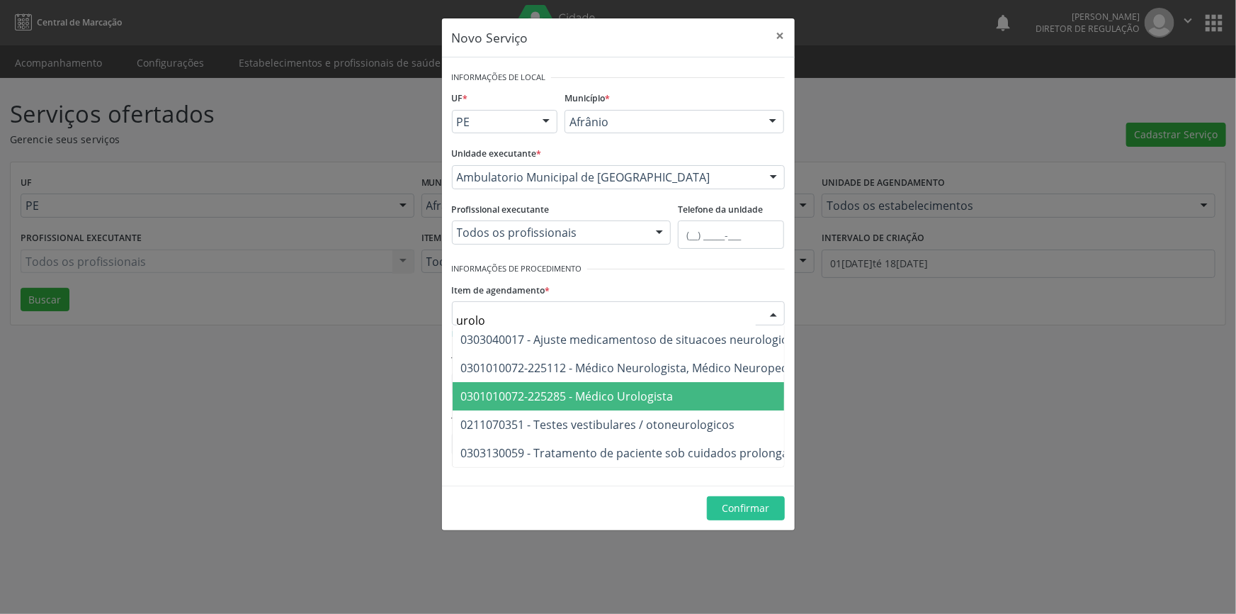
click at [673, 400] on span "0301010072-225285 - Médico Urologista" at bounding box center [721, 396] width 536 height 28
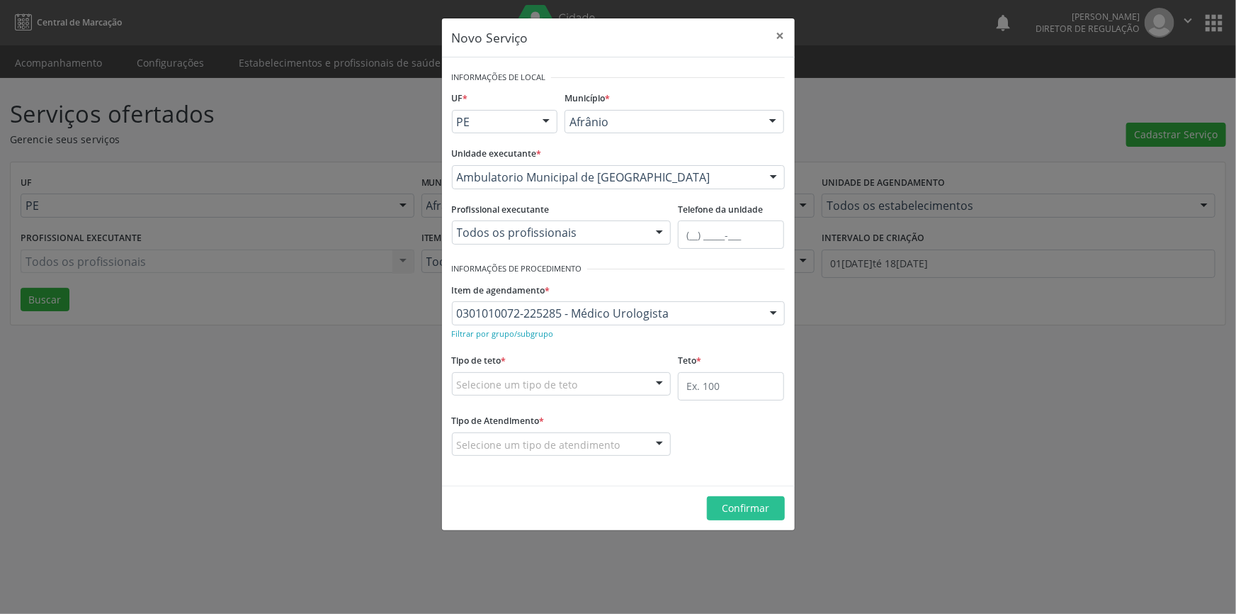
click at [629, 387] on div "Selecione um tipo de teto" at bounding box center [562, 384] width 220 height 24
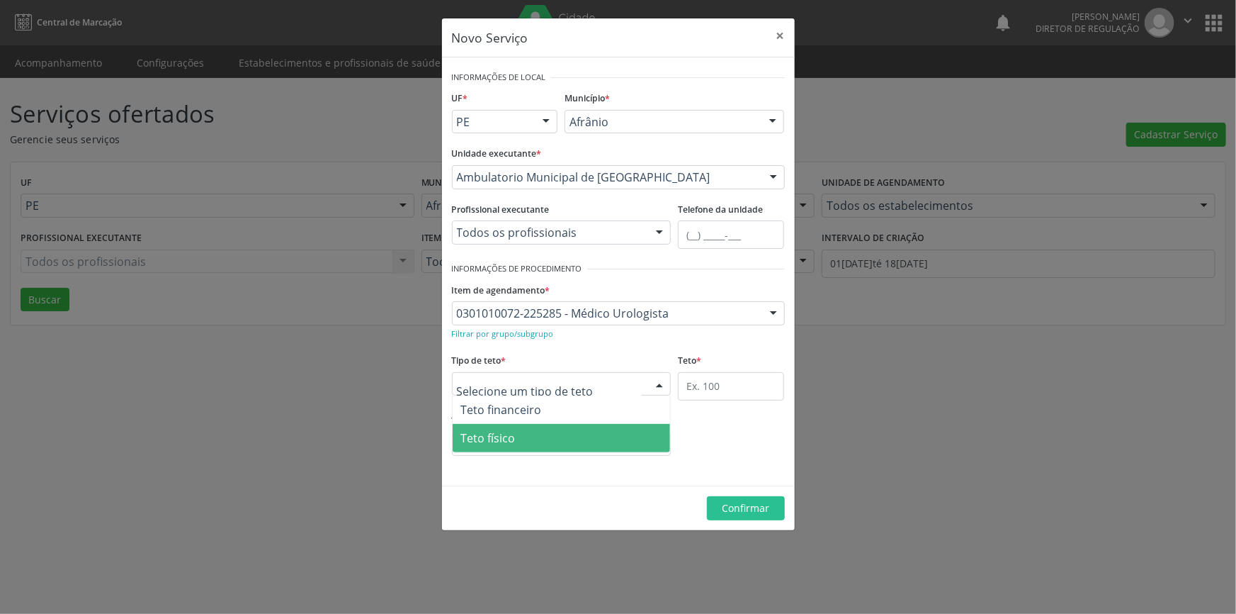
click at [541, 438] on span "Teto físico" at bounding box center [562, 438] width 218 height 28
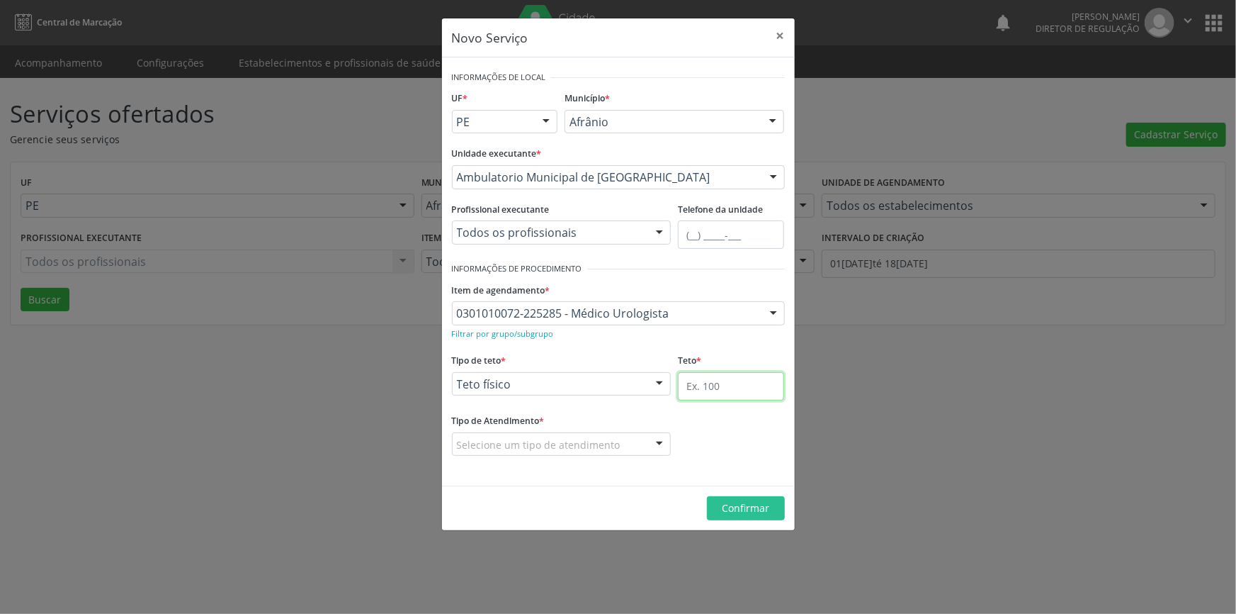
click at [701, 392] on input "text" at bounding box center [731, 386] width 106 height 28
type input "1"
click at [620, 466] on div "Tipo de Atendimento * Selecione um tipo de atendimento Ordem de chegada Horário…" at bounding box center [561, 442] width 227 height 65
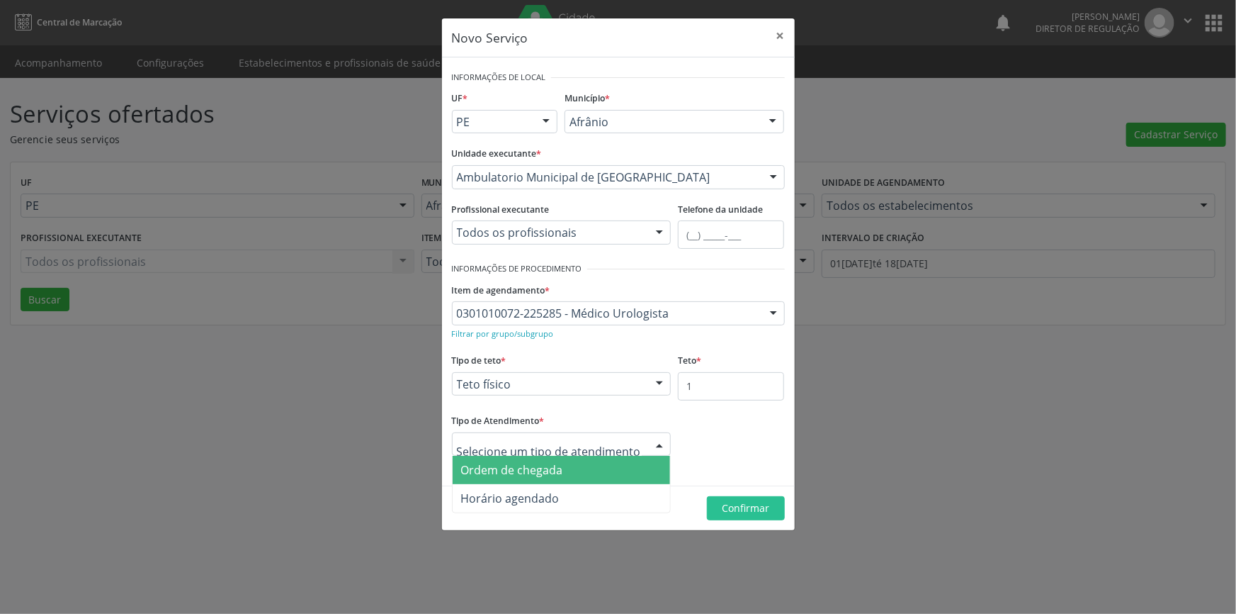
click at [616, 447] on div at bounding box center [562, 444] width 220 height 24
click at [590, 460] on span "Ordem de chegada" at bounding box center [562, 470] width 218 height 28
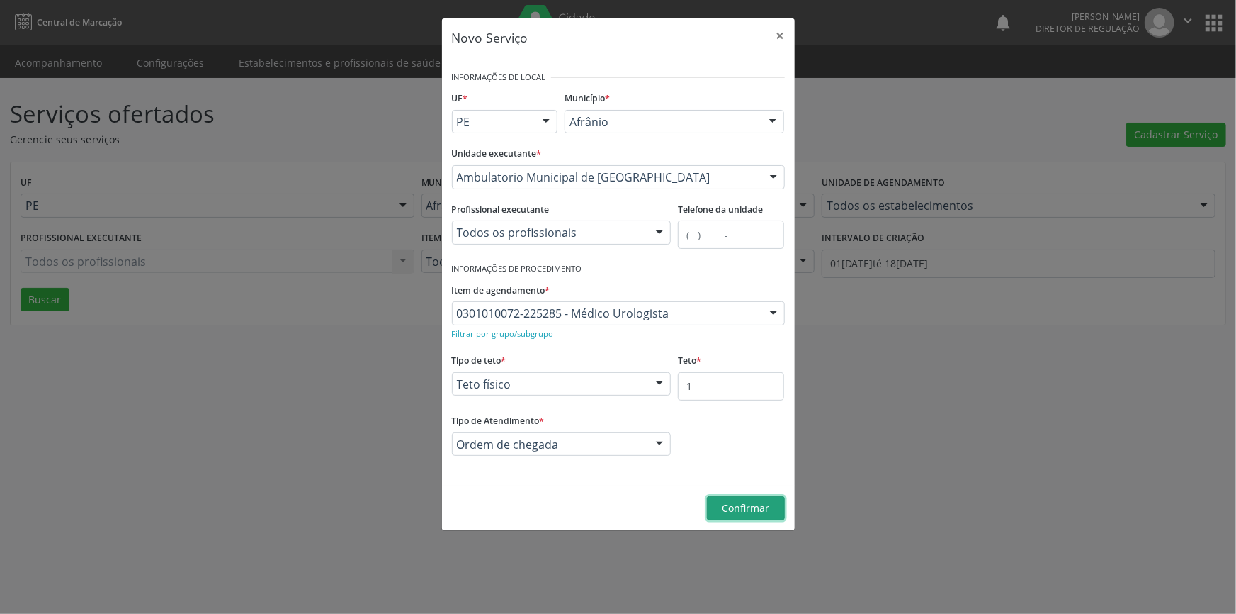
click at [738, 504] on span "Confirmar" at bounding box center [745, 507] width 47 height 13
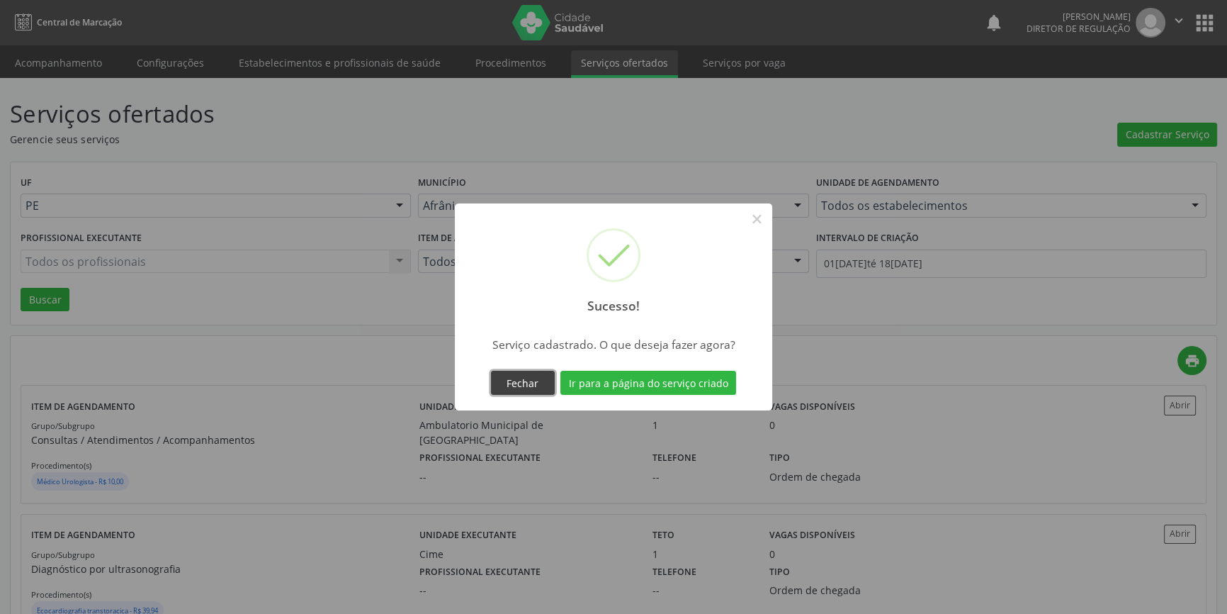
click at [522, 374] on button "Fechar" at bounding box center [523, 383] width 64 height 24
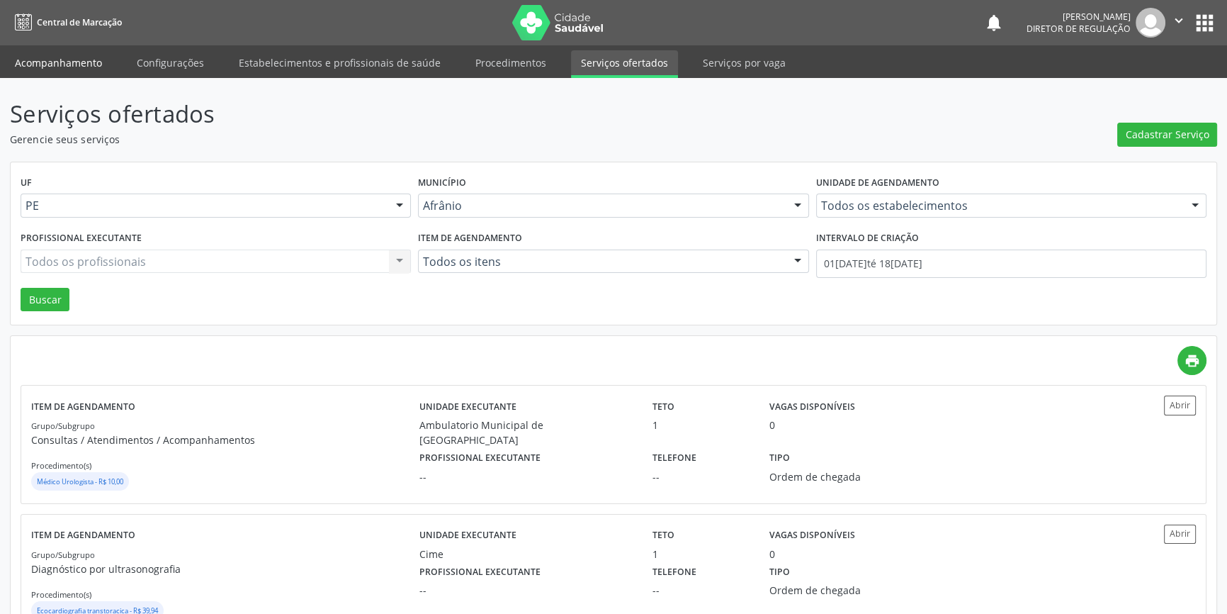
click at [92, 57] on link "Acompanhamento" at bounding box center [58, 62] width 107 height 25
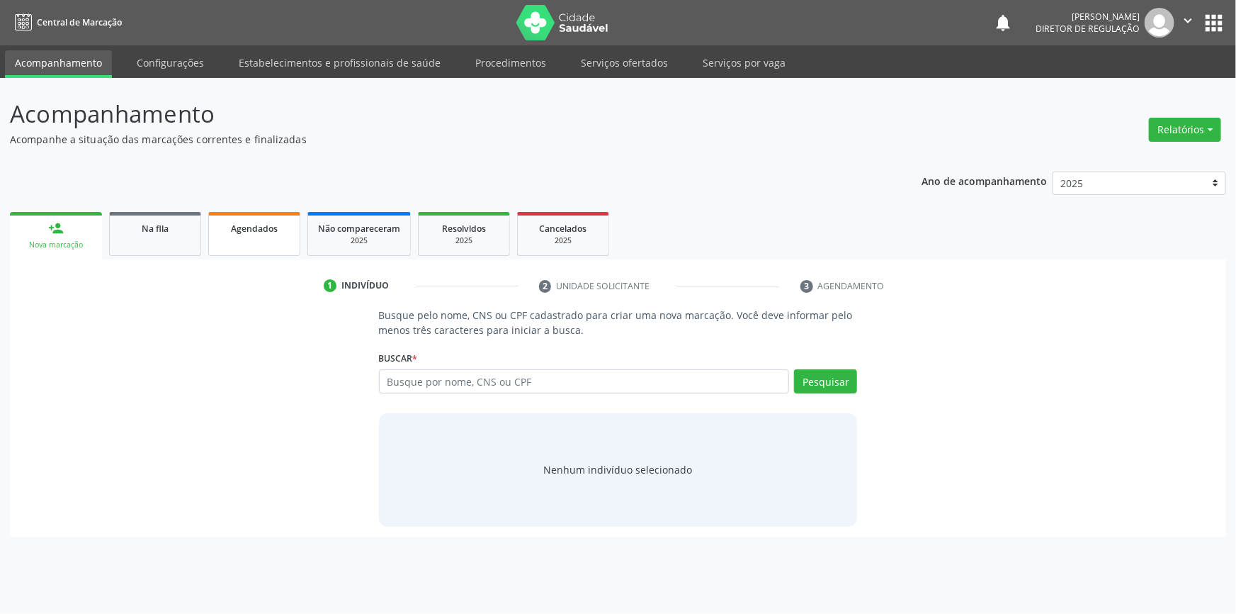
click at [248, 239] on link "Agendados" at bounding box center [254, 234] width 92 height 44
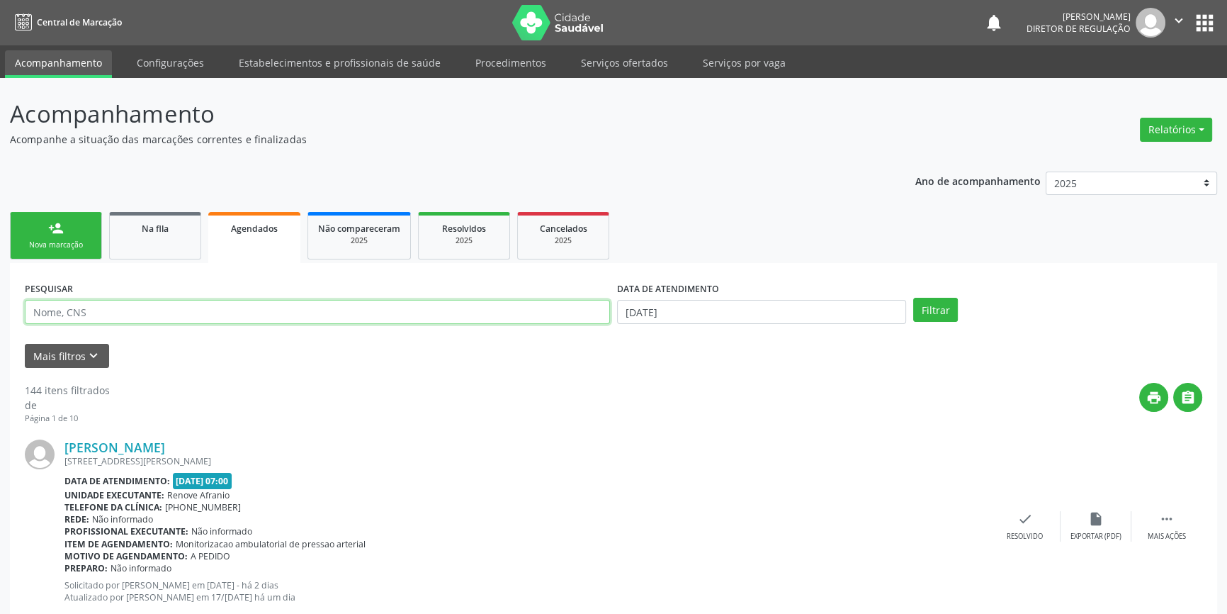
click at [439, 318] on input "text" at bounding box center [317, 312] width 585 height 24
type input "700801446943280"
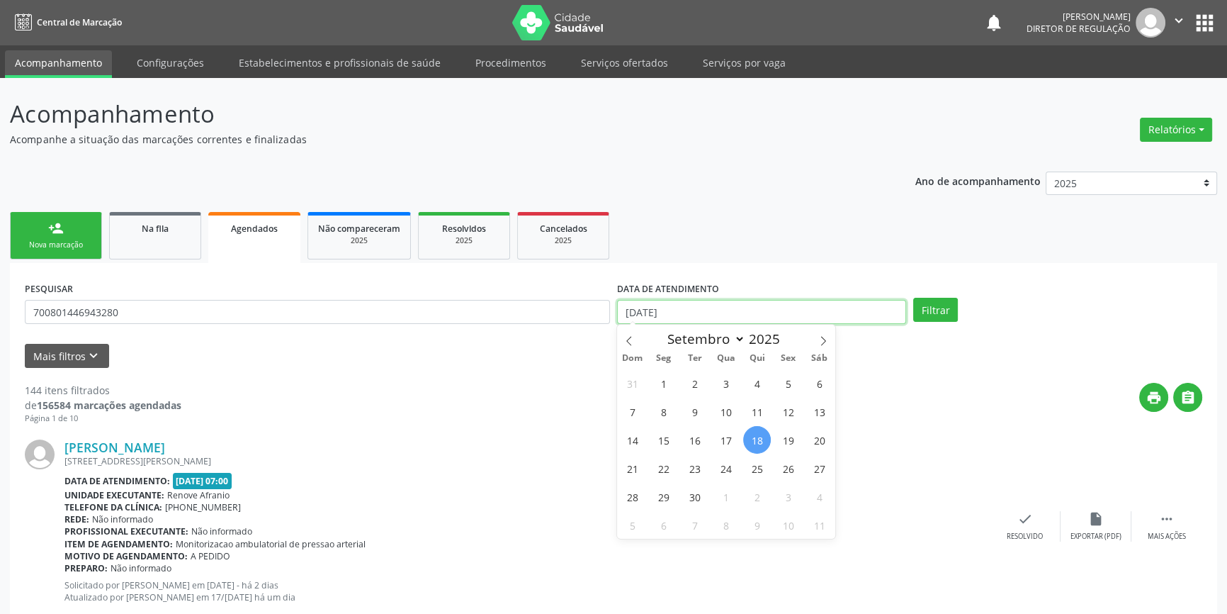
click at [811, 304] on input "[DATE]" at bounding box center [761, 312] width 289 height 24
click at [769, 440] on span "18" at bounding box center [757, 440] width 28 height 28
type input "[DATE]"
click at [826, 438] on span "20" at bounding box center [819, 440] width 28 height 28
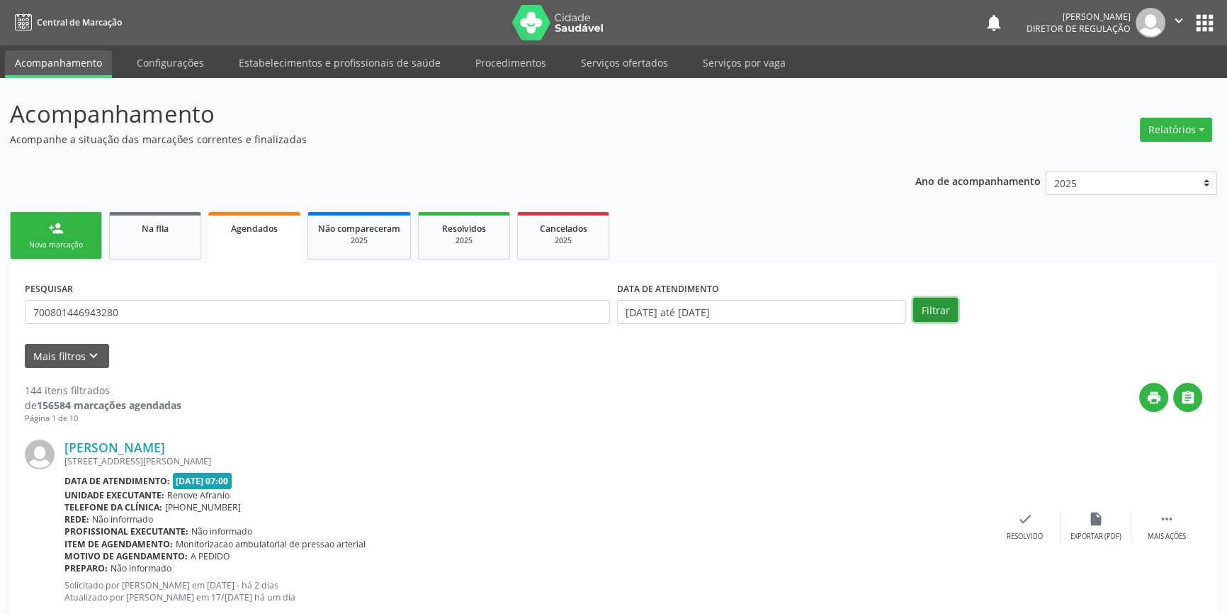
click at [918, 313] on button "Filtrar" at bounding box center [935, 310] width 45 height 24
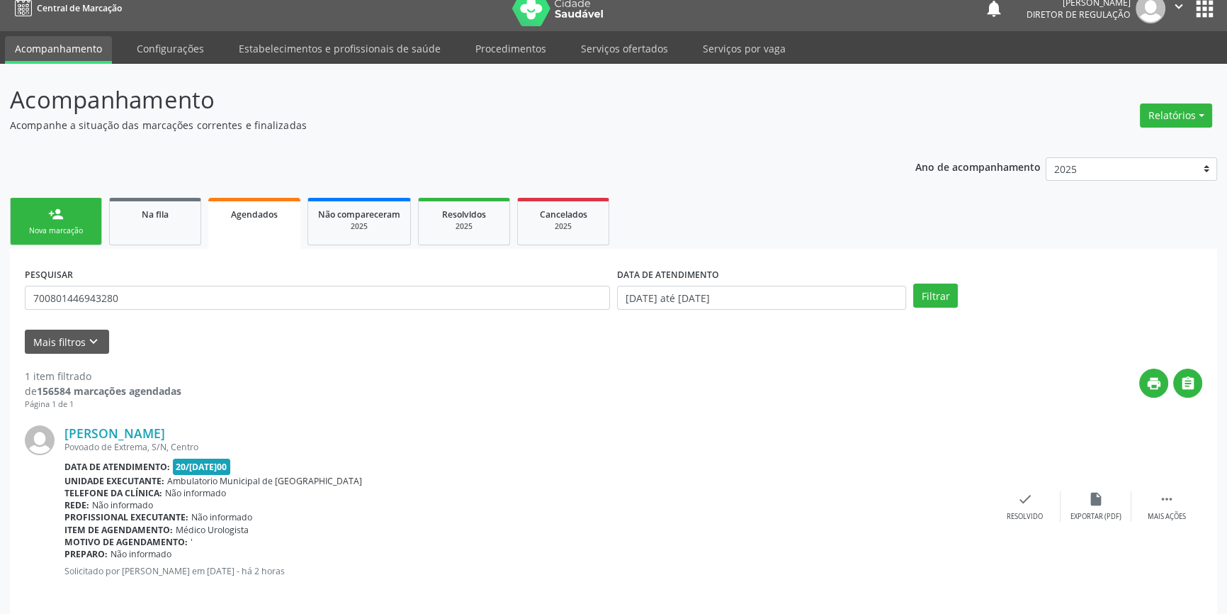
scroll to position [26, 0]
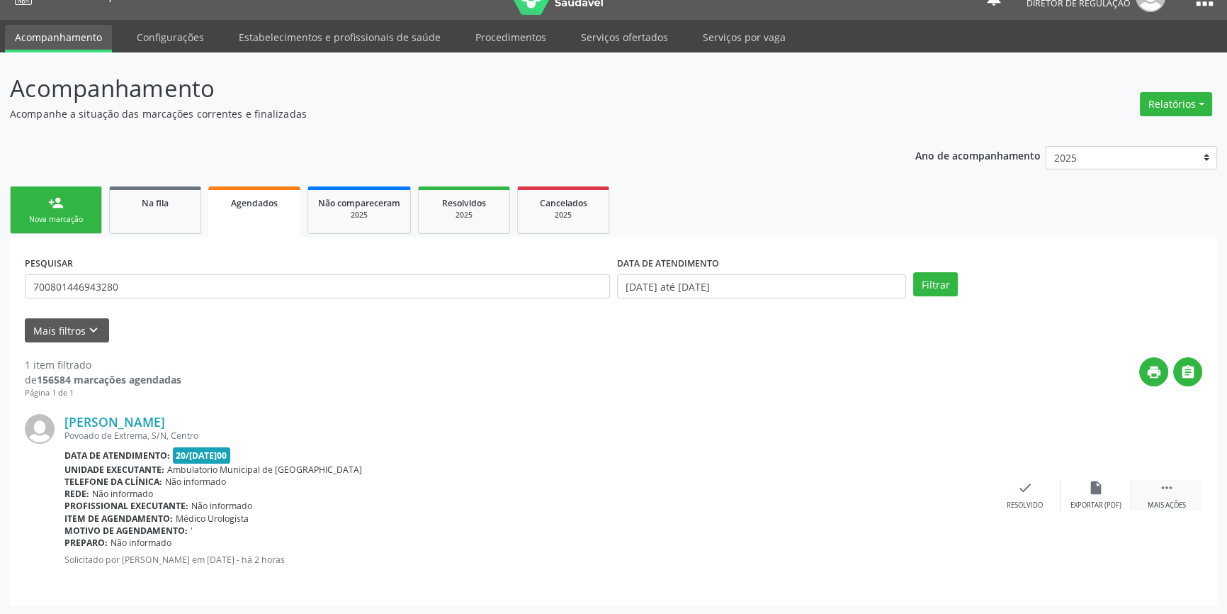
click at [1180, 491] on div " Mais ações" at bounding box center [1166, 495] width 71 height 30
click at [1111, 499] on div "edit Editar" at bounding box center [1096, 495] width 71 height 30
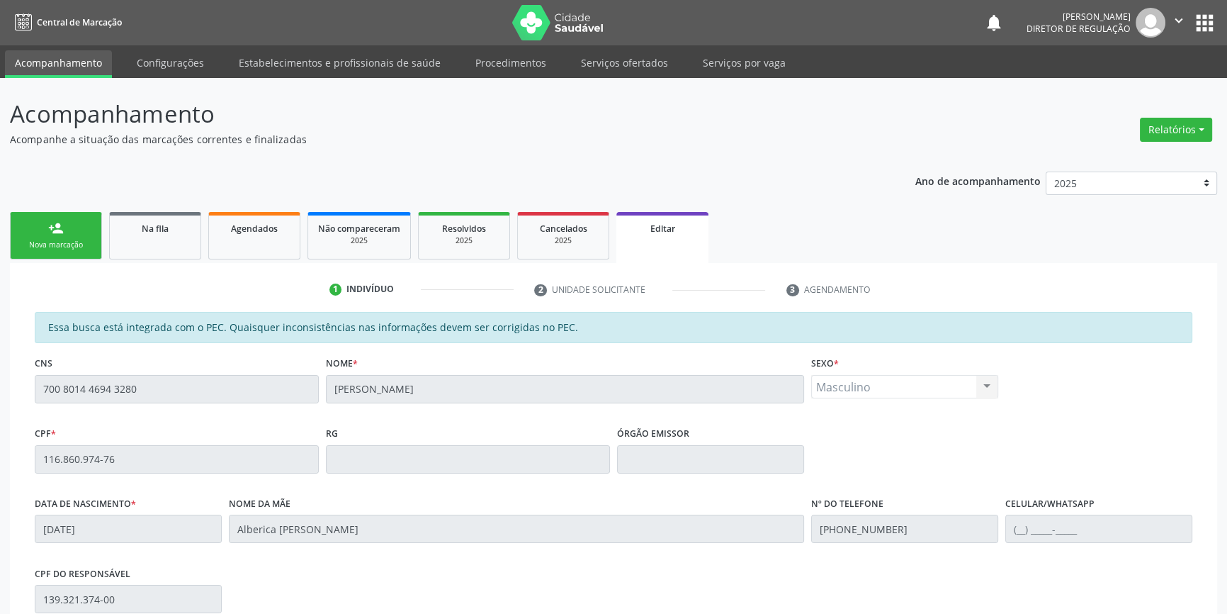
scroll to position [213, 0]
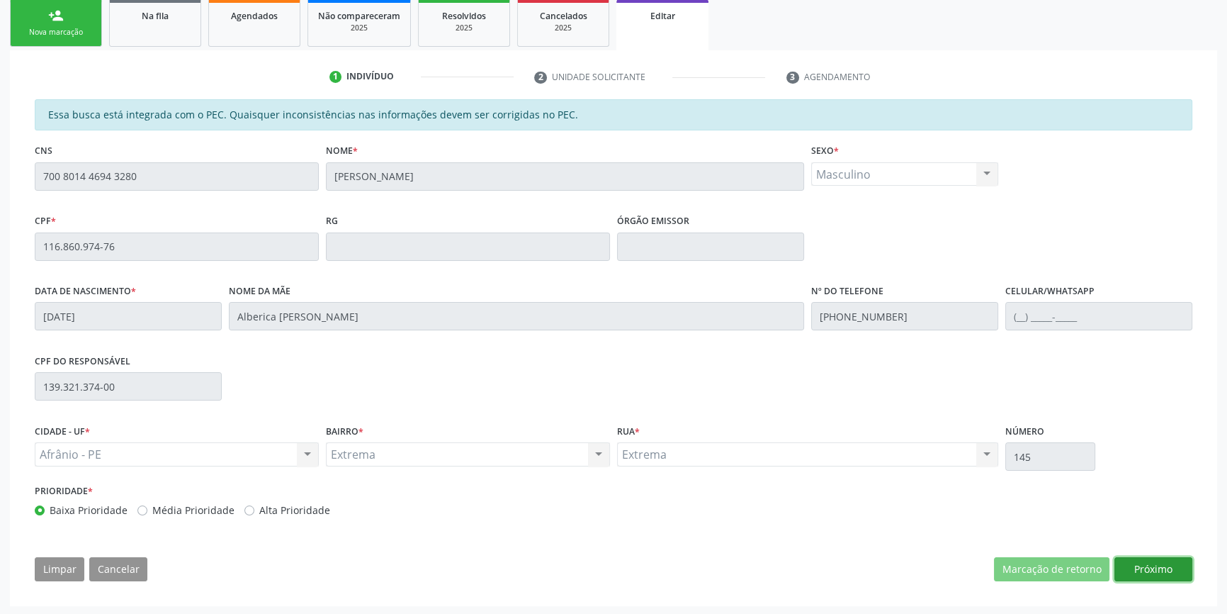
click at [1167, 563] on button "Próximo" at bounding box center [1153, 569] width 78 height 24
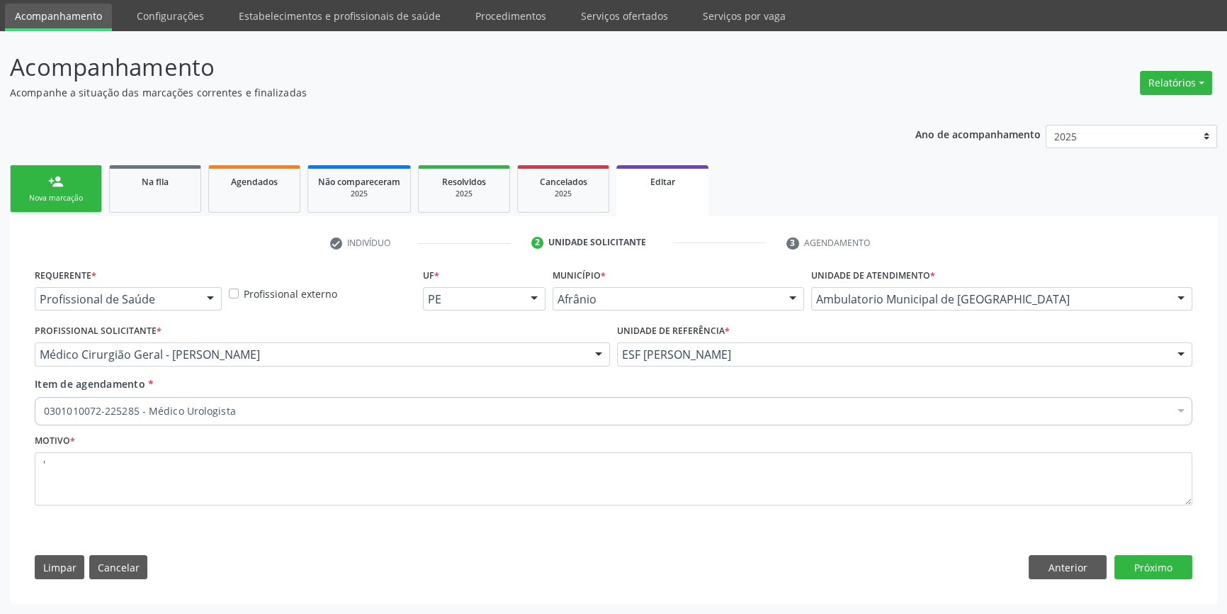
scroll to position [45, 0]
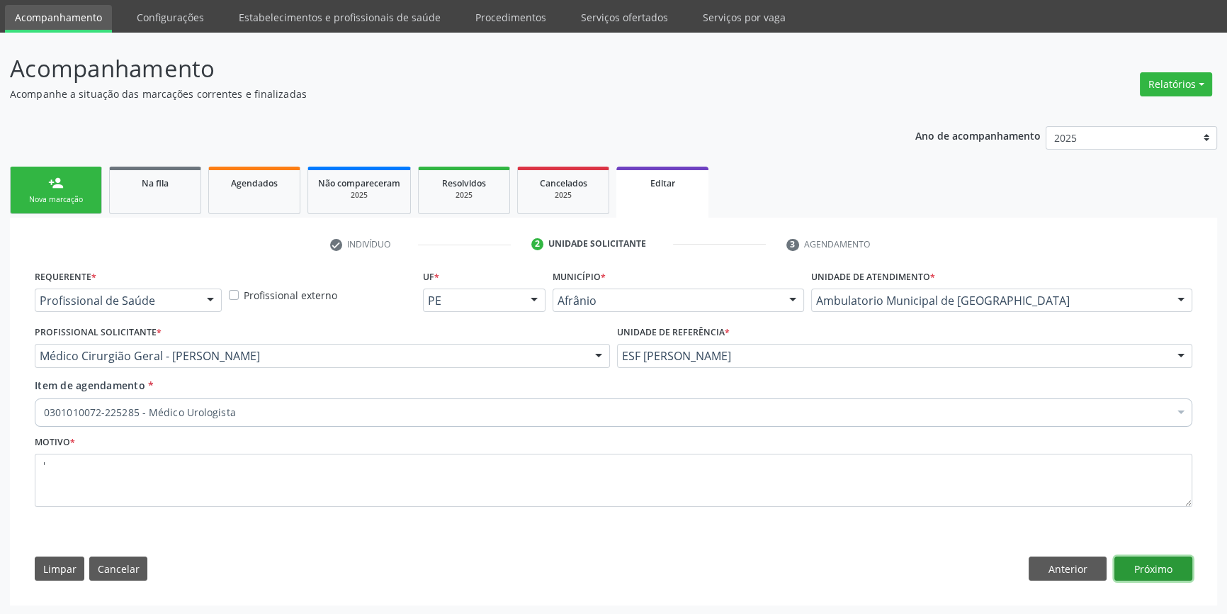
click at [1167, 563] on button "Próximo" at bounding box center [1153, 568] width 78 height 24
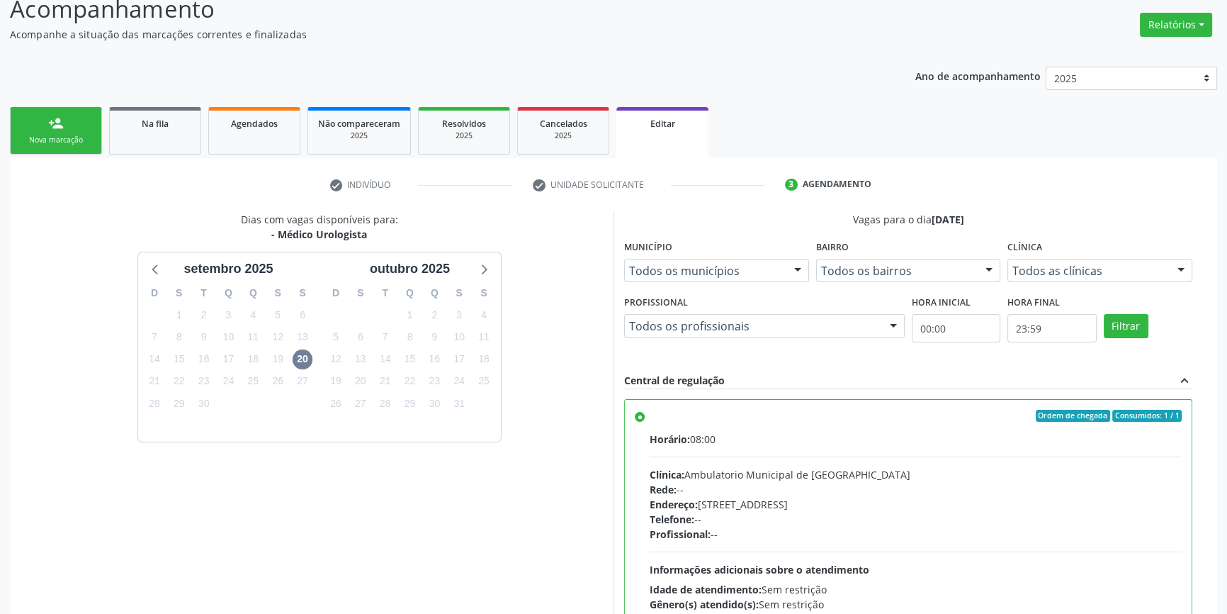
scroll to position [174, 0]
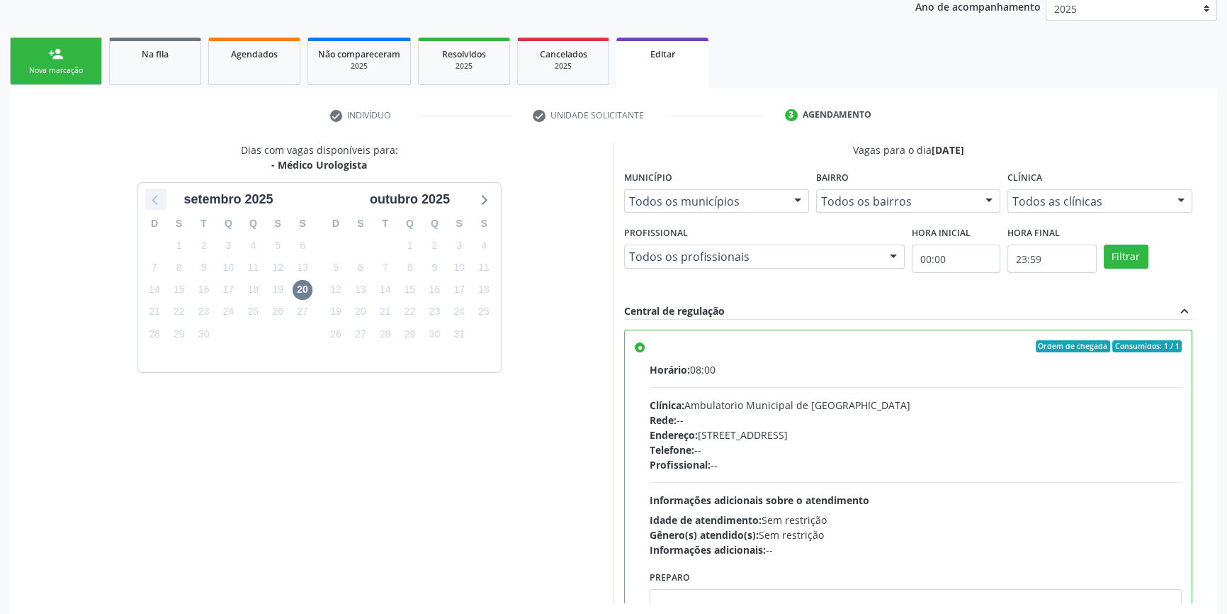
click at [163, 194] on icon at bounding box center [156, 199] width 18 height 18
click at [482, 198] on icon at bounding box center [483, 199] width 18 height 18
click at [306, 319] on span "27" at bounding box center [303, 312] width 20 height 20
click at [678, 350] on div "Ordem de chegada Consumidos: 1 / 1" at bounding box center [916, 346] width 532 height 13
click at [645, 350] on input "Ordem de chegada Consumidos: 1 / 1 Horário: 08:00 Clínica: Ambulatorio Municipa…" at bounding box center [640, 346] width 10 height 13
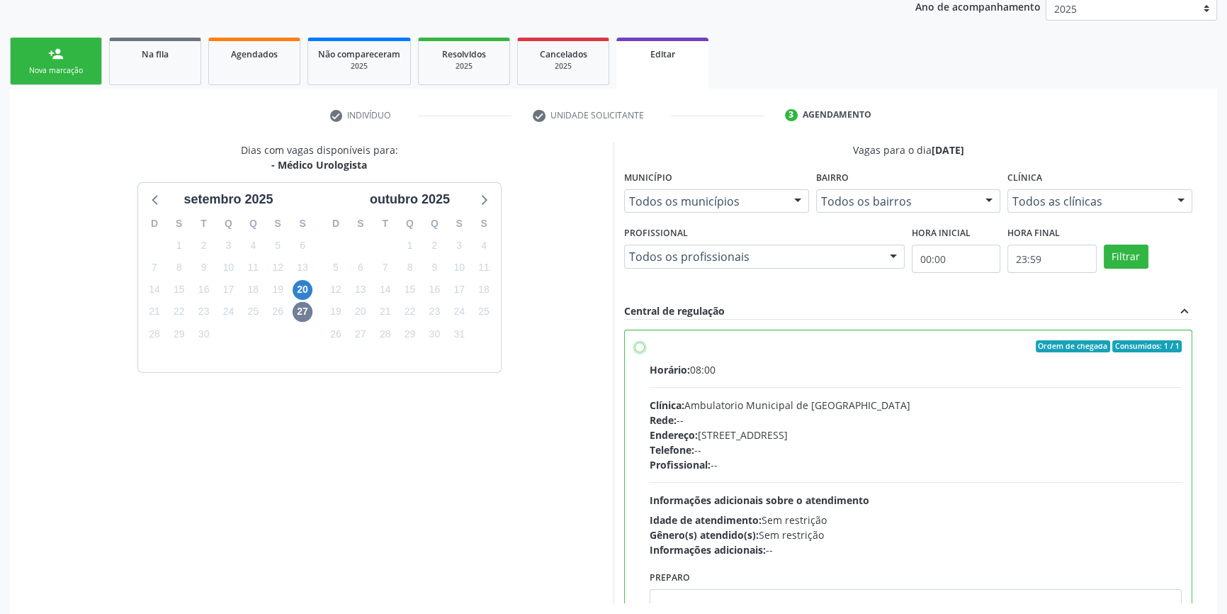
radio input "true"
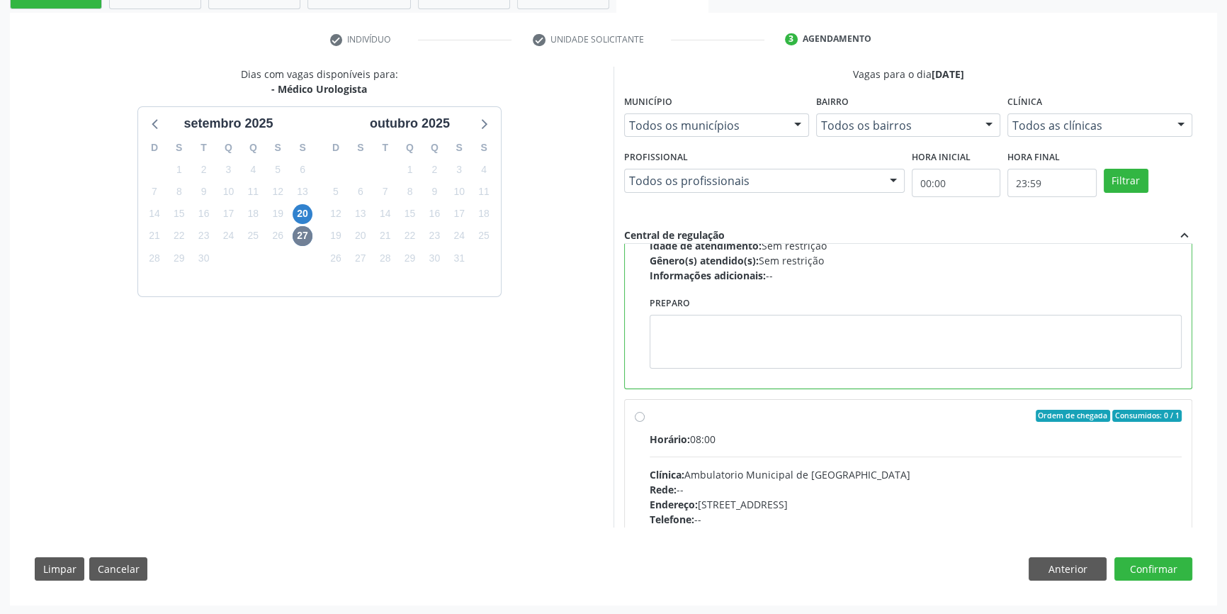
scroll to position [0, 0]
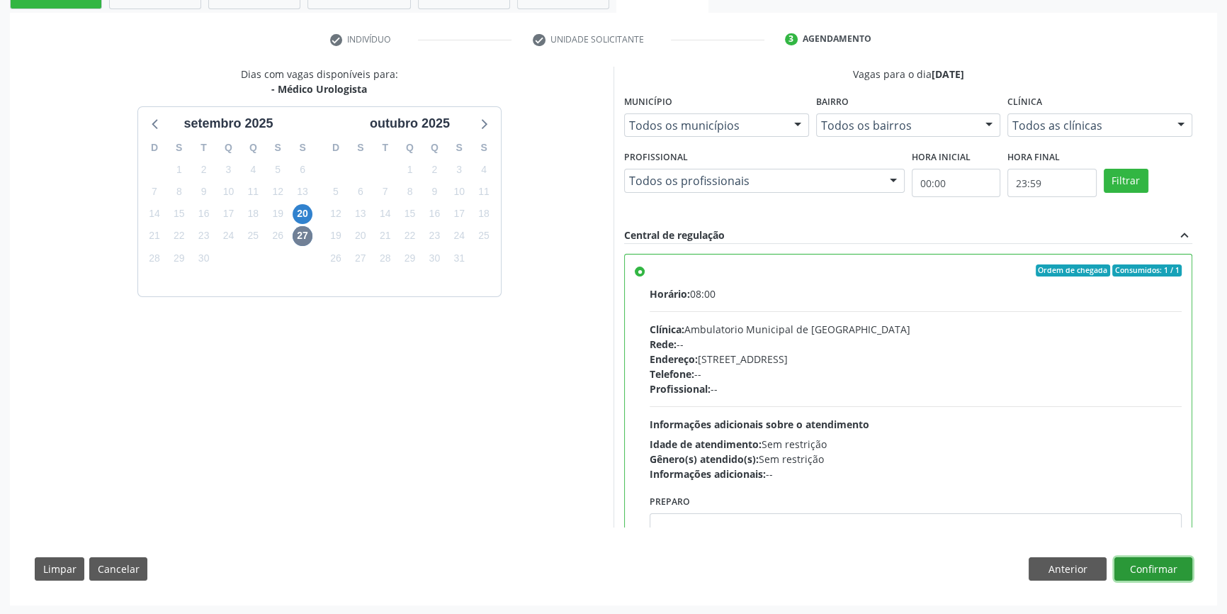
click at [1174, 572] on button "Confirmar" at bounding box center [1153, 569] width 78 height 24
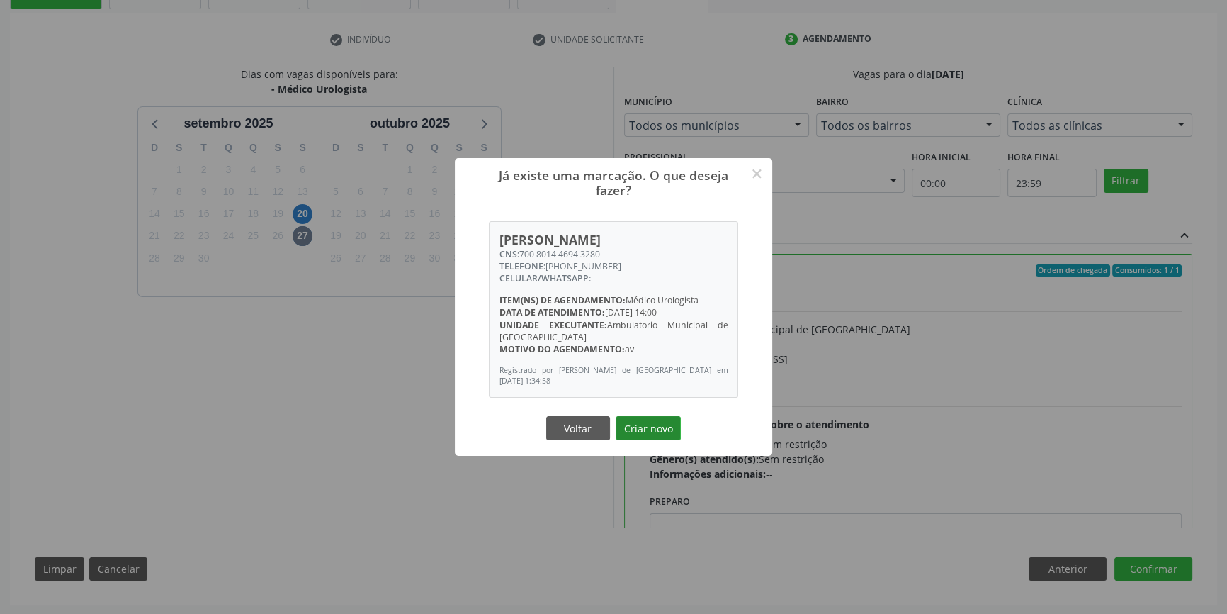
click at [655, 432] on button "Criar novo" at bounding box center [648, 428] width 65 height 24
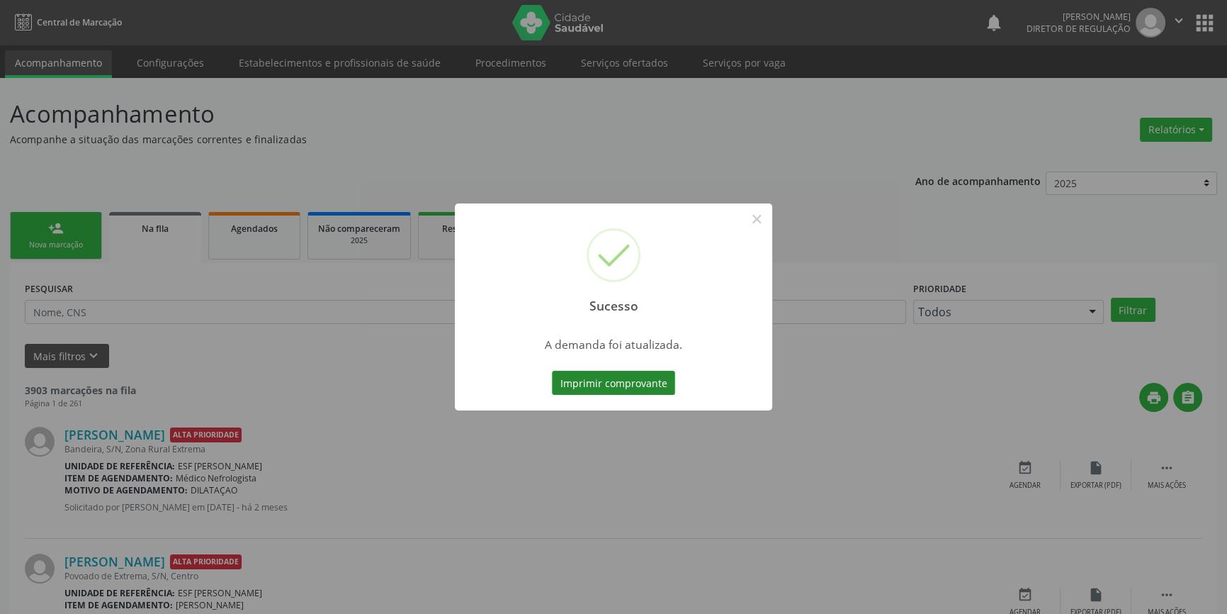
click at [619, 392] on button "Imprimir comprovante" at bounding box center [613, 383] width 123 height 24
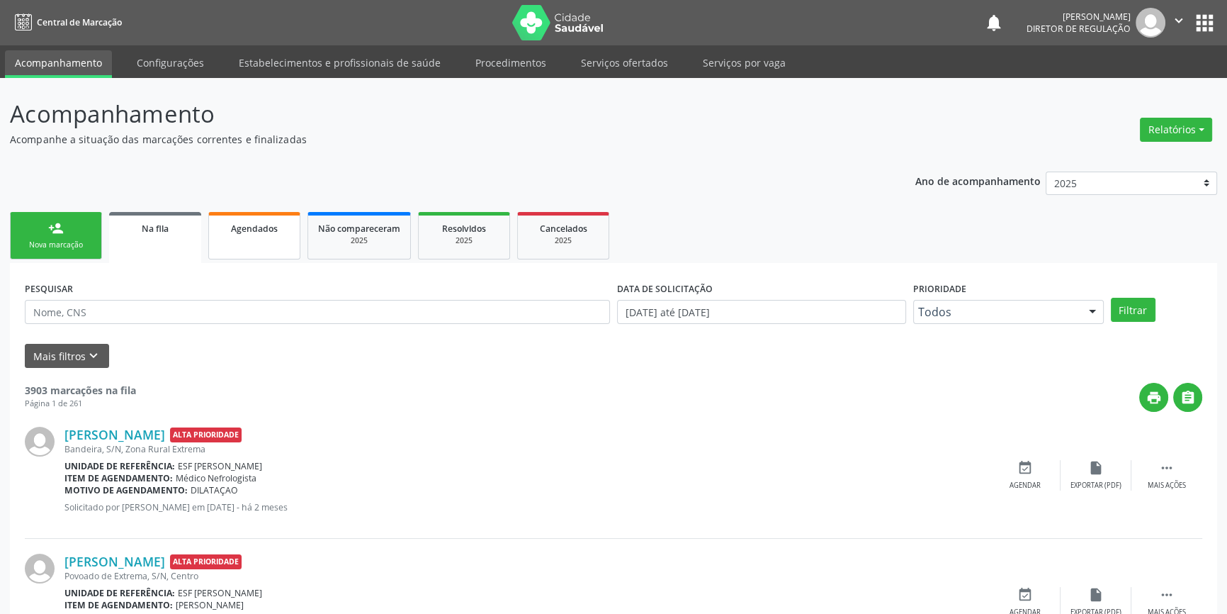
click at [269, 253] on link "Agendados" at bounding box center [254, 235] width 92 height 47
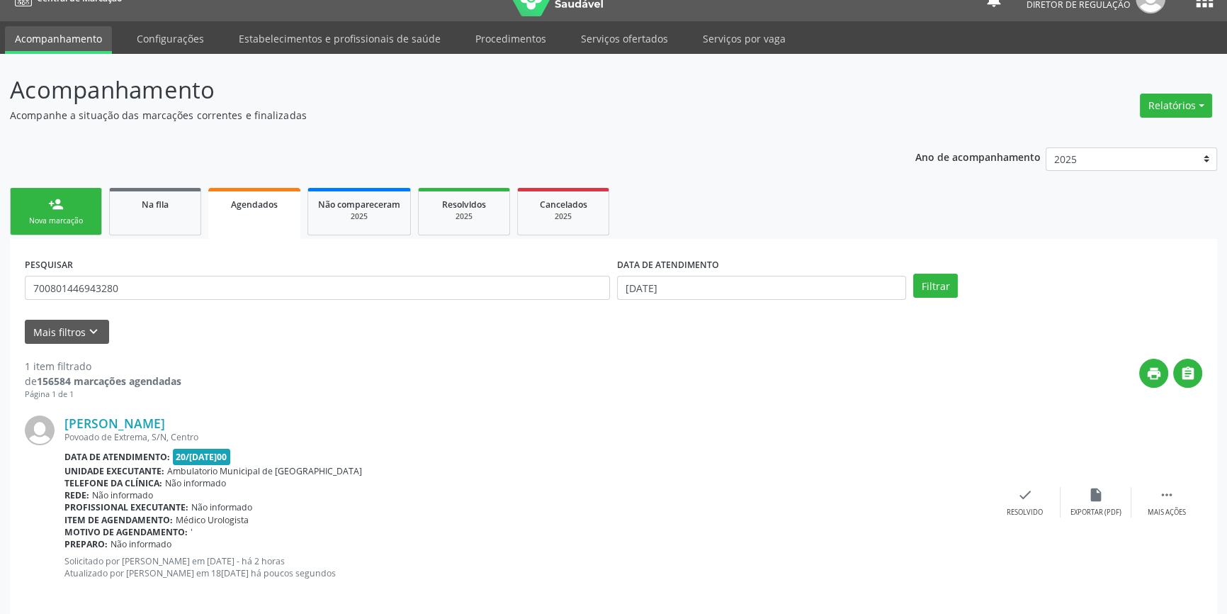
scroll to position [38, 0]
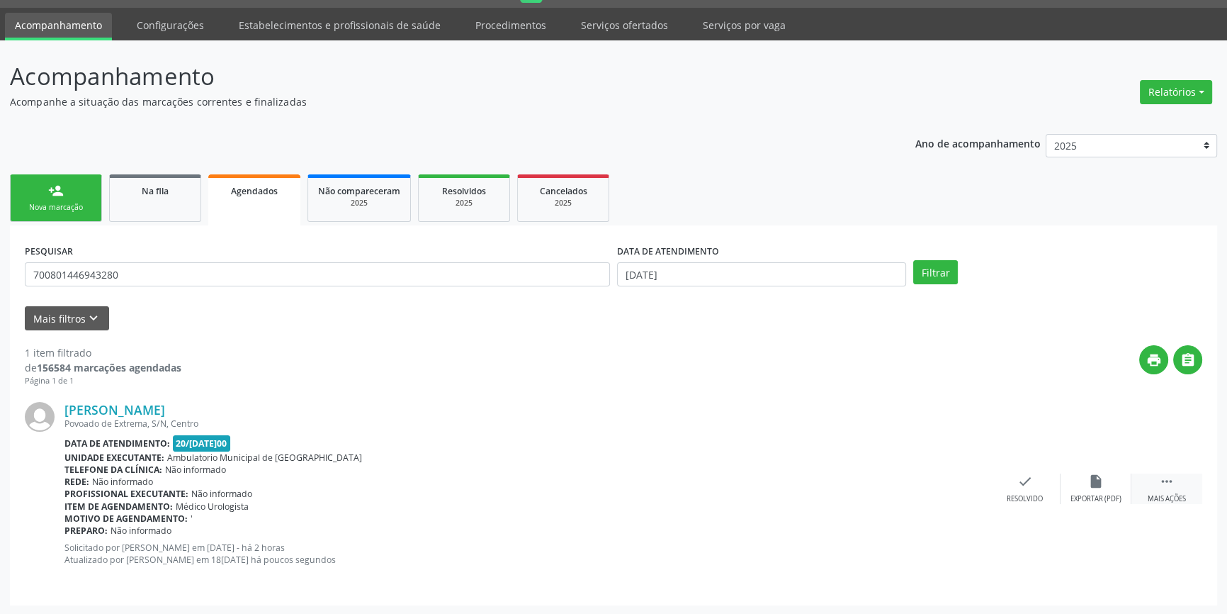
click at [1199, 486] on div " Mais ações" at bounding box center [1166, 488] width 71 height 30
click at [1084, 487] on div "edit Editar" at bounding box center [1096, 488] width 71 height 30
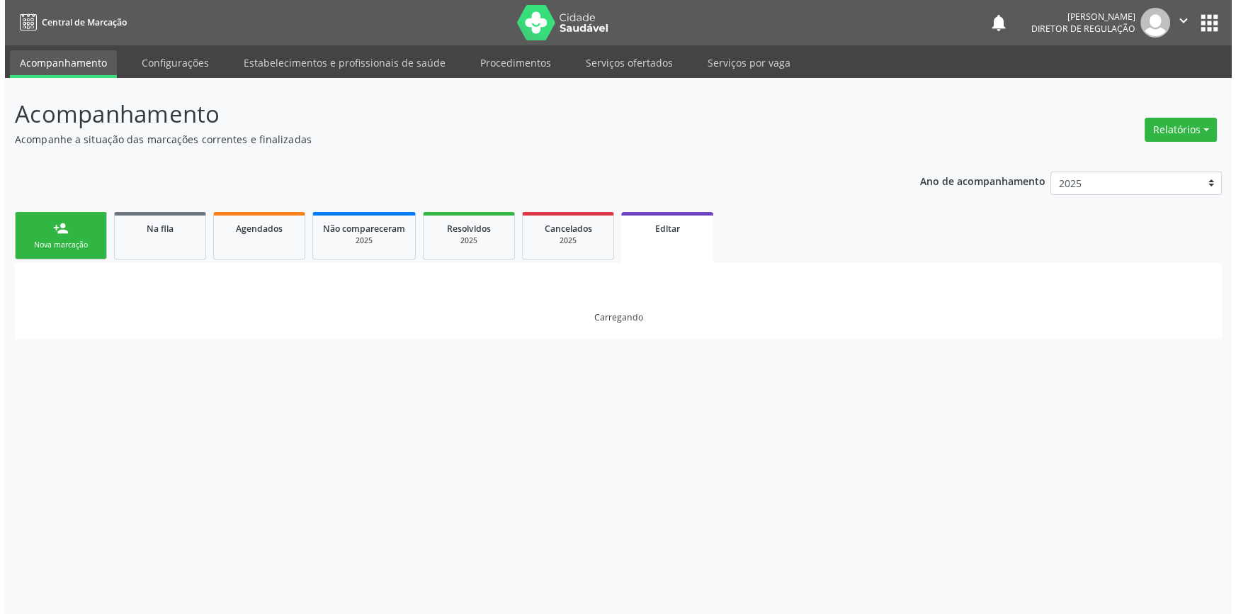
scroll to position [0, 0]
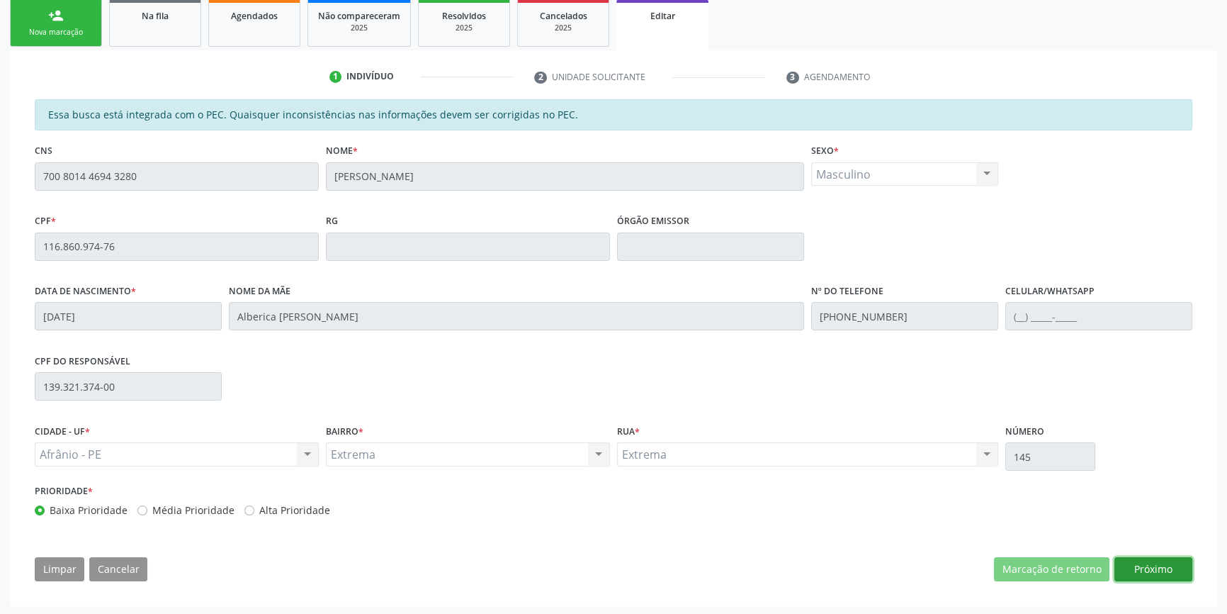
click at [1133, 569] on button "Próximo" at bounding box center [1153, 569] width 78 height 24
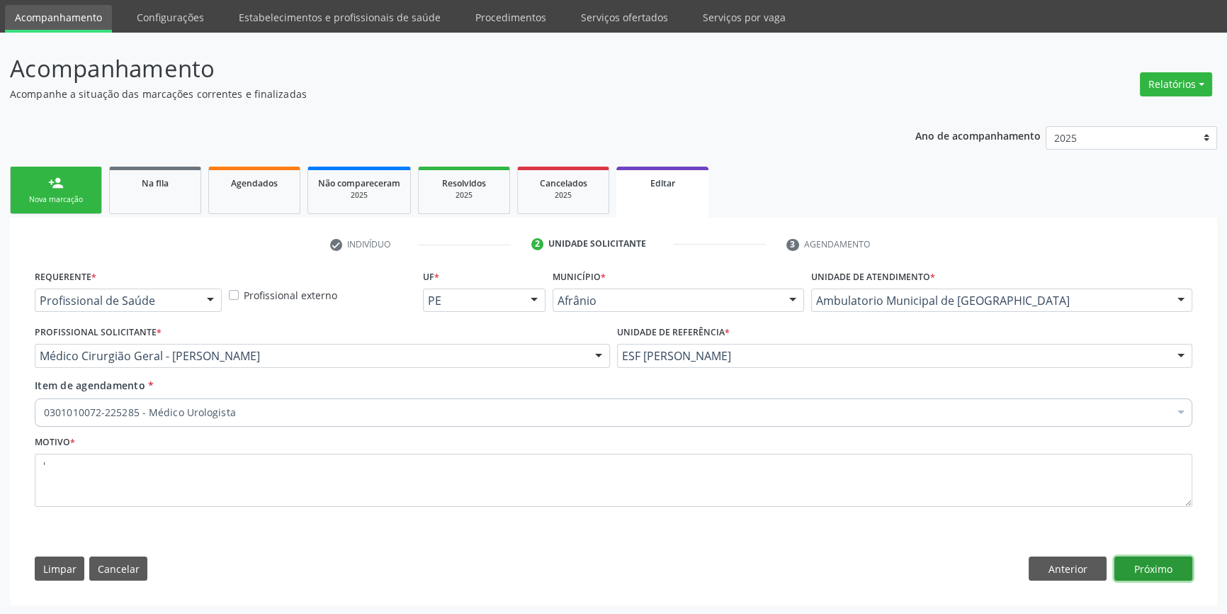
click at [1162, 560] on button "Próximo" at bounding box center [1153, 568] width 78 height 24
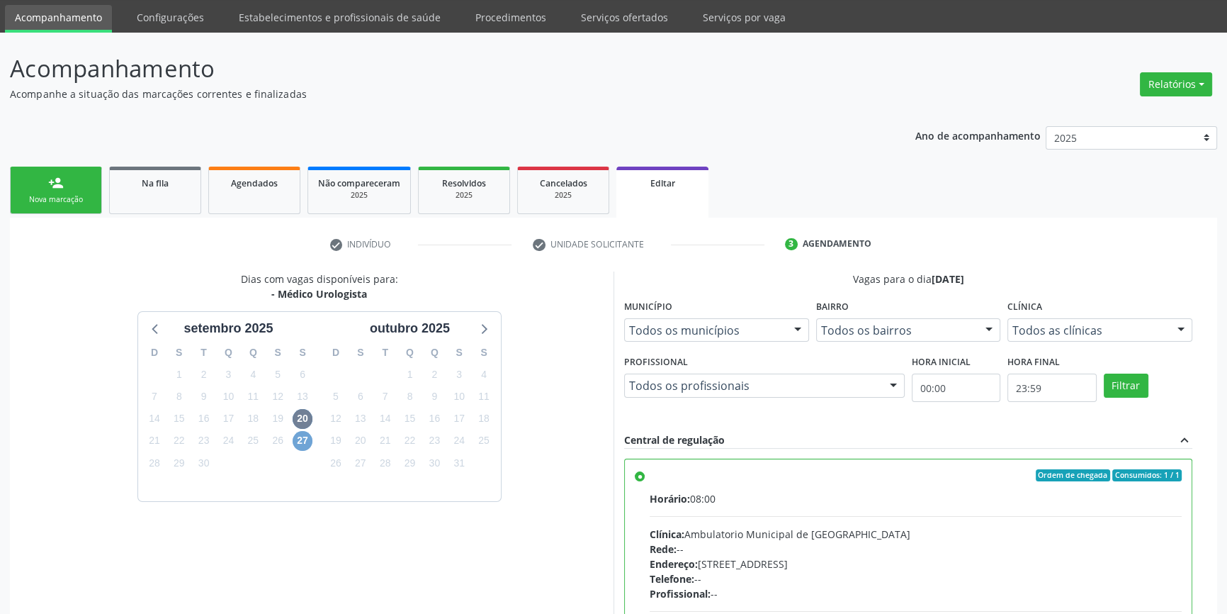
click at [305, 443] on span "27" at bounding box center [303, 441] width 20 height 20
click at [664, 469] on div "Ordem de chegada Consumidos: 1 / 1" at bounding box center [916, 475] width 532 height 13
click at [645, 469] on input "Ordem de chegada Consumidos: 1 / 1 Horário: 08:00 Clínica: Ambulatorio Municipa…" at bounding box center [640, 475] width 10 height 13
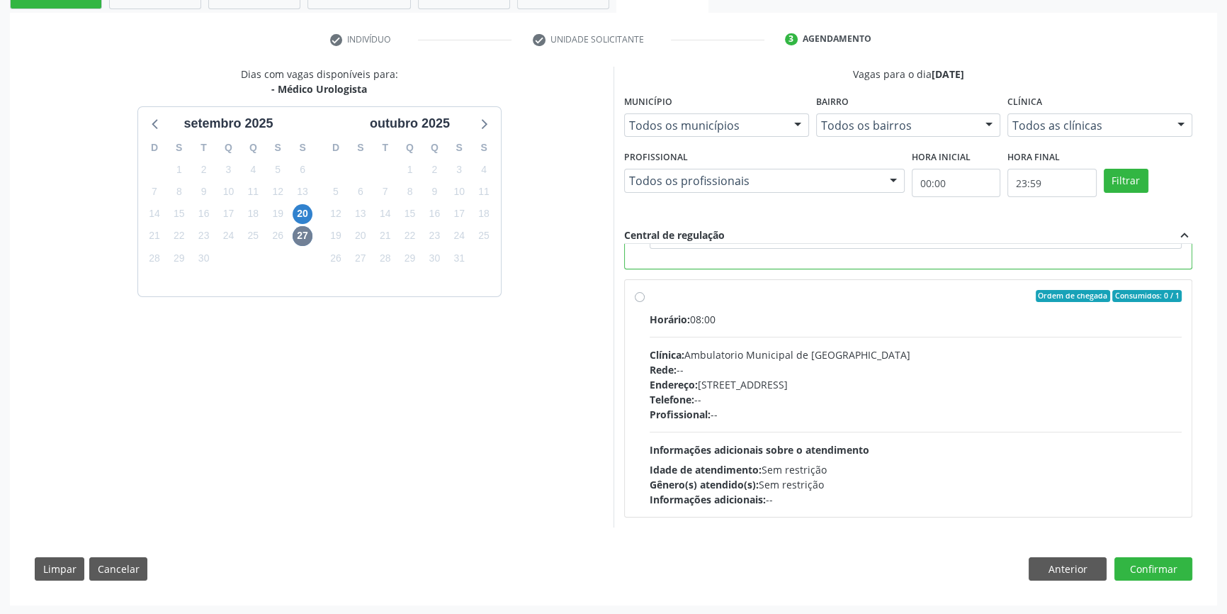
scroll to position [0, 0]
click at [658, 303] on label "Ordem de chegada Consumidos: 0 / 1 Horário: 08:00 Clínica: Ambulatorio Municipa…" at bounding box center [916, 398] width 532 height 217
click at [645, 302] on input "Ordem de chegada Consumidos: 0 / 1 Horário: 08:00 Clínica: Ambulatorio Municipa…" at bounding box center [640, 296] width 10 height 13
radio input "false"
radio input "true"
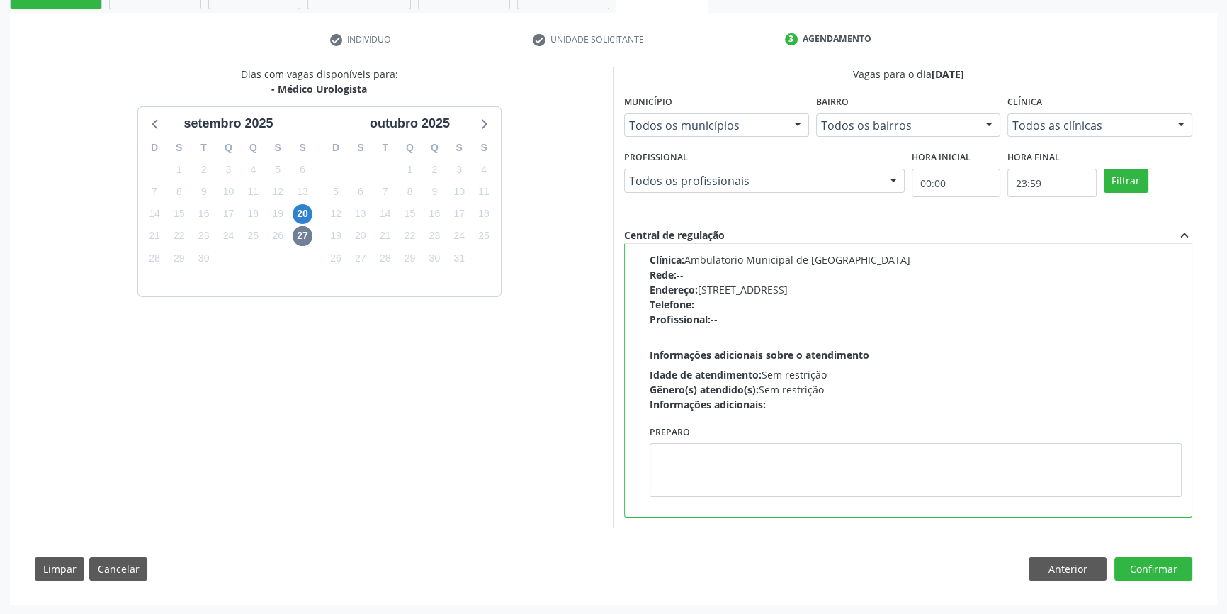
scroll to position [133, 0]
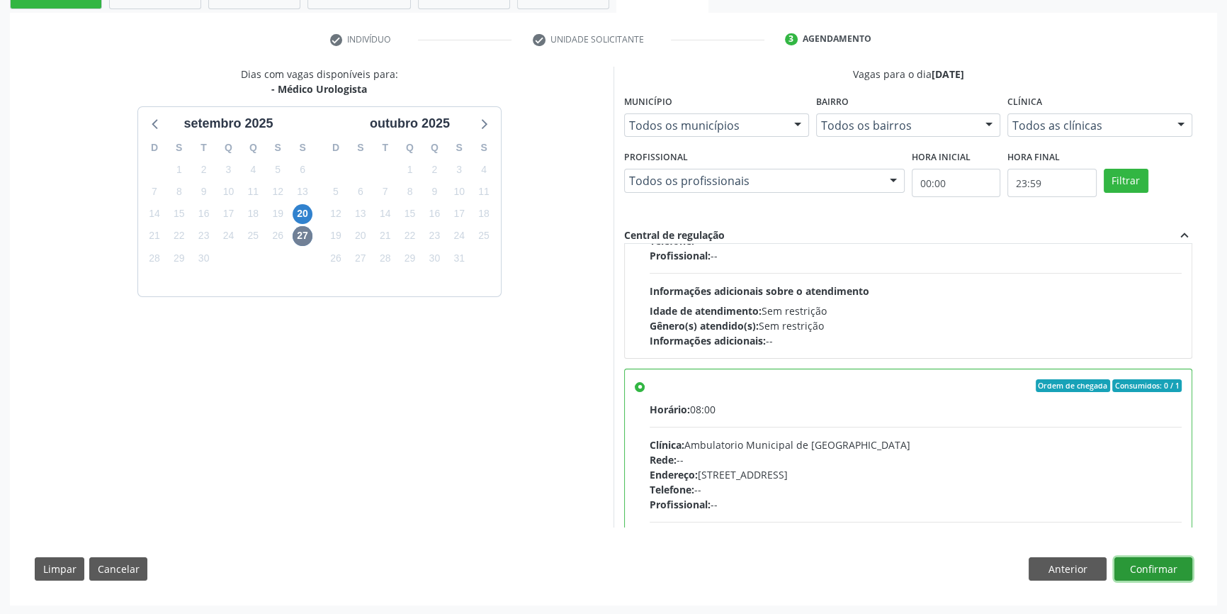
click at [1170, 564] on button "Confirmar" at bounding box center [1153, 569] width 78 height 24
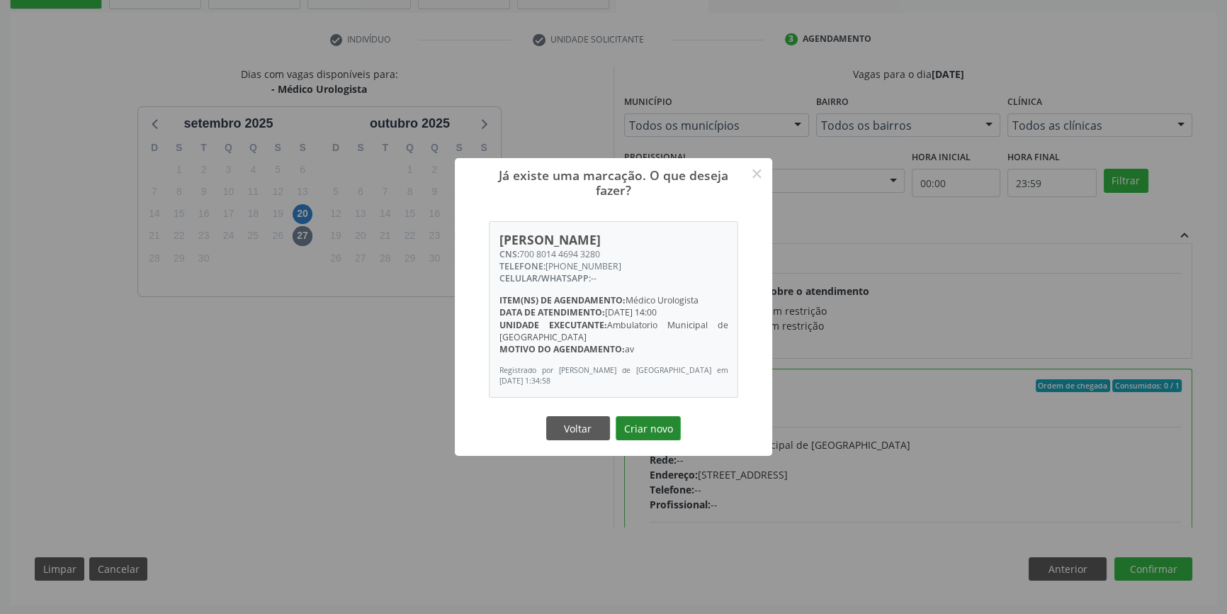
click at [637, 436] on button "Criar novo" at bounding box center [648, 428] width 65 height 24
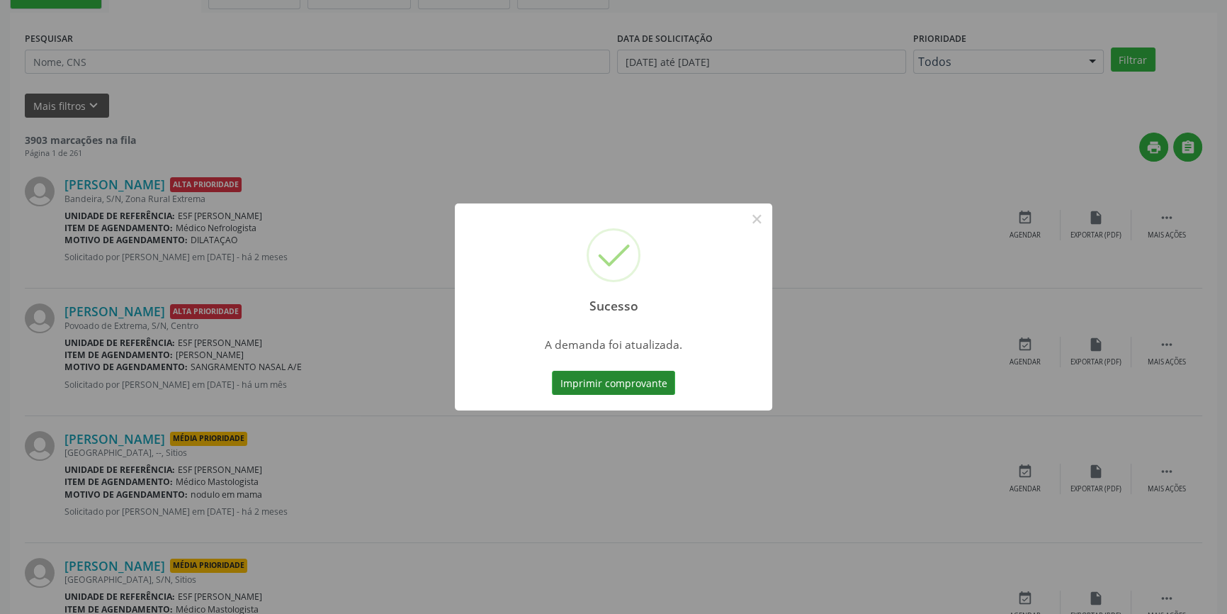
click at [640, 380] on button "Imprimir comprovante" at bounding box center [613, 383] width 123 height 24
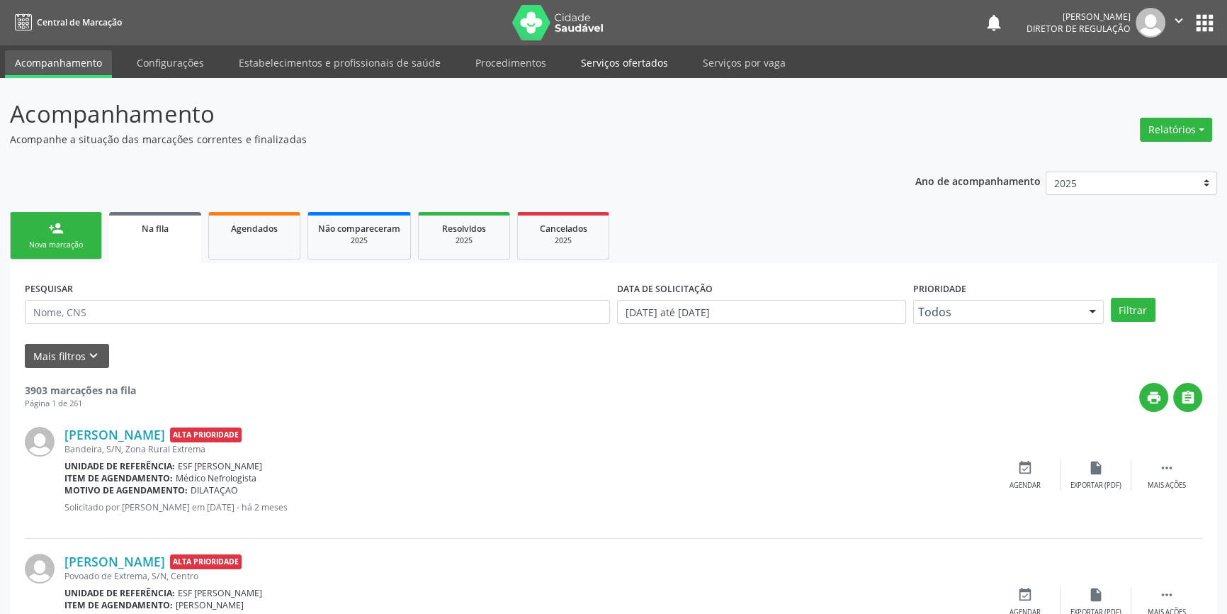
click at [616, 51] on link "Serviços ofertados" at bounding box center [624, 62] width 107 height 25
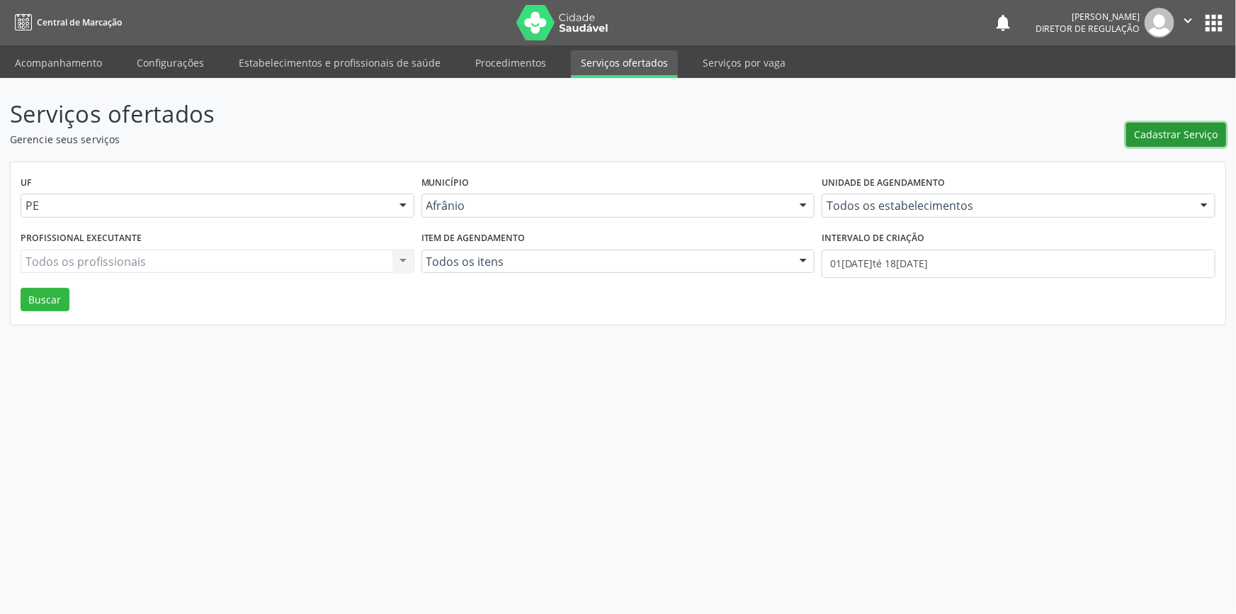
click at [1187, 131] on span "Cadastrar Serviço" at bounding box center [1177, 134] width 84 height 15
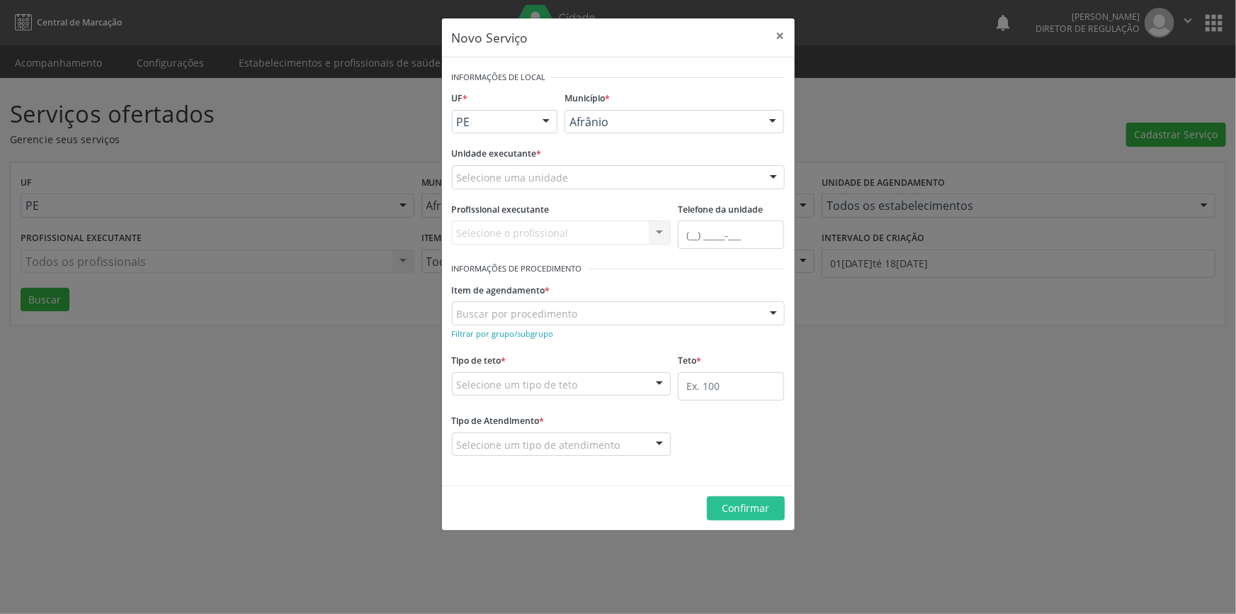
click at [586, 184] on div "Selecione uma unidade" at bounding box center [618, 177] width 333 height 24
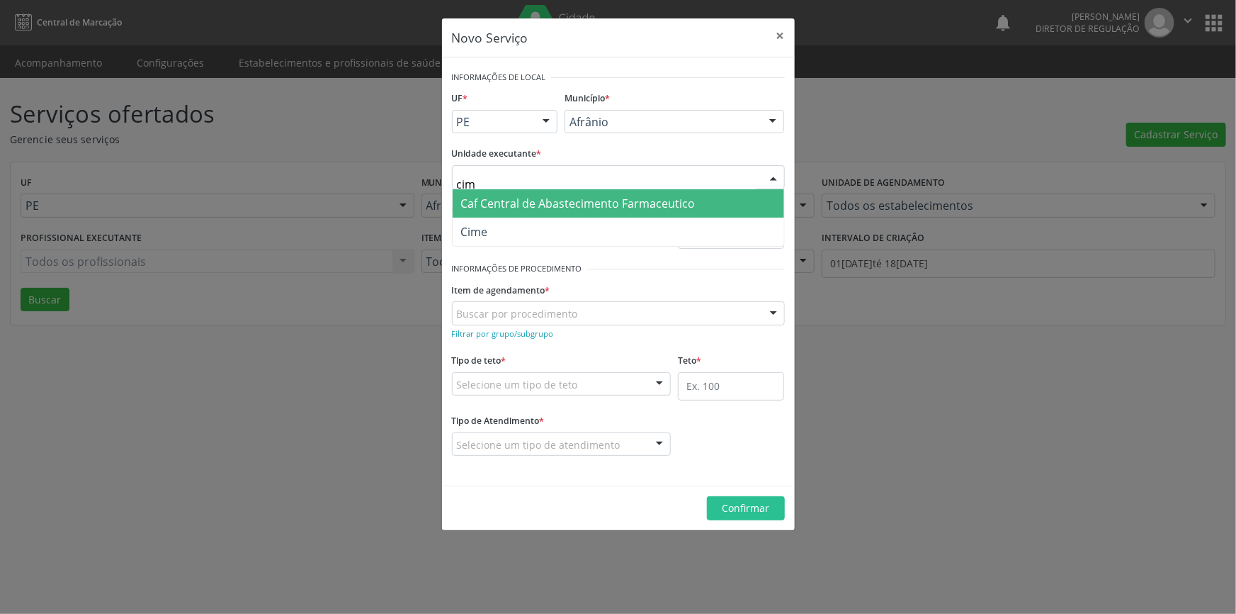
type input "cime"
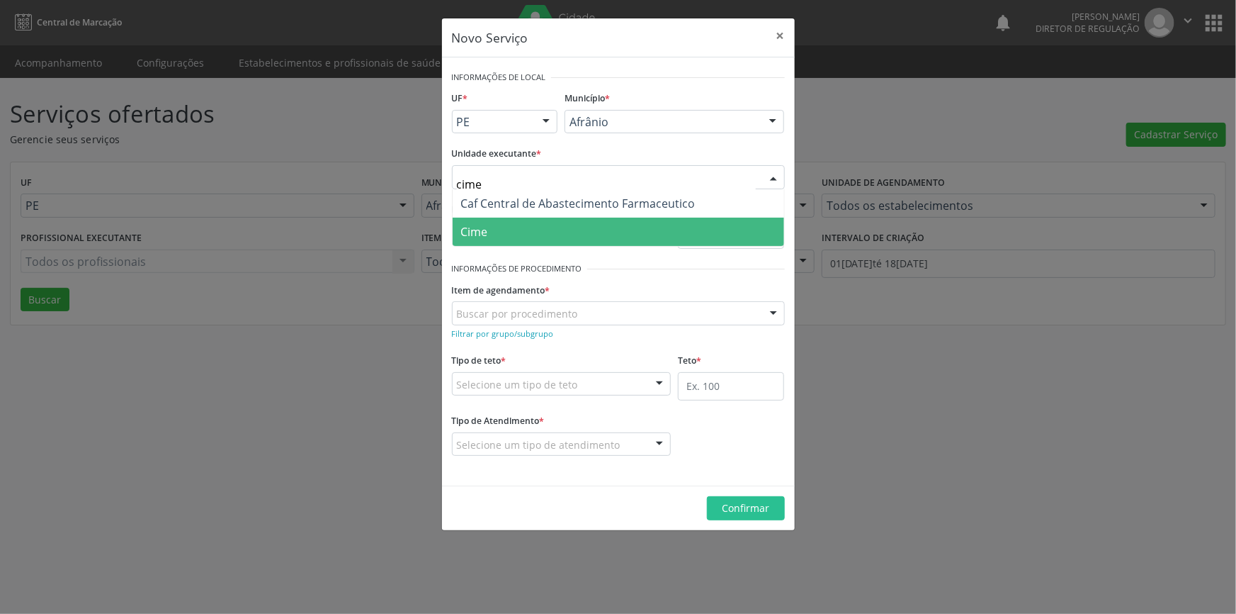
click at [567, 228] on span "Cime" at bounding box center [619, 231] width 332 height 28
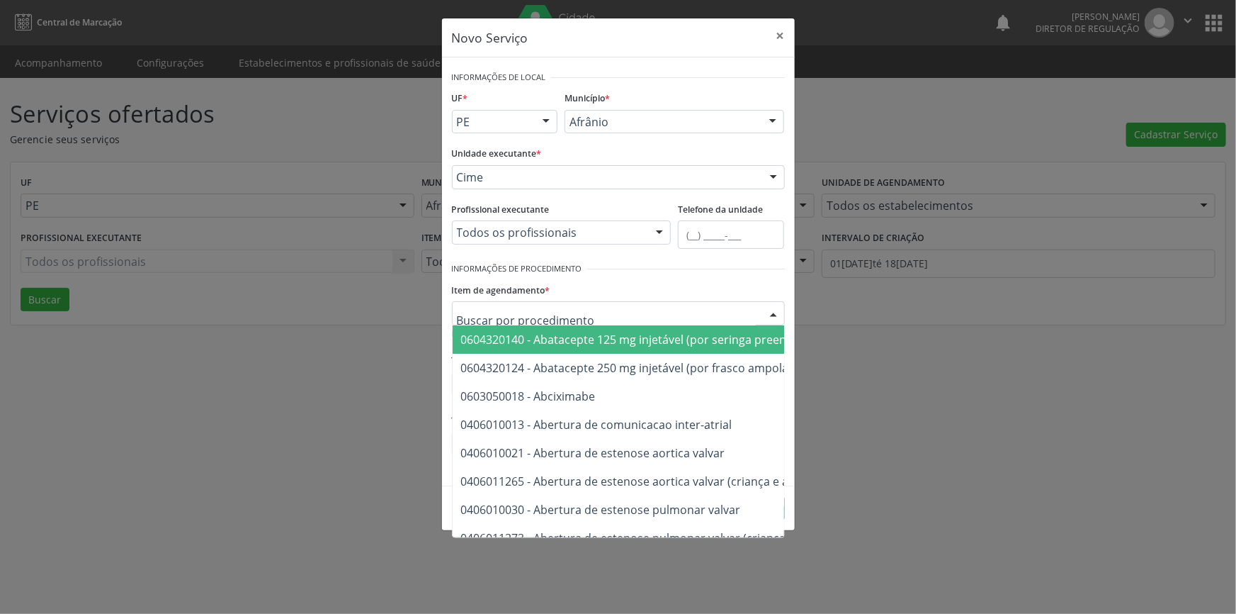
type input "r"
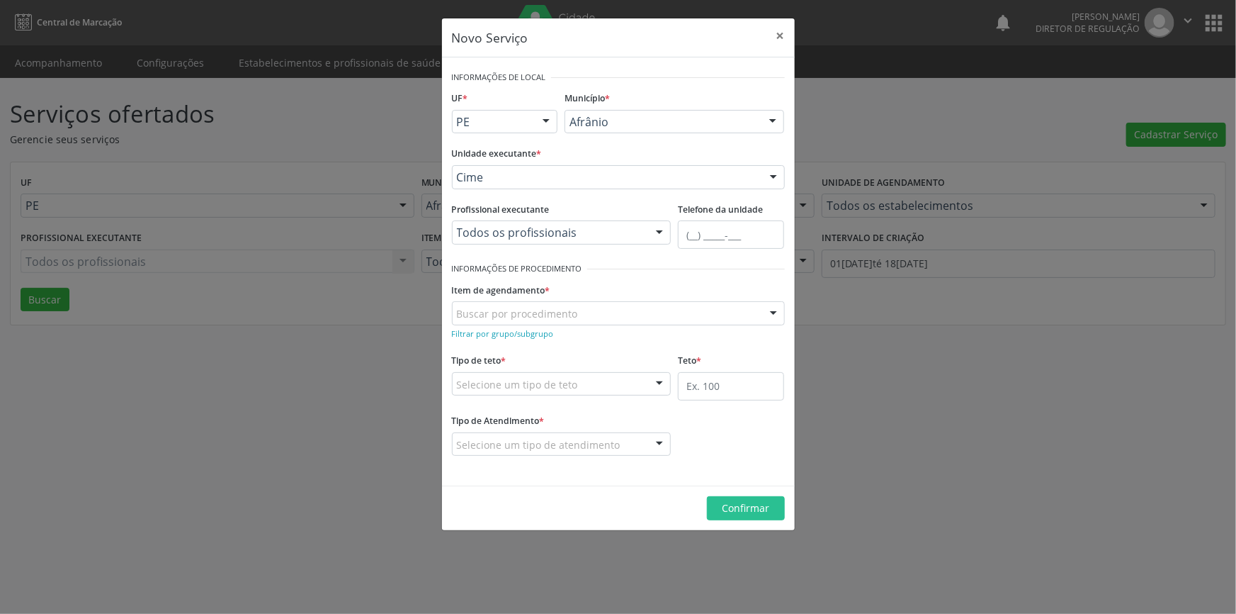
click at [586, 317] on div "Buscar por procedimento" at bounding box center [618, 313] width 333 height 24
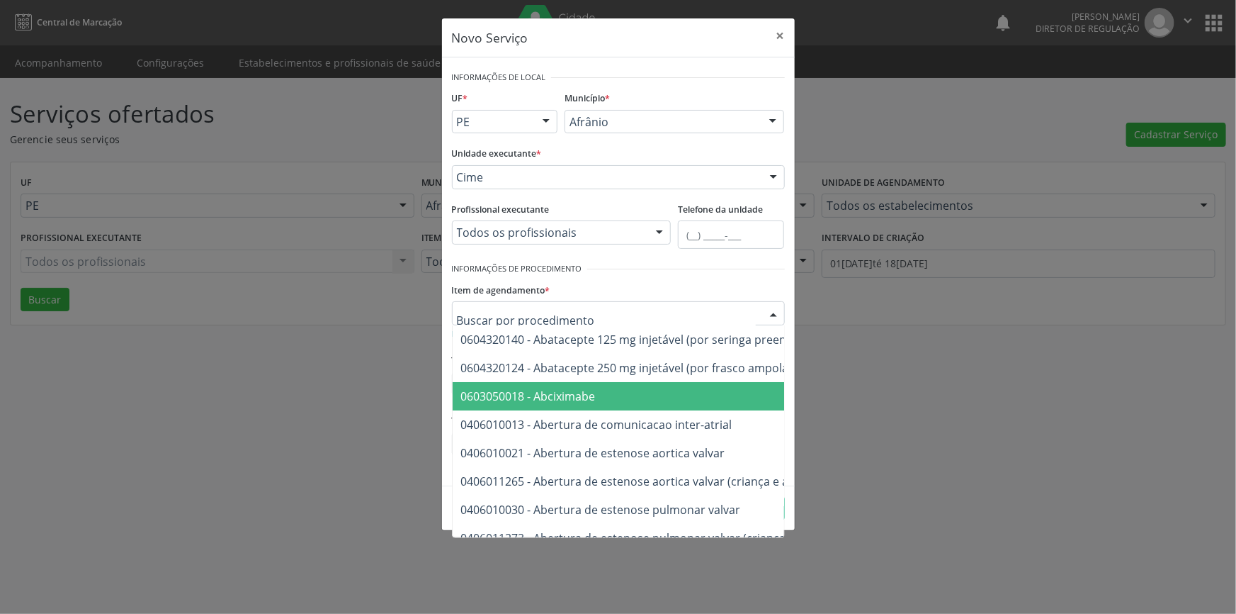
click at [829, 386] on div "Novo Serviço × Informações de Local UF * PE BA PE Nenhum resultado encontrado p…" at bounding box center [618, 307] width 1236 height 614
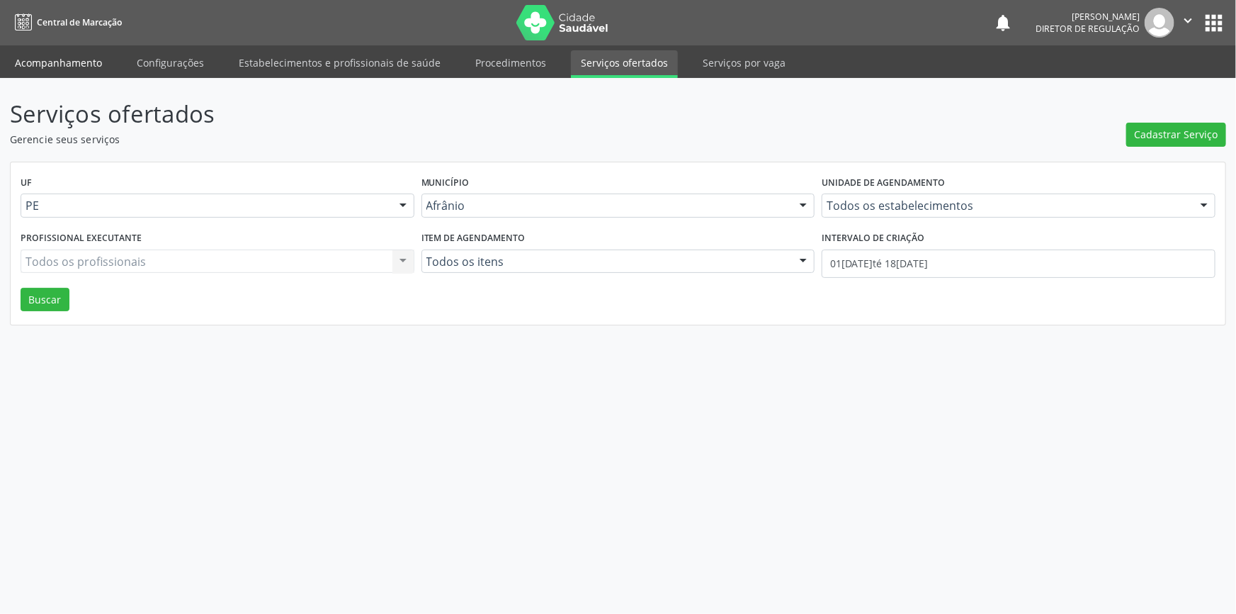
click at [90, 53] on link "Acompanhamento" at bounding box center [58, 62] width 107 height 25
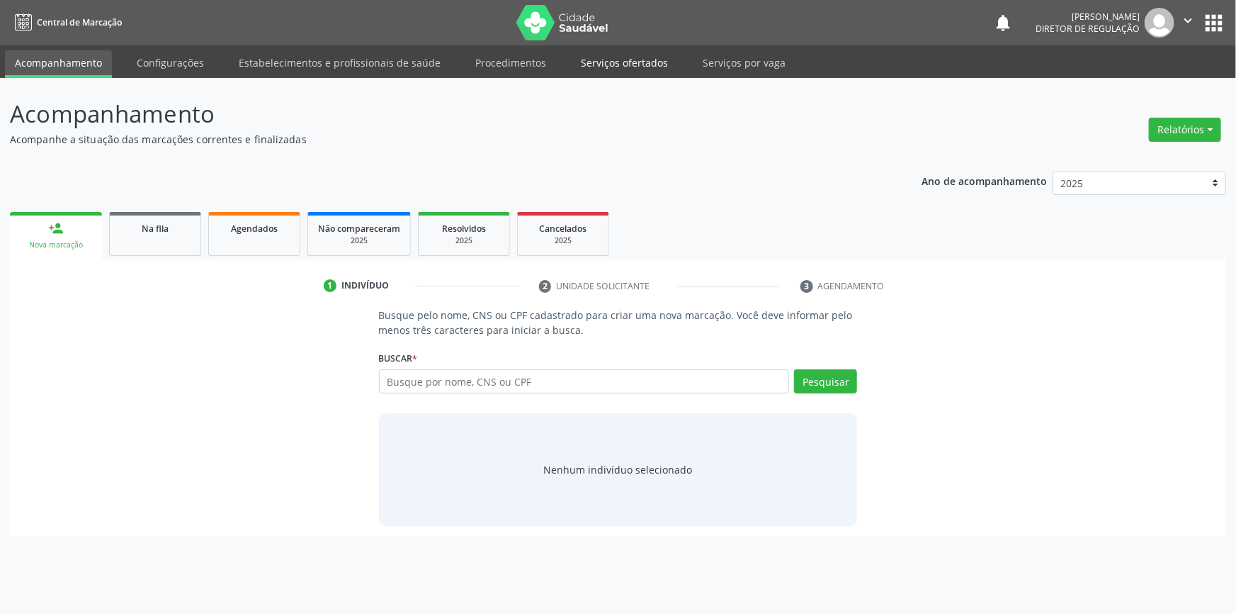
click at [615, 68] on link "Serviços ofertados" at bounding box center [624, 62] width 107 height 25
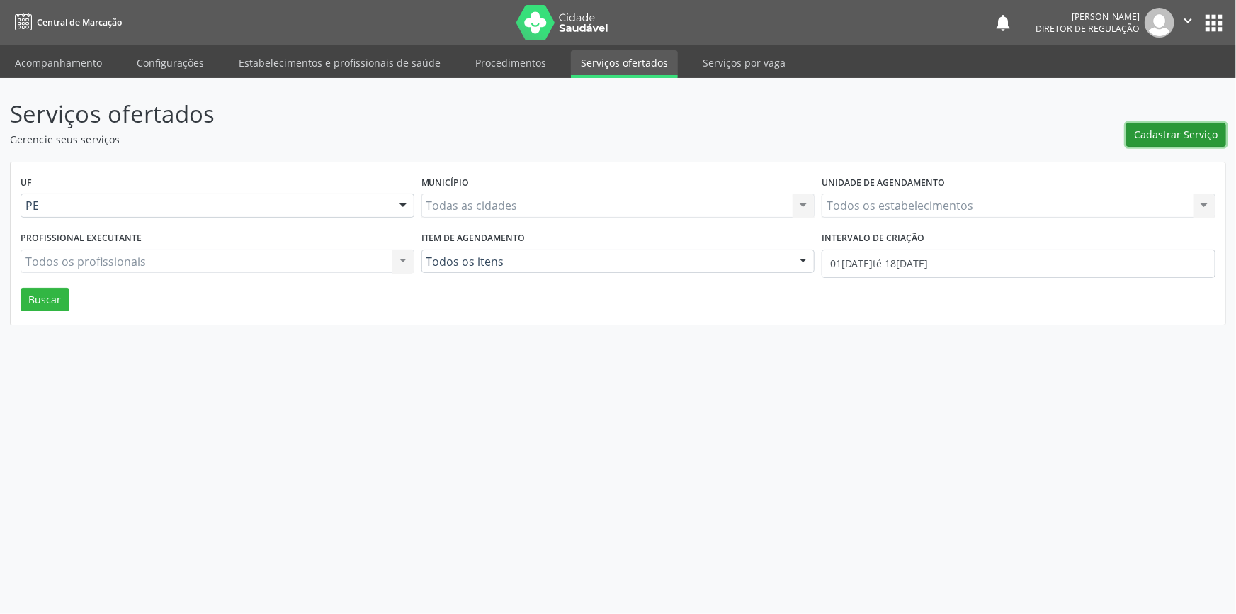
click at [1153, 131] on span "Cadastrar Serviço" at bounding box center [1177, 134] width 84 height 15
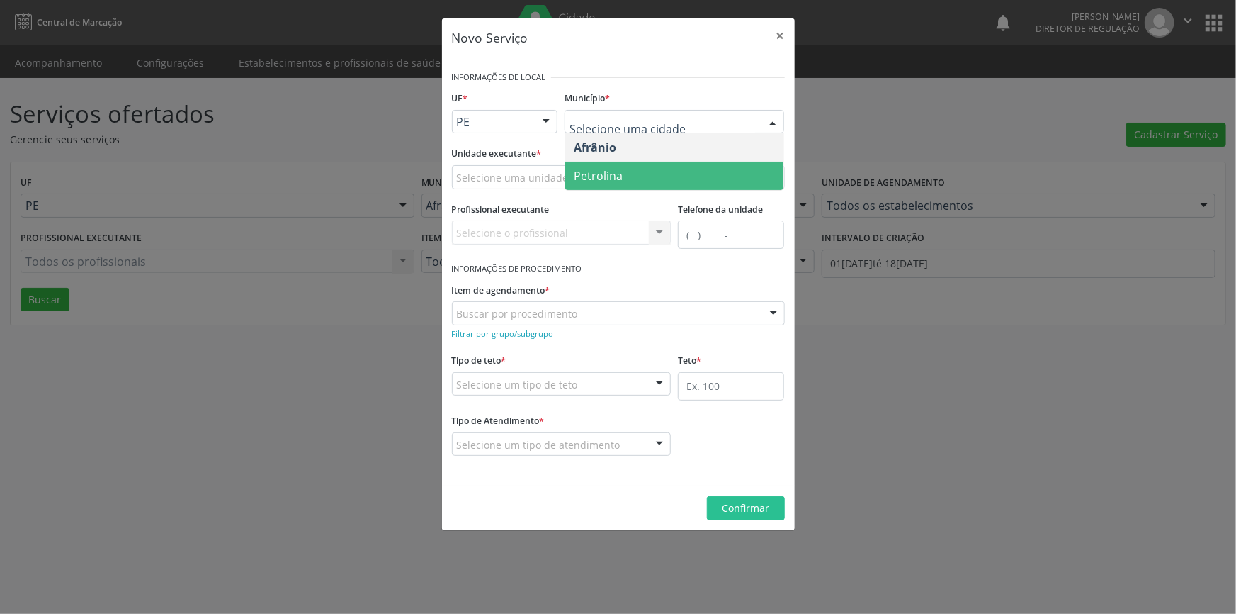
click at [635, 179] on span "Petrolina" at bounding box center [674, 176] width 218 height 28
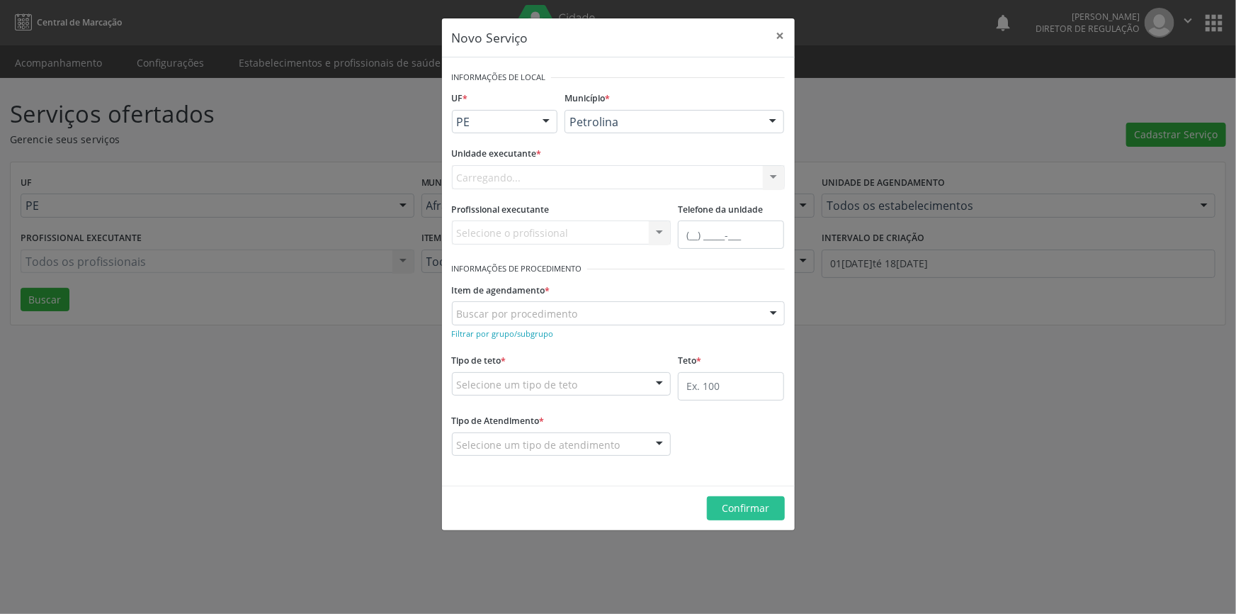
click at [553, 181] on div "Carregando... Academia da Saude de Afranio Academia da Saude do Bairro [PERSON_…" at bounding box center [618, 177] width 333 height 24
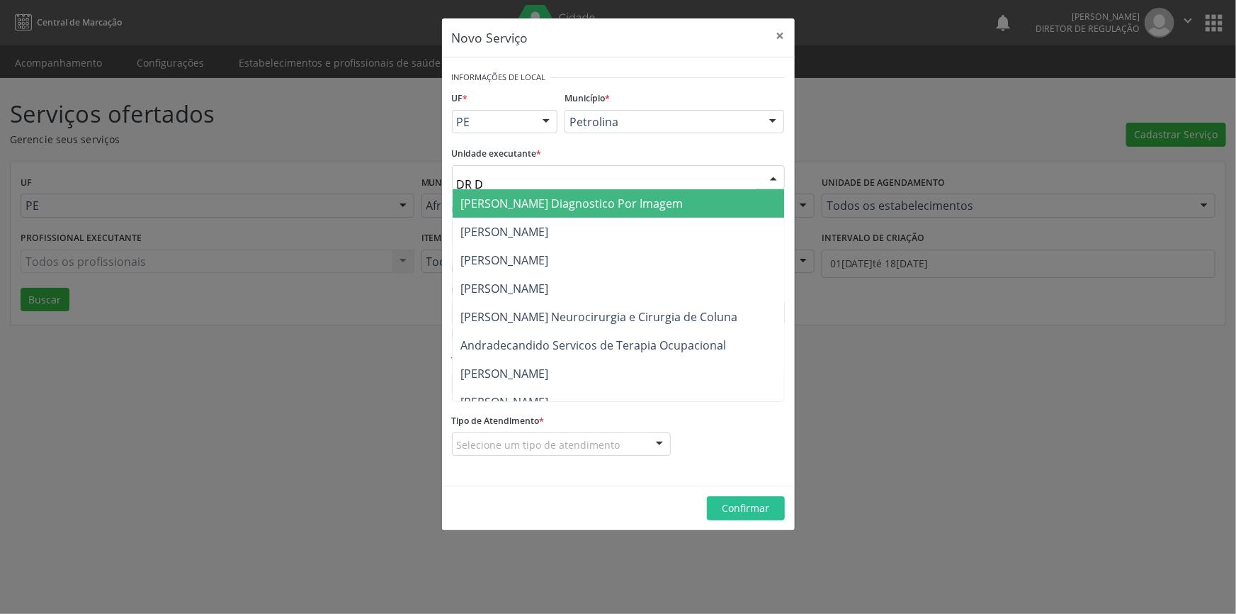
type input "DR [PERSON_NAME]"
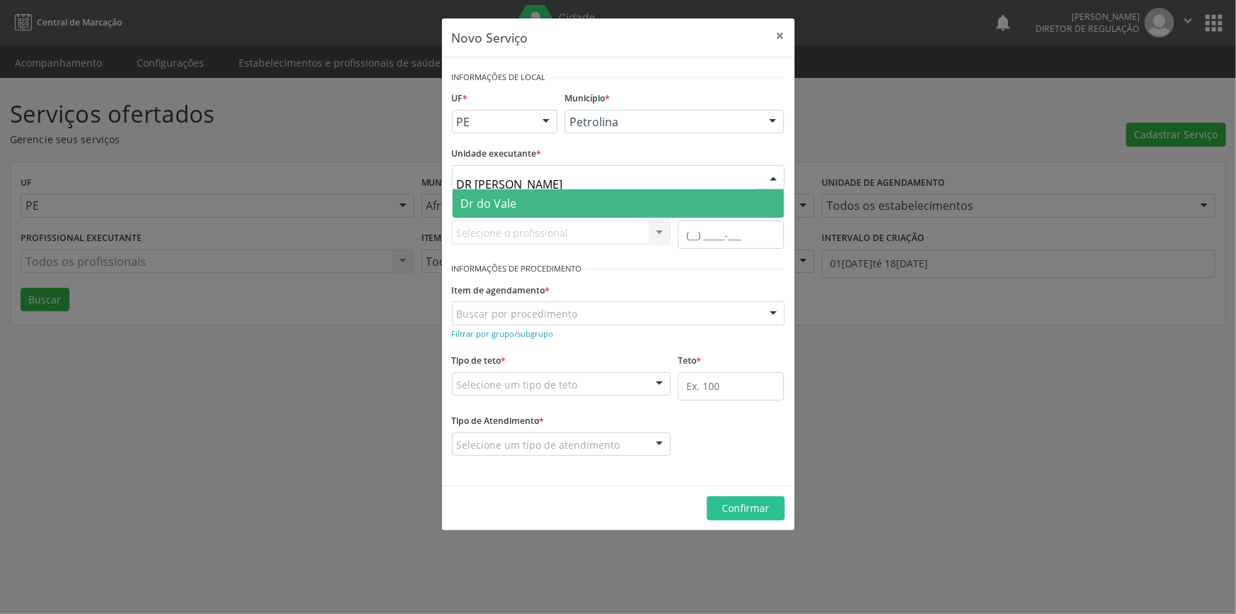
click at [533, 199] on span "Dr do Vale" at bounding box center [619, 203] width 332 height 28
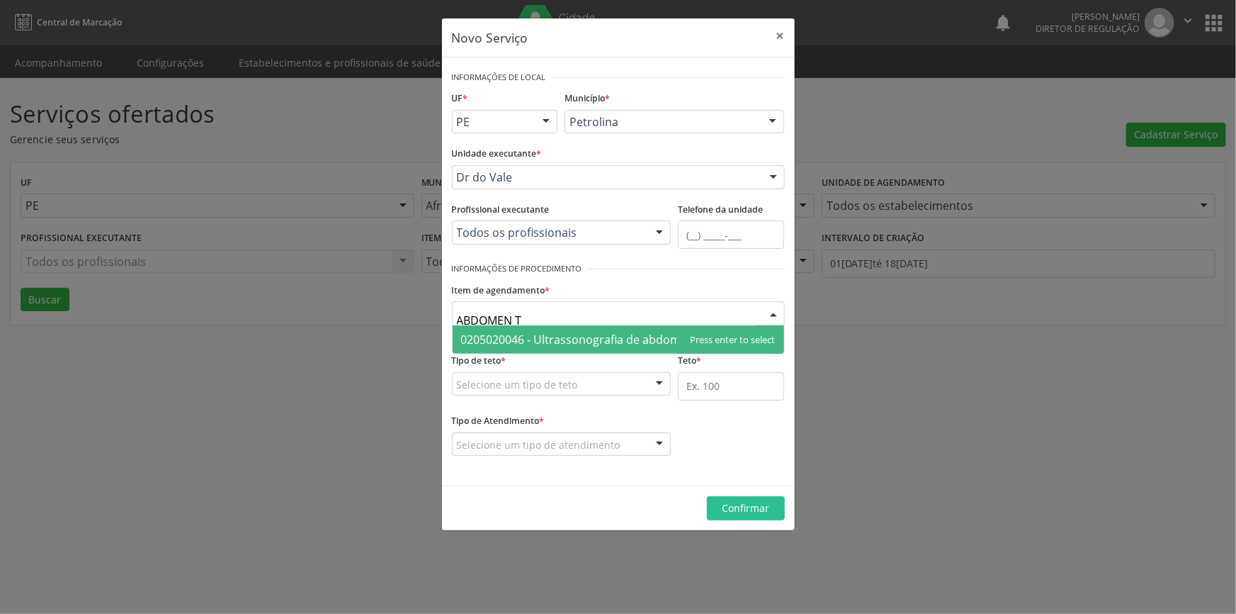
type input "ABDOMEN TO"
click at [590, 332] on span "0205020046 - Ultrassonografia de abdomen total" at bounding box center [591, 340] width 261 height 16
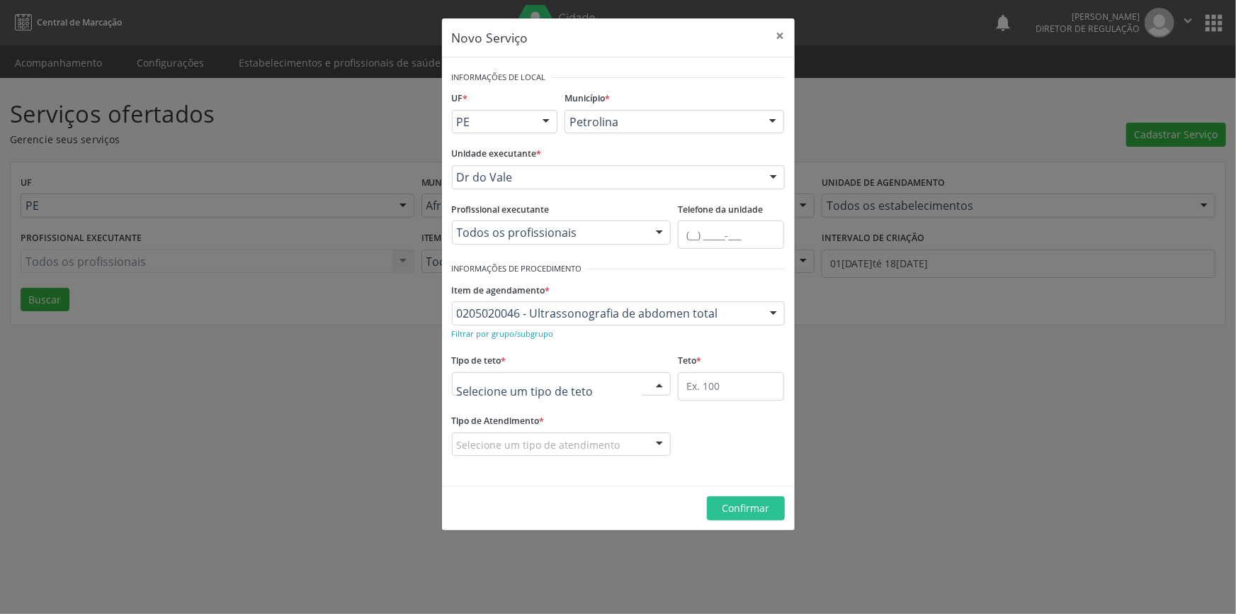
click at [563, 395] on div "Teto financeiro Teto físico Nenhum resultado encontrado para: " " Não há nenhum…" at bounding box center [562, 384] width 220 height 24
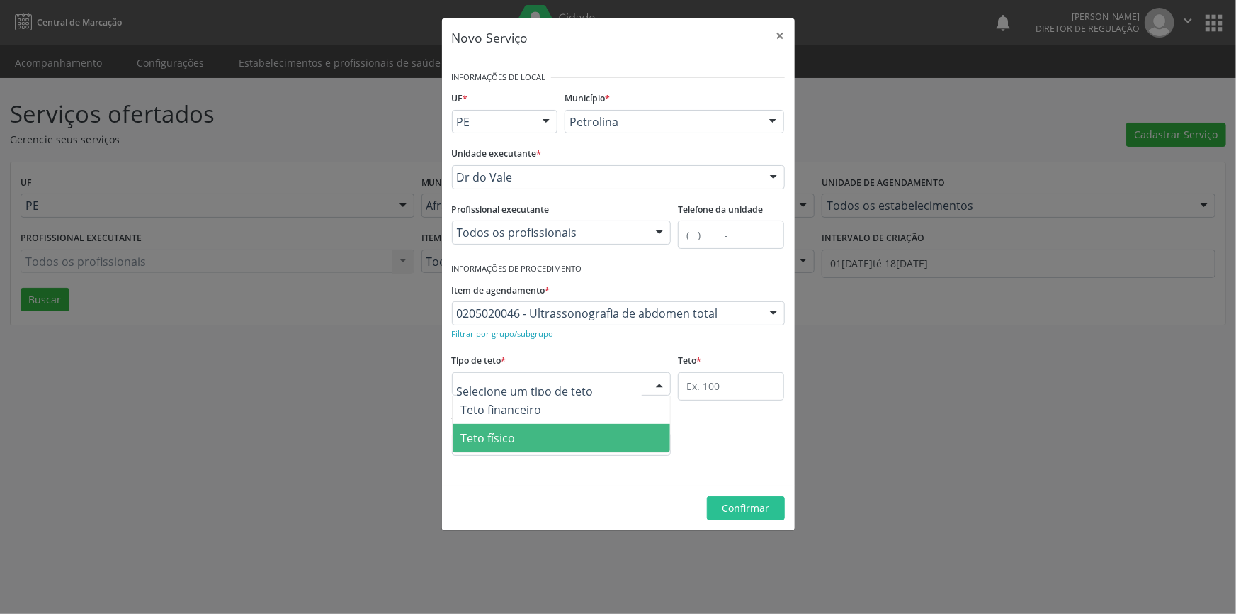
click at [545, 424] on span "Teto físico" at bounding box center [562, 438] width 218 height 28
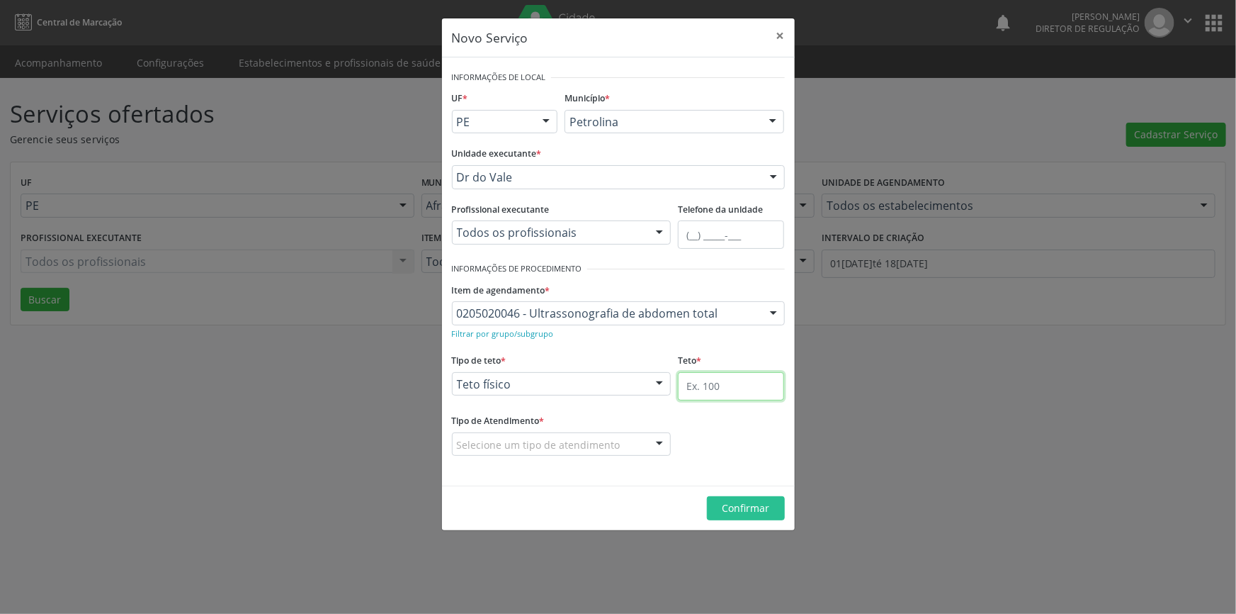
click at [711, 385] on input "text" at bounding box center [731, 386] width 106 height 28
type input "1"
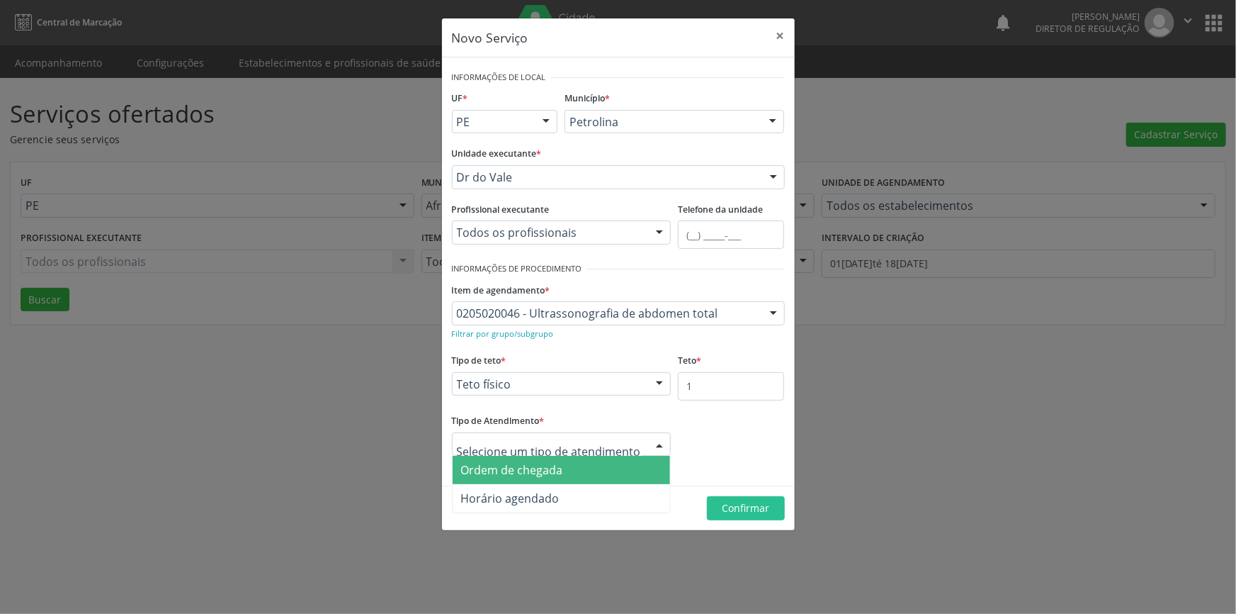
click at [539, 464] on span "Ordem de chegada" at bounding box center [512, 470] width 102 height 16
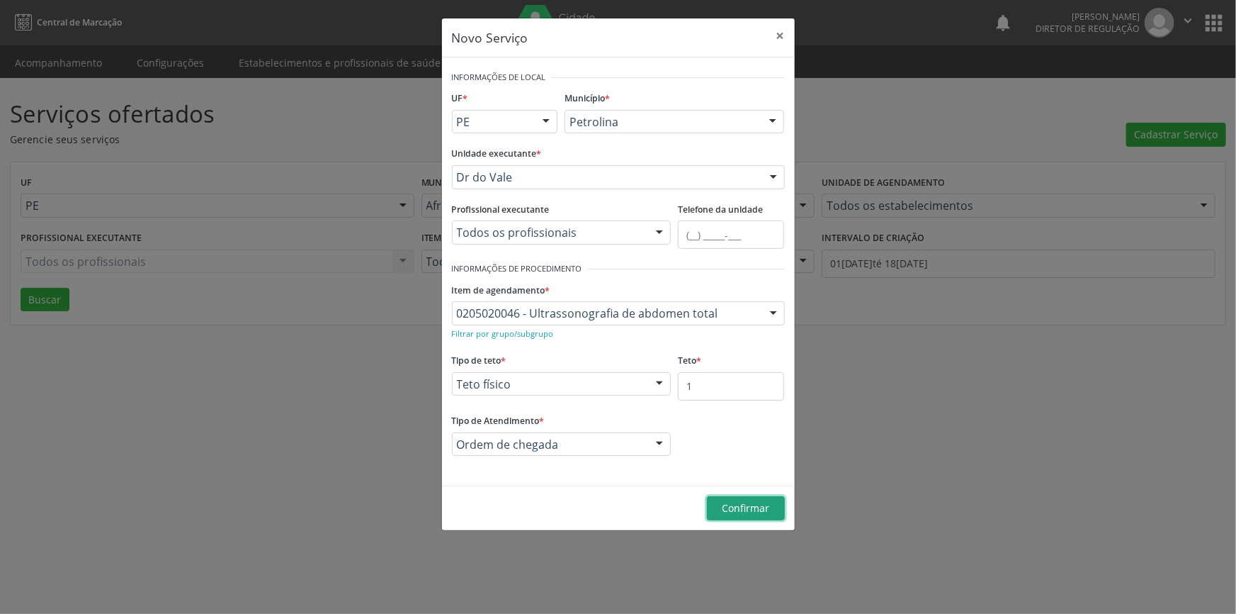
click at [711, 496] on button "Confirmar" at bounding box center [746, 508] width 78 height 24
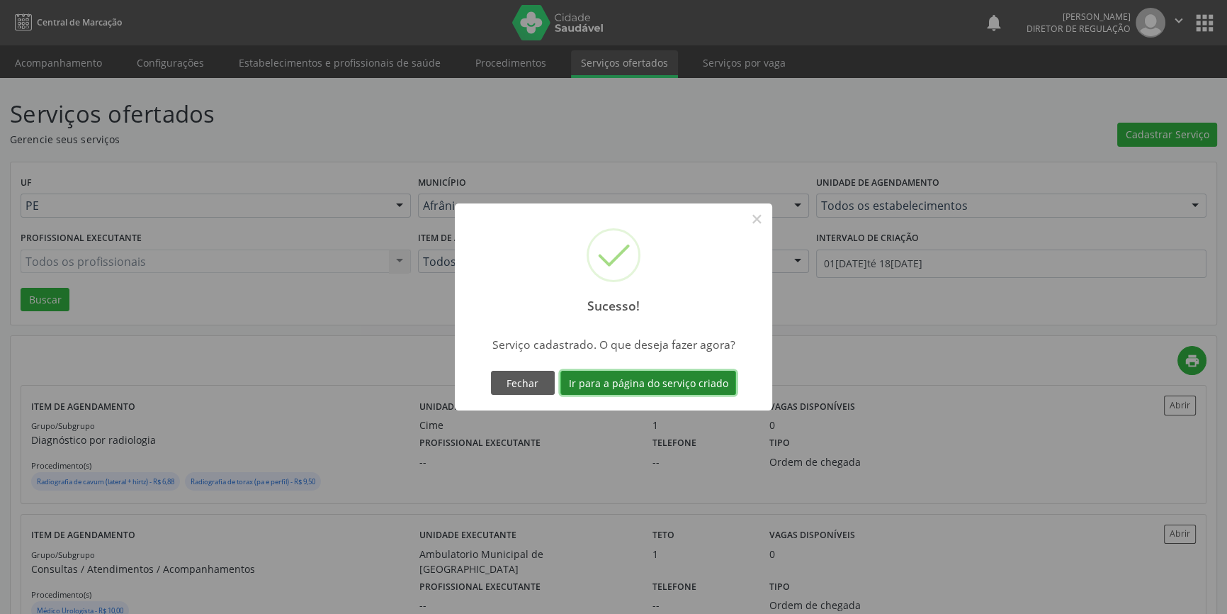
click at [661, 390] on button "Ir para a página do serviço criado" at bounding box center [648, 383] width 176 height 24
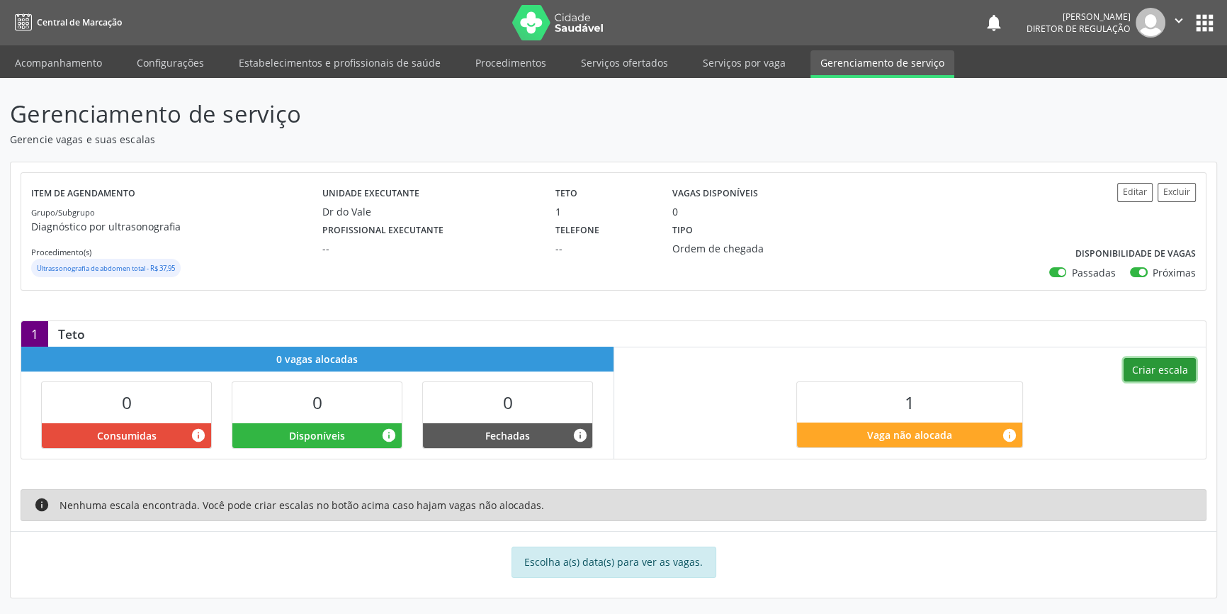
click at [1163, 372] on button "Criar escala" at bounding box center [1160, 370] width 72 height 24
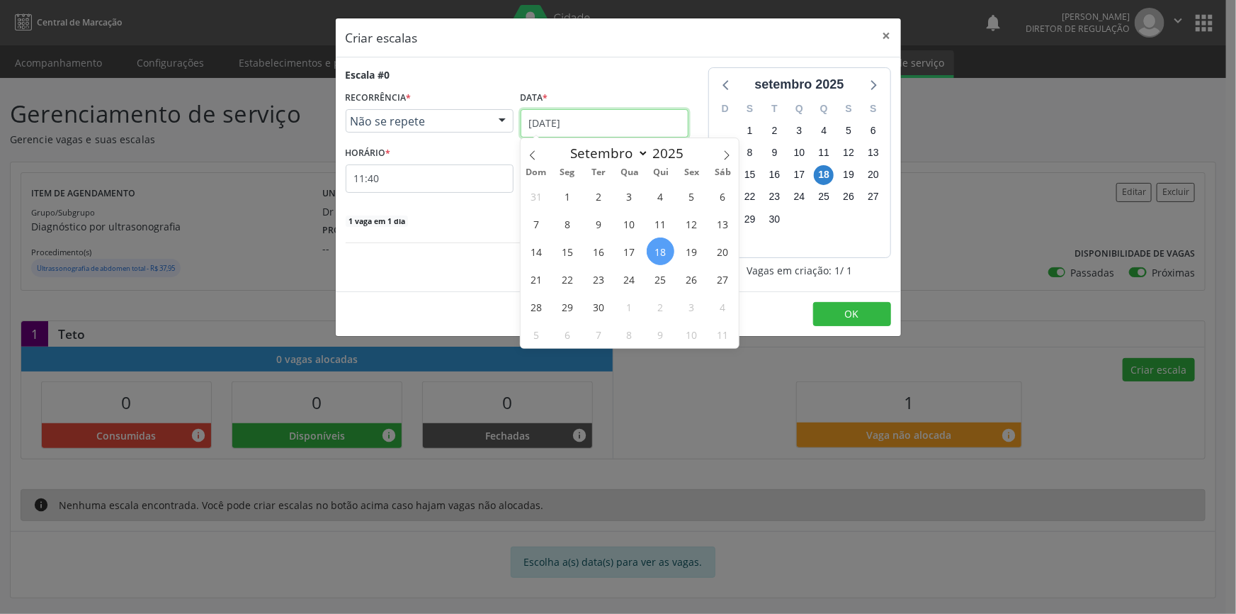
click at [601, 120] on input "[DATE]" at bounding box center [605, 123] width 168 height 28
click at [669, 283] on span "25" at bounding box center [661, 279] width 28 height 28
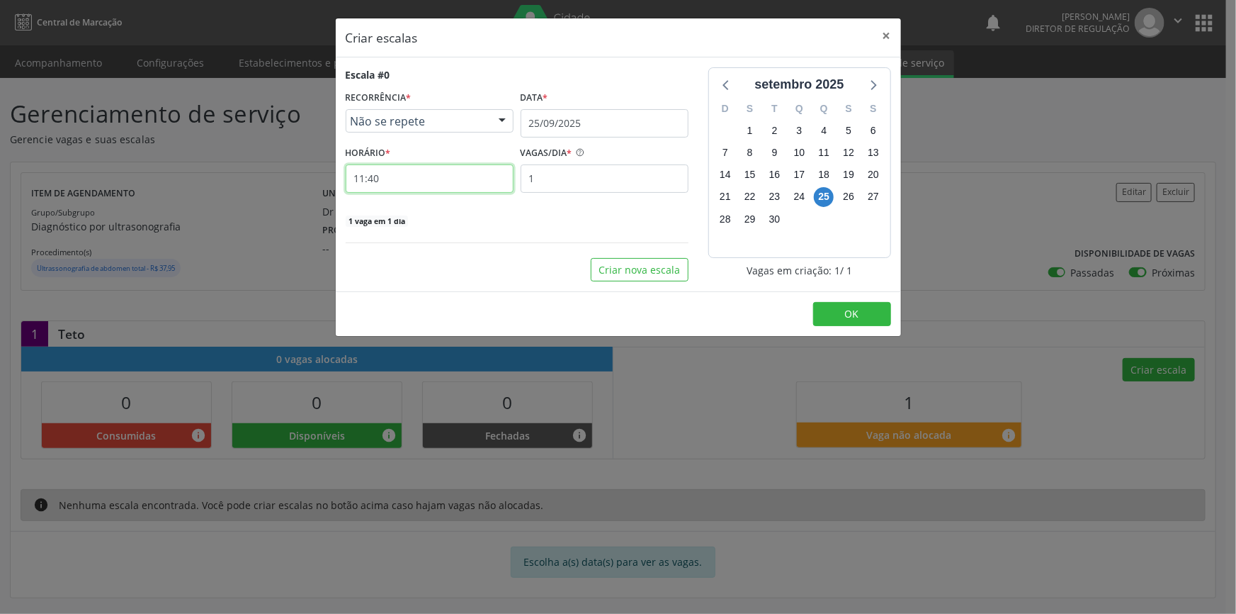
click at [487, 183] on input "11:40" at bounding box center [430, 178] width 168 height 28
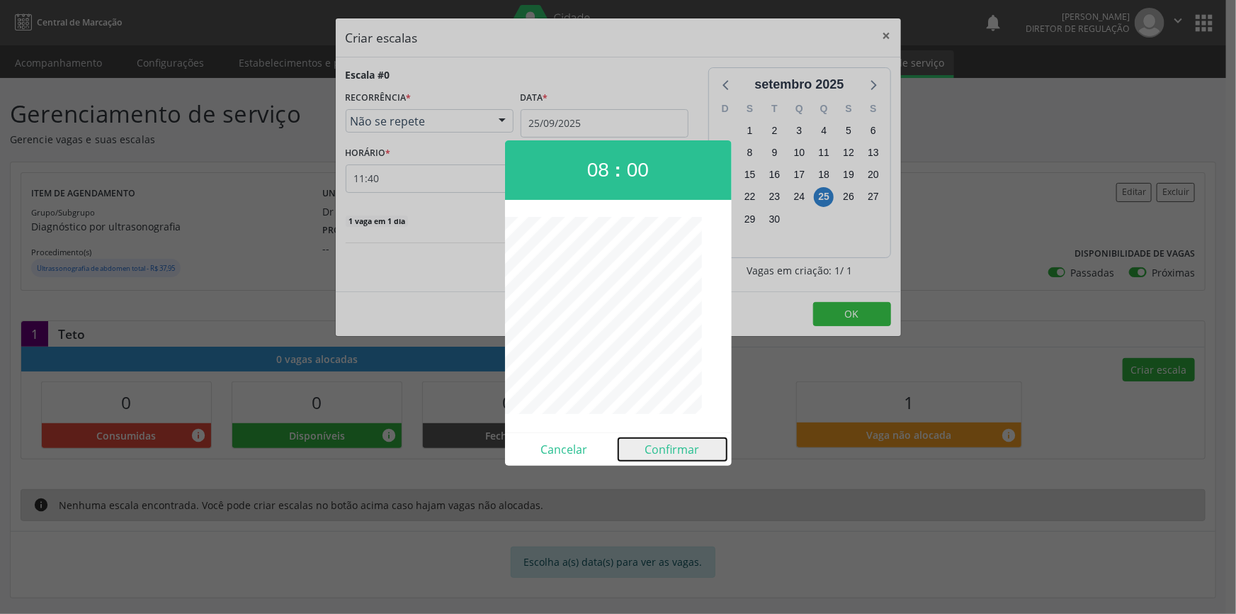
click at [665, 446] on button "Confirmar" at bounding box center [672, 449] width 108 height 23
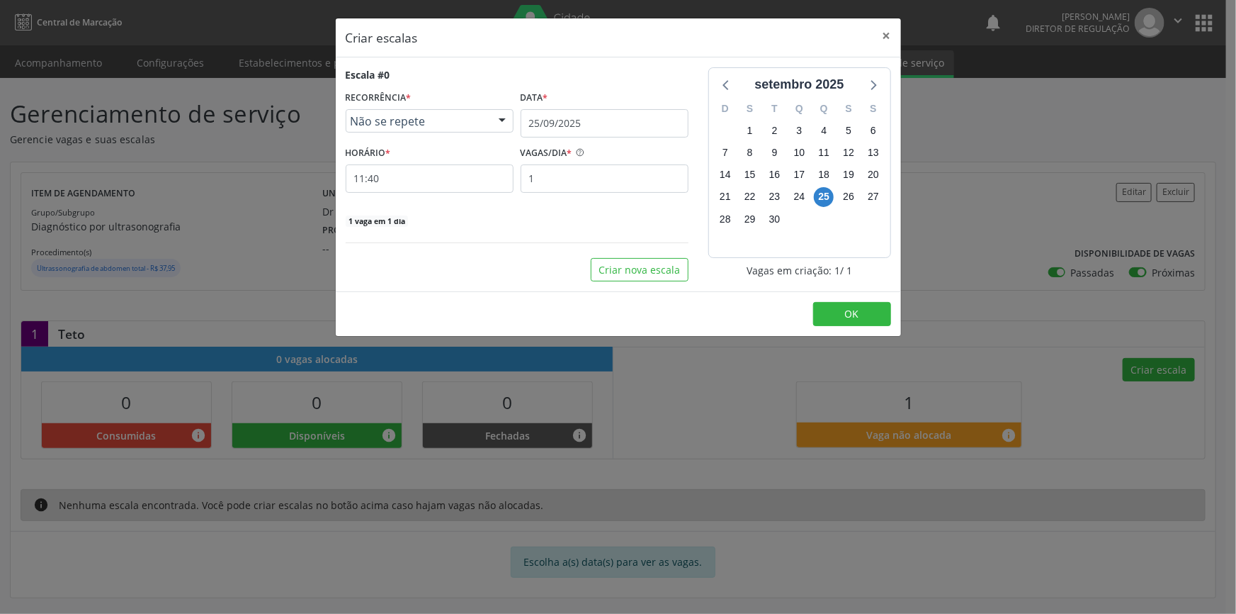
type input "08:00"
click at [835, 307] on button "OK" at bounding box center [852, 314] width 78 height 24
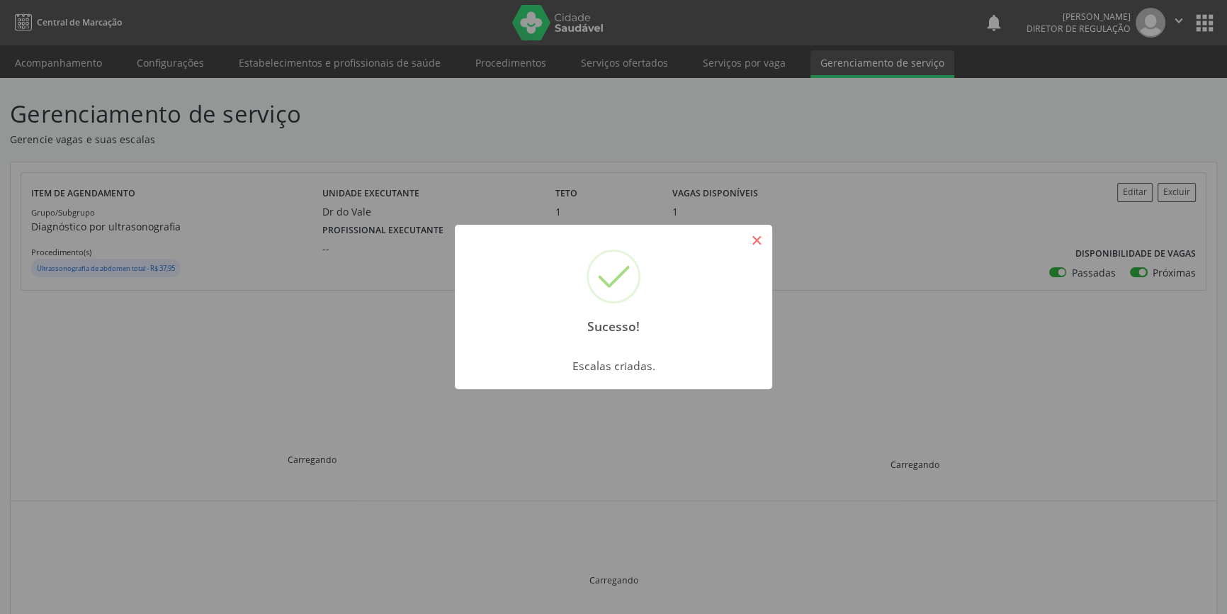
click at [759, 240] on button "×" at bounding box center [757, 240] width 24 height 24
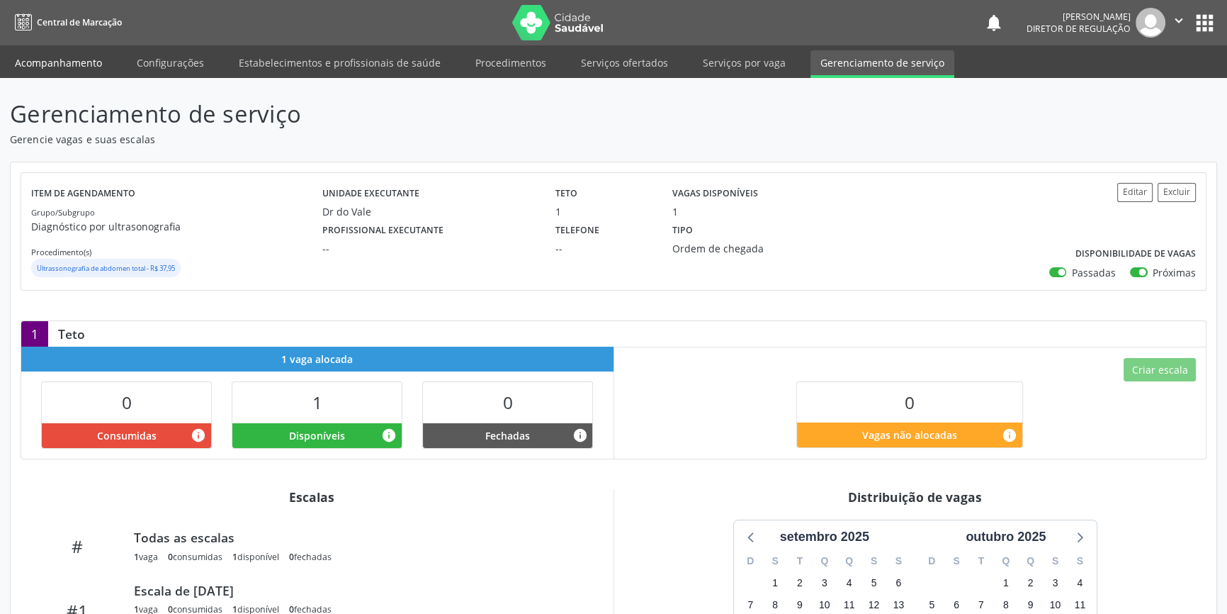
click at [57, 62] on link "Acompanhamento" at bounding box center [58, 62] width 107 height 25
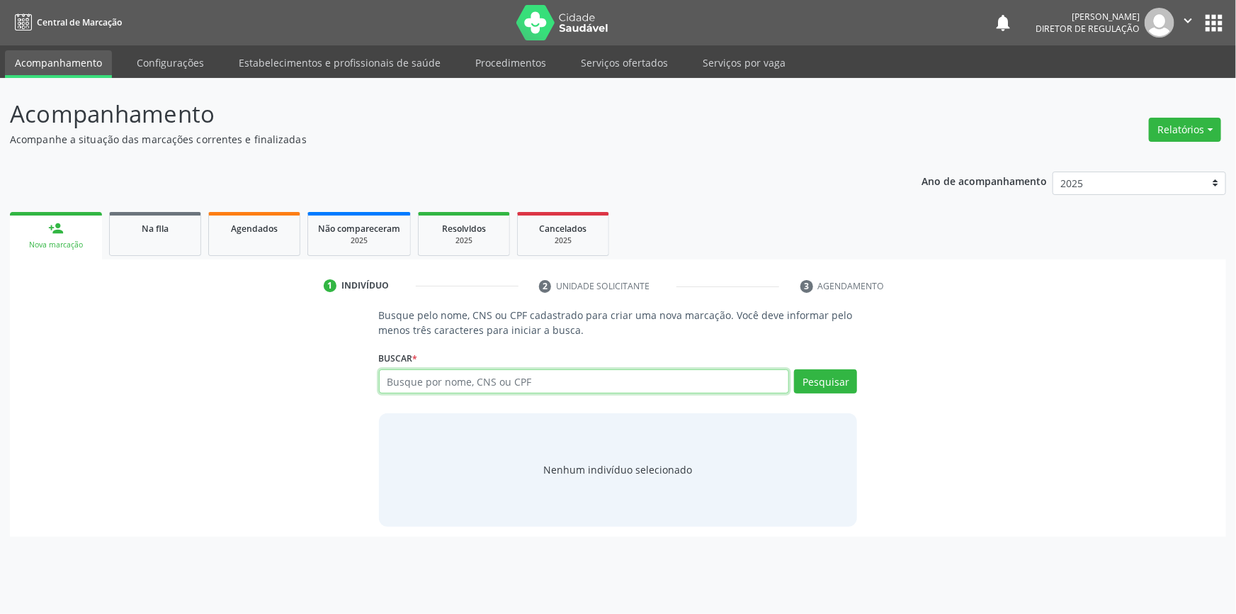
click at [446, 378] on input "text" at bounding box center [584, 381] width 411 height 24
type input "708204167771940"
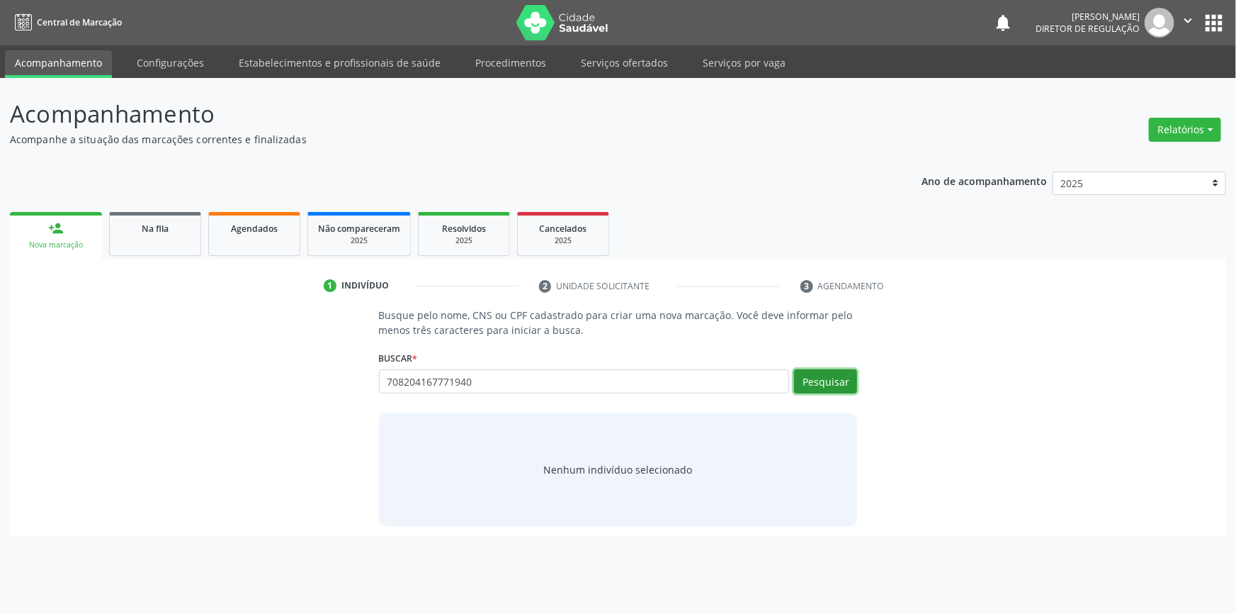
click at [824, 383] on button "Pesquisar" at bounding box center [825, 381] width 63 height 24
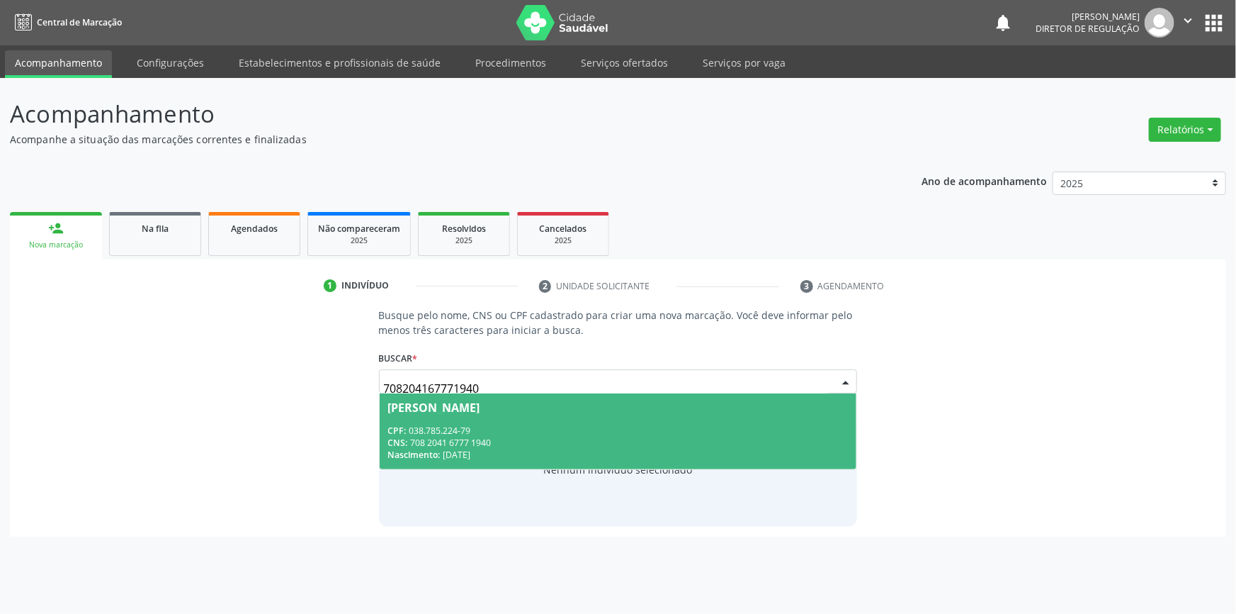
click at [504, 419] on span "[PERSON_NAME] CPF: 038.785.224-79 CNS: 708 2041 6777 1940 Nascimento: 13[DATE]" at bounding box center [618, 431] width 477 height 76
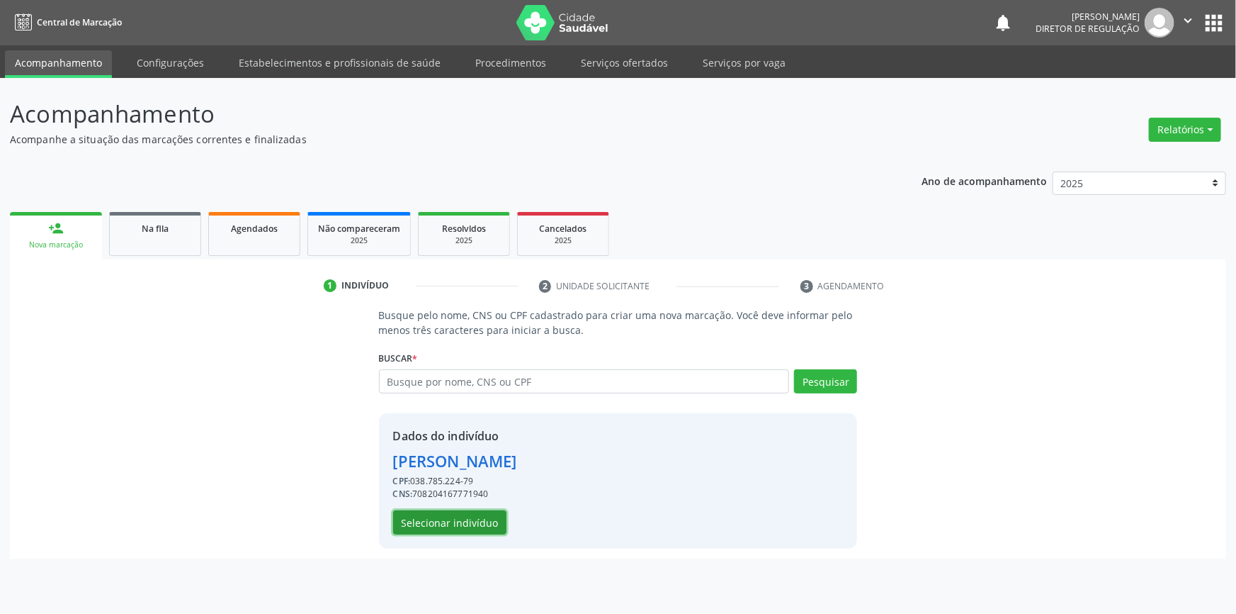
click at [457, 524] on button "Selecionar indivíduo" at bounding box center [449, 522] width 113 height 24
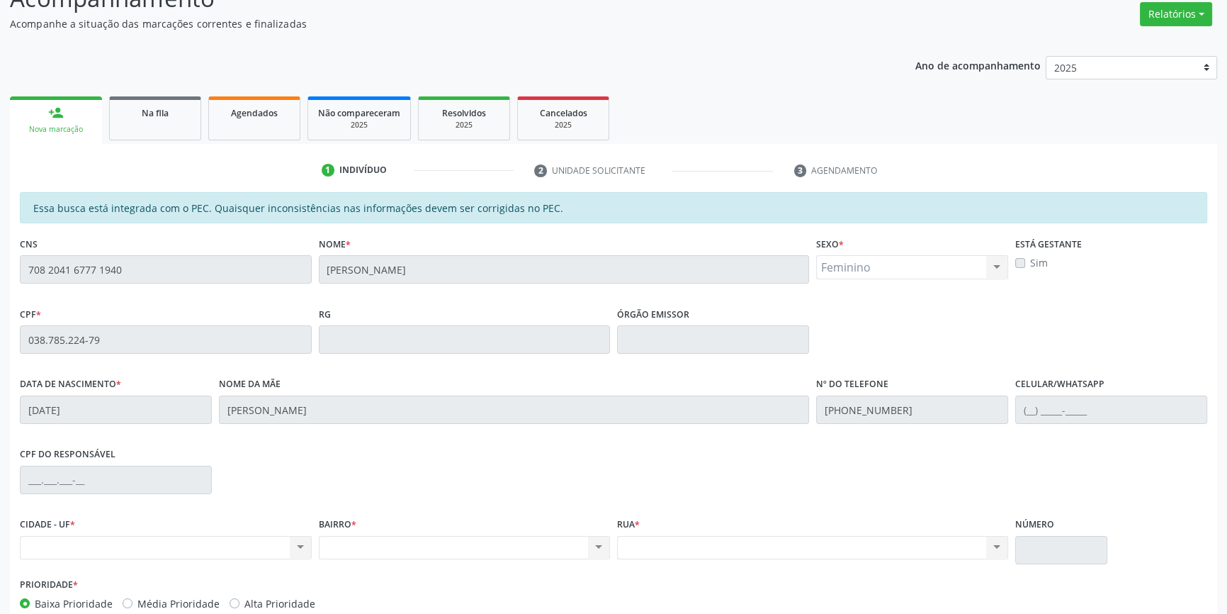
scroll to position [194, 0]
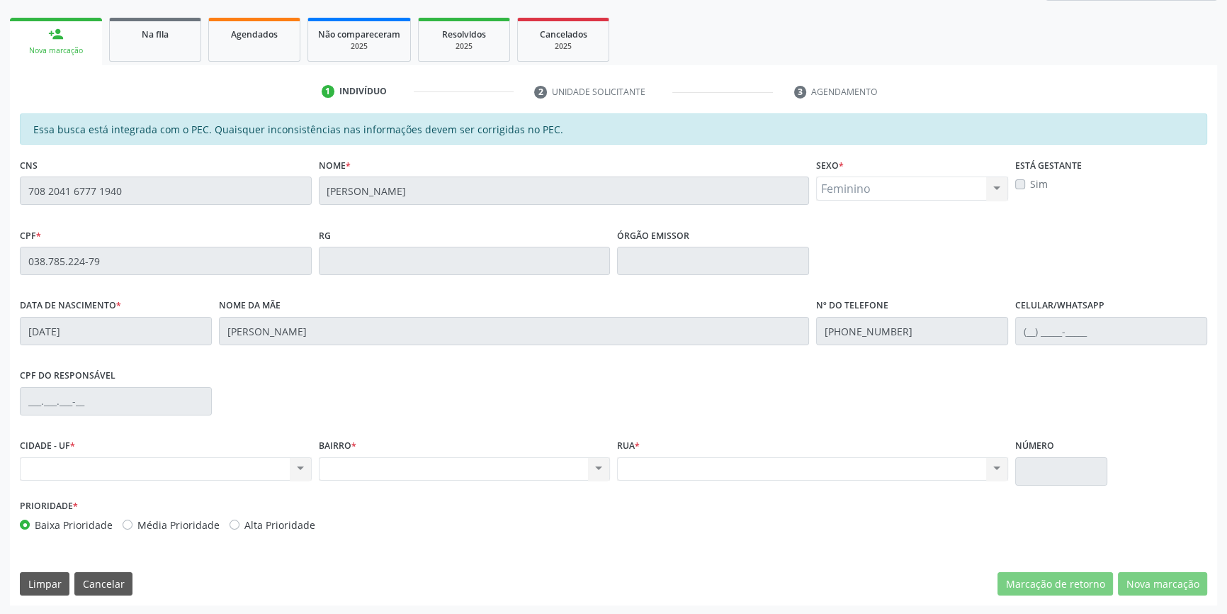
click at [0, 187] on div "Acompanhamento Acompanhe a situação das marcações correntes e finalizadas Relat…" at bounding box center [613, 249] width 1227 height 731
